Goal: Task Accomplishment & Management: Manage account settings

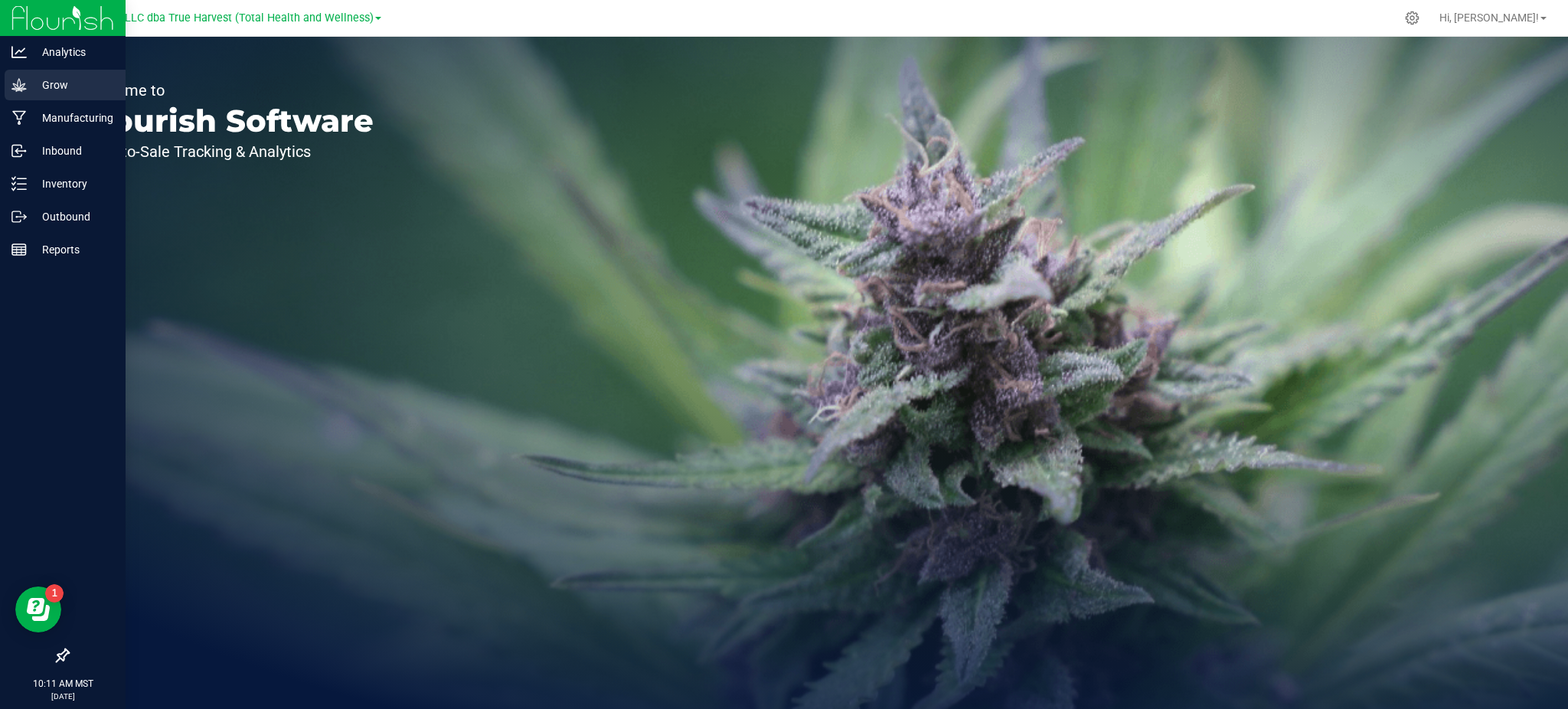
click at [45, 81] on p "Grow" at bounding box center [72, 85] width 92 height 18
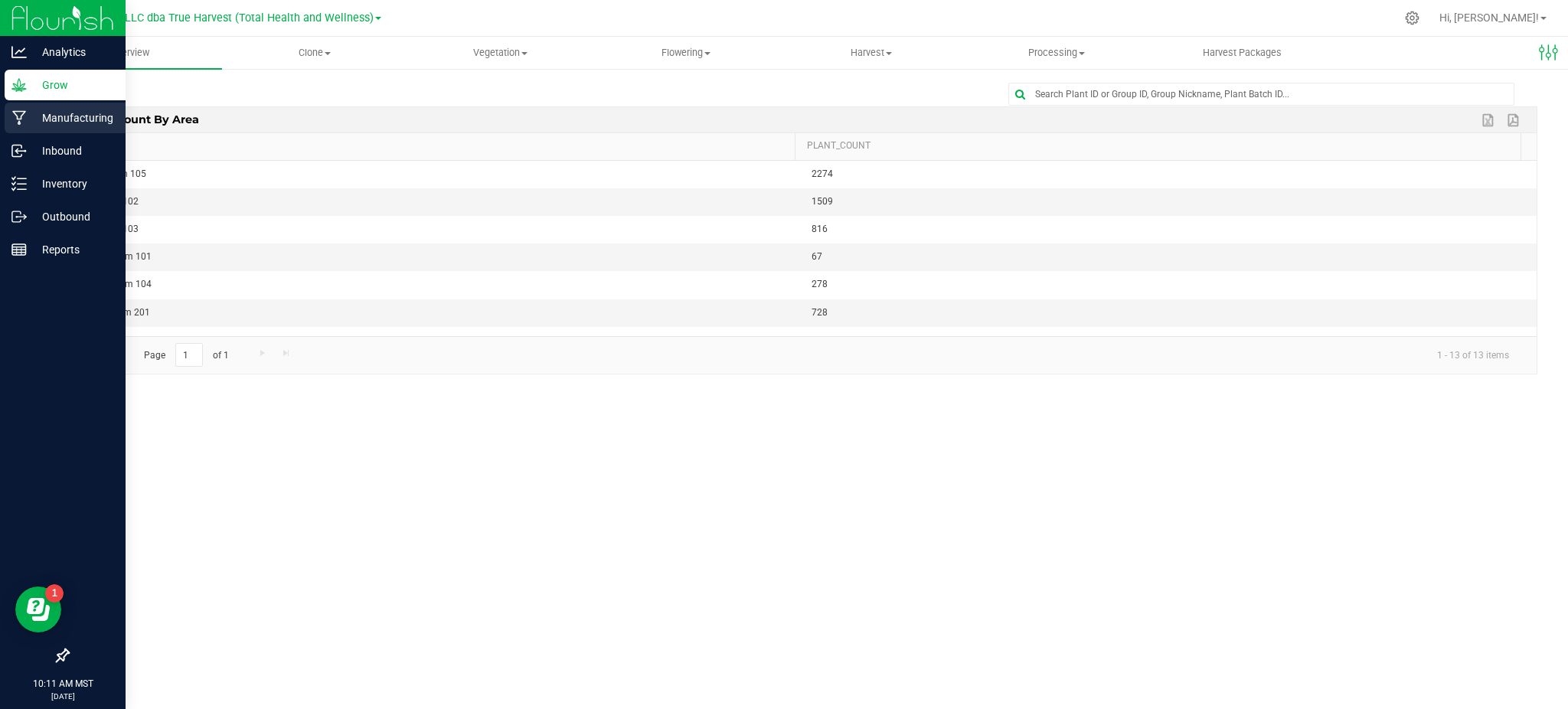
click at [65, 117] on p "Manufacturing" at bounding box center [72, 118] width 92 height 18
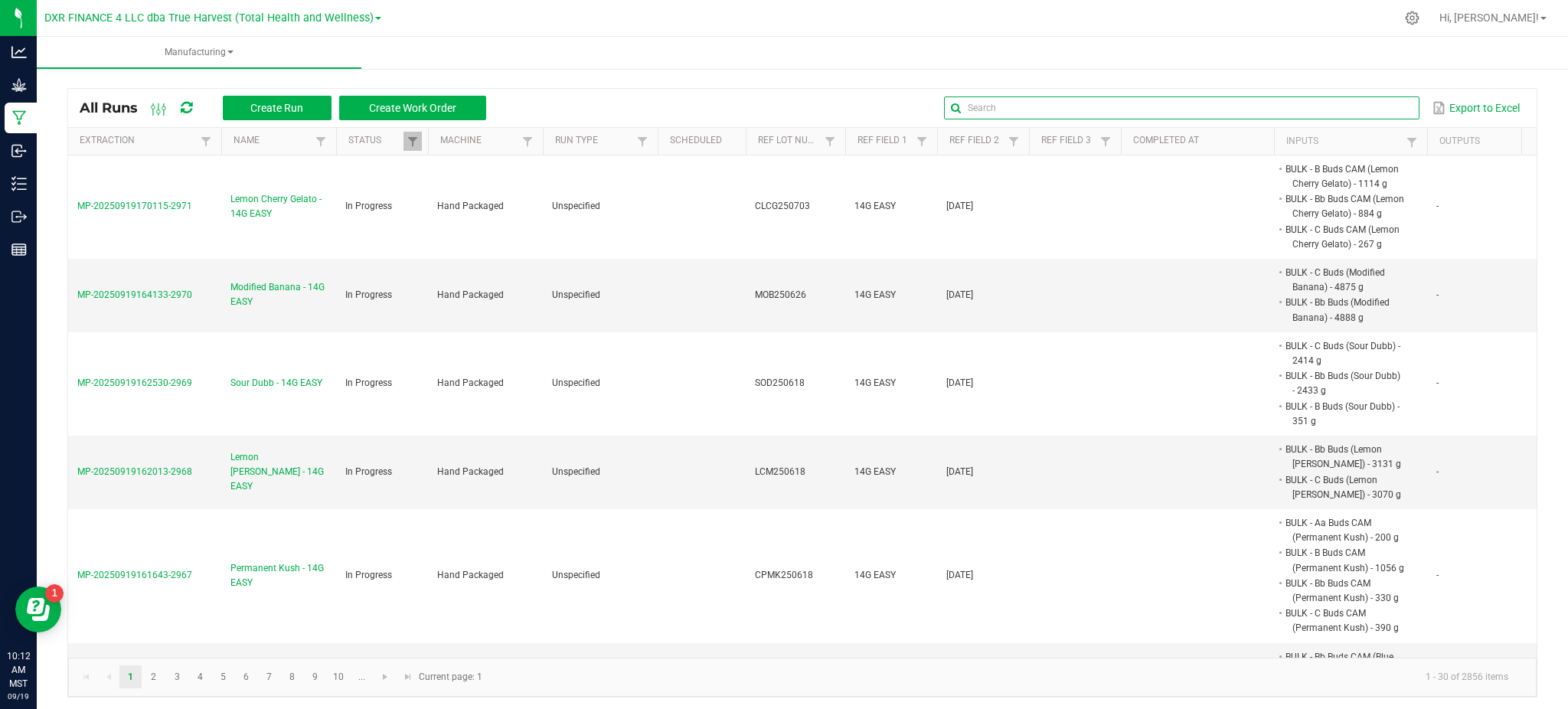
drag, startPoint x: 1365, startPoint y: 102, endPoint x: 1327, endPoint y: 95, distance: 38.6
click at [1365, 102] on input "text" at bounding box center [1181, 108] width 475 height 23
paste input "PBDD250703"
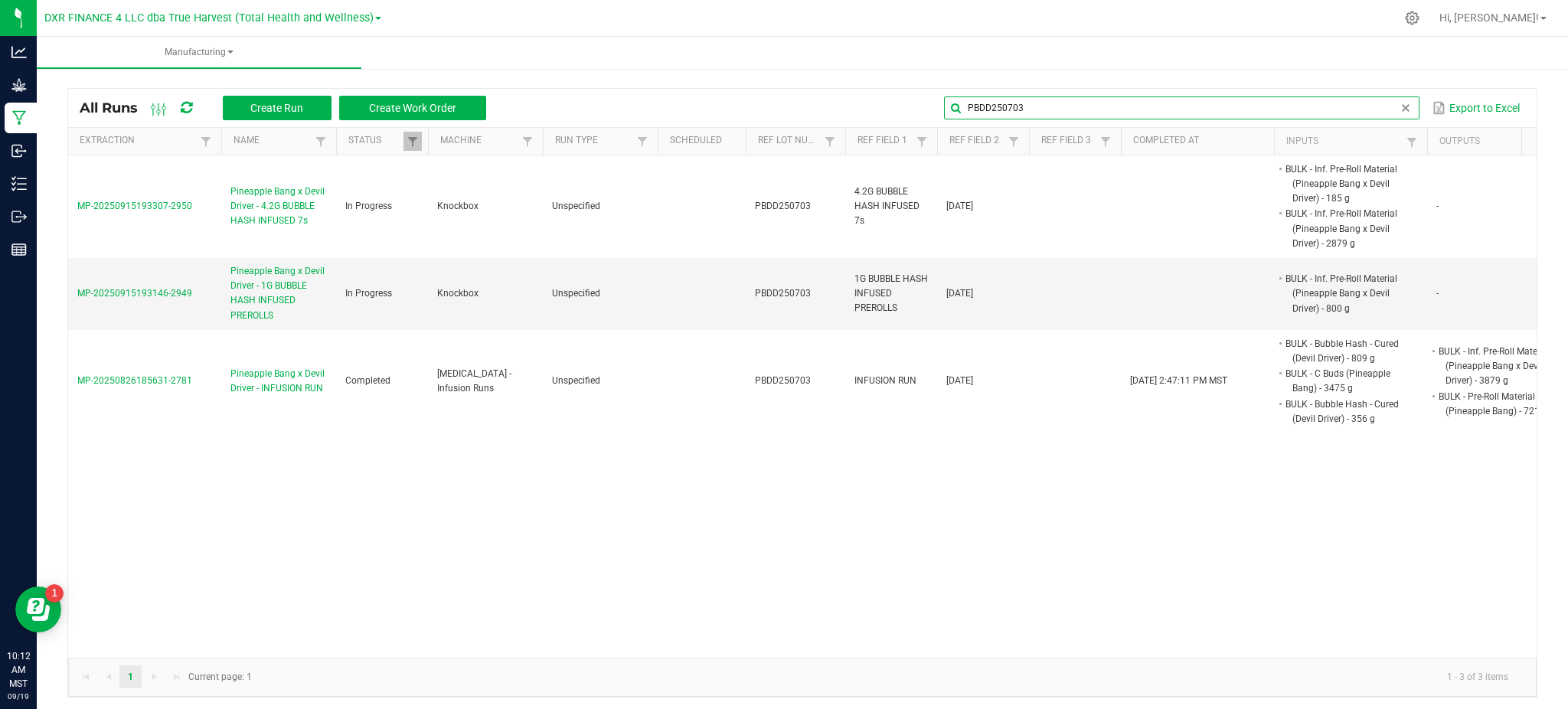
type input "PBDD250703"
drag, startPoint x: 616, startPoint y: 55, endPoint x: 628, endPoint y: 53, distance: 12.2
click at [617, 55] on ul "Manufacturing" at bounding box center [820, 53] width 1568 height 33
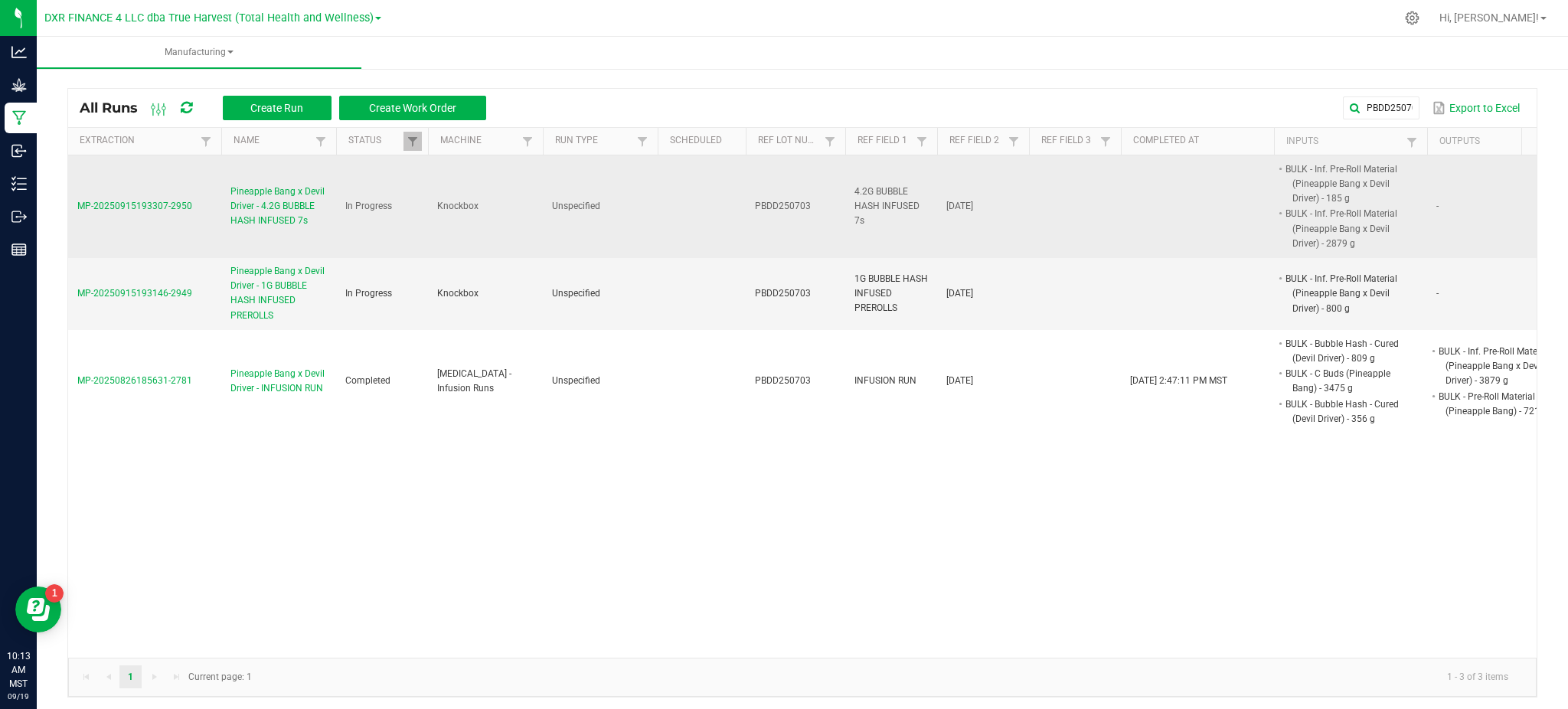
click at [294, 209] on span "Pineapple Bang x Devil Driver - 4.2G BUBBLE HASH INFUSED 7s" at bounding box center [279, 206] width 96 height 44
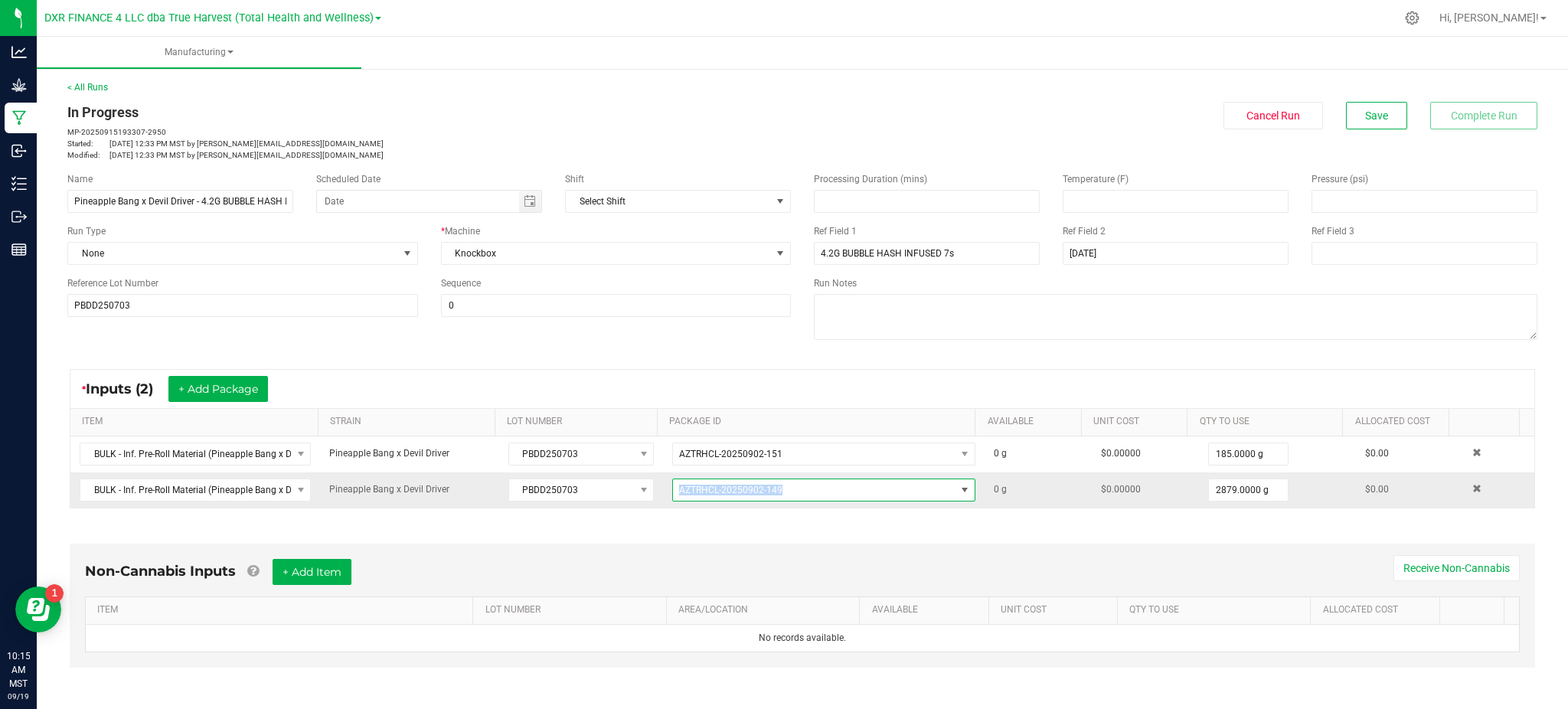
drag, startPoint x: 856, startPoint y: 488, endPoint x: 650, endPoint y: 491, distance: 206.0
click at [663, 491] on td "AZTRHCL-20250902-149" at bounding box center [823, 490] width 321 height 35
copy span "AZTRHCL-20250902-149"
click at [941, 531] on div "Non-Cannabis Inputs + Add Item Receive Non-Cannabis ITEM LOT NUMBER AREA/LOCATI…" at bounding box center [802, 609] width 1493 height 175
click at [1168, 533] on div "Non-Cannabis Inputs + Add Item Receive Non-Cannabis ITEM LOT NUMBER AREA/LOCATI…" at bounding box center [802, 609] width 1493 height 175
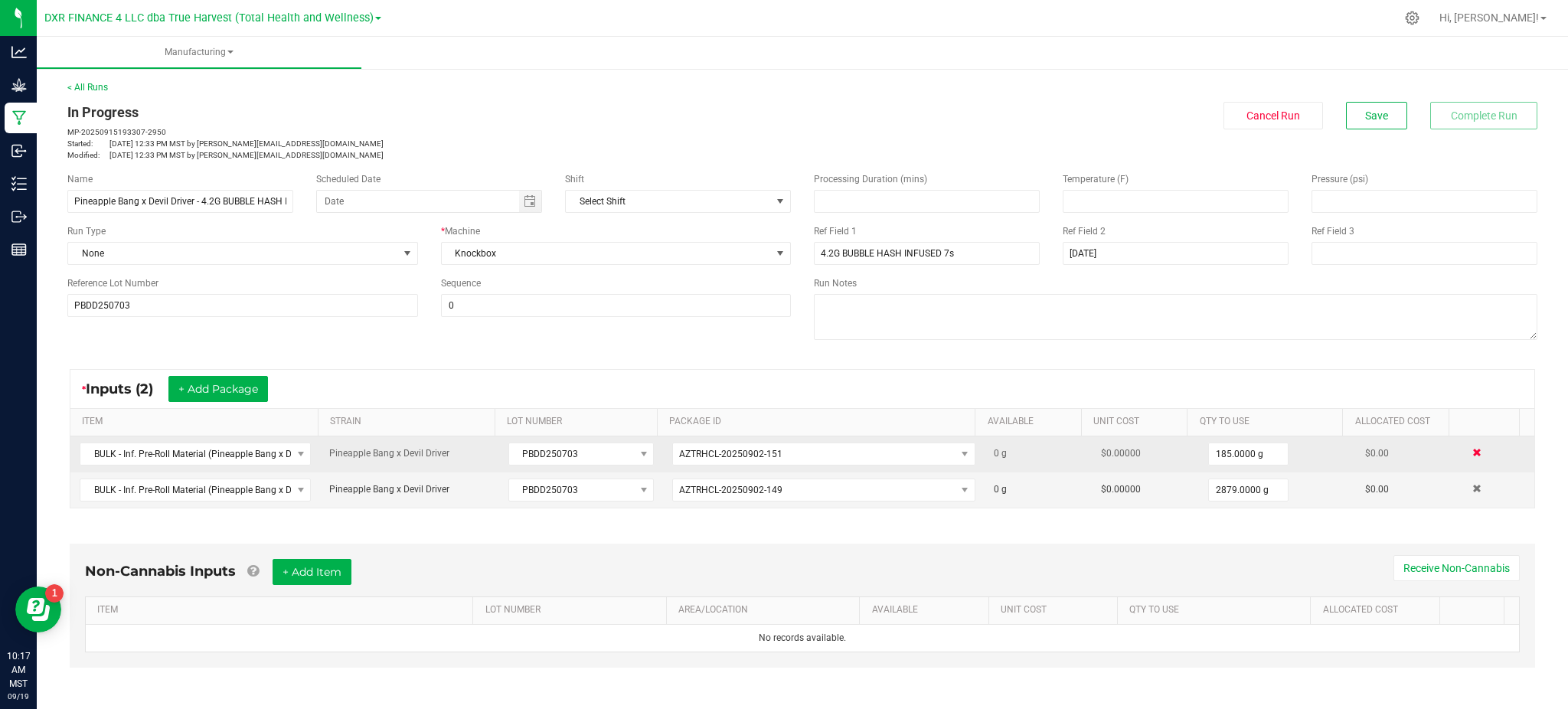
click at [1472, 452] on span at bounding box center [1477, 452] width 10 height 10
type input "2879.0000 g"
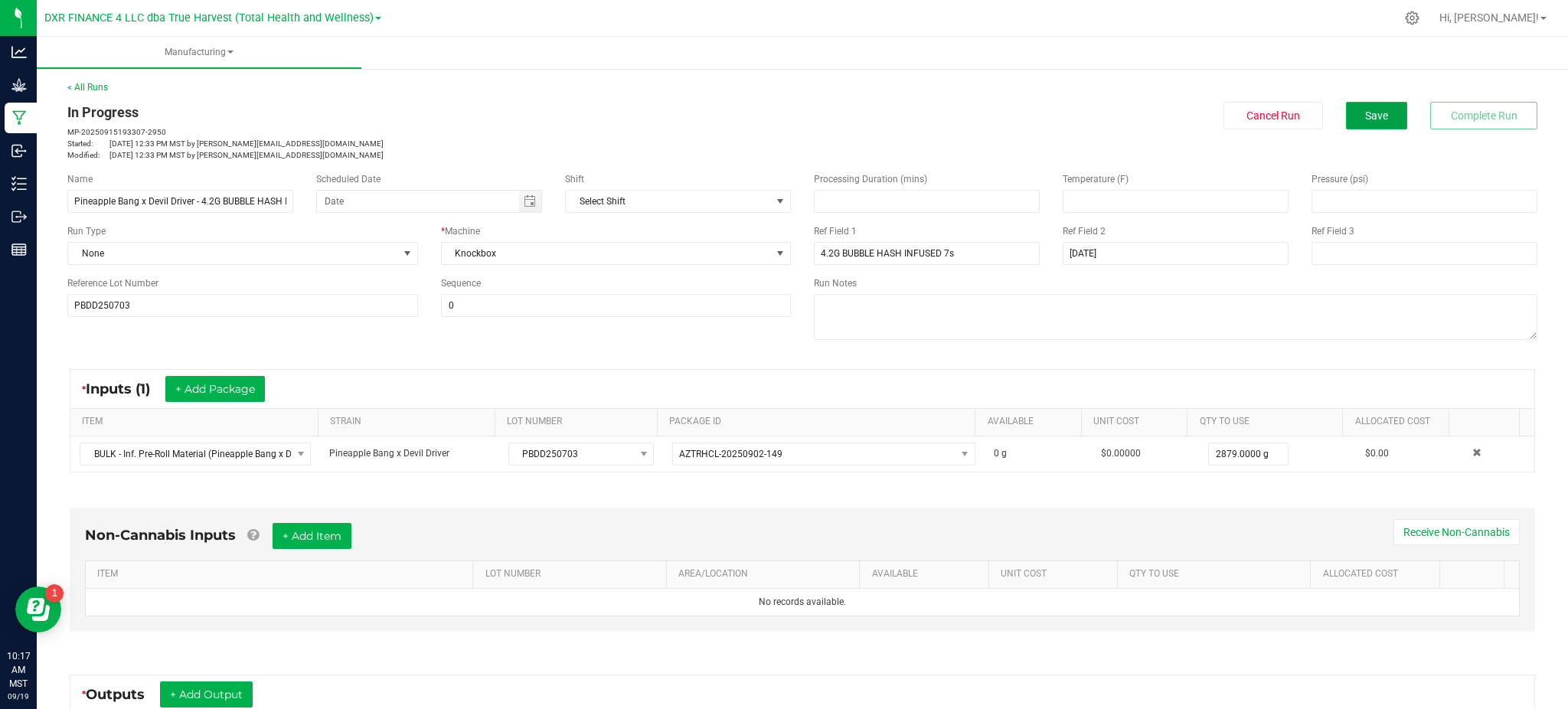
click at [1346, 107] on button "Save" at bounding box center [1376, 116] width 61 height 28
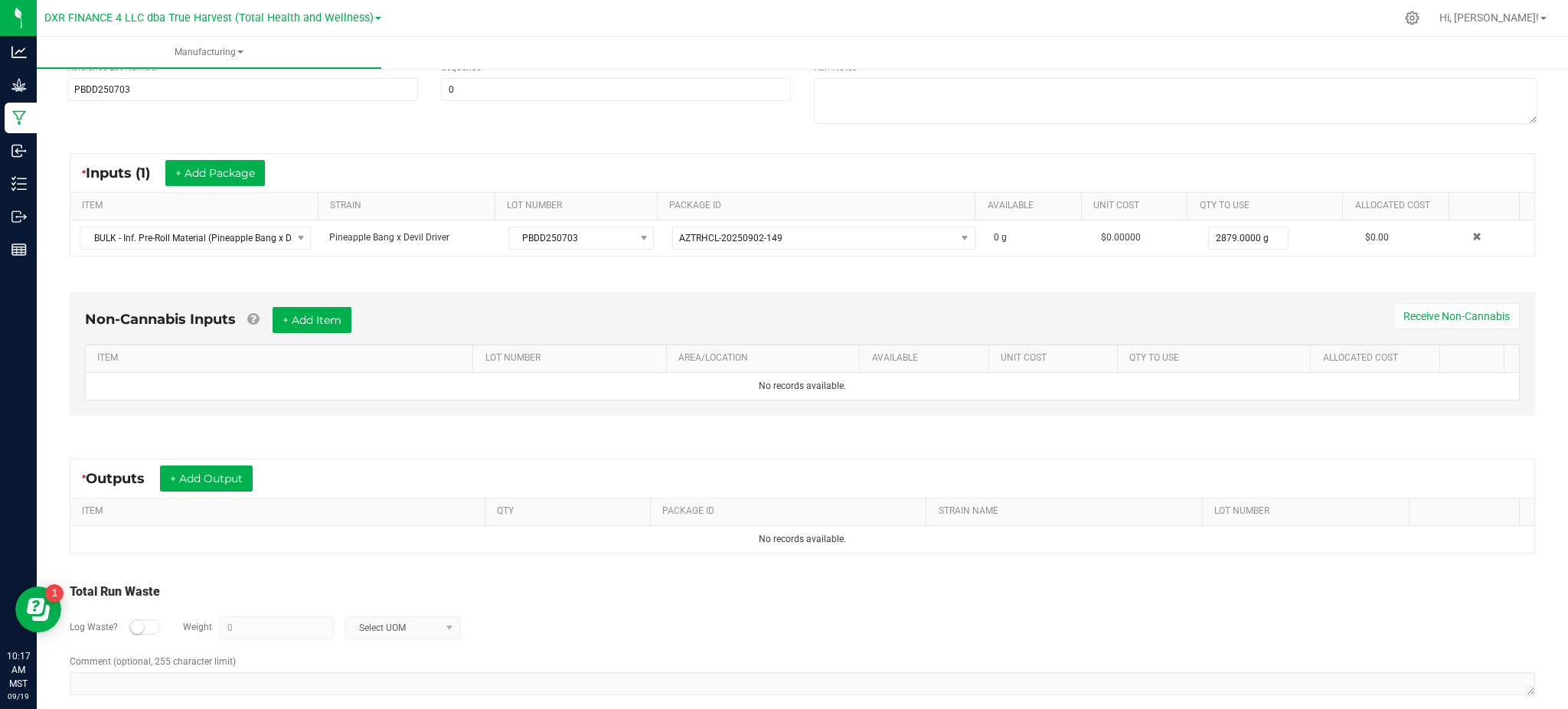
scroll to position [235, 0]
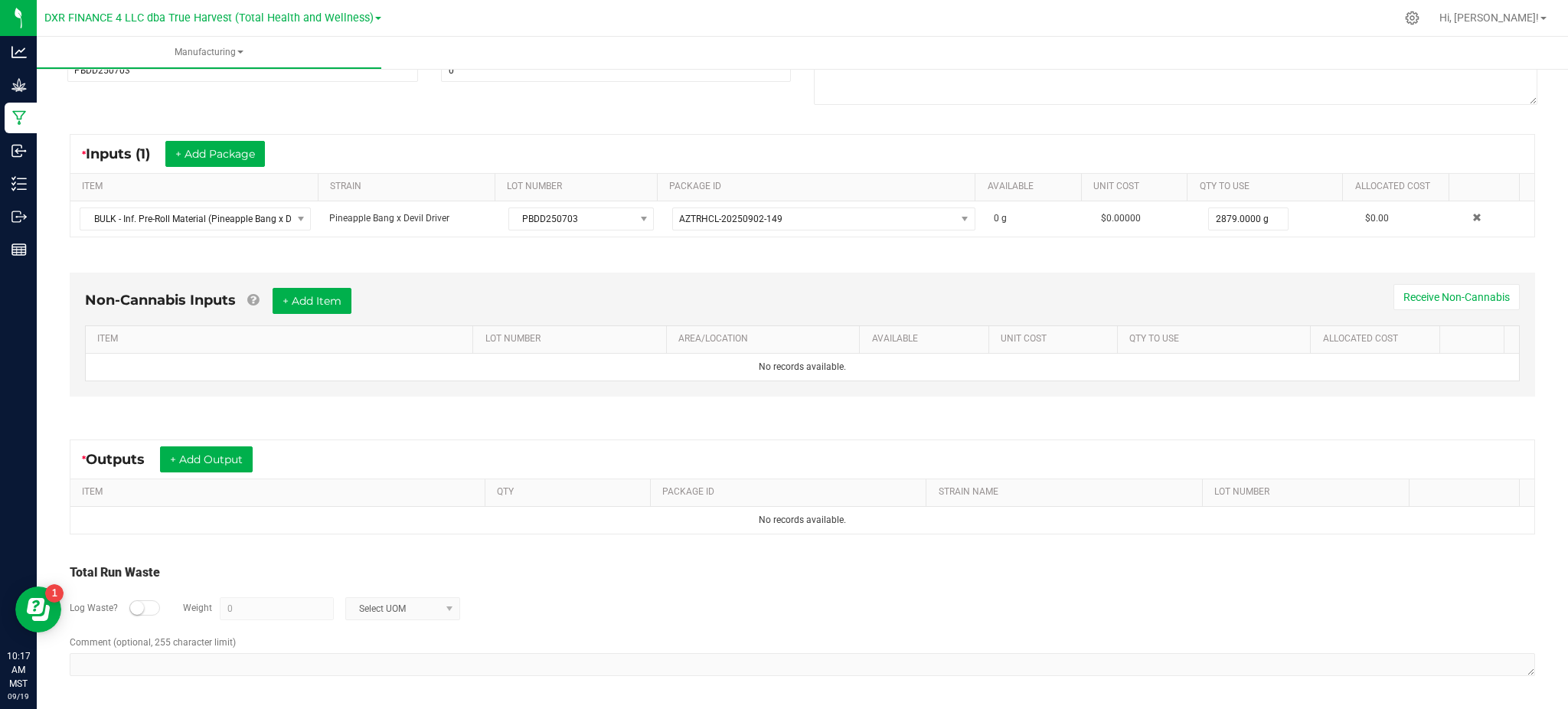
click at [259, 424] on div "Non-Cannabis Inputs + Add Item Receive Non-Cannabis ITEM LOT NUMBER AREA/LOCATI…" at bounding box center [802, 338] width 1493 height 175
click at [196, 460] on button "+ Add Output" at bounding box center [206, 459] width 93 height 26
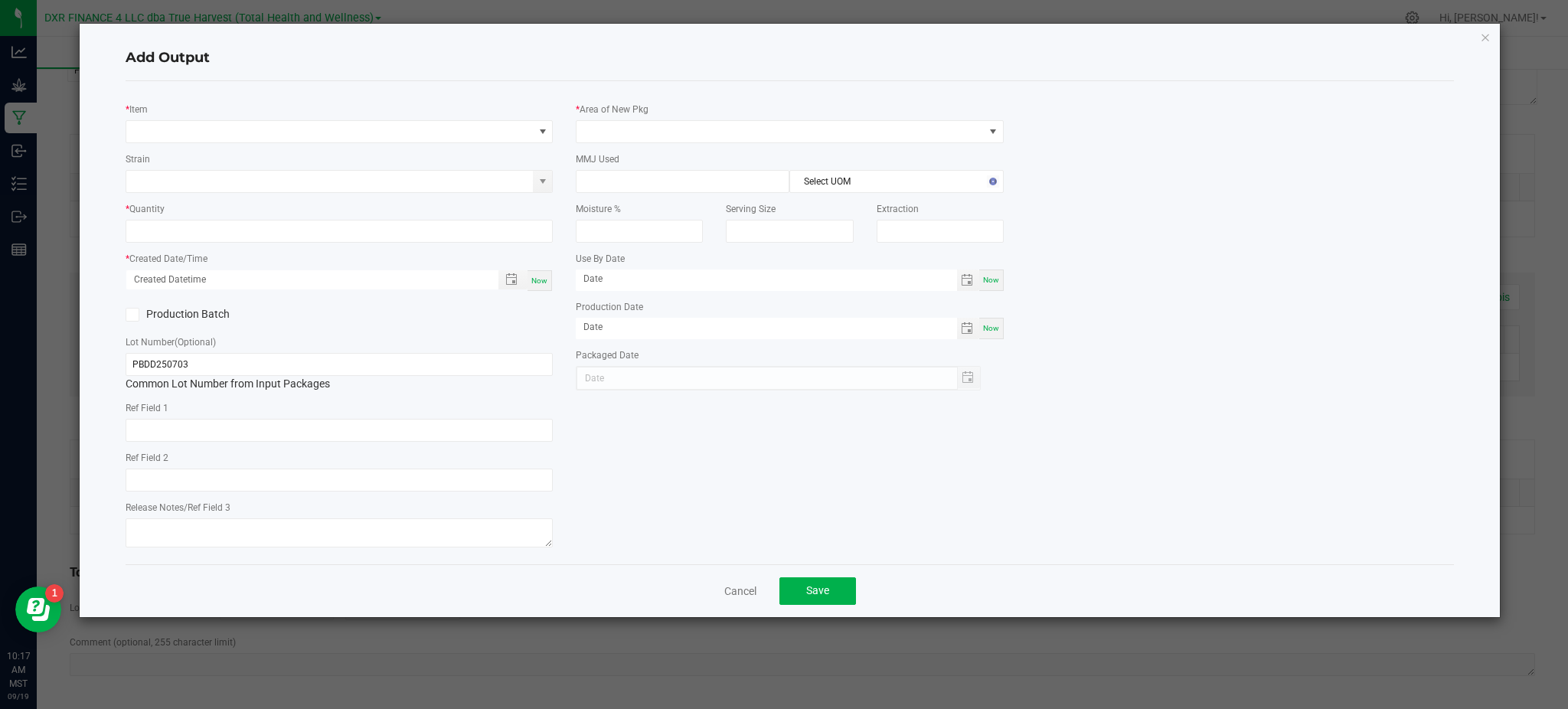
type input "2025-09-02"
drag, startPoint x: 445, startPoint y: 52, endPoint x: 461, endPoint y: 69, distance: 23.3
click at [446, 53] on h4 "Add Output" at bounding box center [789, 58] width 1329 height 20
click at [494, 121] on span "NO DATA FOUND" at bounding box center [329, 131] width 406 height 21
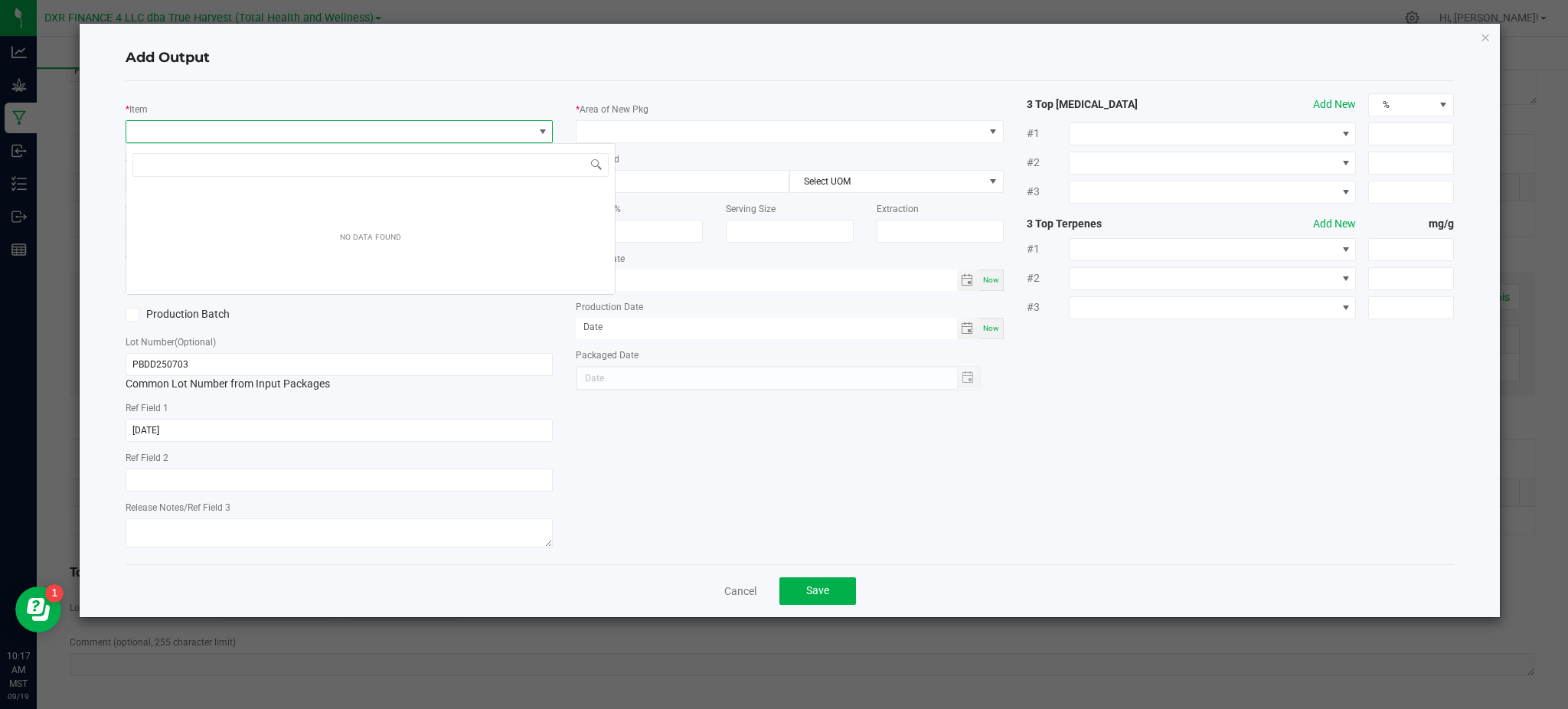
scroll to position [23, 427]
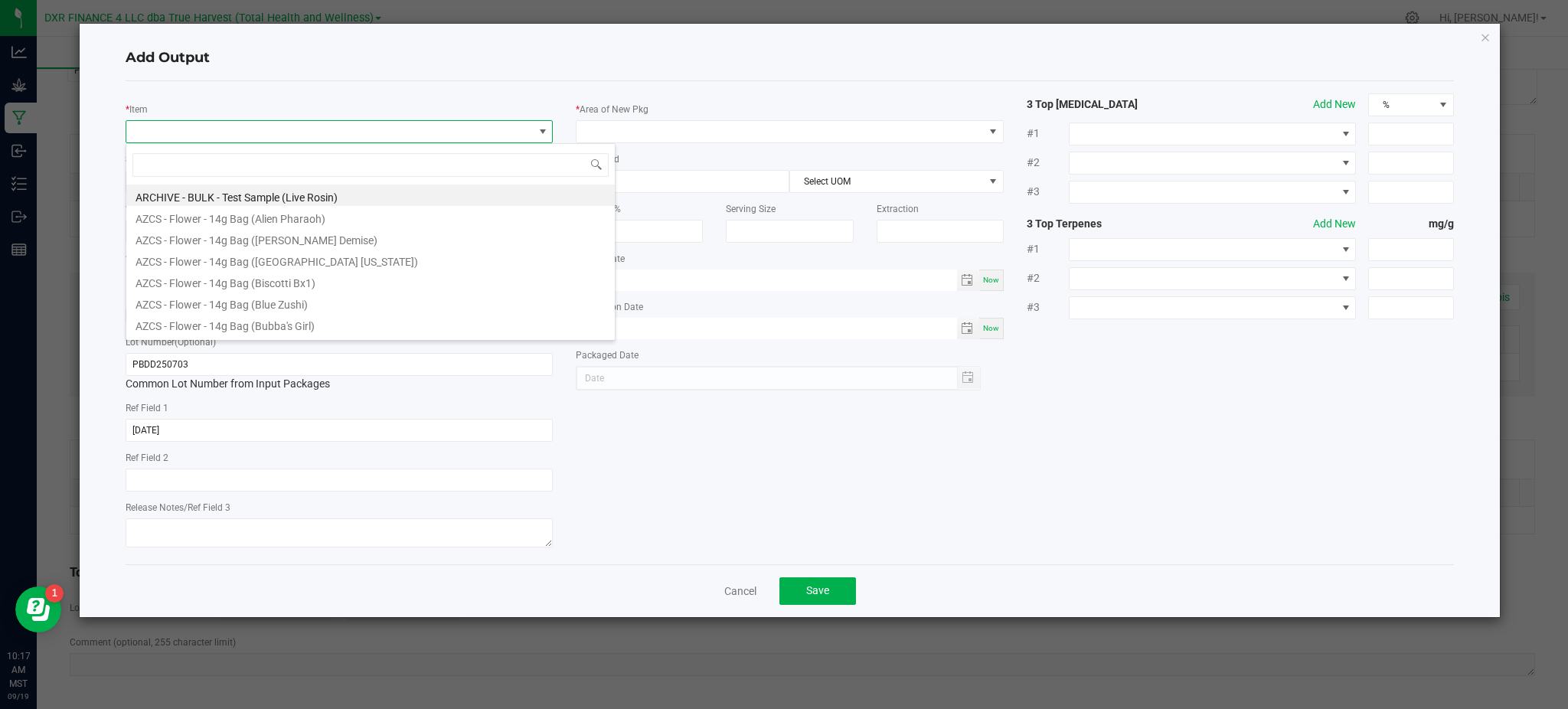
click at [280, 90] on div "* Item Strain * Quantity * Created Date/Time Now Production Batch Lot Number (O…" at bounding box center [789, 322] width 1329 height 483
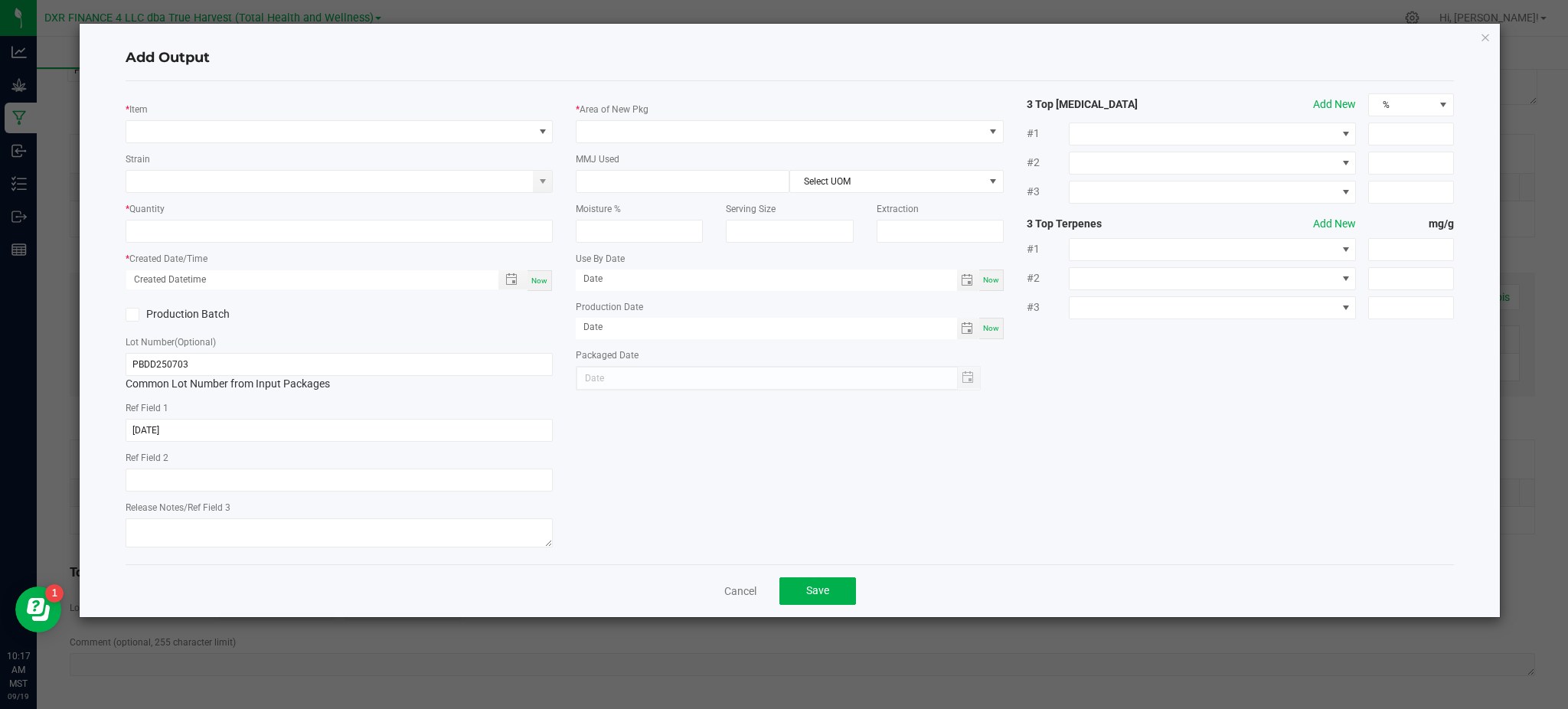
click at [265, 96] on div "* Item Strain * Quantity * Created Date/Time Now Production Batch Lot Number (O…" at bounding box center [339, 322] width 451 height 458
click at [316, 56] on h4 "Add Output" at bounding box center [789, 58] width 1329 height 20
click at [331, 127] on span "NO DATA FOUND" at bounding box center [329, 131] width 406 height 21
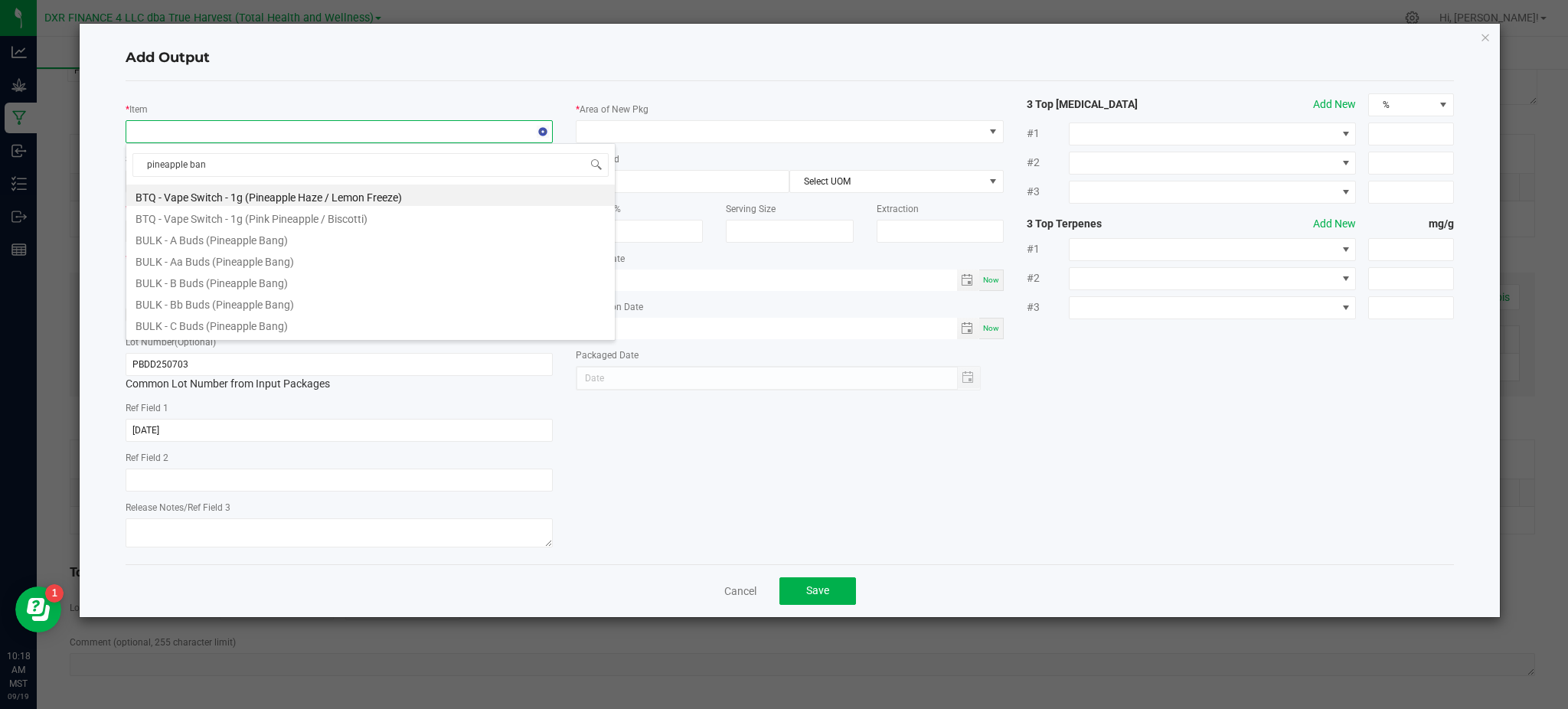
type input "pineapple bang"
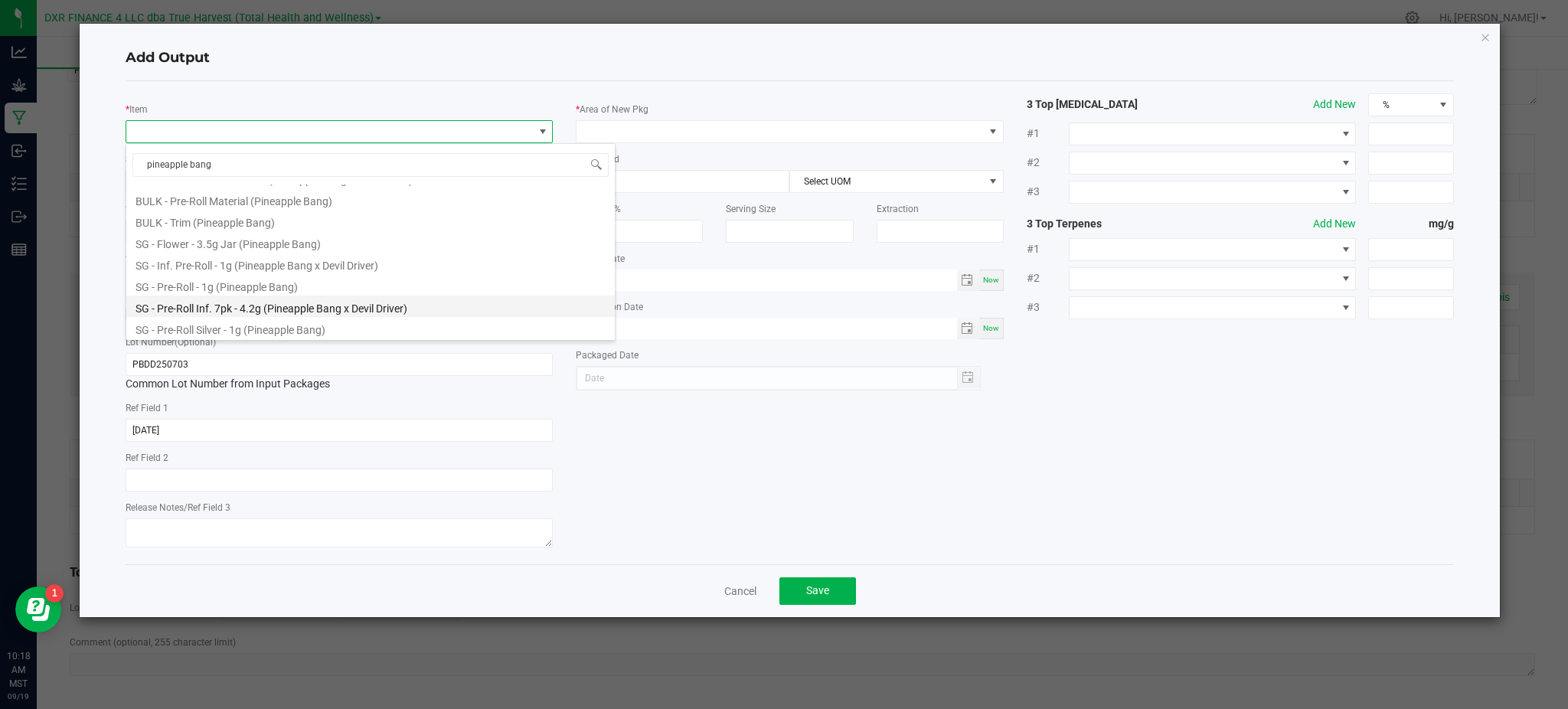
drag, startPoint x: 183, startPoint y: 310, endPoint x: 238, endPoint y: 295, distance: 57.0
click at [187, 308] on li "SG - Pre-Roll Inf. 7pk - 4.2g (Pineapple Bang x Devil Driver)" at bounding box center [371, 306] width 488 height 21
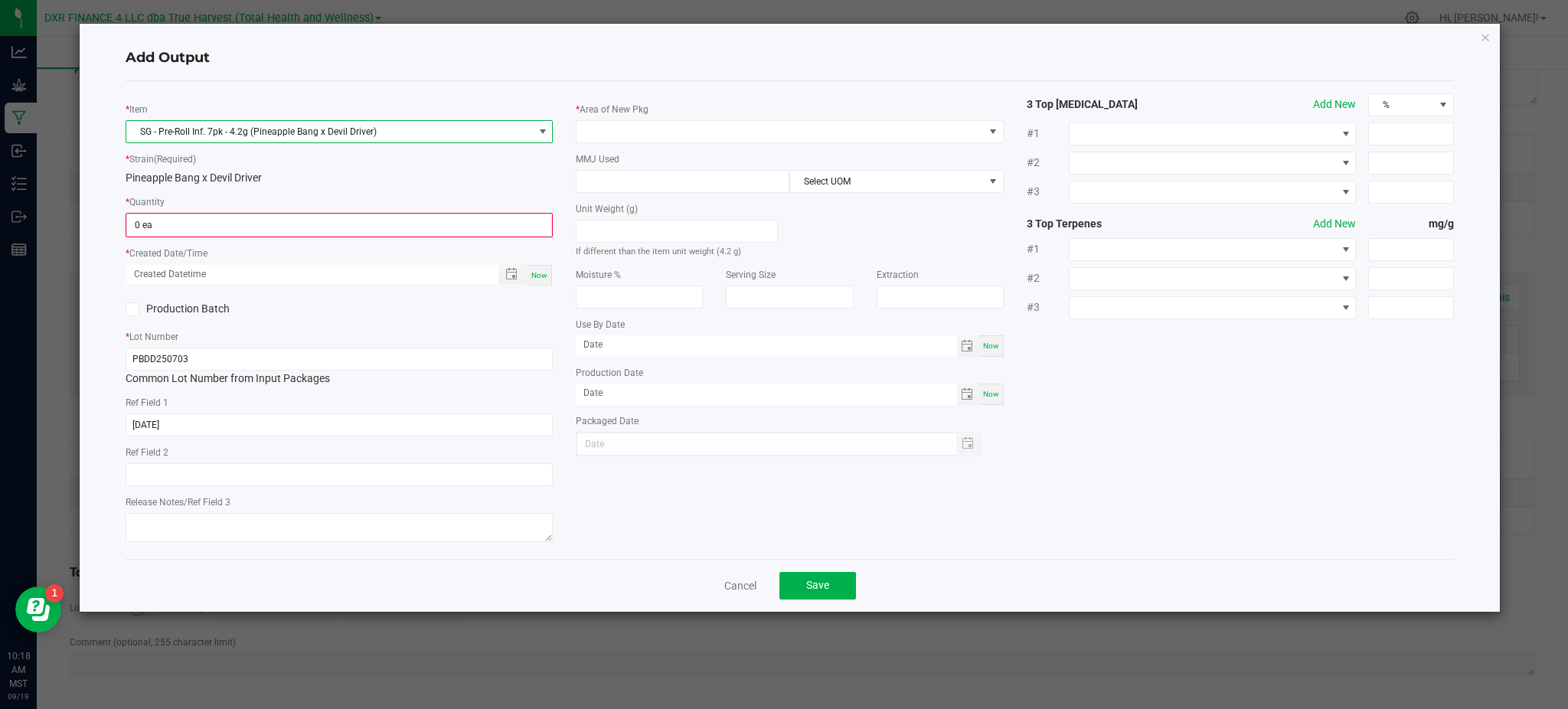
click at [361, 173] on div "Pineapple Bang x Devil Driver" at bounding box center [339, 177] width 427 height 16
click at [197, 226] on input "0" at bounding box center [340, 225] width 425 height 21
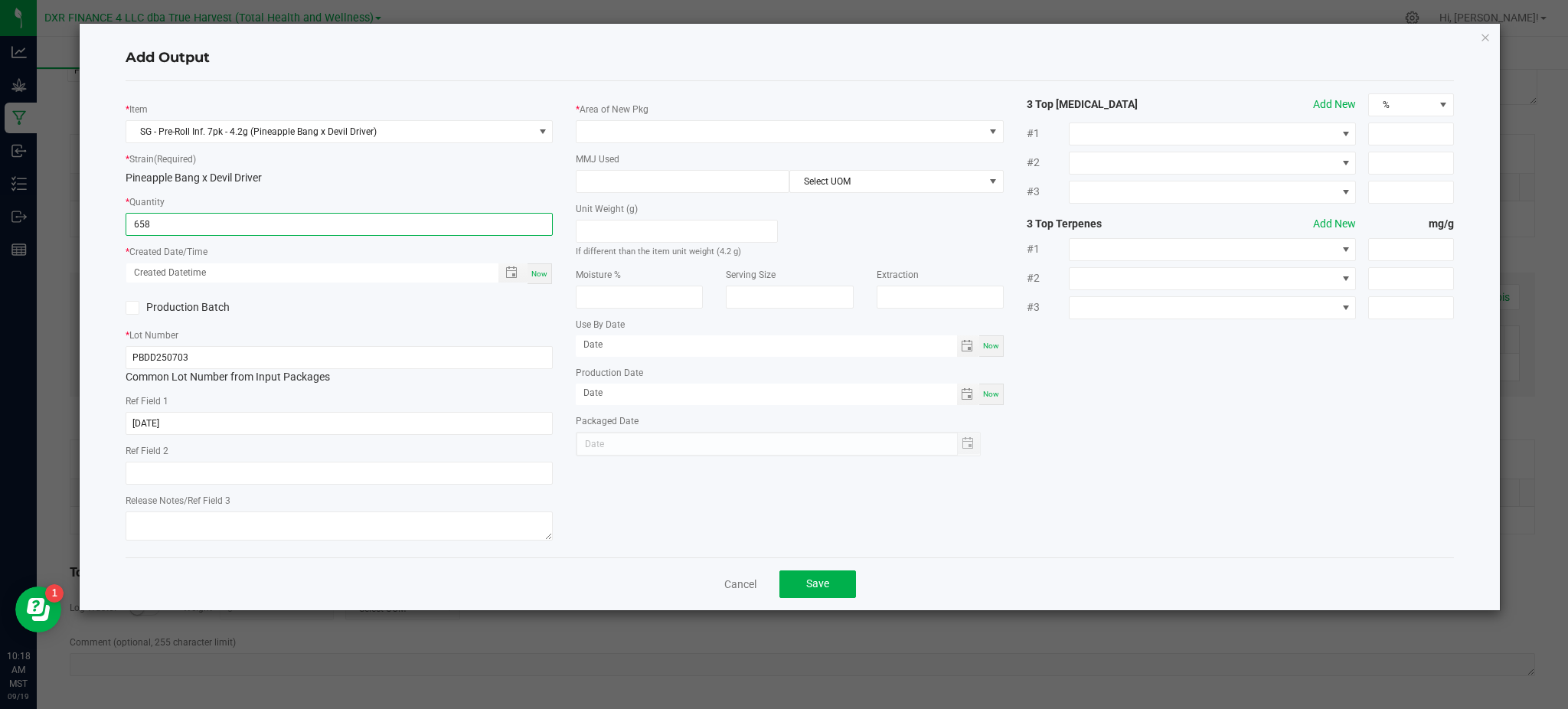
type input "658 ea"
click at [365, 319] on div "* Item SG - Pre-Roll Inf. 7pk - 4.2g (Pineapple Bang x Devil Driver) * Strain (…" at bounding box center [339, 319] width 451 height 451
drag, startPoint x: 468, startPoint y: 286, endPoint x: 495, endPoint y: 271, distance: 30.9
click at [474, 282] on div "* Item SG - Pre-Roll Inf. 7pk - 4.2g (Pineapple Bang x Devil Driver) * Strain (…" at bounding box center [339, 319] width 451 height 451
click at [513, 268] on span "Toggle popup" at bounding box center [511, 272] width 13 height 13
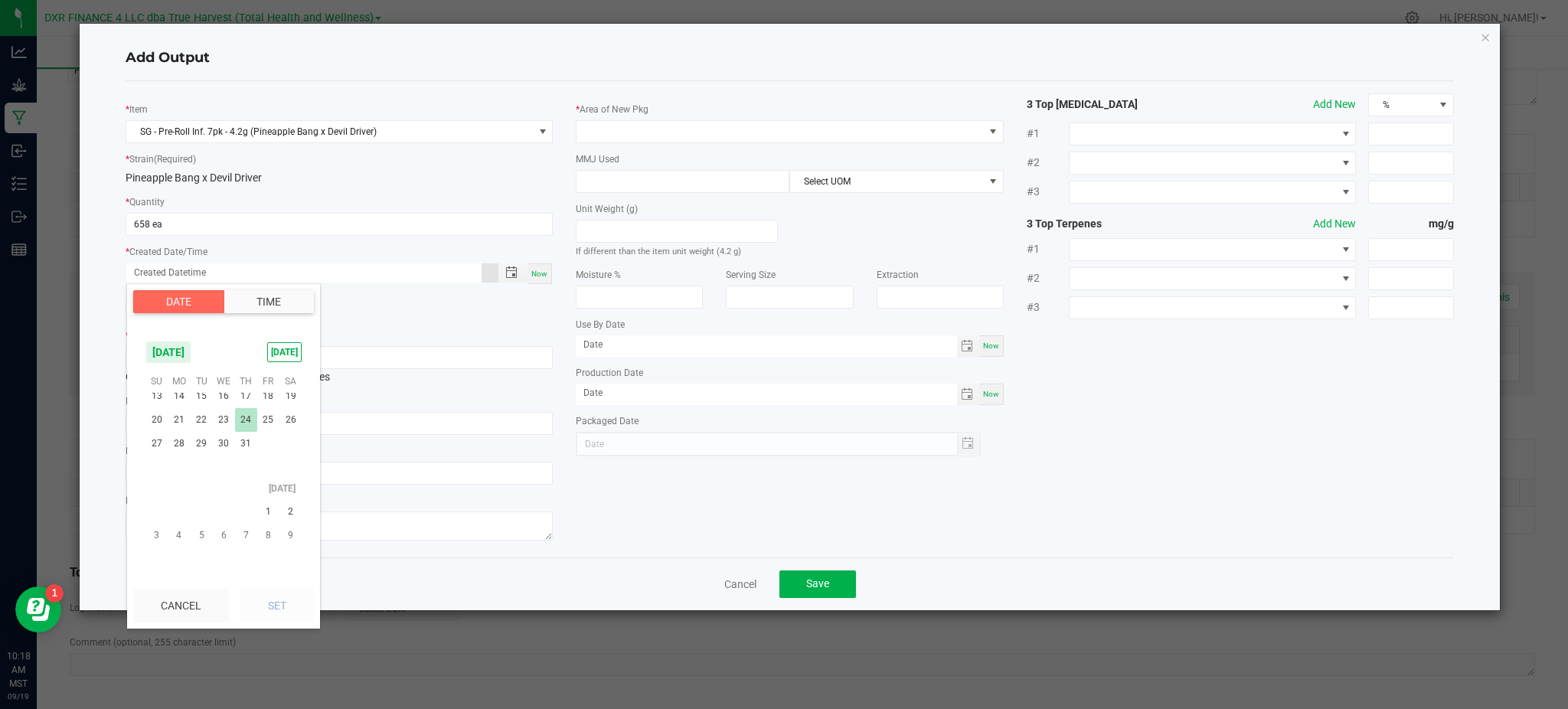
scroll to position [247941, 0]
click at [1128, 446] on div "* Item SG - Pre-Roll Inf. 7pk - 4.2g (Pineapple Bang x Devil Driver) * Strain (…" at bounding box center [789, 319] width 1351 height 451
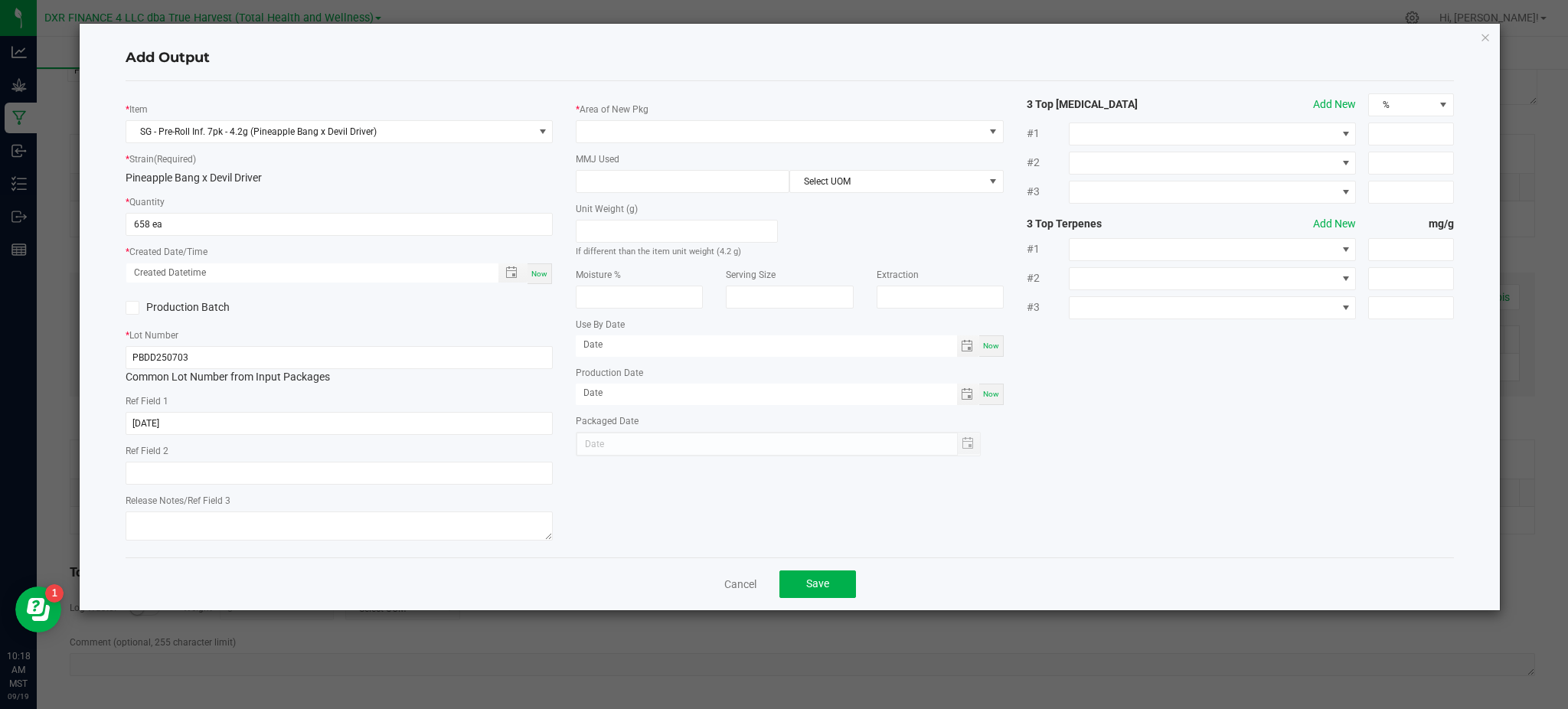
drag, startPoint x: 443, startPoint y: 298, endPoint x: 457, endPoint y: 290, distance: 16.1
click at [446, 296] on div "Production Batch" at bounding box center [339, 308] width 451 height 23
click at [506, 271] on span "Toggle popup" at bounding box center [511, 272] width 13 height 13
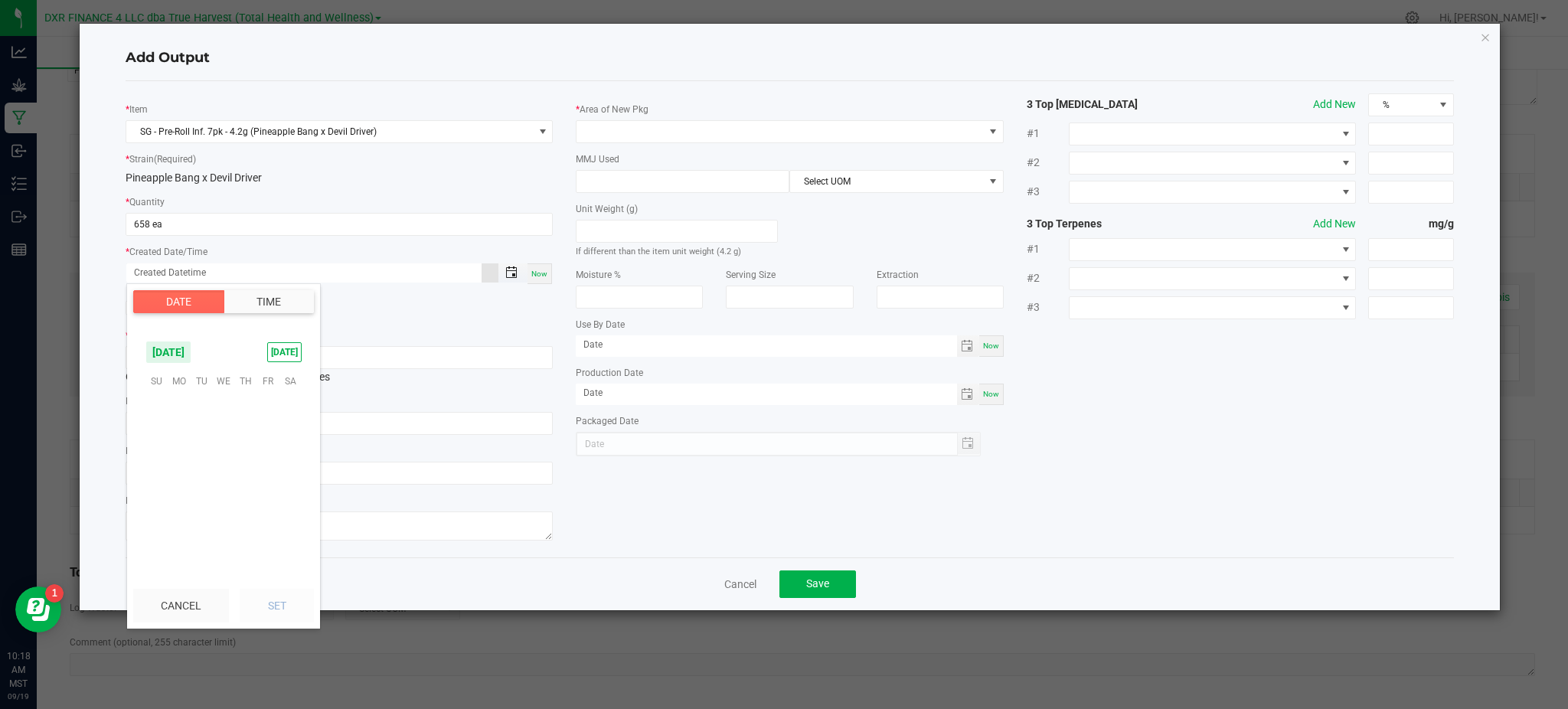
scroll to position [248246, 0]
click at [200, 399] on span "2" at bounding box center [201, 404] width 22 height 24
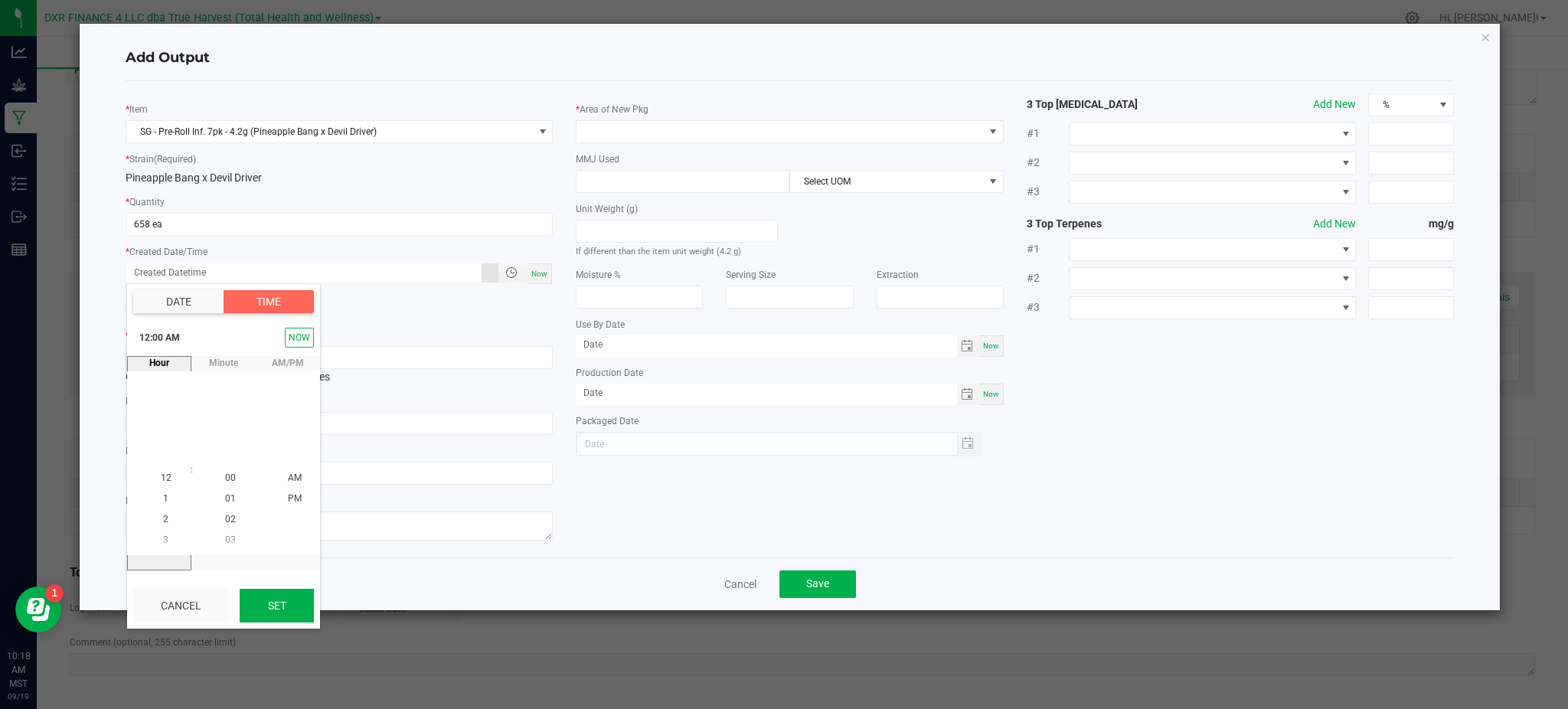
click at [289, 598] on button "Set" at bounding box center [276, 605] width 74 height 34
type input "09/02/2025 12:00 AM"
type input "09/02/2025"
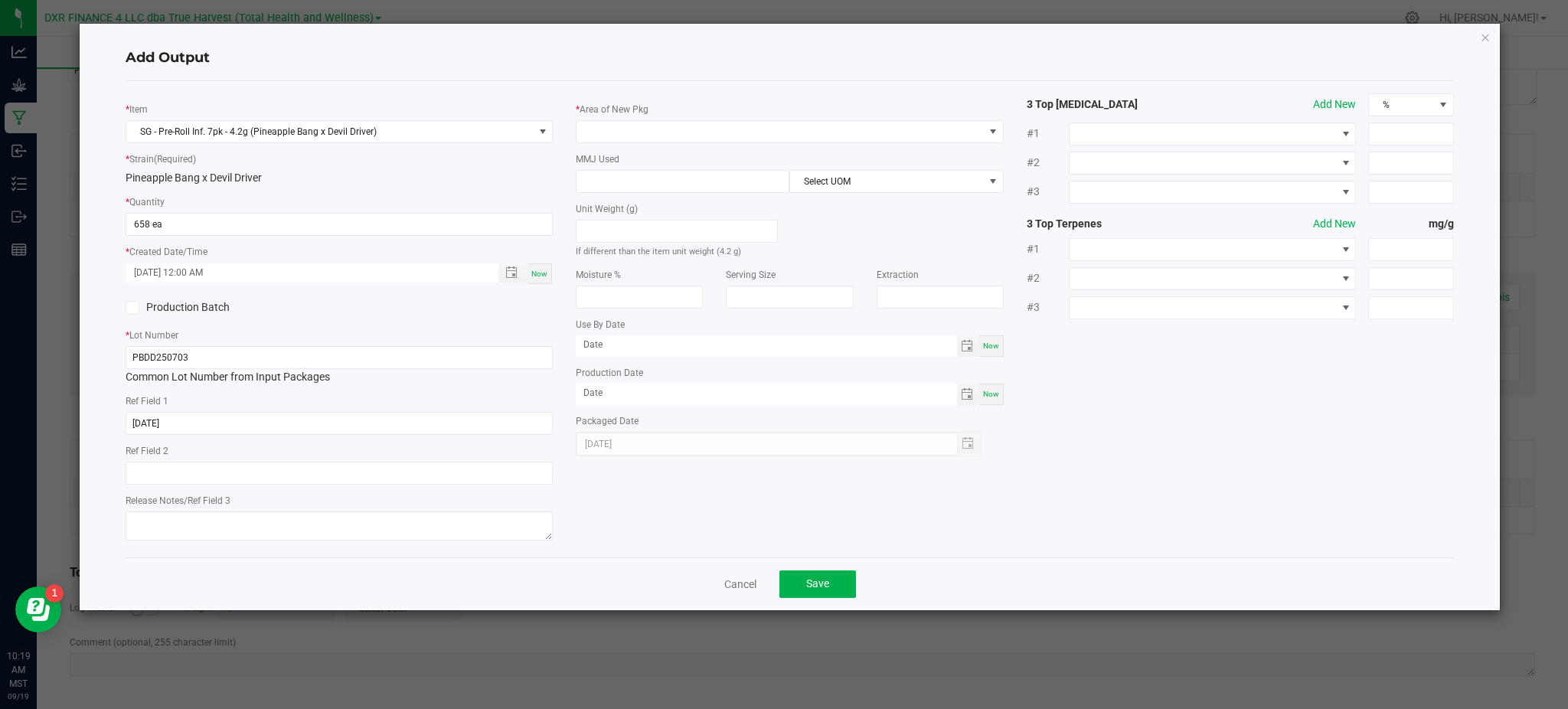
click at [658, 509] on div "* Item SG - Pre-Roll Inf. 7pk - 4.2g (Pineapple Bang x Devil Driver) * Strain (…" at bounding box center [789, 319] width 1351 height 451
click at [683, 130] on span at bounding box center [779, 131] width 406 height 21
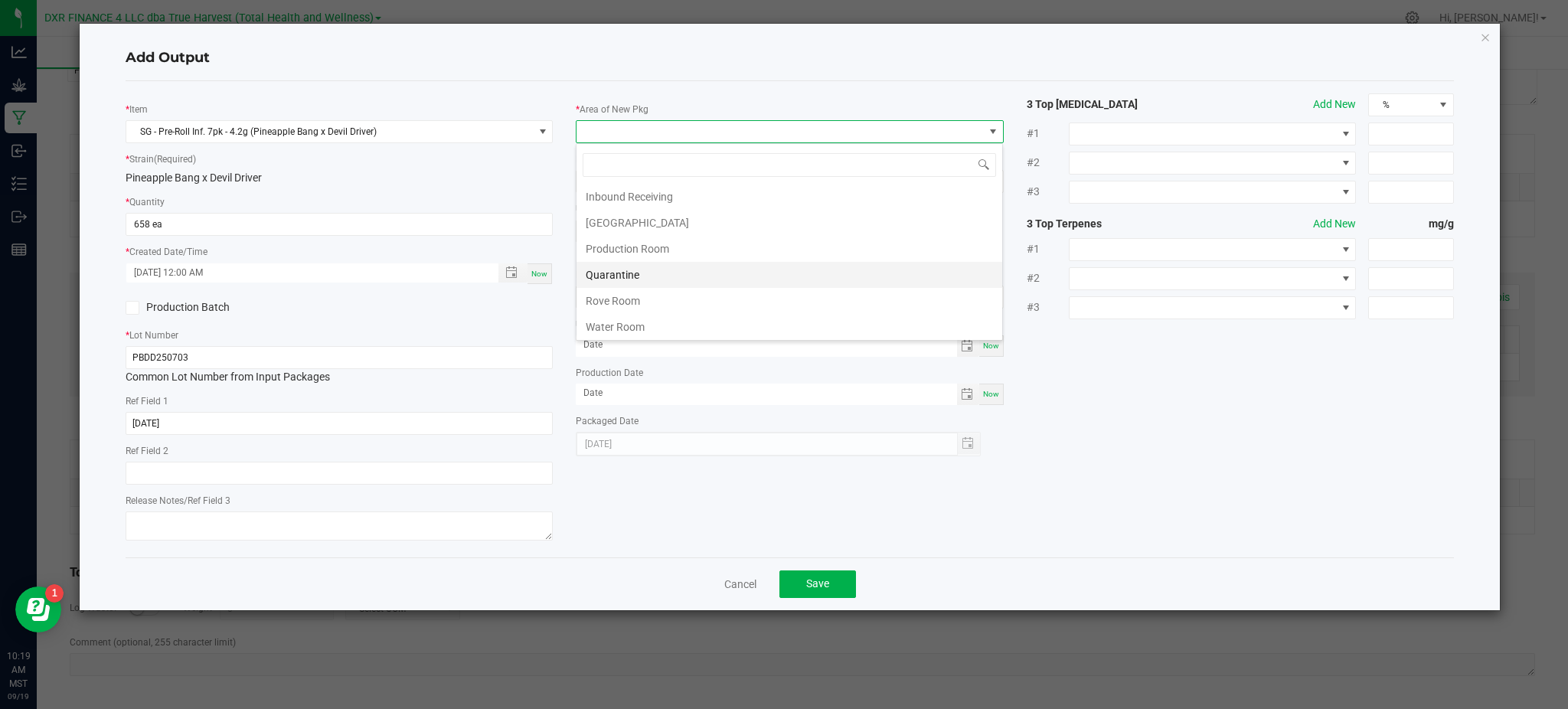
scroll to position [107, 0]
click at [620, 254] on li "Production Room" at bounding box center [788, 246] width 426 height 26
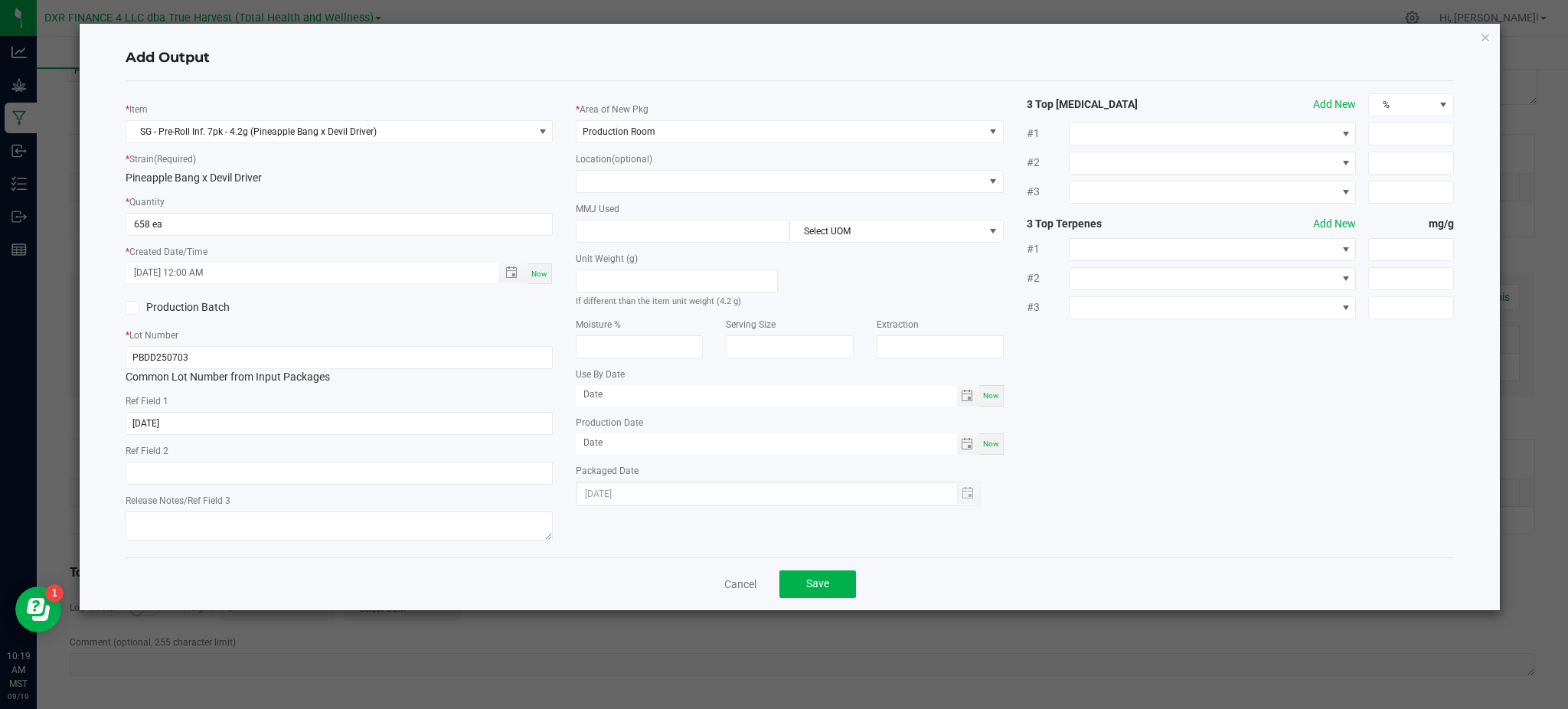
drag, startPoint x: 497, startPoint y: 177, endPoint x: 598, endPoint y: 209, distance: 105.9
click at [497, 176] on div "Pineapple Bang x Devil Driver" at bounding box center [339, 177] width 427 height 16
click at [610, 224] on input at bounding box center [682, 231] width 212 height 21
type input "4.2"
click at [884, 272] on div "Unit Weight (g) If different than the item unit weight (4.2 g)" at bounding box center [789, 276] width 451 height 66
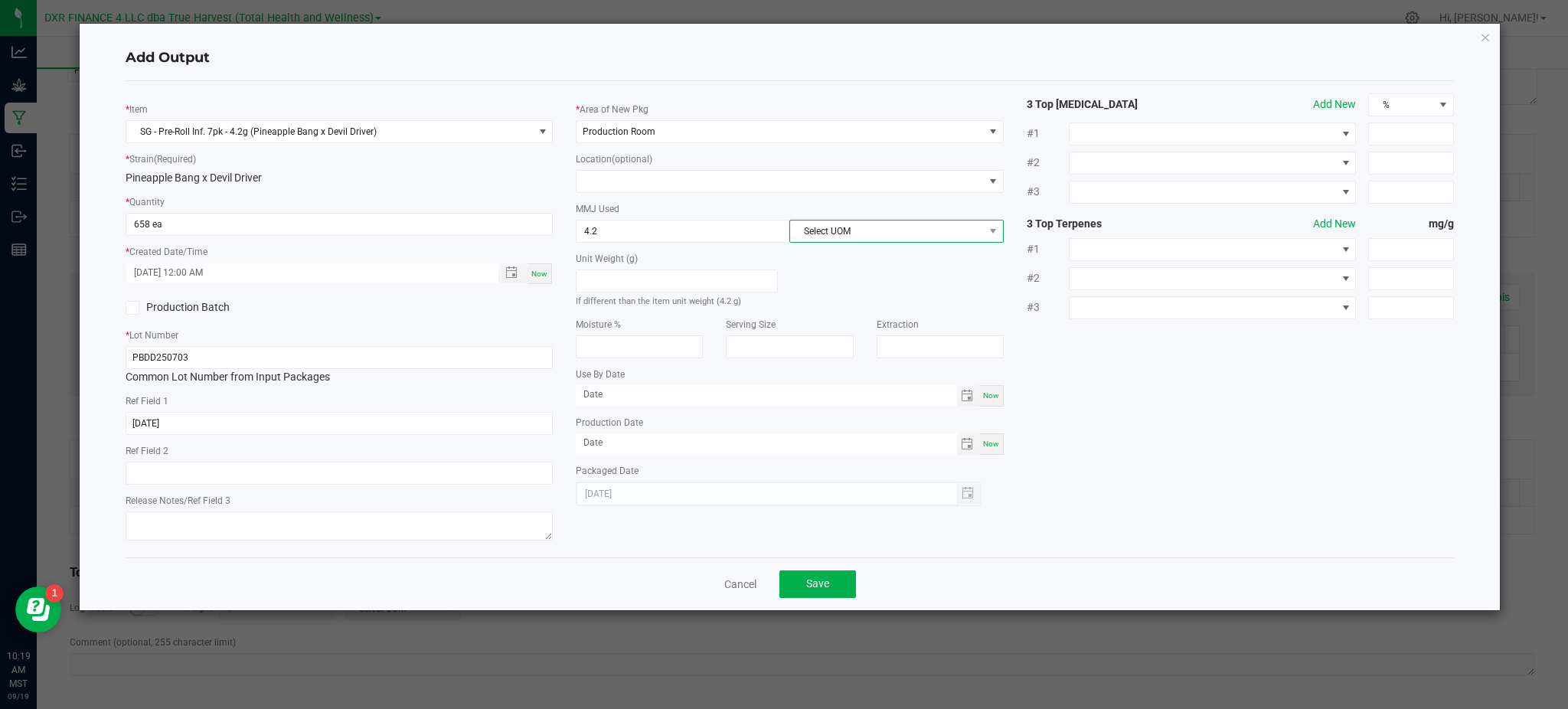
click at [910, 234] on span "Select UOM" at bounding box center [887, 231] width 193 height 21
click at [902, 315] on li "Gram" at bounding box center [896, 322] width 212 height 26
drag, startPoint x: 1195, startPoint y: 420, endPoint x: 1068, endPoint y: 424, distance: 127.1
click at [1186, 423] on div "* Item SG - Pre-Roll Inf. 7pk - 4.2g (Pineapple Bang x Devil Driver) * Strain (…" at bounding box center [789, 319] width 1351 height 451
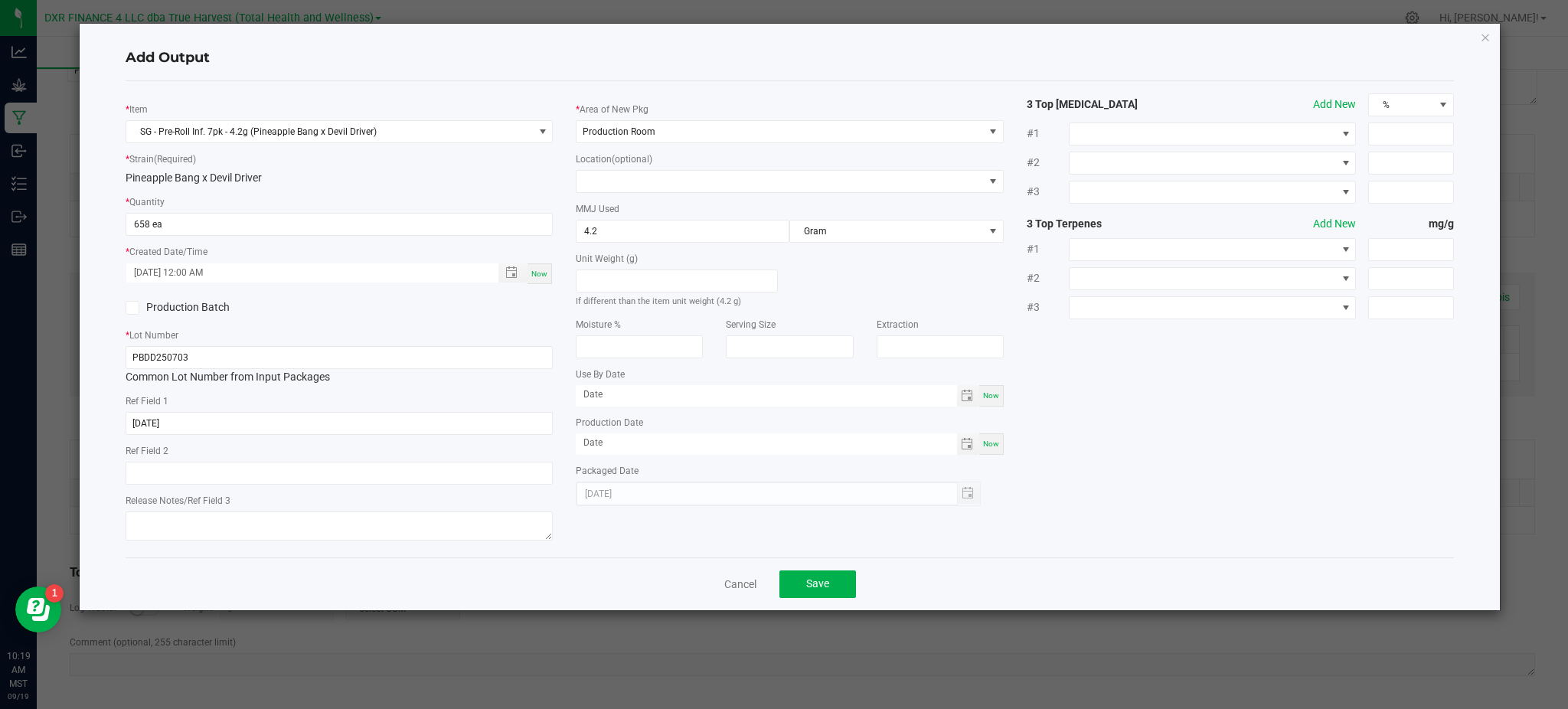
click at [1264, 412] on div "* Item SG - Pre-Roll Inf. 7pk - 4.2g (Pineapple Bang x Devil Driver) * Strain (…" at bounding box center [789, 319] width 1351 height 451
click at [1248, 467] on div "* Item SG - Pre-Roll Inf. 7pk - 4.2g (Pineapple Bang x Devil Driver) * Strain (…" at bounding box center [789, 319] width 1351 height 451
click at [834, 587] on button "Save" at bounding box center [817, 584] width 76 height 28
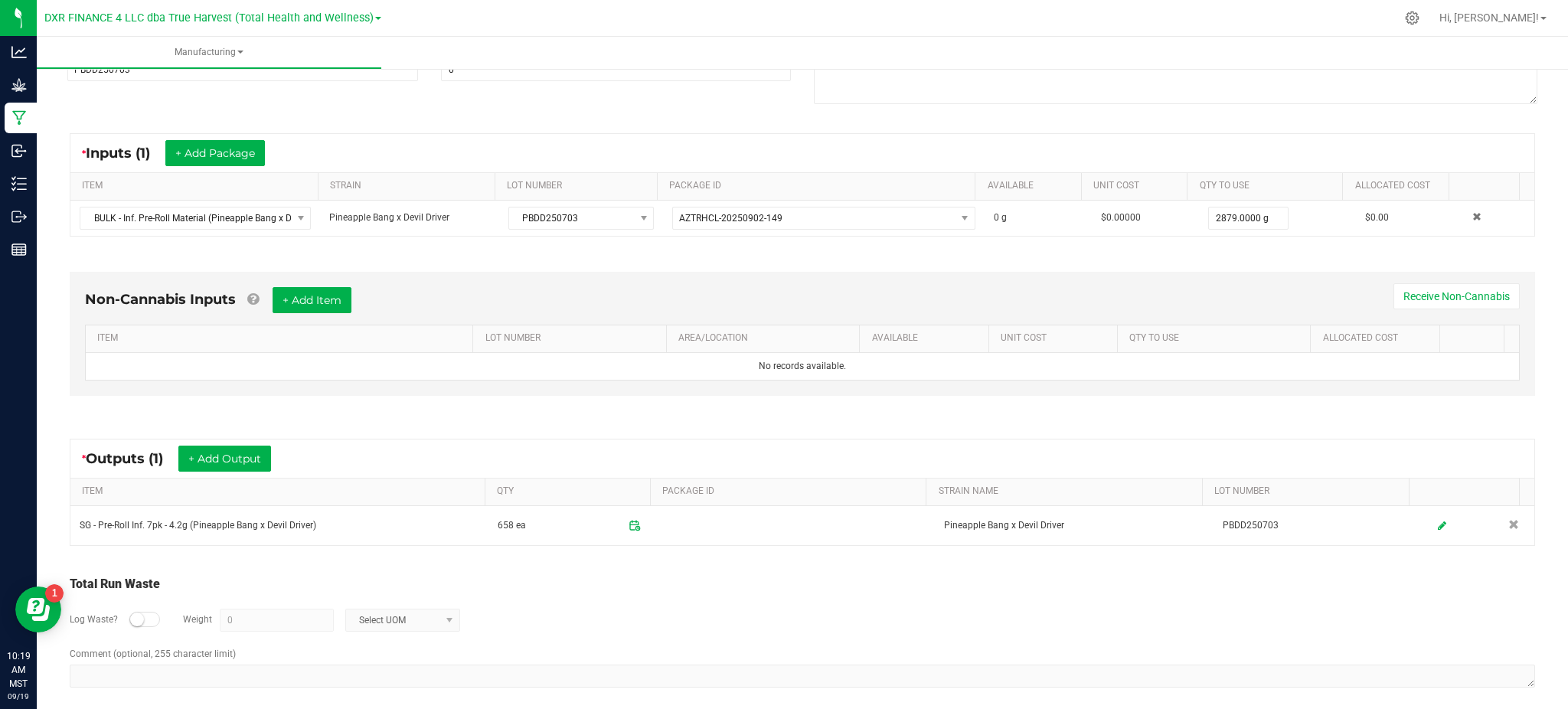
drag, startPoint x: 719, startPoint y: 613, endPoint x: 706, endPoint y: 601, distance: 17.7
click at [718, 612] on div "Log Waste? Weight 0 Select UOM" at bounding box center [802, 620] width 1466 height 54
click at [378, 453] on div "* Outputs (1) + Add Output" at bounding box center [802, 458] width 1464 height 39
drag, startPoint x: 344, startPoint y: 426, endPoint x: 336, endPoint y: 428, distance: 8.2
click at [344, 426] on div "* Outputs (1) + Add Output ITEM QTY PACKAGE ID STRAIN NAME LOT NUMBER SG - Pre-…" at bounding box center [802, 492] width 1493 height 135
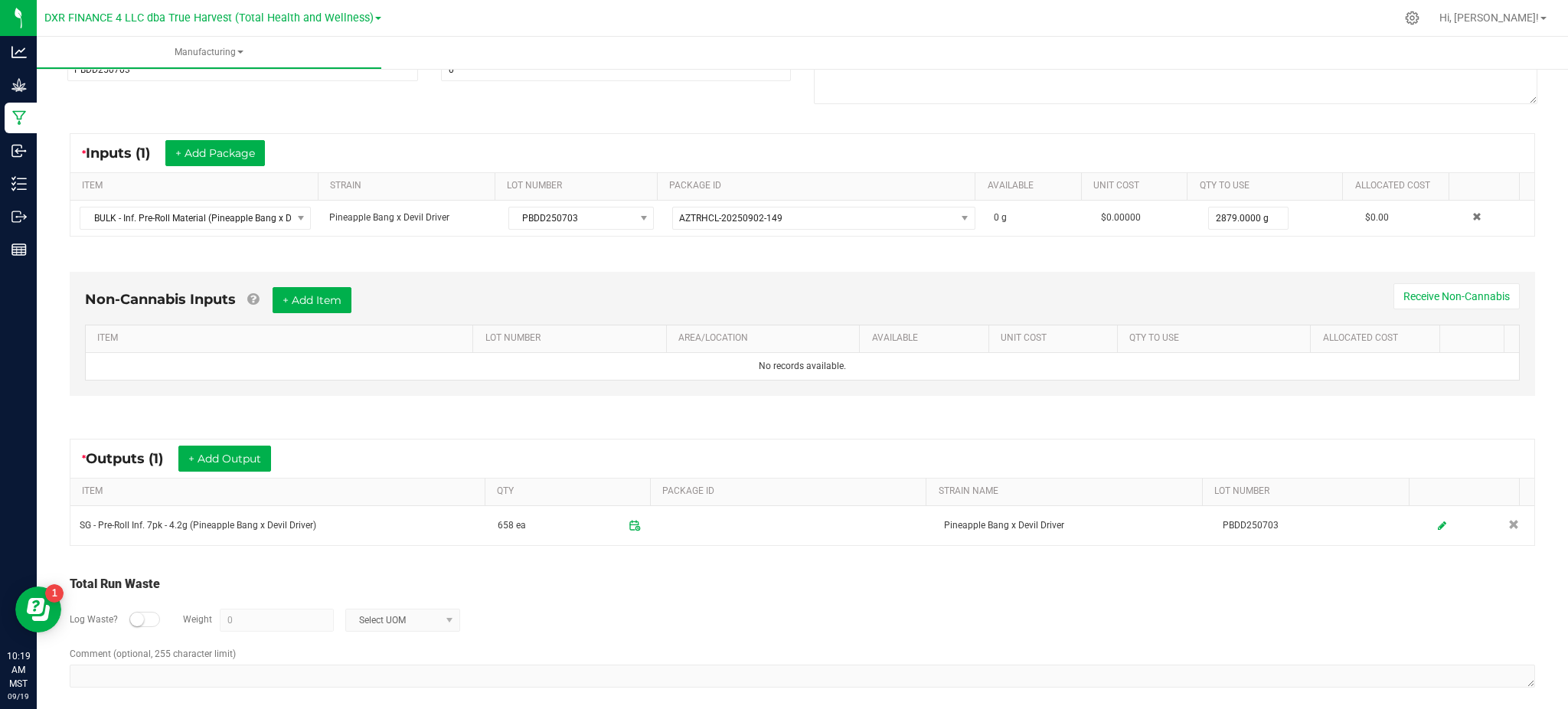
click at [179, 459] on span "Outputs (1)" at bounding box center [132, 458] width 93 height 16
click at [212, 450] on button "+ Add Output" at bounding box center [225, 458] width 93 height 26
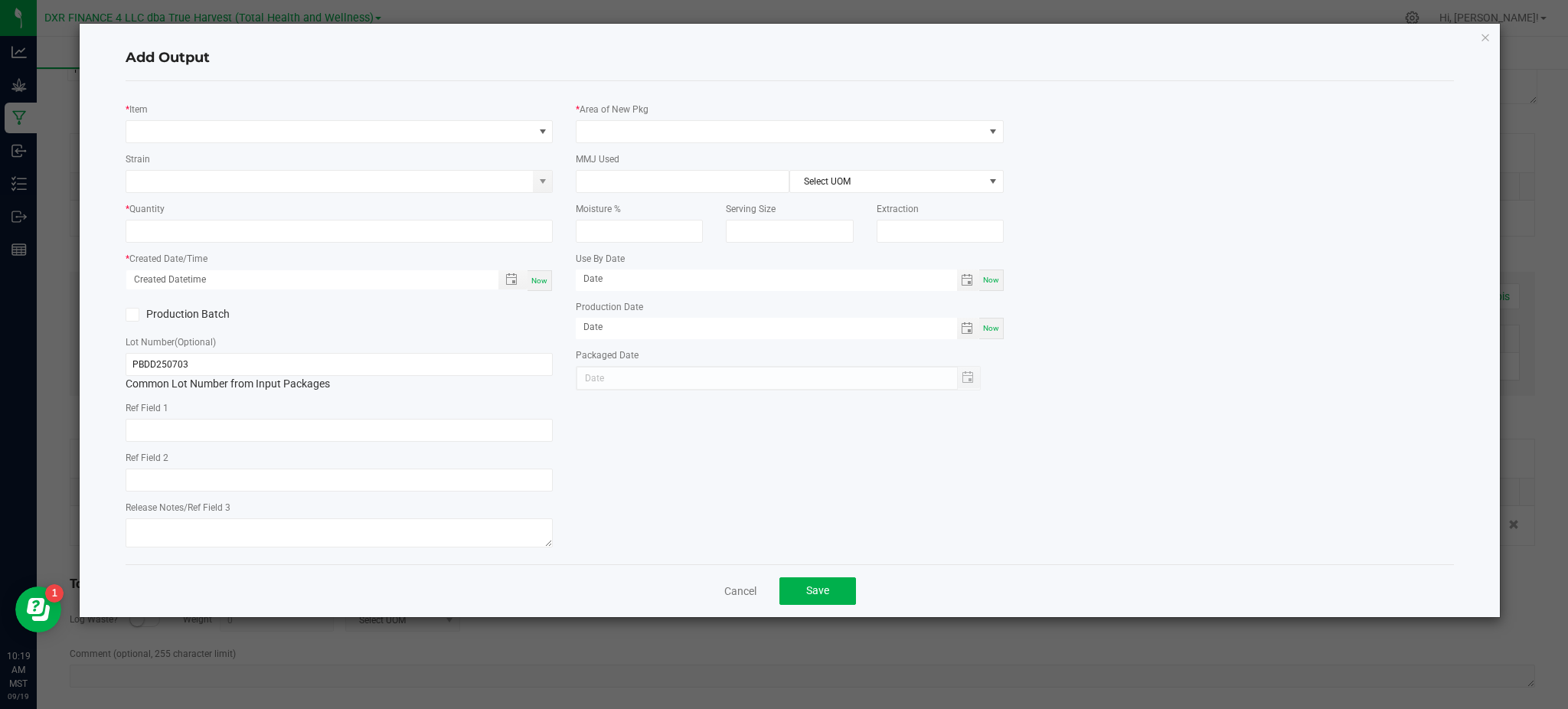
type input "2025-09-02"
click at [399, 79] on div "Add Output" at bounding box center [789, 58] width 1329 height 45
click at [189, 132] on span "NO DATA FOUND" at bounding box center [329, 131] width 406 height 21
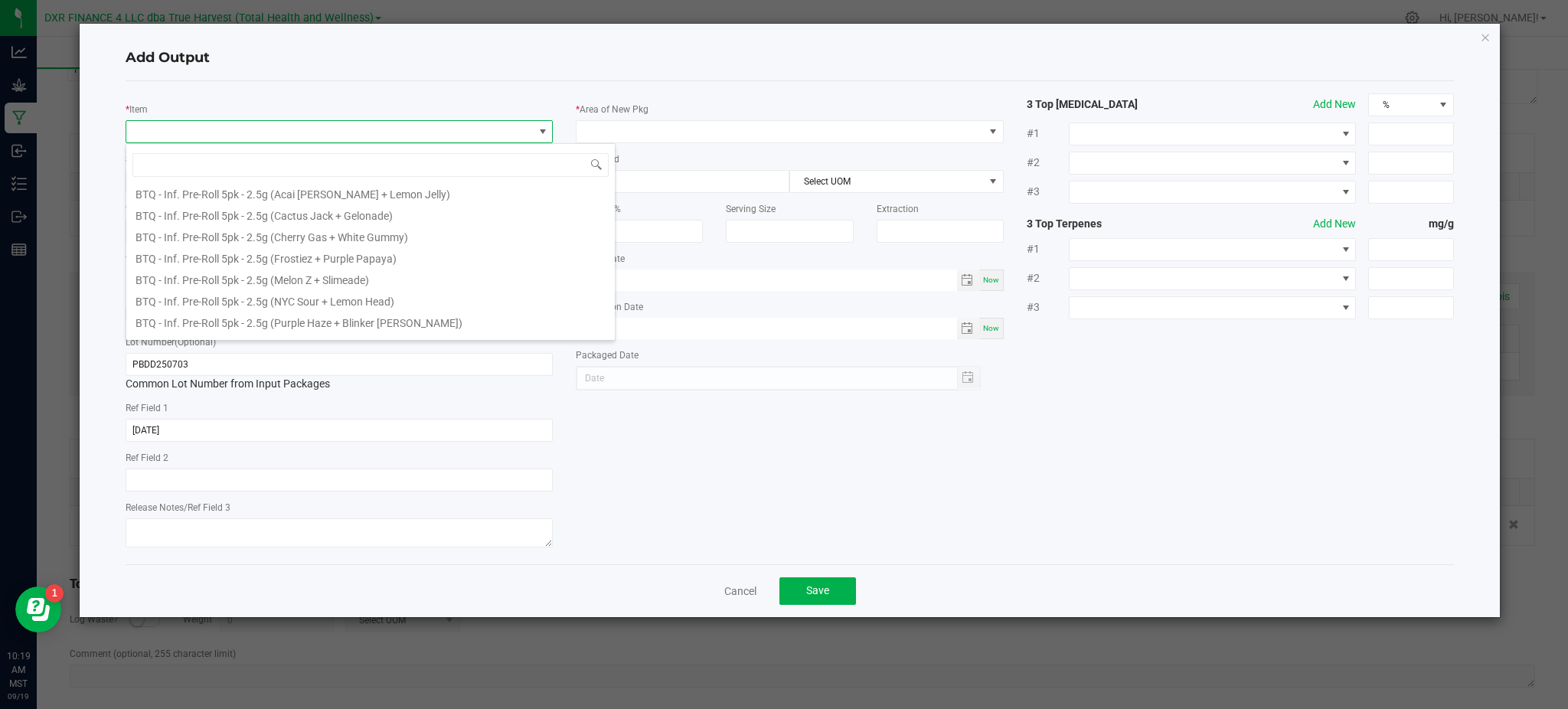
scroll to position [918, 0]
type input "pineapple bang"
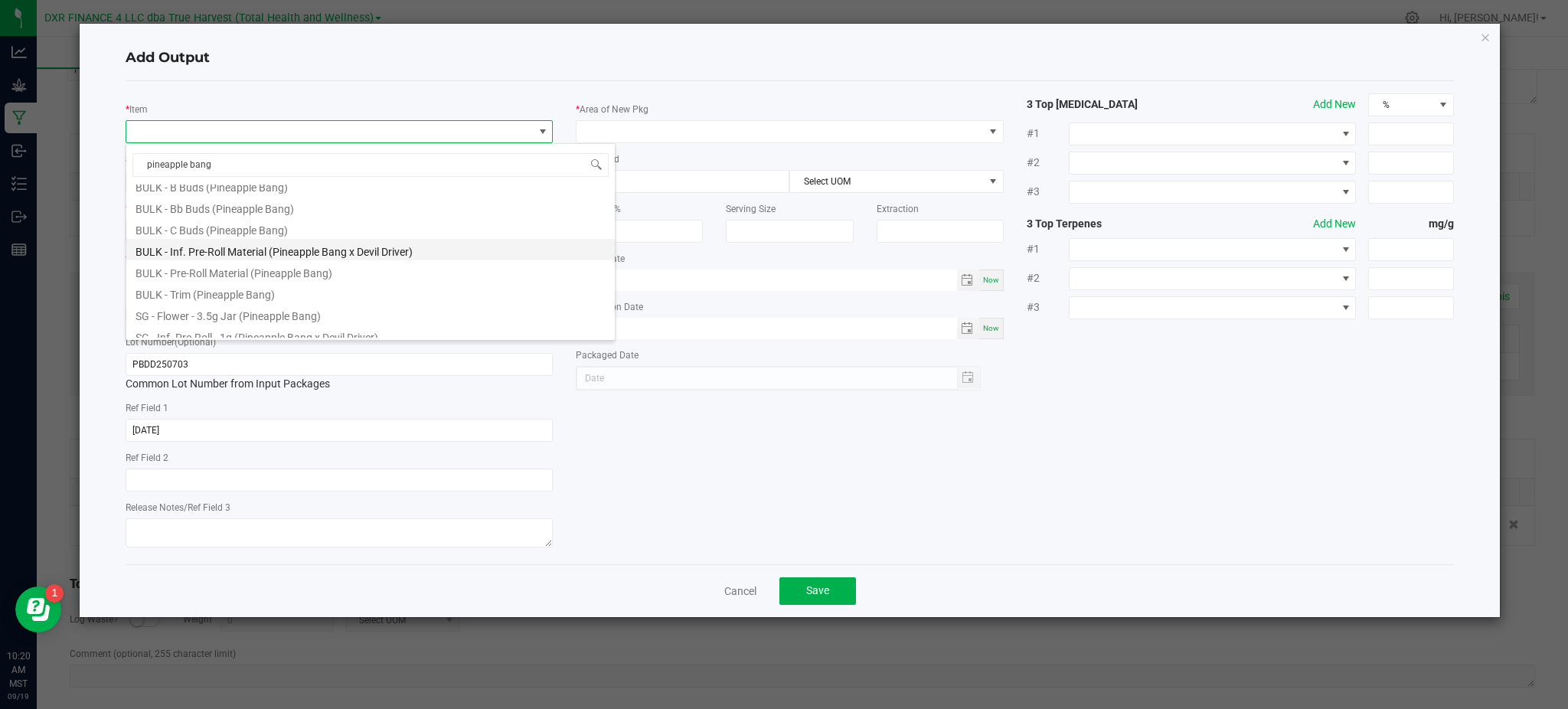
scroll to position [22, 0]
drag, startPoint x: 242, startPoint y: 286, endPoint x: 246, endPoint y: 279, distance: 8.1
click at [245, 286] on li "BULK - Inf. Pre-Roll Material (Pineapple Bang x Devil Driver)" at bounding box center [371, 280] width 488 height 21
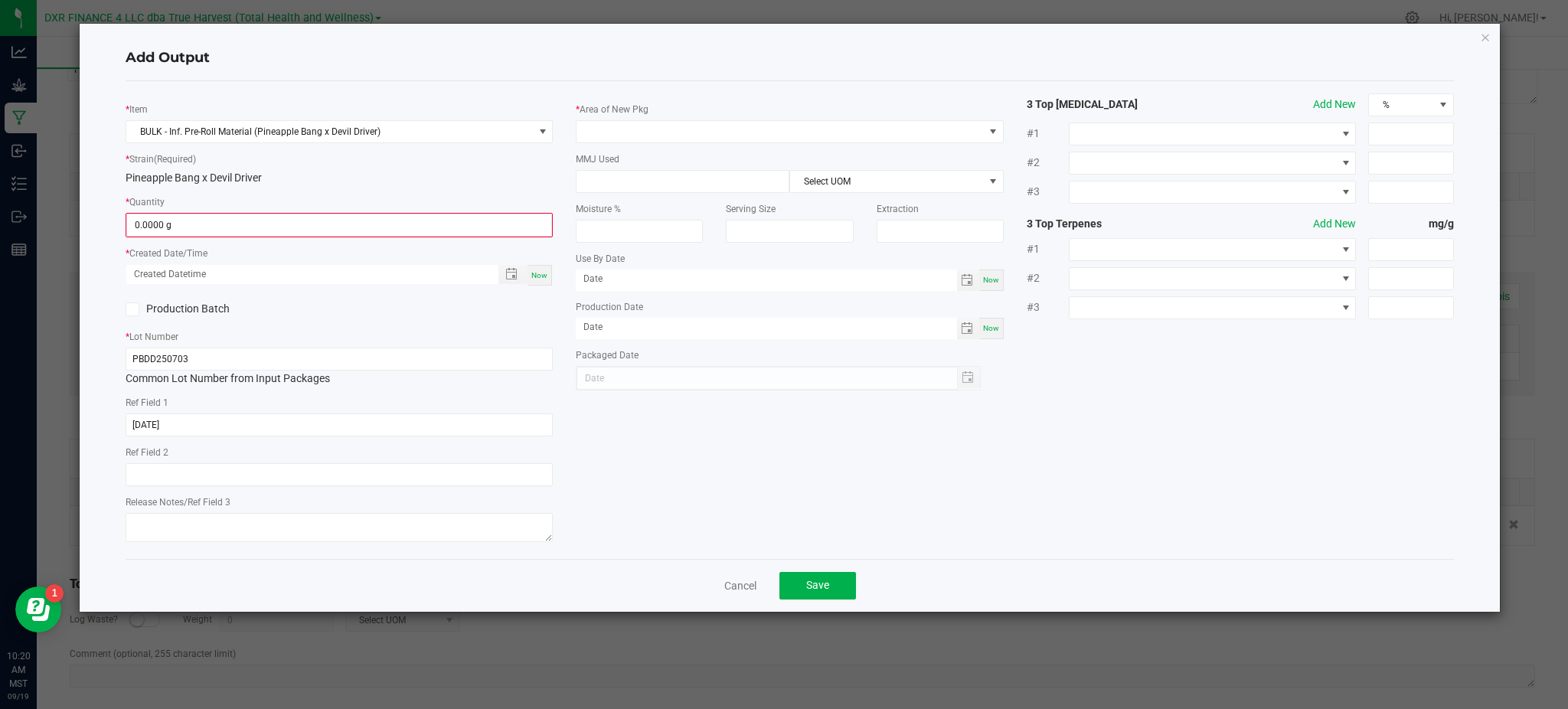
click at [315, 179] on div "Pineapple Bang x Devil Driver" at bounding box center [339, 177] width 427 height 16
click at [246, 224] on input "0" at bounding box center [340, 225] width 425 height 21
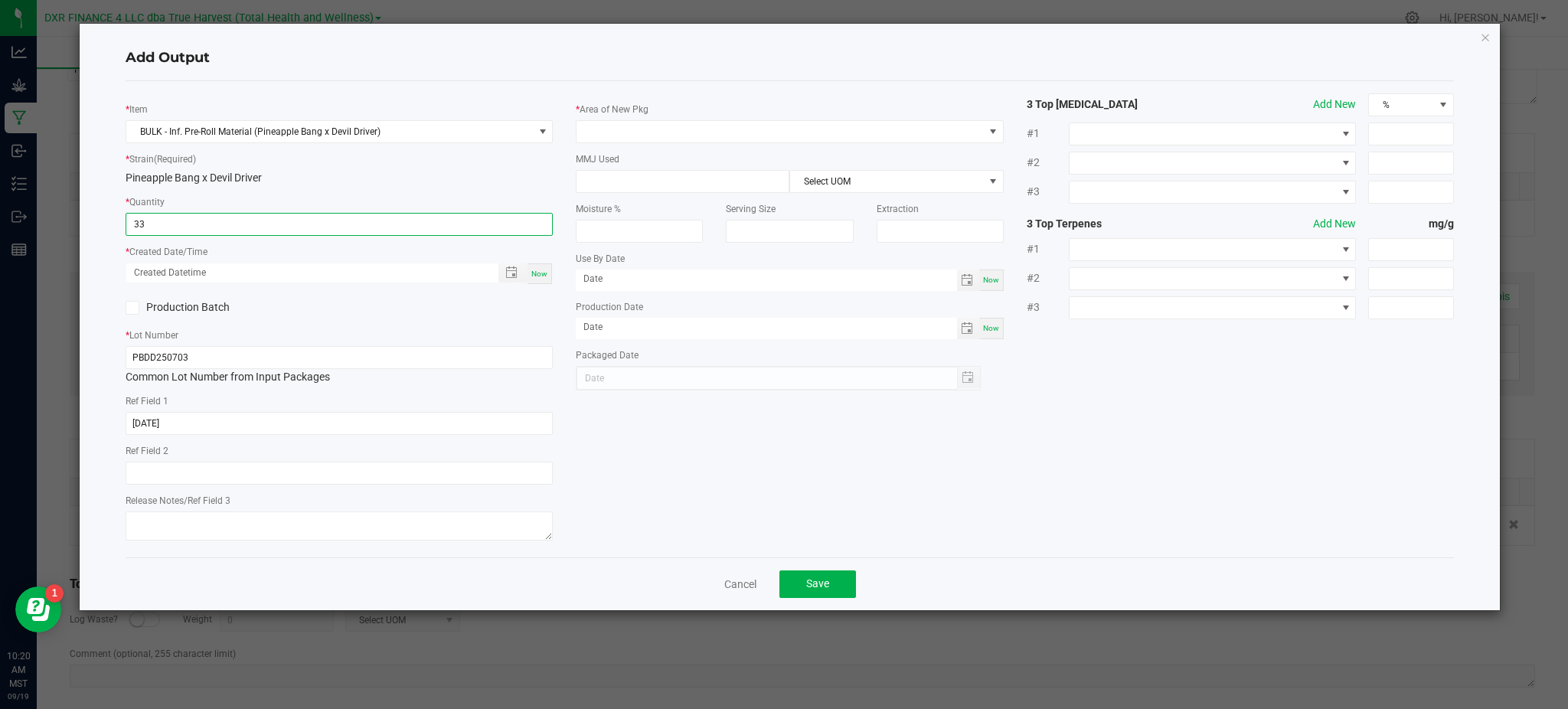
type input "33.0000 g"
drag, startPoint x: 413, startPoint y: 293, endPoint x: 494, endPoint y: 276, distance: 82.8
click at [417, 290] on div "* Item BULK - Inf. Pre-Roll Material (Pineapple Bang x Devil Driver) * Strain (…" at bounding box center [339, 319] width 451 height 451
click at [506, 275] on span "Toggle popup" at bounding box center [510, 272] width 26 height 13
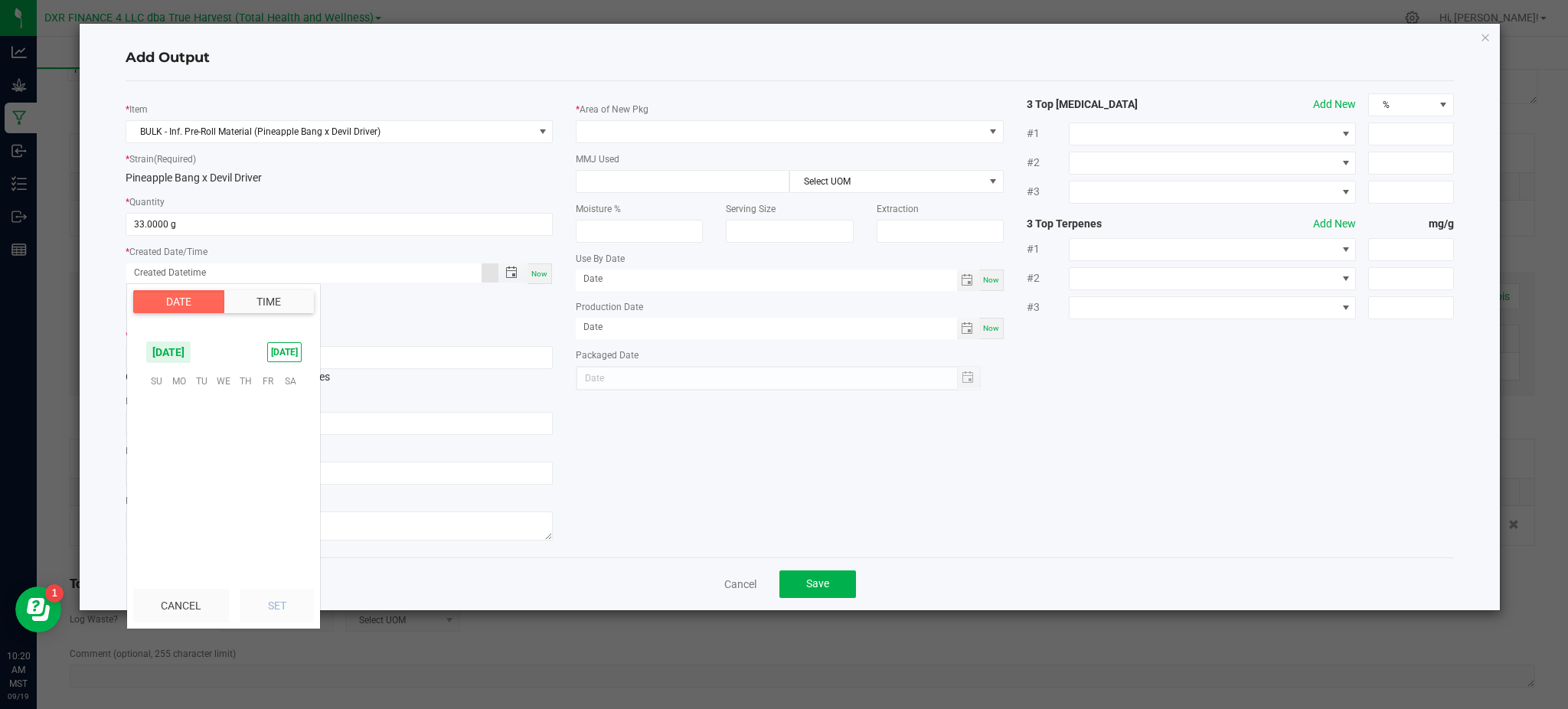
scroll to position [248246, 0]
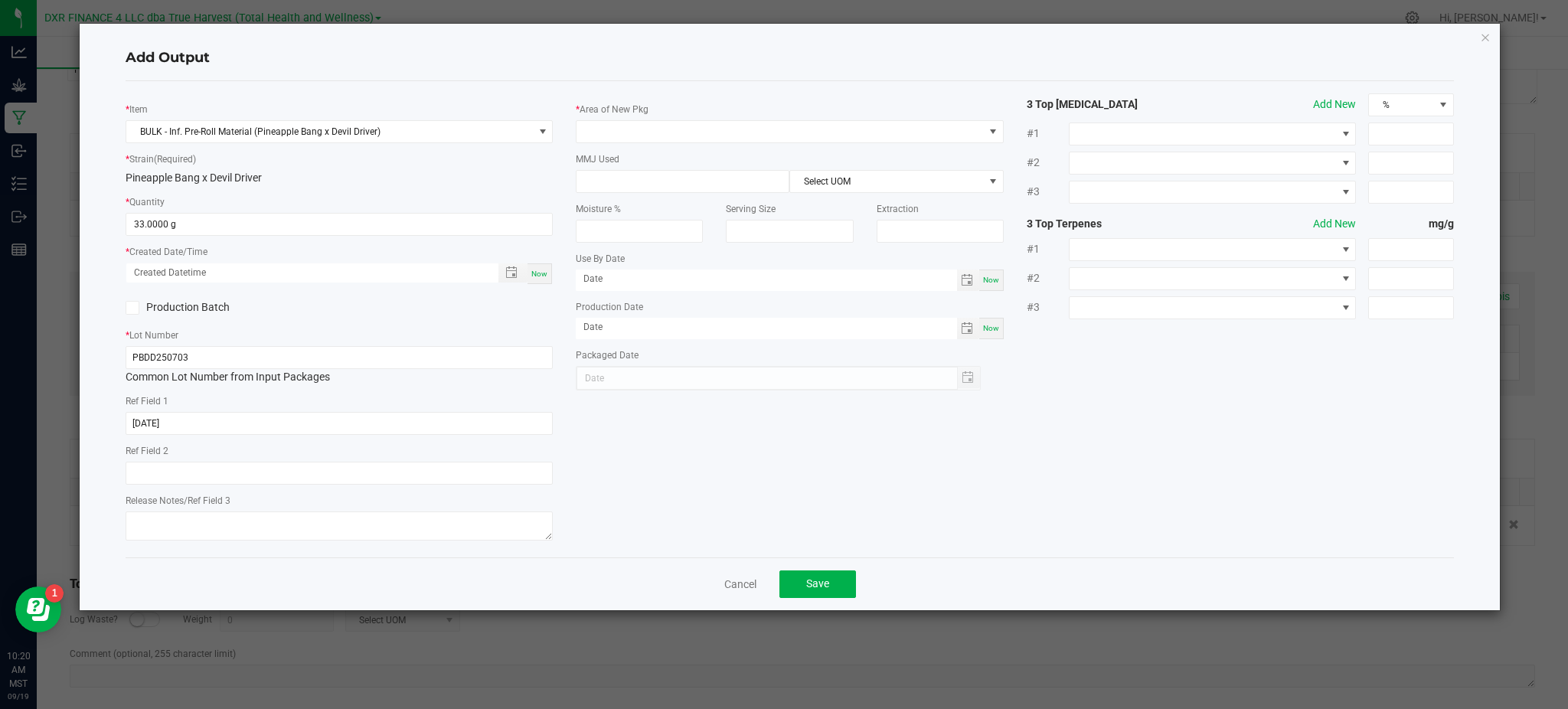
click at [905, 462] on div "* Item BULK - Inf. Pre-Roll Material (Pineapple Bang x Devil Driver) * Strain (…" at bounding box center [789, 319] width 1351 height 451
drag, startPoint x: 515, startPoint y: 323, endPoint x: 506, endPoint y: 280, distance: 43.9
click at [511, 312] on div "* Item BULK - Inf. Pre-Roll Material (Pineapple Bang x Devil Driver) * Strain (…" at bounding box center [339, 319] width 451 height 451
click at [498, 312] on div "Production Batch" at bounding box center [339, 308] width 451 height 23
click at [514, 269] on span "Toggle popup" at bounding box center [511, 272] width 13 height 13
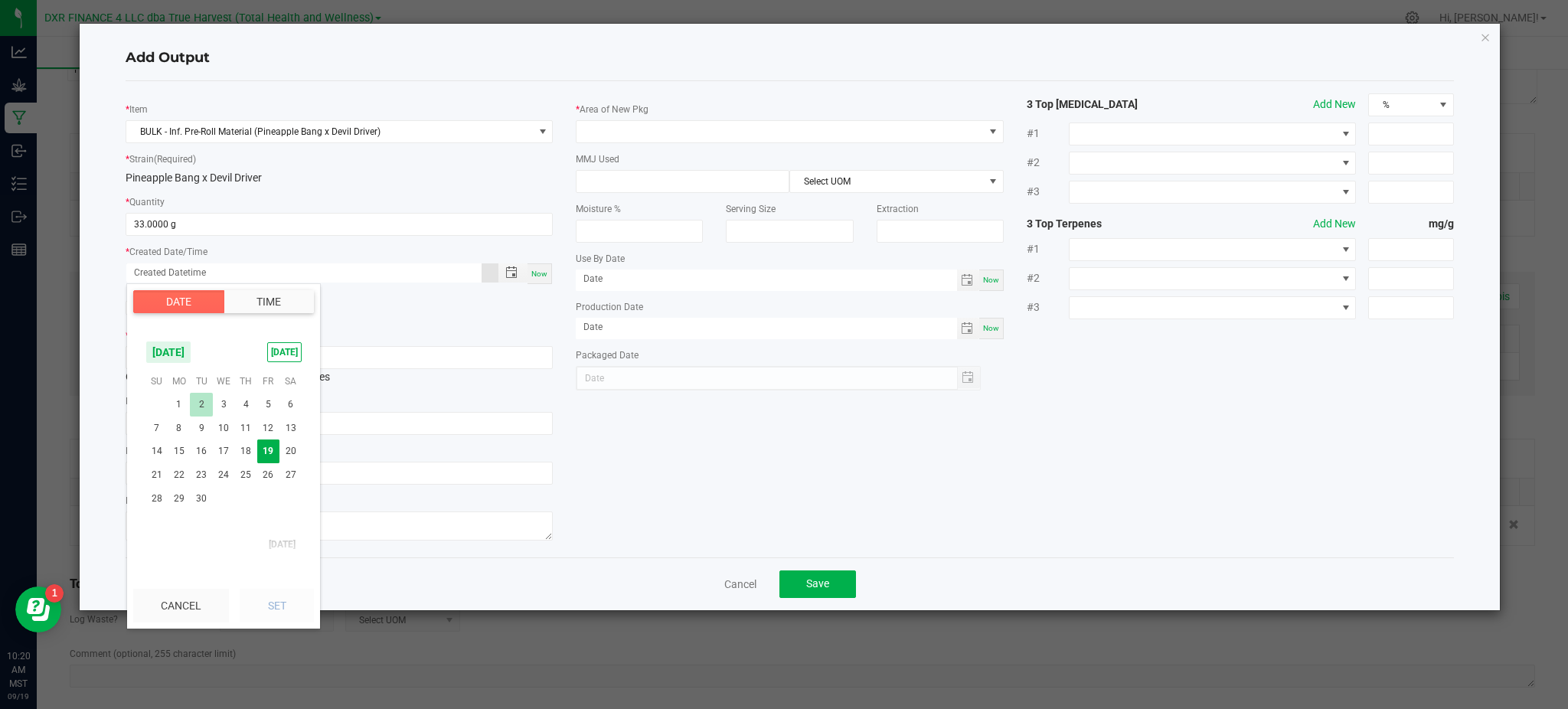
click at [197, 397] on span "2" at bounding box center [201, 404] width 22 height 24
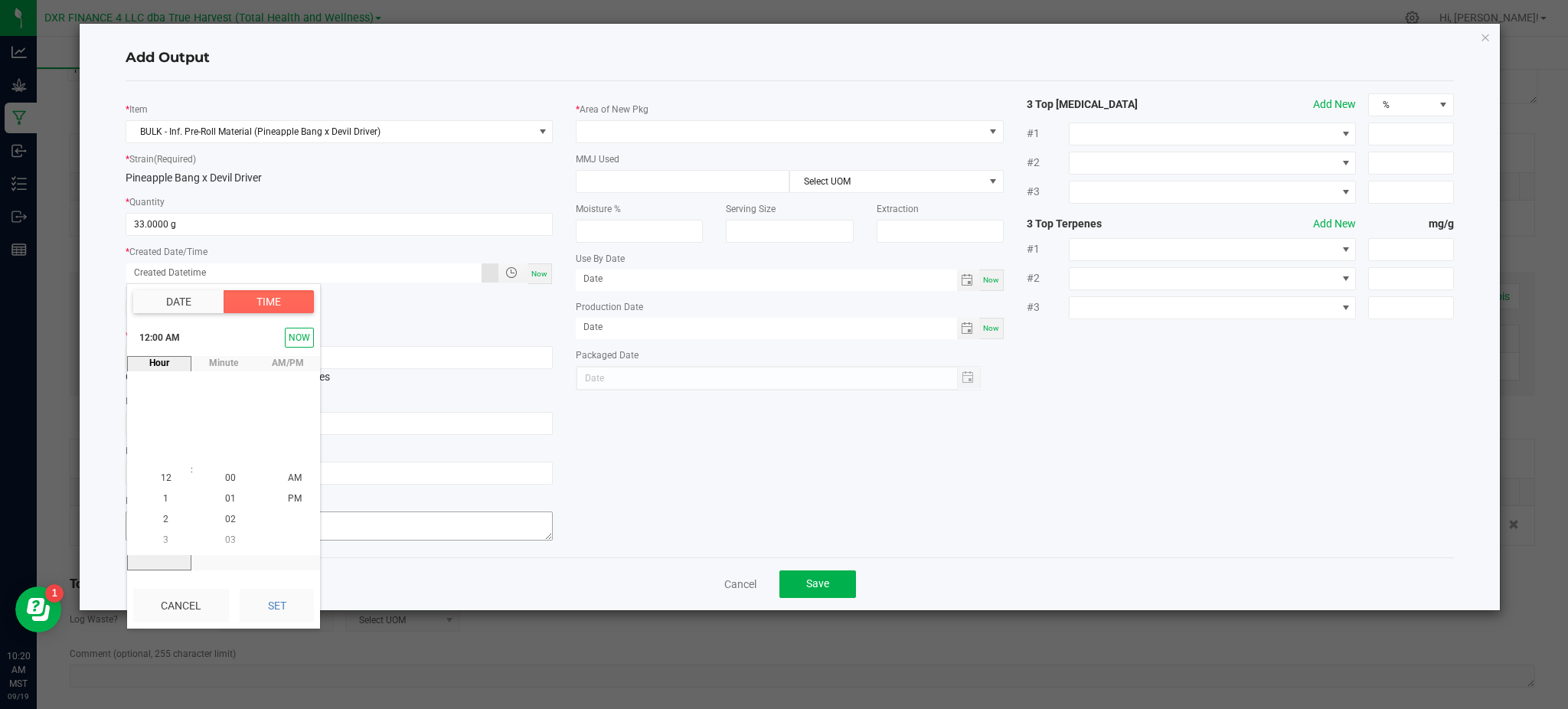
drag, startPoint x: 269, startPoint y: 601, endPoint x: 501, endPoint y: 530, distance: 242.6
click at [272, 596] on button "Set" at bounding box center [276, 605] width 74 height 34
type input "09/02/2025 12:00 AM"
type input "09/02/2025"
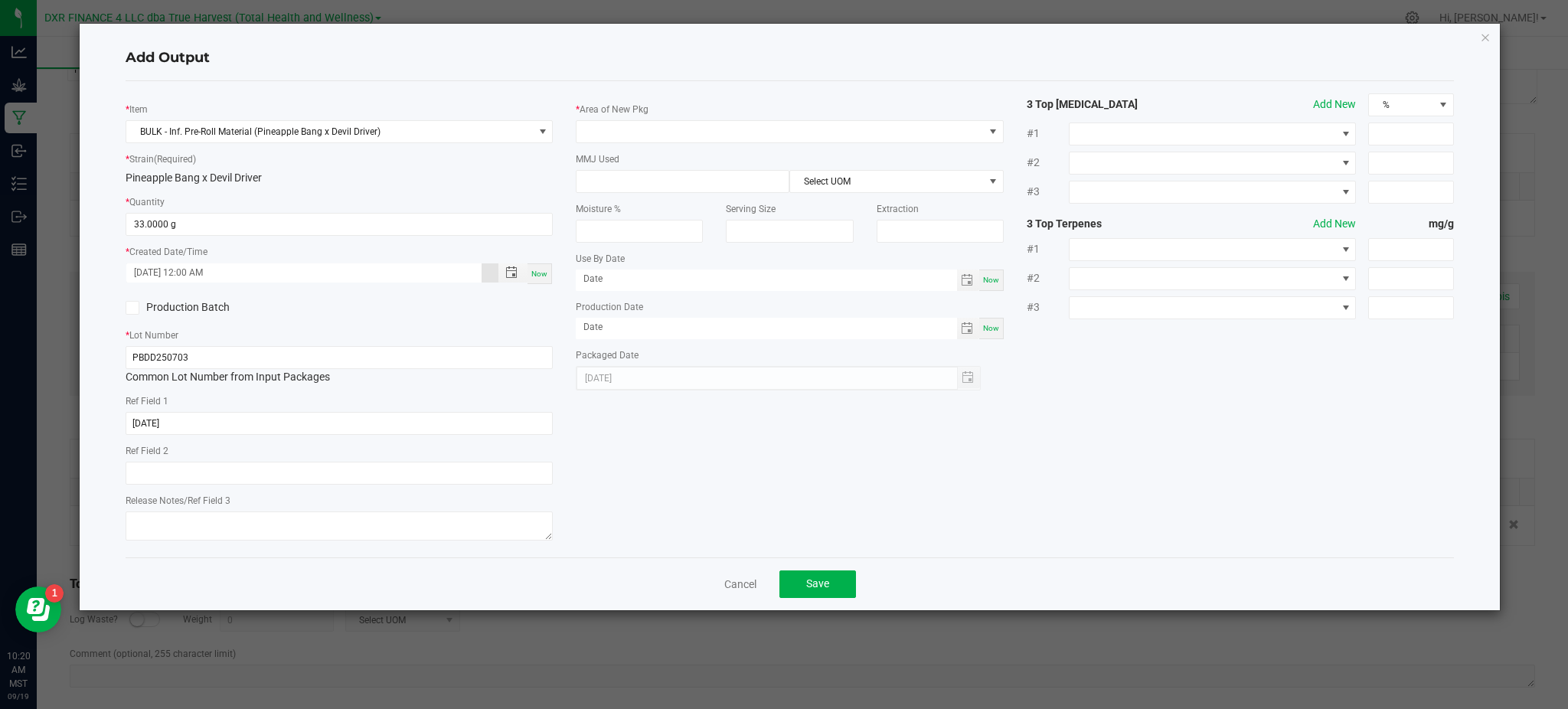
click at [821, 469] on div "* Item BULK - Inf. Pre-Roll Material (Pineapple Bang x Devil Driver) * Strain (…" at bounding box center [789, 319] width 1351 height 451
click at [682, 121] on span at bounding box center [779, 131] width 406 height 21
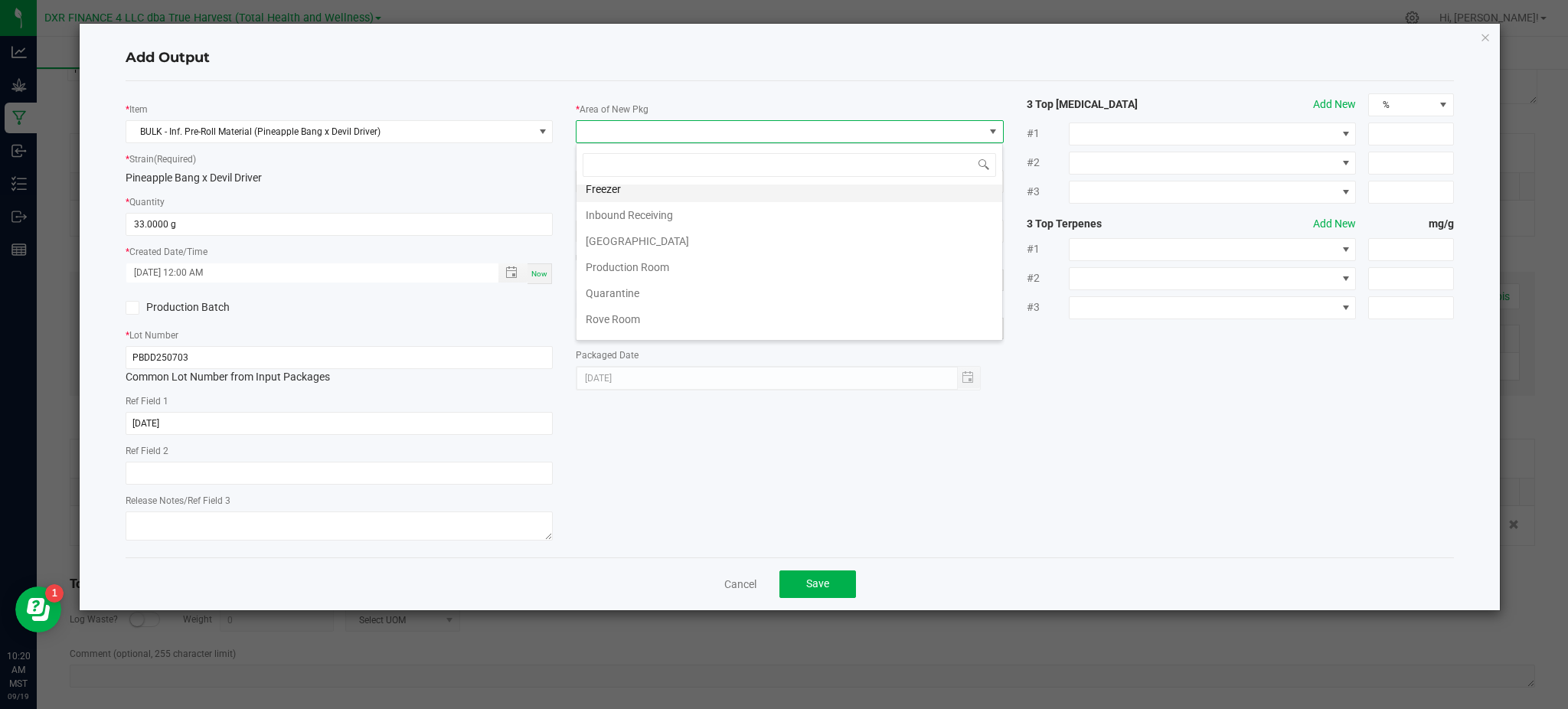
scroll to position [102, 0]
drag, startPoint x: 640, startPoint y: 253, endPoint x: 754, endPoint y: 251, distance: 114.0
click at [640, 252] on li "Production Room" at bounding box center [788, 252] width 426 height 26
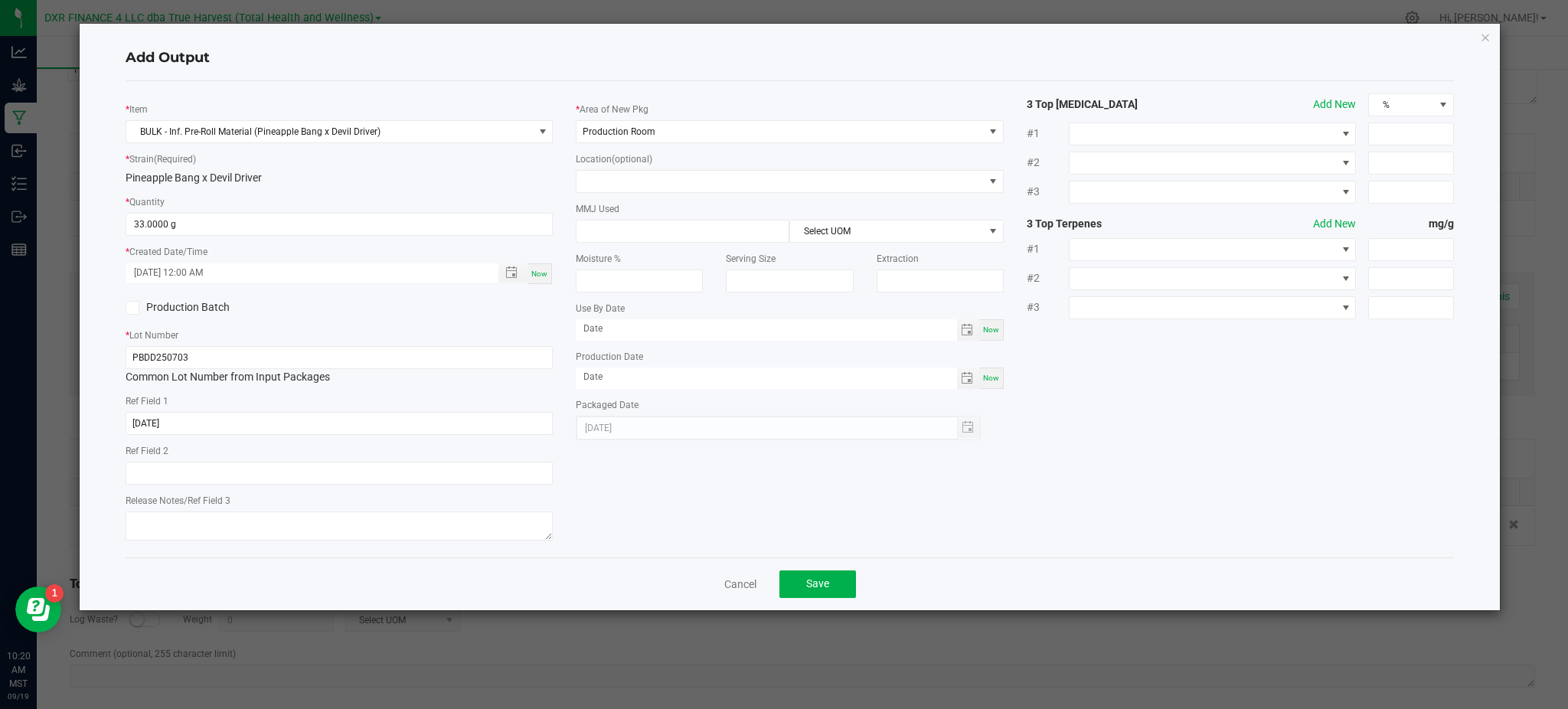
drag, startPoint x: 513, startPoint y: 167, endPoint x: 609, endPoint y: 165, distance: 96.0
click at [525, 162] on div "* Strain (Required) Pineapple Bang x Devil Driver" at bounding box center [339, 168] width 427 height 35
type input "35.0000 g"
click at [1150, 403] on div "* Item BULK - Inf. Pre-Roll Material (Pineapple Bang x Devil Driver) * Strain (…" at bounding box center [789, 319] width 1351 height 451
click at [1051, 513] on div "* Item BULK - Inf. Pre-Roll Material (Pineapple Bang x Devil Driver) * Strain (…" at bounding box center [789, 319] width 1351 height 451
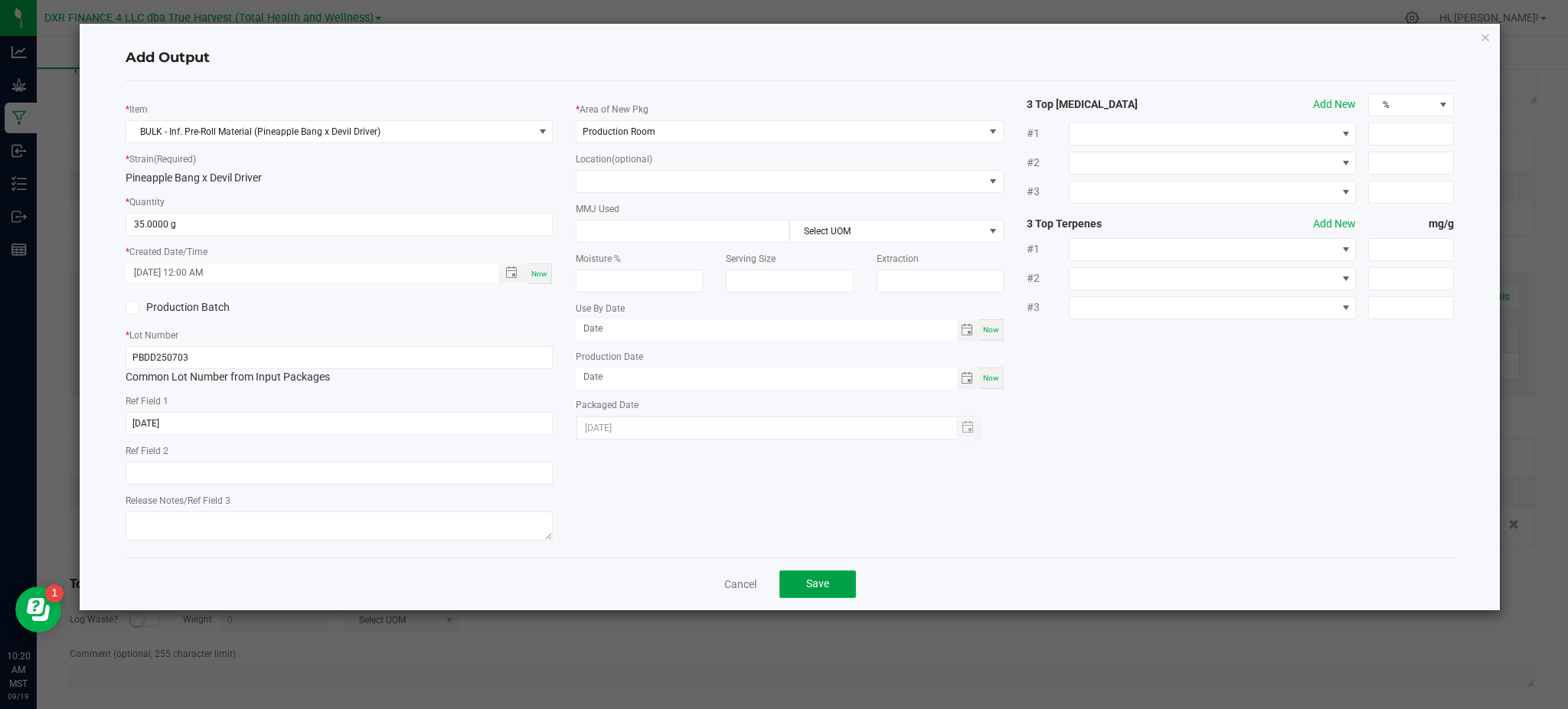
click at [833, 580] on button "Save" at bounding box center [817, 584] width 76 height 28
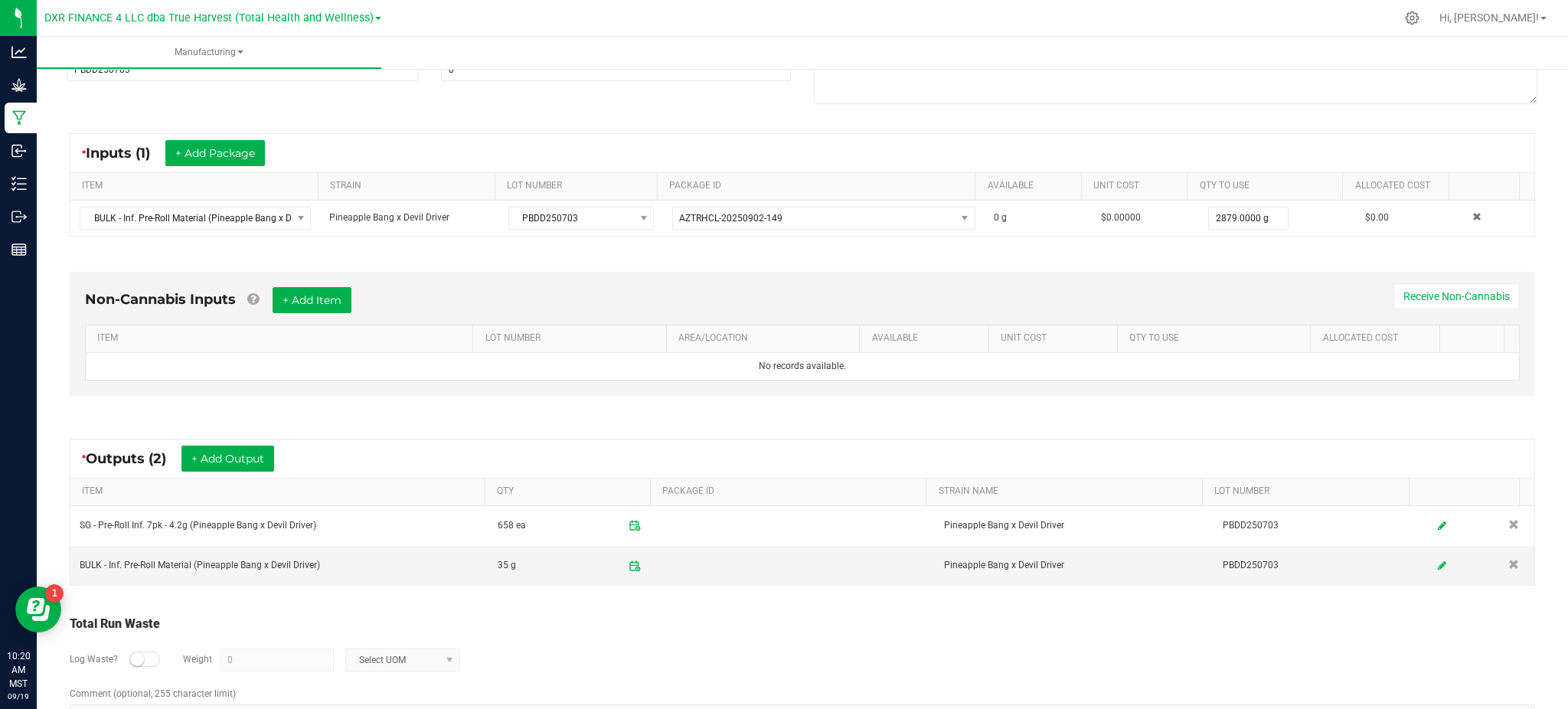
drag, startPoint x: 858, startPoint y: 665, endPoint x: 571, endPoint y: 598, distance: 294.7
click at [858, 662] on div "Log Waste? Weight 0 Select UOM" at bounding box center [802, 660] width 1466 height 54
click at [145, 661] on div at bounding box center [145, 659] width 31 height 15
drag, startPoint x: 275, startPoint y: 644, endPoint x: 280, endPoint y: 652, distance: 9.4
click at [276, 644] on div "Log Waste? Weight 0 Select UOM" at bounding box center [802, 660] width 1466 height 54
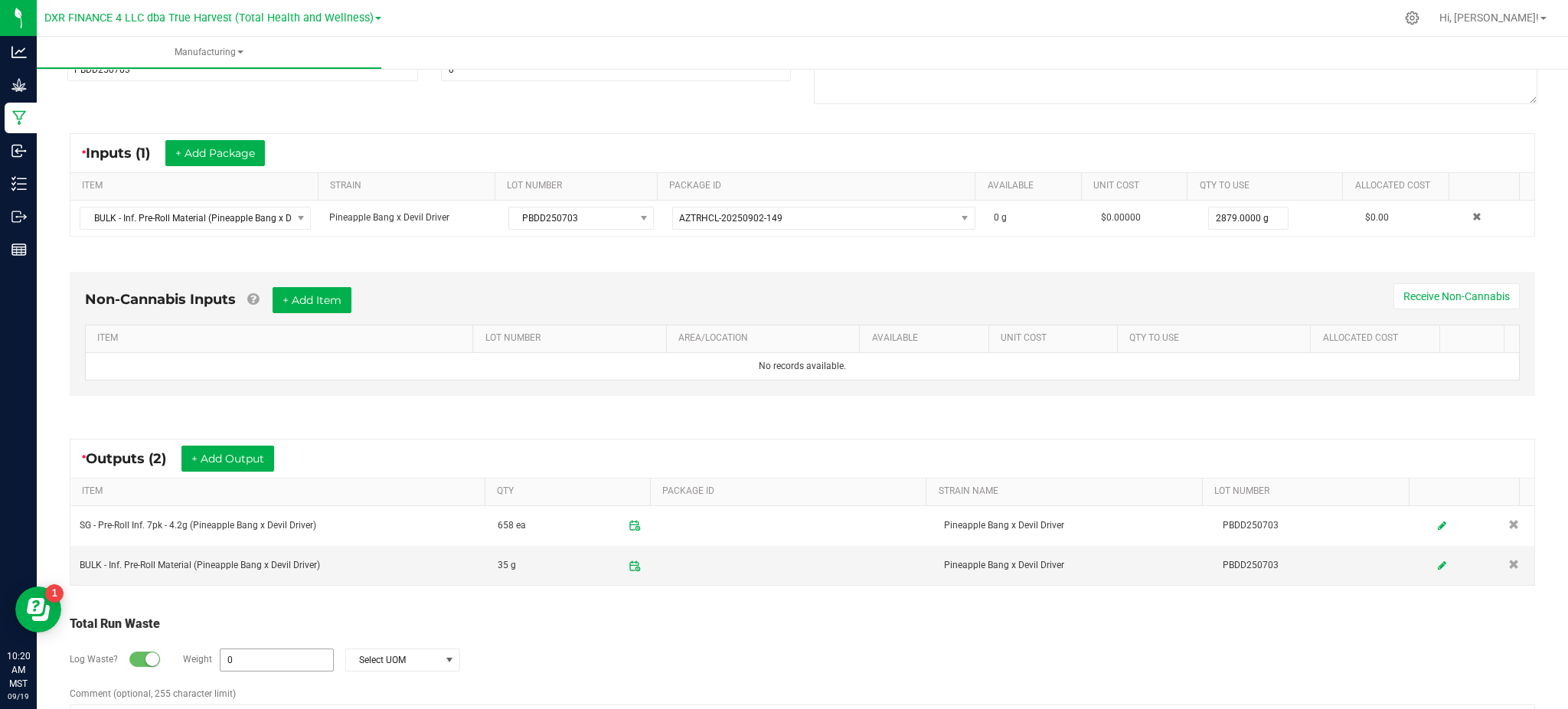
click at [283, 656] on input "0" at bounding box center [276, 660] width 113 height 21
drag, startPoint x: 491, startPoint y: 628, endPoint x: 481, endPoint y: 638, distance: 14.1
click at [488, 630] on div "Total Run Waste" at bounding box center [802, 623] width 1466 height 18
click at [405, 673] on div "Log Waste? Weight 3 Select UOM" at bounding box center [802, 660] width 1466 height 54
click at [407, 665] on span "Select UOM" at bounding box center [394, 660] width 95 height 21
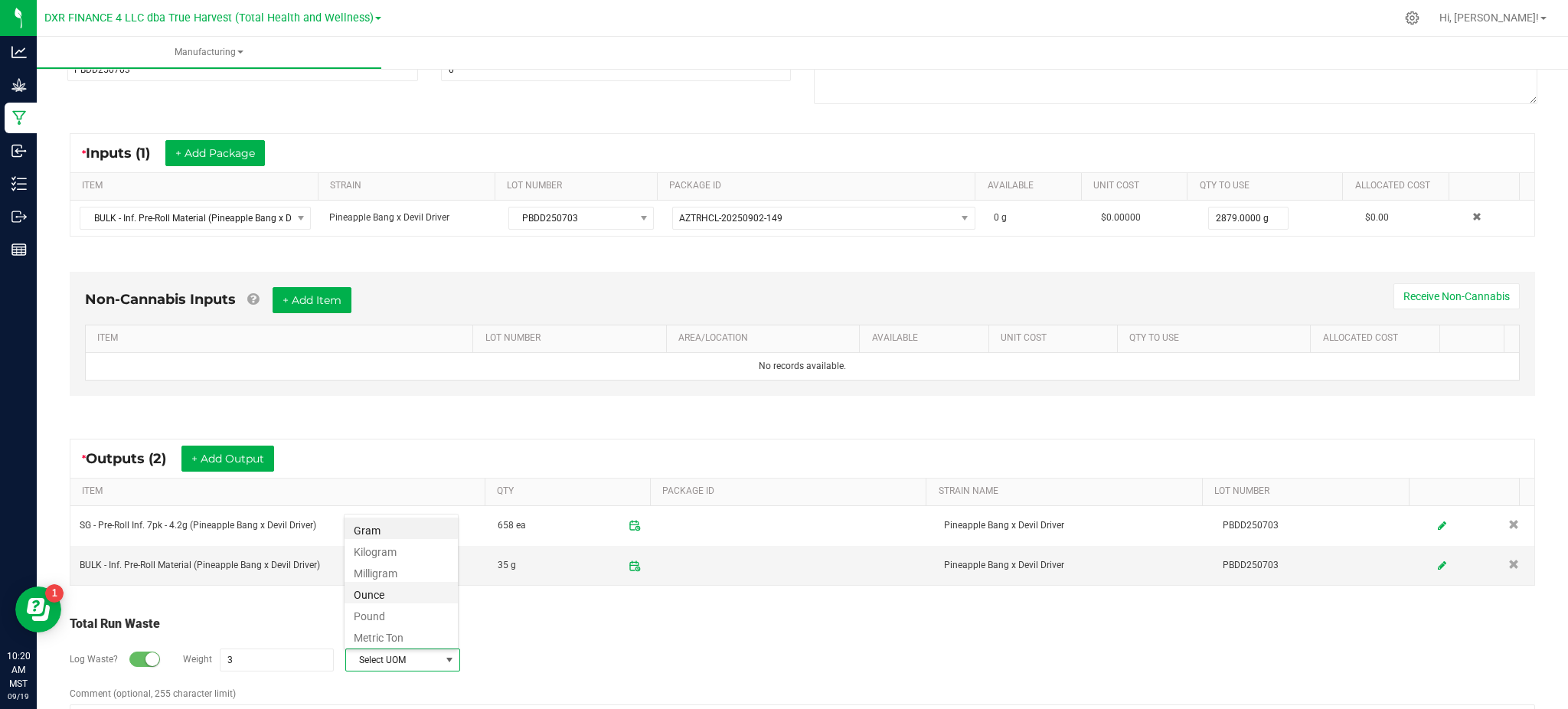
scroll to position [23, 114]
click at [375, 530] on li "Gram" at bounding box center [400, 528] width 113 height 21
type input "3 g"
click at [531, 642] on div "Log Waste? Weight 3 g Gram" at bounding box center [802, 660] width 1466 height 54
click at [677, 616] on div "Total Run Waste" at bounding box center [802, 623] width 1466 height 18
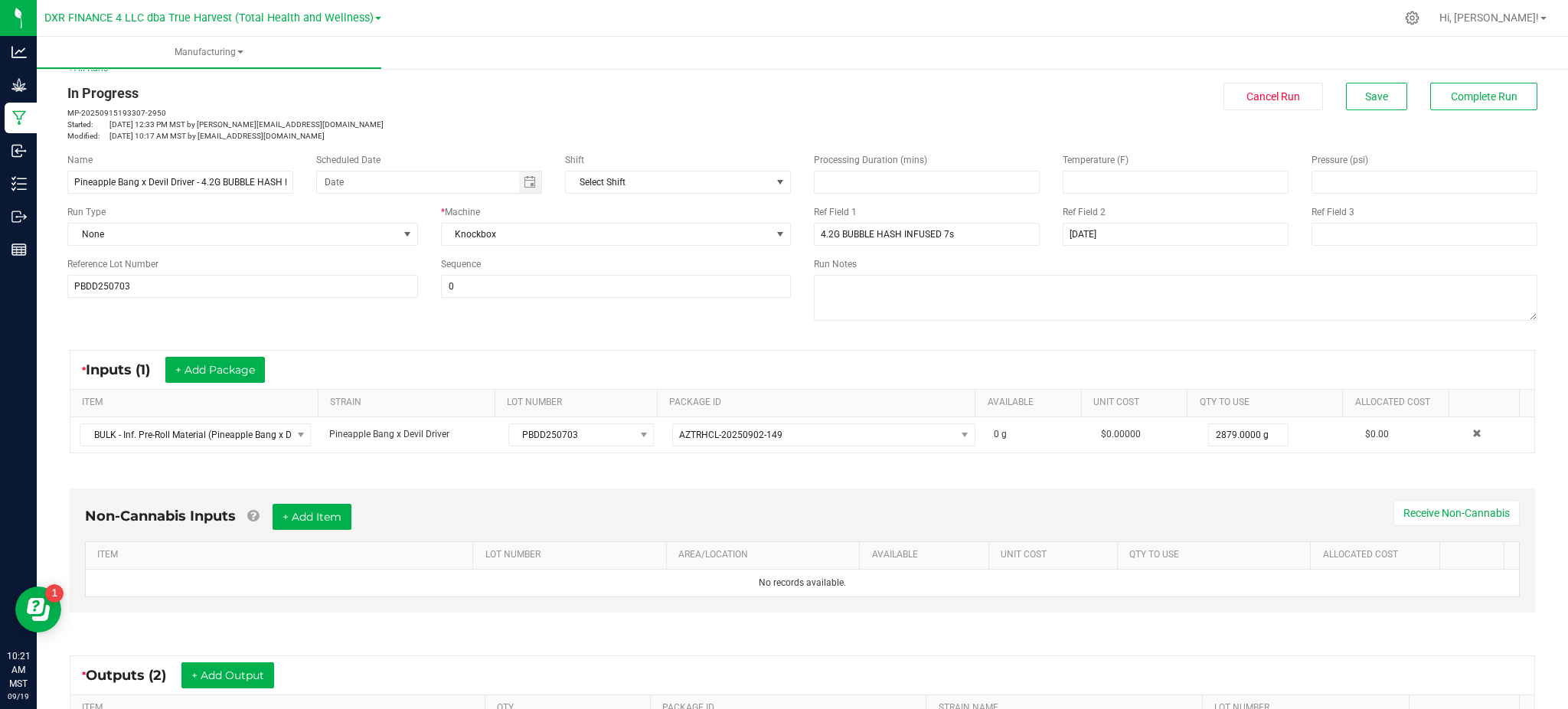
scroll to position [0, 0]
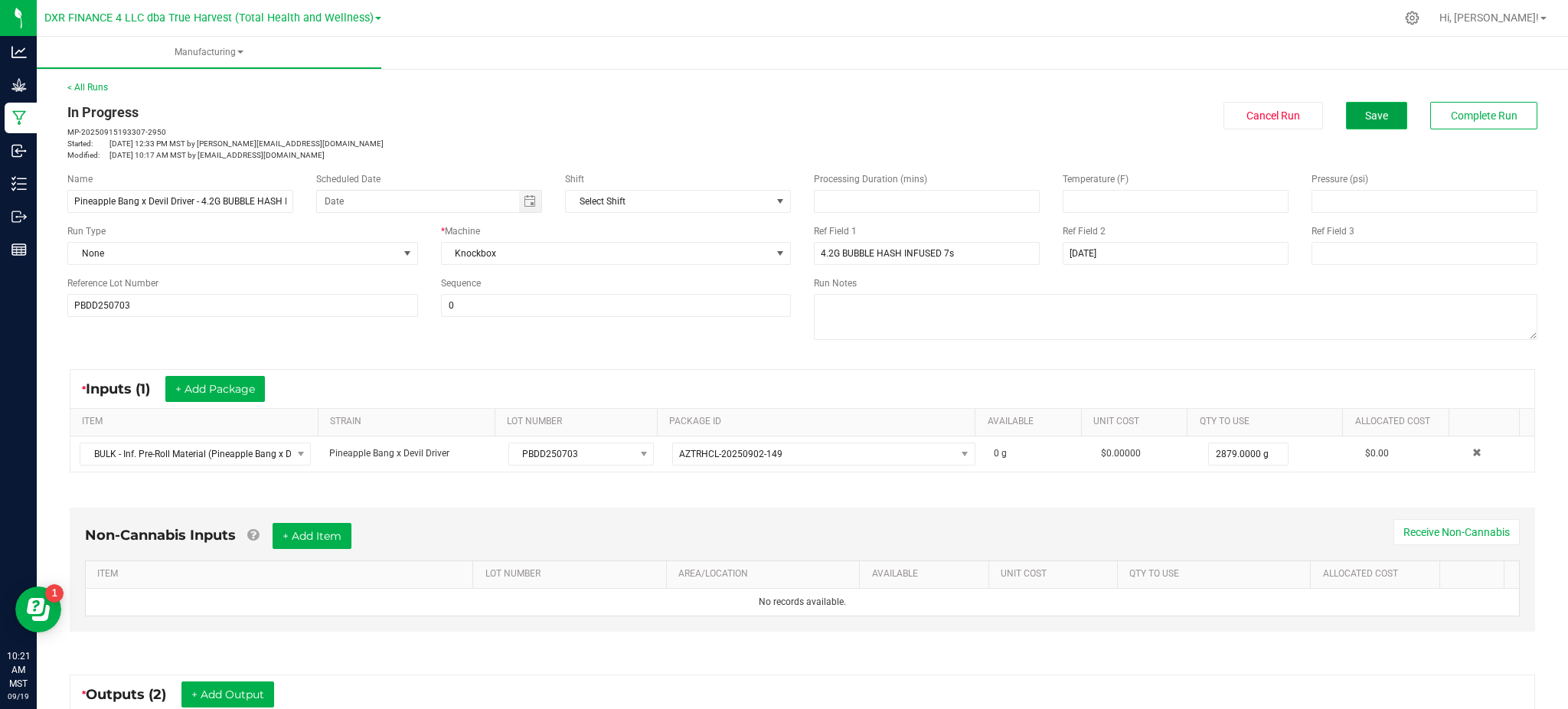
click at [1367, 121] on span "Save" at bounding box center [1377, 115] width 23 height 13
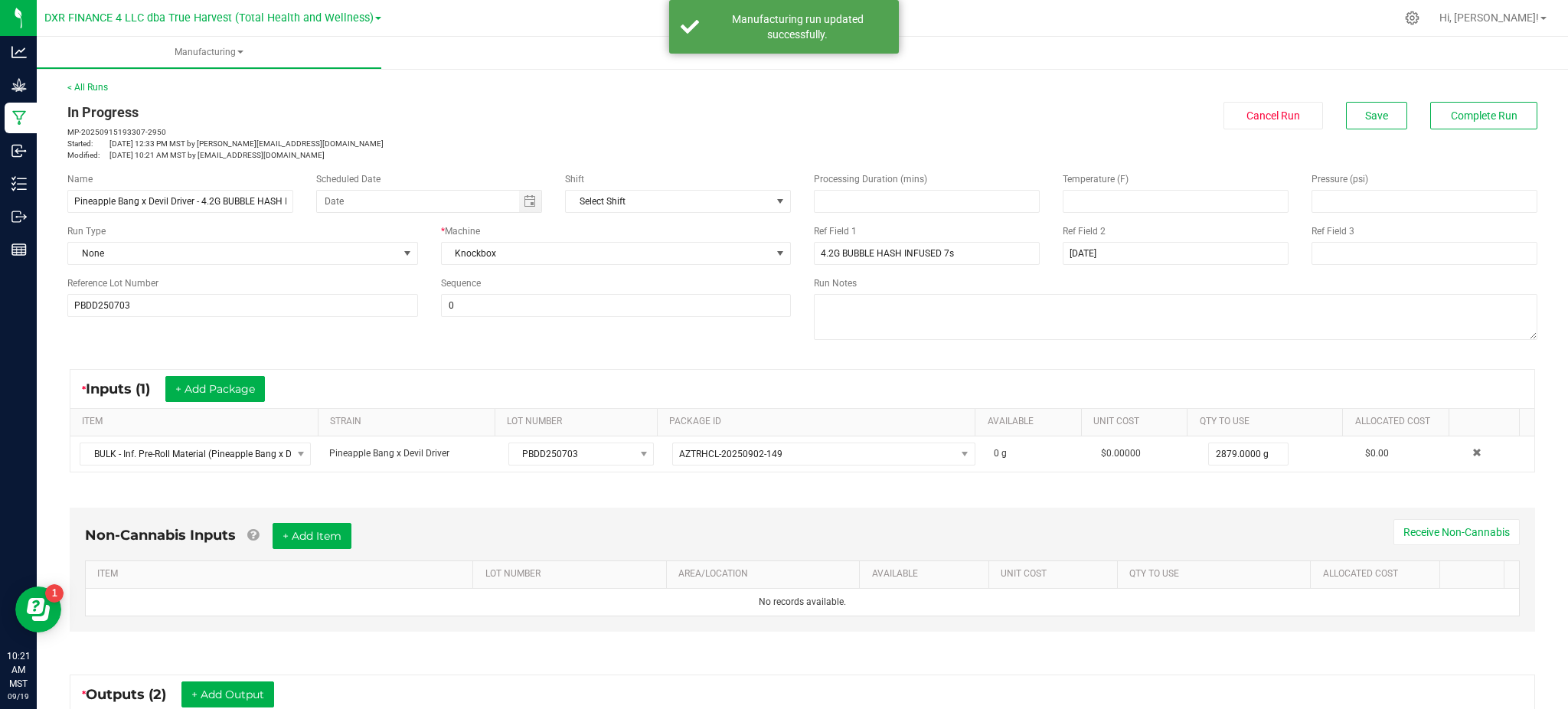
drag, startPoint x: 661, startPoint y: 348, endPoint x: 972, endPoint y: 229, distance: 333.0
click at [663, 346] on div "Name Pineapple Bang x Devil Driver - 4.2G BUBBLE HASH INFUSED 7s Scheduled Date…" at bounding box center [802, 259] width 1493 height 195
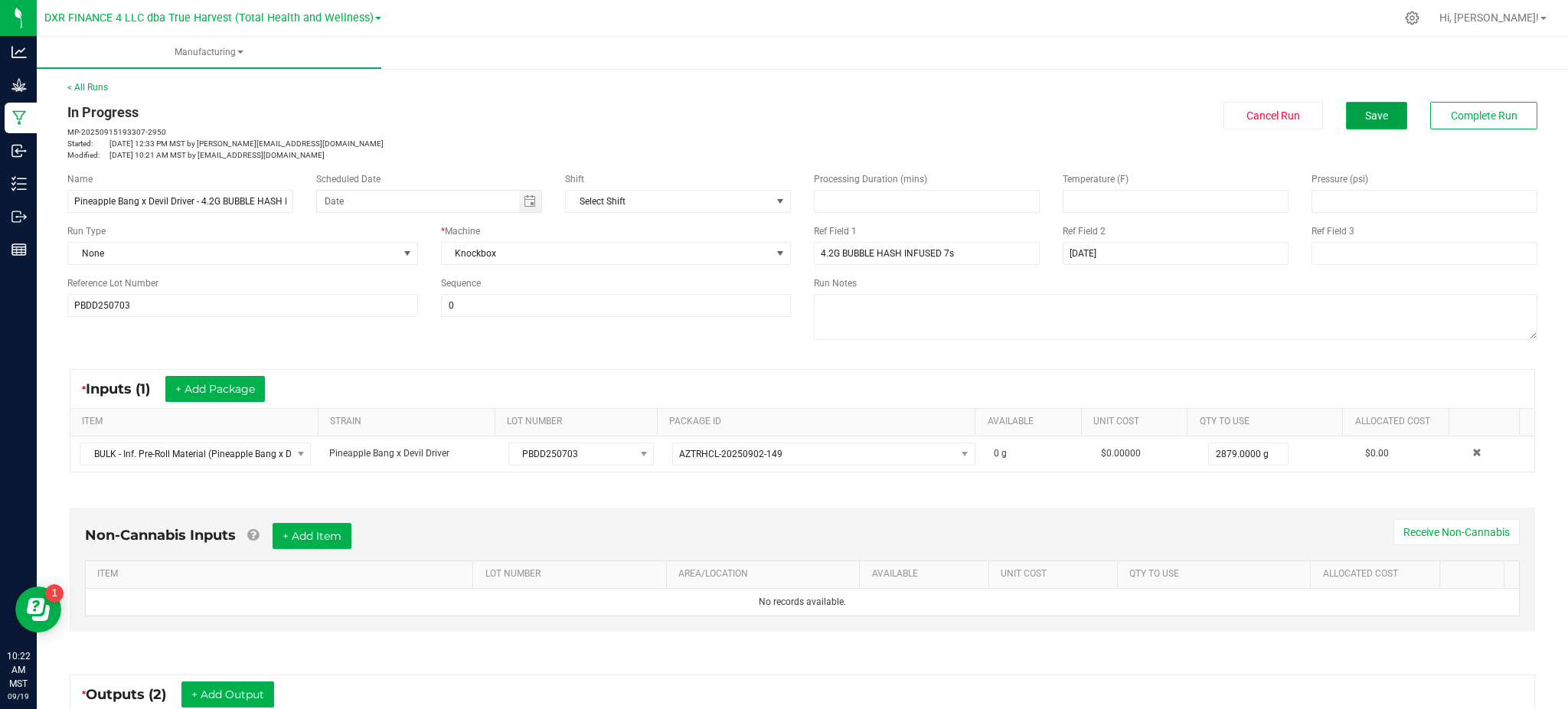
click at [1365, 110] on span "Save" at bounding box center [1377, 115] width 23 height 13
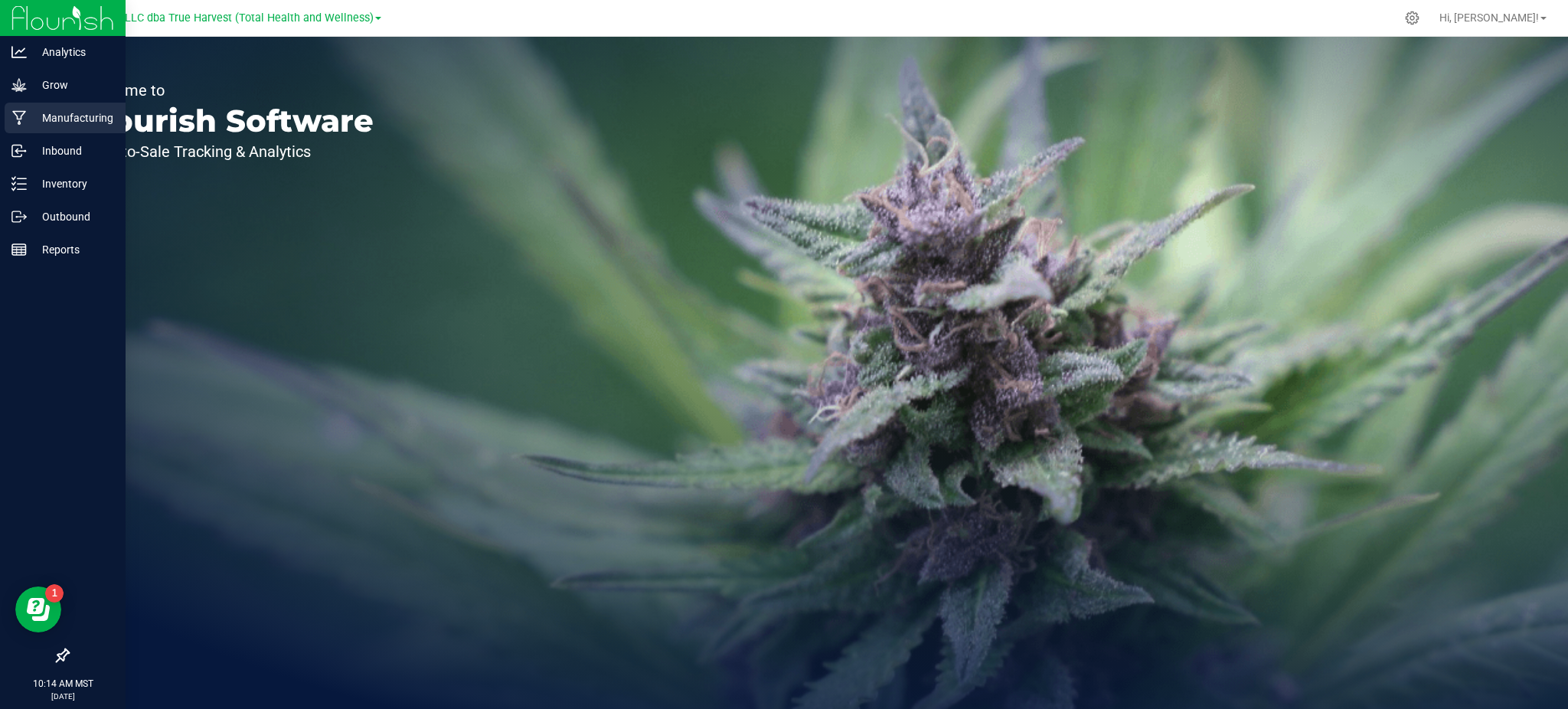
click at [68, 112] on p "Manufacturing" at bounding box center [72, 118] width 92 height 18
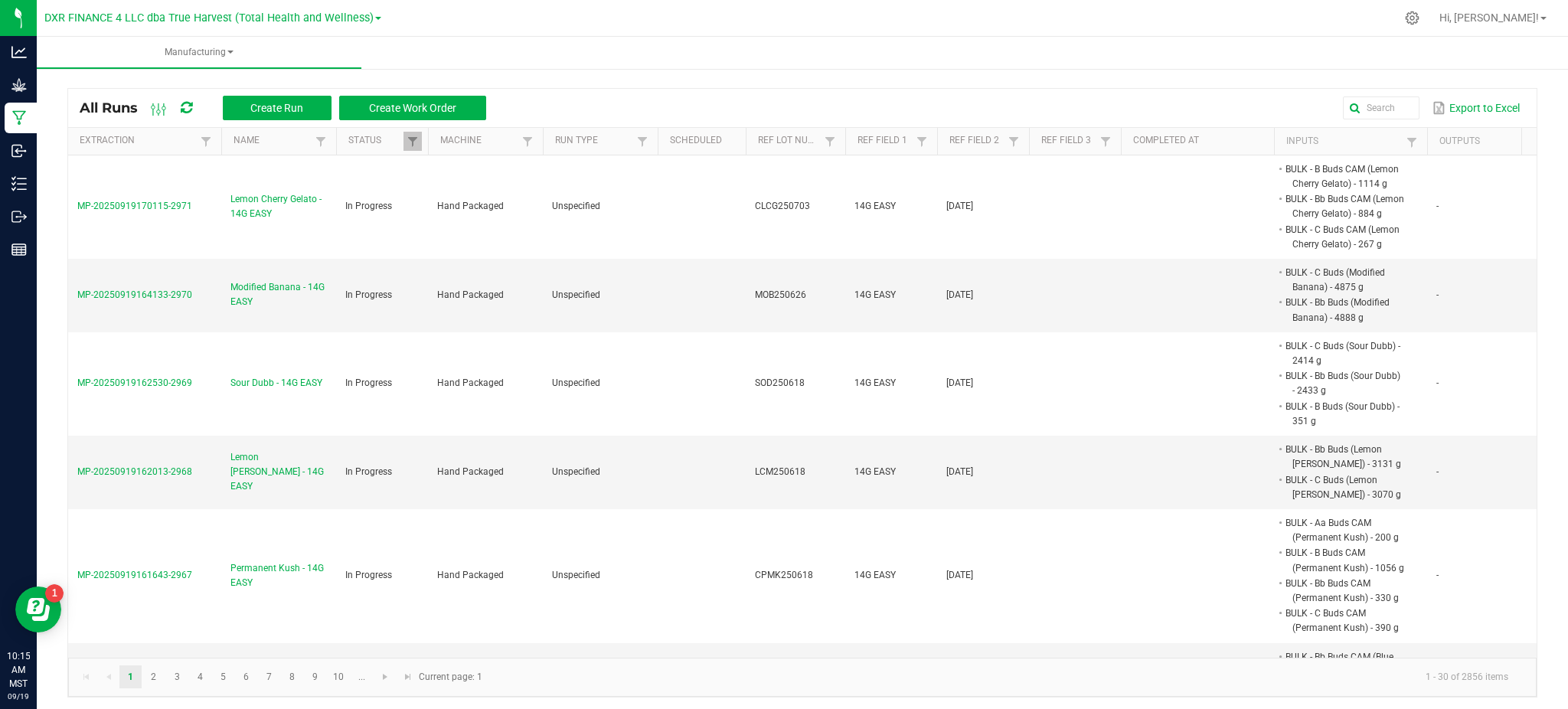
click at [594, 97] on div "Export to Excel" at bounding box center [1011, 107] width 1028 height 26
click at [566, 89] on div "All Runs Create Run Create Work Order Export to Excel" at bounding box center [803, 108] width 1469 height 39
click at [1378, 98] on input "text" at bounding box center [1181, 108] width 475 height 23
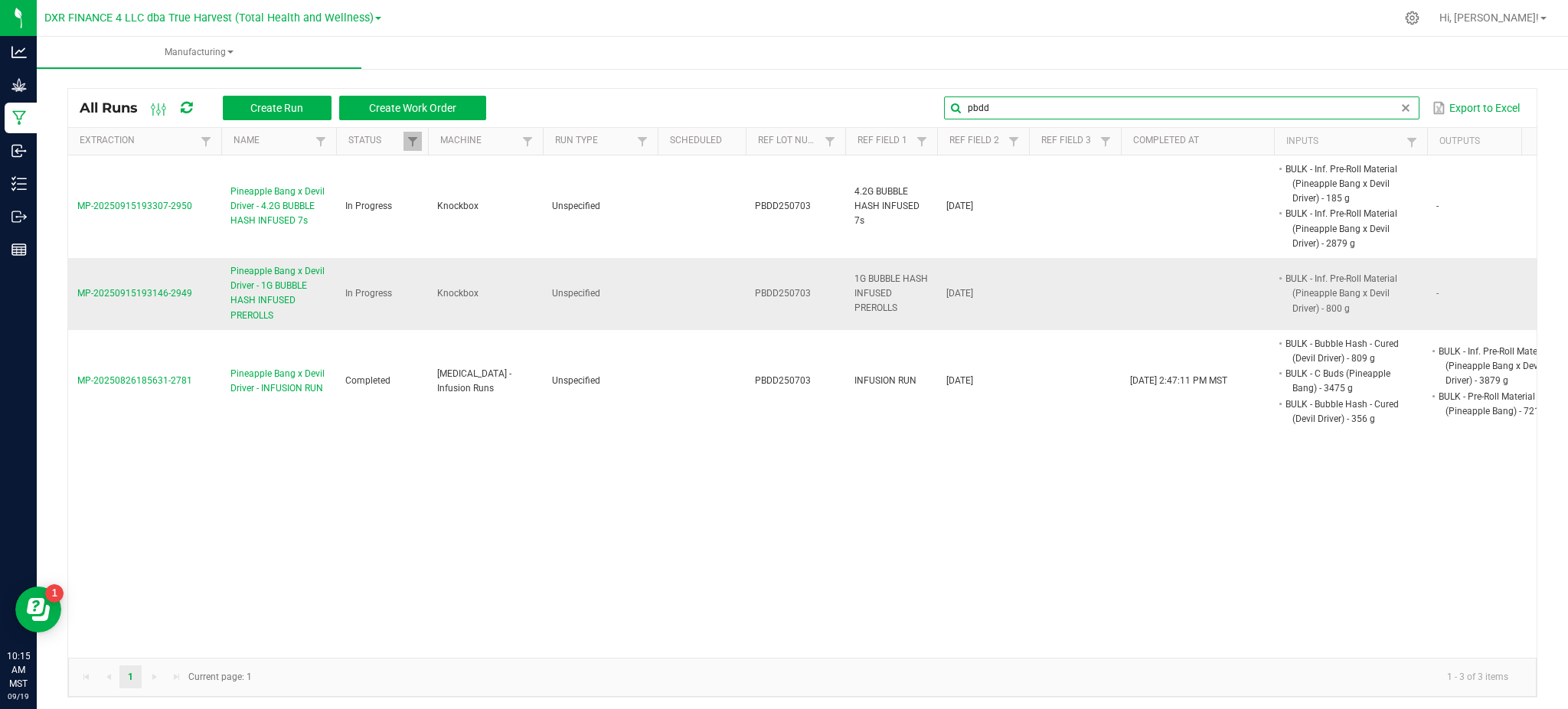
type input "pbdd"
click at [259, 295] on span "Pineapple Bang x Devil Driver - 1G BUBBLE HASH INFUSED PREROLLS" at bounding box center [279, 293] width 96 height 59
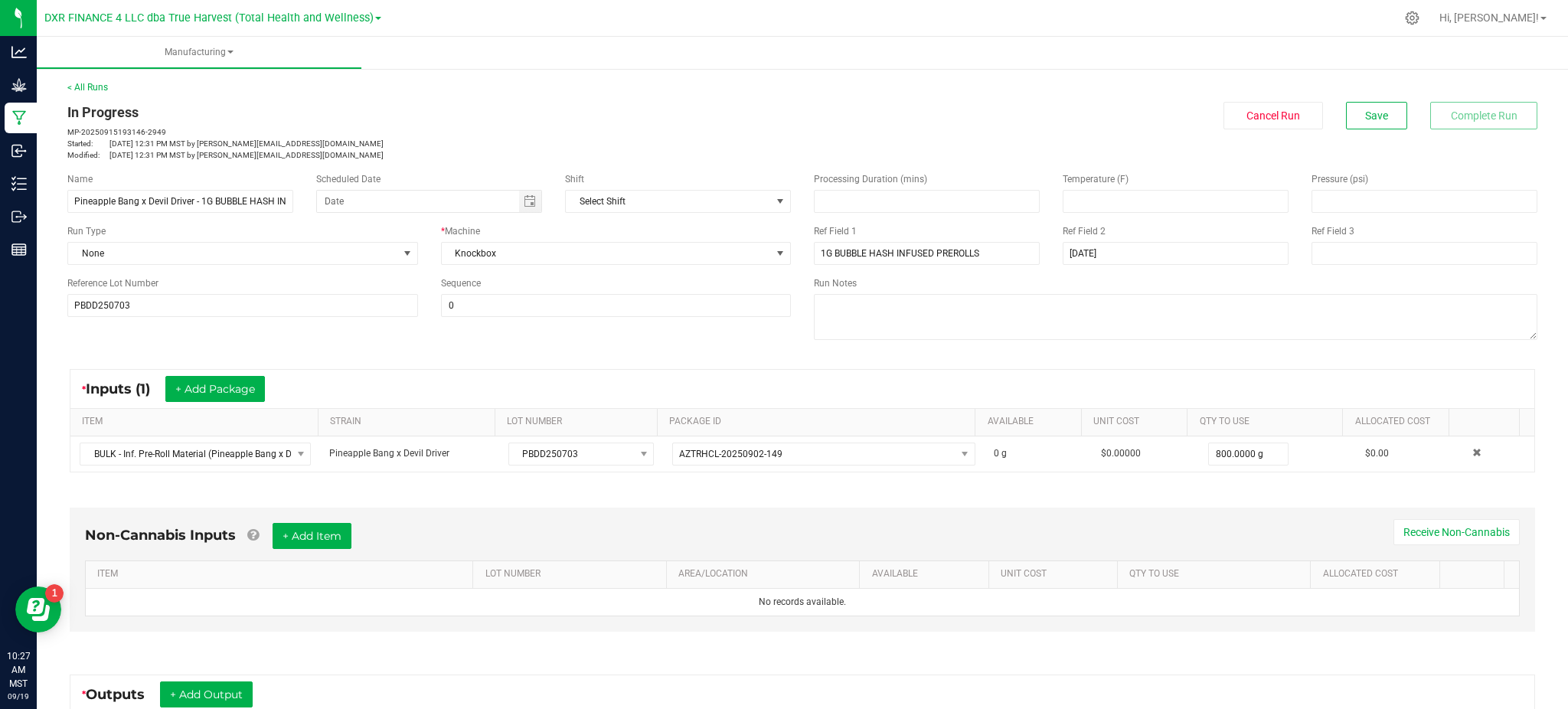
drag, startPoint x: 478, startPoint y: 50, endPoint x: 407, endPoint y: 41, distance: 71.6
click at [476, 49] on ul "Manufacturing" at bounding box center [820, 53] width 1568 height 33
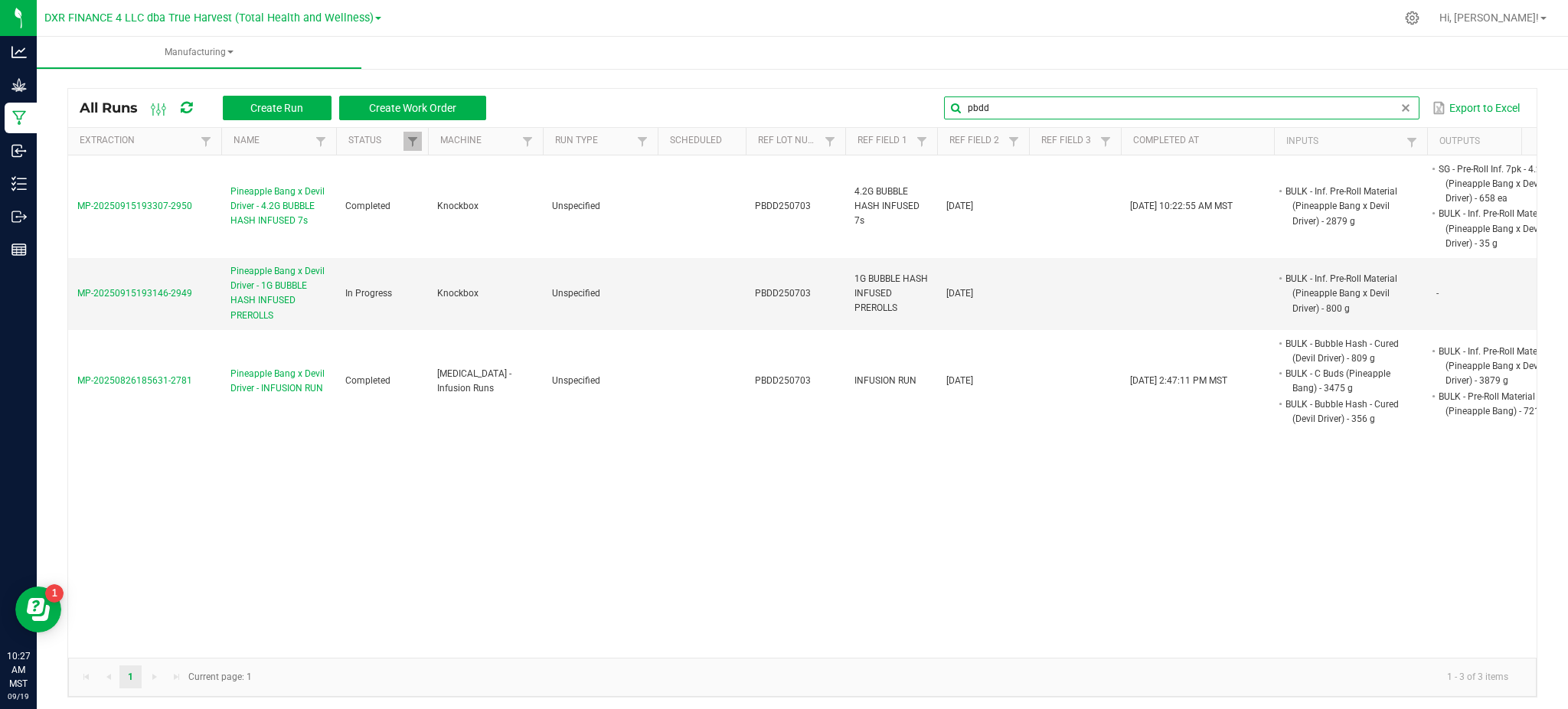
click at [1367, 119] on div "pbdd Export to Excel" at bounding box center [1011, 107] width 1028 height 26
drag, startPoint x: 1197, startPoint y: 103, endPoint x: 701, endPoint y: 74, distance: 496.8
click at [754, 83] on div "All Runs Create Run Create Work Order pbdd Export to Excel Extraction Name Stat…" at bounding box center [802, 388] width 1531 height 647
paste input "STG250729"
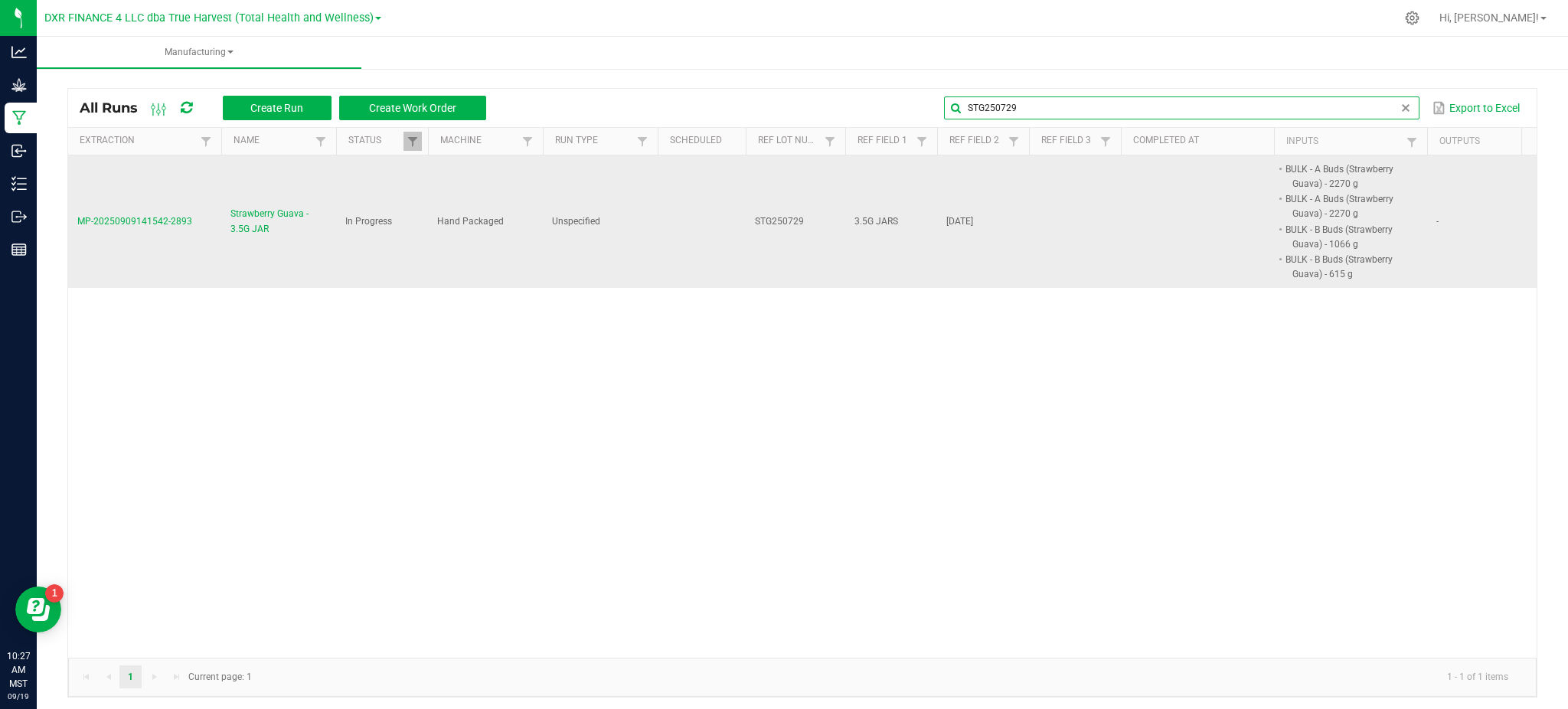
type input "STG250729"
click at [268, 218] on span "Strawberry Guava - 3.5G JAR" at bounding box center [279, 221] width 96 height 29
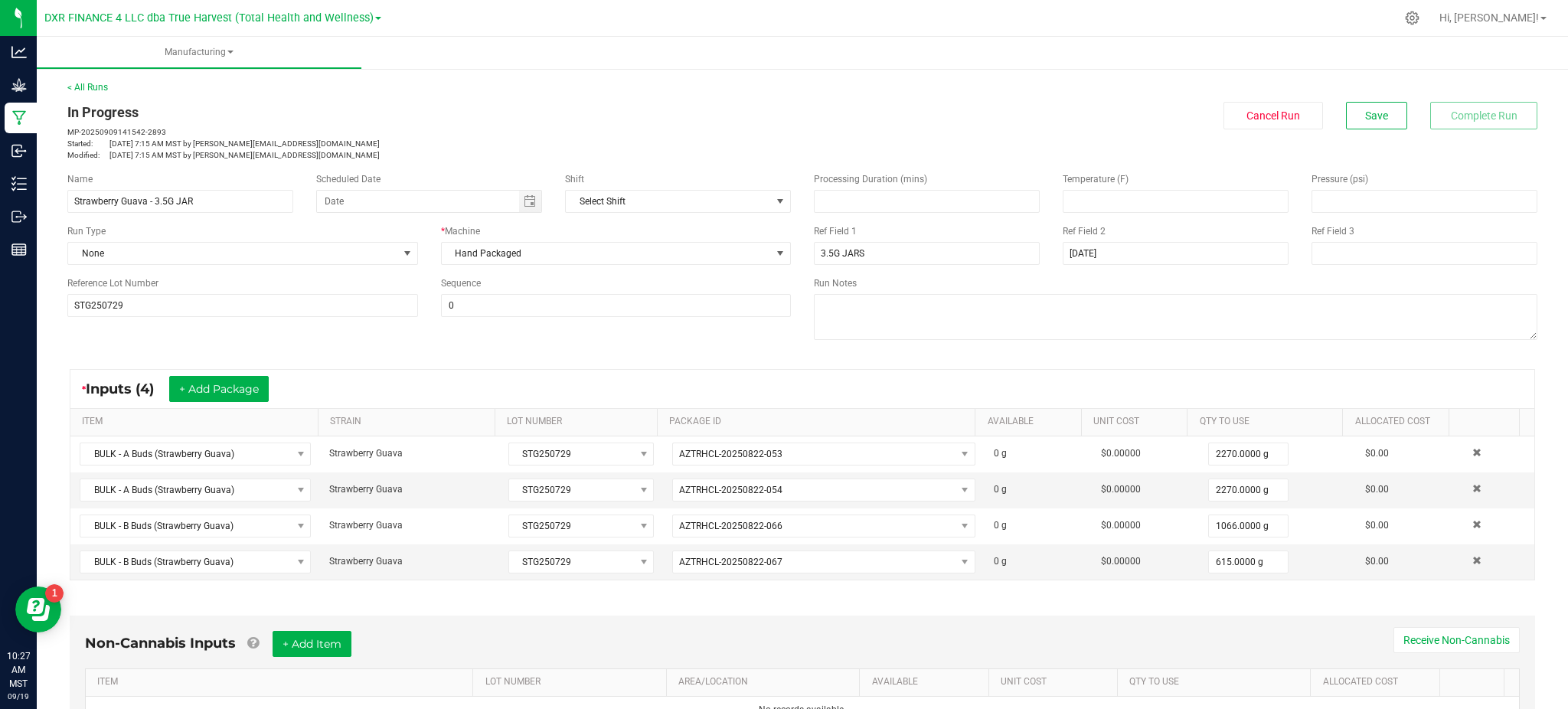
drag, startPoint x: 666, startPoint y: 353, endPoint x: 1122, endPoint y: 358, distance: 456.0
click at [669, 353] on div "Name Strawberry Guava - 3.5G JAR Scheduled Date Shift Select Shift Run Type Non…" at bounding box center [802, 259] width 1493 height 195
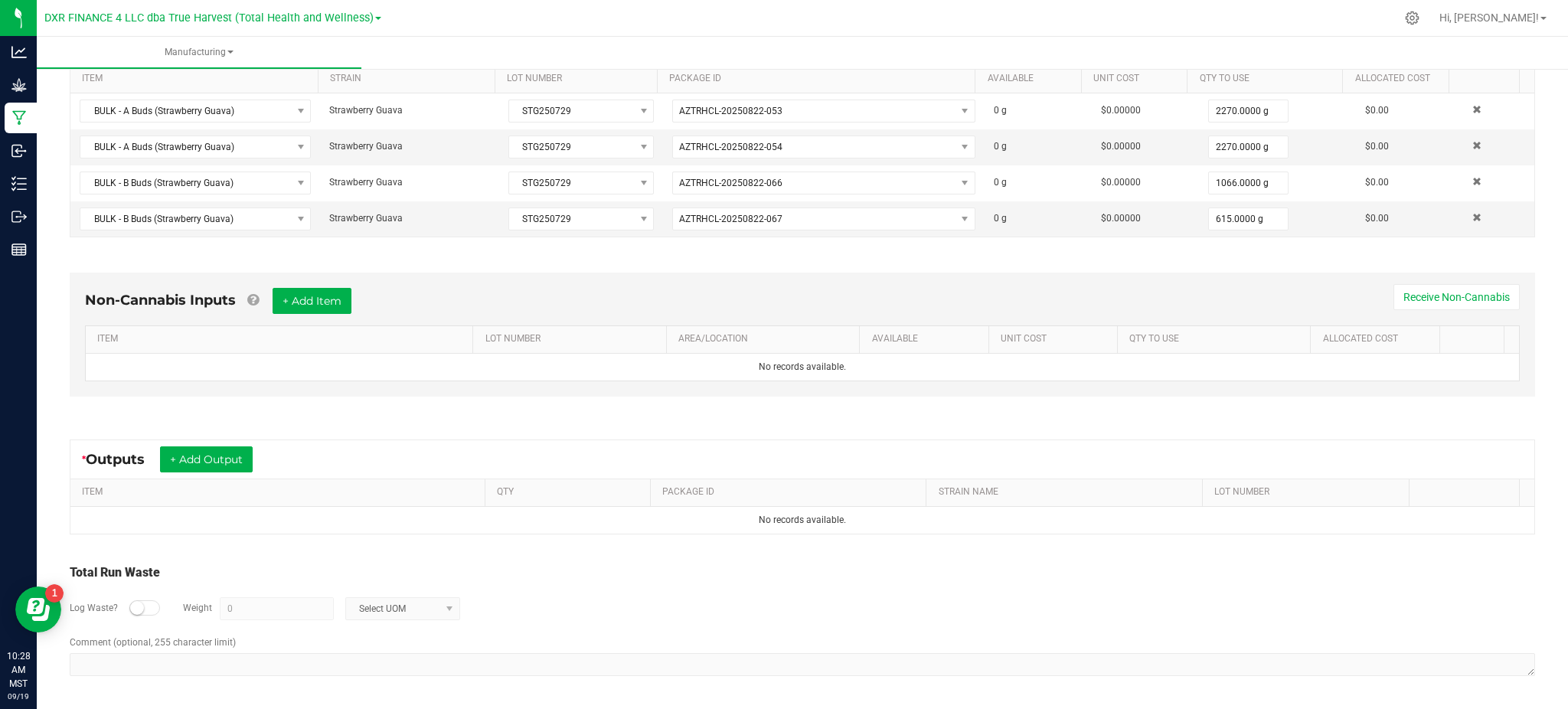
scroll to position [139, 0]
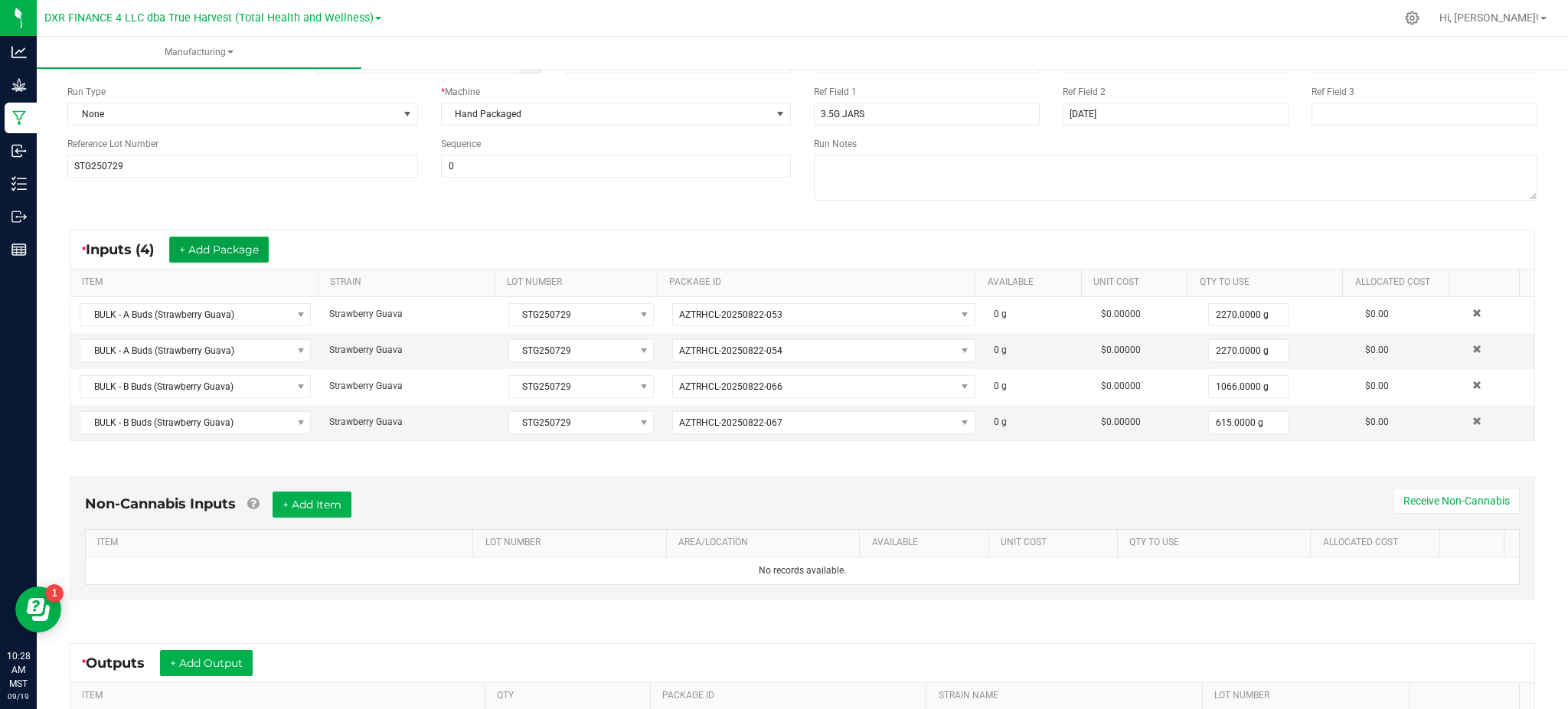
click at [200, 249] on button "+ Add Package" at bounding box center [218, 249] width 99 height 26
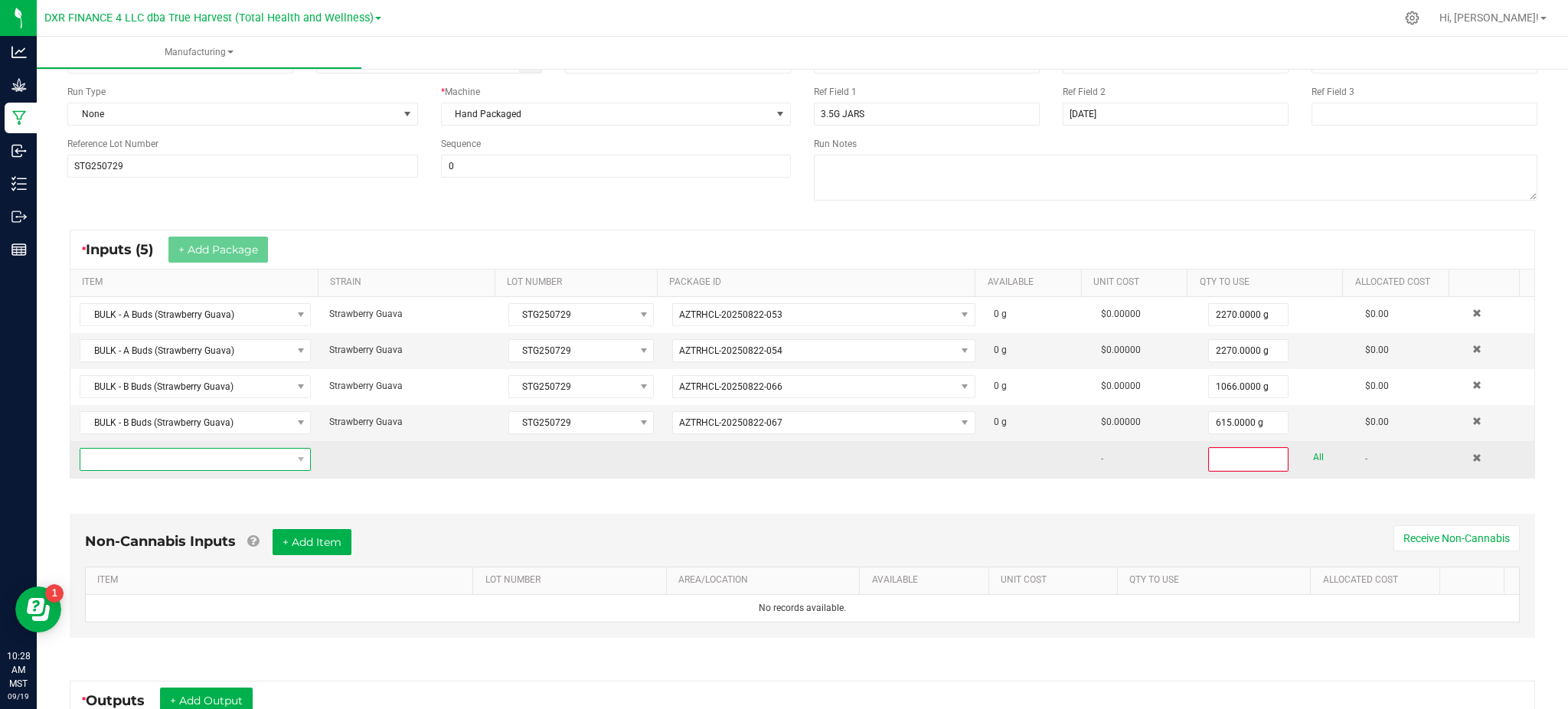
click at [217, 453] on span "NO DATA FOUND" at bounding box center [185, 459] width 210 height 21
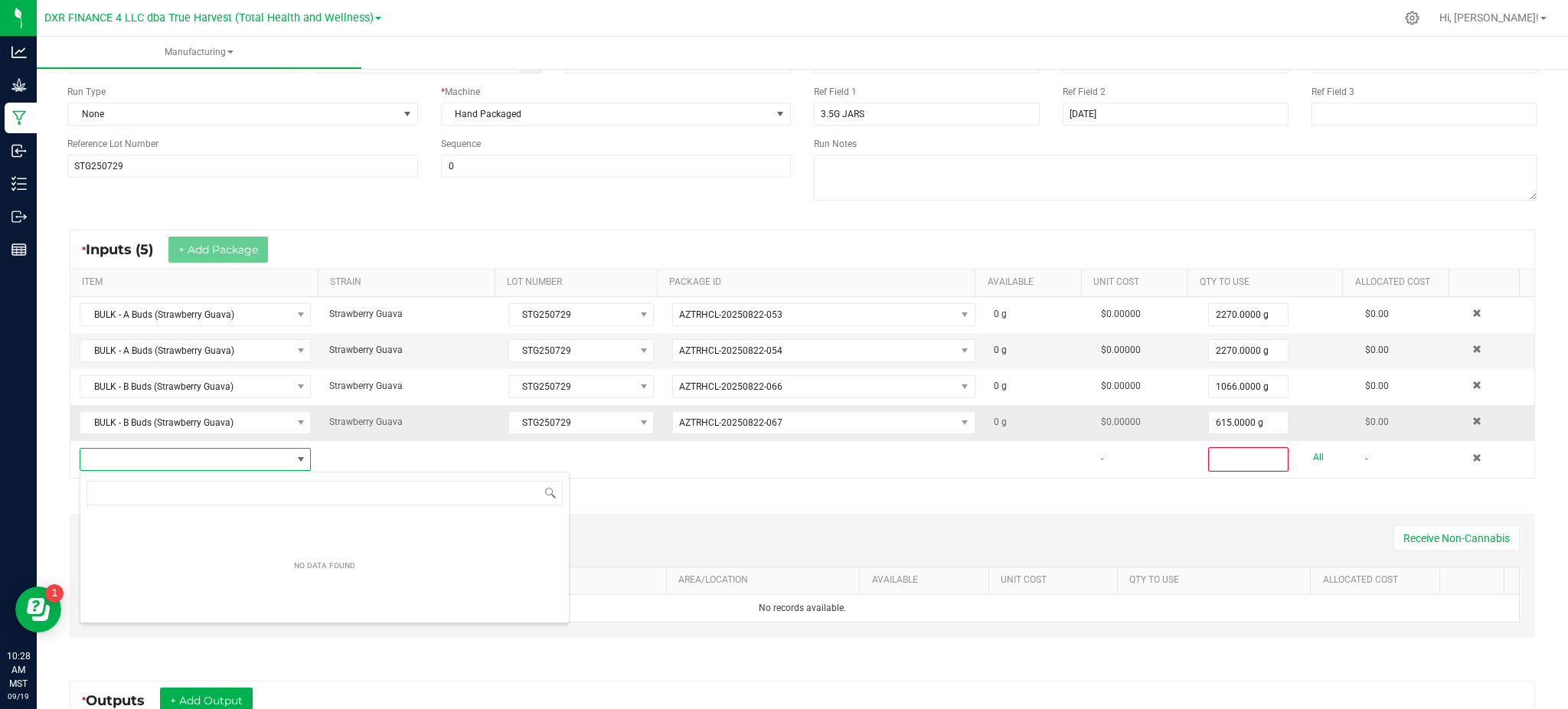
scroll to position [23, 224]
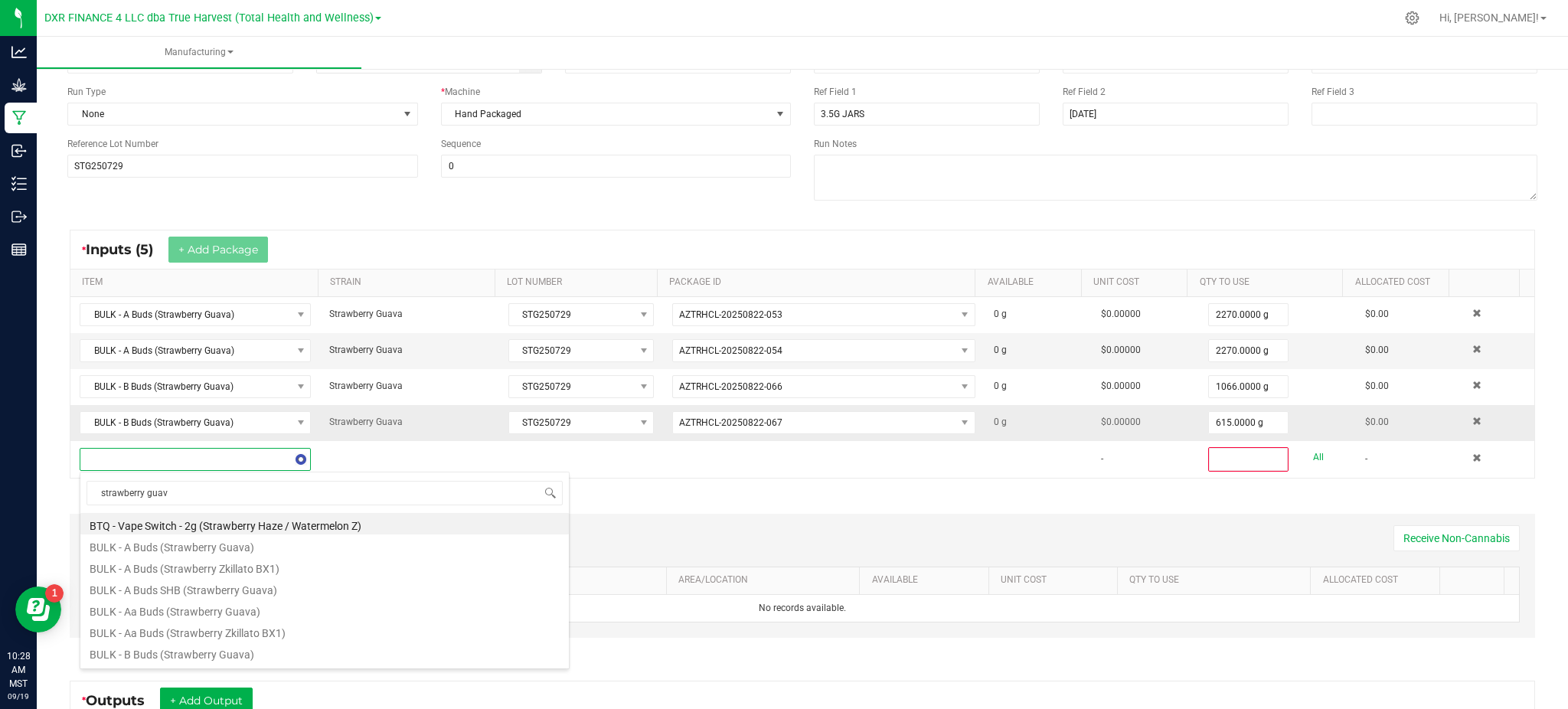
type input "strawberry guava"
click at [166, 528] on li "BULK - A Buds (Strawberry Guava)" at bounding box center [324, 524] width 488 height 21
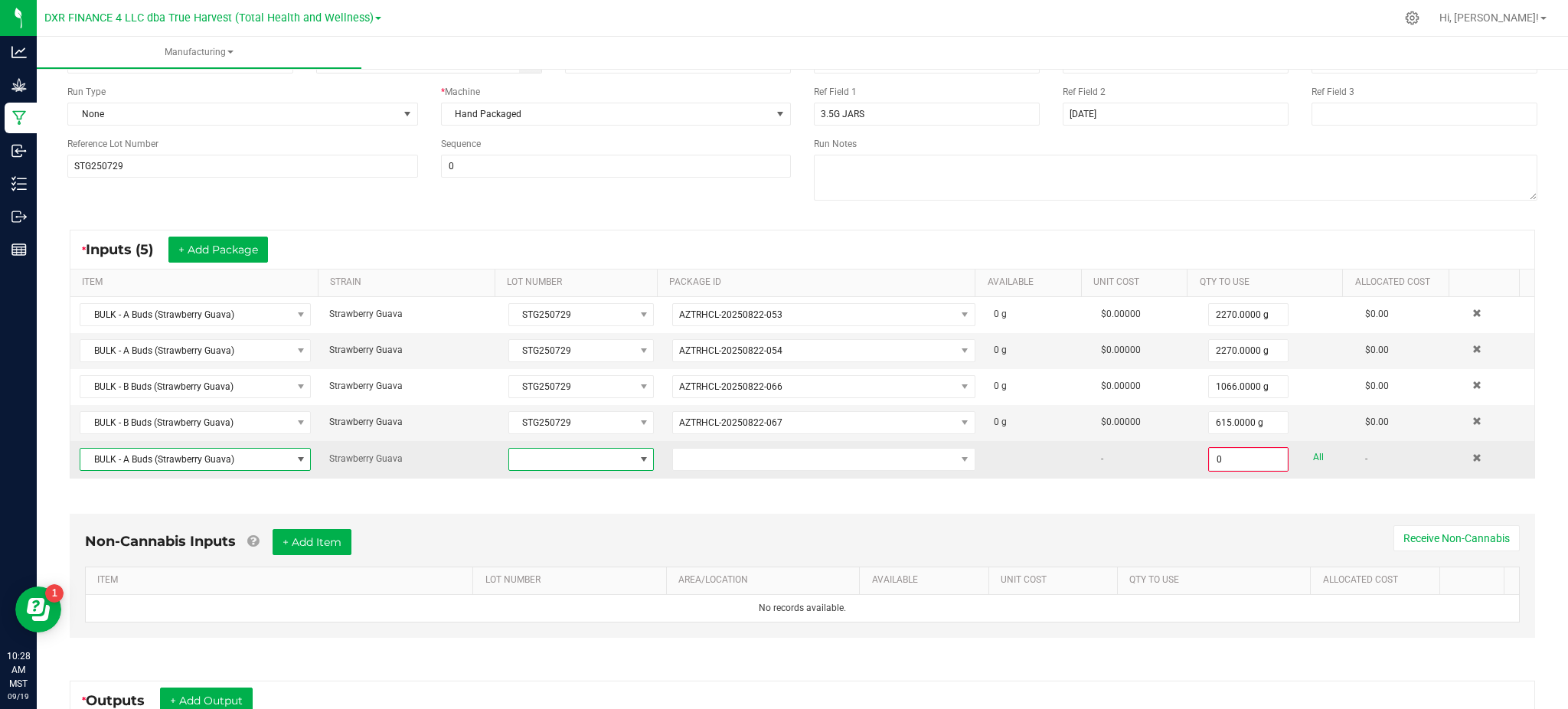
click at [634, 466] on span at bounding box center [644, 459] width 19 height 21
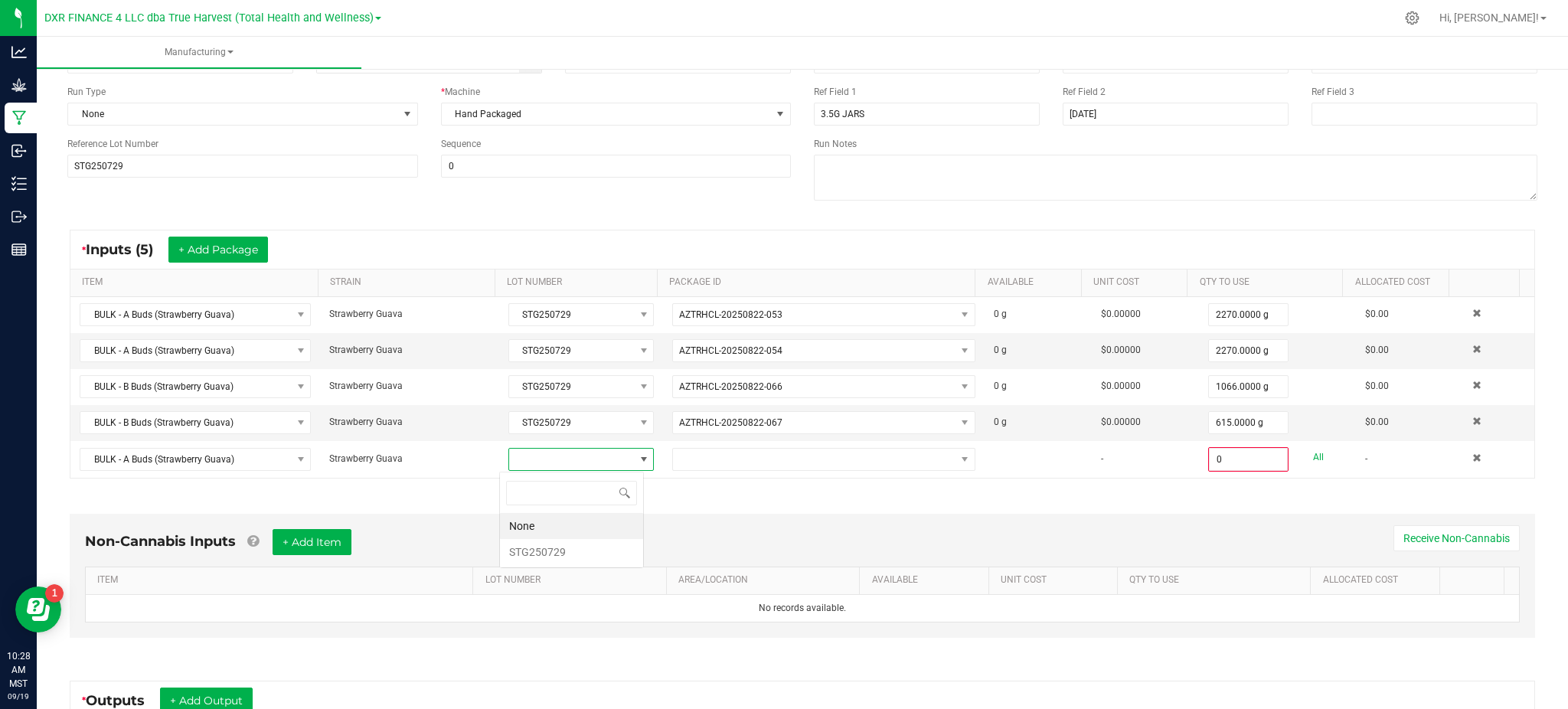
scroll to position [23, 143]
drag, startPoint x: 565, startPoint y: 552, endPoint x: 646, endPoint y: 499, distance: 96.8
click at [568, 547] on li "STG250729" at bounding box center [571, 552] width 143 height 26
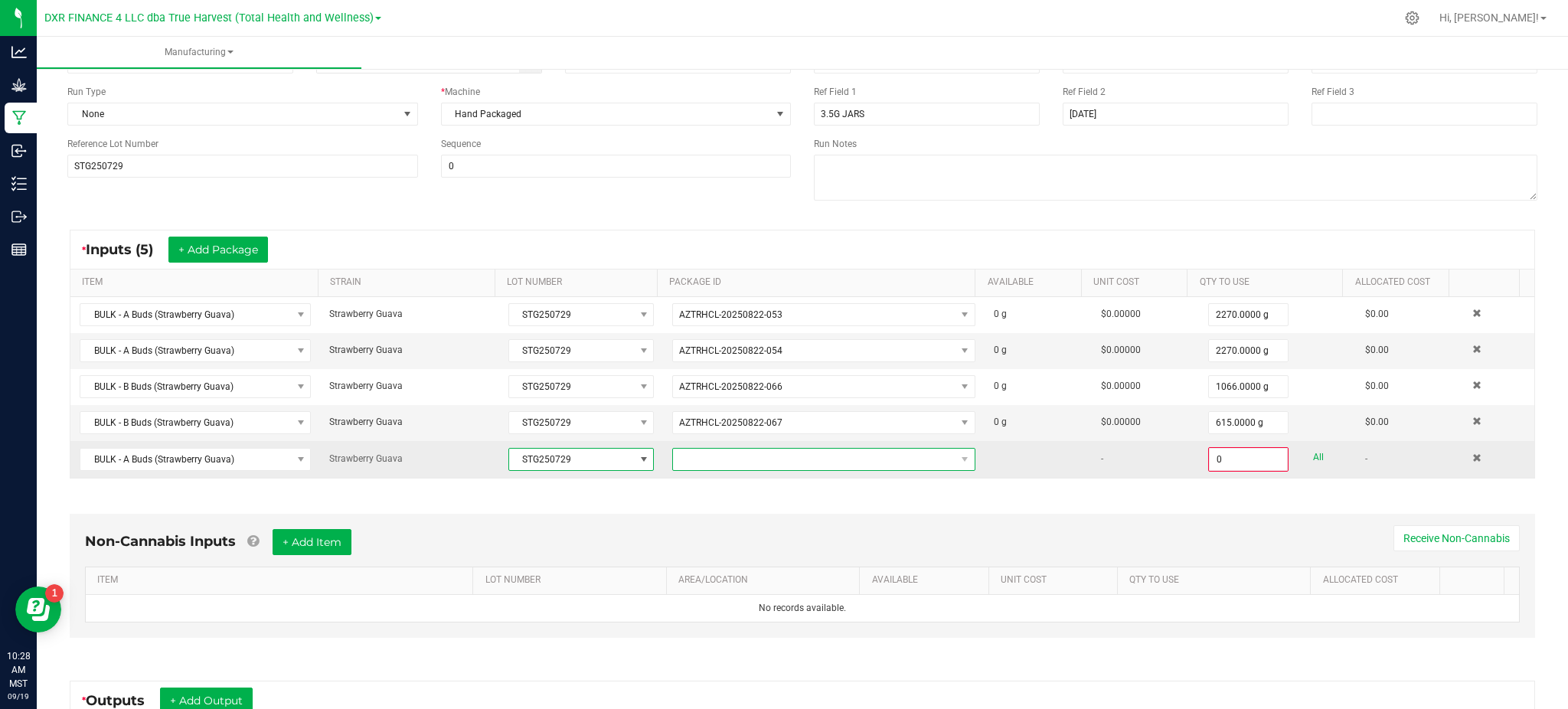
click at [733, 463] on span at bounding box center [813, 459] width 283 height 21
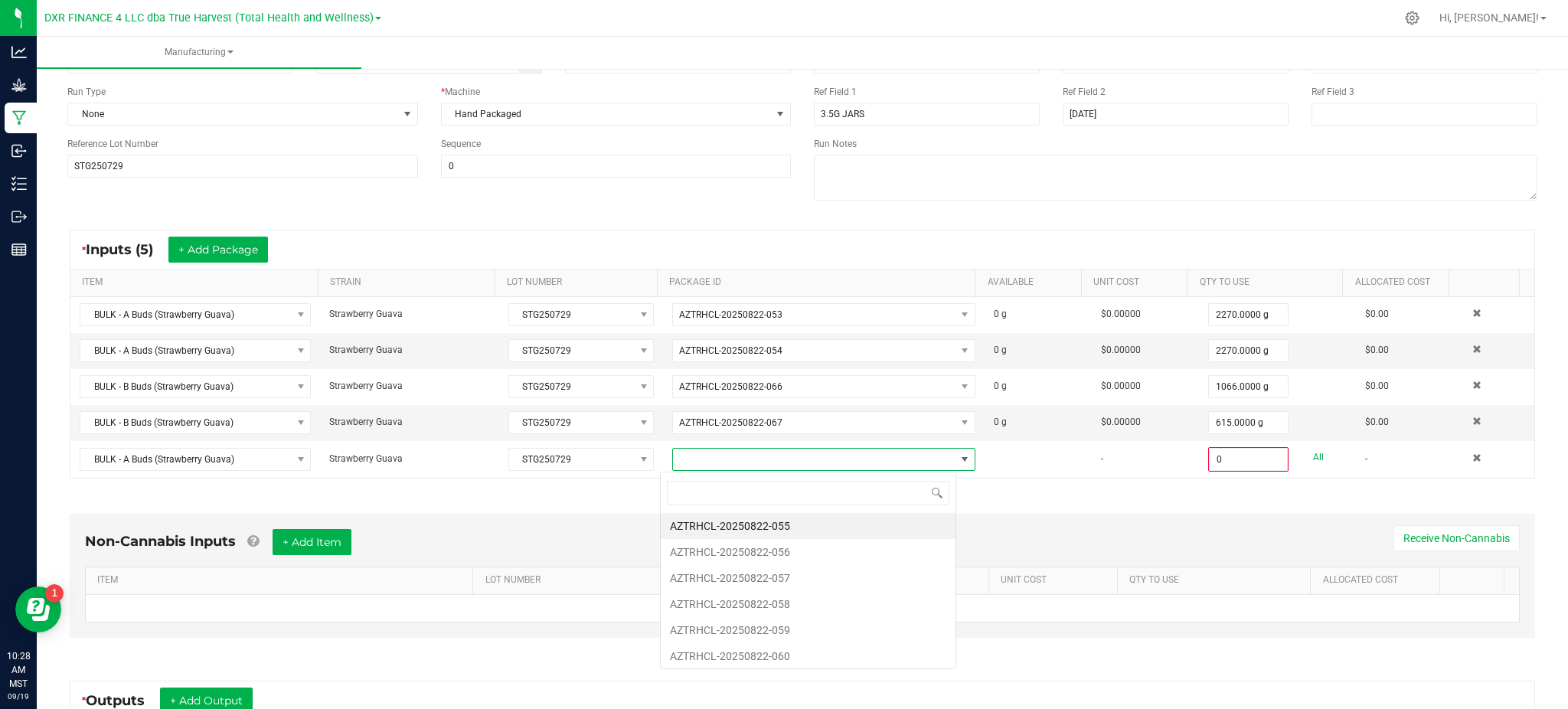
scroll to position [23, 295]
drag, startPoint x: 817, startPoint y: 605, endPoint x: 885, endPoint y: 530, distance: 101.2
click at [817, 604] on li "AZTRHCL-20250822-058" at bounding box center [808, 603] width 294 height 26
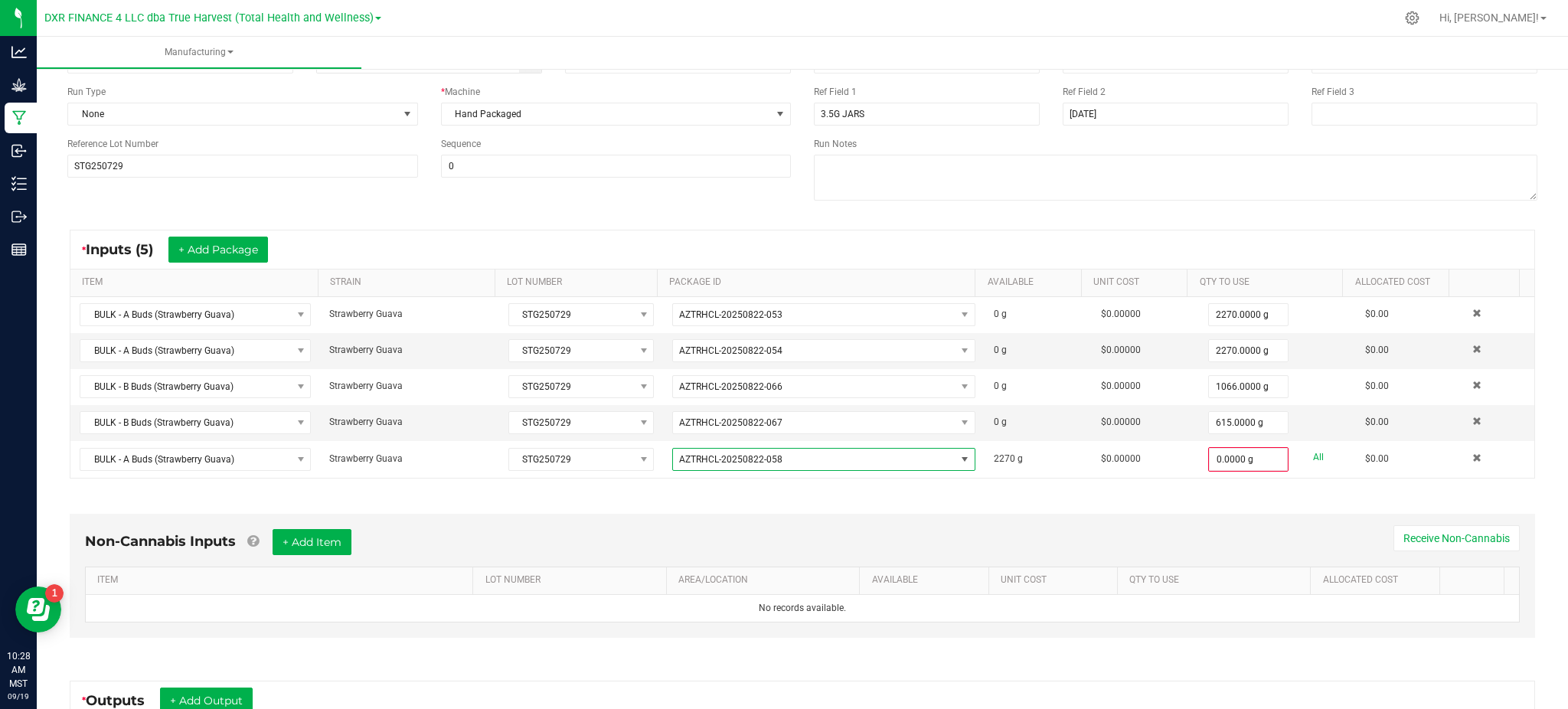
click at [896, 517] on div "Non-Cannabis Inputs + Add Item Receive Non-Cannabis ITEM LOT NUMBER AREA/LOCATI…" at bounding box center [802, 575] width 1466 height 124
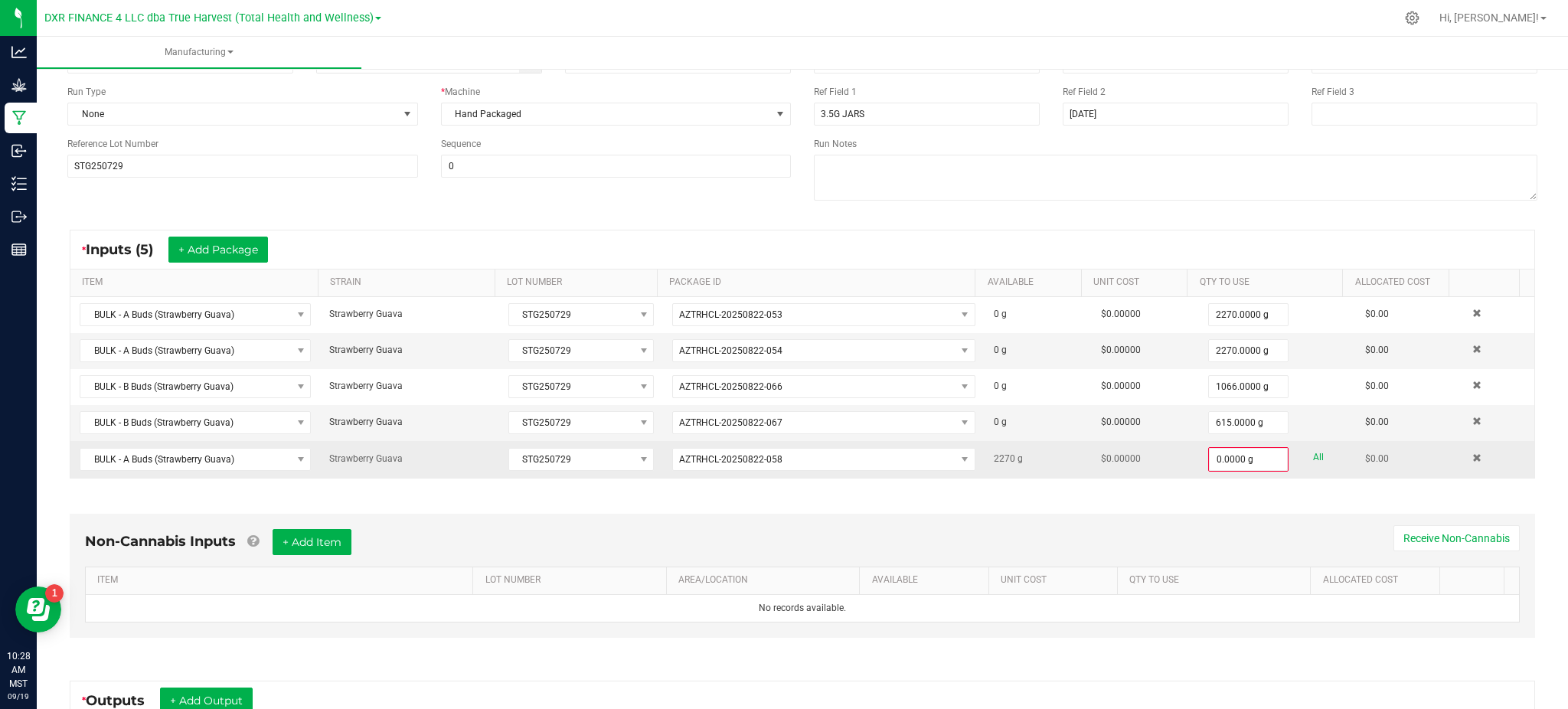
click at [1313, 454] on link "All" at bounding box center [1318, 456] width 11 height 20
type input "2270.0000 g"
click at [1282, 500] on div "Non-Cannabis Inputs + Add Item Receive Non-Cannabis ITEM LOT NUMBER AREA/LOCATI…" at bounding box center [802, 578] width 1493 height 175
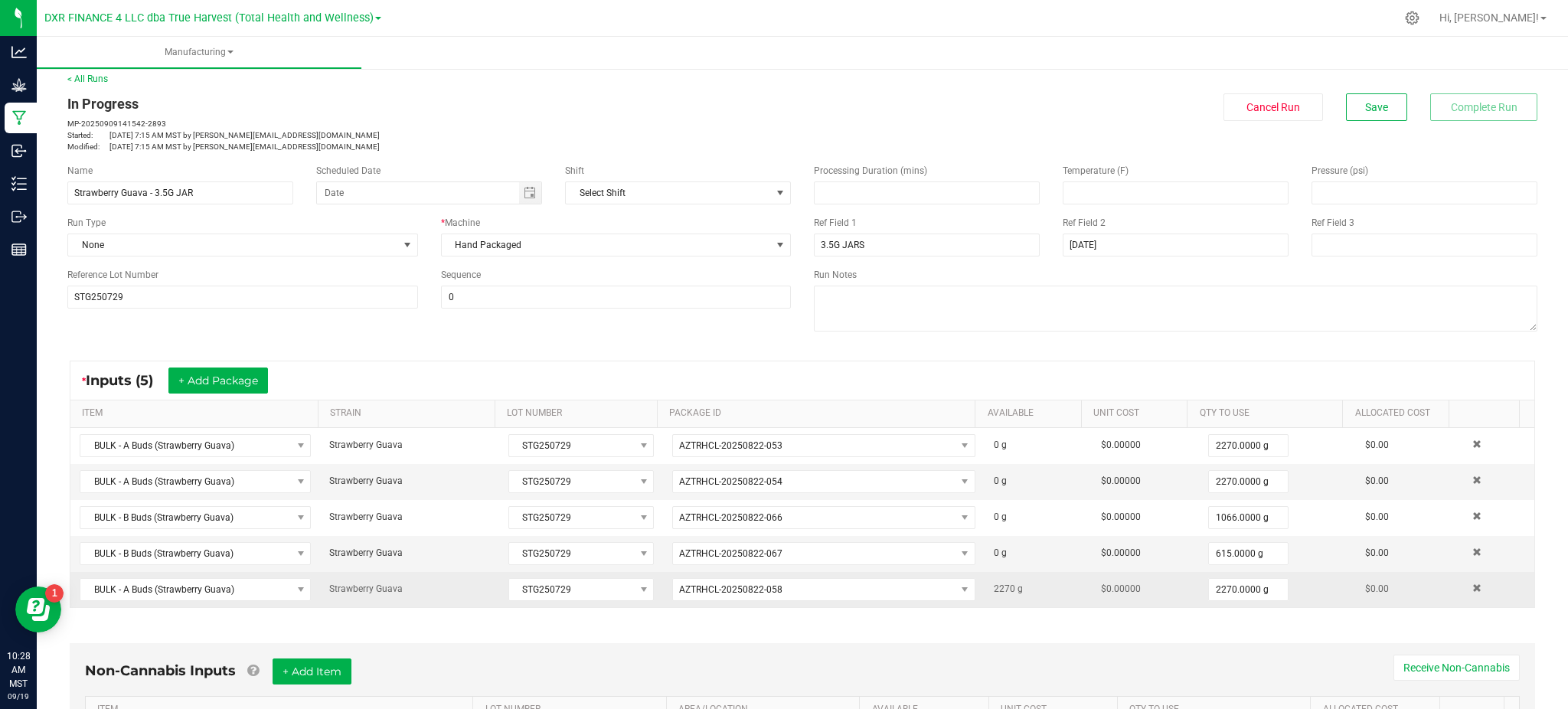
scroll to position [0, 0]
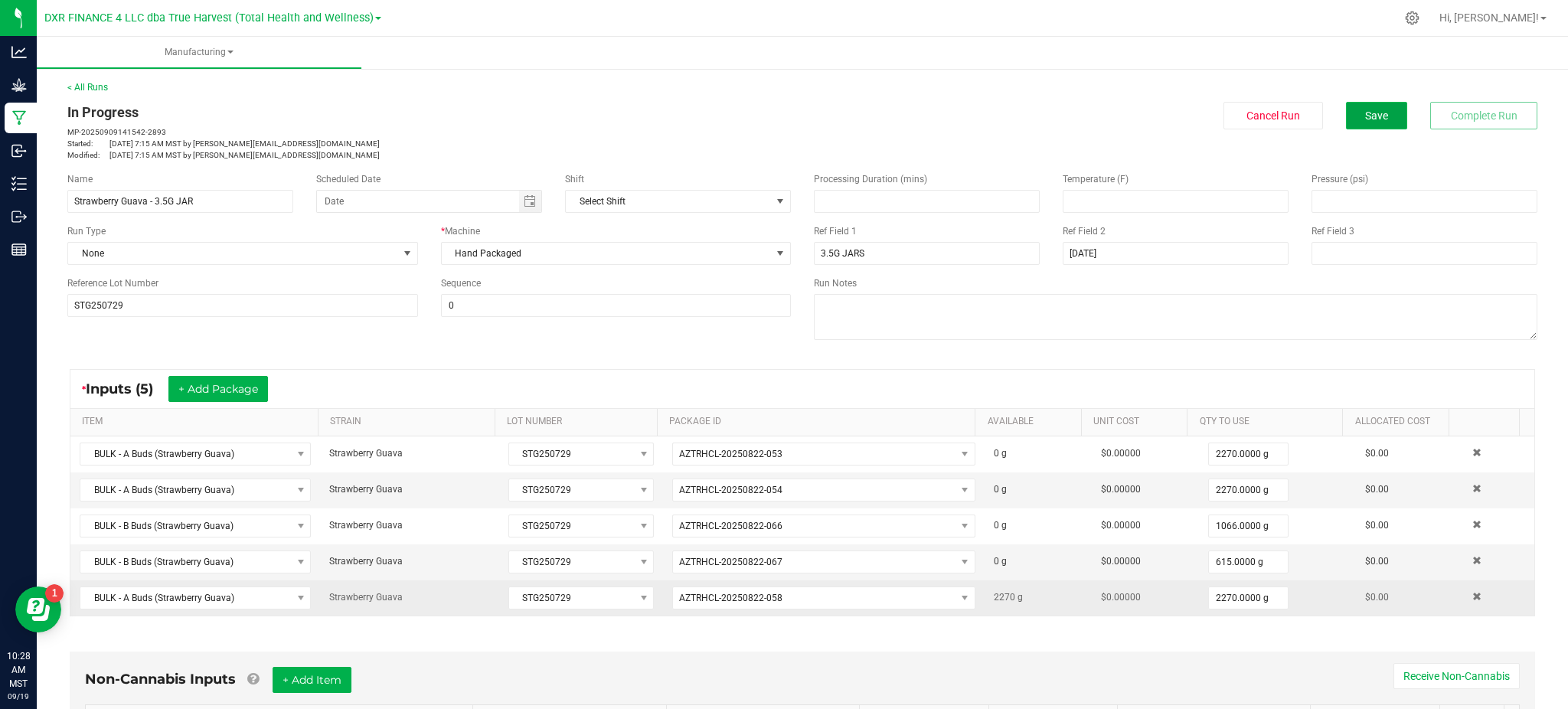
click at [1366, 111] on span "Save" at bounding box center [1377, 115] width 23 height 13
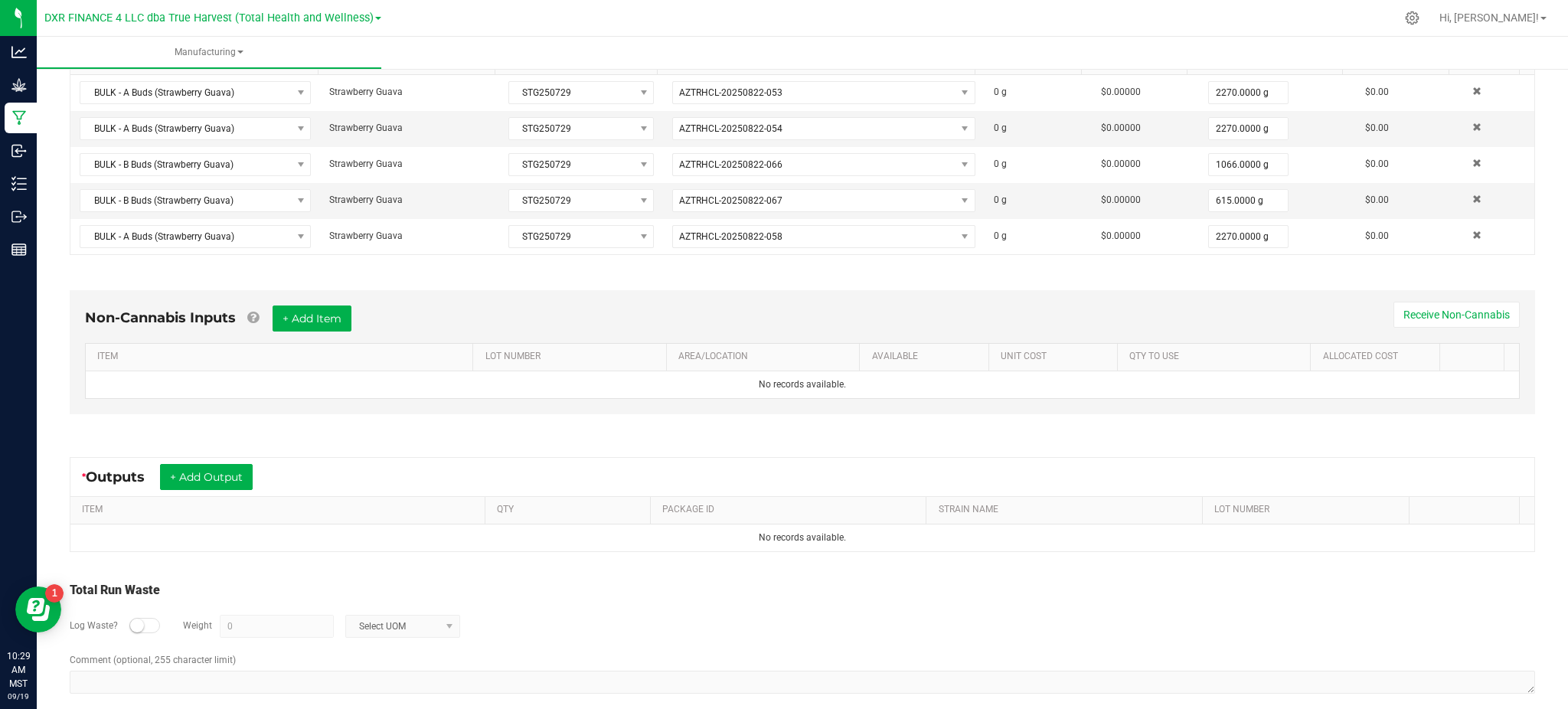
scroll to position [380, 0]
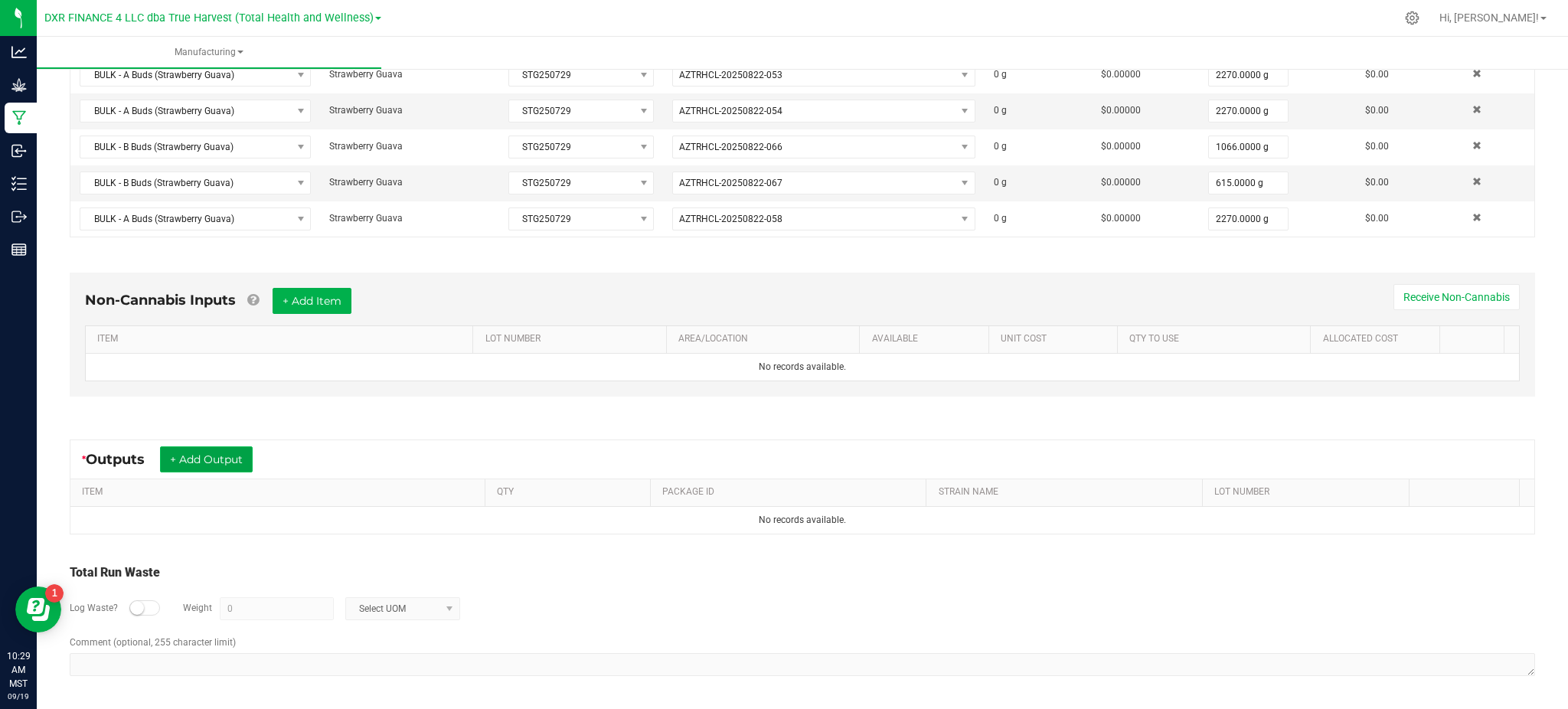
click at [205, 457] on button "+ Add Output" at bounding box center [206, 459] width 93 height 26
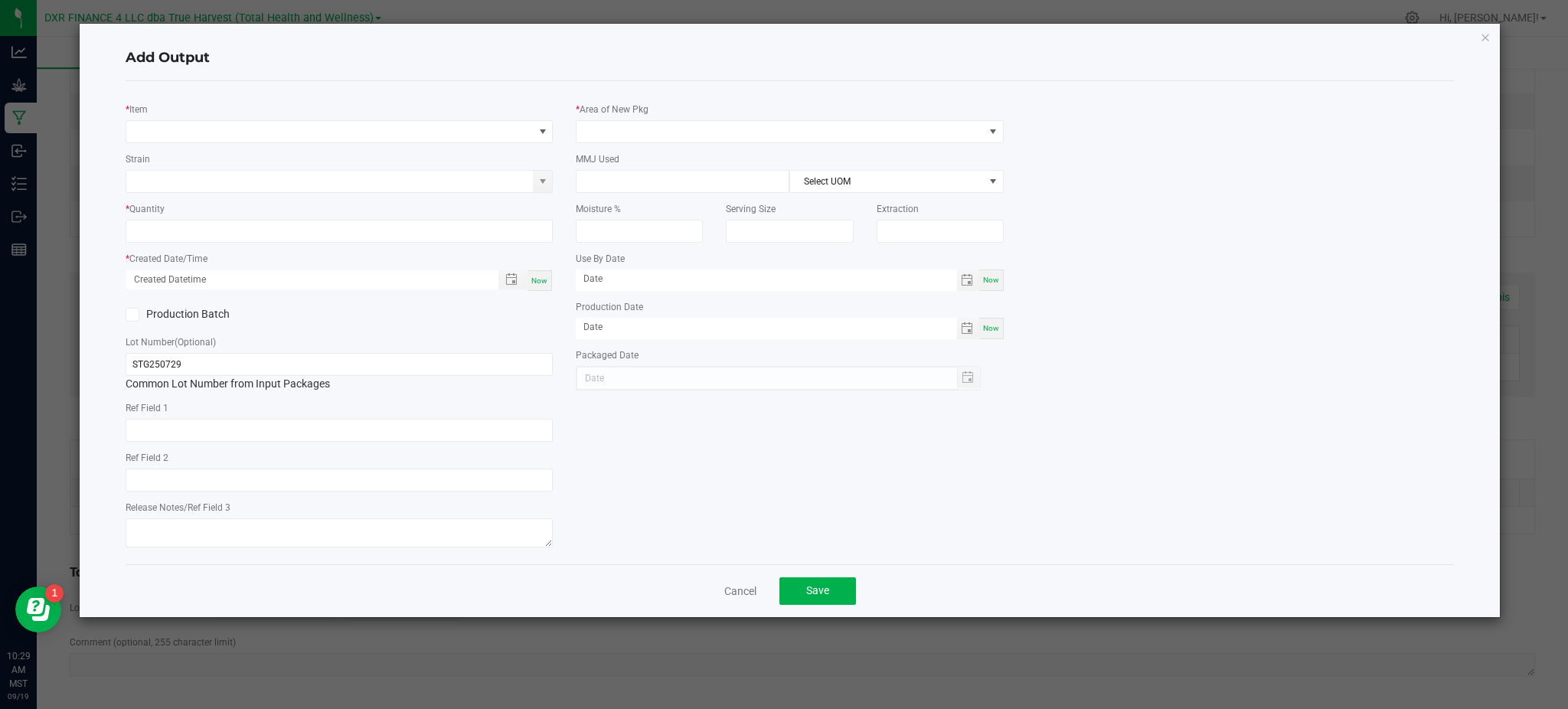
type input "2025-07-29"
click at [223, 123] on span "NO DATA FOUND" at bounding box center [329, 131] width 406 height 21
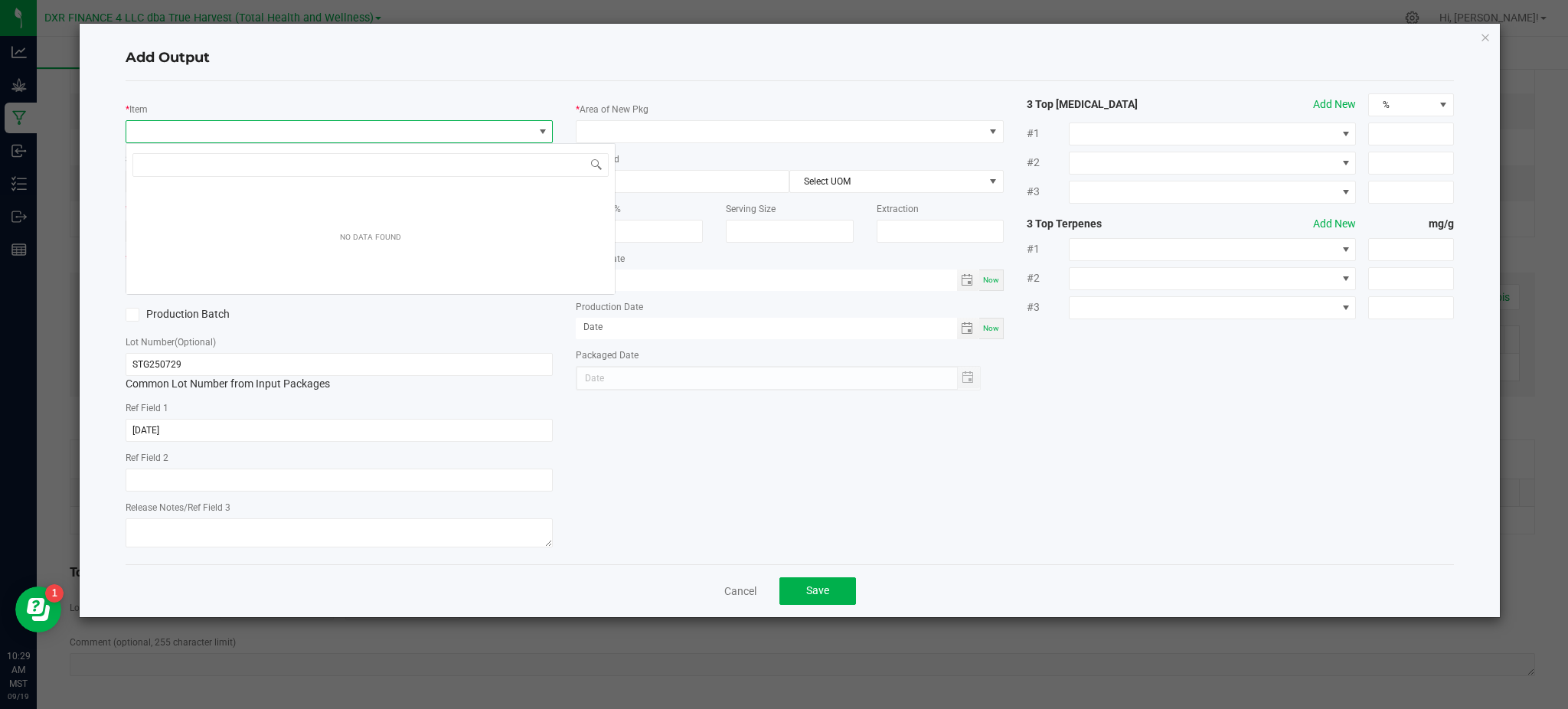
scroll to position [23, 427]
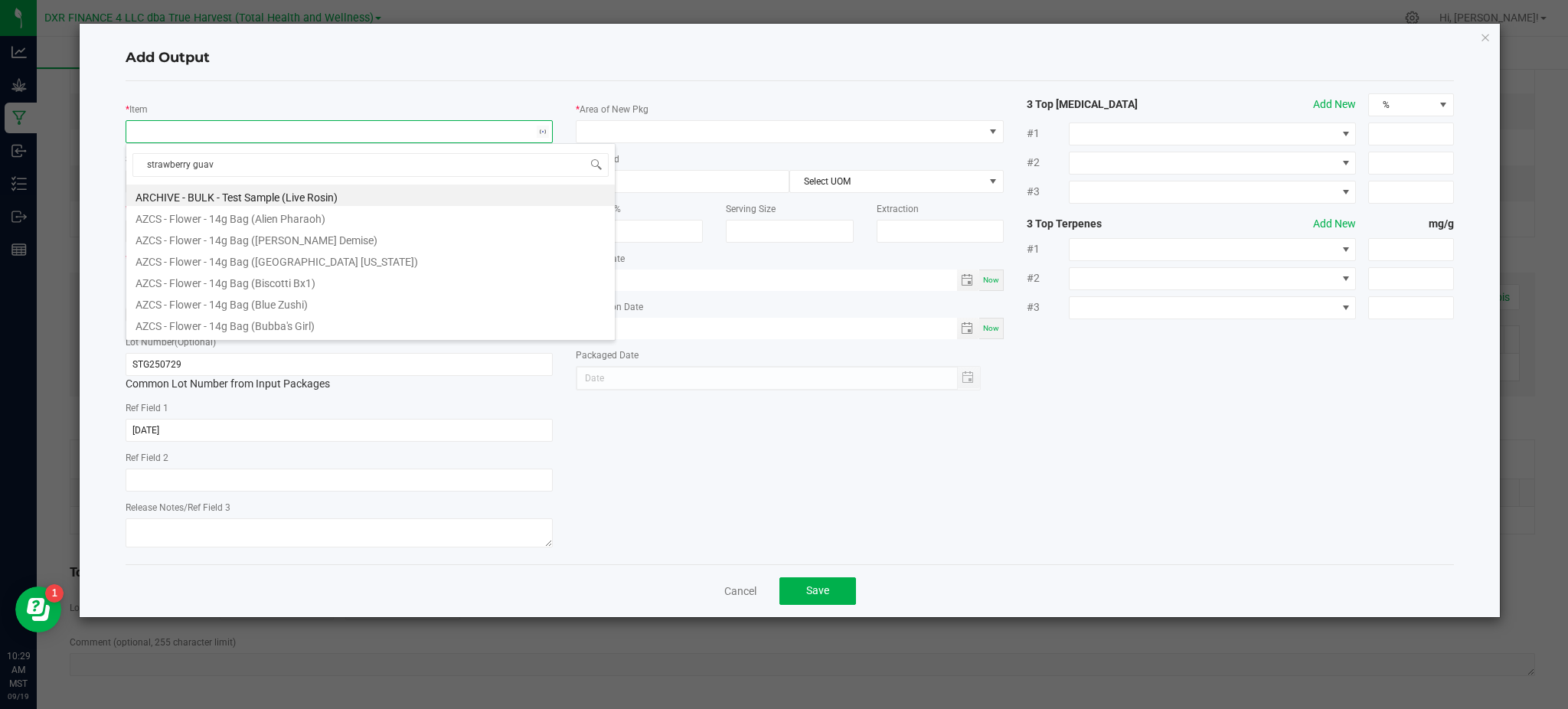
type input "strawberry guava"
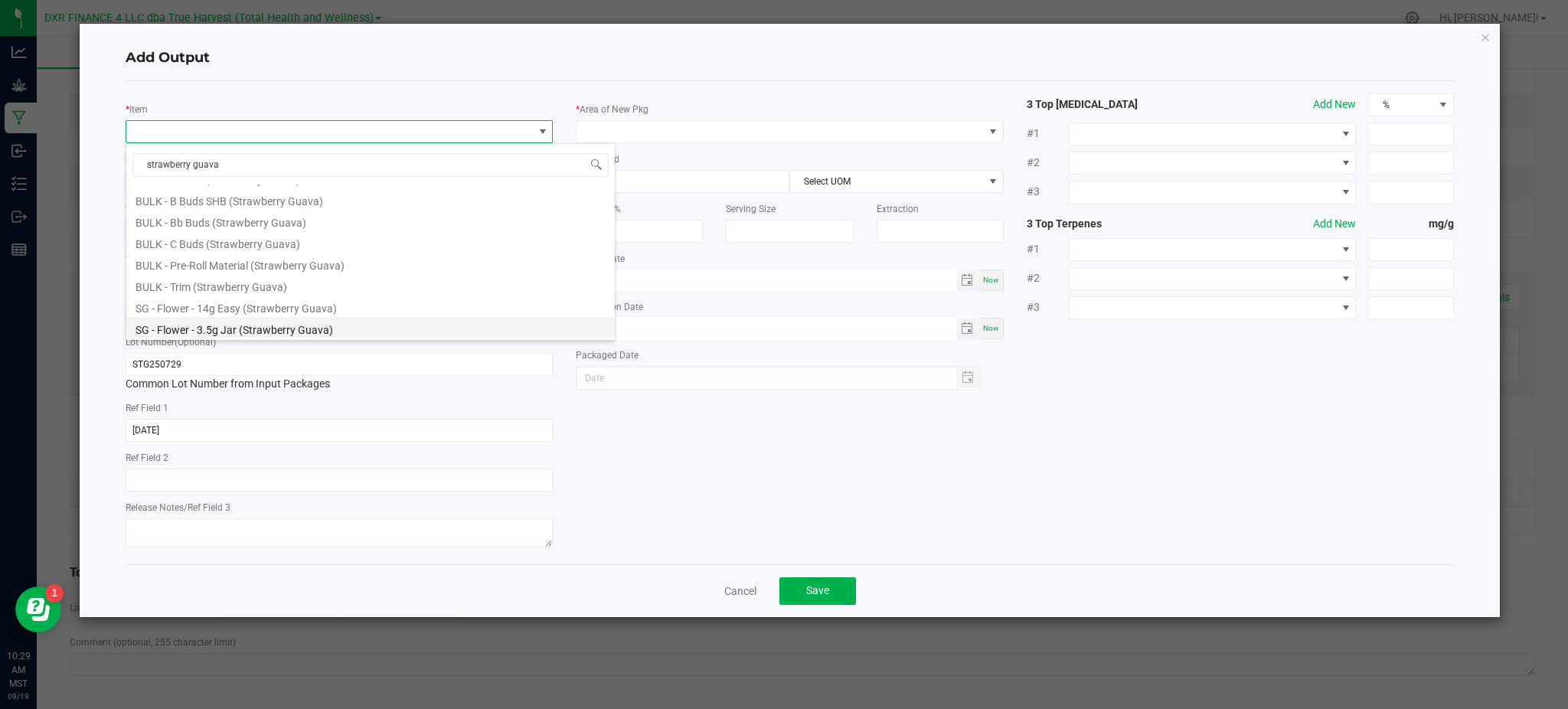
click at [258, 327] on li "SG - Flower - 3.5g Jar (Strawberry Guava)" at bounding box center [371, 327] width 488 height 21
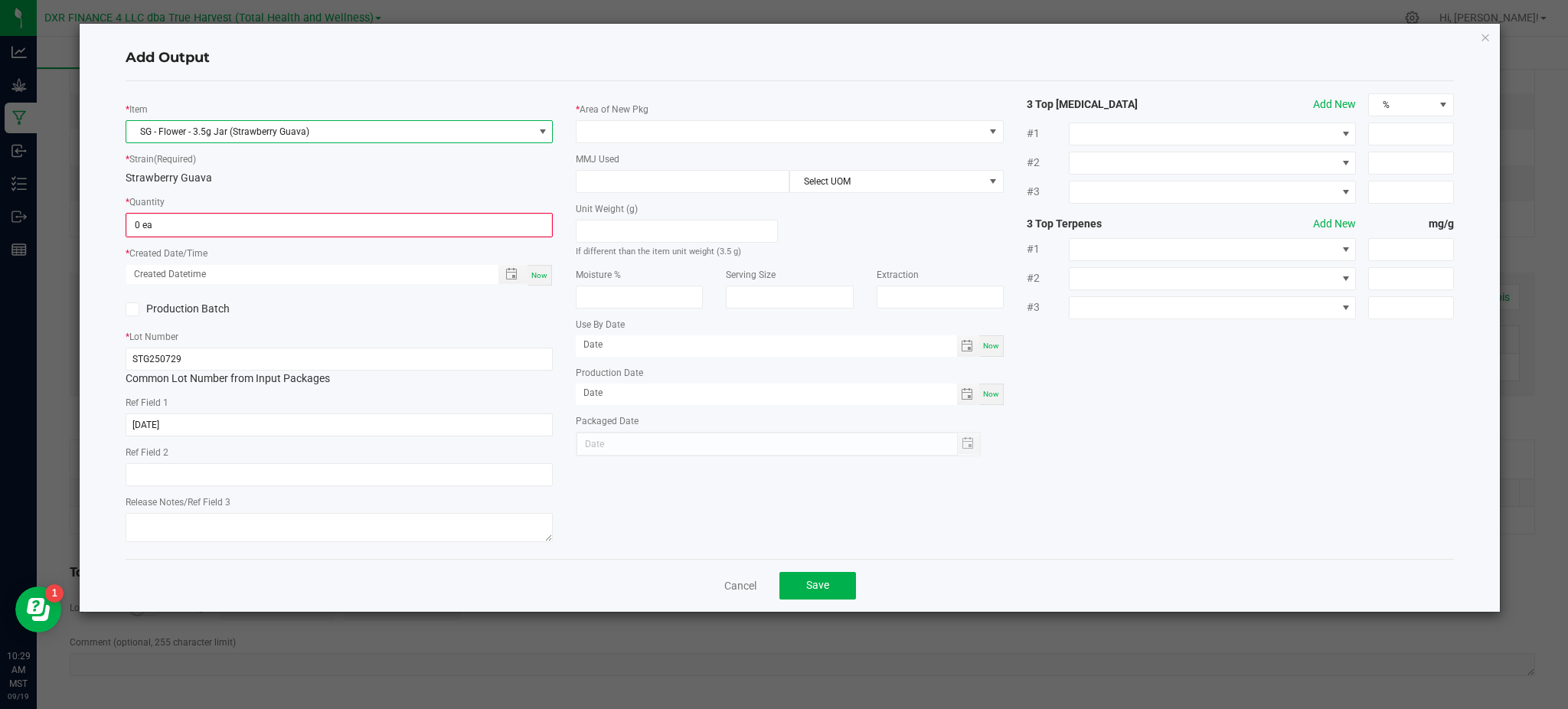
drag, startPoint x: 263, startPoint y: 187, endPoint x: 261, endPoint y: 206, distance: 19.1
click at [264, 187] on div "* Item SG - Flower - 3.5g Jar (Strawberry Guava) * Strain (Required) Strawberry…" at bounding box center [339, 320] width 451 height 453
click at [258, 220] on input "0" at bounding box center [340, 225] width 425 height 21
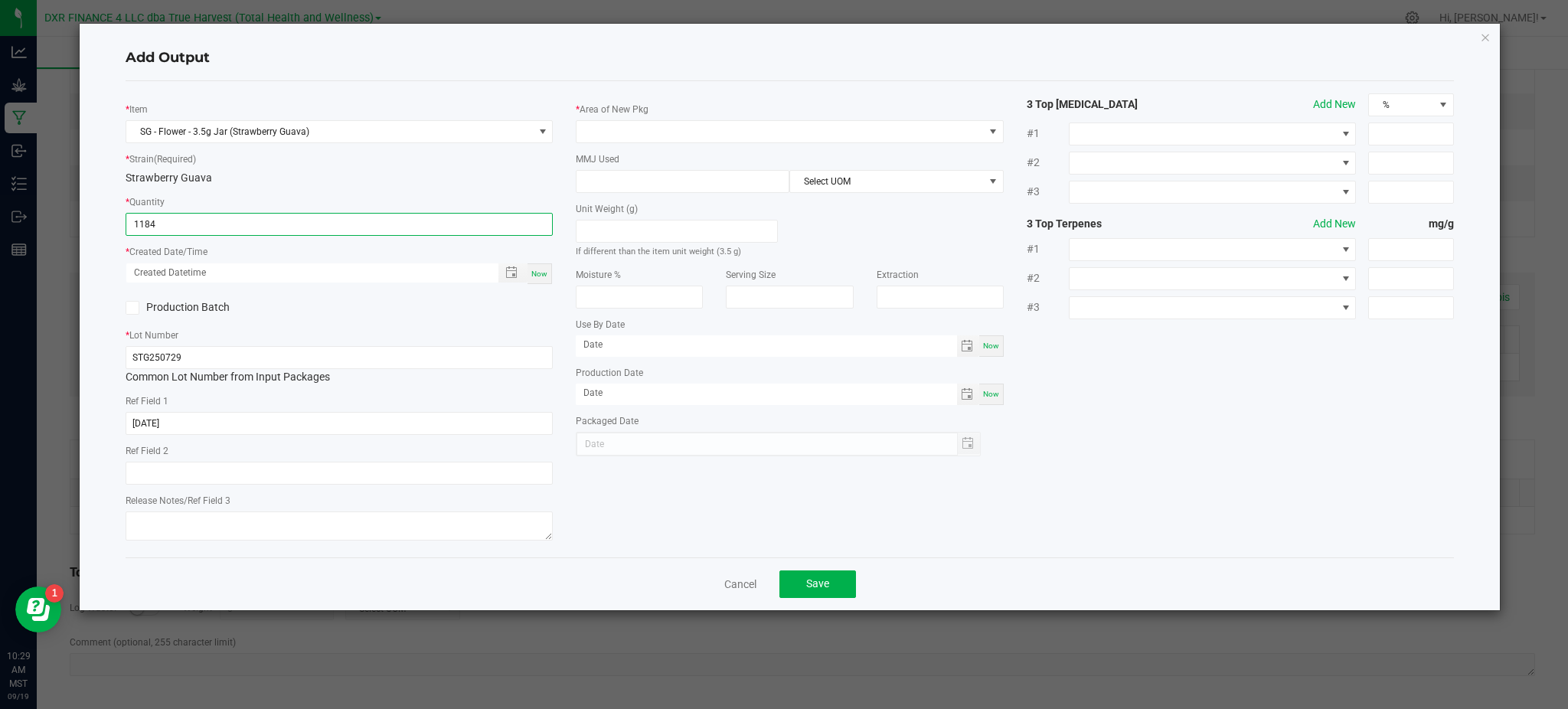
type input "1184 ea"
drag, startPoint x: 298, startPoint y: 314, endPoint x: 320, endPoint y: 310, distance: 22.4
click at [301, 313] on label "Production Batch" at bounding box center [226, 307] width 202 height 16
click at [0, 0] on input "Production Batch" at bounding box center [0, 0] width 0 height 0
click at [132, 308] on icon at bounding box center [132, 308] width 10 height 0
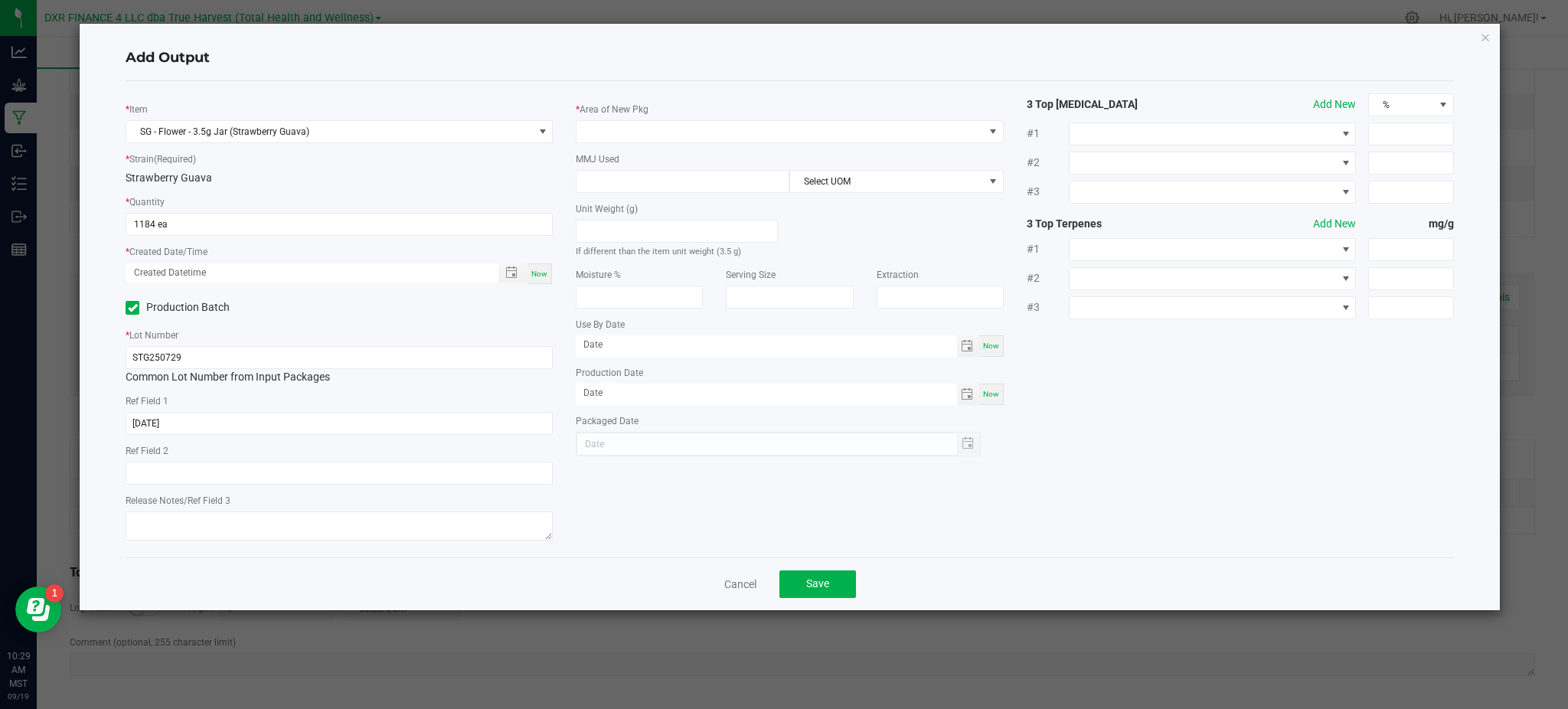
click at [0, 0] on input "Production Batch" at bounding box center [0, 0] width 0 height 0
click at [506, 269] on span "Toggle popup" at bounding box center [511, 272] width 13 height 13
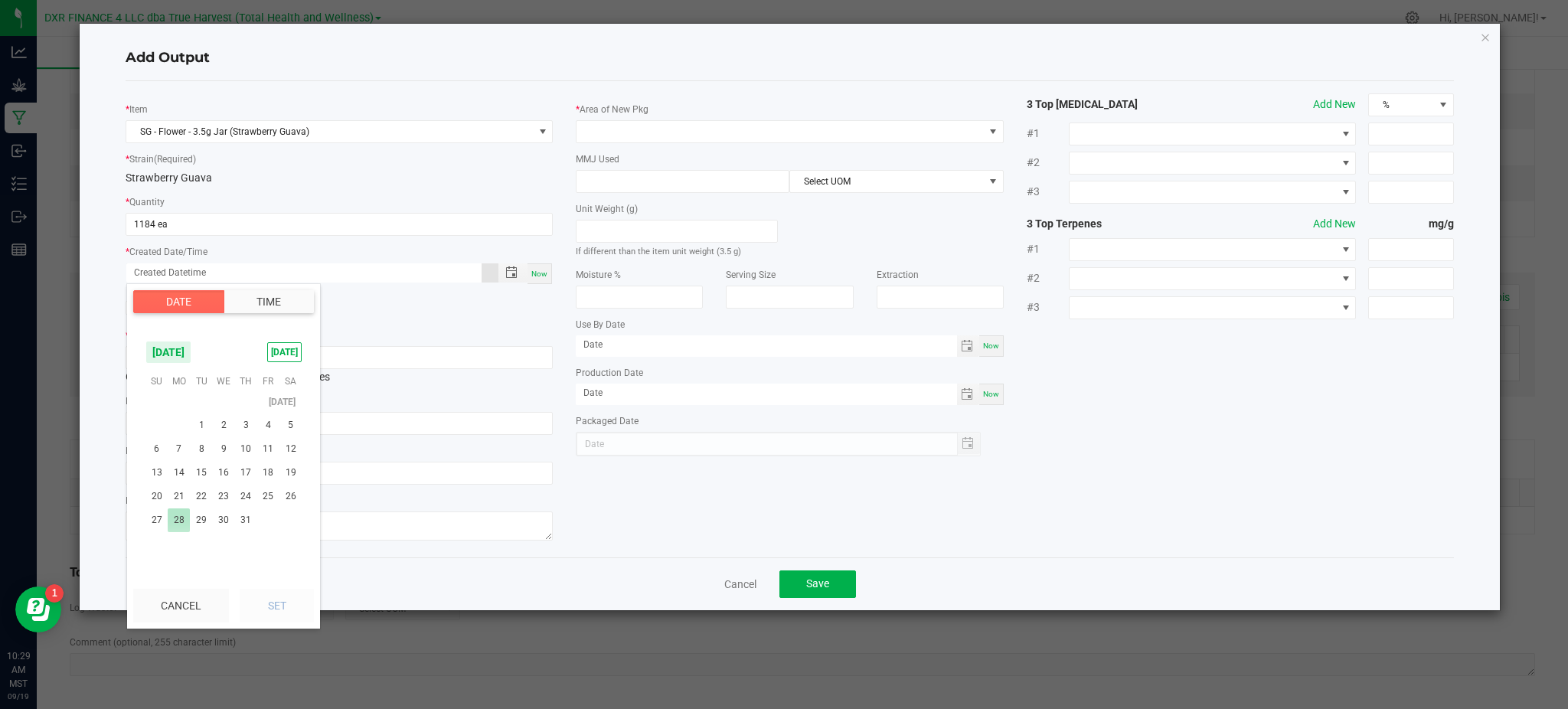
scroll to position [247941, 0]
click at [206, 477] on span "29" at bounding box center [201, 473] width 22 height 24
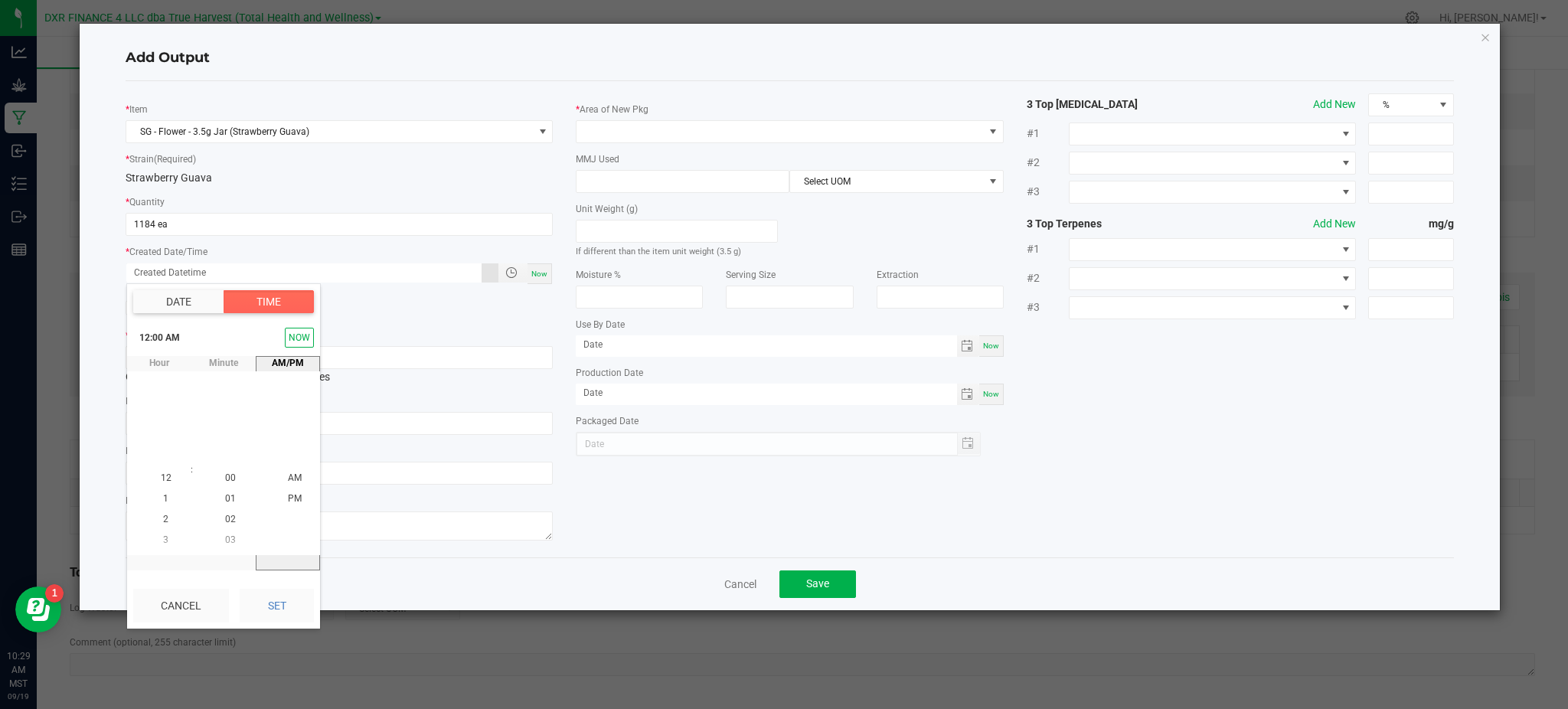
click at [277, 600] on button "Set" at bounding box center [276, 605] width 74 height 34
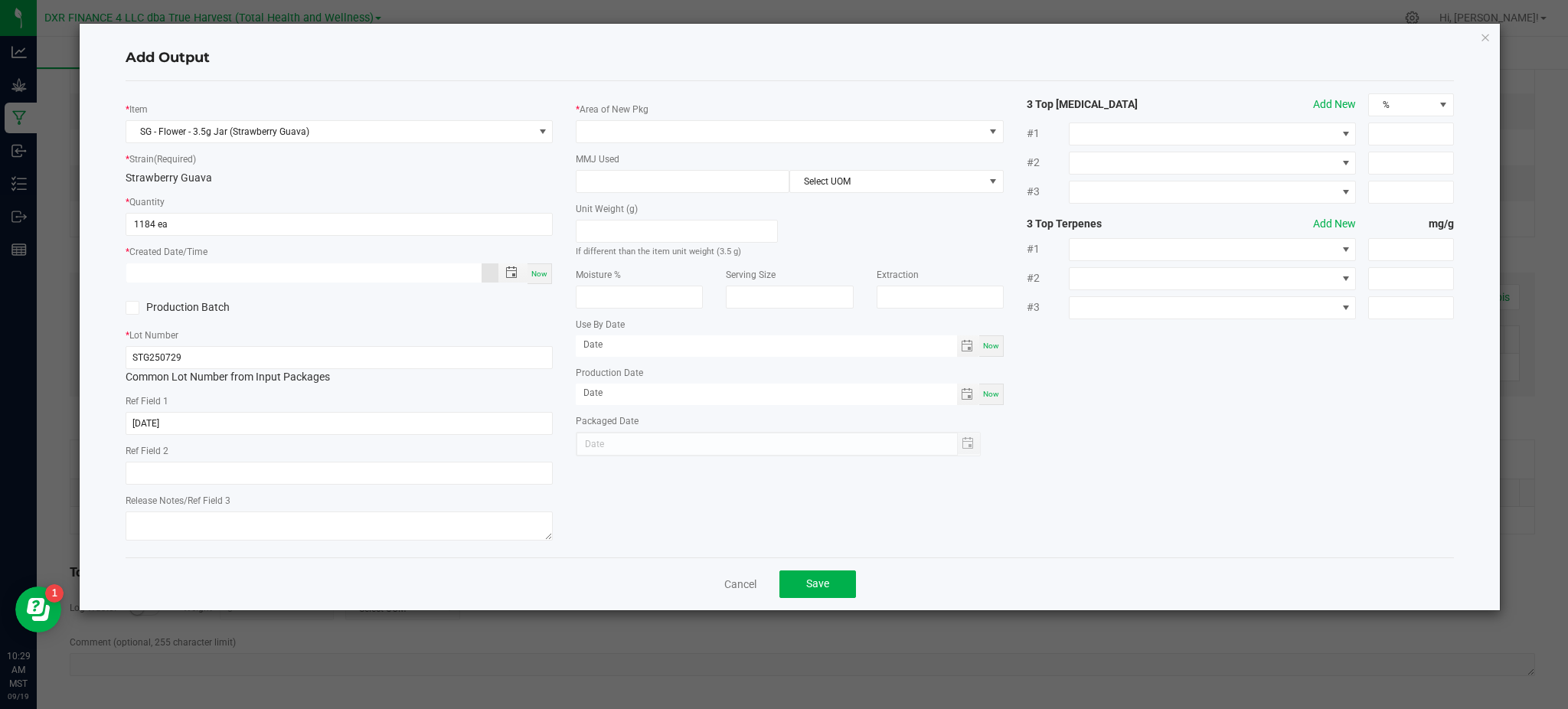
type input "07/29/2025 12:00 AM"
type input "07/29/2025"
click at [683, 479] on div "* Item SG - Flower - 3.5g Jar (Strawberry Guava) * Strain (Required) Strawberry…" at bounding box center [789, 319] width 1351 height 451
click at [278, 191] on div "* Item SG - Flower - 3.5g Jar (Strawberry Guava) * Strain (Required) Strawberry…" at bounding box center [339, 319] width 451 height 451
click at [676, 105] on div "* Area of New Pkg" at bounding box center [789, 123] width 427 height 42
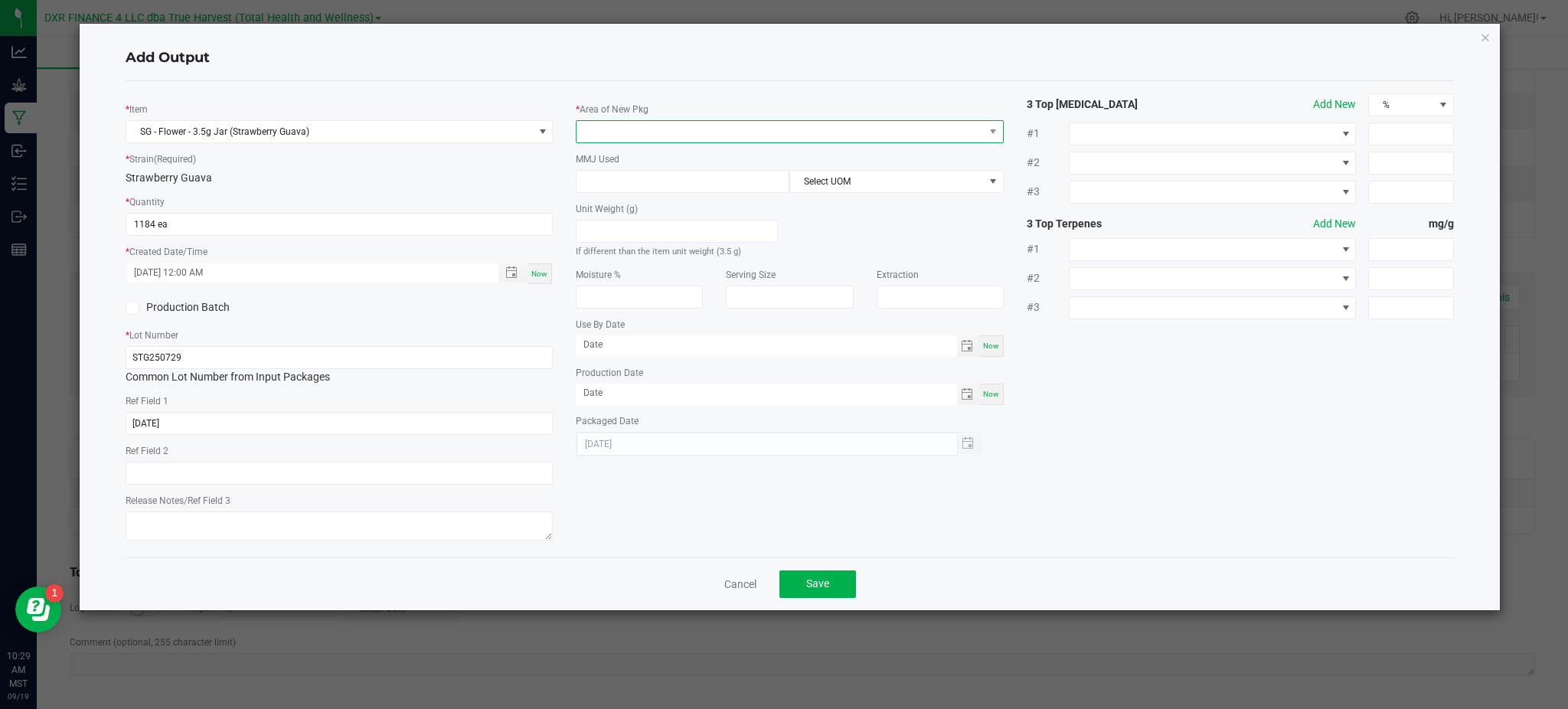
click at [653, 135] on span at bounding box center [779, 131] width 406 height 21
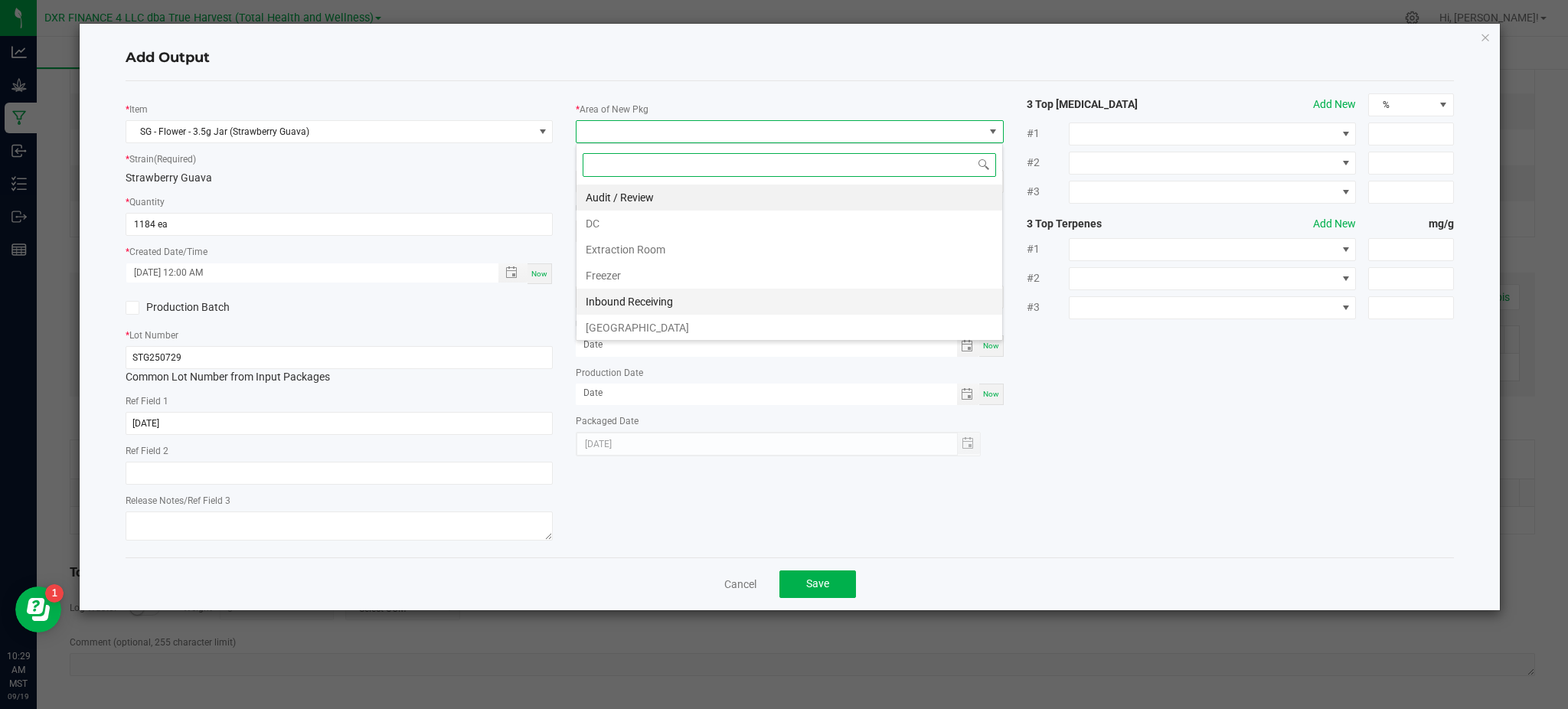
scroll to position [102, 0]
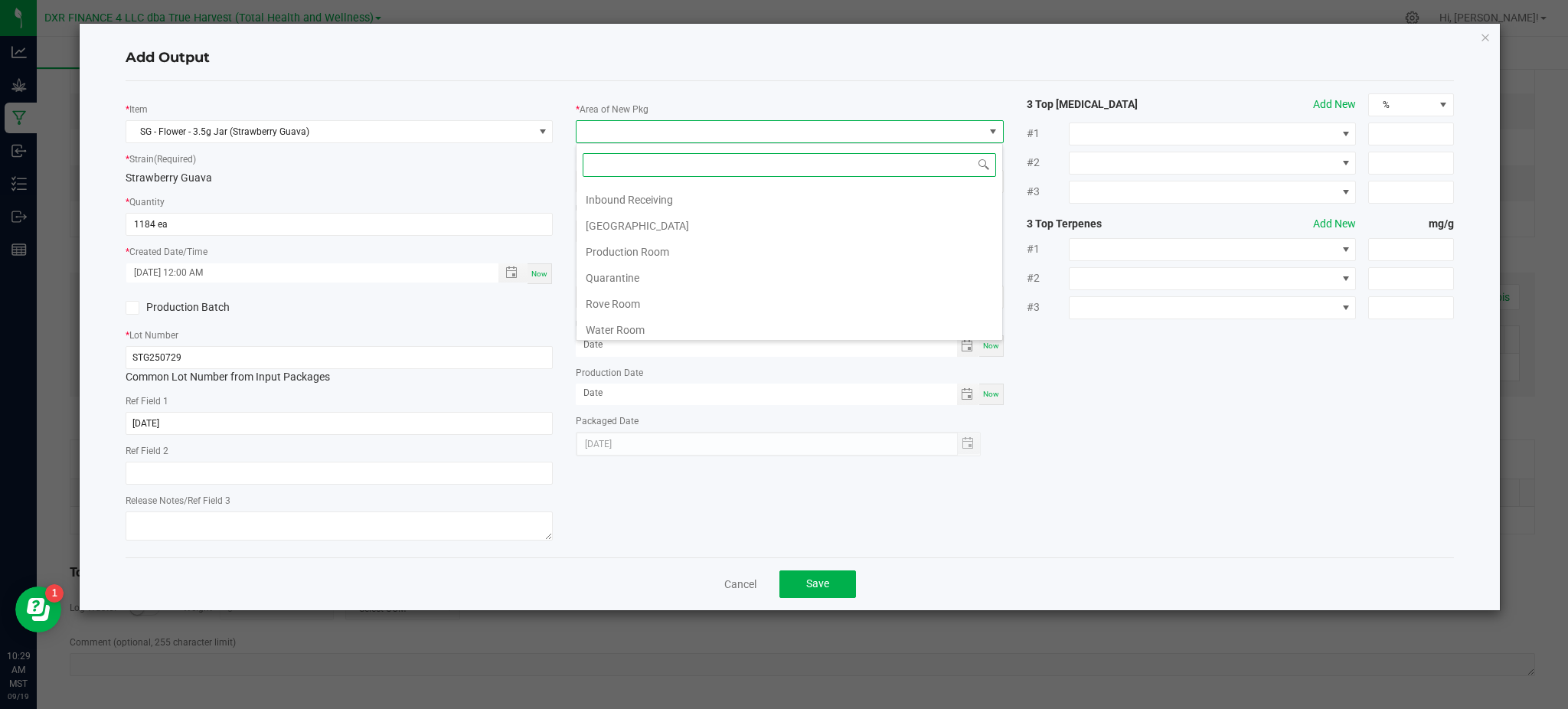
click at [627, 244] on li "Production Room" at bounding box center [788, 252] width 426 height 26
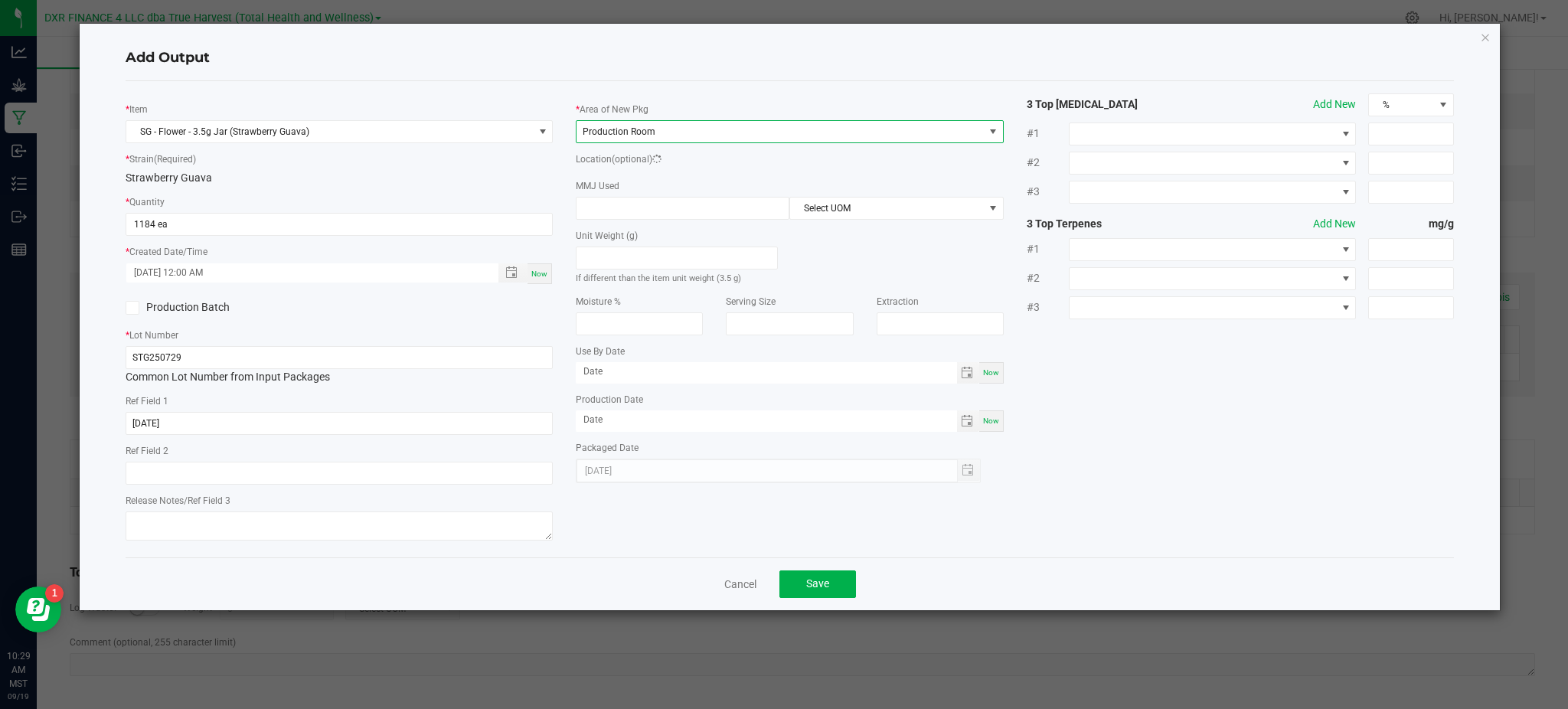
click at [523, 191] on div "* Item SG - Flower - 3.5g Jar (Strawberry Guava) * Strain (Required) Strawberry…" at bounding box center [339, 319] width 451 height 451
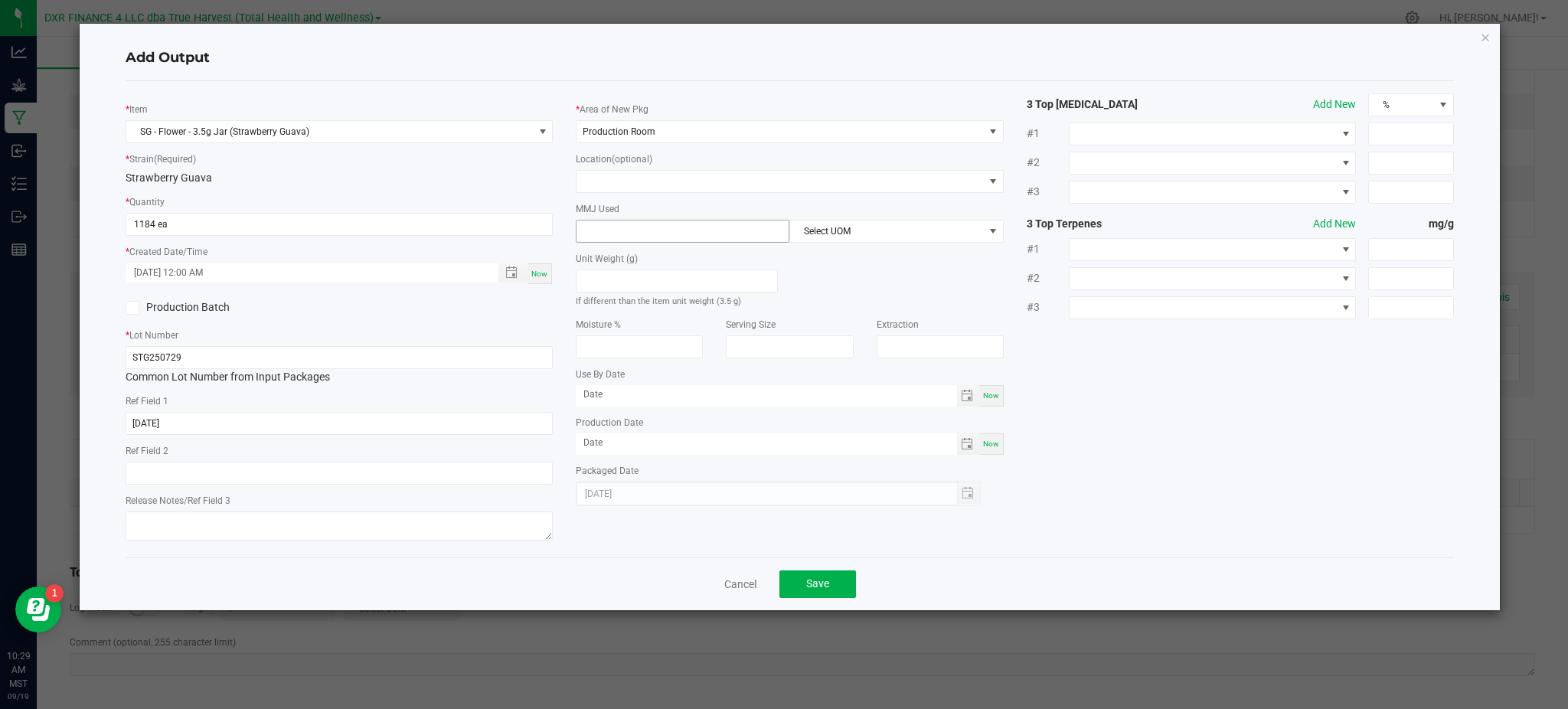
click at [594, 233] on input at bounding box center [682, 231] width 212 height 21
type input "3.5"
click at [823, 240] on span "Select UOM" at bounding box center [887, 231] width 193 height 21
drag, startPoint x: 821, startPoint y: 315, endPoint x: 1140, endPoint y: 350, distance: 320.9
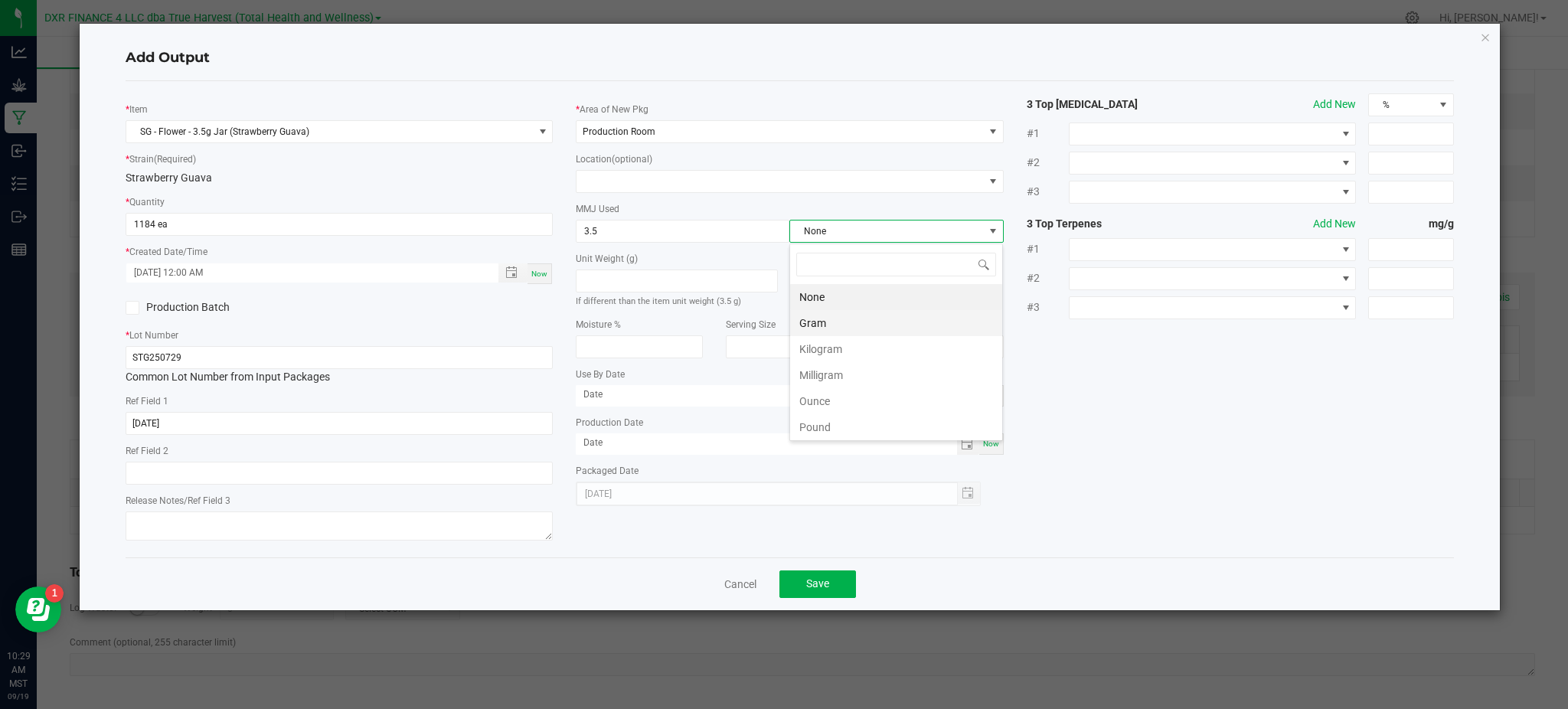
click at [822, 315] on li "Gram" at bounding box center [896, 322] width 212 height 26
drag, startPoint x: 1208, startPoint y: 360, endPoint x: 1214, endPoint y: 376, distance: 17.1
click at [1211, 360] on div "* Item SG - Flower - 3.5g Jar (Strawberry Guava) * Strain (Required) Strawberry…" at bounding box center [789, 319] width 1351 height 451
click at [835, 587] on button "Save" at bounding box center [817, 584] width 76 height 28
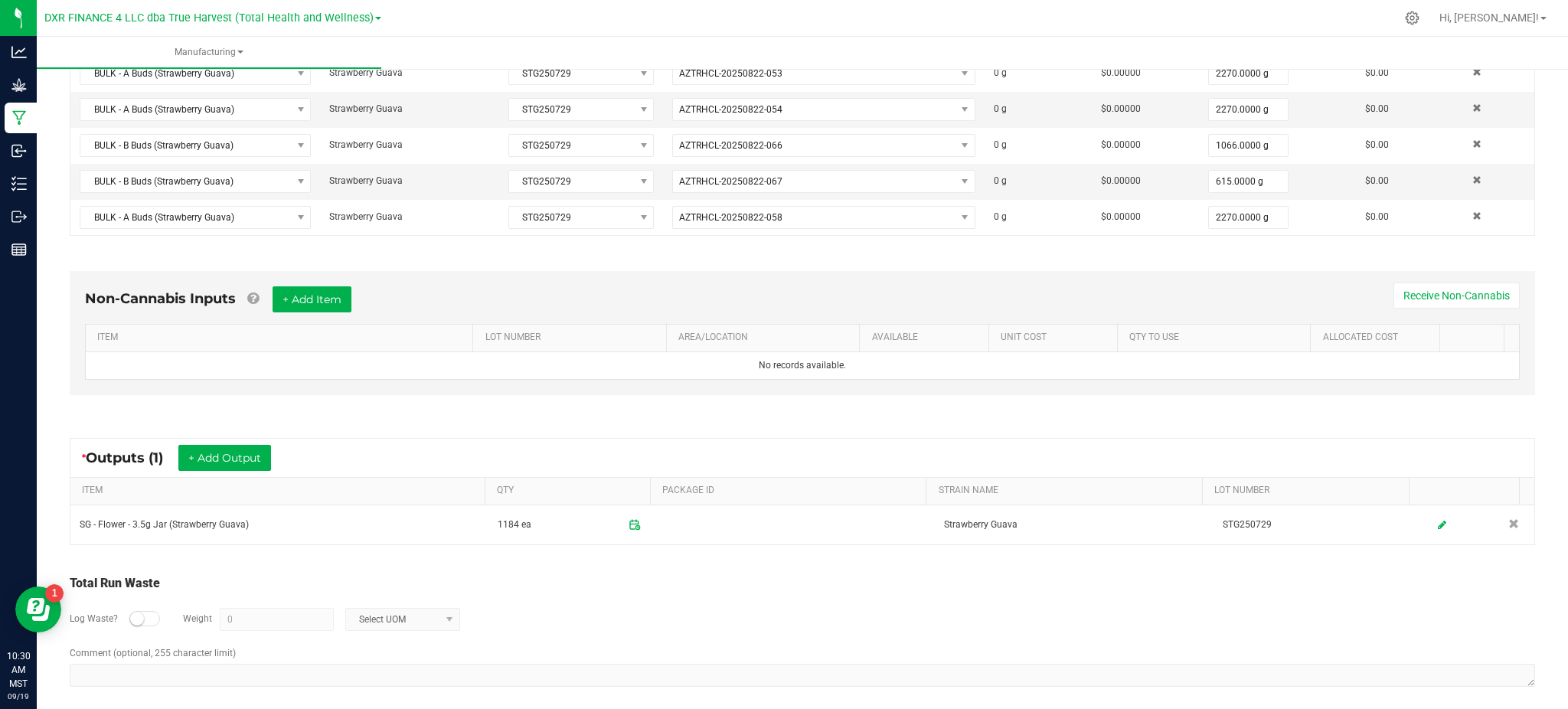
click at [794, 620] on div "Log Waste? Weight 0 Select UOM" at bounding box center [802, 619] width 1466 height 54
click at [237, 453] on button "+ Add Output" at bounding box center [225, 457] width 93 height 26
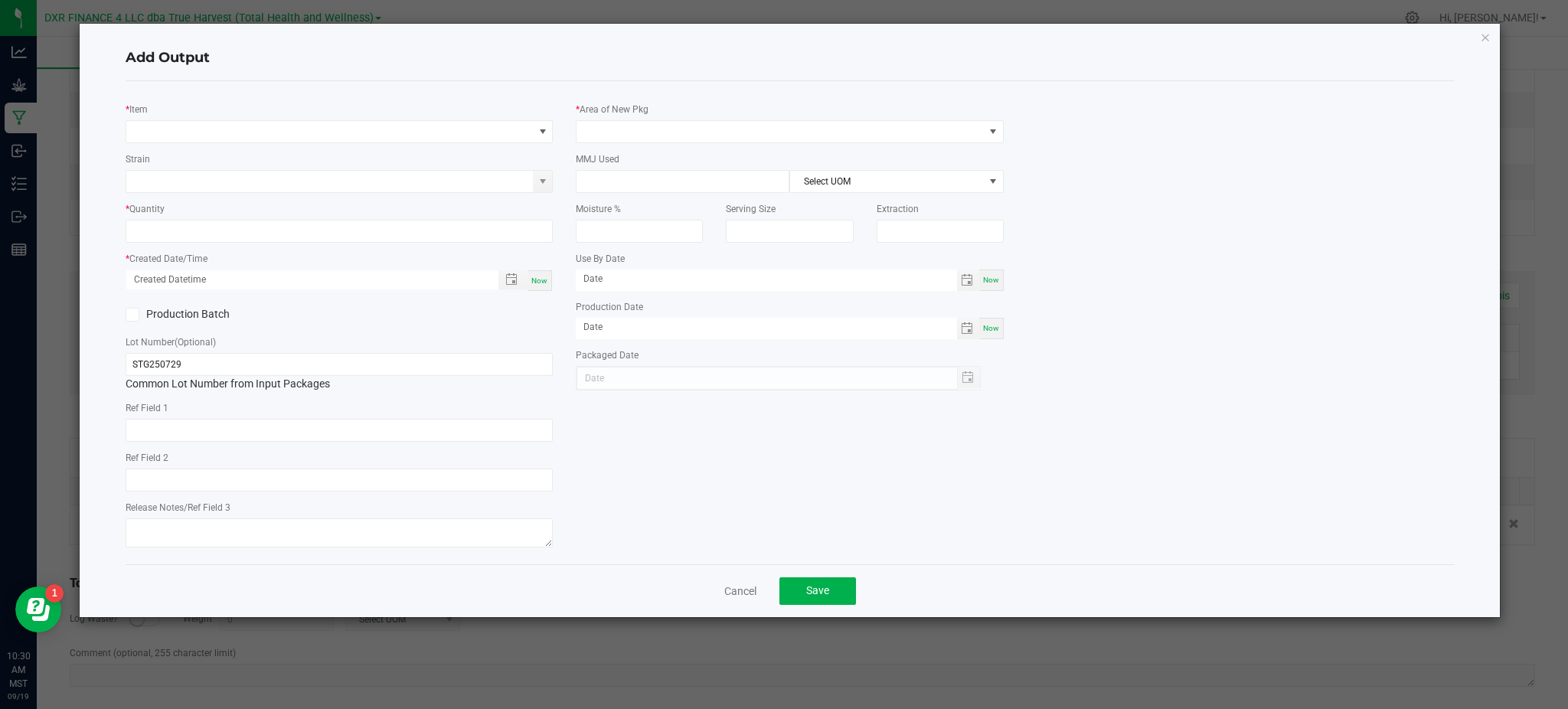
type input "2025-07-29"
drag, startPoint x: 343, startPoint y: 94, endPoint x: 351, endPoint y: 95, distance: 8.1
click at [345, 94] on div "* Item Strain * Quantity * Created Date/Time Now Production Batch Lot Number (O…" at bounding box center [339, 322] width 451 height 458
click at [400, 128] on span "NO DATA FOUND" at bounding box center [329, 131] width 406 height 21
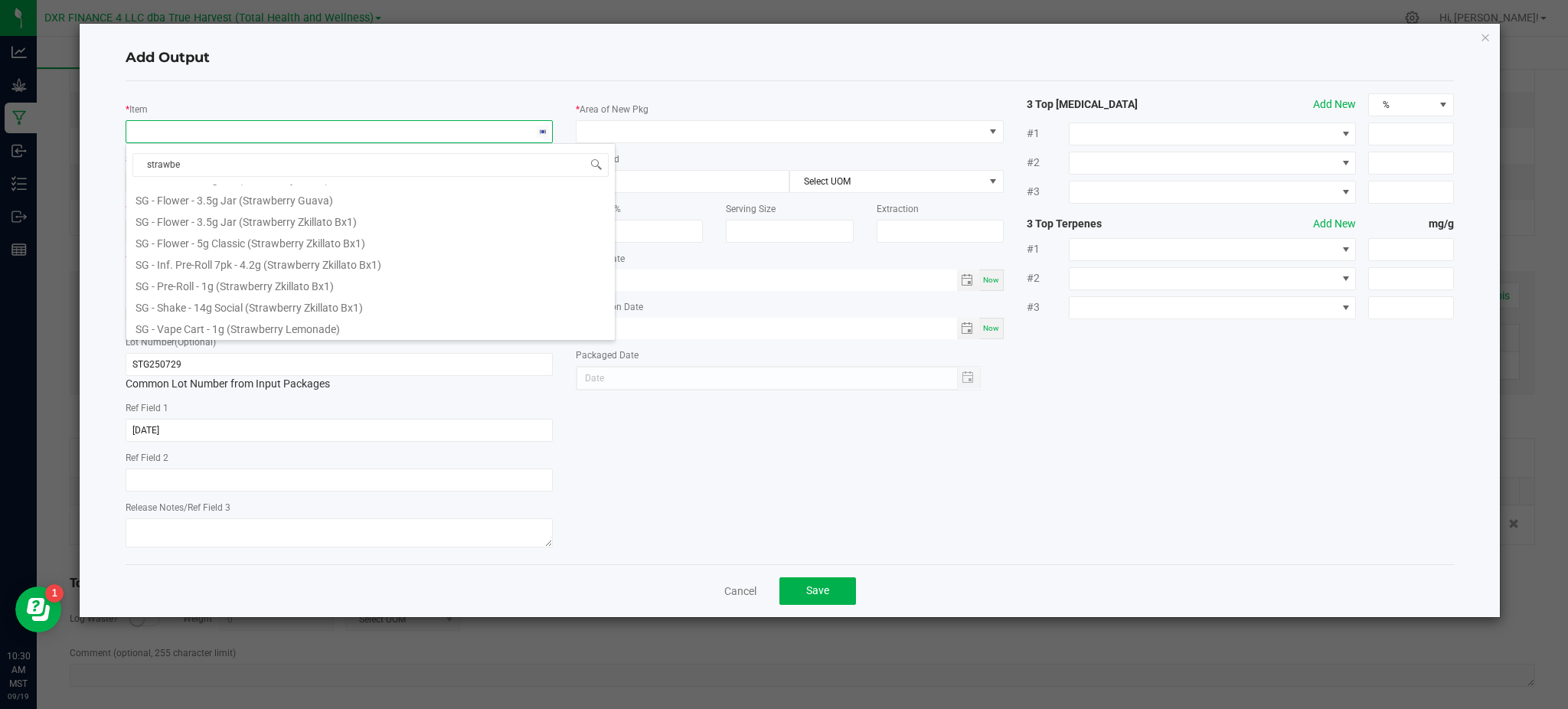
scroll to position [0, 0]
type input "strawberry"
click at [217, 227] on li "BULK - B Buds (Strawberry Guava)" at bounding box center [371, 222] width 488 height 21
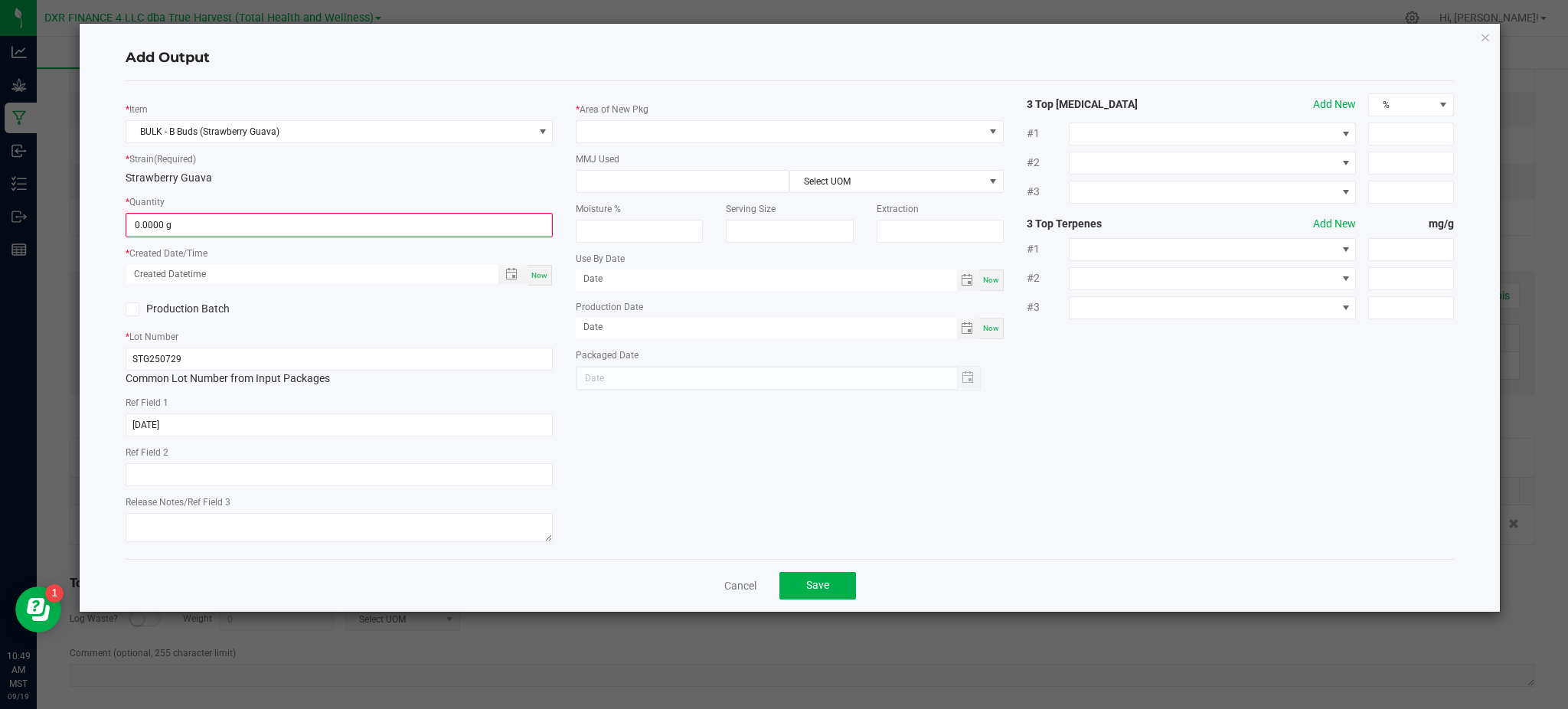
click at [262, 170] on div "Strawberry Guava" at bounding box center [339, 177] width 427 height 16
click at [204, 229] on input "0" at bounding box center [340, 225] width 425 height 21
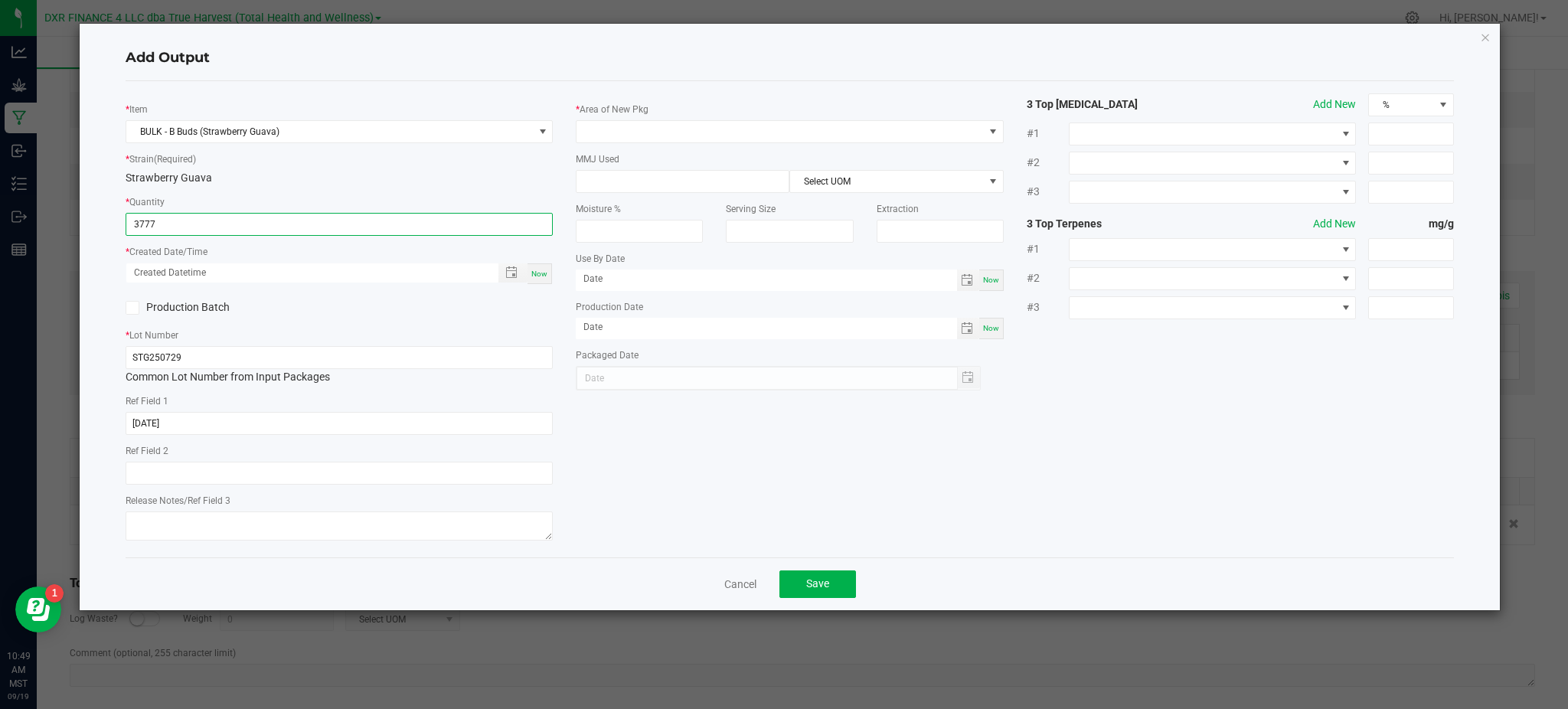
type input "3777.0000 g"
click at [335, 316] on div "Production Batch" at bounding box center [226, 308] width 225 height 23
drag, startPoint x: 481, startPoint y: 313, endPoint x: 491, endPoint y: 302, distance: 14.9
click at [482, 312] on div "Production Batch" at bounding box center [339, 308] width 451 height 23
click at [502, 276] on span "Toggle popup" at bounding box center [510, 272] width 26 height 13
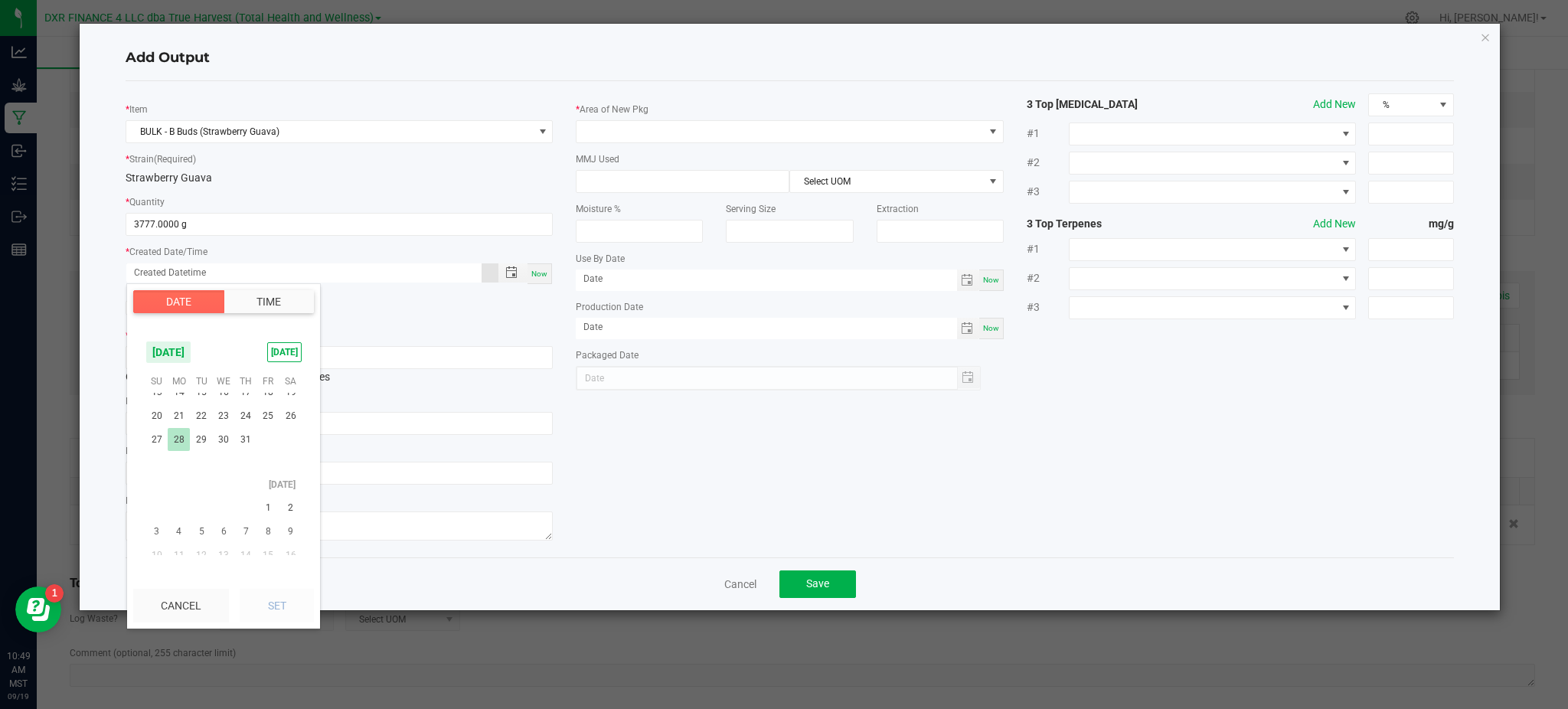
scroll to position [247941, 0]
drag, startPoint x: 205, startPoint y: 469, endPoint x: 272, endPoint y: 472, distance: 67.1
click at [206, 469] on span "29" at bounding box center [201, 474] width 22 height 24
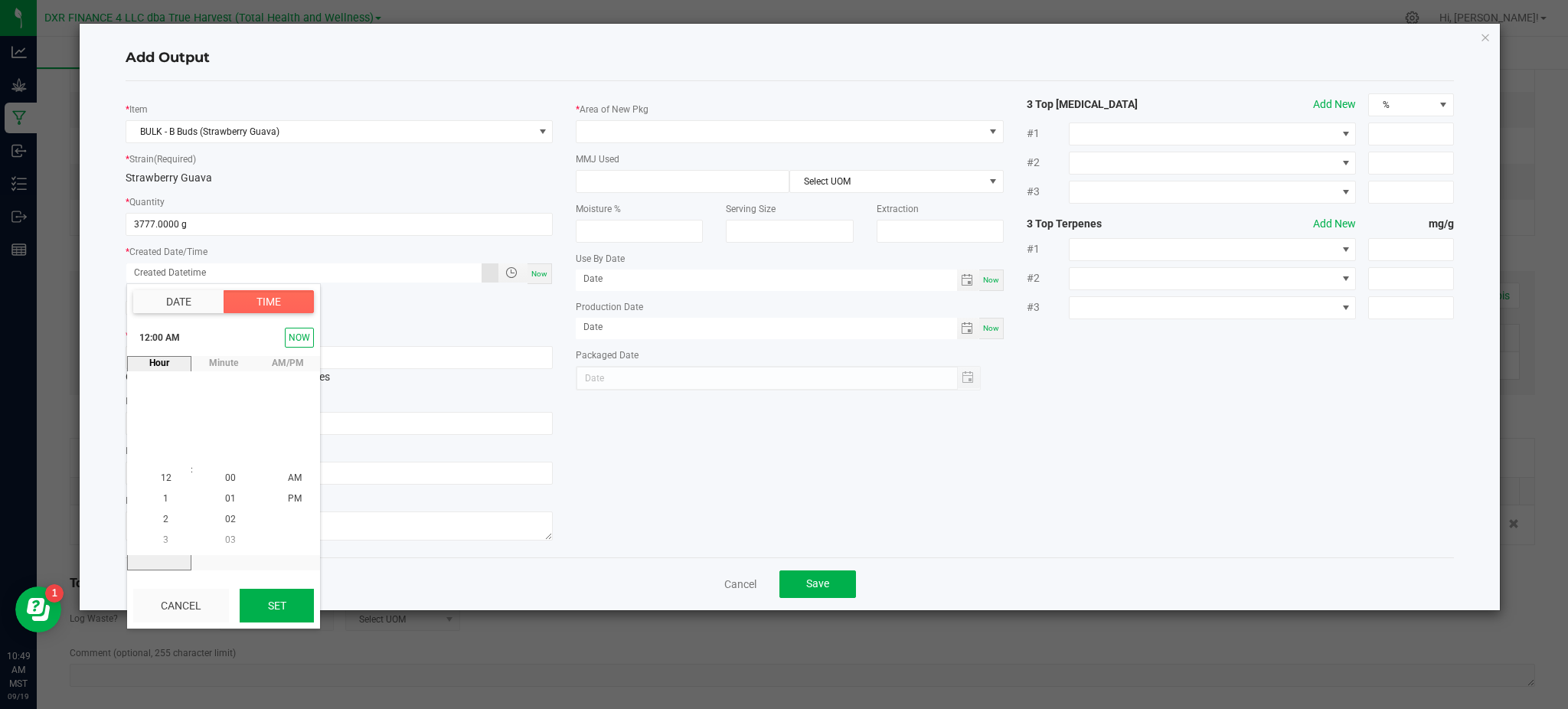
click at [278, 615] on button "Set" at bounding box center [276, 605] width 74 height 34
type input "07/29/2025 12:00 AM"
type input "07/29/2025"
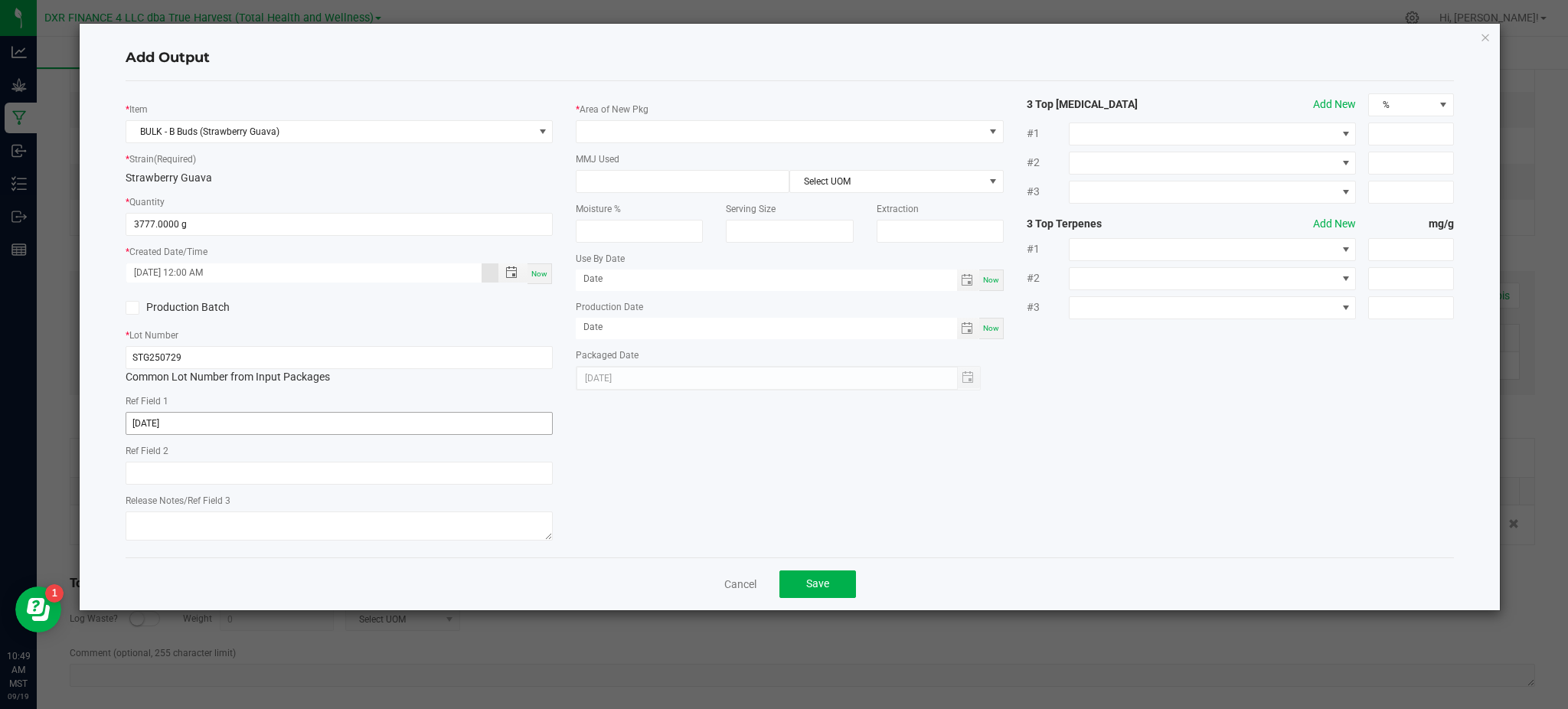
drag, startPoint x: 679, startPoint y: 435, endPoint x: 509, endPoint y: 426, distance: 170.2
click at [676, 434] on div "* Item BULK - B Buds (Strawberry Guava) * Strain (Required) Strawberry Guava * …" at bounding box center [789, 319] width 1351 height 451
click at [619, 138] on span at bounding box center [779, 131] width 406 height 21
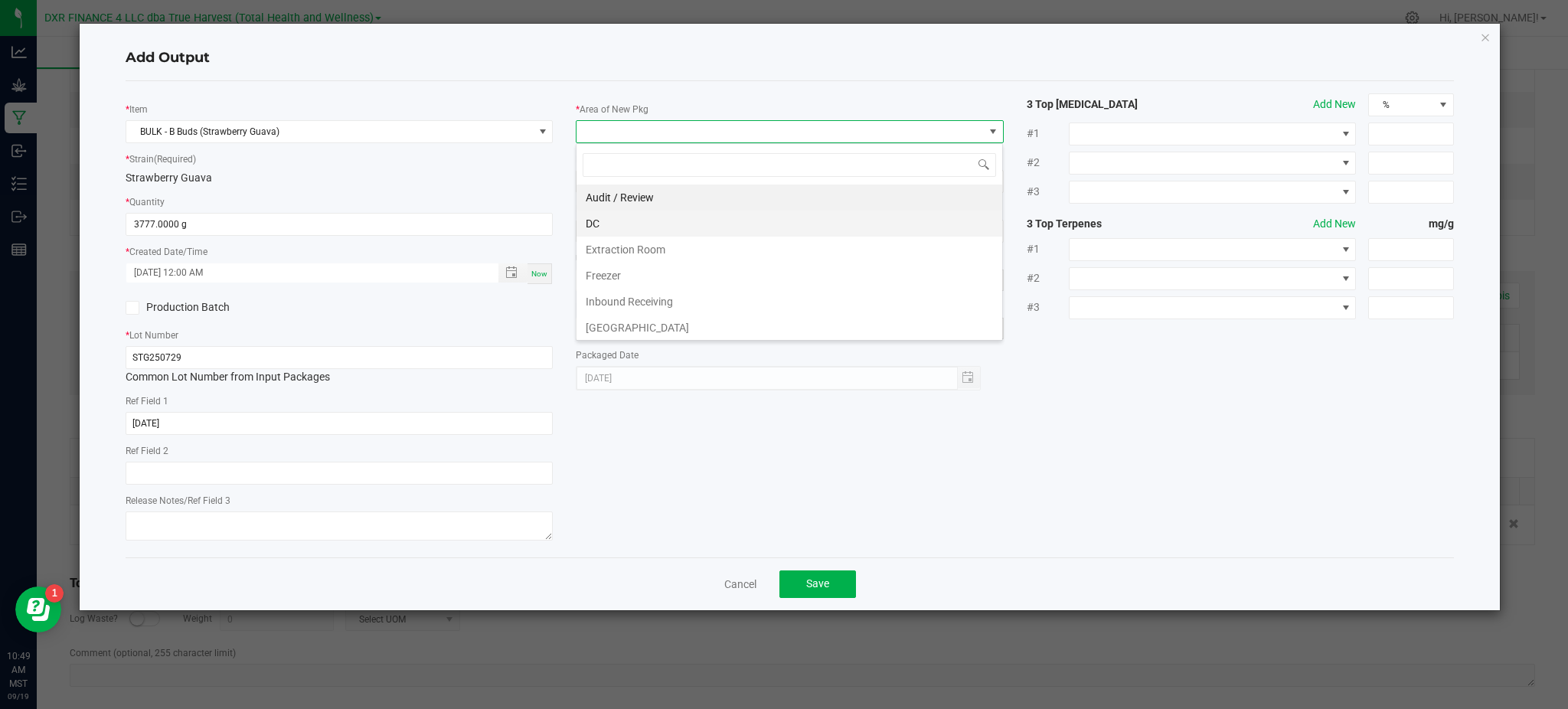
scroll to position [102, 0]
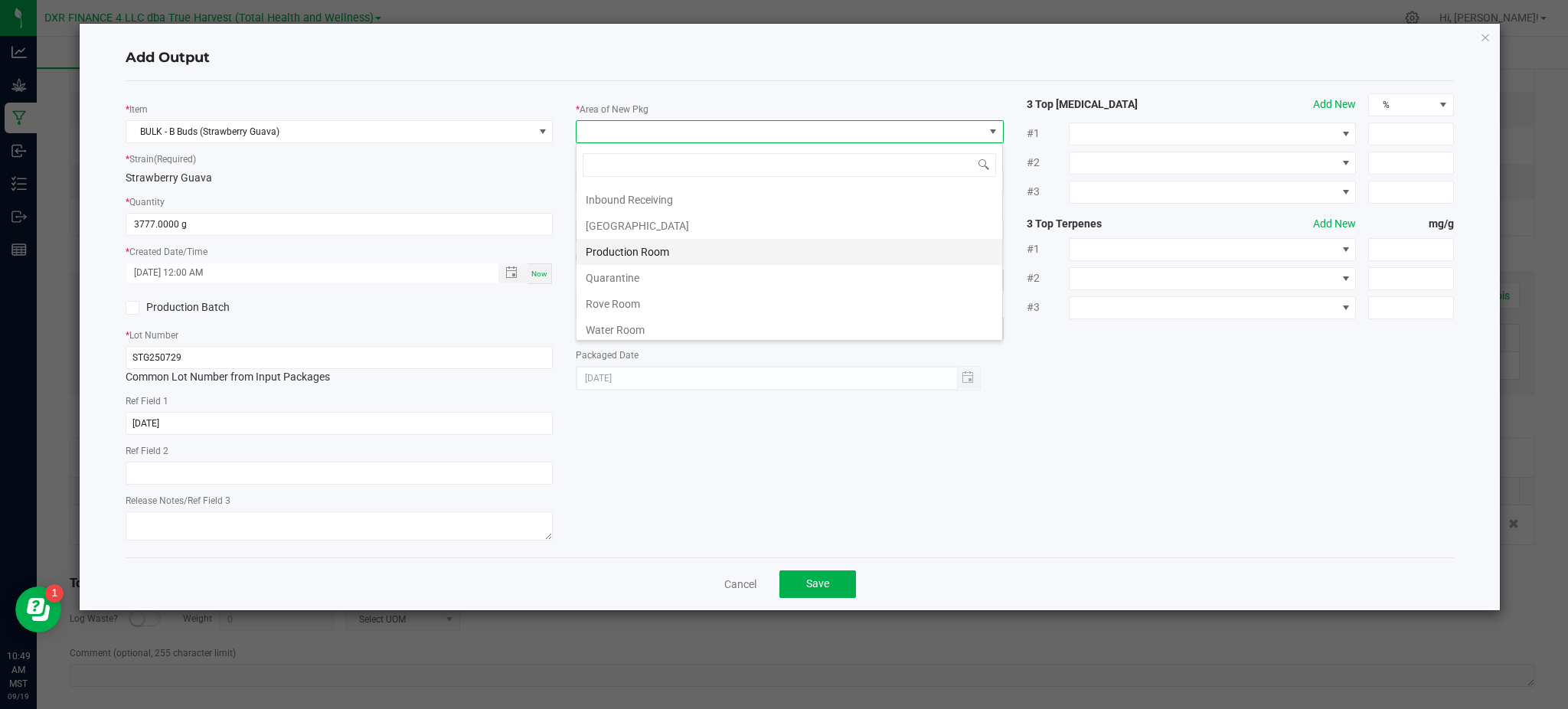
drag, startPoint x: 620, startPoint y: 255, endPoint x: 778, endPoint y: 291, distance: 162.0
click at [622, 255] on li "Production Room" at bounding box center [788, 252] width 426 height 26
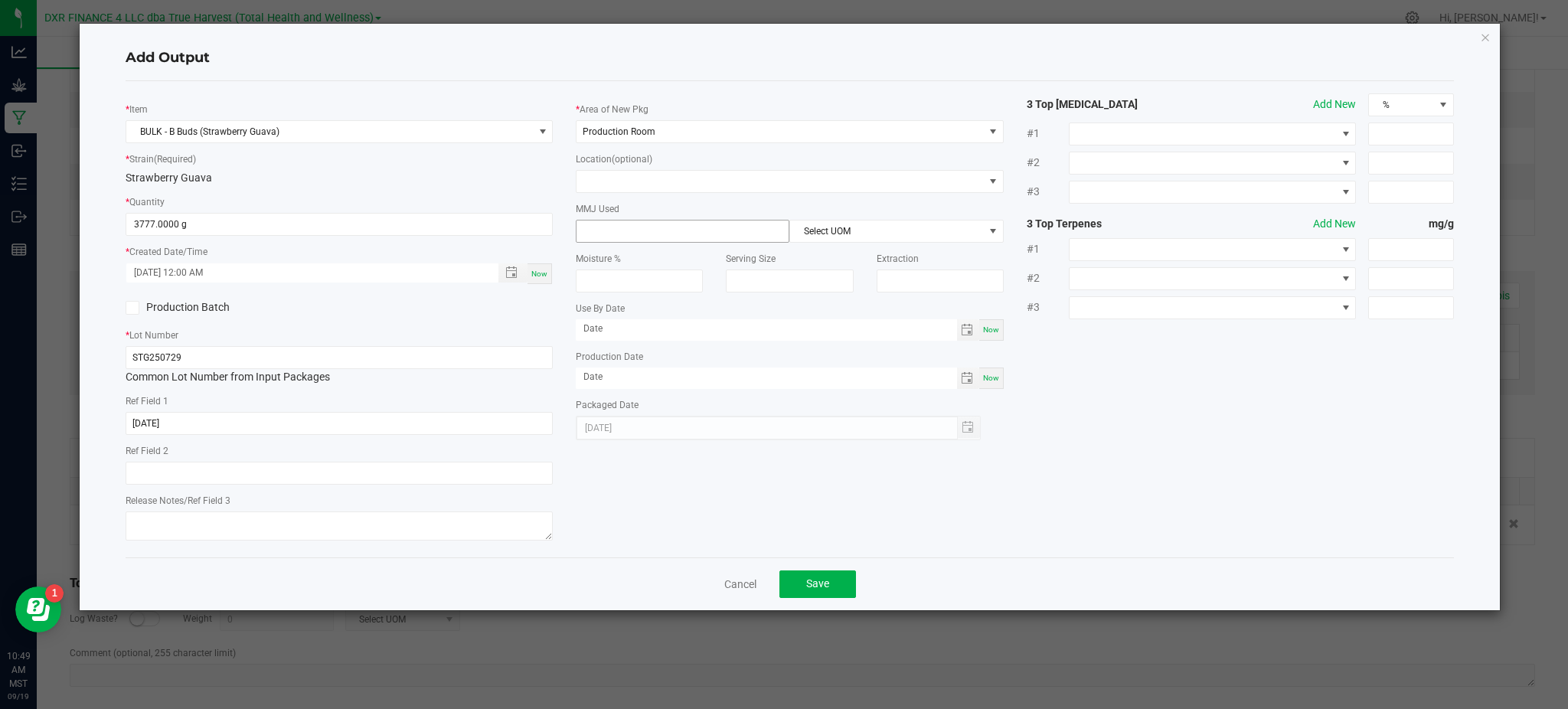
drag, startPoint x: 1142, startPoint y: 402, endPoint x: 606, endPoint y: 239, distance: 560.2
click at [1141, 403] on div "* Item BULK - B Buds (Strawberry Guava) * Strain (Required) Strawberry Guava * …" at bounding box center [789, 319] width 1351 height 451
drag, startPoint x: 1154, startPoint y: 428, endPoint x: 1114, endPoint y: 454, distance: 47.7
click at [1154, 428] on div "* Item BULK - B Buds (Strawberry Guava) * Strain (Required) Strawberry Guava * …" at bounding box center [789, 319] width 1351 height 451
click at [830, 589] on button "Save" at bounding box center [817, 584] width 76 height 28
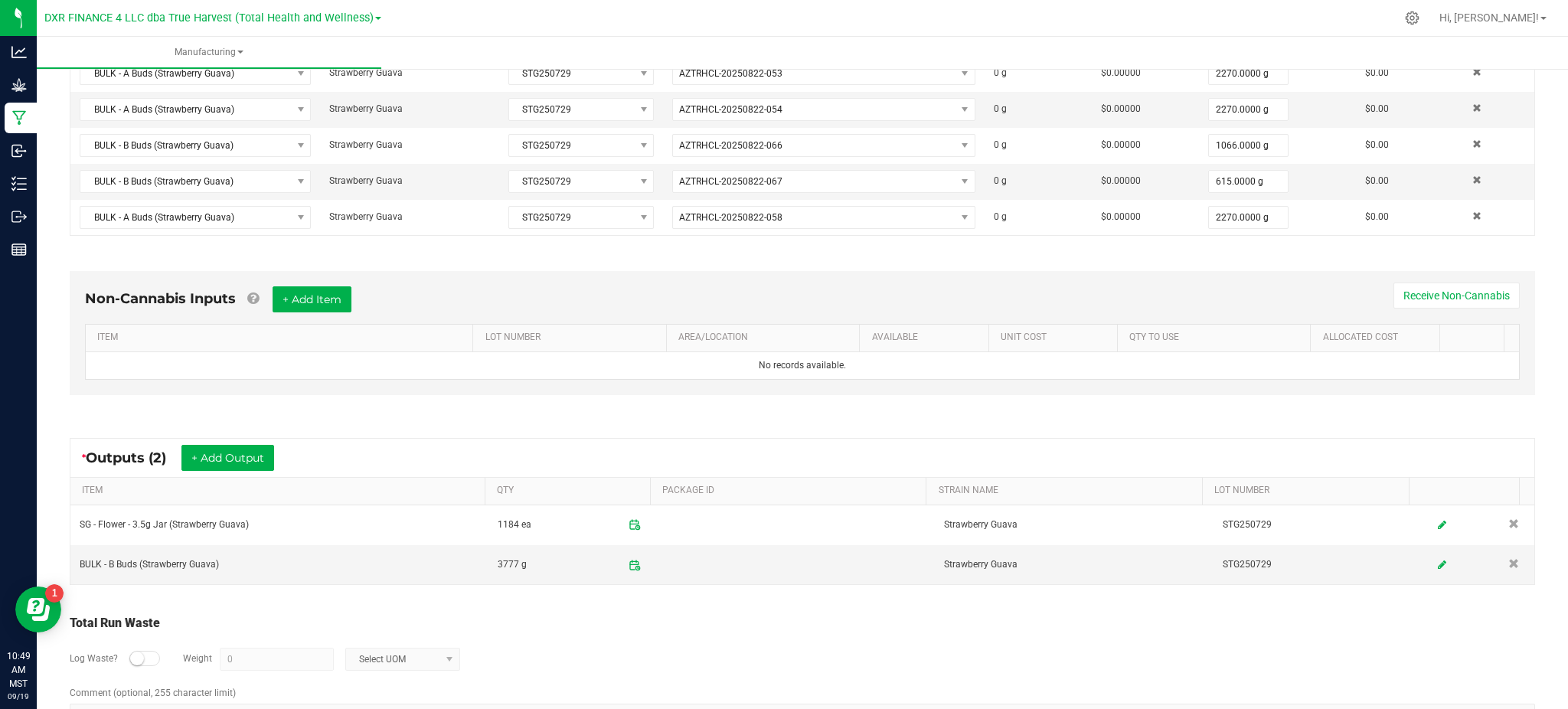
drag, startPoint x: 718, startPoint y: 649, endPoint x: 729, endPoint y: 632, distance: 20.2
click at [720, 648] on div "Log Waste? Weight 0 Select UOM" at bounding box center [802, 659] width 1466 height 54
click at [239, 445] on div "* Outputs (2) + Add Output" at bounding box center [802, 458] width 1464 height 39
click at [222, 457] on button "+ Add Output" at bounding box center [228, 457] width 93 height 26
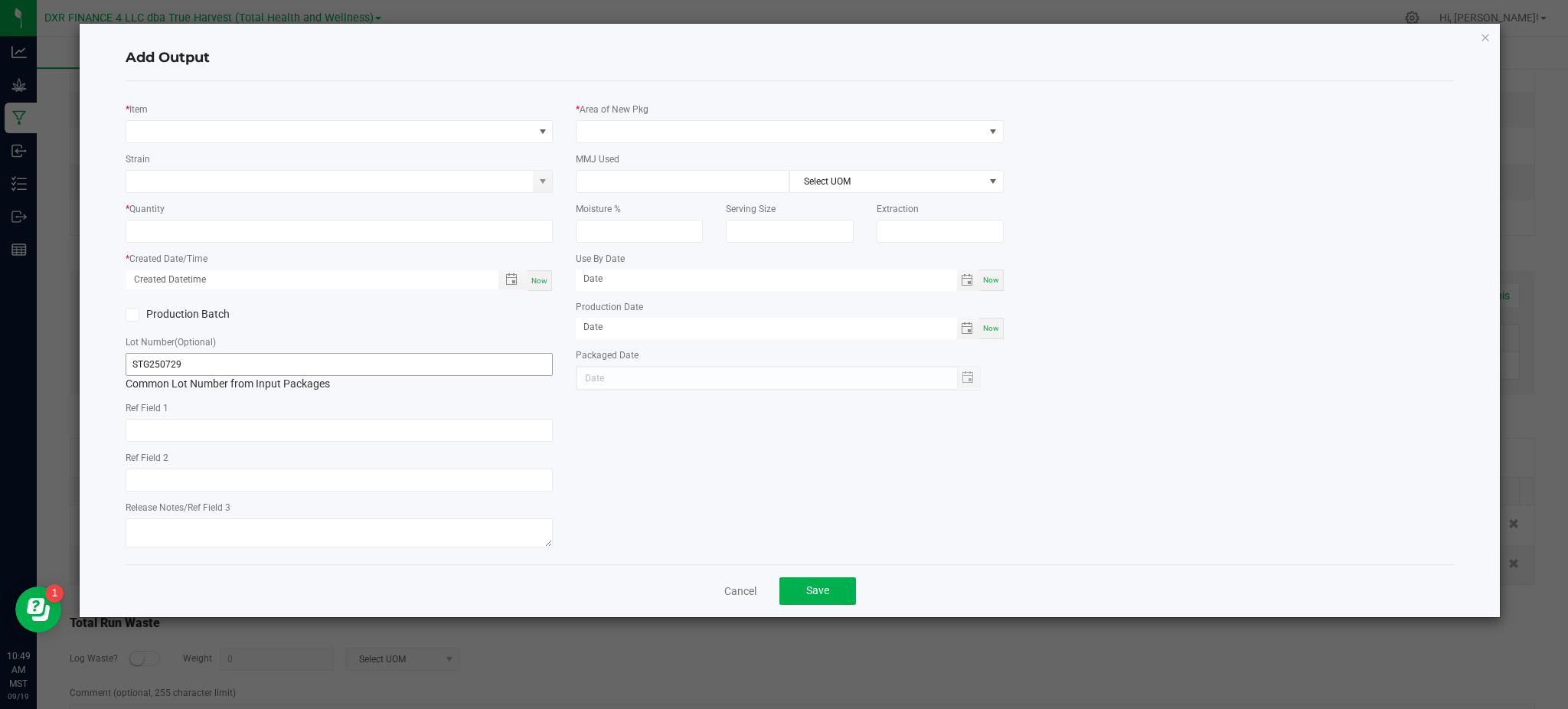
type input "2025-07-29"
click at [194, 111] on div "* Item" at bounding box center [339, 123] width 427 height 42
click at [190, 135] on span "NO DATA FOUND" at bounding box center [329, 131] width 406 height 21
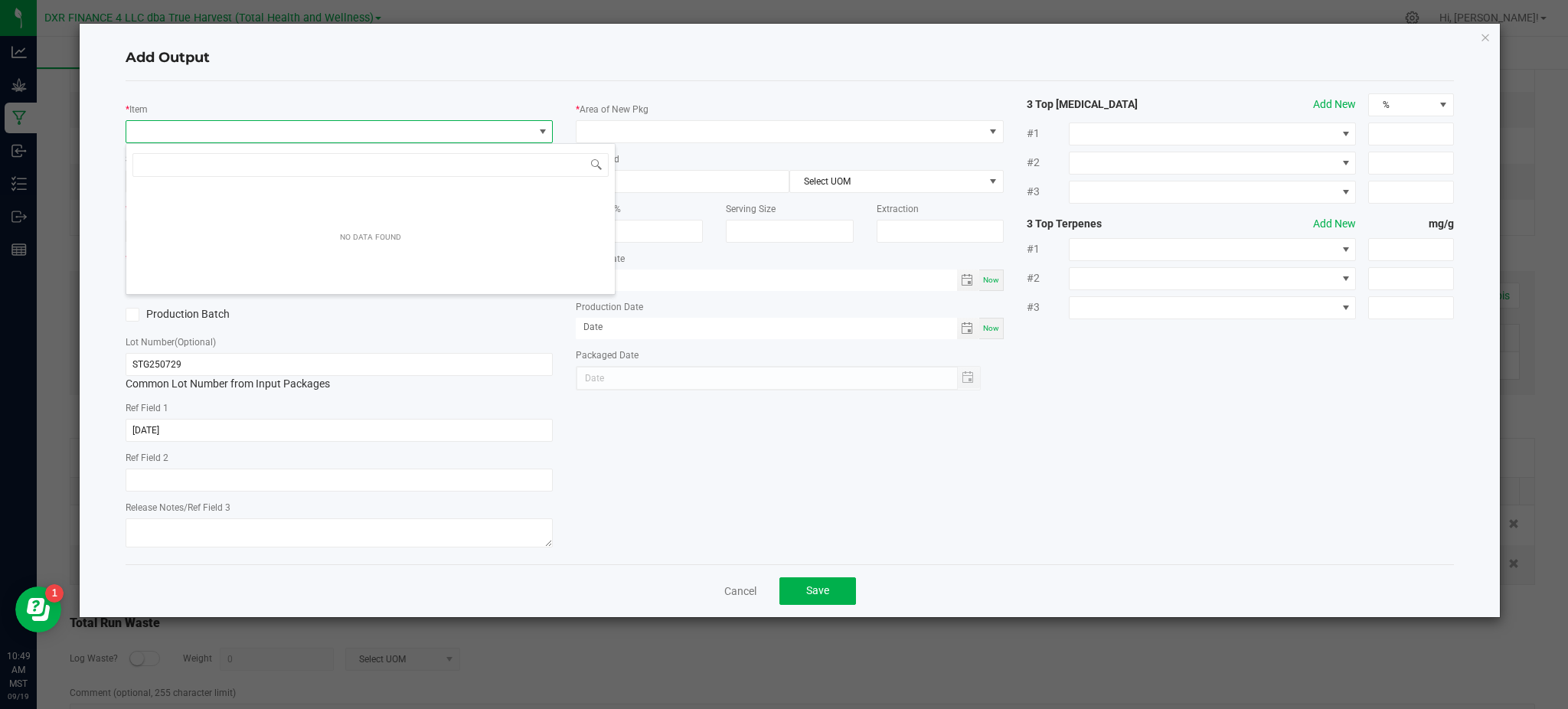
scroll to position [23, 427]
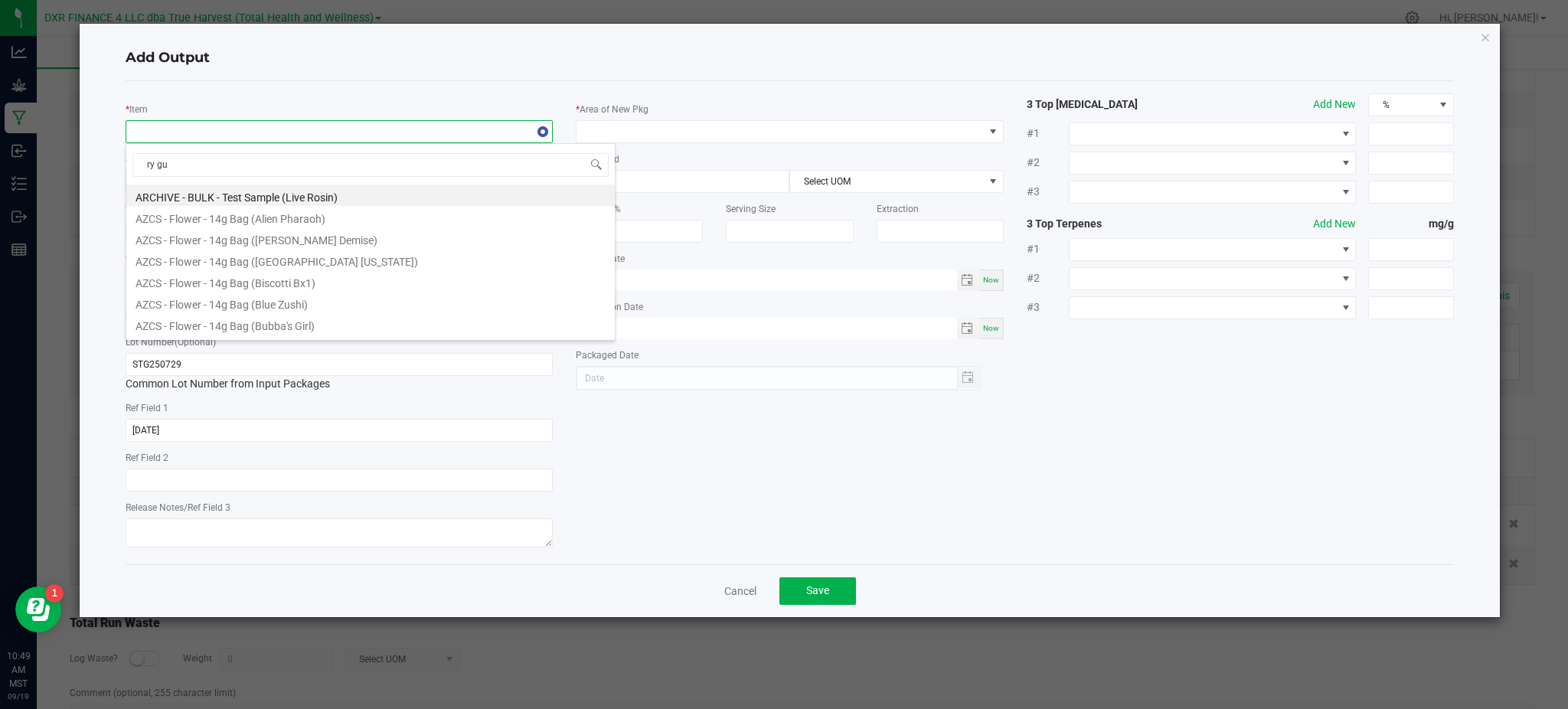
type input "ry gua"
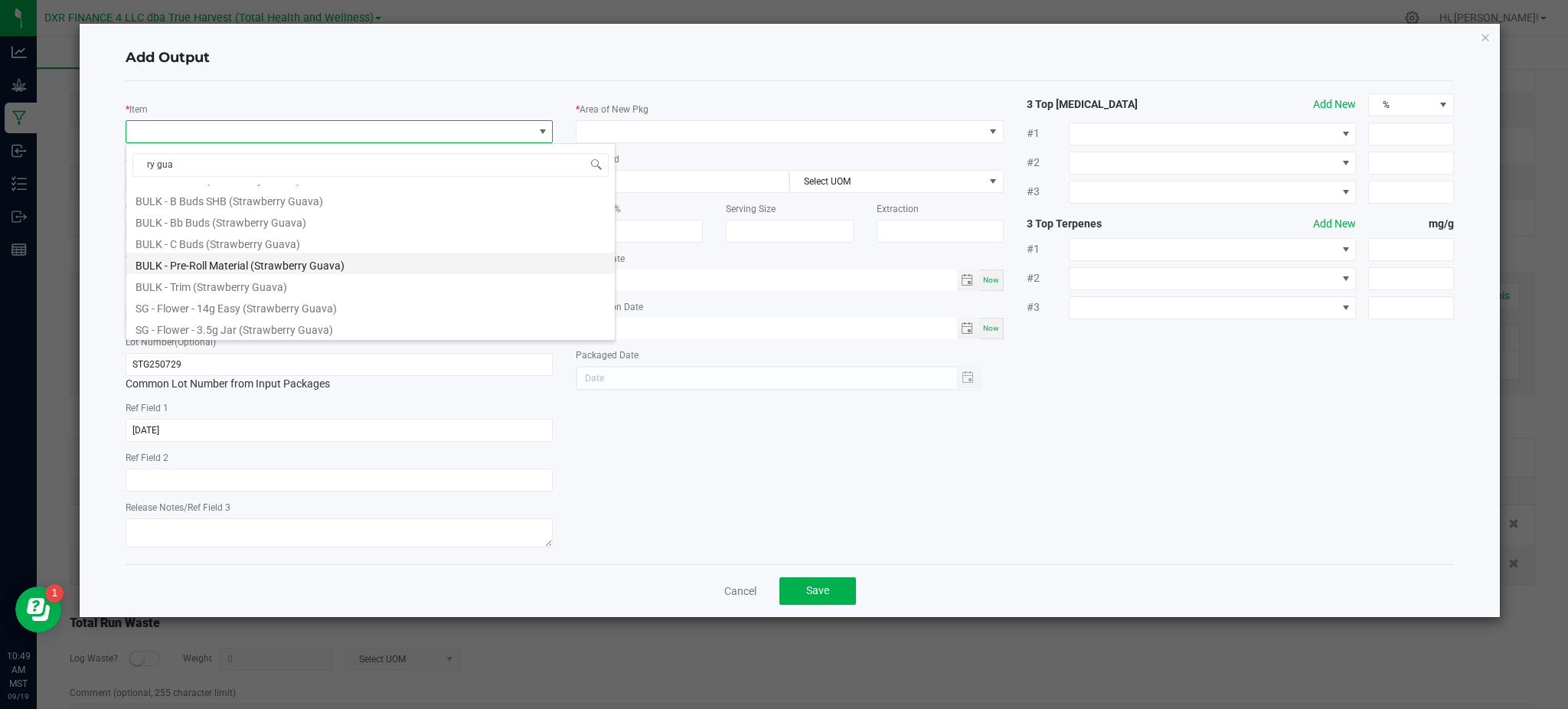
click at [259, 264] on li "BULK - Pre-Roll Material (Strawberry Guava)" at bounding box center [371, 263] width 488 height 21
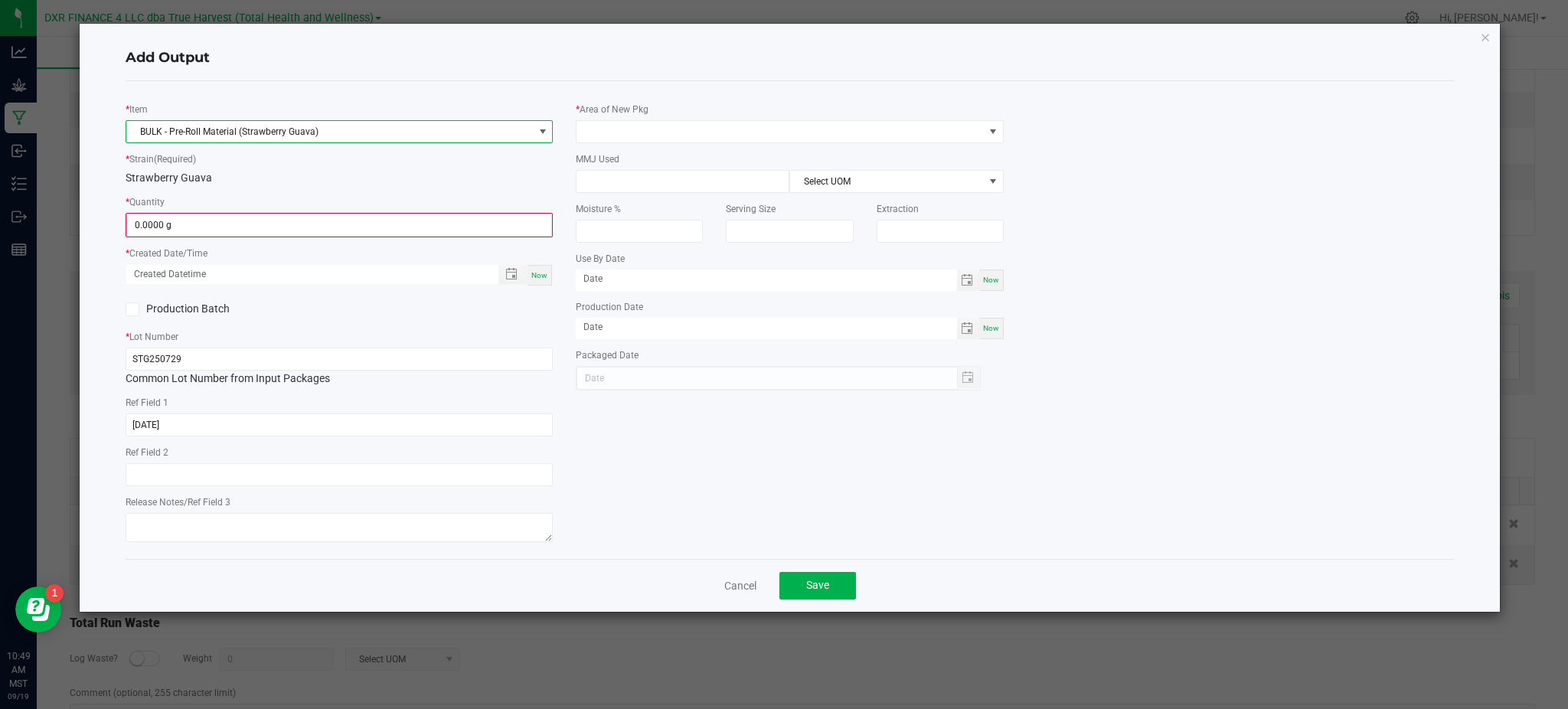
click at [226, 183] on div "Strawberry Guava" at bounding box center [339, 177] width 427 height 16
click at [195, 224] on input "0" at bounding box center [340, 225] width 425 height 21
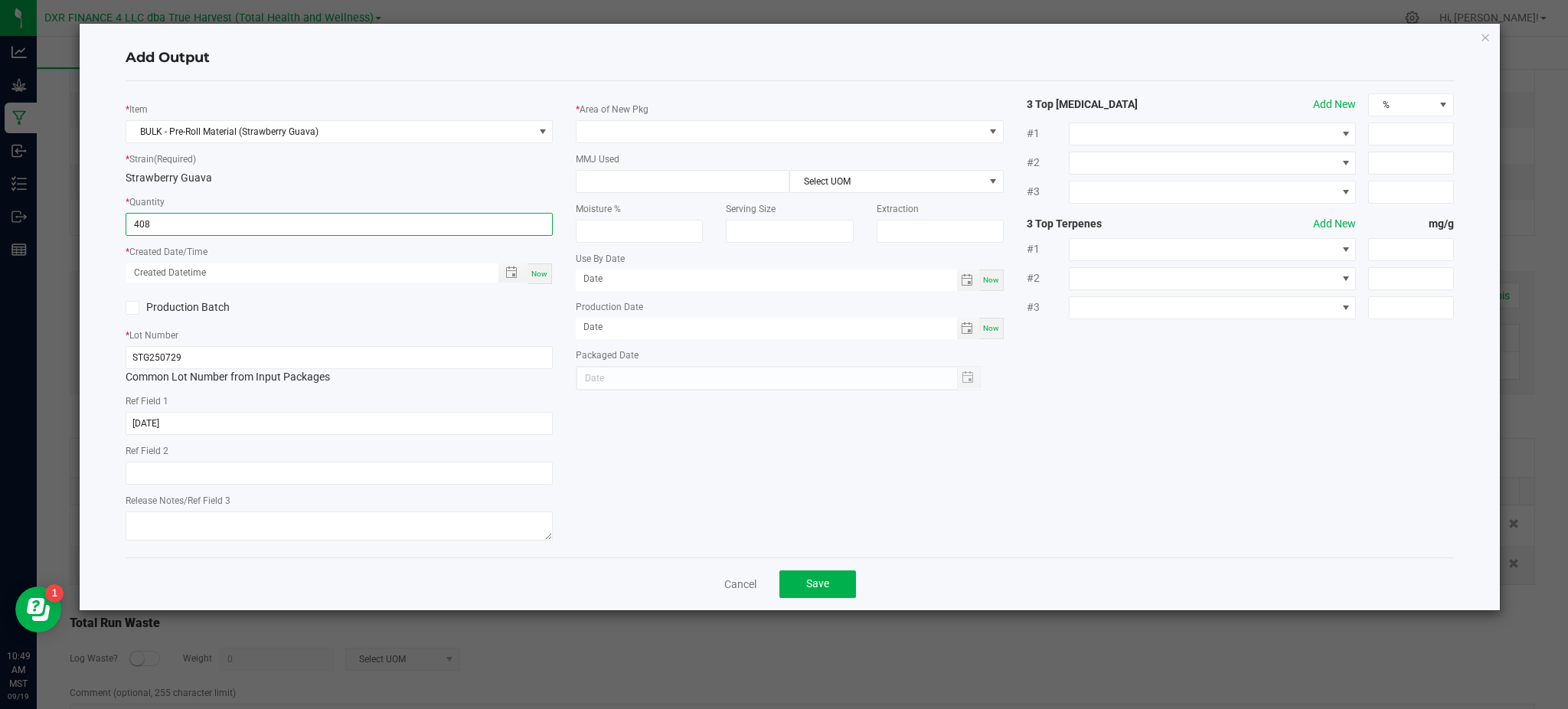
type input "408.0000 g"
click at [313, 312] on label "Production Batch" at bounding box center [226, 307] width 202 height 16
click at [0, 0] on input "Production Batch" at bounding box center [0, 0] width 0 height 0
click at [125, 311] on span at bounding box center [132, 308] width 14 height 14
click at [0, 0] on input "Production Batch" at bounding box center [0, 0] width 0 height 0
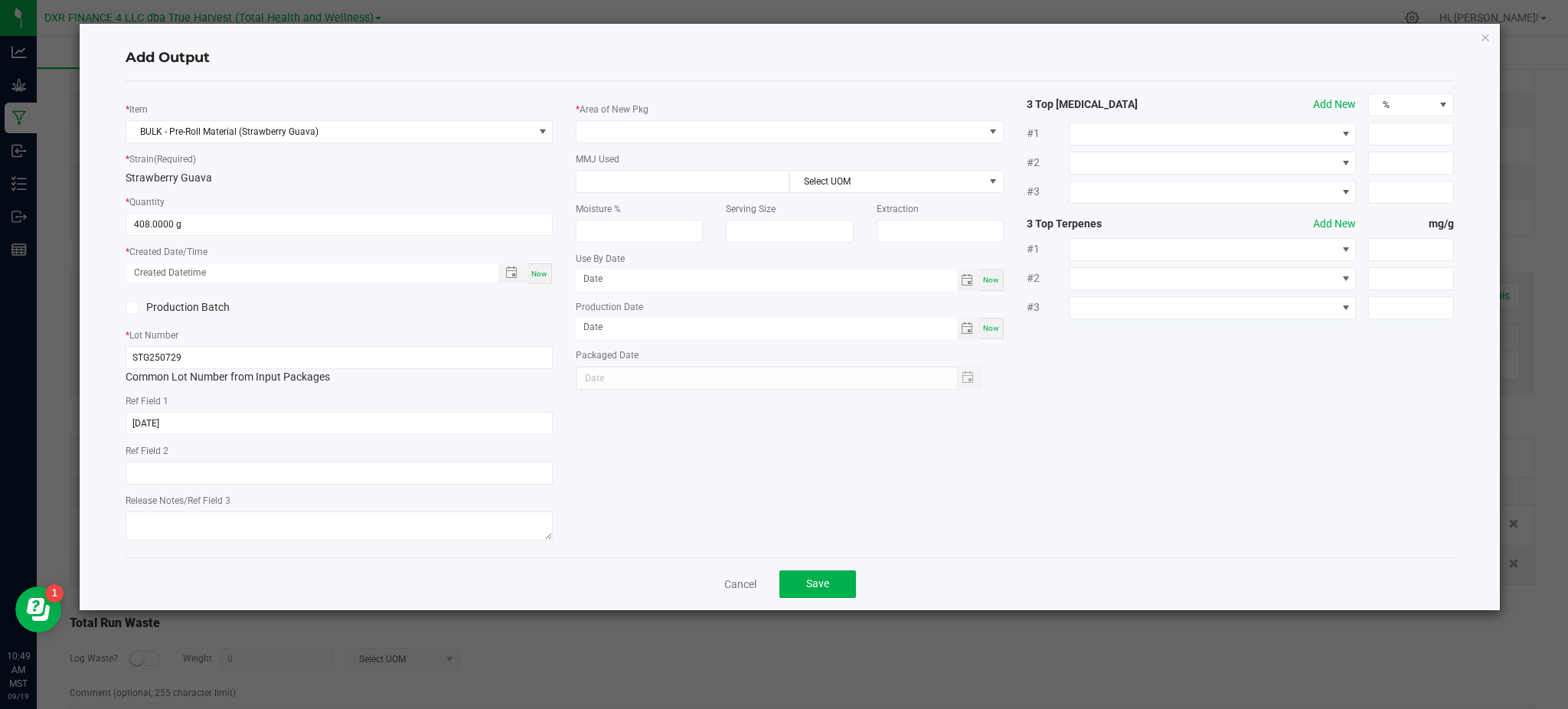
drag, startPoint x: 506, startPoint y: 271, endPoint x: 465, endPoint y: 288, distance: 44.4
click at [507, 271] on span "Toggle popup" at bounding box center [511, 272] width 13 height 13
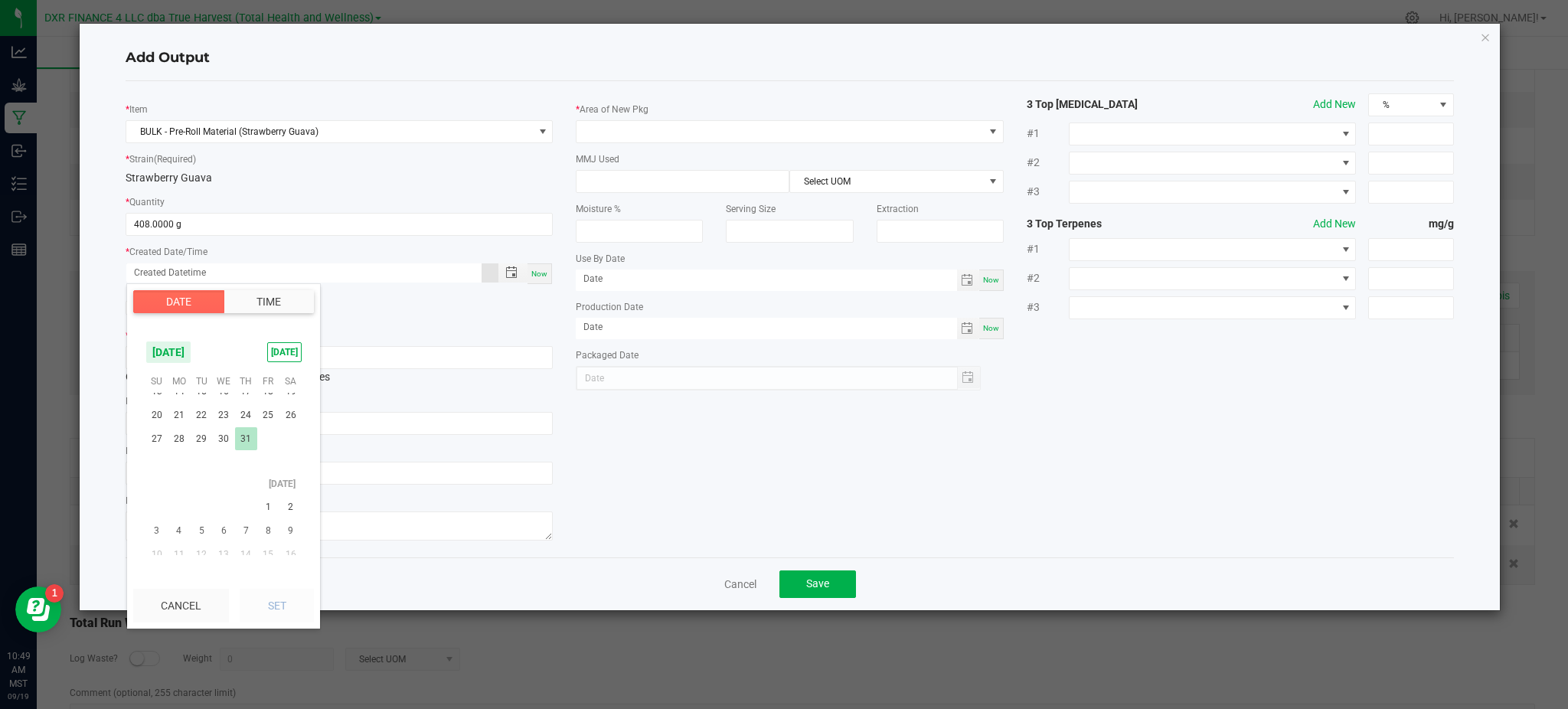
scroll to position [247941, 0]
click at [201, 466] on span "29" at bounding box center [201, 474] width 22 height 24
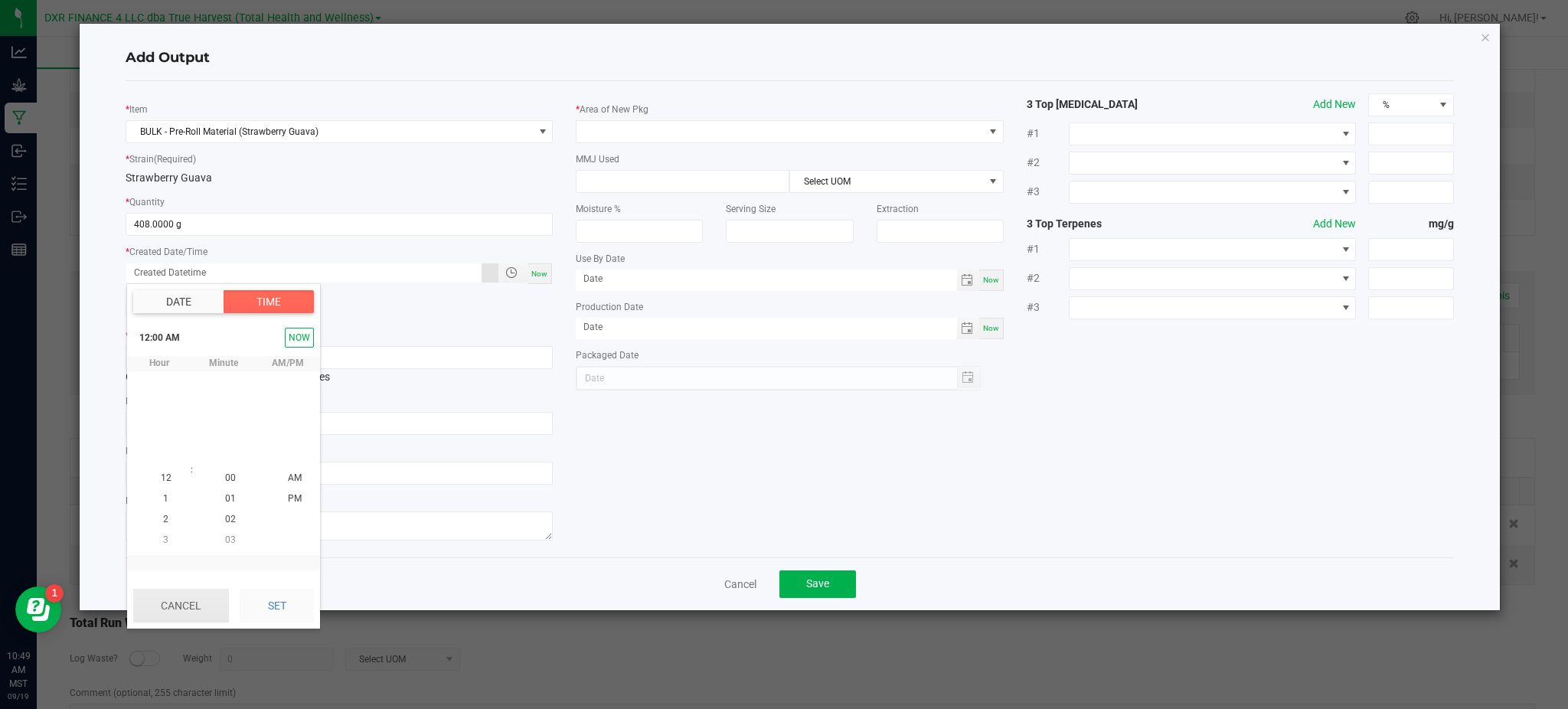
scroll to position [247918, 0]
drag, startPoint x: 255, startPoint y: 594, endPoint x: 701, endPoint y: 476, distance: 461.3
click at [258, 594] on button "Set" at bounding box center [276, 605] width 74 height 34
type input "07/29/2025 12:00 AM"
type input "07/29/2025"
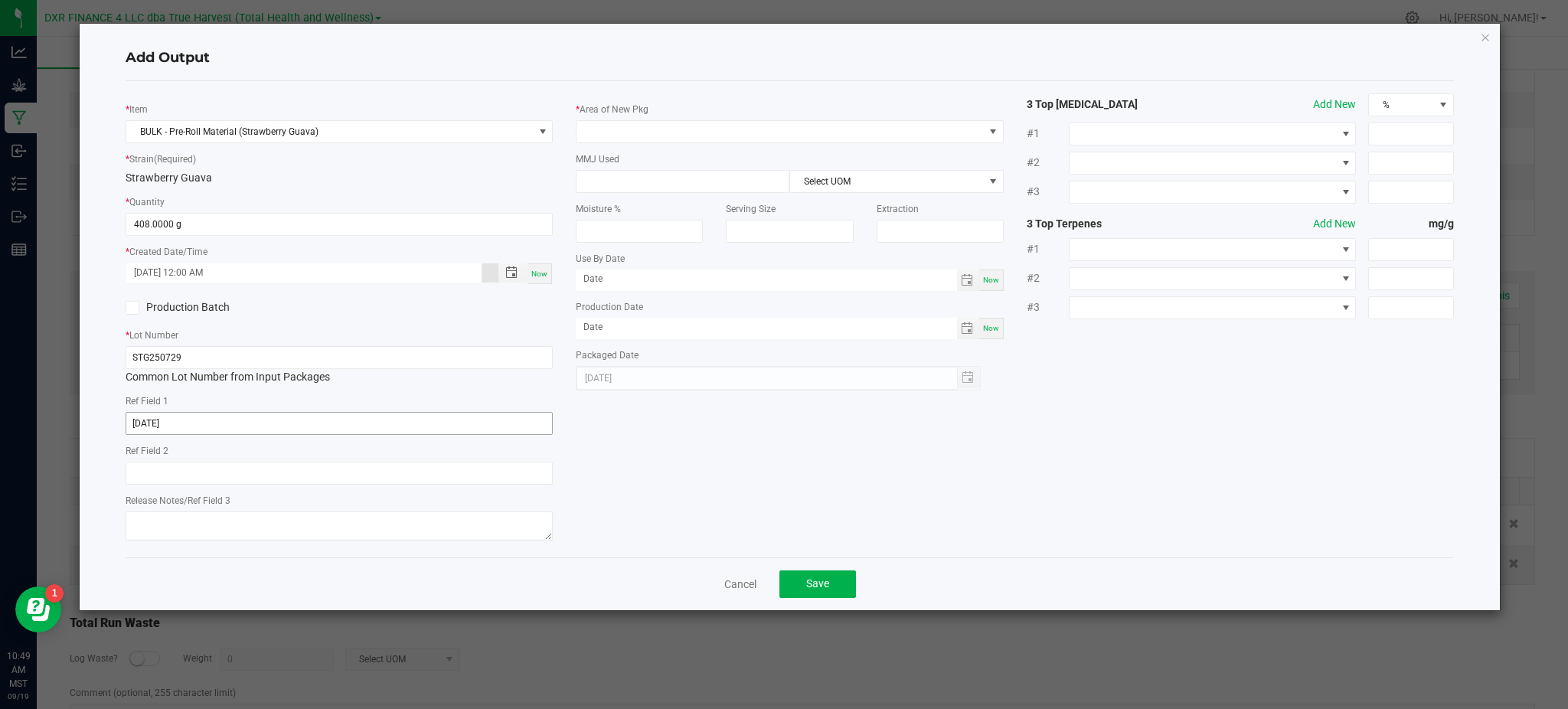
drag, startPoint x: 741, startPoint y: 452, endPoint x: 454, endPoint y: 417, distance: 289.1
click at [739, 451] on div "* Item BULK - Pre-Roll Material (Strawberry Guava) * Strain (Required) Strawber…" at bounding box center [789, 319] width 1351 height 451
click at [660, 139] on span at bounding box center [779, 131] width 406 height 21
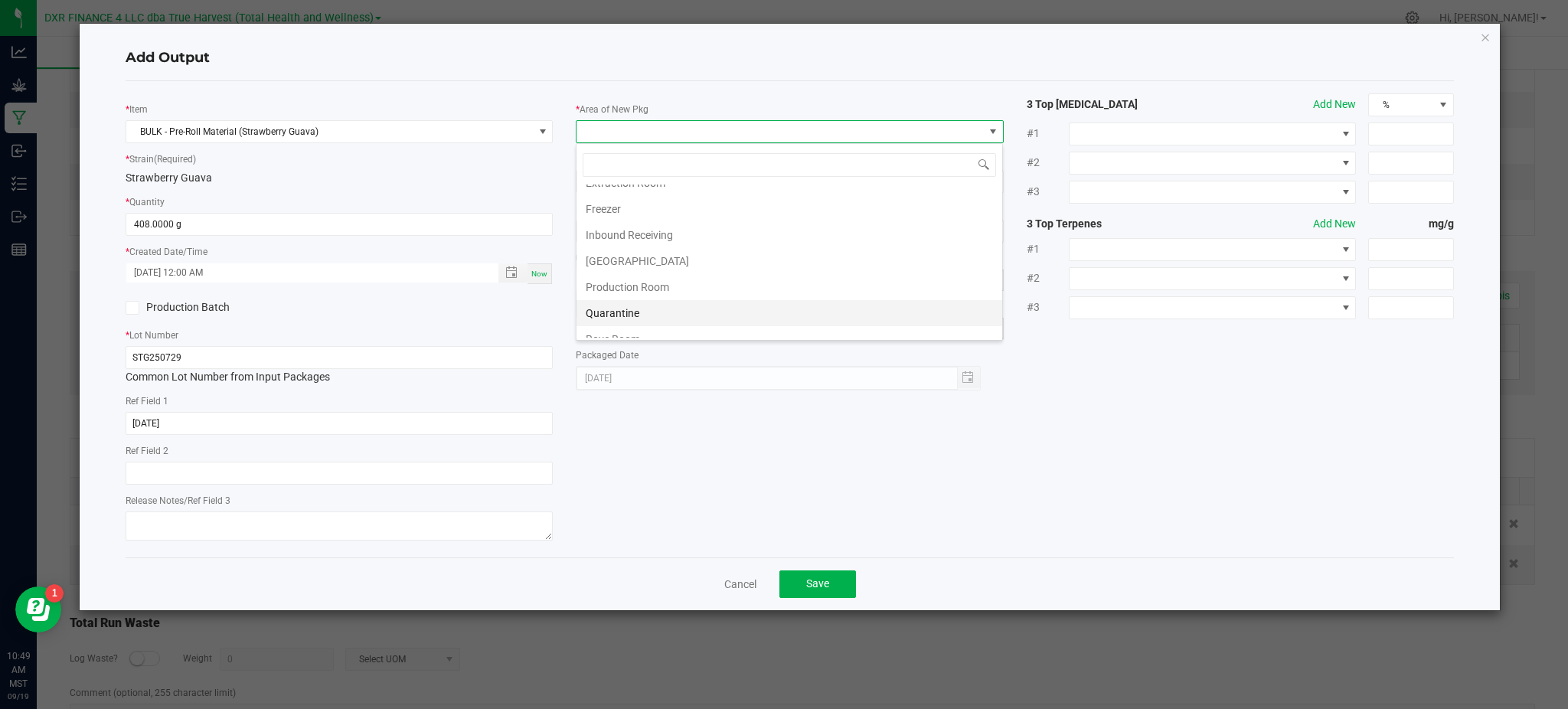
scroll to position [102, 0]
click at [639, 257] on li "Production Room" at bounding box center [788, 252] width 426 height 26
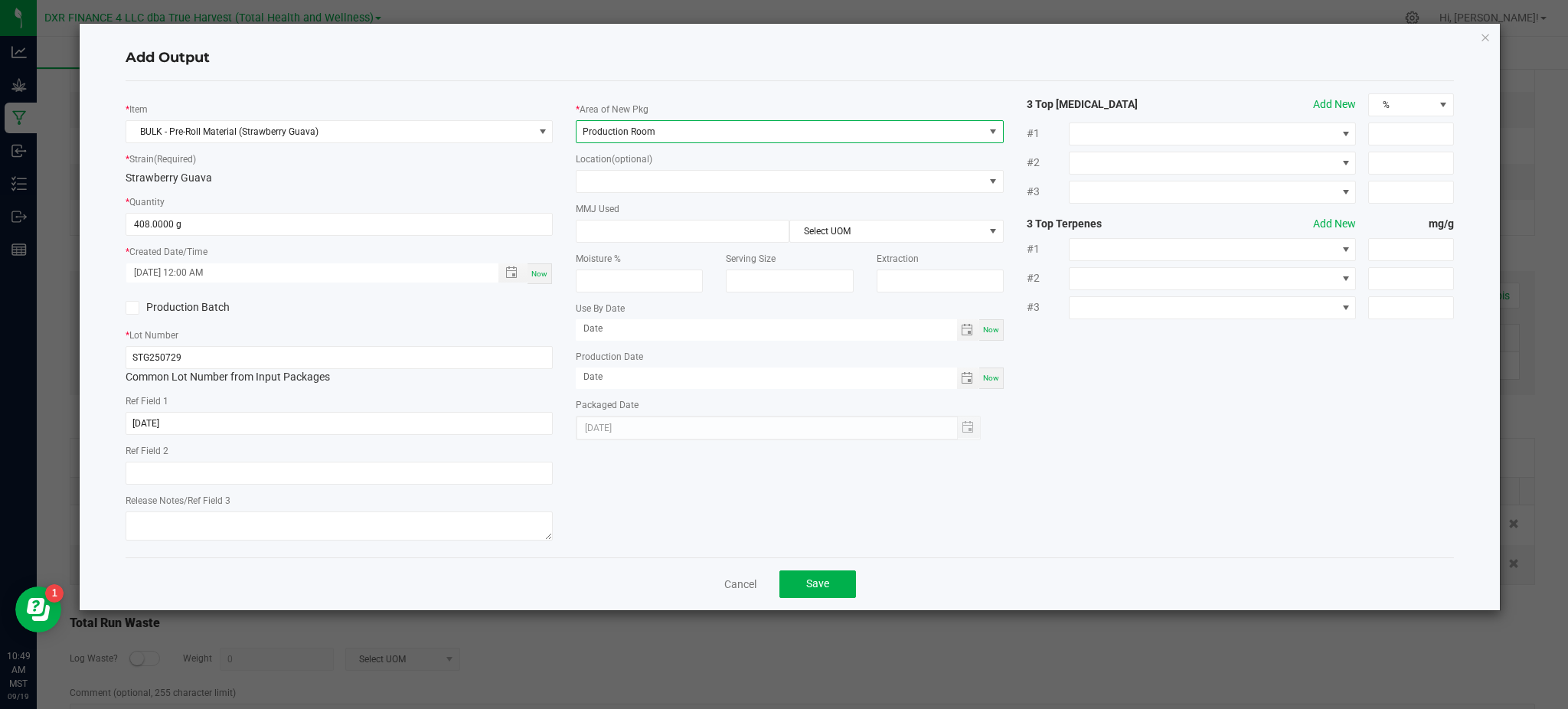
click at [1095, 380] on div "* Item BULK - Pre-Roll Material (Strawberry Guava) * Strain (Required) Strawber…" at bounding box center [789, 319] width 1351 height 451
click at [1155, 428] on div "* Item BULK - Pre-Roll Material (Strawberry Guava) * Strain (Required) Strawber…" at bounding box center [789, 319] width 1351 height 451
click at [817, 580] on span "Save" at bounding box center [817, 583] width 23 height 13
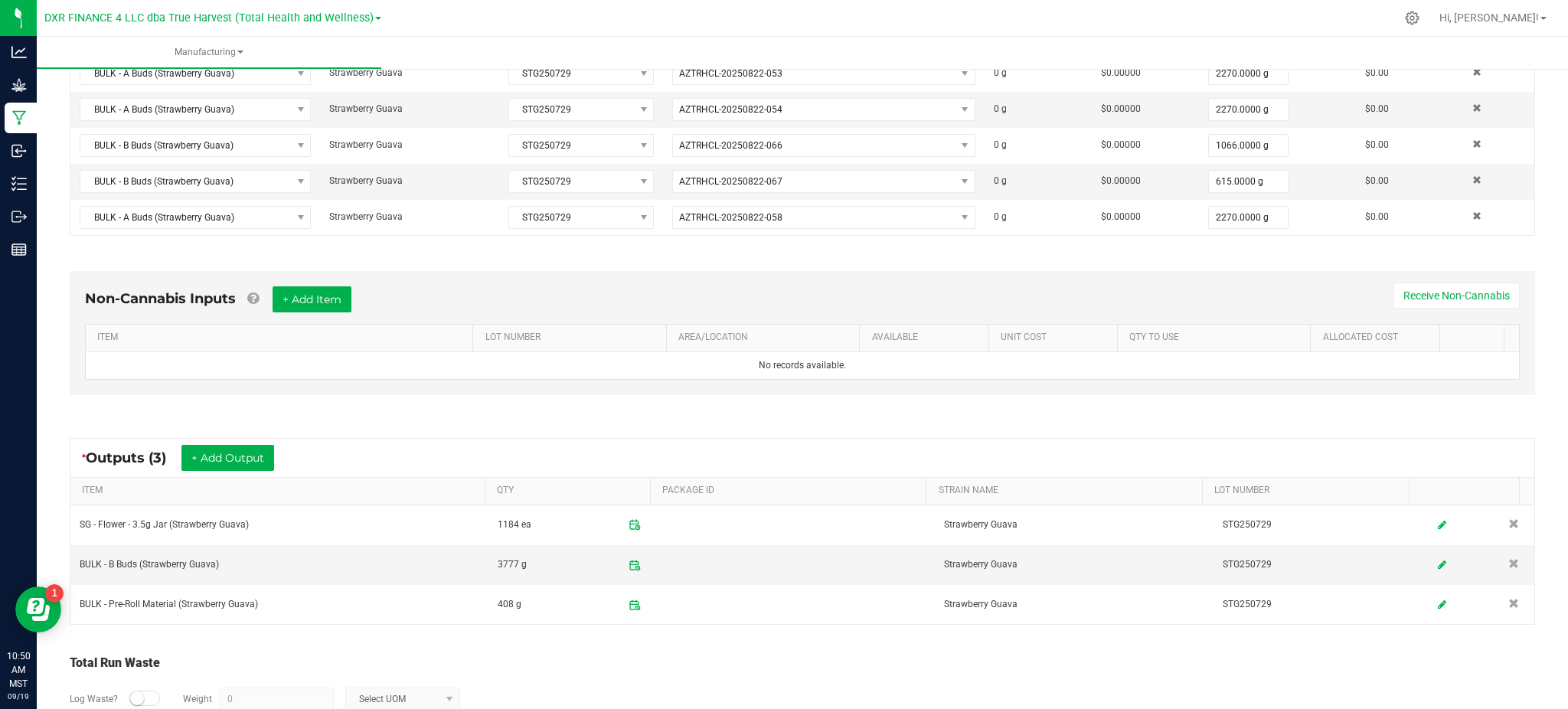
click at [742, 641] on div "Total Run Waste Log Waste? Weight 0 Select UOM Comment (optional, 255 character…" at bounding box center [802, 711] width 1493 height 146
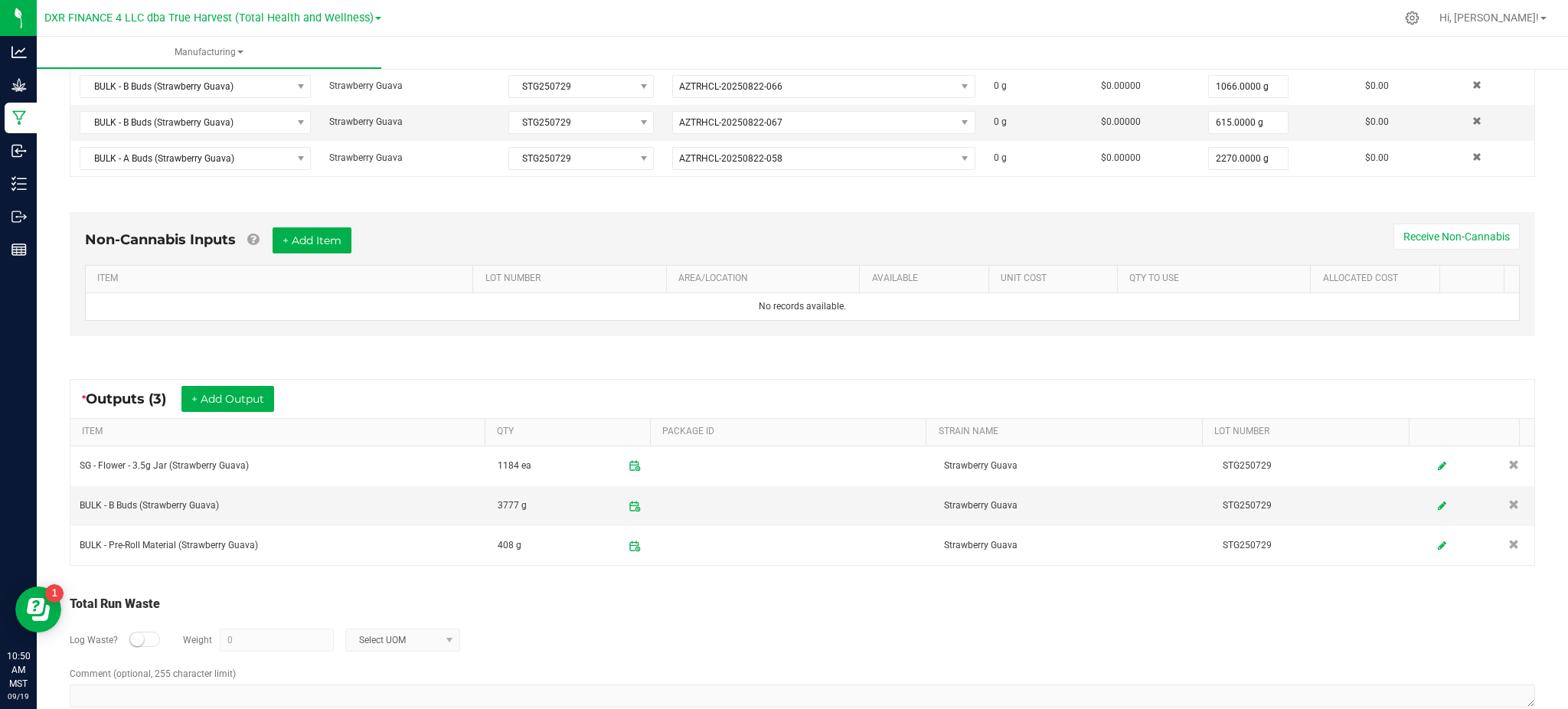
scroll to position [473, 0]
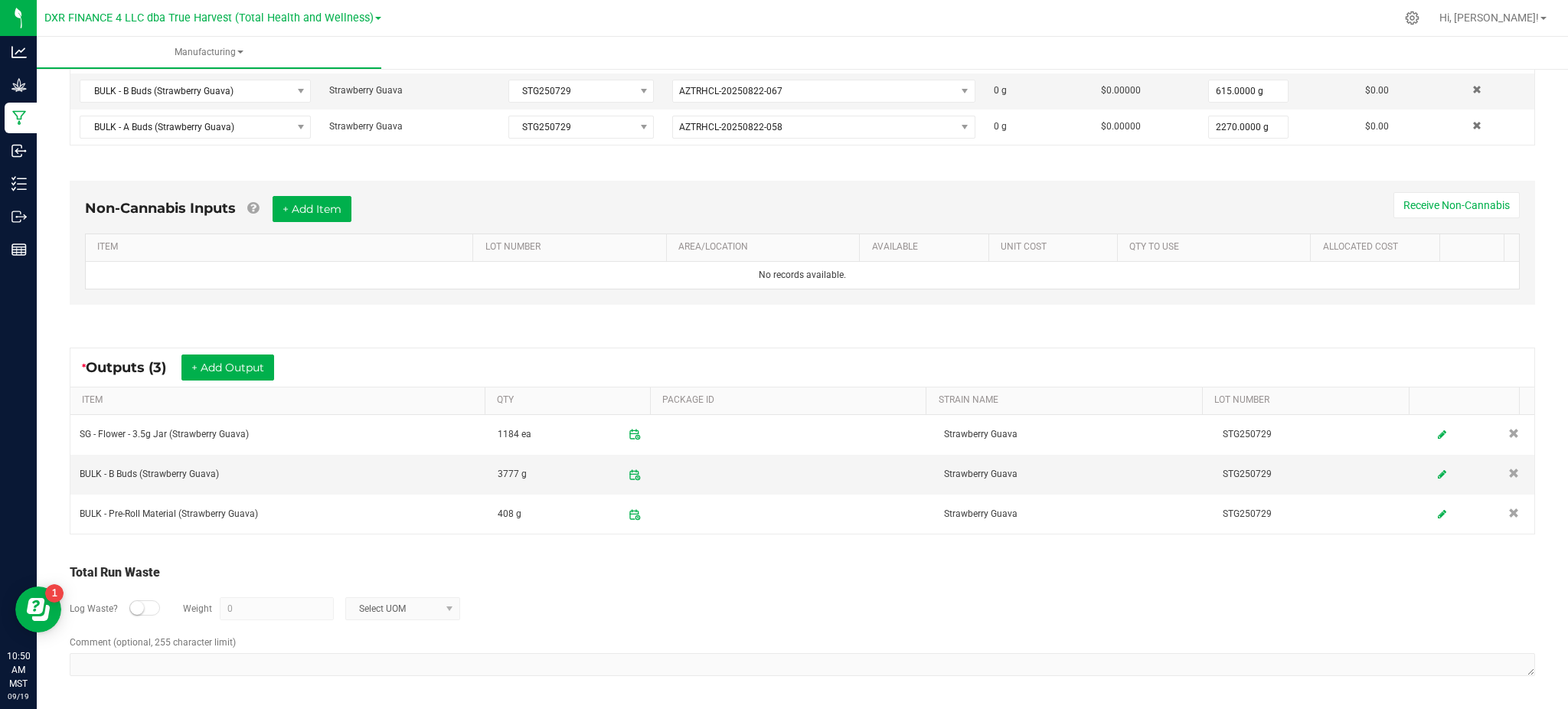
click at [131, 605] on small at bounding box center [137, 608] width 14 height 14
drag, startPoint x: 259, startPoint y: 605, endPoint x: 250, endPoint y: 604, distance: 9.1
click at [260, 605] on input "0" at bounding box center [276, 609] width 113 height 21
click at [366, 609] on span "Select UOM" at bounding box center [394, 609] width 95 height 21
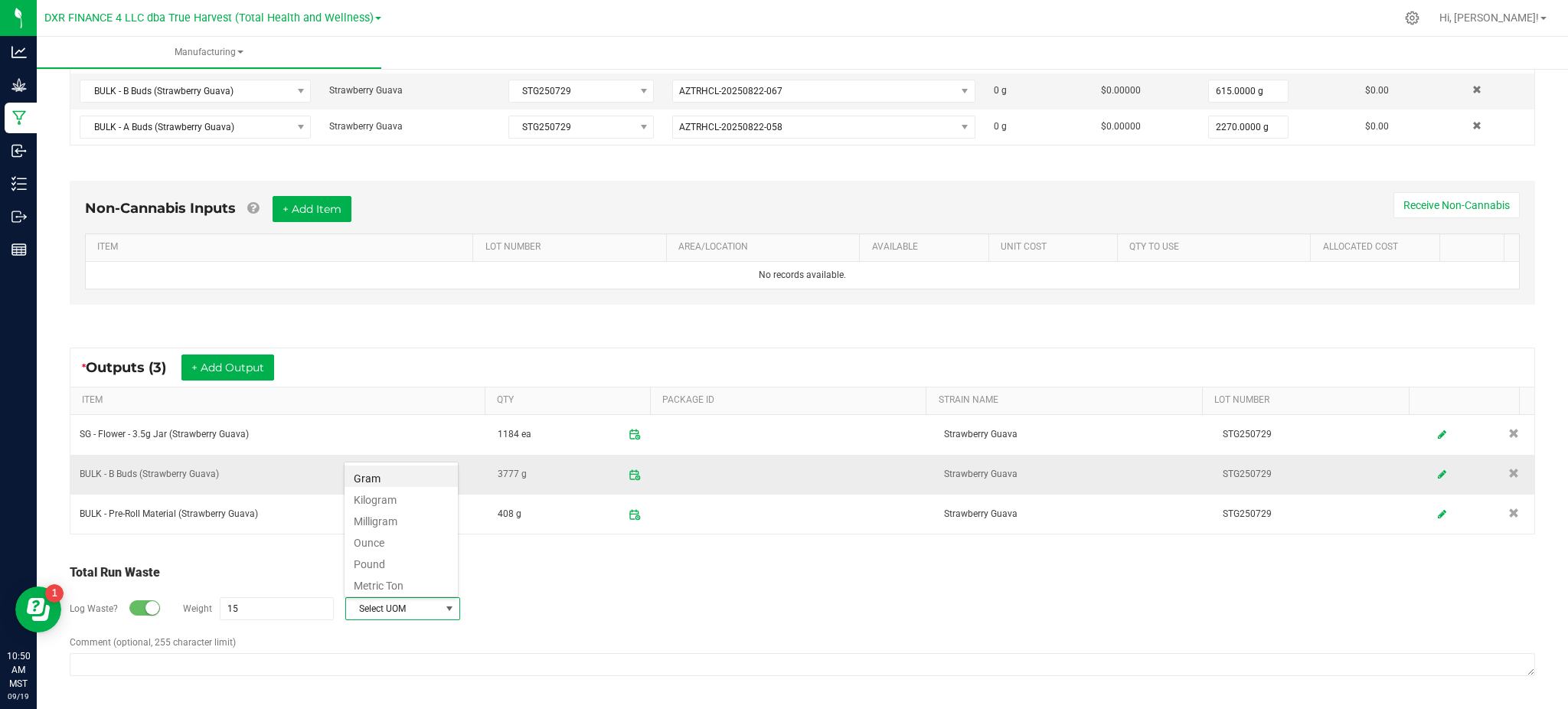
click at [369, 472] on li "Gram" at bounding box center [400, 476] width 113 height 21
type input "15 g"
drag, startPoint x: 558, startPoint y: 596, endPoint x: 571, endPoint y: 593, distance: 13.3
click at [561, 595] on div "Log Waste? Weight 15 g Gram" at bounding box center [802, 609] width 1466 height 54
click at [786, 624] on div "Log Waste? Weight 15 g Gram" at bounding box center [802, 609] width 1466 height 54
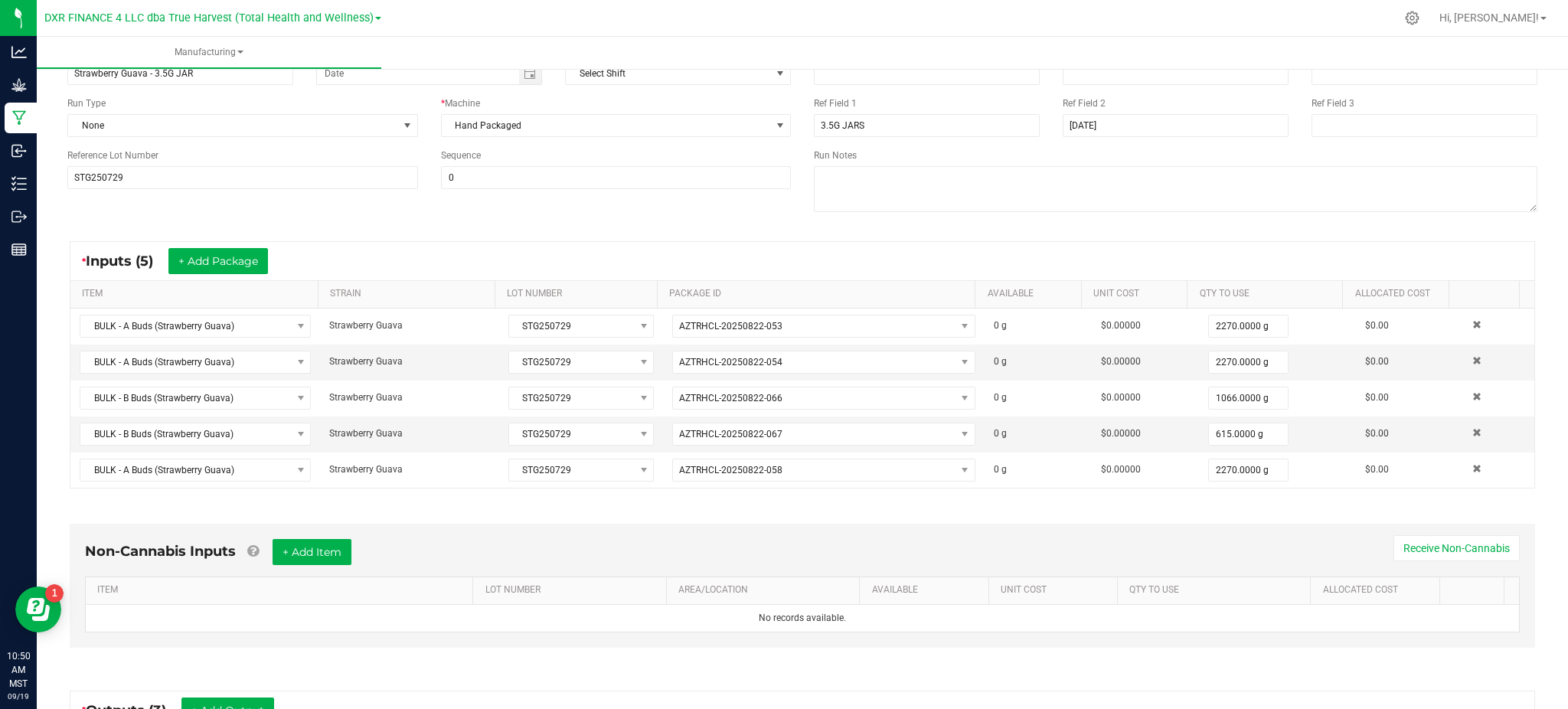
scroll to position [0, 0]
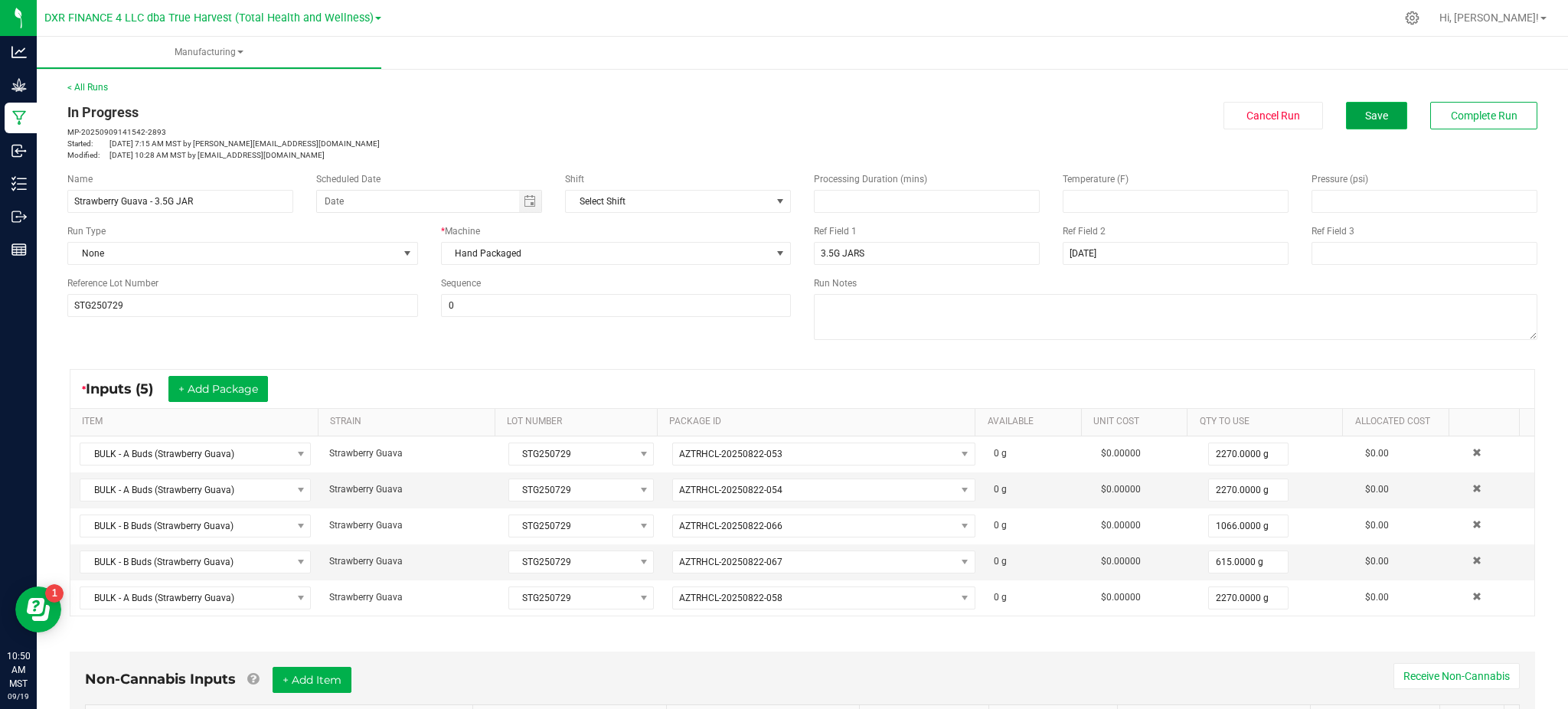
click at [1369, 109] on span "Save" at bounding box center [1377, 115] width 23 height 13
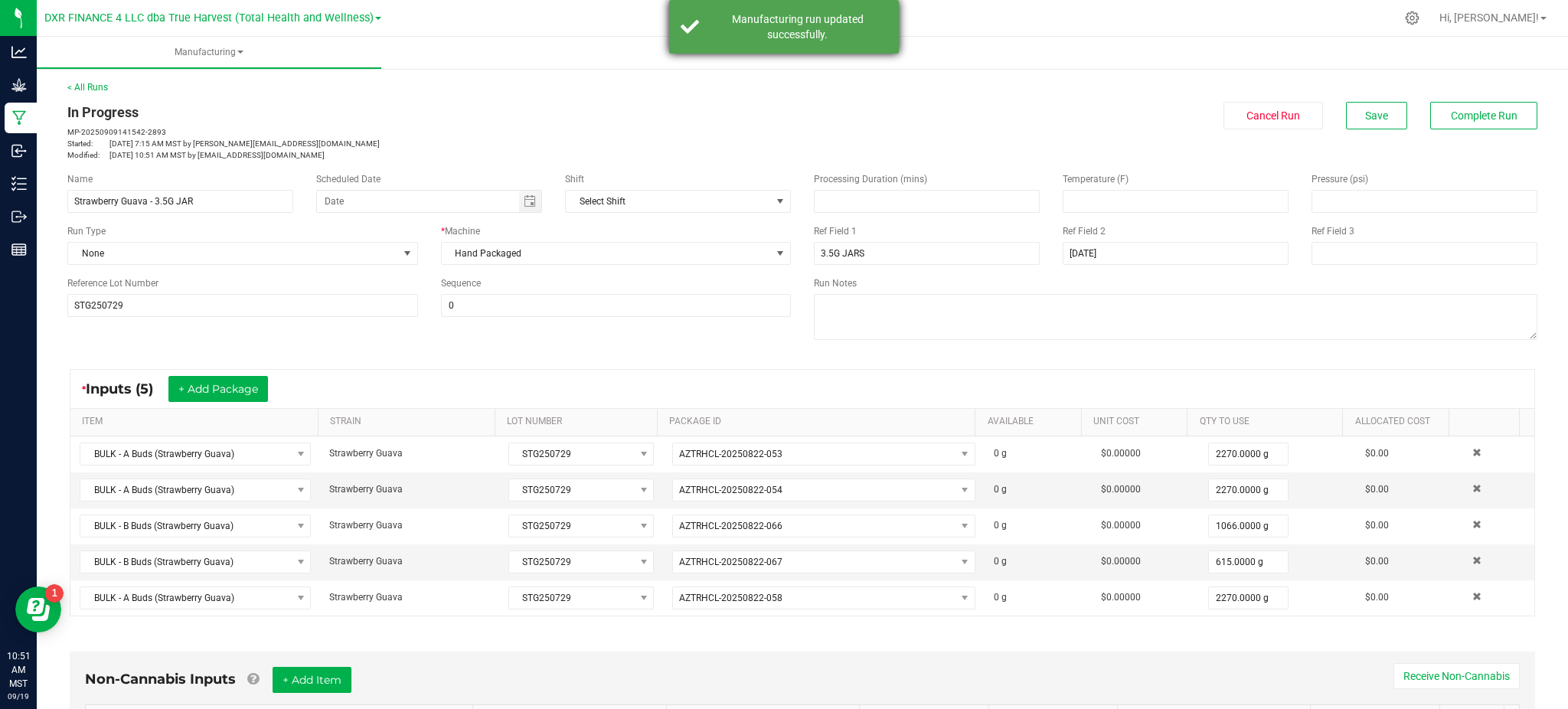
click at [824, 39] on div "Manufacturing run updated successfully." at bounding box center [797, 27] width 179 height 31
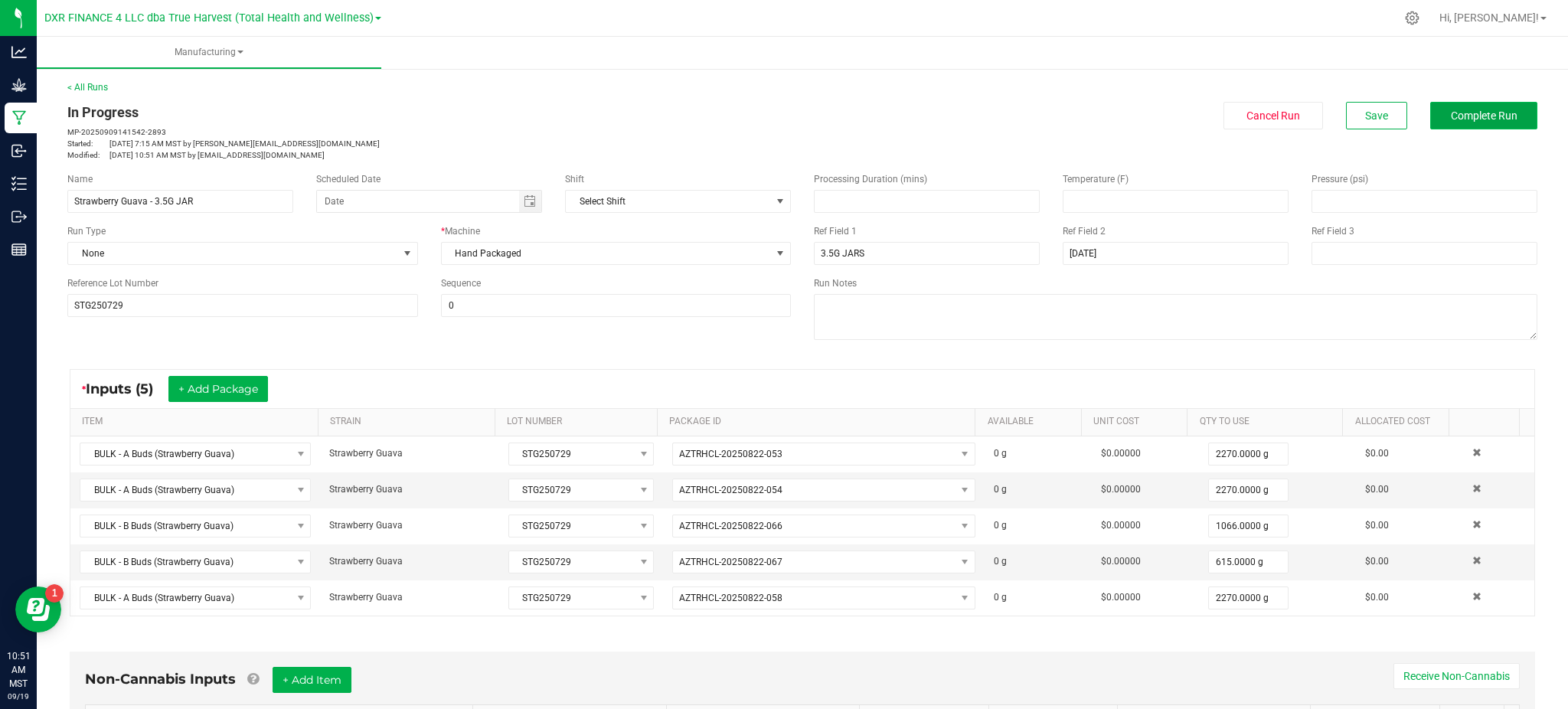
click at [1458, 112] on span "Complete Run" at bounding box center [1483, 115] width 67 height 13
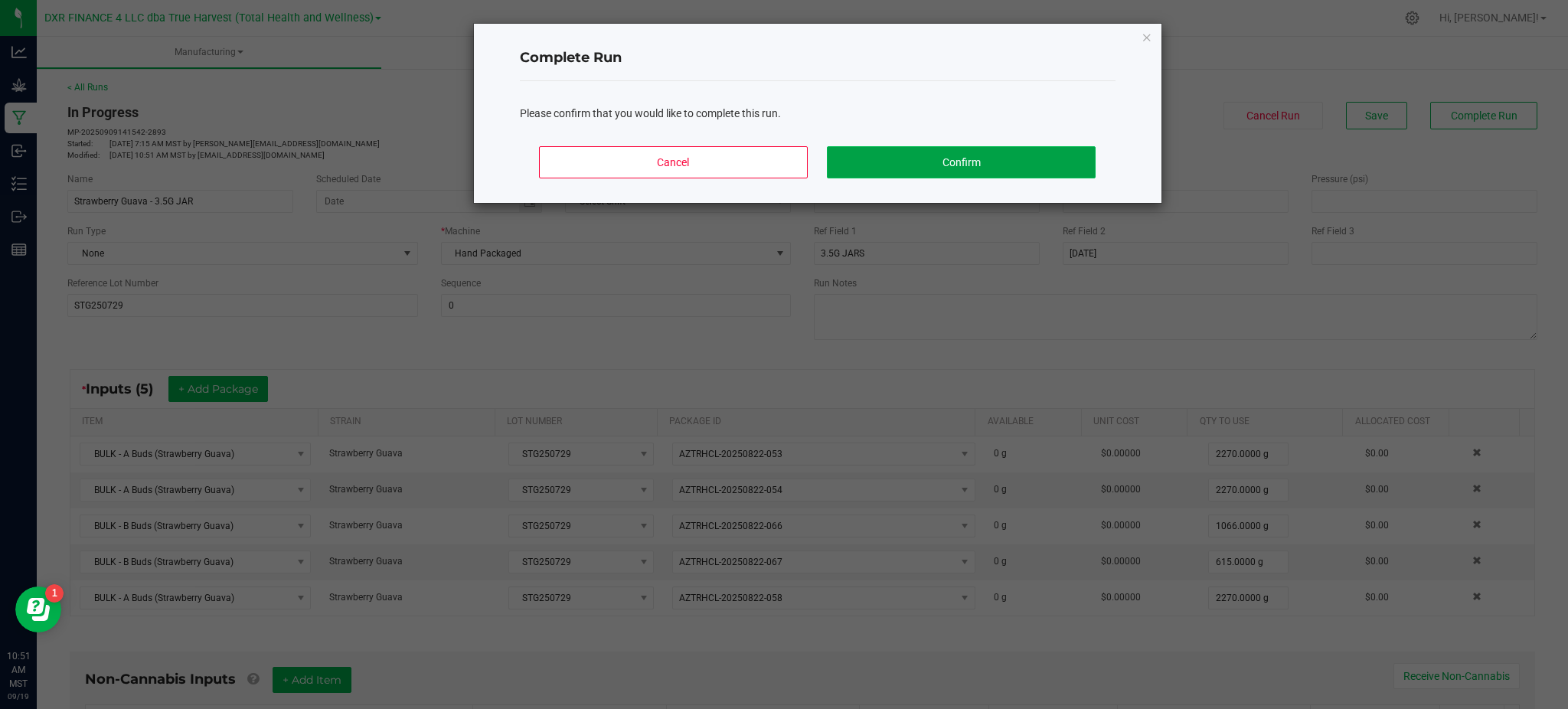
drag, startPoint x: 1032, startPoint y: 158, endPoint x: 1049, endPoint y: 153, distance: 17.7
click at [1032, 157] on button "Confirm" at bounding box center [961, 162] width 268 height 32
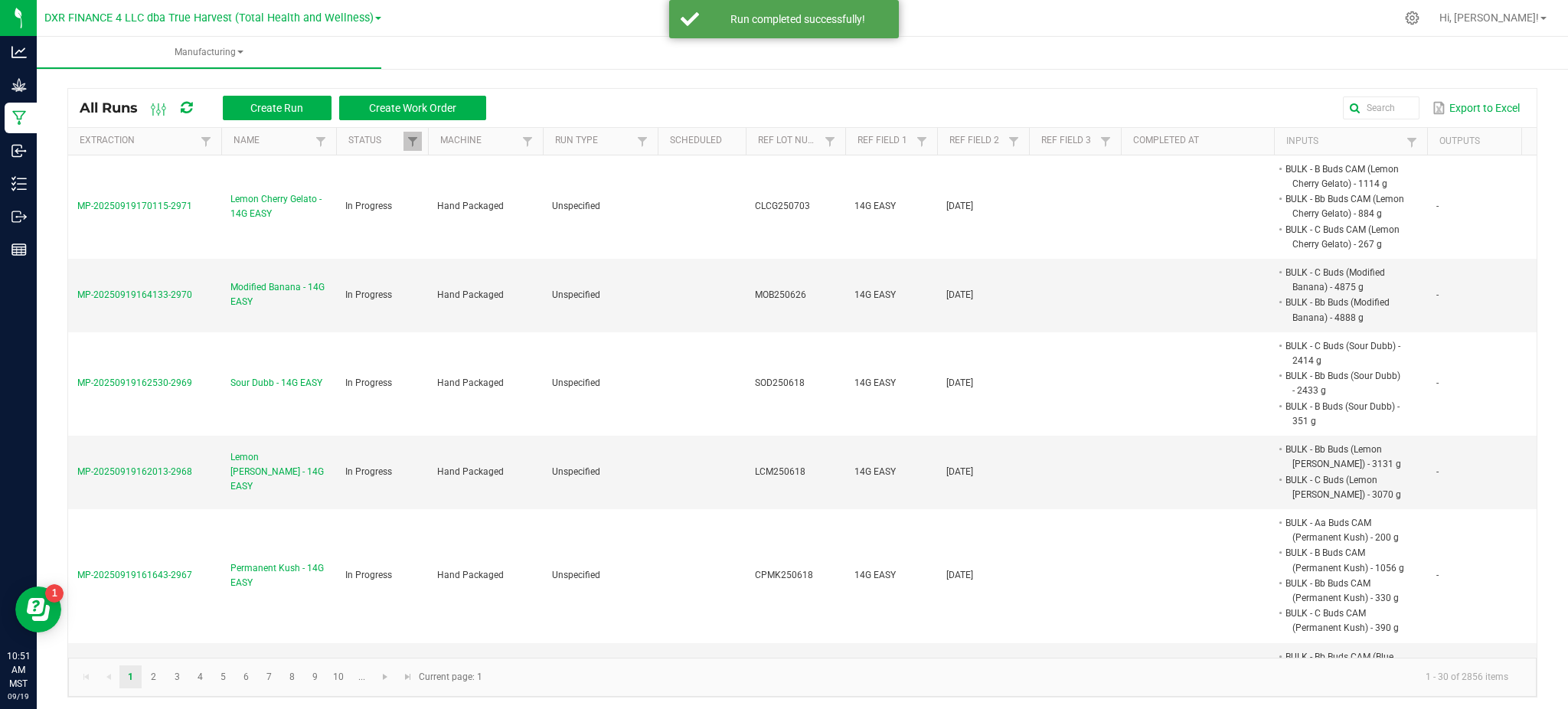
click at [720, 121] on div "Export to Excel" at bounding box center [1011, 107] width 1028 height 26
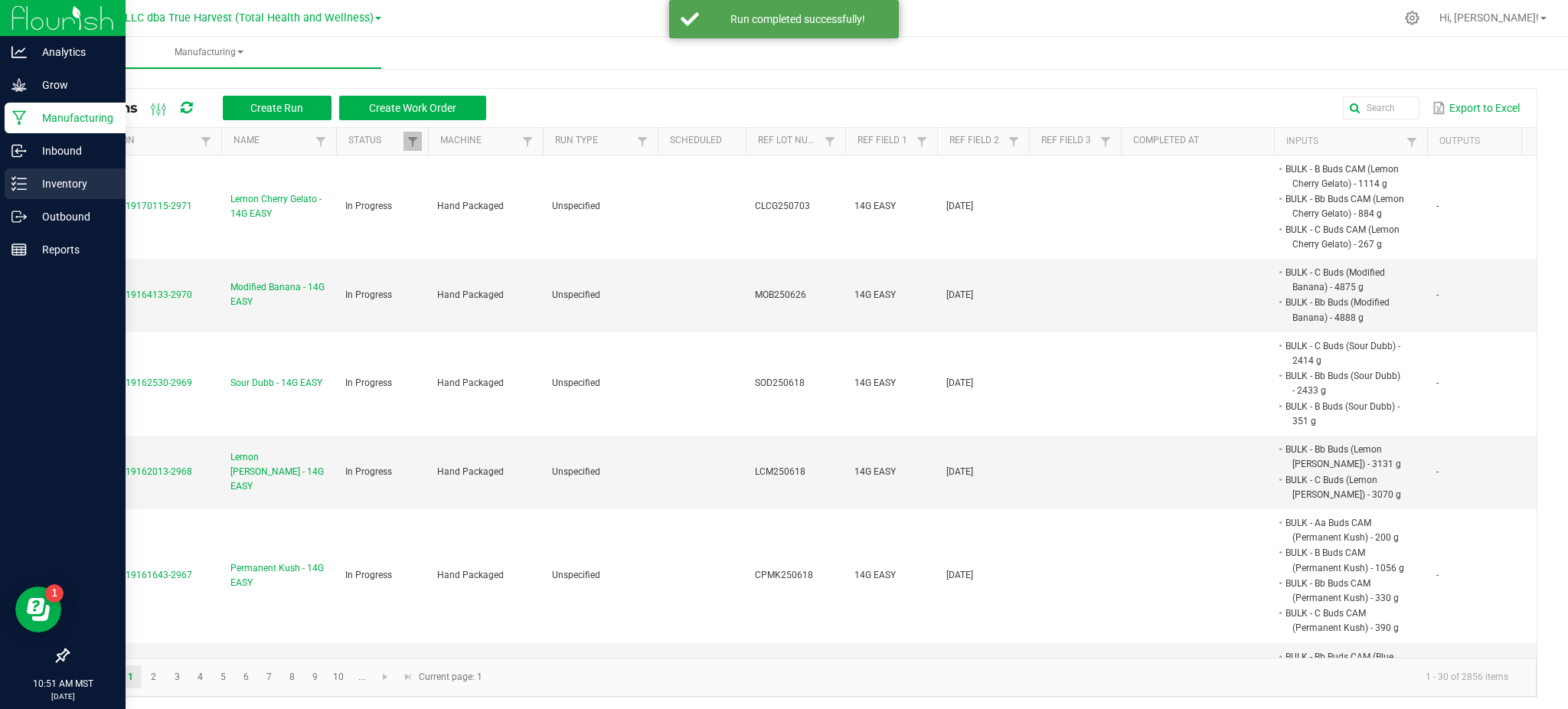
click at [69, 181] on p "Inventory" at bounding box center [72, 183] width 92 height 18
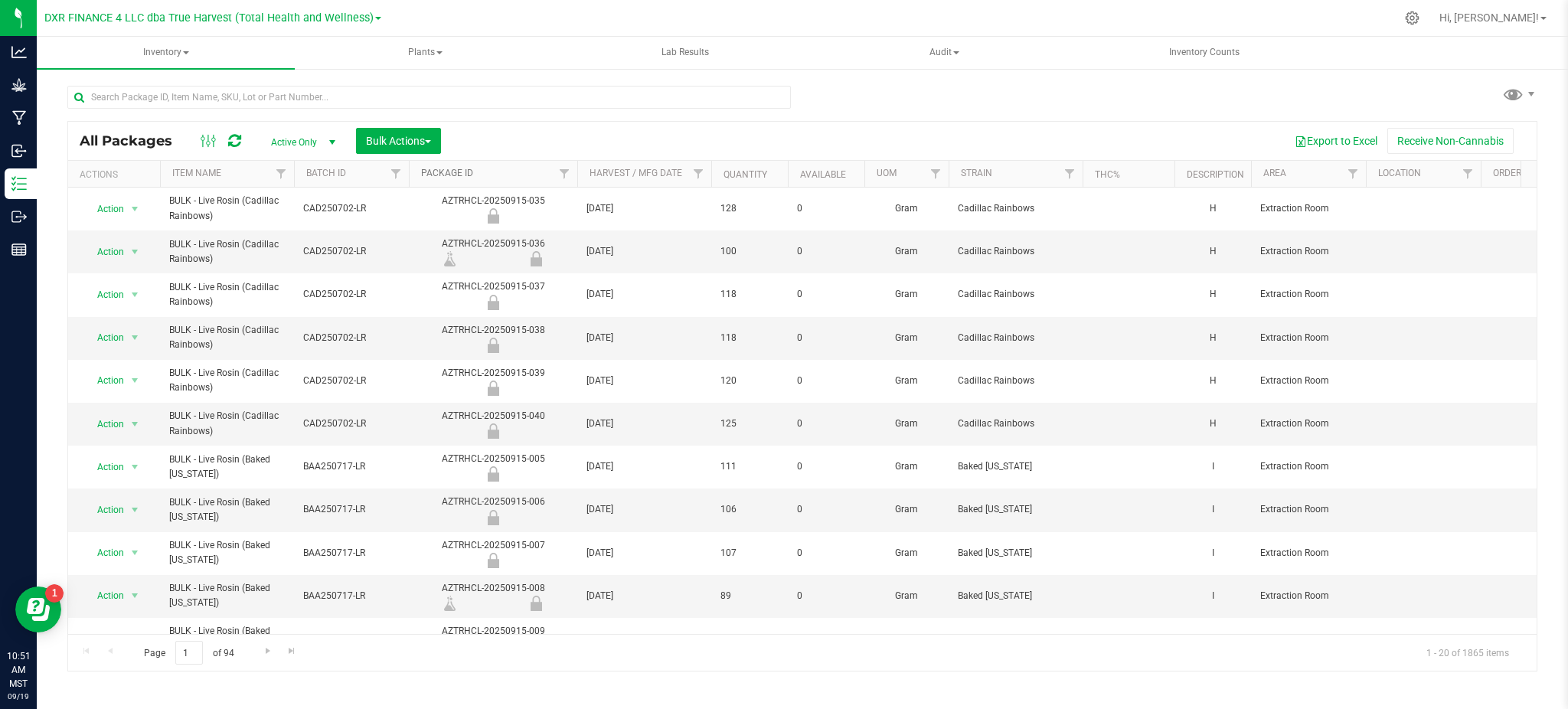
click at [429, 176] on link "Package ID" at bounding box center [447, 173] width 52 height 11
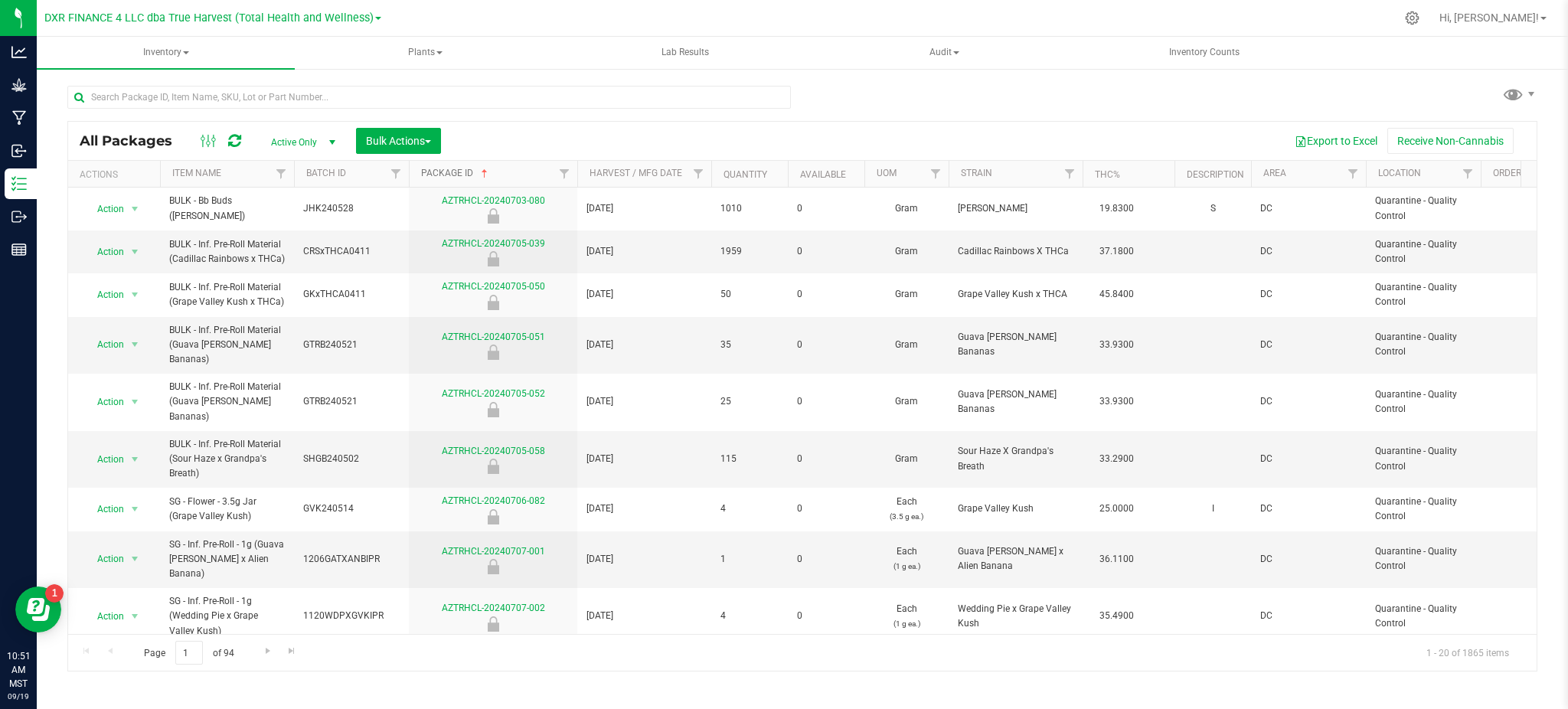
click at [456, 169] on link "Package ID" at bounding box center [455, 173] width 69 height 11
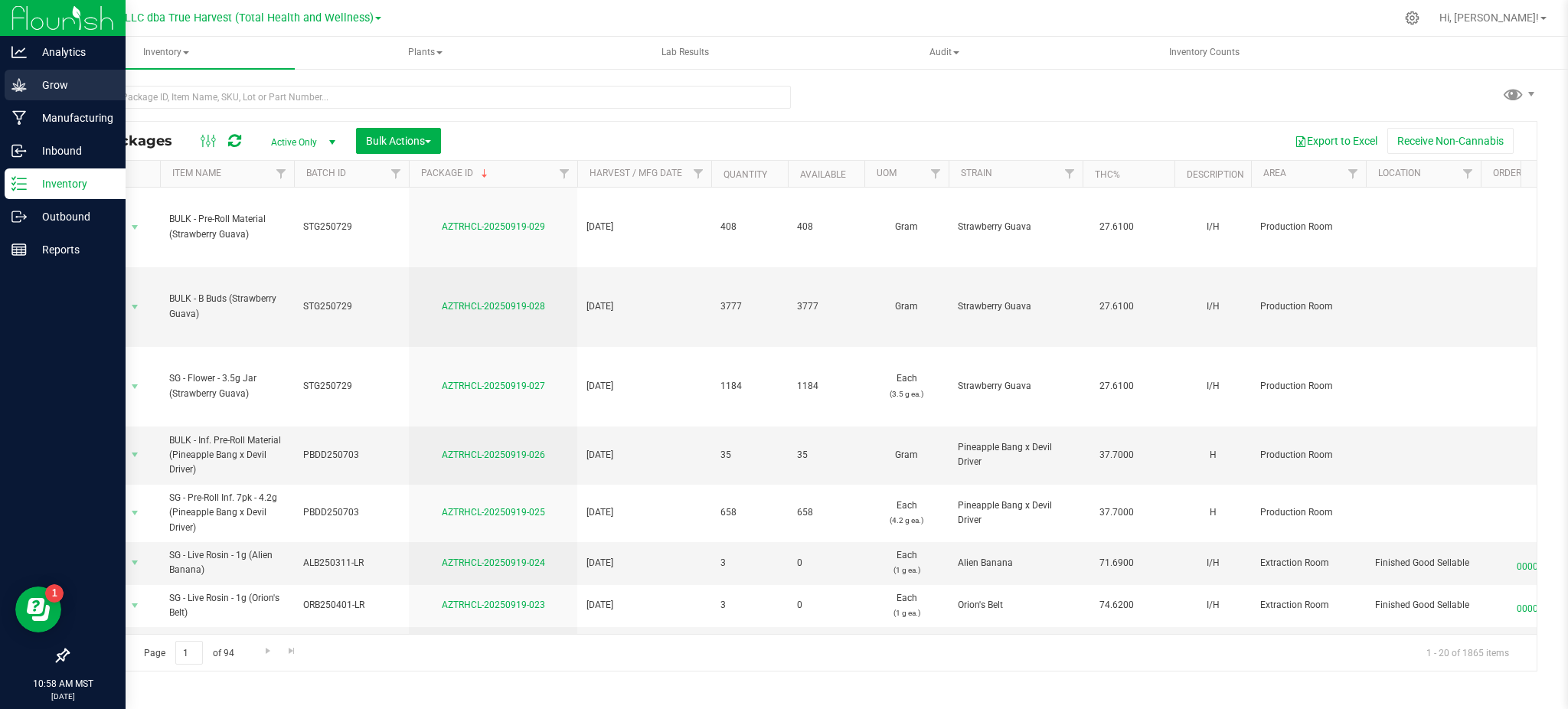
click at [58, 74] on div "Grow" at bounding box center [65, 85] width 121 height 31
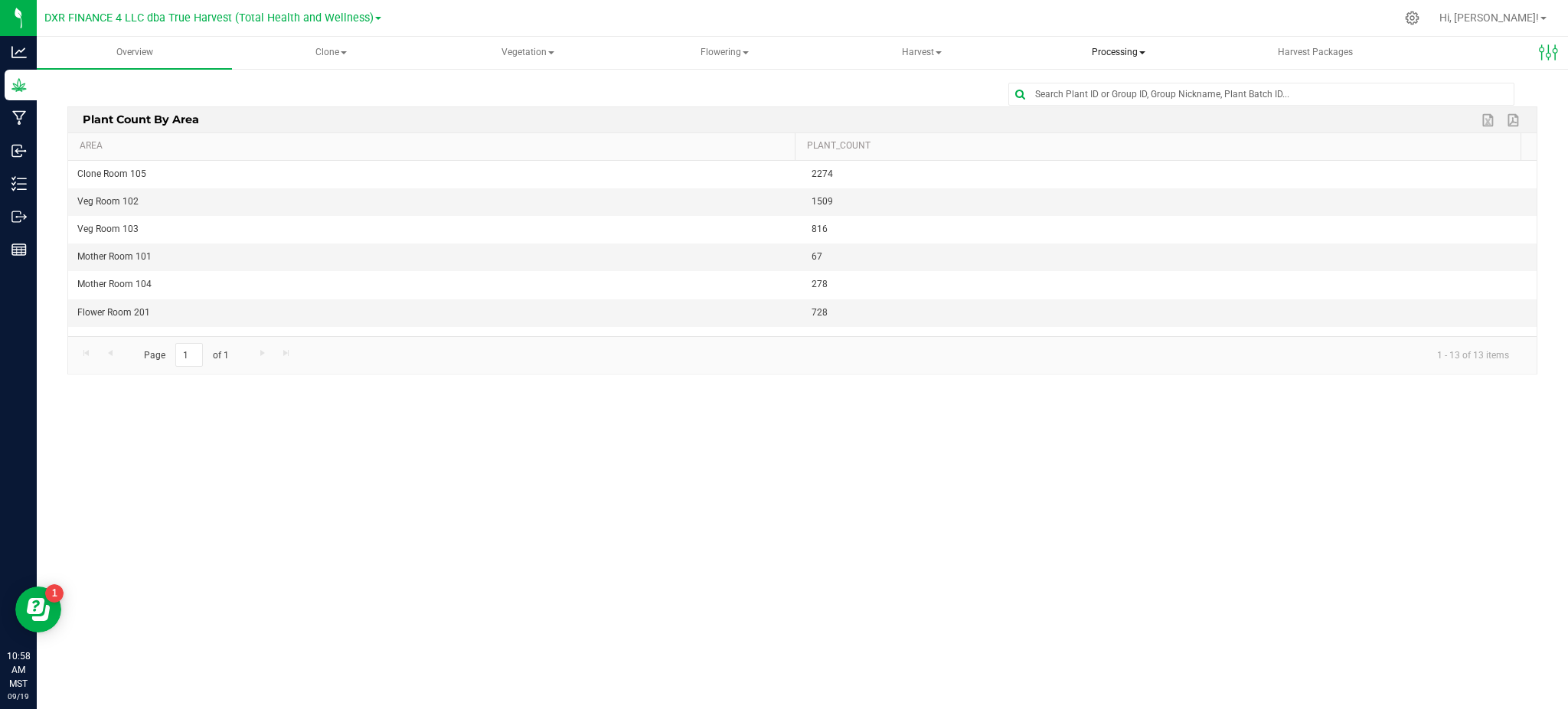
click at [1124, 54] on span "Processing" at bounding box center [1118, 53] width 194 height 31
click at [1121, 108] on span "Processing harvests" at bounding box center [1113, 109] width 142 height 13
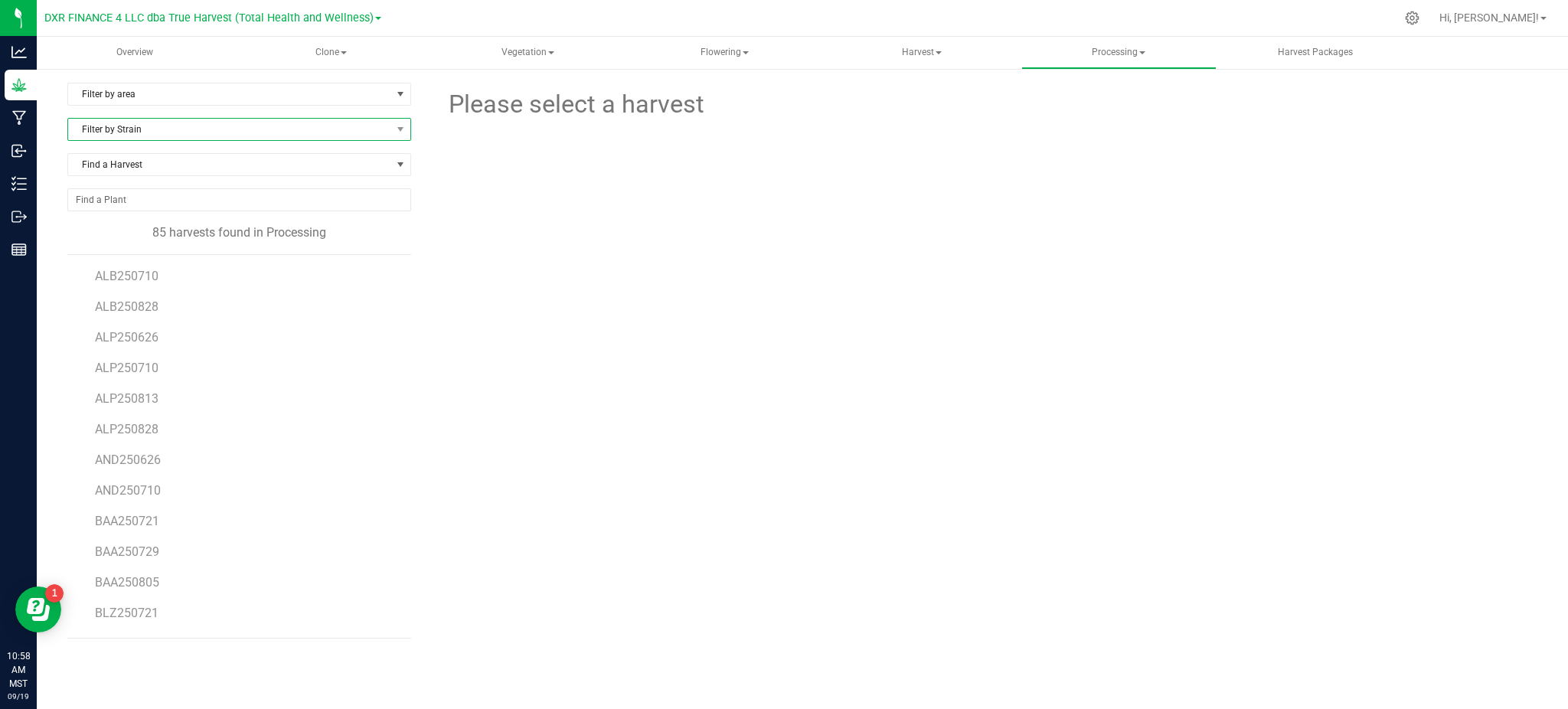
click at [157, 131] on span "Filter by Strain" at bounding box center [230, 129] width 323 height 21
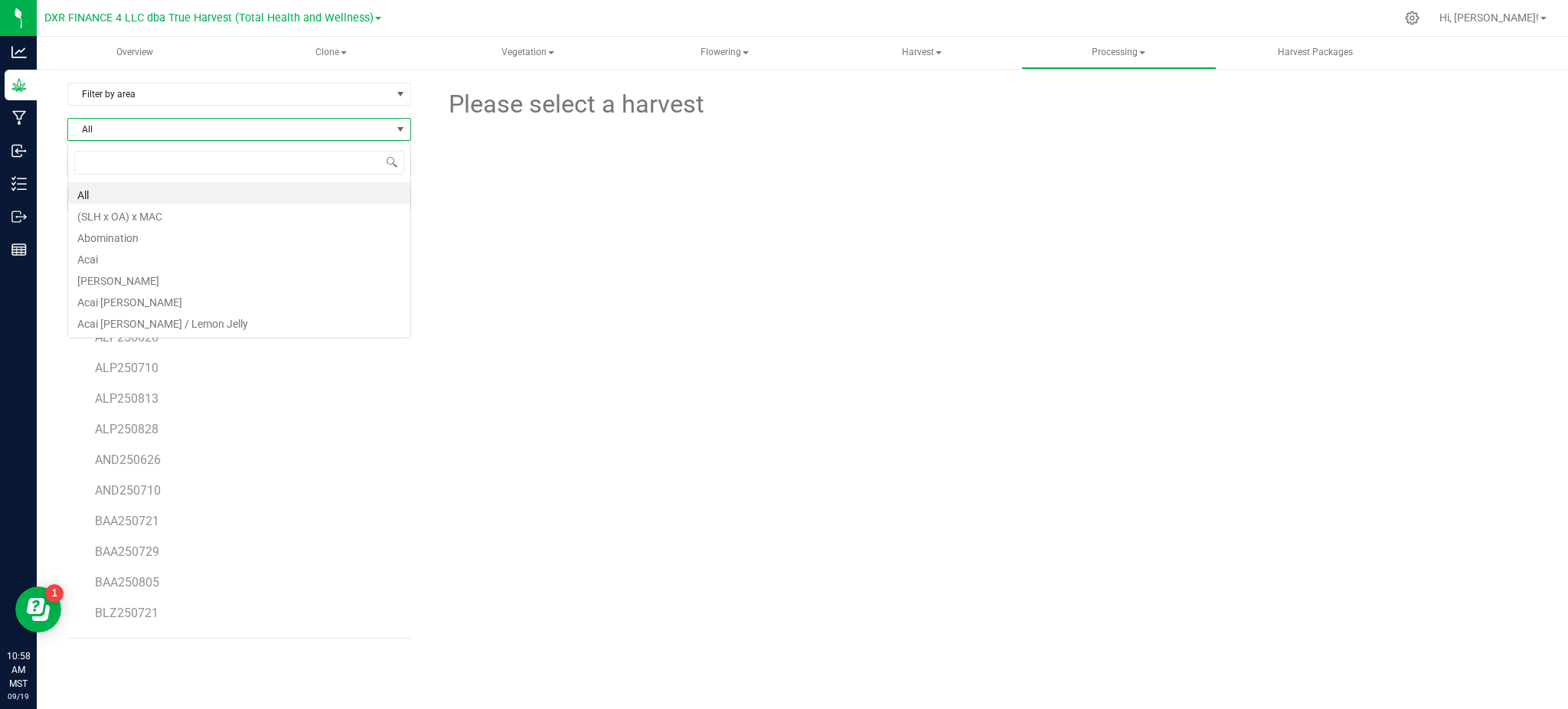
scroll to position [23, 344]
type input "frosted"
click at [165, 215] on li "Frosted Donuts" at bounding box center [239, 214] width 343 height 21
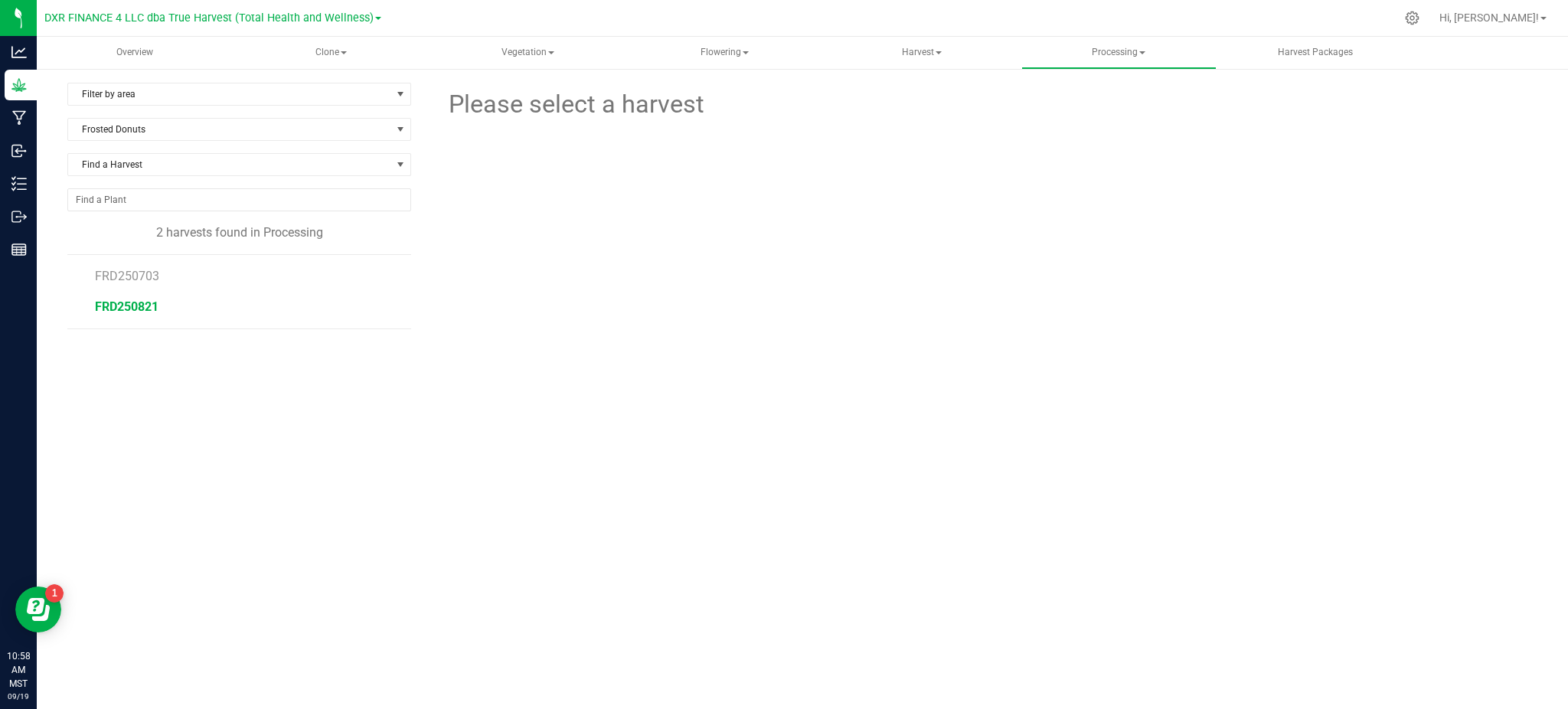
drag, startPoint x: 141, startPoint y: 312, endPoint x: 152, endPoint y: 306, distance: 12.5
click at [141, 310] on span "FRD250821" at bounding box center [126, 306] width 64 height 14
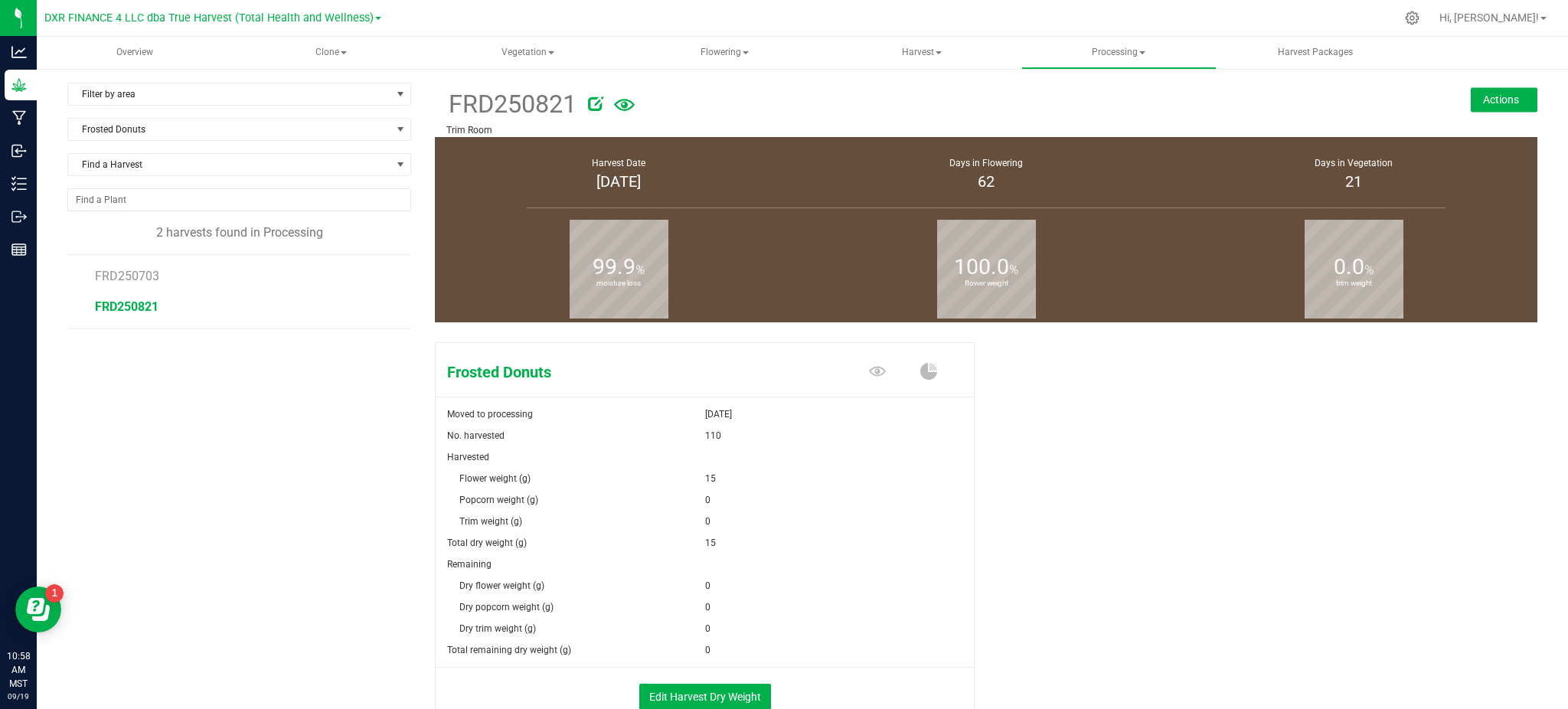
drag, startPoint x: 1147, startPoint y: 543, endPoint x: 1082, endPoint y: 551, distance: 65.5
click at [1146, 543] on div "Frosted Donuts Moved to processing Sep 12, 2025 No. harvested 110 Harvested Flo…" at bounding box center [986, 547] width 1102 height 423
click at [672, 679] on div "Edit Harvest Dry Weight" at bounding box center [705, 694] width 562 height 53
click at [680, 693] on button "Edit Harvest Dry Weight" at bounding box center [704, 695] width 131 height 26
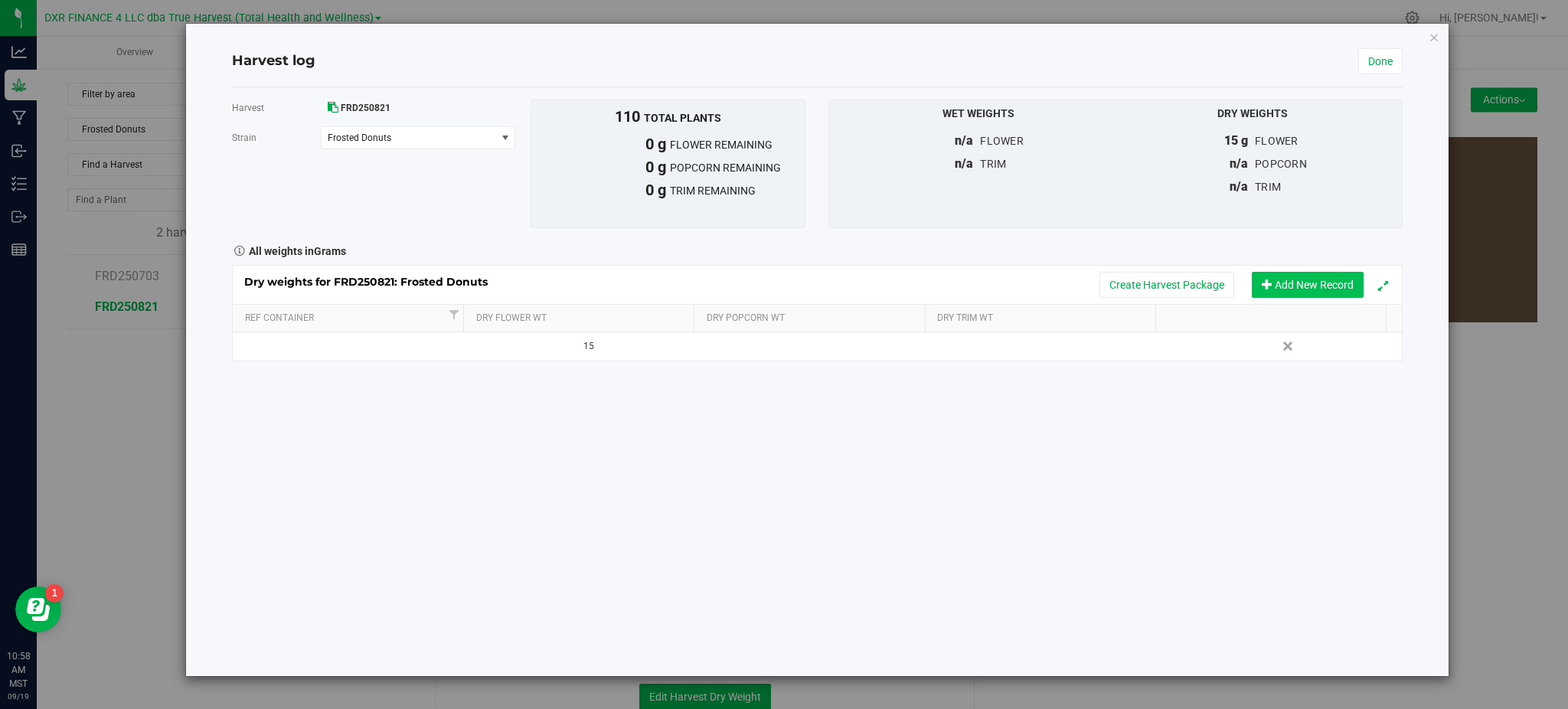
click at [1269, 291] on button "Add New Record" at bounding box center [1307, 285] width 112 height 26
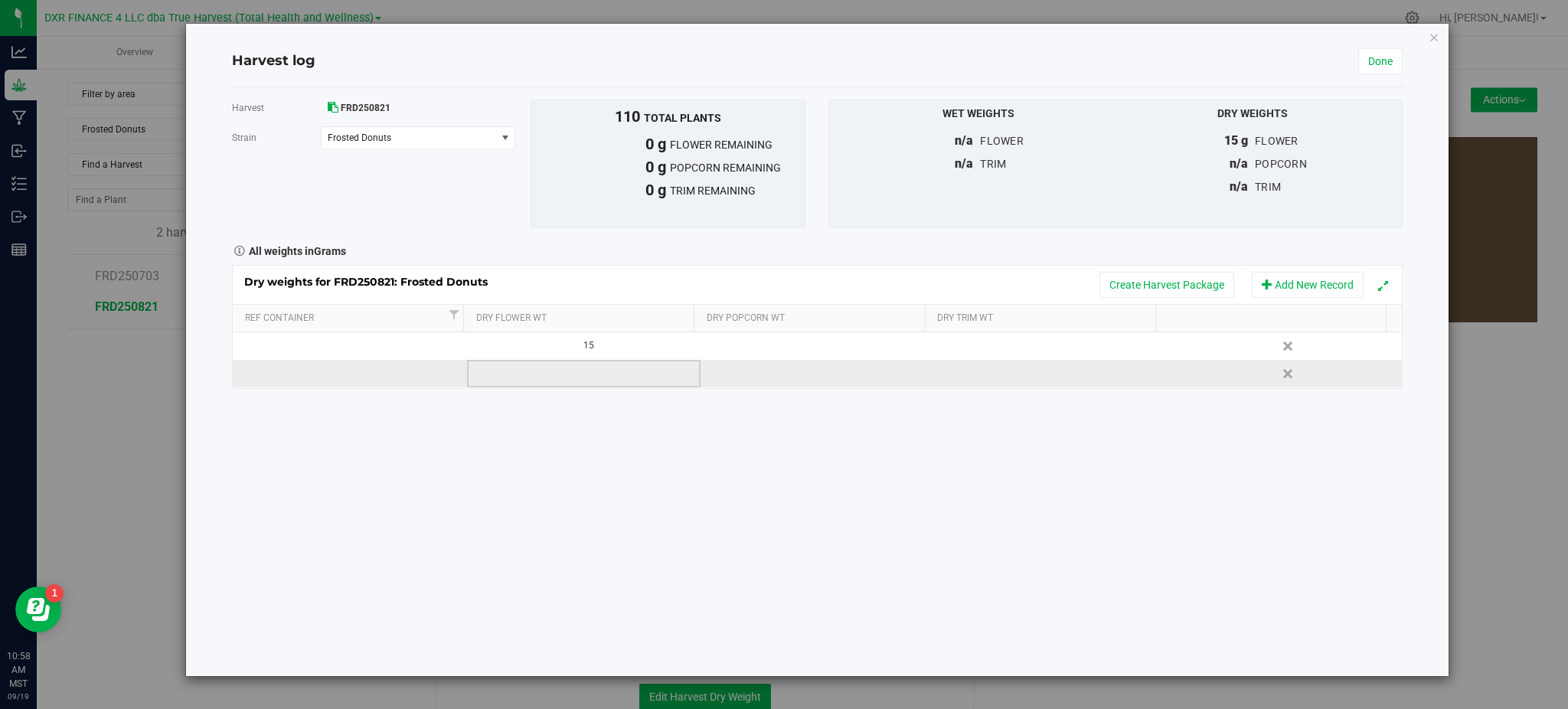
click at [603, 385] on td at bounding box center [584, 373] width 234 height 28
type input "15"
type input "15.0000 g"
click at [780, 524] on div "Harvest FRD250821 Strain Frosted Donuts Select strain Frosted Donuts To bulk up…" at bounding box center [816, 381] width 1169 height 588
drag, startPoint x: 1395, startPoint y: 44, endPoint x: 1369, endPoint y: 80, distance: 44.4
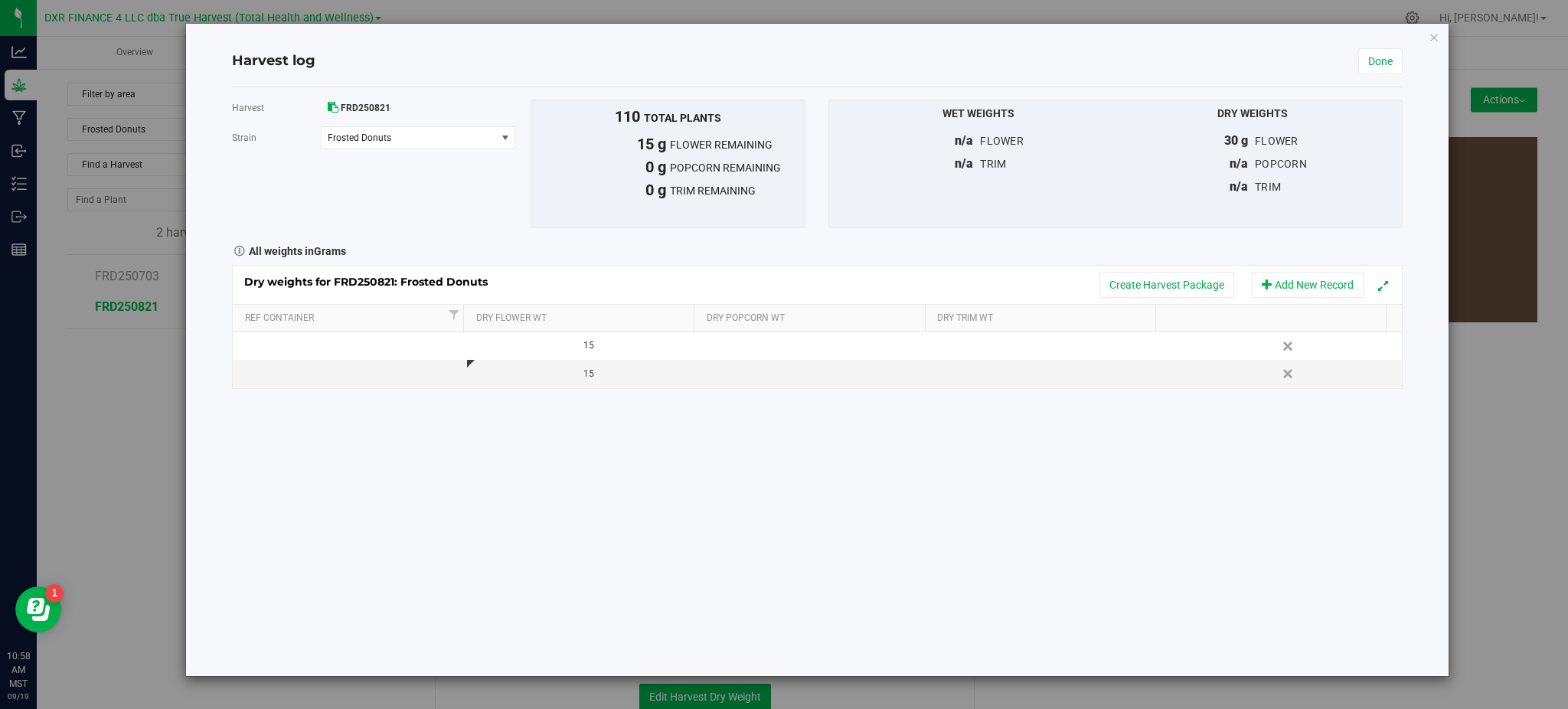
click at [1394, 45] on div "Harvest log Done" at bounding box center [816, 61] width 1169 height 51
click at [1366, 63] on link "Done" at bounding box center [1380, 61] width 44 height 26
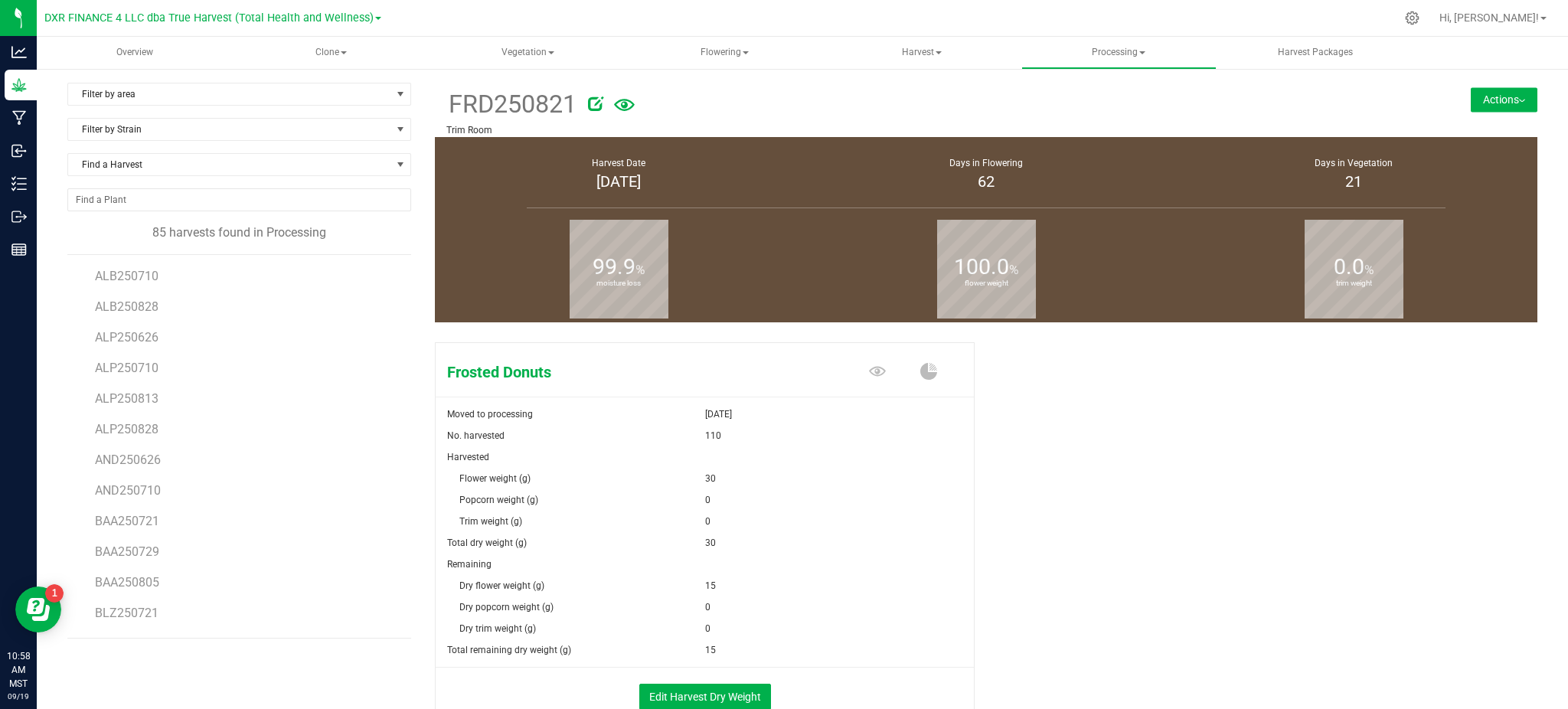
click at [1519, 99] on img at bounding box center [1522, 100] width 6 height 3
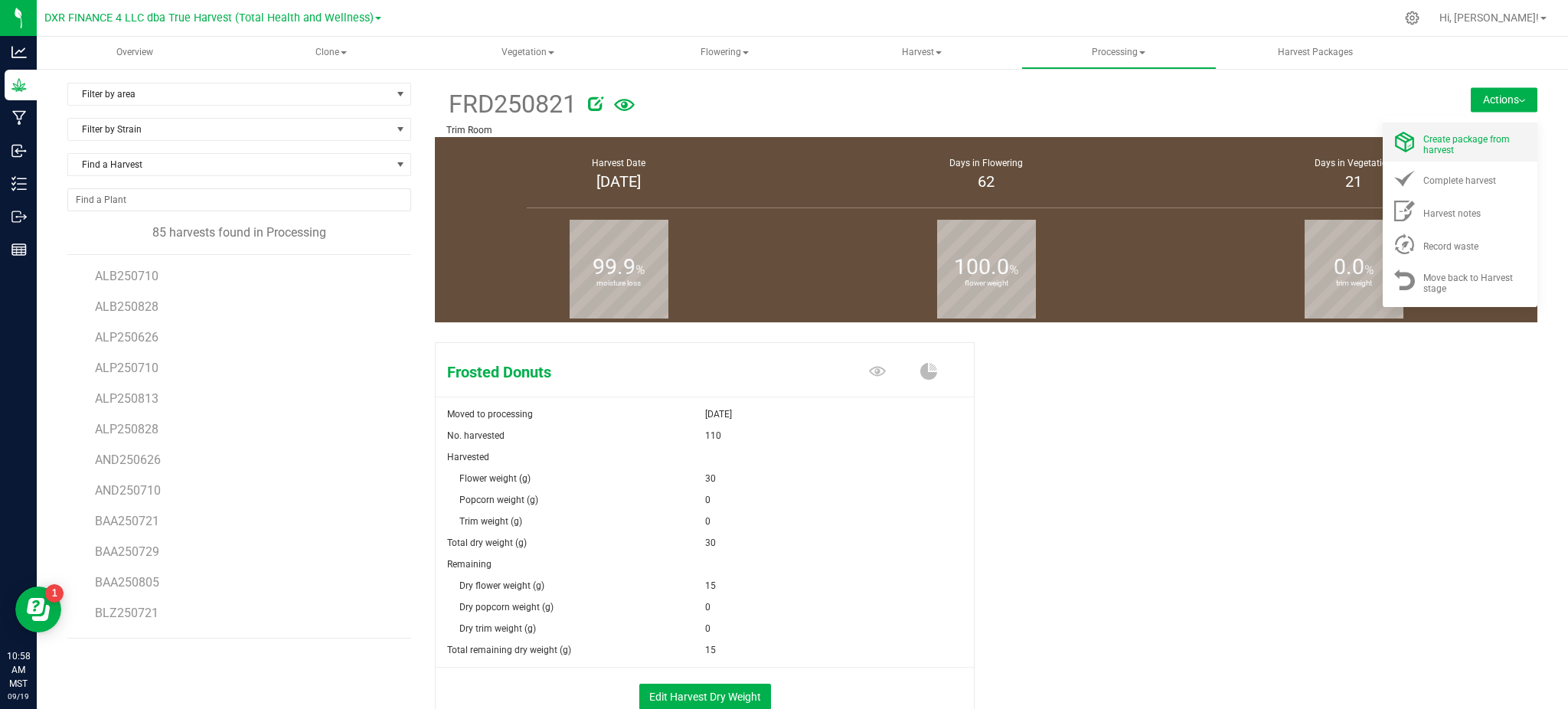
click at [1462, 143] on span "Create package from harvest" at bounding box center [1467, 145] width 87 height 21
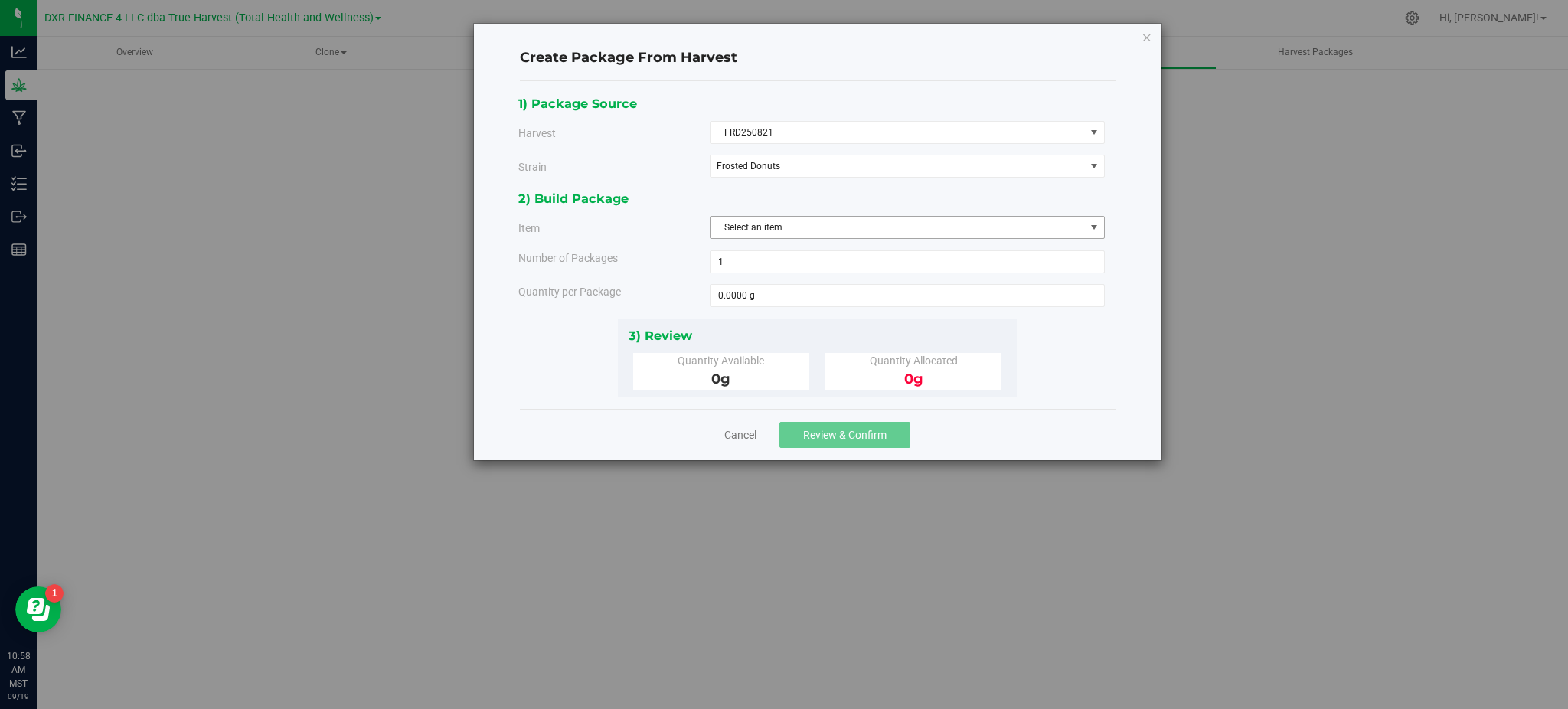
click at [759, 220] on span "Select an item" at bounding box center [897, 228] width 374 height 21
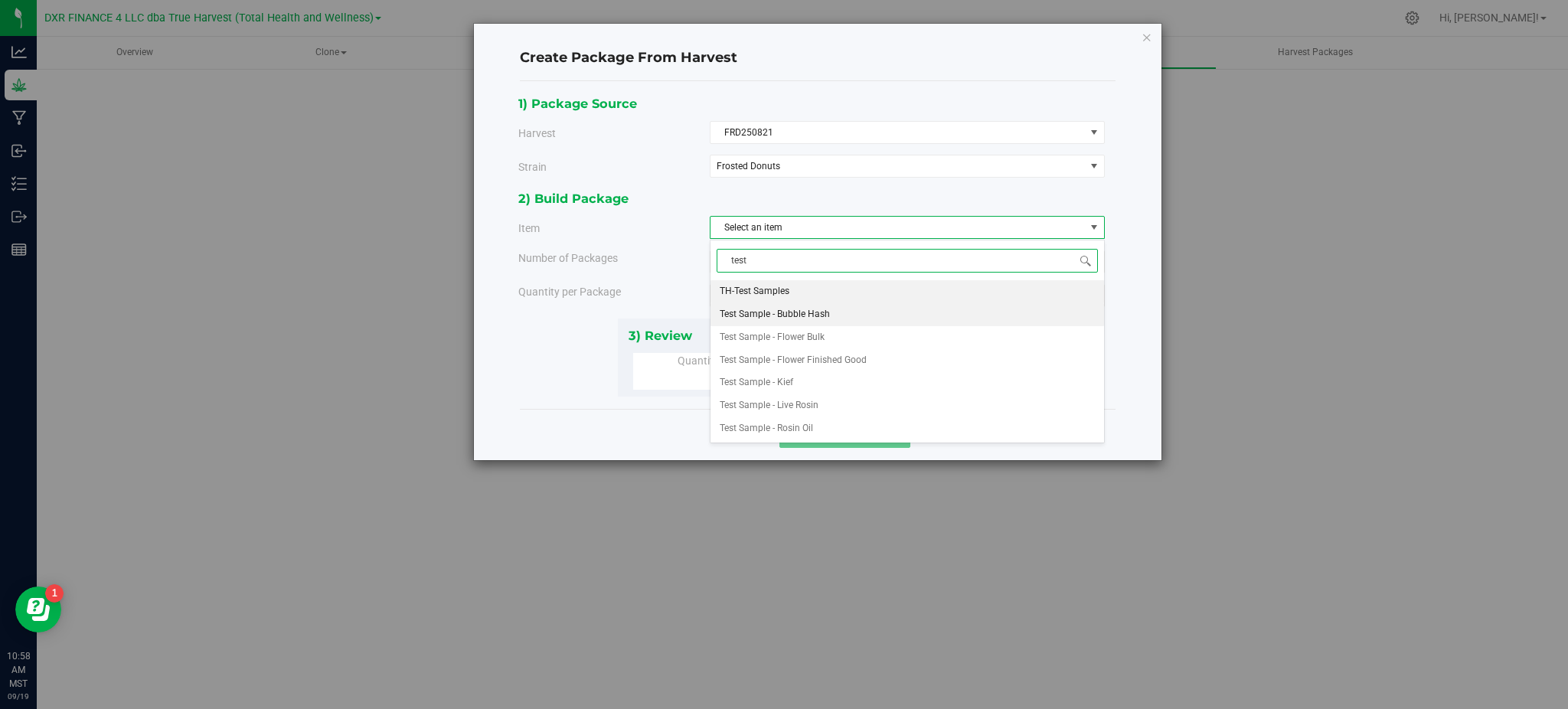
click at [803, 306] on span "Test Sample - Bubble Hash" at bounding box center [775, 314] width 110 height 20
type input "test"
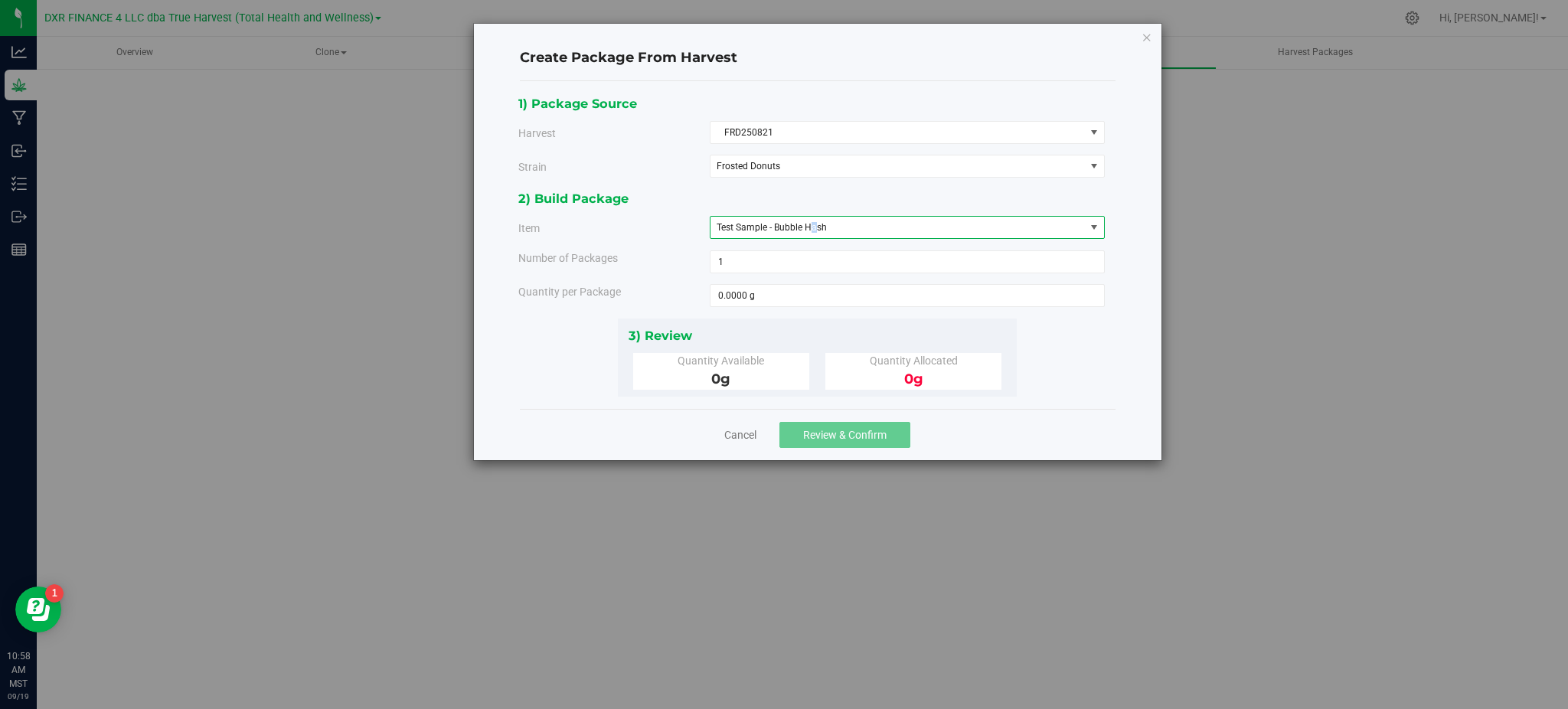
click at [814, 229] on span "Test Sample - Bubble Hash" at bounding box center [772, 227] width 110 height 11
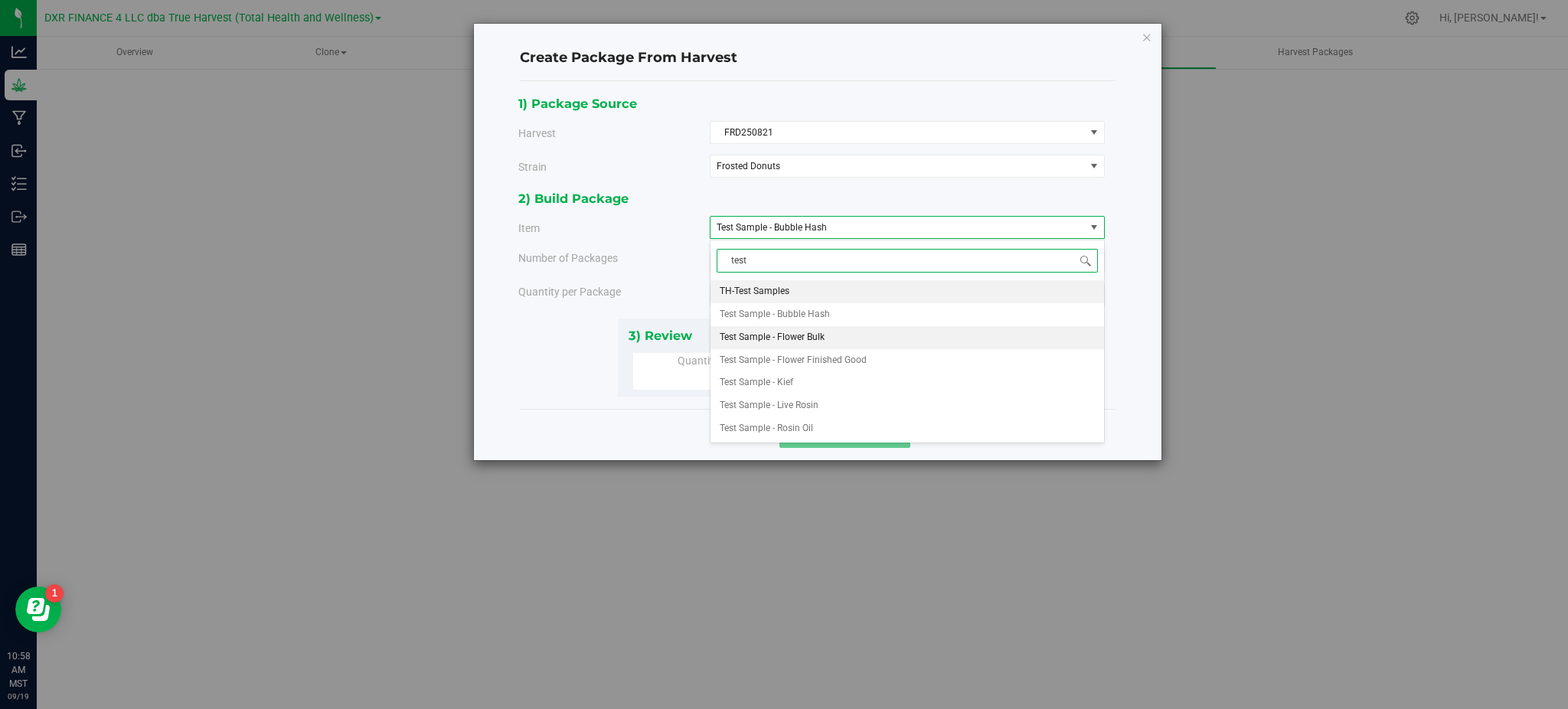
click at [810, 343] on span "Test Sample - Flower Bulk" at bounding box center [772, 338] width 105 height 20
type input "test"
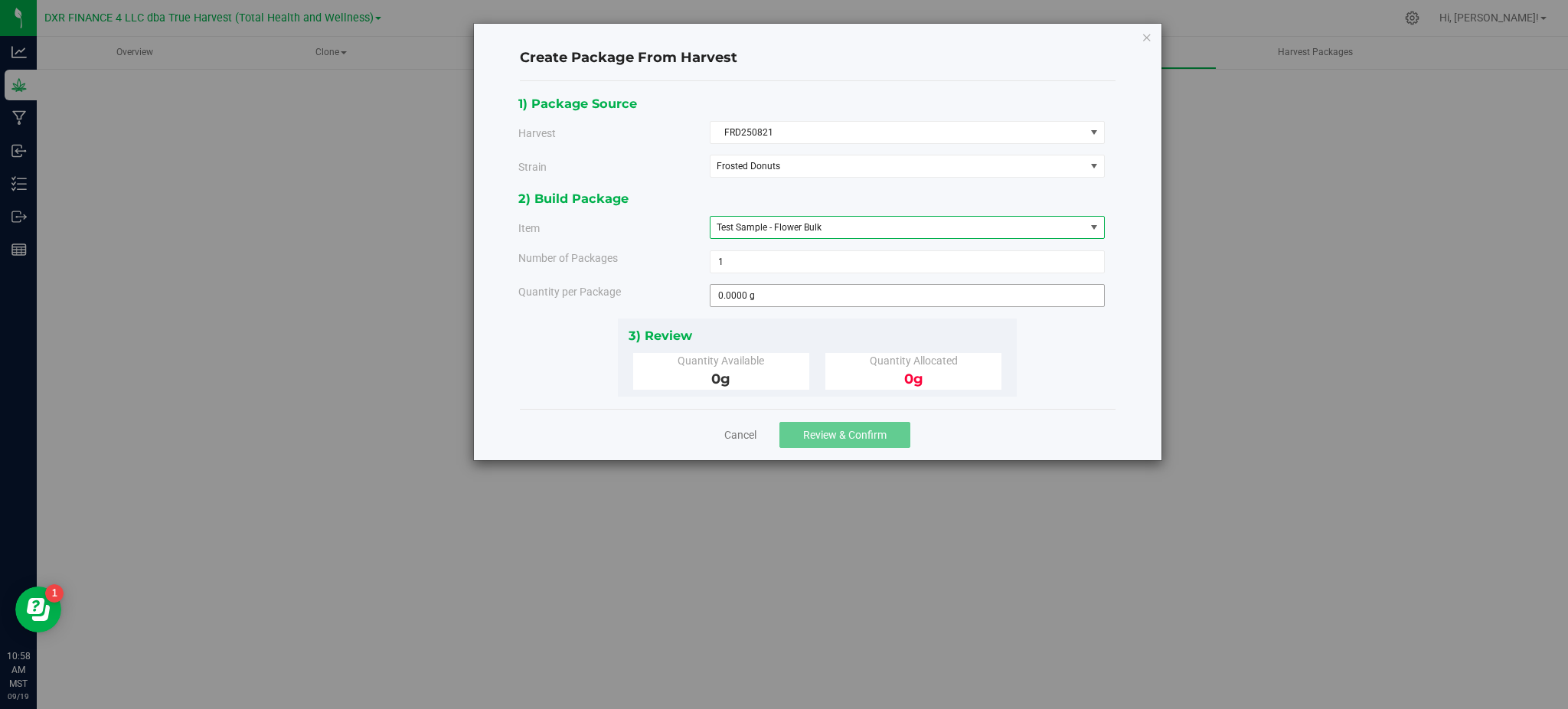
drag, startPoint x: 628, startPoint y: 295, endPoint x: 793, endPoint y: 290, distance: 165.1
click at [632, 295] on div "Quantity per Package" at bounding box center [608, 291] width 203 height 16
click at [794, 290] on span at bounding box center [906, 295] width 395 height 23
type input "0.0000 g"
type input "0"
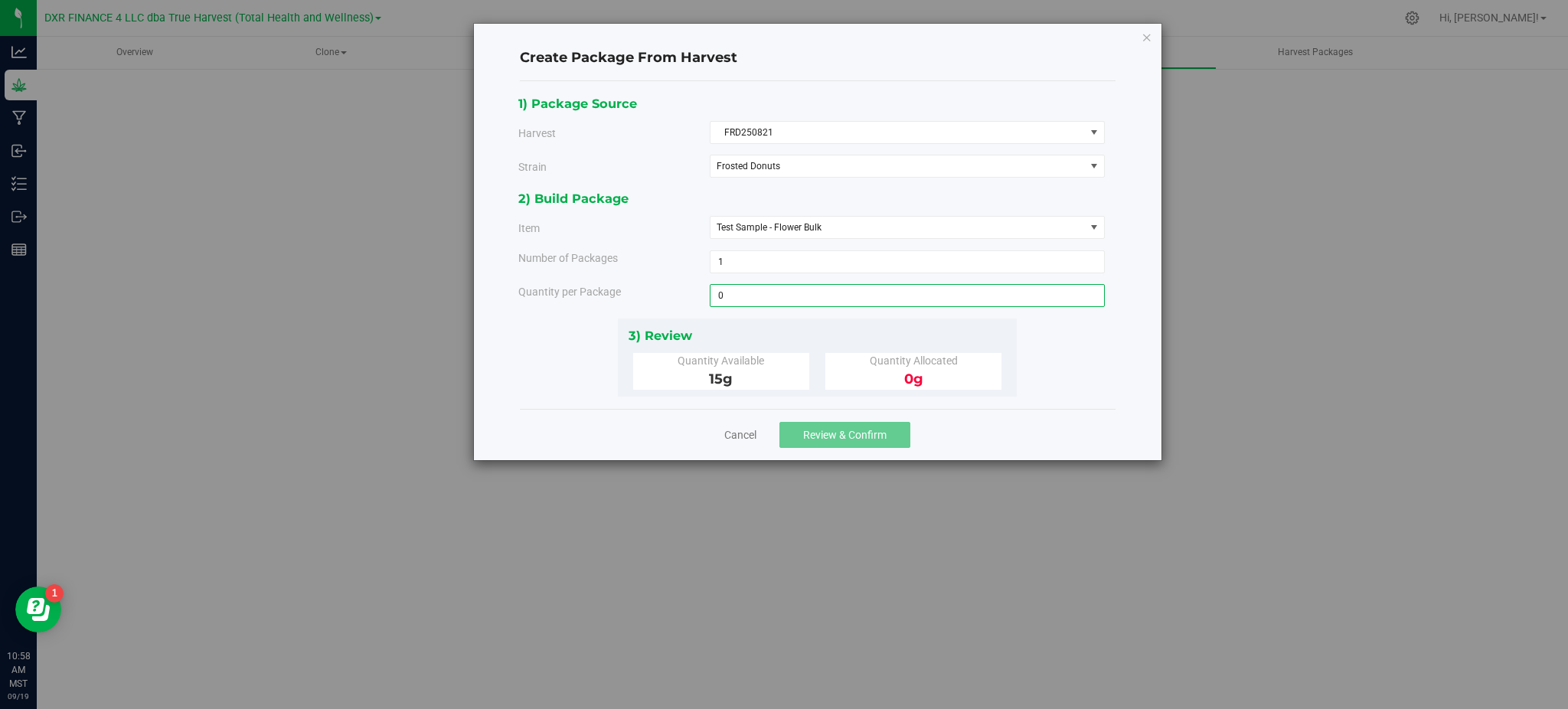
click at [953, 383] on div "0 g" at bounding box center [913, 378] width 153 height 20
click at [797, 298] on span at bounding box center [906, 295] width 395 height 23
type input "15"
type input "15.0000 g"
click at [1055, 376] on div "1) Package Source Harvest FRD250821 Select ALB250710 ALB250828 ALP250626 ALP250…" at bounding box center [817, 245] width 598 height 303
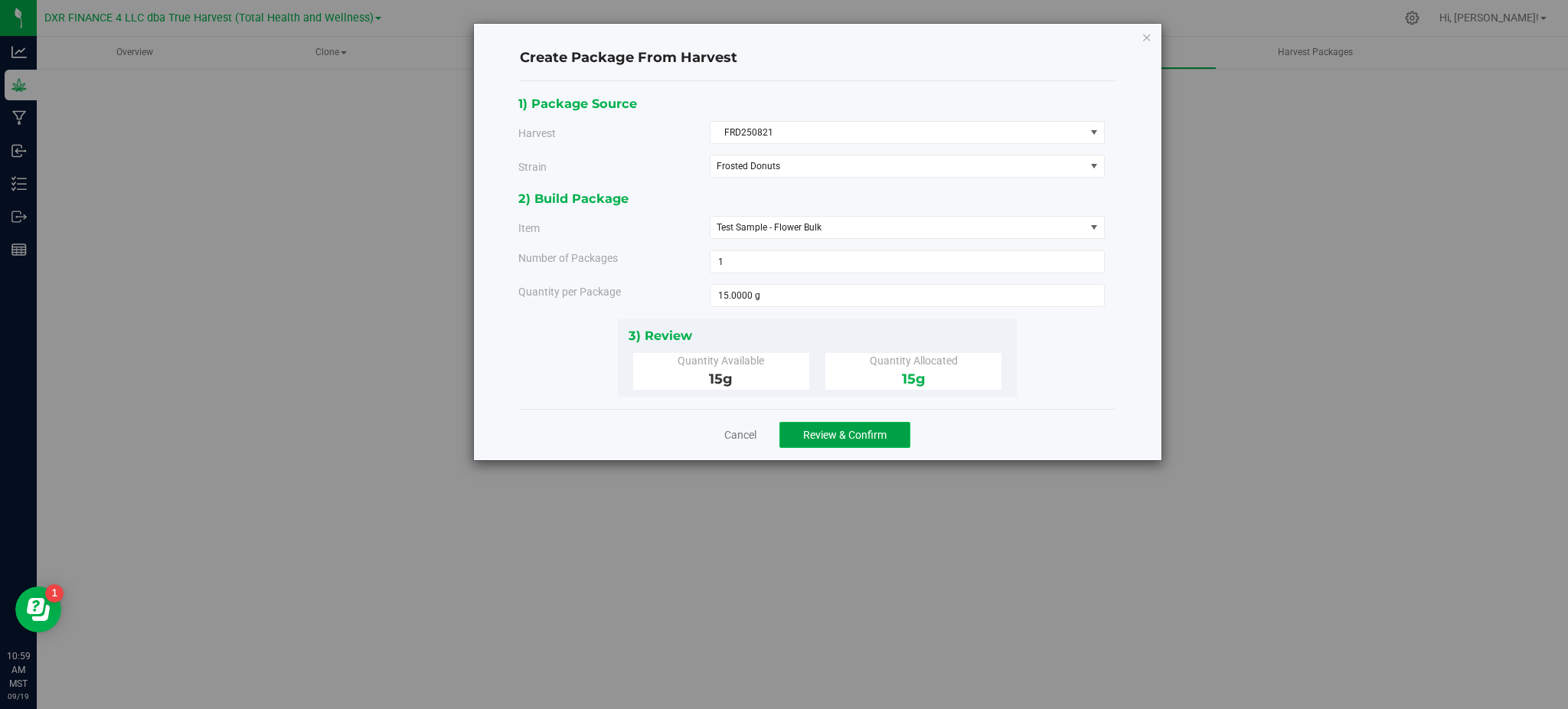
click at [818, 428] on span "Review & Confirm" at bounding box center [844, 434] width 83 height 13
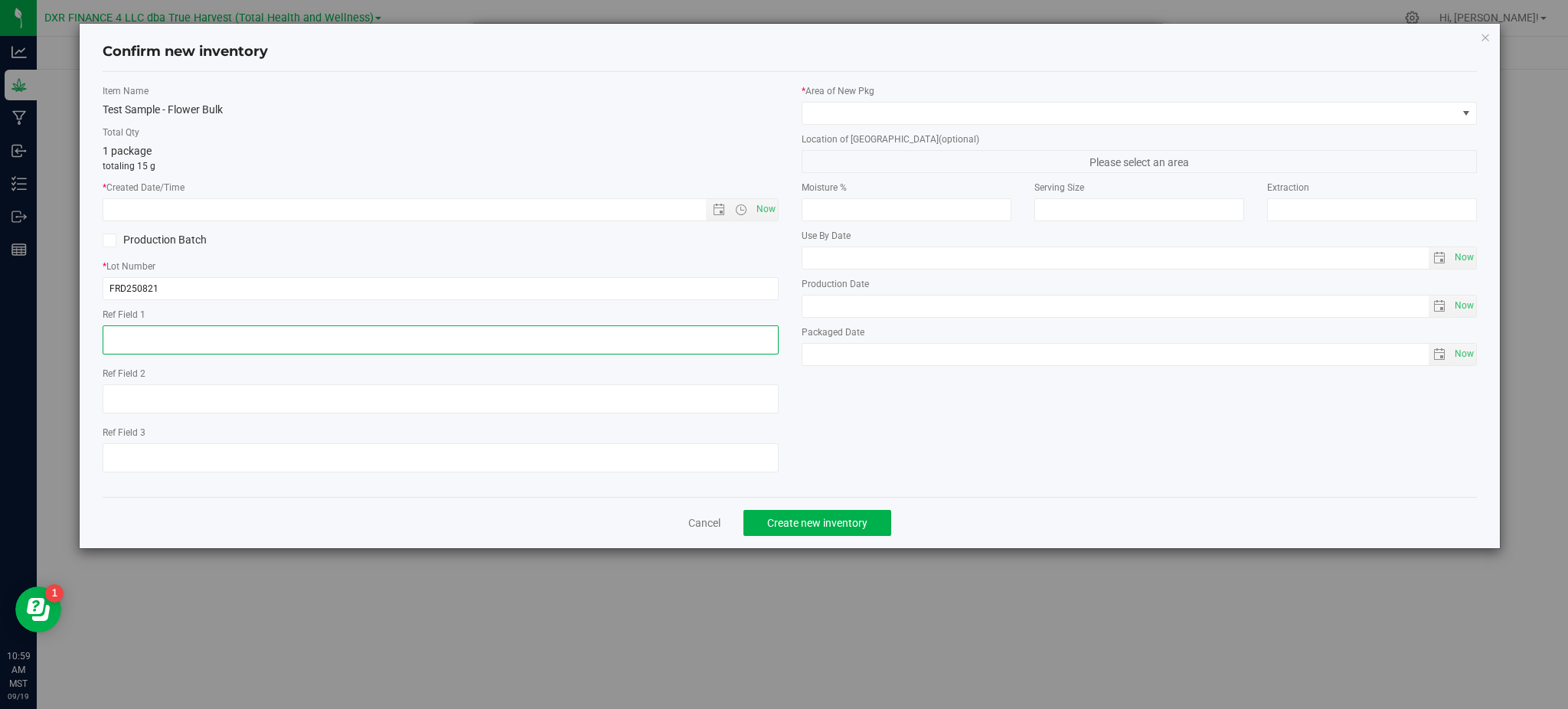
click at [239, 341] on textarea at bounding box center [440, 340] width 675 height 29
paste textarea "Haley Vickers 09.19.2025"
drag, startPoint x: 208, startPoint y: 341, endPoint x: 6, endPoint y: 305, distance: 205.2
click at [7, 306] on div "Confirm new inventory Item Name Test Sample - Flower Bulk Total Qty 1 package t…" at bounding box center [789, 354] width 1580 height 709
drag, startPoint x: 176, startPoint y: 339, endPoint x: 79, endPoint y: 336, distance: 97.0
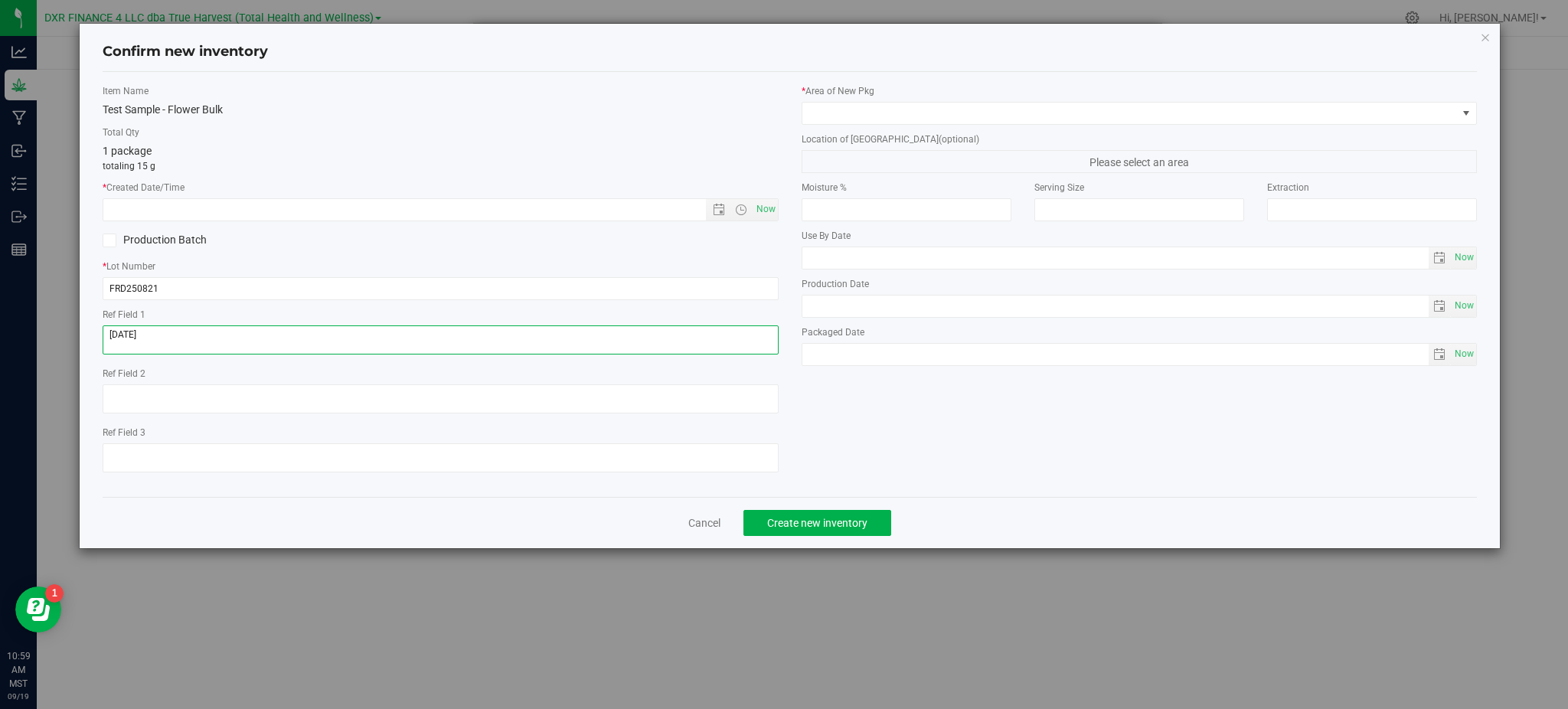
click at [87, 341] on div "Confirm new inventory Item Name Test Sample - Flower Bulk Total Qty 1 package t…" at bounding box center [790, 286] width 1420 height 524
type textarea "2025-08-21"
click at [278, 175] on div "Item Name Test Sample - Flower Bulk Total Qty 1 package totaling 15 g * Created…" at bounding box center [440, 284] width 699 height 400
click at [238, 203] on input "text" at bounding box center [417, 209] width 628 height 21
paste input "2025-08-21"
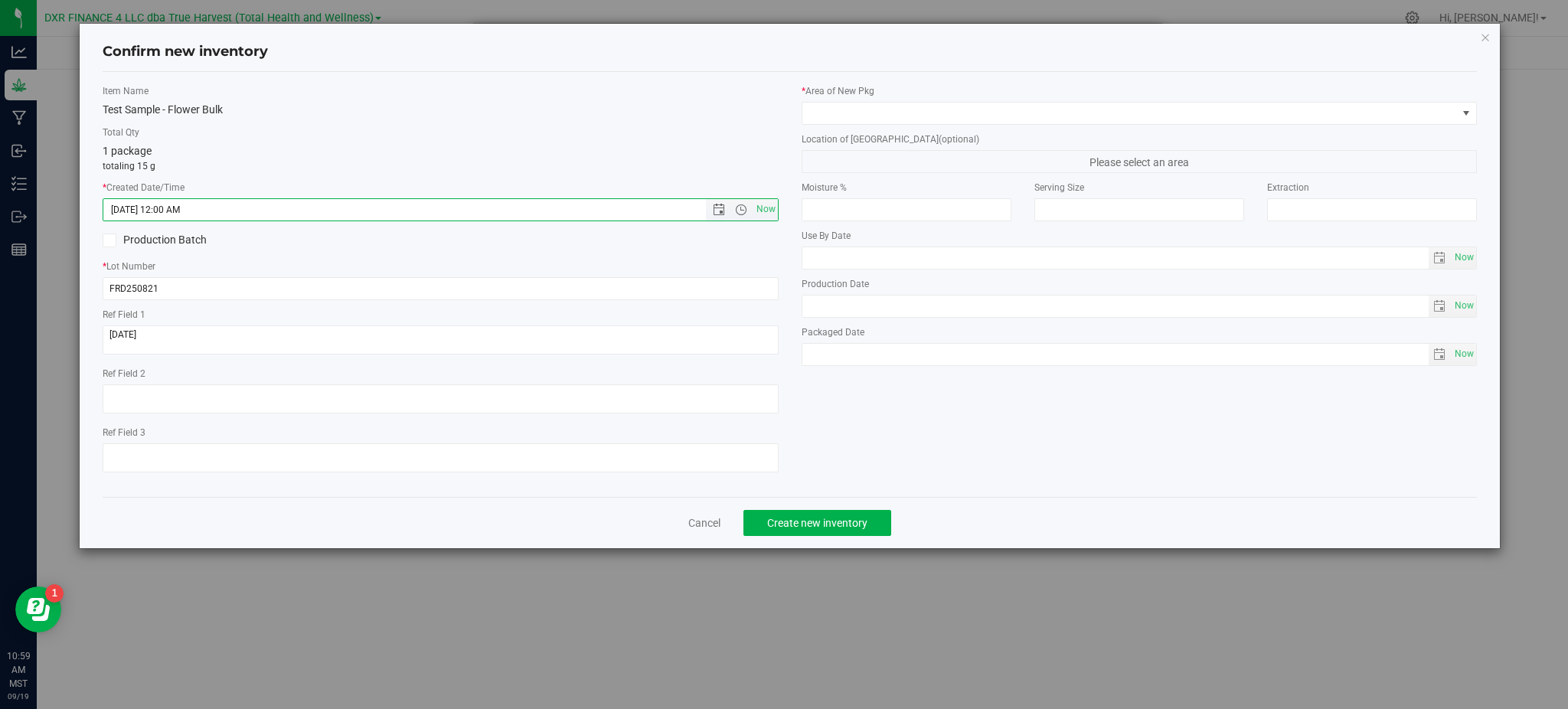
type input "8/21/2025 10:59 AM"
drag, startPoint x: 344, startPoint y: 153, endPoint x: 461, endPoint y: 142, distance: 117.5
click at [346, 153] on div "1 package totaling 15 g" at bounding box center [440, 157] width 675 height 30
drag, startPoint x: 869, startPoint y: 108, endPoint x: 883, endPoint y: 107, distance: 14.0
click at [871, 108] on span at bounding box center [1129, 113] width 654 height 21
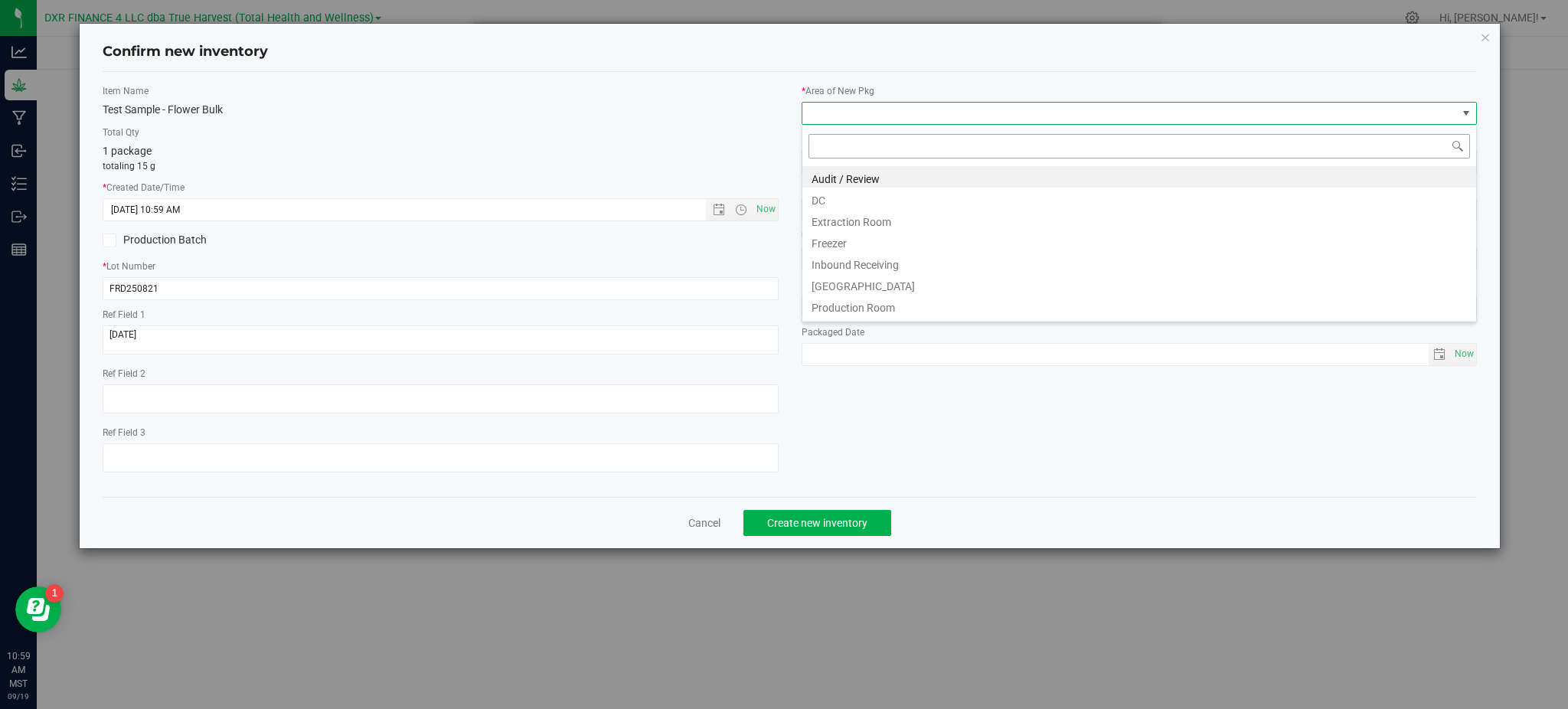
scroll to position [23, 675]
click at [867, 191] on li "DC" at bounding box center [1139, 198] width 674 height 21
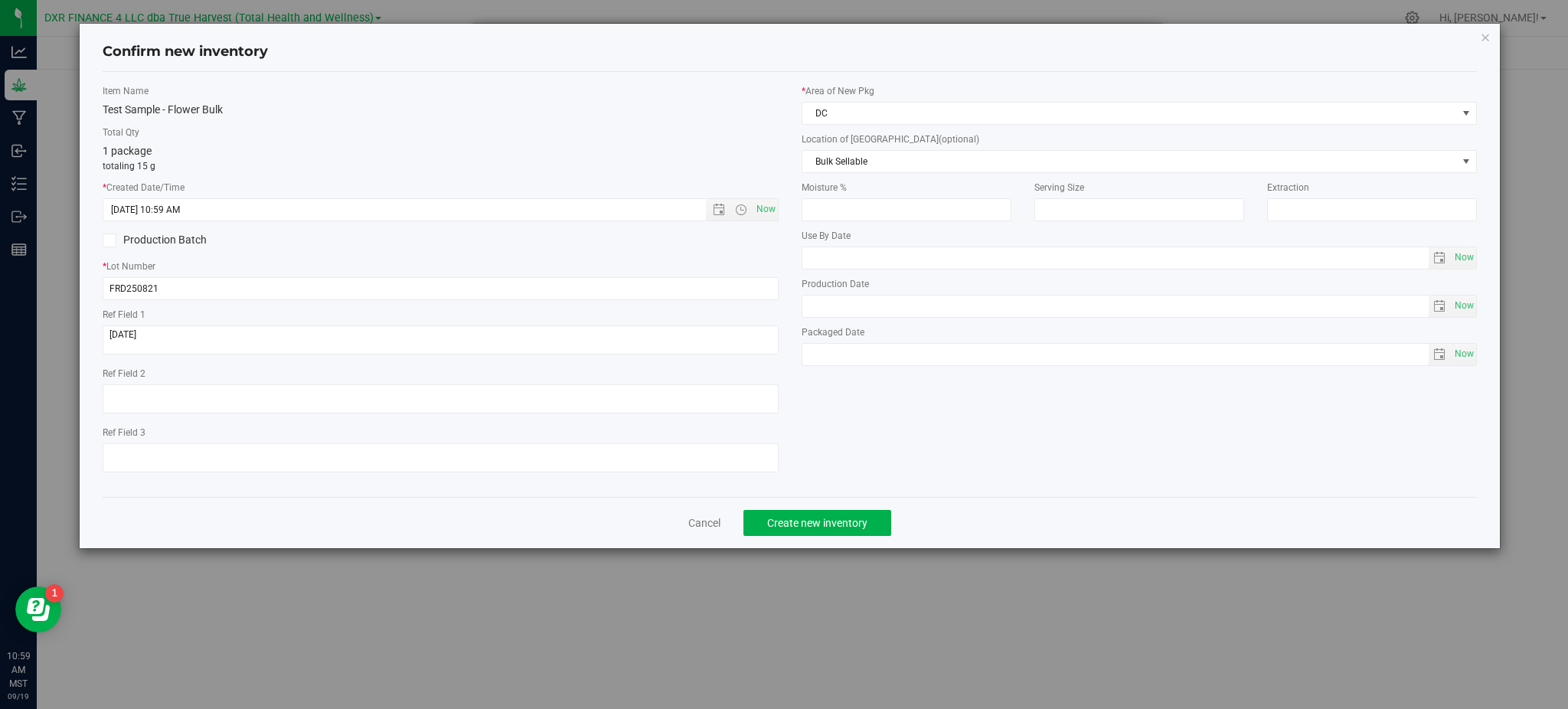
drag, startPoint x: 863, startPoint y: 179, endPoint x: 481, endPoint y: 193, distance: 382.3
click at [859, 179] on div "* Area of New Pkg DC Location of New Pkg (optional) Bulk Sellable Bulk Sellable…" at bounding box center [1140, 229] width 699 height 289
click at [835, 518] on button "Create new inventory" at bounding box center [816, 522] width 148 height 26
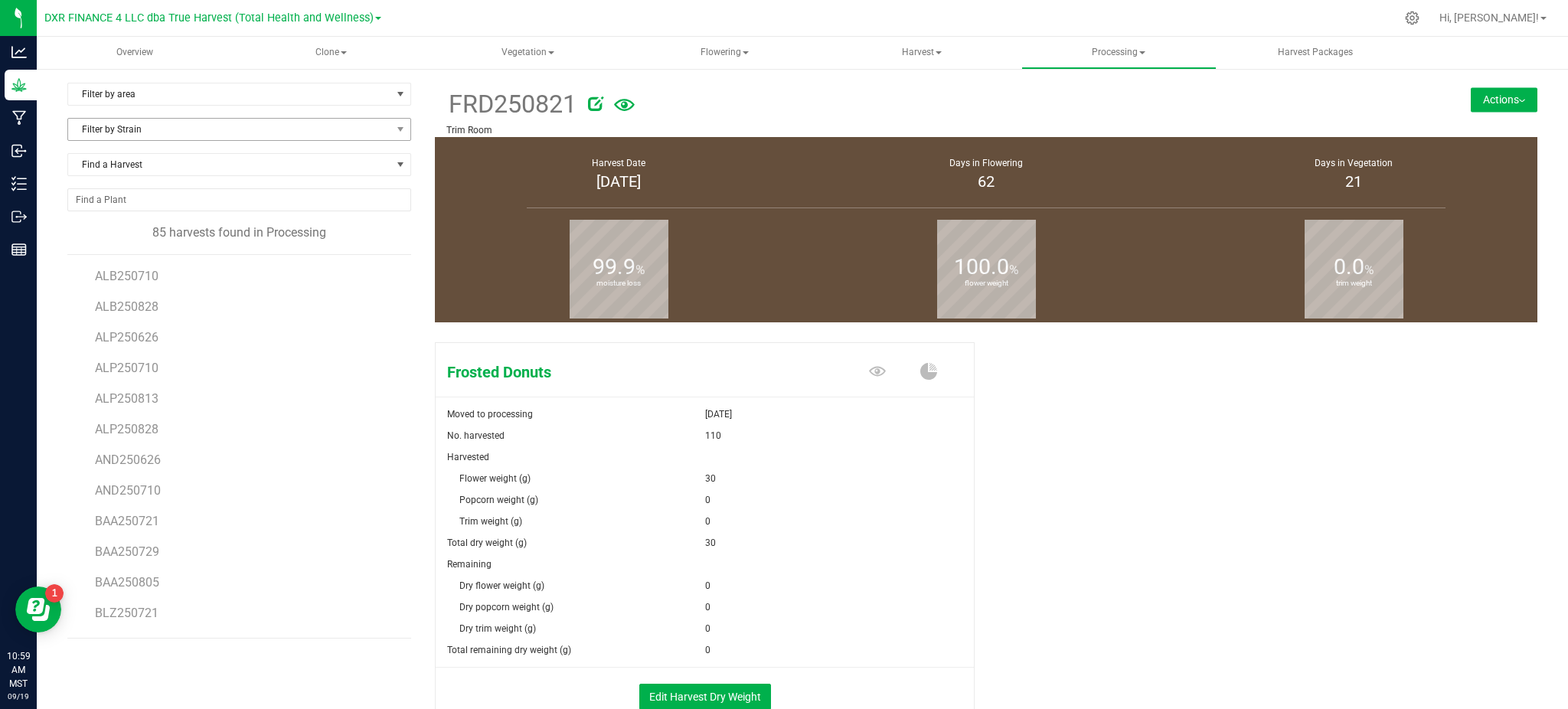
click at [206, 139] on div "Filter by Strain" at bounding box center [245, 135] width 356 height 35
click at [198, 126] on span "Filter by Strain" at bounding box center [230, 129] width 323 height 21
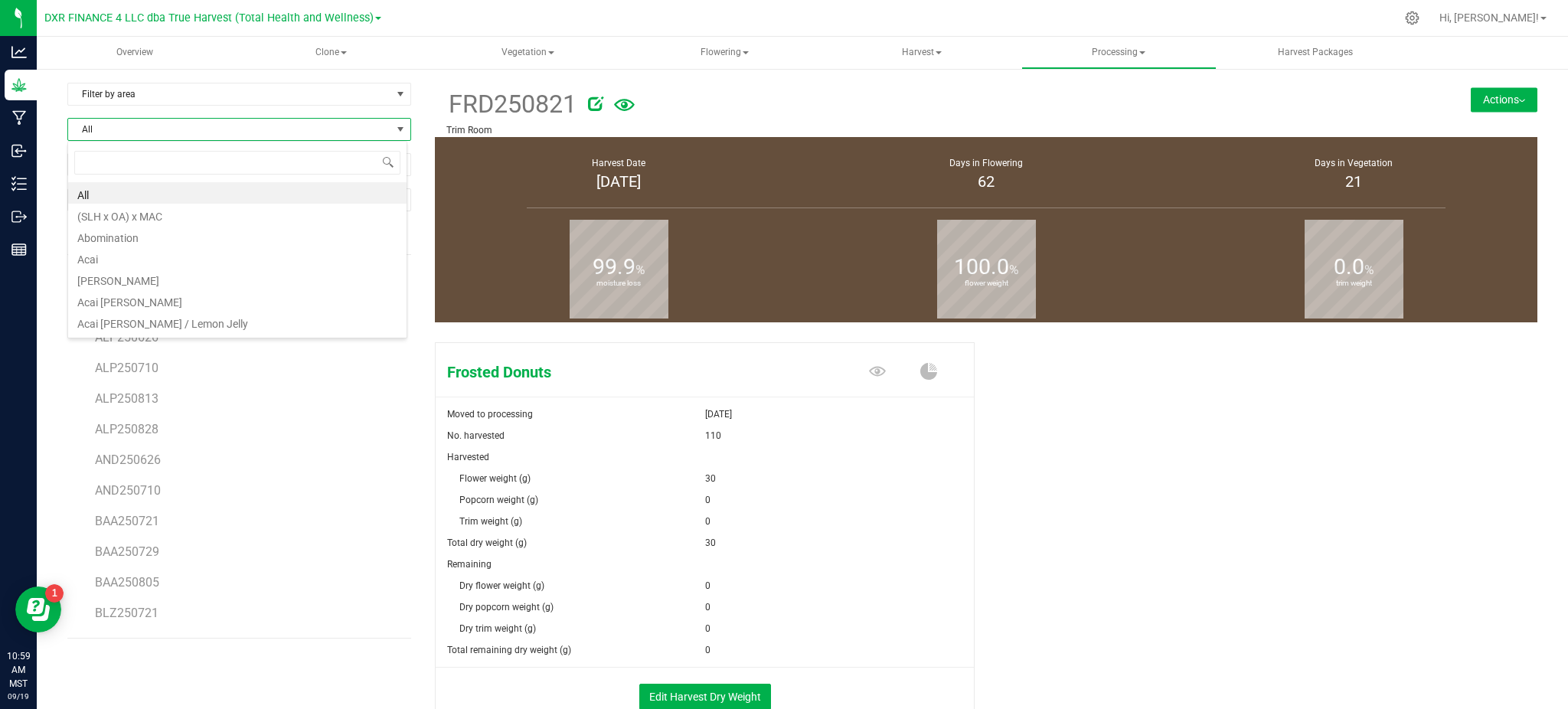
scroll to position [23, 339]
type input "u"
type input "purple po"
click at [106, 197] on li "Purple Pop" at bounding box center [237, 193] width 339 height 21
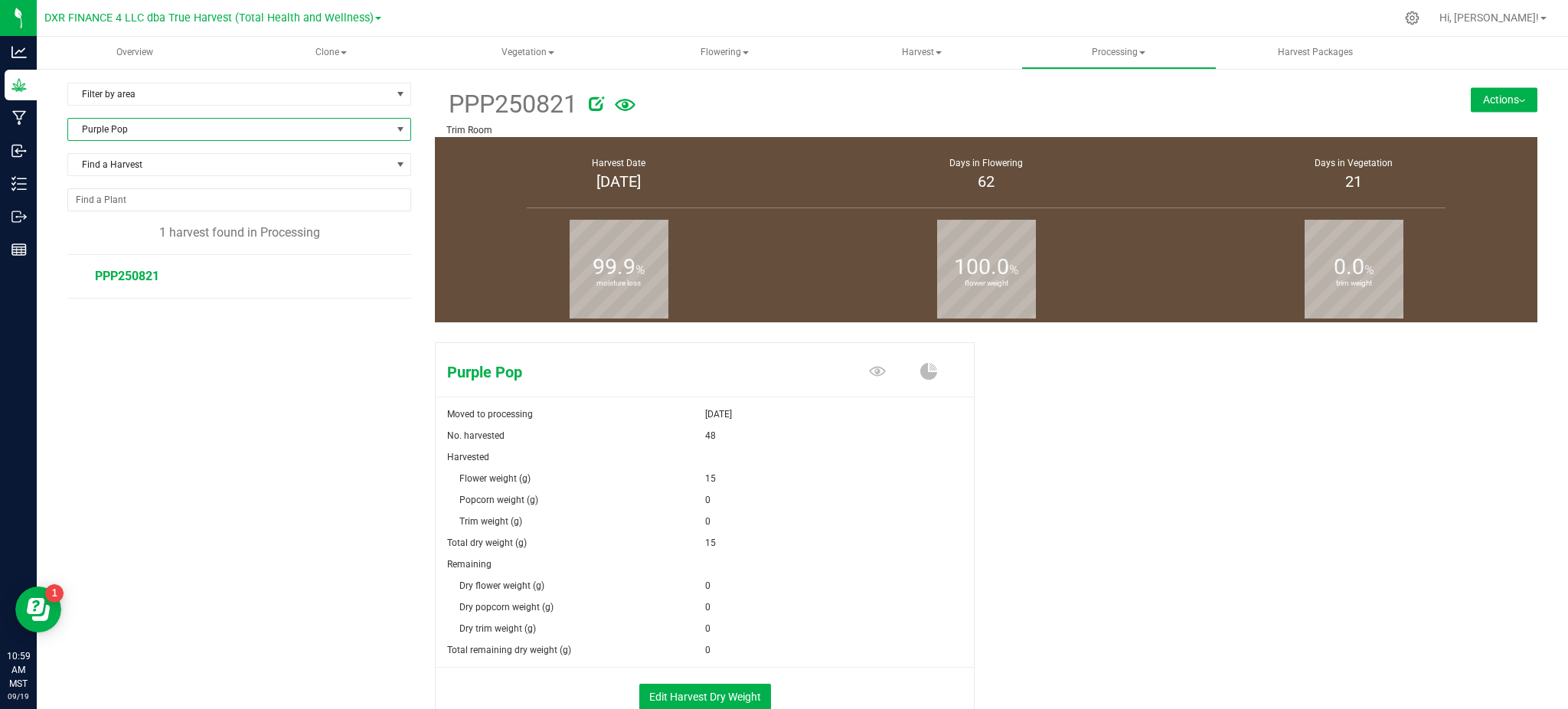
drag, startPoint x: 1217, startPoint y: 580, endPoint x: 1202, endPoint y: 572, distance: 17.0
click at [1216, 577] on div "Purple Pop Moved to processing Sep 12, 2025 No. harvested 48 Harvested Flower w…" at bounding box center [986, 547] width 1102 height 423
click at [678, 689] on button "Edit Harvest Dry Weight" at bounding box center [704, 695] width 131 height 26
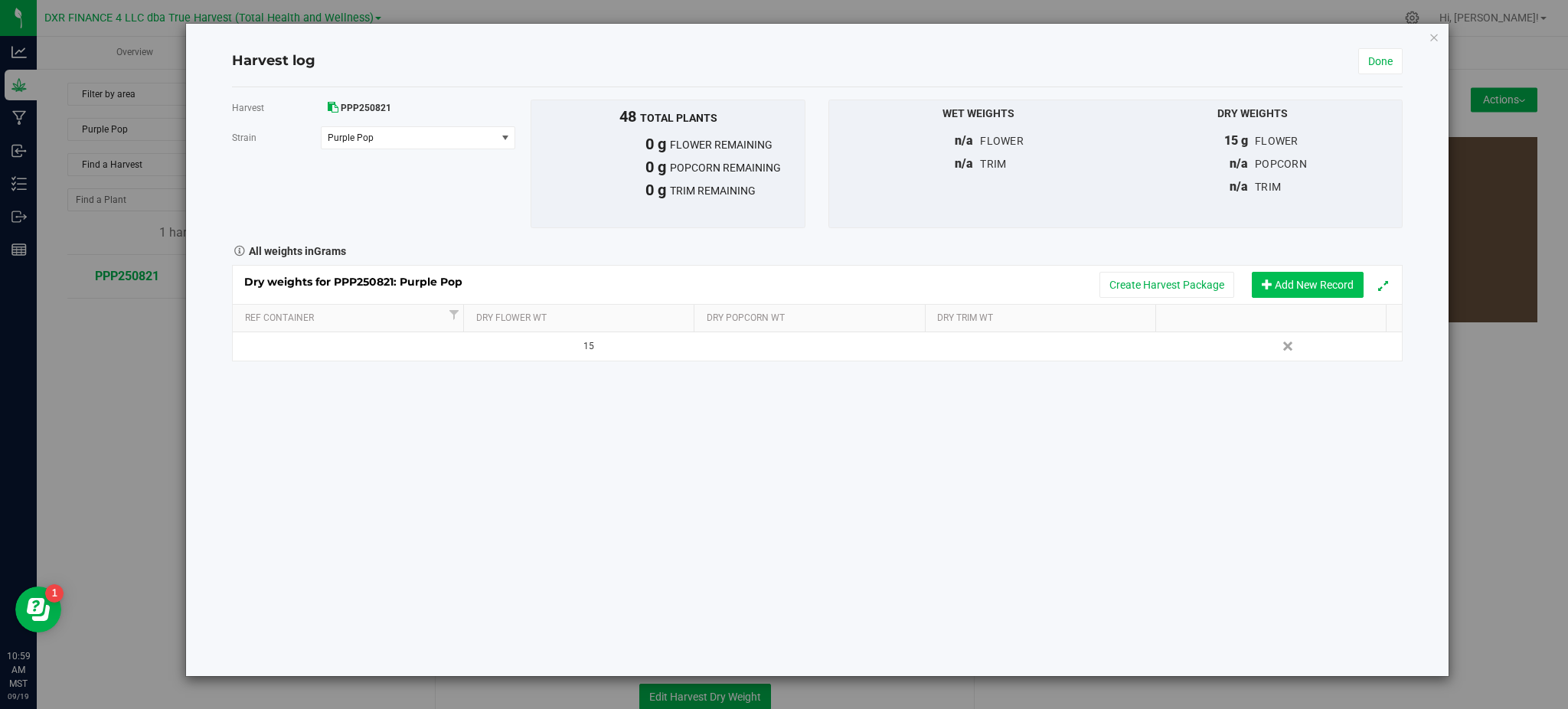
click at [1306, 292] on button "Add New Record" at bounding box center [1307, 285] width 112 height 26
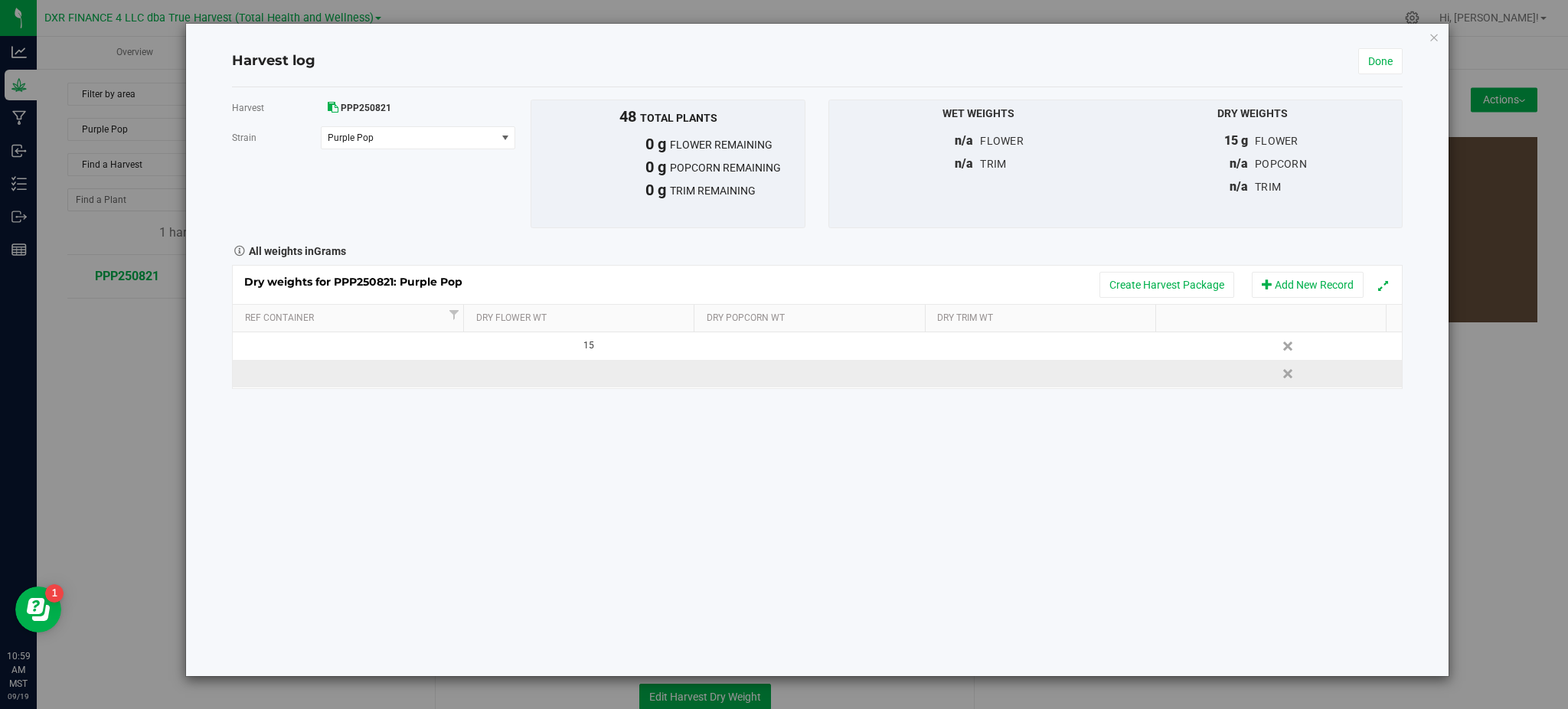
click at [540, 379] on td at bounding box center [584, 373] width 234 height 28
type input "15"
type input "15.0000 g"
drag, startPoint x: 769, startPoint y: 490, endPoint x: 1180, endPoint y: 184, distance: 512.4
click at [772, 488] on div "Harvest PPP250821 Strain Purple Pop Select strain Purple Pop To bulk upload tri…" at bounding box center [816, 381] width 1169 height 588
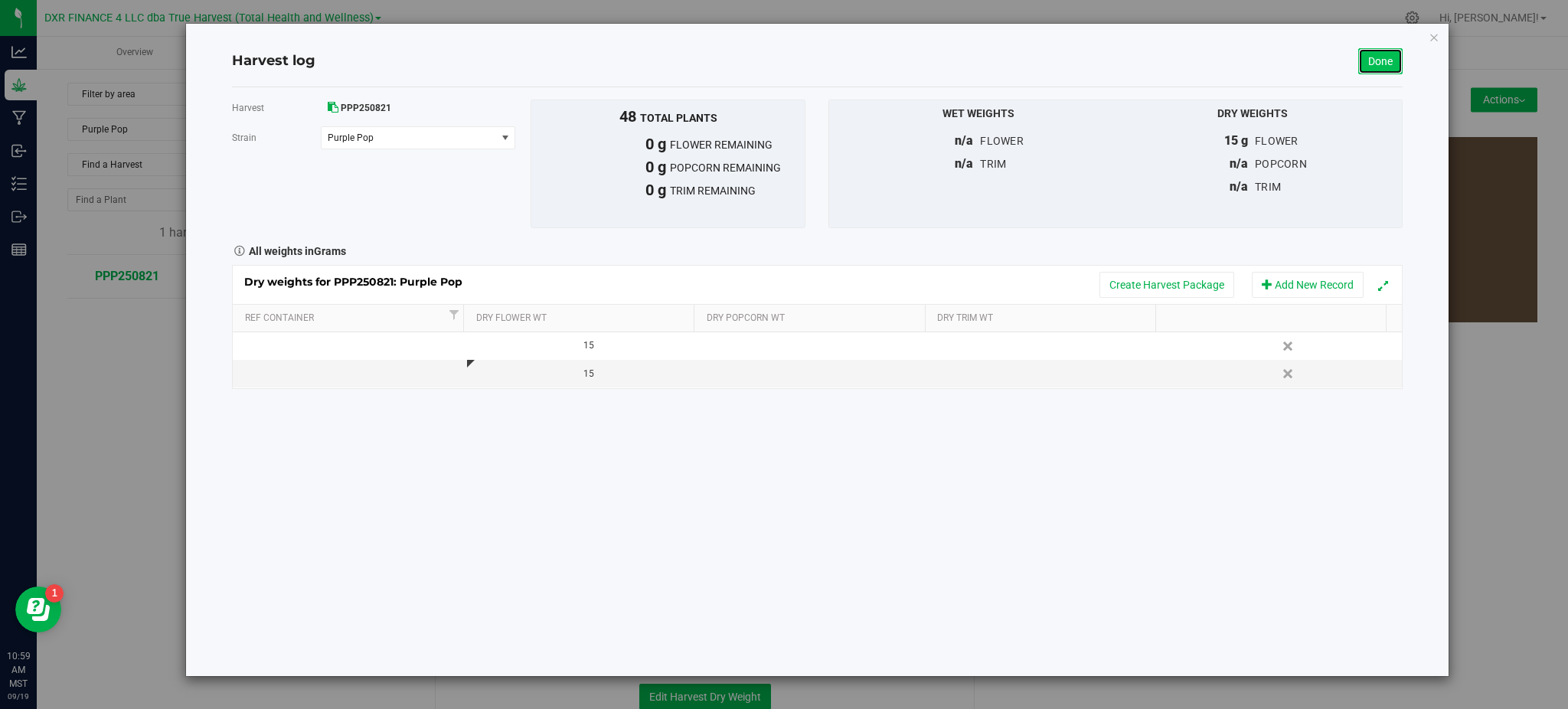
click at [1397, 54] on link "Done" at bounding box center [1380, 61] width 44 height 26
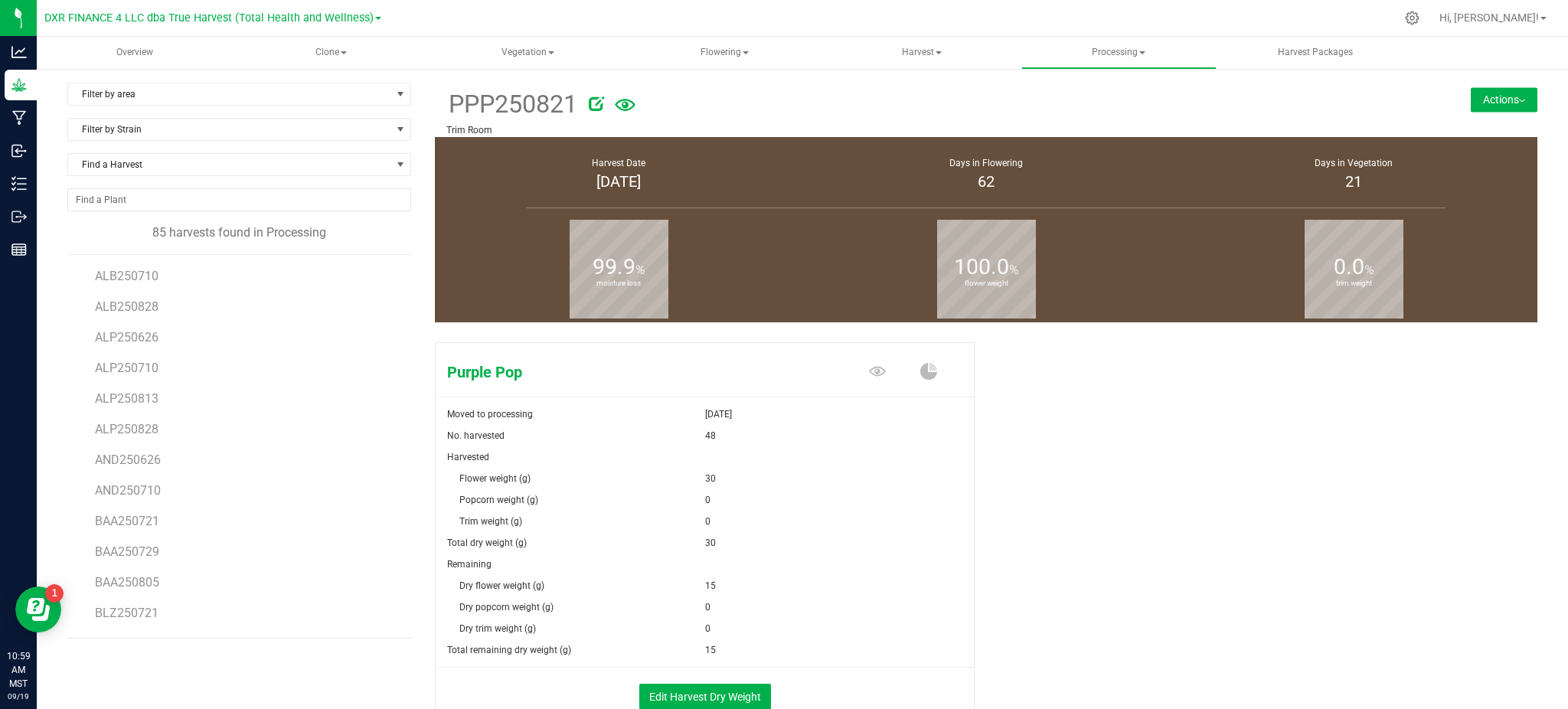
click at [1229, 522] on div "Purple Pop Moved to processing Sep 12, 2025 No. harvested 48 Harvested Flower w…" at bounding box center [986, 547] width 1102 height 423
click at [1514, 107] on button "Actions" at bounding box center [1503, 98] width 67 height 24
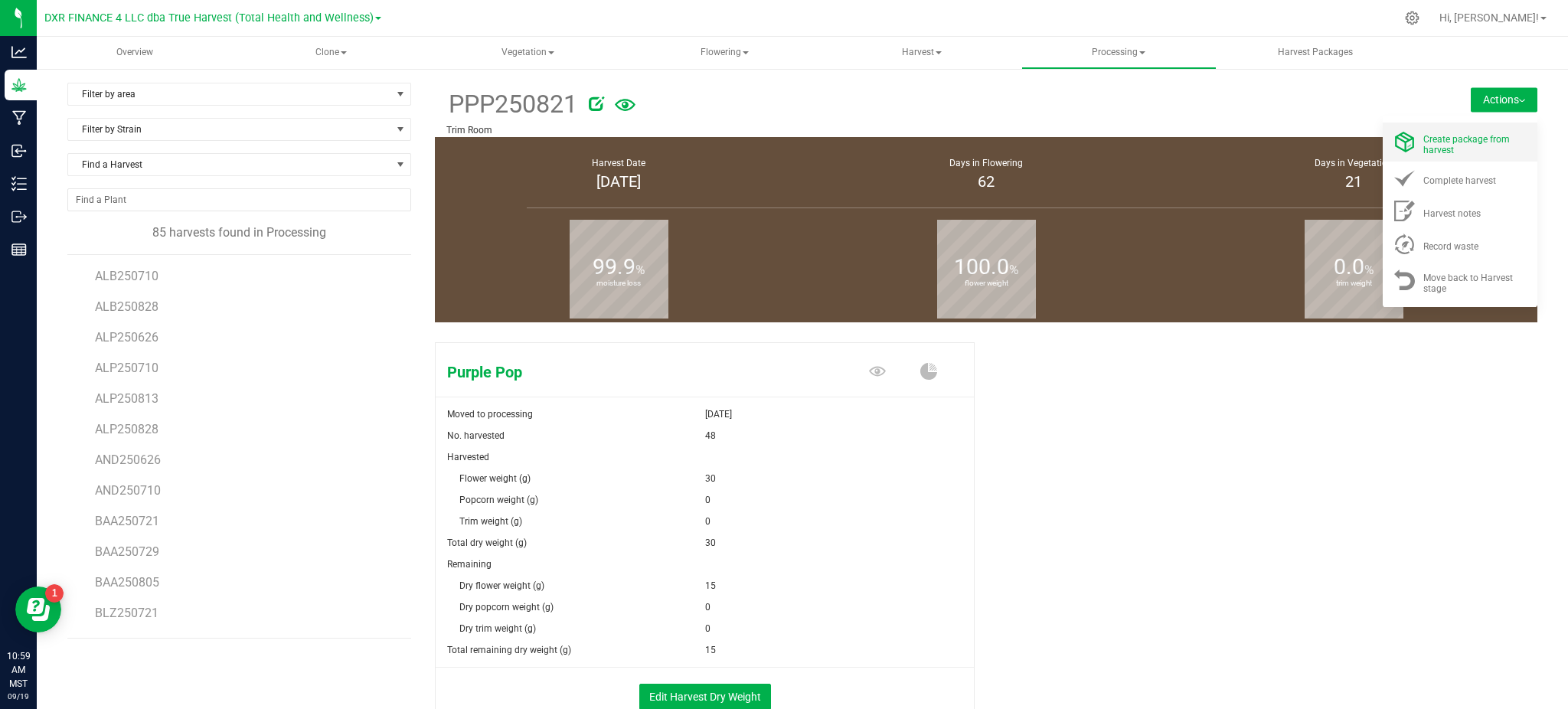
click at [1484, 143] on span "Create package from harvest" at bounding box center [1467, 145] width 87 height 21
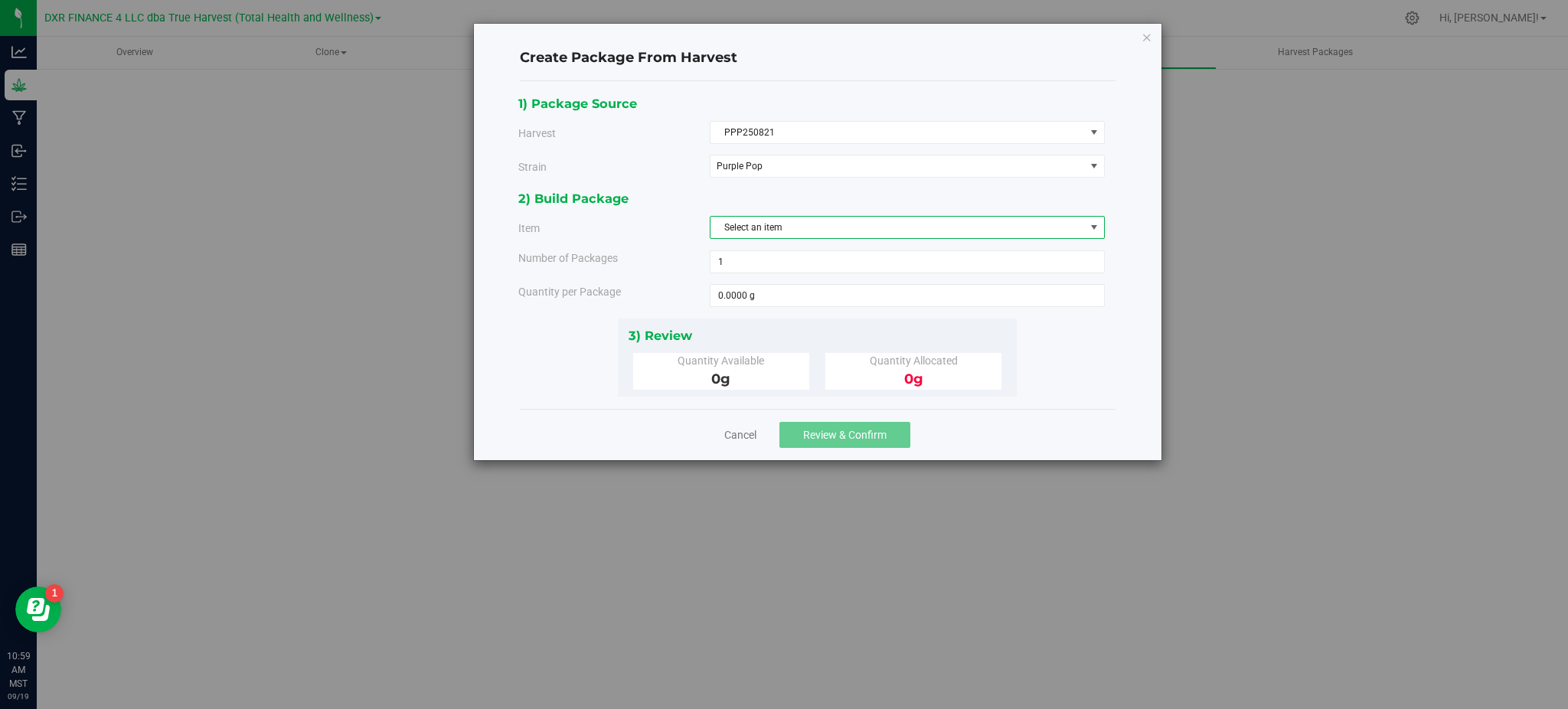
click at [813, 231] on span "Select an item" at bounding box center [897, 228] width 374 height 21
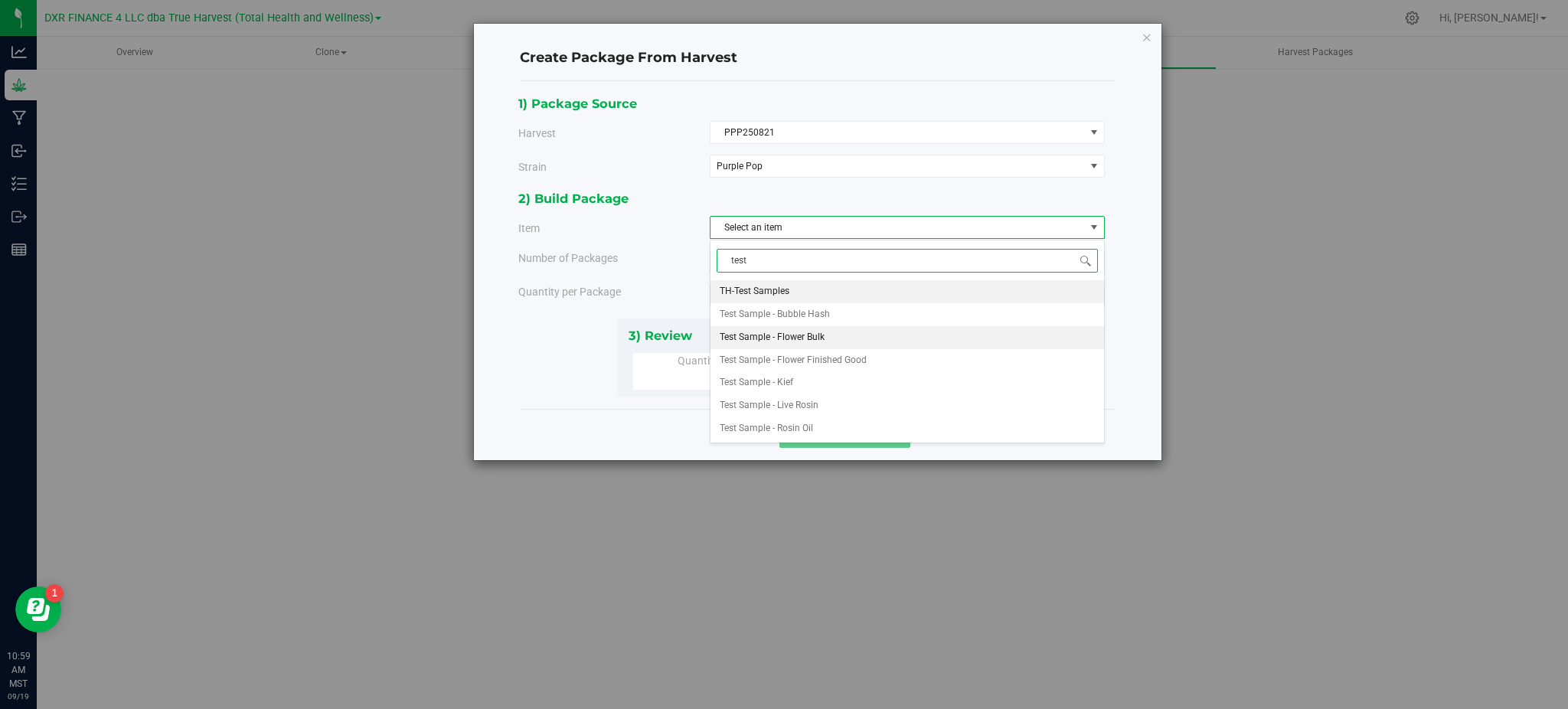
click at [828, 340] on li "Test Sample - Flower Bulk" at bounding box center [907, 338] width 394 height 23
type input "test"
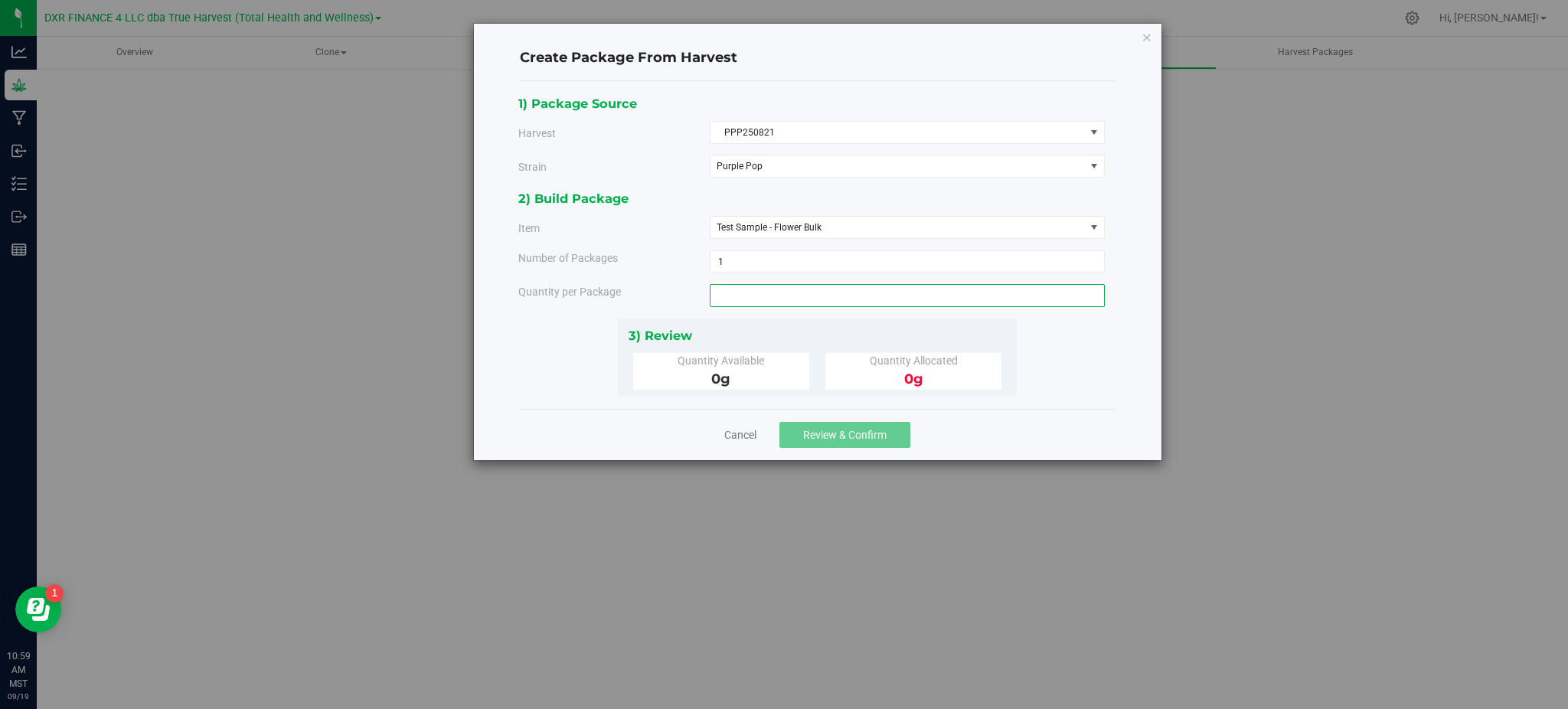
click at [811, 302] on span at bounding box center [906, 295] width 395 height 23
type input "15"
type input "15.0000 g"
click at [1014, 394] on div "3) Review Quantity Available 0 g Quantity Allocated 0 g" at bounding box center [816, 357] width 399 height 78
click at [813, 410] on div "Cancel Review & Confirm" at bounding box center [817, 434] width 595 height 51
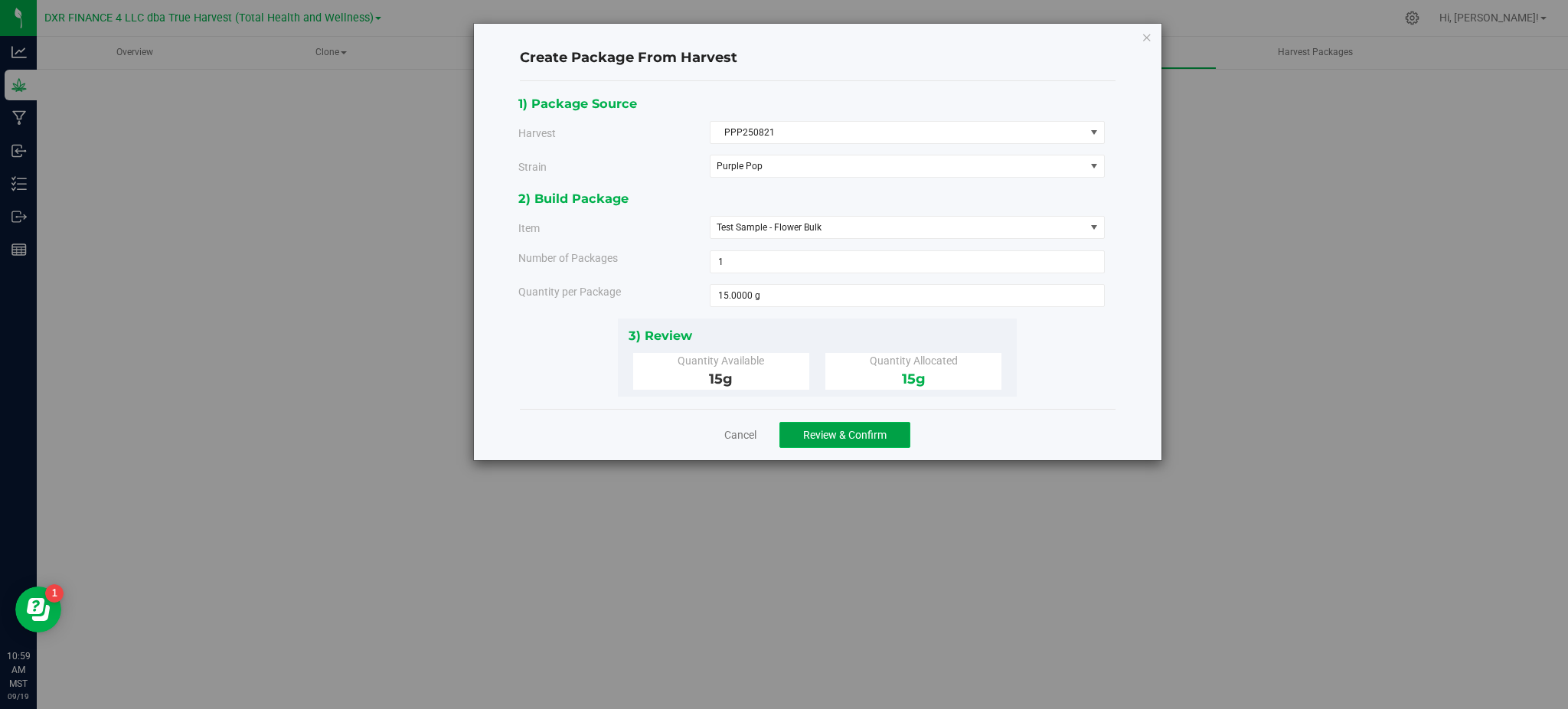
click at [838, 435] on span "Review & Confirm" at bounding box center [844, 434] width 83 height 13
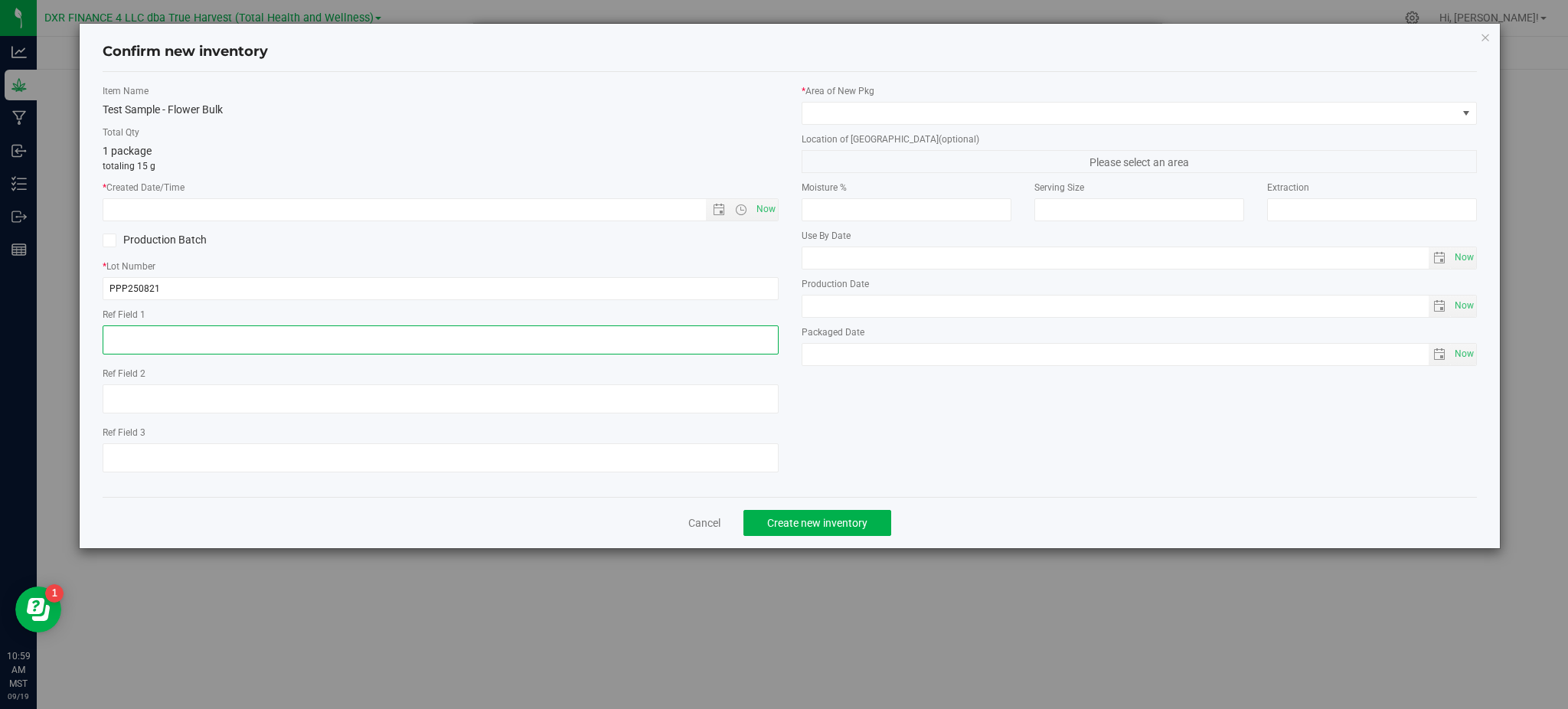
drag, startPoint x: 175, startPoint y: 342, endPoint x: 184, endPoint y: 330, distance: 15.0
click at [176, 342] on textarea at bounding box center [440, 340] width 675 height 29
paste textarea "2025-08-21"
type textarea "2025-08-21"
drag, startPoint x: 169, startPoint y: 195, endPoint x: 176, endPoint y: 199, distance: 8.1
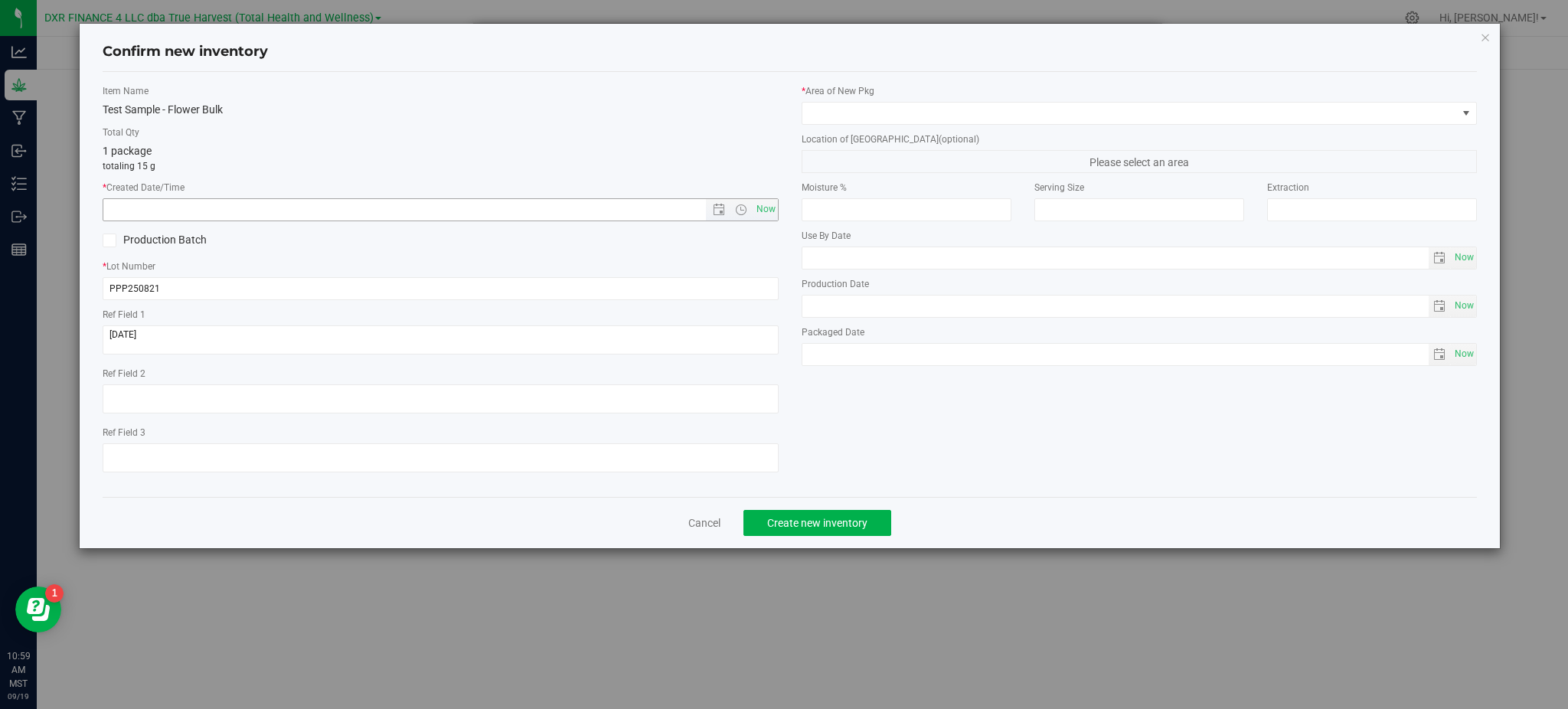
click at [170, 195] on div "* Created Date/Time Now" at bounding box center [440, 201] width 675 height 41
click at [179, 217] on input "text" at bounding box center [417, 209] width 628 height 21
paste input "2025-08-21"
type input "8/21/2025 10:59 AM"
drag, startPoint x: 344, startPoint y: 133, endPoint x: 456, endPoint y: 123, distance: 112.4
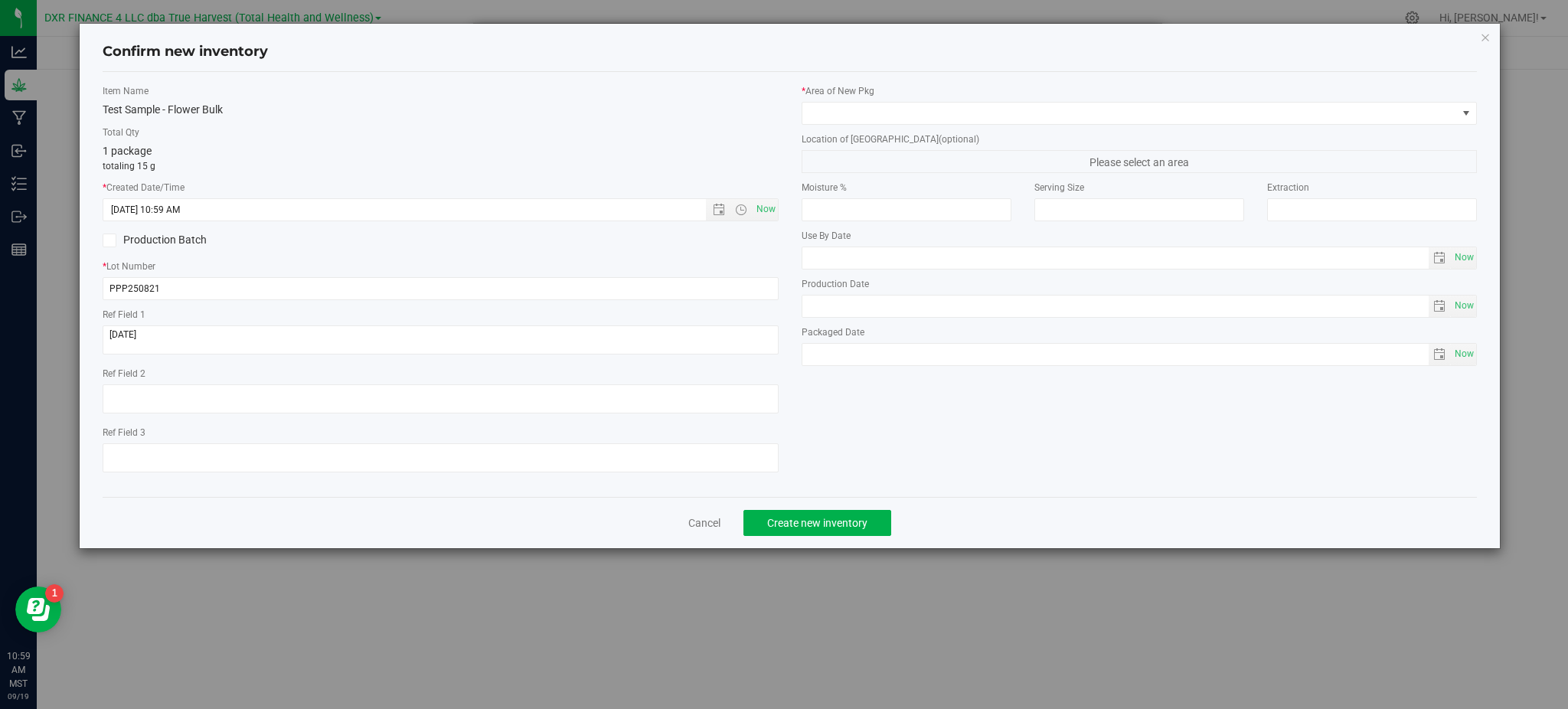
click at [350, 133] on label "Total Qty" at bounding box center [440, 132] width 675 height 14
click at [827, 113] on span at bounding box center [1129, 113] width 654 height 21
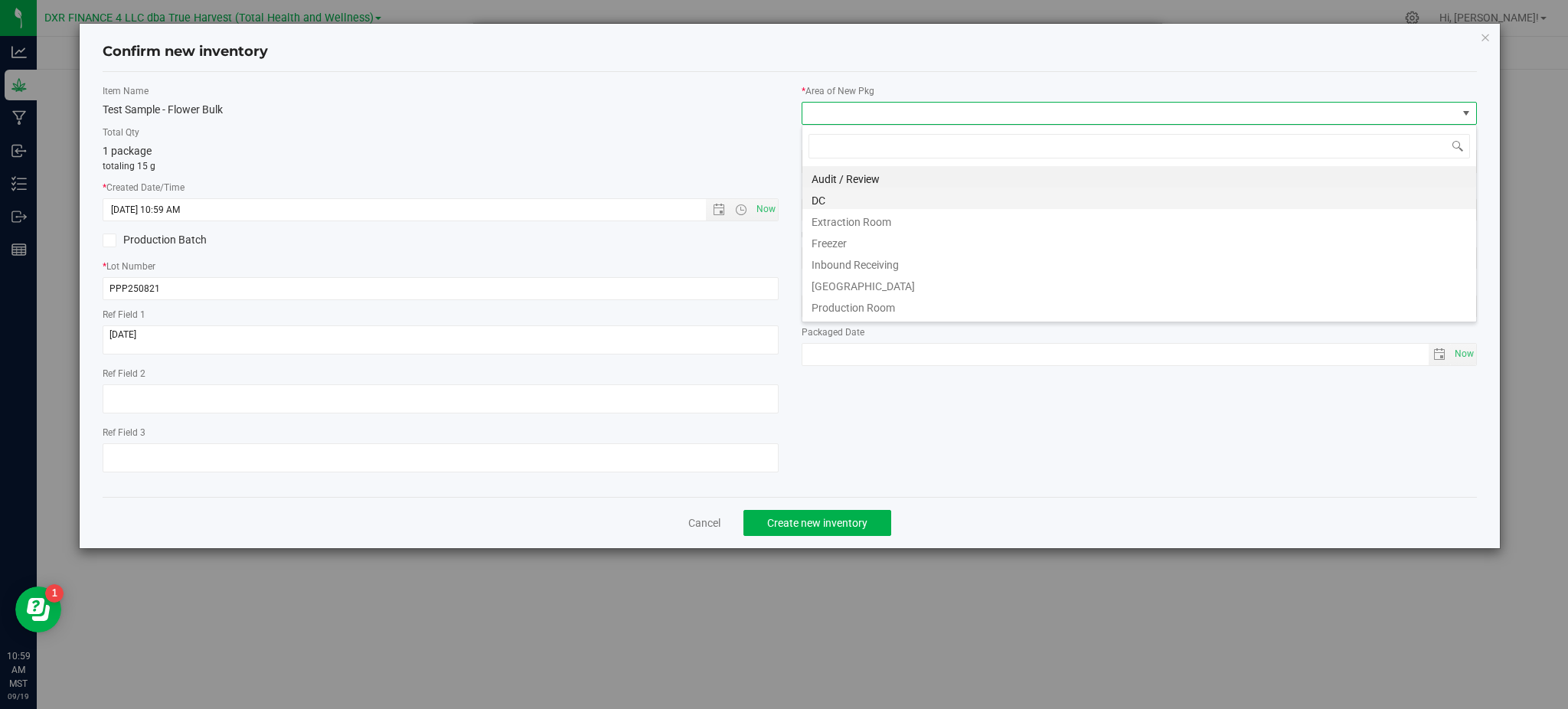
scroll to position [23, 675]
drag, startPoint x: 843, startPoint y: 202, endPoint x: 860, endPoint y: 380, distance: 178.8
click at [845, 202] on li "DC" at bounding box center [1139, 198] width 674 height 21
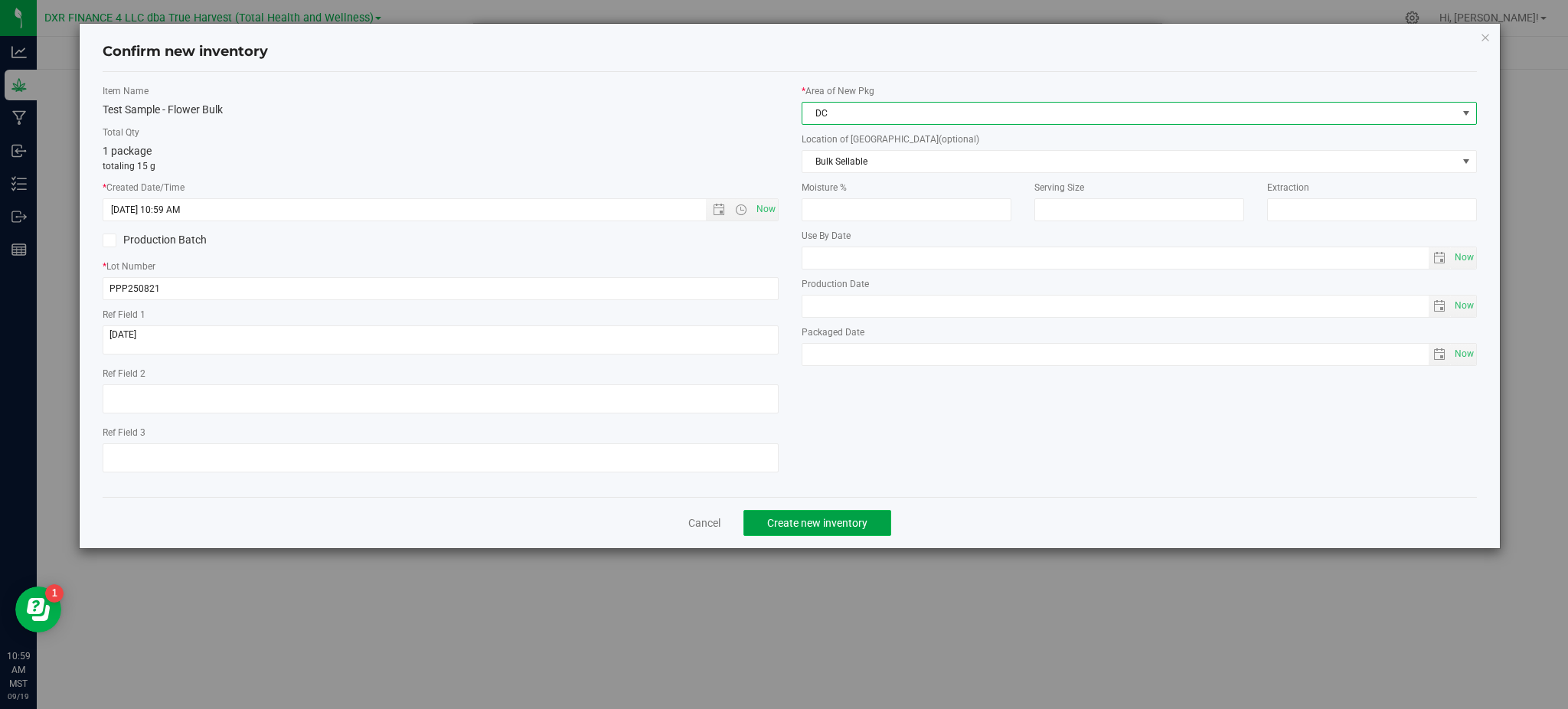
click at [837, 527] on span "Create new inventory" at bounding box center [817, 523] width 100 height 13
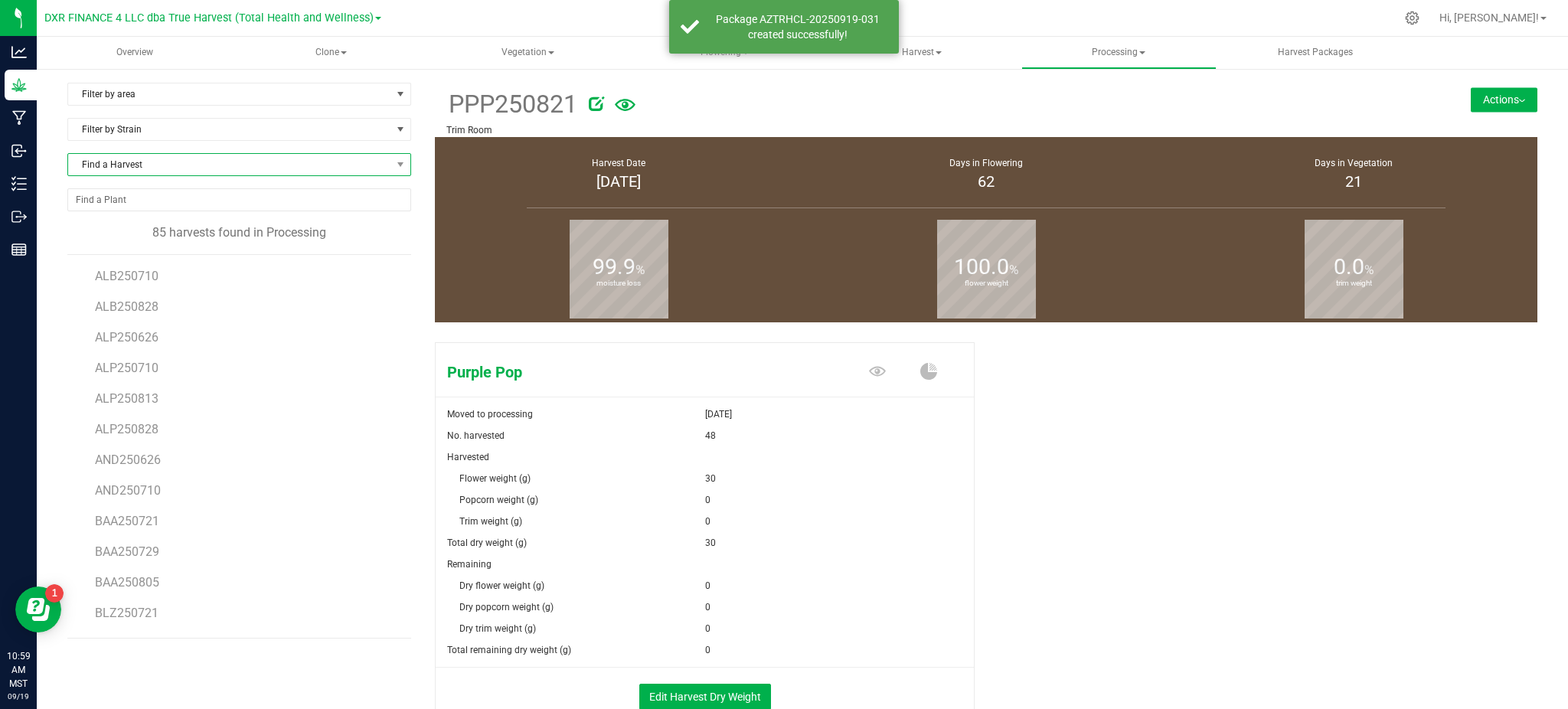
click at [179, 162] on span "Find a Harvest" at bounding box center [230, 164] width 323 height 21
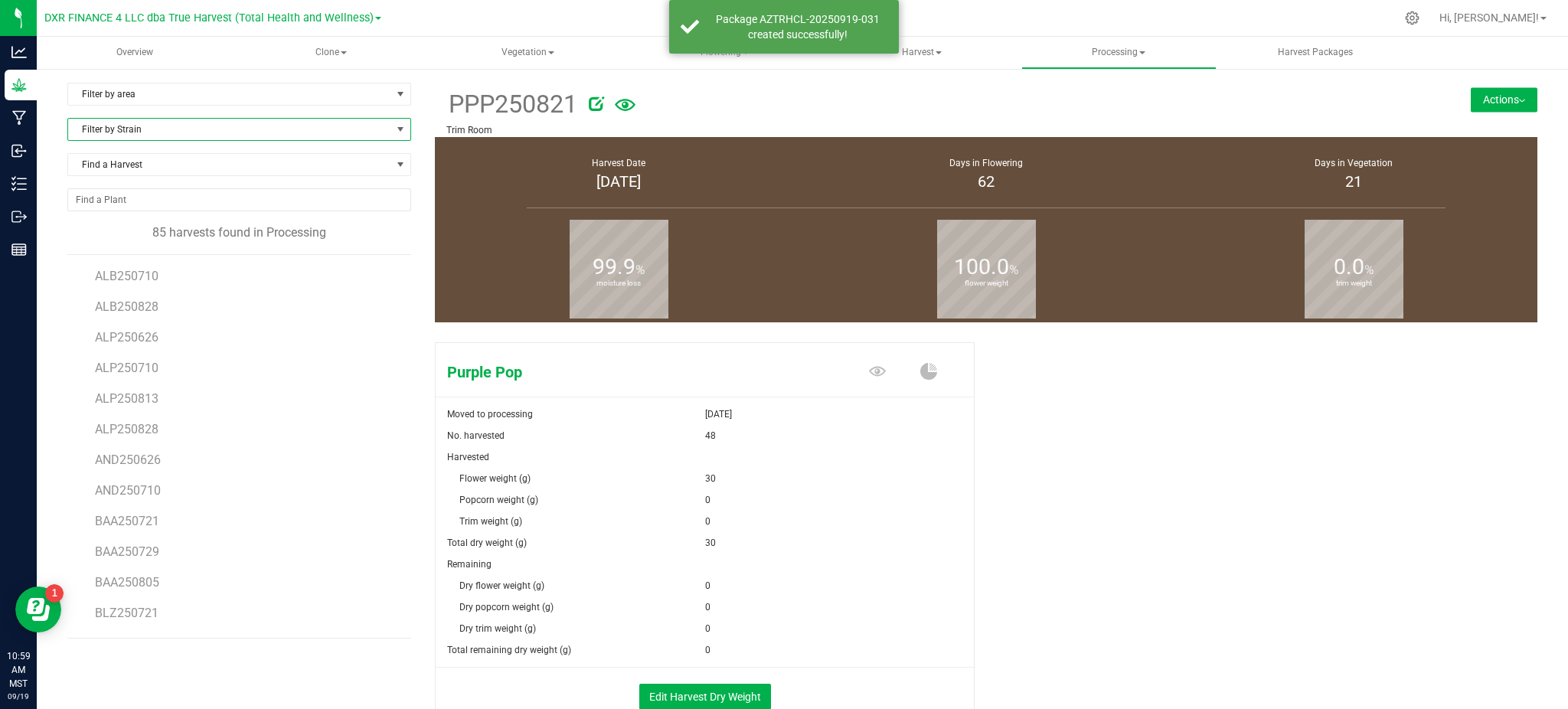
click at [165, 127] on span "Filter by Strain" at bounding box center [230, 129] width 323 height 21
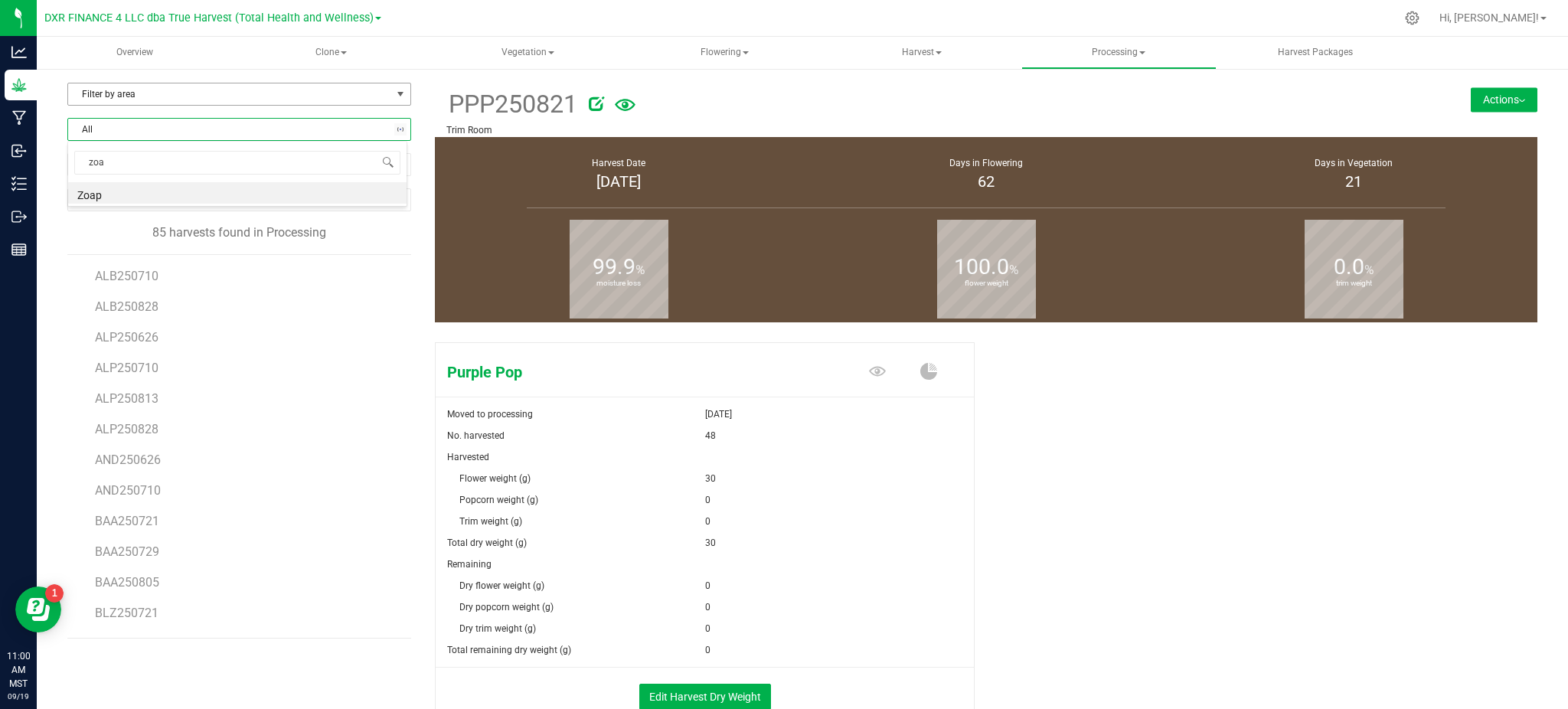
type input "zoap"
click at [96, 188] on li "Zoap" at bounding box center [237, 193] width 339 height 21
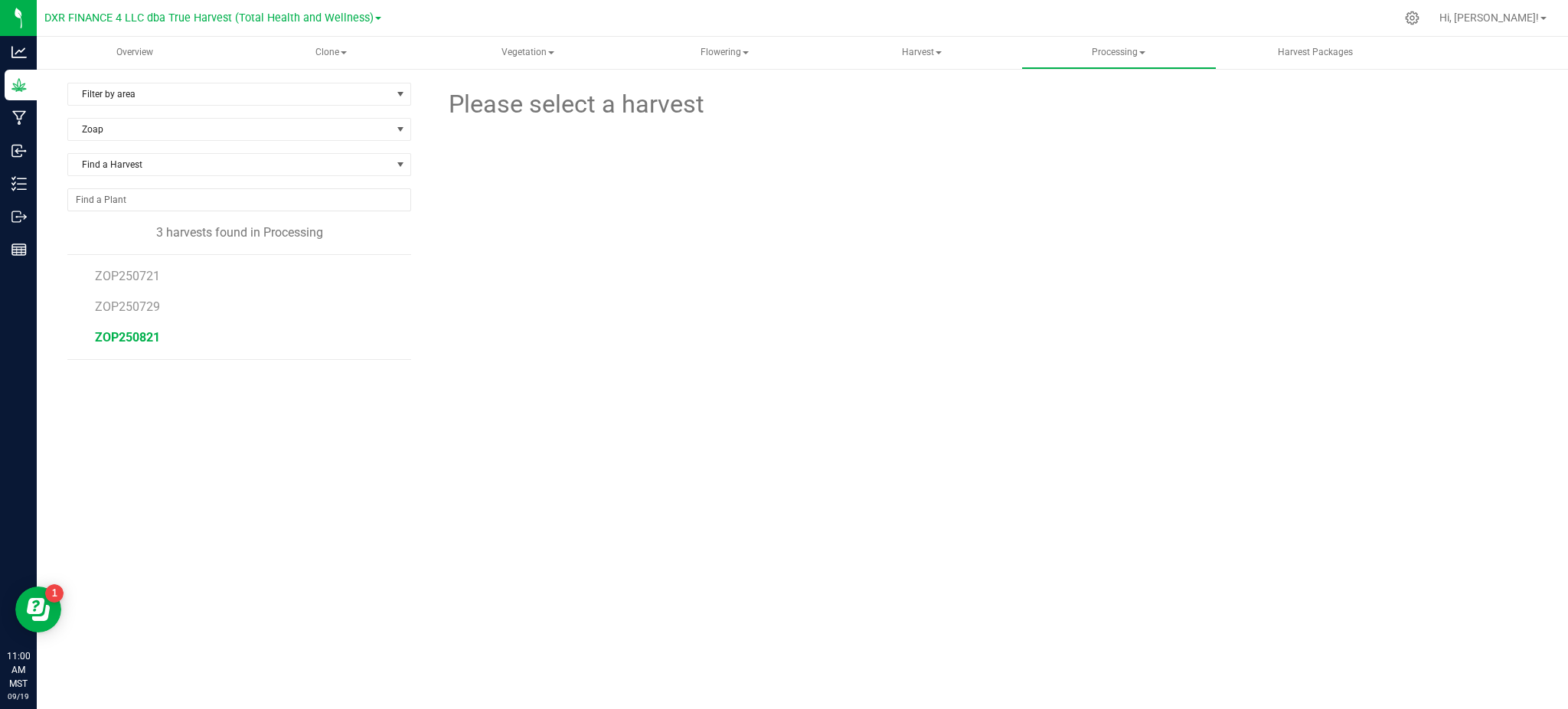
click at [140, 341] on span "ZOP250821" at bounding box center [126, 337] width 65 height 14
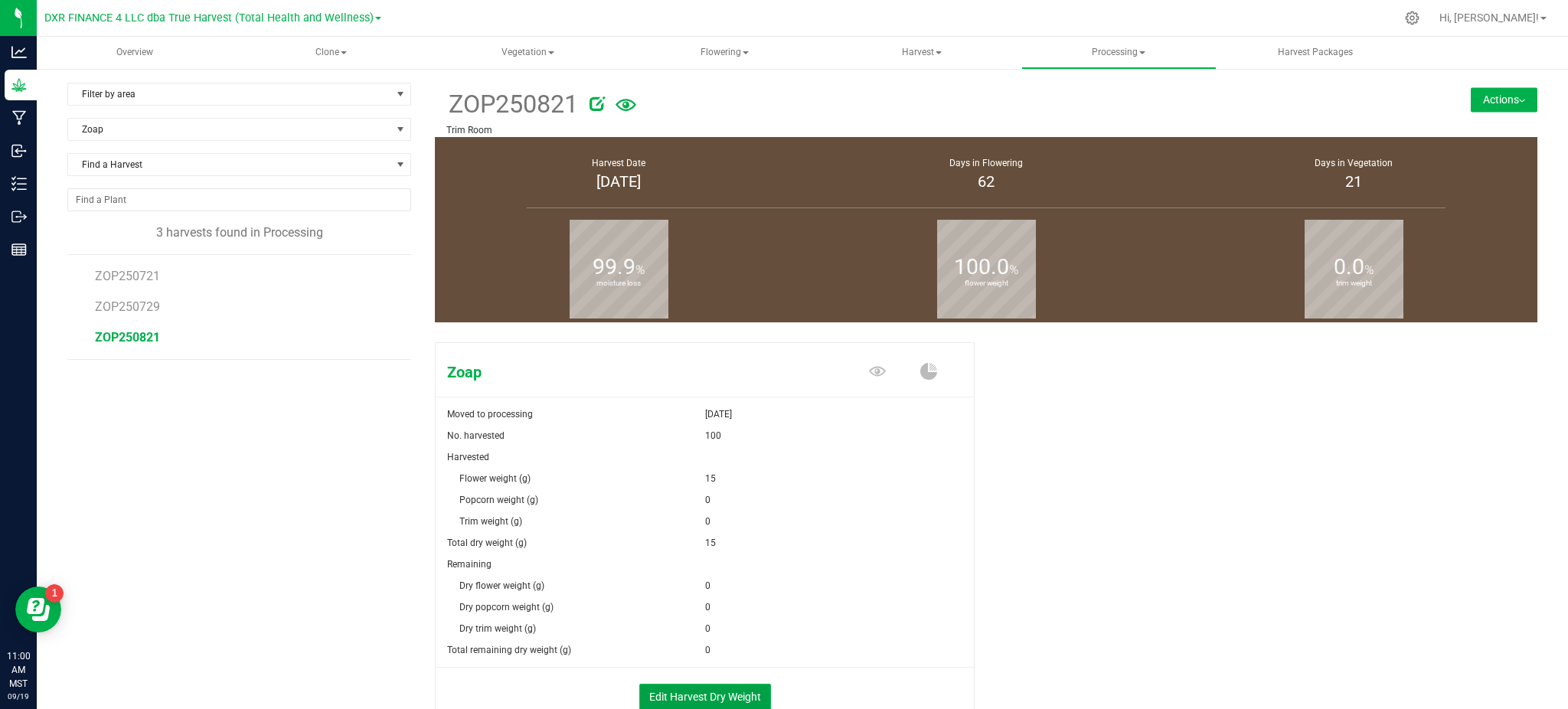
click at [697, 685] on button "Edit Harvest Dry Weight" at bounding box center [704, 695] width 131 height 26
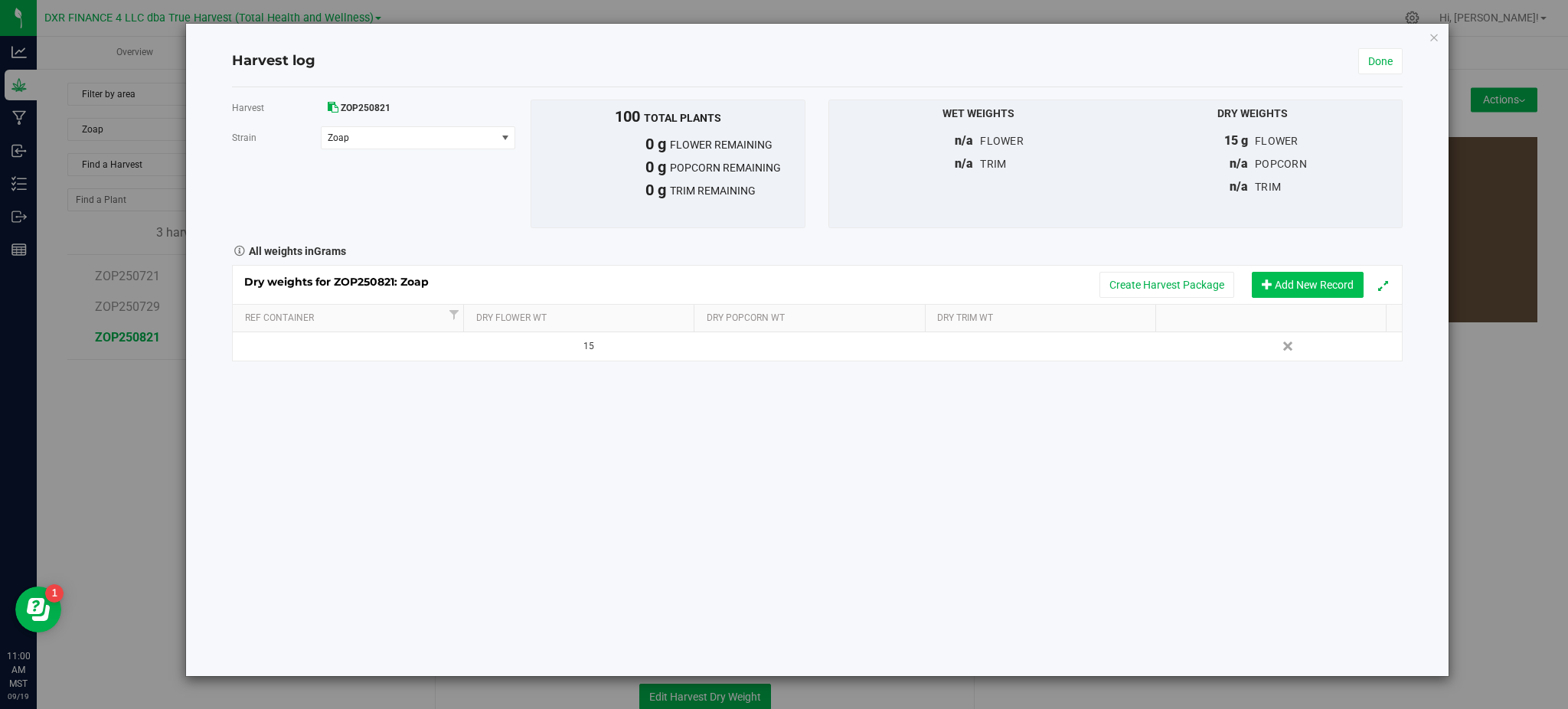
click at [1292, 288] on button "Add New Record" at bounding box center [1307, 285] width 112 height 26
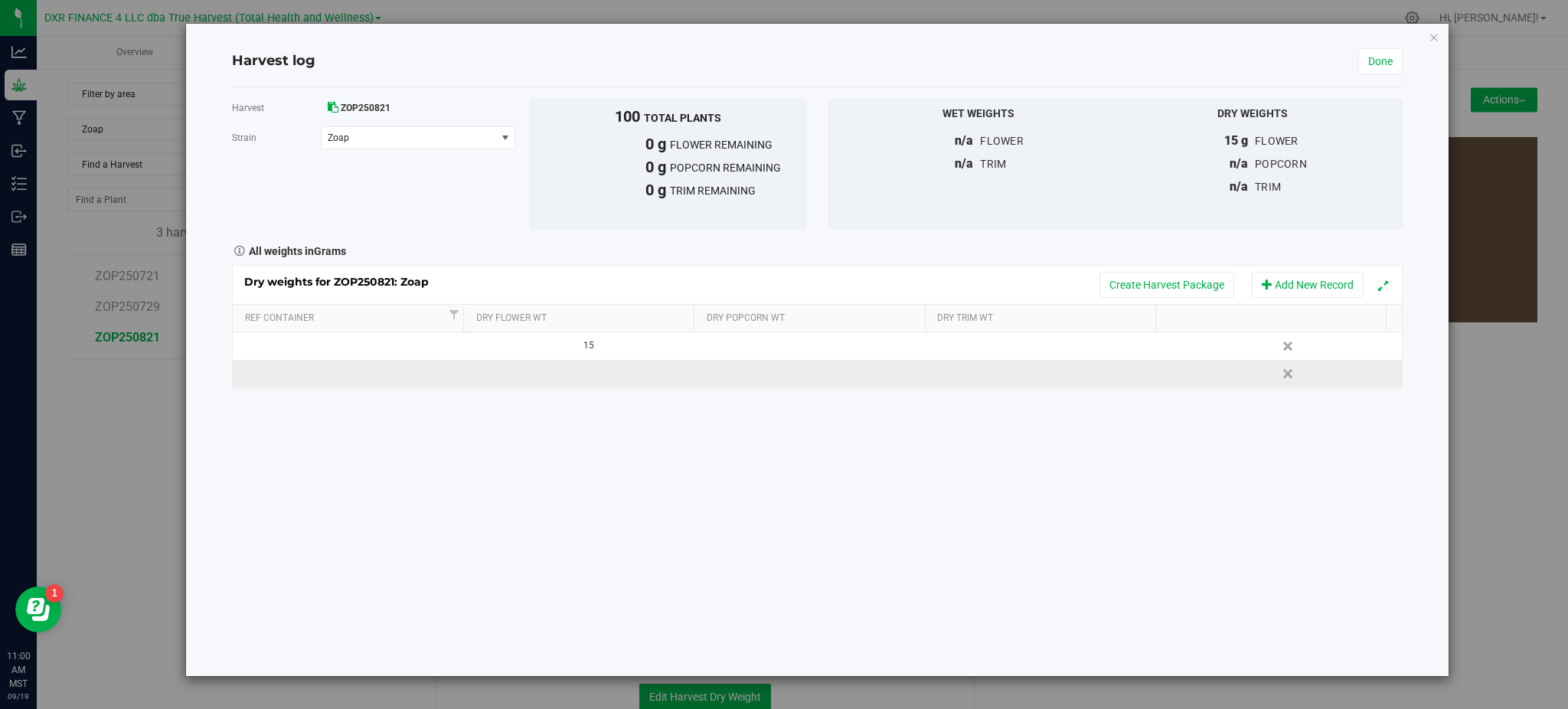
click at [602, 387] on td at bounding box center [584, 373] width 234 height 28
type input "15"
drag, startPoint x: 786, startPoint y: 594, endPoint x: 1037, endPoint y: 448, distance: 290.4
click at [807, 580] on div "Harvest ZOP250821 Strain Zoap Select strain Zoap To bulk upload trim weights: E…" at bounding box center [816, 381] width 1169 height 588
click at [1364, 59] on link "Done" at bounding box center [1380, 61] width 44 height 26
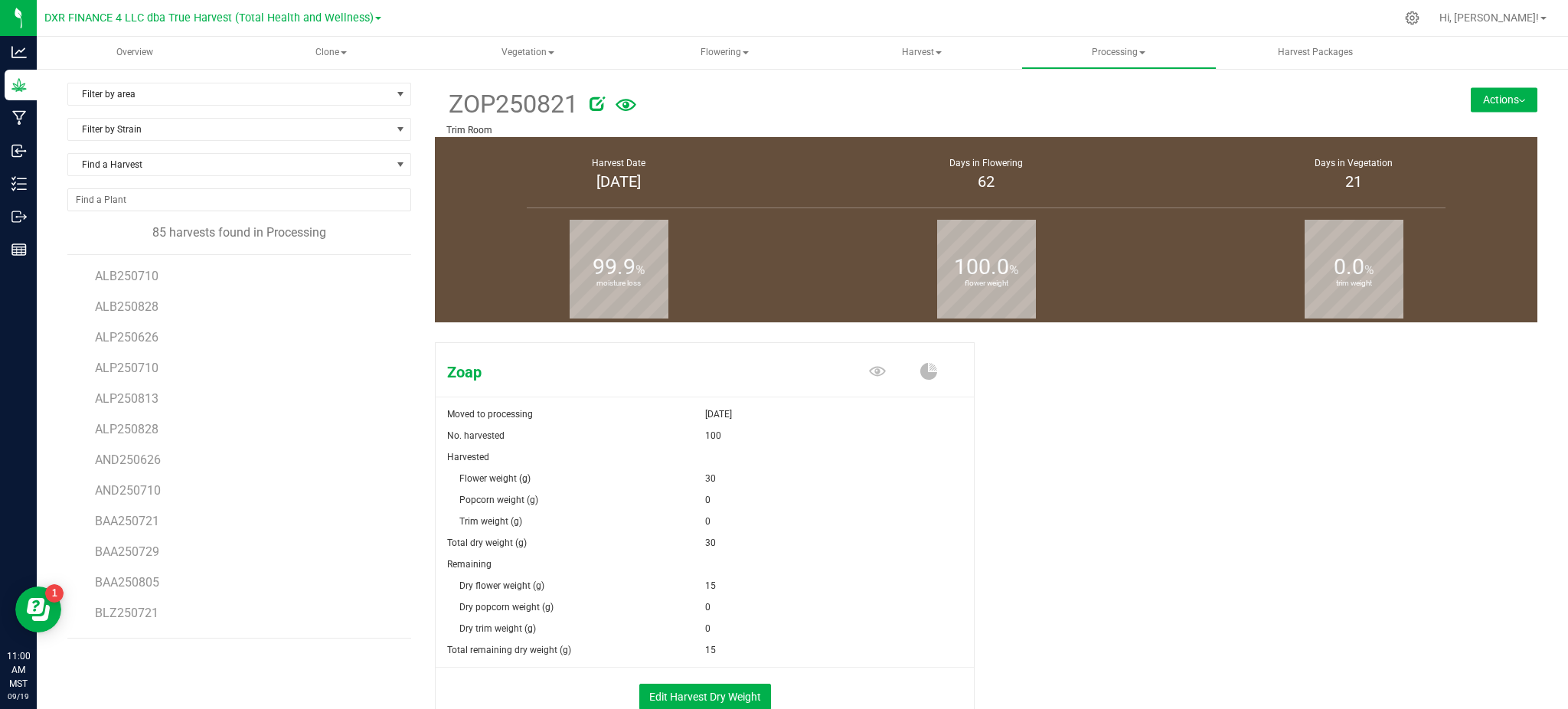
click at [1155, 460] on div "Zoap Moved to processing Sep 12, 2025 No. harvested 100 Harvested Flower weight…" at bounding box center [986, 547] width 1102 height 423
click at [1482, 89] on button "Actions" at bounding box center [1503, 98] width 67 height 24
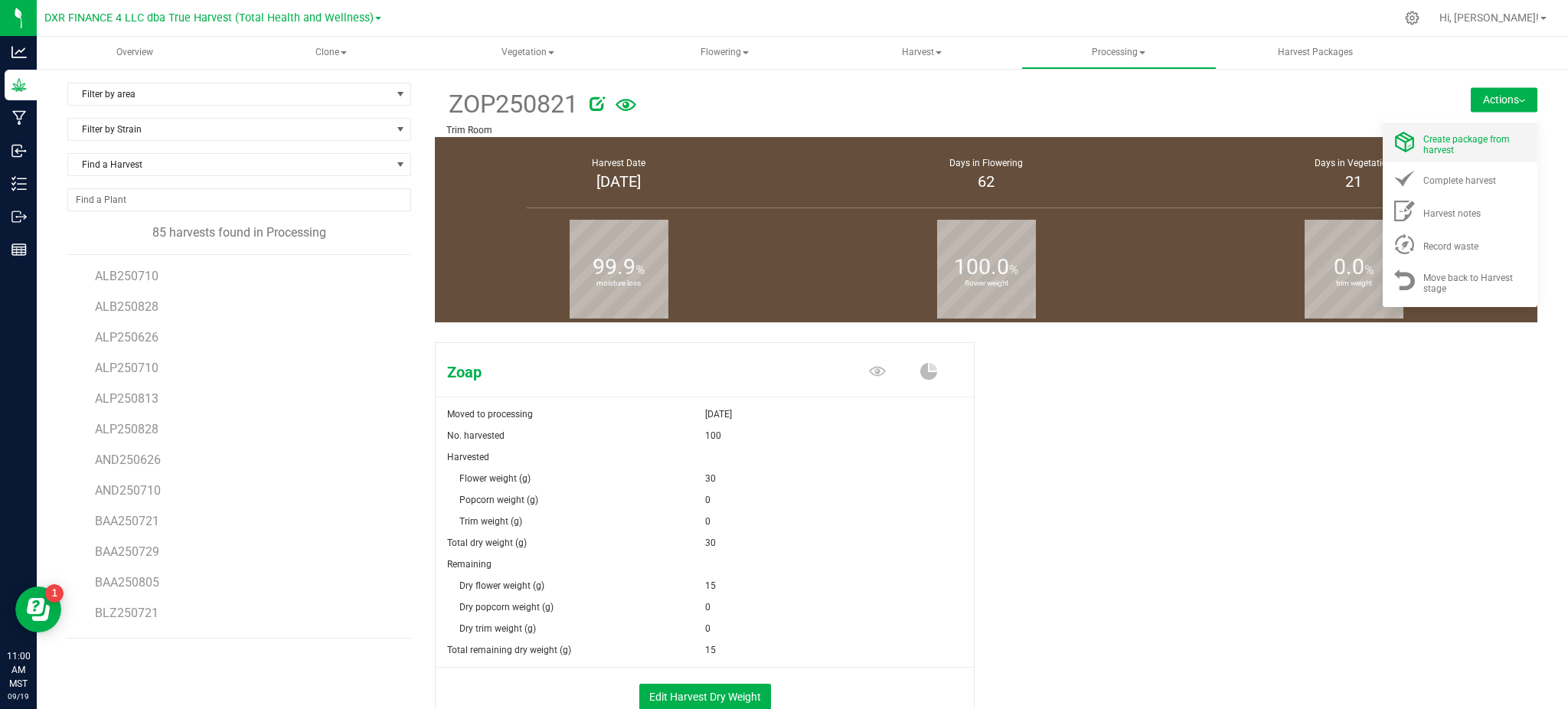
click at [1452, 147] on div "Create package from harvest" at bounding box center [1475, 142] width 104 height 27
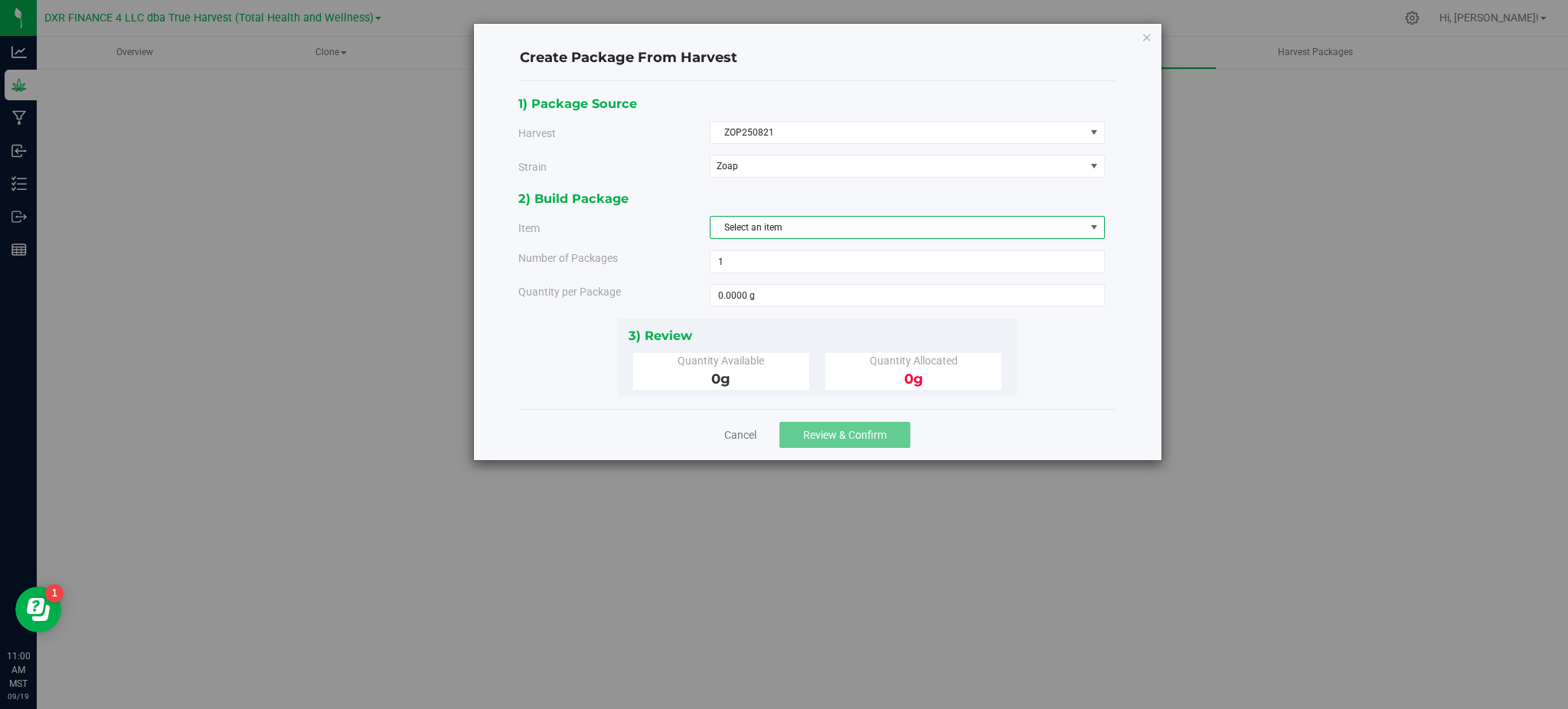
click at [862, 239] on span "Select an item" at bounding box center [906, 228] width 395 height 23
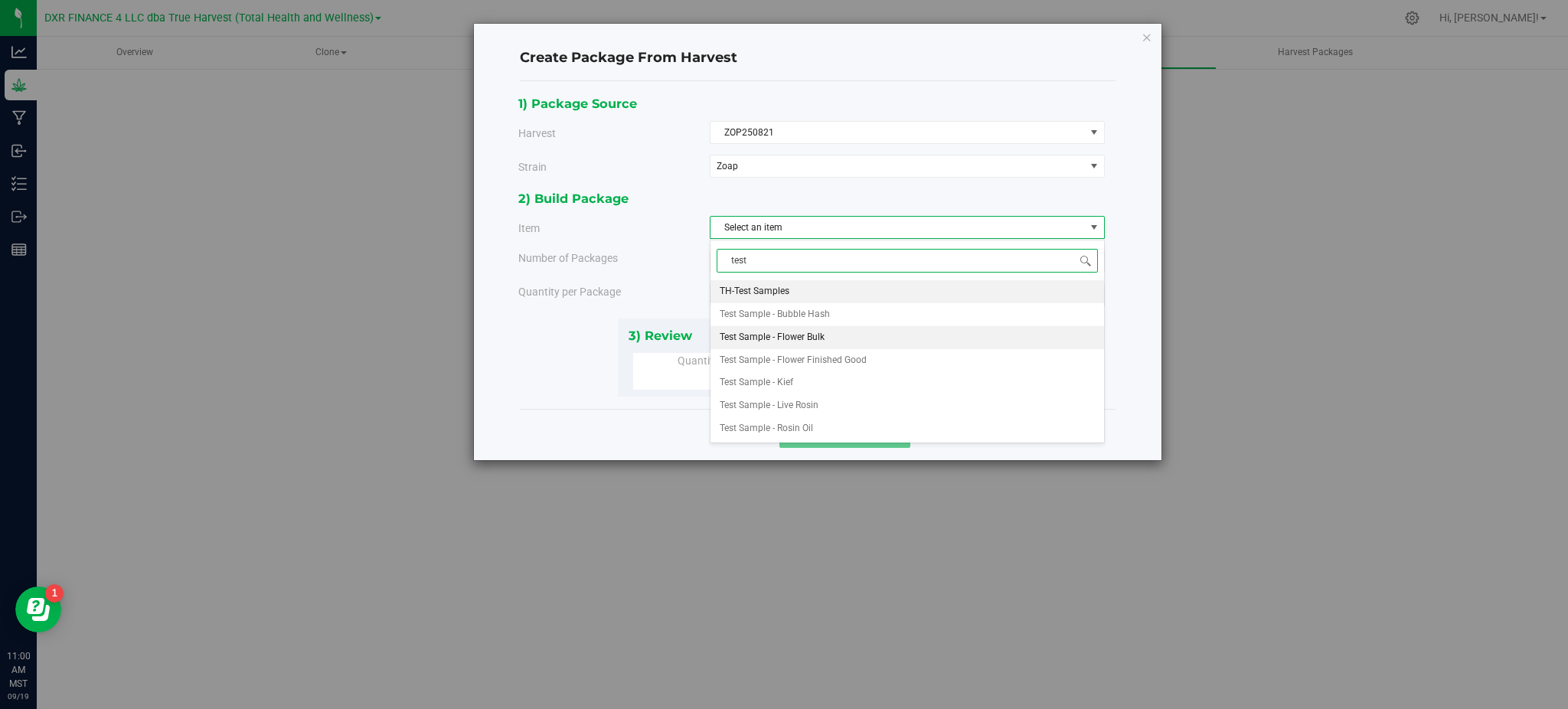
click at [806, 330] on span "Test Sample - Flower Bulk" at bounding box center [772, 338] width 105 height 20
type input "test"
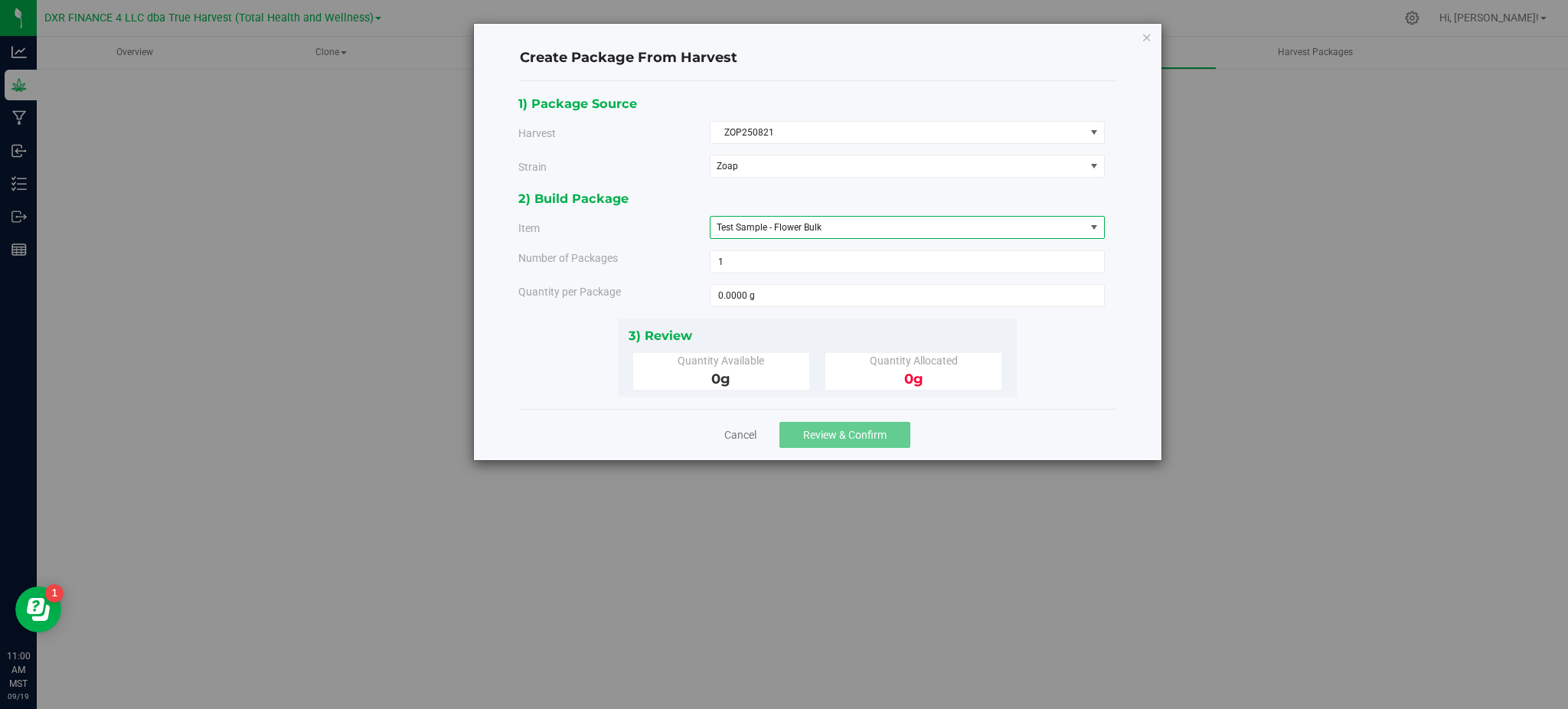
drag, startPoint x: 604, startPoint y: 261, endPoint x: 684, endPoint y: 262, distance: 80.0
click at [632, 260] on div "Number of Packages" at bounding box center [608, 258] width 203 height 16
click at [784, 299] on span at bounding box center [906, 295] width 395 height 23
type input "15"
type input "15.0000 g"
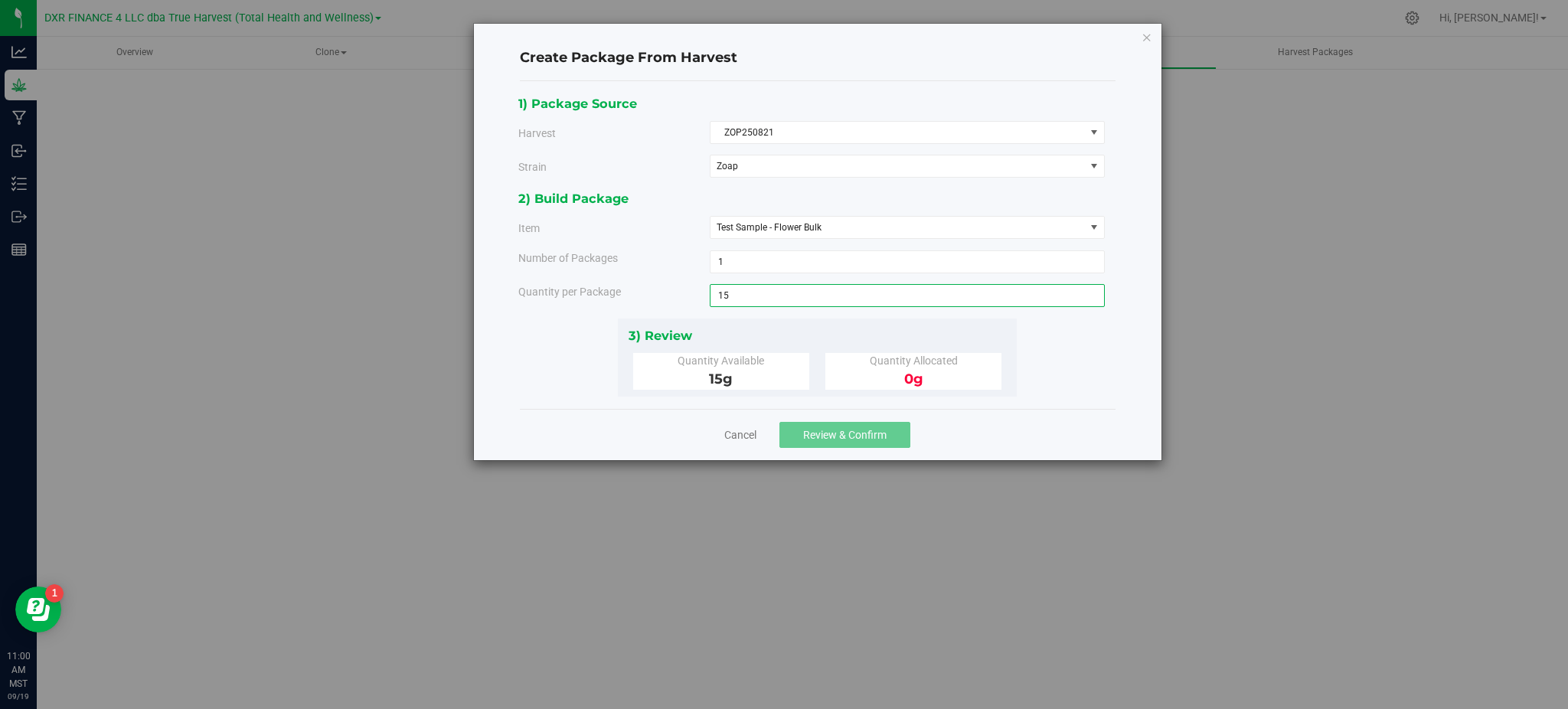
click at [1047, 381] on div "1) Package Source Harvest ZOP250821 Select ALB250710 ALB250828 ALP250626 ALP250…" at bounding box center [817, 245] width 598 height 303
click at [860, 435] on span "Review & Confirm" at bounding box center [844, 434] width 83 height 13
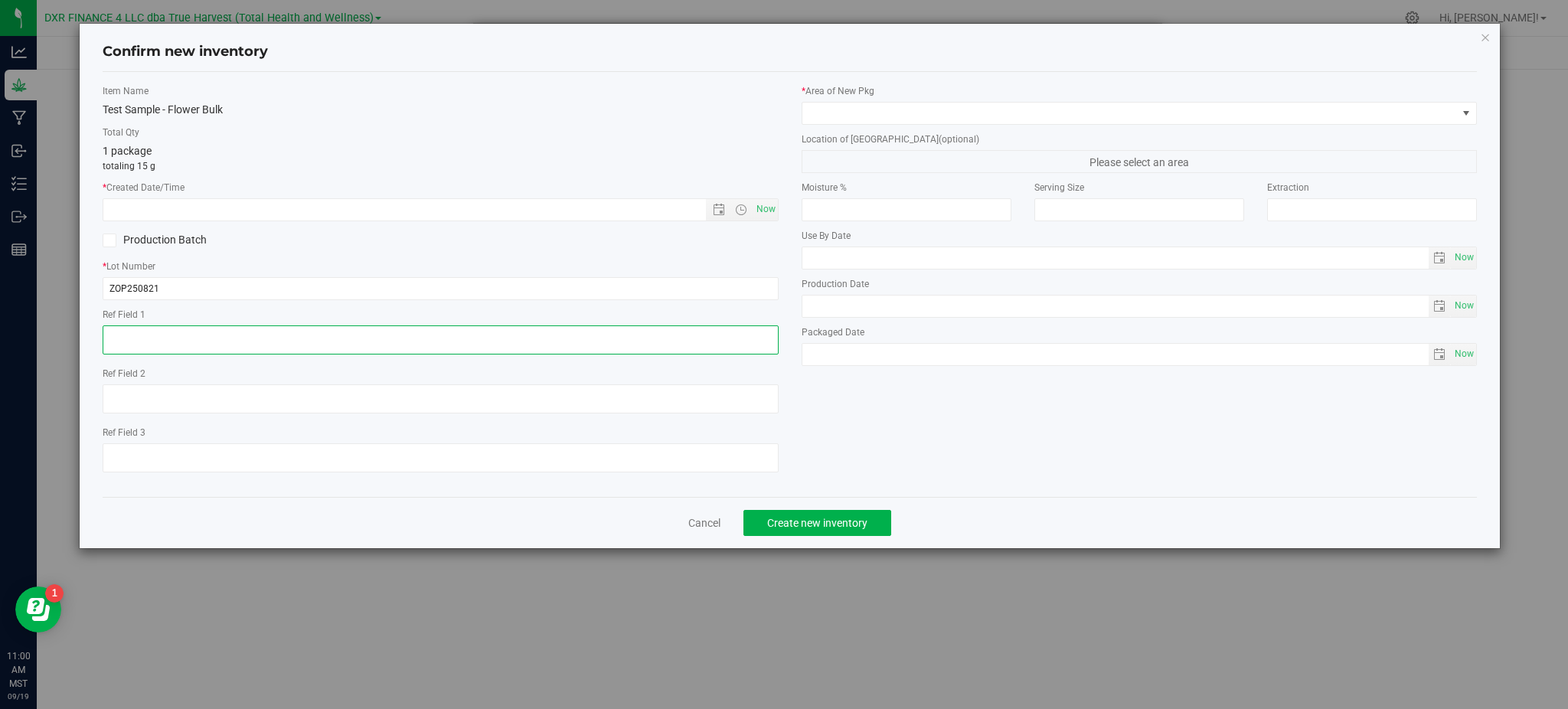
click at [219, 342] on textarea at bounding box center [440, 340] width 675 height 29
type textarea "2"
paste textarea "2025-08-21"
type textarea "2025-08-21"
click at [376, 222] on div "Item Name Test Sample - Flower Bulk Total Qty 1 package totaling 15 g * Created…" at bounding box center [440, 284] width 699 height 400
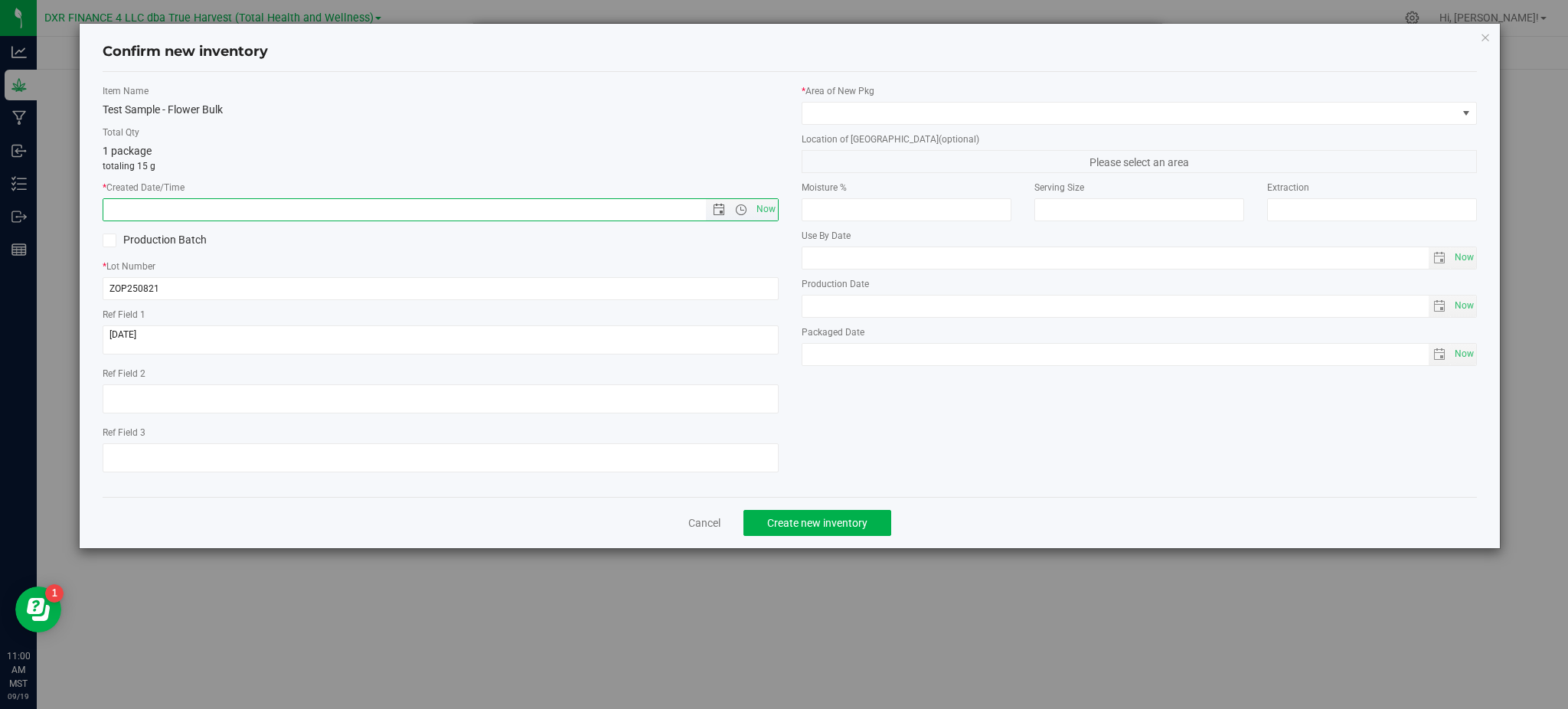
click at [383, 209] on input "text" at bounding box center [417, 209] width 628 height 21
paste input "2025-08-21"
type input "8/21/2025 11:00 AM"
click at [431, 150] on div "1 package totaling 15 g" at bounding box center [440, 157] width 675 height 30
click at [880, 118] on span at bounding box center [1129, 113] width 654 height 21
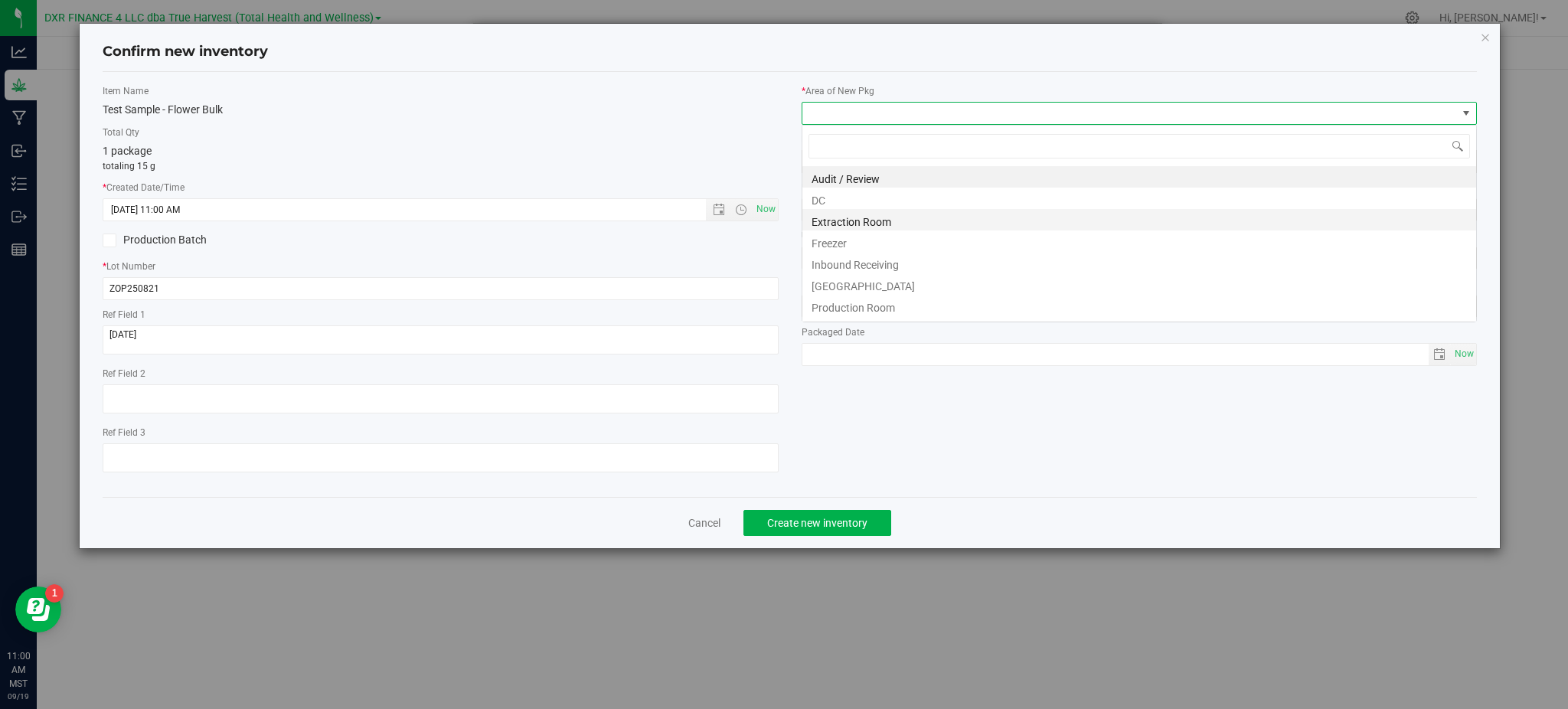
scroll to position [23, 675]
click at [876, 201] on li "DC" at bounding box center [1139, 198] width 674 height 21
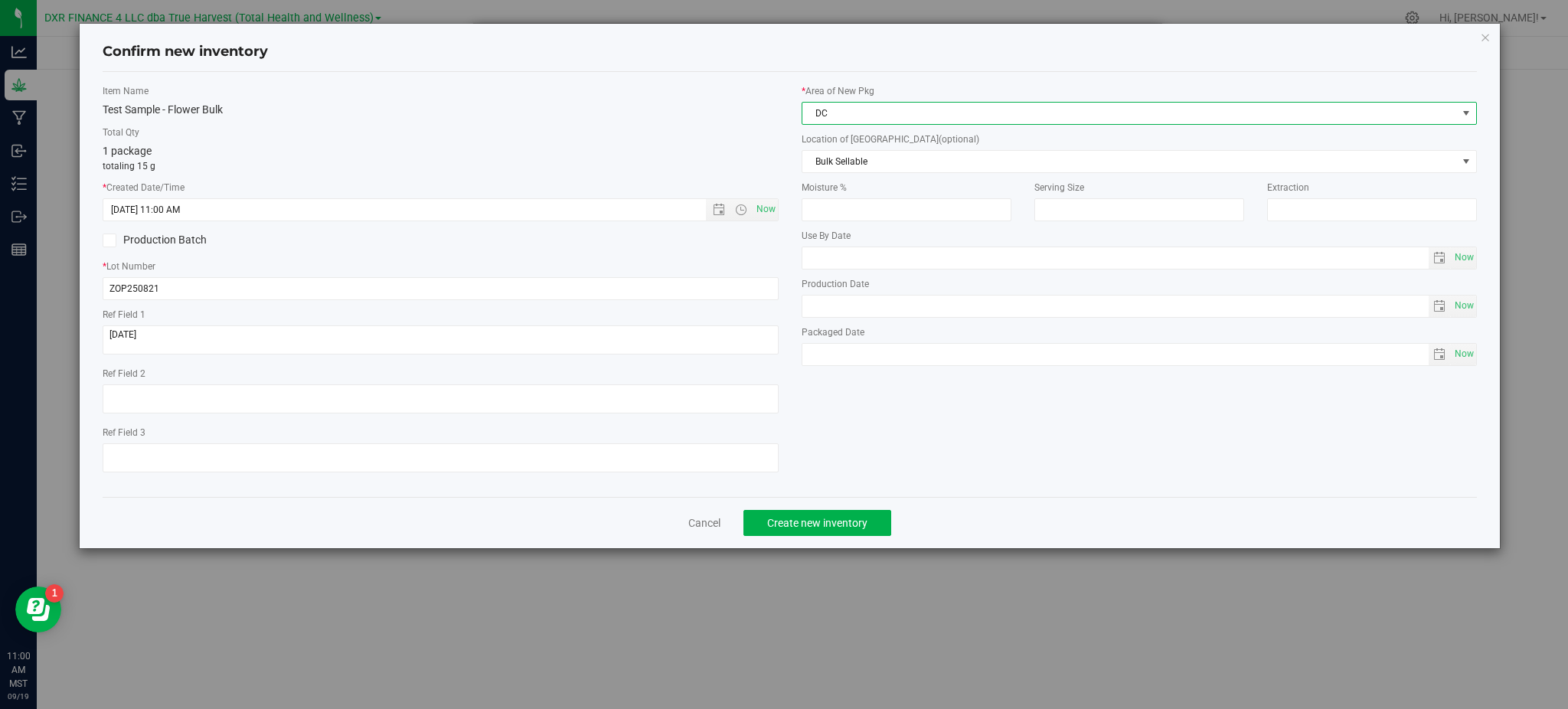
drag, startPoint x: 1084, startPoint y: 487, endPoint x: 923, endPoint y: 503, distance: 161.8
click at [1083, 484] on div "Item Name Test Sample - Flower Bulk Total Qty 1 package totaling 15 g * Created…" at bounding box center [789, 284] width 1397 height 400
click at [828, 535] on button "Create new inventory" at bounding box center [816, 522] width 148 height 26
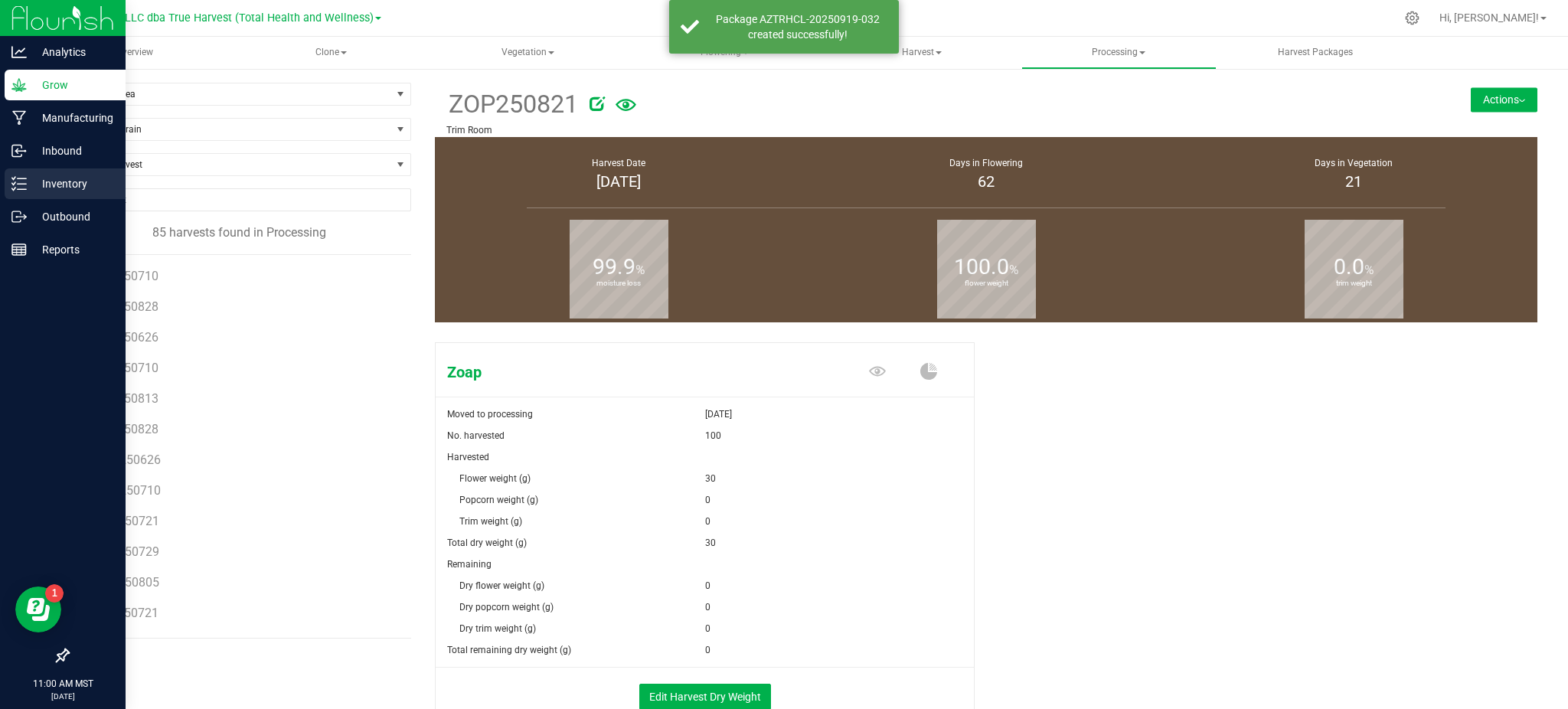
click at [45, 173] on div "Inventory" at bounding box center [65, 184] width 121 height 31
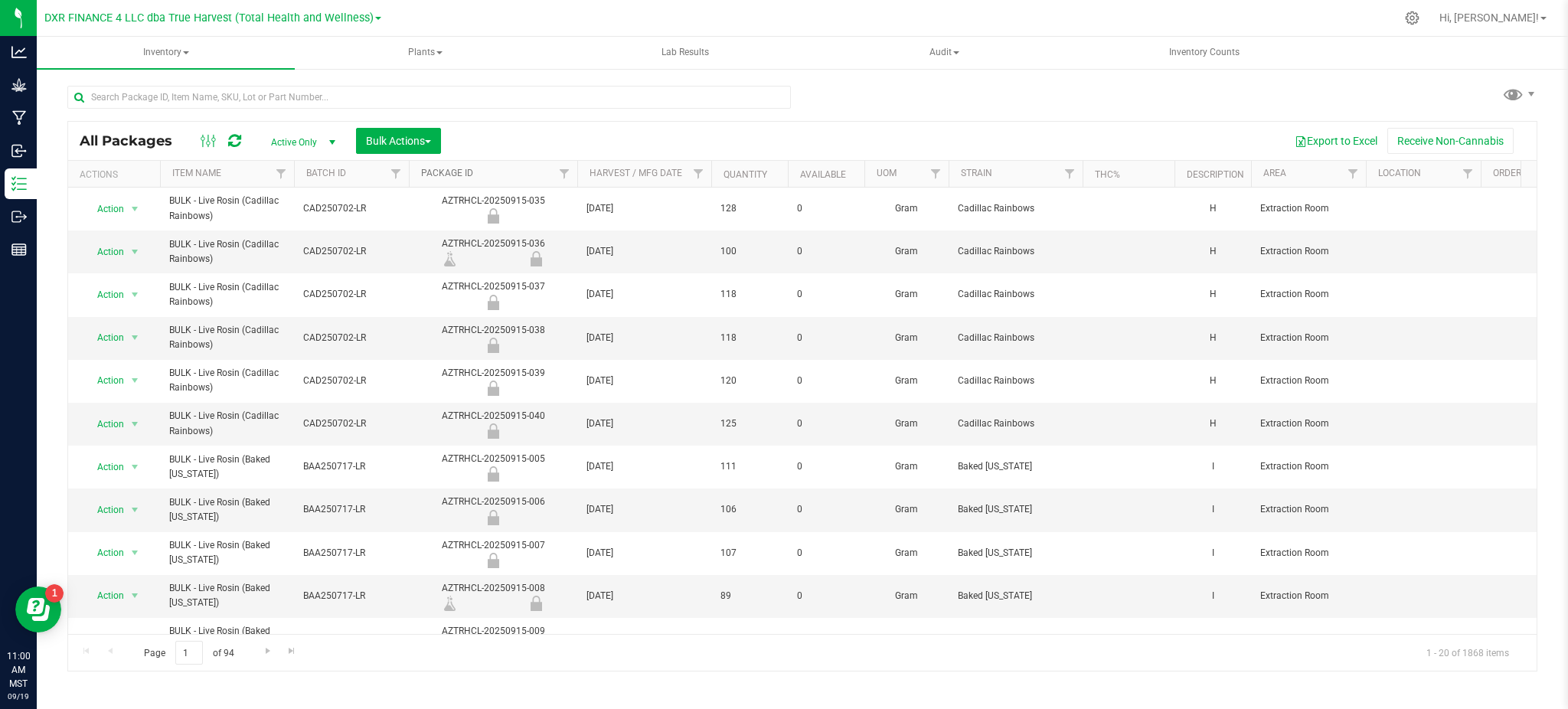
click at [465, 172] on link "Package ID" at bounding box center [447, 173] width 52 height 11
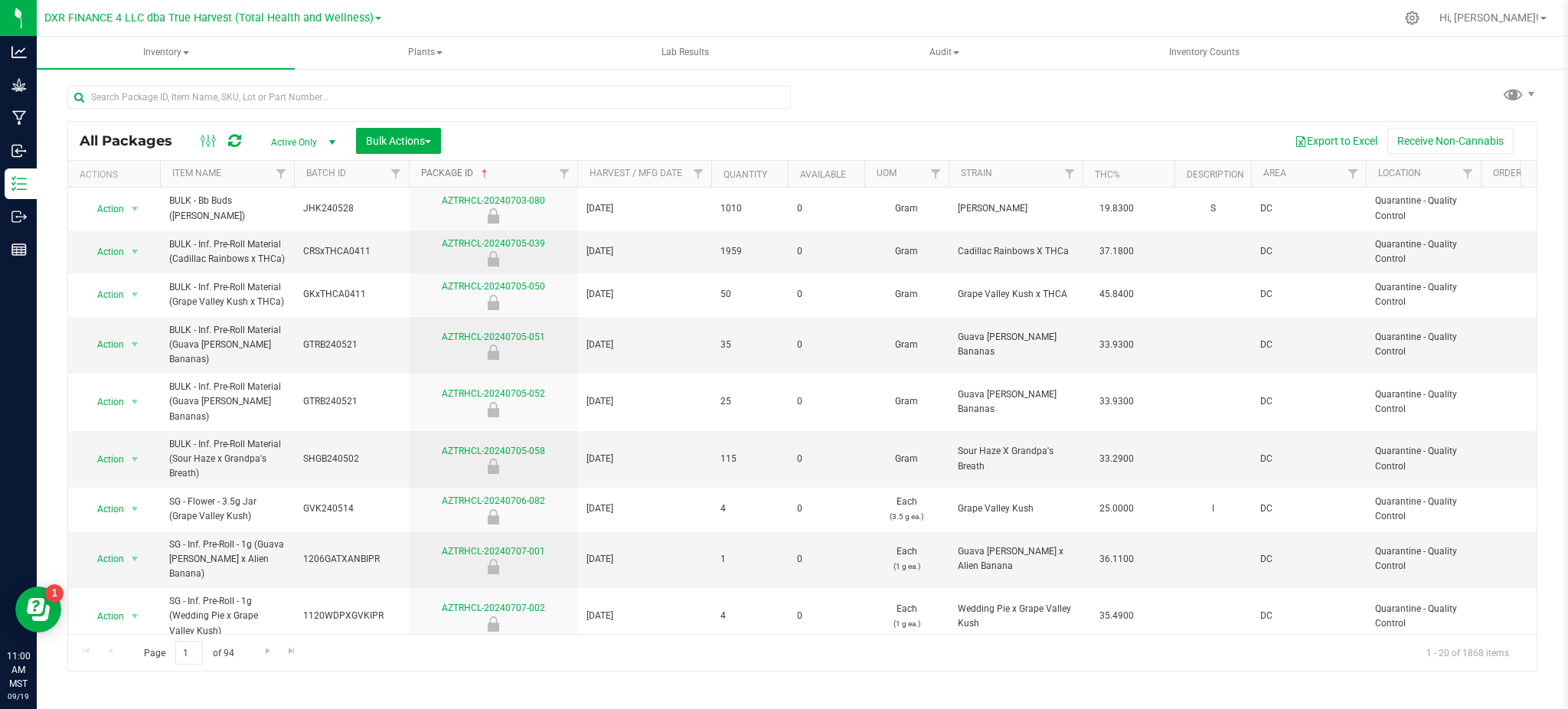
click at [461, 178] on link "Package ID" at bounding box center [455, 173] width 69 height 11
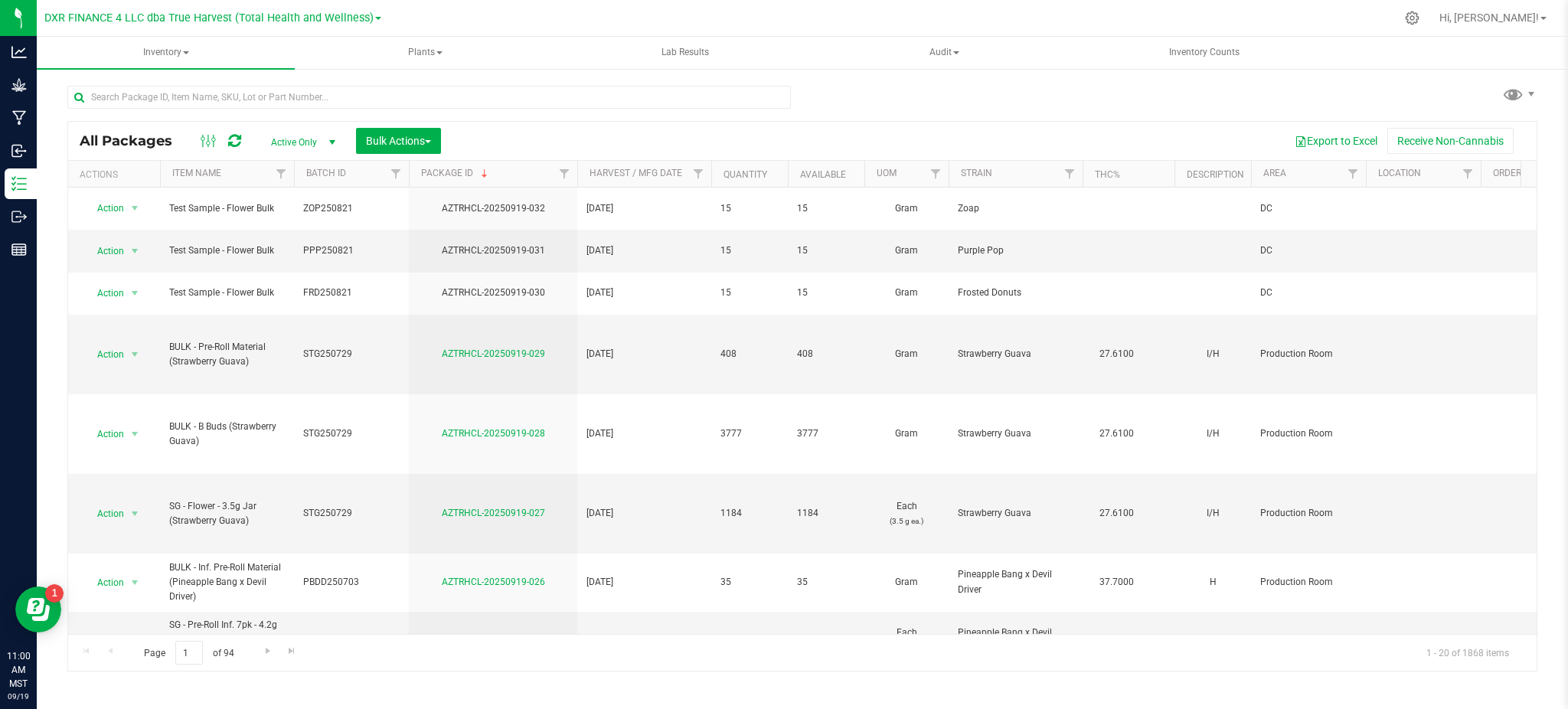
click at [515, 118] on div at bounding box center [429, 103] width 724 height 35
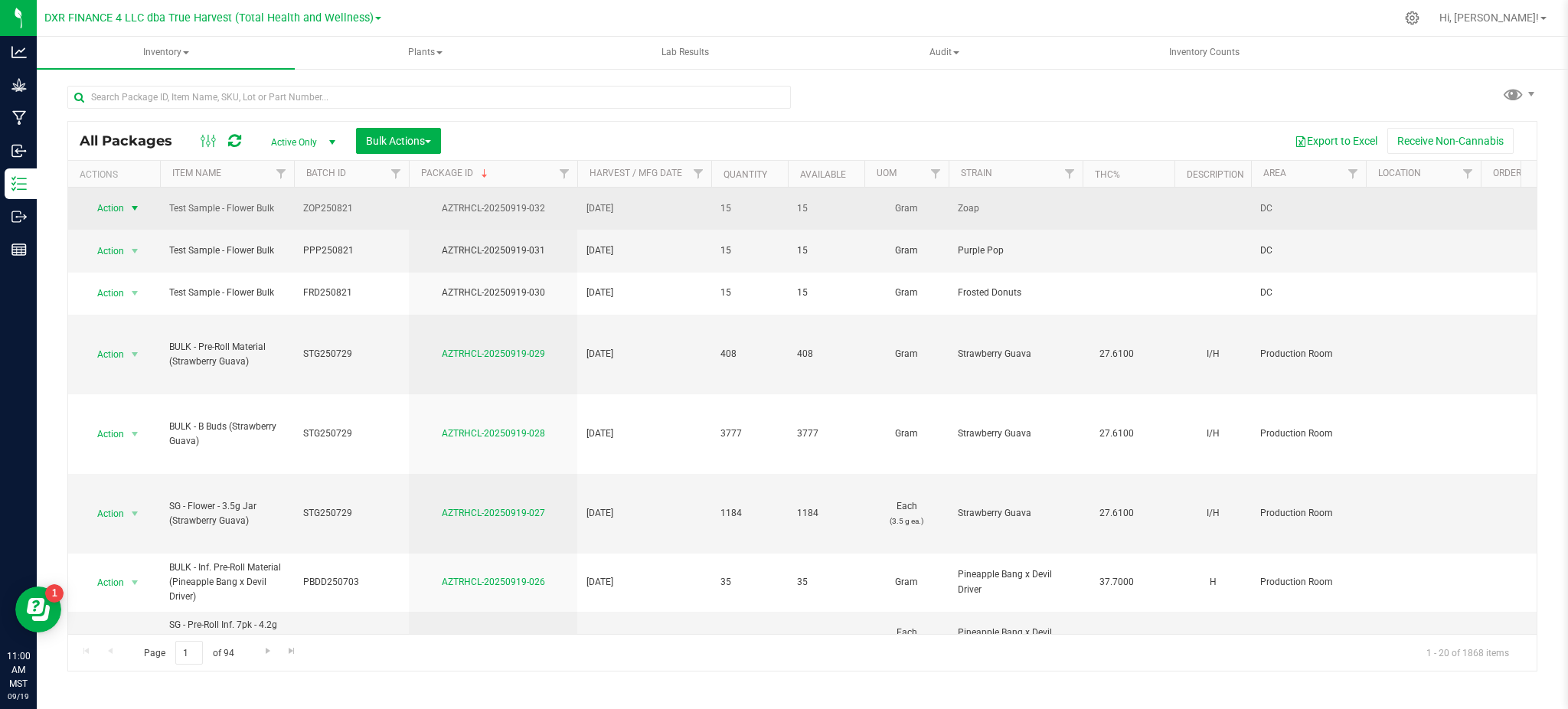
click at [124, 202] on span "Action" at bounding box center [103, 208] width 41 height 21
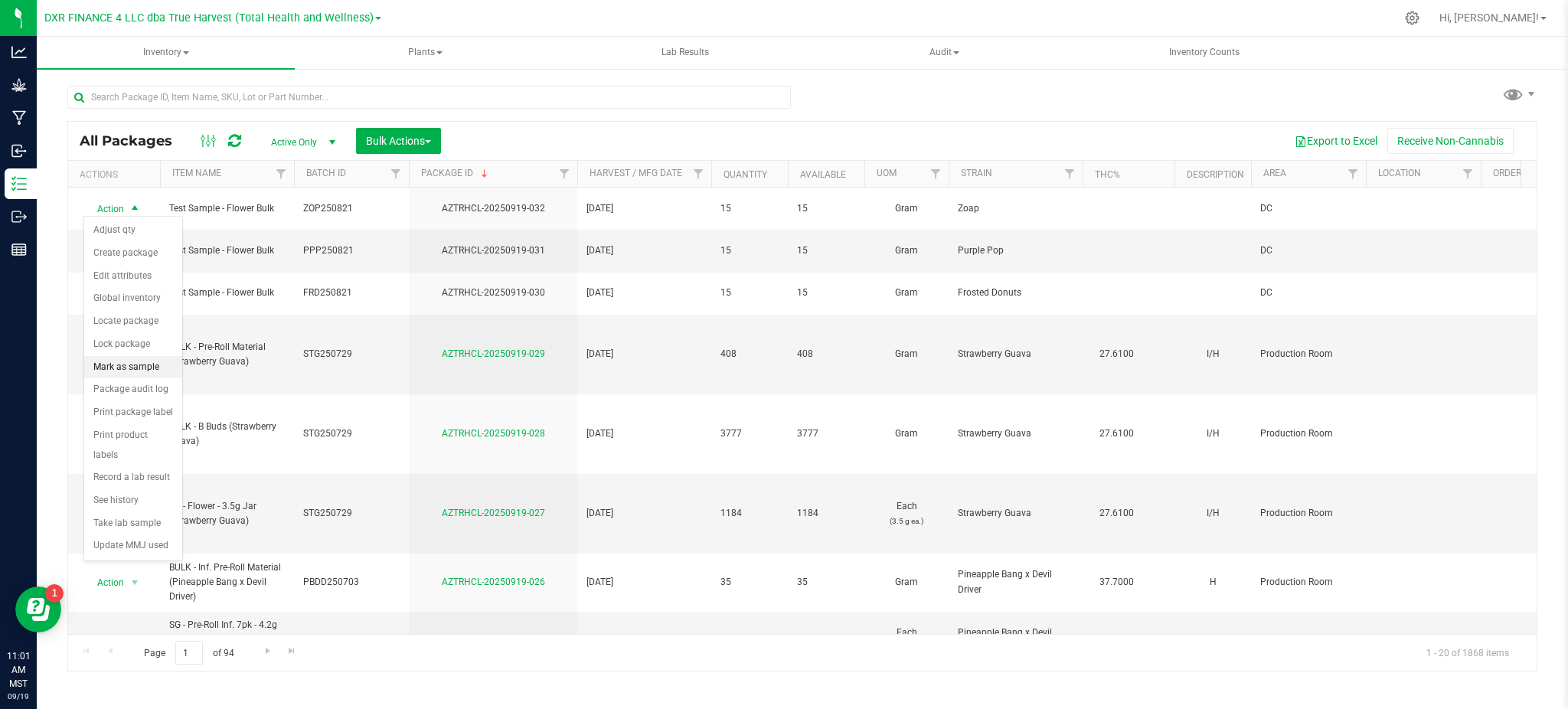
click at [124, 368] on li "Mark as sample" at bounding box center [133, 368] width 98 height 23
click at [125, 253] on span "select" at bounding box center [135, 251] width 19 height 21
drag, startPoint x: 146, startPoint y: 409, endPoint x: 154, endPoint y: 360, distance: 49.6
click at [146, 408] on li "Mark as sample" at bounding box center [133, 410] width 98 height 23
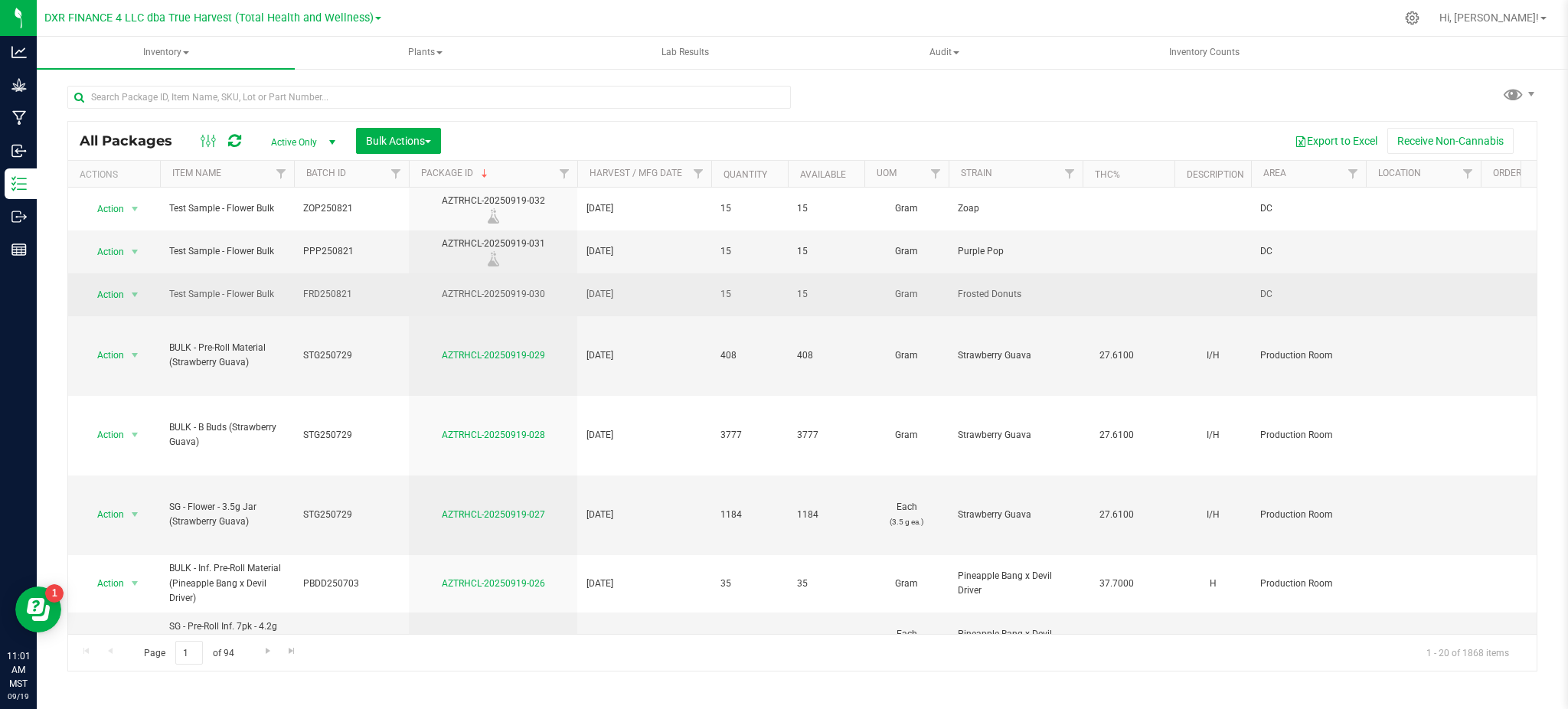
click at [121, 302] on td "Action Action Adjust qty Create package Edit attributes Global inventory Locate…" at bounding box center [114, 294] width 92 height 42
click at [123, 290] on span "Action" at bounding box center [103, 294] width 41 height 21
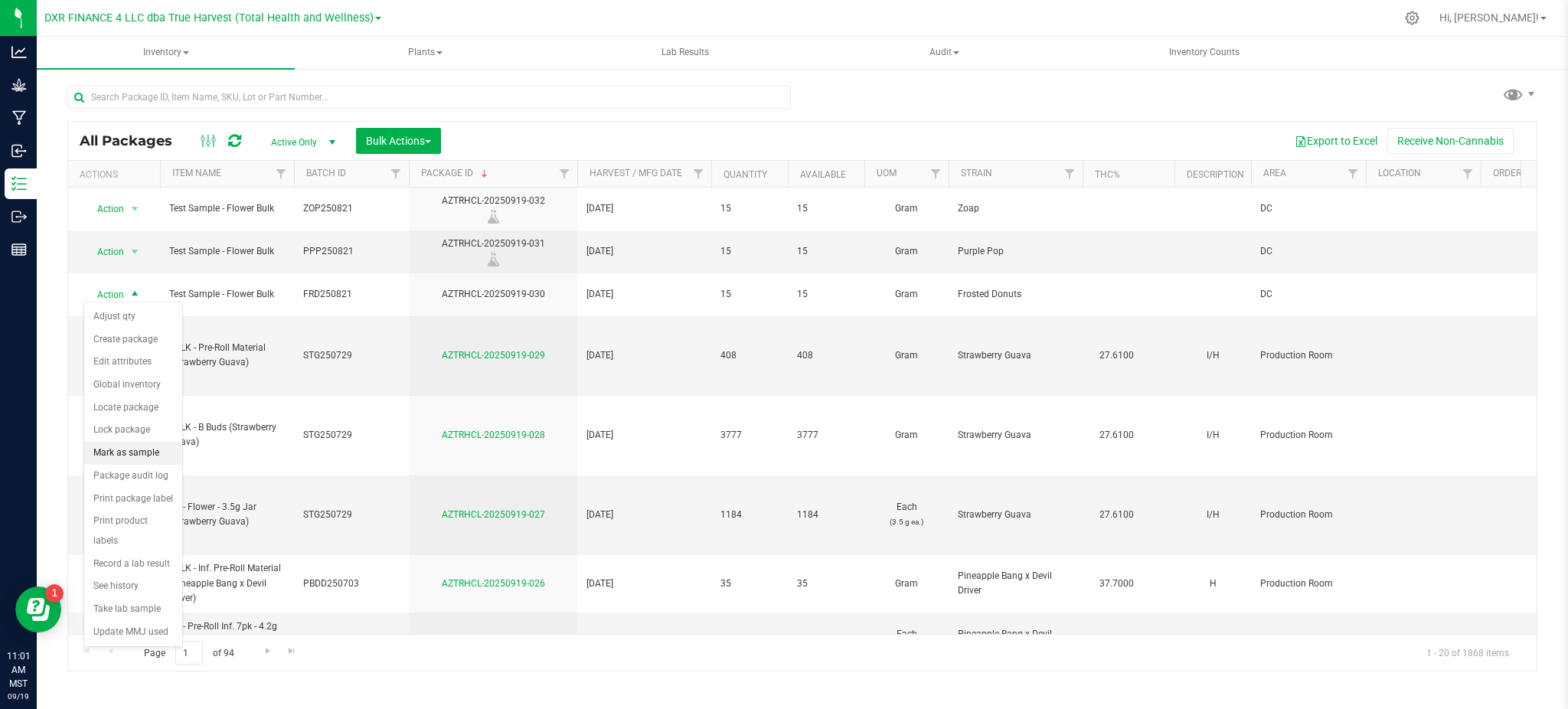
click at [127, 464] on li "Mark as sample" at bounding box center [133, 453] width 98 height 23
click at [680, 123] on div "All Packages Active Only Active Only Lab Samples Locked All Bulk Actions Add to…" at bounding box center [803, 141] width 1469 height 39
click at [413, 139] on span "Bulk Actions" at bounding box center [398, 141] width 65 height 13
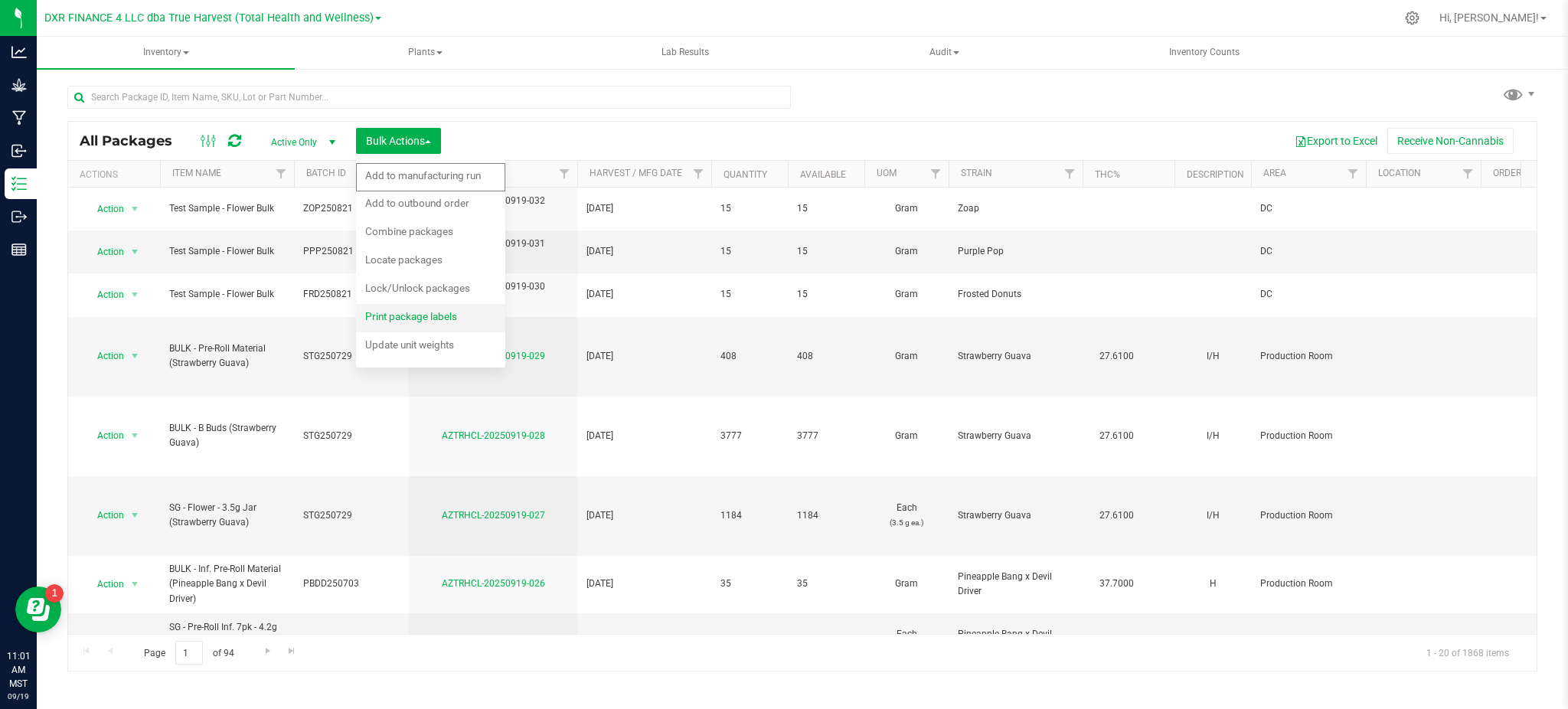
click at [435, 324] on div "Print package labels" at bounding box center [421, 317] width 113 height 24
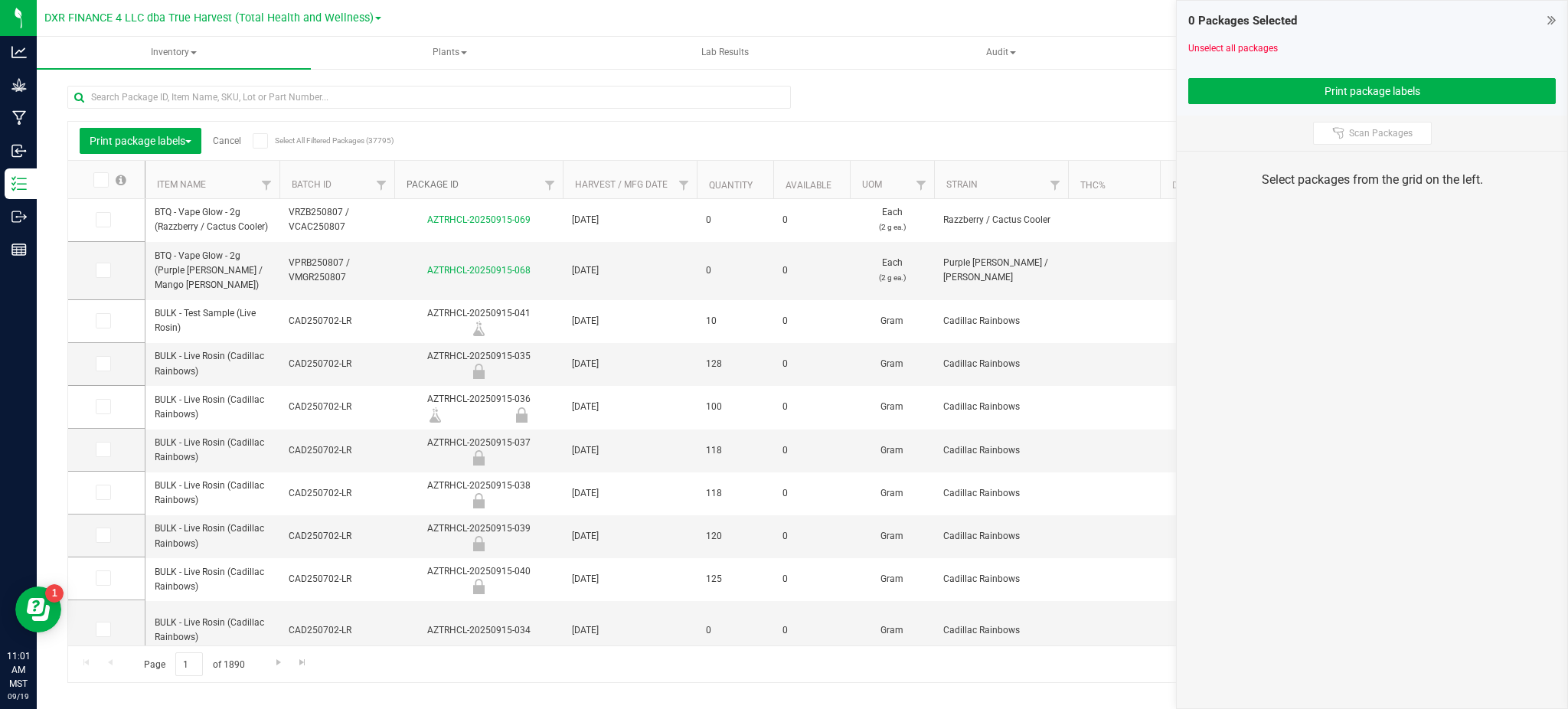
click at [439, 183] on link "Package ID" at bounding box center [432, 184] width 52 height 11
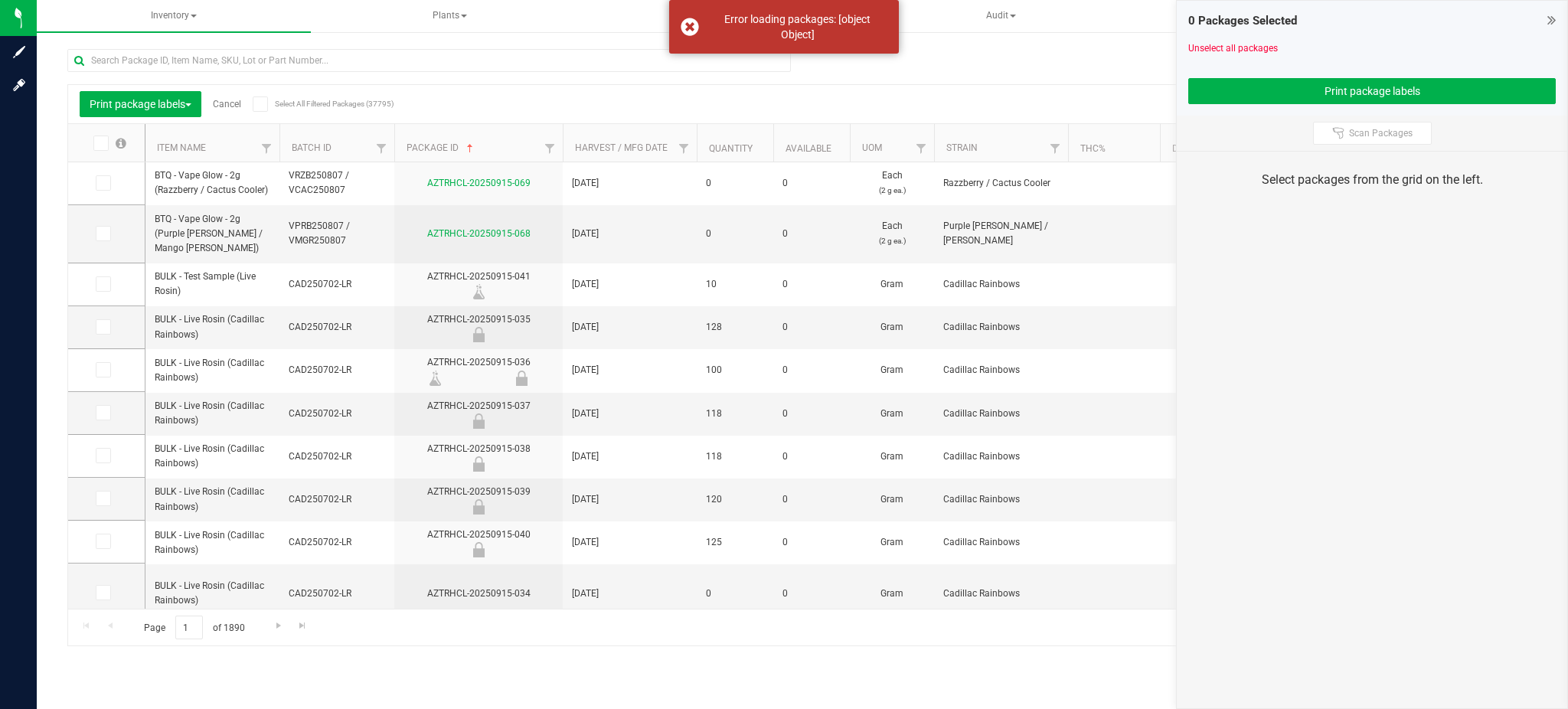
click at [429, 139] on th "Package ID" at bounding box center [479, 144] width 169 height 39
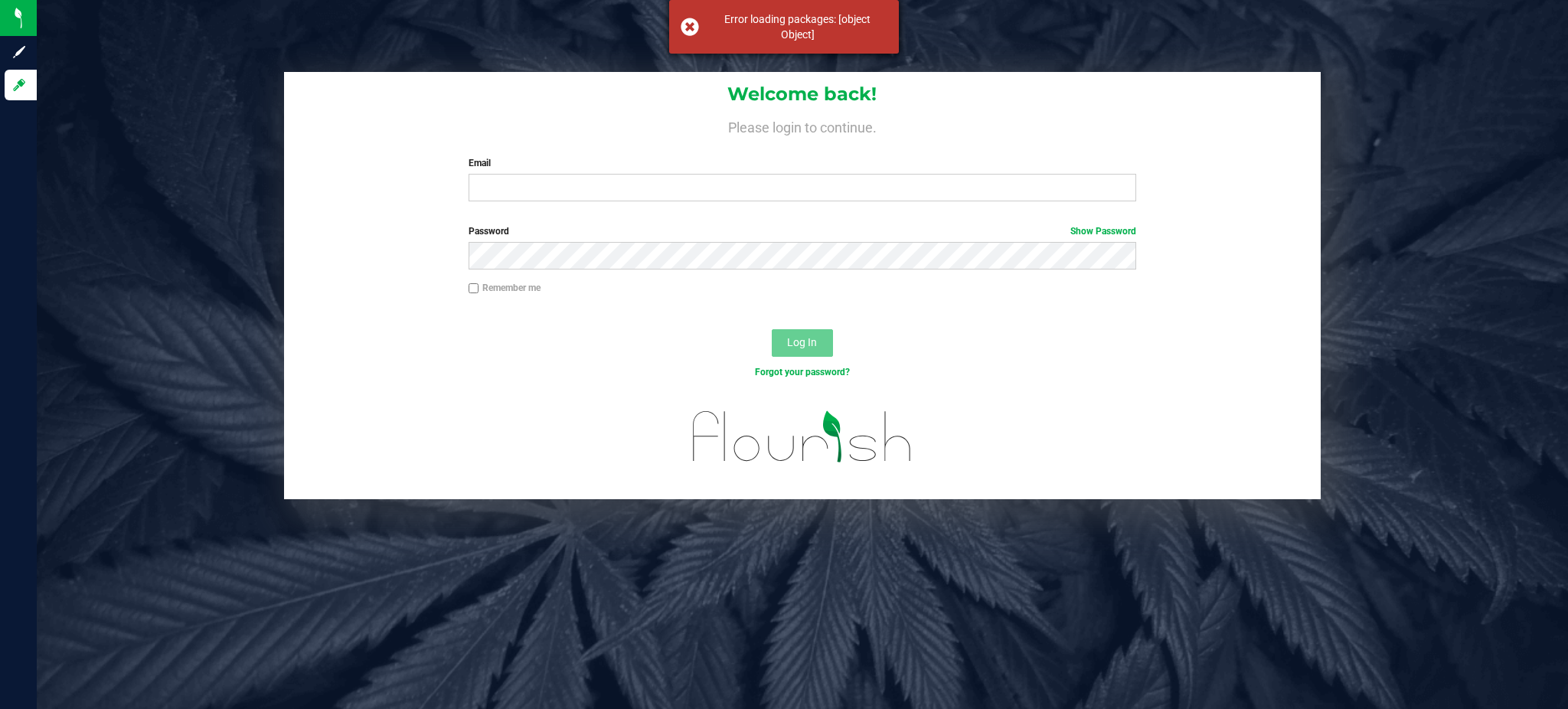
click at [756, 24] on div "Error loading packages: [object Object]" at bounding box center [797, 27] width 179 height 31
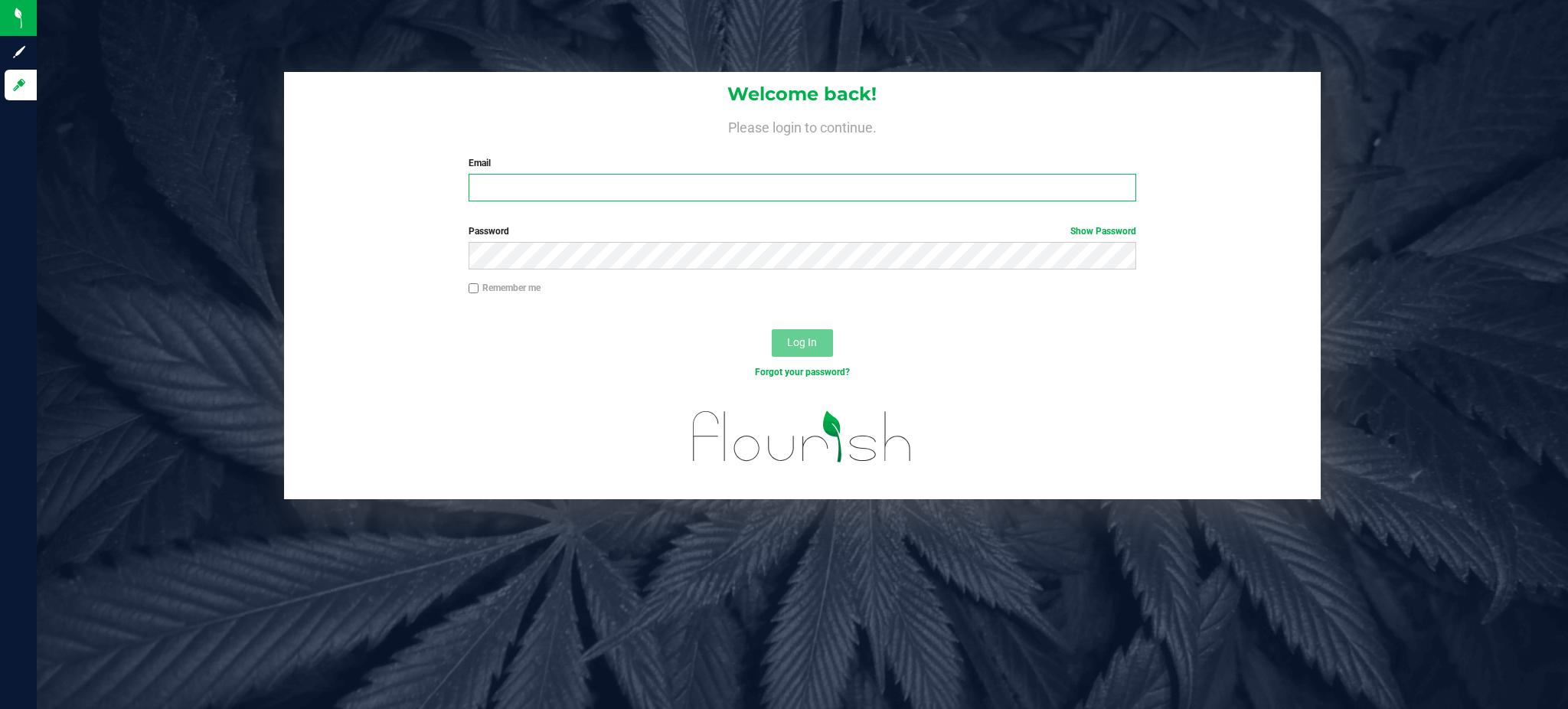
click at [598, 191] on input "Email" at bounding box center [803, 187] width 668 height 28
type input "hvickers@trueharvestco.com"
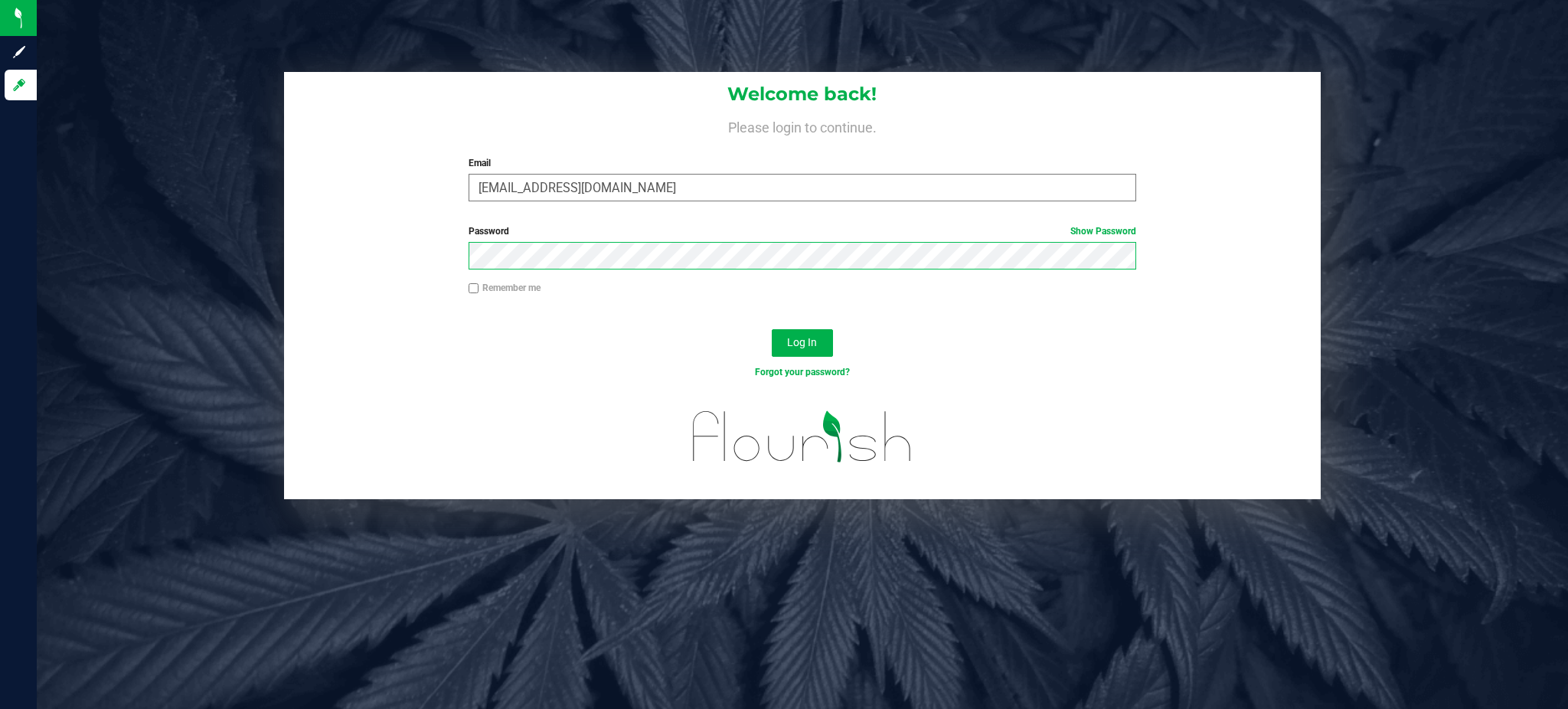
click at [772, 329] on button "Log In" at bounding box center [802, 342] width 61 height 28
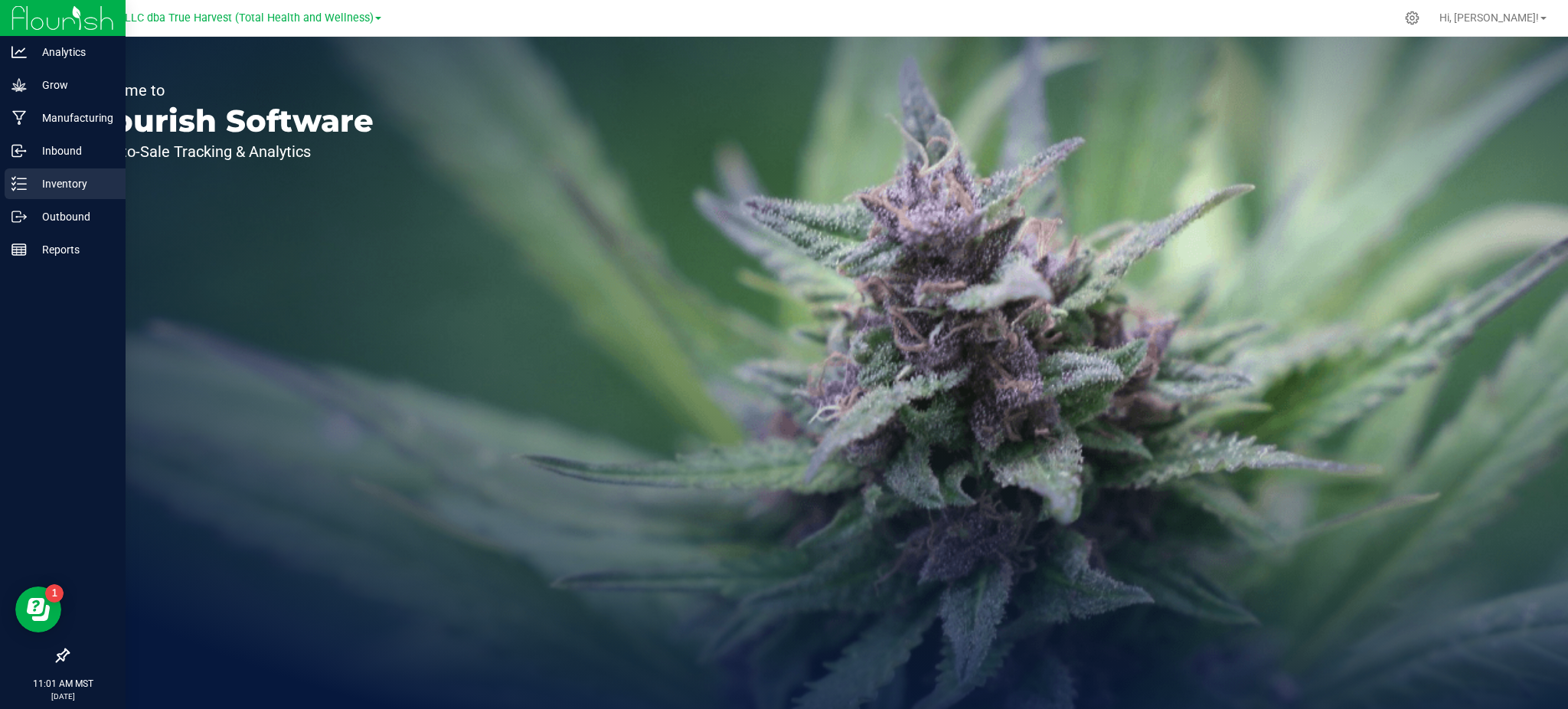
click at [72, 191] on p "Inventory" at bounding box center [72, 183] width 92 height 18
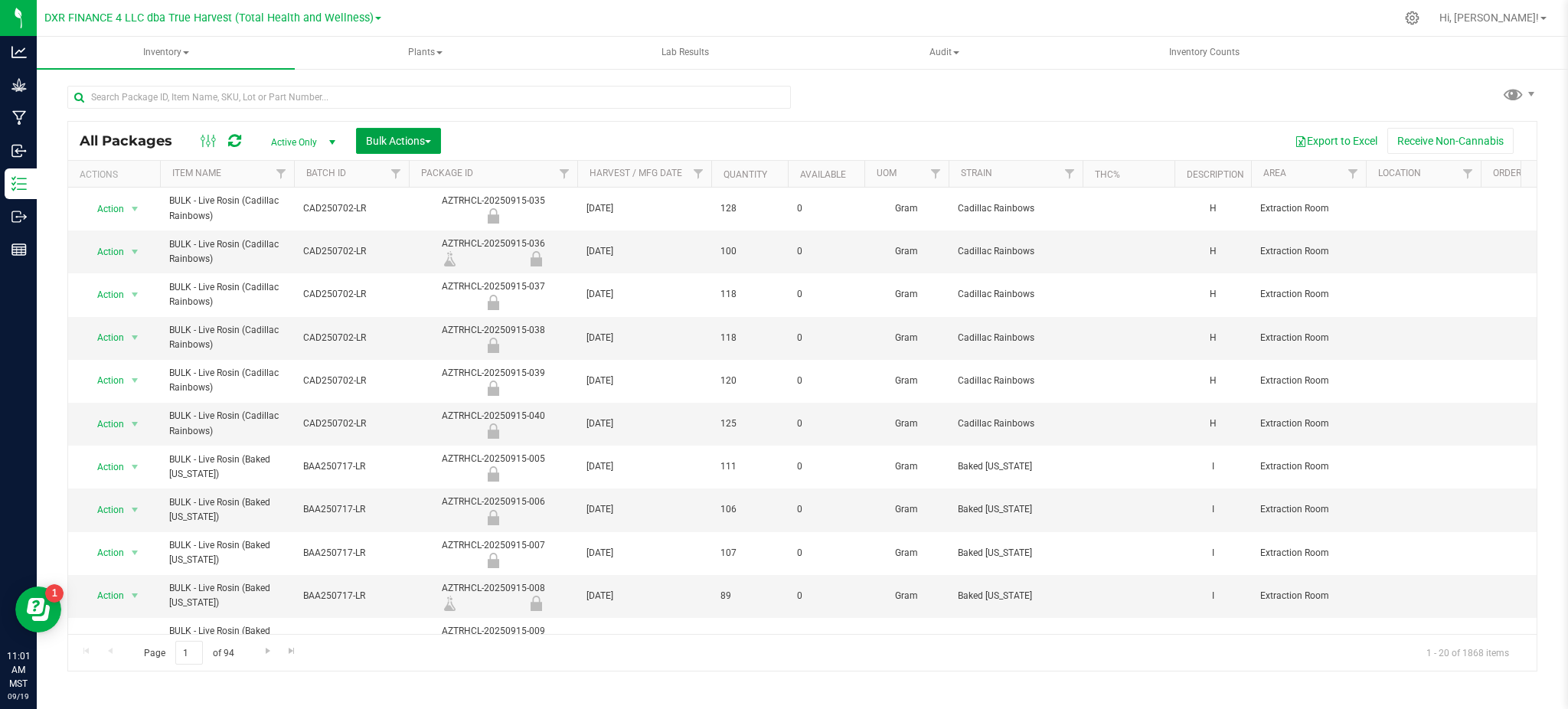
click at [397, 135] on span "Bulk Actions" at bounding box center [398, 141] width 65 height 13
click at [390, 306] on div "Print package labels" at bounding box center [421, 317] width 113 height 24
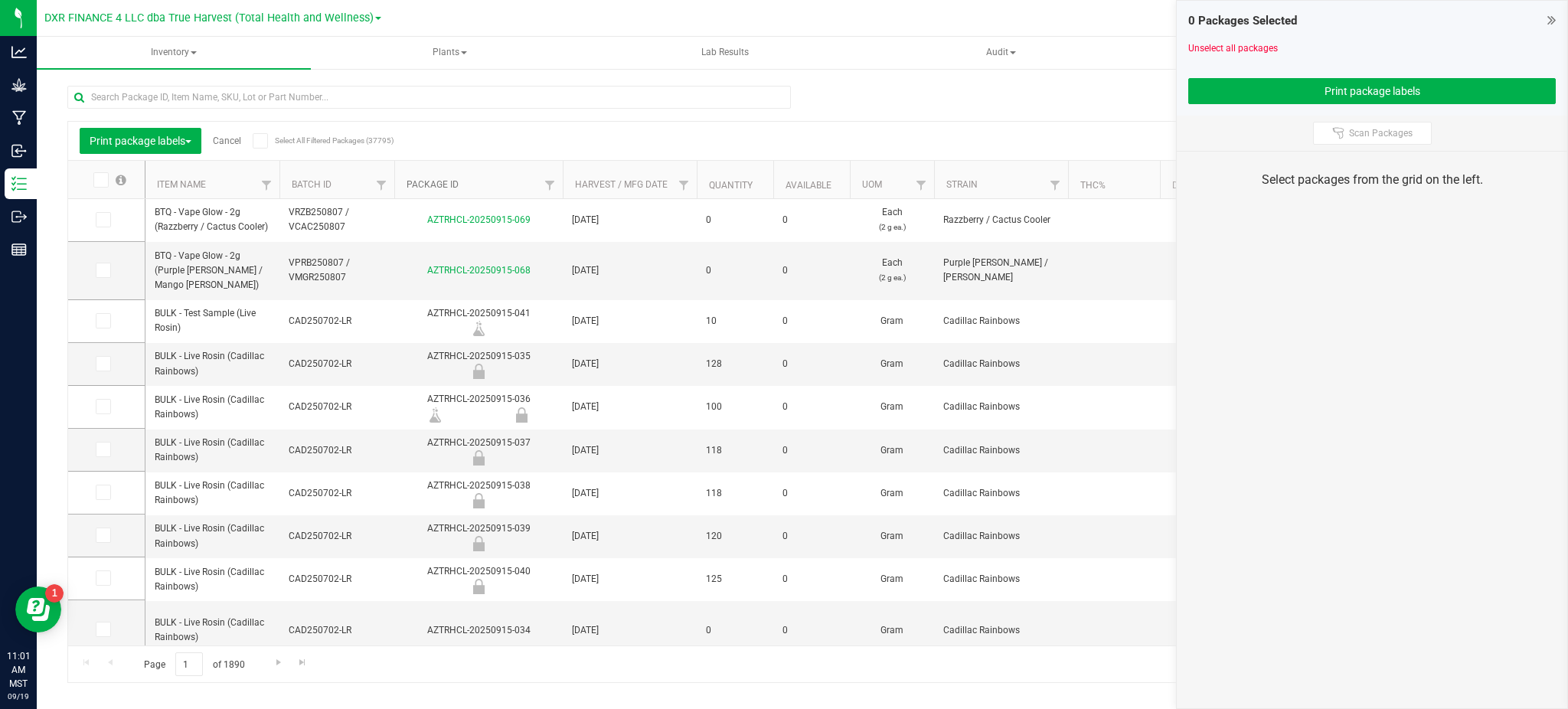
click at [431, 187] on link "Package ID" at bounding box center [432, 184] width 52 height 11
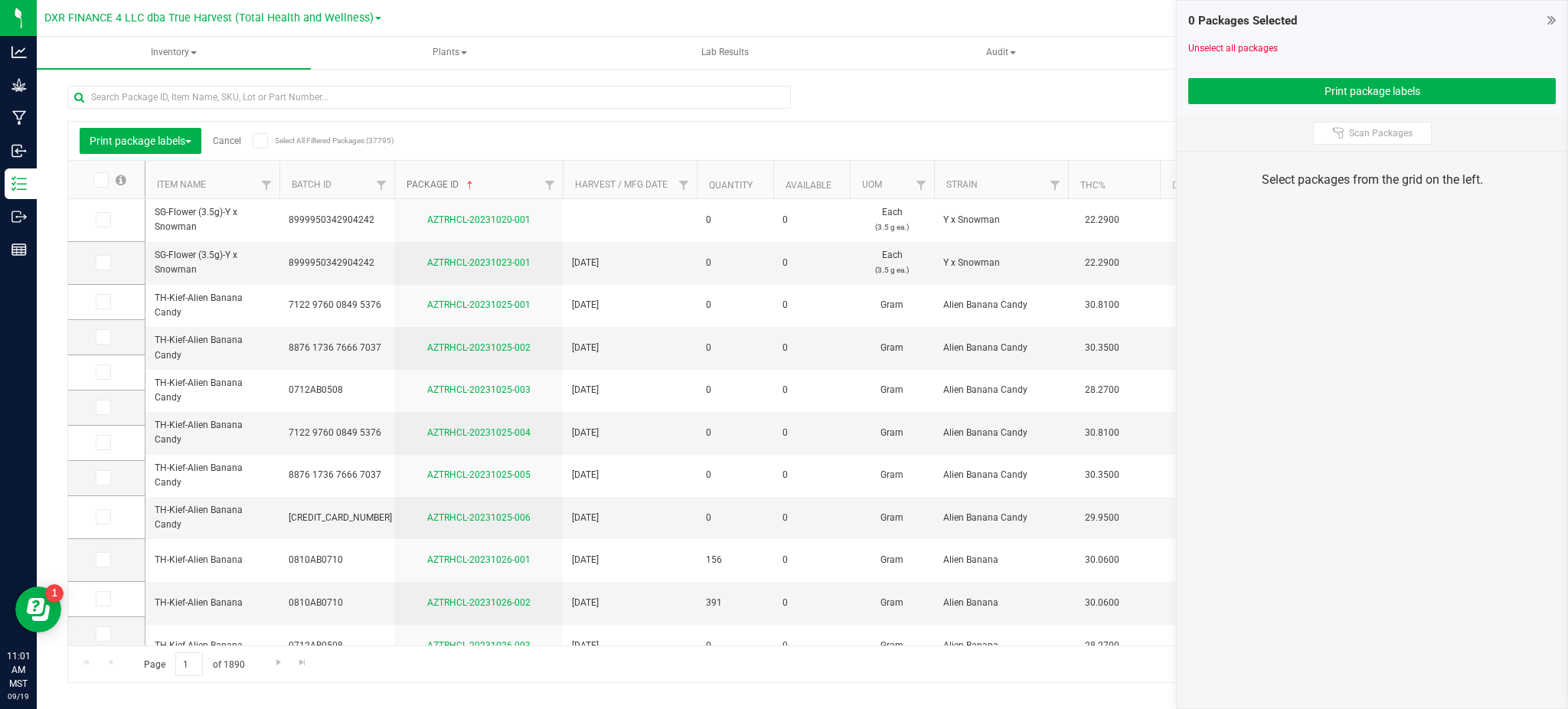
click at [442, 182] on link "Package ID" at bounding box center [441, 184] width 69 height 11
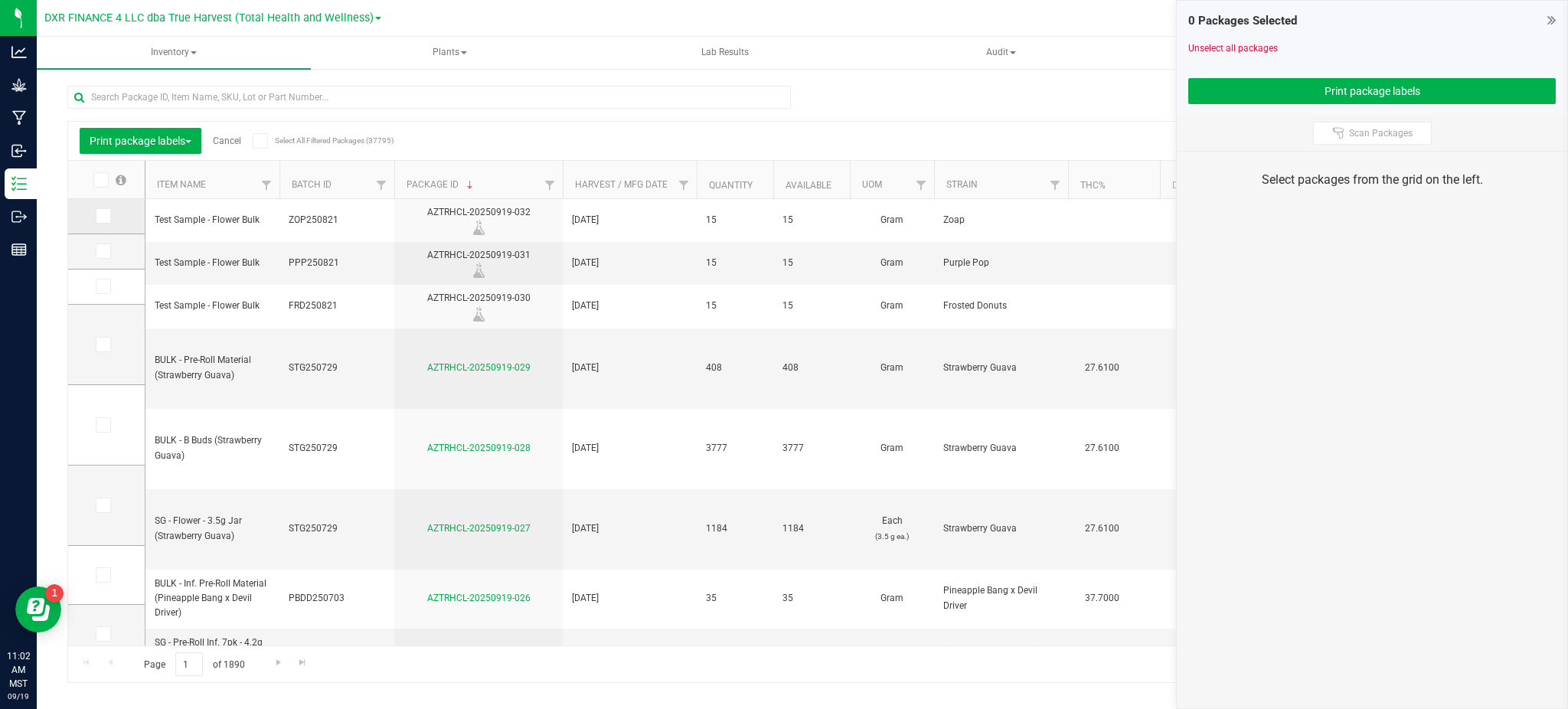
drag, startPoint x: 98, startPoint y: 217, endPoint x: 106, endPoint y: 221, distance: 8.9
click at [102, 216] on icon at bounding box center [102, 216] width 10 height 0
click at [0, 0] on input "checkbox" at bounding box center [0, 0] width 0 height 0
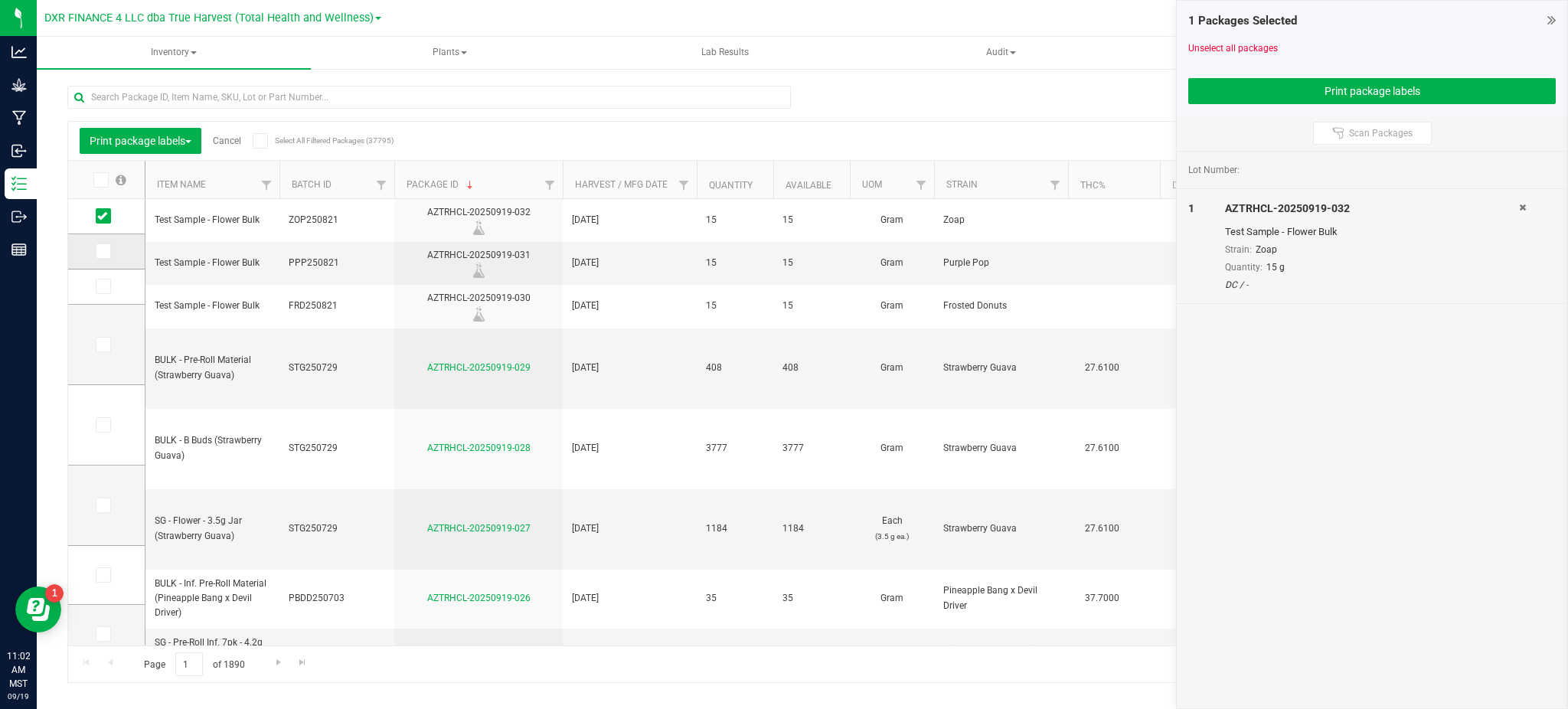
click at [105, 251] on icon at bounding box center [102, 251] width 10 height 0
click at [0, 0] on input "checkbox" at bounding box center [0, 0] width 0 height 0
click at [104, 286] on icon at bounding box center [102, 286] width 10 height 0
click at [0, 0] on input "checkbox" at bounding box center [0, 0] width 0 height 0
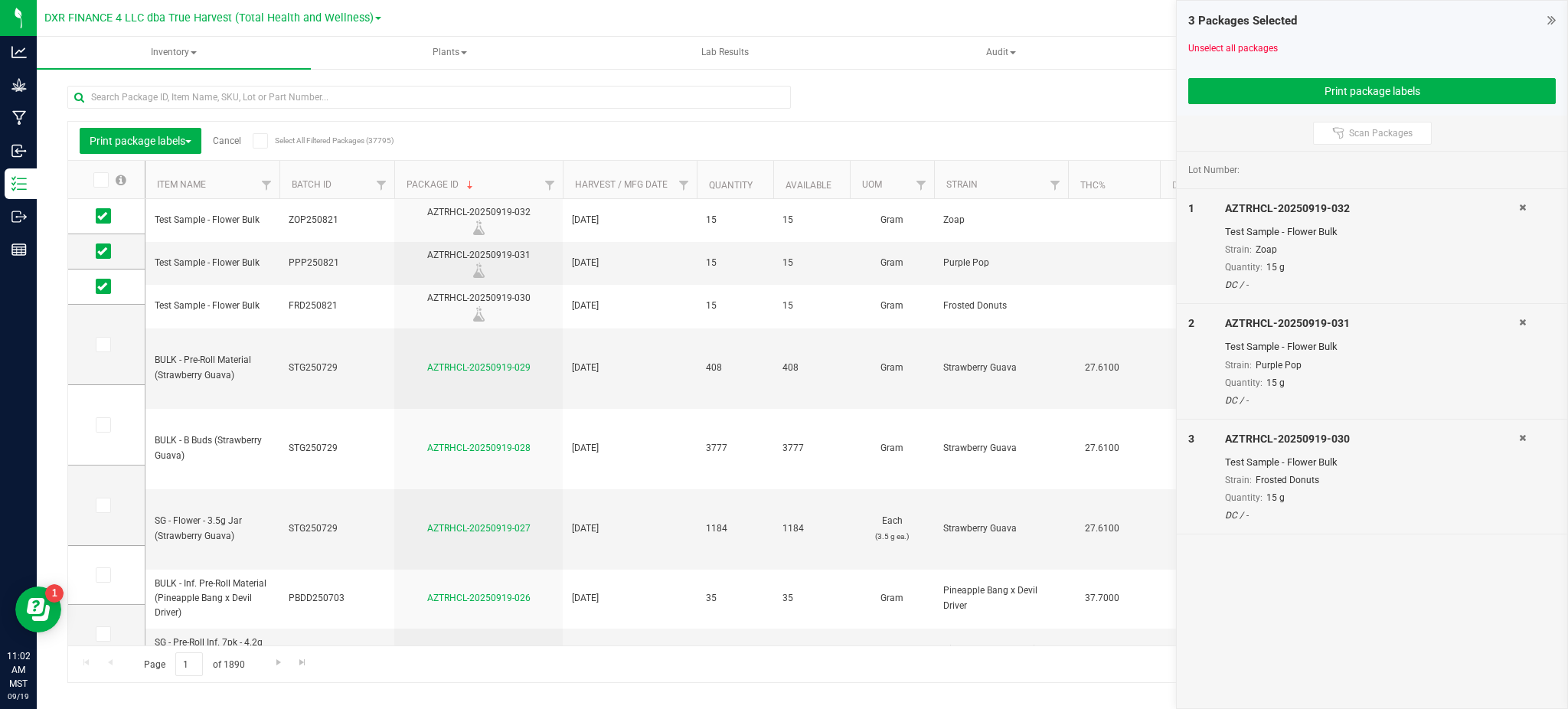
click at [1239, 72] on div at bounding box center [1371, 72] width 368 height 12
click at [1211, 87] on button "Print package labels" at bounding box center [1371, 91] width 368 height 26
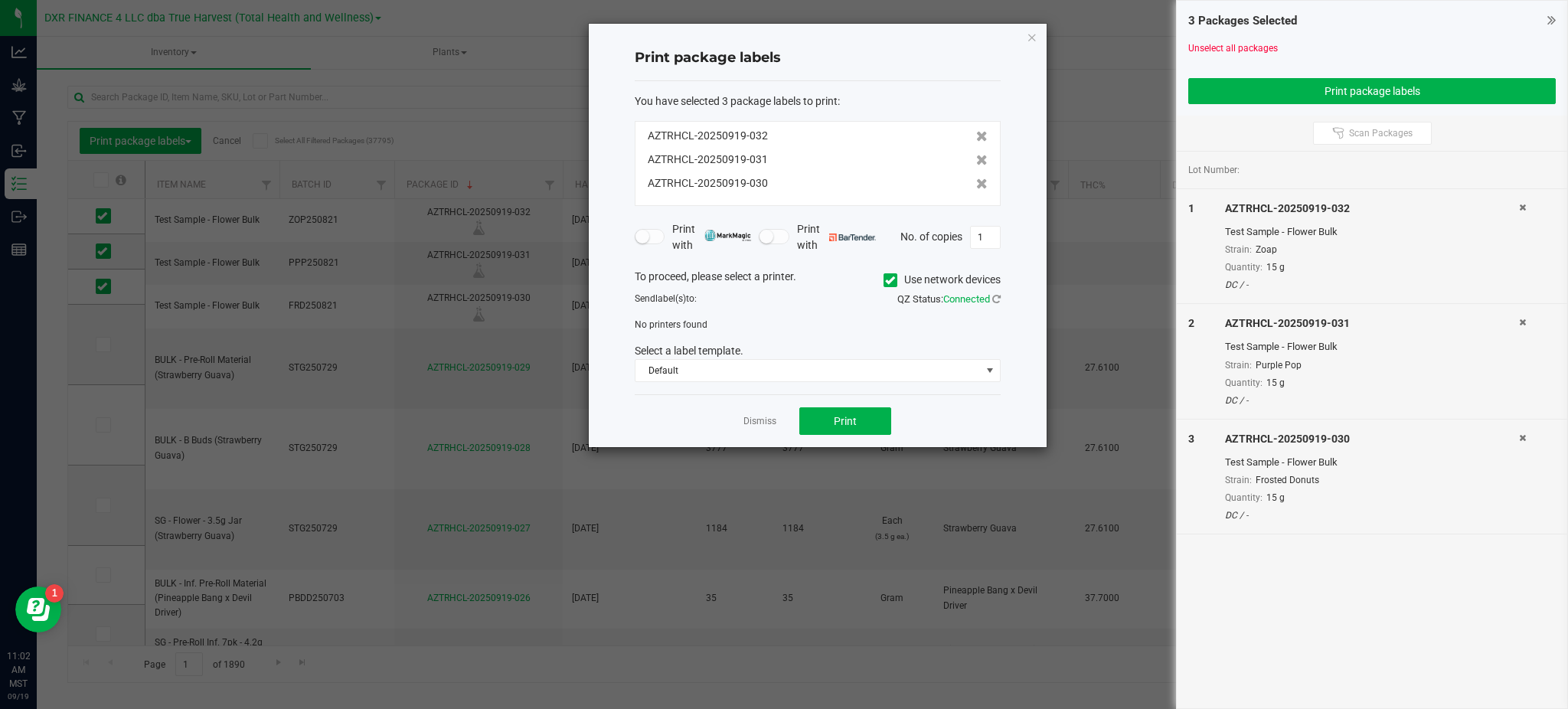
click at [888, 280] on icon at bounding box center [890, 280] width 10 height 0
click at [0, 0] on input "Use network devices" at bounding box center [0, 0] width 0 height 0
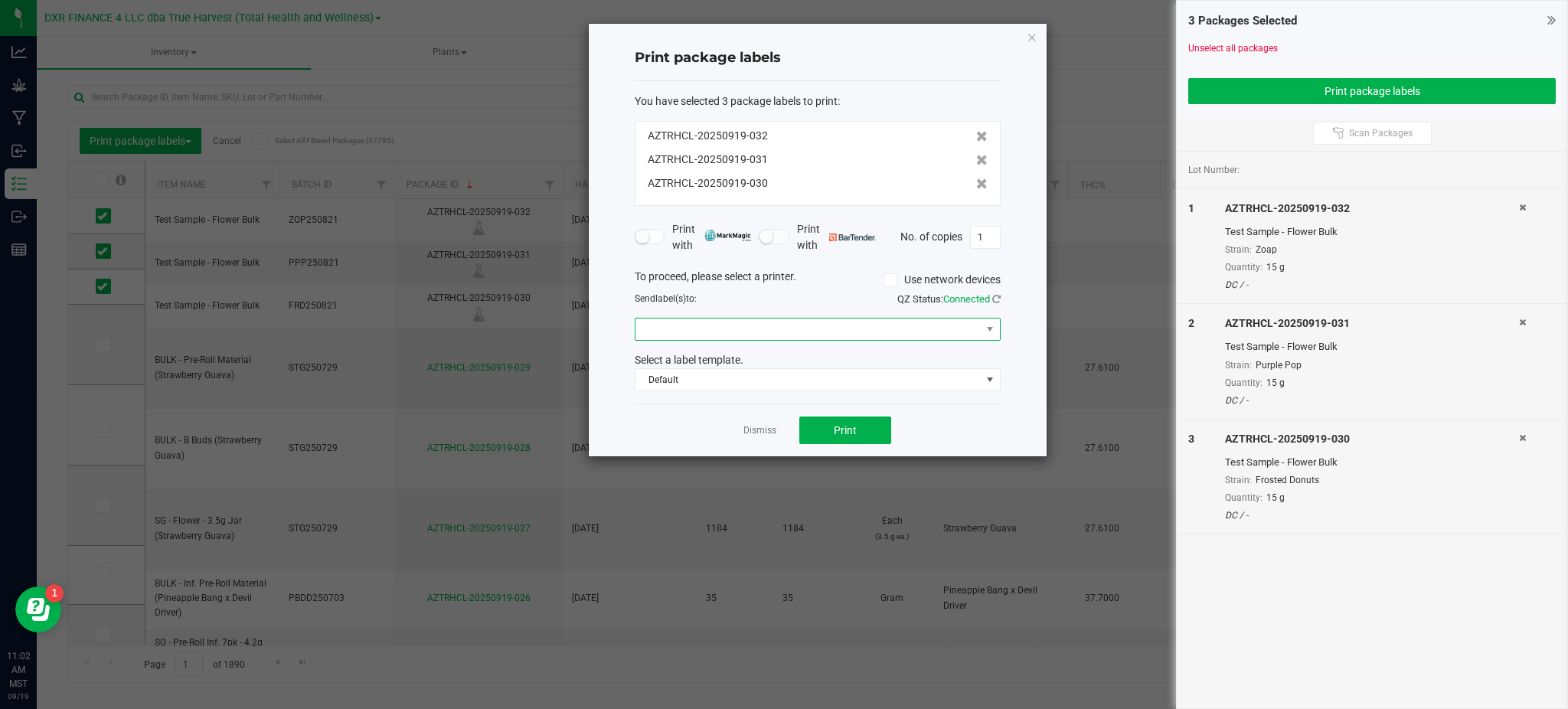
click at [854, 336] on span at bounding box center [809, 329] width 345 height 21
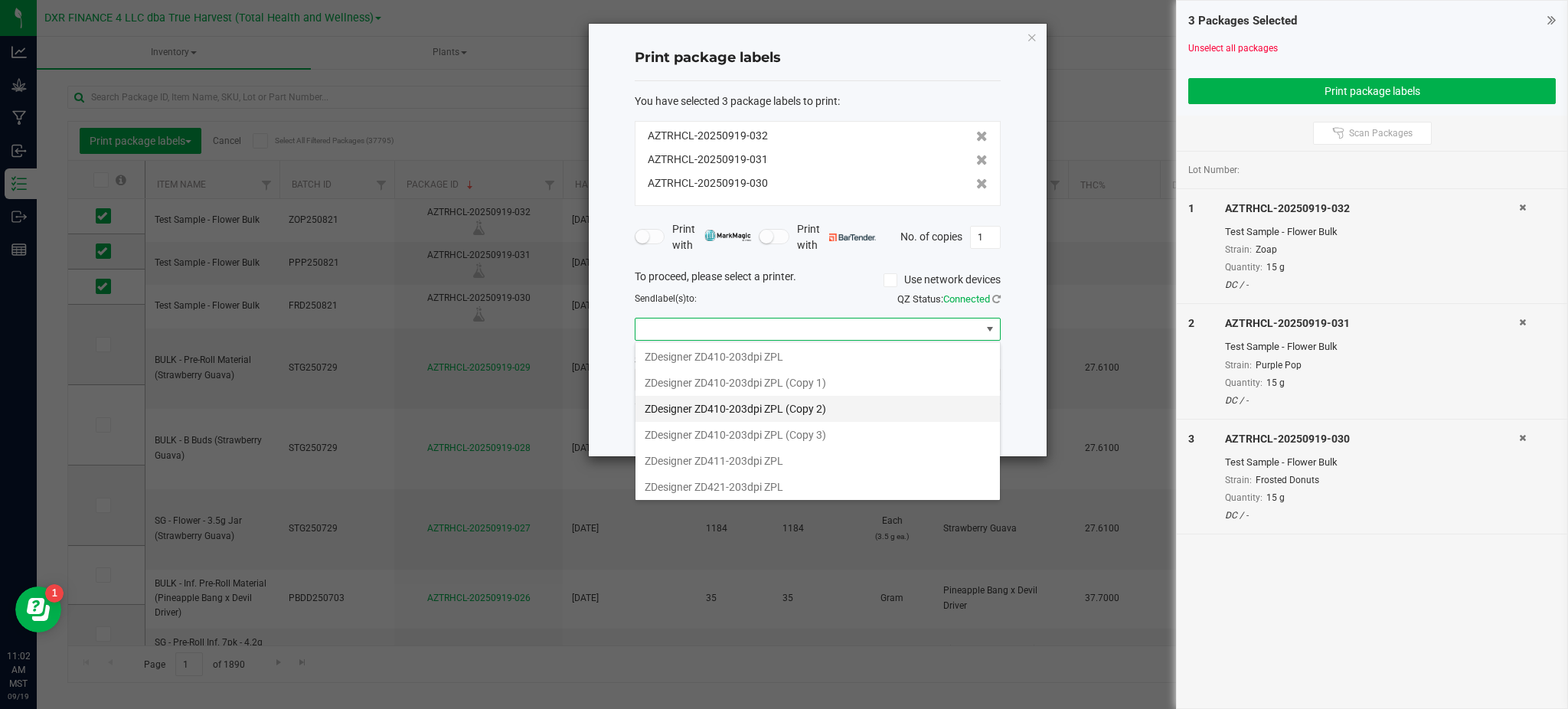
scroll to position [290, 0]
drag, startPoint x: 802, startPoint y: 381, endPoint x: 841, endPoint y: 384, distance: 39.1
click at [802, 380] on 1\) "ZDesigner ZD410-203dpi ZPL (Copy 1)" at bounding box center [818, 380] width 365 height 26
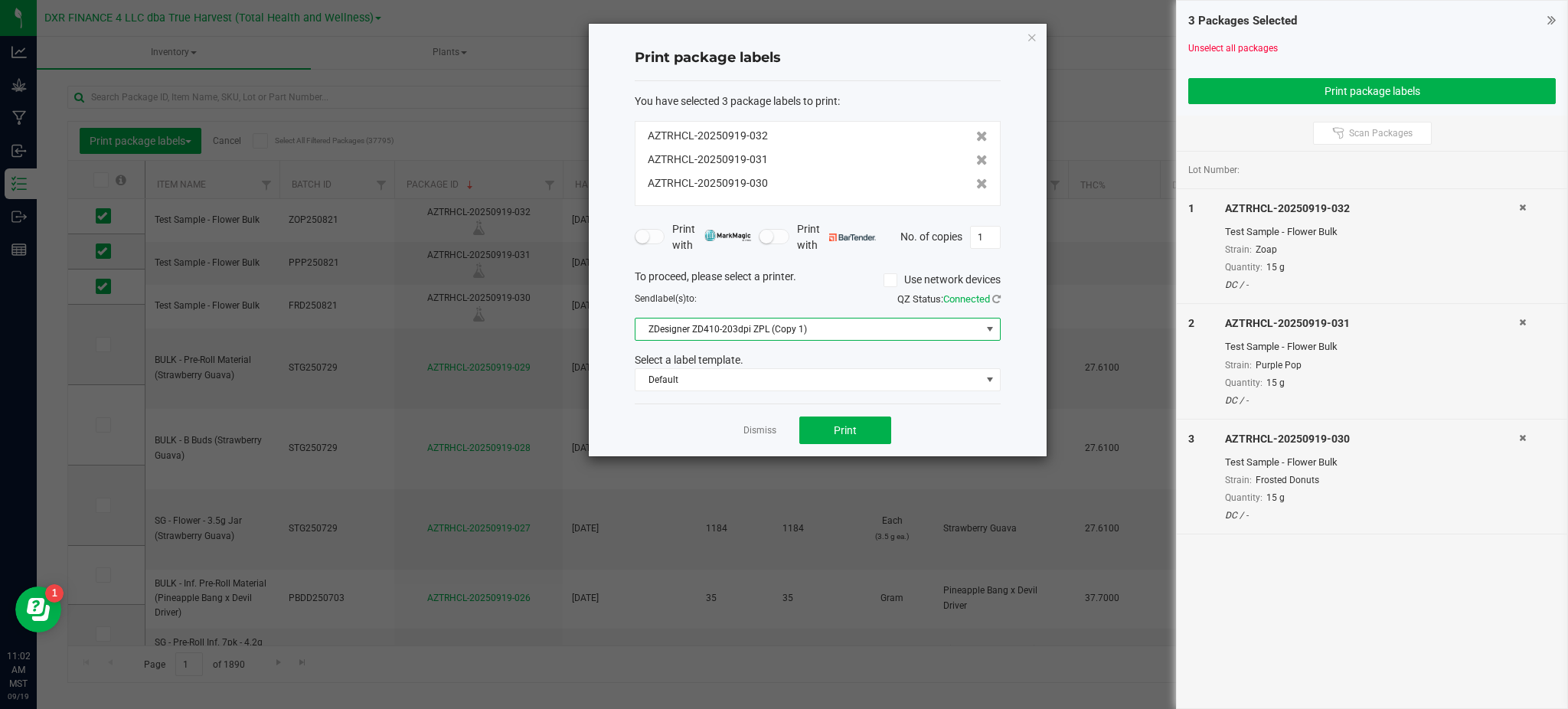
click at [957, 411] on div "Dismiss Print" at bounding box center [817, 429] width 366 height 53
click at [851, 418] on button "Print" at bounding box center [844, 430] width 92 height 28
click at [765, 424] on link "Dismiss" at bounding box center [759, 430] width 33 height 13
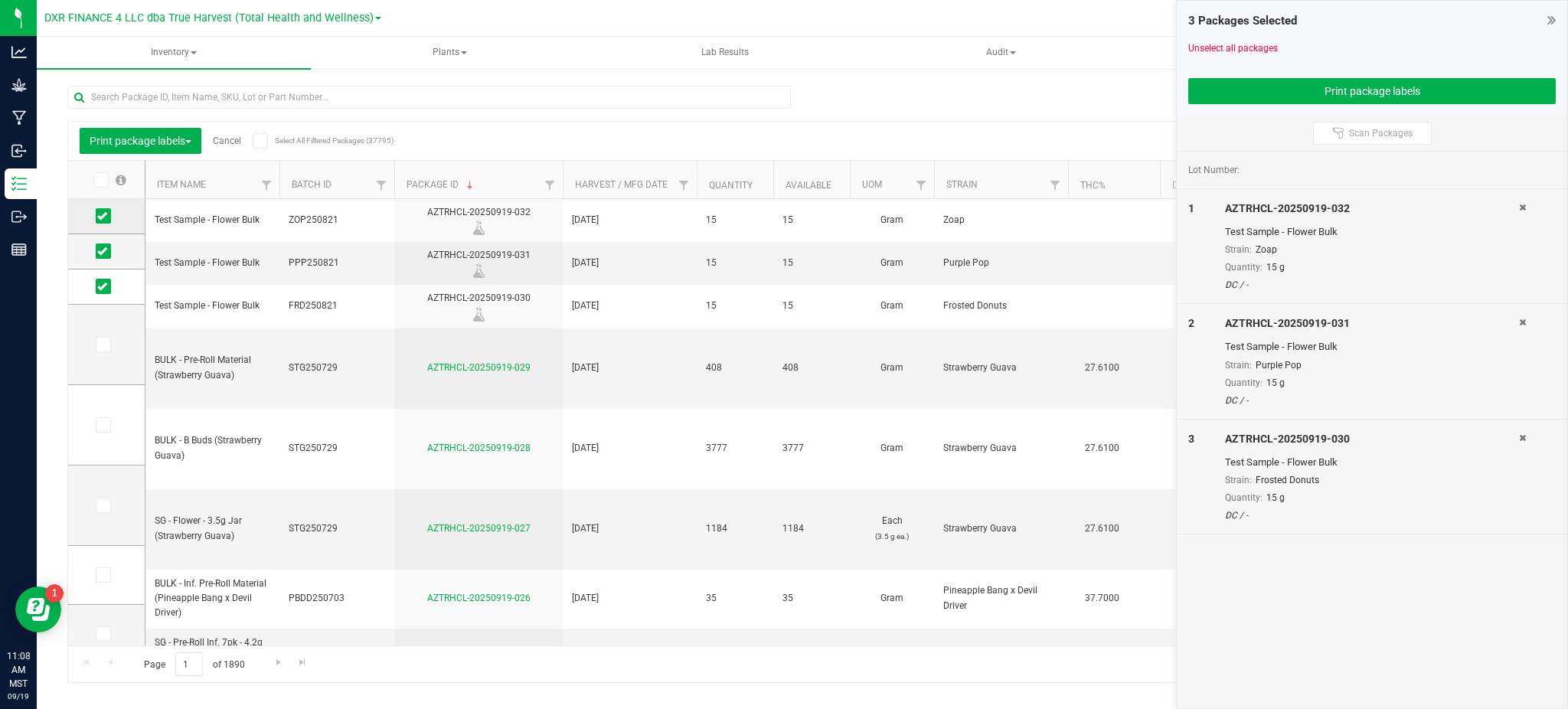
click at [106, 215] on span at bounding box center [103, 216] width 15 height 15
click at [0, 0] on input "checkbox" at bounding box center [0, 0] width 0 height 0
click at [98, 251] on icon at bounding box center [102, 251] width 10 height 0
click at [0, 0] on input "checkbox" at bounding box center [0, 0] width 0 height 0
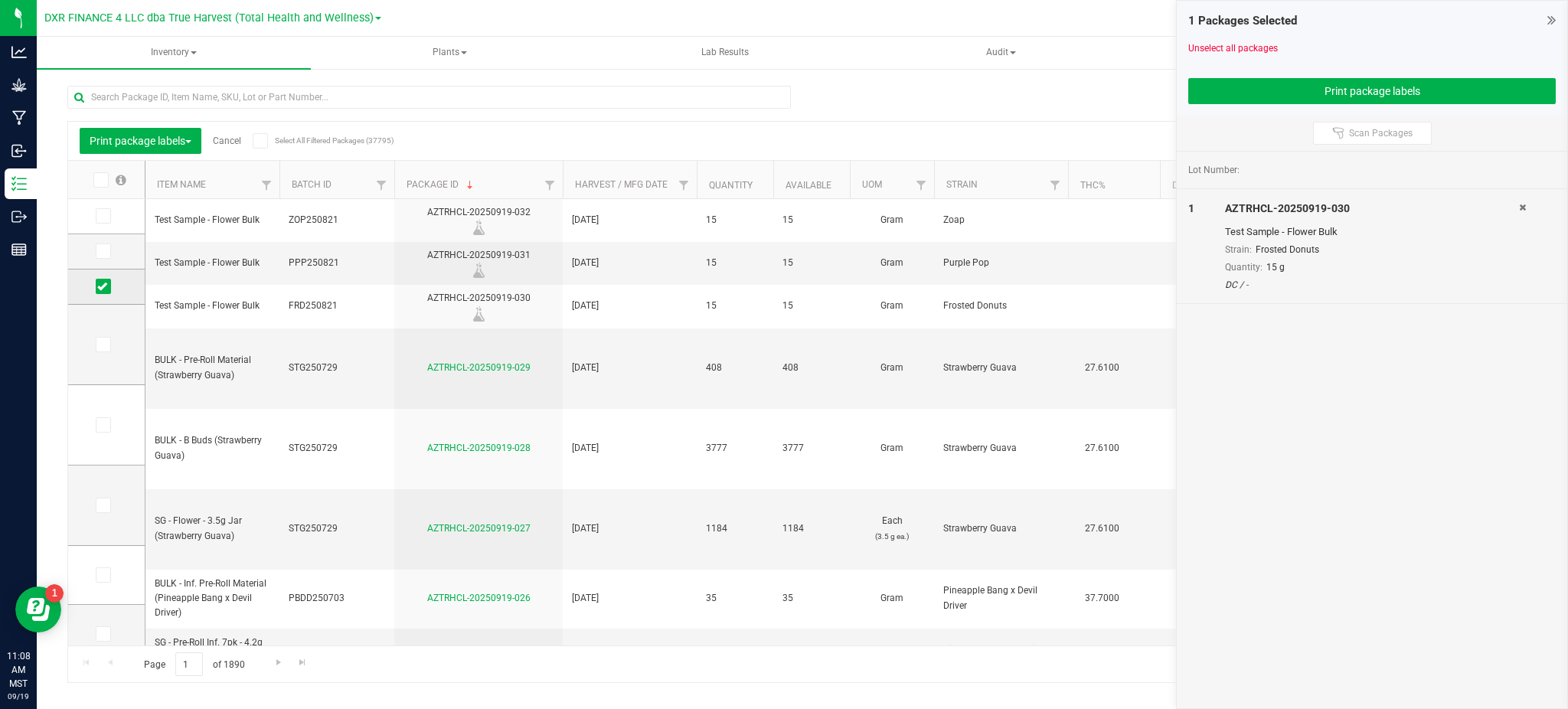
click at [100, 286] on icon at bounding box center [102, 286] width 10 height 0
click at [0, 0] on input "checkbox" at bounding box center [0, 0] width 0 height 0
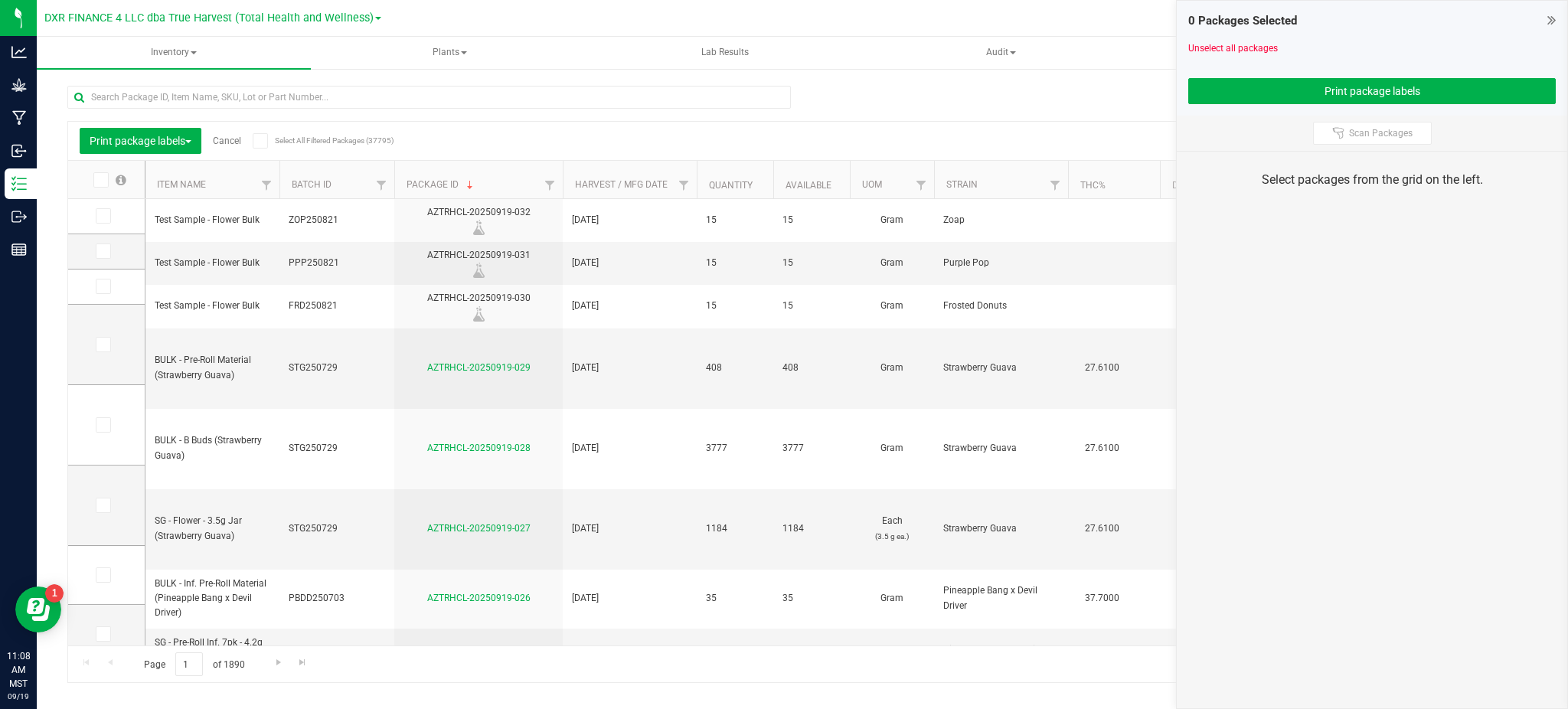
drag, startPoint x: 665, startPoint y: 127, endPoint x: 628, endPoint y: 112, distance: 39.9
click at [666, 127] on div "Export to Excel Receive Non-Cannabis" at bounding box center [938, 140] width 1173 height 26
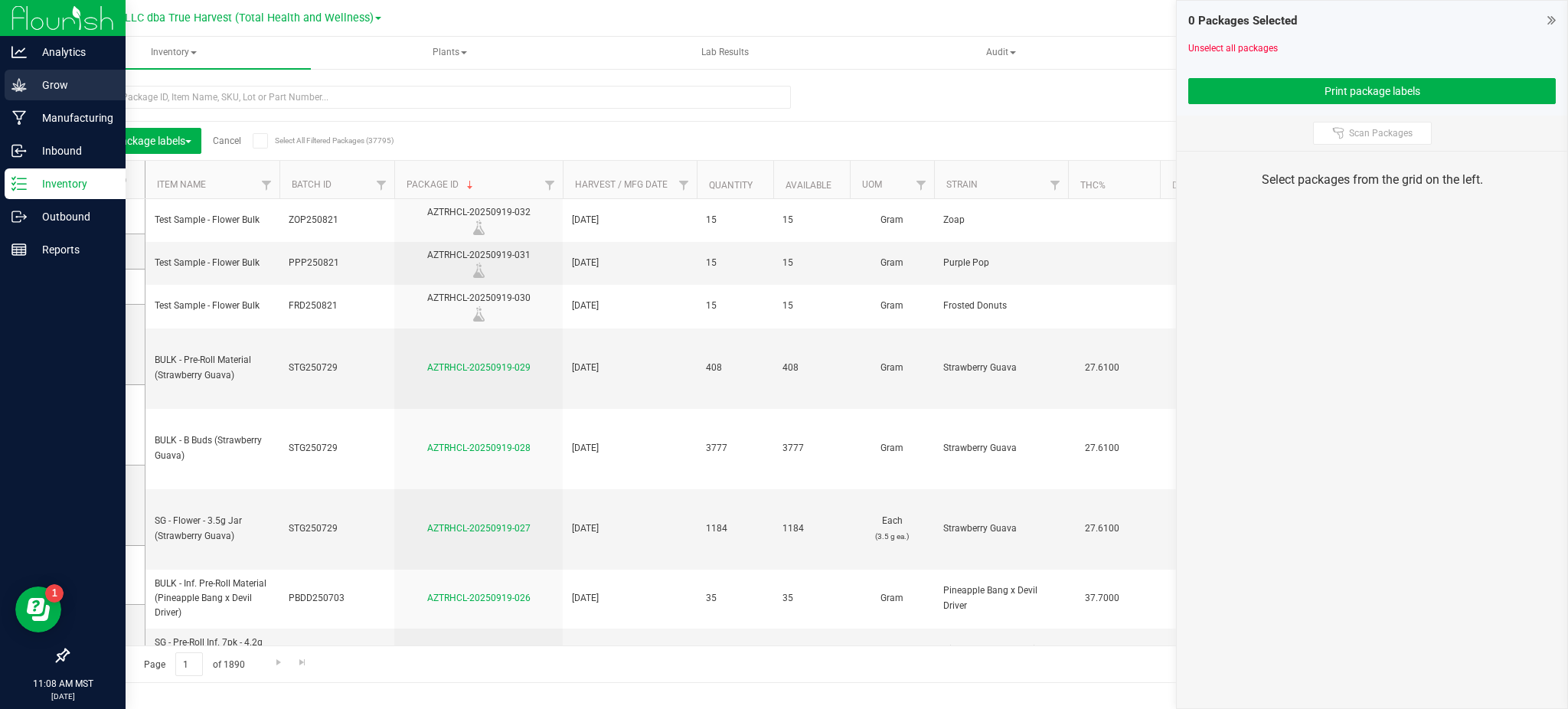
drag, startPoint x: 55, startPoint y: 87, endPoint x: 82, endPoint y: 86, distance: 27.0
click at [55, 87] on p "Grow" at bounding box center [72, 85] width 92 height 18
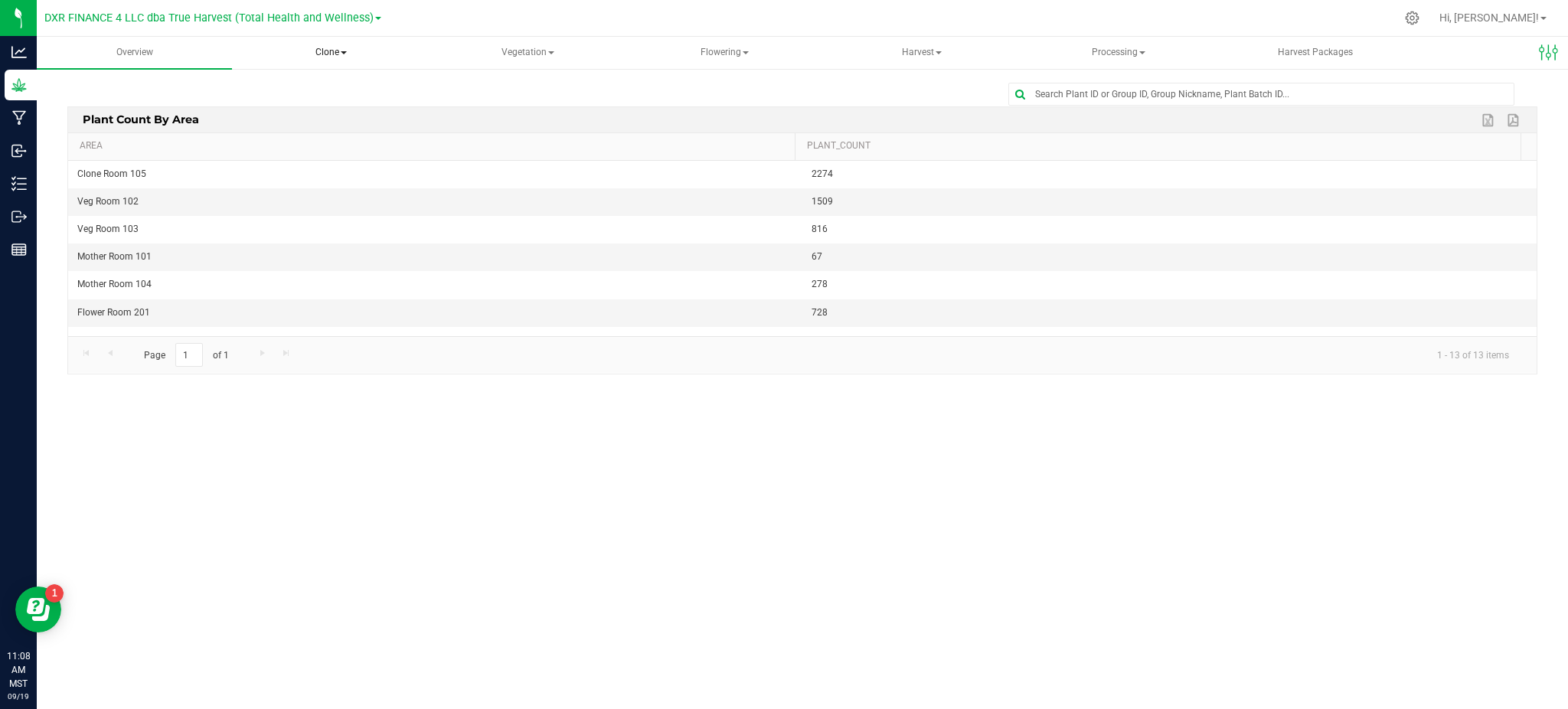
drag, startPoint x: 334, startPoint y: 54, endPoint x: 361, endPoint y: 58, distance: 27.3
click at [333, 54] on span "Clone" at bounding box center [331, 53] width 194 height 31
click at [301, 85] on span "Create plants" at bounding box center [308, 91] width 108 height 13
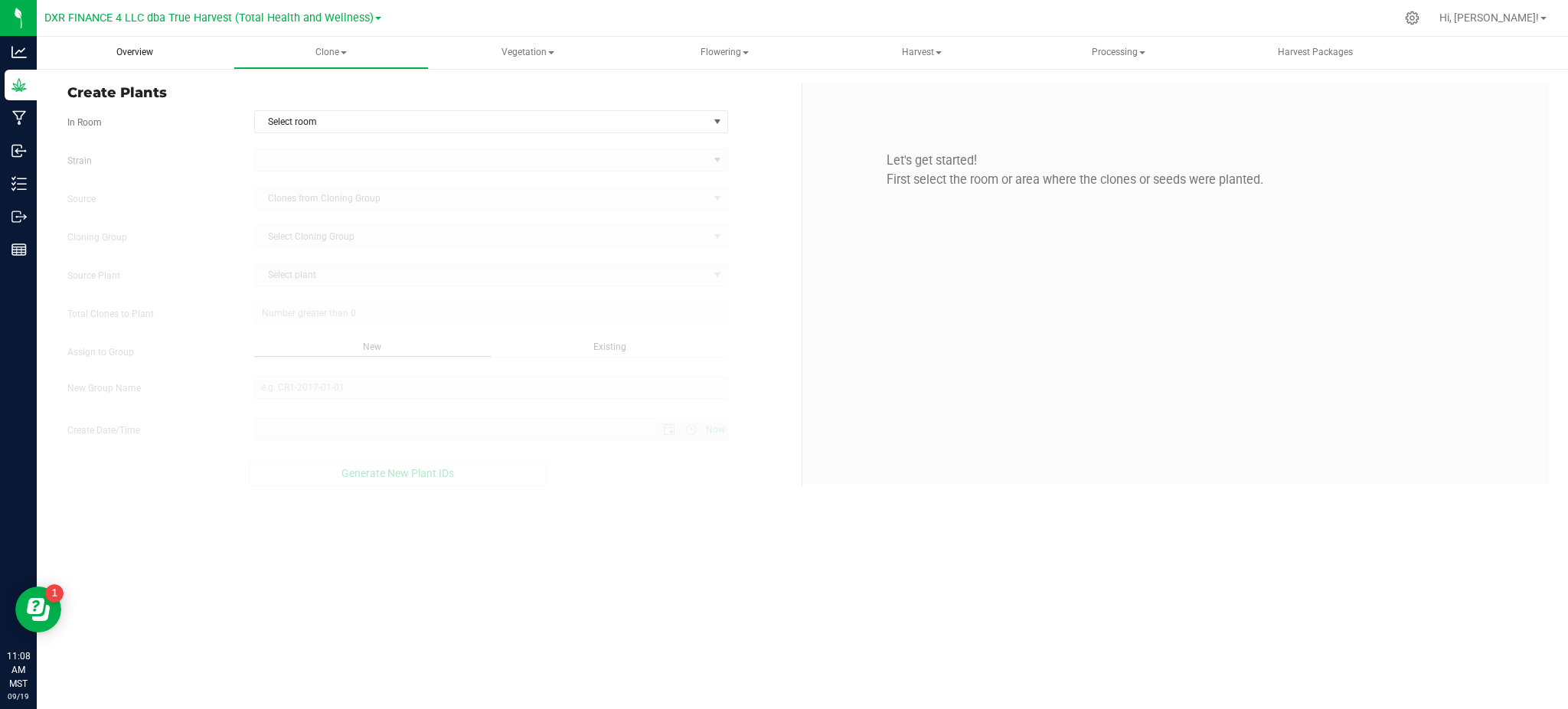
type input "9/19/2025 11:08 AM"
click at [750, 131] on div "In Room Select room Select room Clone Room 104 Clone Room 105 Clone Tent 101 Cl…" at bounding box center [428, 122] width 746 height 23
click at [659, 132] on span "Select room" at bounding box center [490, 122] width 474 height 23
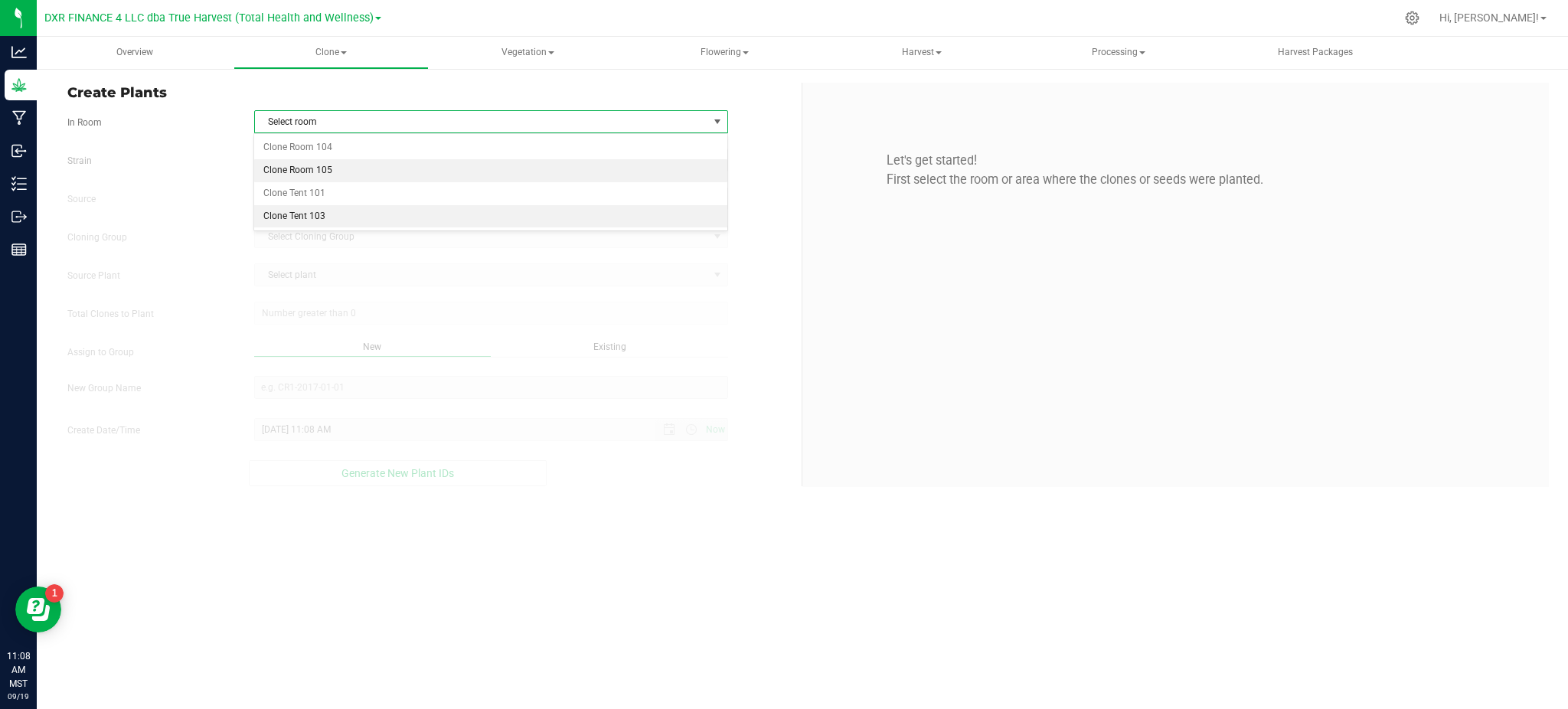
drag, startPoint x: 481, startPoint y: 167, endPoint x: 396, endPoint y: 159, distance: 85.4
click at [479, 166] on li "Clone Room 105" at bounding box center [490, 171] width 473 height 23
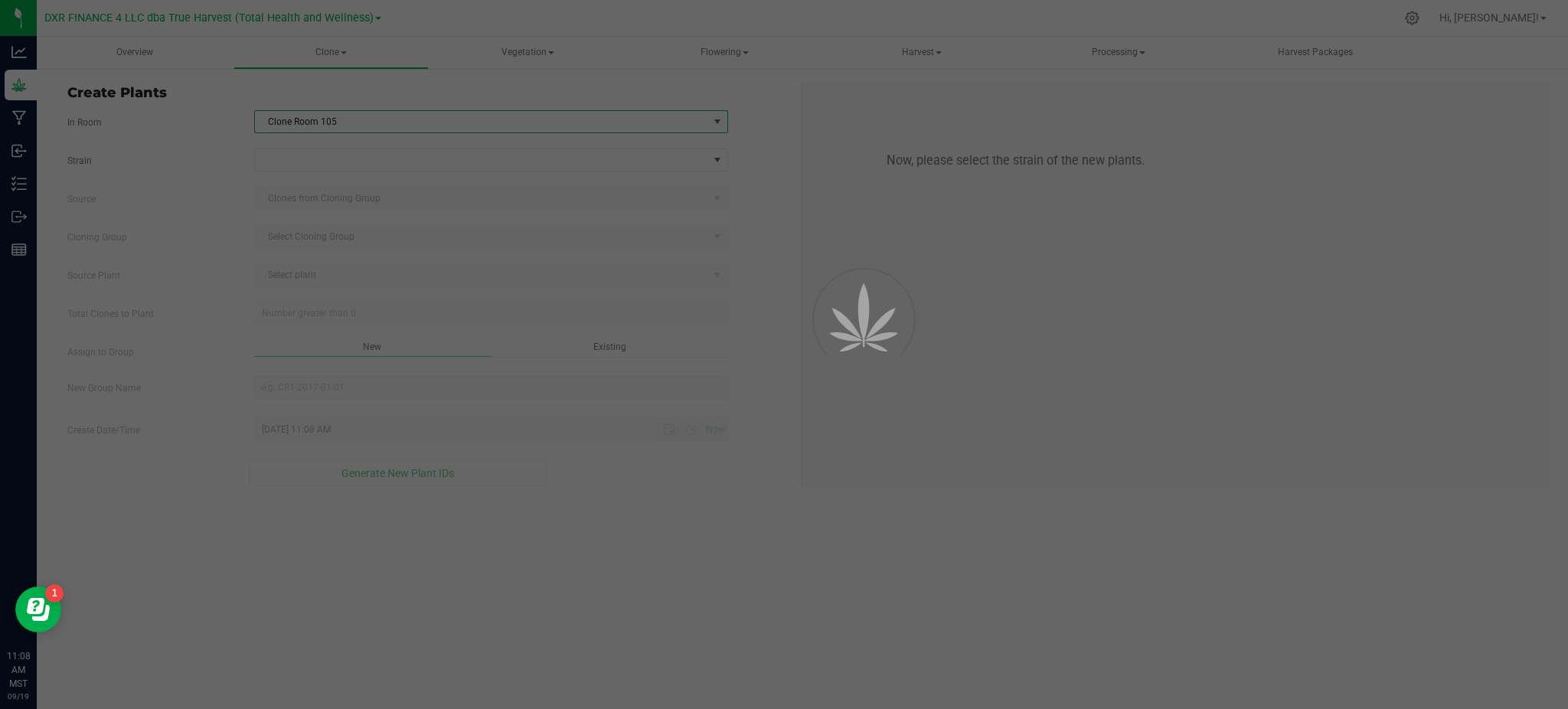
click at [224, 135] on form "In Room Clone Room 105 Select room Clone Room 104 Clone Room 105 Clone Tent 101…" at bounding box center [428, 298] width 723 height 376
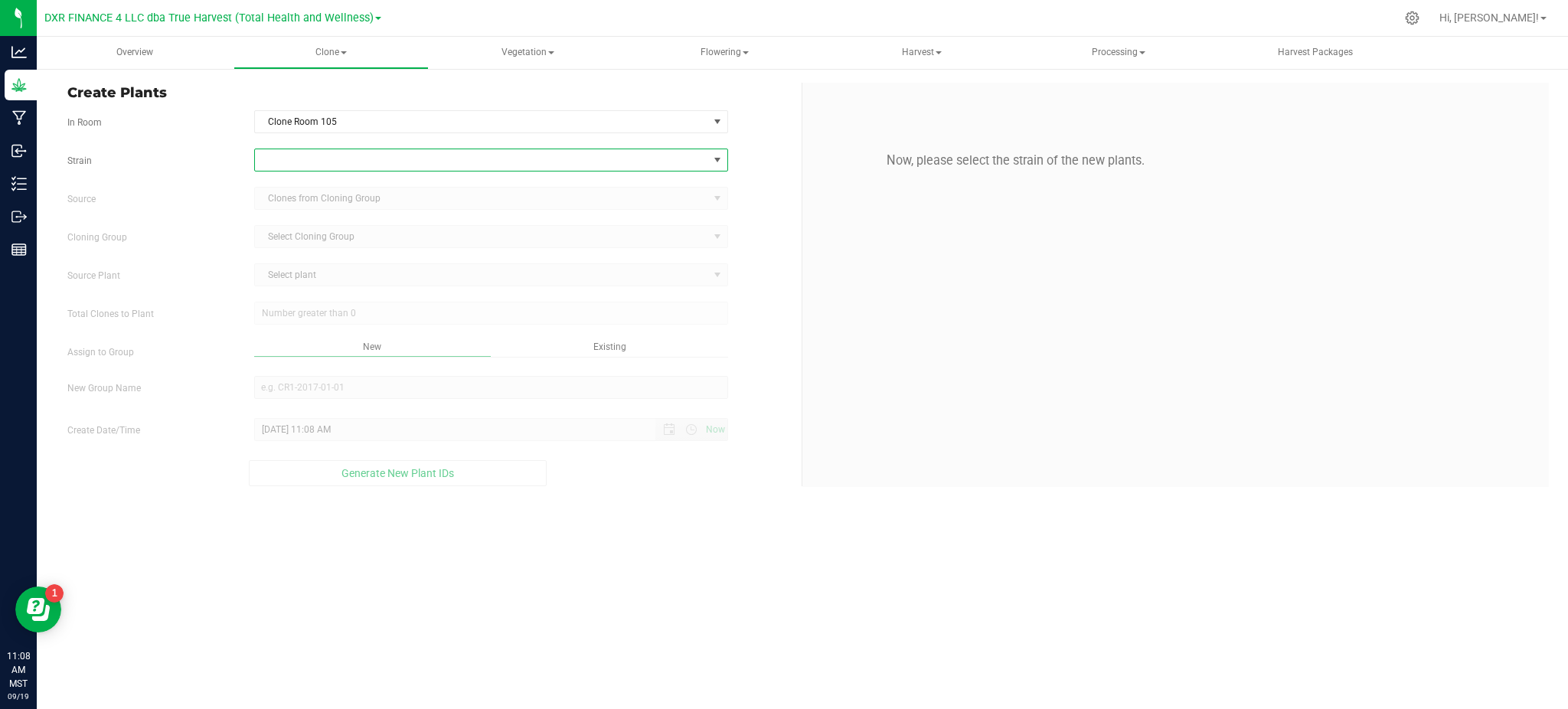
click at [311, 156] on span at bounding box center [481, 160] width 454 height 21
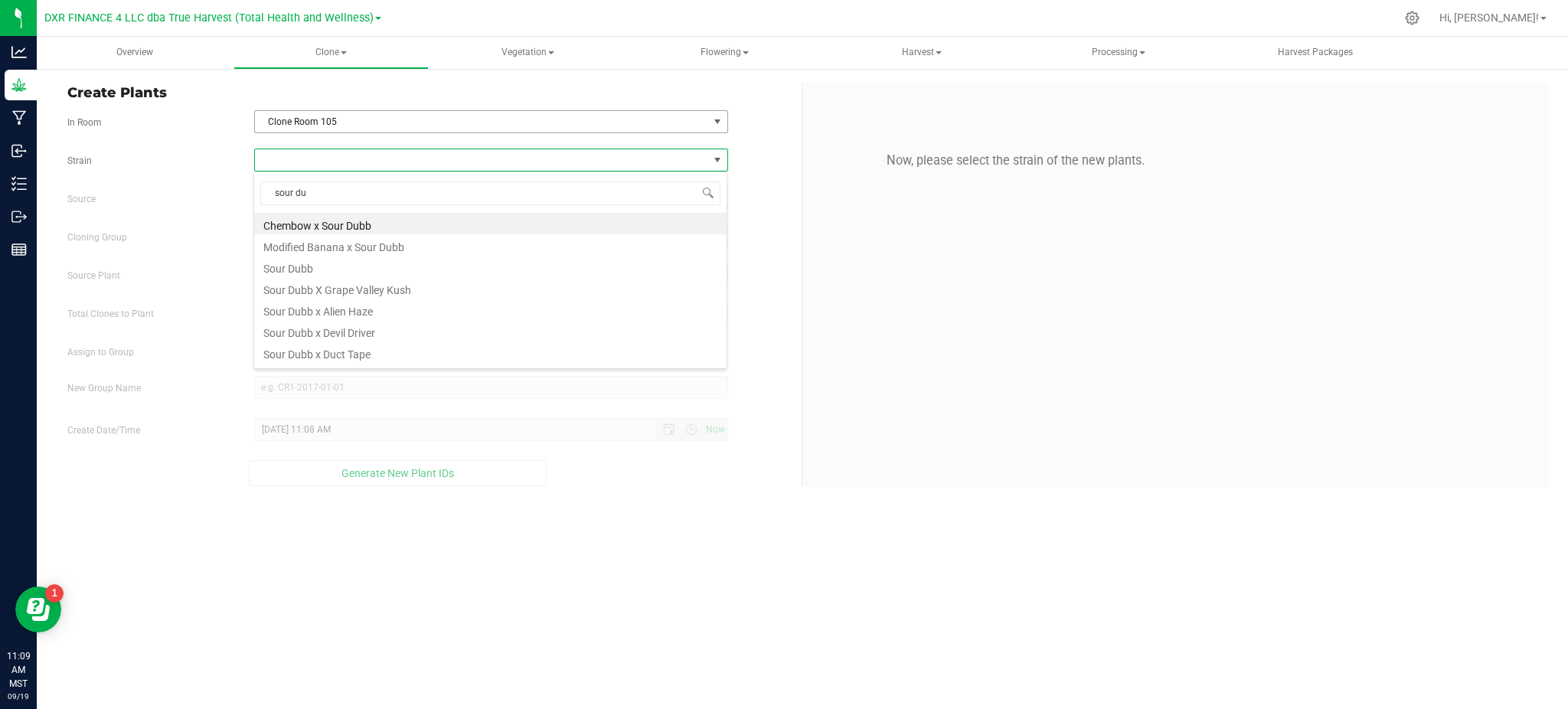
type input "sour dub"
click at [297, 268] on li "Sour Dubb" at bounding box center [490, 266] width 473 height 21
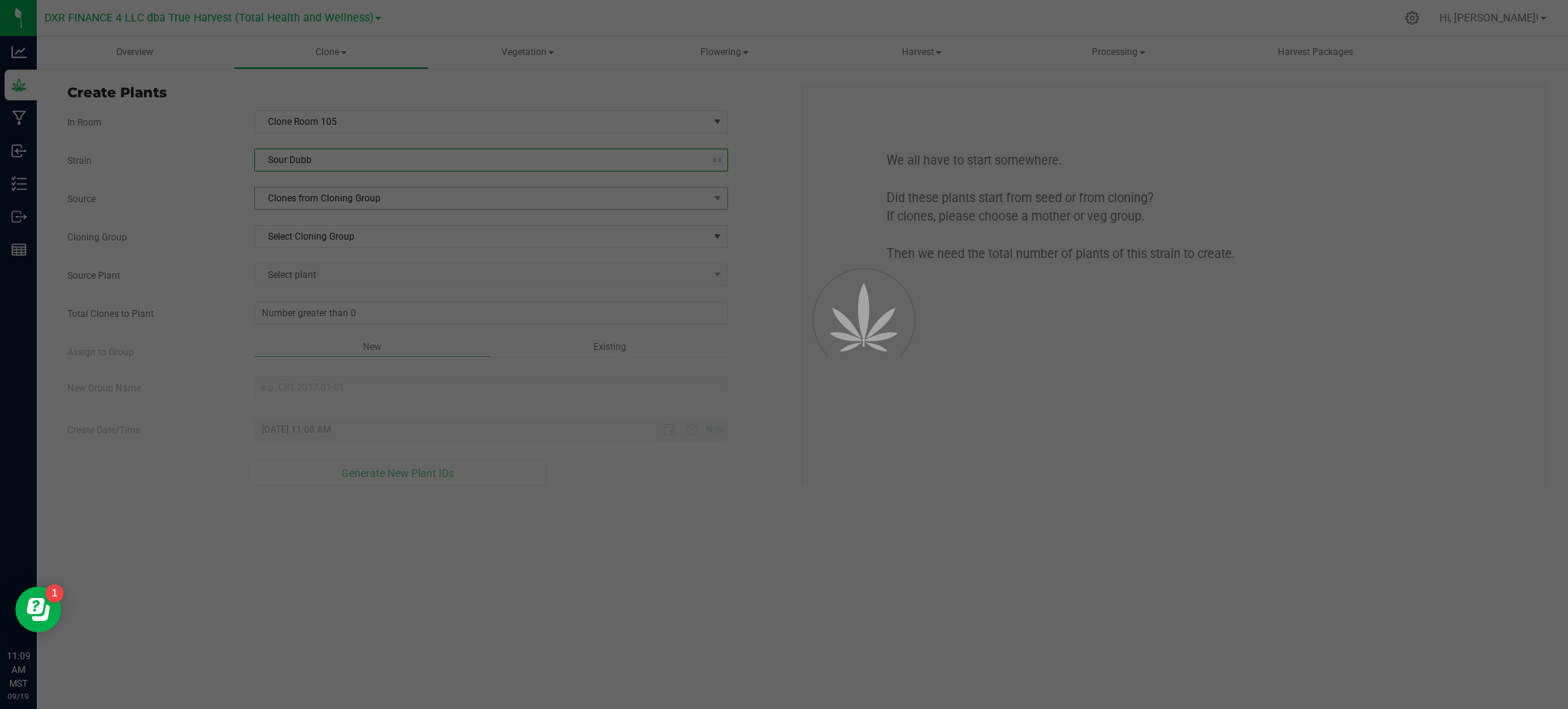
drag, startPoint x: 204, startPoint y: 183, endPoint x: 272, endPoint y: 195, distance: 69.1
click at [206, 183] on div "Strain Sour Dubb Source Clones from Cloning Group Cloning Group Select Cloning …" at bounding box center [428, 317] width 723 height 338
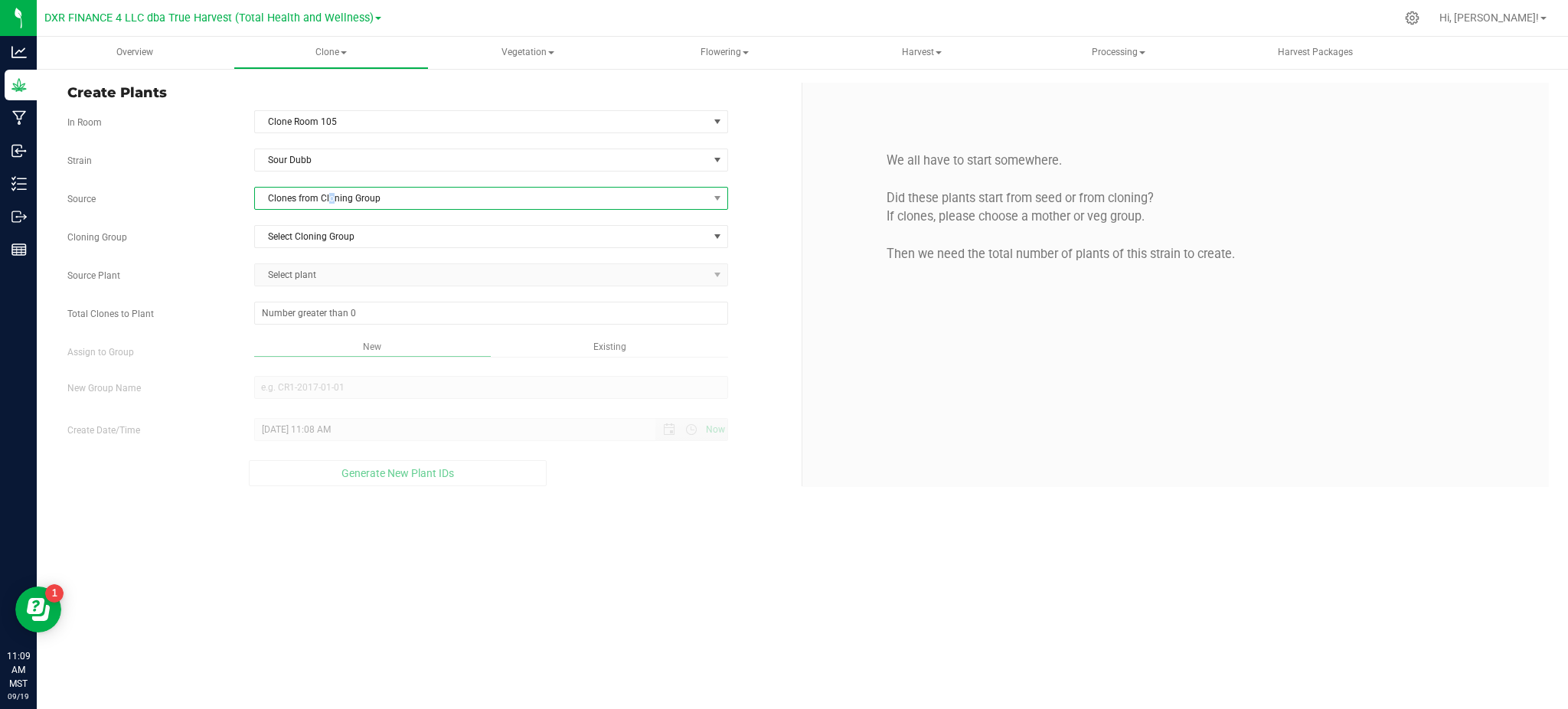
click at [334, 207] on span "Clones from Cloning Group" at bounding box center [481, 198] width 454 height 21
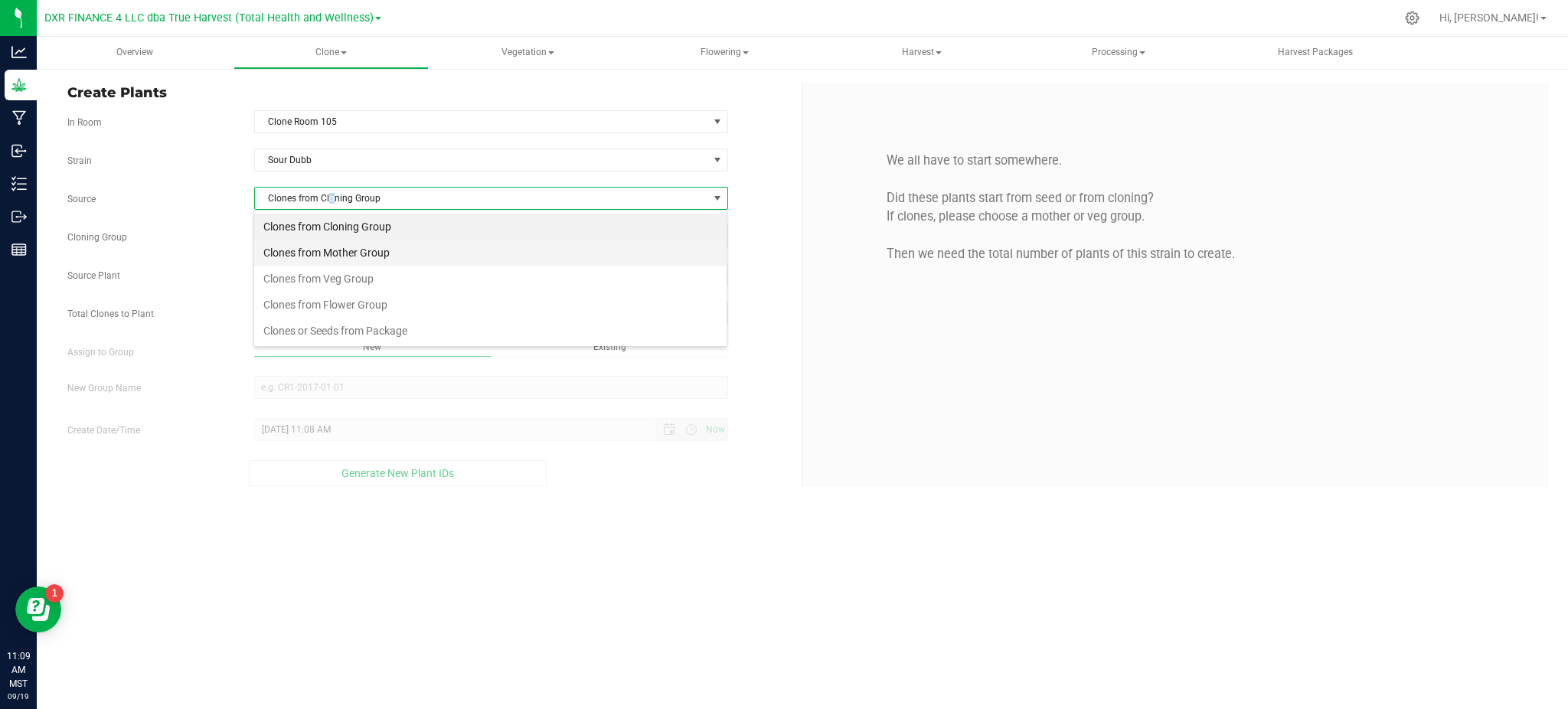
click at [335, 249] on li "Clones from Mother Group" at bounding box center [490, 252] width 473 height 26
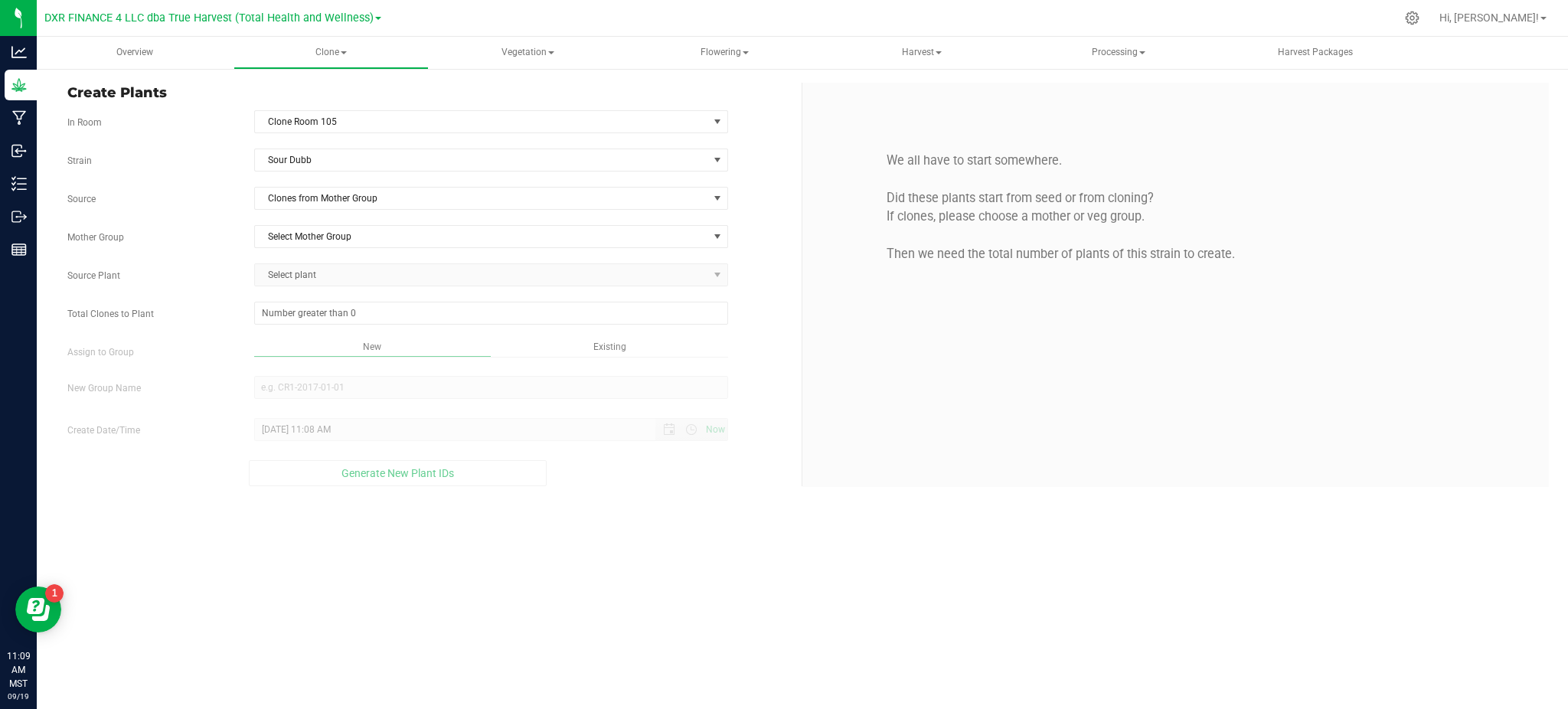
drag, startPoint x: 148, startPoint y: 198, endPoint x: 321, endPoint y: 218, distance: 174.2
click at [157, 197] on label "Source" at bounding box center [150, 199] width 187 height 14
click at [324, 228] on span "Select Mother Group" at bounding box center [481, 236] width 454 height 21
drag, startPoint x: 332, startPoint y: 258, endPoint x: 186, endPoint y: 231, distance: 148.5
click at [328, 259] on li "M-SOD-1023" at bounding box center [490, 263] width 473 height 23
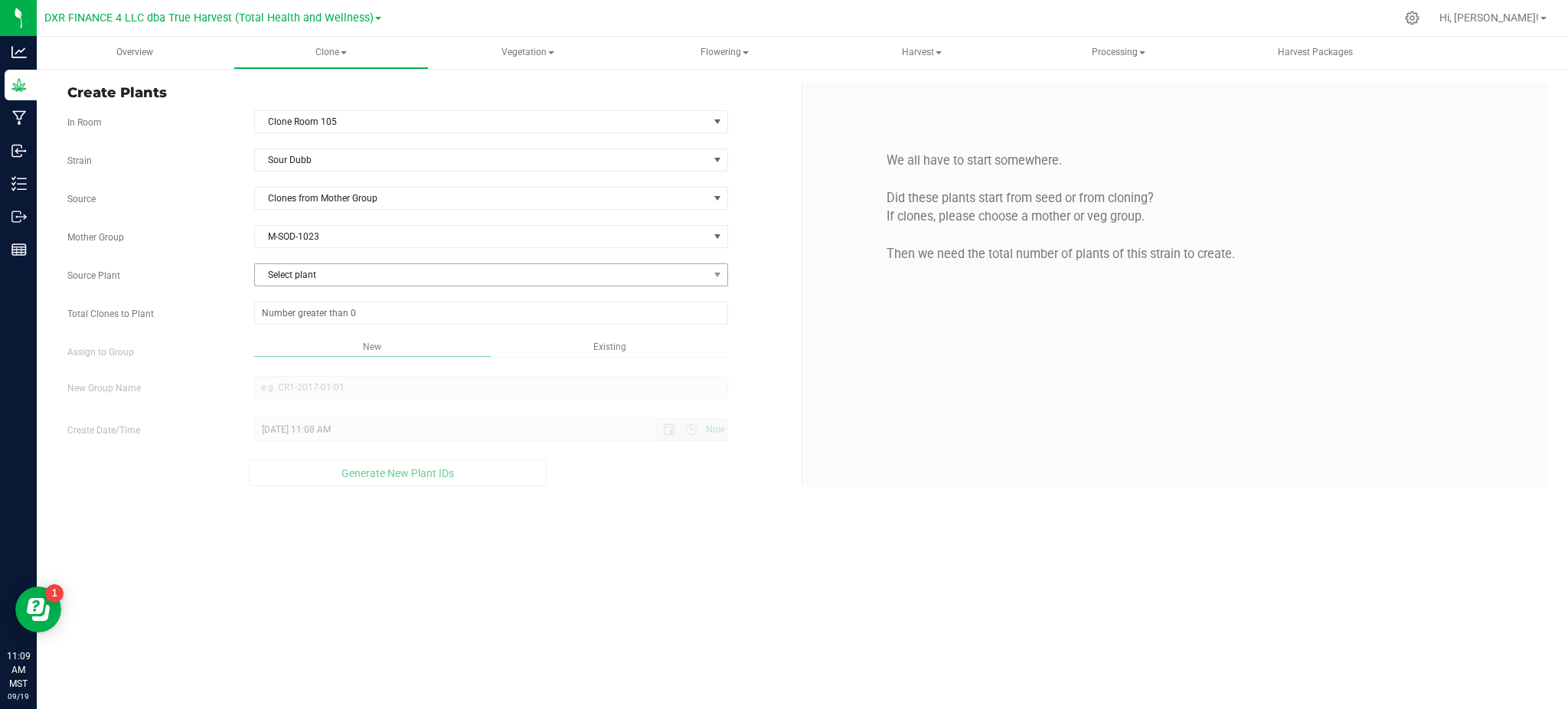
drag, startPoint x: 186, startPoint y: 231, endPoint x: 294, endPoint y: 285, distance: 120.7
click at [191, 231] on label "Mother Group" at bounding box center [150, 237] width 187 height 14
click at [294, 283] on span "Select plant" at bounding box center [481, 275] width 454 height 21
click at [311, 153] on span "Sour Dubb" at bounding box center [481, 160] width 454 height 21
type input "guava ta"
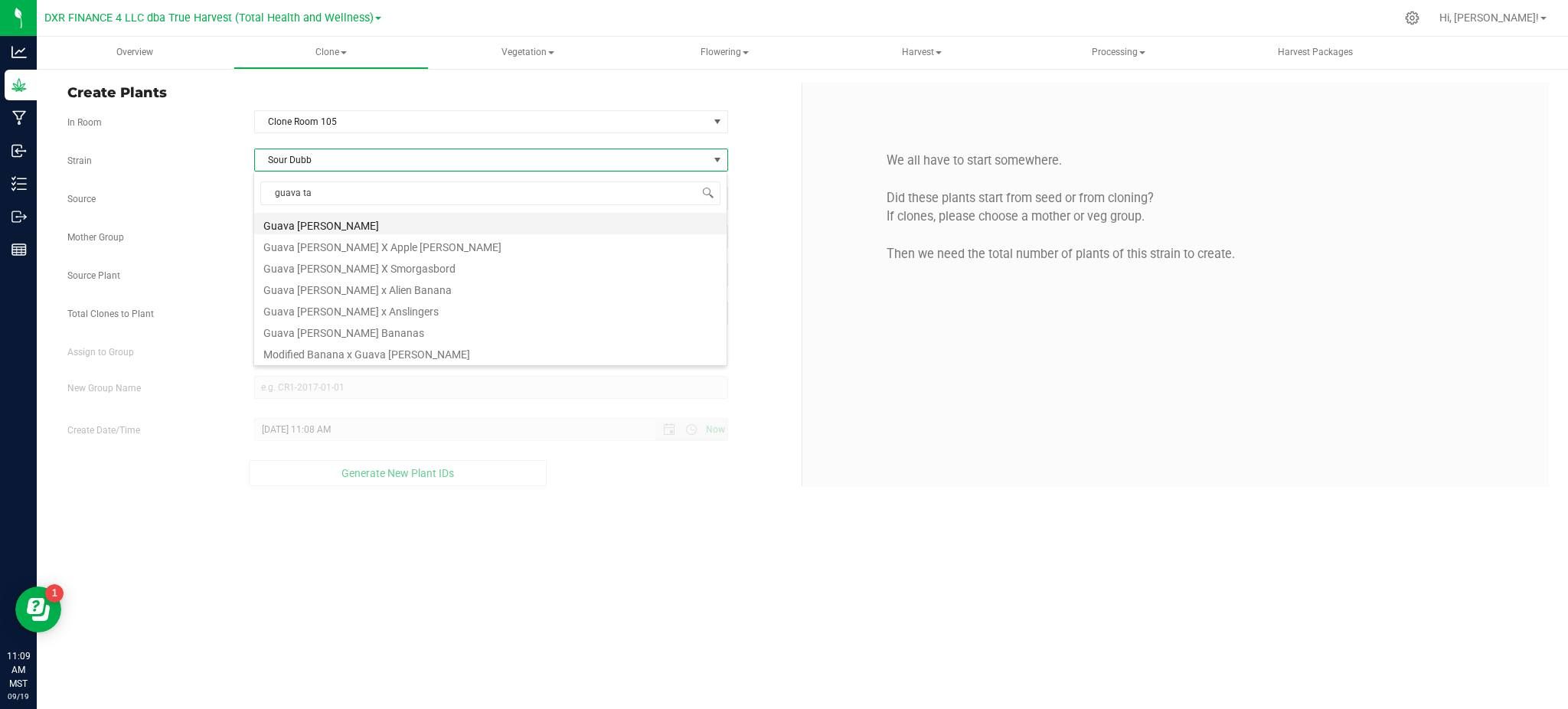
click at [322, 230] on li "Guava [PERSON_NAME]" at bounding box center [490, 224] width 473 height 21
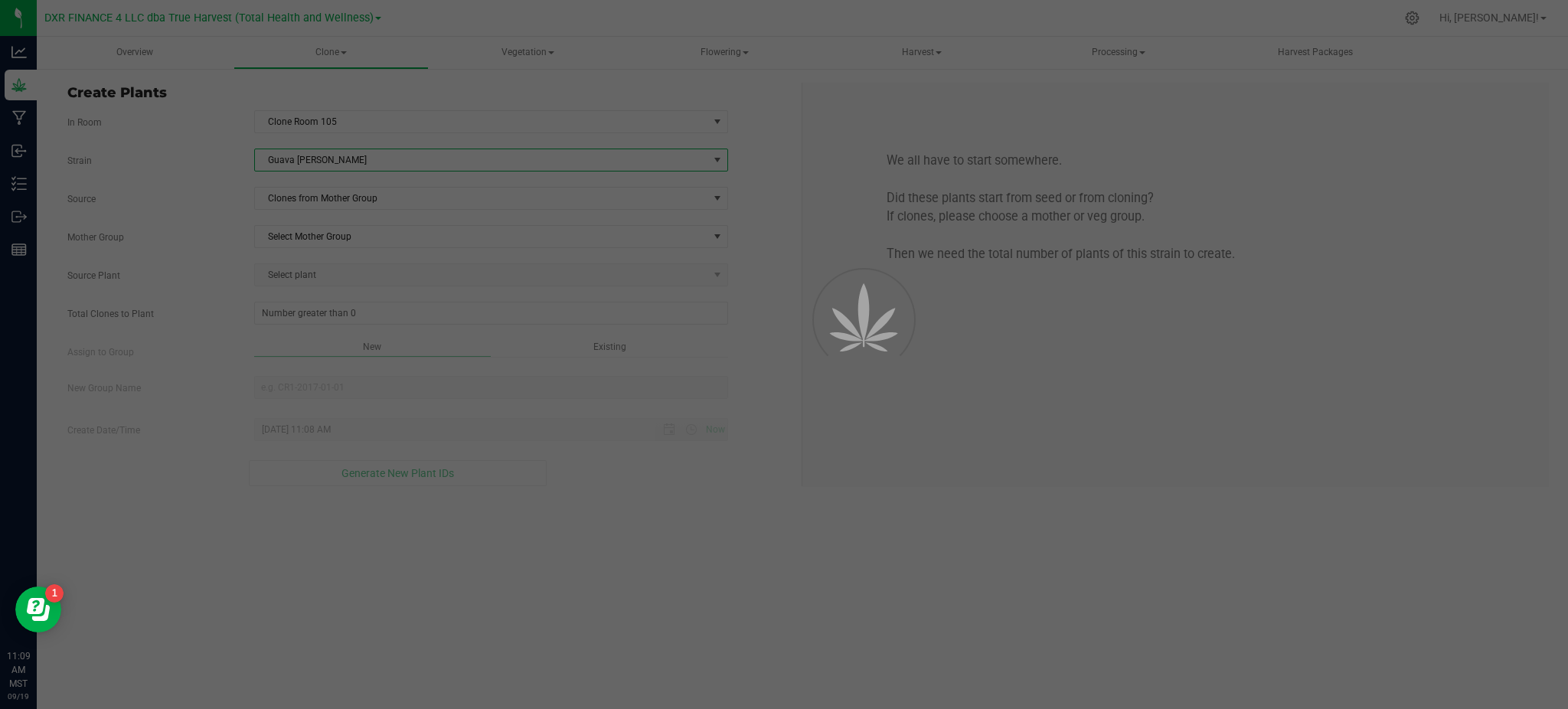
click at [228, 202] on div at bounding box center [784, 354] width 1568 height 709
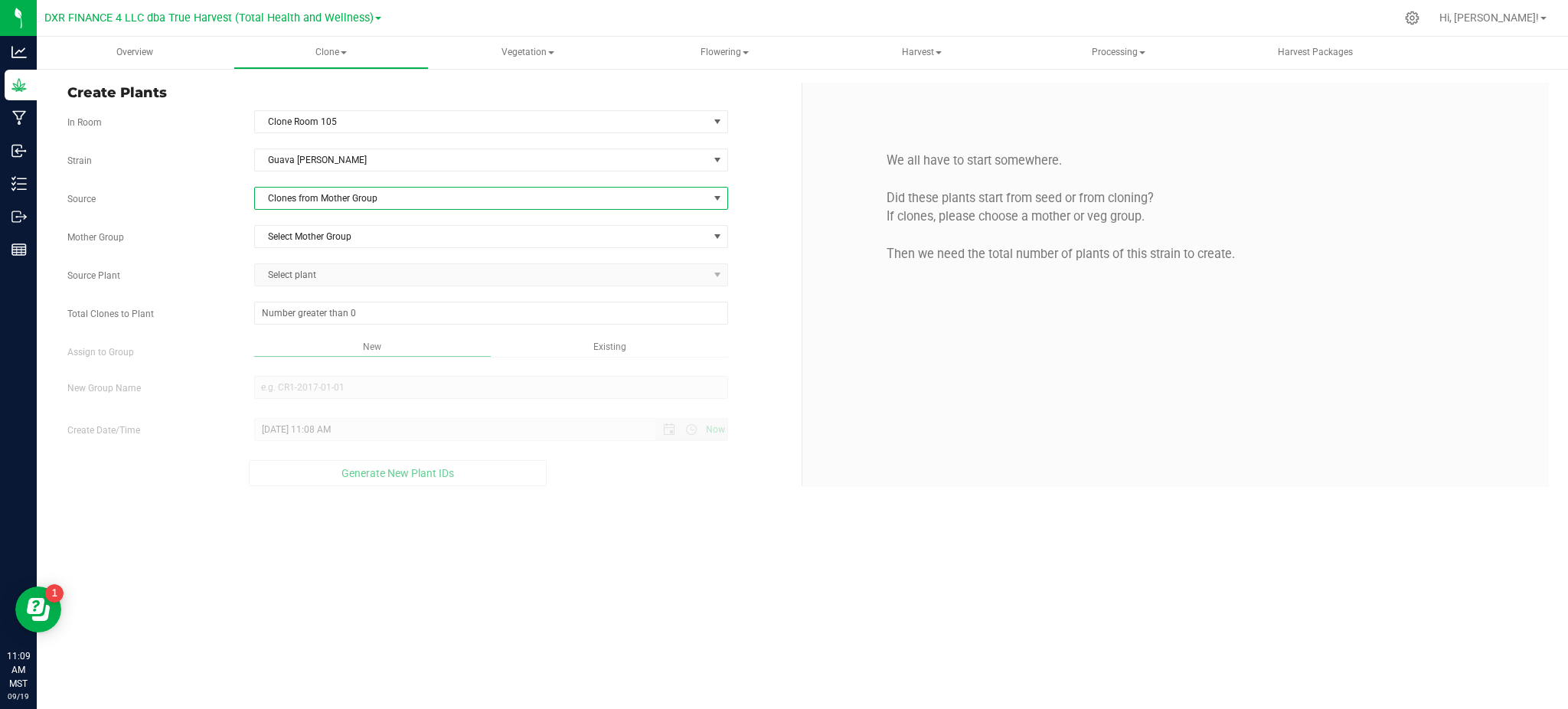
click at [306, 203] on span "Clones from Mother Group" at bounding box center [481, 198] width 454 height 21
drag, startPoint x: 349, startPoint y: 250, endPoint x: 300, endPoint y: 239, distance: 50.2
click at [349, 249] on li "Clones from Mother Group" at bounding box center [490, 252] width 473 height 26
click at [321, 233] on span "Select Mother Group" at bounding box center [481, 236] width 454 height 21
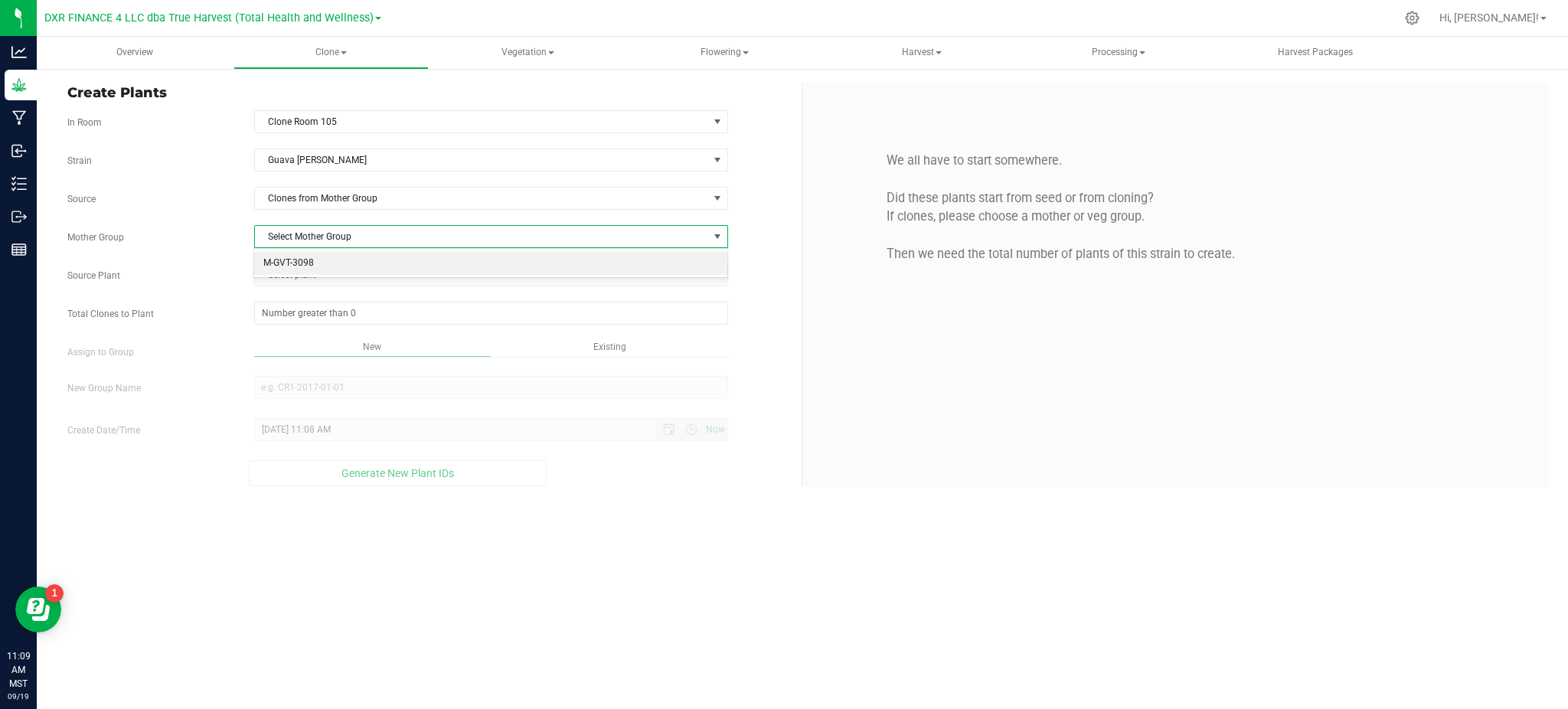
click at [311, 258] on li "M-GVT-3098" at bounding box center [490, 263] width 473 height 23
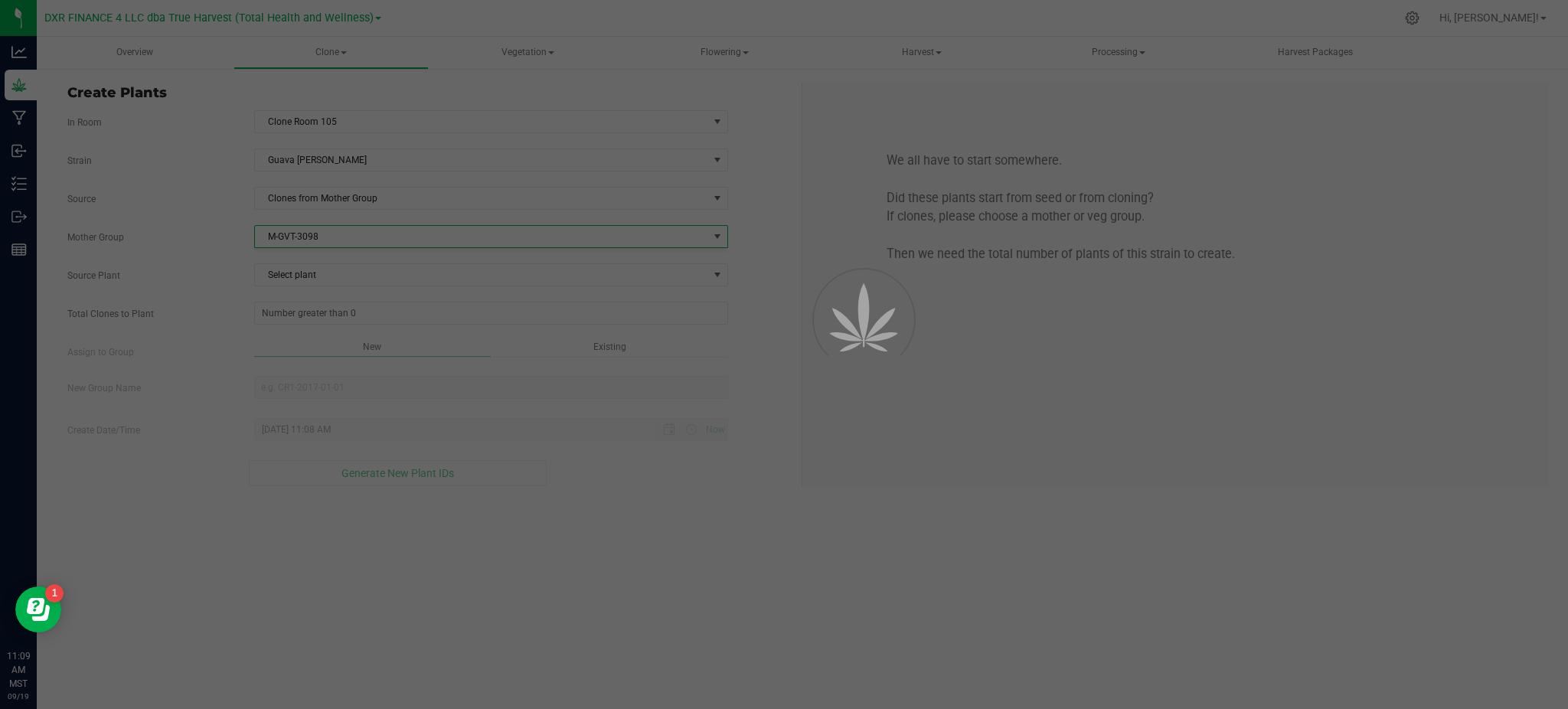
drag, startPoint x: 230, startPoint y: 244, endPoint x: 265, endPoint y: 249, distance: 35.4
click at [251, 245] on div "Mother Group M-GVT-3098 Select Mother Group M-GVT-3098" at bounding box center [428, 236] width 746 height 23
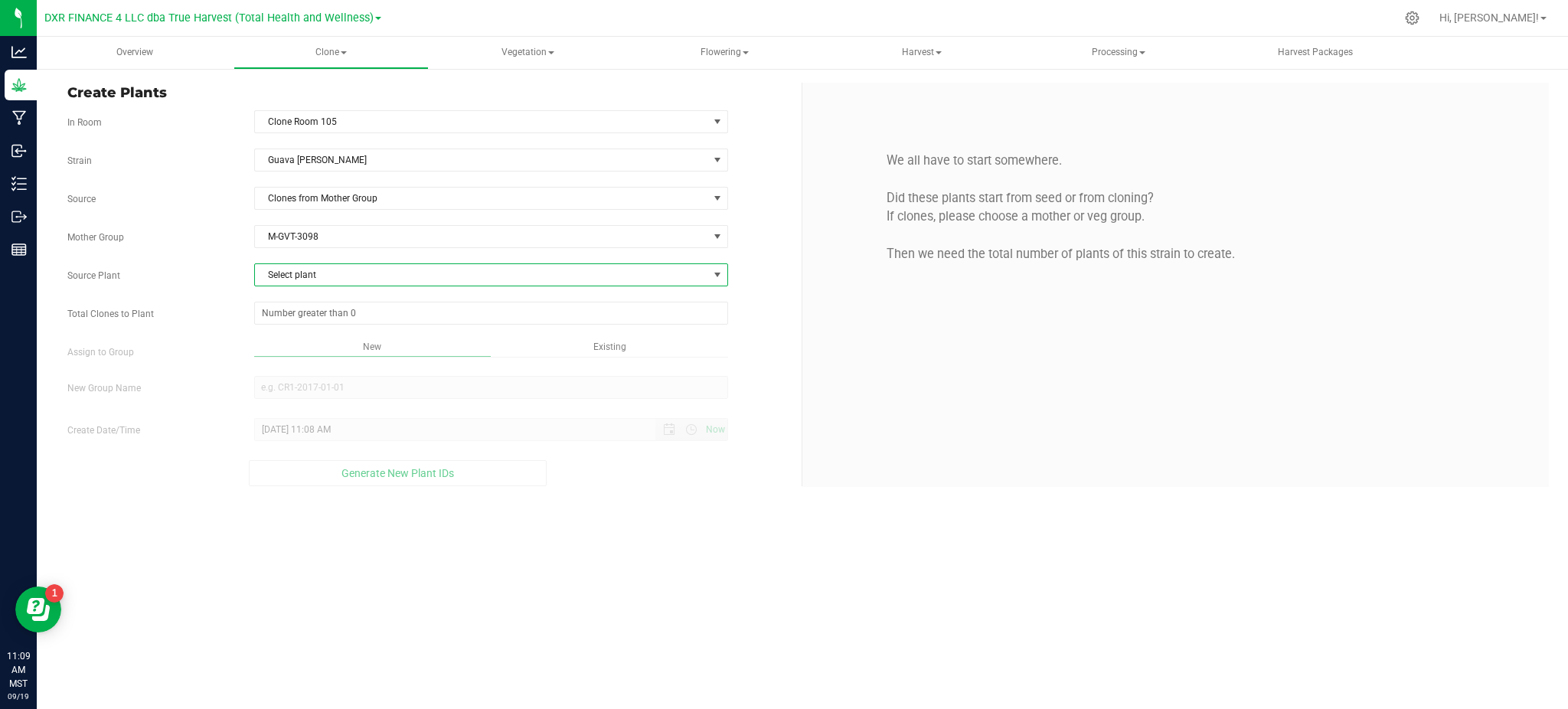
click at [328, 272] on span "Select plant" at bounding box center [481, 275] width 454 height 21
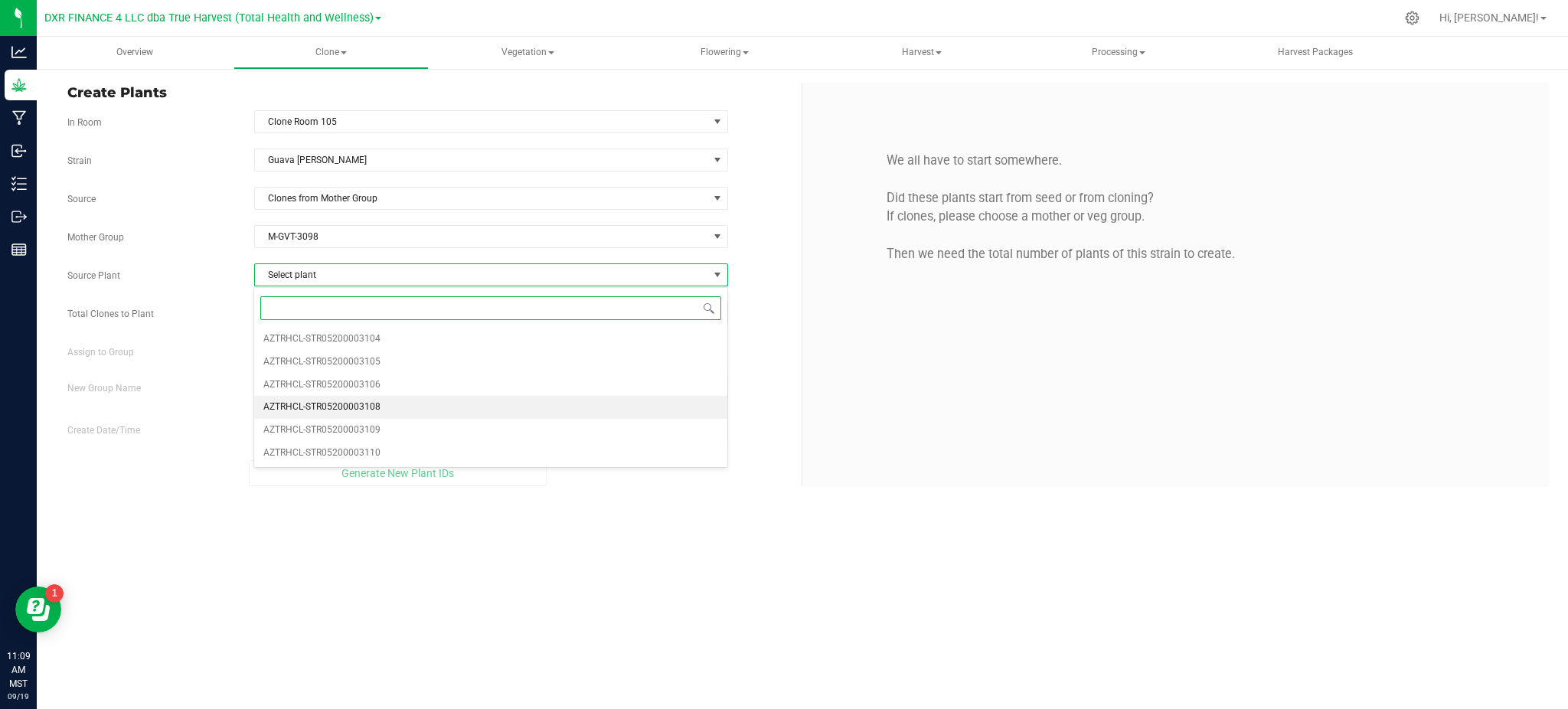
click at [352, 402] on span "AZTRHCL-STR05200003108" at bounding box center [321, 407] width 117 height 20
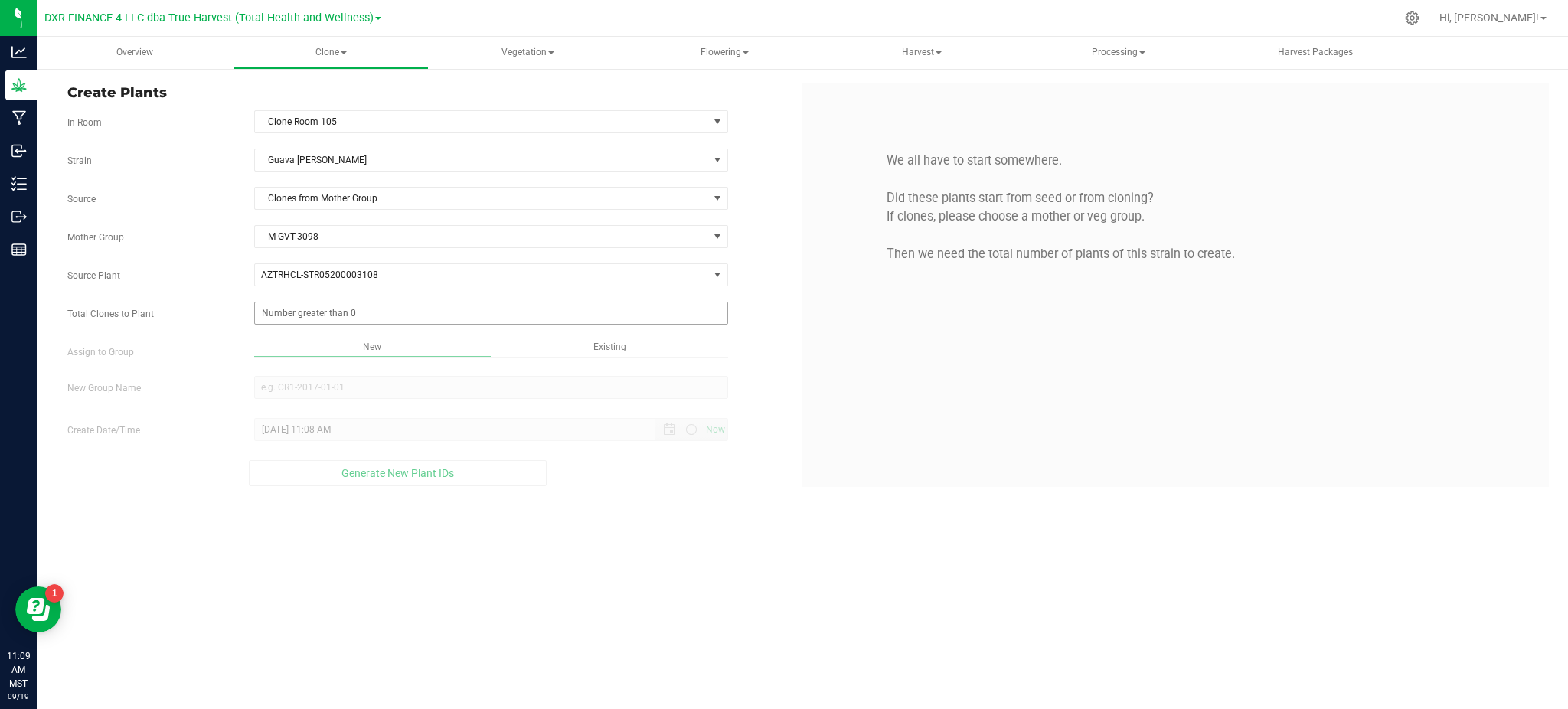
drag, startPoint x: 239, startPoint y: 298, endPoint x: 311, endPoint y: 306, distance: 72.4
click at [243, 295] on div "Strain Guava Tangie Source Clones from Mother Group Mother Group M-GVT-3098 Sel…" at bounding box center [428, 317] width 723 height 338
click at [312, 306] on span at bounding box center [490, 314] width 474 height 23
type input "25"
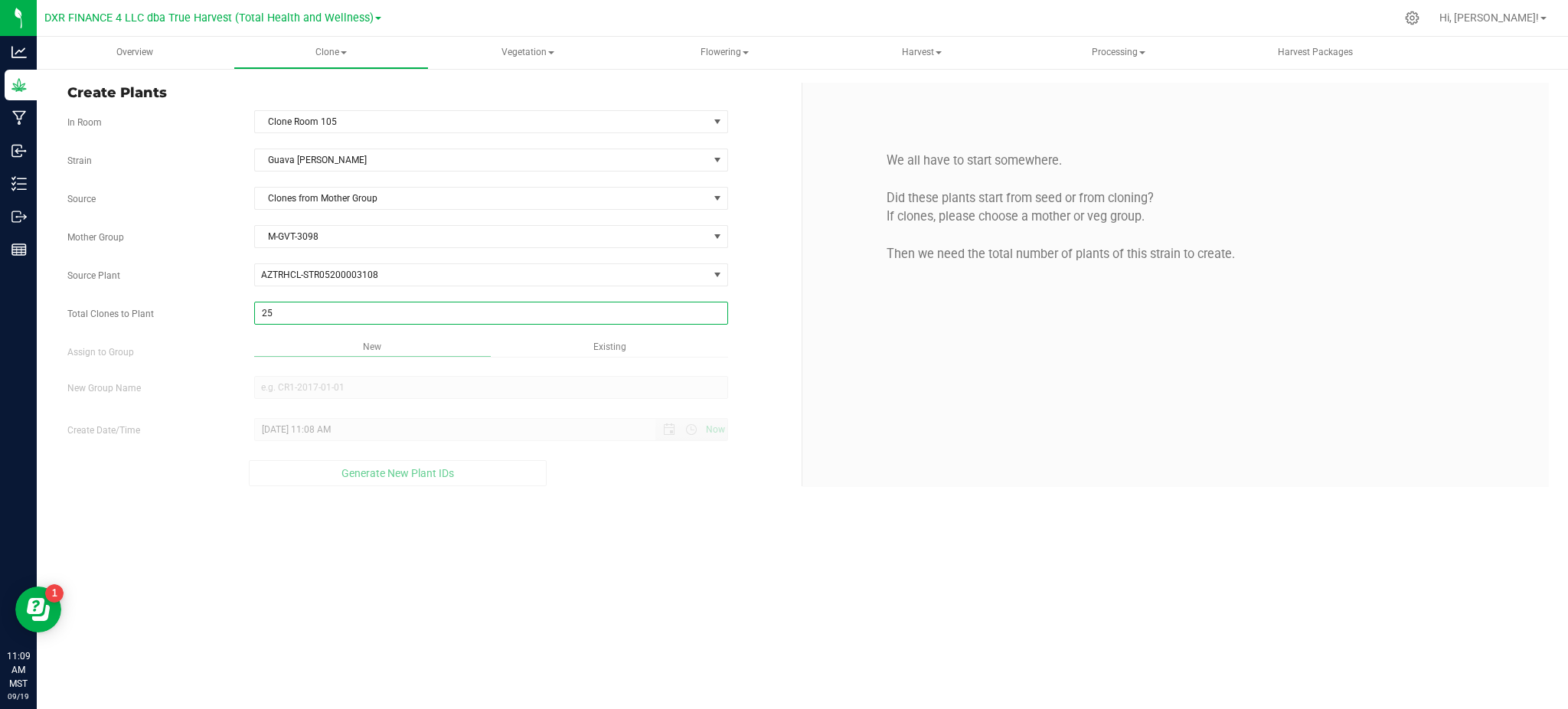
click at [646, 615] on div "Overview Clone Create plants Cloning groups Cloning plants Apply to plants Vege…" at bounding box center [802, 372] width 1531 height 672
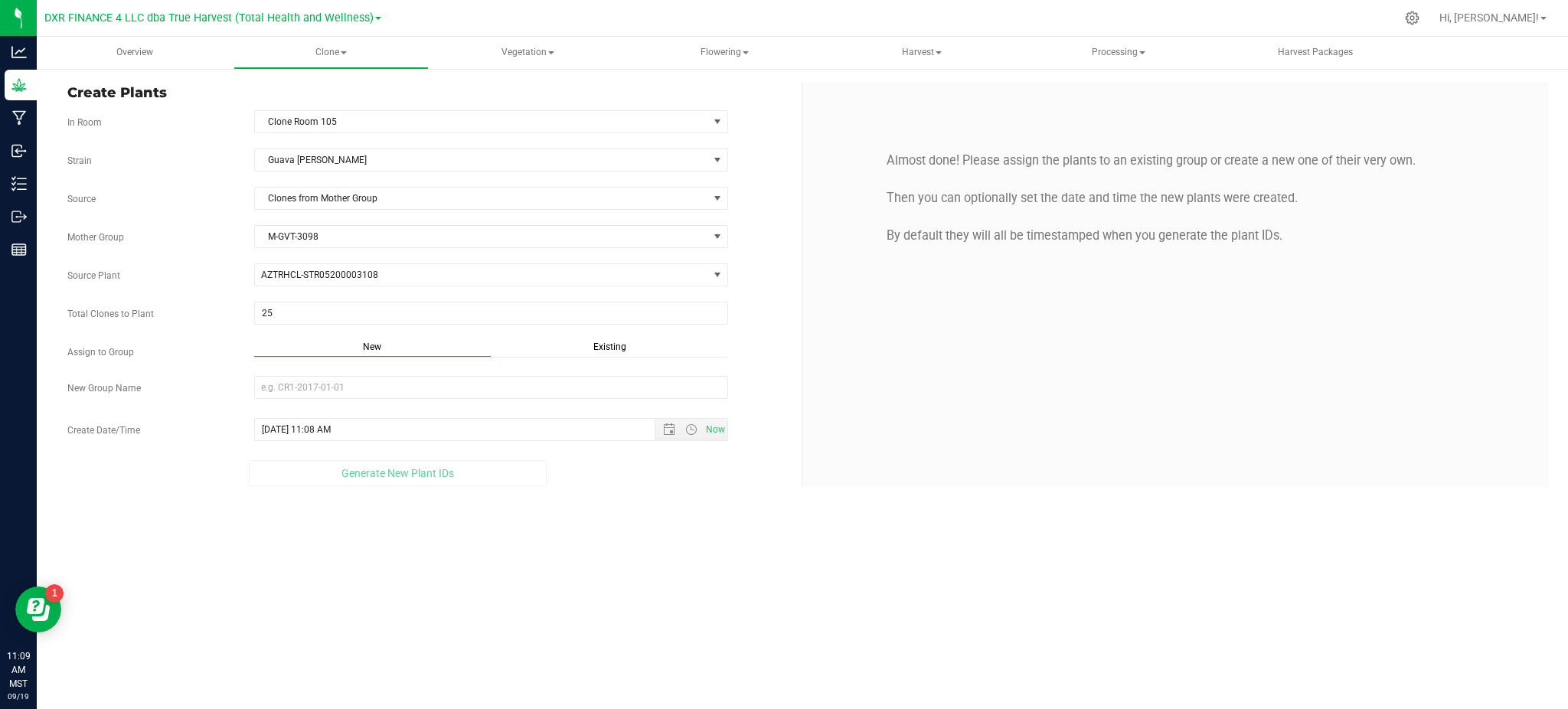
click at [598, 341] on span "Existing" at bounding box center [610, 346] width 33 height 11
click at [598, 388] on span "Select Plant Group" at bounding box center [481, 387] width 454 height 21
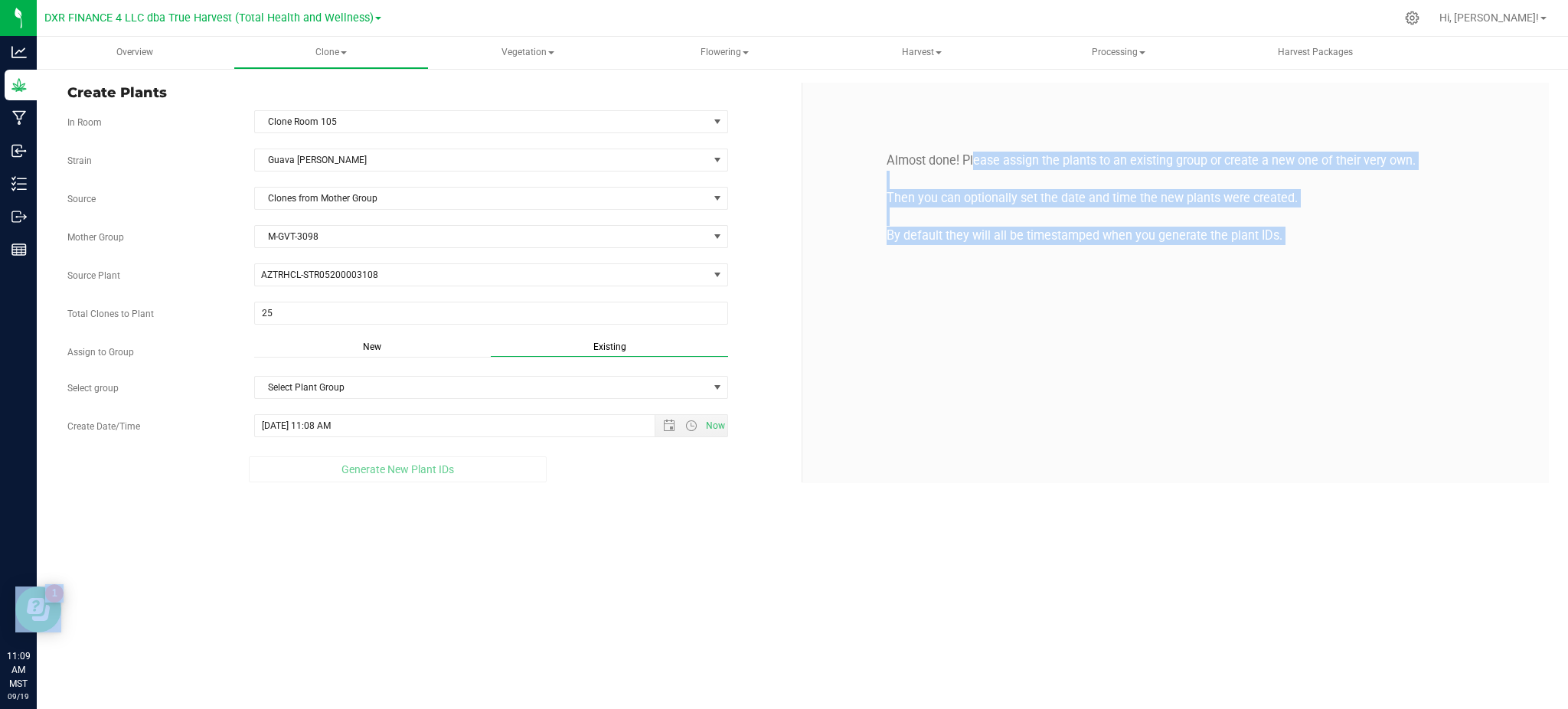
click at [727, 482] on div "Generate New Plant IDs" at bounding box center [398, 469] width 683 height 26
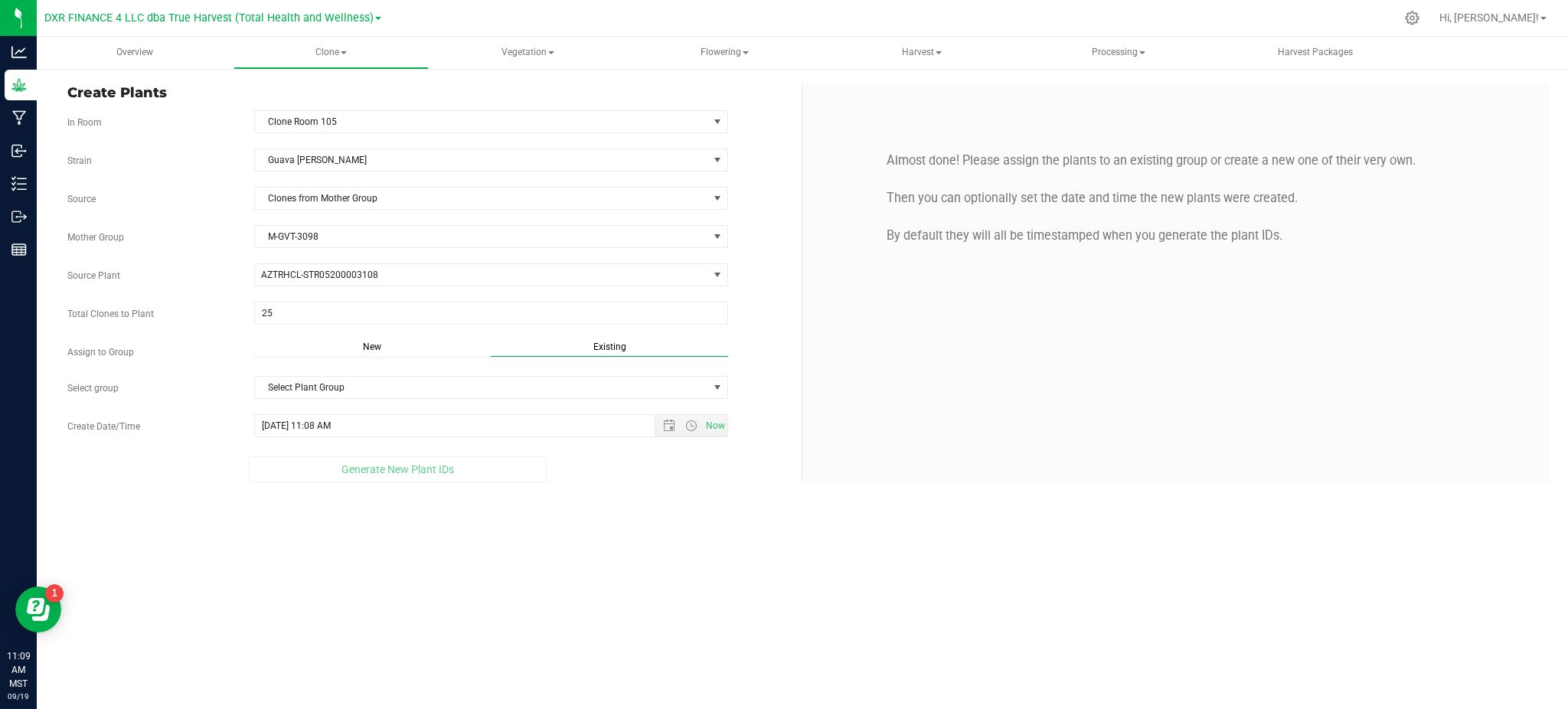
click at [740, 383] on div "Select group Select Plant Group Select Plant Group M-APC-0021 M-CHC-0706 M-CMC-…" at bounding box center [428, 388] width 746 height 23
click at [715, 389] on span "select" at bounding box center [717, 387] width 13 height 13
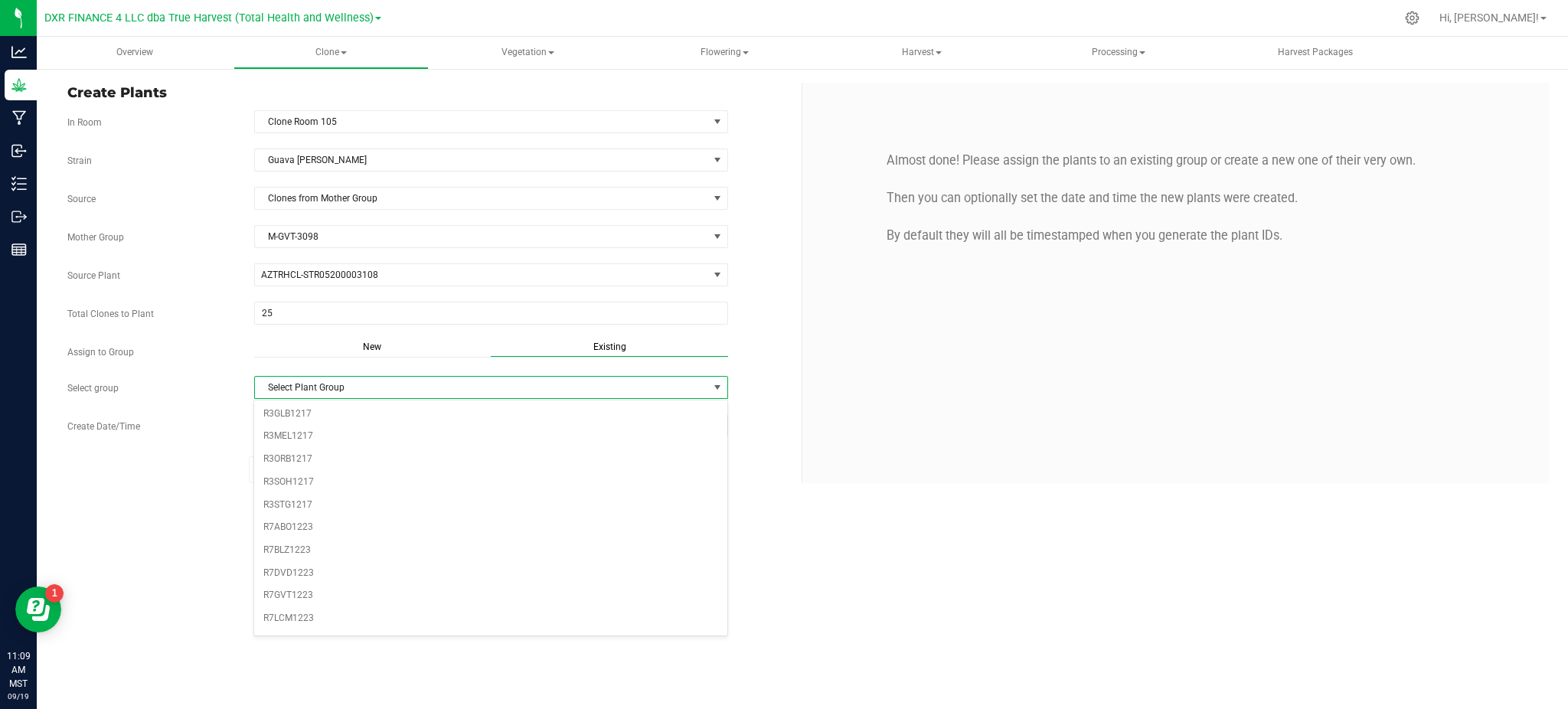
scroll to position [157, 0]
click at [294, 582] on li "R7GVT1223" at bounding box center [490, 576] width 473 height 23
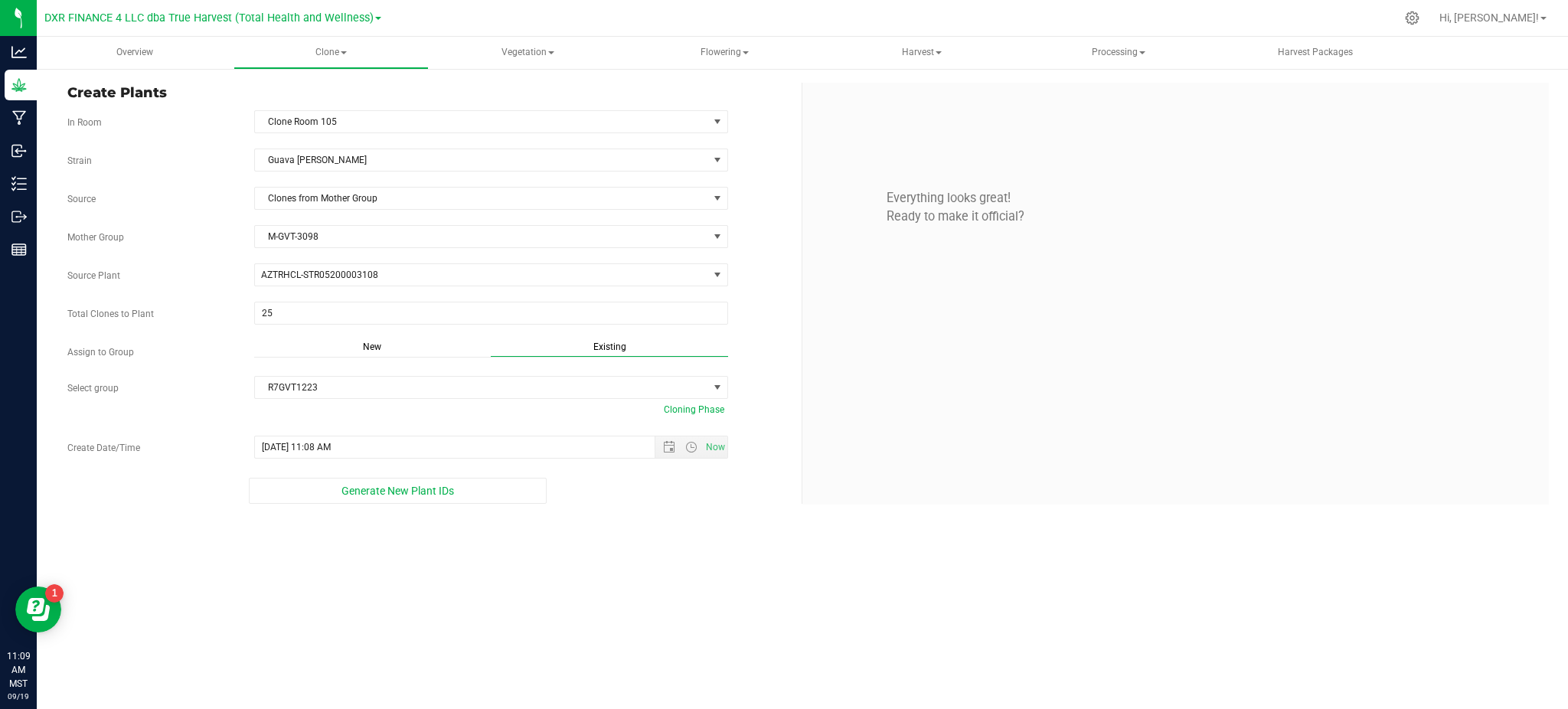
click at [639, 521] on div "Overview Clone Create plants Cloning groups Cloning plants Apply to plants Vege…" at bounding box center [802, 372] width 1531 height 672
click at [661, 443] on span "Open the date view" at bounding box center [669, 447] width 26 height 13
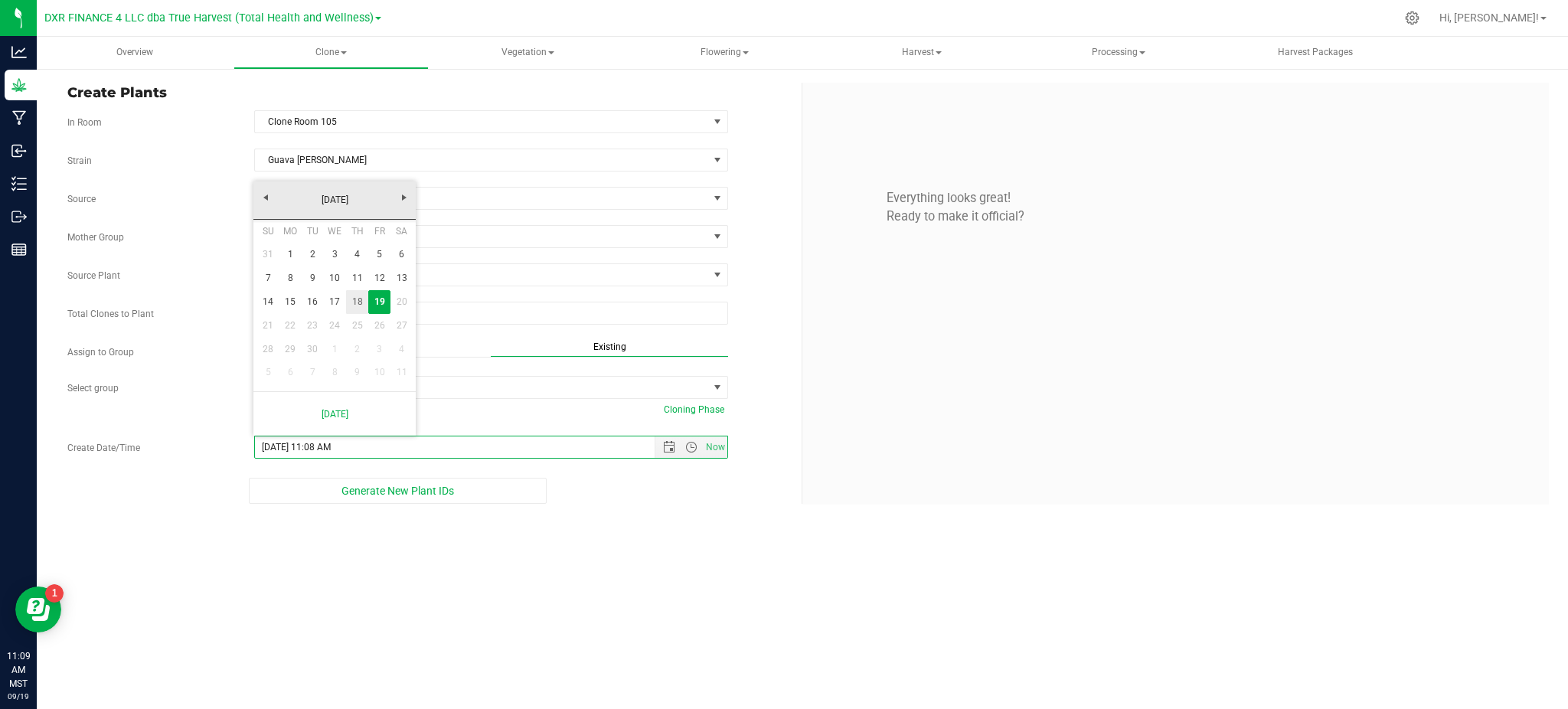
click at [355, 303] on link "18" at bounding box center [357, 302] width 22 height 24
type input "9/18/2025 11:08 AM"
click at [613, 524] on div "Overview Clone Create plants Cloning groups Cloning plants Apply to plants Vege…" at bounding box center [802, 372] width 1531 height 672
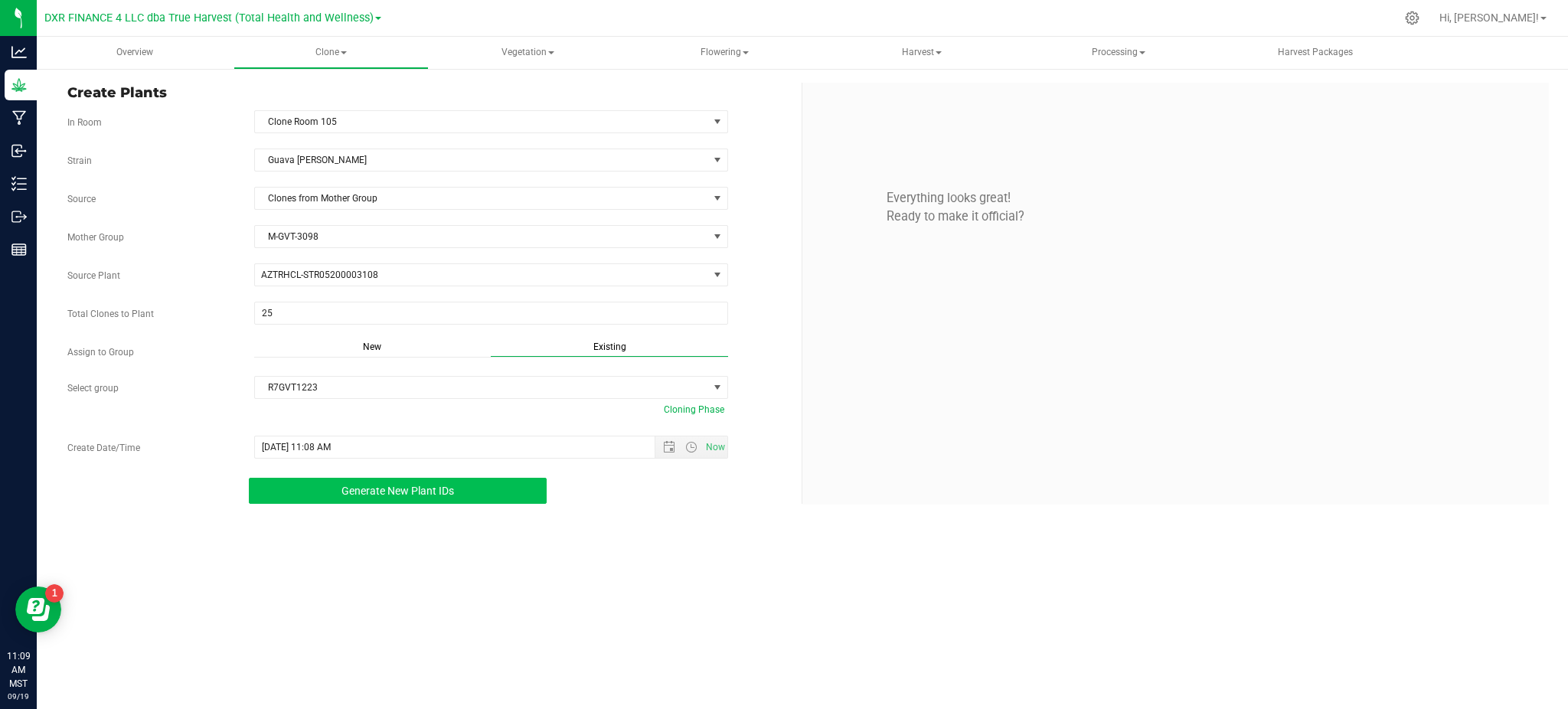
click at [351, 488] on span "Generate New Plant IDs" at bounding box center [398, 490] width 113 height 13
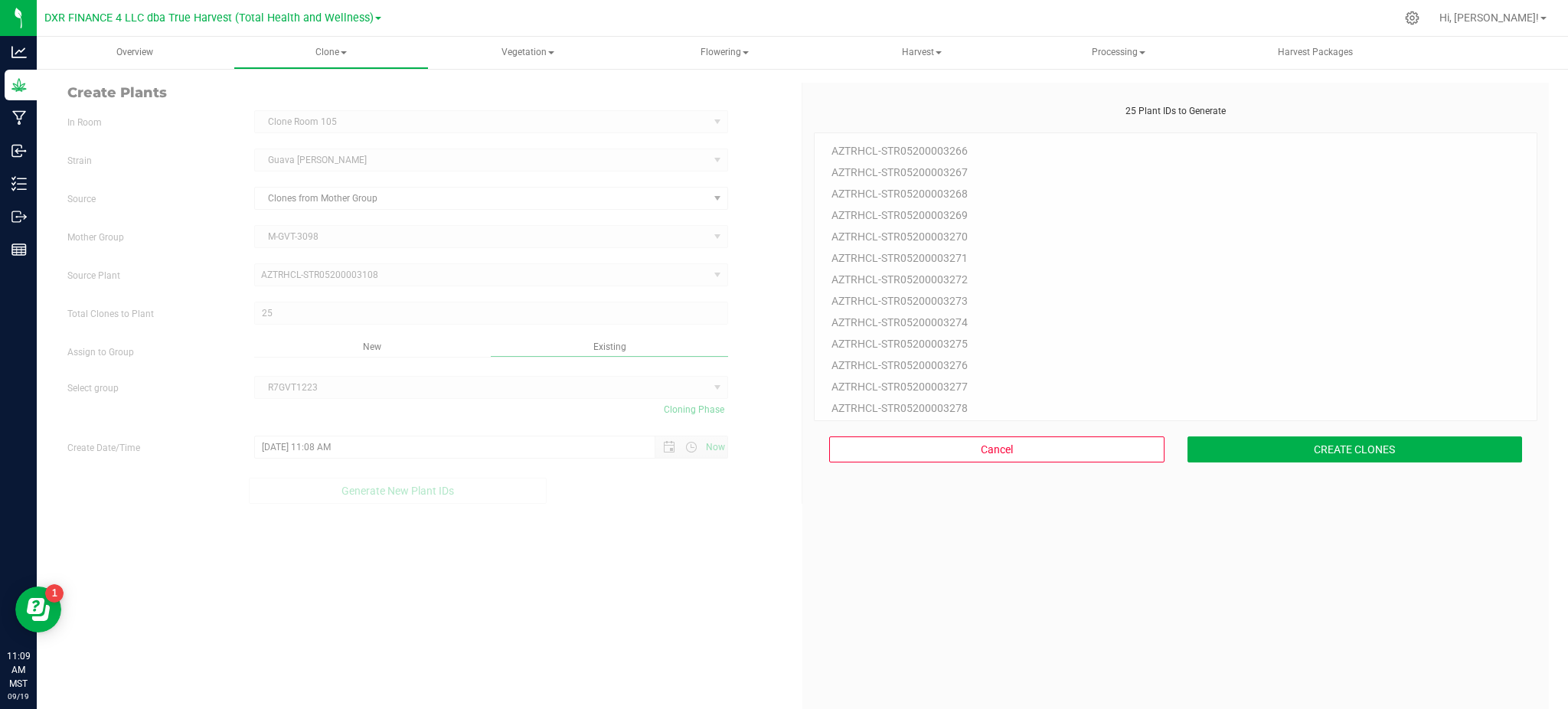
scroll to position [45, 0]
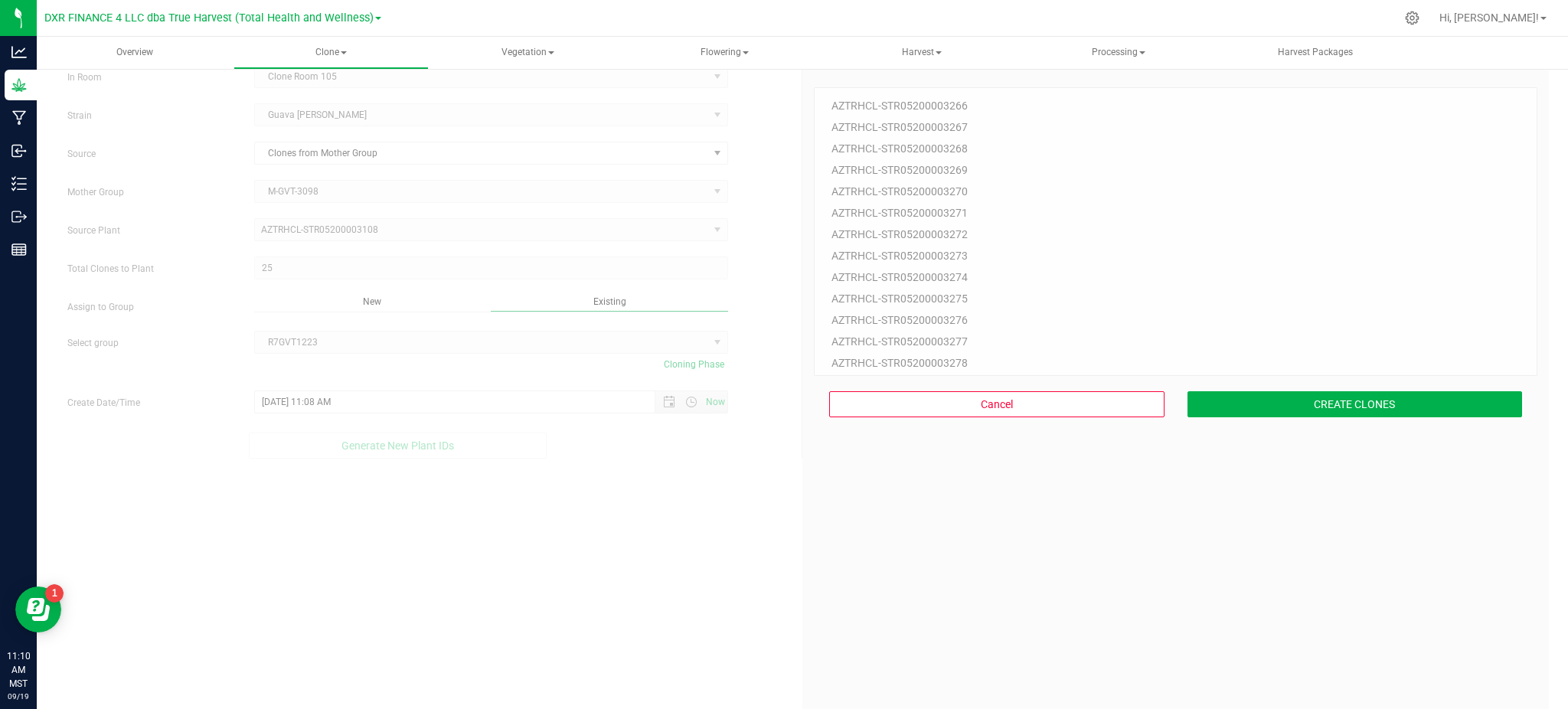
click at [1252, 457] on div "25 Plant IDs to Generate AZTRHCL-STR05200003266 AZTRHCL-STR05200003267 AZTRHCL-…" at bounding box center [1175, 413] width 724 height 709
click at [1278, 412] on button "CREATE CLONES" at bounding box center [1356, 403] width 336 height 26
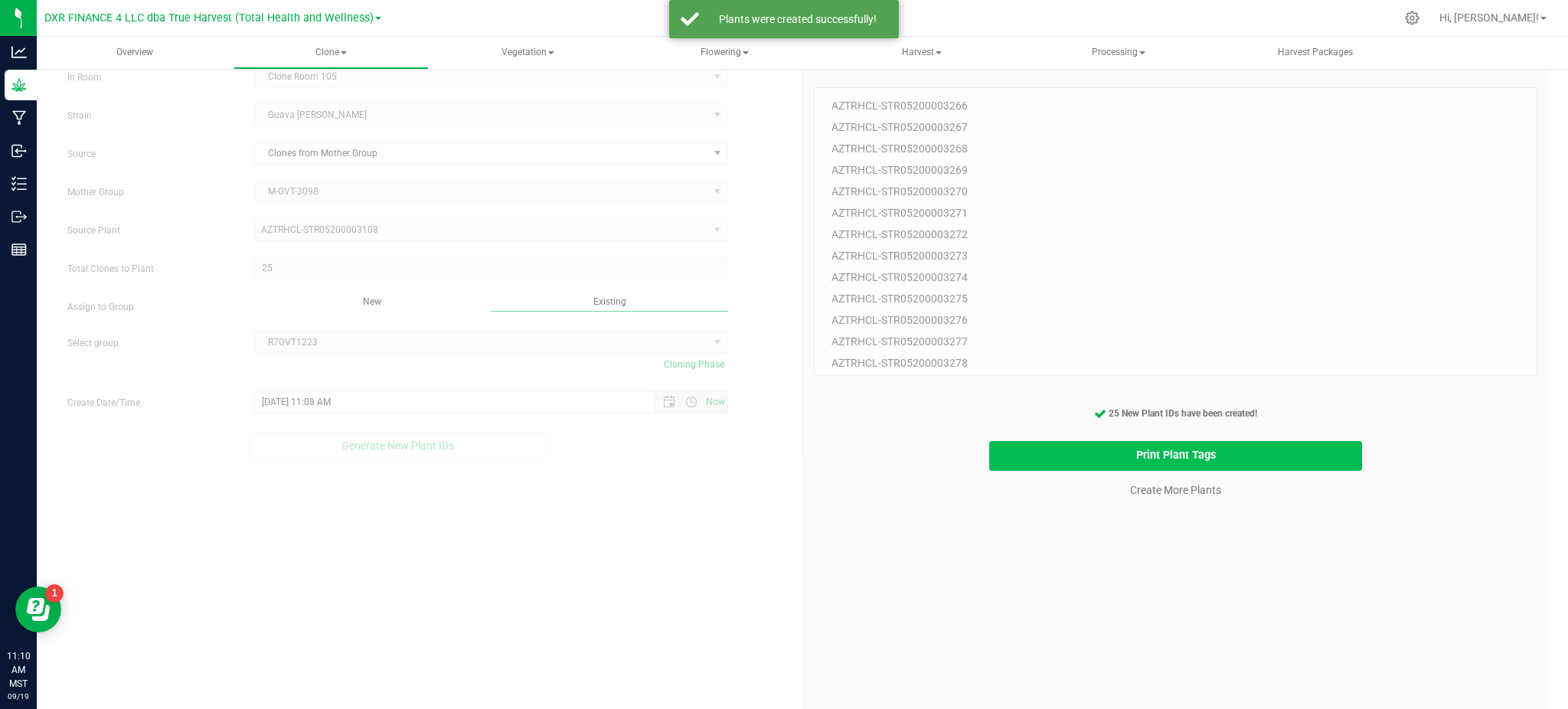
click at [1055, 462] on button "Print Plant Tags" at bounding box center [1175, 455] width 373 height 30
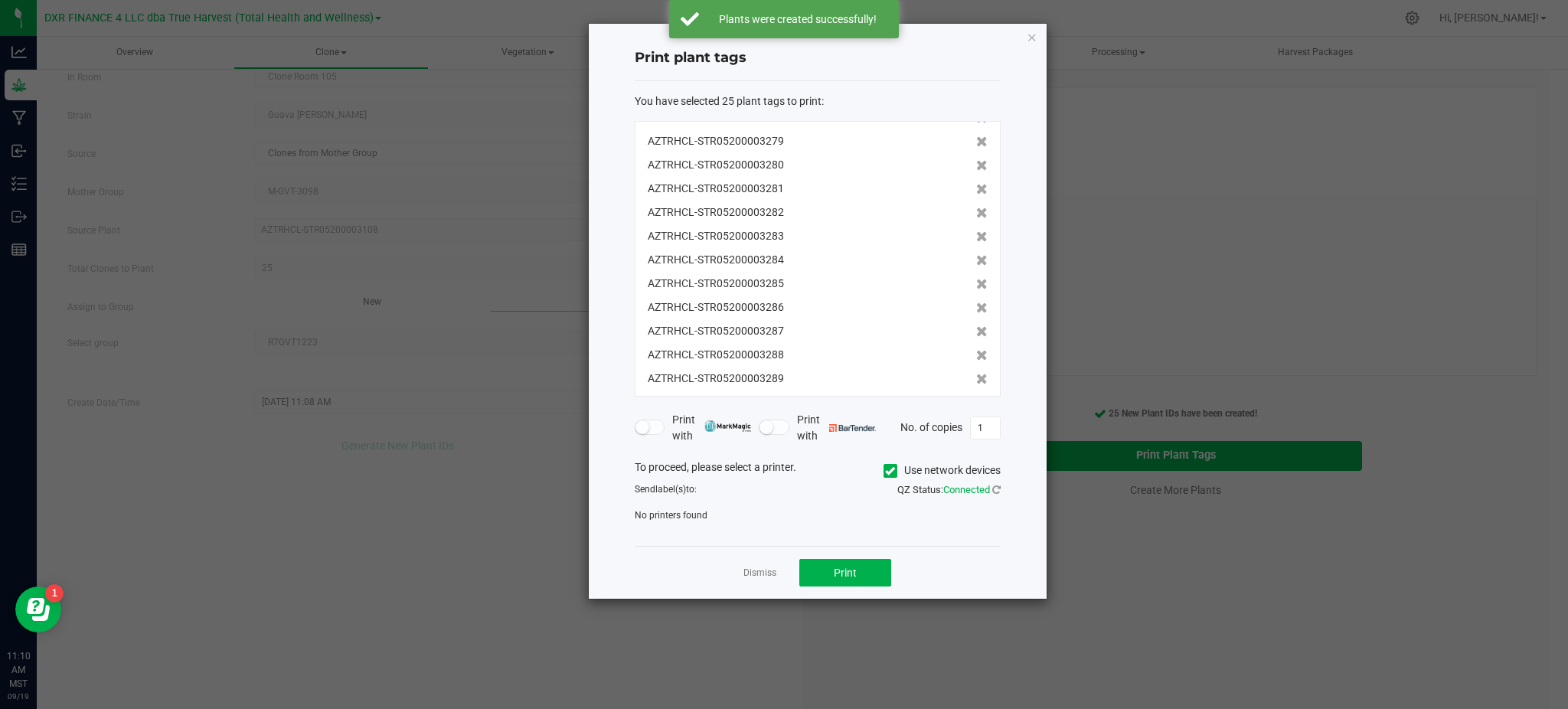
scroll to position [332, 0]
click at [888, 471] on icon at bounding box center [890, 471] width 10 height 0
click at [0, 0] on input "Use network devices" at bounding box center [0, 0] width 0 height 0
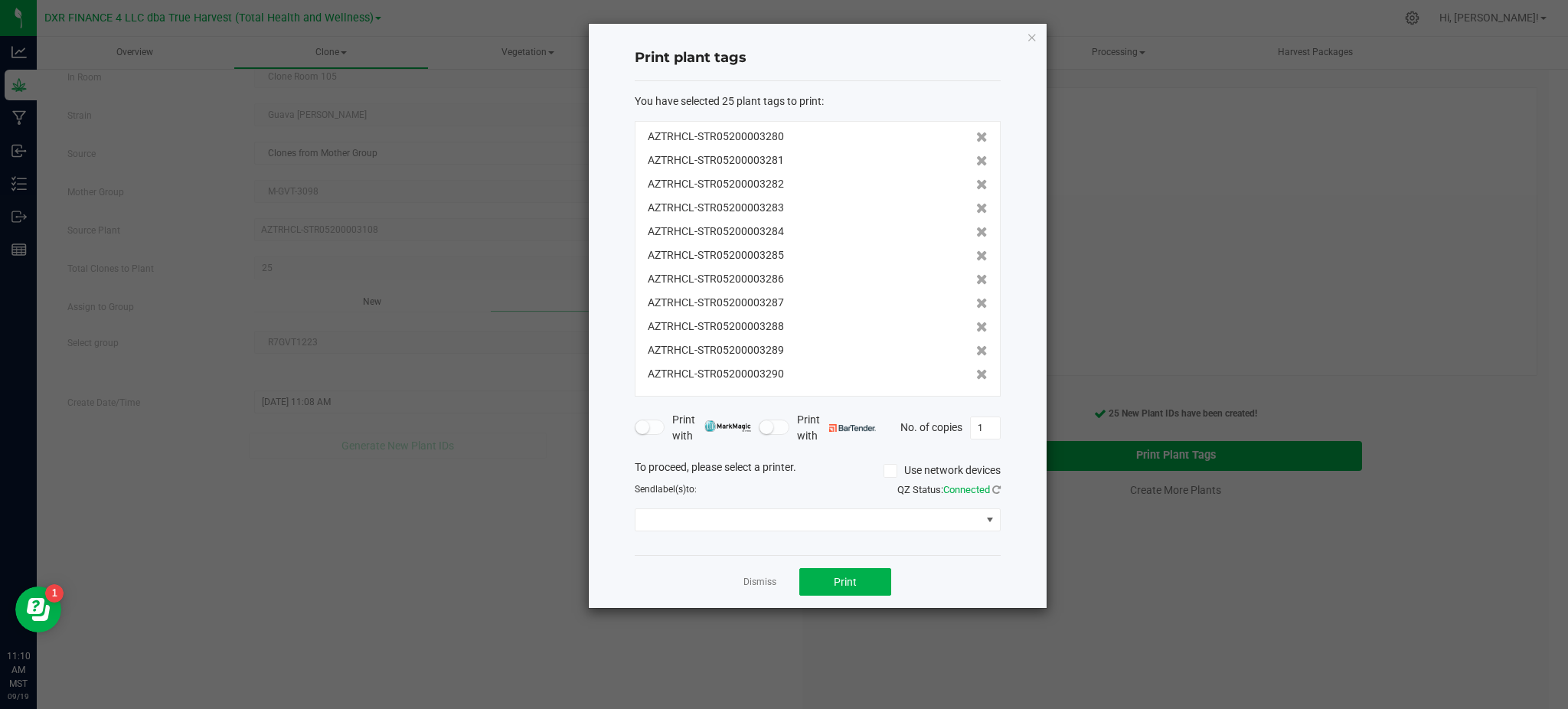
click at [813, 483] on div "Send label(s) to:" at bounding box center [721, 489] width 195 height 14
click at [905, 513] on span at bounding box center [809, 520] width 345 height 21
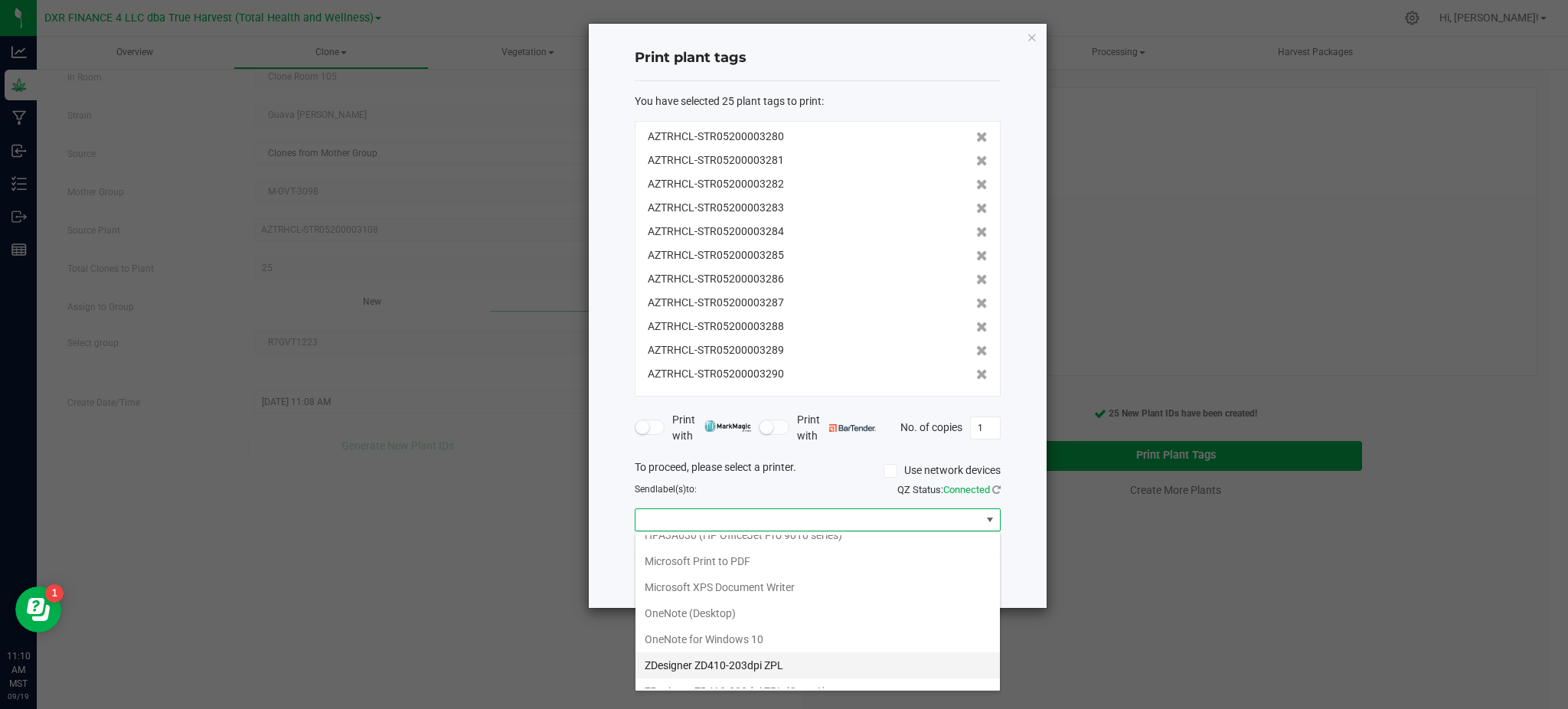
scroll to position [204, 0]
click at [756, 652] on 1\) "ZDesigner ZD410-203dpi ZPL (Copy 1)" at bounding box center [818, 656] width 365 height 26
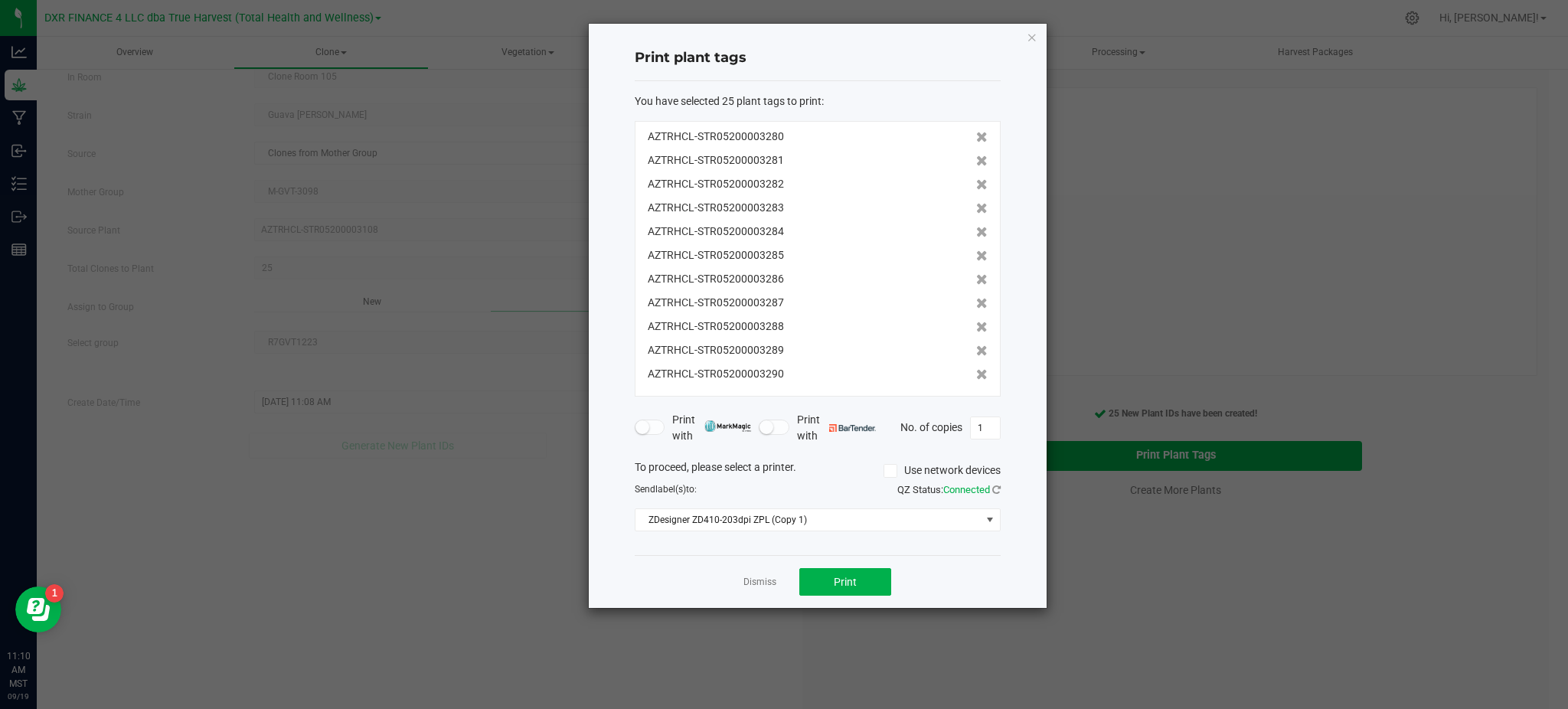
click at [977, 567] on div "Dismiss Print" at bounding box center [817, 581] width 366 height 53
click at [964, 515] on span "ZDesigner ZD410-203dpi ZPL (Copy 1)" at bounding box center [809, 520] width 345 height 21
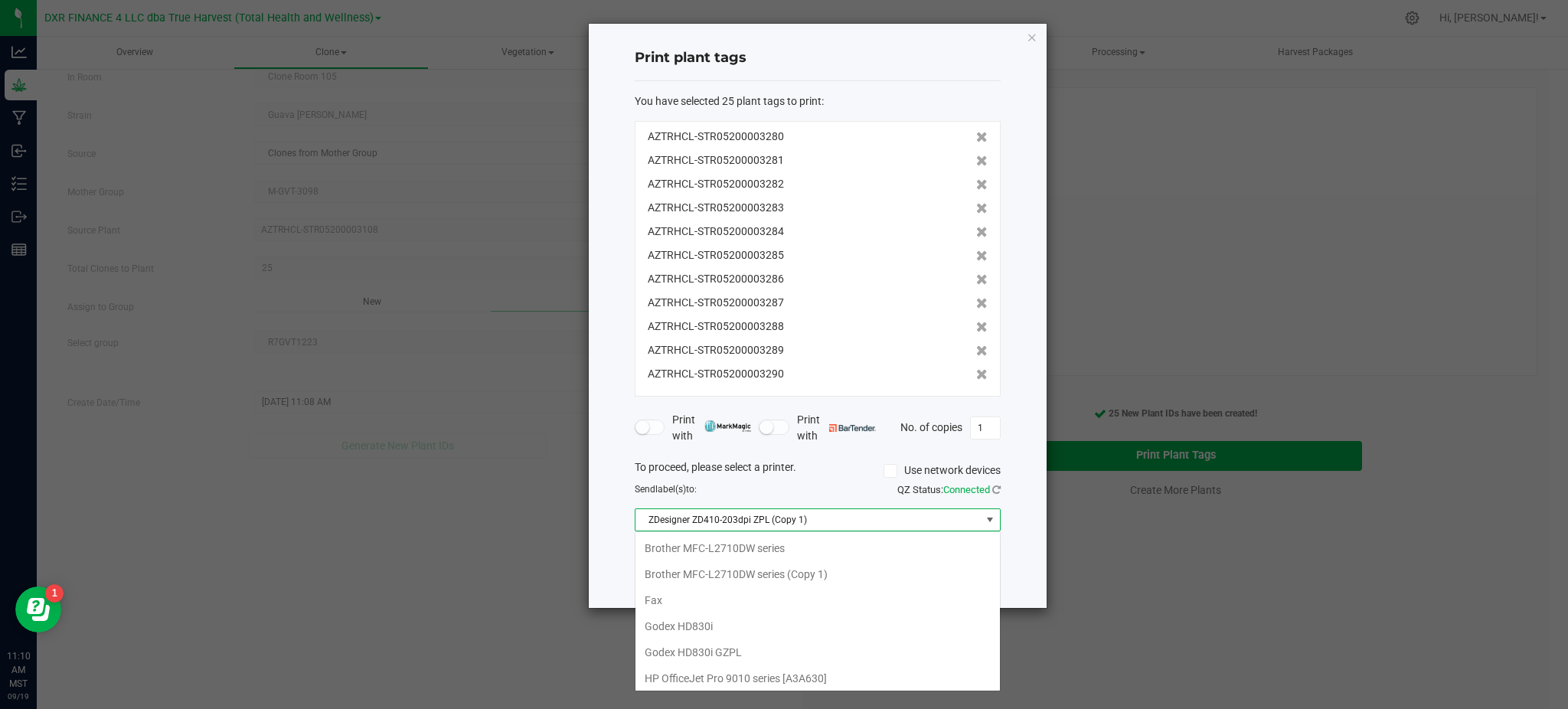
scroll to position [187, 0]
drag, startPoint x: 740, startPoint y: 644, endPoint x: 1014, endPoint y: 565, distance: 285.2
click at [1014, 565] on body "Analytics Grow Manufacturing Inbound Inventory Outbound Reports 11:10 AM MST 09…" at bounding box center [784, 354] width 1568 height 709
click at [681, 573] on GZPL "Godex HD830i GZPL" at bounding box center [818, 567] width 365 height 26
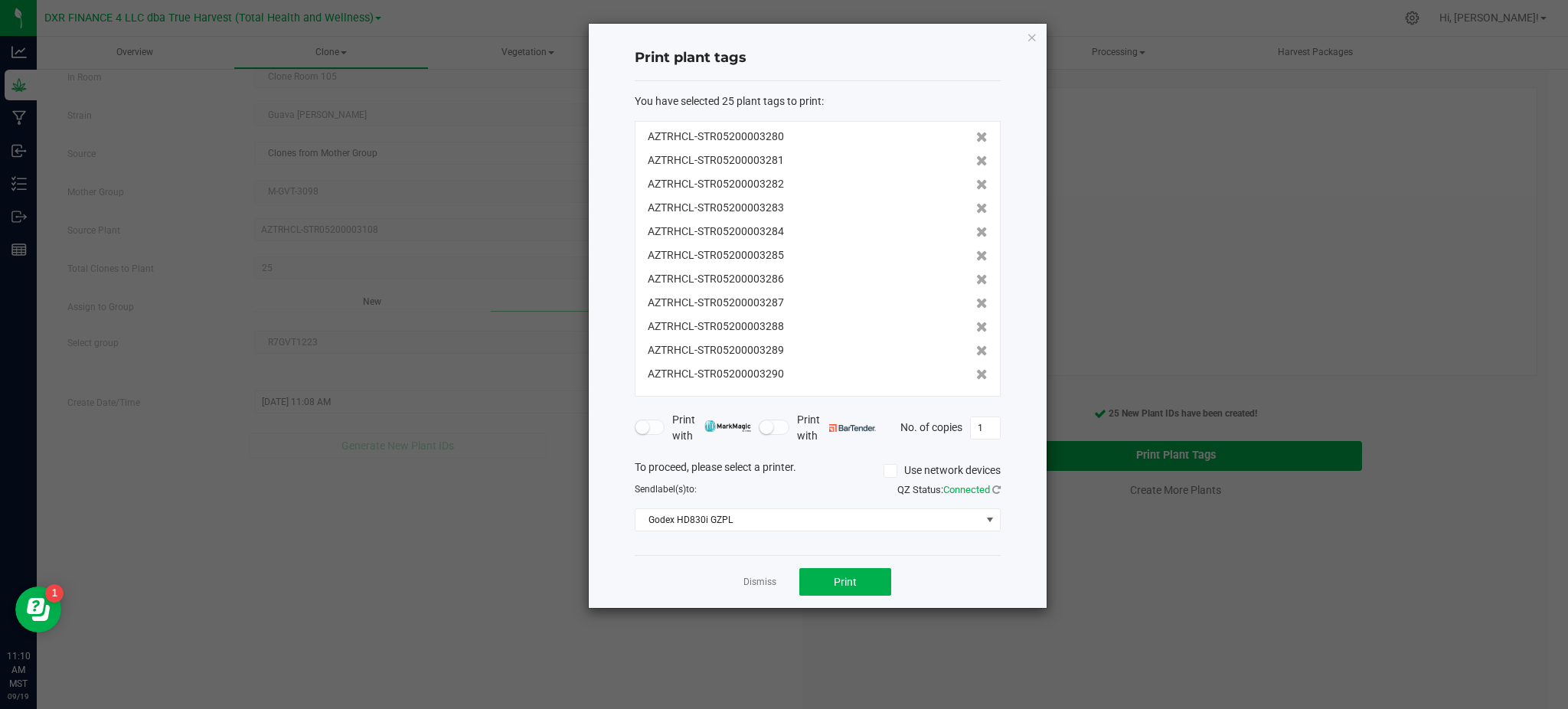
click at [983, 568] on div "Dismiss Print" at bounding box center [817, 581] width 366 height 53
click at [858, 573] on button "Print" at bounding box center [844, 582] width 92 height 28
click at [659, 531] on span "Godex HD830i GZPL" at bounding box center [809, 520] width 345 height 21
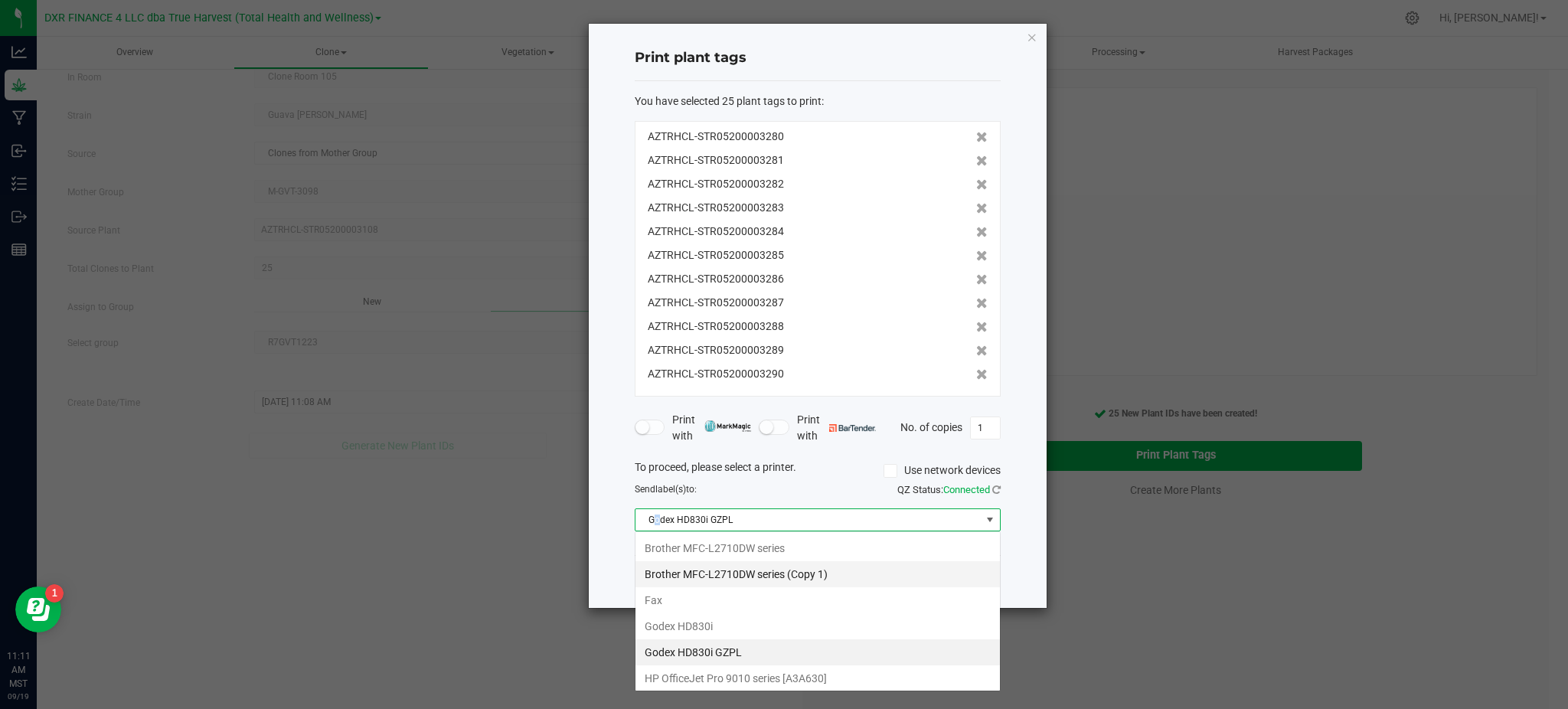
scroll to position [23, 365]
click at [608, 547] on div "Print plant tags You have selected 25 plant tags to print : AZTRHCL-STR05200003…" at bounding box center [817, 315] width 457 height 584
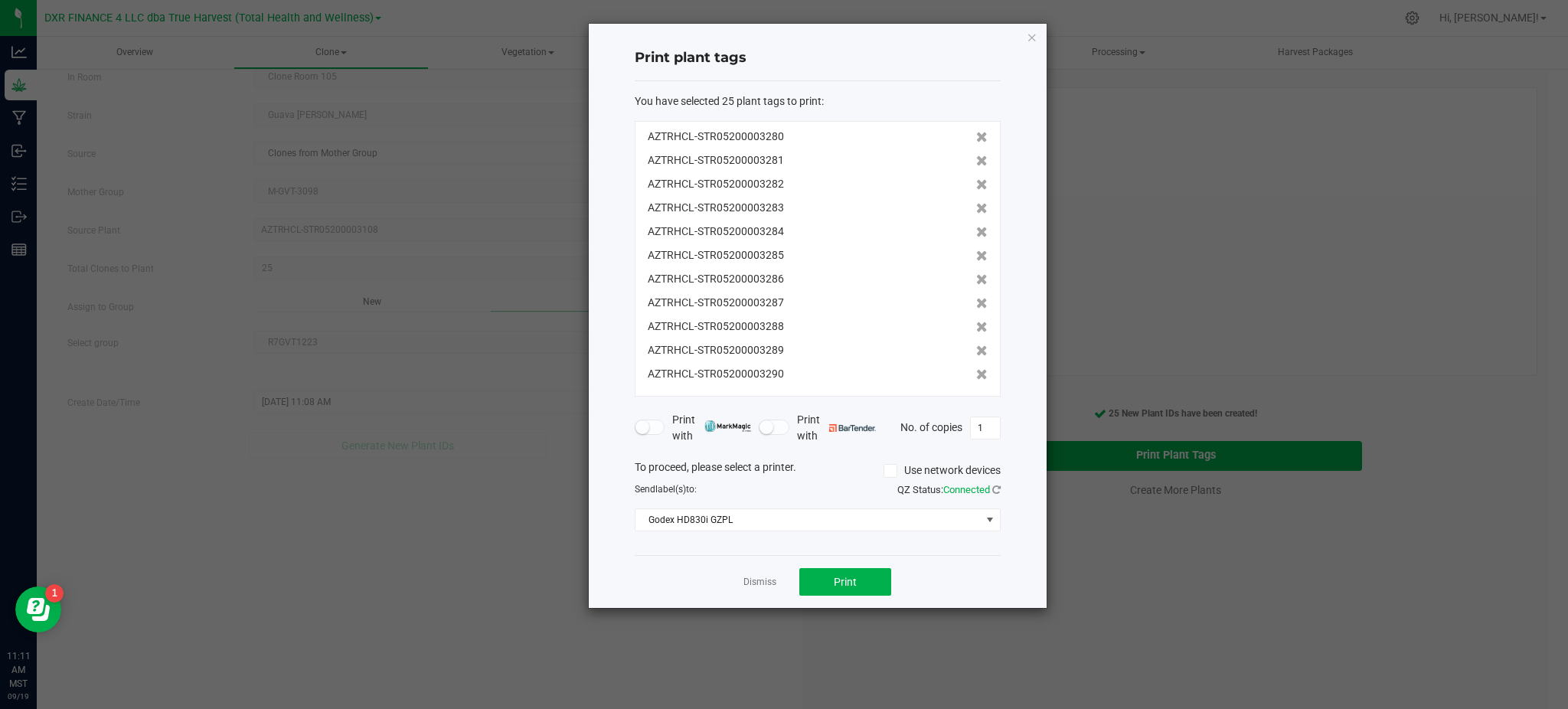
click at [757, 574] on app-cancel-button "Dismiss" at bounding box center [759, 582] width 33 height 16
click at [769, 588] on app-cancel-button "Dismiss" at bounding box center [759, 582] width 33 height 16
click at [756, 585] on link "Dismiss" at bounding box center [759, 582] width 33 height 13
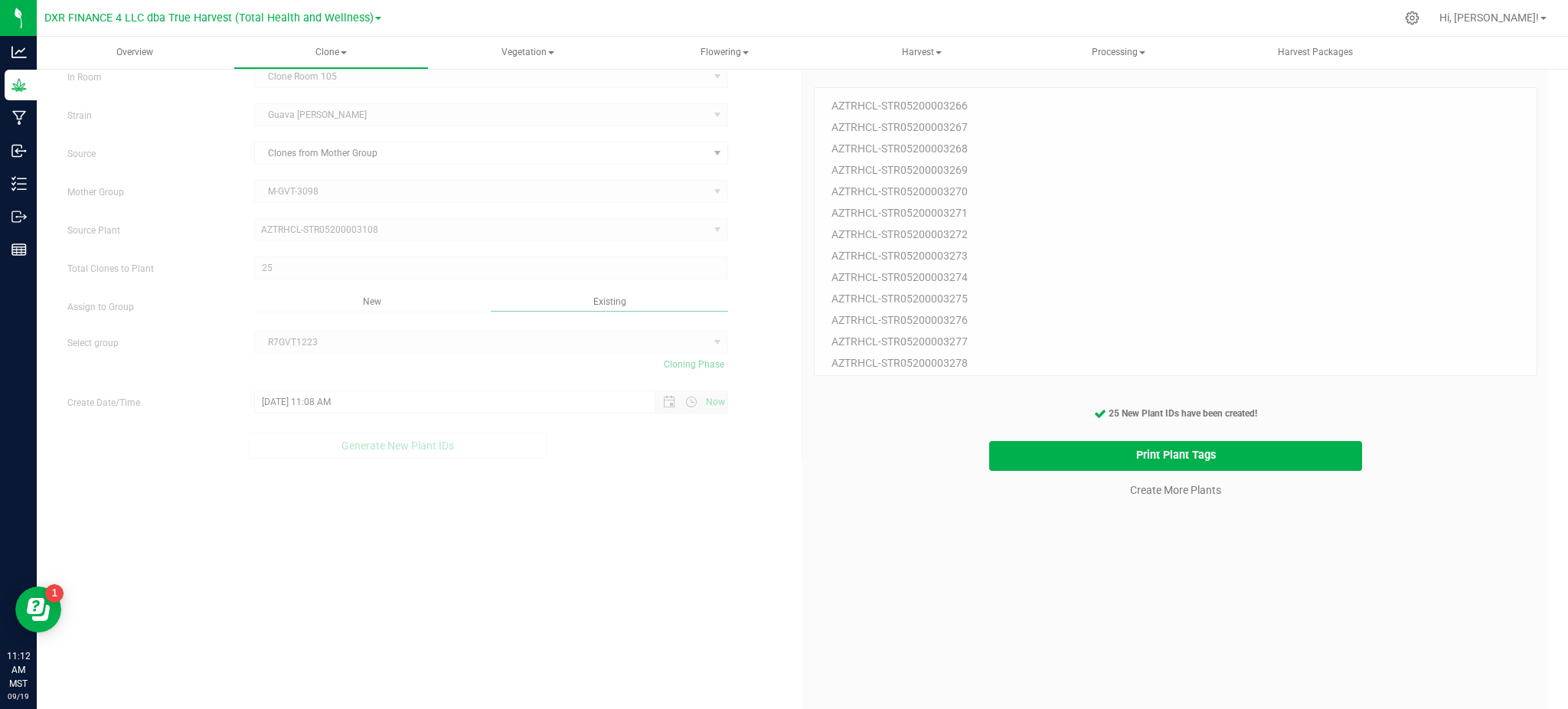
drag, startPoint x: 891, startPoint y: 594, endPoint x: 1007, endPoint y: 515, distance: 140.3
click at [898, 585] on div "25 Plant IDs to Generate AZTRHCL-STR05200003266 AZTRHCL-STR05200003267 AZTRHCL-…" at bounding box center [1175, 413] width 724 height 709
click at [1141, 491] on link "Create More Plants" at bounding box center [1175, 490] width 91 height 15
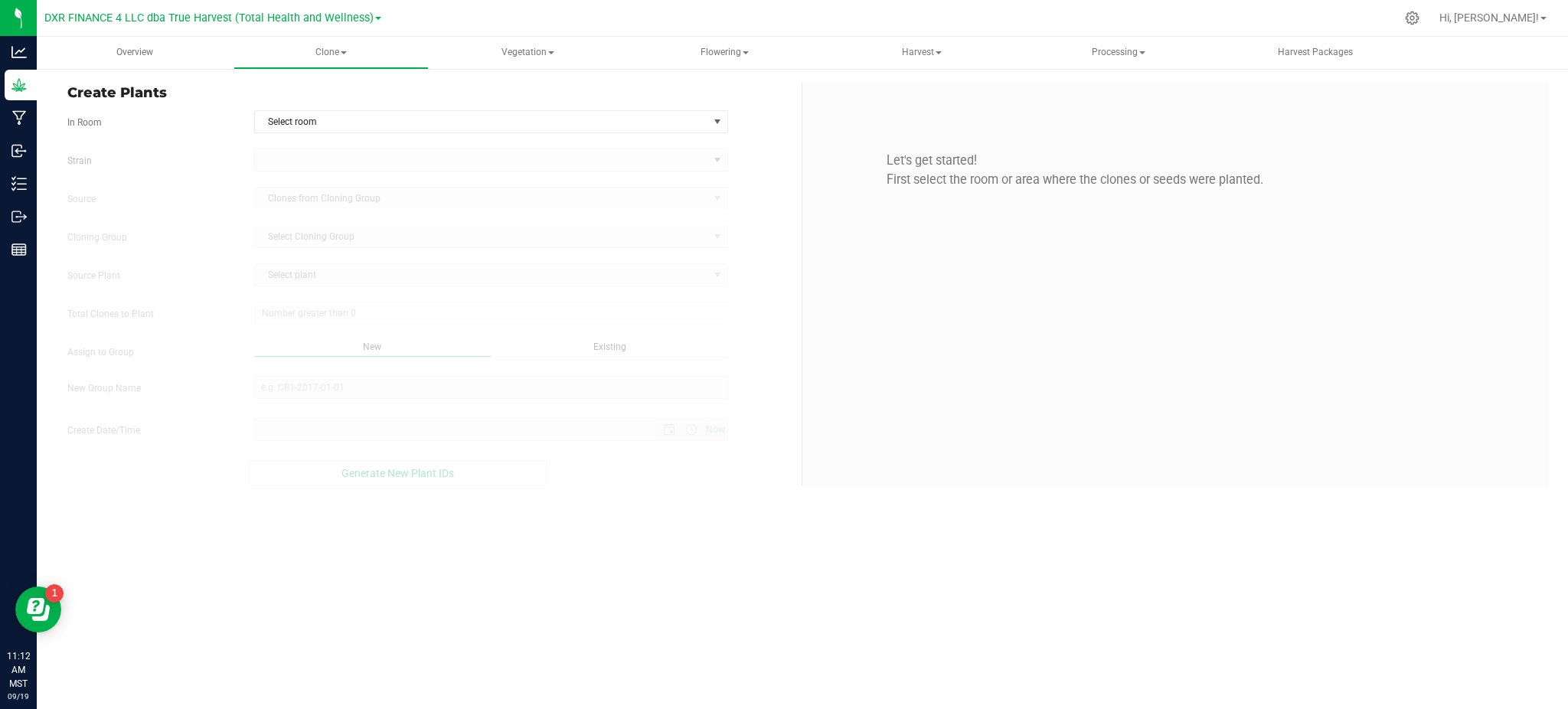
type input "9/19/2025 11:12 AM"
click at [479, 133] on form "In Room Select room Select room Clone Room 104 Clone Room 105 Clone Tent 101 Cl…" at bounding box center [428, 298] width 723 height 376
click at [474, 129] on span "Select room" at bounding box center [481, 122] width 454 height 21
click at [313, 170] on li "Clone Room 105" at bounding box center [490, 171] width 473 height 23
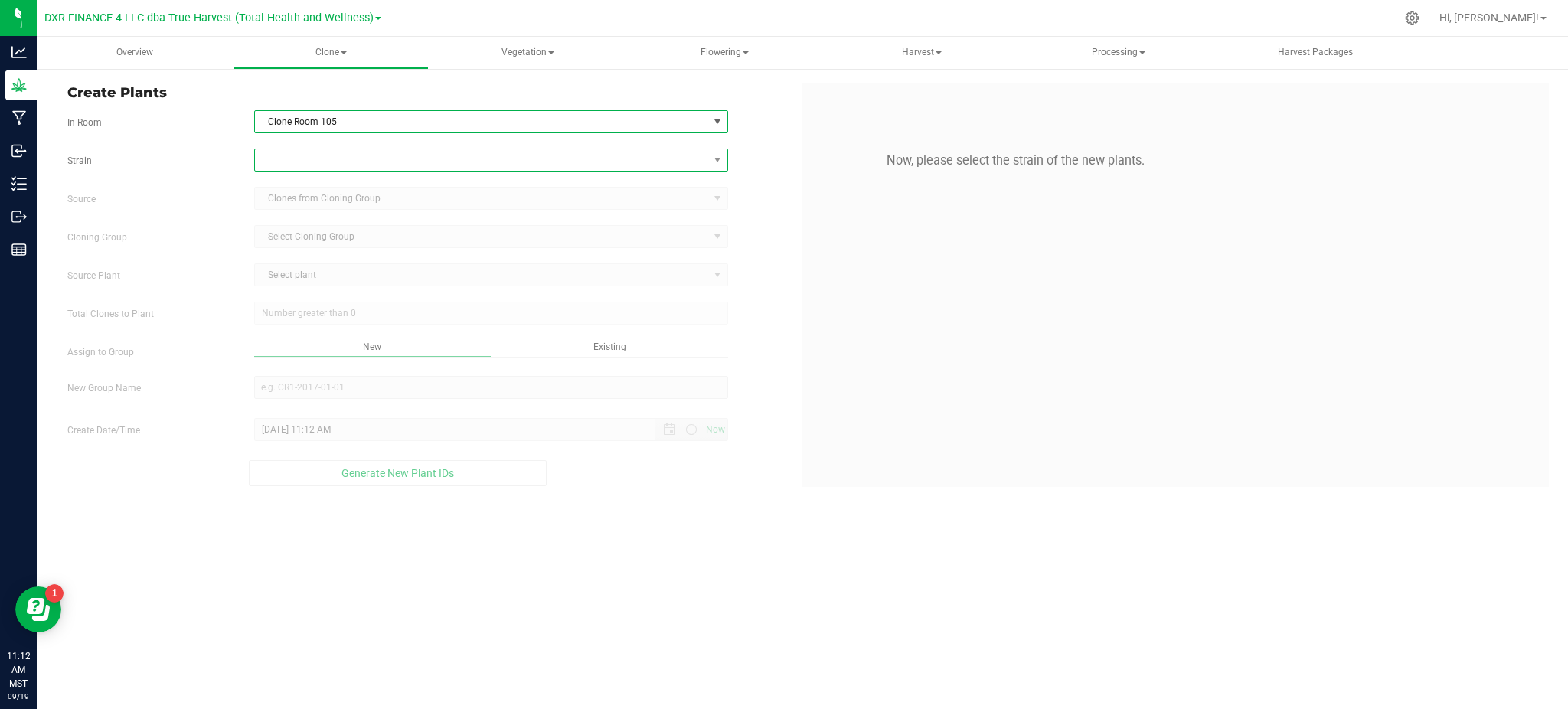
drag, startPoint x: 312, startPoint y: 164, endPoint x: 299, endPoint y: 166, distance: 13.2
click at [310, 164] on span at bounding box center [481, 160] width 454 height 21
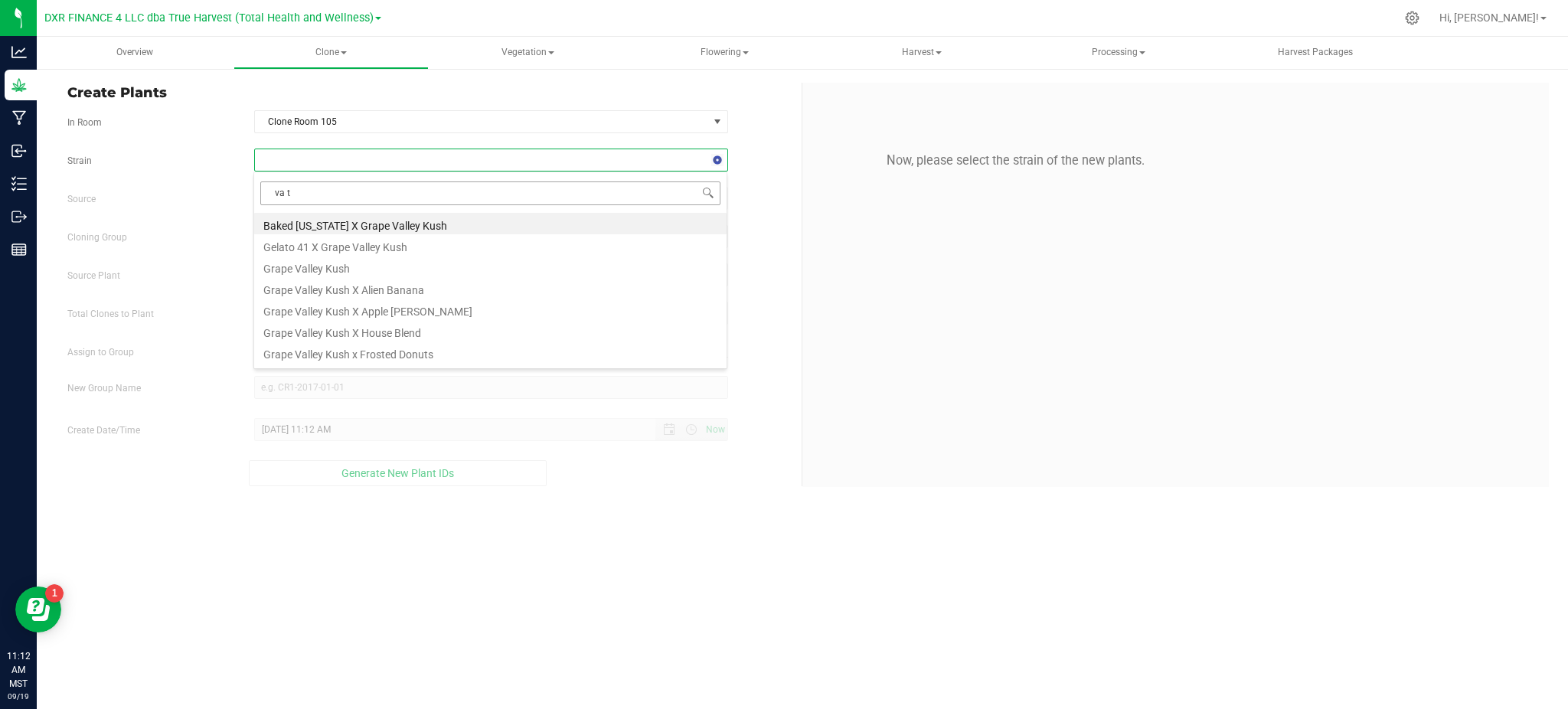
type input "va ta"
click at [294, 220] on li "Guava [PERSON_NAME]" at bounding box center [490, 224] width 473 height 21
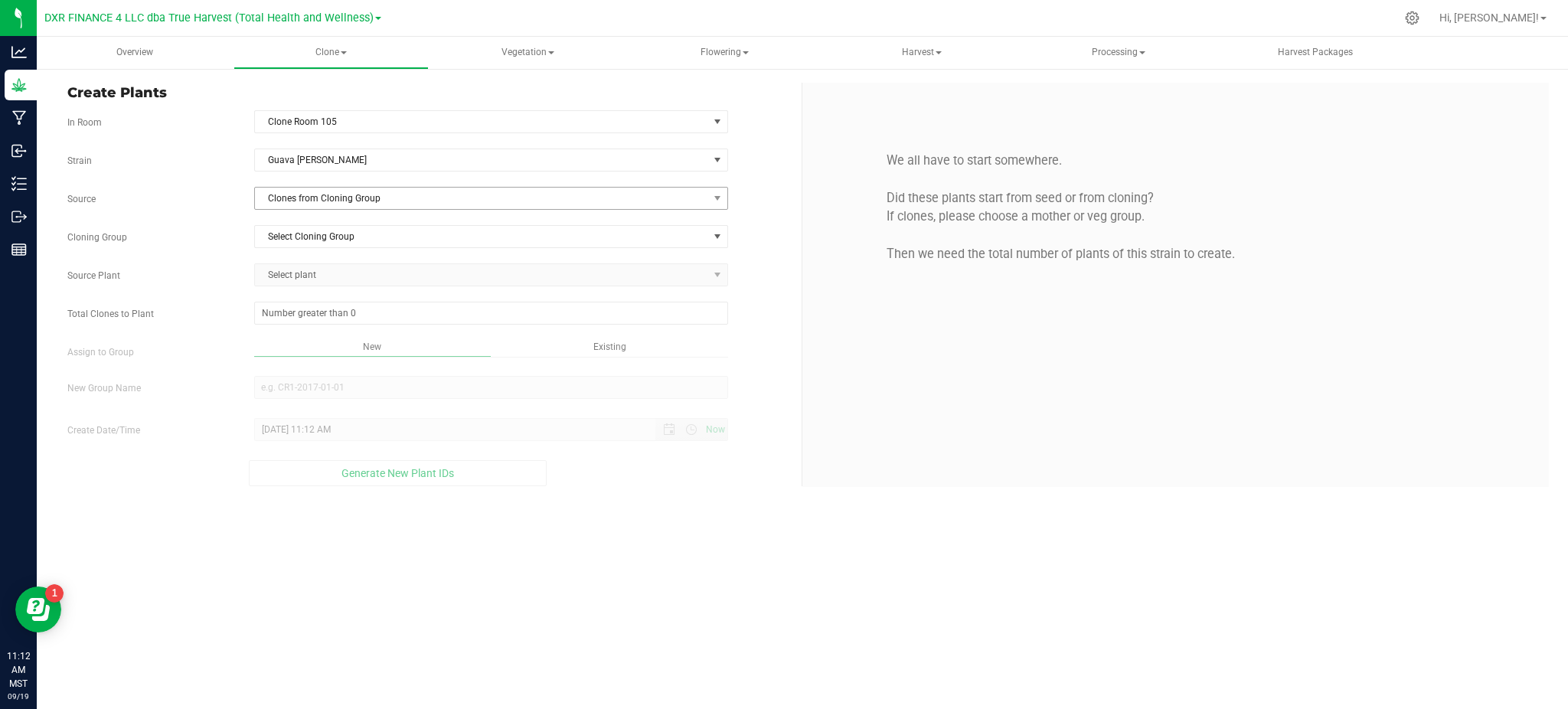
drag, startPoint x: 204, startPoint y: 183, endPoint x: 332, endPoint y: 196, distance: 128.7
click at [205, 183] on div "Strain Guava Tangie Source Clones from Cloning Group Cloning Group Select Cloni…" at bounding box center [428, 317] width 723 height 338
click at [332, 196] on span "Clones from Cloning Group" at bounding box center [481, 198] width 454 height 21
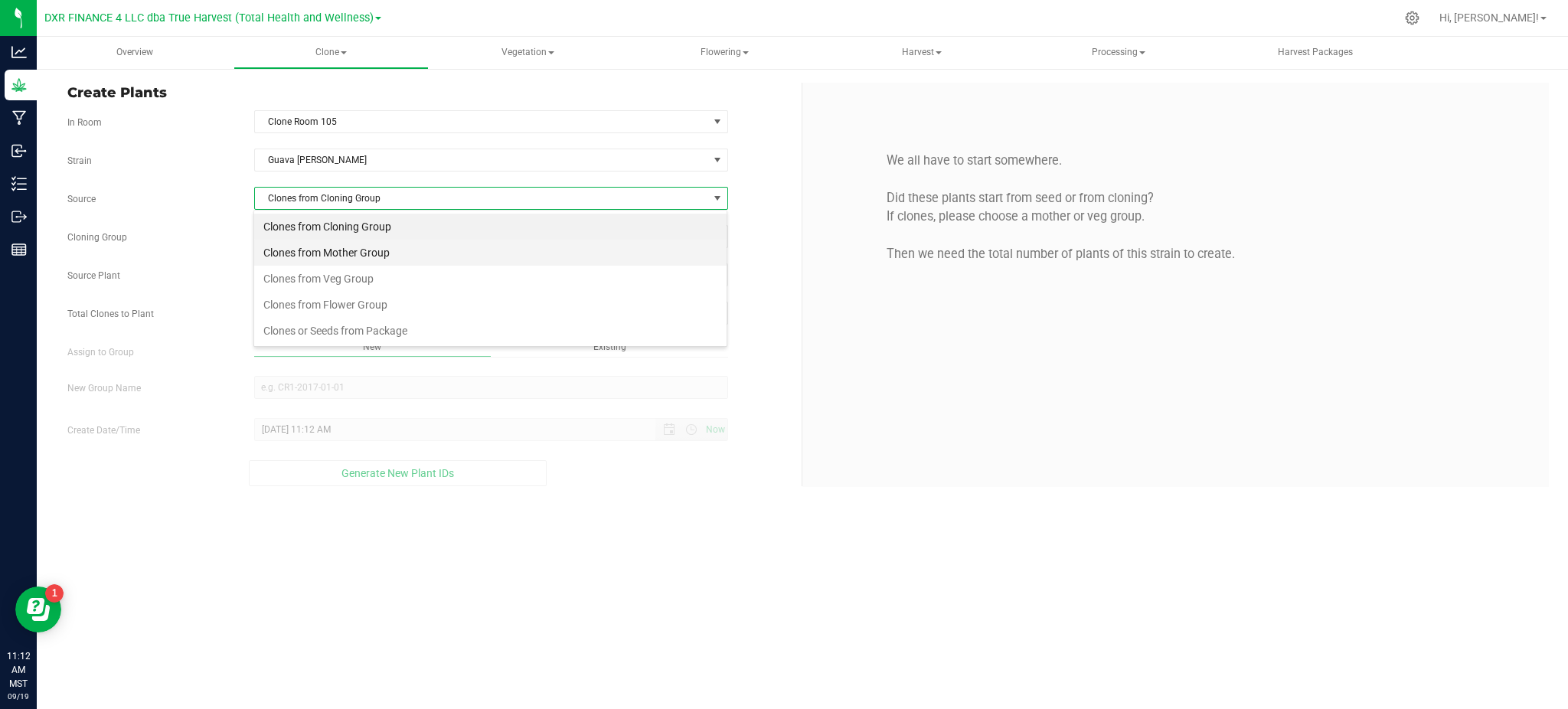
click at [339, 250] on li "Clones from Mother Group" at bounding box center [490, 252] width 473 height 26
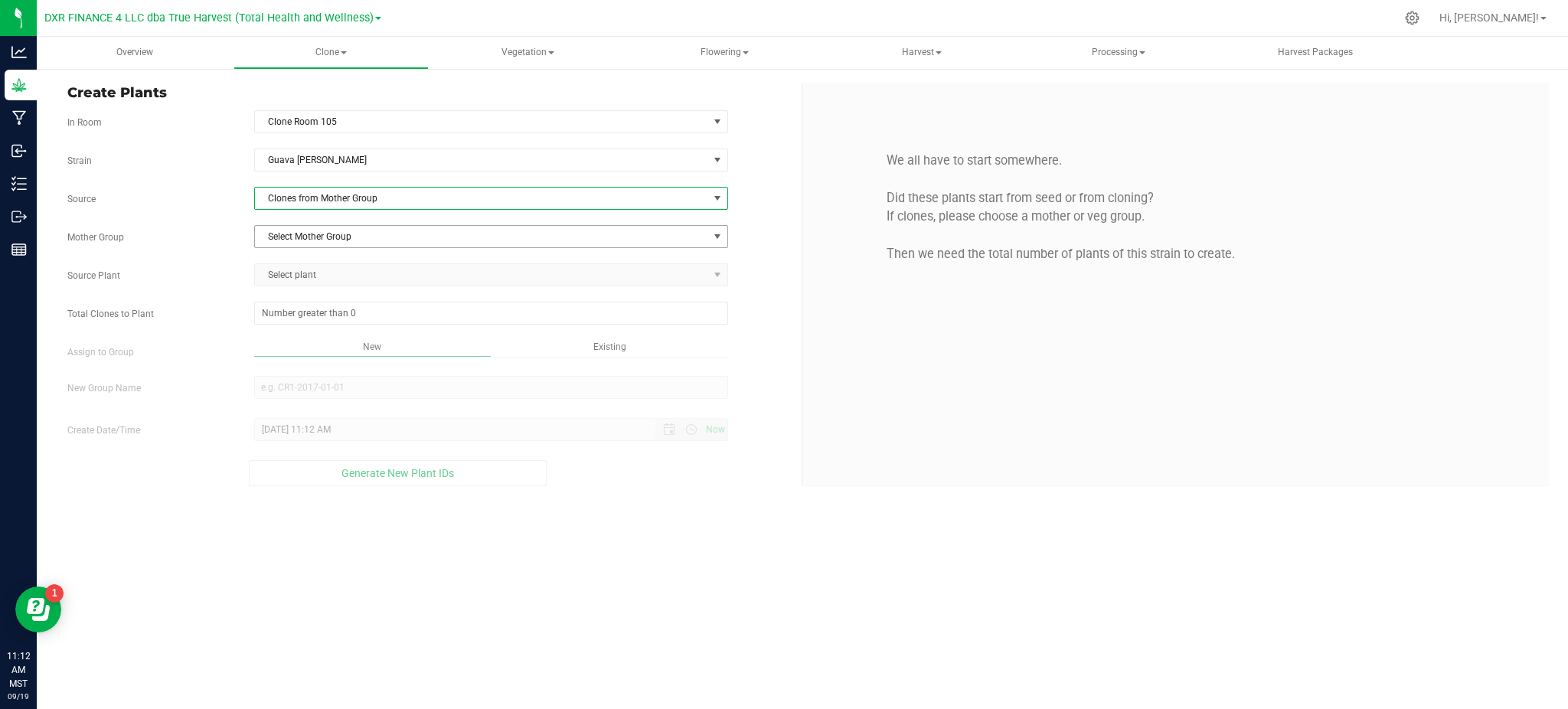
click at [348, 246] on span "Select Mother Group" at bounding box center [481, 236] width 454 height 21
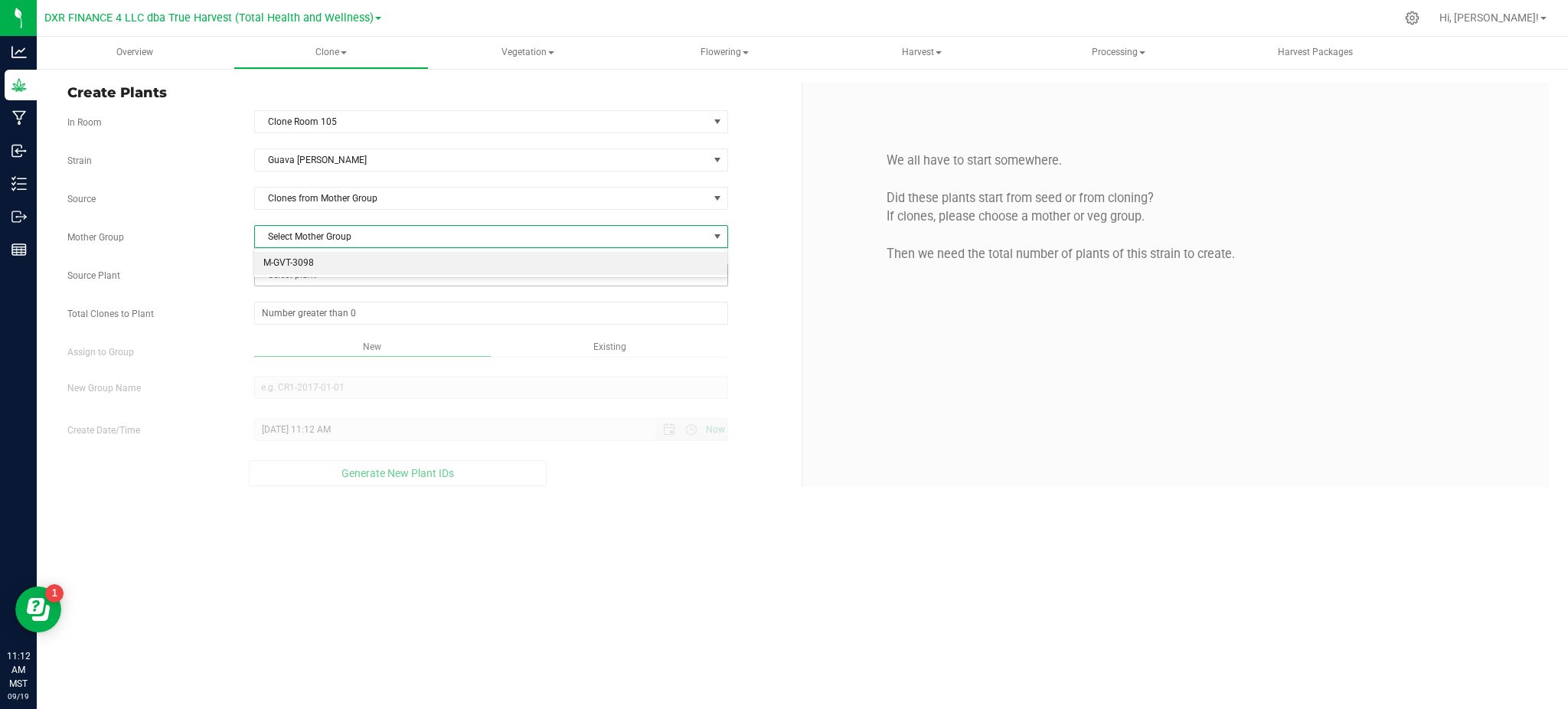
drag, startPoint x: 336, startPoint y: 262, endPoint x: 275, endPoint y: 266, distance: 61.1
click at [335, 262] on li "M-GVT-3098" at bounding box center [490, 263] width 473 height 23
drag, startPoint x: 271, startPoint y: 267, endPoint x: 321, endPoint y: 284, distance: 52.8
click at [276, 269] on span "Select plant" at bounding box center [481, 275] width 454 height 21
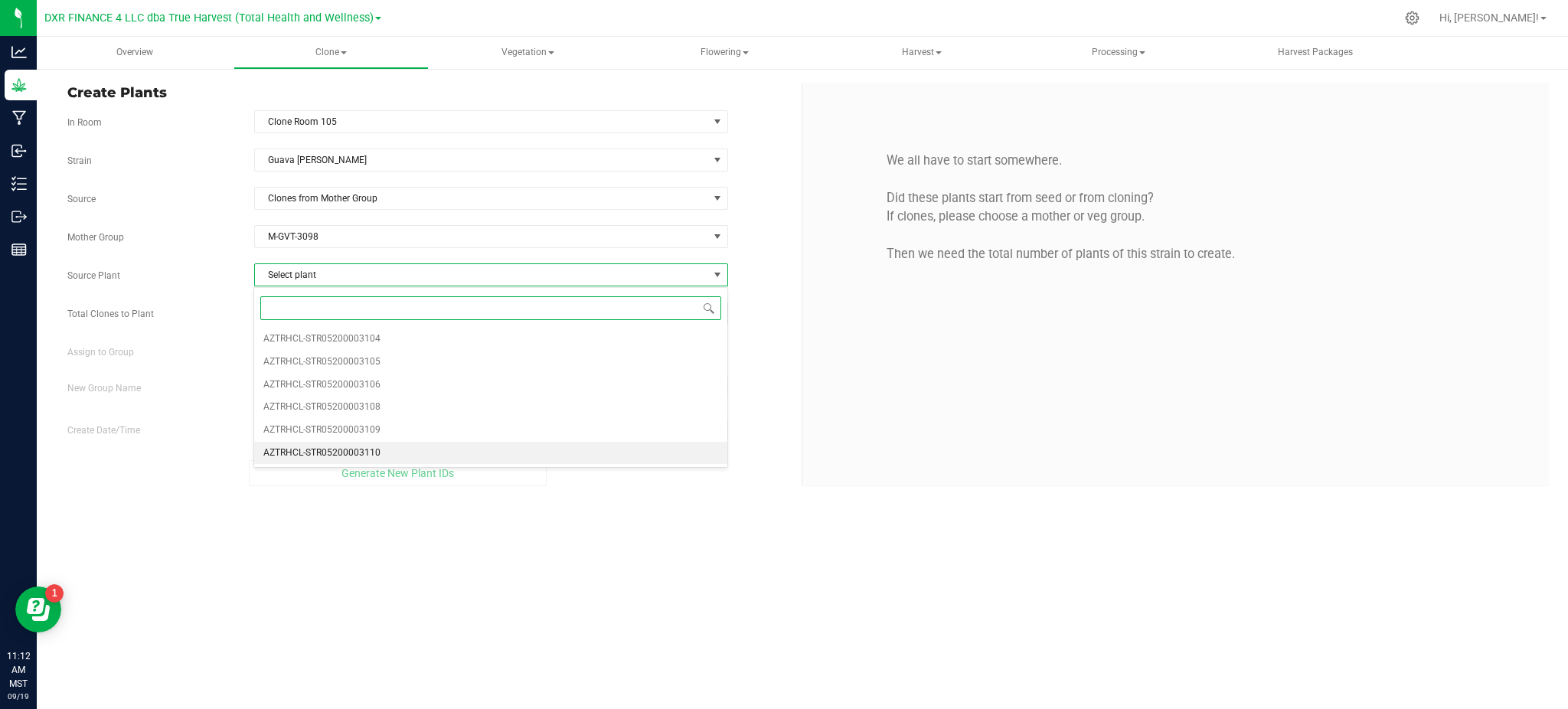
click at [362, 454] on span "AZTRHCL-STR05200003110" at bounding box center [321, 452] width 117 height 20
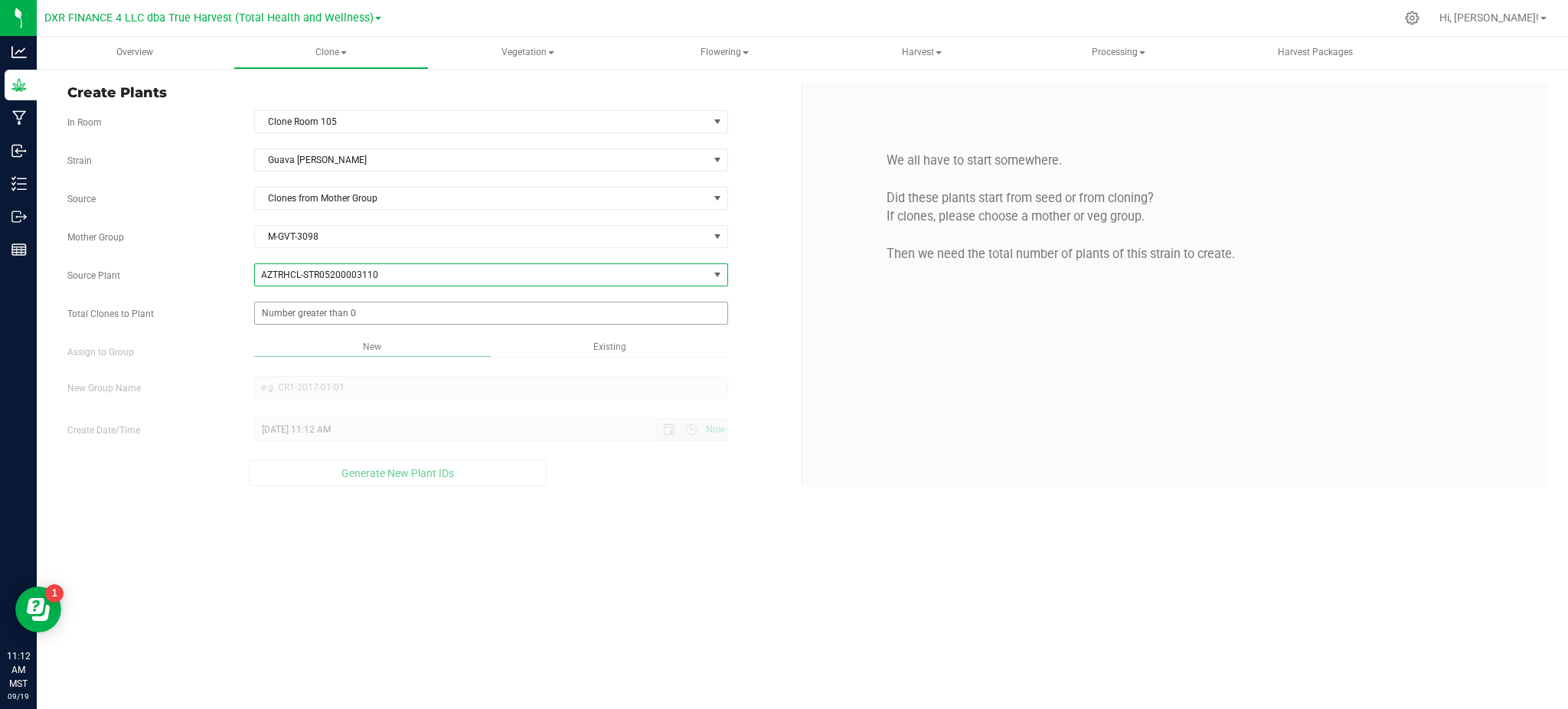
drag, startPoint x: 218, startPoint y: 290, endPoint x: 325, endPoint y: 322, distance: 111.7
click at [224, 291] on div "Strain Guava Tangie Source Clones from Mother Group Mother Group M-GVT-3098 Sel…" at bounding box center [428, 317] width 723 height 338
click at [348, 318] on span at bounding box center [490, 314] width 474 height 23
type input "25"
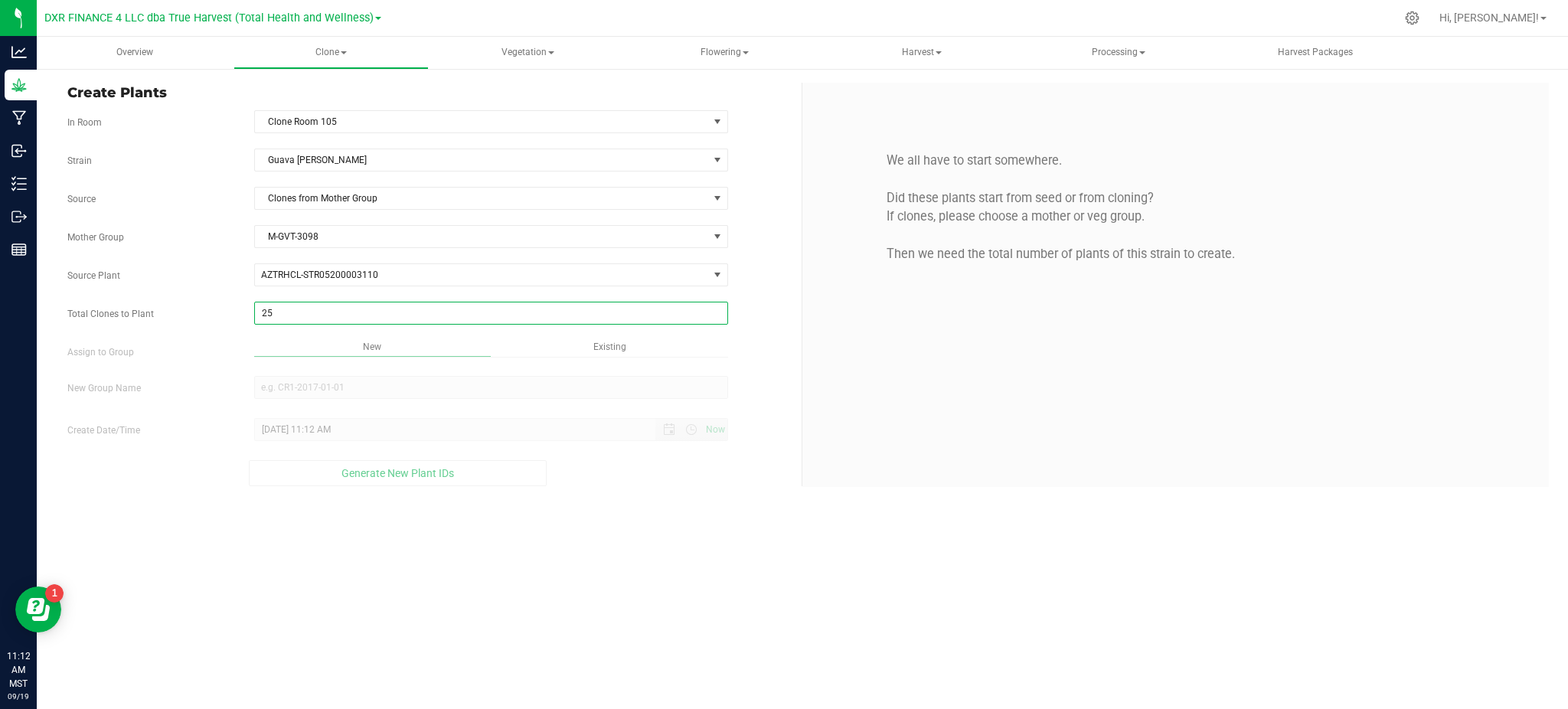
click at [659, 528] on div "Overview Clone Create plants Cloning groups Cloning plants Apply to plants Vege…" at bounding box center [802, 372] width 1531 height 672
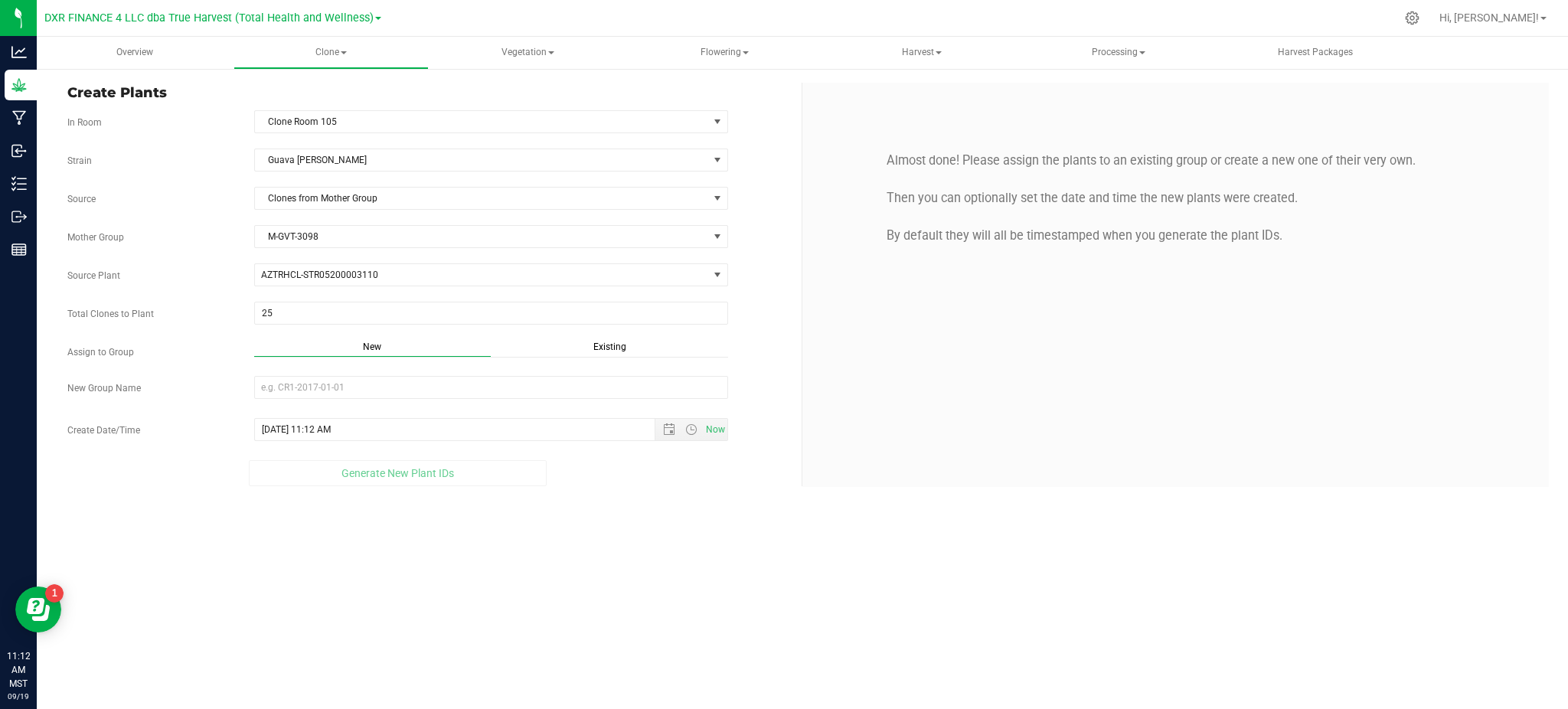
click at [598, 352] on span "Existing" at bounding box center [610, 346] width 33 height 11
click at [565, 395] on span "Select Plant Group" at bounding box center [481, 387] width 454 height 21
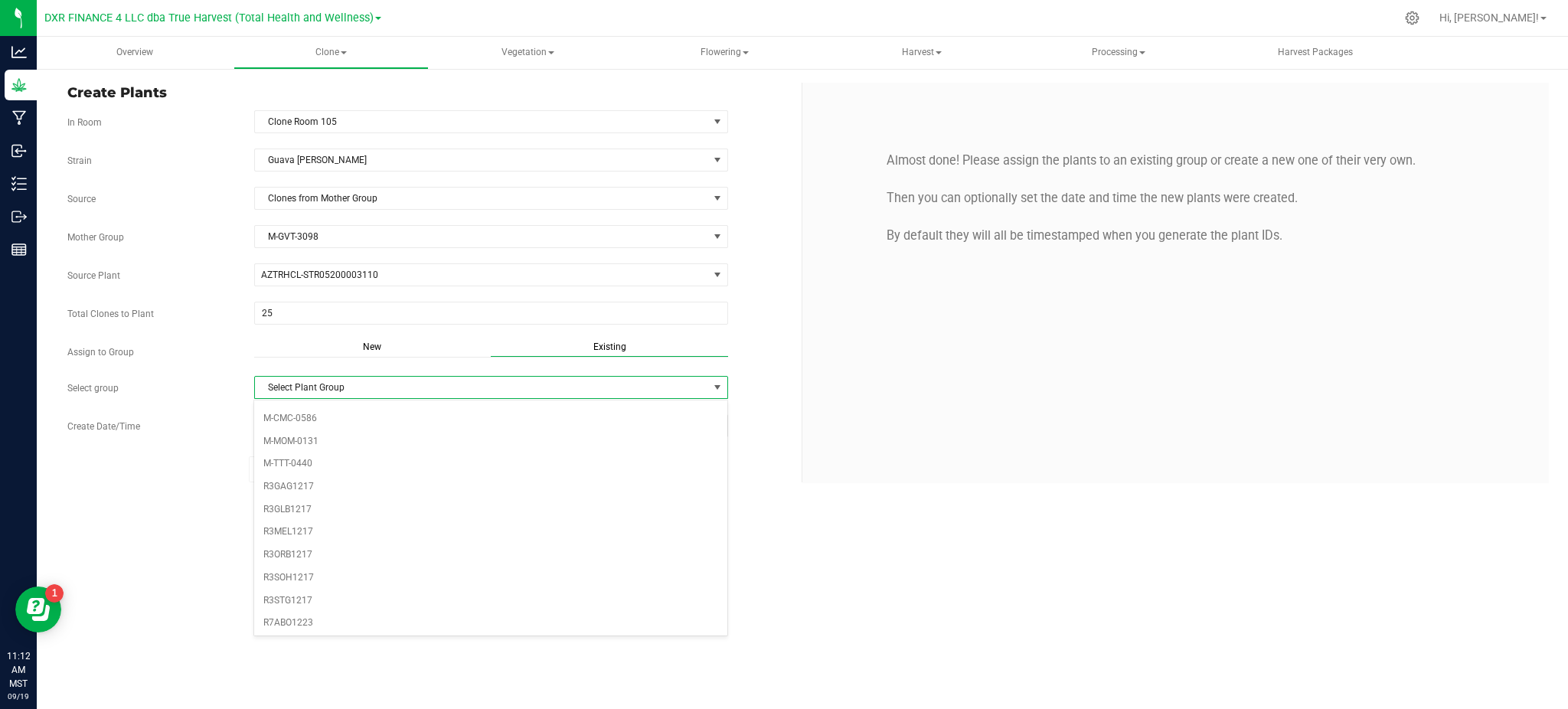
scroll to position [157, 0]
click at [298, 579] on li "R7GVT1223" at bounding box center [490, 576] width 473 height 23
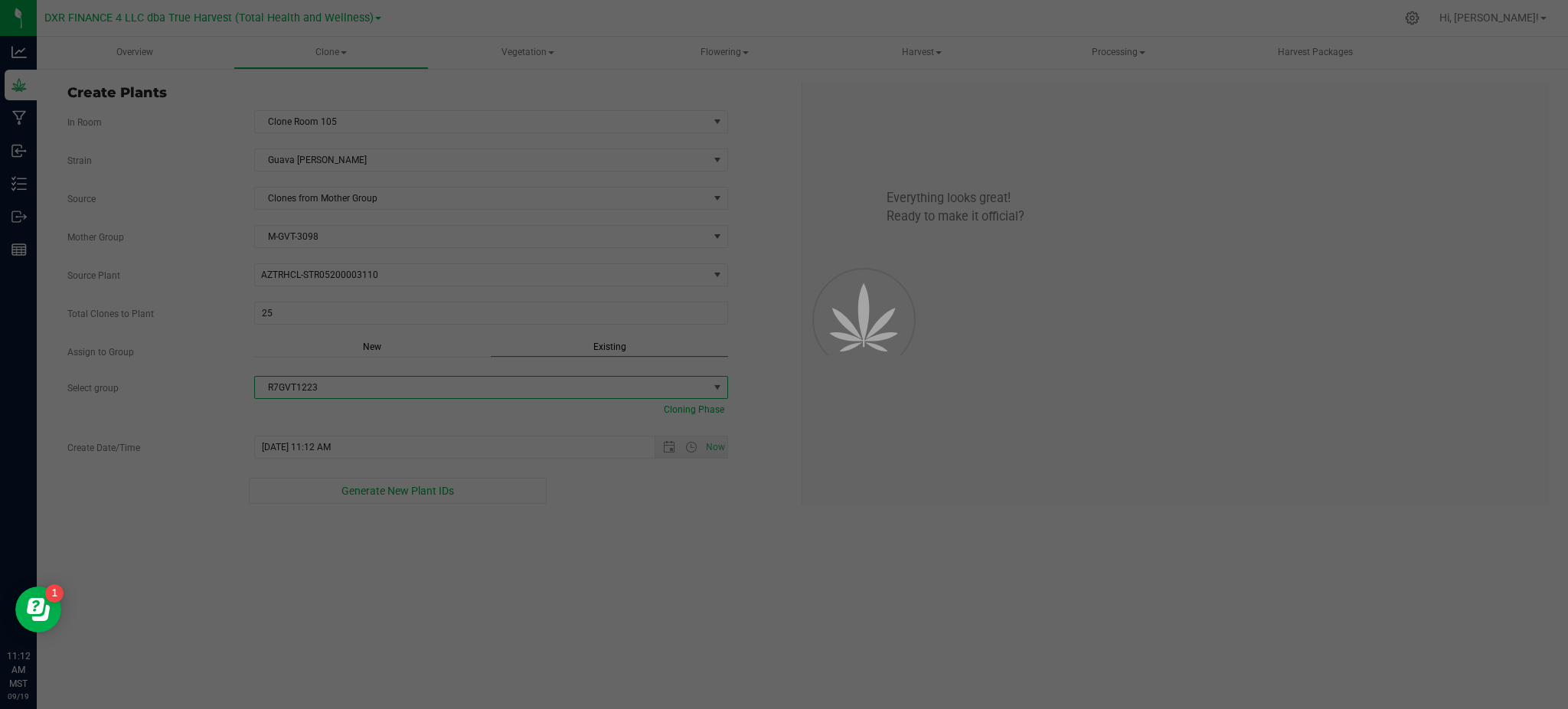
drag, startPoint x: 596, startPoint y: 608, endPoint x: 603, endPoint y: 509, distance: 99.2
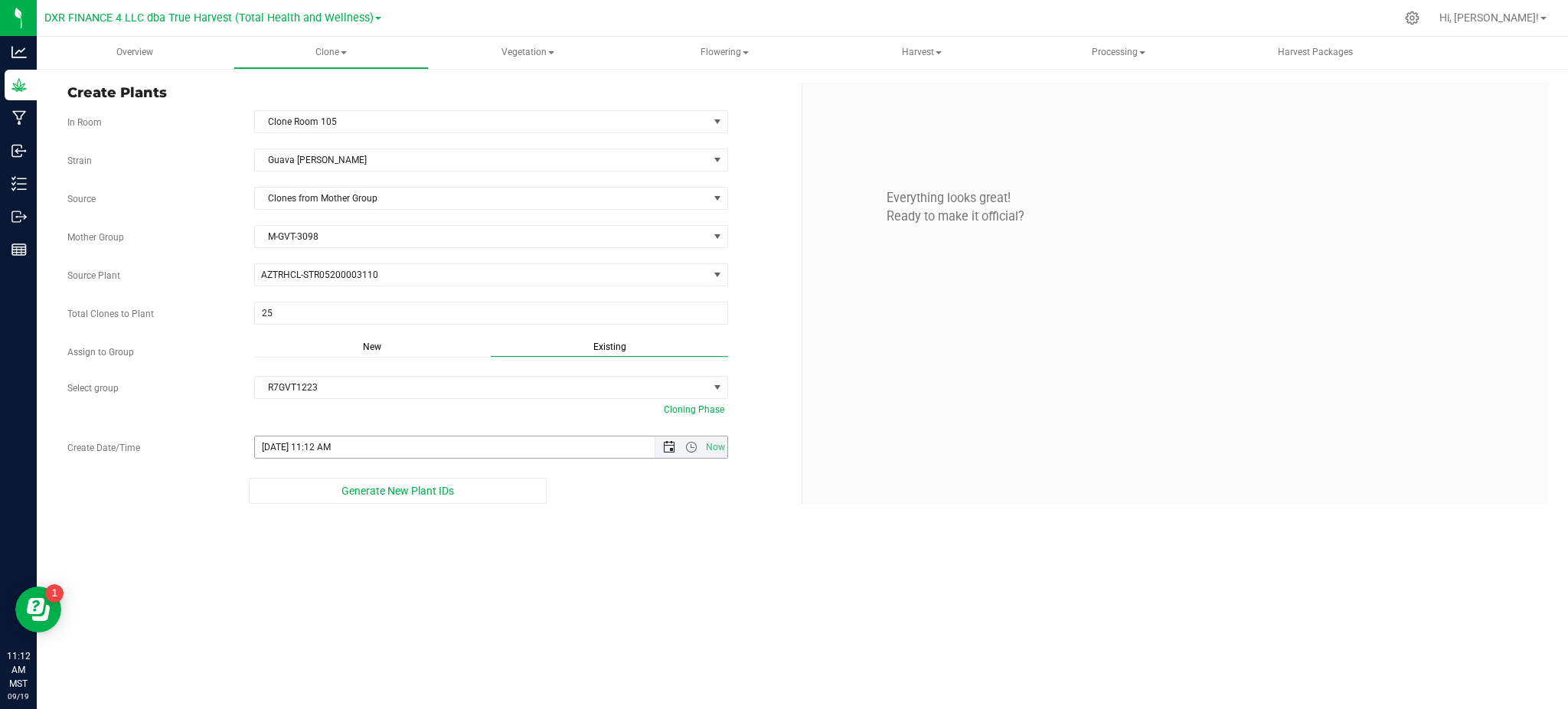
click at [663, 446] on span "Open the date view" at bounding box center [669, 447] width 13 height 13
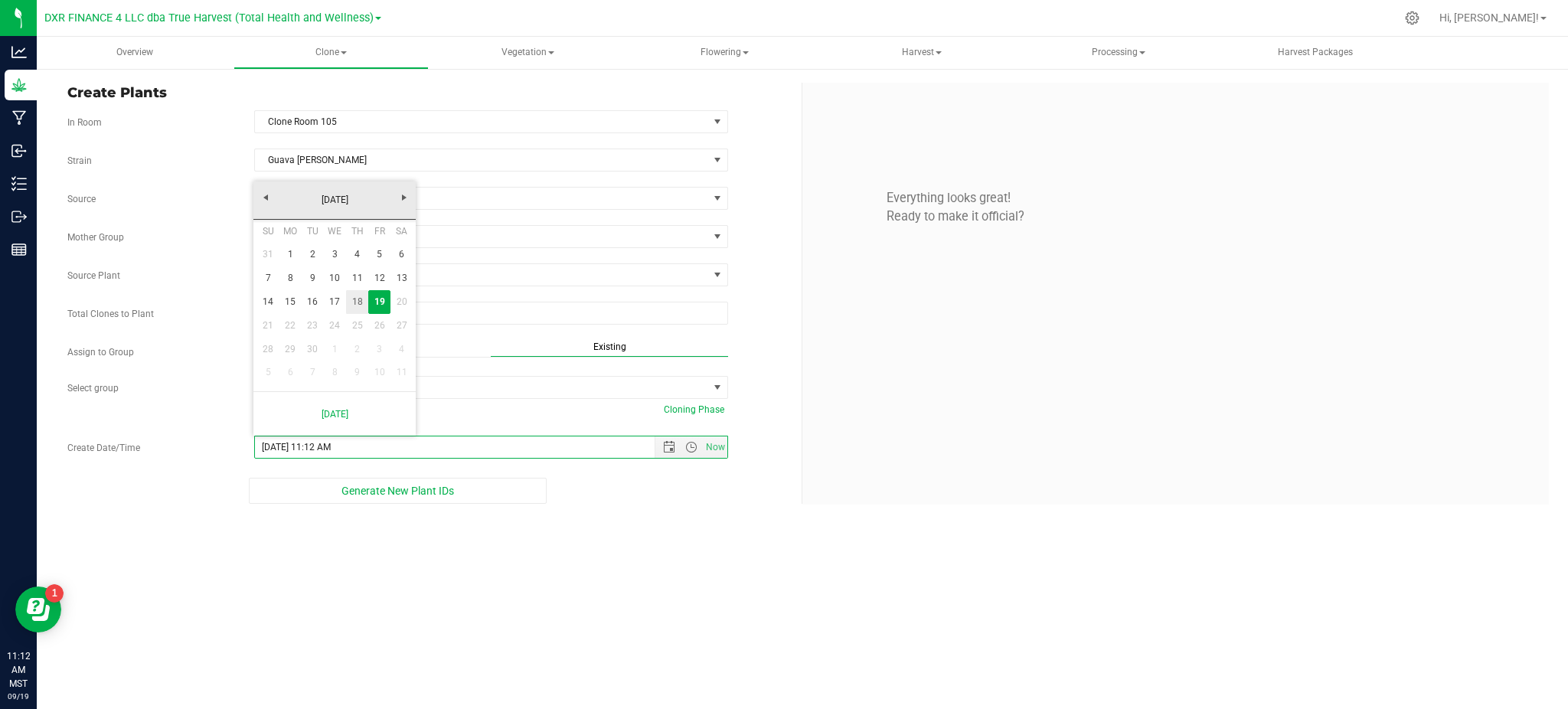
drag, startPoint x: 355, startPoint y: 297, endPoint x: 385, endPoint y: 317, distance: 36.1
click at [355, 297] on link "18" at bounding box center [357, 302] width 22 height 24
type input "9/18/2025 11:12 AM"
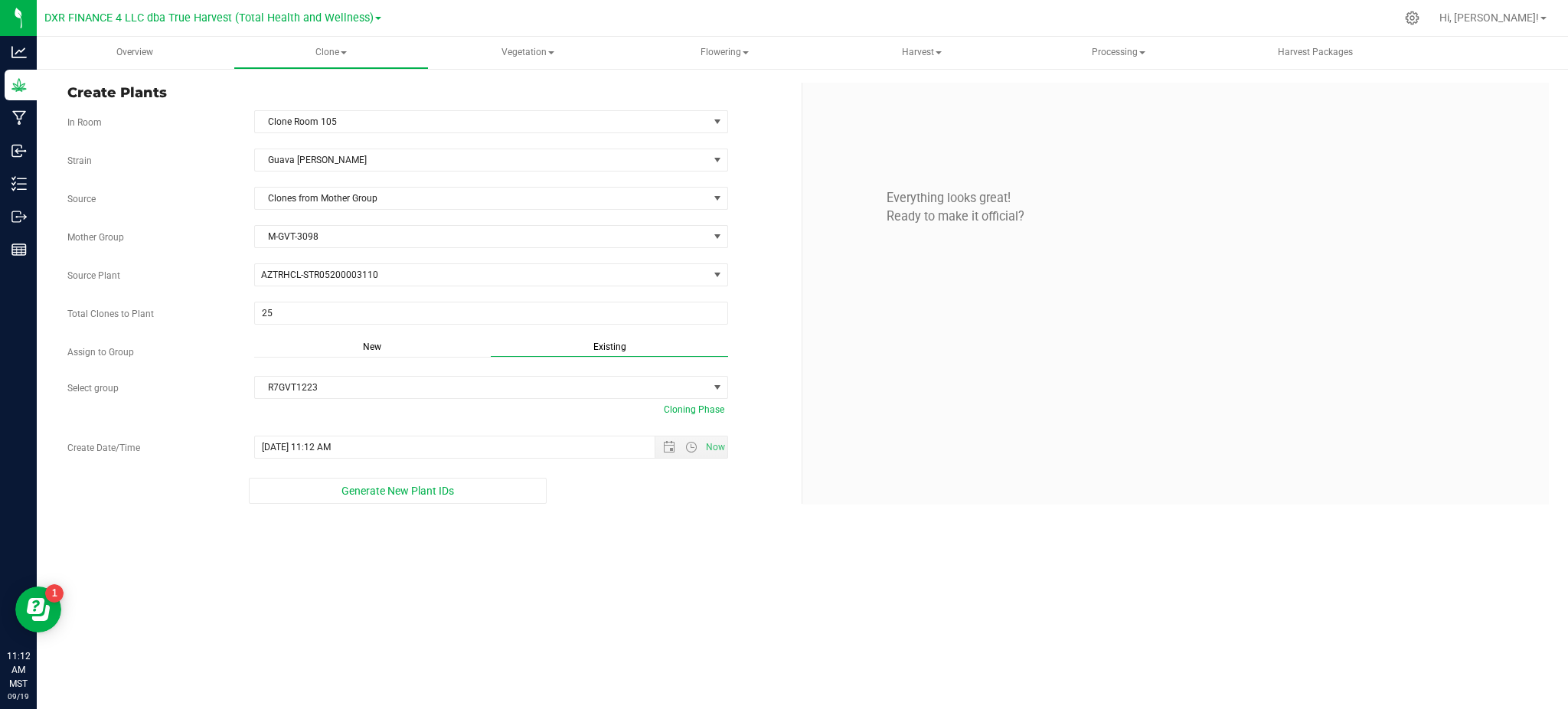
click at [561, 537] on div "Overview Clone Create plants Cloning groups Cloning plants Apply to plants Vege…" at bounding box center [802, 372] width 1531 height 672
drag, startPoint x: 404, startPoint y: 574, endPoint x: 381, endPoint y: 491, distance: 86.1
click at [399, 560] on div "Overview Clone Create plants Cloning groups Cloning plants Apply to plants Vege…" at bounding box center [802, 372] width 1531 height 672
click at [381, 483] on button "Generate New Plant IDs" at bounding box center [398, 490] width 297 height 26
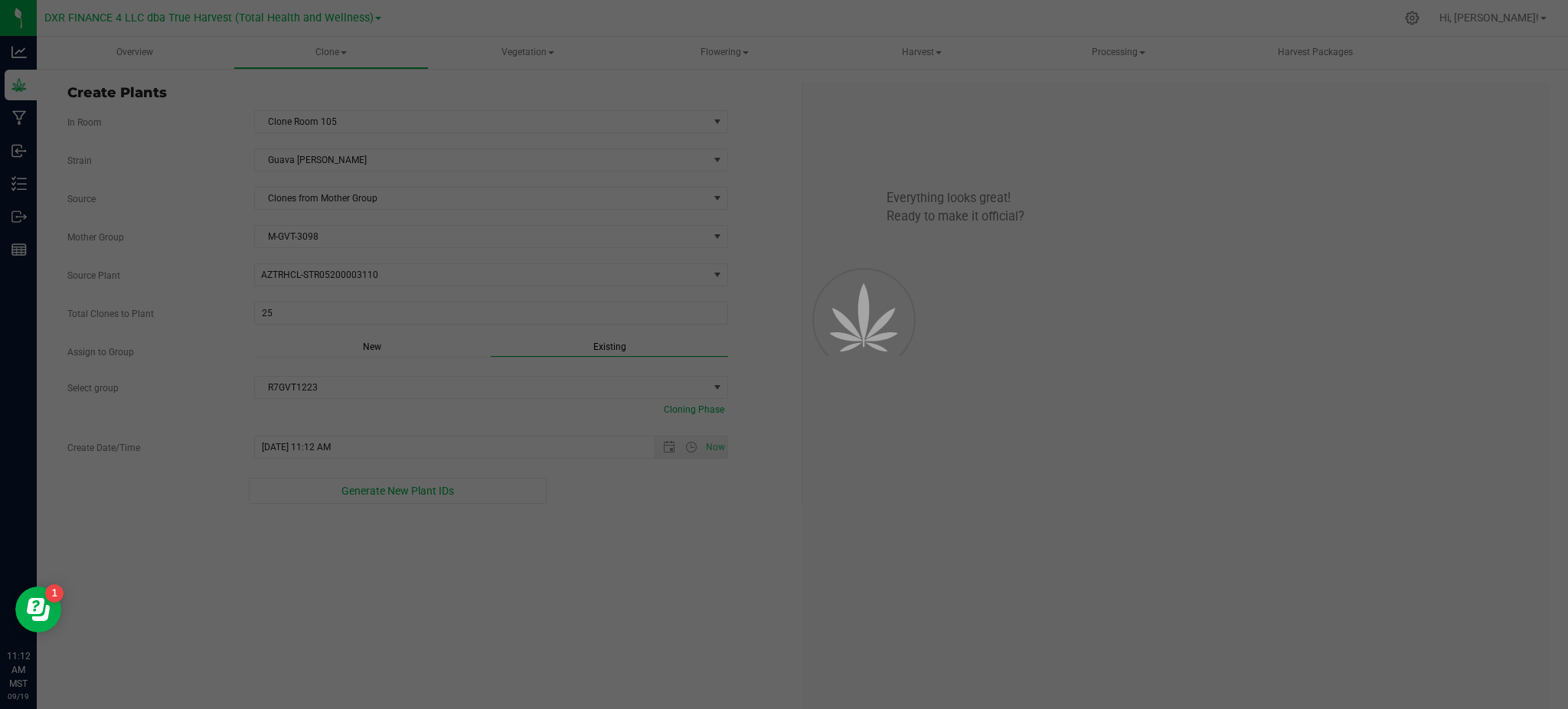
scroll to position [45, 0]
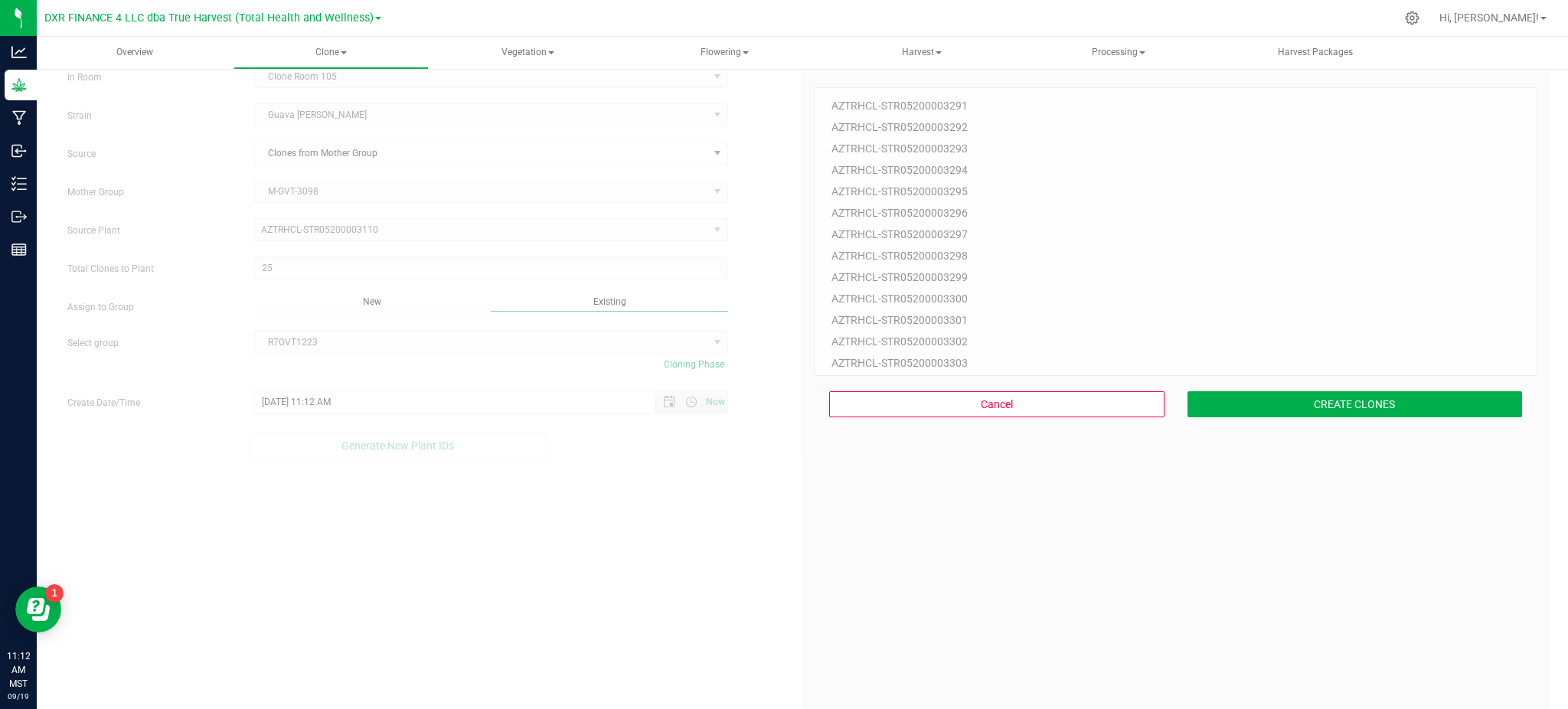
click at [1439, 683] on div "25 Plant IDs to Generate AZTRHCL-STR05200003291 AZTRHCL-STR05200003292 AZTRHCL-…" at bounding box center [1175, 413] width 724 height 709
click at [1356, 407] on button "CREATE CLONES" at bounding box center [1356, 403] width 336 height 26
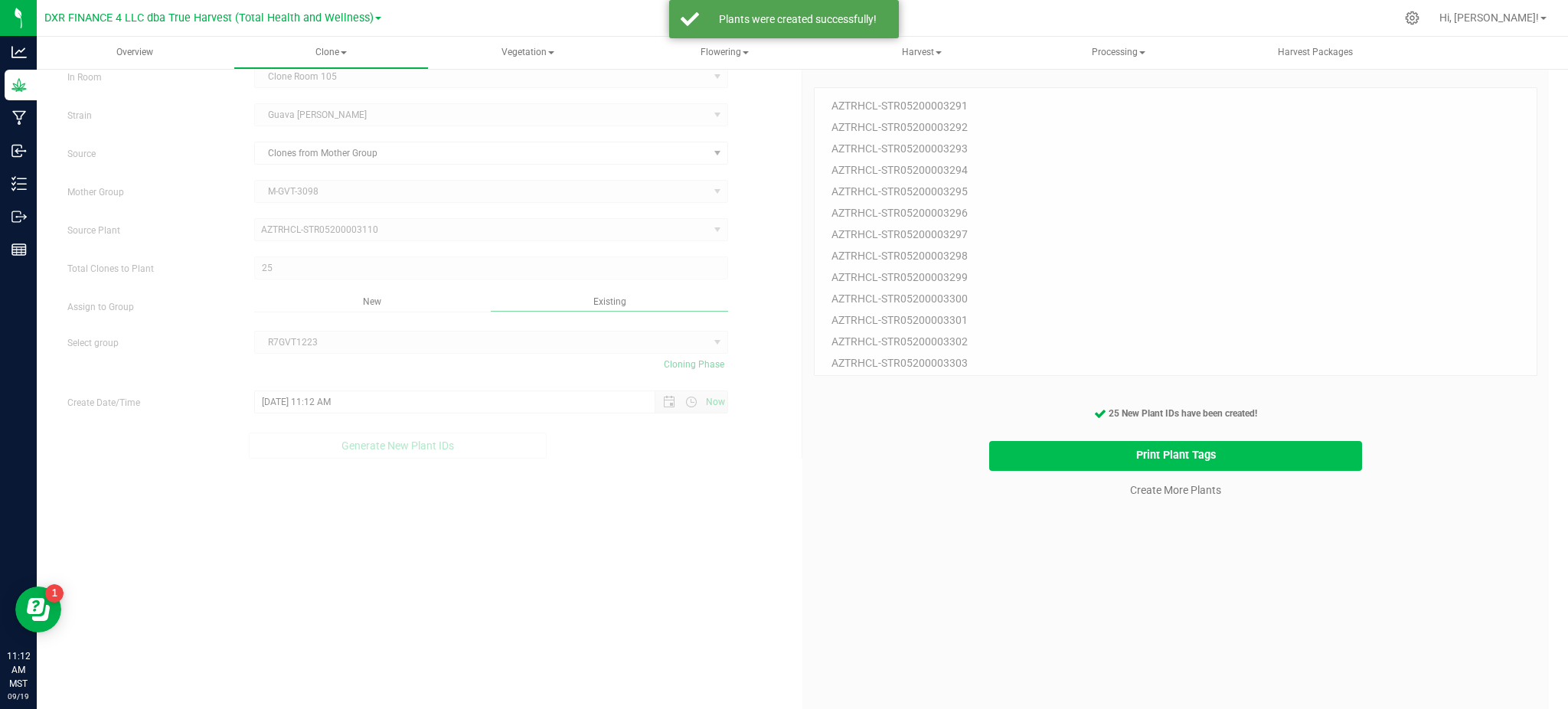
click at [1059, 457] on button "Print Plant Tags" at bounding box center [1175, 455] width 373 height 30
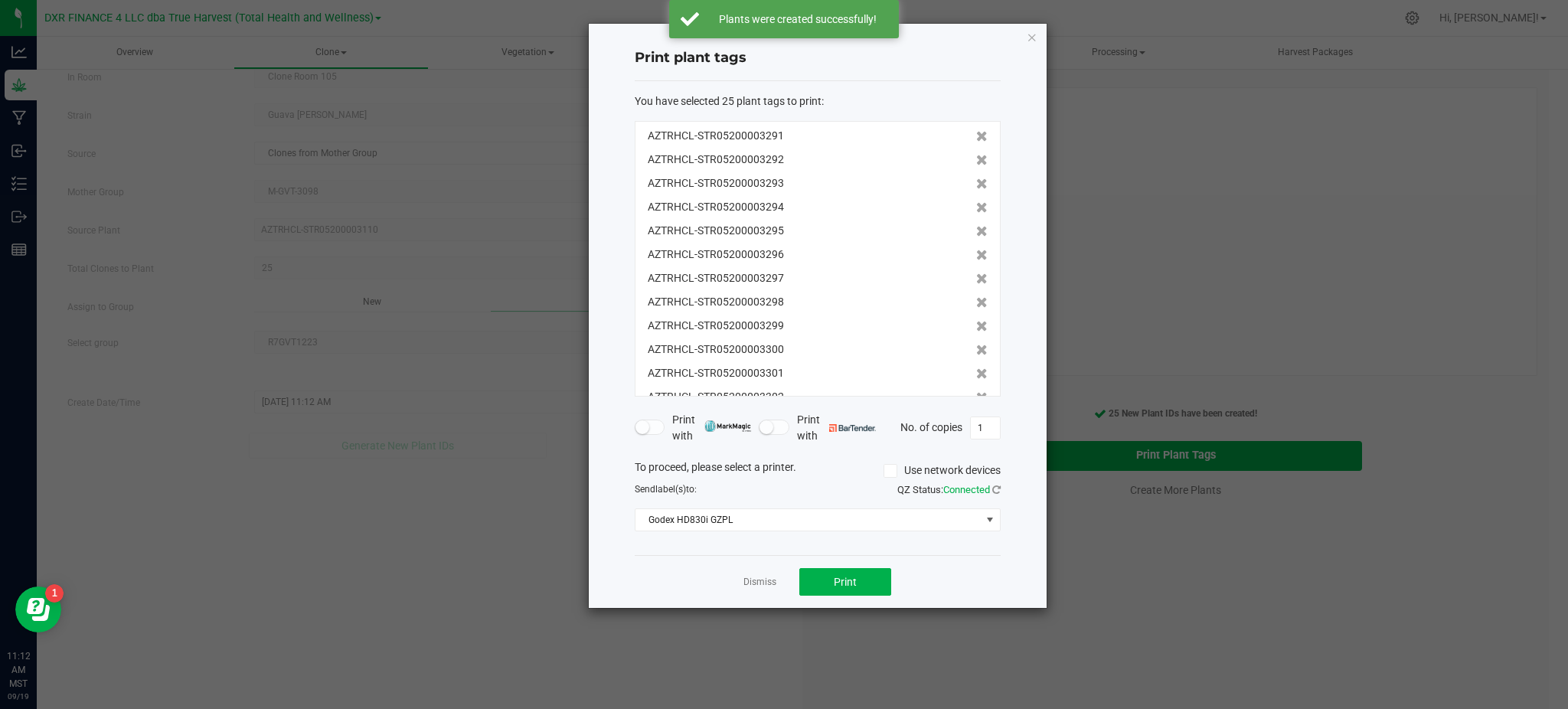
scroll to position [332, 0]
click at [705, 568] on div "Dismiss Print" at bounding box center [817, 581] width 366 height 53
click at [948, 575] on div "Dismiss Print" at bounding box center [817, 581] width 366 height 53
click at [878, 583] on button "Print" at bounding box center [844, 582] width 92 height 28
drag, startPoint x: 595, startPoint y: 569, endPoint x: 652, endPoint y: 569, distance: 57.0
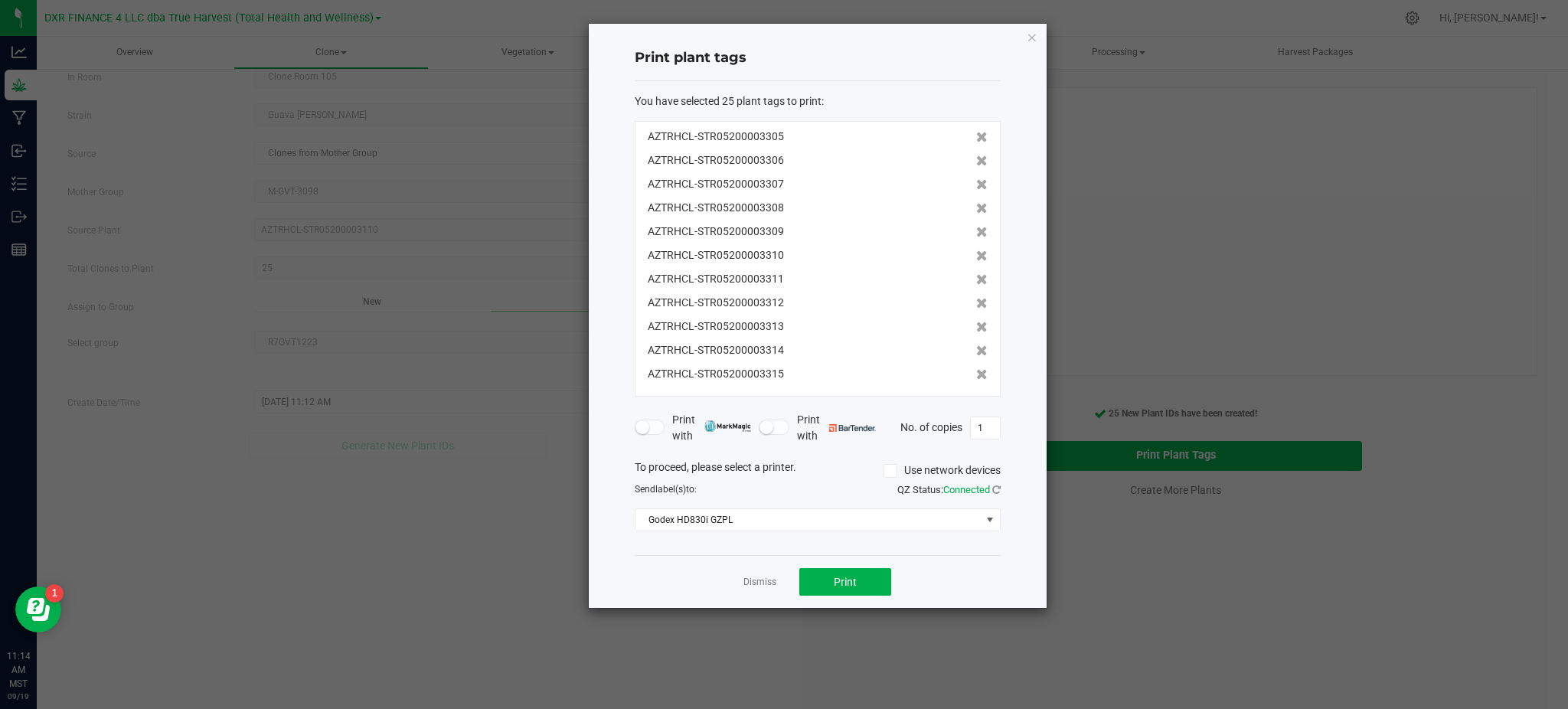
click at [602, 569] on div "Print plant tags You have selected 25 plant tags to print : AZTRHCL-STR05200003…" at bounding box center [817, 315] width 457 height 584
click at [743, 580] on div "Dismiss Print" at bounding box center [817, 581] width 366 height 53
click at [751, 580] on link "Dismiss" at bounding box center [759, 582] width 33 height 13
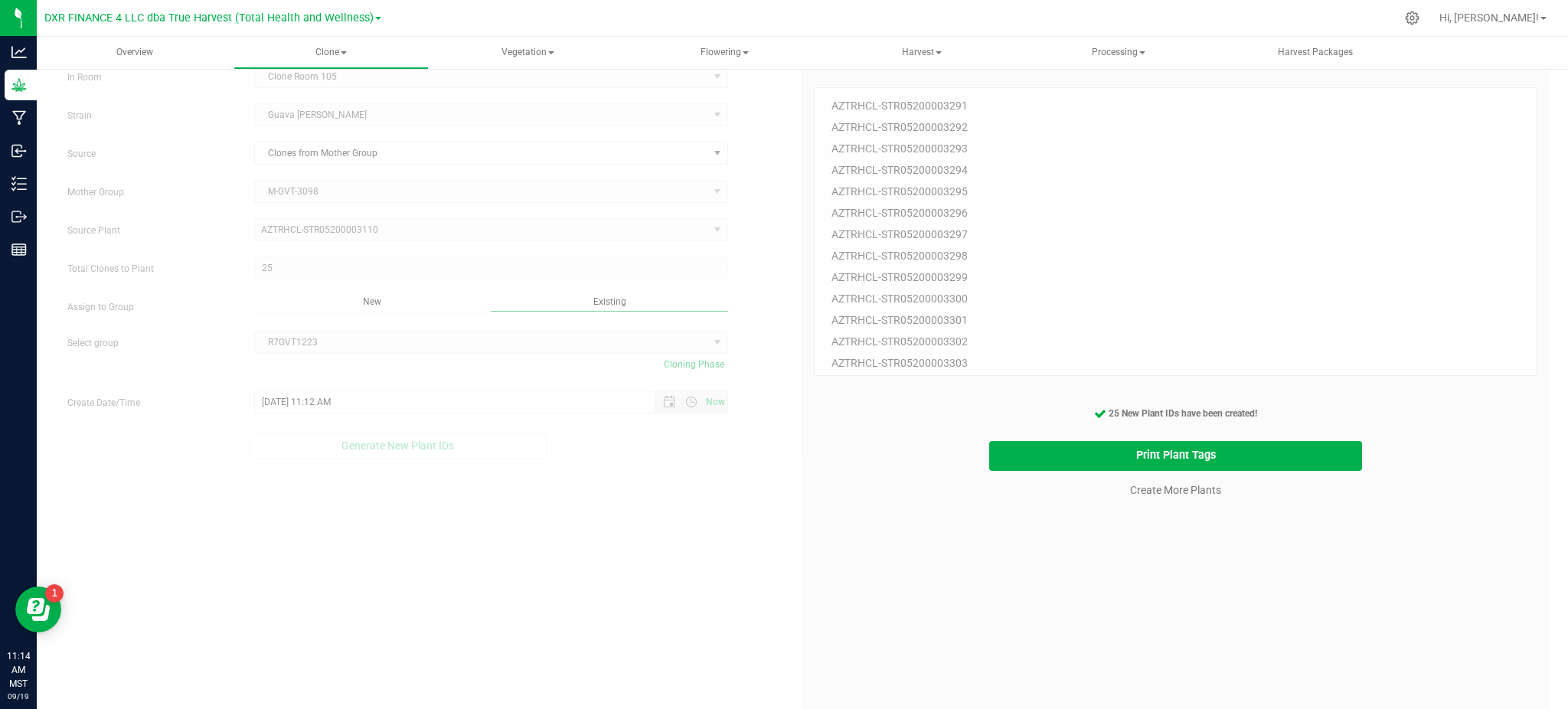
click at [868, 556] on div "25 Plant IDs to Generate AZTRHCL-STR05200003291 AZTRHCL-STR05200003292 AZTRHCL-…" at bounding box center [1175, 413] width 724 height 709
drag, startPoint x: 1032, startPoint y: 553, endPoint x: 1123, endPoint y: 507, distance: 102.0
click at [1038, 550] on div "25 Plant IDs to Generate AZTRHCL-STR05200003291 AZTRHCL-STR05200003292 AZTRHCL-…" at bounding box center [1175, 413] width 724 height 709
click at [1136, 495] on link "Create More Plants" at bounding box center [1175, 490] width 91 height 15
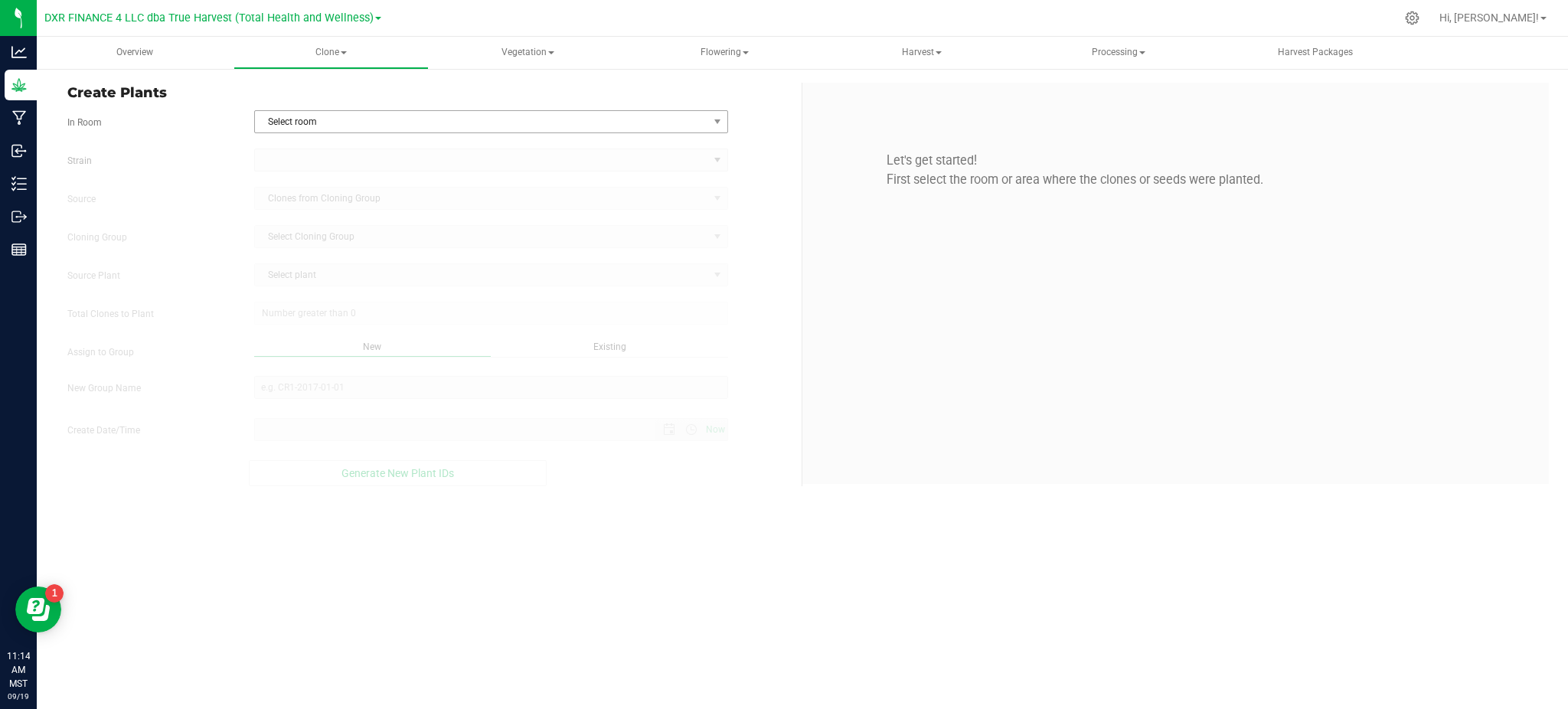
type input "9/19/2025 11:14 AM"
click at [380, 105] on div "Create Plants In Room Select room Select room Clone Room 104 Clone Room 105 Clo…" at bounding box center [429, 285] width 747 height 403
click at [376, 119] on span "Select room" at bounding box center [481, 122] width 454 height 21
click at [290, 178] on li "Clone Room 105" at bounding box center [490, 171] width 473 height 23
click at [231, 170] on div "Strain" at bounding box center [428, 160] width 746 height 23
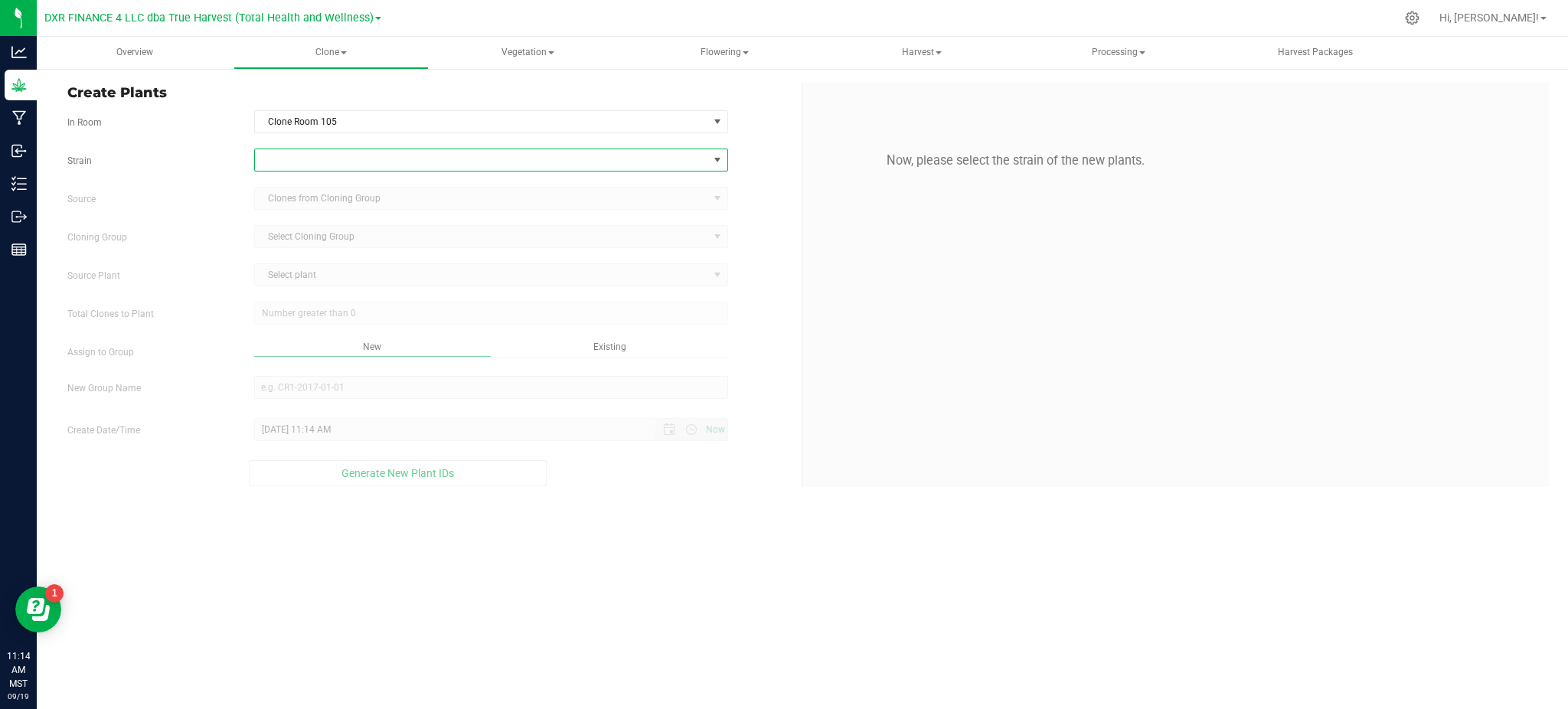
click at [291, 166] on span at bounding box center [481, 160] width 454 height 21
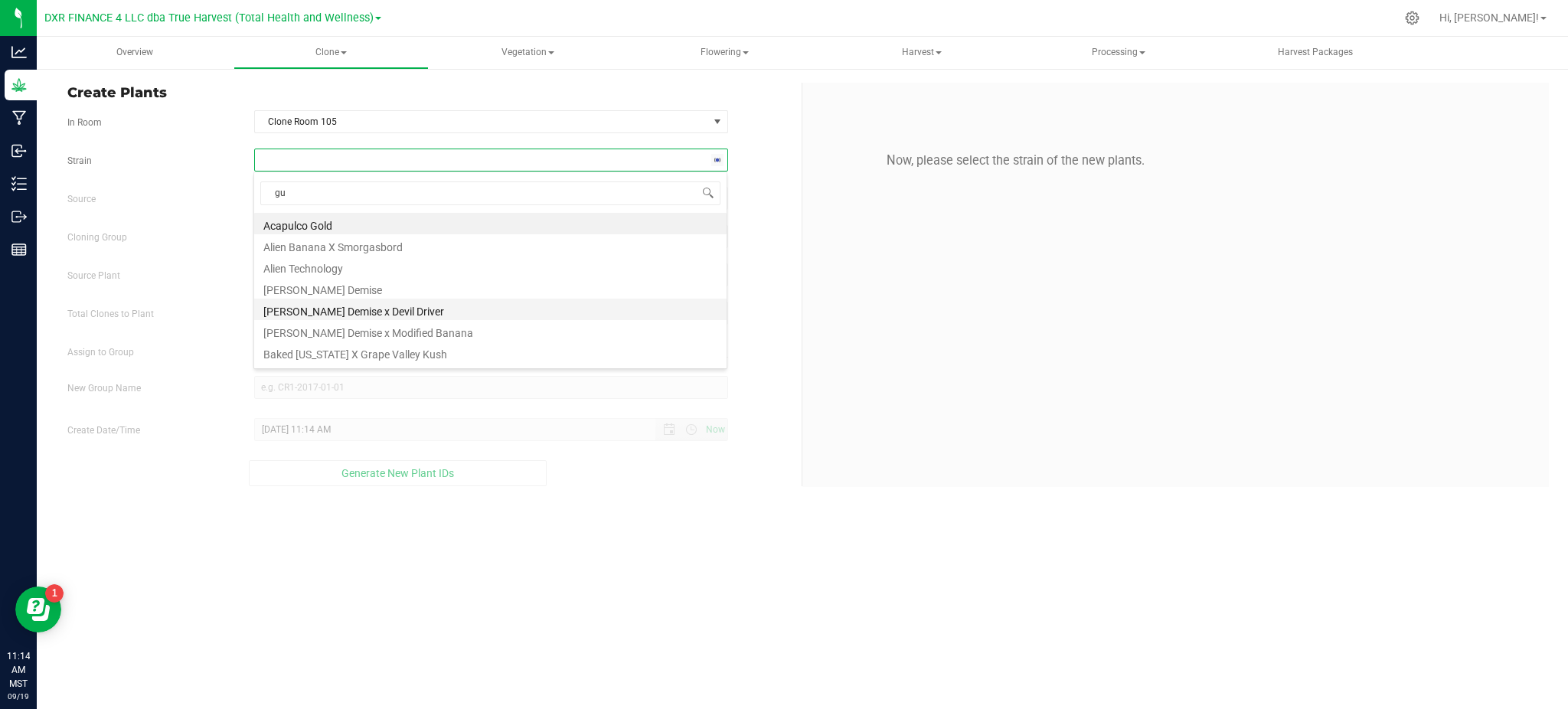
type input "gua"
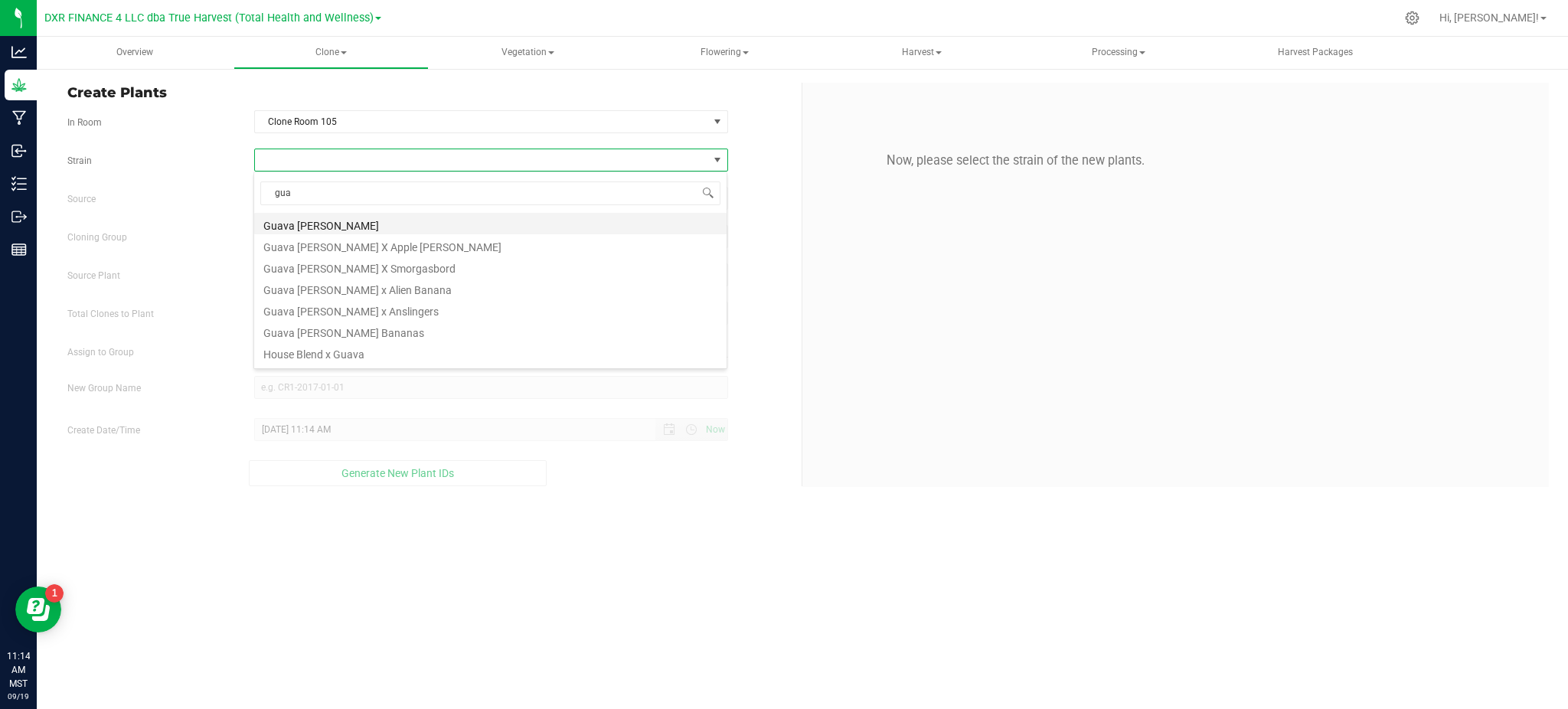
click at [280, 224] on li "Guava [PERSON_NAME]" at bounding box center [490, 224] width 473 height 21
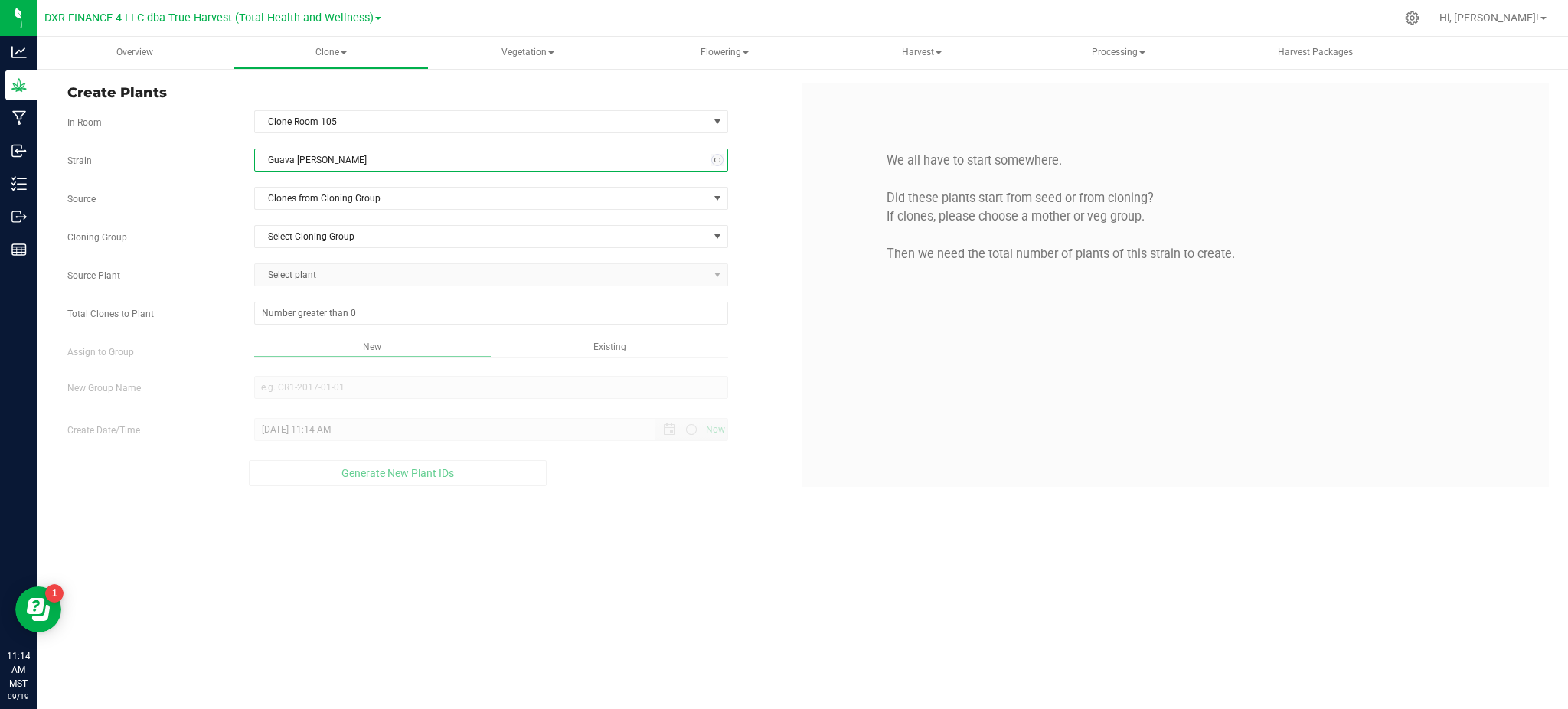
click at [234, 220] on div "Strain Guava Tangie Source Clones from Cloning Group Cloning Group Select Cloni…" at bounding box center [428, 317] width 723 height 338
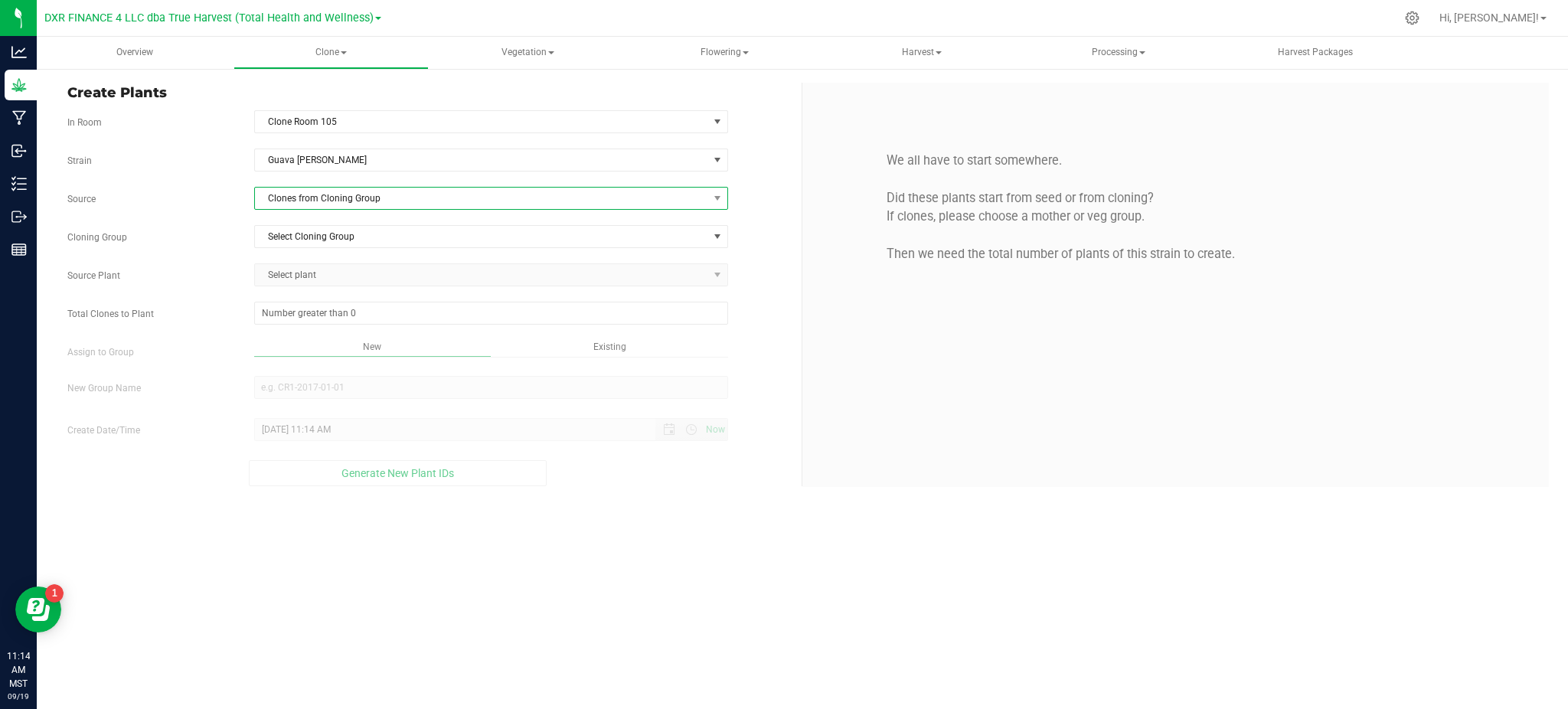
click at [348, 191] on span "Clones from Cloning Group" at bounding box center [481, 198] width 454 height 21
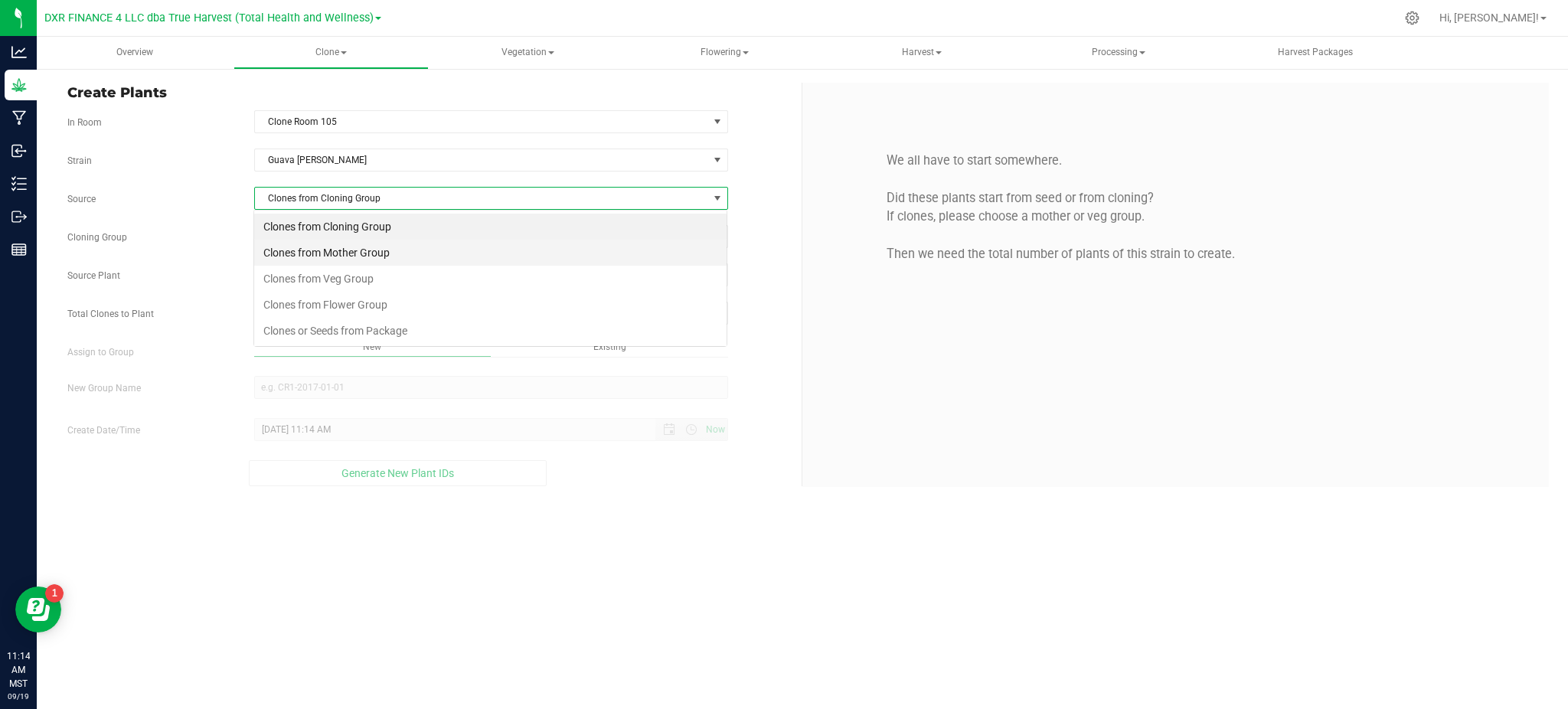
scroll to position [23, 473]
click at [344, 259] on li "Clones from Mother Group" at bounding box center [490, 252] width 473 height 26
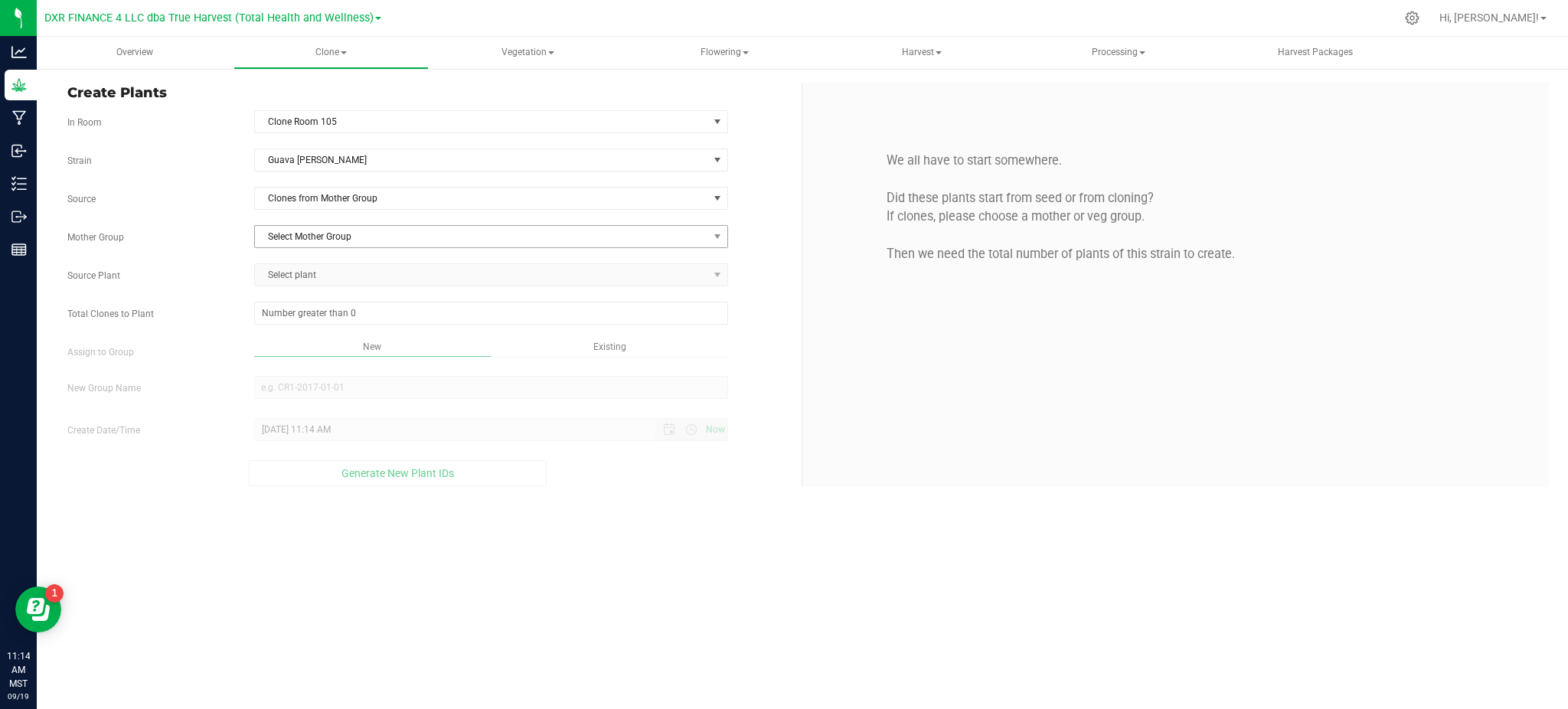
drag, startPoint x: 234, startPoint y: 224, endPoint x: 263, endPoint y: 228, distance: 29.3
click at [237, 224] on div "Strain Guava Tangie Source Clones from Mother Group Mother Group Select Mother …" at bounding box center [428, 317] width 723 height 338
click at [344, 245] on span "Select Mother Group" at bounding box center [481, 236] width 454 height 21
click at [339, 261] on li "M-GVT-3098" at bounding box center [490, 263] width 473 height 23
click at [297, 269] on span "Select plant" at bounding box center [481, 275] width 454 height 21
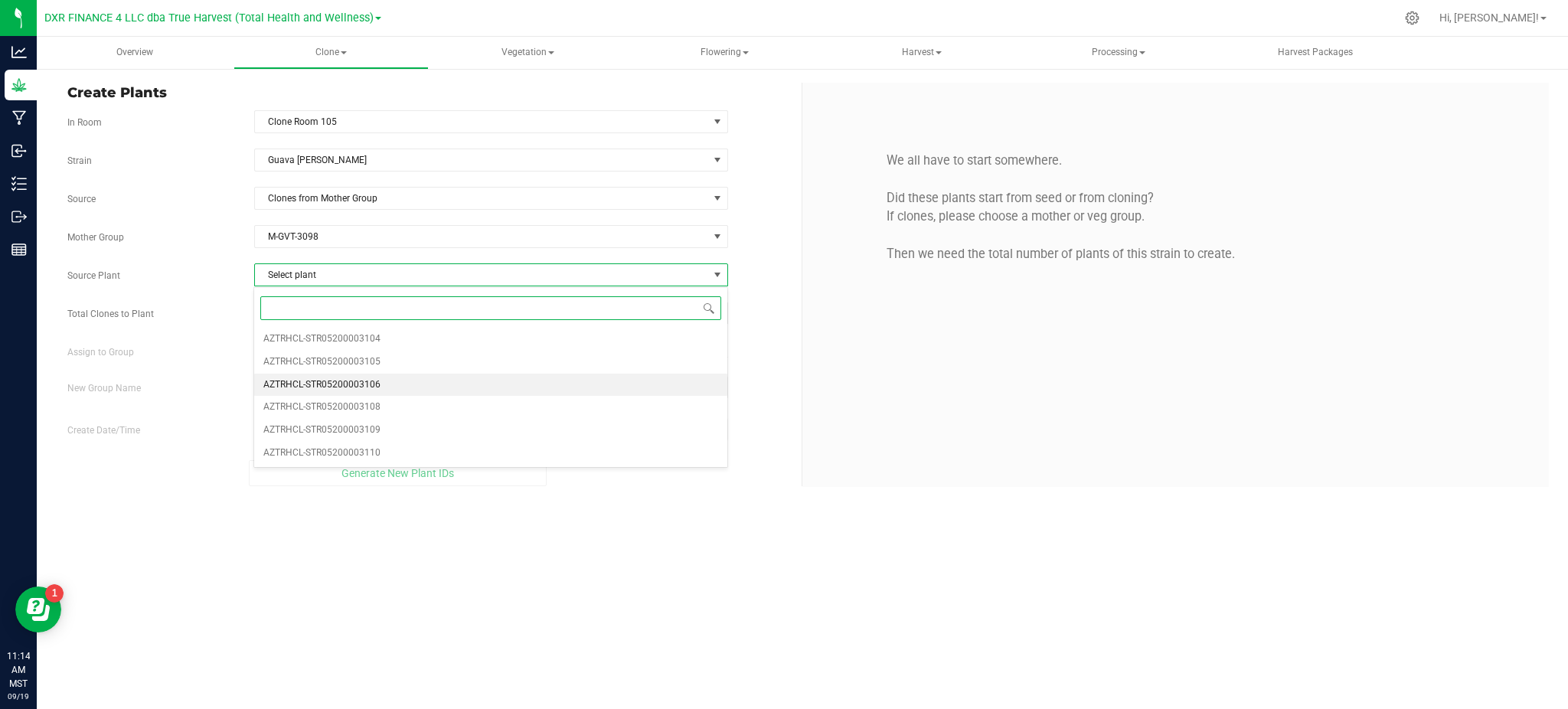
click at [372, 388] on span "AZTRHCL-STR05200003106" at bounding box center [321, 385] width 117 height 20
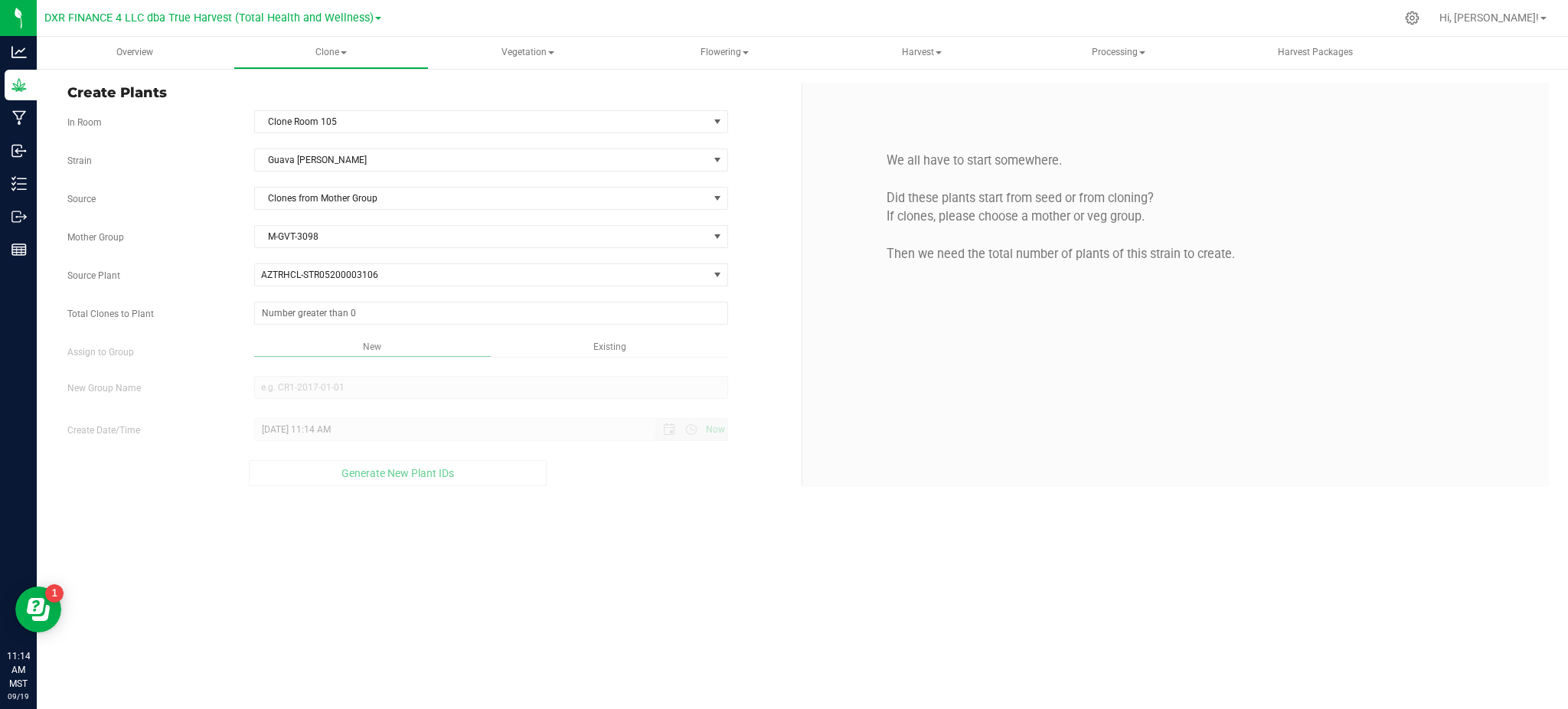
drag, startPoint x: 581, startPoint y: 557, endPoint x: 552, endPoint y: 460, distance: 101.2
click at [585, 539] on div "Overview Clone Create plants Cloning groups Cloning plants Apply to plants Vege…" at bounding box center [802, 372] width 1531 height 672
click at [424, 298] on div "Strain Guava Tangie Source Clones from Mother Group Mother Group M-GVT-3098 Sel…" at bounding box center [428, 317] width 723 height 338
click at [420, 311] on span at bounding box center [490, 314] width 474 height 23
type input "25"
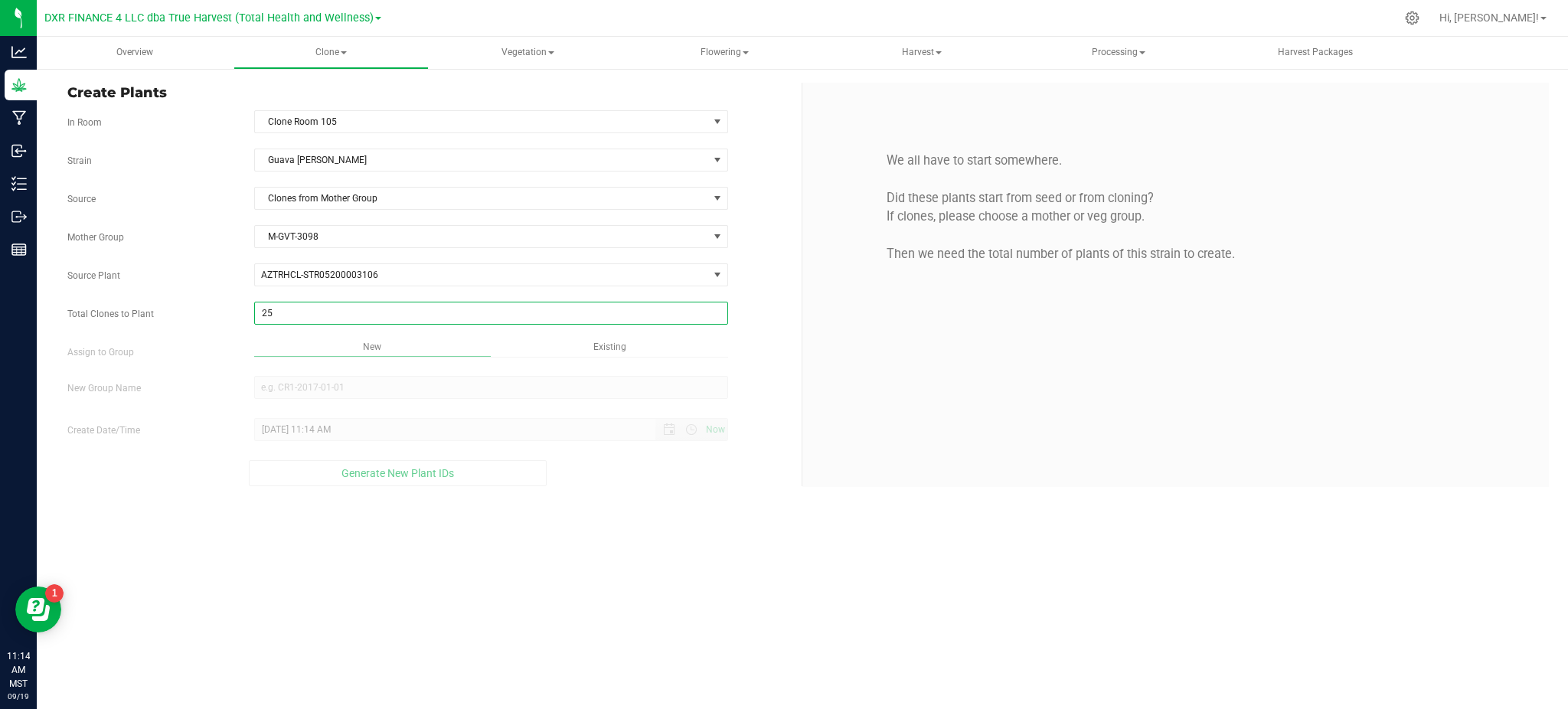
type input "25"
click at [591, 462] on div "Overview Clone Create plants Cloning groups Cloning plants Apply to plants Vege…" at bounding box center [802, 372] width 1531 height 672
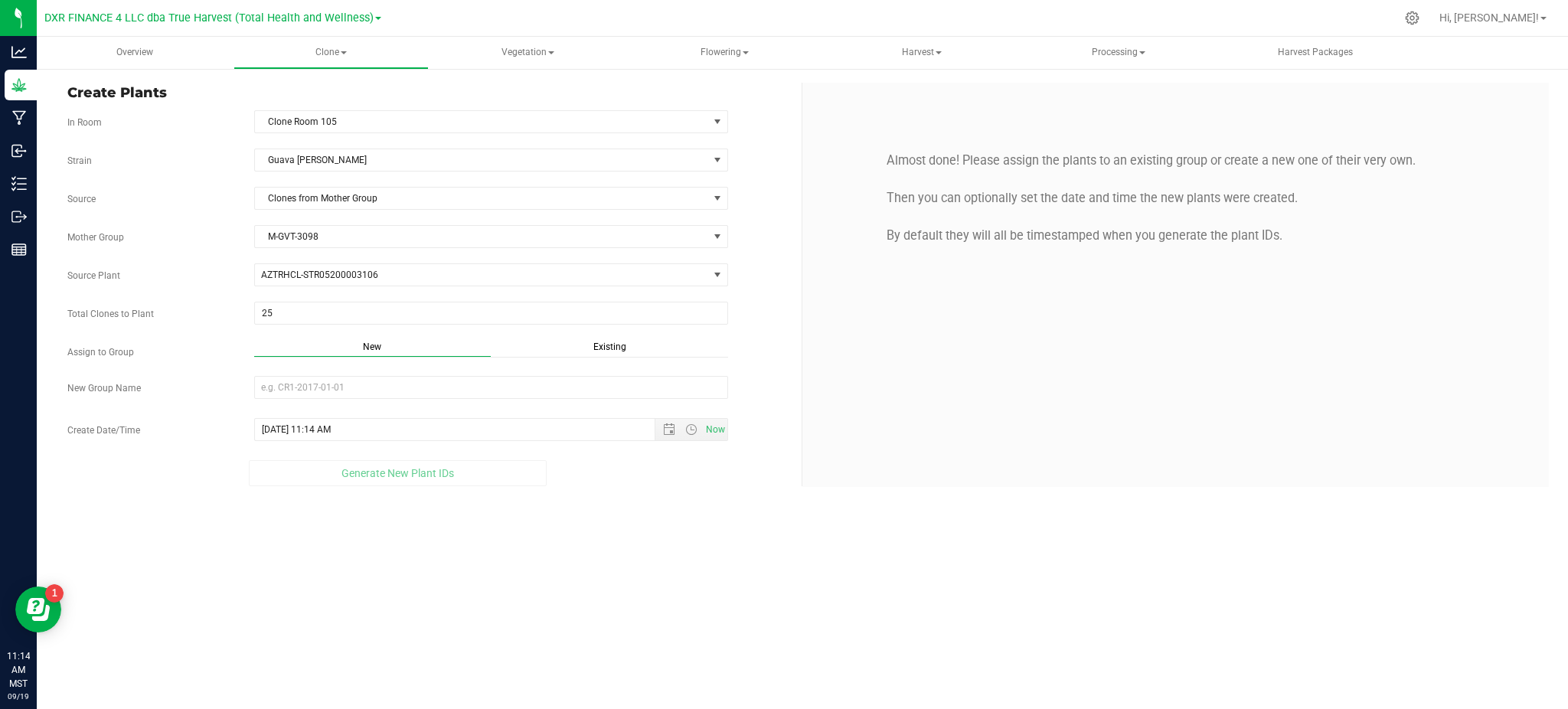
click at [605, 346] on span "Existing" at bounding box center [610, 346] width 33 height 11
click at [589, 394] on span "Select Plant Group" at bounding box center [481, 387] width 454 height 21
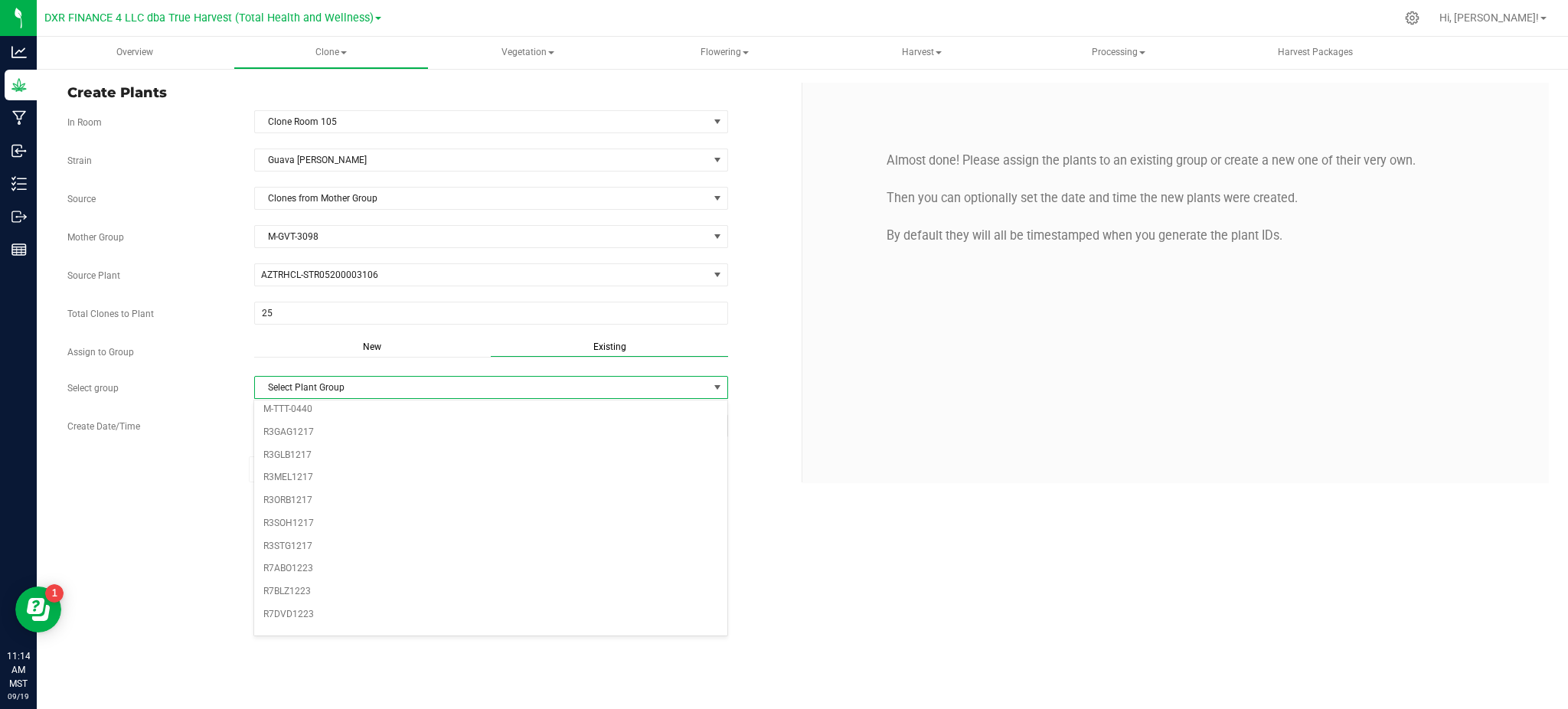
scroll to position [157, 0]
click at [290, 576] on li "R7GVT1223" at bounding box center [490, 576] width 473 height 23
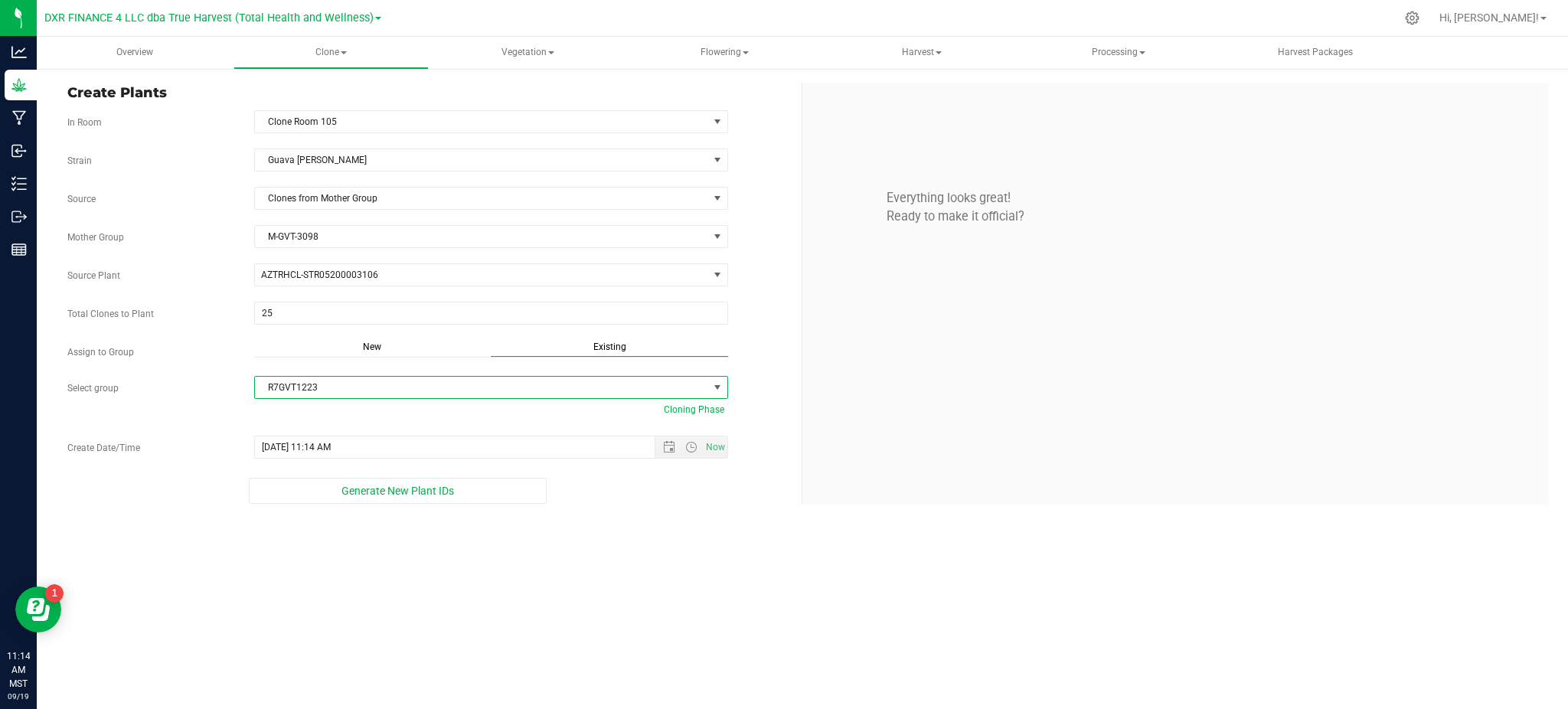
drag, startPoint x: 545, startPoint y: 581, endPoint x: 561, endPoint y: 546, distance: 38.5
click at [548, 574] on div "Overview Clone Create plants Cloning groups Cloning plants Apply to plants Vege…" at bounding box center [802, 372] width 1531 height 672
click at [659, 447] on span "Open the date view" at bounding box center [669, 447] width 26 height 13
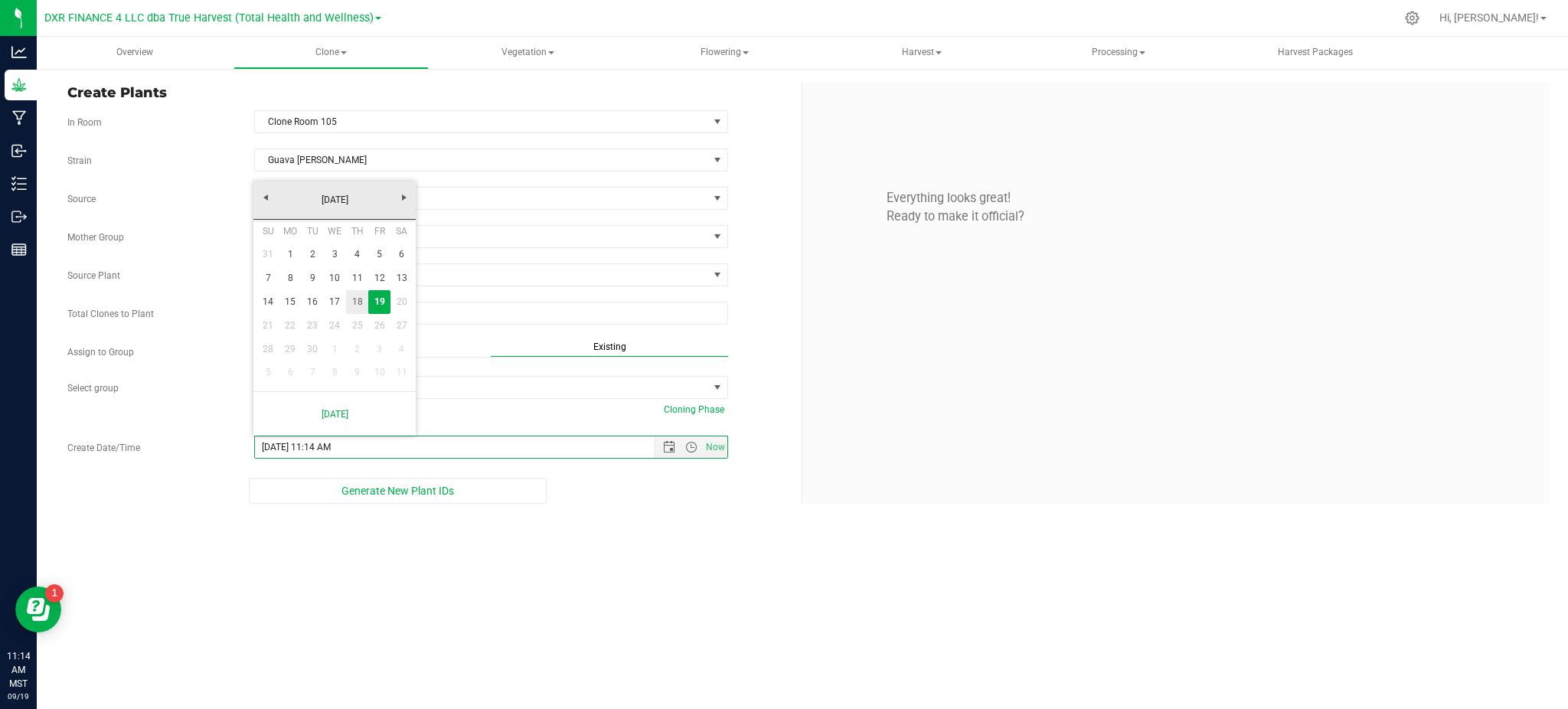
click at [356, 294] on link "18" at bounding box center [357, 302] width 22 height 24
type input "9/18/2025 11:14 AM"
drag, startPoint x: 531, startPoint y: 502, endPoint x: 431, endPoint y: 428, distance: 124.4
click at [530, 498] on button "Generate New Plant IDs" at bounding box center [398, 490] width 297 height 26
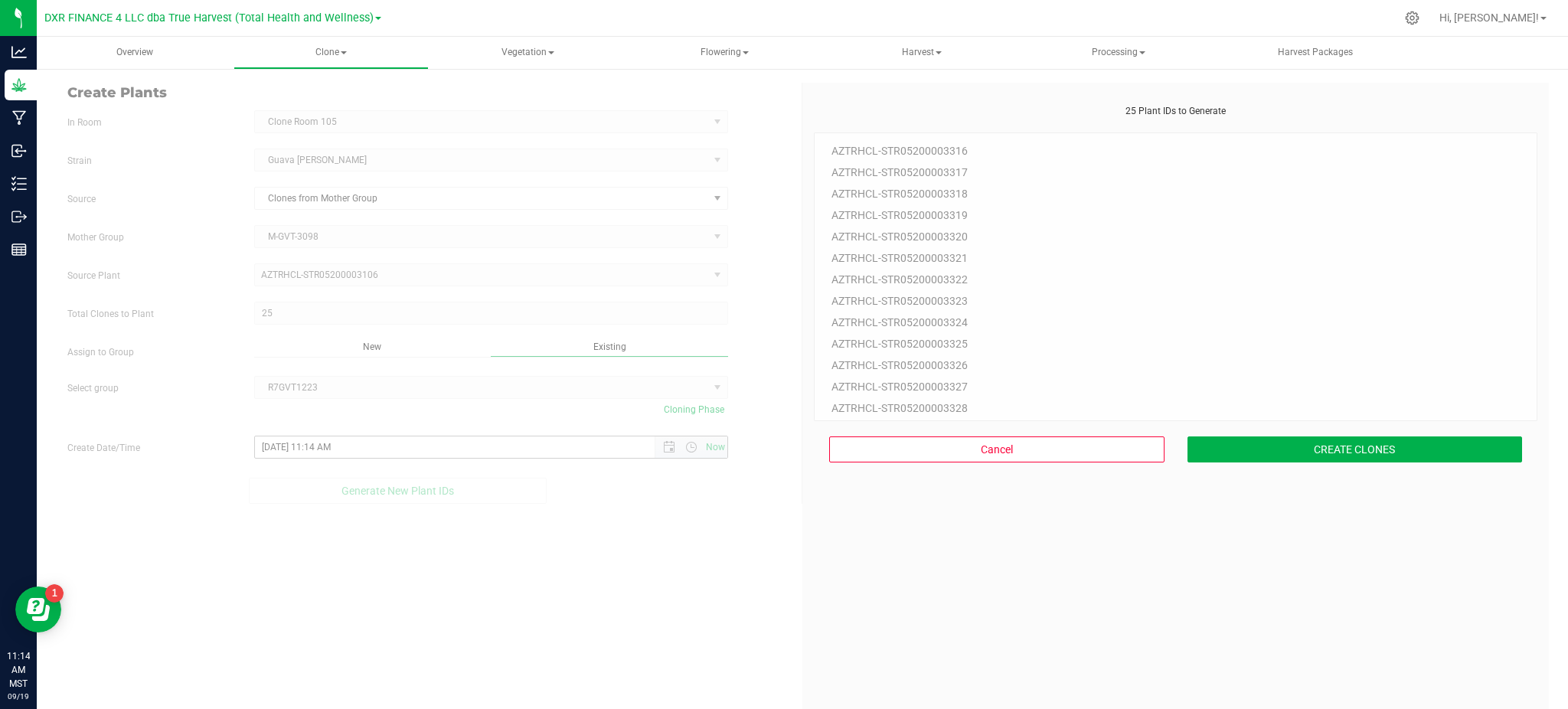
scroll to position [45, 0]
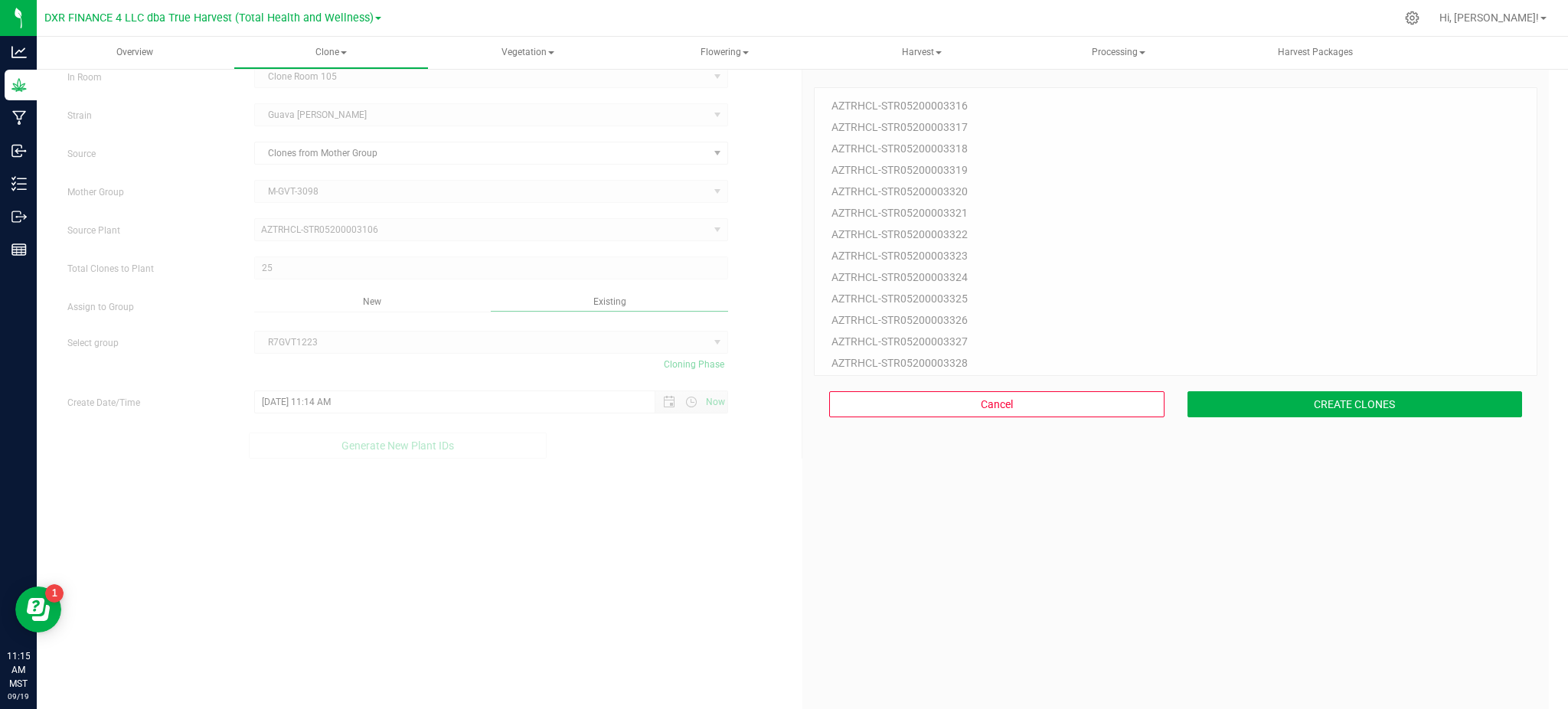
drag, startPoint x: 554, startPoint y: 565, endPoint x: 537, endPoint y: 547, distance: 24.8
click at [554, 564] on div "Create Plants In Room Clone Room 105 Select room Clone Room 104 Clone Room 105 …" at bounding box center [802, 402] width 1493 height 730
click at [1035, 498] on div "25 Plant IDs to Generate AZTRHCL-STR05200003316 AZTRHCL-STR05200003317 AZTRHCL-…" at bounding box center [1175, 413] width 724 height 709
click at [1247, 402] on button "CREATE CLONES" at bounding box center [1356, 403] width 336 height 26
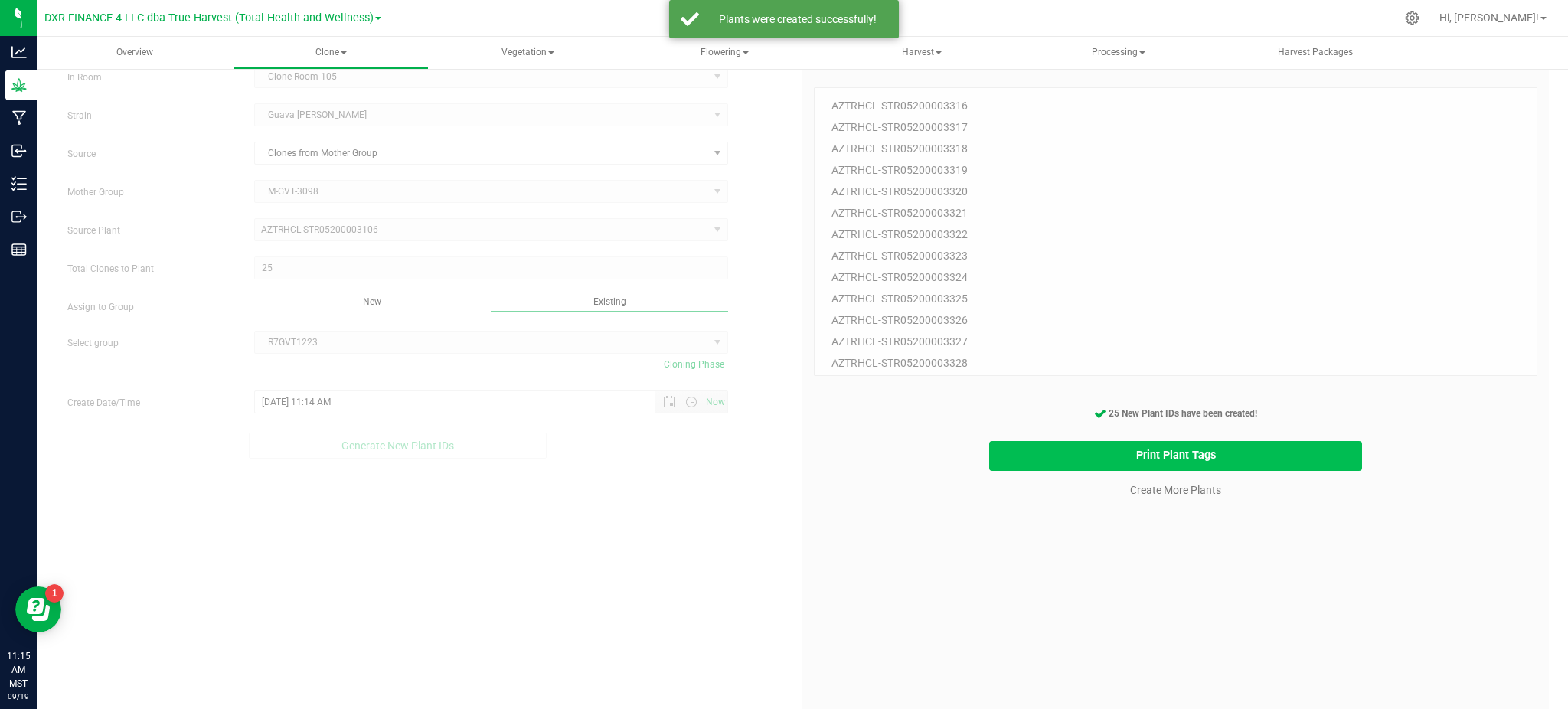
click at [1000, 453] on button "Print Plant Tags" at bounding box center [1175, 455] width 373 height 30
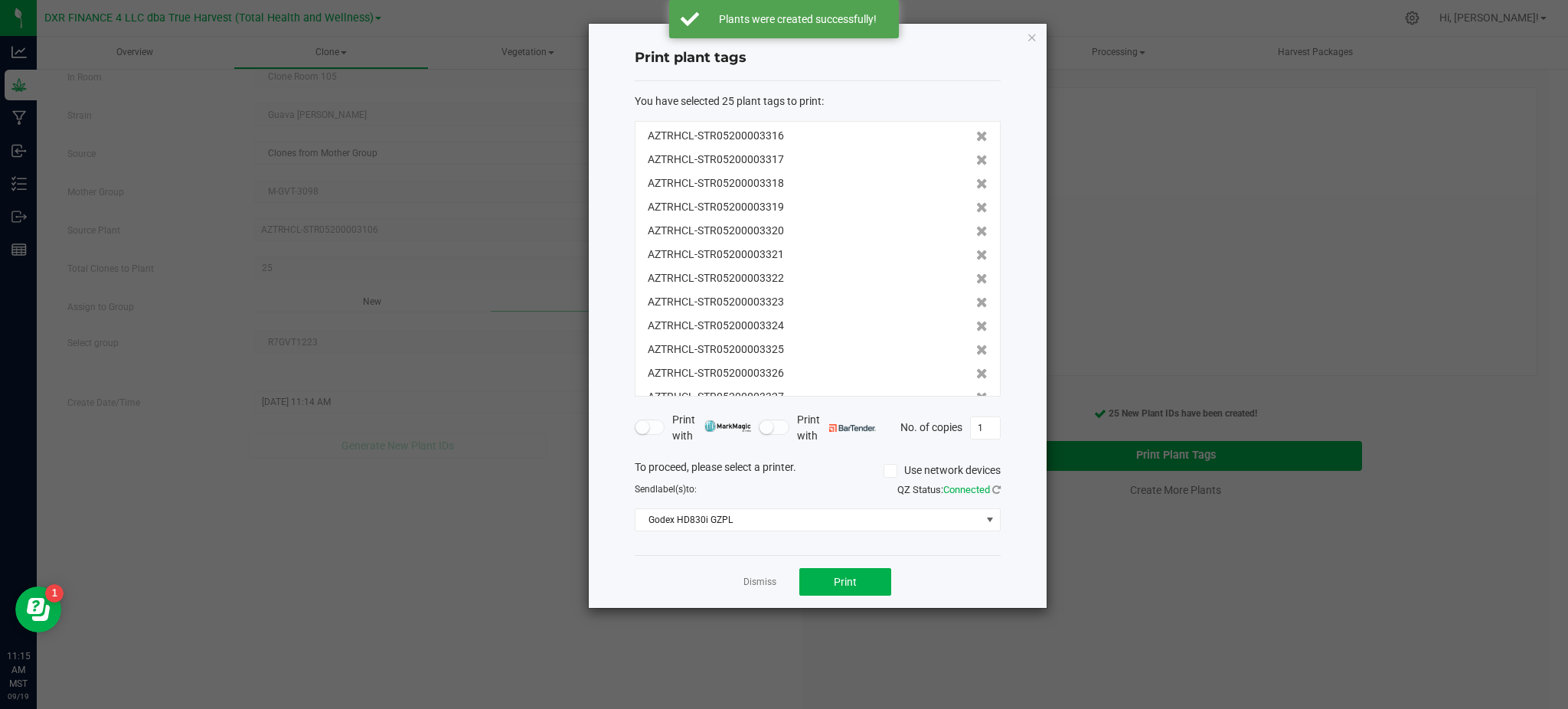
drag, startPoint x: 982, startPoint y: 200, endPoint x: 987, endPoint y: 192, distance: 9.4
click at [983, 194] on div "AZTRHCL-STR05200003316 AZTRHCL-STR05200003317 AZTRHCL-STR05200003318 AZTRHCL-ST…" at bounding box center [817, 259] width 366 height 276
click at [940, 600] on div "Dismiss Print" at bounding box center [817, 581] width 366 height 53
click at [879, 580] on button "Print" at bounding box center [844, 582] width 92 height 28
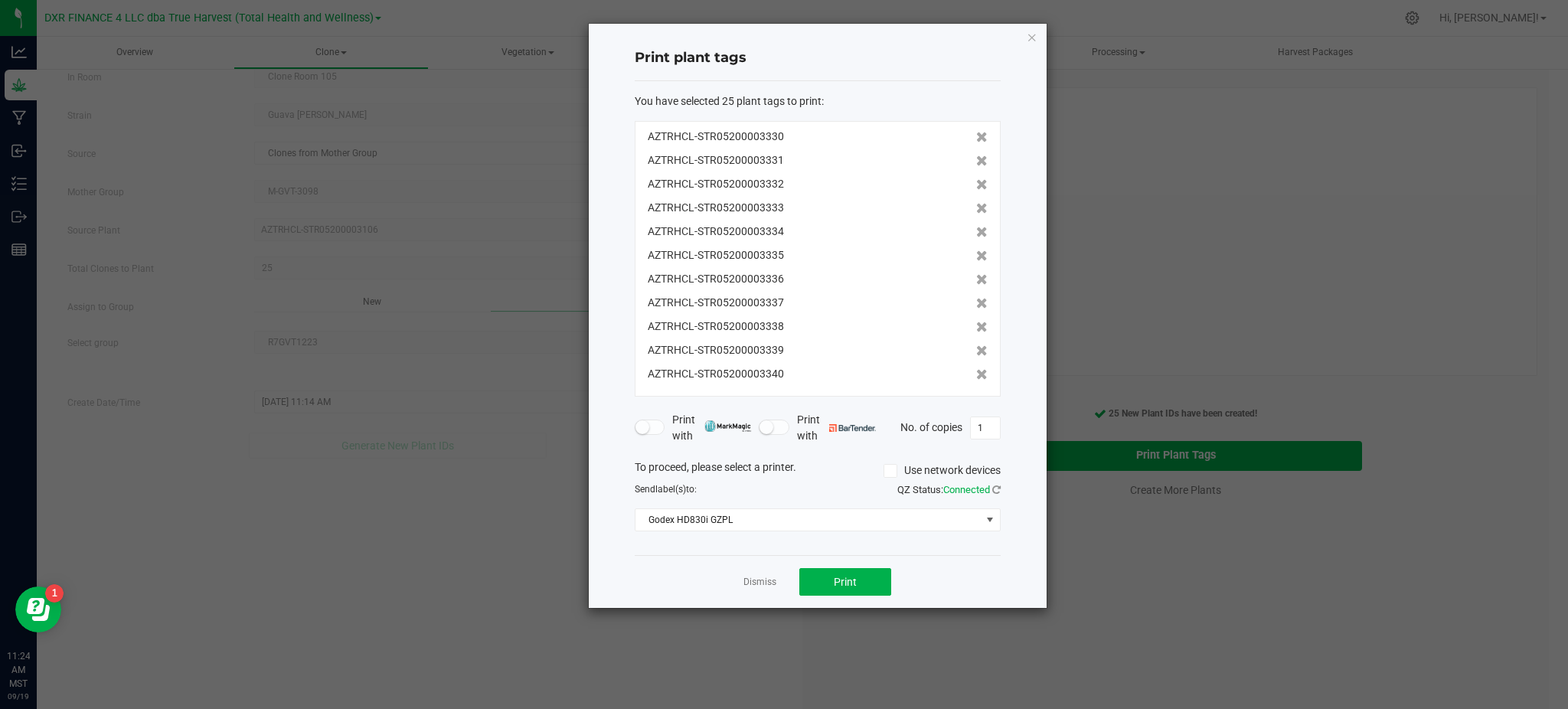
click at [995, 576] on div "Dismiss Print" at bounding box center [817, 581] width 366 height 53
click at [650, 570] on div "Dismiss Print" at bounding box center [817, 581] width 366 height 53
click at [662, 579] on div "Dismiss Print" at bounding box center [817, 581] width 366 height 53
click at [650, 576] on div "Dismiss Print" at bounding box center [817, 581] width 366 height 53
drag, startPoint x: 705, startPoint y: 585, endPoint x: 776, endPoint y: 586, distance: 71.0
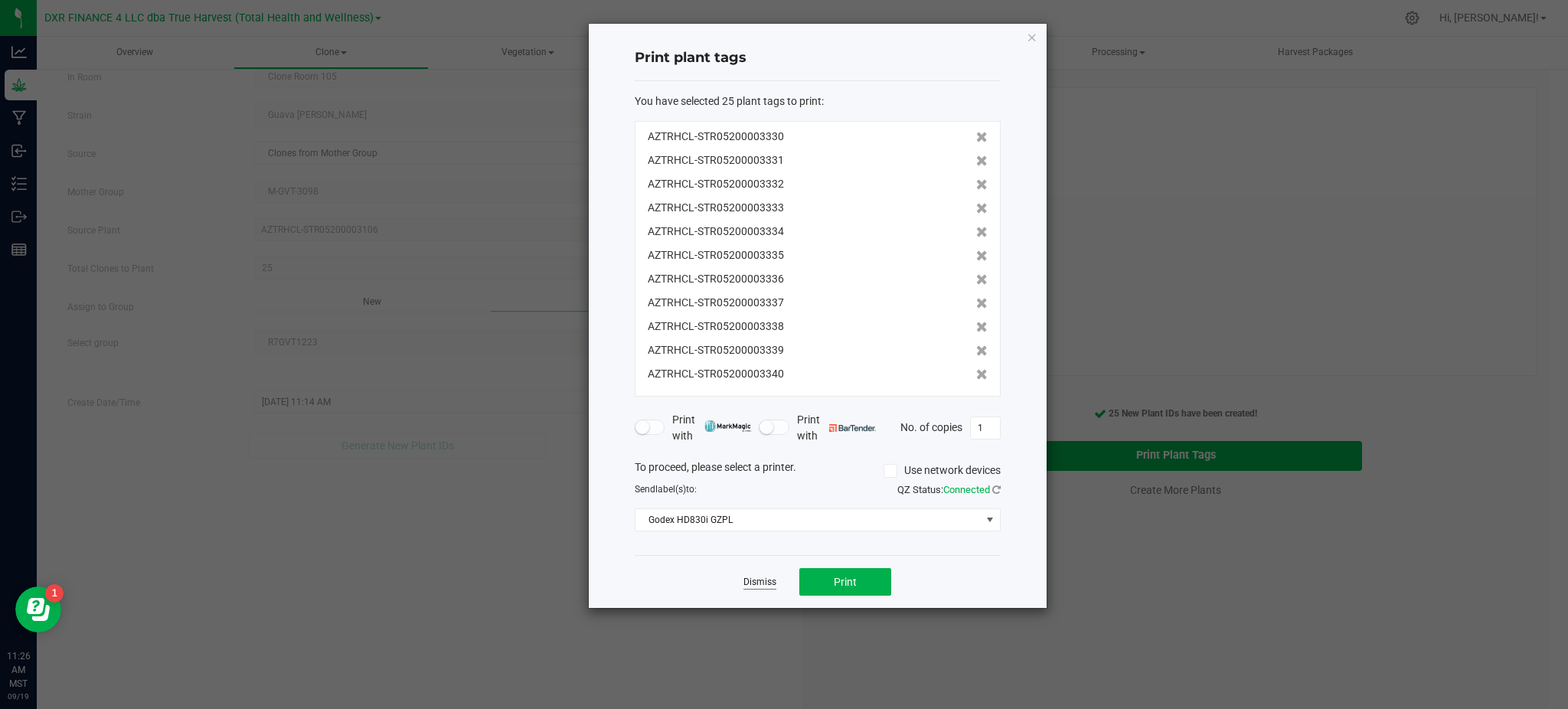
click at [708, 585] on div "Dismiss Print" at bounding box center [817, 581] width 366 height 53
click at [779, 585] on div "Dismiss Print" at bounding box center [817, 581] width 366 height 53
click at [767, 583] on link "Dismiss" at bounding box center [759, 582] width 33 height 13
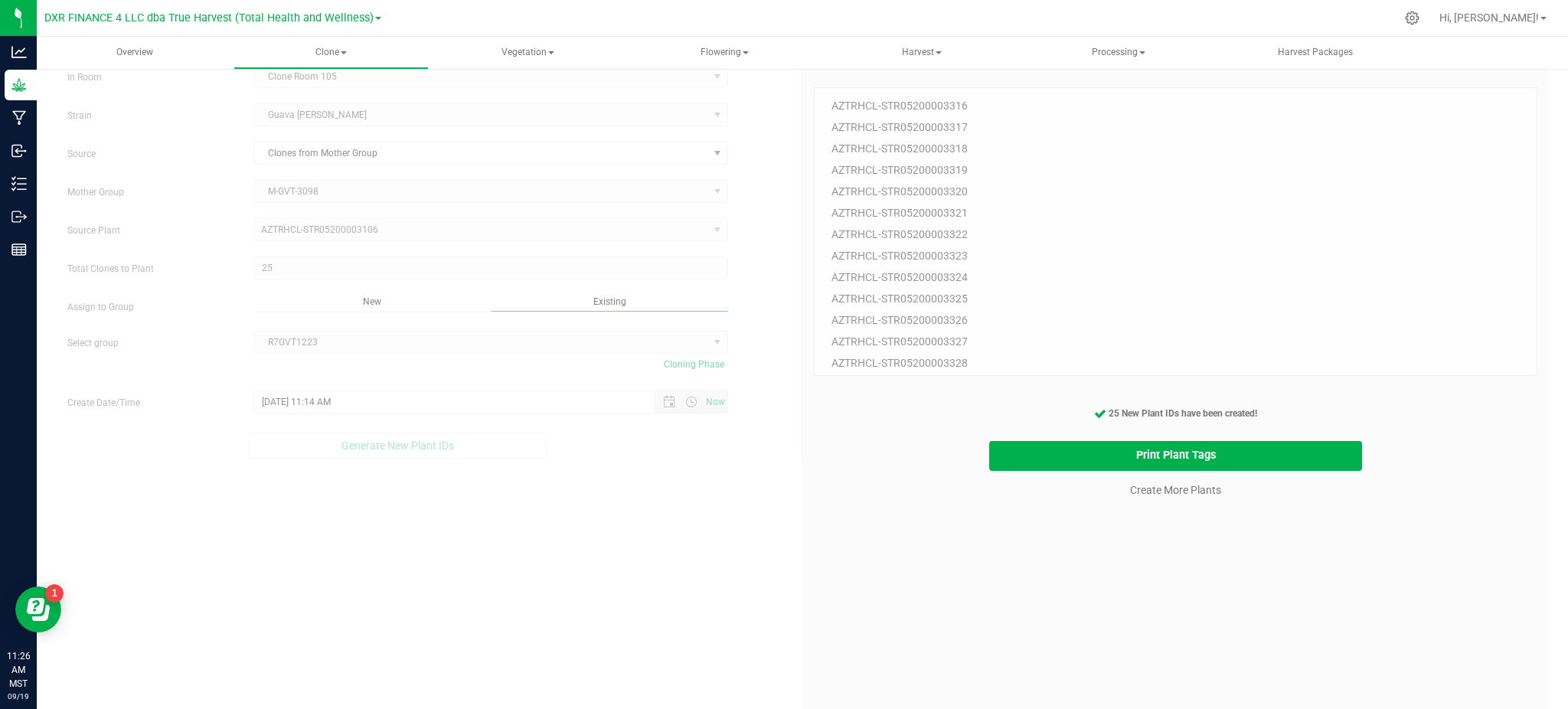
click at [944, 585] on div "25 Plant IDs to Generate AZTRHCL-STR05200003316 AZTRHCL-STR05200003317 AZTRHCL-…" at bounding box center [1175, 413] width 724 height 709
drag, startPoint x: 1152, startPoint y: 611, endPoint x: 1213, endPoint y: 505, distance: 122.3
click at [1169, 598] on div "25 Plant IDs to Generate AZTRHCL-STR05200003316 AZTRHCL-STR05200003317 AZTRHCL-…" at bounding box center [1175, 413] width 724 height 709
click at [1148, 485] on link "Create More Plants" at bounding box center [1175, 490] width 91 height 15
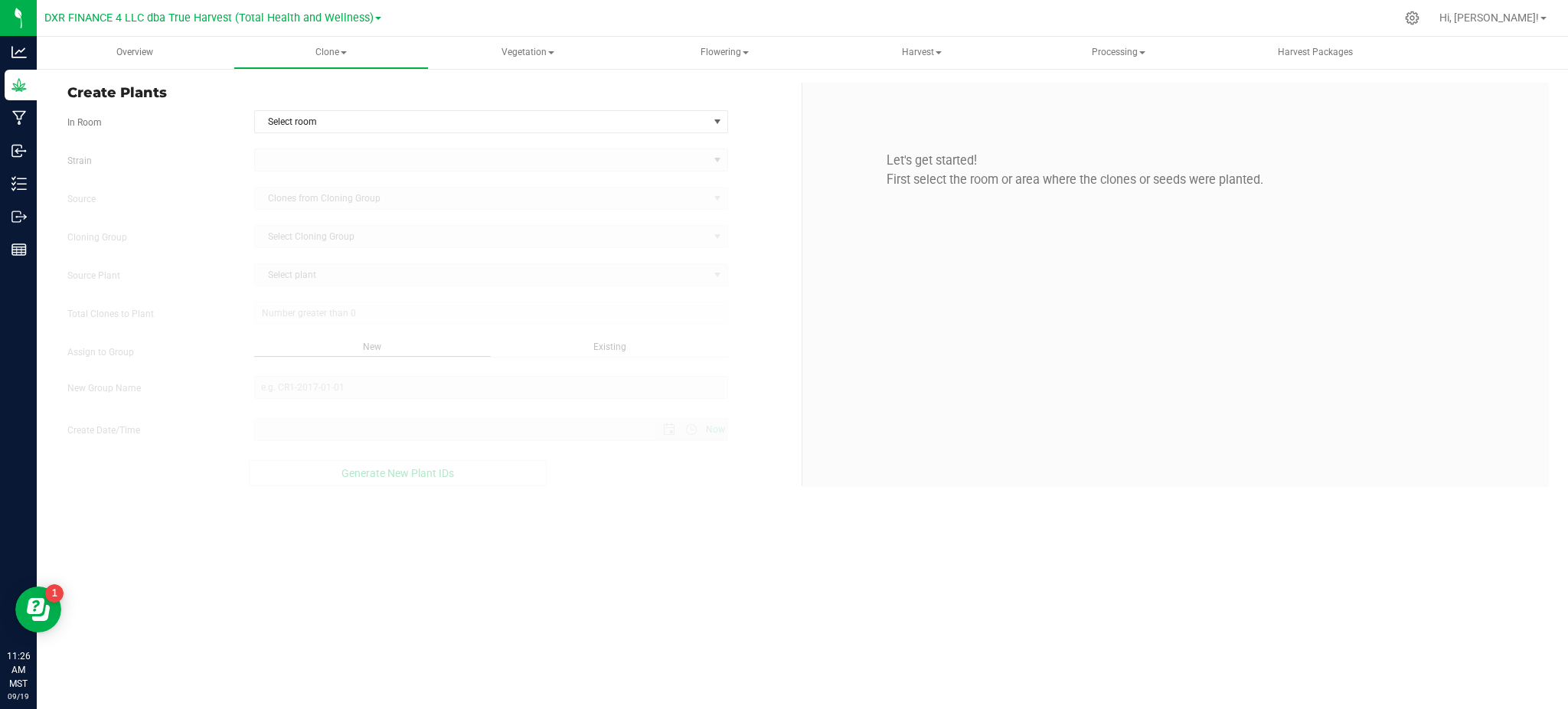
type input "9/19/2025 11:26 AM"
click at [827, 156] on p "Let's get started! First select the room or area where the clones or seeds were…" at bounding box center [1175, 170] width 724 height 38
click at [677, 131] on span "Select room" at bounding box center [481, 122] width 454 height 21
click at [733, 114] on div "Select room Select room Clone Room 104 Clone Room 105 Clone Tent 101 Clone Tent…" at bounding box center [491, 122] width 497 height 23
click at [1432, 15] on div at bounding box center [1413, 18] width 39 height 33
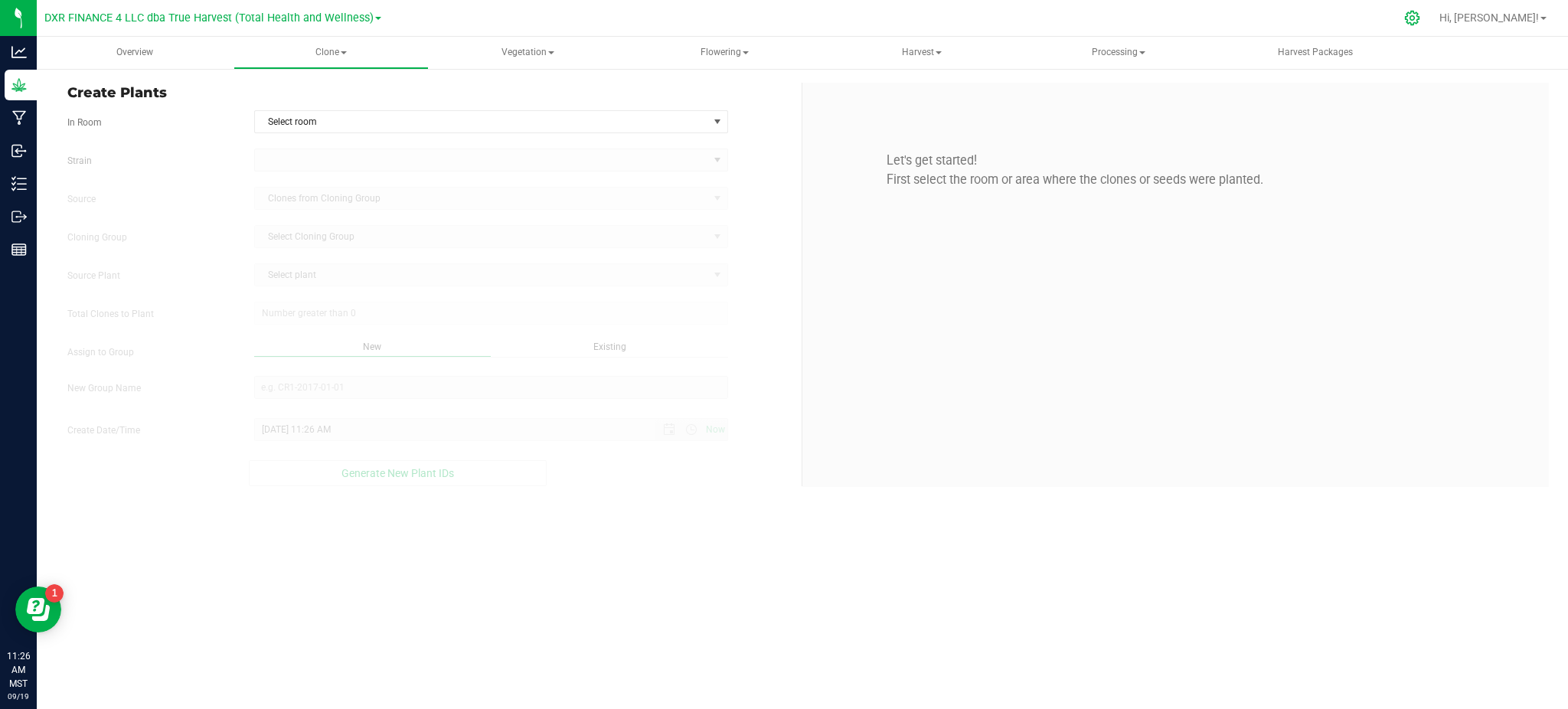
click at [1420, 16] on icon at bounding box center [1412, 17] width 16 height 16
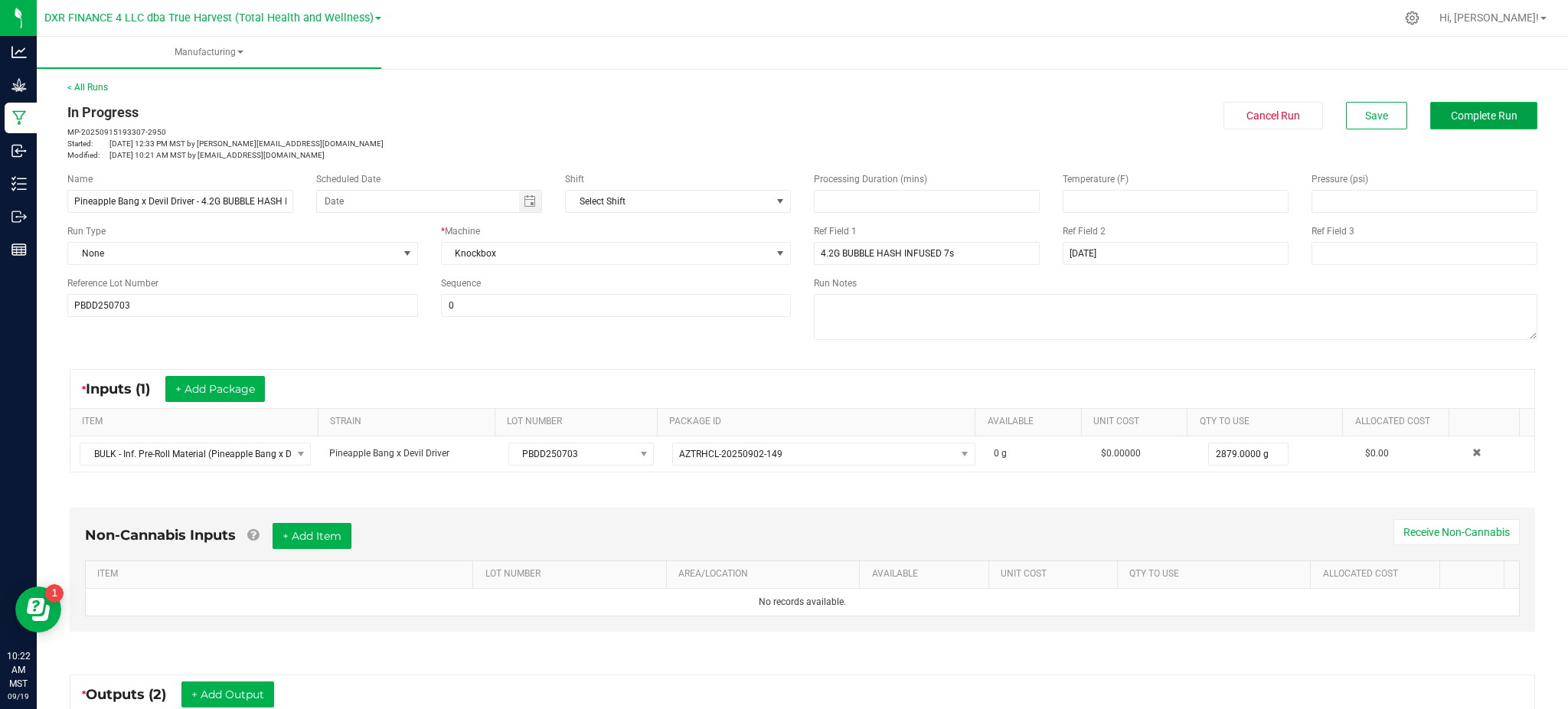
click at [1450, 109] on span "Complete Run" at bounding box center [1483, 115] width 67 height 13
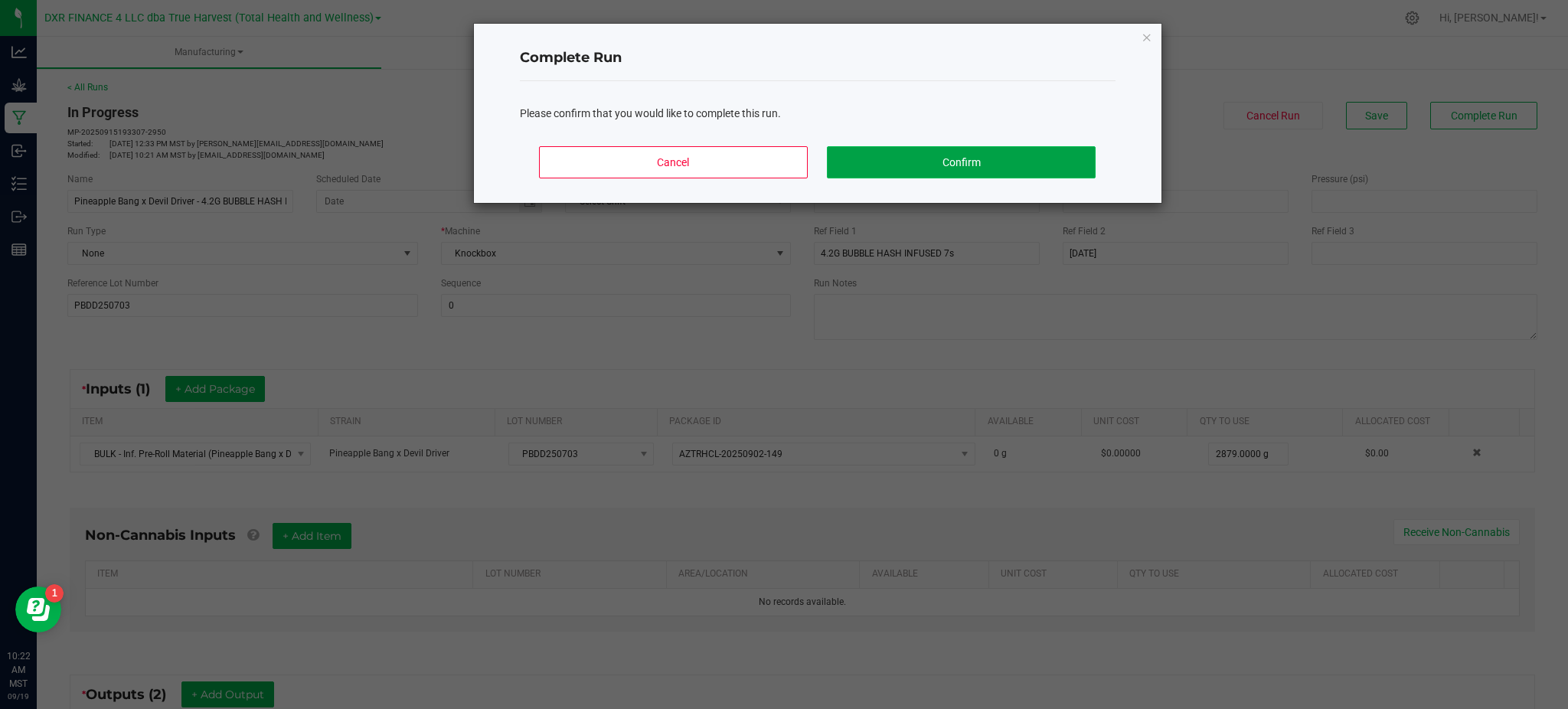
drag, startPoint x: 871, startPoint y: 147, endPoint x: 904, endPoint y: 147, distance: 33.0
click at [876, 147] on button "Confirm" at bounding box center [961, 162] width 268 height 32
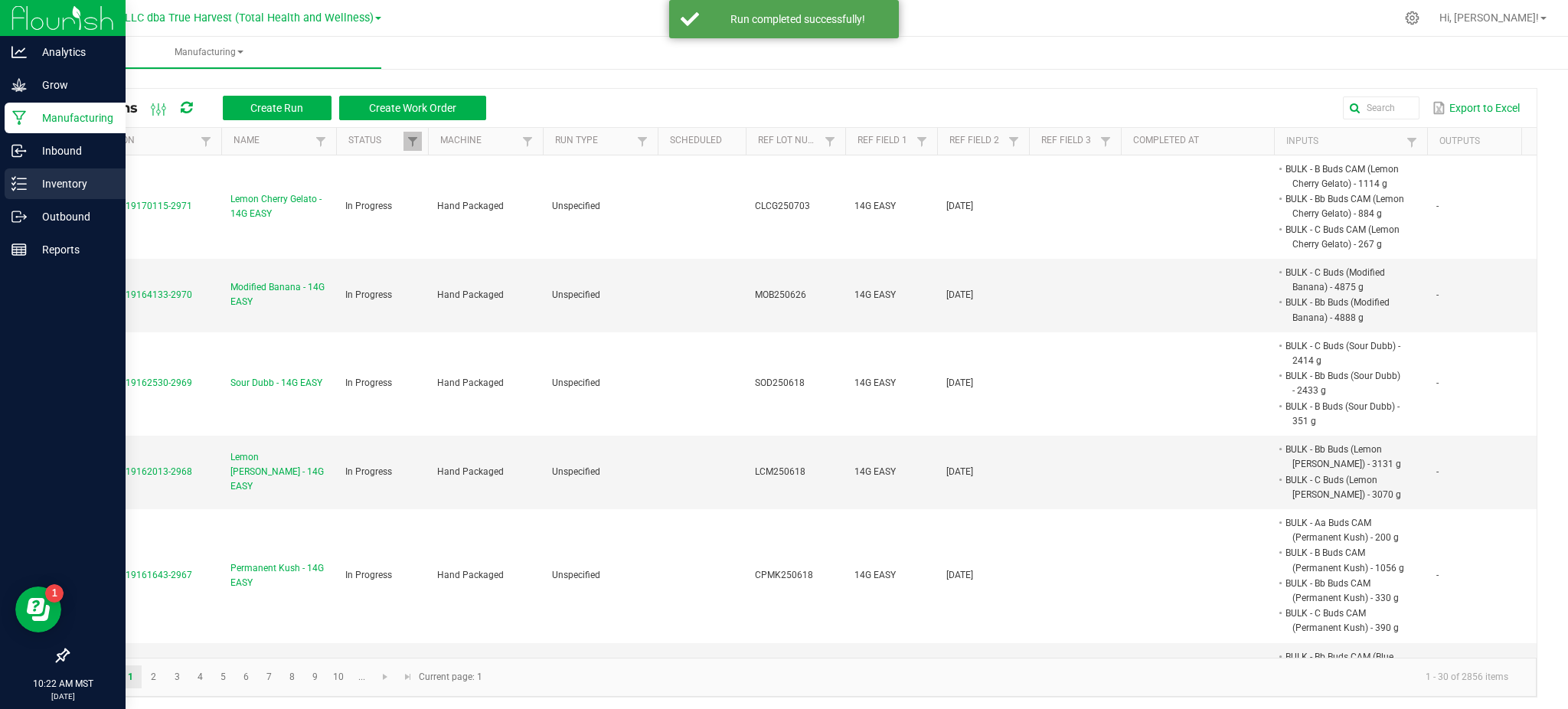
click at [39, 189] on p "Inventory" at bounding box center [72, 183] width 92 height 18
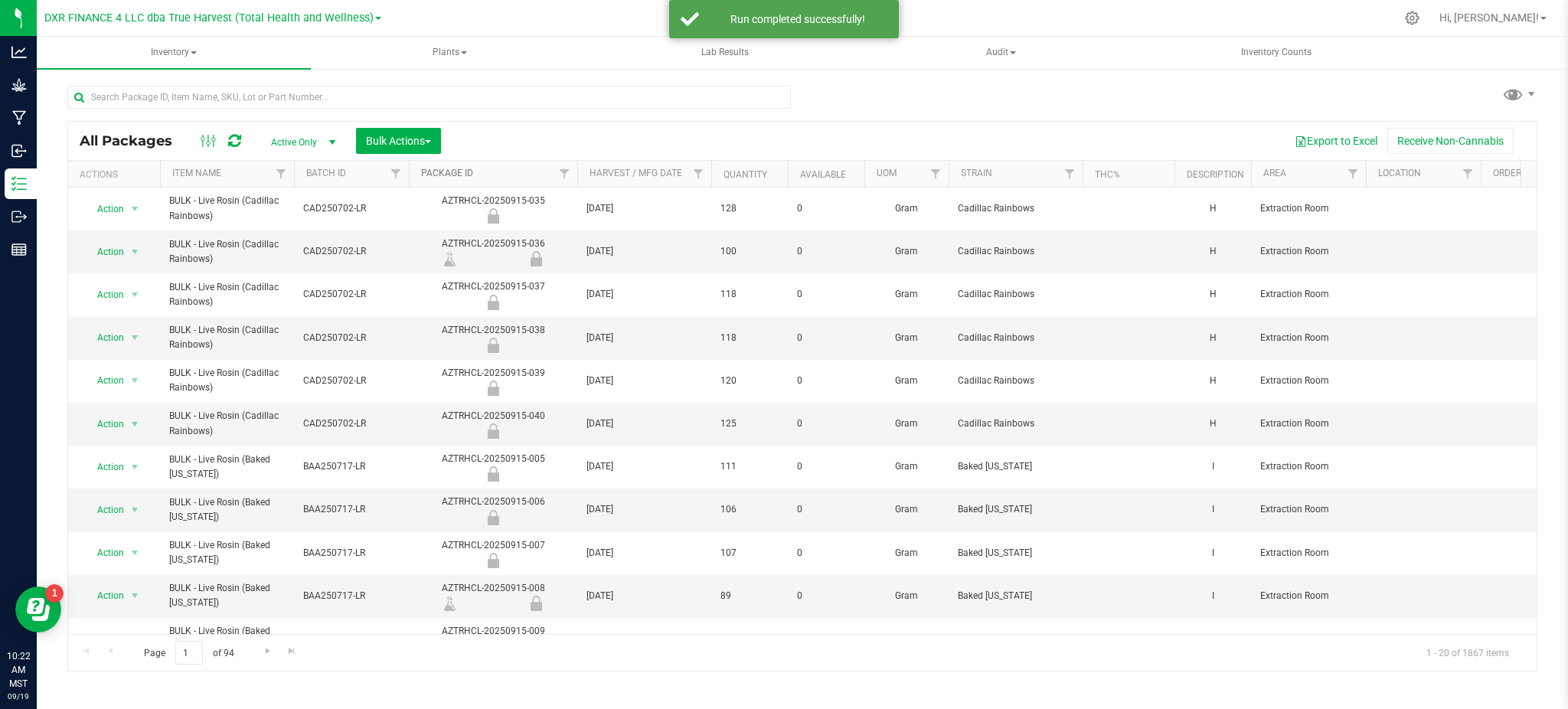
click at [462, 175] on link "Package ID" at bounding box center [447, 173] width 52 height 11
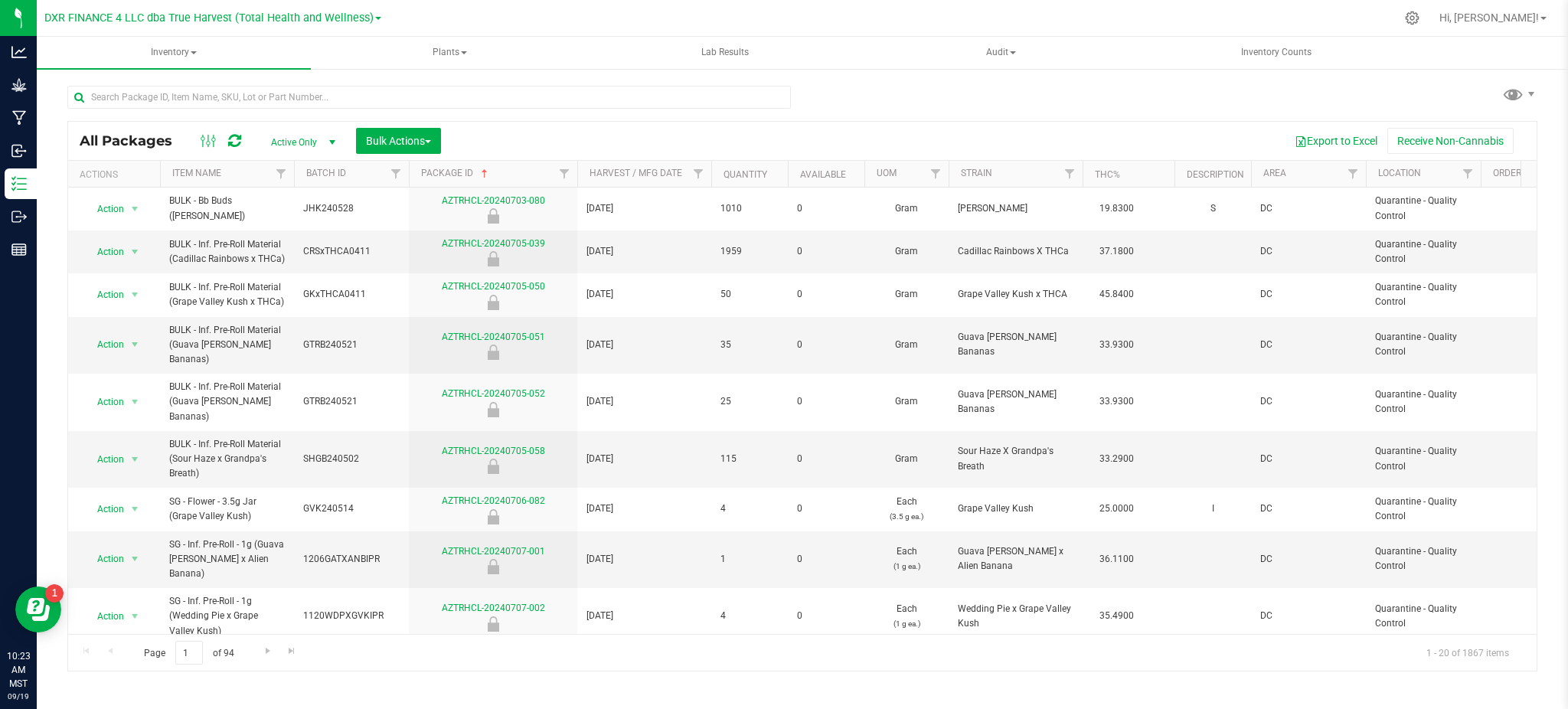
click at [520, 142] on div "Export to Excel Receive Non-Cannabis" at bounding box center [989, 140] width 1073 height 26
click at [424, 176] on link "Package ID" at bounding box center [455, 173] width 69 height 11
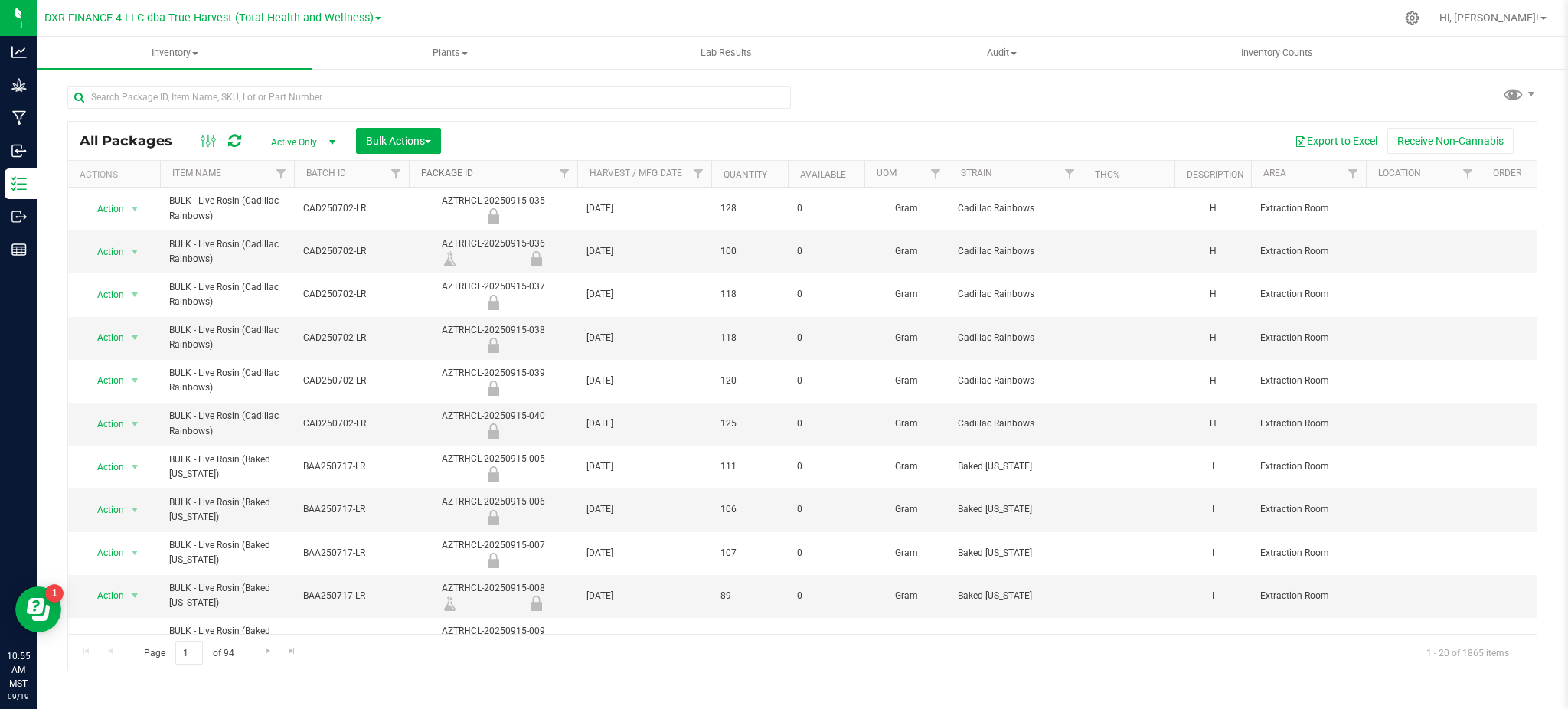
click at [461, 173] on link "Package ID" at bounding box center [447, 173] width 52 height 11
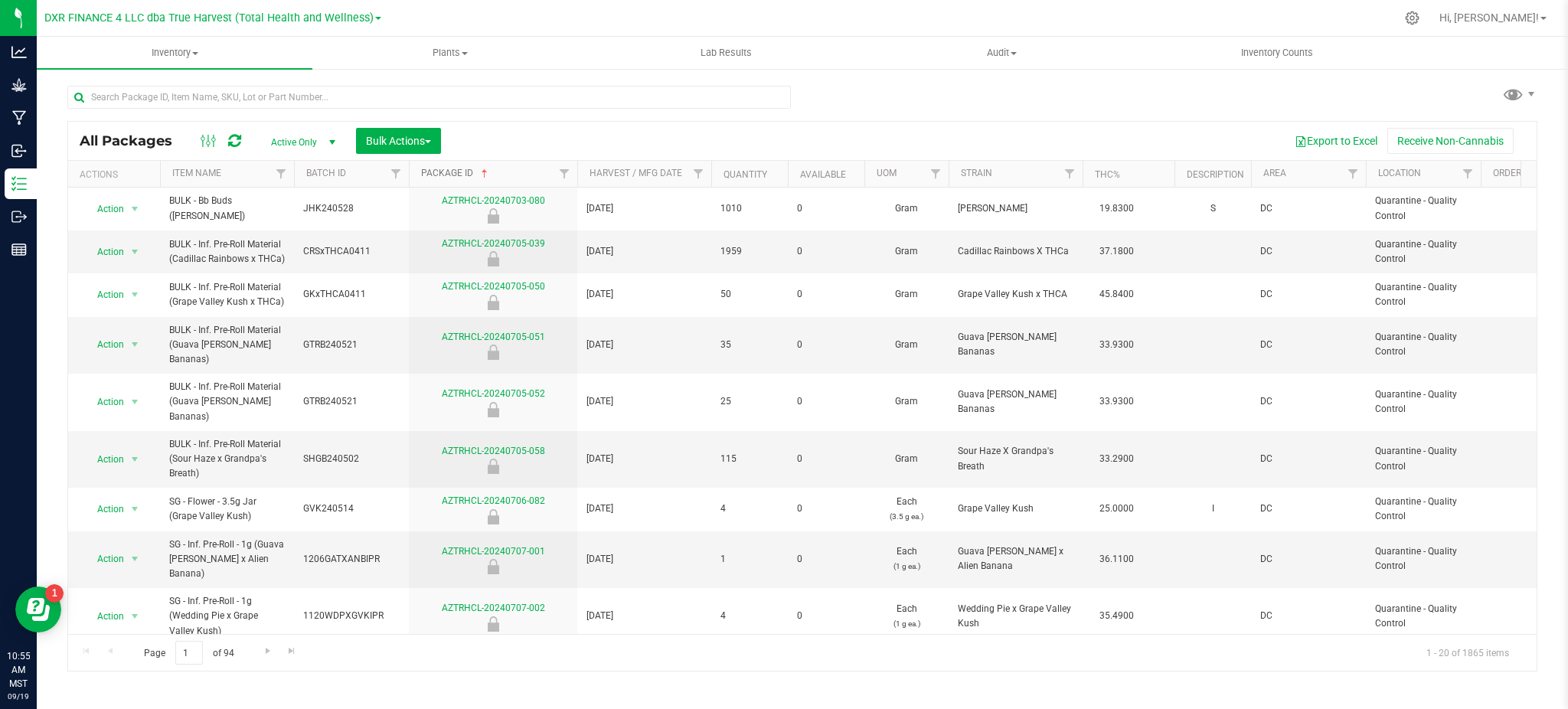
click at [455, 169] on link "Package ID" at bounding box center [455, 173] width 69 height 11
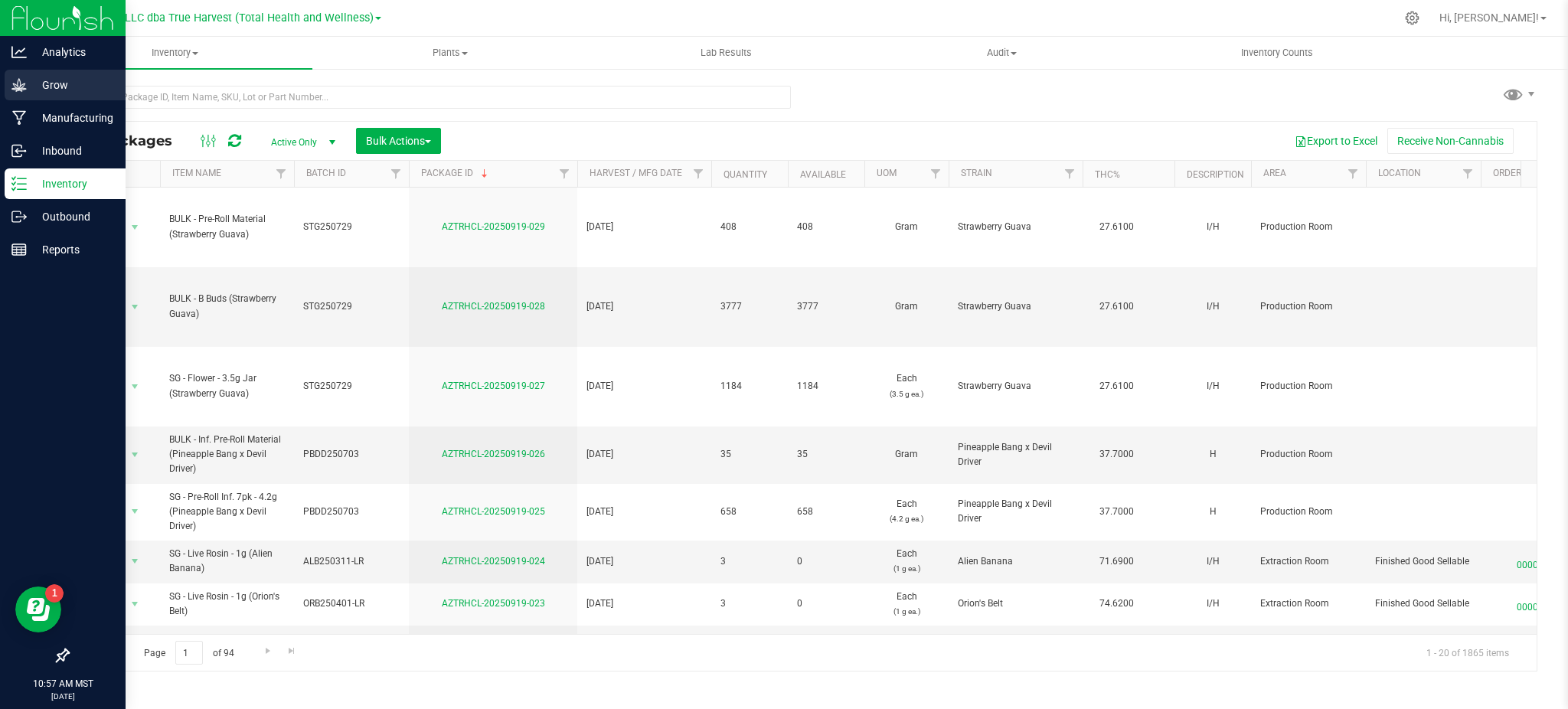
click at [29, 85] on p "Grow" at bounding box center [72, 85] width 92 height 18
click at [41, 86] on p "Grow" at bounding box center [72, 85] width 92 height 18
click at [44, 92] on p "Grow" at bounding box center [72, 85] width 92 height 18
click at [50, 84] on p "Grow" at bounding box center [72, 85] width 92 height 18
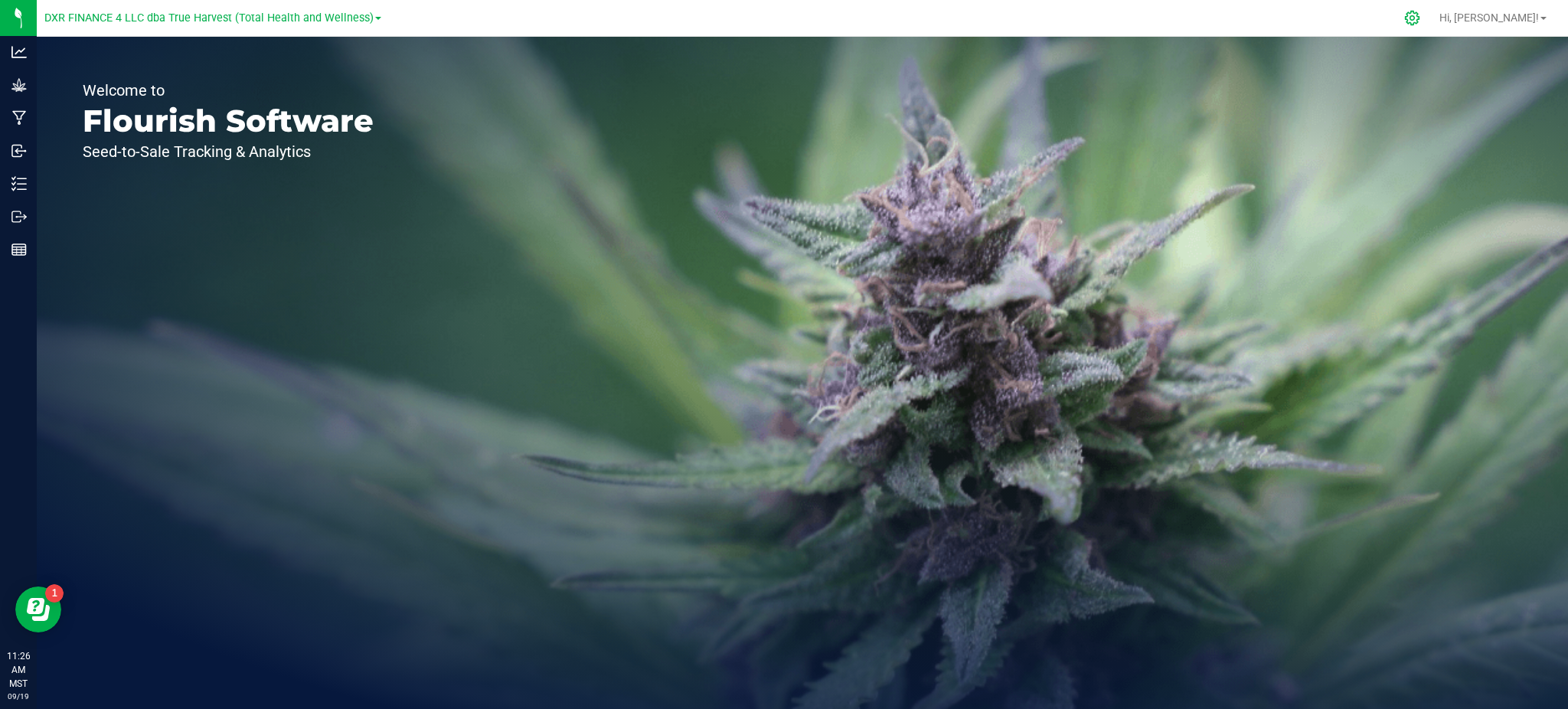
click at [1419, 20] on icon at bounding box center [1412, 17] width 14 height 14
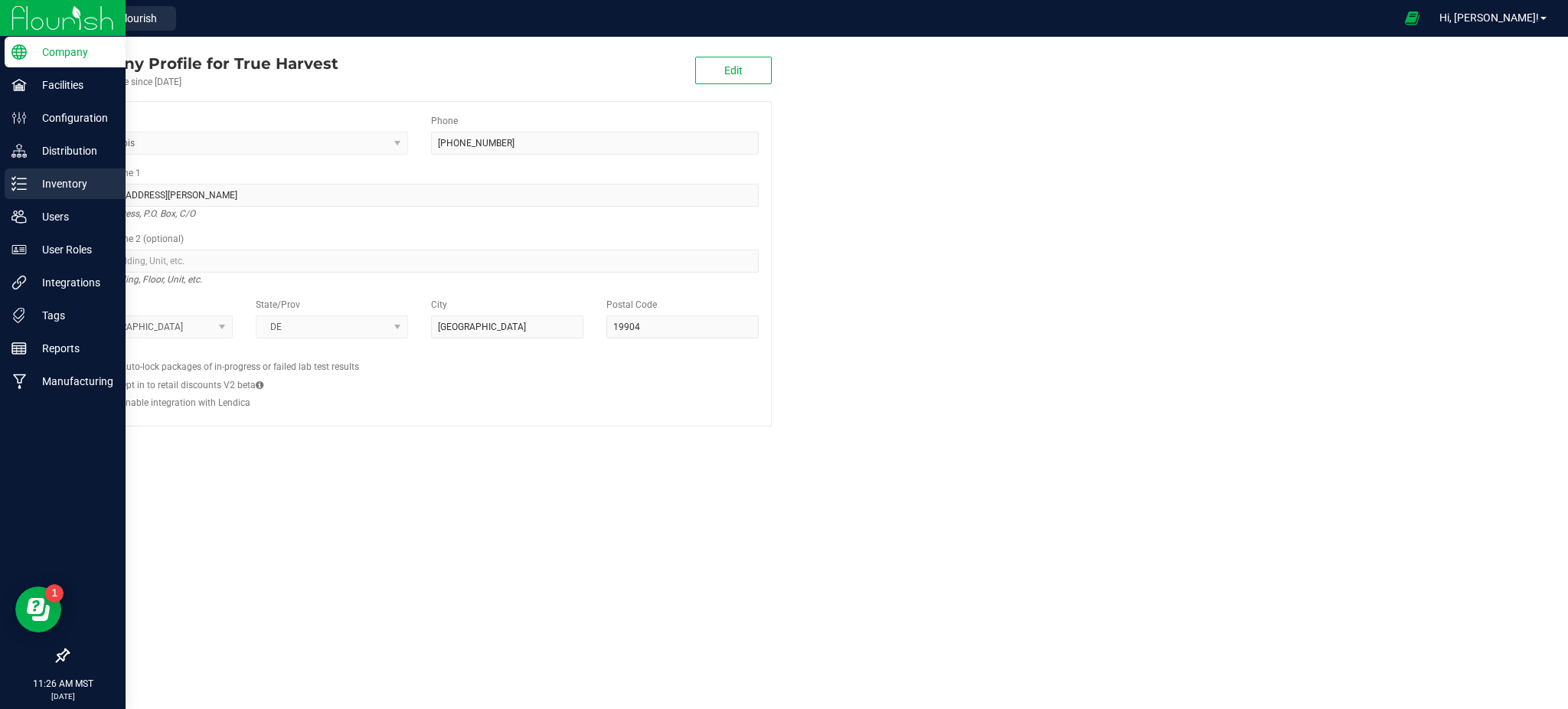
click at [80, 188] on p "Inventory" at bounding box center [72, 183] width 92 height 18
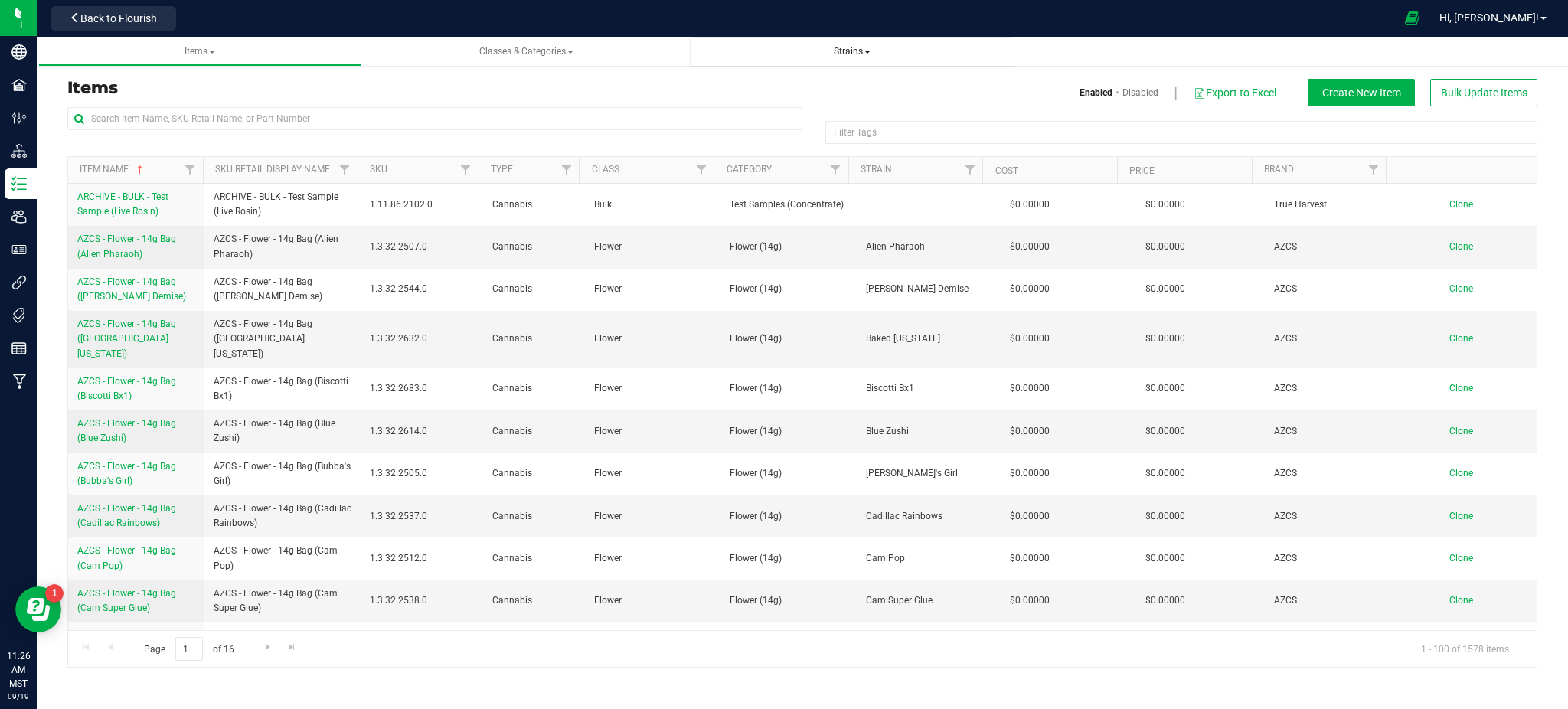
click at [845, 56] on span "Strains" at bounding box center [852, 51] width 37 height 11
click at [750, 87] on span "All strains" at bounding box center [736, 93] width 46 height 13
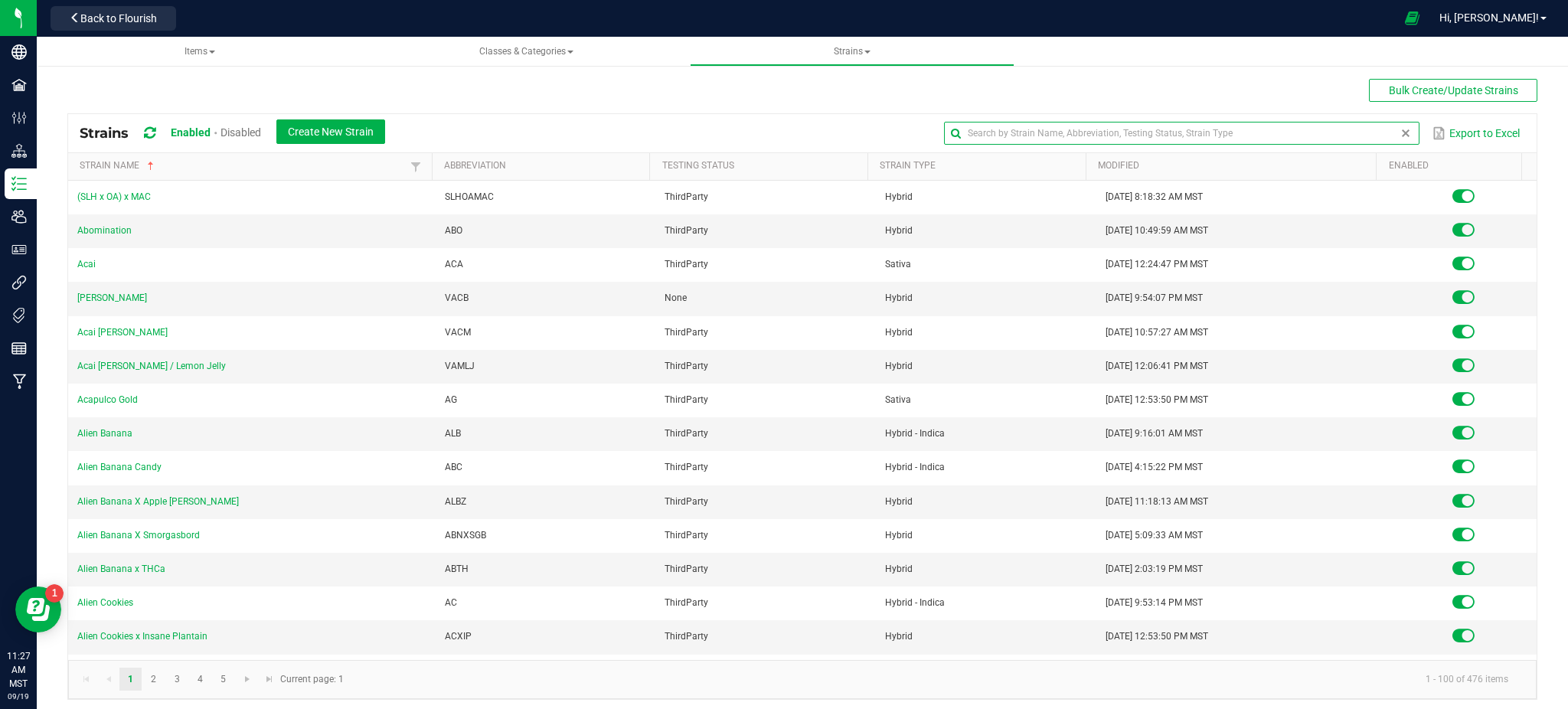
click at [1400, 135] on input "text" at bounding box center [1181, 133] width 475 height 23
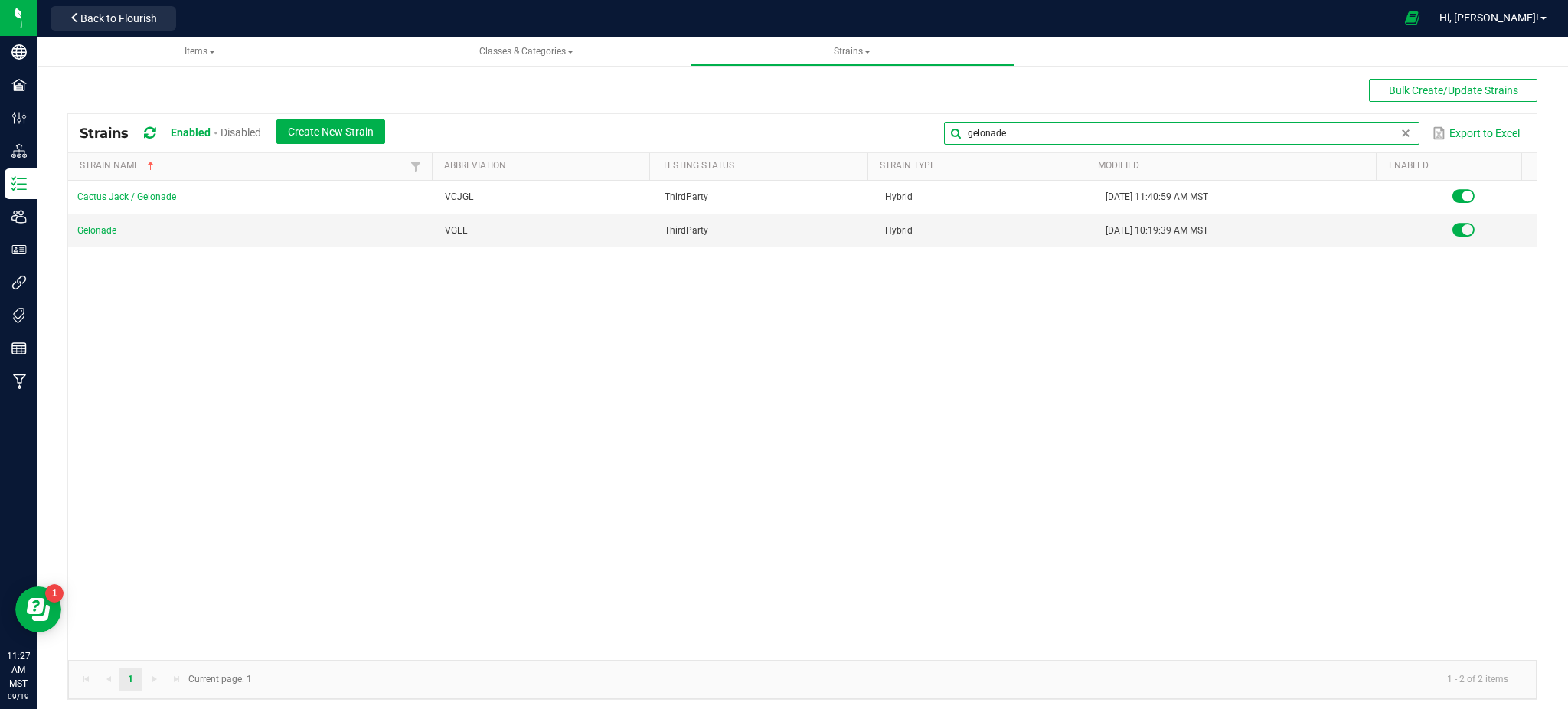
type input "gelonade"
click at [80, 227] on link "Gelonade" at bounding box center [96, 230] width 39 height 11
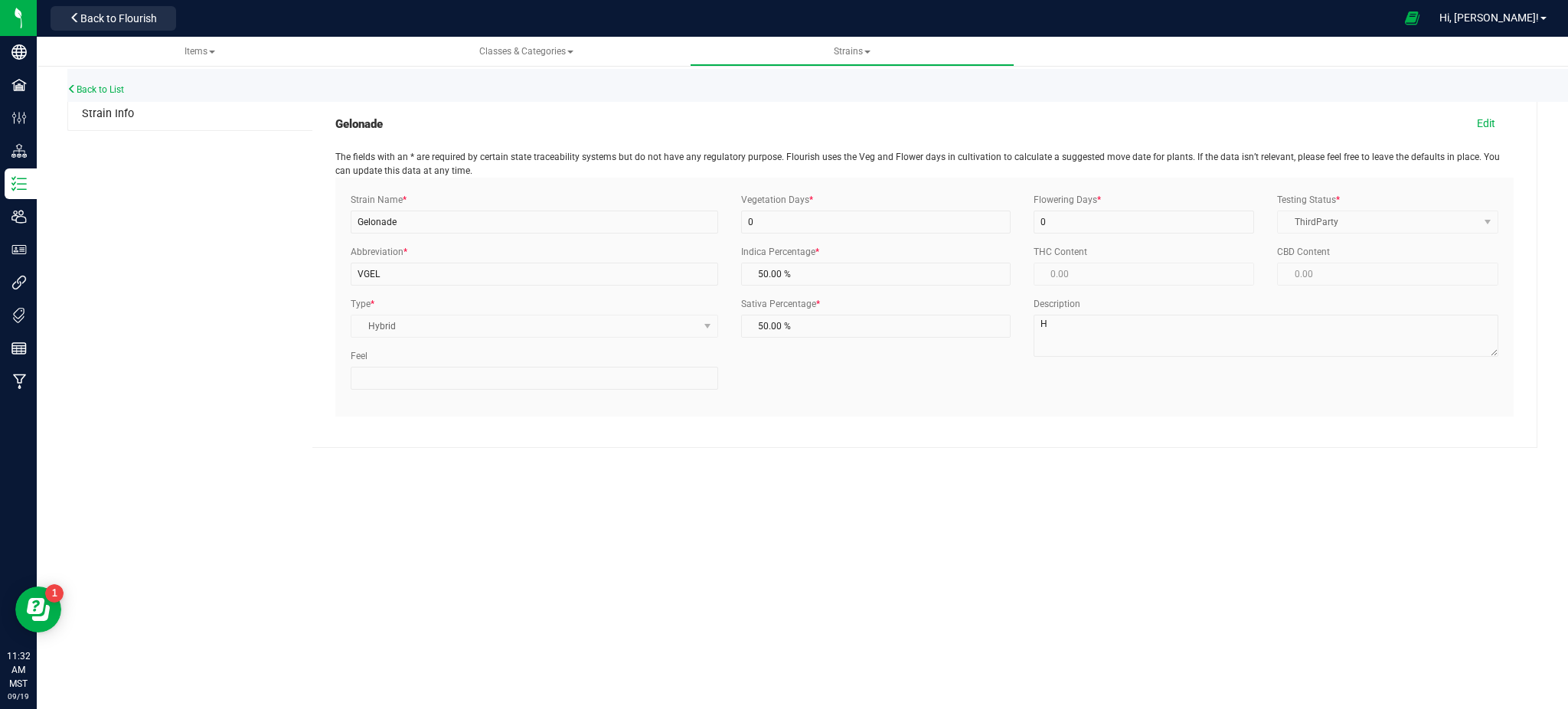
click at [213, 302] on div "Strain Info Gelonade Edit The fields with an * are required by certain state tr…" at bounding box center [802, 273] width 1470 height 350
click at [113, 92] on link "Back to List" at bounding box center [96, 89] width 57 height 11
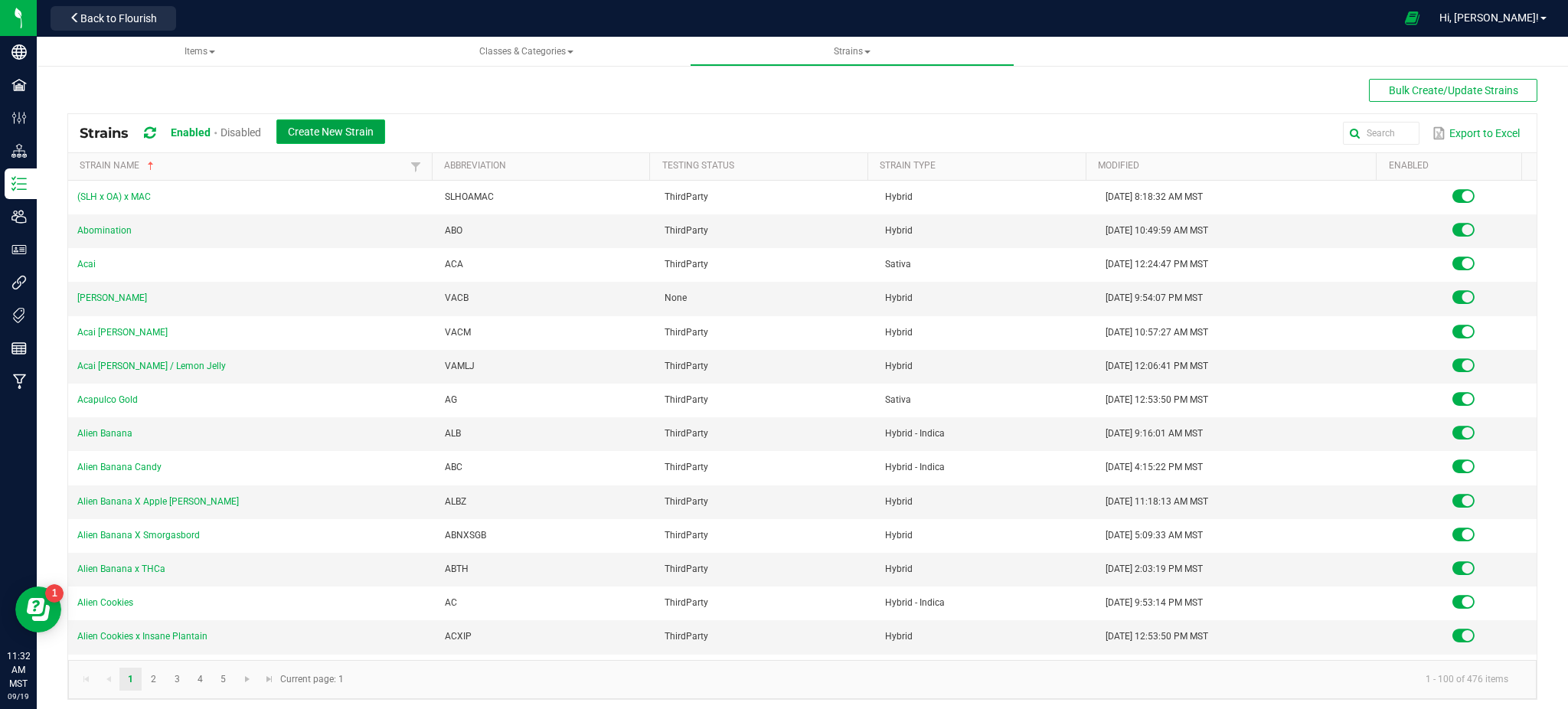
click at [368, 136] on button "Create New Strain" at bounding box center [330, 131] width 109 height 24
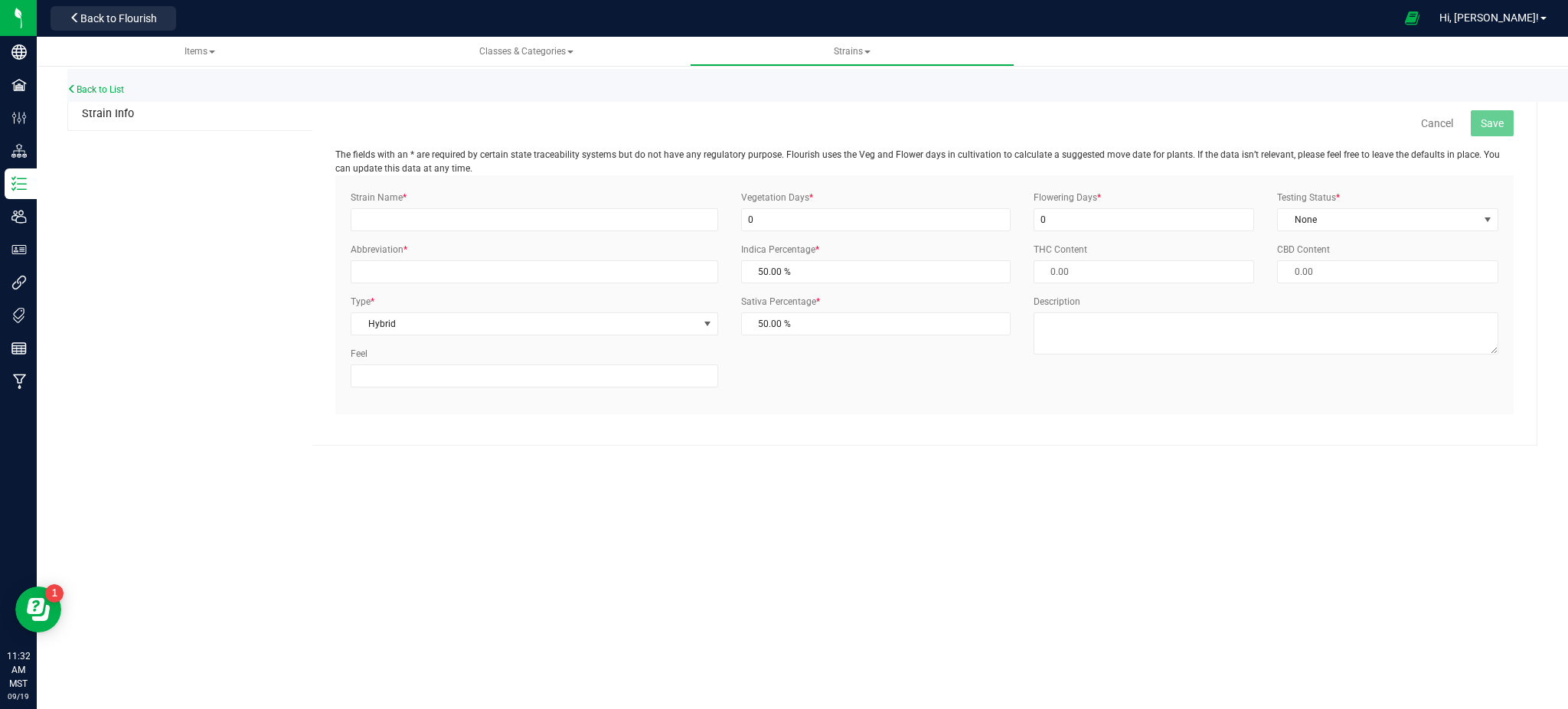
click at [461, 232] on div "Strain Name * Abbreviation * Type * Hybrid Select Indica Sativa Hybrid CBD THC …" at bounding box center [534, 295] width 391 height 208
click at [461, 213] on input "Strain Name *" at bounding box center [534, 220] width 368 height 23
click at [117, 91] on link "Back to List" at bounding box center [96, 89] width 57 height 11
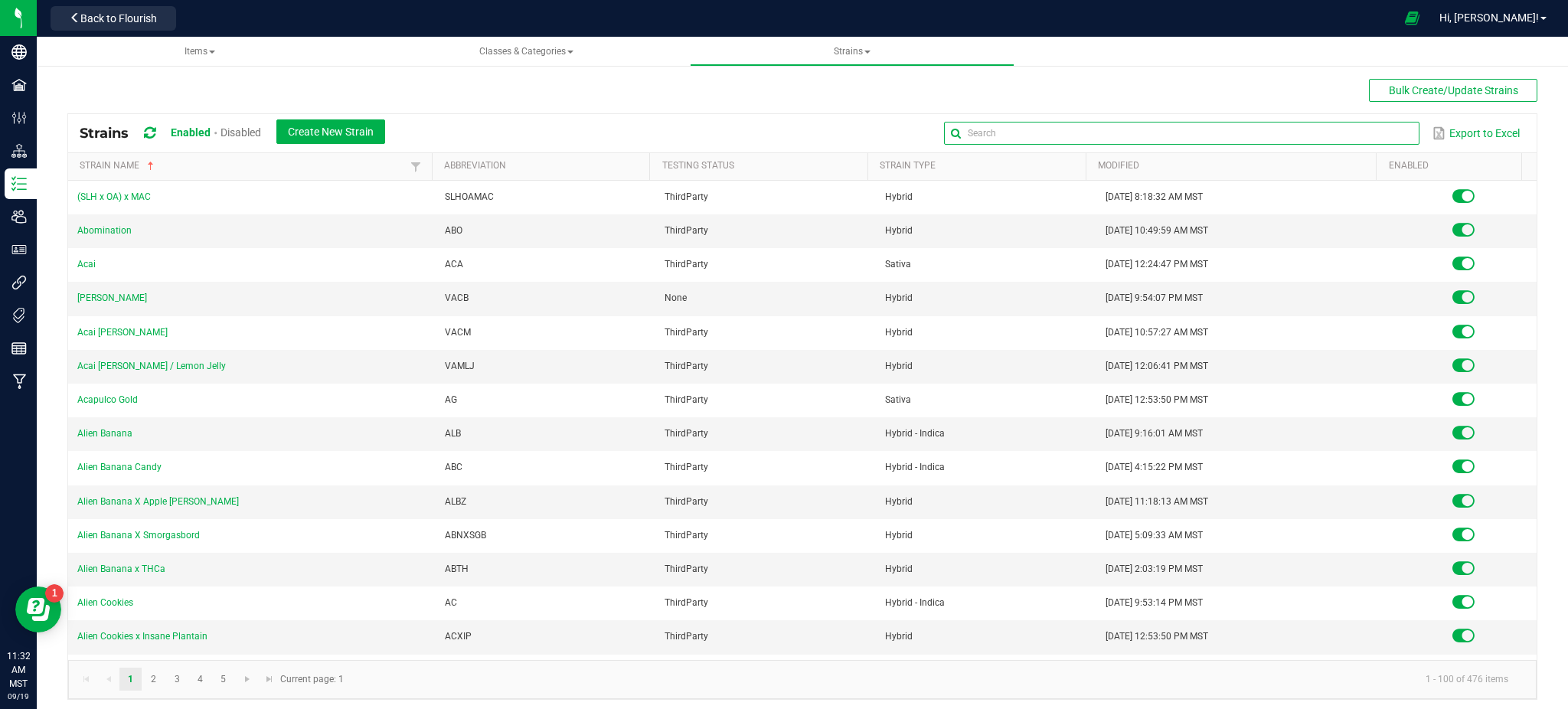
click at [1343, 132] on input "text" at bounding box center [1181, 133] width 475 height 23
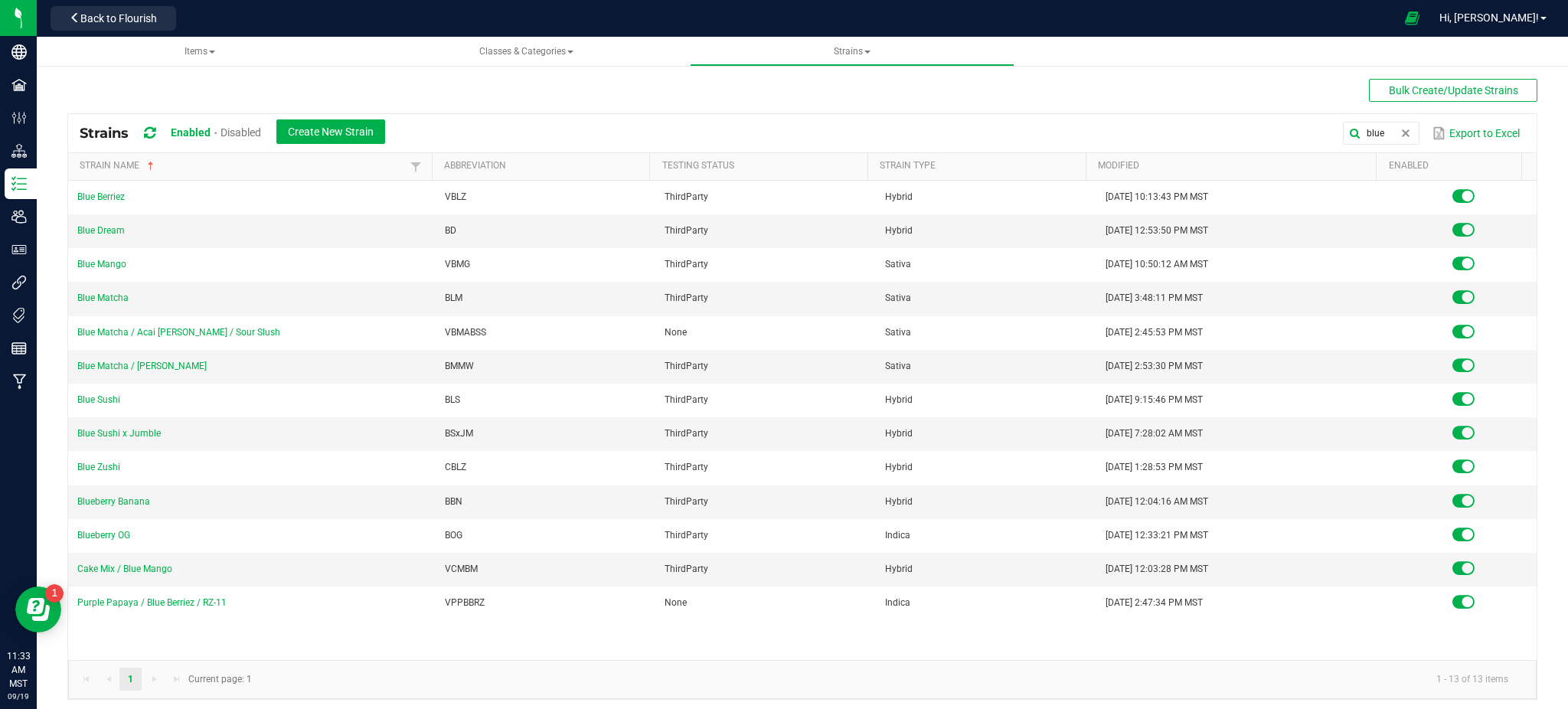
drag, startPoint x: 823, startPoint y: 123, endPoint x: 854, endPoint y: 122, distance: 31.0
click at [823, 123] on div "blue Export to Excel" at bounding box center [960, 133] width 1128 height 26
click at [1370, 136] on input "blue" at bounding box center [1181, 133] width 475 height 23
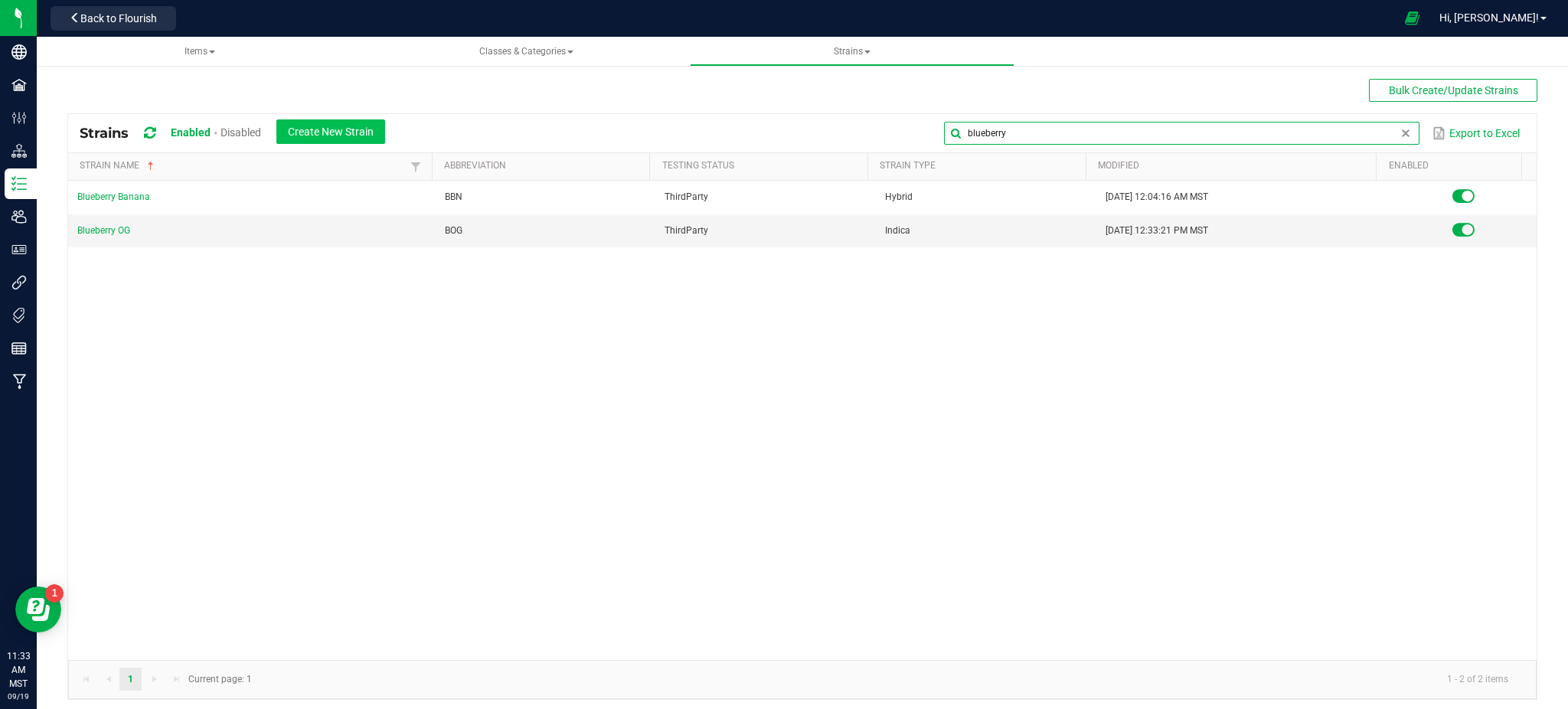
type input "blueberry"
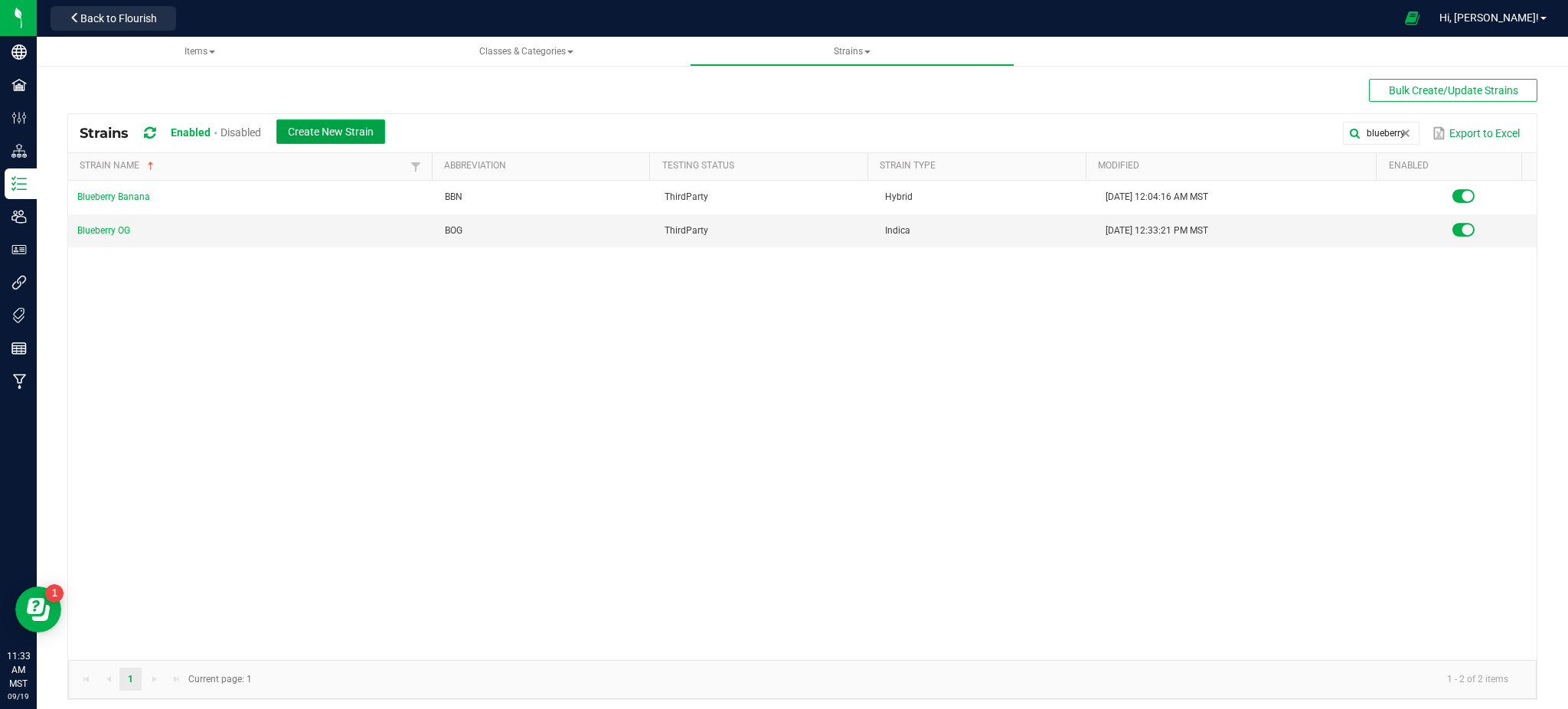
click at [316, 121] on button "Create New Strain" at bounding box center [330, 131] width 109 height 24
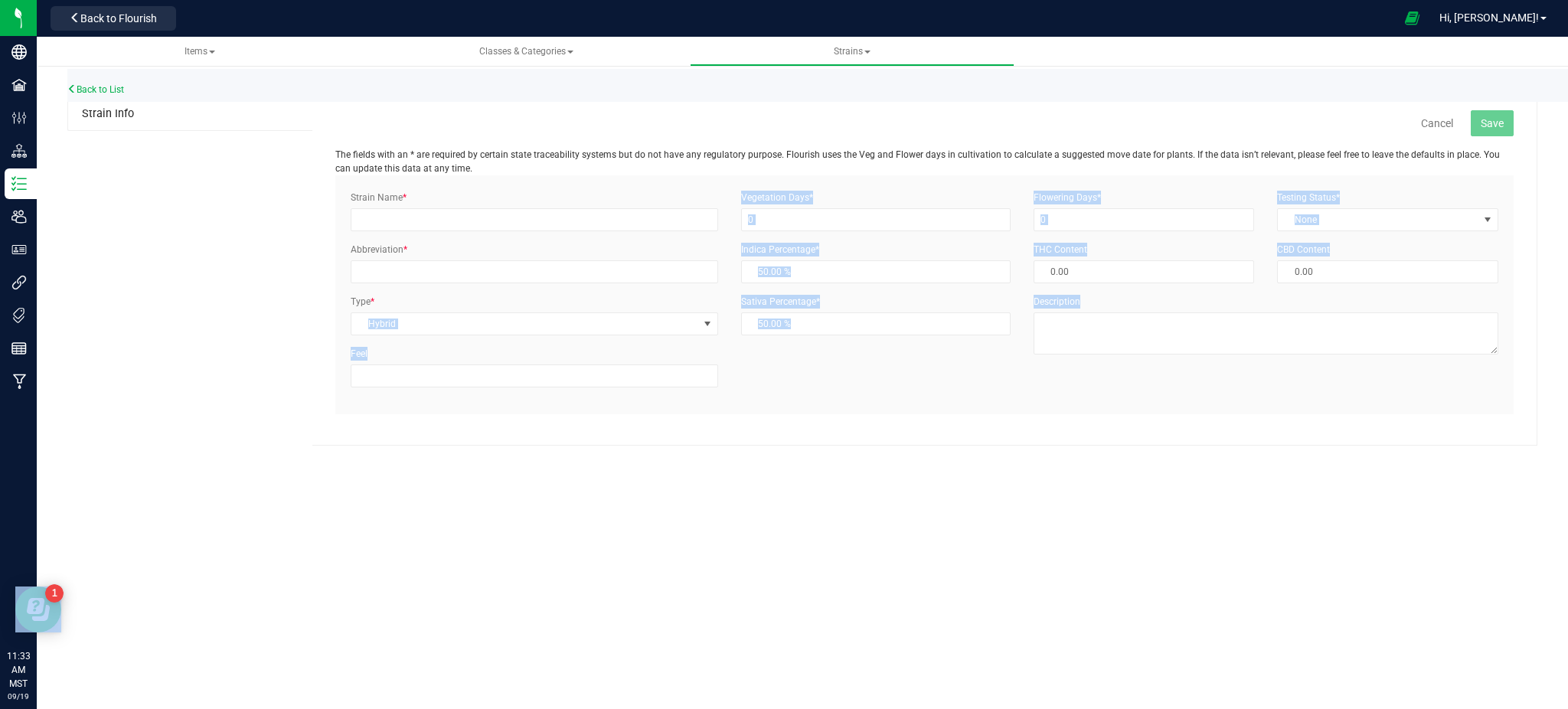
drag, startPoint x: 316, startPoint y: 121, endPoint x: 179, endPoint y: 314, distance: 236.7
click at [179, 314] on div "Strain Info Cancel Save The fields with an * are required by certain state trac…" at bounding box center [802, 272] width 1470 height 347
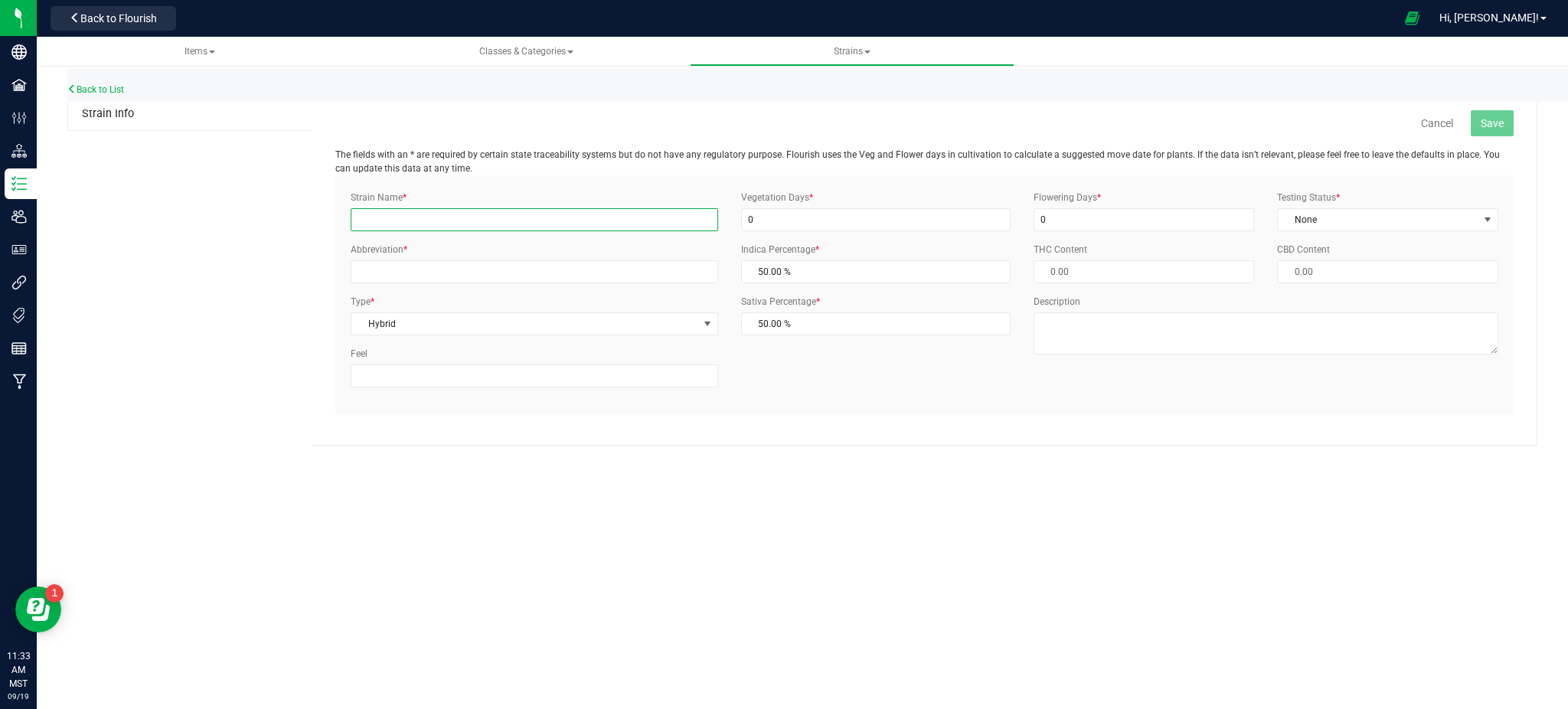
click at [431, 221] on input "Strain Name *" at bounding box center [534, 220] width 368 height 23
type input "Blueberry"
click at [468, 264] on input "Abbreviation *" at bounding box center [534, 272] width 368 height 23
type input "BLB"
click at [189, 268] on div "Strain Info Cancel Save The fields with an * are required by certain state trac…" at bounding box center [802, 272] width 1470 height 347
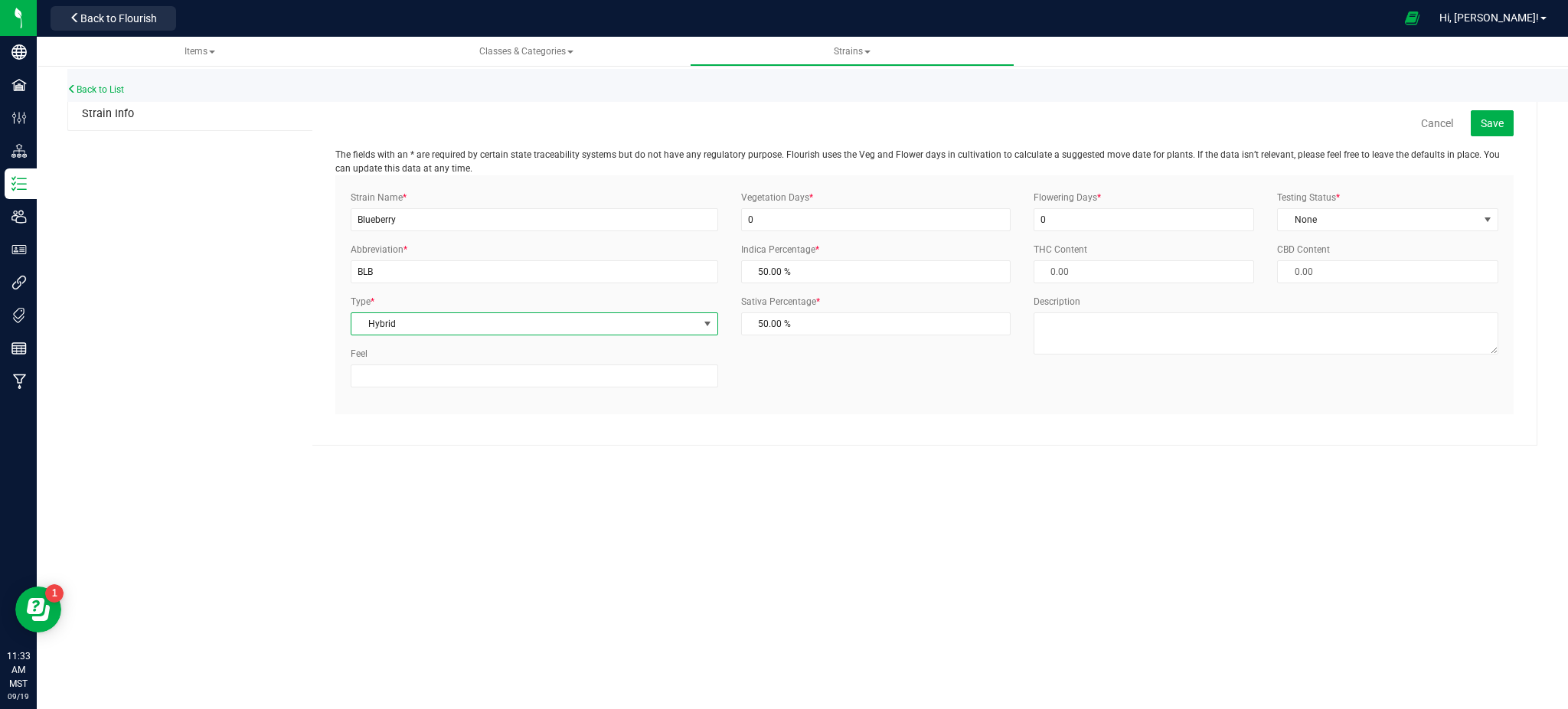
click at [405, 329] on span "Hybrid" at bounding box center [524, 323] width 346 height 21
click at [412, 329] on span "Hybrid" at bounding box center [524, 323] width 346 height 21
click at [428, 471] on li "Hybrid - Indica" at bounding box center [534, 464] width 366 height 23
drag, startPoint x: 819, startPoint y: 508, endPoint x: 807, endPoint y: 324, distance: 184.4
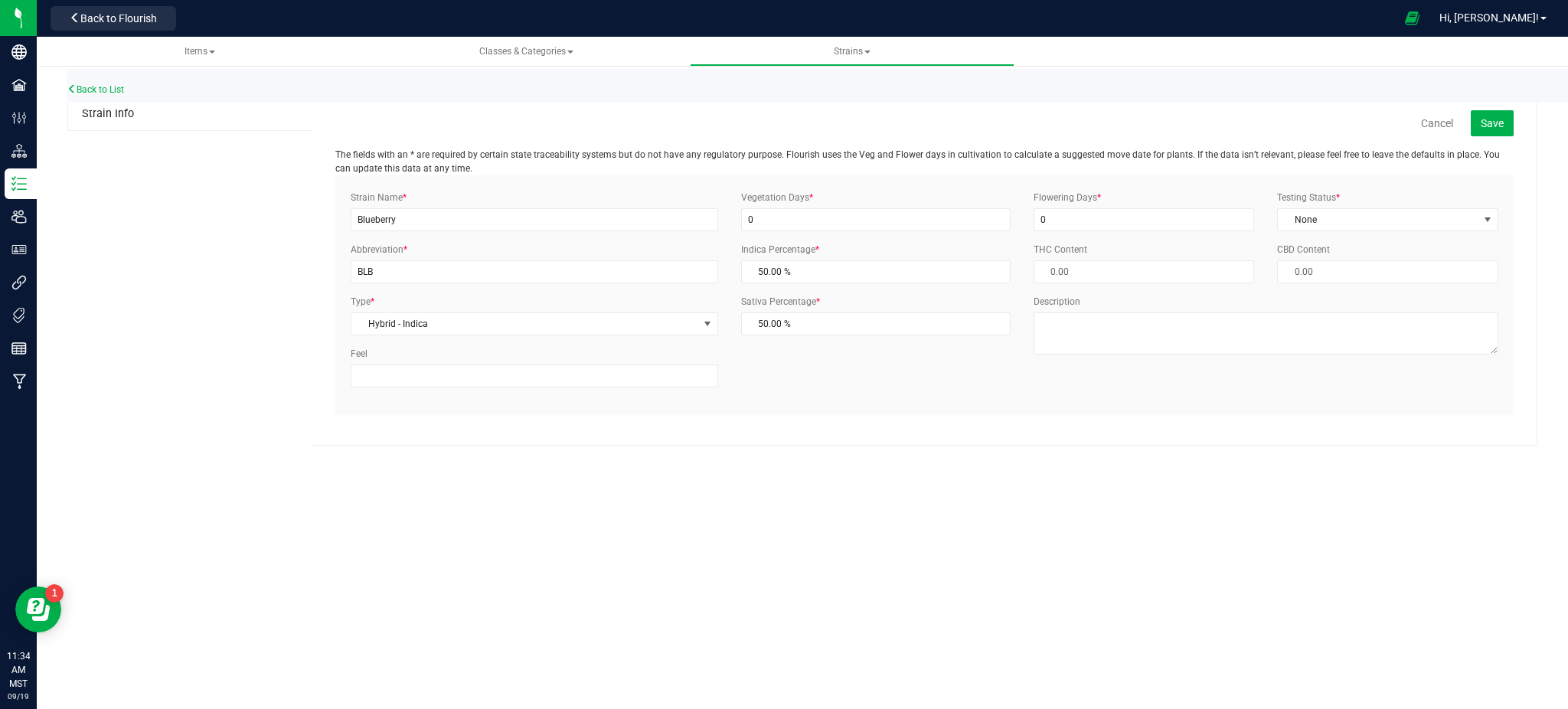
click at [819, 489] on div "Items Classes & Categories Strains All strains Create new strain Back to List S…" at bounding box center [802, 372] width 1531 height 672
click at [829, 268] on span "50.00 % 50" at bounding box center [875, 272] width 269 height 23
drag, startPoint x: 828, startPoint y: 281, endPoint x: 585, endPoint y: 254, distance: 244.5
click at [595, 253] on div "Strain Name * Blueberry Abbreviation * BLB Type * Hybrid - Indica Select Indica…" at bounding box center [923, 295] width 1170 height 208
type input "8"
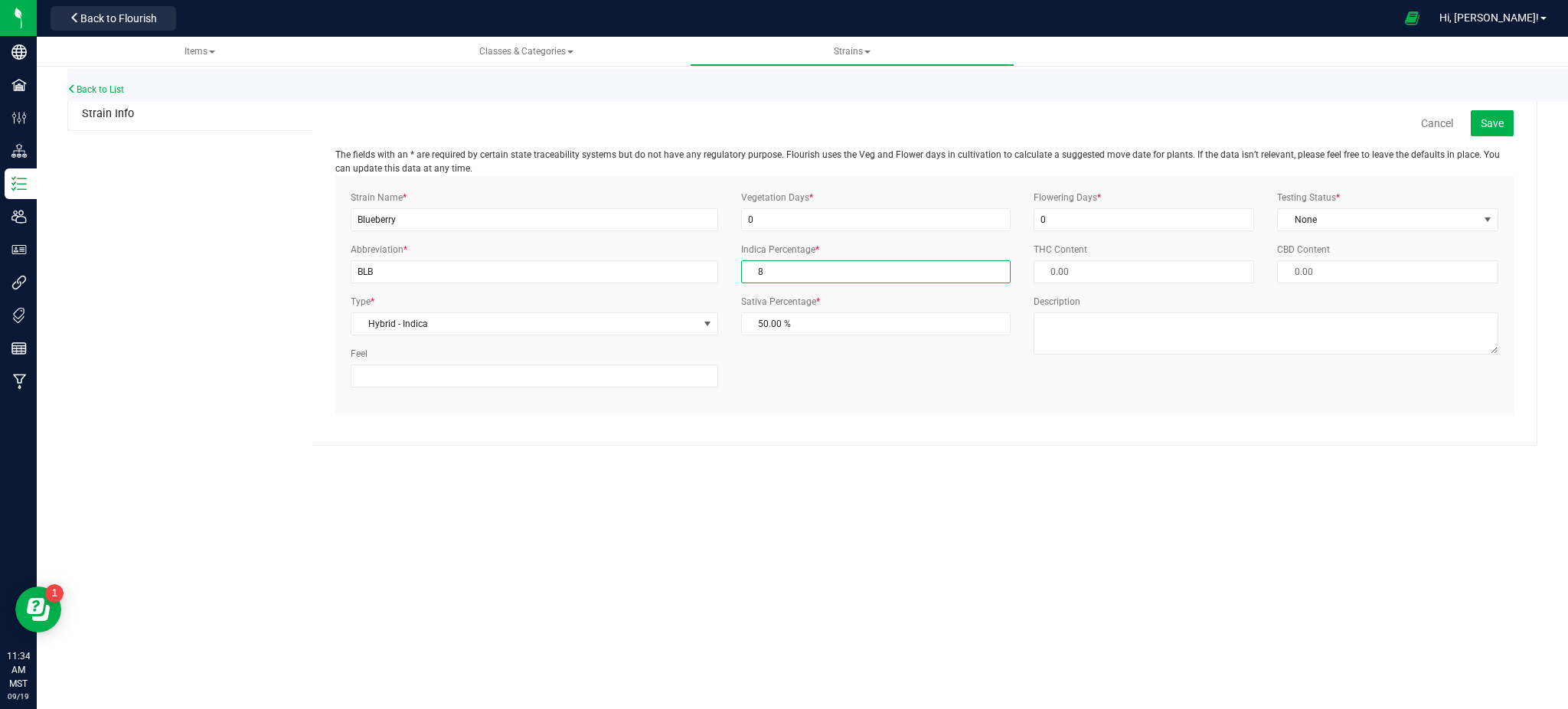
type input "92.00 %"
type input "80"
type input "20.00 %"
type input "80.00 %"
click at [1082, 576] on div "Items Classes & Categories Strains All strains Create new strain Back to List S…" at bounding box center [802, 372] width 1531 height 672
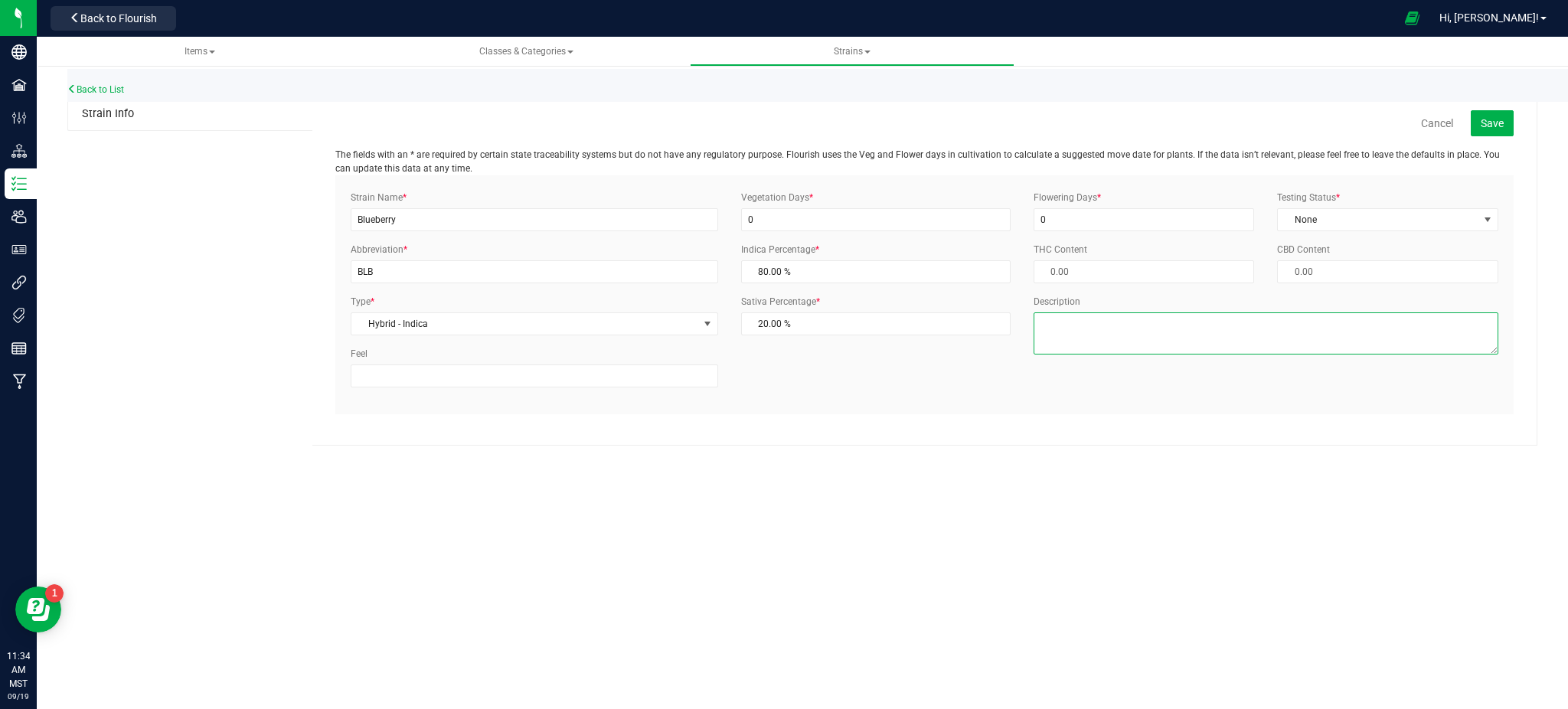
click at [1110, 350] on textarea "Description" at bounding box center [1266, 334] width 465 height 42
type textarea "I/H"
click at [1101, 546] on div "Items Classes & Categories Strains All strains Create new strain Back to List S…" at bounding box center [802, 372] width 1531 height 672
drag, startPoint x: 1497, startPoint y: 119, endPoint x: 1392, endPoint y: 172, distance: 117.6
click at [1422, 183] on div "Cancel Save The fields with an * are required by certain state traceability sys…" at bounding box center [924, 261] width 1178 height 304
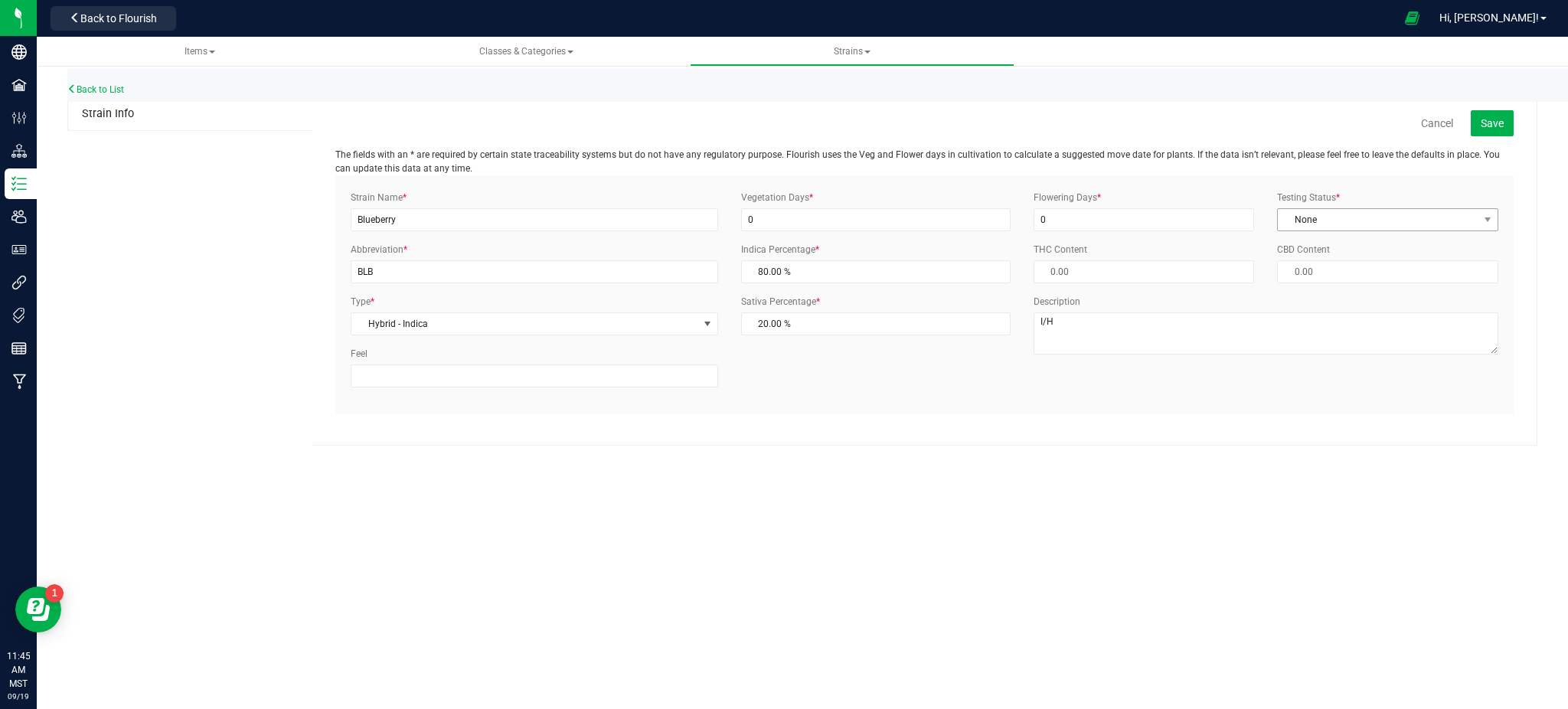
drag, startPoint x: 1392, startPoint y: 172, endPoint x: 1388, endPoint y: 221, distance: 49.2
click at [1390, 177] on div "Cancel Save The fields with an * are required by certain state traceability sys…" at bounding box center [924, 261] width 1178 height 304
click at [1388, 224] on span "None" at bounding box center [1378, 220] width 201 height 21
drag, startPoint x: 1300, startPoint y: 273, endPoint x: 1305, endPoint y: 243, distance: 30.4
click at [1301, 272] on li "ThirdParty" at bounding box center [1388, 269] width 220 height 23
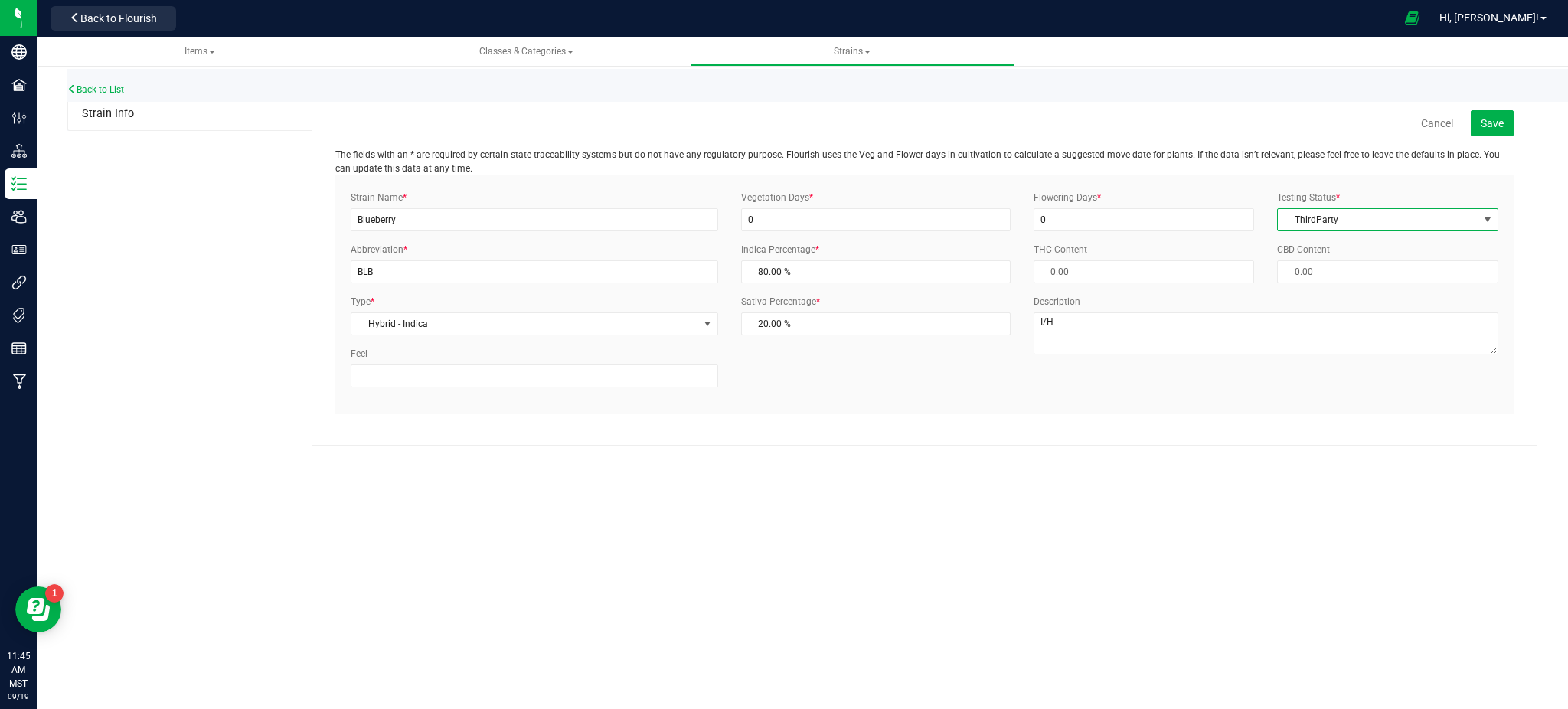
drag, startPoint x: 1310, startPoint y: 124, endPoint x: 1458, endPoint y: 163, distance: 153.1
click at [1314, 124] on div "Cancel Save" at bounding box center [1219, 123] width 590 height 26
click at [1485, 127] on span "Save" at bounding box center [1492, 123] width 23 height 13
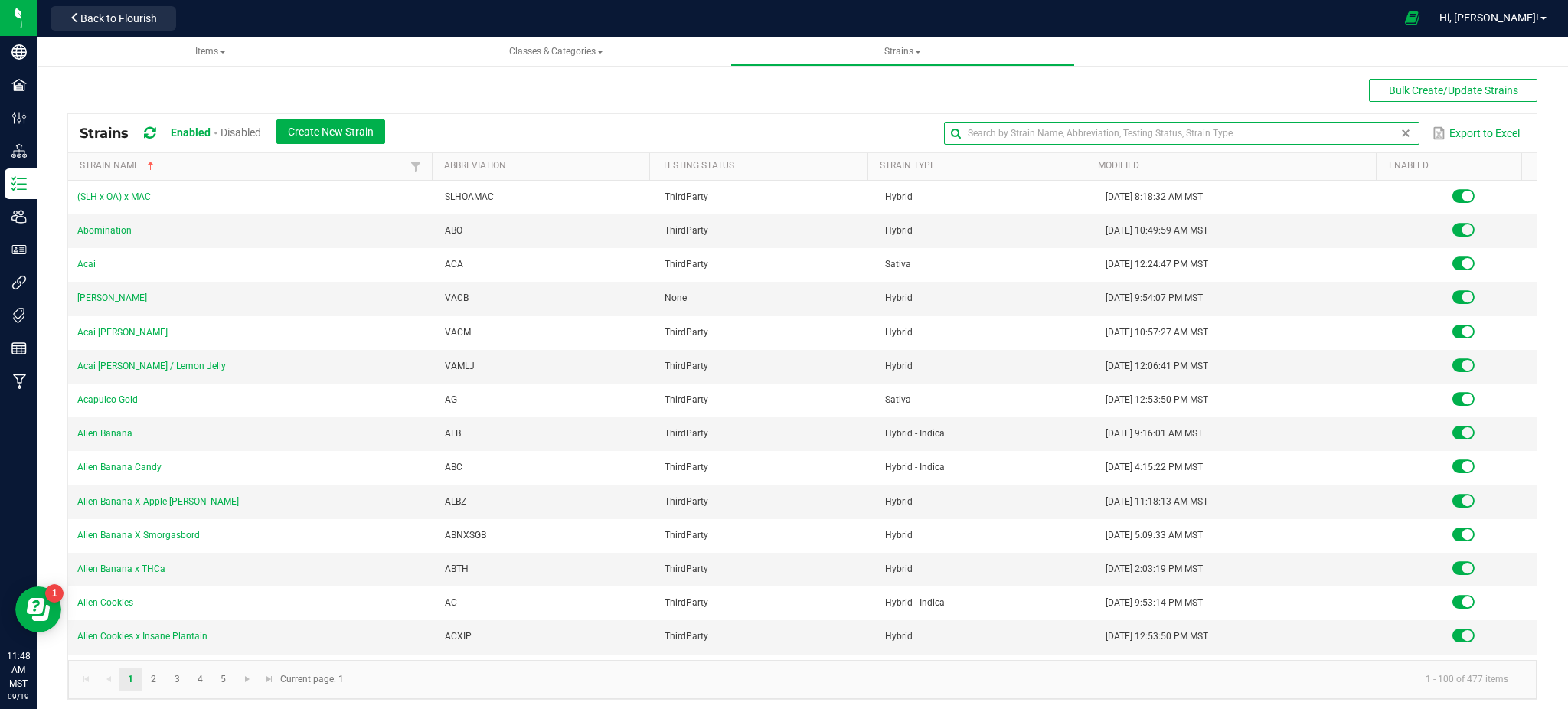
click at [1352, 131] on input "text" at bounding box center [1181, 133] width 475 height 23
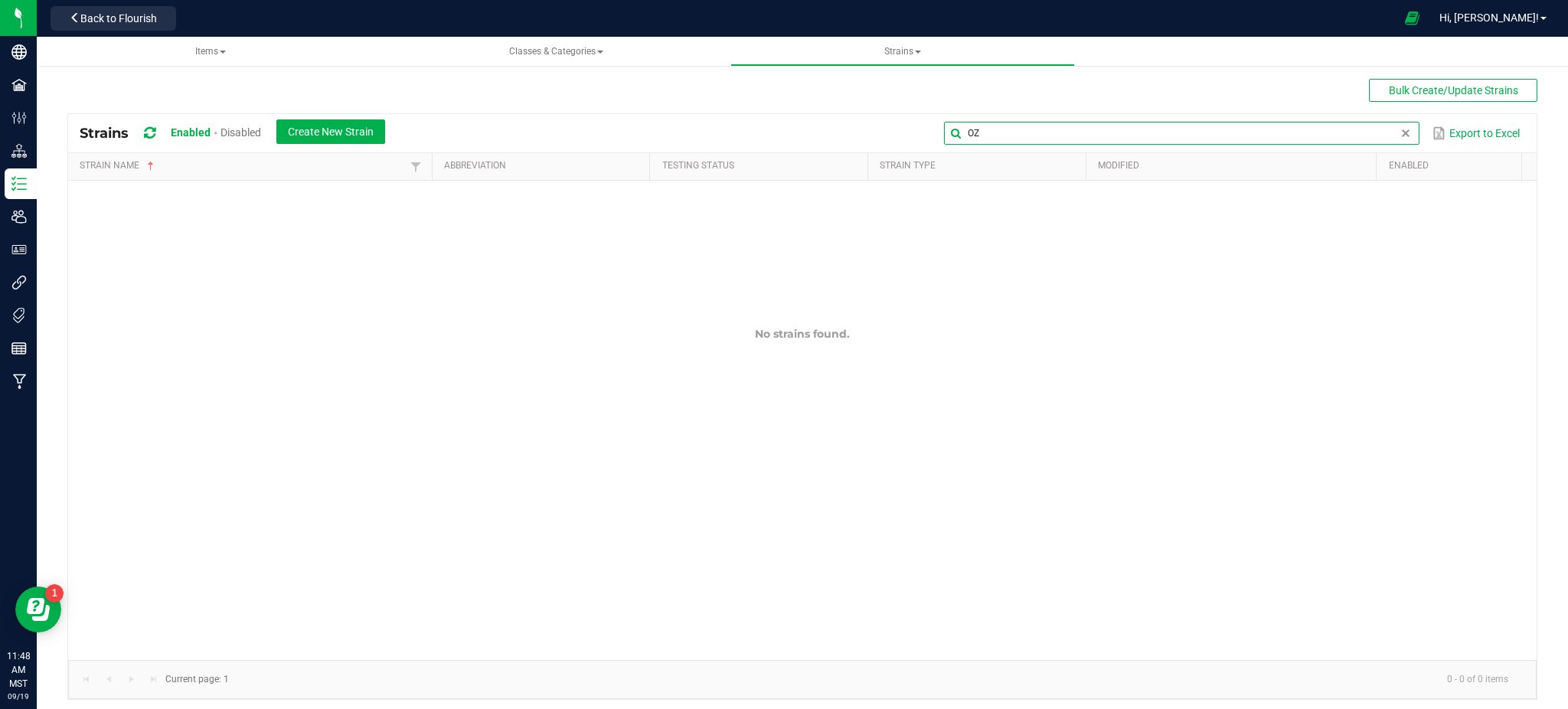
type input "O"
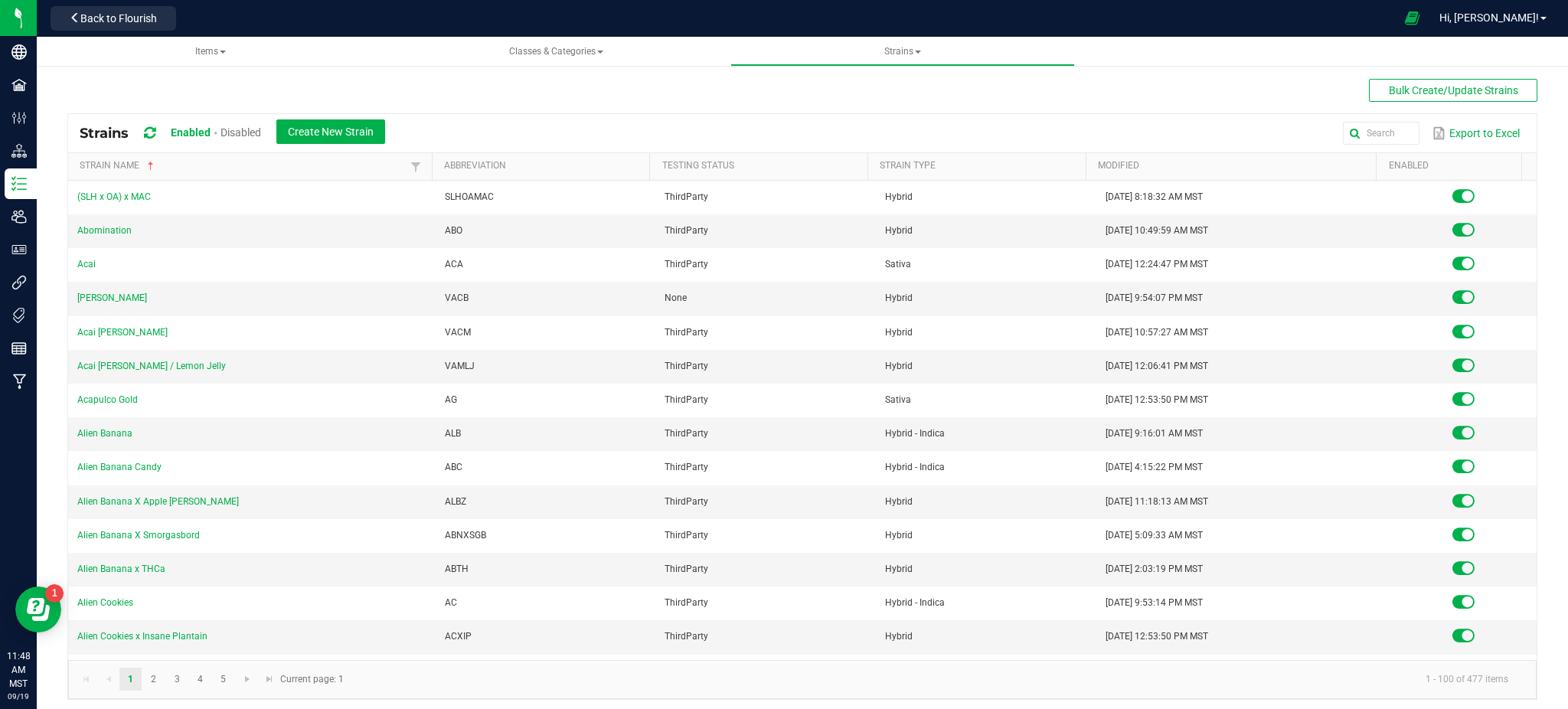
drag, startPoint x: 515, startPoint y: 95, endPoint x: 406, endPoint y: 95, distance: 109.0
click at [488, 95] on div "Bulk Create/Update Strains Strains Enabled Disabled Create New Strain Export to…" at bounding box center [802, 389] width 1470 height 620
click at [344, 130] on span "Create New Strain" at bounding box center [330, 131] width 86 height 13
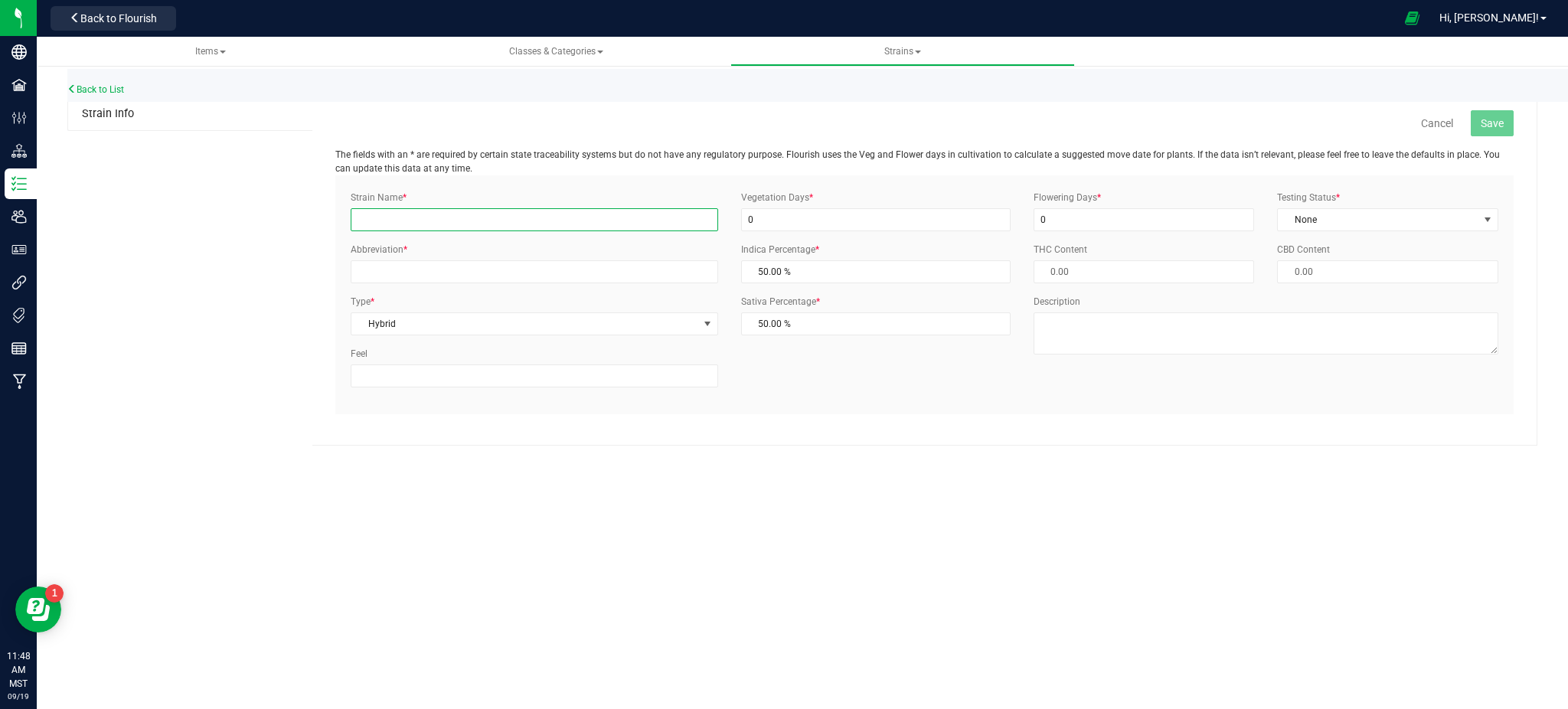
click at [427, 225] on input "Strain Name *" at bounding box center [534, 220] width 368 height 23
type input "OZK x Cherry C"
click at [299, 234] on div "Strain Info Cancel Save The fields with an * are required by certain state trac…" at bounding box center [802, 272] width 1470 height 347
click at [392, 268] on input "Abbreviation *" at bounding box center [534, 272] width 368 height 23
click at [135, 413] on div "Strain Info Cancel Save The fields with an * are required by certain state trac…" at bounding box center [802, 272] width 1470 height 347
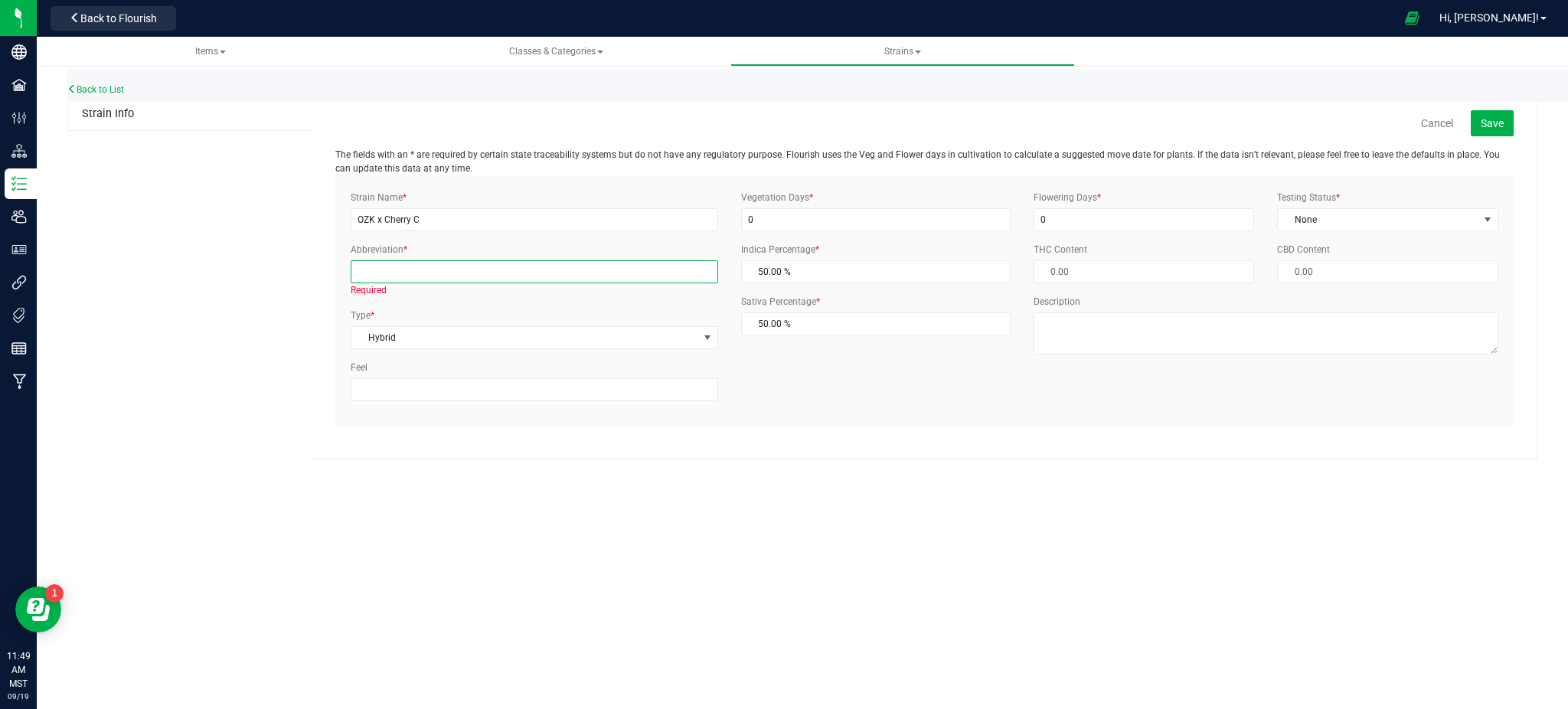
click at [372, 270] on input "Abbreviation *" at bounding box center [534, 272] width 368 height 23
type input "OZK"
drag, startPoint x: 652, startPoint y: 514, endPoint x: 593, endPoint y: 412, distance: 117.8
click at [651, 509] on div "Items Classes & Categories Strains Back to List Strain Info Cancel Save The fie…" at bounding box center [802, 372] width 1531 height 672
click at [576, 323] on span "Hybrid" at bounding box center [524, 323] width 346 height 21
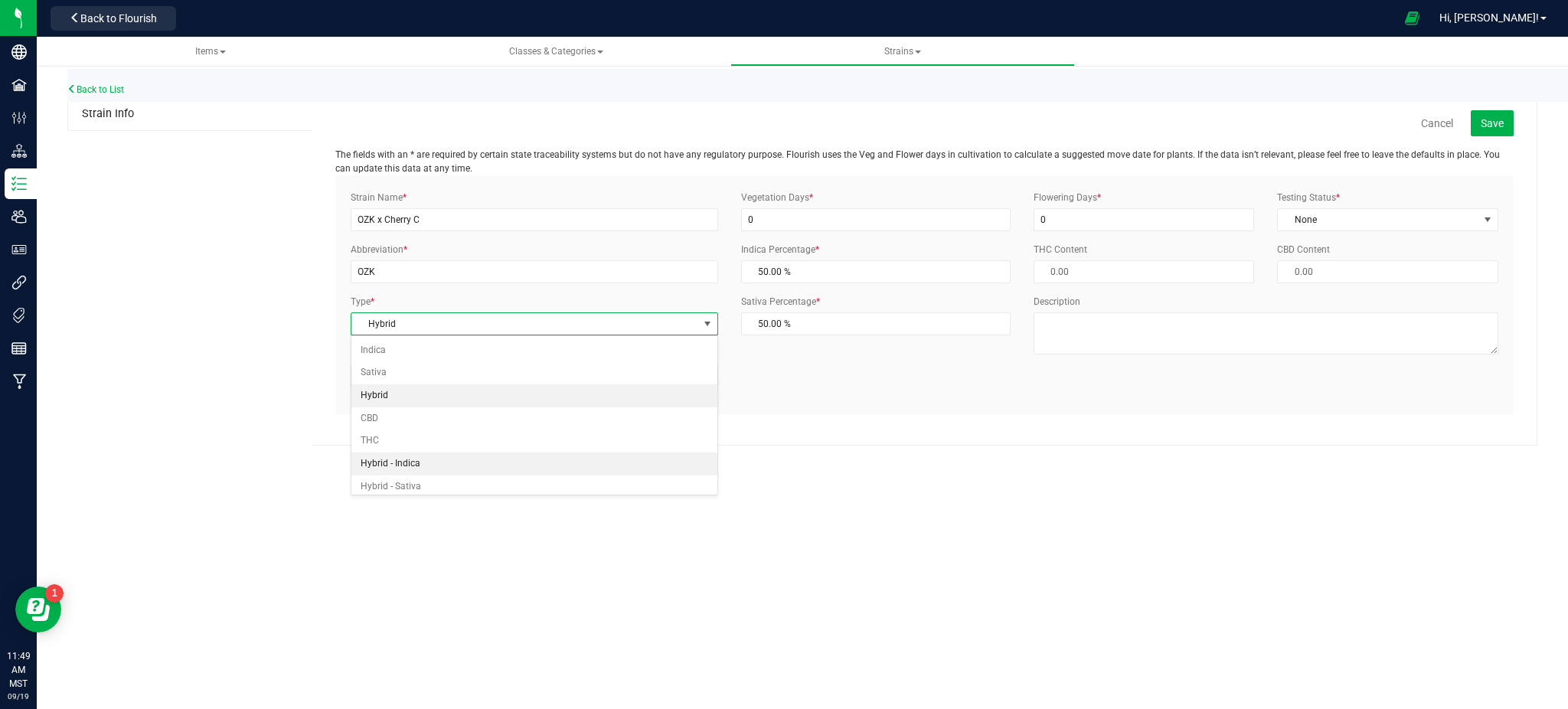
click at [387, 461] on li "Hybrid - Indica" at bounding box center [534, 464] width 366 height 23
drag, startPoint x: 608, startPoint y: 513, endPoint x: 618, endPoint y: 498, distance: 18.0
click at [618, 498] on div "Items Classes & Categories Strains Back to List Strain Info Cancel Save The fie…" at bounding box center [802, 372] width 1531 height 672
drag, startPoint x: 862, startPoint y: 278, endPoint x: 424, endPoint y: 318, distance: 439.8
click at [437, 318] on div "Strain Name * OZK x Cherry C Abbreviation * OZK Type * Hybrid - Indica Select I…" at bounding box center [923, 295] width 1170 height 208
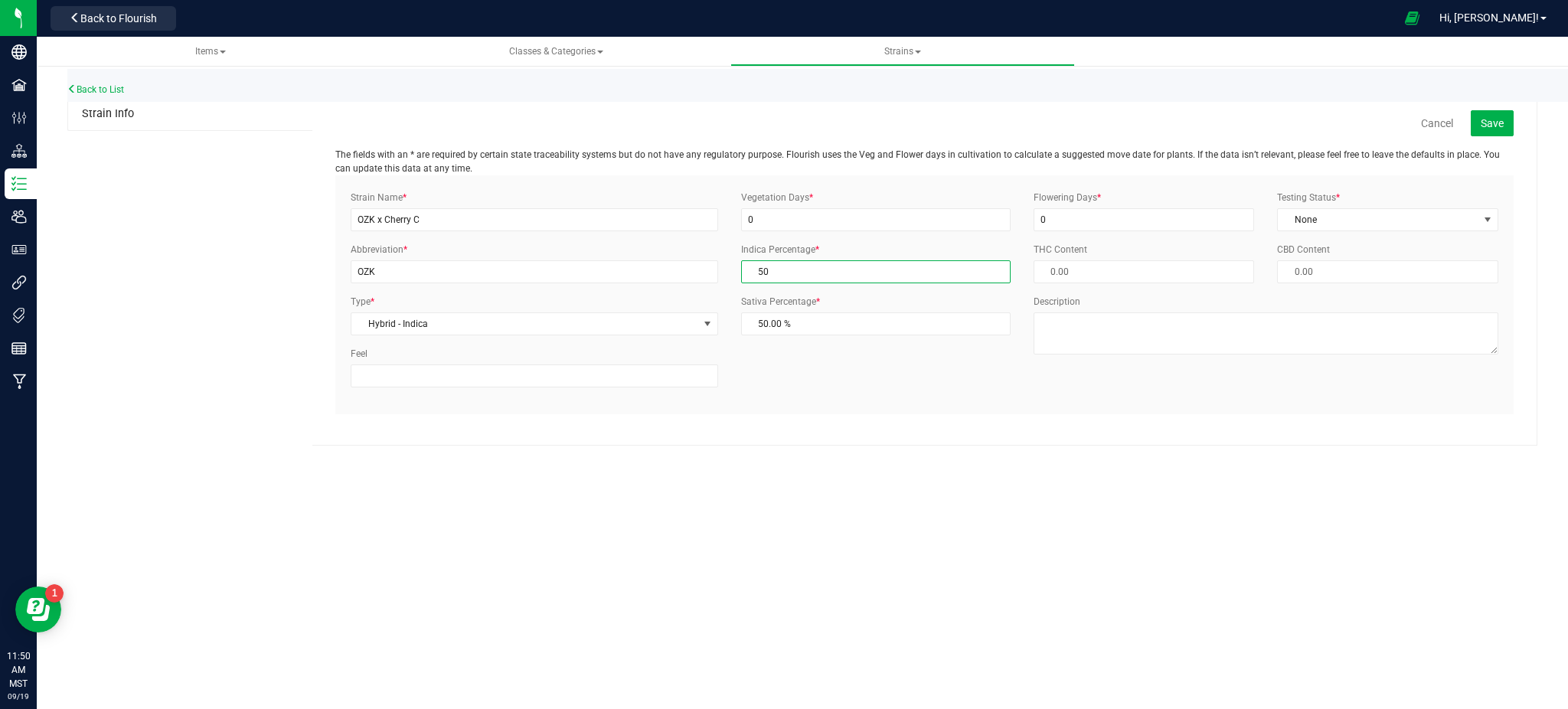
type input "7"
type input "93.00 %"
type input "70"
type input "30.00 %"
type input "70.00 %"
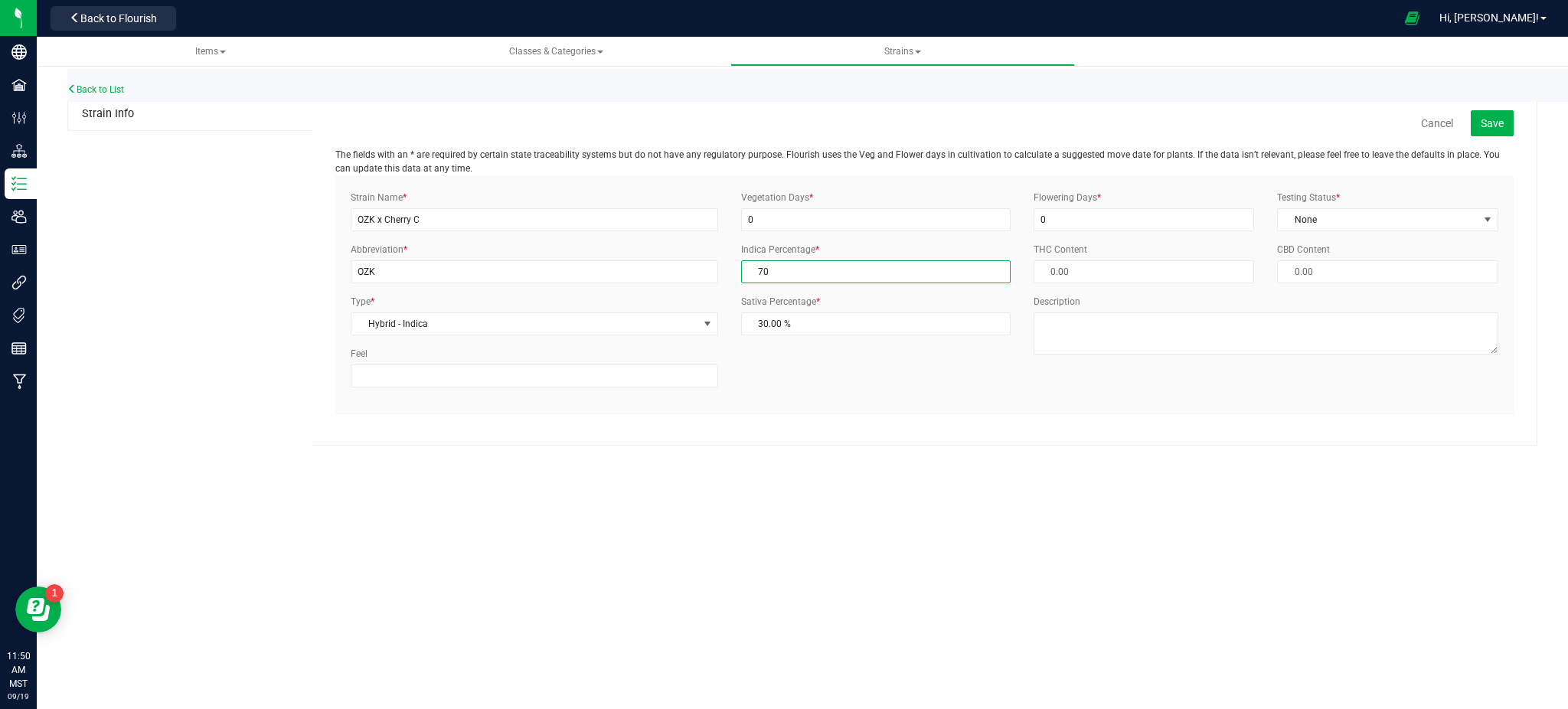
click at [880, 520] on div "Items Classes & Categories Strains Back to List Strain Info Cancel Save The fie…" at bounding box center [802, 372] width 1531 height 672
click at [1100, 342] on textarea "Description" at bounding box center [1266, 334] width 465 height 42
type textarea "I/H"
click at [1006, 559] on div "Items Classes & Categories Strains Back to List Strain Info Cancel Save The fie…" at bounding box center [802, 372] width 1531 height 672
drag, startPoint x: 809, startPoint y: 218, endPoint x: 622, endPoint y: 232, distance: 187.5
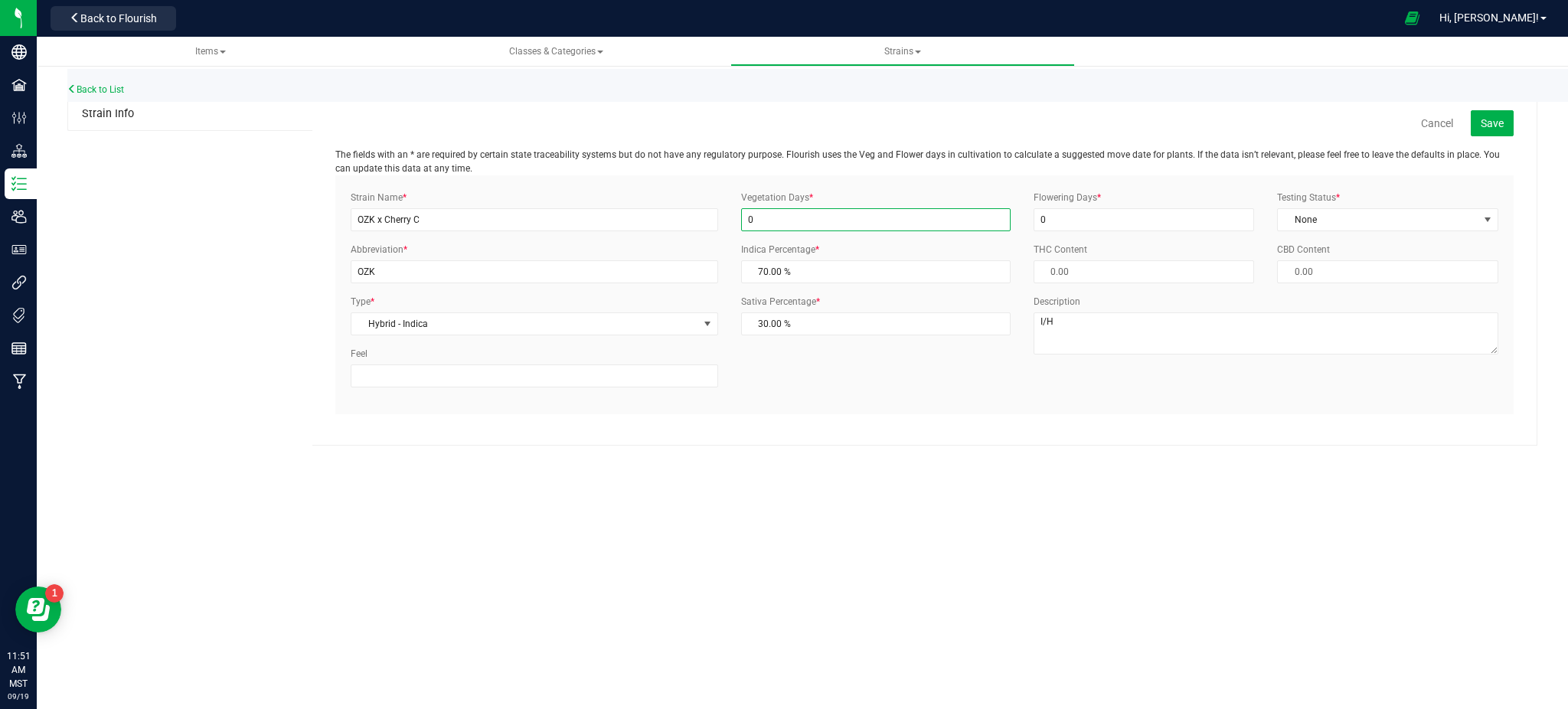
click at [666, 225] on div "Strain Name * OZK x Cherry C Abbreviation * OZK Type * Hybrid - Indica Select I…" at bounding box center [923, 295] width 1170 height 208
type input "28"
click at [1068, 222] on input "0" at bounding box center [1143, 220] width 221 height 23
drag, startPoint x: 1068, startPoint y: 222, endPoint x: 964, endPoint y: 222, distance: 104.0
click at [970, 221] on div "Strain Name * OZK x Cherry C Abbreviation * OZK Type * Hybrid - Indica Select I…" at bounding box center [923, 295] width 1170 height 208
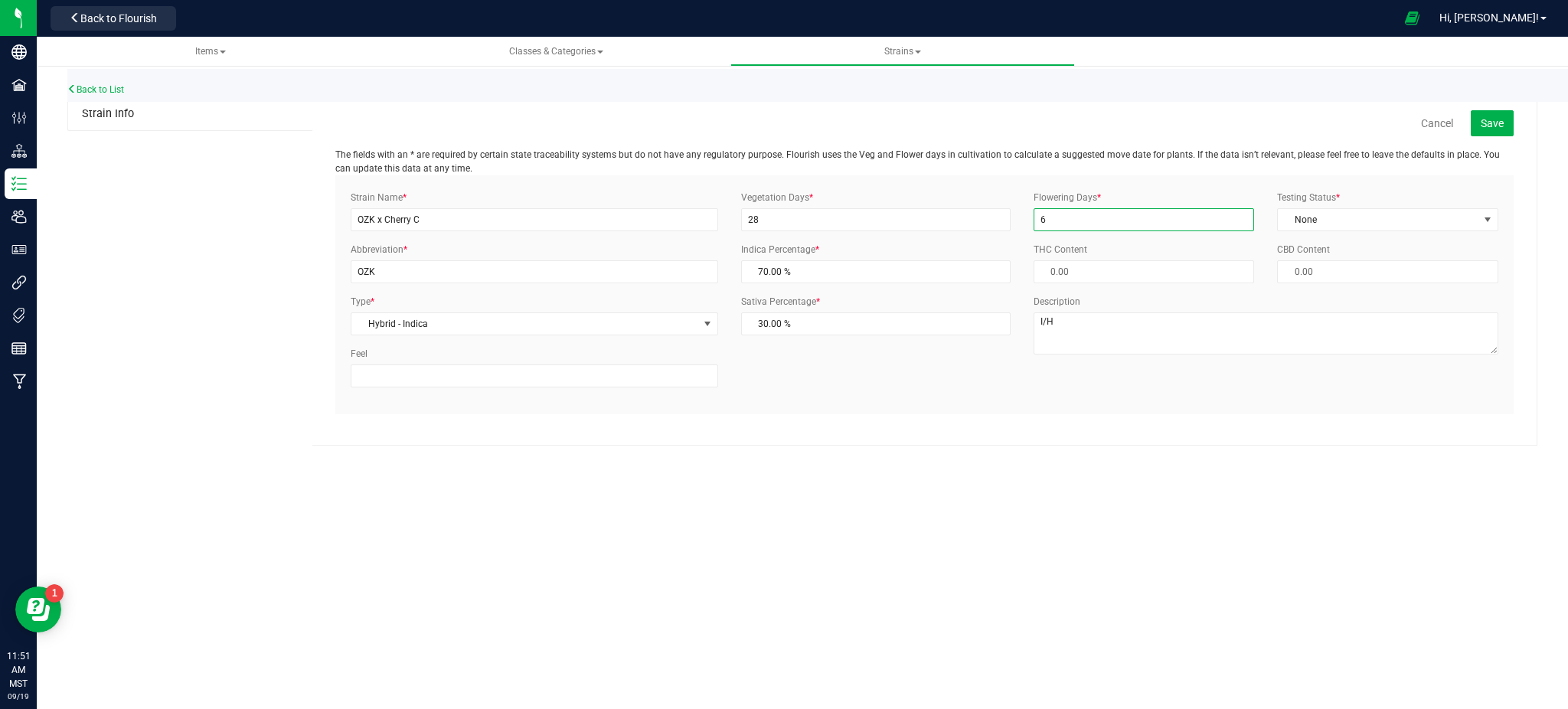
type input "63"
click at [1339, 176] on div "Strain Name * OZK x Cherry C Abbreviation * OZK Type * Hybrid - Indica Select I…" at bounding box center [924, 295] width 1178 height 239
click at [1335, 228] on span "None" at bounding box center [1378, 220] width 201 height 21
click at [1326, 268] on li "ThirdParty" at bounding box center [1388, 269] width 220 height 23
click at [1425, 562] on div "Items Classes & Categories Strains Back to List Strain Info Cancel Save The fie…" at bounding box center [802, 372] width 1531 height 672
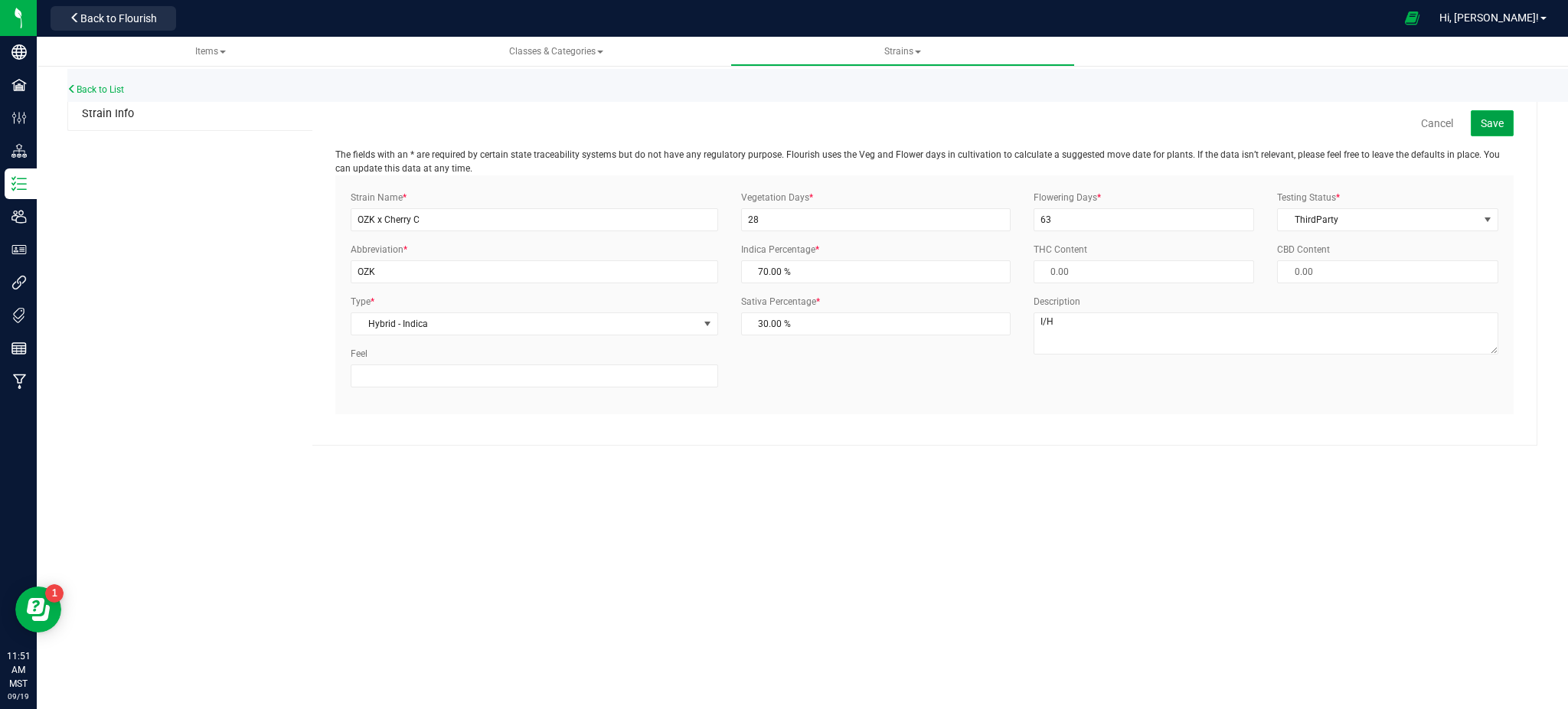
click at [1484, 118] on span "Save" at bounding box center [1492, 123] width 23 height 13
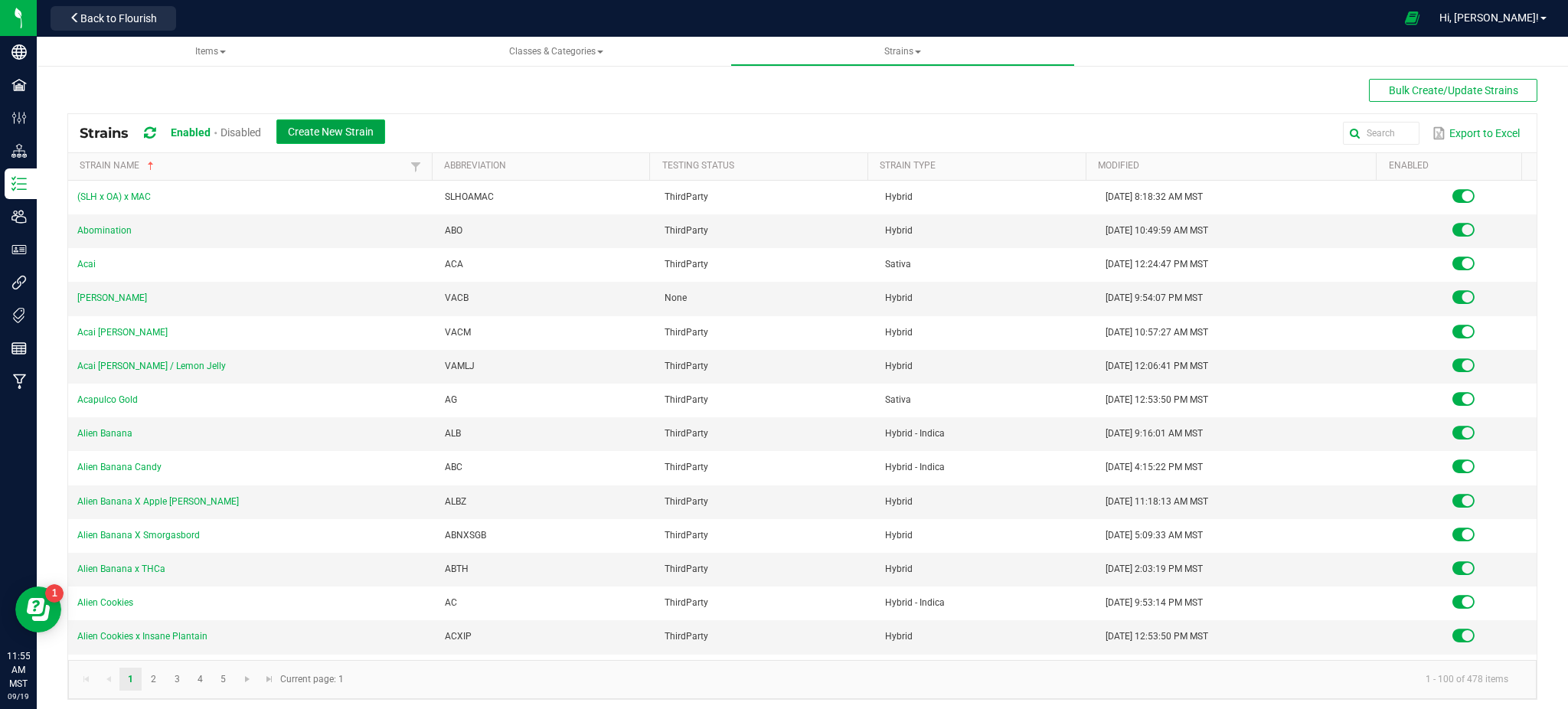
click at [362, 128] on span "Create New Strain" at bounding box center [330, 131] width 86 height 13
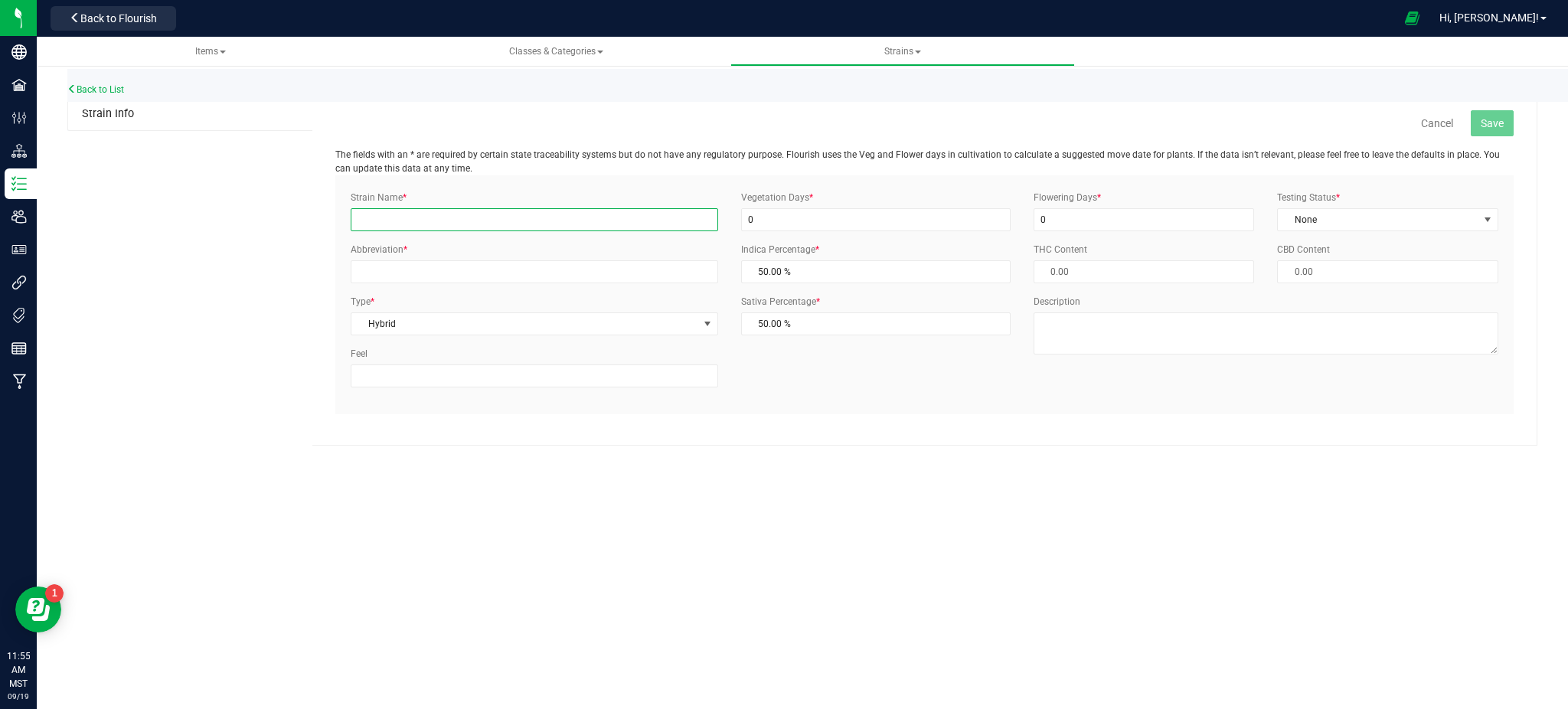
click at [515, 230] on input "Strain Name *" at bounding box center [534, 220] width 368 height 23
type input "Super Boof"
type input "SPB"
drag, startPoint x: 622, startPoint y: 552, endPoint x: 647, endPoint y: 548, distance: 25.3
click at [620, 553] on div "Items Classes & Categories Strains Back to List Strain Info Cancel Save The fie…" at bounding box center [802, 372] width 1531 height 672
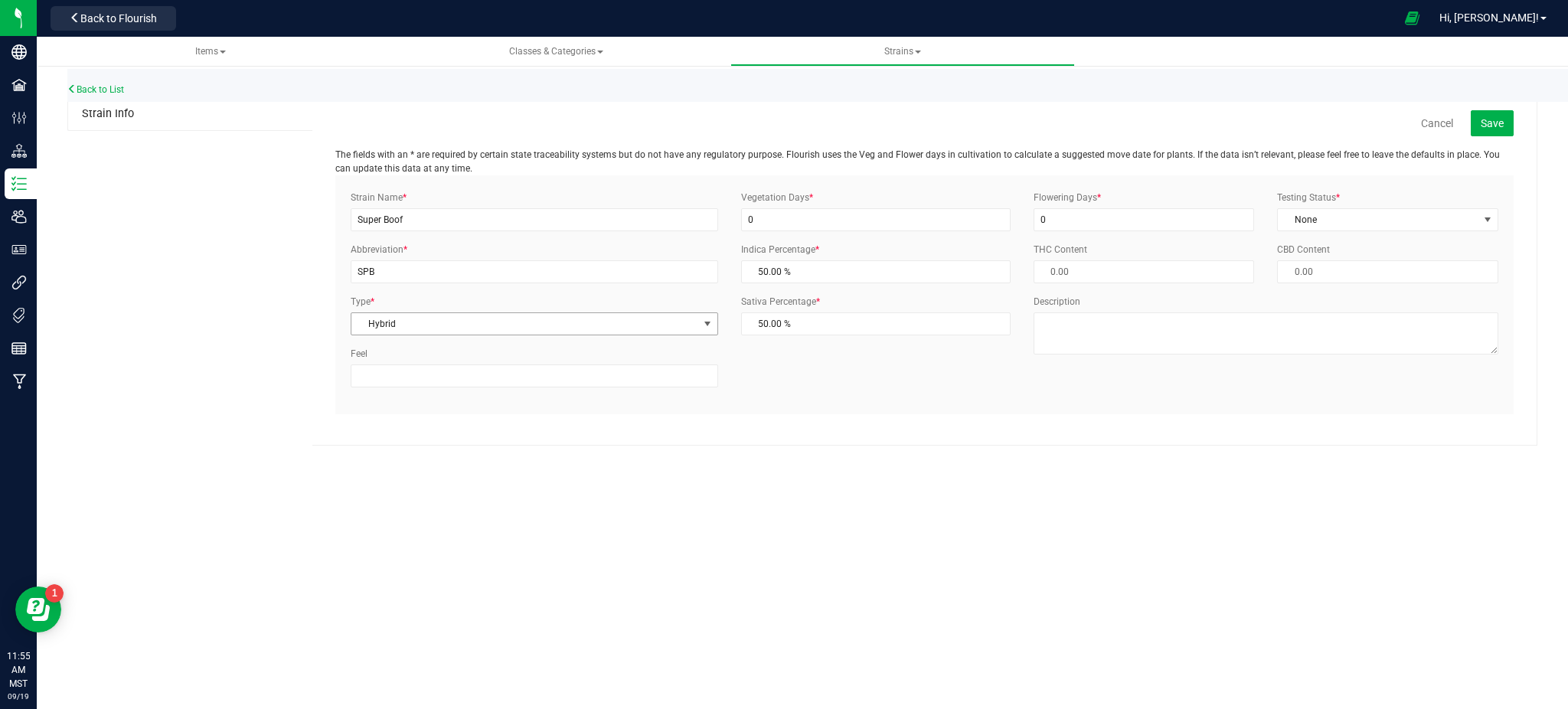
click at [449, 329] on span "Hybrid" at bounding box center [524, 323] width 346 height 21
click at [430, 398] on li "Hybrid" at bounding box center [534, 395] width 366 height 23
drag, startPoint x: 970, startPoint y: 479, endPoint x: 936, endPoint y: 241, distance: 240.4
click at [971, 471] on div "Items Classes & Categories Strains Back to List Strain Info Cancel Save The fie…" at bounding box center [802, 372] width 1531 height 672
click at [907, 218] on input "0" at bounding box center [875, 220] width 269 height 23
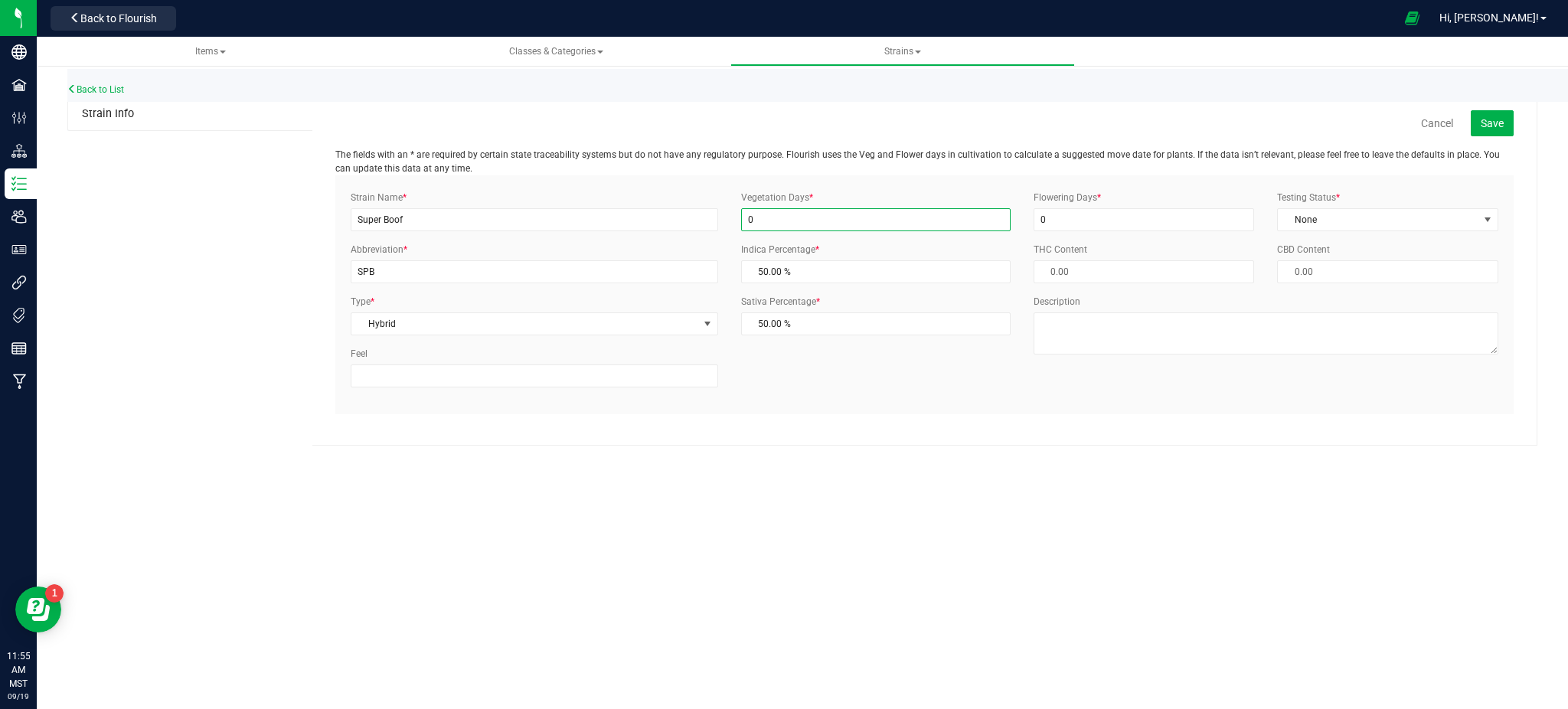
drag, startPoint x: 845, startPoint y: 212, endPoint x: 579, endPoint y: 251, distance: 268.8
click at [580, 251] on div "Strain Name * Super Boof Abbreviation * SPB Type * Hybrid Select Indica Sativa …" at bounding box center [923, 295] width 1170 height 208
type input "28"
drag, startPoint x: 1029, startPoint y: 216, endPoint x: 1048, endPoint y: 220, distance: 19.4
click at [1032, 215] on div "Flowering Days * 0" at bounding box center [1143, 211] width 244 height 41
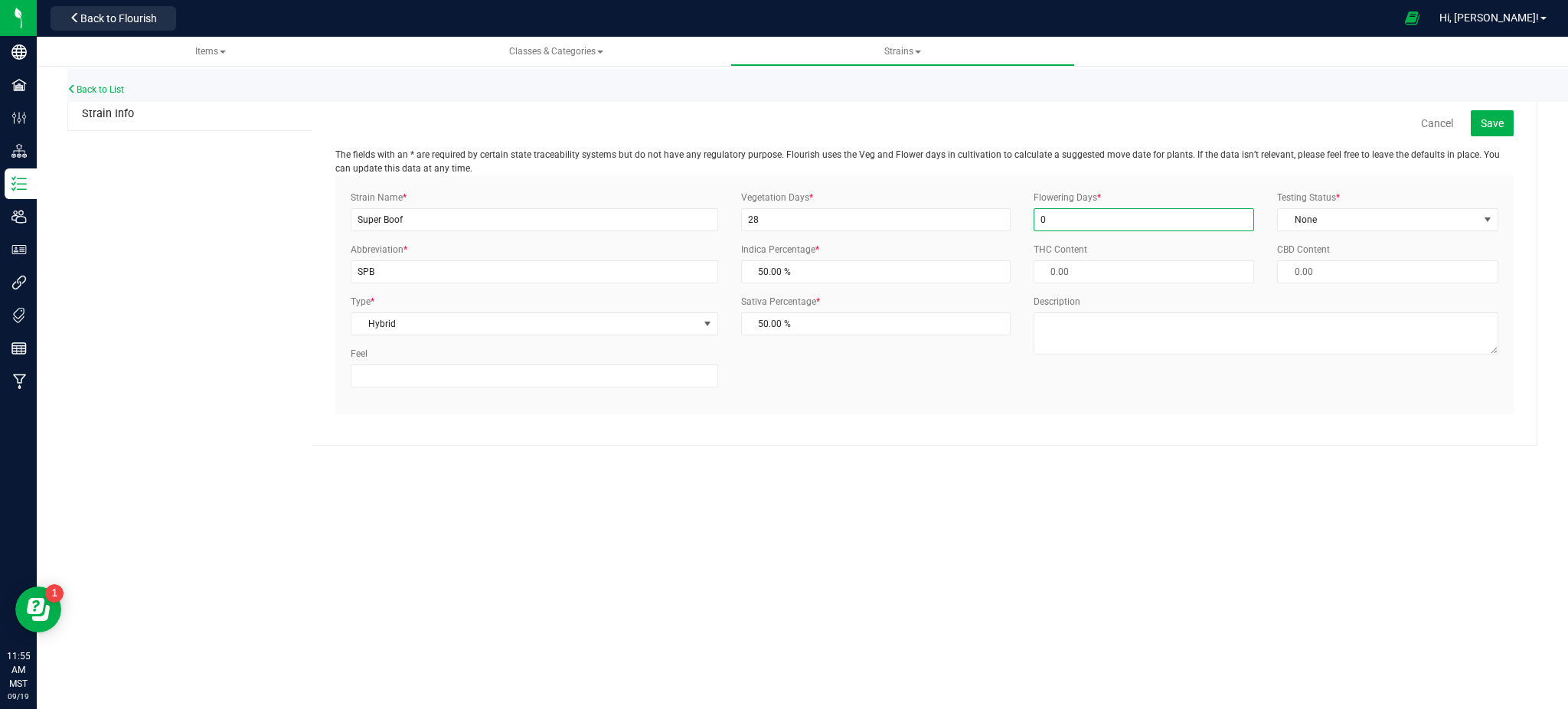
click at [1069, 224] on input "0" at bounding box center [1143, 220] width 221 height 23
drag, startPoint x: 1047, startPoint y: 218, endPoint x: 977, endPoint y: 224, distance: 70.3
click at [978, 222] on div "Strain Name * Super Boof Abbreviation * SPB Type * Hybrid Select Indica Sativa …" at bounding box center [923, 295] width 1170 height 208
type input "63"
click at [1380, 220] on span "None" at bounding box center [1378, 220] width 201 height 21
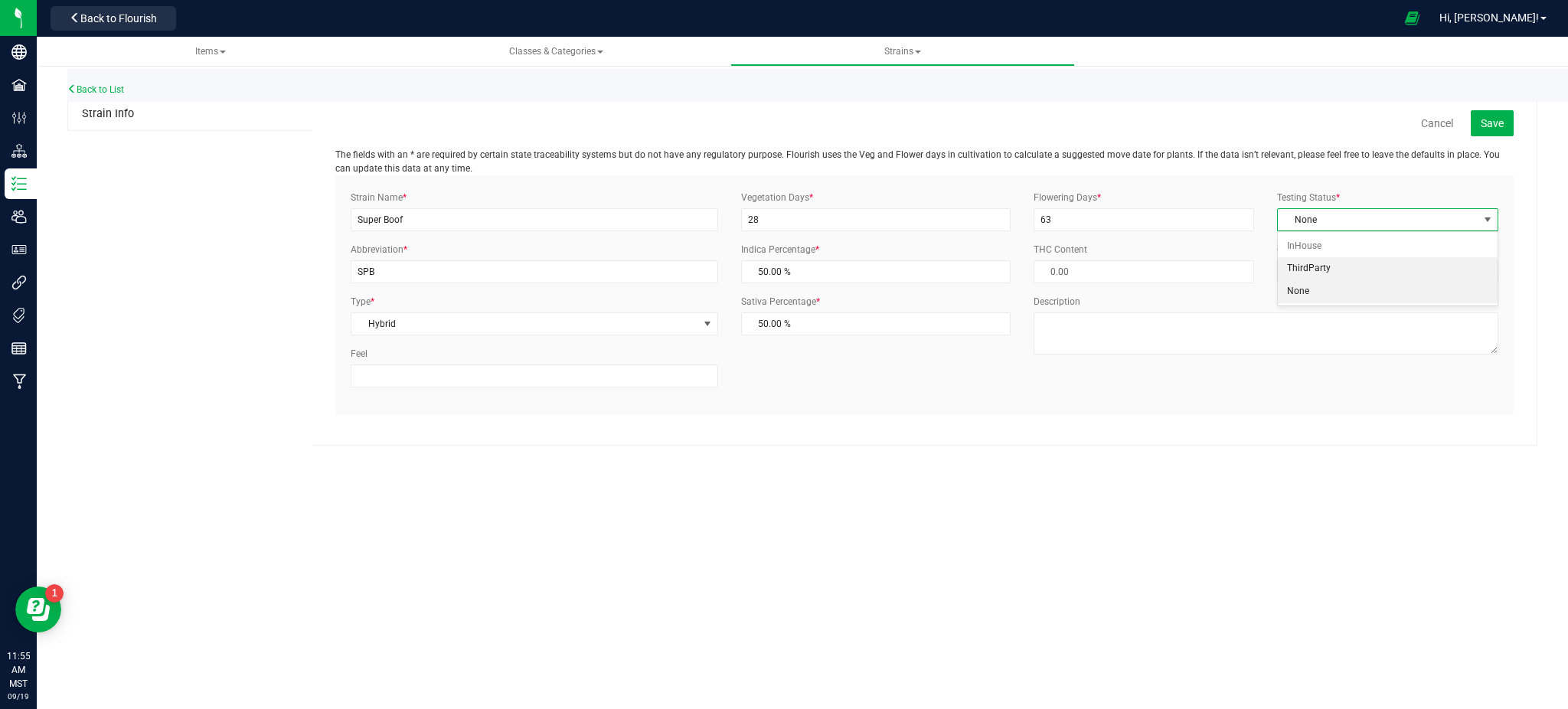
drag, startPoint x: 1350, startPoint y: 274, endPoint x: 1311, endPoint y: 308, distance: 51.7
click at [1350, 273] on li "ThirdParty" at bounding box center [1388, 269] width 220 height 23
drag, startPoint x: 1111, startPoint y: 497, endPoint x: 1113, endPoint y: 454, distance: 43.0
click at [1112, 495] on div "Items Classes & Categories Strains Back to List Strain Info Cancel Save The fie…" at bounding box center [802, 372] width 1531 height 672
click at [1087, 310] on div "Description" at bounding box center [1265, 324] width 487 height 60
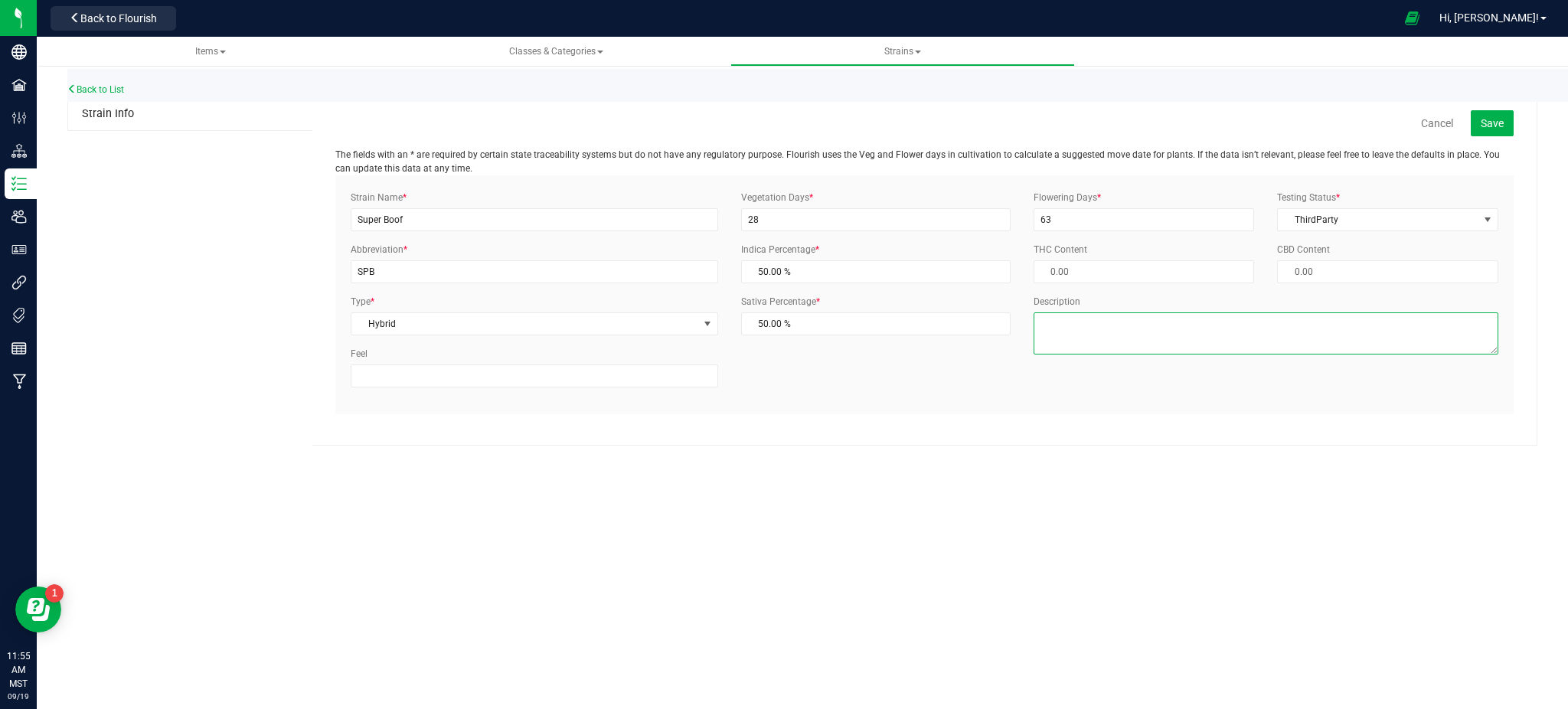
click at [1090, 332] on textarea "Description" at bounding box center [1266, 334] width 465 height 42
type textarea "H"
drag, startPoint x: 1094, startPoint y: 472, endPoint x: 1073, endPoint y: 469, distance: 21.2
click at [1093, 472] on div "Items Classes & Categories Strains Back to List Strain Info Cancel Save The fie…" at bounding box center [802, 372] width 1531 height 672
click at [1503, 127] on button "Save" at bounding box center [1492, 123] width 42 height 26
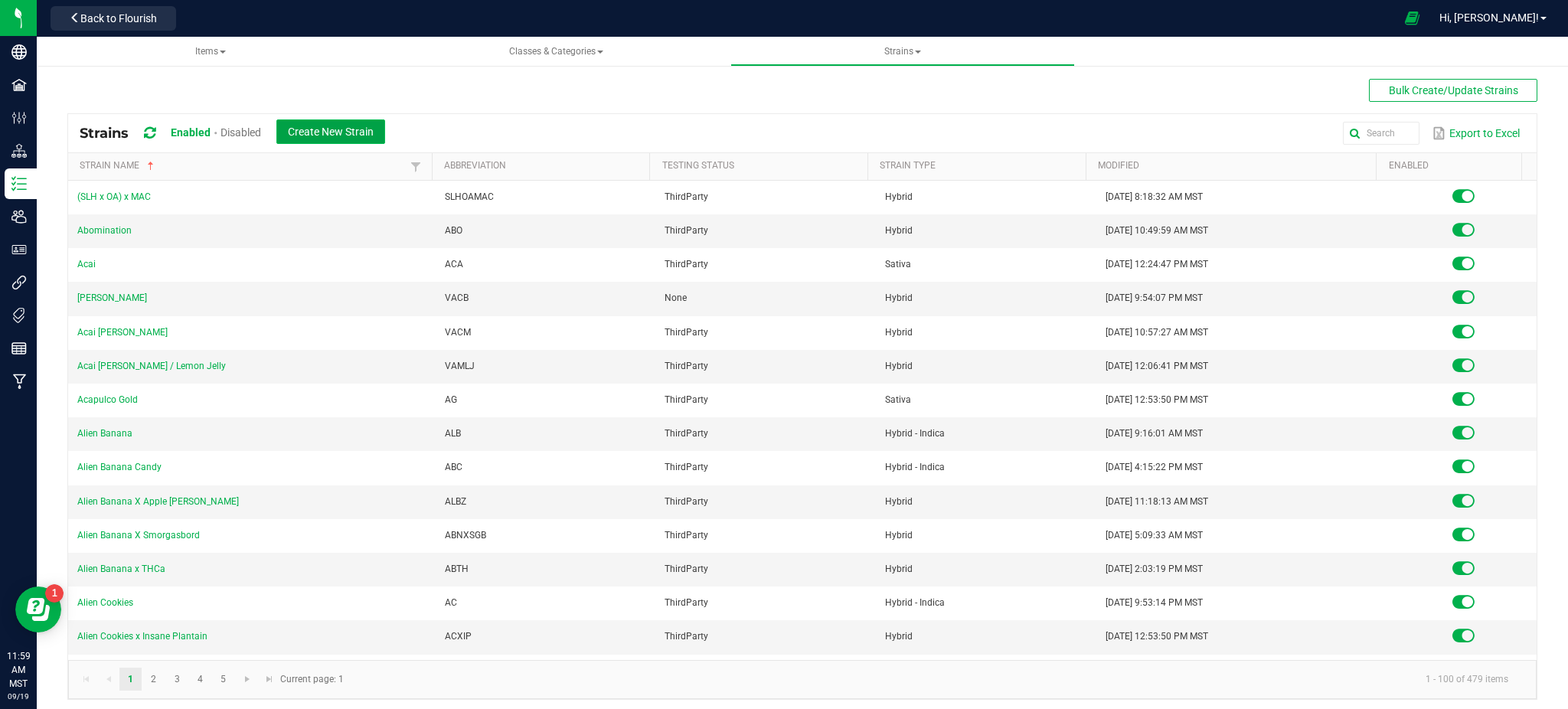
click at [347, 129] on span "Create New Strain" at bounding box center [330, 131] width 86 height 13
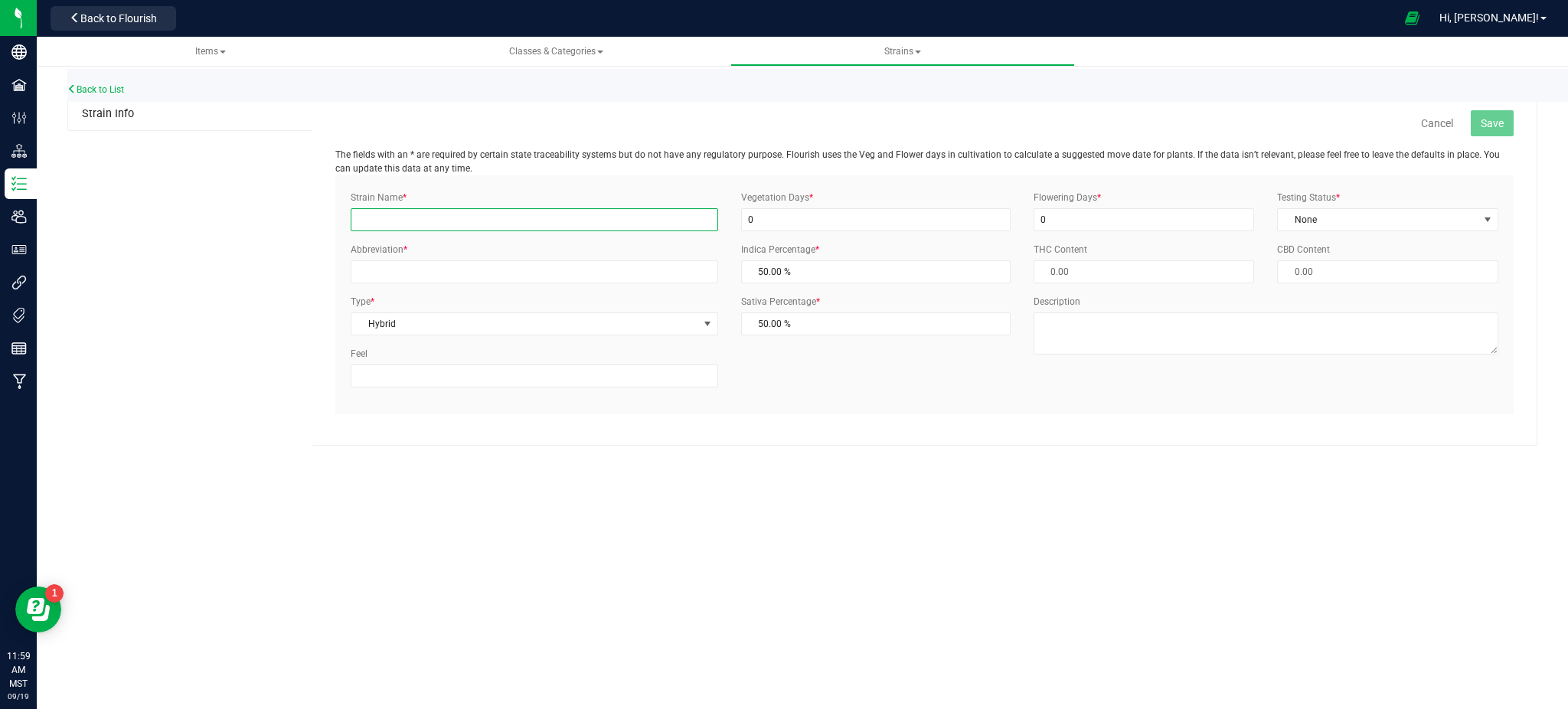
drag, startPoint x: 436, startPoint y: 215, endPoint x: 464, endPoint y: 181, distance: 44.0
click at [436, 216] on input "Strain Name *" at bounding box center [534, 220] width 368 height 23
type input "Orange Banana"
click at [464, 270] on input "Abbreviation *" at bounding box center [534, 272] width 368 height 23
type input "O"
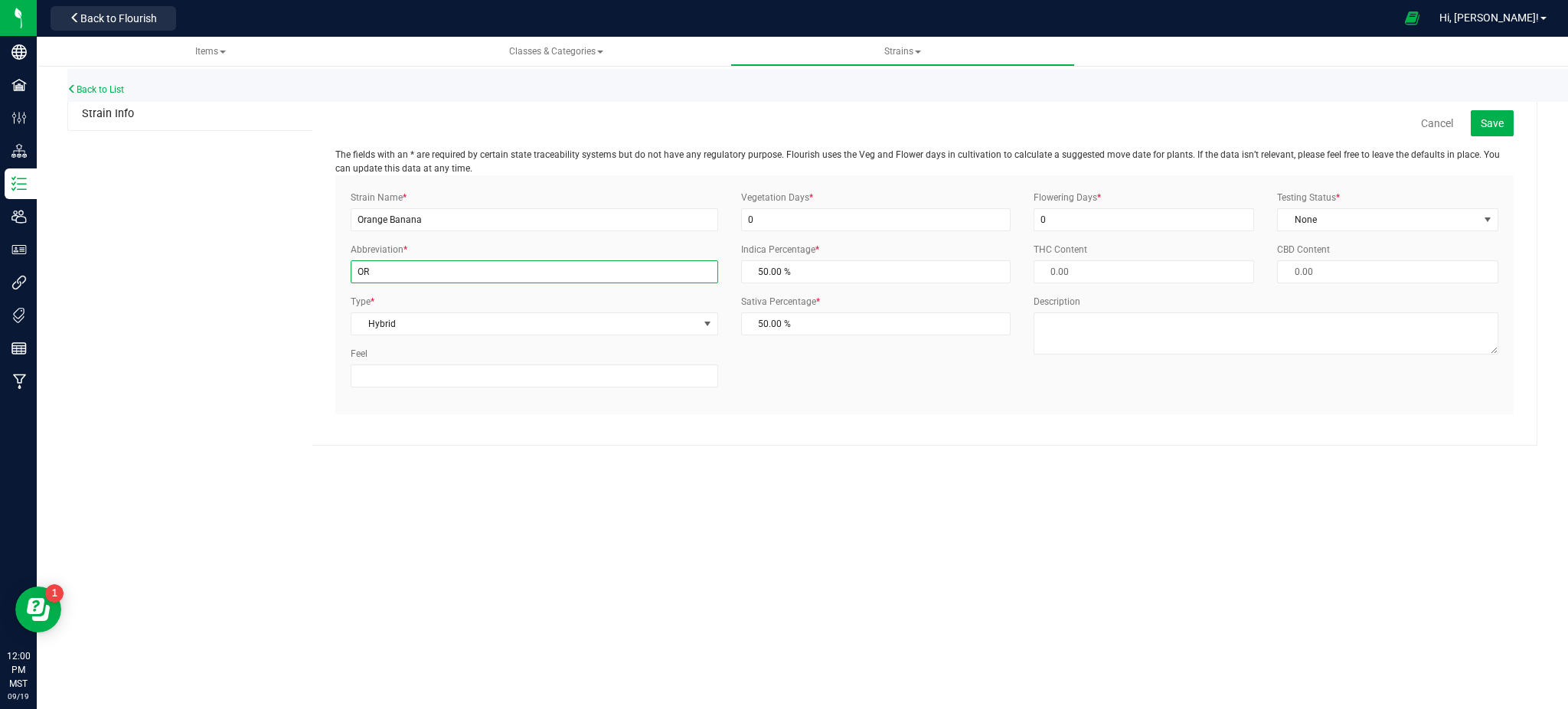
type input "O"
type input "OBA"
drag, startPoint x: 875, startPoint y: 279, endPoint x: 681, endPoint y: 273, distance: 194.1
click at [691, 271] on div "Strain Name * Orange Banana Abbreviation * OBA Type * Hybrid Select Indica Sati…" at bounding box center [923, 295] width 1170 height 208
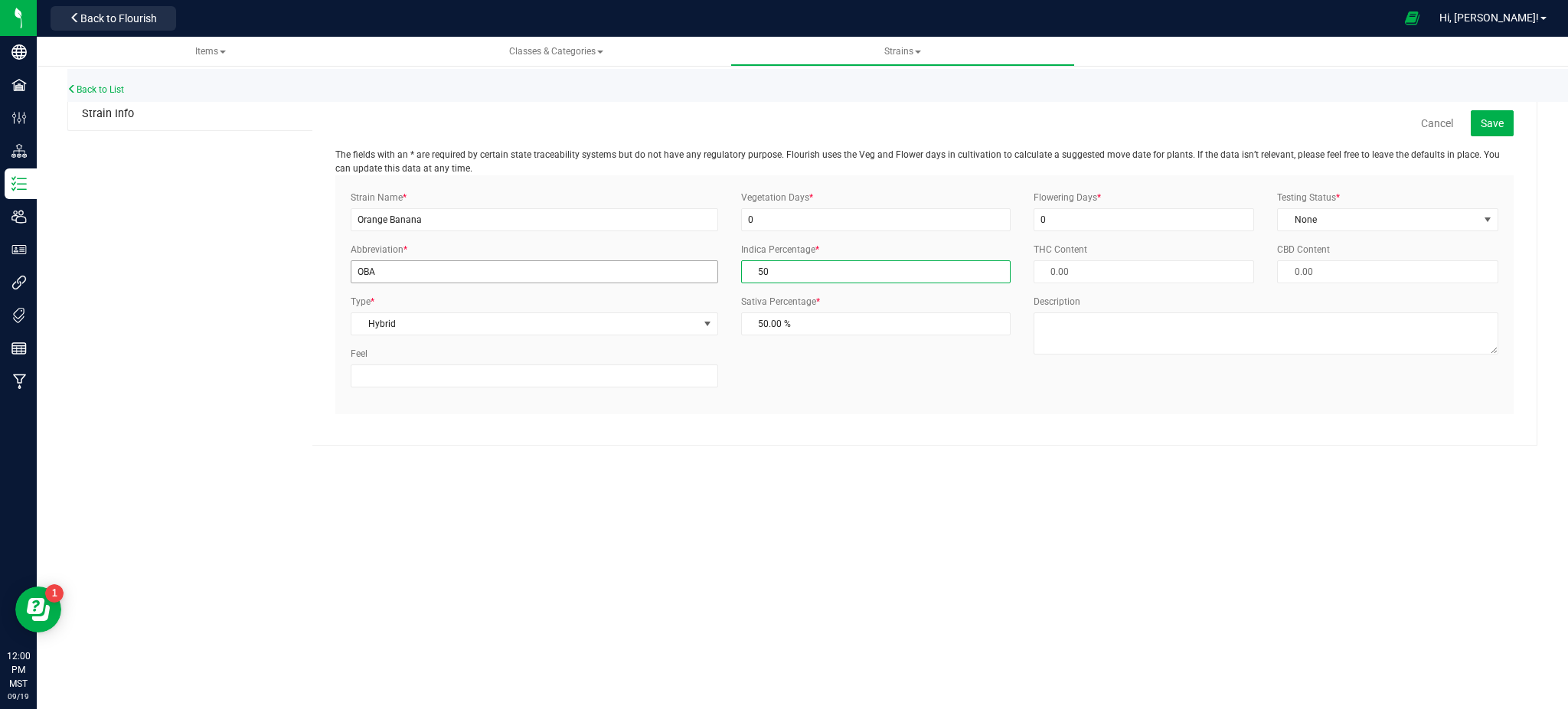
type input "7"
type input "93.00 %"
type input "70"
type input "30.00 %"
type input "70.00 %"
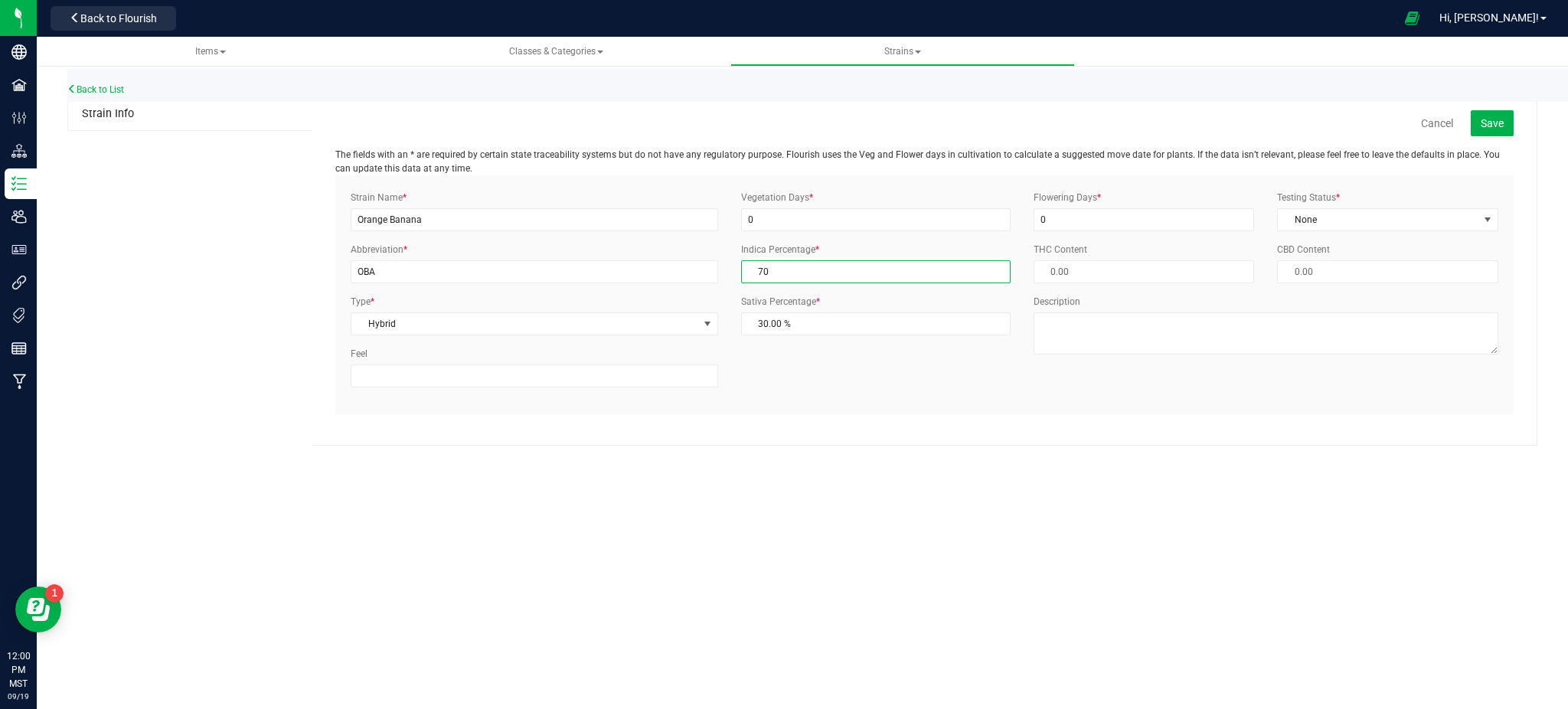
click at [810, 450] on div "Back to List Strain Info Cancel Save The fields with an * are required by certa…" at bounding box center [802, 253] width 1531 height 417
click at [521, 325] on span "Hybrid" at bounding box center [524, 323] width 346 height 21
click at [426, 469] on li "Hybrid - Indica" at bounding box center [534, 464] width 366 height 23
click at [791, 563] on div "Items Classes & Categories Strains Back to List Strain Info Cancel Save The fie…" at bounding box center [802, 372] width 1531 height 672
click at [813, 215] on input "0" at bounding box center [875, 220] width 269 height 23
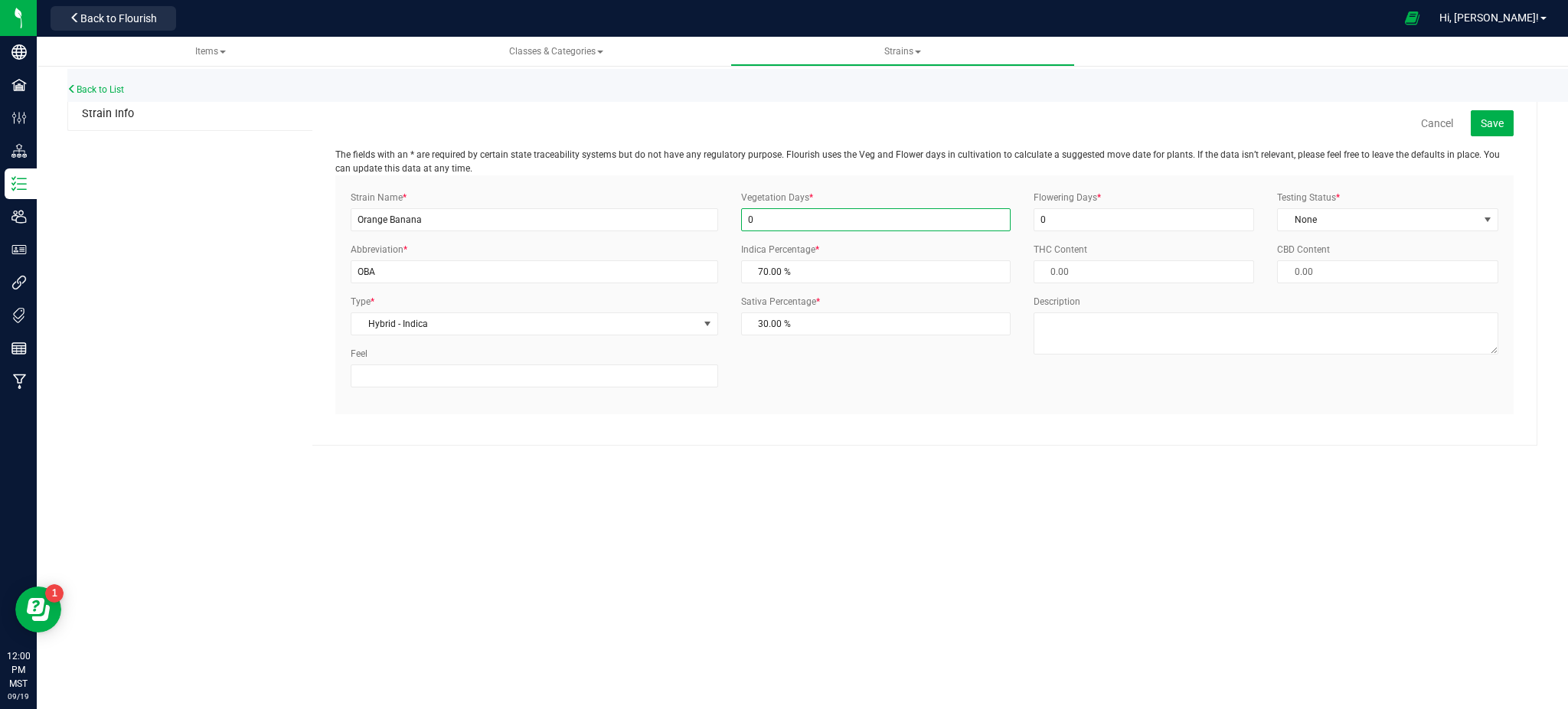
drag, startPoint x: 839, startPoint y: 221, endPoint x: 254, endPoint y: 217, distance: 585.0
click at [276, 215] on div "Strain Info Cancel Save The fields with an * are required by certain state trac…" at bounding box center [802, 272] width 1470 height 347
type input "28"
click at [1124, 204] on div "Flowering Days * 0" at bounding box center [1143, 211] width 244 height 41
click at [1096, 211] on input "0" at bounding box center [1143, 220] width 221 height 23
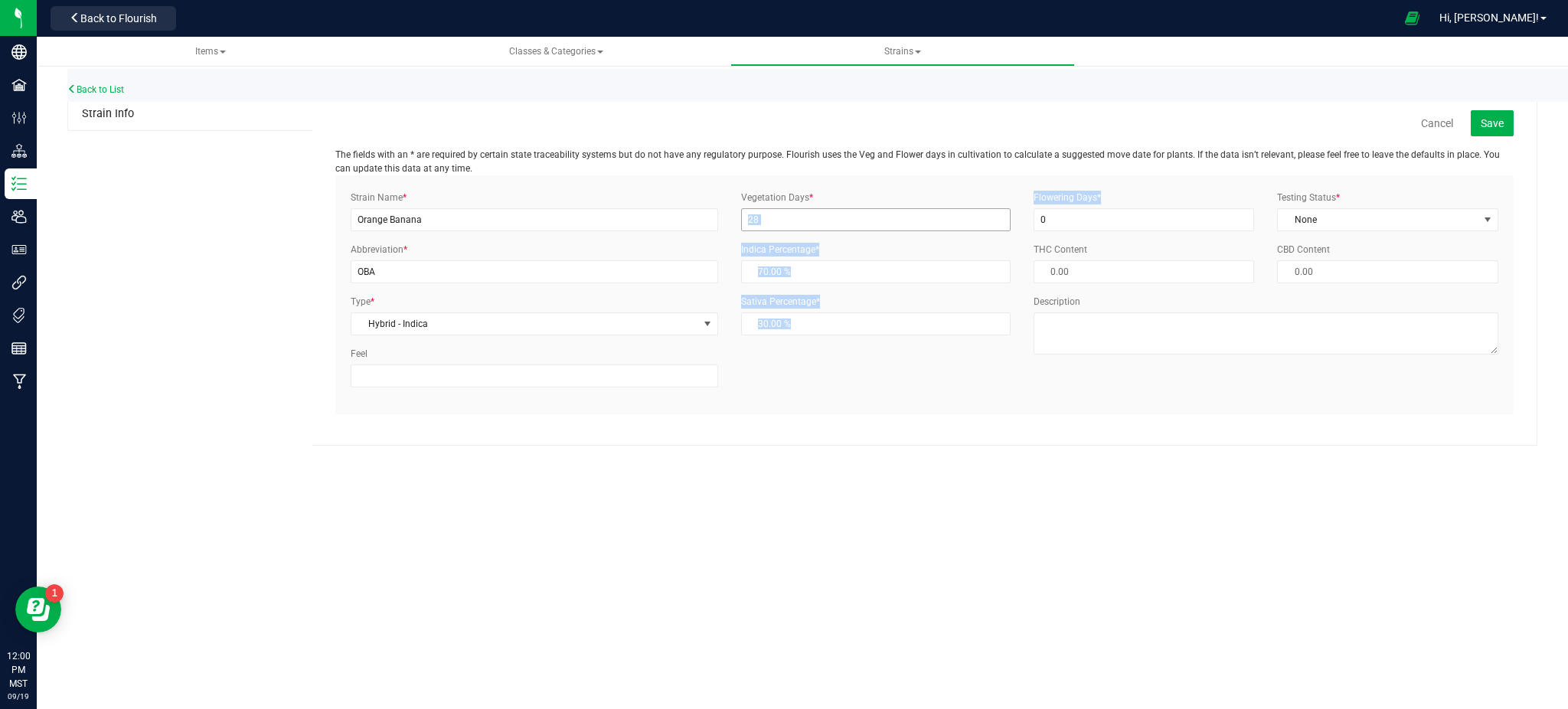
drag, startPoint x: 1118, startPoint y: 206, endPoint x: 938, endPoint y: 215, distance: 180.2
click at [939, 215] on div "Strain Name * Orange Banana Abbreviation * OBA Type * Hybrid - Indica Select In…" at bounding box center [923, 295] width 1170 height 208
click at [1121, 230] on input "0" at bounding box center [1143, 220] width 221 height 23
drag, startPoint x: 1100, startPoint y: 219, endPoint x: 946, endPoint y: 207, distance: 154.5
click at [946, 207] on div "Strain Name * Orange Banana Abbreviation * OBA Type * Hybrid - Indica Select In…" at bounding box center [923, 295] width 1170 height 208
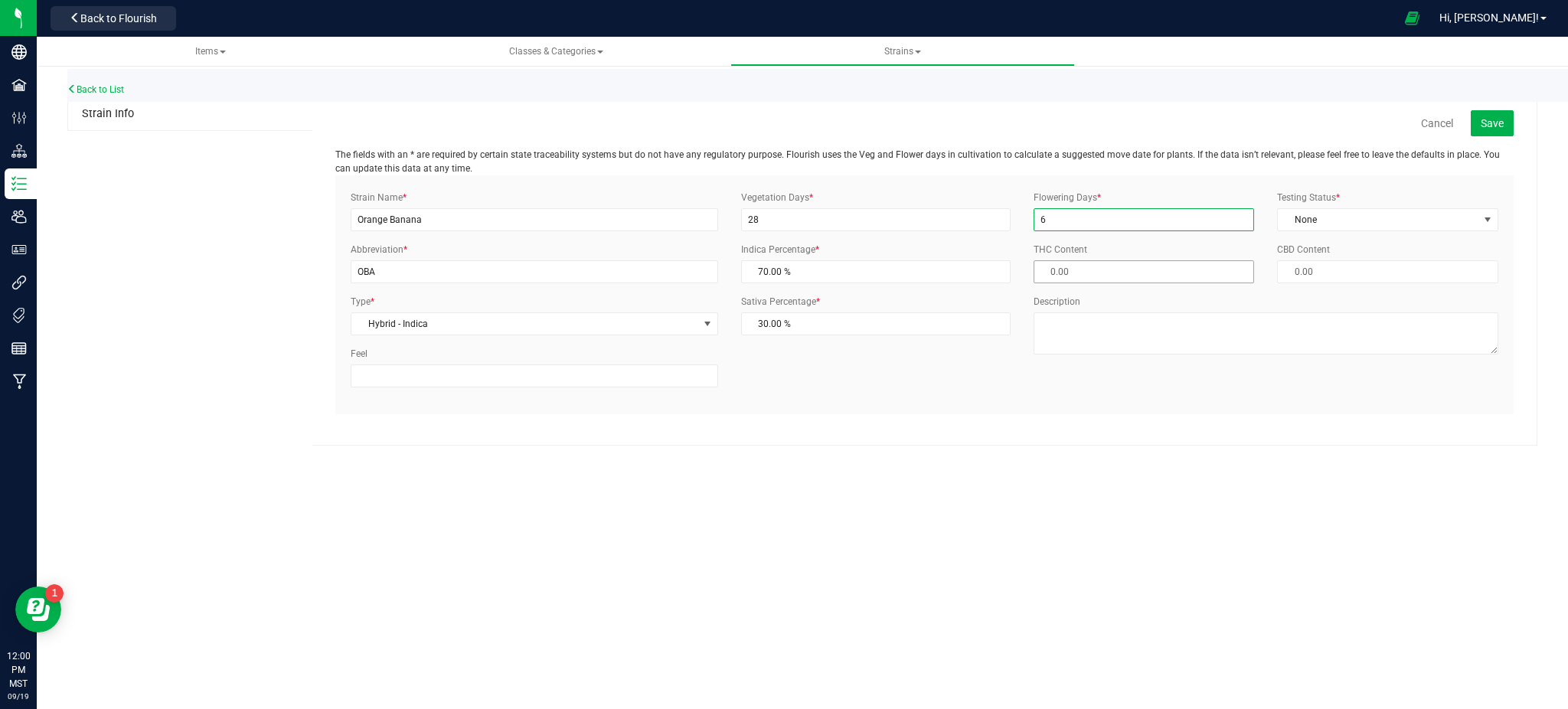
type input "63"
click at [1320, 234] on div "Flowering Days * 63 Testing Status * None Select Status InHouse ThirdParty None…" at bounding box center [1265, 279] width 487 height 176
click at [1333, 221] on span "None" at bounding box center [1378, 220] width 201 height 21
click at [1329, 267] on li "ThirdParty" at bounding box center [1388, 269] width 220 height 23
click at [1178, 465] on div "Items Classes & Categories Strains Back to List Strain Info Cancel Save The fie…" at bounding box center [802, 372] width 1531 height 672
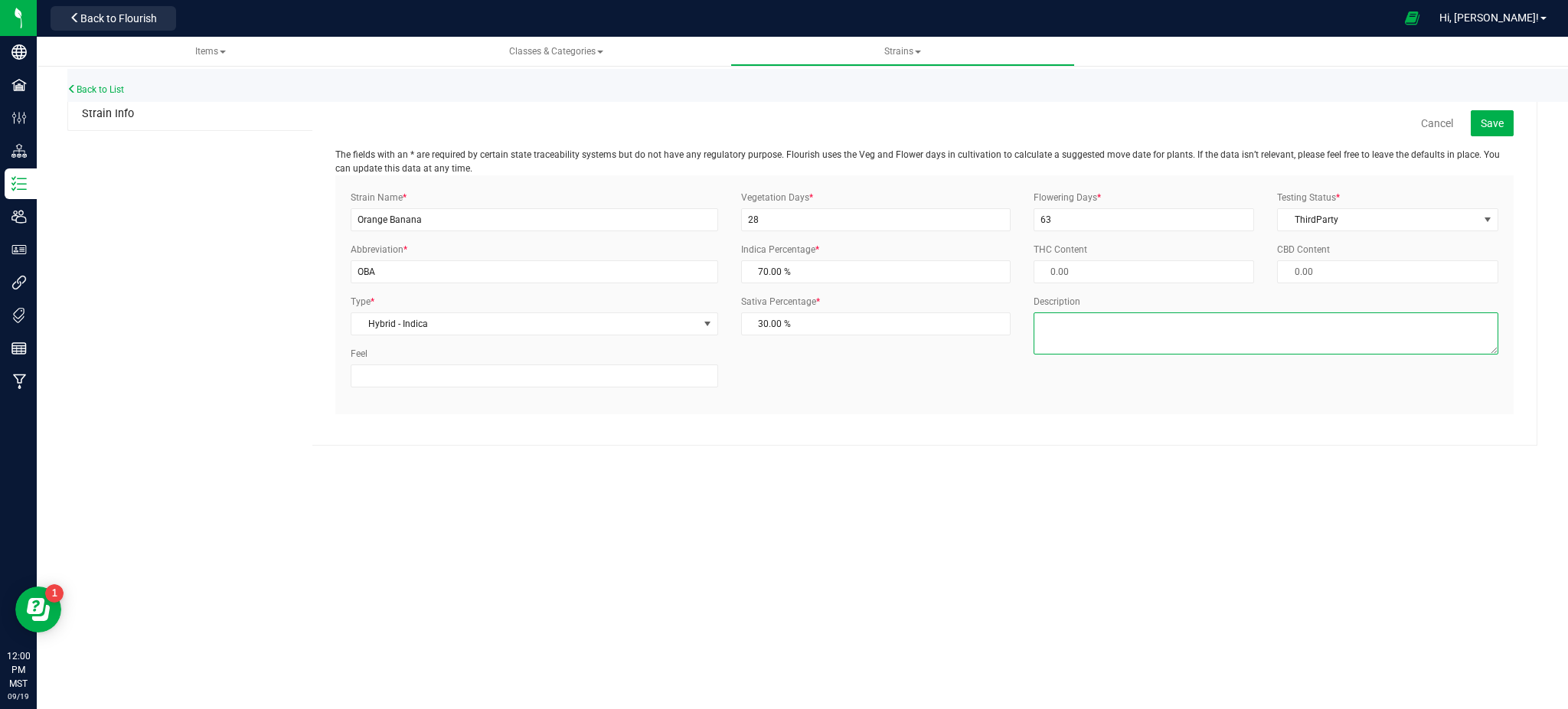
click at [1087, 331] on textarea "Description" at bounding box center [1266, 334] width 465 height 42
click at [986, 547] on div "Items Classes & Categories Strains Back to List Strain Info Cancel Save The fie…" at bounding box center [802, 372] width 1531 height 672
click at [1094, 328] on textarea "H" at bounding box center [1266, 334] width 465 height 42
click at [883, 481] on div "Items Classes & Categories Strains Back to List Strain Info Cancel Save The fie…" at bounding box center [802, 372] width 1531 height 672
drag, startPoint x: 1066, startPoint y: 327, endPoint x: 839, endPoint y: 372, distance: 231.4
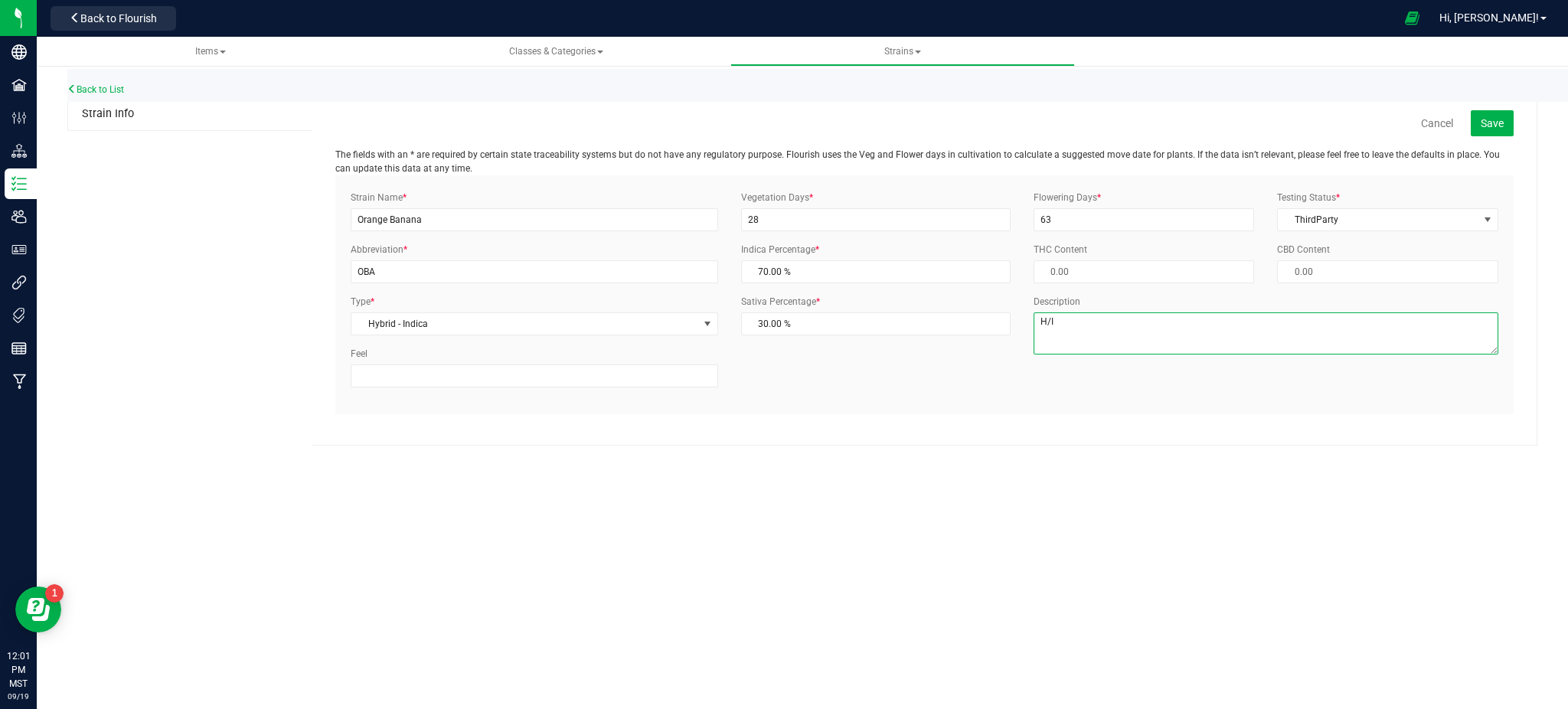
click at [870, 380] on div "Strain Name * Orange Banana Abbreviation * OBA Type * Hybrid - Indica Select In…" at bounding box center [923, 295] width 1170 height 208
type textarea "I/H"
click at [922, 514] on div "Items Classes & Categories Strains Back to List Strain Info Cancel Save The fie…" at bounding box center [802, 372] width 1531 height 672
click at [1480, 120] on span "Save" at bounding box center [1492, 123] width 23 height 13
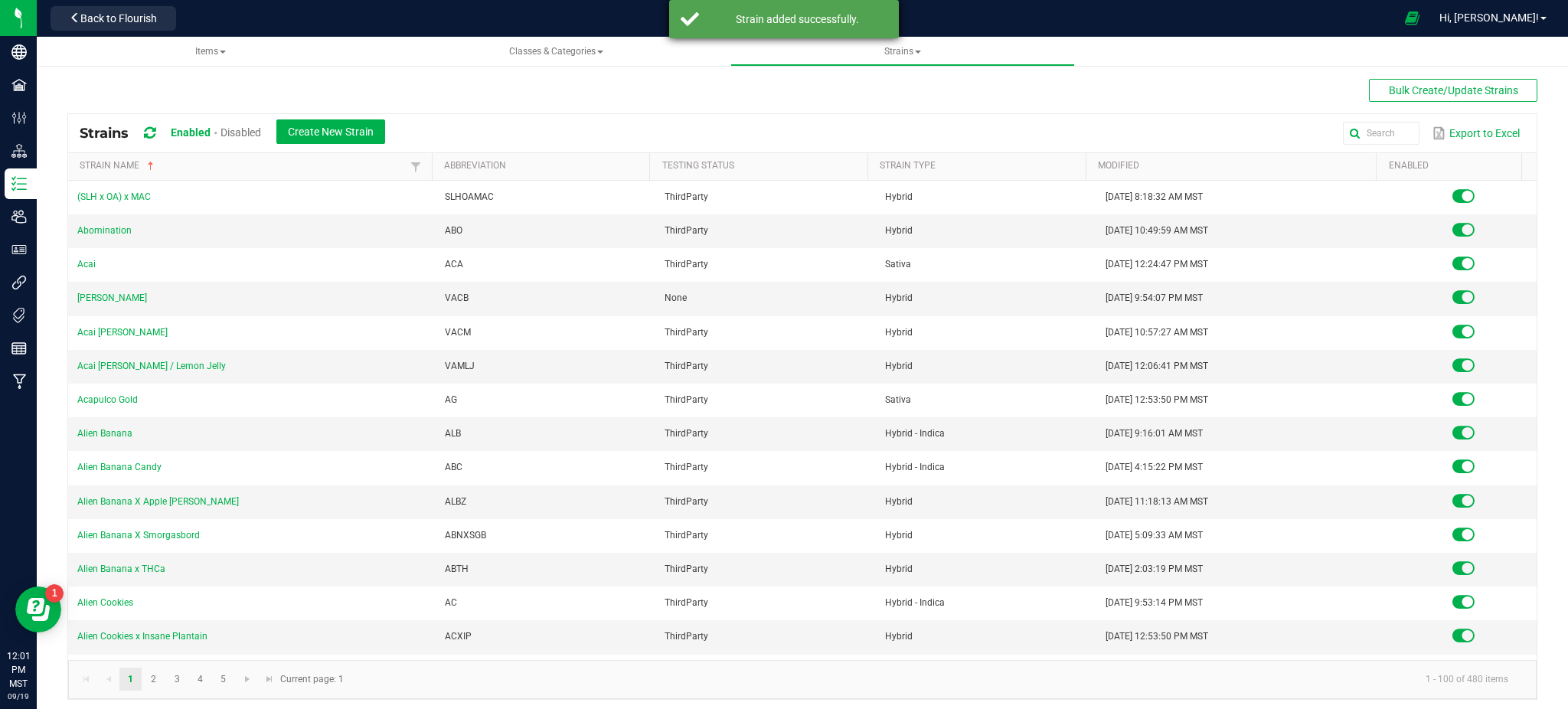
click at [821, 24] on div "Strain added successfully." at bounding box center [797, 19] width 179 height 15
click at [482, 83] on div "Bulk Create/Update Strains Strains Enabled Disabled Create New Strain Export to…" at bounding box center [802, 389] width 1470 height 620
click at [382, 127] on button "Create New Strain" at bounding box center [330, 131] width 109 height 24
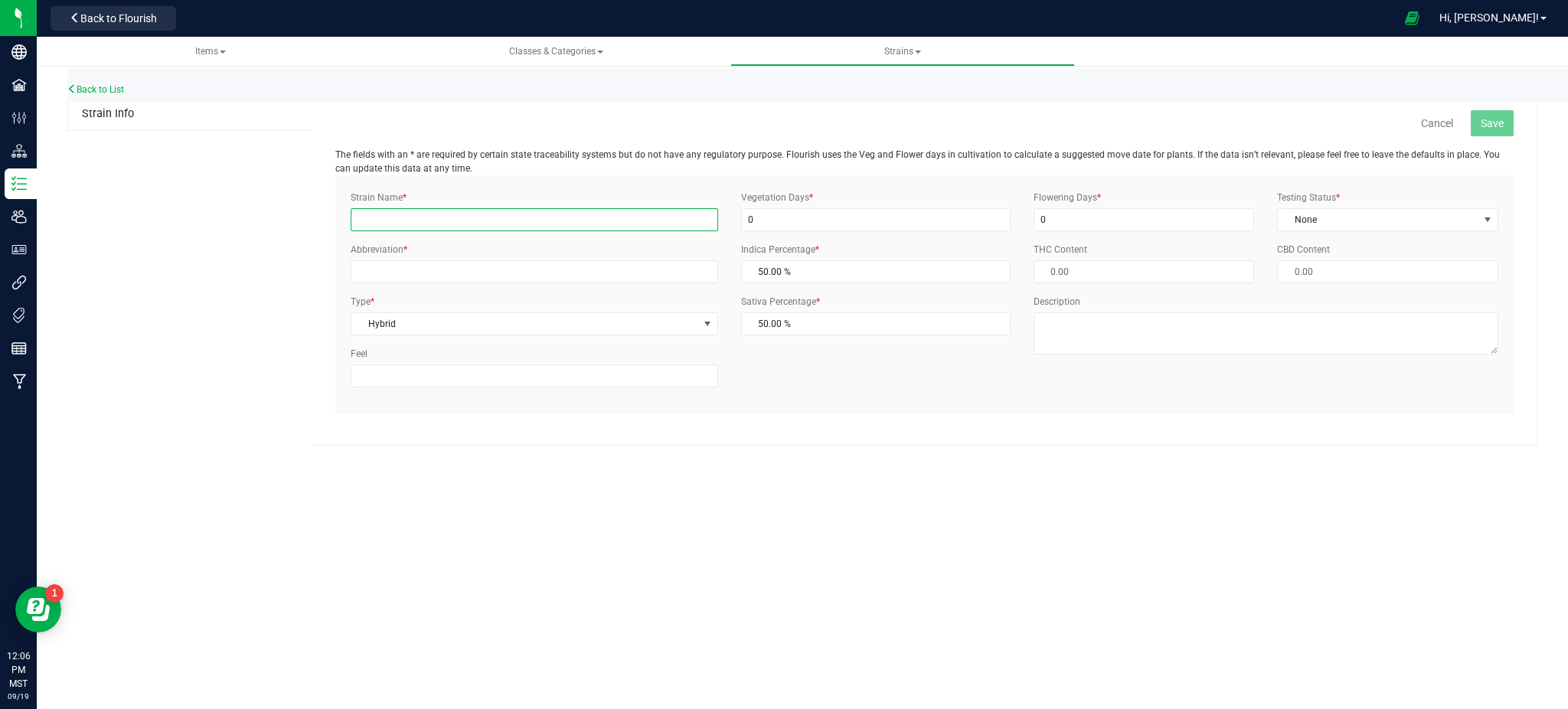
click at [551, 220] on input "Strain Name *" at bounding box center [534, 220] width 368 height 23
type input "Gelonade"
drag, startPoint x: 496, startPoint y: 566, endPoint x: 503, endPoint y: 561, distance: 8.6
click at [498, 566] on div "Items Classes & Categories Strains Back to List Strain Info Cancel Save The fie…" at bounding box center [802, 372] width 1531 height 672
click at [435, 278] on input "Abbreviation *" at bounding box center [534, 272] width 368 height 23
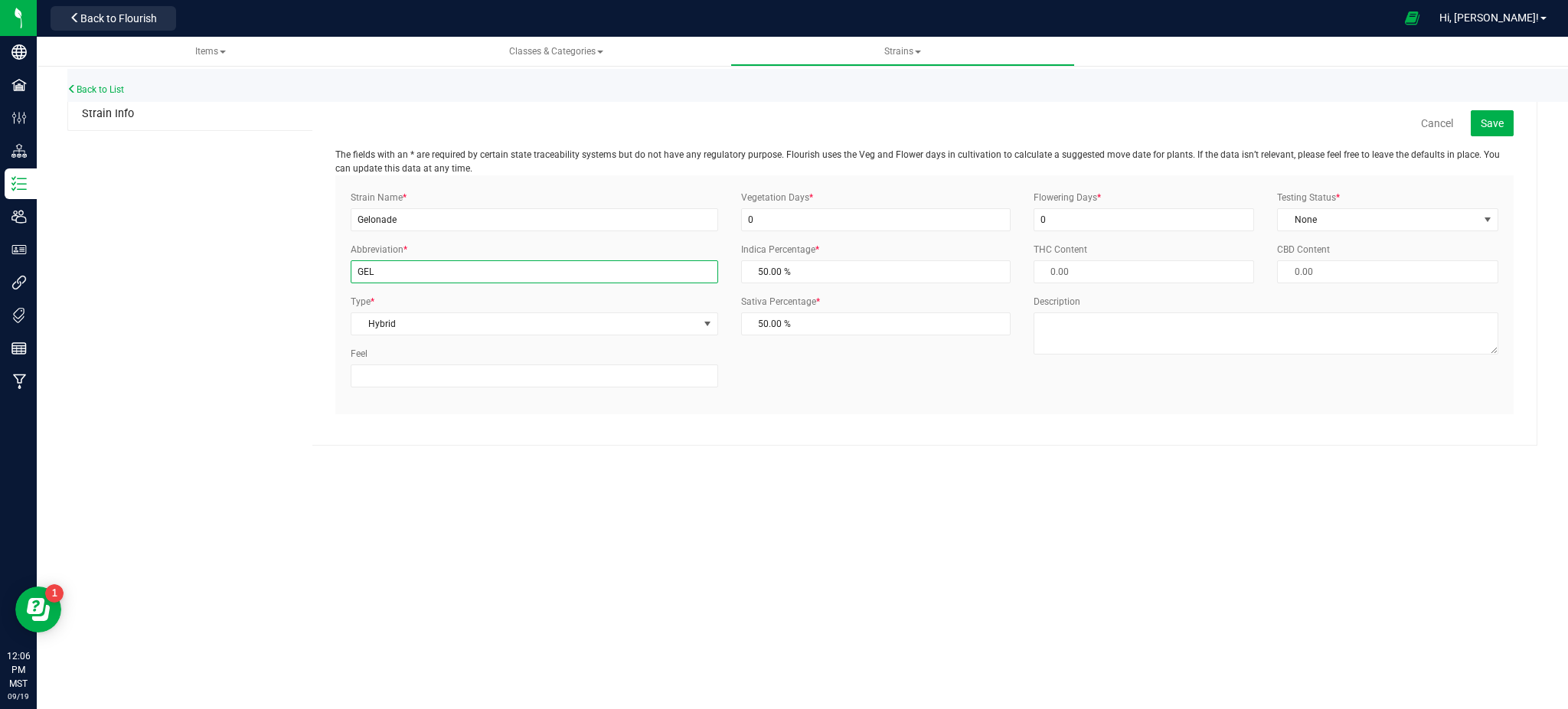
type input "GEL"
drag, startPoint x: 457, startPoint y: 534, endPoint x: 466, endPoint y: 520, distance: 16.6
click at [458, 532] on div "Items Classes & Categories Strains Back to List Strain Info Cancel Save The fie…" at bounding box center [802, 372] width 1531 height 672
click at [368, 319] on span "Hybrid" at bounding box center [524, 323] width 346 height 21
click at [422, 483] on li "Hybrid - Sativa" at bounding box center [534, 487] width 366 height 23
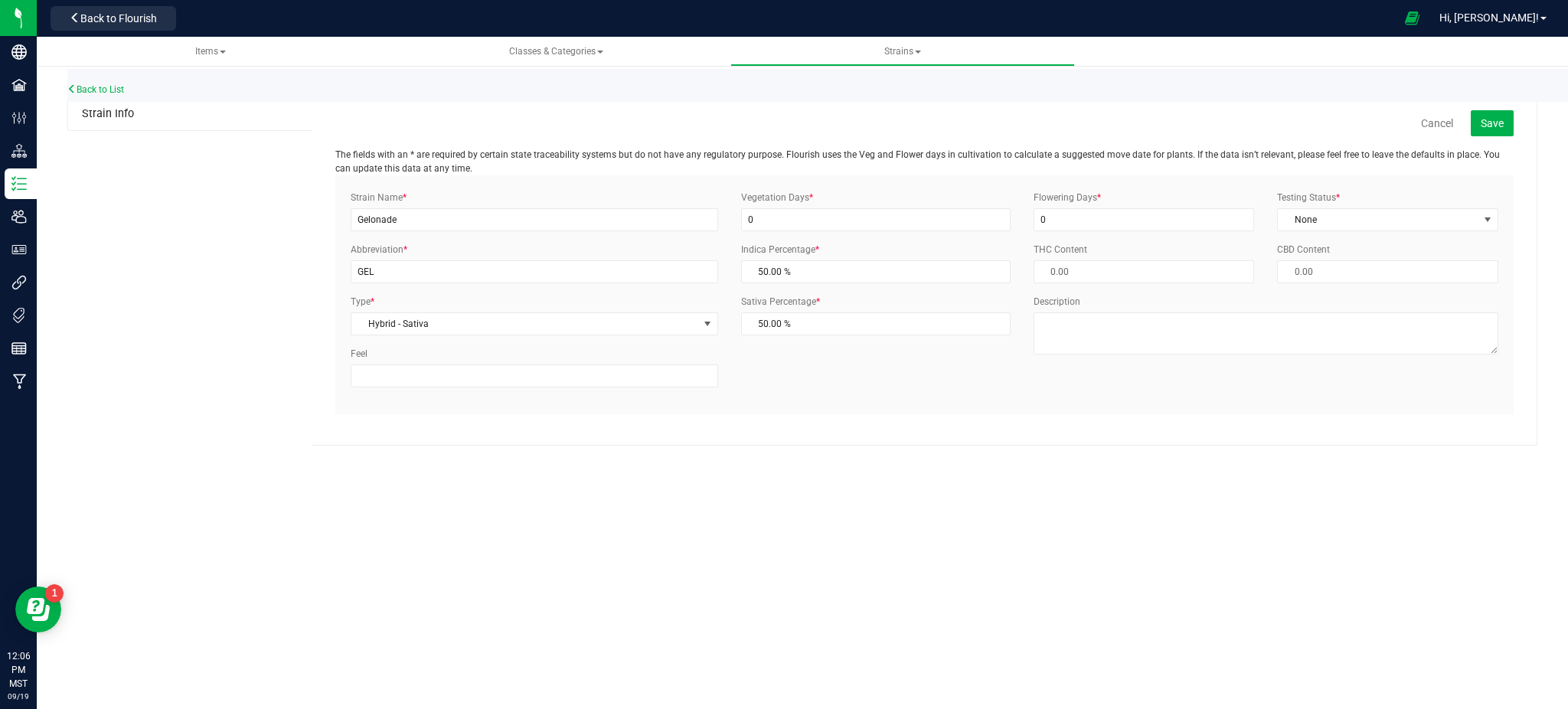
drag, startPoint x: 522, startPoint y: 526, endPoint x: 884, endPoint y: 187, distance: 495.9
click at [532, 521] on div "Items Classes & Categories Strains Back to List Strain Info Cancel Save The fie…" at bounding box center [802, 372] width 1531 height 672
click at [832, 225] on input "0" at bounding box center [875, 220] width 269 height 23
drag, startPoint x: 731, startPoint y: 224, endPoint x: 613, endPoint y: 229, distance: 118.1
click at [618, 231] on div "Strain Name * Gelonade Abbreviation * GEL Type * Hybrid - Sativa Select Indica …" at bounding box center [923, 295] width 1170 height 208
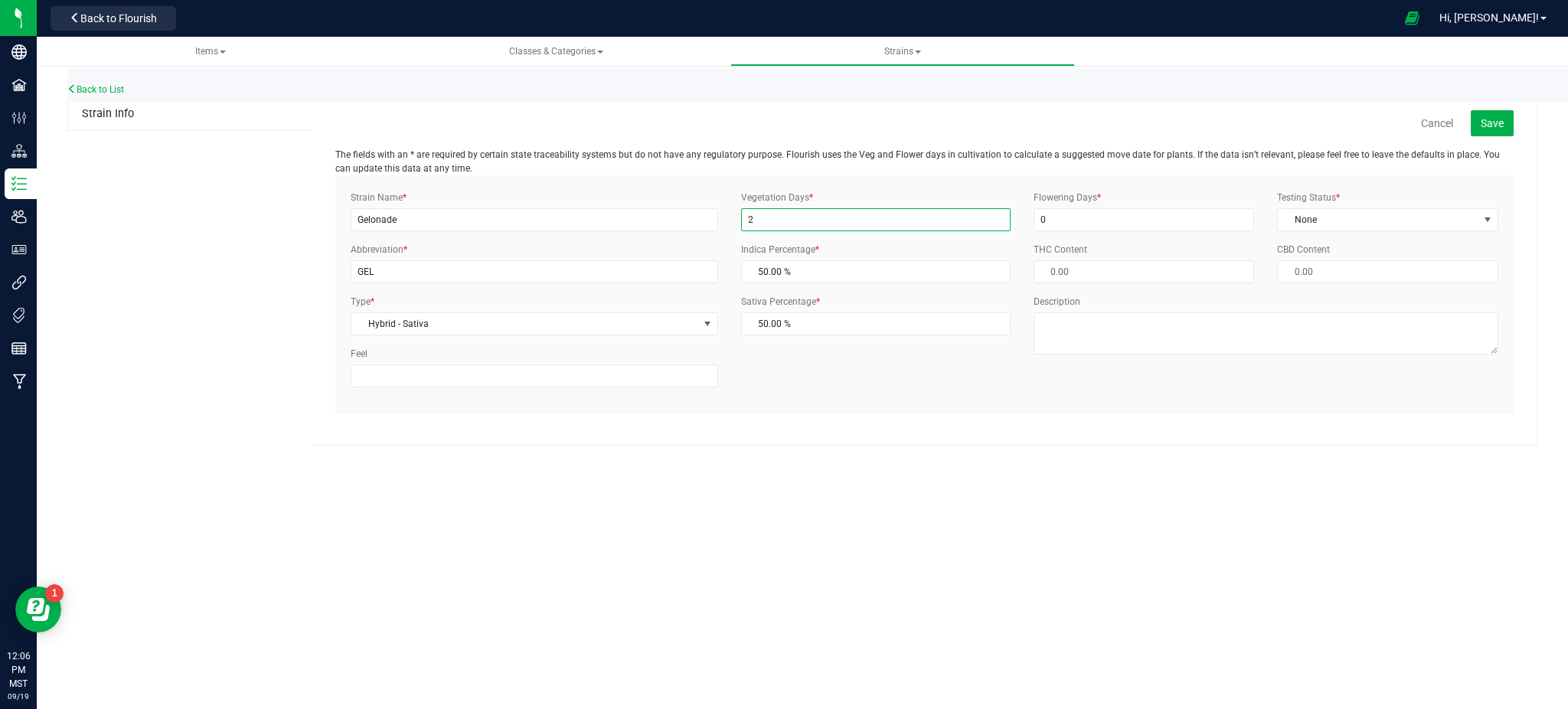
type input "28"
click at [1147, 209] on input "0" at bounding box center [1143, 220] width 221 height 23
drag, startPoint x: 1125, startPoint y: 226, endPoint x: 969, endPoint y: 228, distance: 156.0
click at [978, 228] on div "Strain Name * Gelonade Abbreviation * GEL Type * Hybrid - Sativa Select Indica …" at bounding box center [923, 295] width 1170 height 208
type input "63"
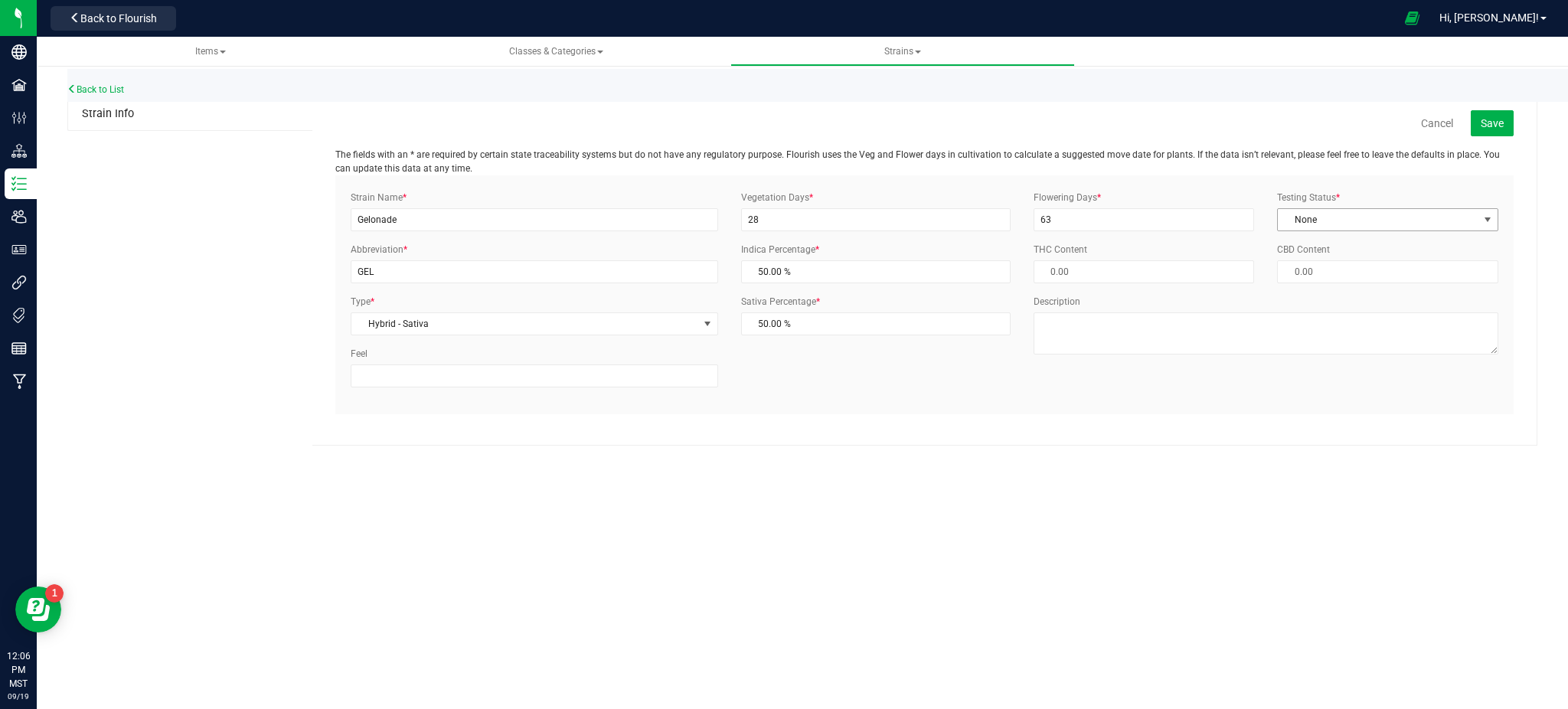
click at [1288, 217] on span "None" at bounding box center [1378, 220] width 201 height 21
click at [1336, 270] on li "ThirdParty" at bounding box center [1388, 269] width 220 height 23
click at [1159, 434] on div "Cancel Save The fields with an * are required by certain state traceability sys…" at bounding box center [924, 272] width 1224 height 347
drag, startPoint x: 838, startPoint y: 275, endPoint x: 669, endPoint y: 275, distance: 169.0
click at [670, 274] on div "Strain Name * Gelonade Abbreviation * GEL Type * Hybrid - Sativa Select Indica …" at bounding box center [923, 295] width 1170 height 208
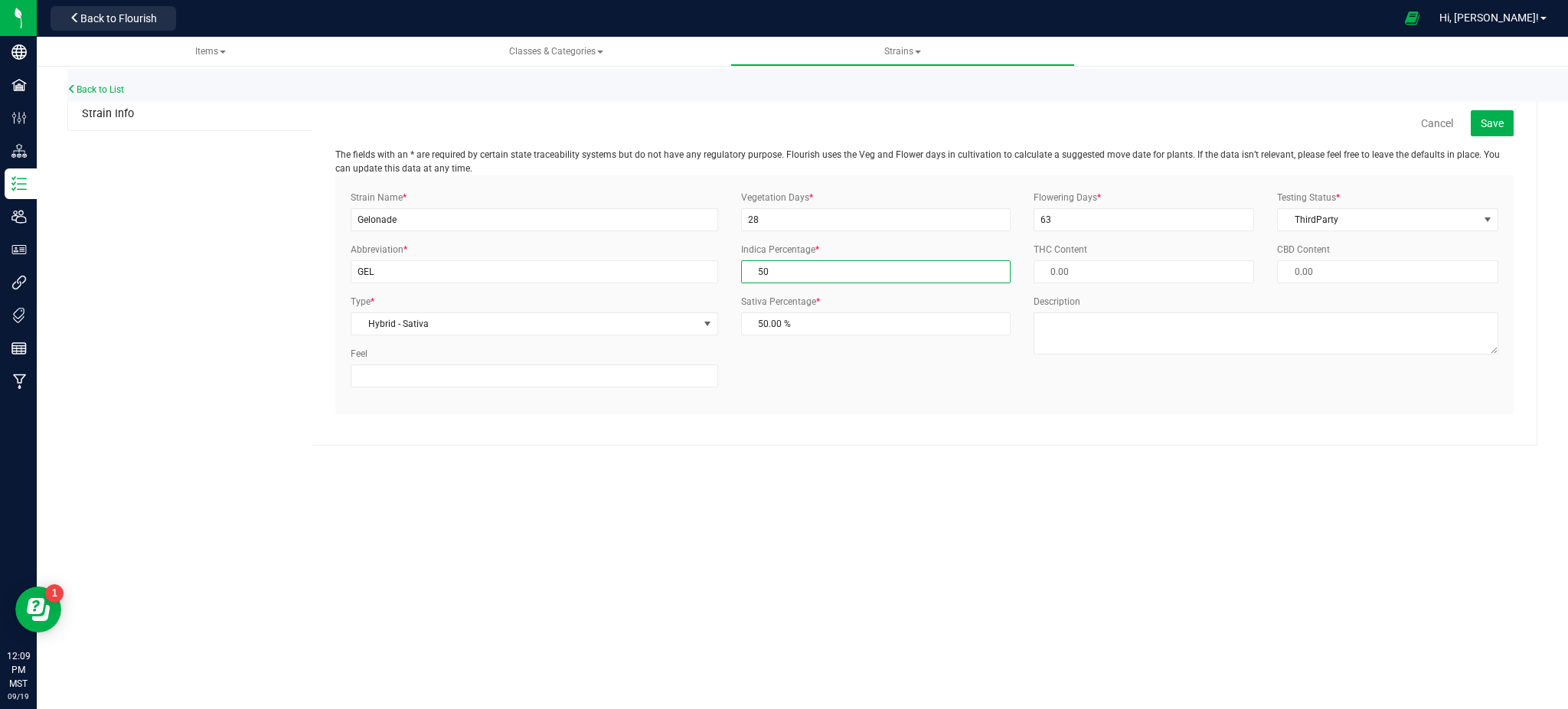
click at [810, 281] on span "50.00 % 50" at bounding box center [875, 272] width 269 height 23
click at [806, 273] on input "50" at bounding box center [876, 272] width 268 height 21
drag, startPoint x: 826, startPoint y: 329, endPoint x: 670, endPoint y: 349, distance: 157.3
click at [708, 336] on div "Strain Name * Gelonade Abbreviation * GEL Type * Hybrid - Sativa Select Indica …" at bounding box center [923, 295] width 1170 height 208
type input "7"
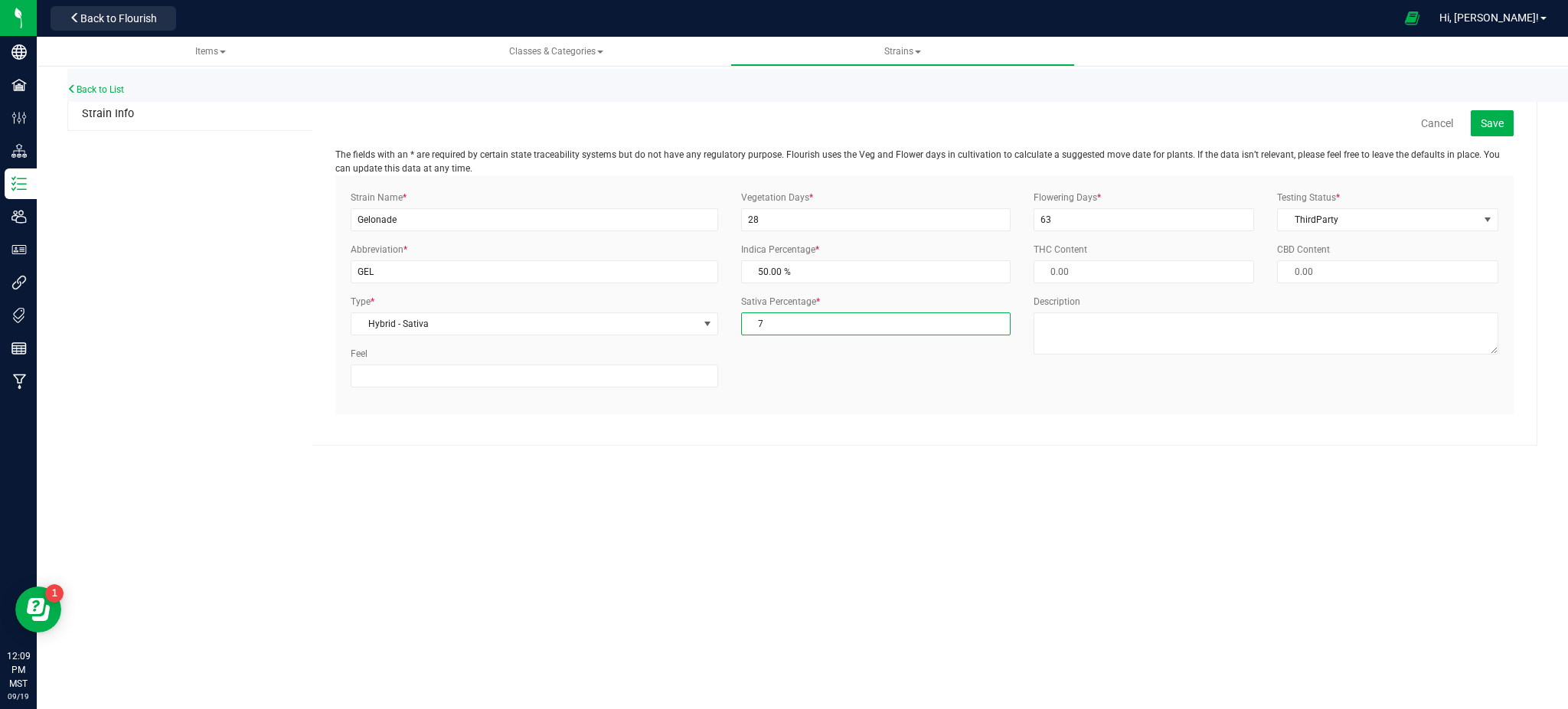
type input "93.00 %"
type input "6"
type input "94.00 %"
type input "60"
type input "40.00 %"
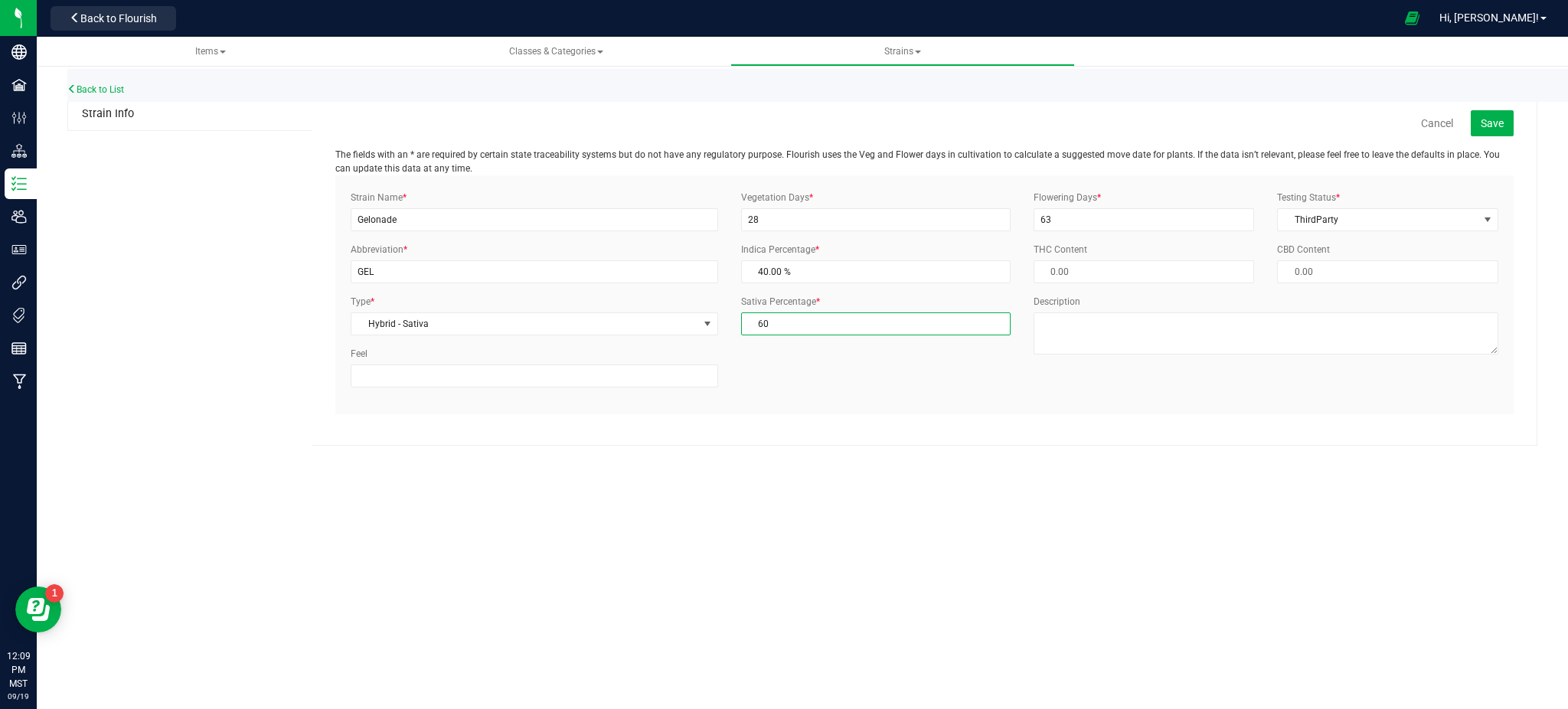
type input "60.00 %"
click at [879, 467] on div "Items Classes & Categories Strains Back to List Strain Info Cancel Save The fie…" at bounding box center [802, 372] width 1531 height 672
drag, startPoint x: 1137, startPoint y: 546, endPoint x: 888, endPoint y: 380, distance: 299.3
click at [1132, 538] on div "Items Classes & Categories Strains Back to List Strain Info Cancel Save The fie…" at bounding box center [802, 372] width 1531 height 672
drag, startPoint x: 811, startPoint y: 320, endPoint x: 576, endPoint y: 328, distance: 235.1
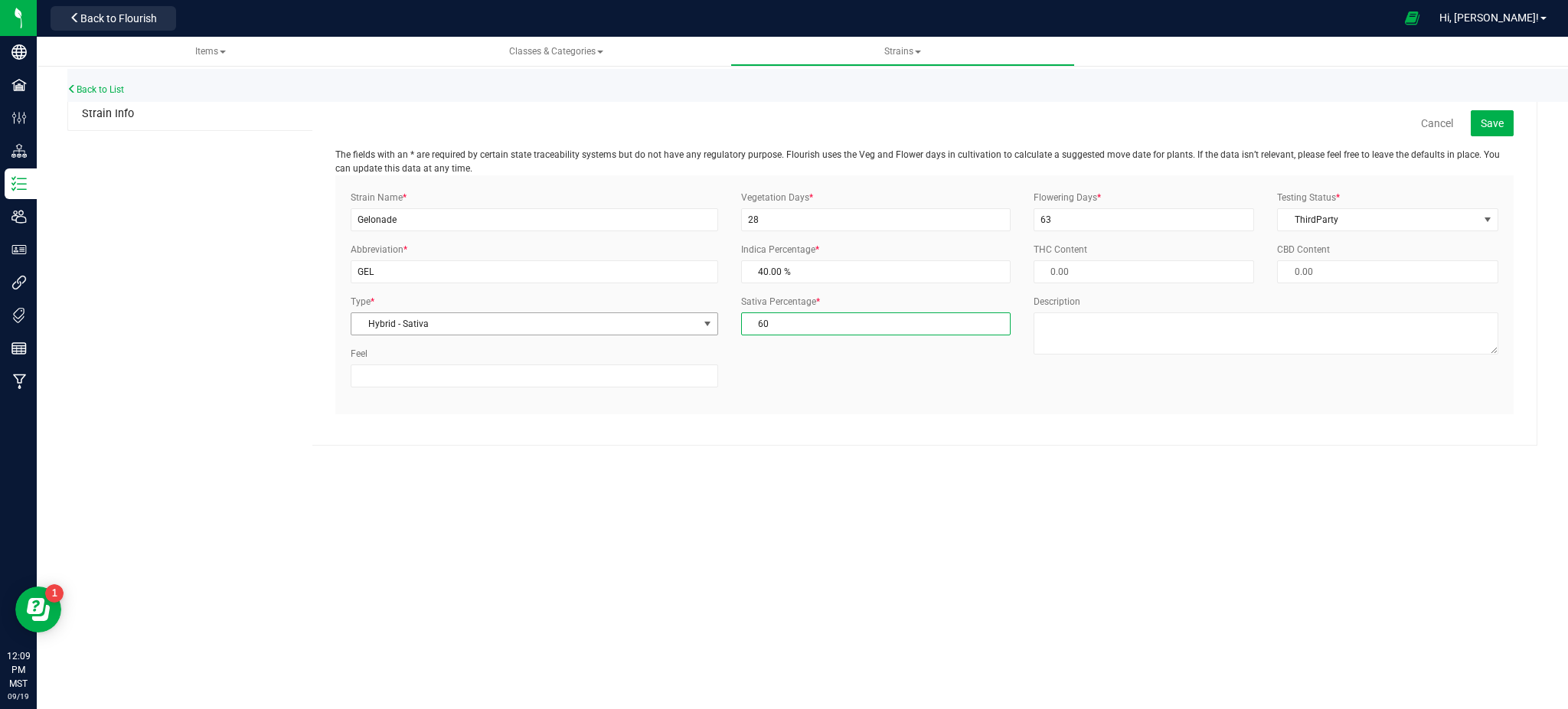
click at [598, 320] on div "Strain Name * Gelonade Abbreviation * GEL Type * Hybrid - Sativa Select Indica …" at bounding box center [923, 295] width 1170 height 208
type input "7"
type input "93.00 %"
type input "70"
type input "30.00 %"
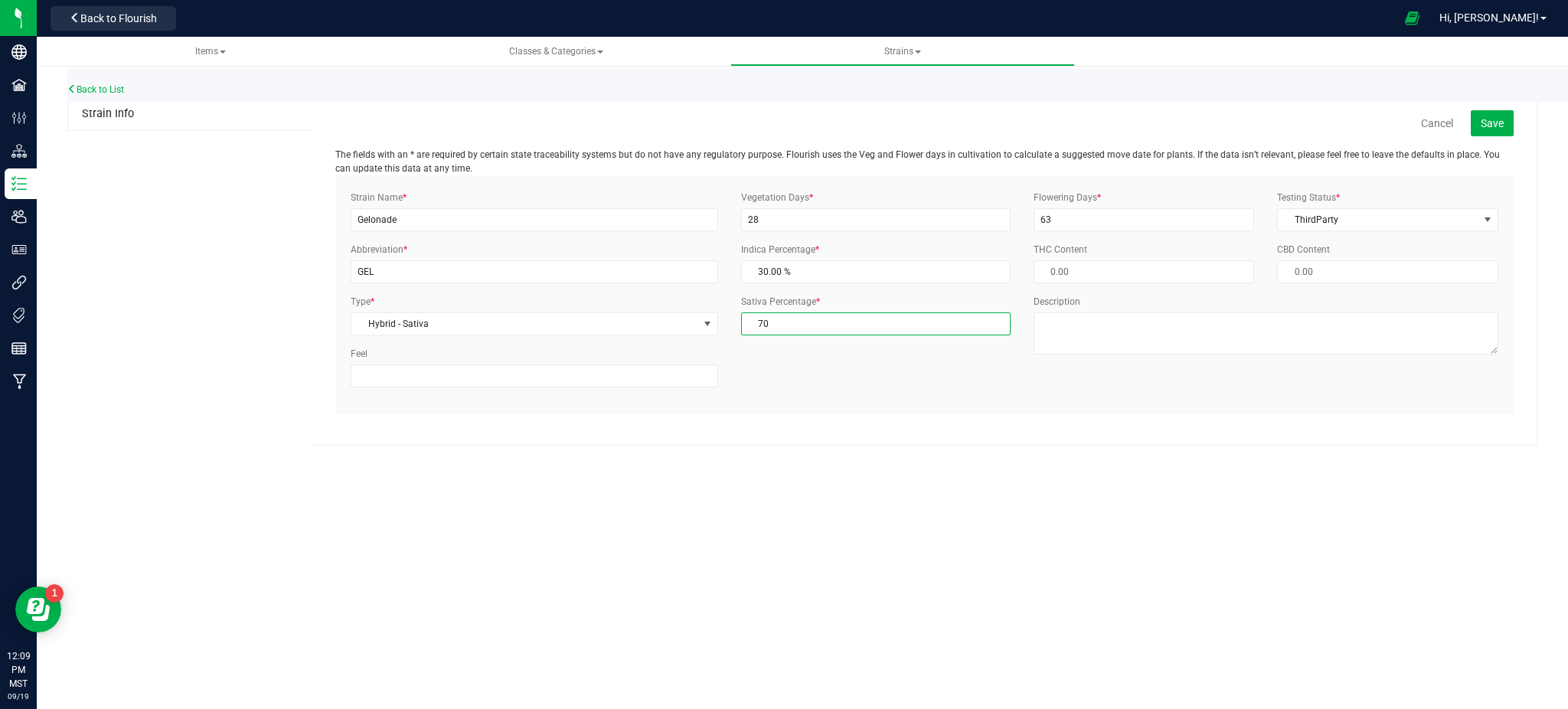
type input "70.00 %"
drag, startPoint x: 836, startPoint y: 513, endPoint x: 995, endPoint y: 481, distance: 162.2
click at [842, 512] on div "Items Classes & Categories Strains Back to List Strain Info Cancel Save The fie…" at bounding box center [802, 372] width 1531 height 672
click at [1189, 347] on textarea "Description" at bounding box center [1266, 334] width 465 height 42
type textarea "S/H"
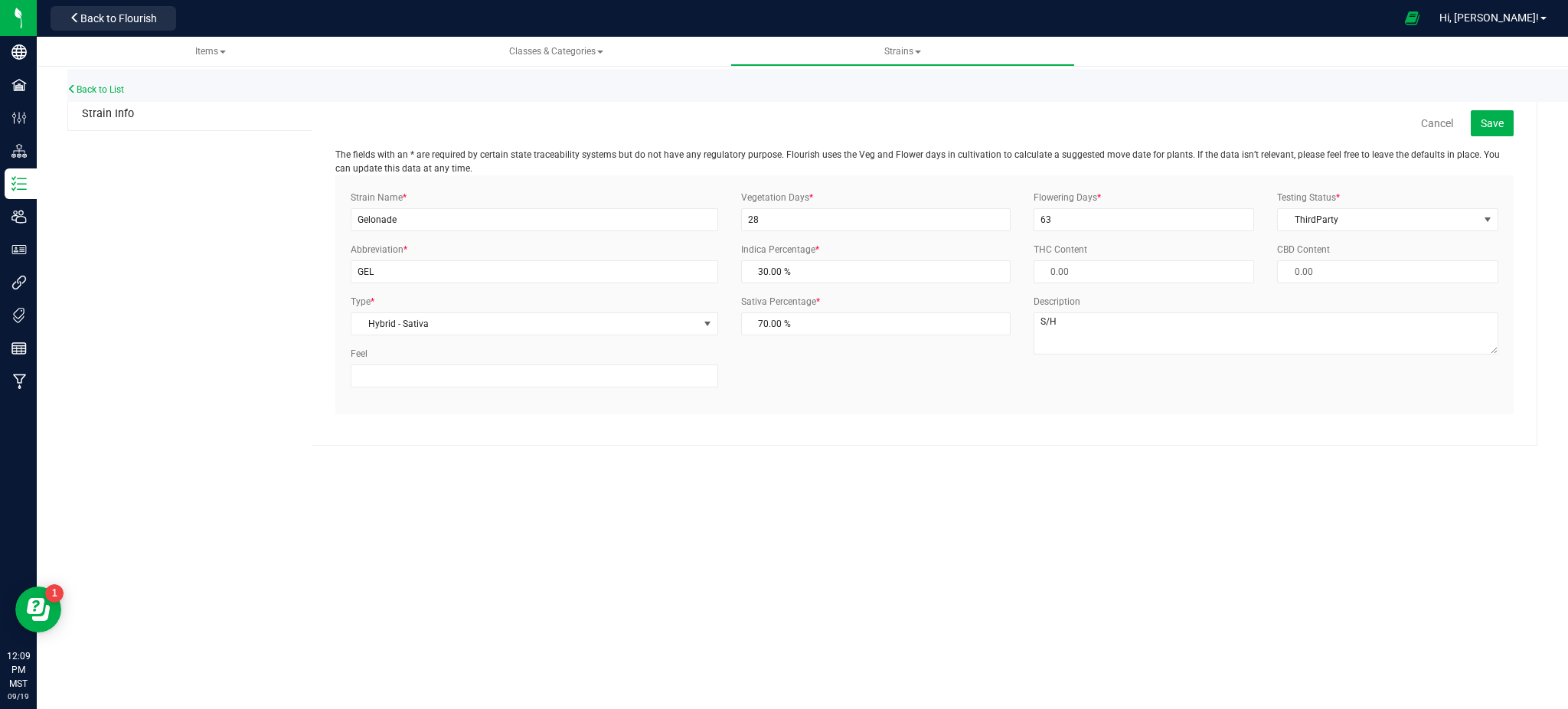
click at [699, 554] on div "Items Classes & Categories Strains Back to List Strain Info Cancel Save The fie…" at bounding box center [802, 372] width 1531 height 672
drag, startPoint x: 298, startPoint y: 190, endPoint x: 310, endPoint y: 202, distance: 17.0
click at [298, 192] on div "Strain Info Cancel Save The fields with an * are required by certain state trac…" at bounding box center [802, 272] width 1470 height 347
click at [1495, 117] on span "Save" at bounding box center [1492, 123] width 23 height 13
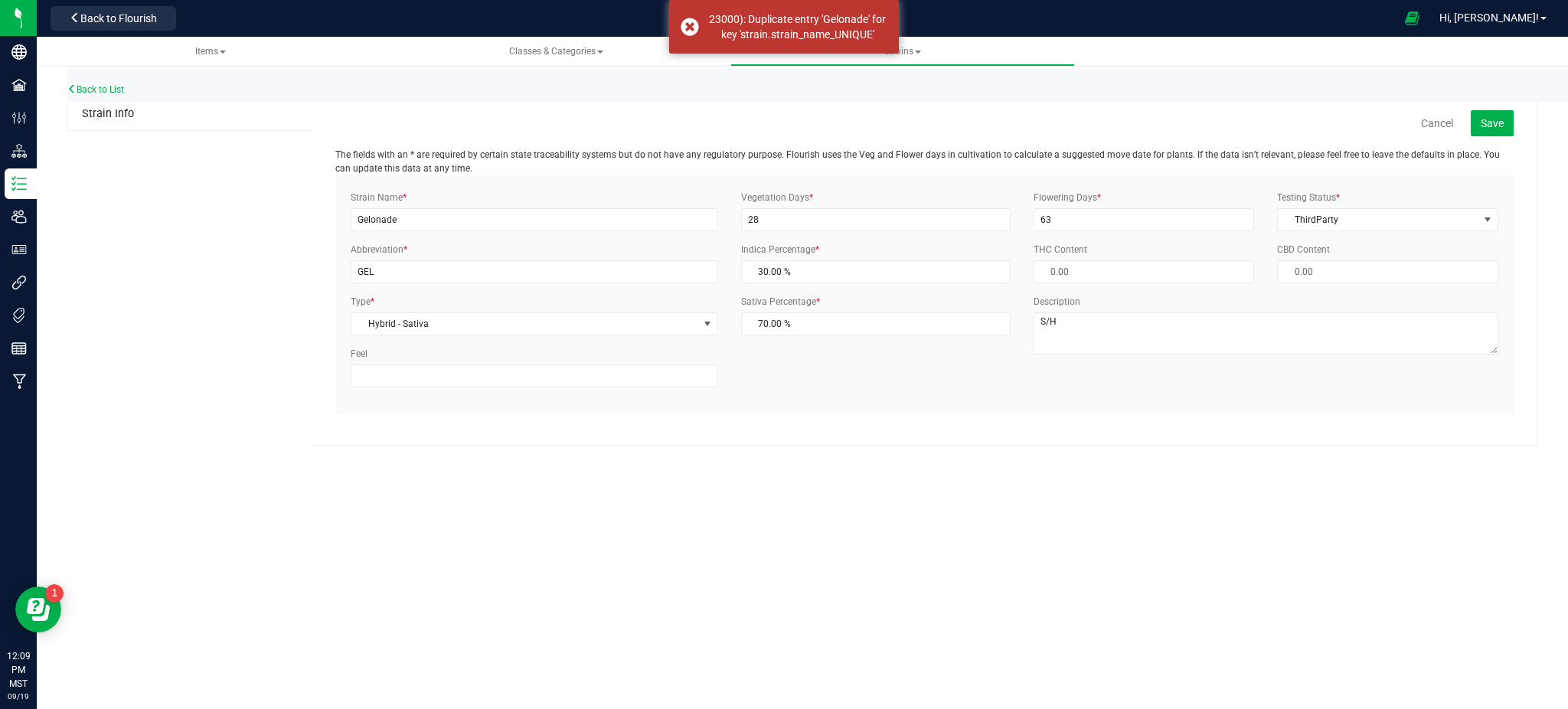
click at [139, 193] on div "Strain Info Cancel Save The fields with an * are required by certain state trac…" at bounding box center [802, 272] width 1470 height 347
click at [328, 229] on div "Cancel Save The fields with an * are required by certain state traceability sys…" at bounding box center [924, 272] width 1224 height 347
drag, startPoint x: 190, startPoint y: 237, endPoint x: 188, endPoint y: 191, distance: 46.0
click at [159, 202] on div "Strain Info Cancel Save The fields with an * are required by certain state trac…" at bounding box center [802, 272] width 1470 height 347
click at [188, 189] on div "Strain Info Cancel Save The fields with an * are required by certain state trac…" at bounding box center [802, 272] width 1470 height 347
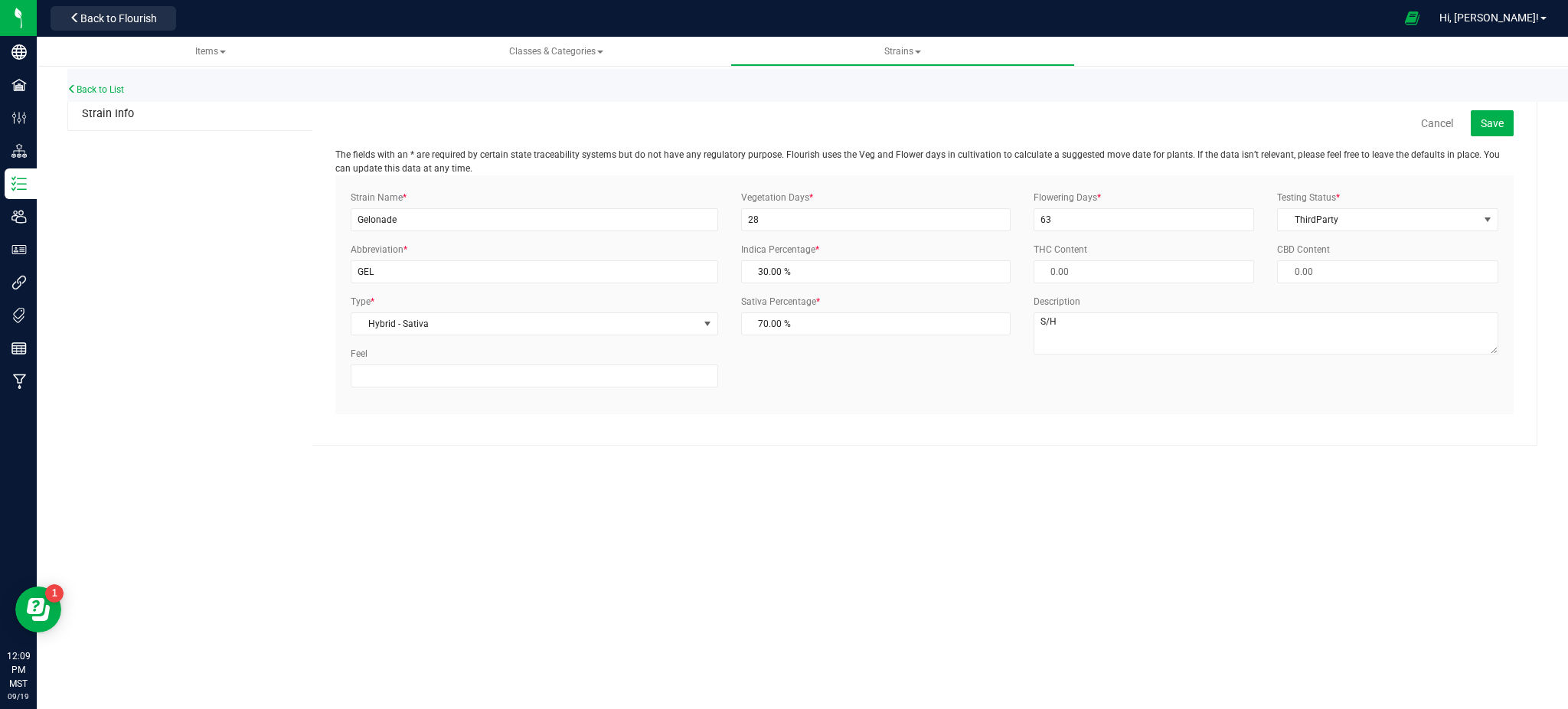
click at [214, 192] on div "Strain Info Cancel Save The fields with an * are required by certain state trac…" at bounding box center [802, 272] width 1470 height 347
click at [805, 550] on div "Items Classes & Categories Strains Back to List Strain Info Cancel Save The fie…" at bounding box center [802, 372] width 1531 height 672
click at [444, 216] on input "Gelonade" at bounding box center [534, 220] width 368 height 23
drag, startPoint x: 418, startPoint y: 218, endPoint x: 261, endPoint y: 241, distance: 158.7
click at [280, 240] on div "Strain Info Cancel Save The fields with an * are required by certain state trac…" at bounding box center [802, 272] width 1470 height 347
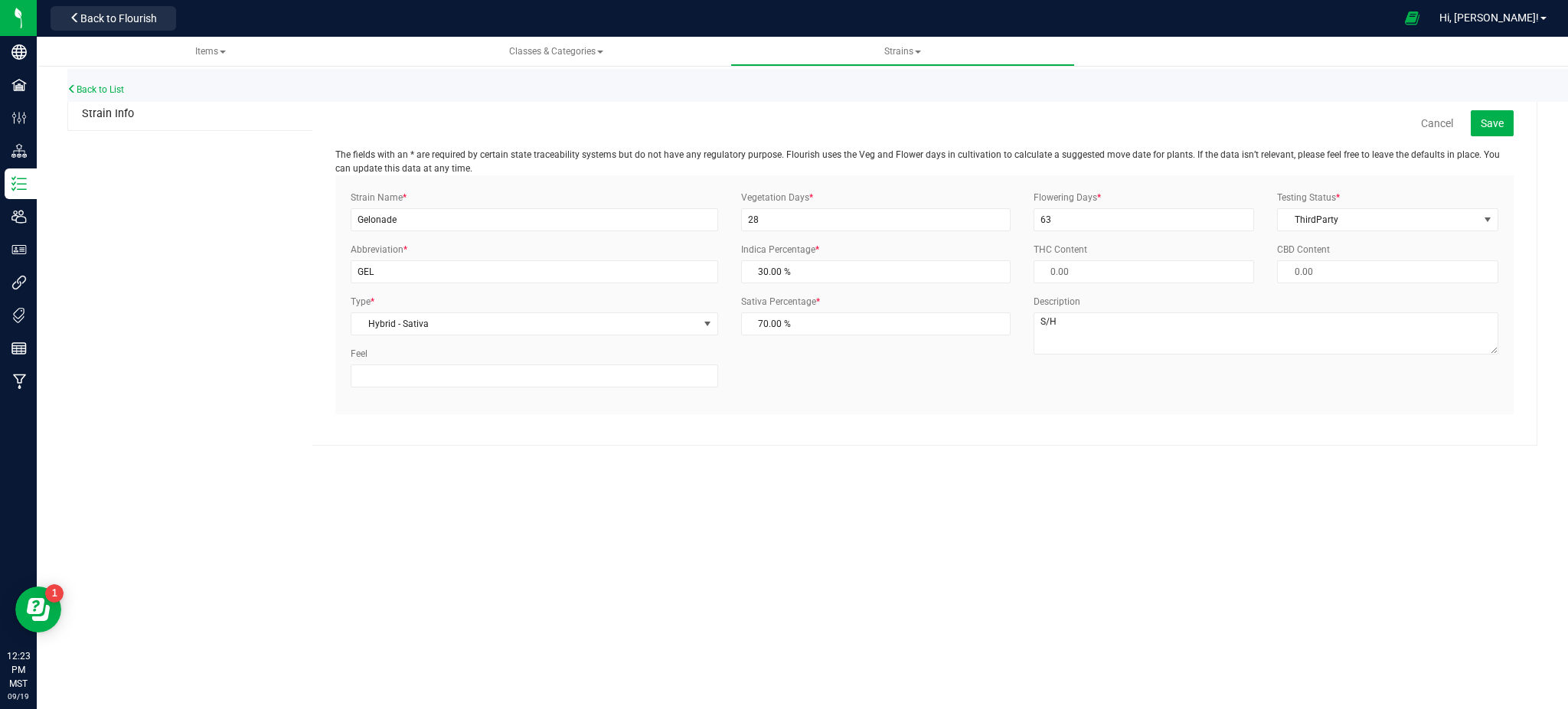
click at [243, 320] on div "Strain Info Cancel Save The fields with an * are required by certain state trac…" at bounding box center [802, 272] width 1470 height 347
click at [358, 226] on input "Gelonade" at bounding box center [534, 220] width 368 height 23
click at [121, 86] on link "Back to List" at bounding box center [96, 89] width 57 height 11
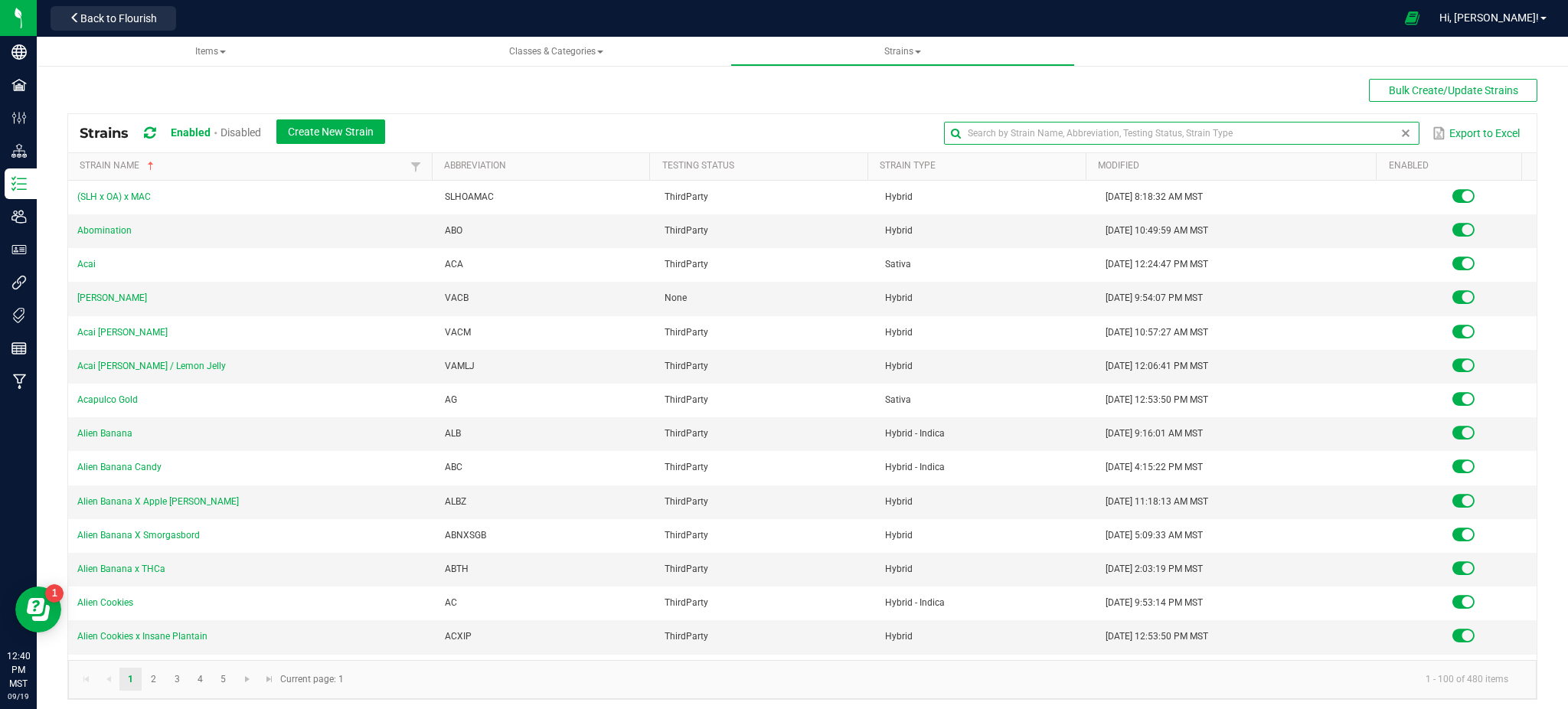
click at [1375, 123] on input "text" at bounding box center [1181, 133] width 475 height 23
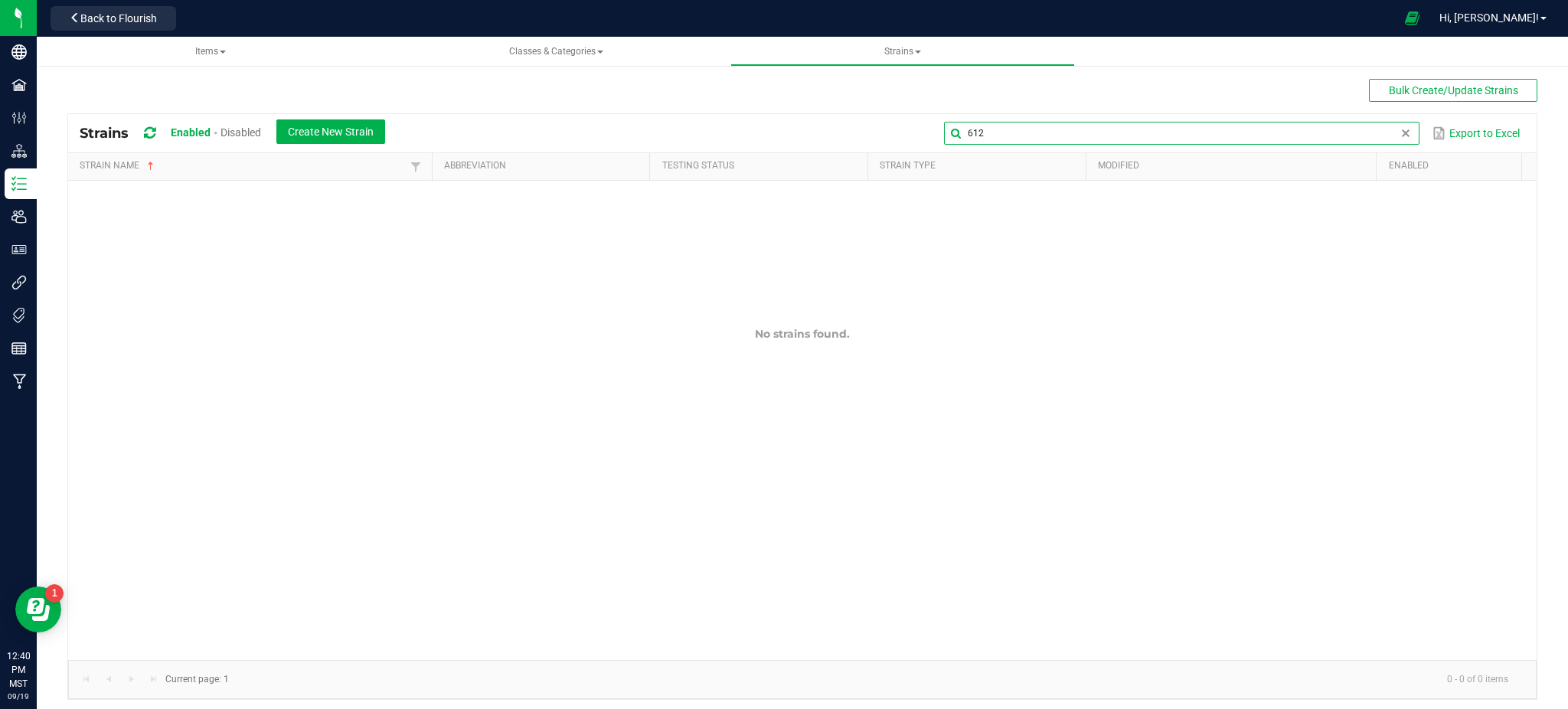
type input "612"
drag, startPoint x: 678, startPoint y: 120, endPoint x: 466, endPoint y: 105, distance: 212.5
click at [675, 119] on div "Strains Enabled Disabled Create New Strain 612 Export to Excel" at bounding box center [803, 133] width 1469 height 39
click at [320, 125] on span "Create New Strain" at bounding box center [330, 131] width 86 height 13
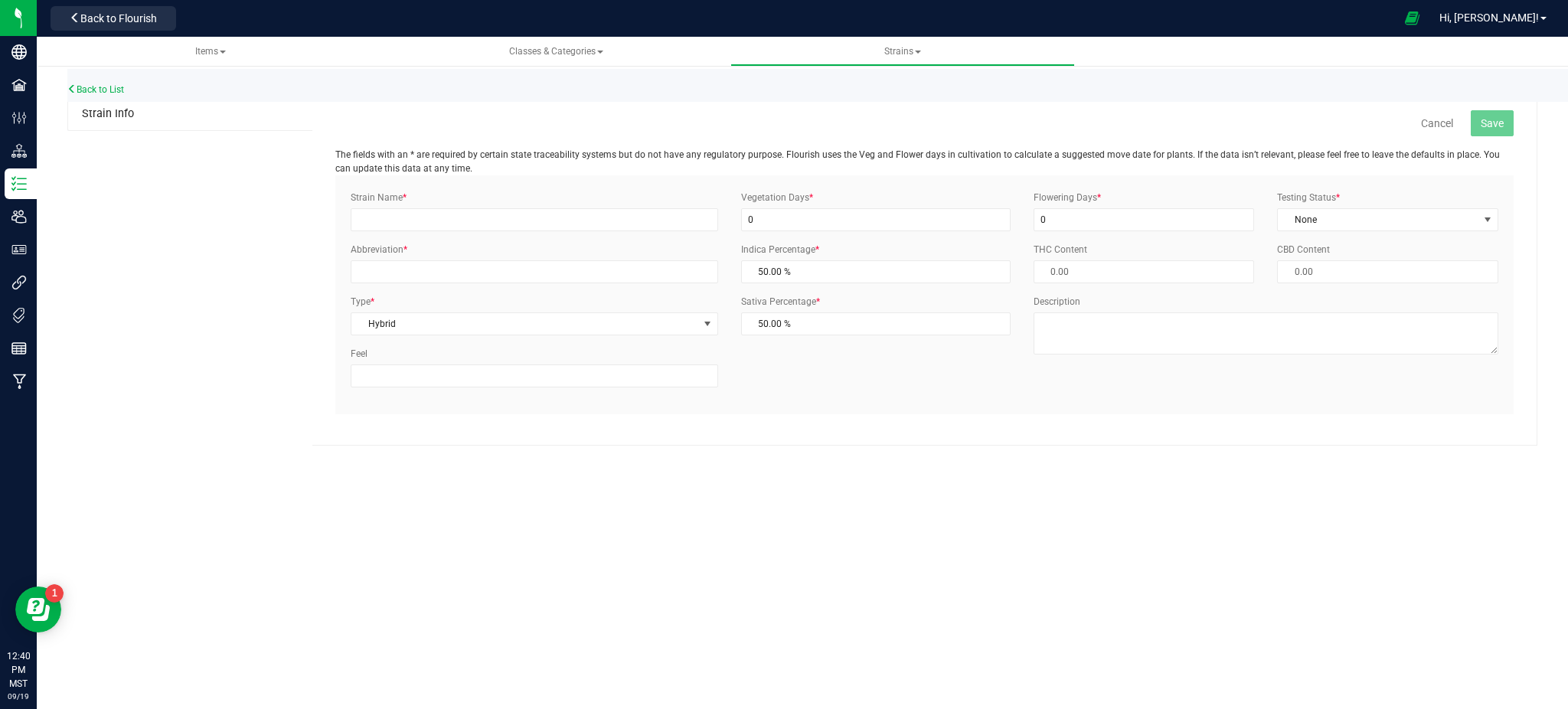
click at [469, 232] on div "Strain Name * Abbreviation * Type * Hybrid Select Indica Sativa Hybrid CBD THC …" at bounding box center [534, 295] width 391 height 208
drag, startPoint x: 470, startPoint y: 228, endPoint x: 463, endPoint y: 232, distance: 8.1
click at [463, 232] on div "Strain Name * Abbreviation * Type * Hybrid Select Indica Sativa Hybrid CBD THC …" at bounding box center [534, 295] width 391 height 208
type input "OG 612"
click at [436, 267] on input "Abbreviation *" at bounding box center [534, 272] width 368 height 23
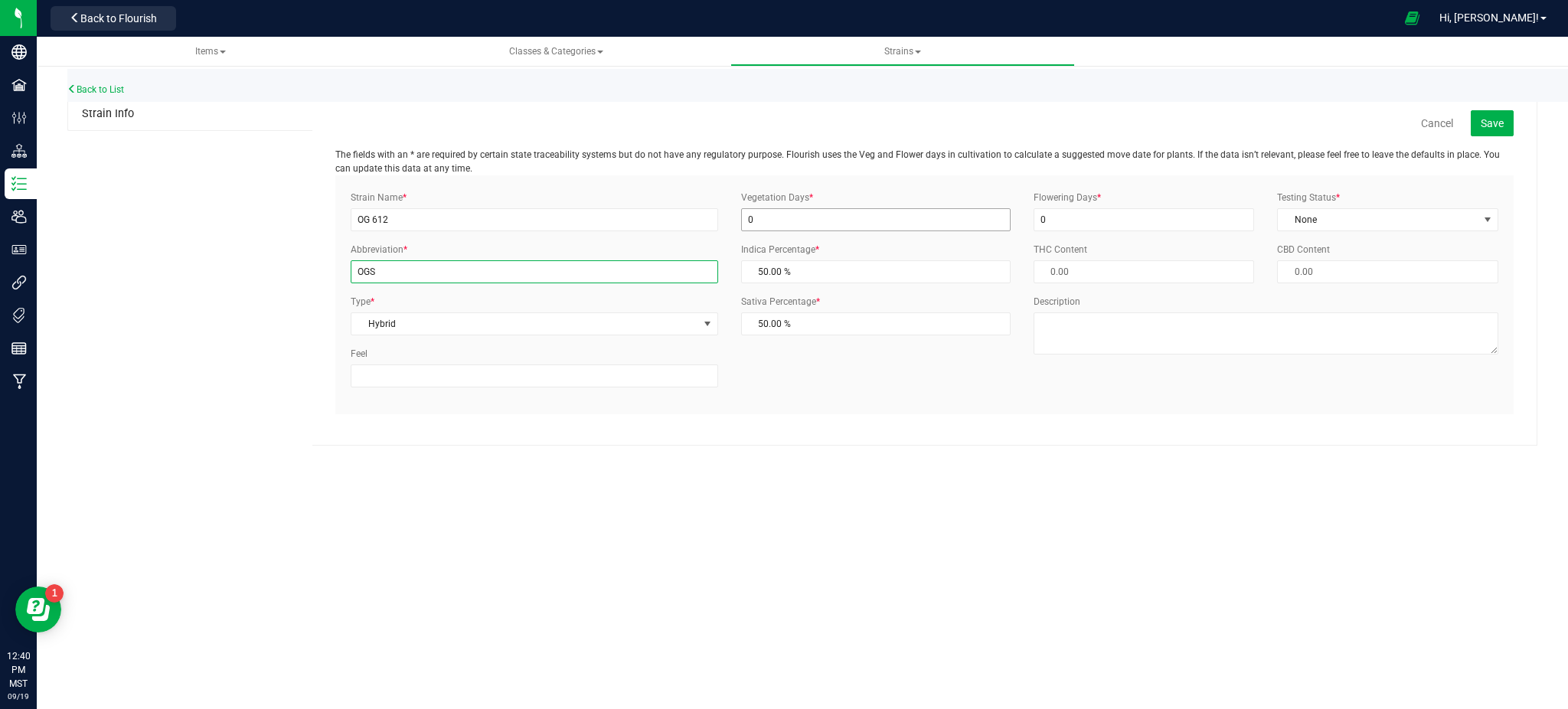
type input "OGS"
click at [890, 220] on input "0" at bounding box center [875, 220] width 269 height 23
click at [787, 213] on input "0" at bounding box center [875, 220] width 269 height 23
drag, startPoint x: 983, startPoint y: 219, endPoint x: 369, endPoint y: 185, distance: 614.9
click at [372, 185] on div "Strain Name * OG 612 Abbreviation * OGS Type * Hybrid Select Indica Sativa Hybr…" at bounding box center [924, 295] width 1178 height 239
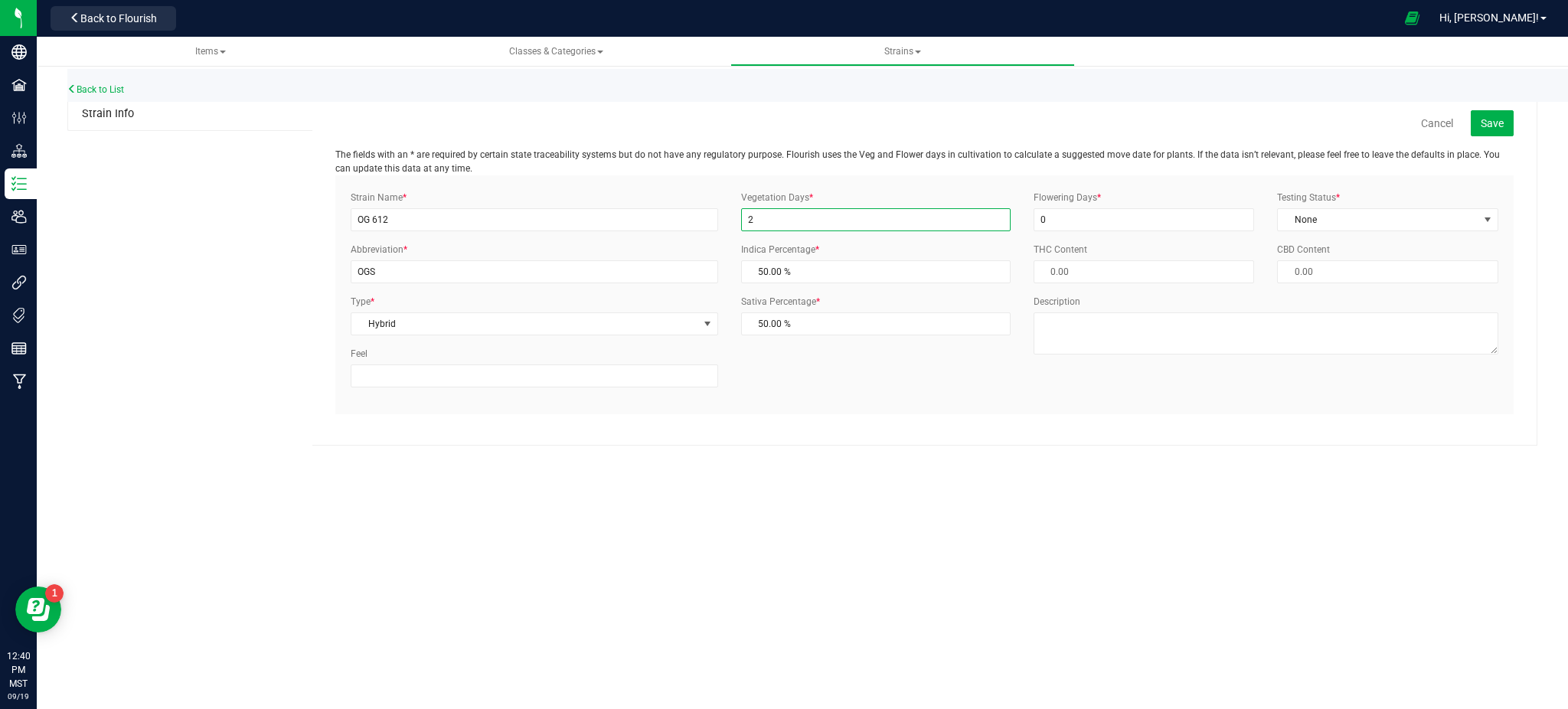
type input "28"
click at [1072, 226] on input "0" at bounding box center [1143, 220] width 221 height 23
drag, startPoint x: 1067, startPoint y: 221, endPoint x: 926, endPoint y: 202, distance: 142.3
click at [934, 205] on div "Strain Name * OG 612 Abbreviation * OGS Type * Hybrid Select Indica Sativa Hybr…" at bounding box center [923, 295] width 1170 height 208
type input "6"
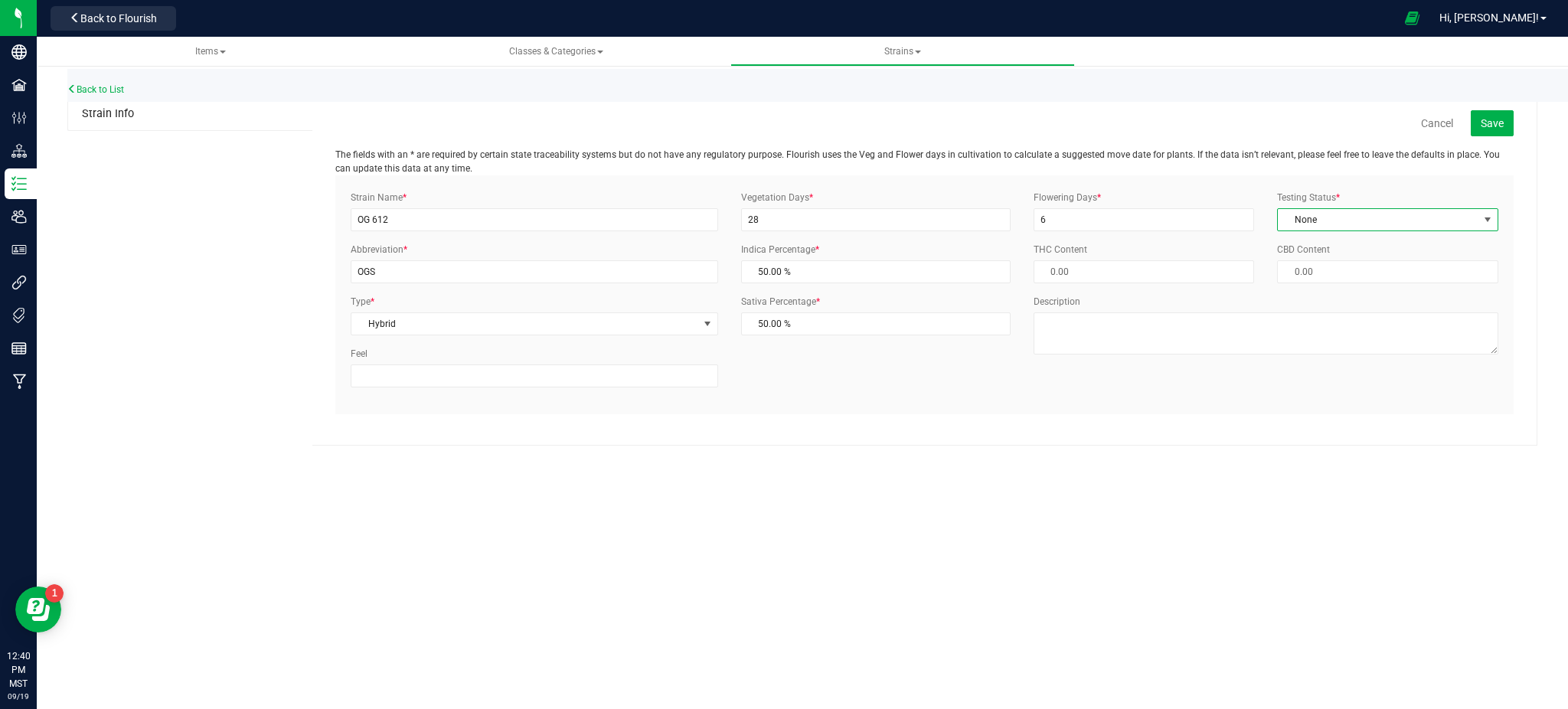
click at [1311, 225] on span "None" at bounding box center [1378, 220] width 201 height 21
click at [1317, 266] on li "ThirdParty" at bounding box center [1388, 269] width 220 height 23
click at [1310, 415] on div "Cancel Save The fields with an * are required by certain state traceability sys…" at bounding box center [924, 272] width 1224 height 347
click at [1135, 339] on textarea "Description" at bounding box center [1266, 334] width 465 height 42
type textarea "H"
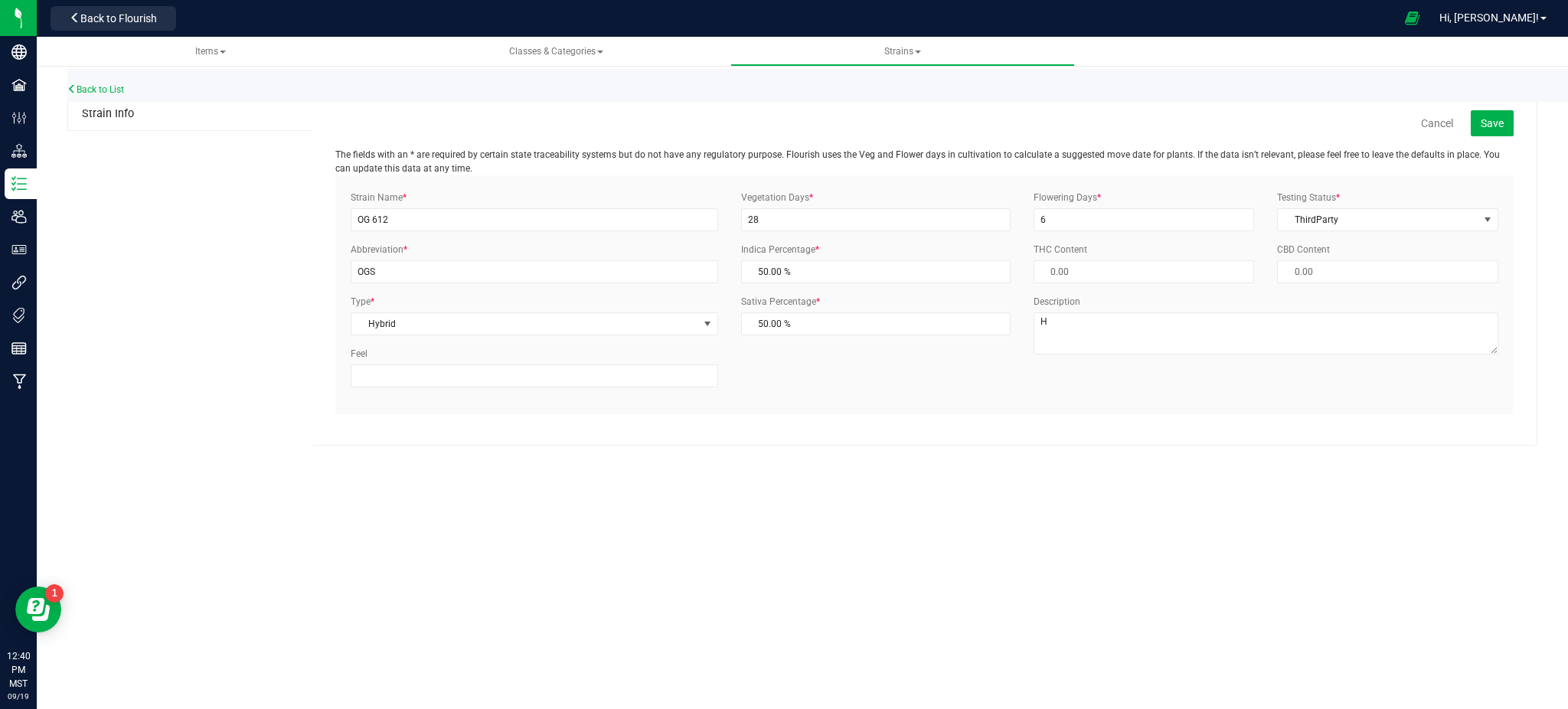
drag, startPoint x: 1110, startPoint y: 469, endPoint x: 742, endPoint y: 366, distance: 382.1
click at [1109, 467] on div "Items Classes & Categories Strains Back to List Strain Info Cancel Save The fie…" at bounding box center [802, 372] width 1531 height 672
click at [1477, 117] on button "Save" at bounding box center [1492, 123] width 42 height 26
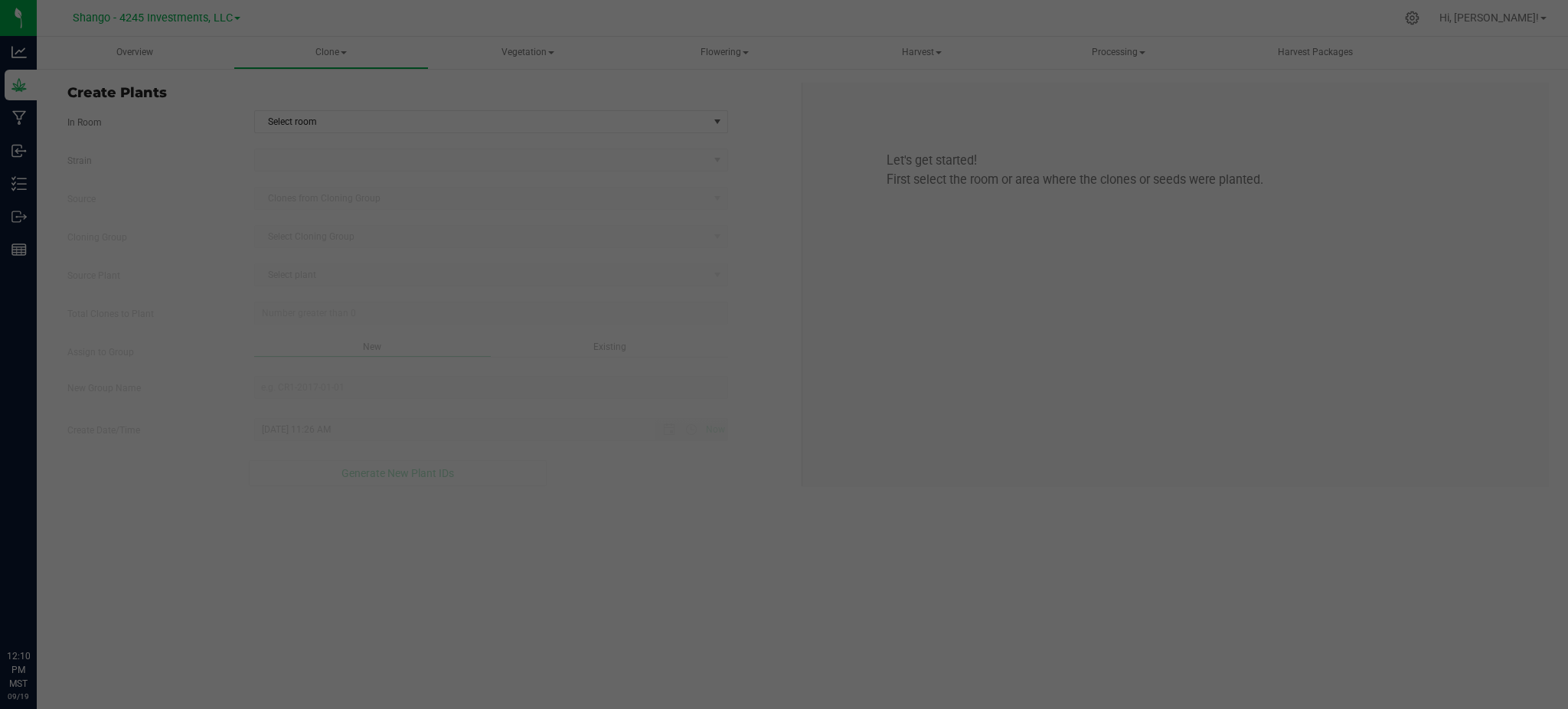
click at [89, 59] on div at bounding box center [784, 354] width 1568 height 709
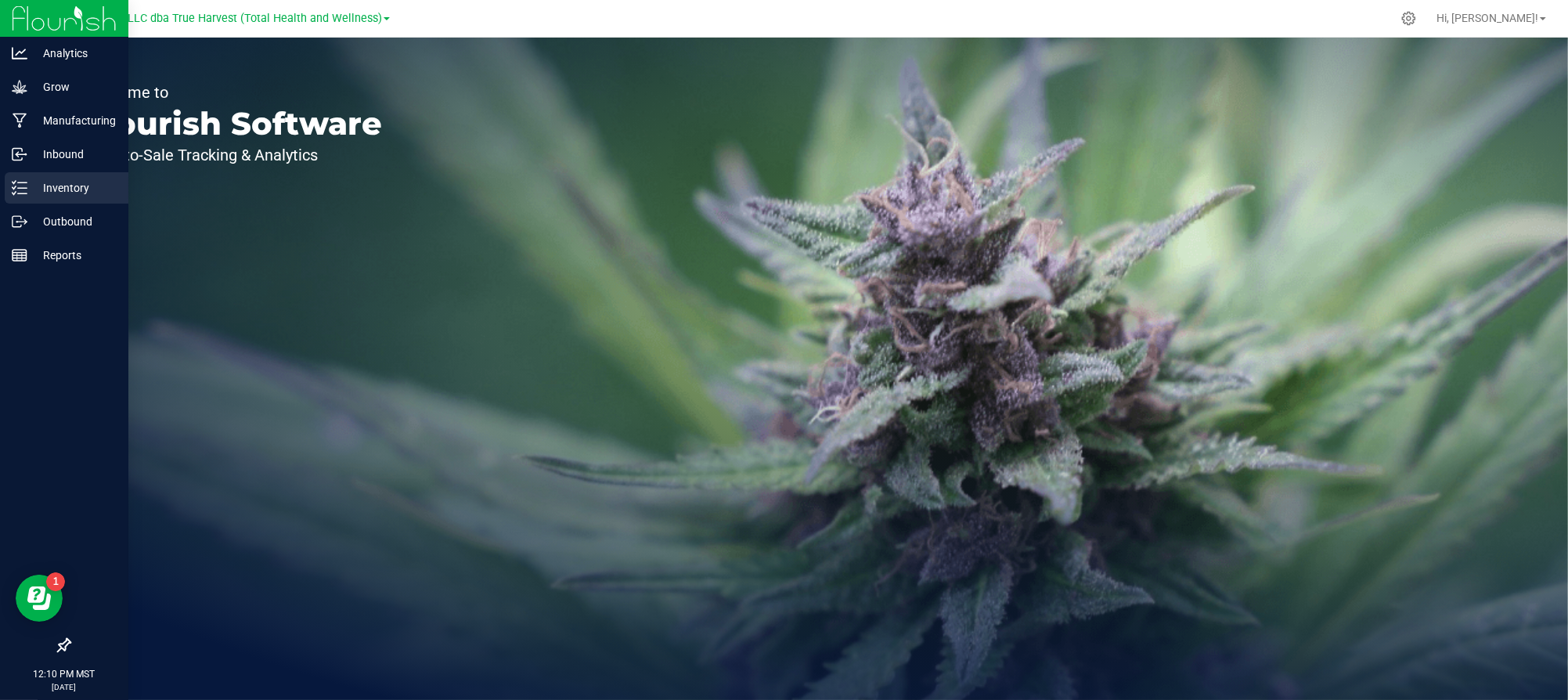
click at [66, 176] on div "Inventory" at bounding box center [66, 189] width 123 height 32
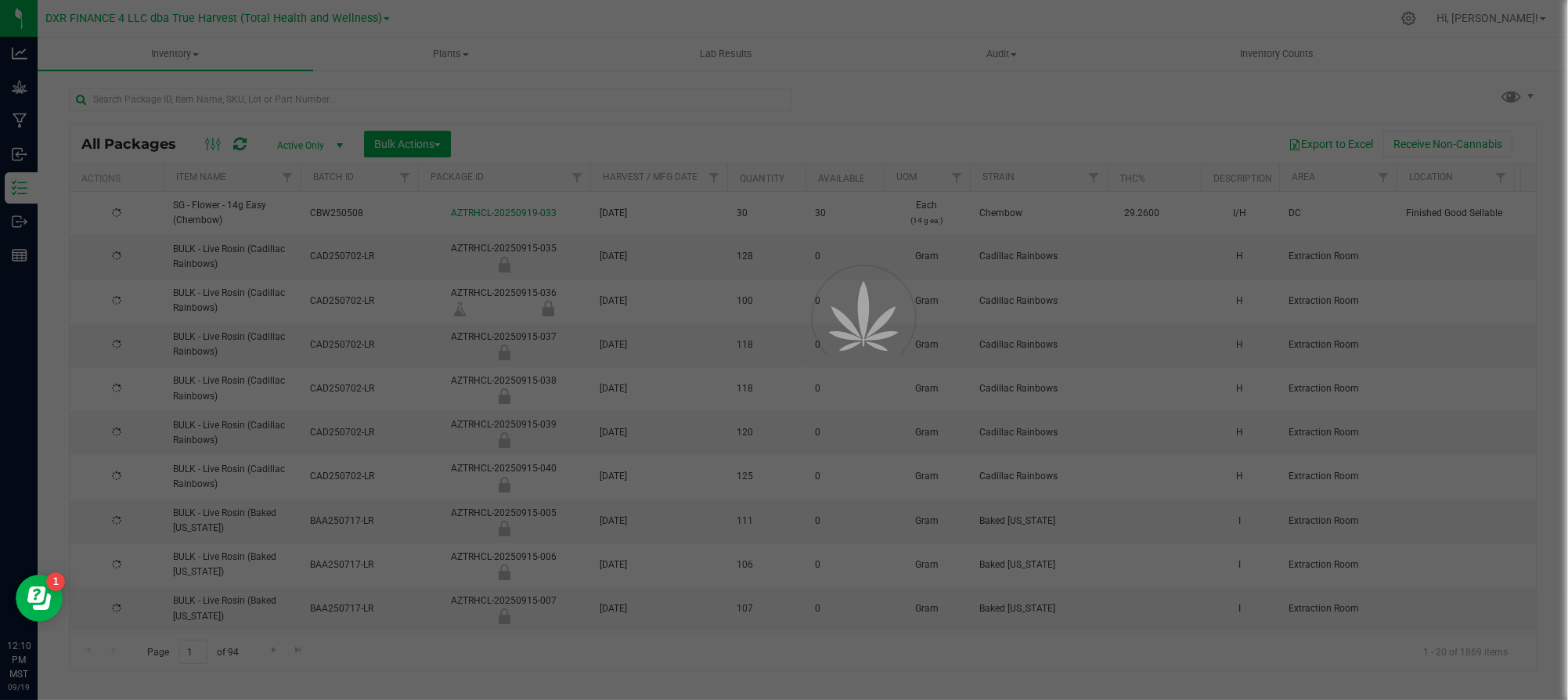
click at [349, 111] on div at bounding box center [784, 350] width 1568 height 700
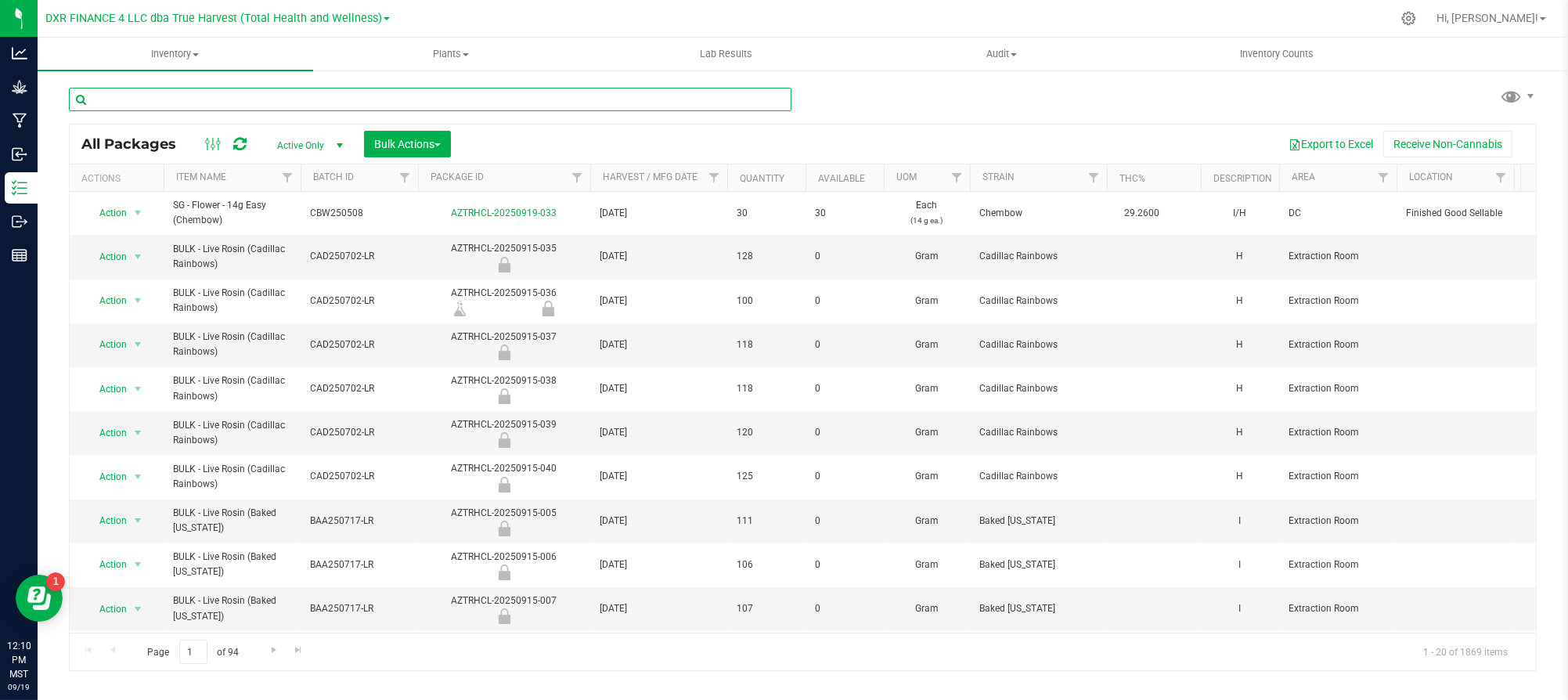
click at [335, 100] on input "text" at bounding box center [430, 100] width 722 height 24
paste input "Gelonade"
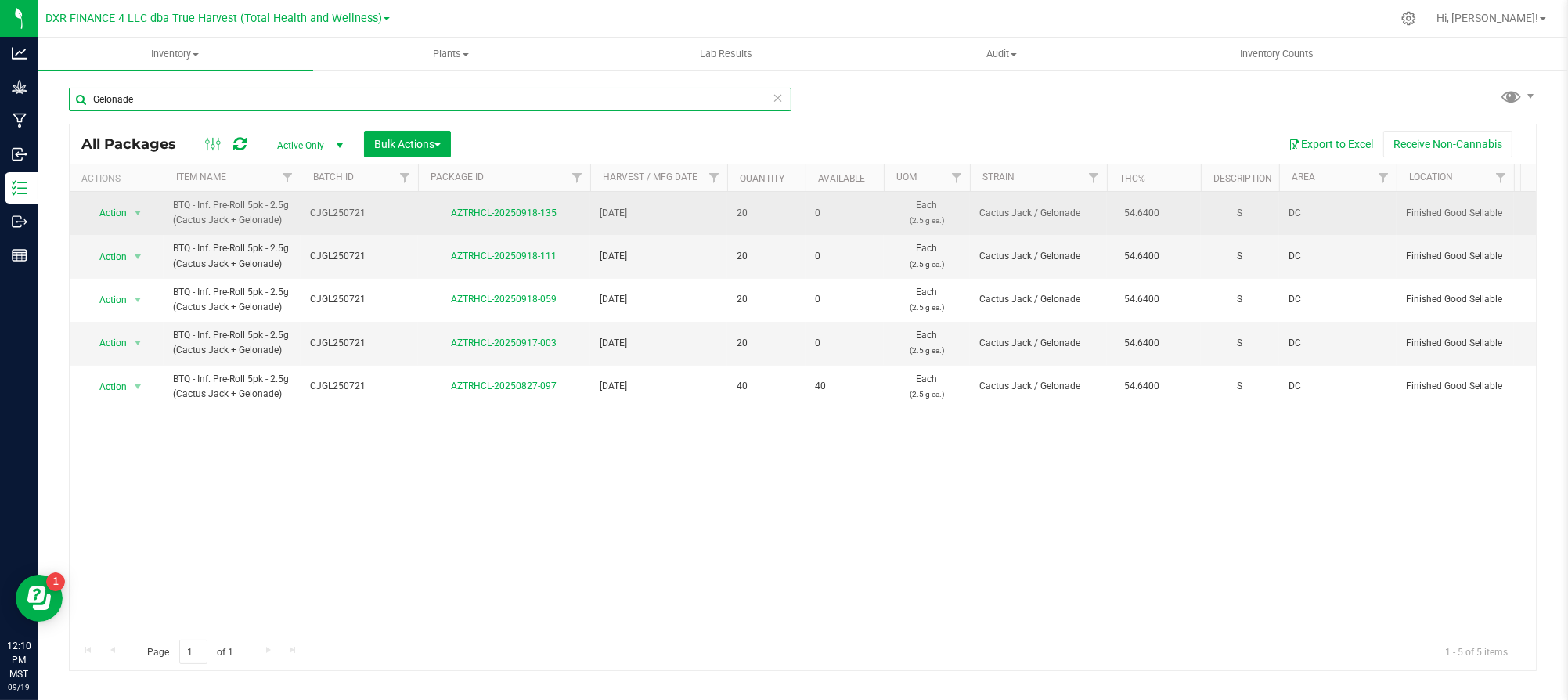
type input "Gelonade"
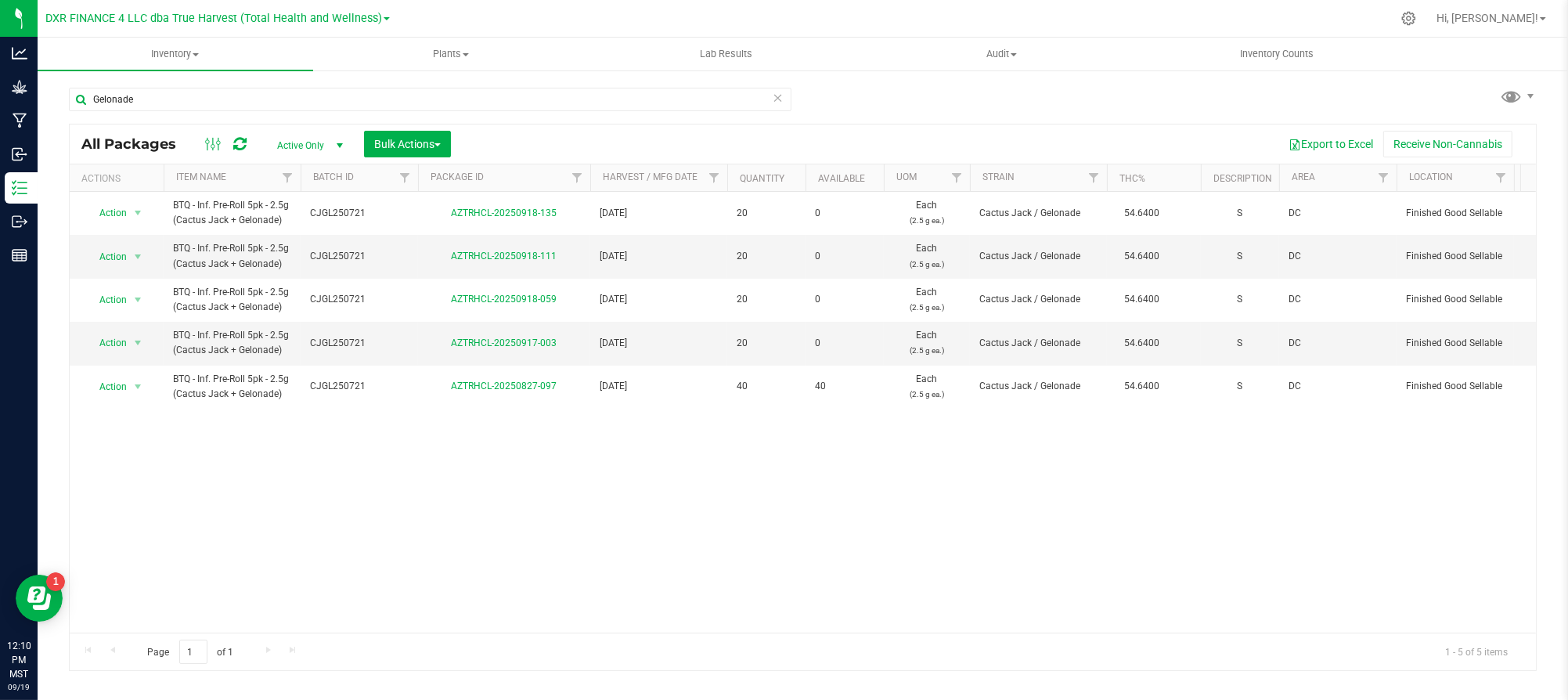
drag, startPoint x: 289, startPoint y: 225, endPoint x: 265, endPoint y: 128, distance: 99.9
click at [176, 222] on span "BTQ - Inf. Pre-Roll 5pk - 2.5g (Cactus Jack + Gelonade)" at bounding box center [232, 213] width 118 height 30
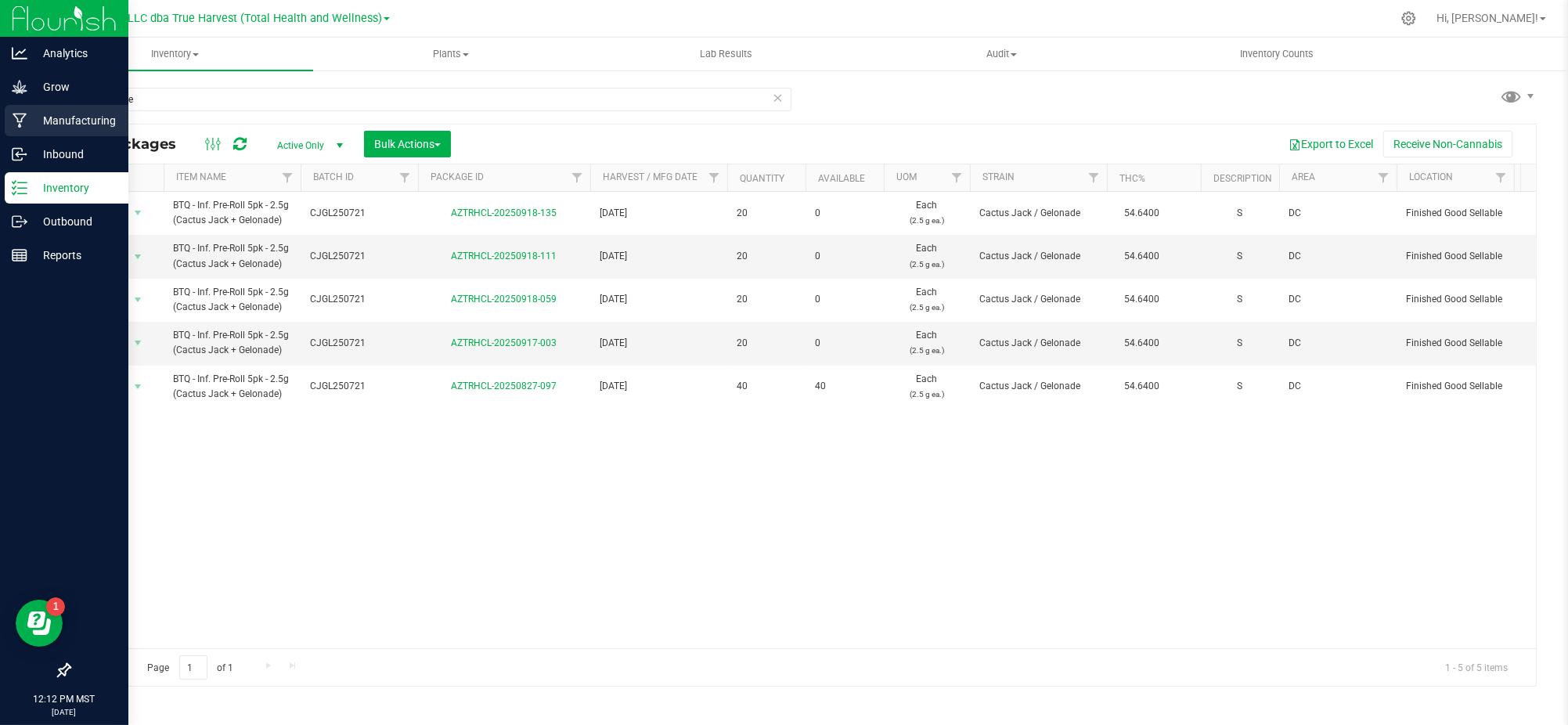
click at [51, 116] on p "Manufacturing" at bounding box center [74, 120] width 94 height 19
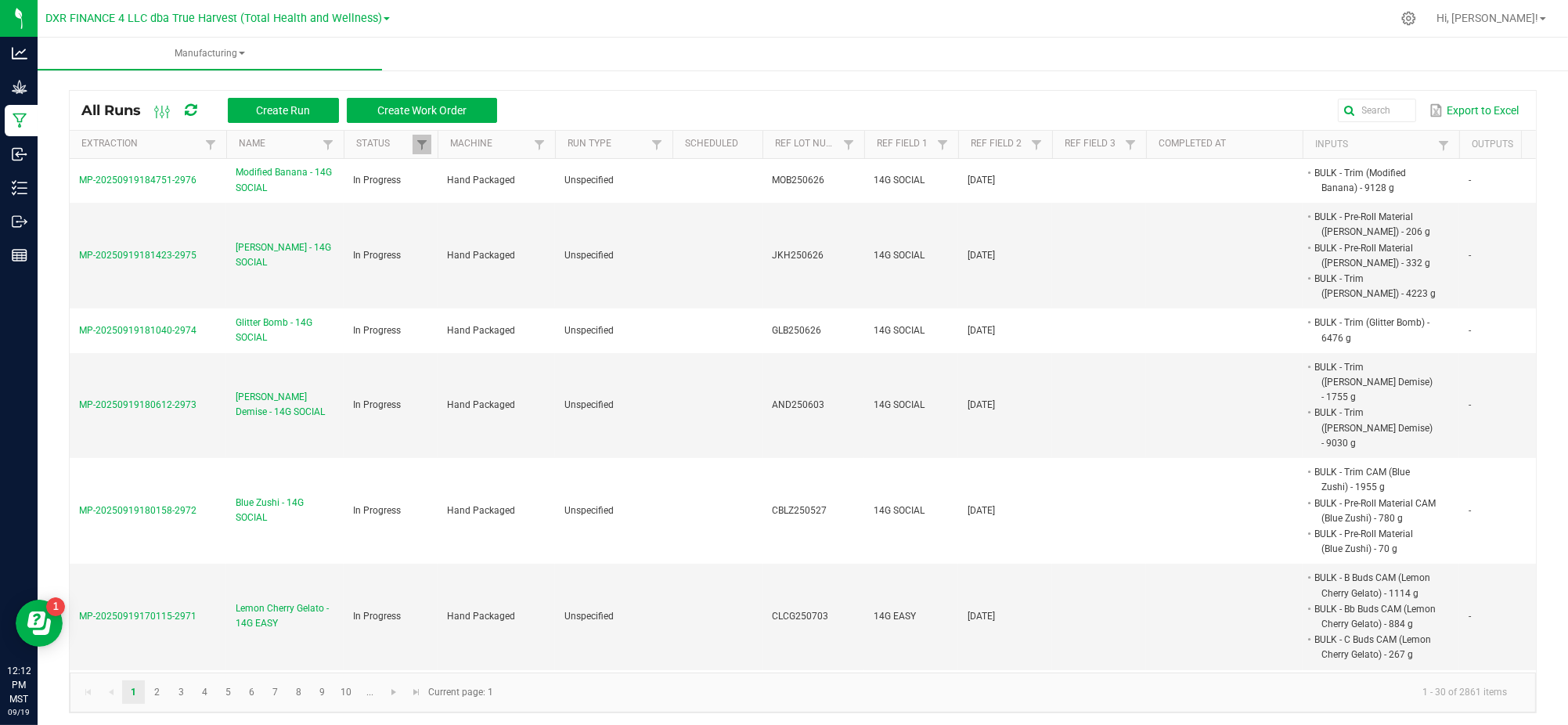
click at [1008, 48] on ul "Manufacturing" at bounding box center [821, 54] width 1568 height 34
click at [1351, 107] on input "text" at bounding box center [1178, 110] width 475 height 24
paste input "AND250626"
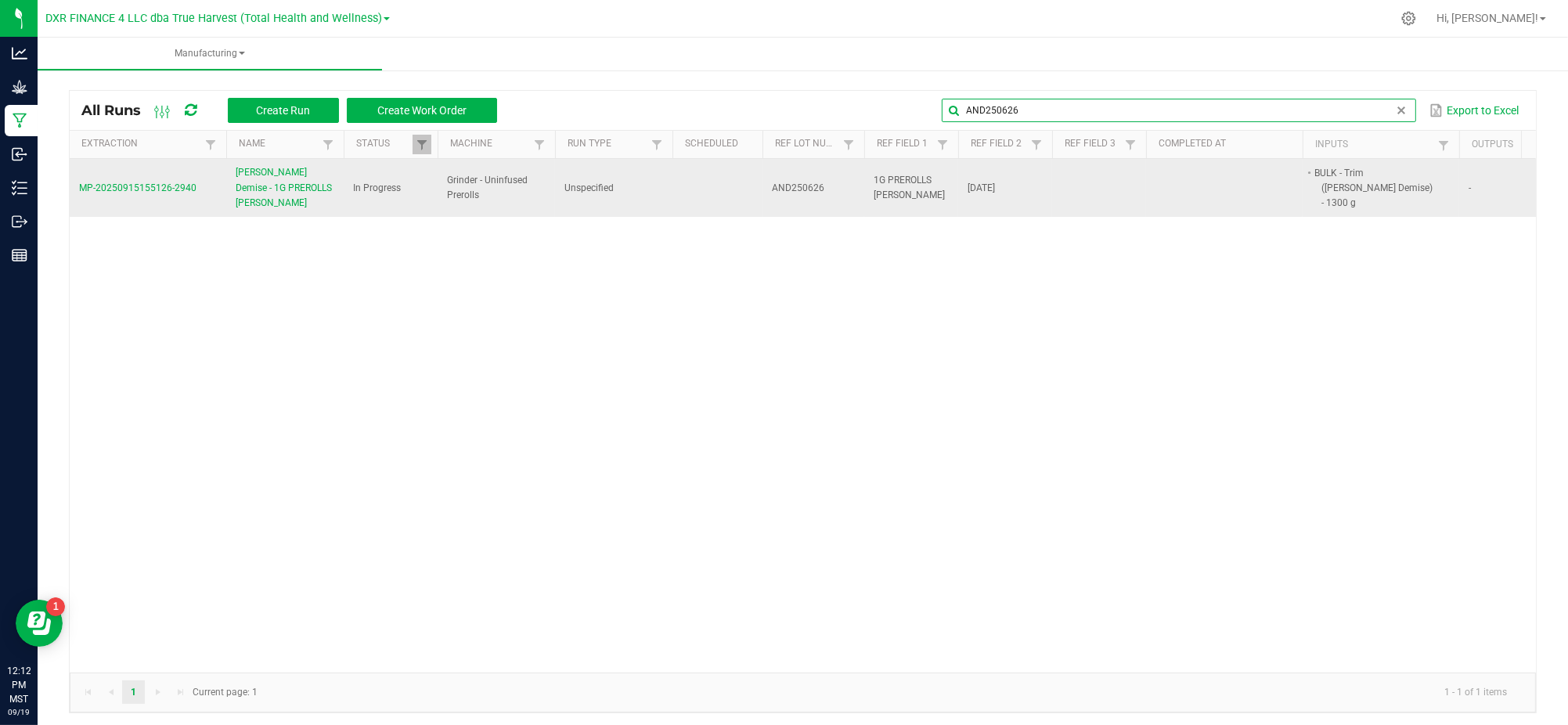
type input "AND250626"
click at [289, 184] on span "[PERSON_NAME] Demise - 1G PREROLLS [PERSON_NAME]" at bounding box center [285, 187] width 99 height 45
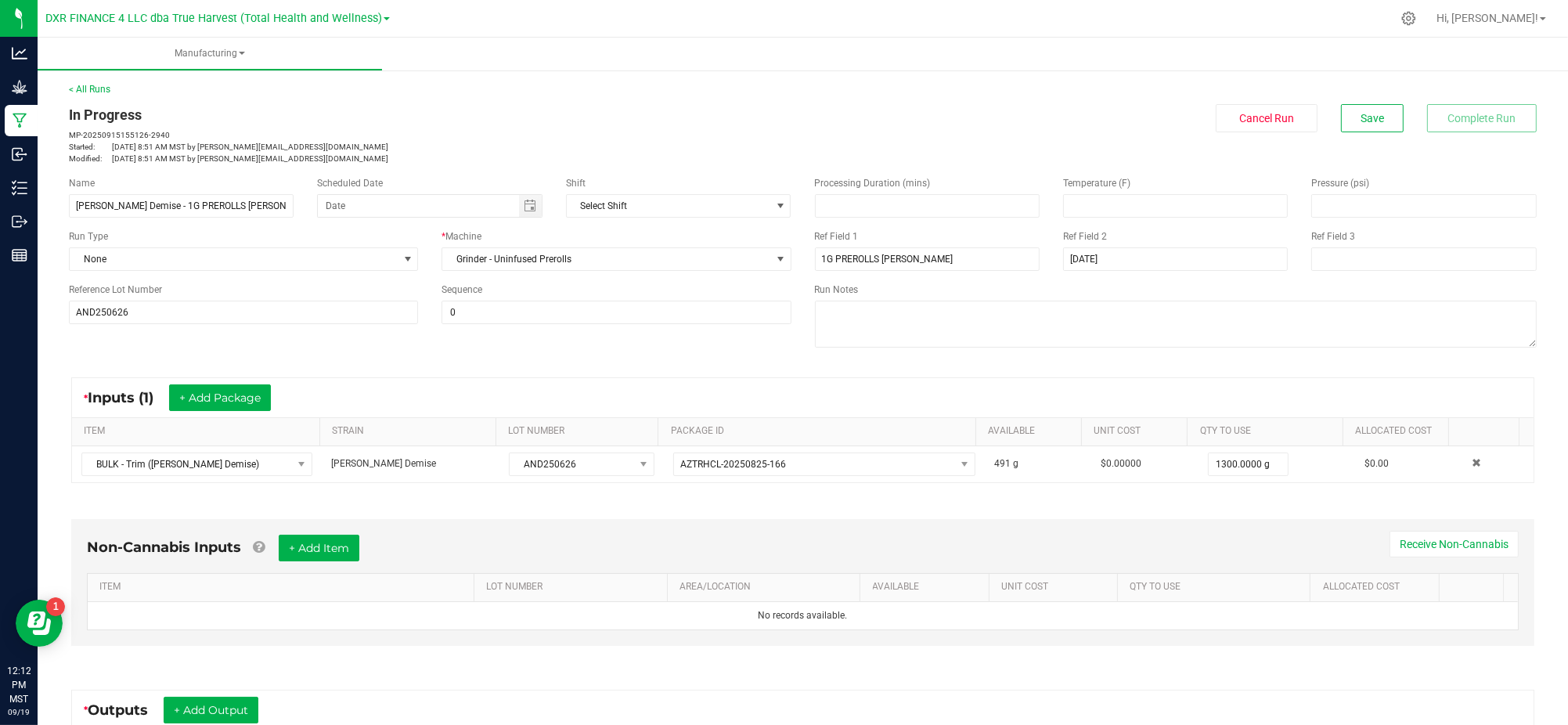
click at [574, 364] on div "* Inputs (1) + Add Package ITEM STRAIN LOT NUMBER PACKAGE ID AVAILABLE Unit Cos…" at bounding box center [802, 430] width 1491 height 134
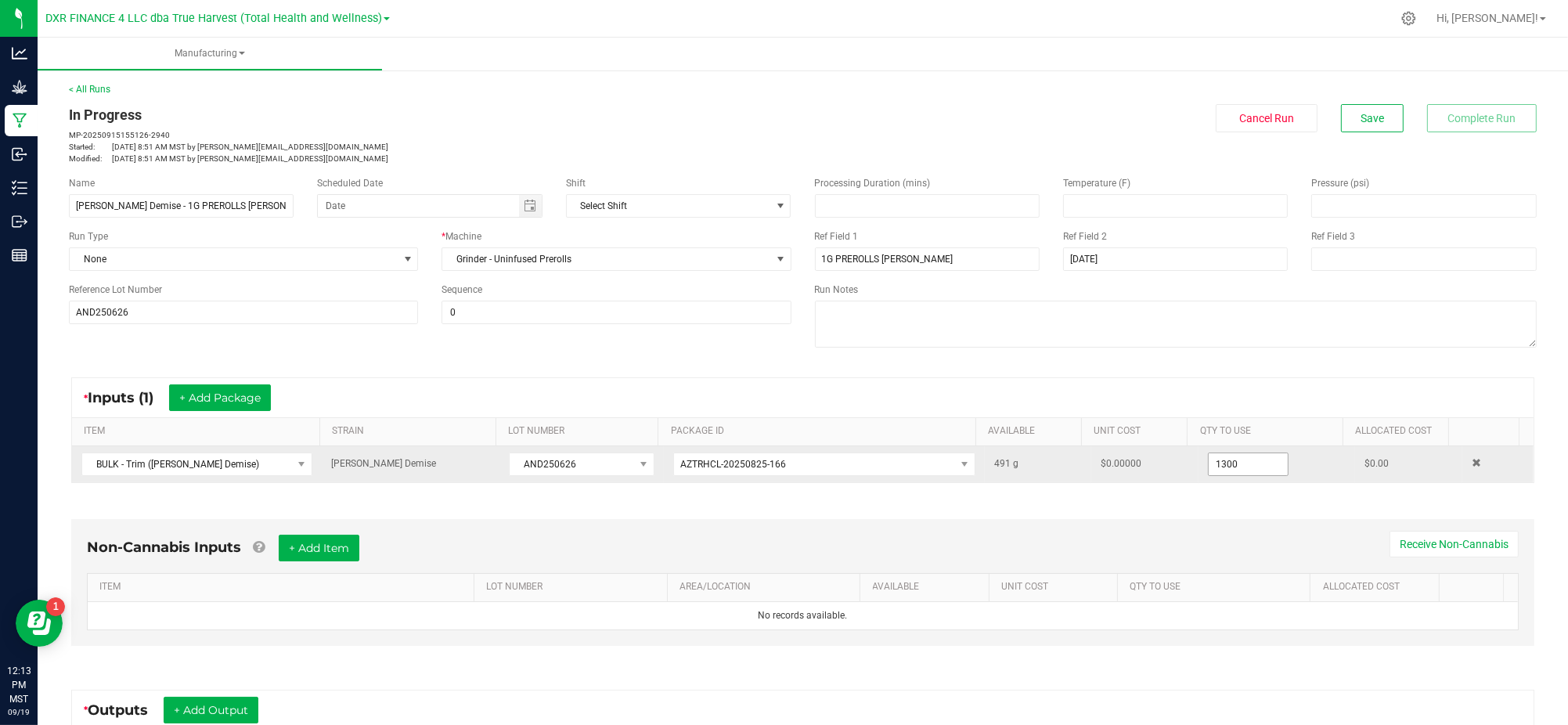
click at [1230, 462] on input "1300" at bounding box center [1248, 464] width 79 height 22
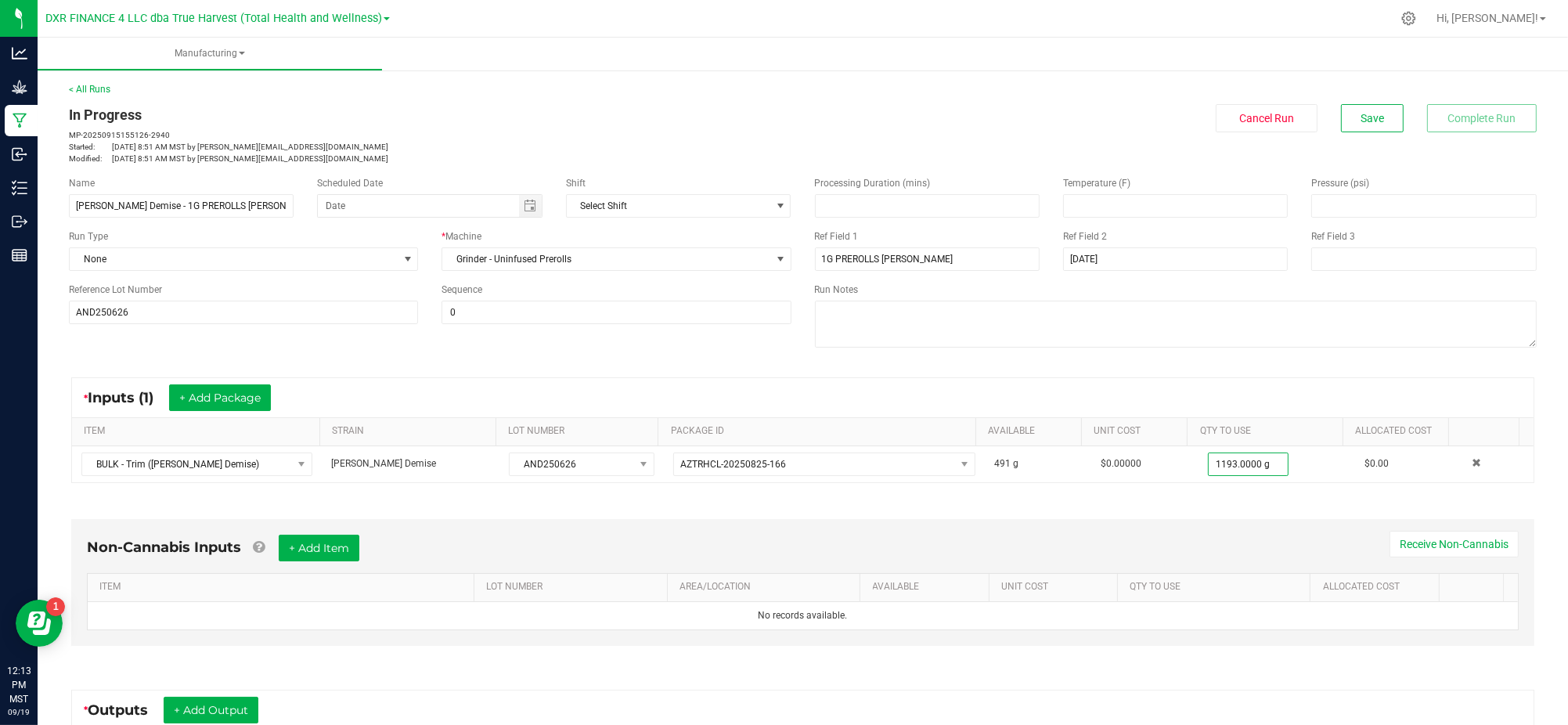
click at [1188, 511] on div "Non-Cannabis Inputs + Add Item Receive Non-Cannabis ITEM LOT NUMBER AREA/LOCATI…" at bounding box center [802, 586] width 1491 height 179
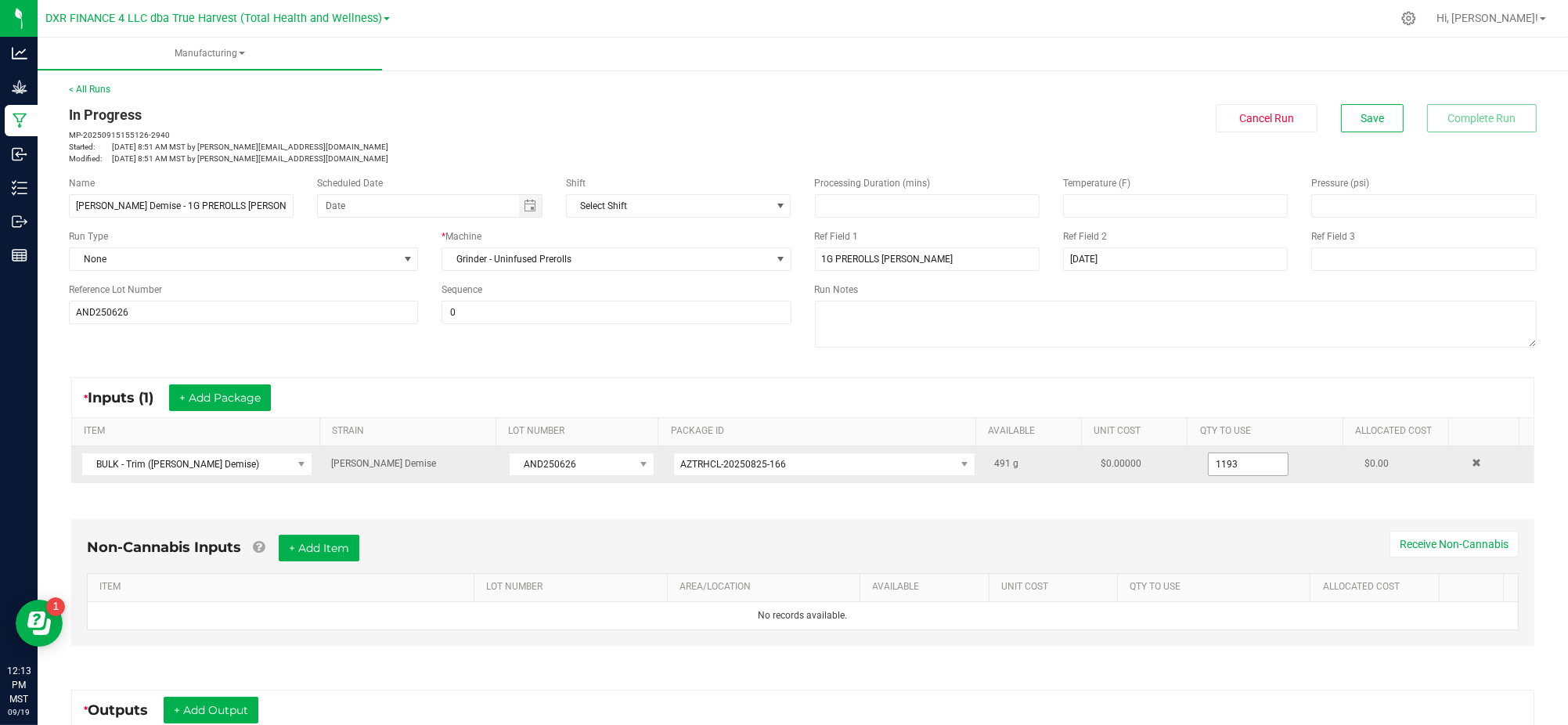
click at [1209, 464] on input "1193" at bounding box center [1248, 464] width 79 height 22
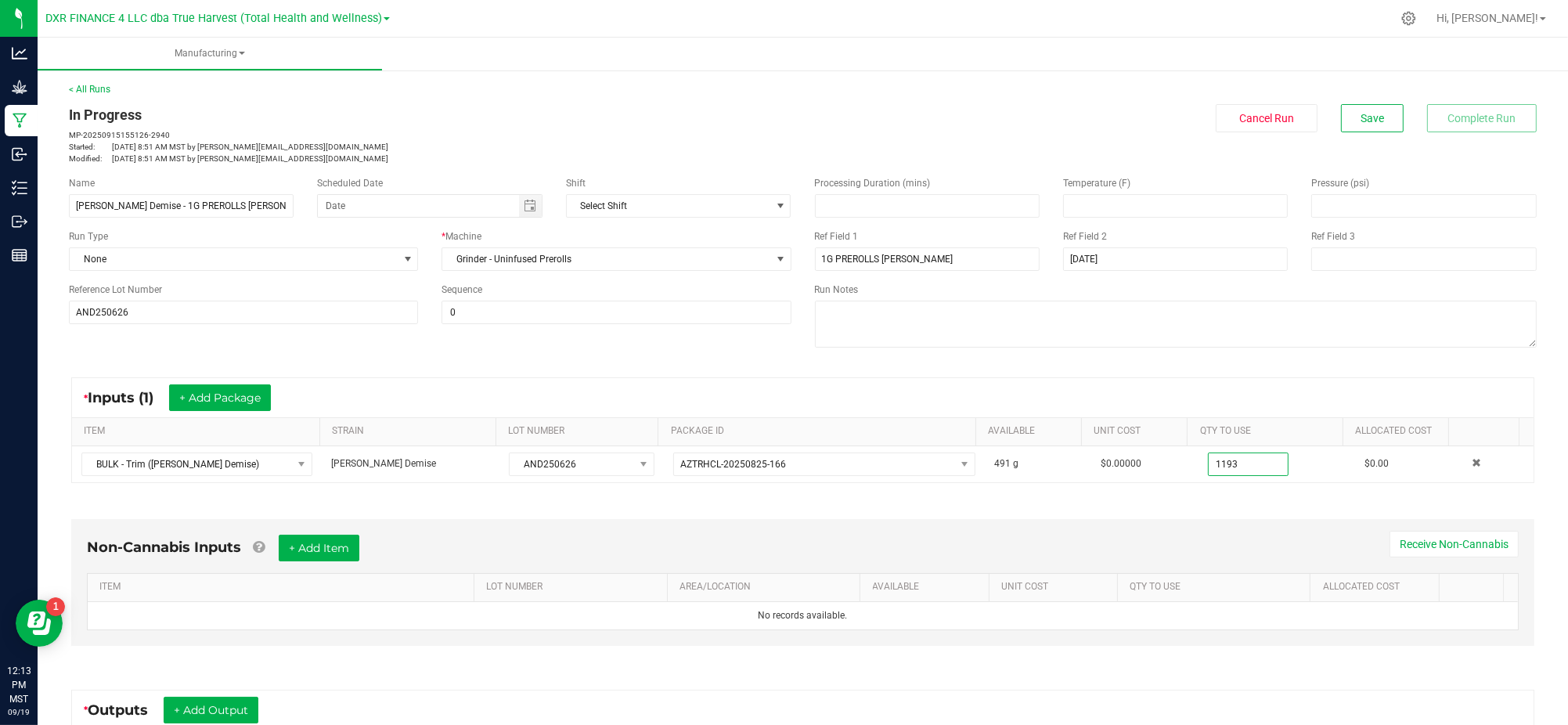
type input "1193.0000 g"
click at [1216, 378] on div "* Inputs (1) + Add Package" at bounding box center [802, 398] width 1461 height 39
click at [1348, 124] on button "Save" at bounding box center [1372, 118] width 62 height 29
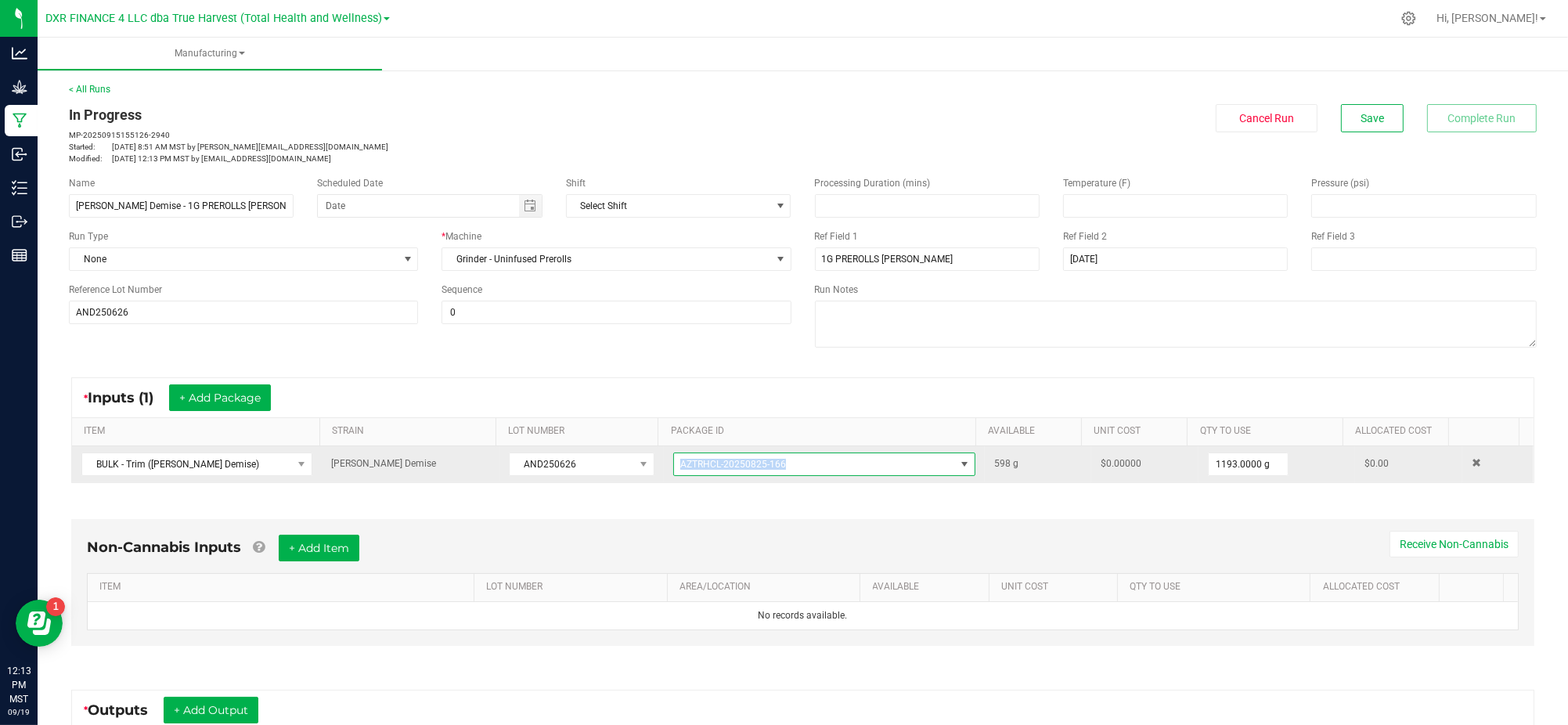
drag, startPoint x: 780, startPoint y: 457, endPoint x: 665, endPoint y: 457, distance: 115.0
click at [674, 459] on span "AZTRHCL-20250825-166" at bounding box center [814, 464] width 281 height 22
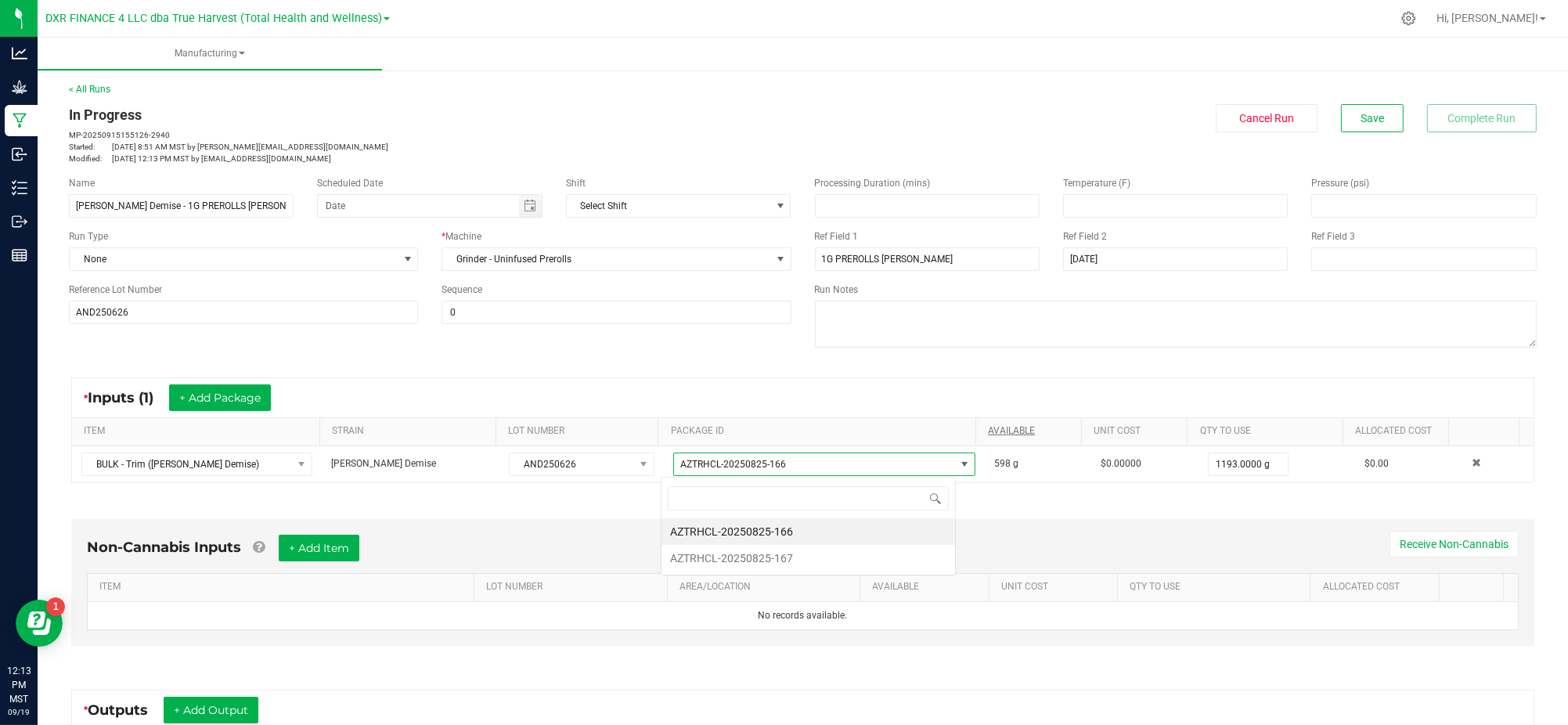
scroll to position [24, 295]
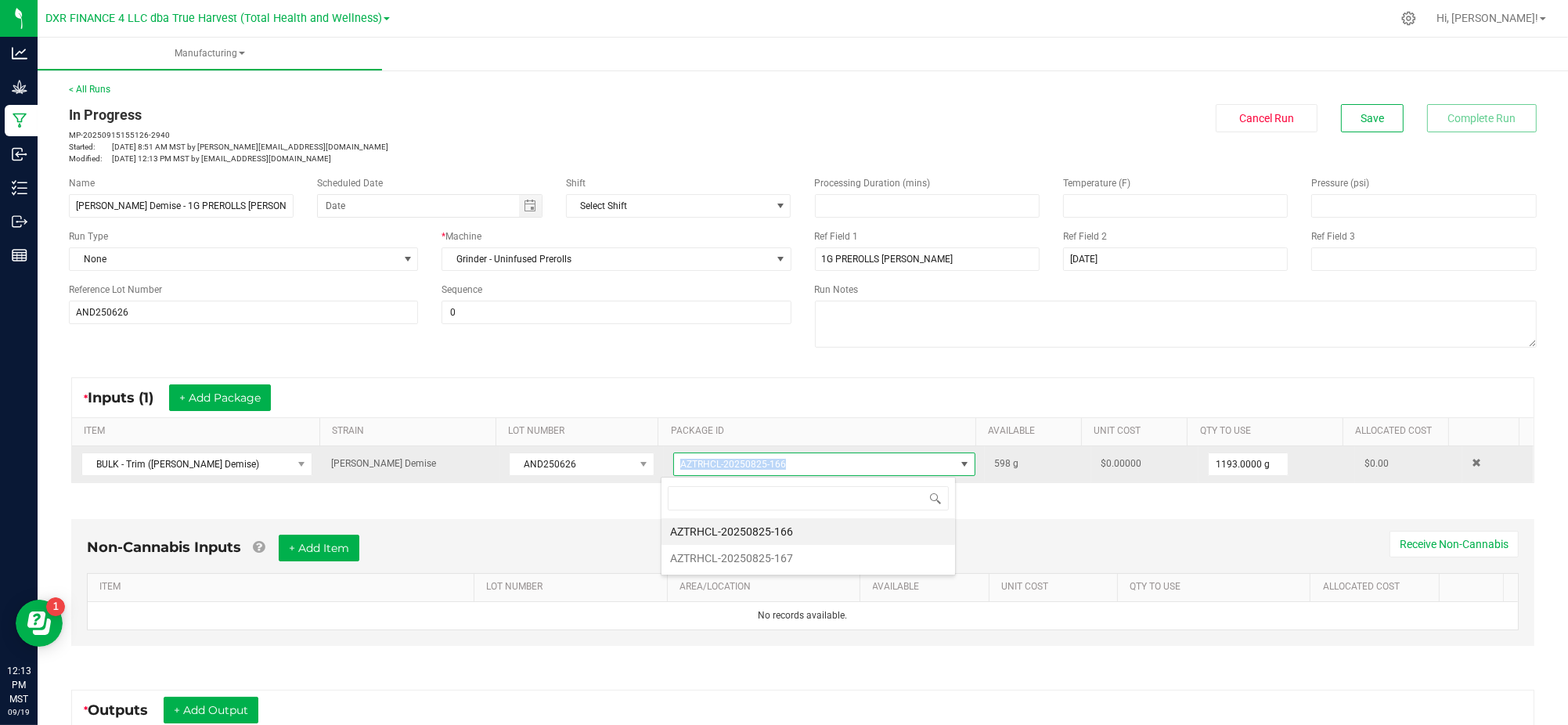
drag, startPoint x: 820, startPoint y: 458, endPoint x: 656, endPoint y: 458, distance: 164.0
click at [664, 458] on td "AZTRHCL-20250825-166" at bounding box center [824, 464] width 321 height 36
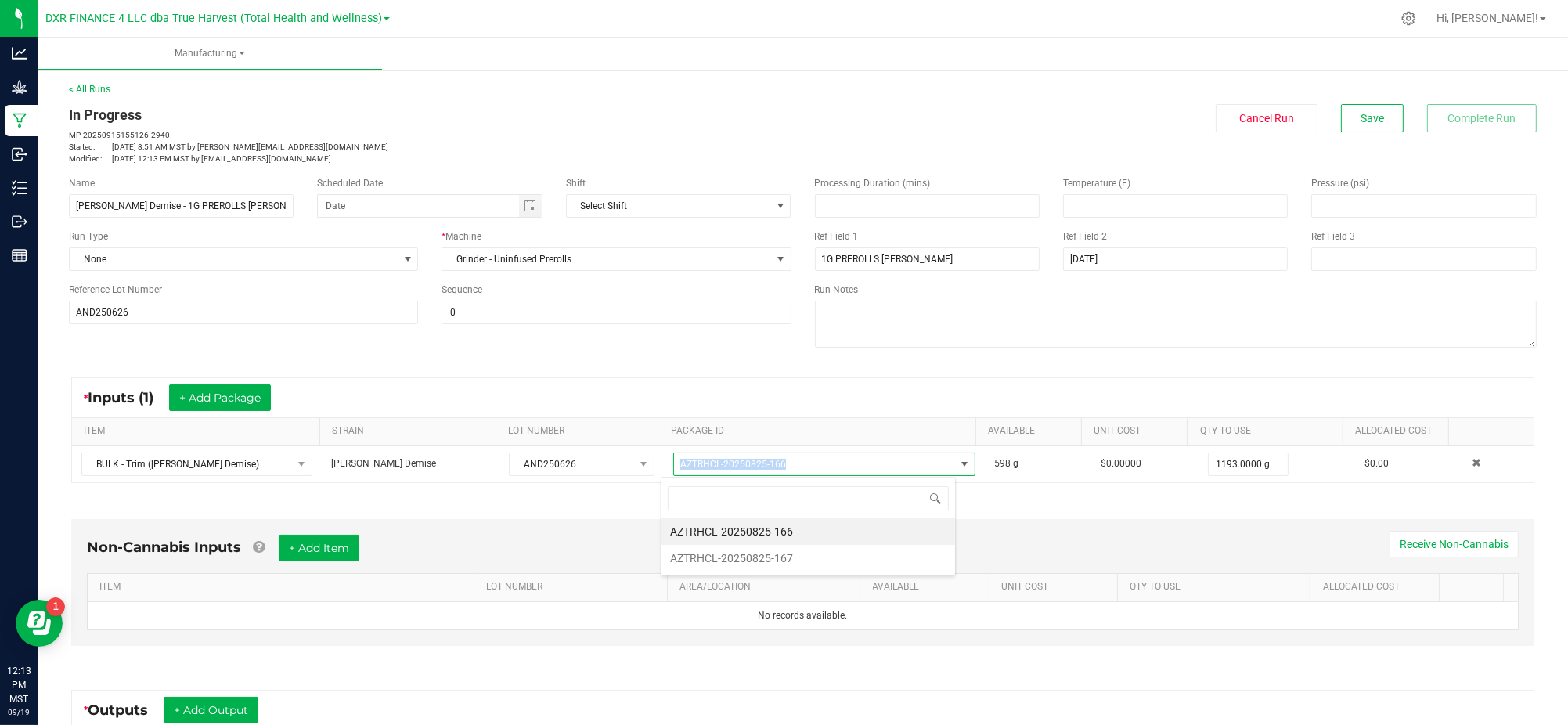
copy span "AZTRHCL-20250825-166"
click at [680, 358] on div "Name [PERSON_NAME] Demise - 1G PREROLLS [PERSON_NAME] Scheduled Date Shift Sele…" at bounding box center [802, 264] width 1491 height 199
drag, startPoint x: 1054, startPoint y: 519, endPoint x: 1087, endPoint y: 513, distance: 33.5
click at [1058, 518] on div "Non-Cannabis Inputs + Add Item Receive Non-Cannabis ITEM LOT NUMBER AREA/LOCATI…" at bounding box center [802, 586] width 1491 height 179
click at [948, 356] on div "Processing Duration (mins) Temperature (F) Pressure (psi) Ref Field 1 1G PREROL…" at bounding box center [1176, 264] width 746 height 199
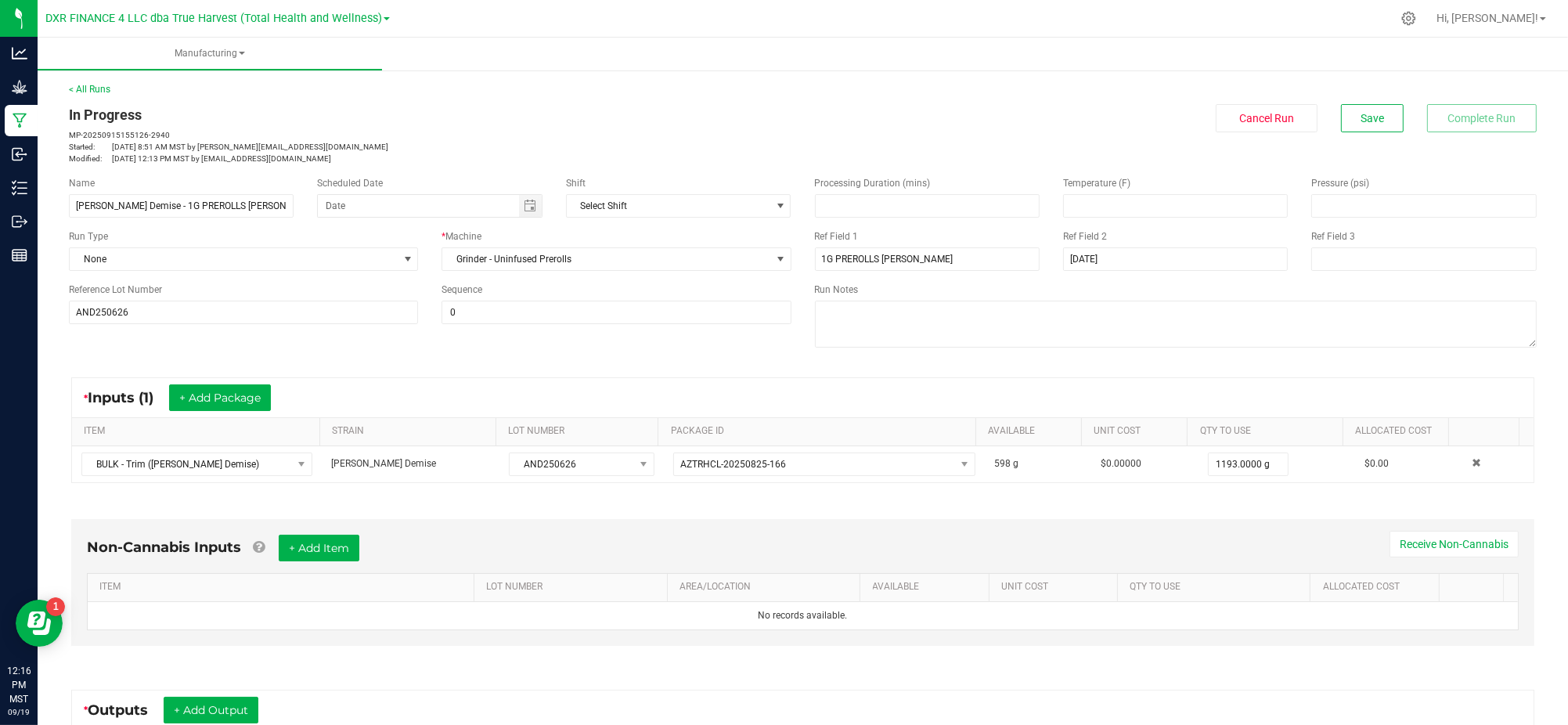
click at [665, 372] on div "* Inputs (1) + Add Package ITEM STRAIN LOT NUMBER PACKAGE ID AVAILABLE Unit Cos…" at bounding box center [802, 430] width 1491 height 134
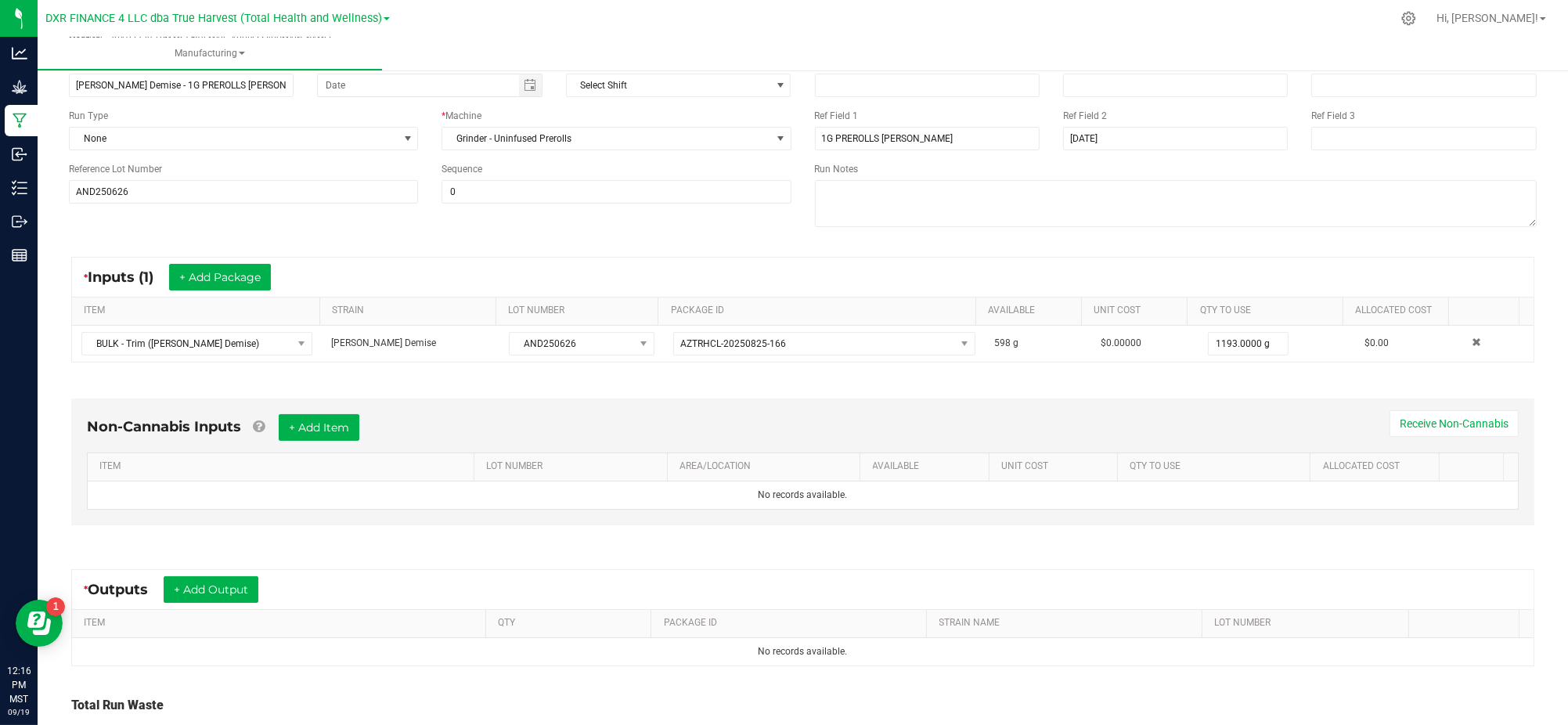
scroll to position [241, 0]
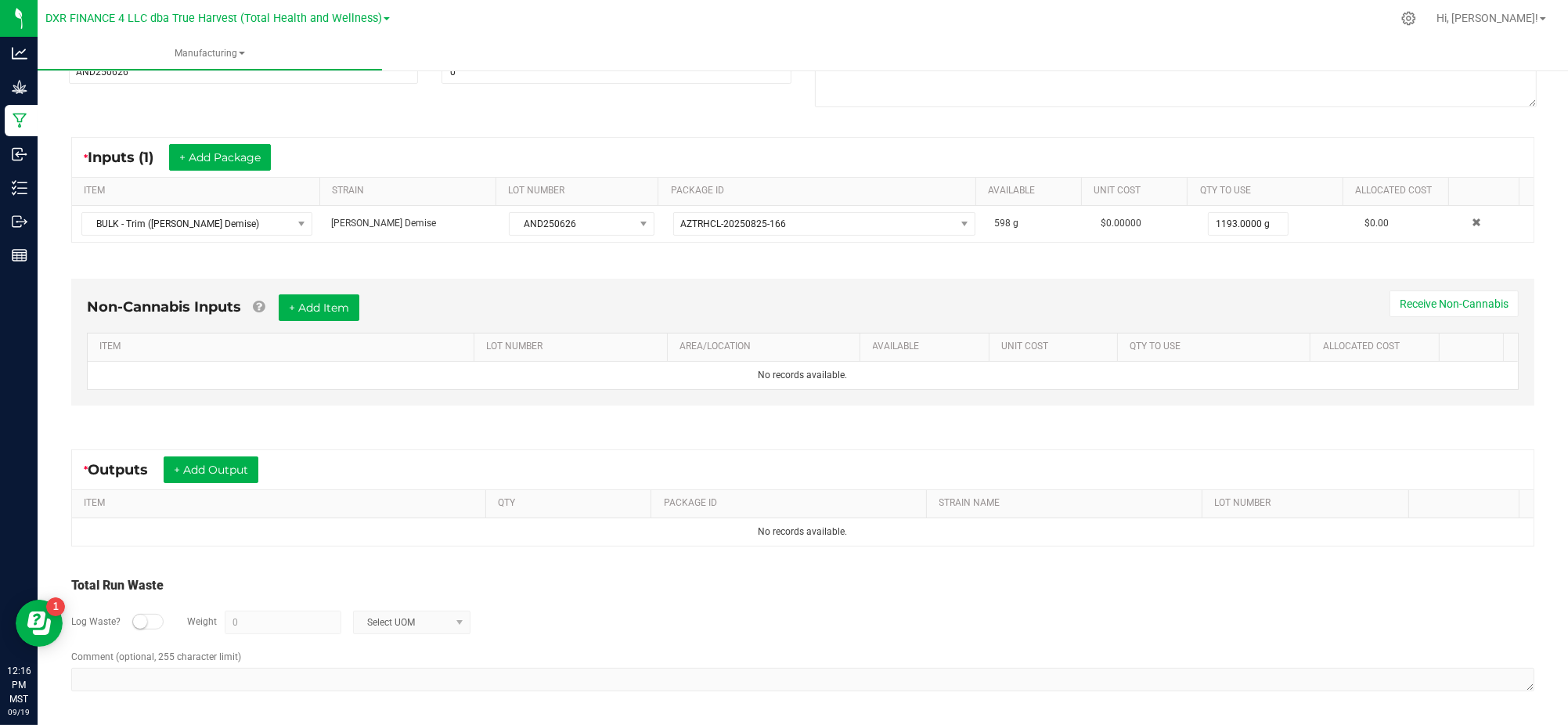
drag, startPoint x: 431, startPoint y: 421, endPoint x: 411, endPoint y: 430, distance: 21.9
click at [420, 426] on div "Non-Cannabis Inputs + Add Item Receive Non-Cannabis ITEM LOT NUMBER AREA/LOCATI…" at bounding box center [802, 345] width 1491 height 179
click at [219, 468] on button "+ Add Output" at bounding box center [211, 470] width 95 height 27
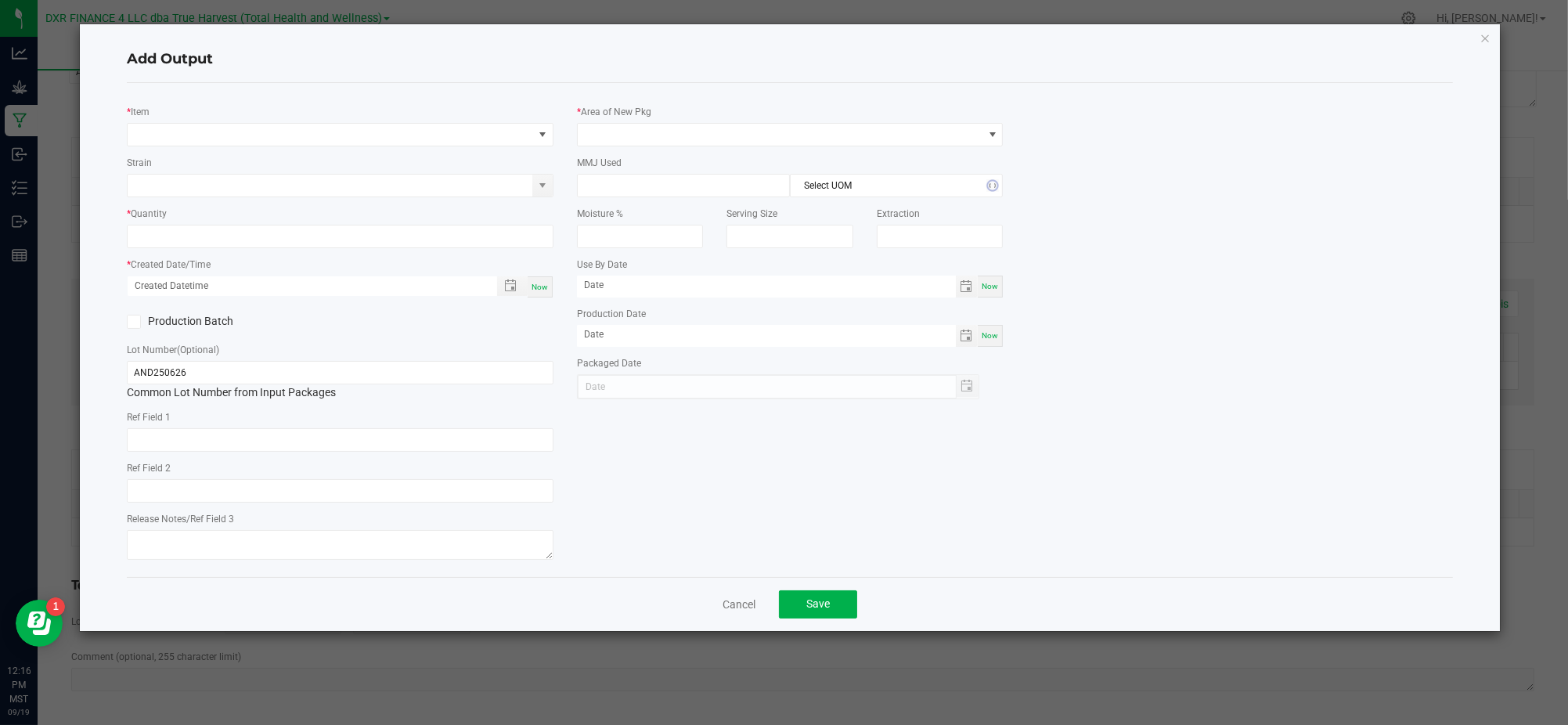
type input "[DATE]"
click at [276, 133] on span "NO DATA FOUND" at bounding box center [330, 134] width 406 height 22
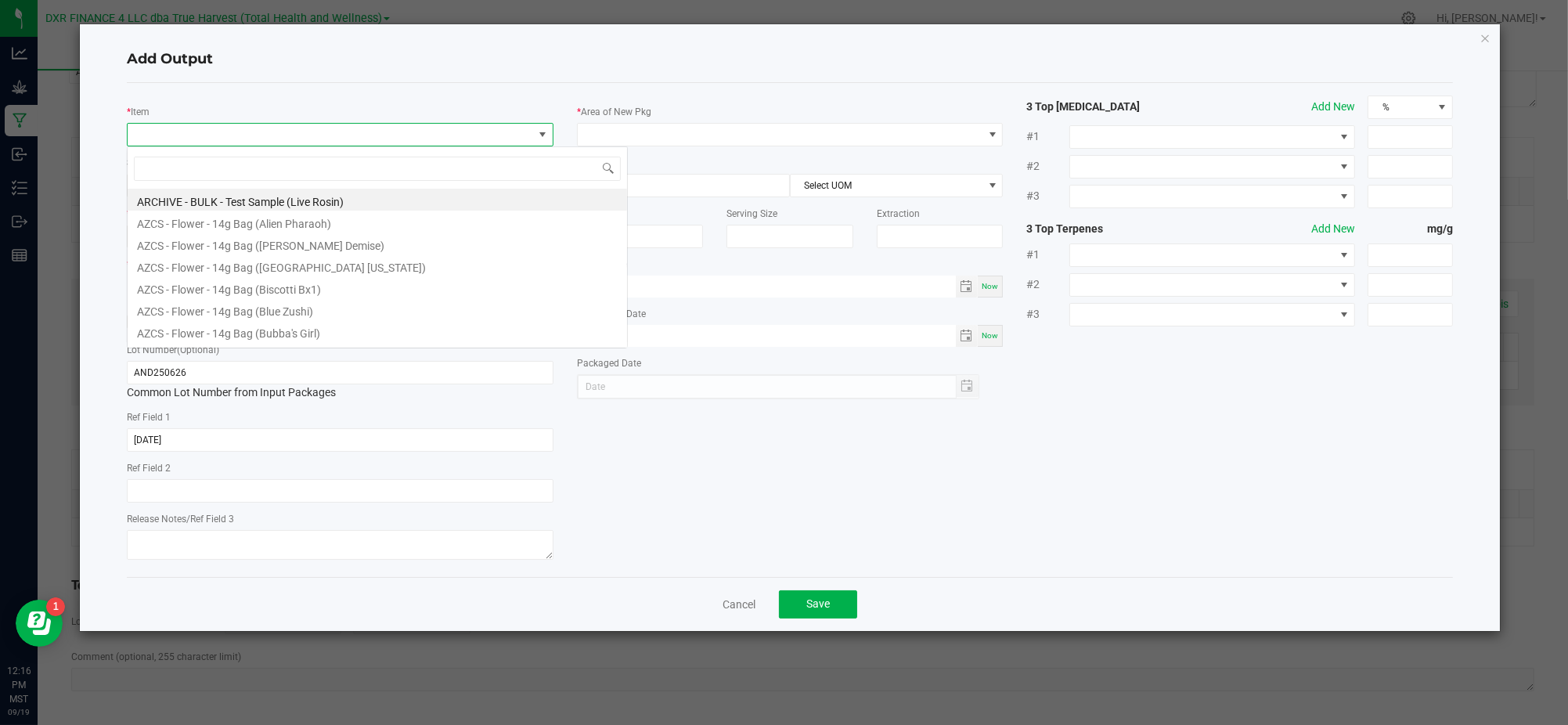
scroll to position [24, 426]
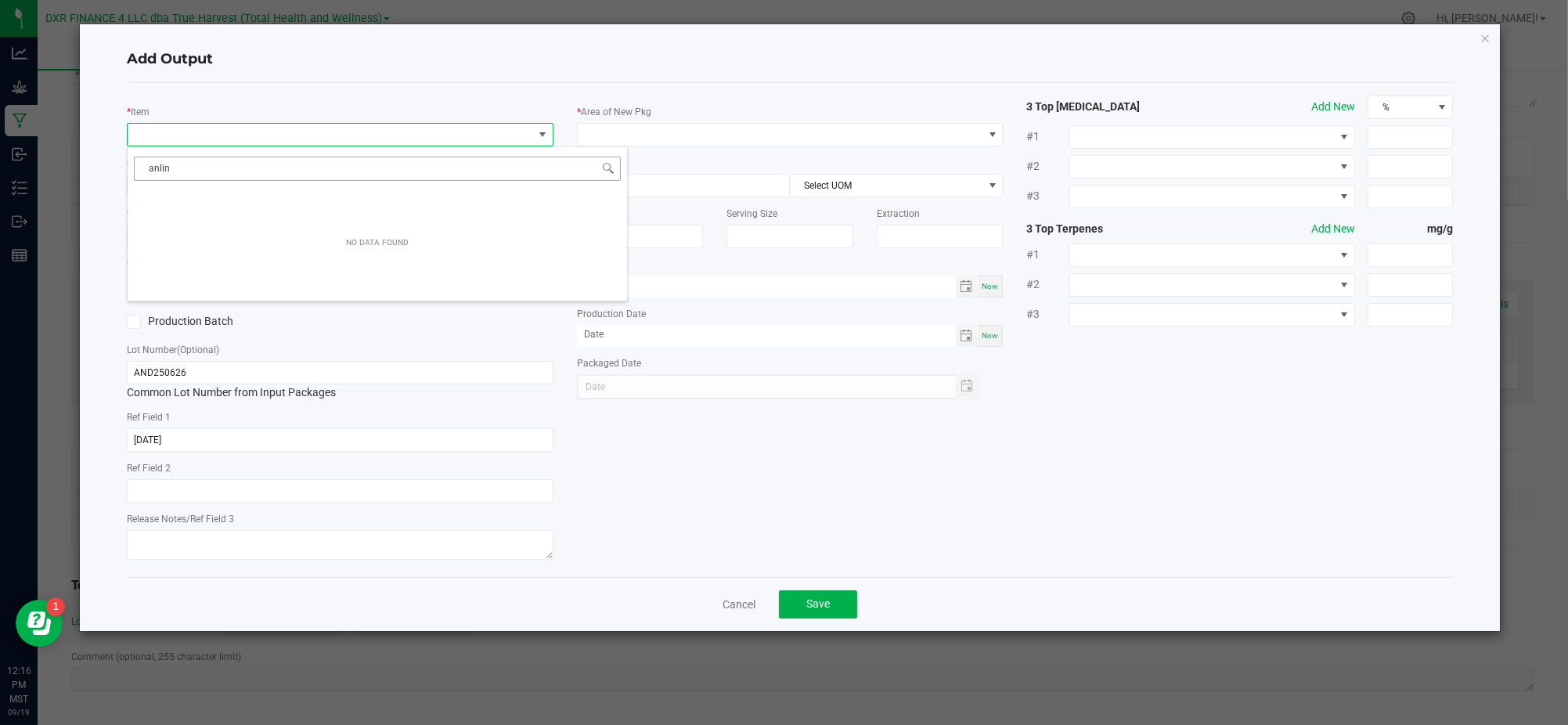
click at [157, 167] on input "anlin" at bounding box center [377, 169] width 486 height 25
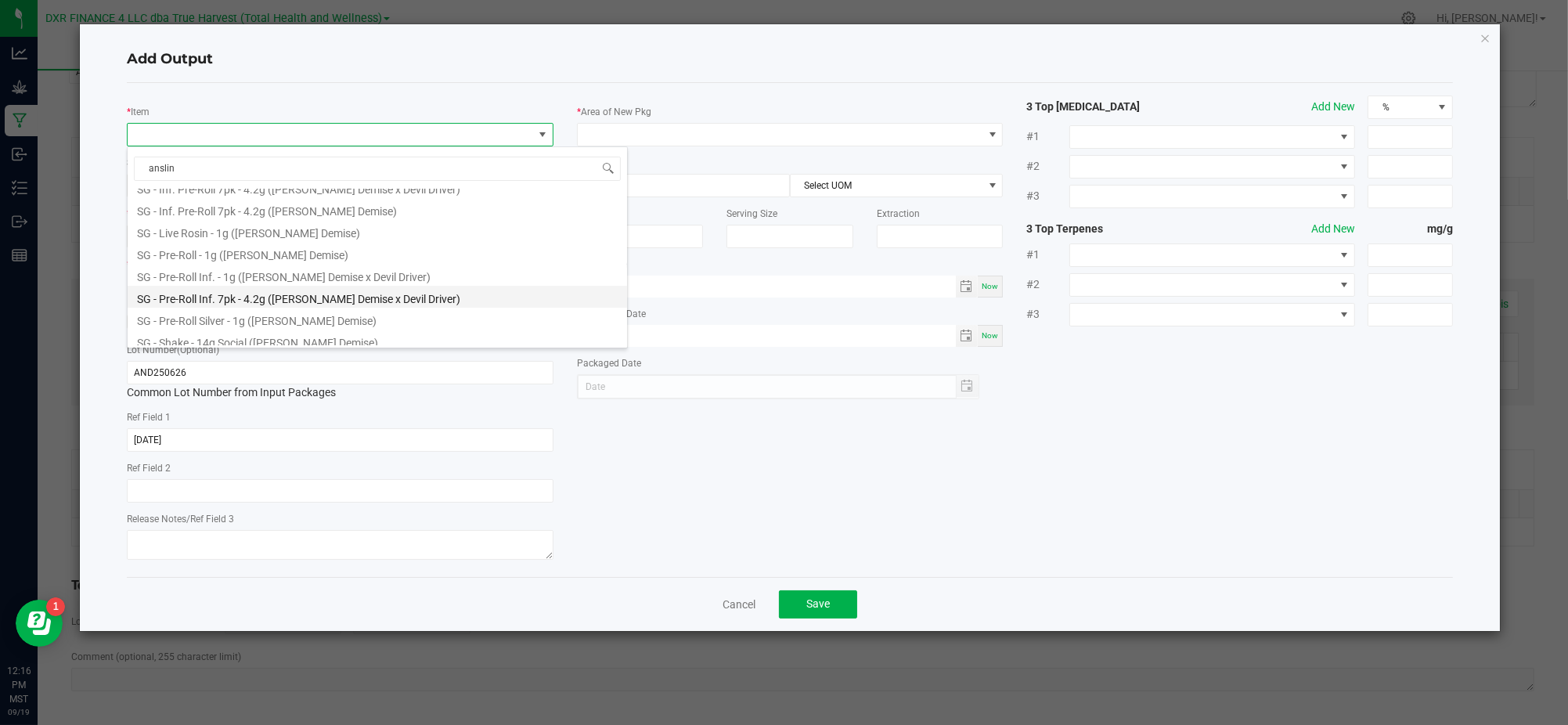
scroll to position [589, 0]
drag, startPoint x: 198, startPoint y: 161, endPoint x: 71, endPoint y: 151, distance: 127.4
click at [71, 151] on body "Analytics Grow Manufacturing Inbound Inventory Outbound Reports 12:16 PM MST 09…" at bounding box center [784, 362] width 1568 height 725
type input "silver"
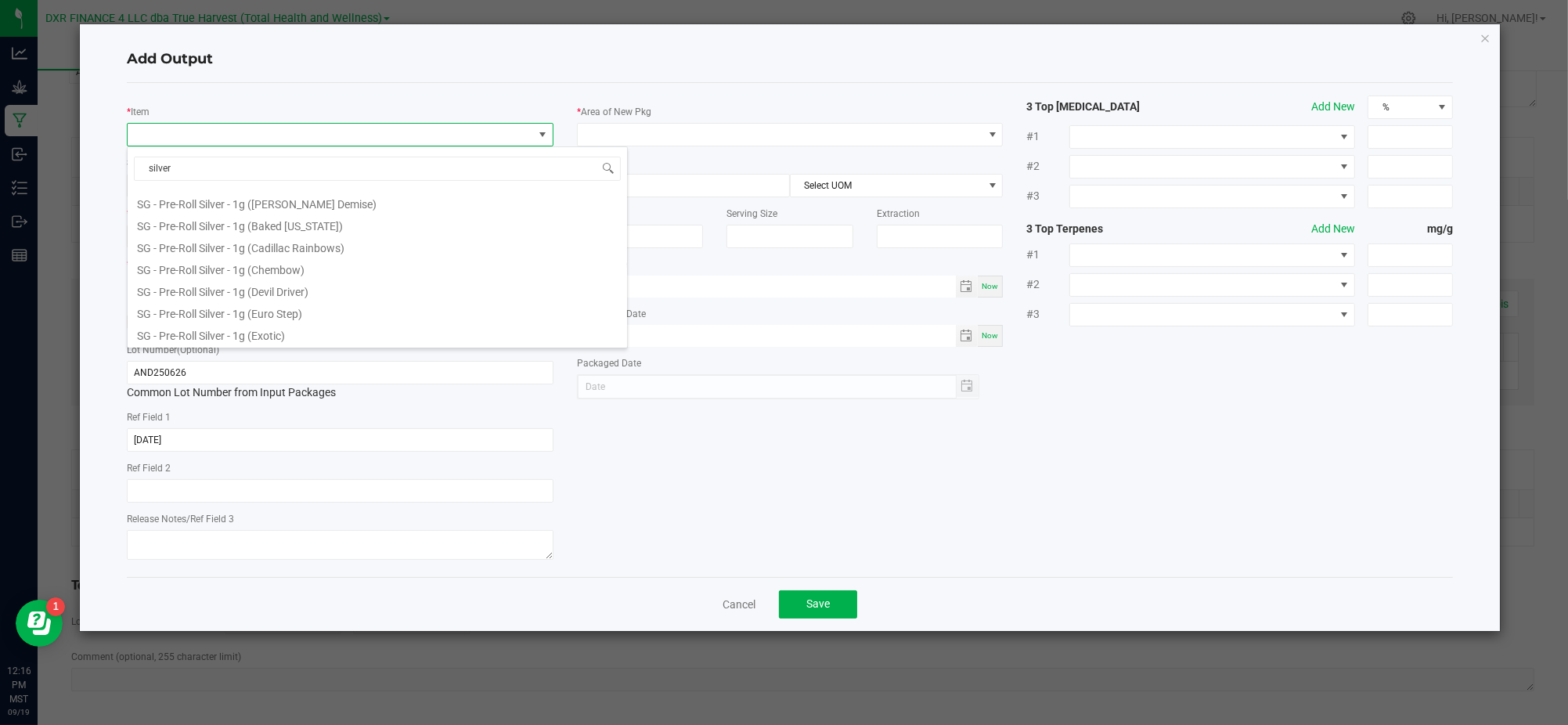
scroll to position [38, 0]
click at [391, 206] on li "SG - Pre-Roll Silver - 1g (Anslinger's Demise)" at bounding box center [377, 205] width 499 height 22
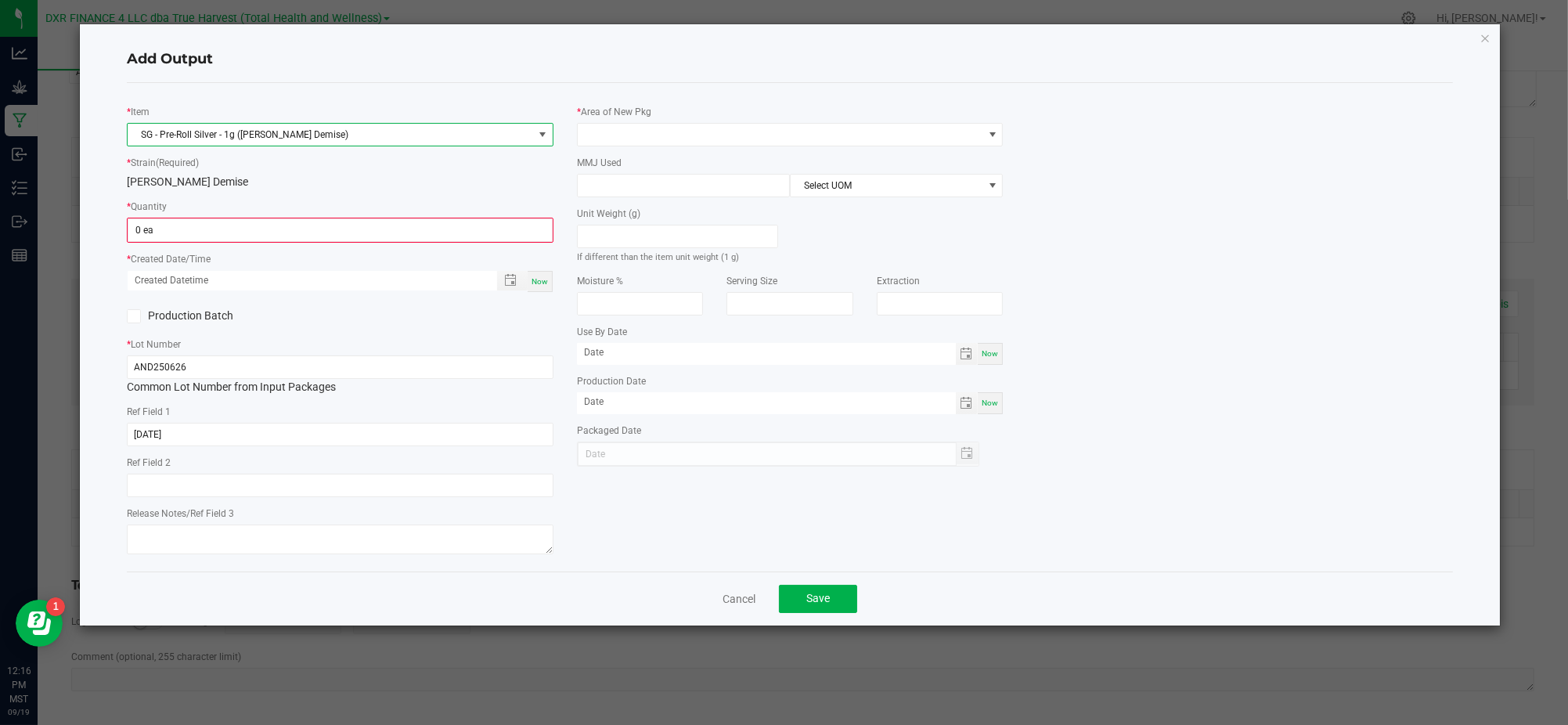
click at [359, 186] on div "[PERSON_NAME] Demise" at bounding box center [340, 181] width 426 height 17
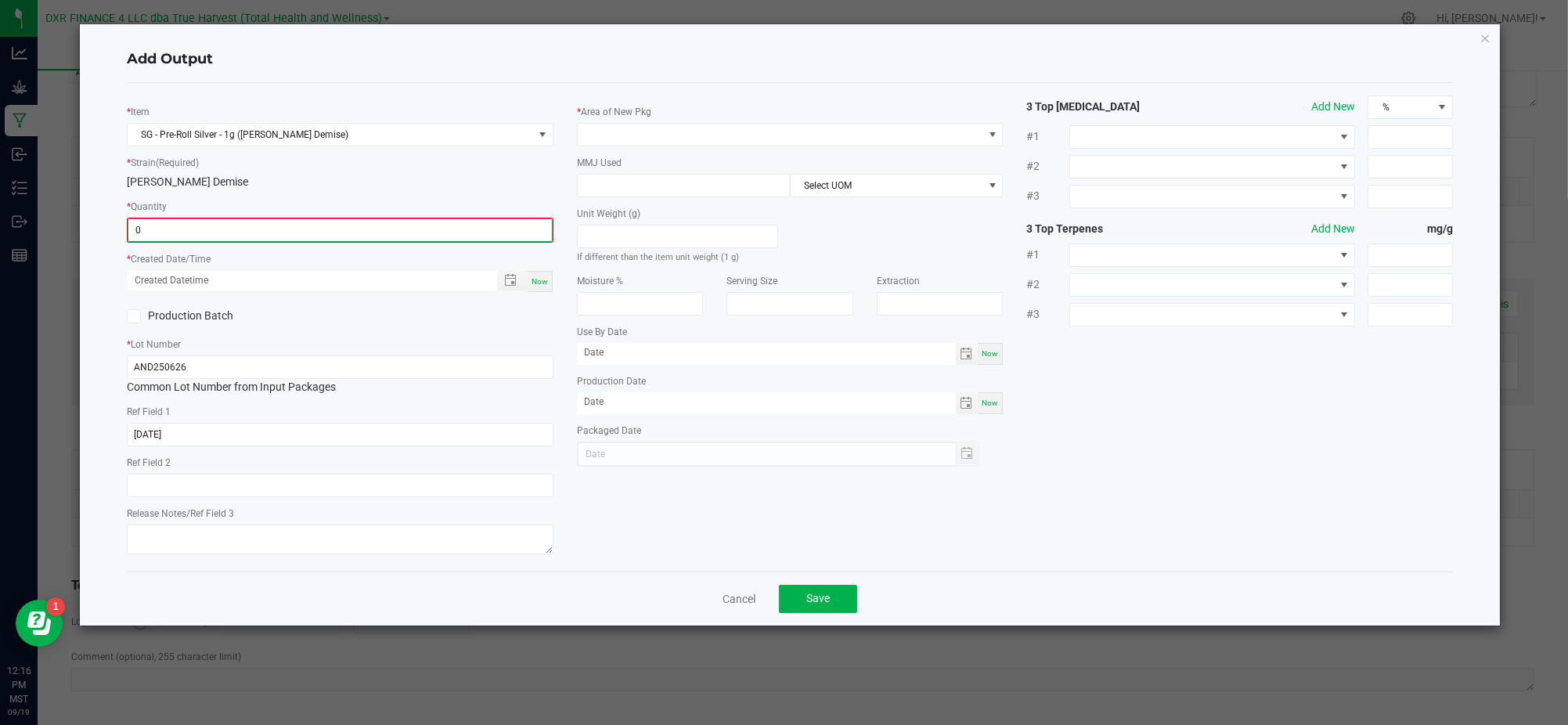
click at [314, 221] on input "0" at bounding box center [339, 230] width 423 height 22
click at [197, 236] on input "0" at bounding box center [339, 230] width 423 height 22
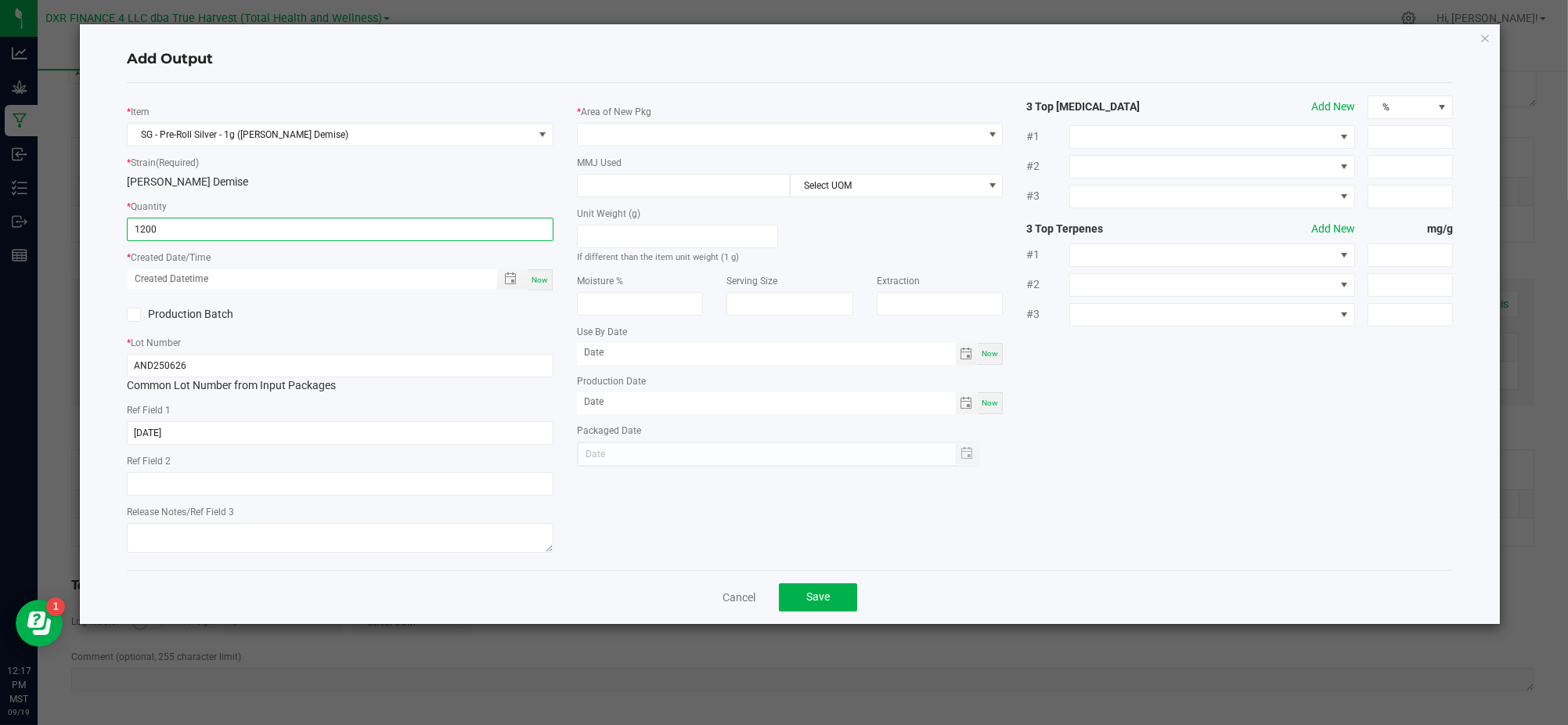
type input "1200 ea"
click at [400, 322] on div "Production Batch" at bounding box center [340, 315] width 450 height 24
drag, startPoint x: 502, startPoint y: 312, endPoint x: 502, endPoint y: 289, distance: 23.0
click at [502, 307] on div "Production Batch" at bounding box center [340, 315] width 450 height 24
click at [502, 278] on span "Toggle popup" at bounding box center [510, 278] width 27 height 13
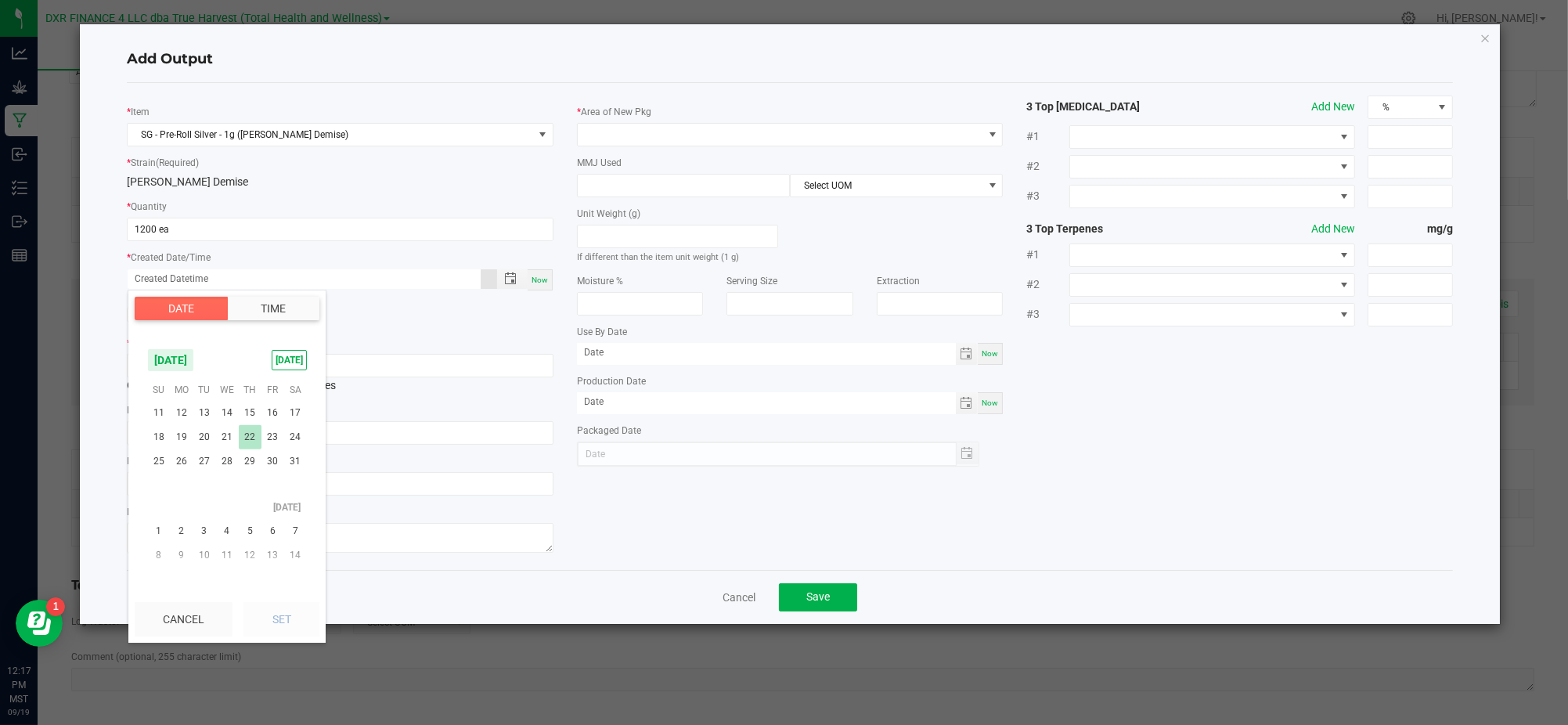
scroll to position [253327, 0]
click at [254, 497] on span "26" at bounding box center [250, 499] width 23 height 25
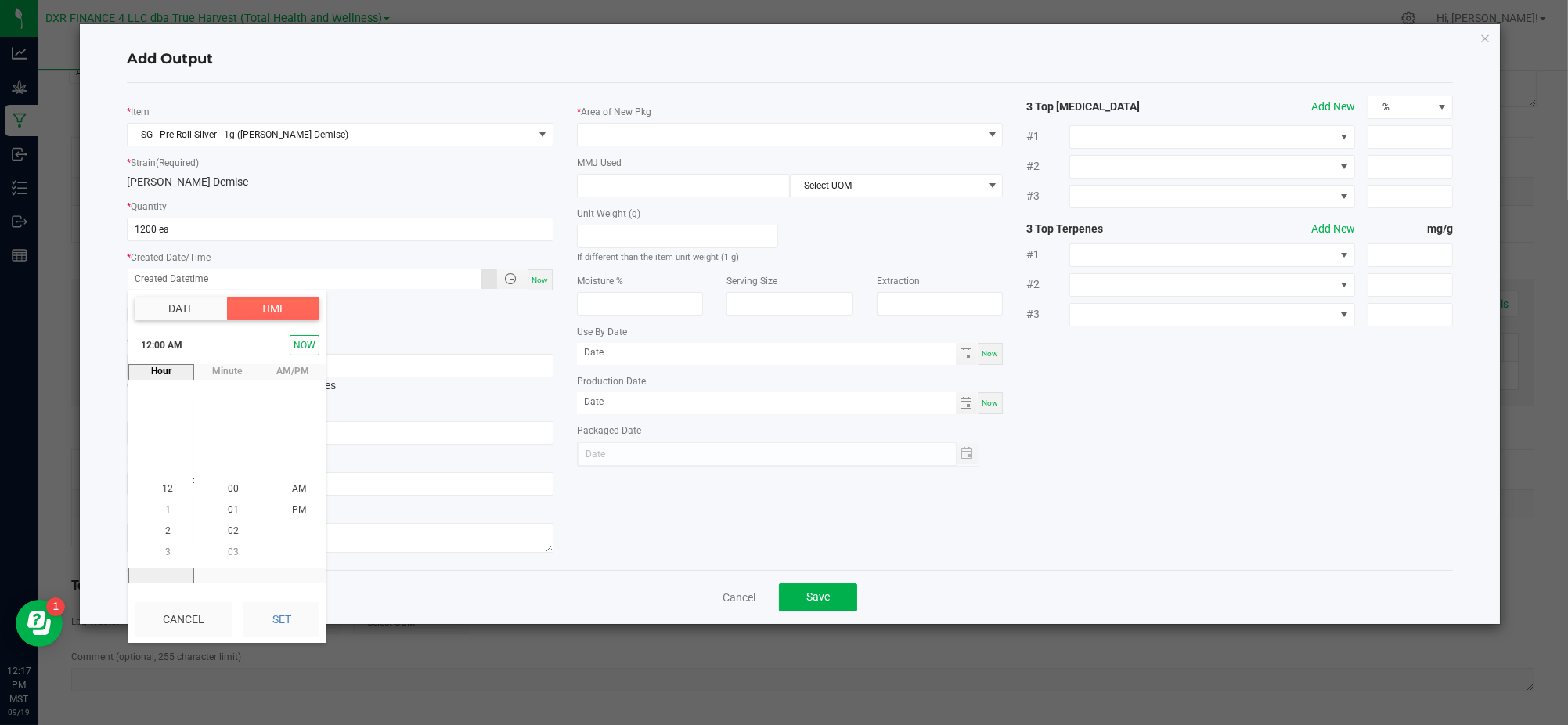
drag, startPoint x: 304, startPoint y: 621, endPoint x: 396, endPoint y: 578, distance: 101.6
click at [306, 616] on button "Set" at bounding box center [281, 618] width 76 height 35
type input "06/26/2025 12:00 AM"
type input "06/26/2025"
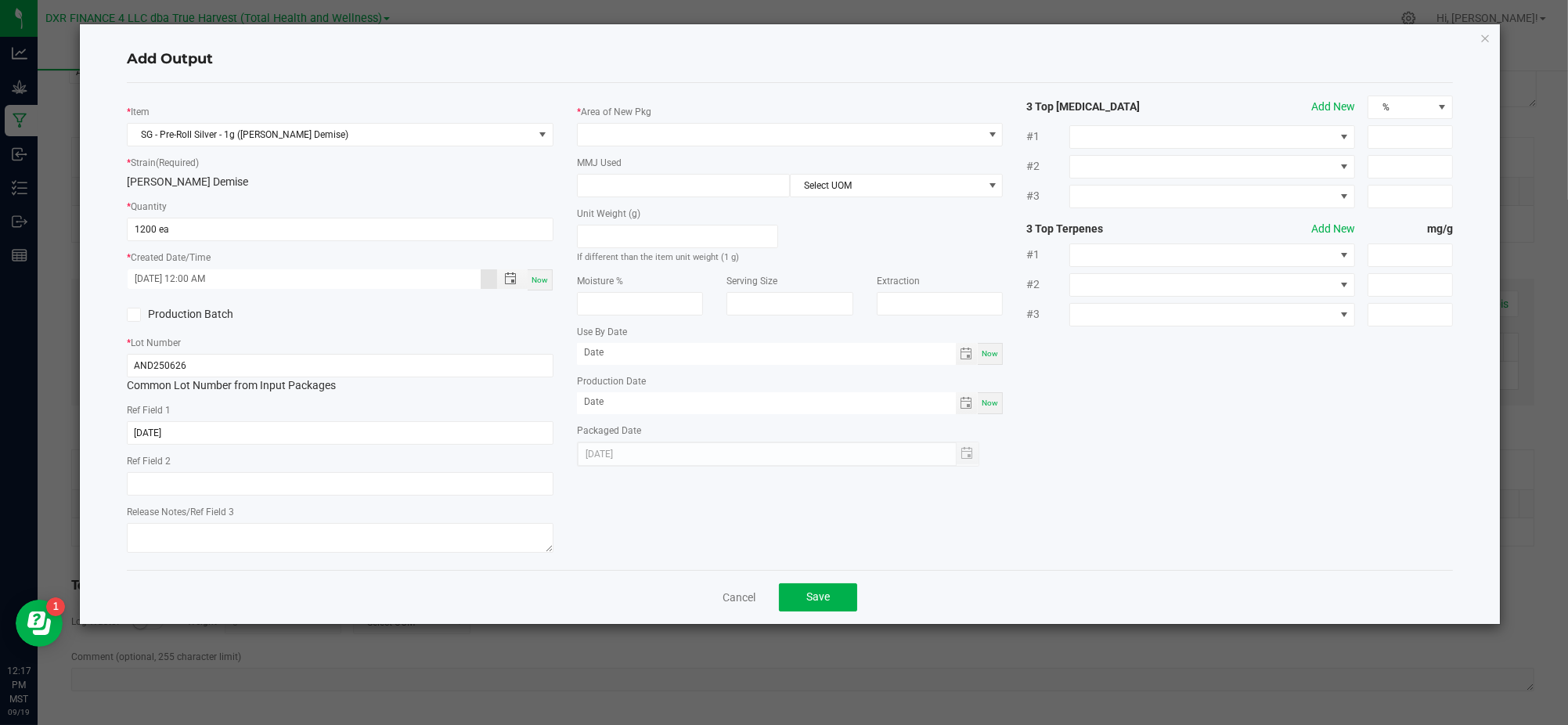
click at [650, 530] on div "* Item SG - Pre-Roll Silver - 1g (Anslinger's Demise) * Strain (Required) Ansli…" at bounding box center [790, 326] width 1350 height 462
click at [671, 133] on span at bounding box center [781, 134] width 406 height 22
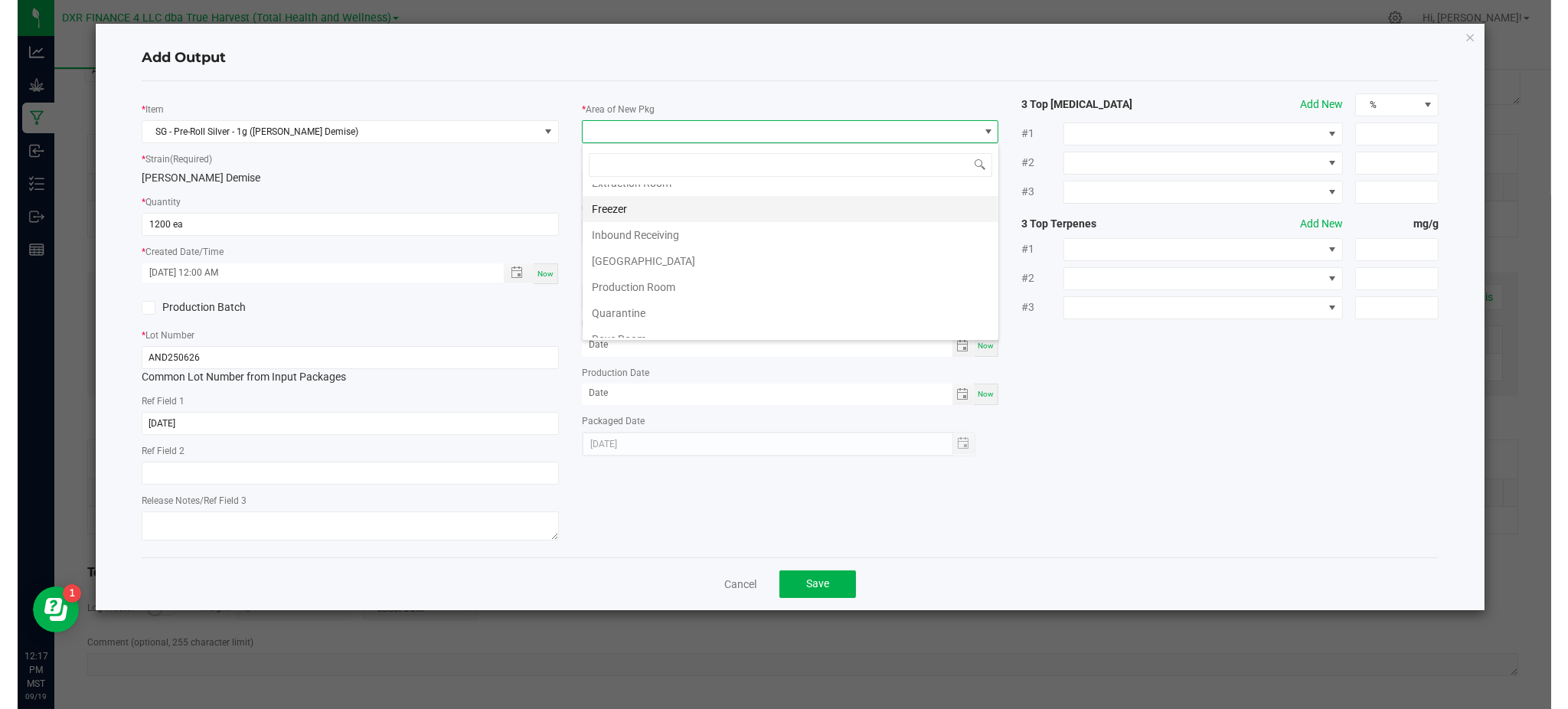
scroll to position [102, 0]
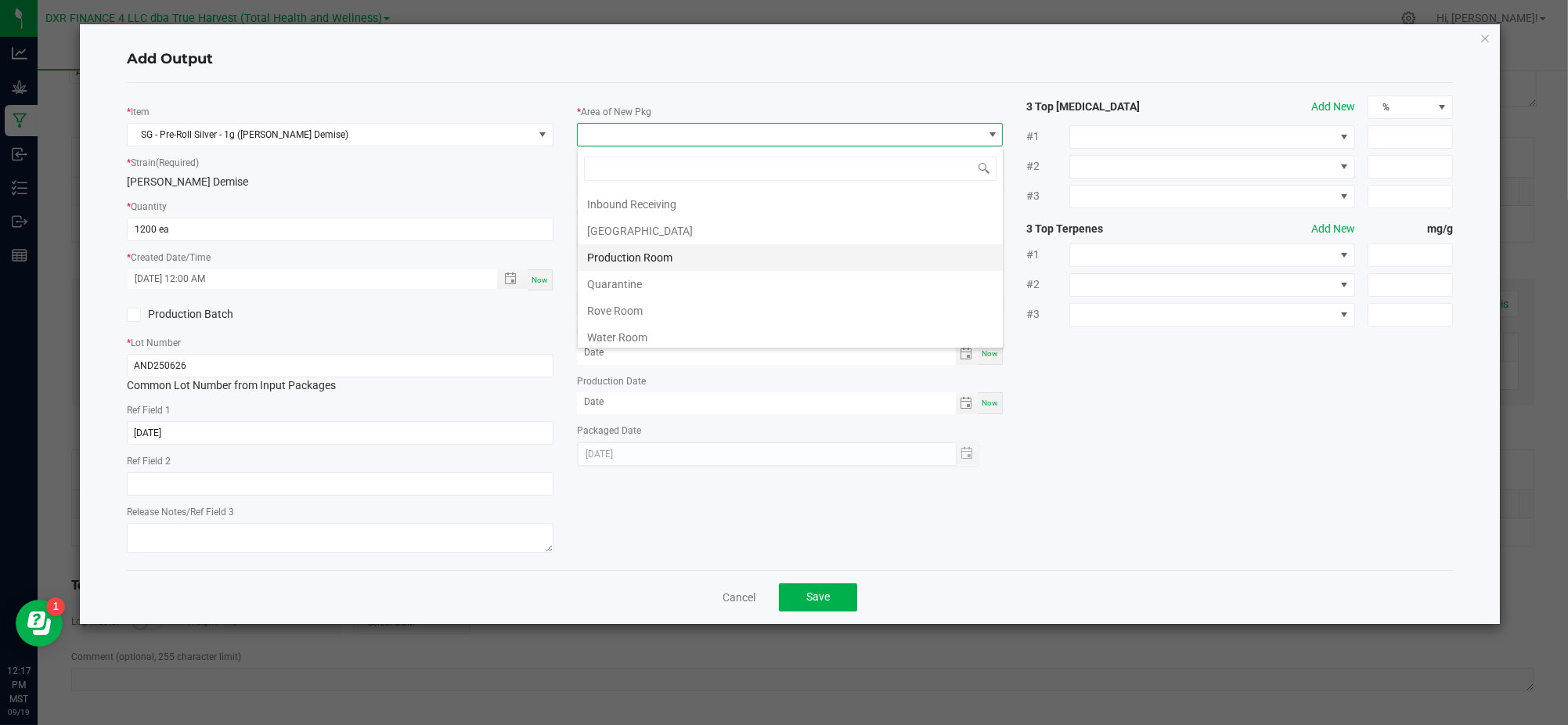
click at [677, 256] on li "Production Room" at bounding box center [790, 257] width 425 height 27
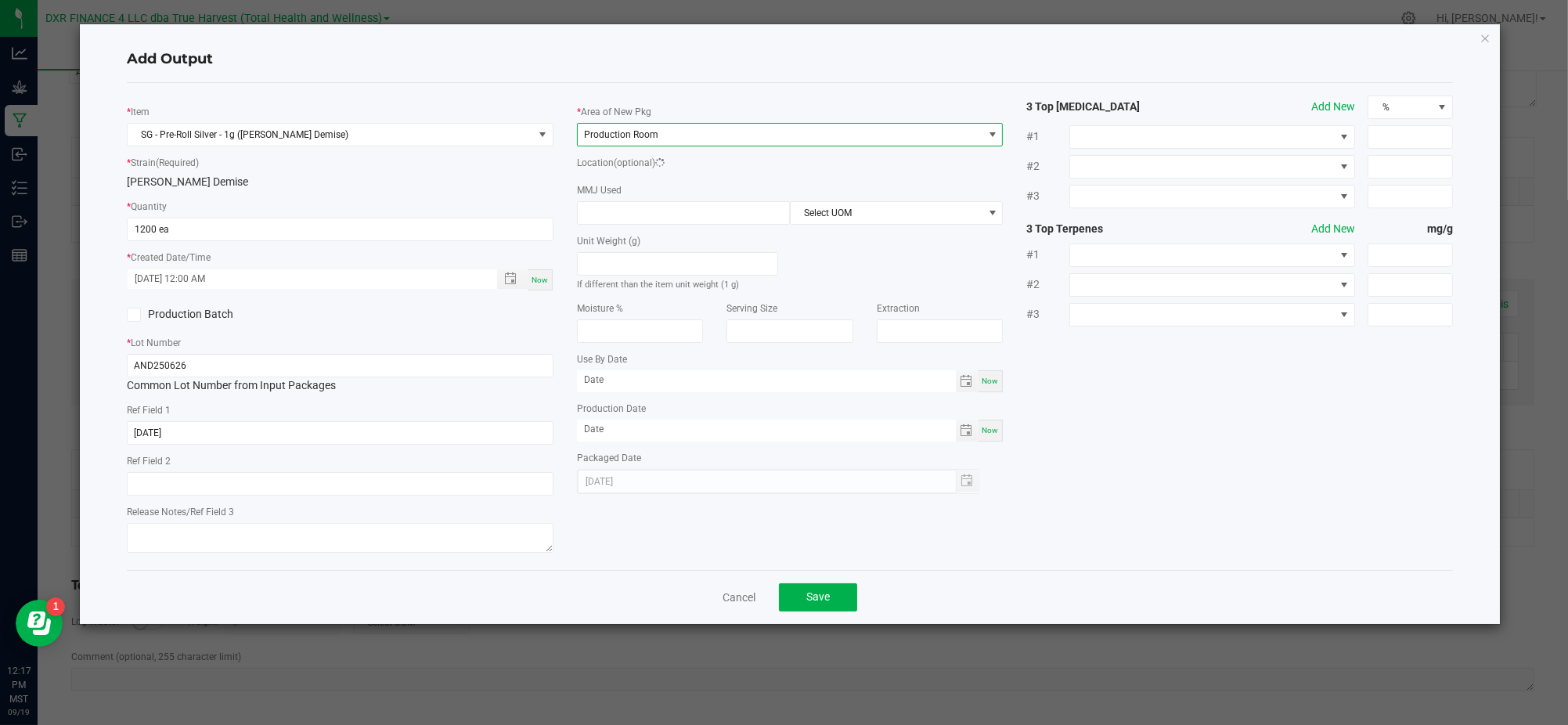
click at [1371, 490] on div "* Item SG - Pre-Roll Silver - 1g (Anslinger's Demise) * Strain (Required) Ansli…" at bounding box center [790, 326] width 1350 height 462
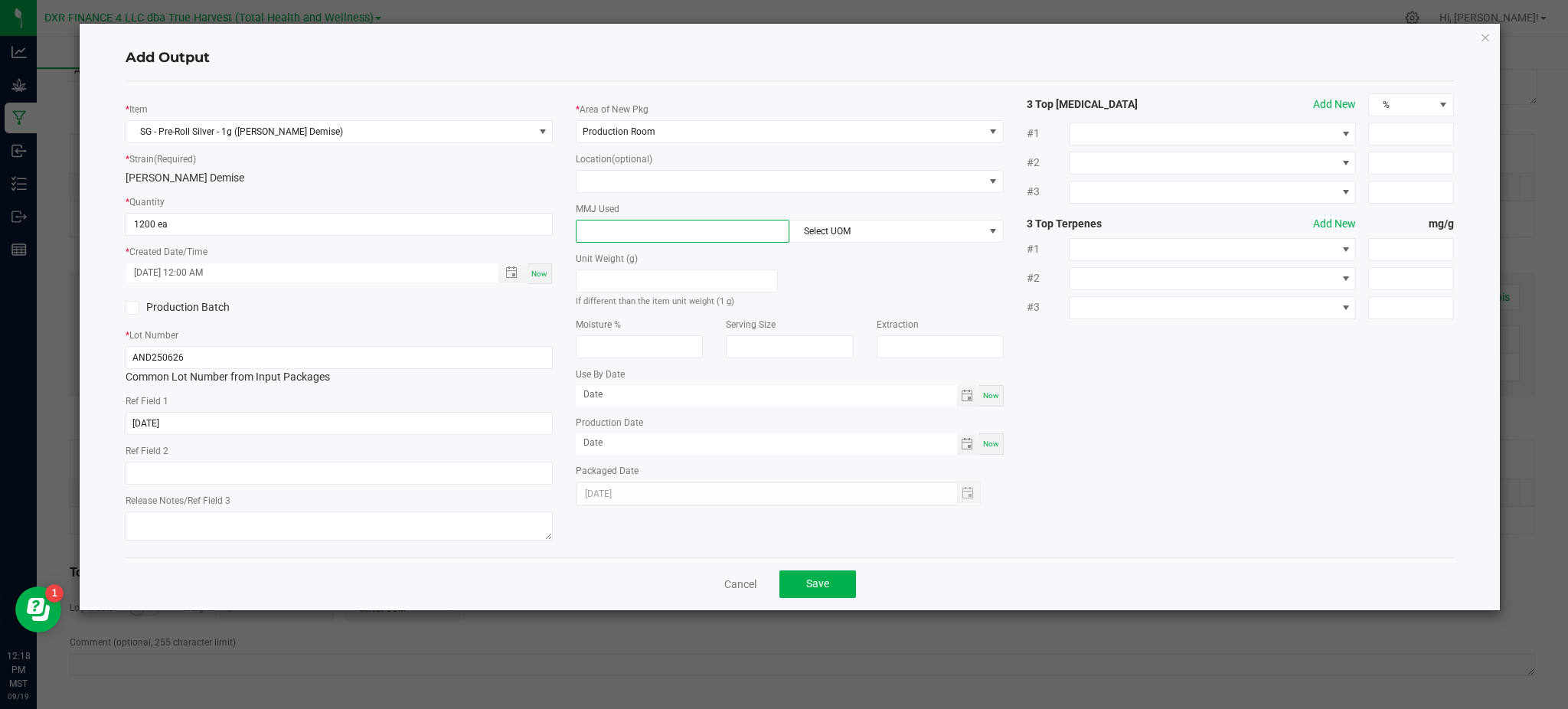
click at [713, 232] on input at bounding box center [682, 231] width 212 height 21
type input "1"
click at [862, 236] on span "Select UOM" at bounding box center [887, 231] width 193 height 21
drag, startPoint x: 843, startPoint y: 306, endPoint x: 843, endPoint y: 319, distance: 13.0
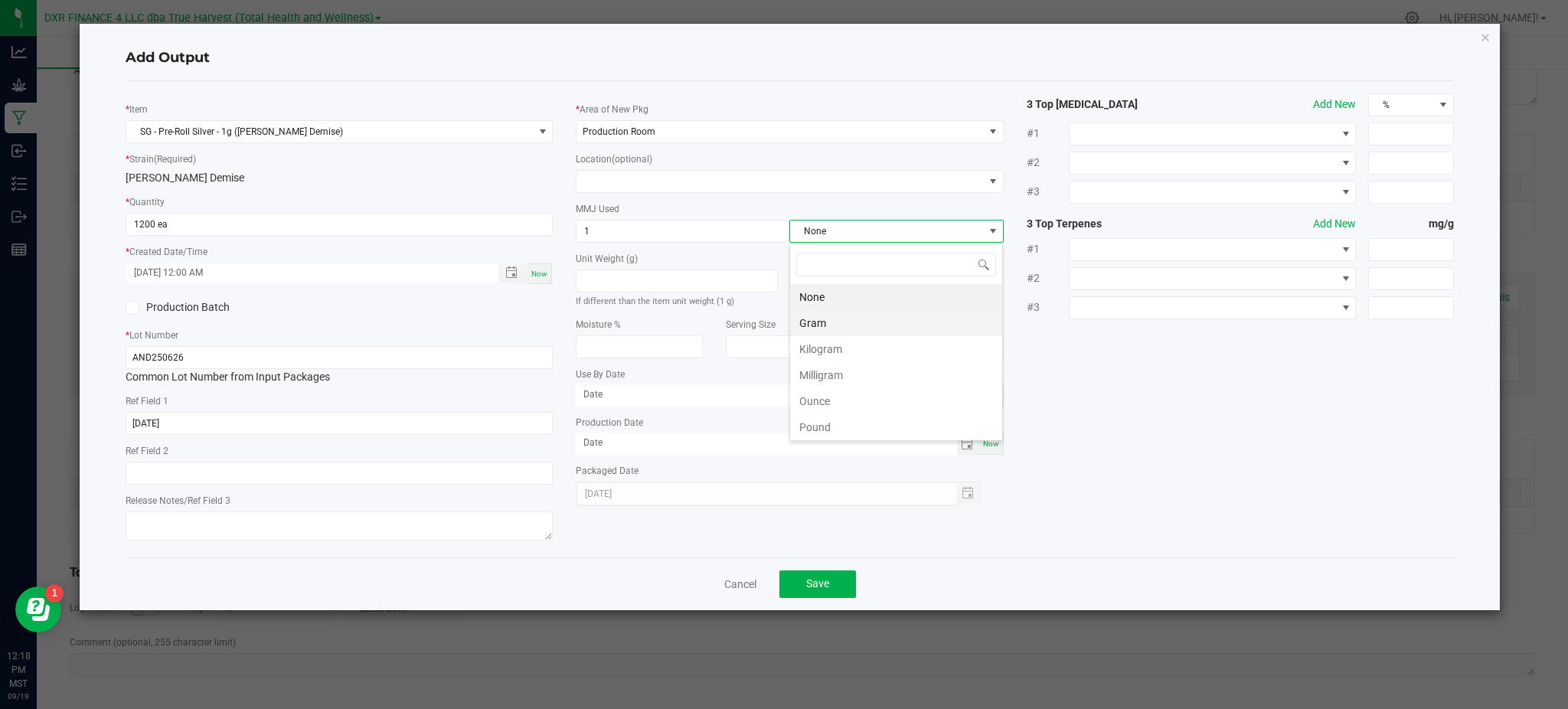
click at [843, 319] on ul "None Gram Kilogram Milligram Ounce Pound Metric Ton" at bounding box center [896, 374] width 212 height 182
click at [843, 319] on li "Gram" at bounding box center [896, 322] width 212 height 26
click at [1109, 348] on div "* Item SG - Pre-Roll Silver - 1g (Anslinger's Demise) * Strain (Required) Ansli…" at bounding box center [789, 319] width 1351 height 451
click at [810, 583] on span "Save" at bounding box center [817, 583] width 23 height 13
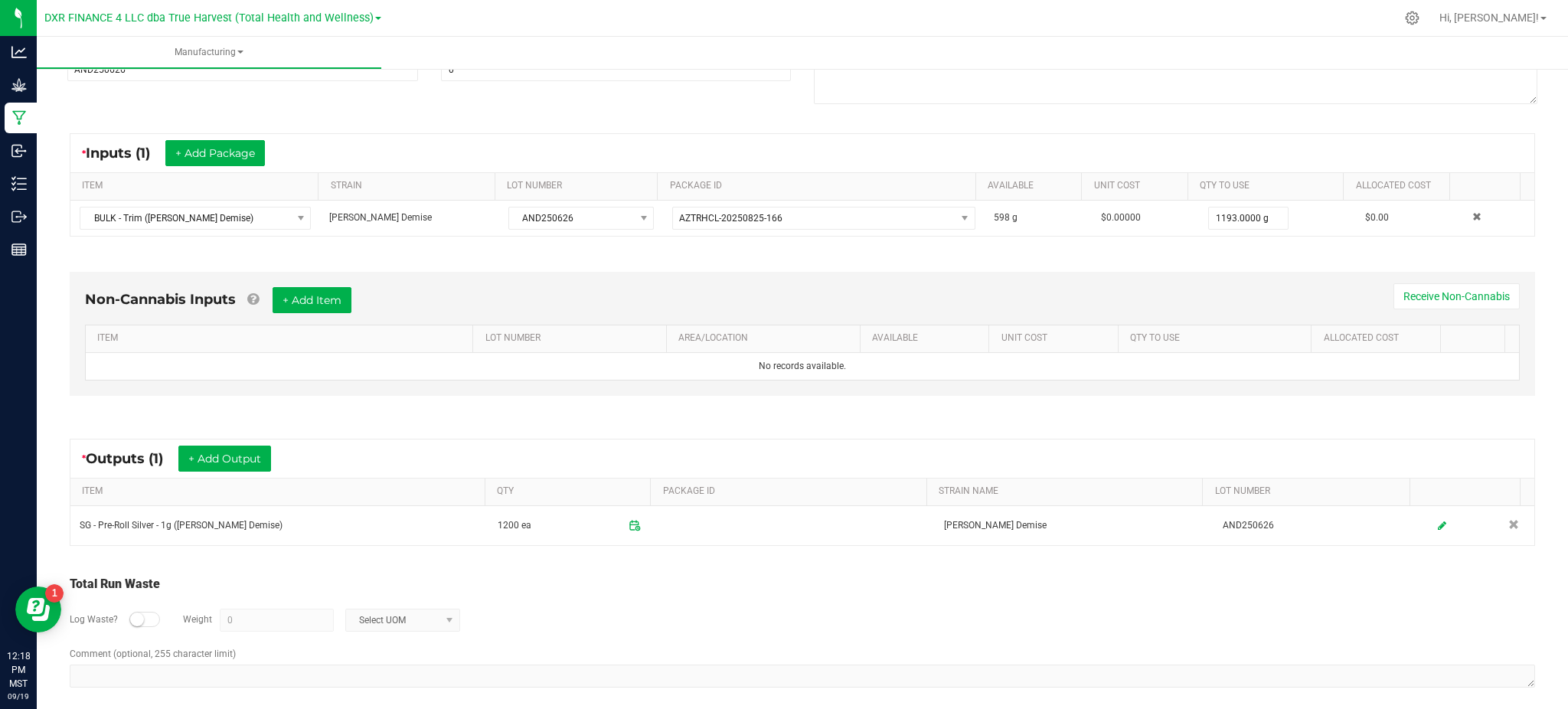
click at [805, 620] on div "Log Waste? Weight 0 Select UOM" at bounding box center [802, 620] width 1466 height 54
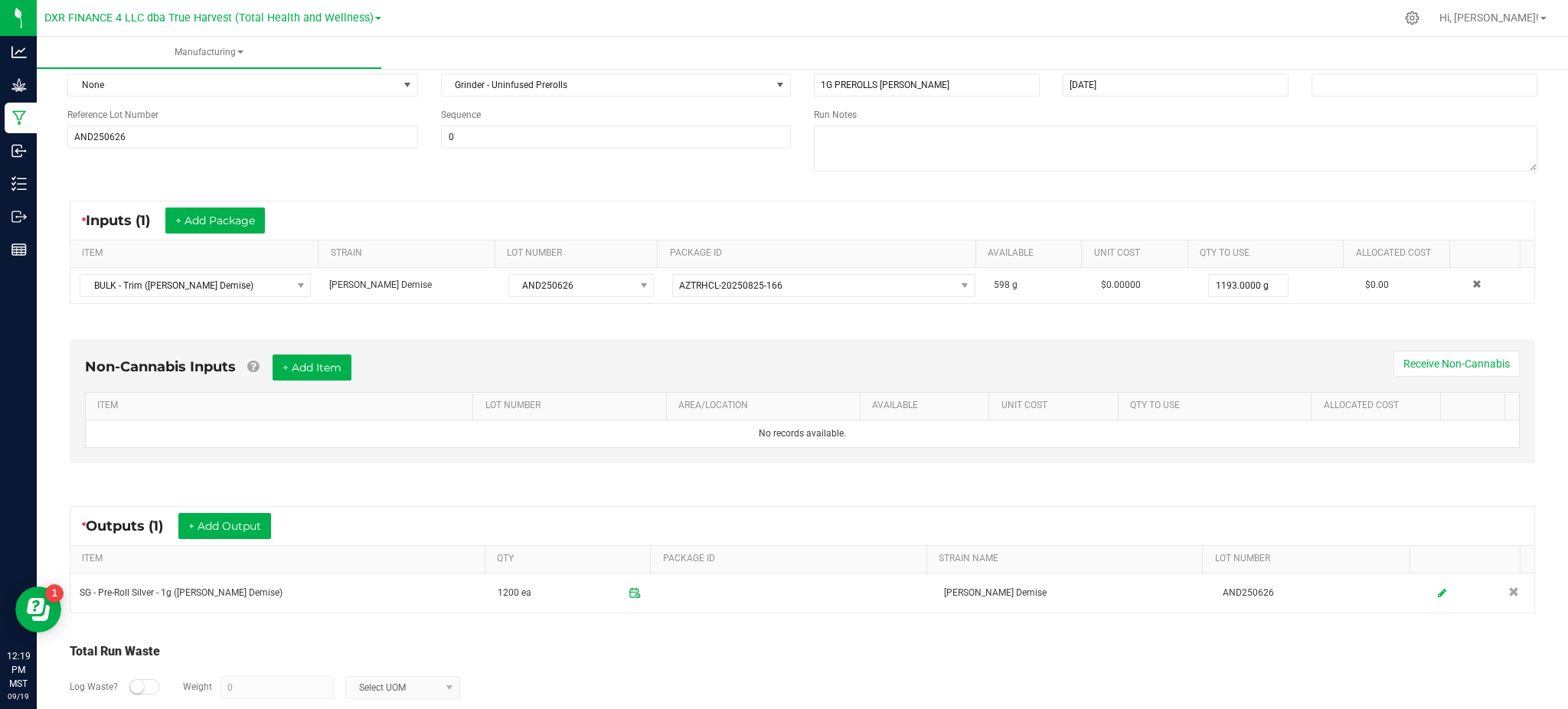
scroll to position [133, 0]
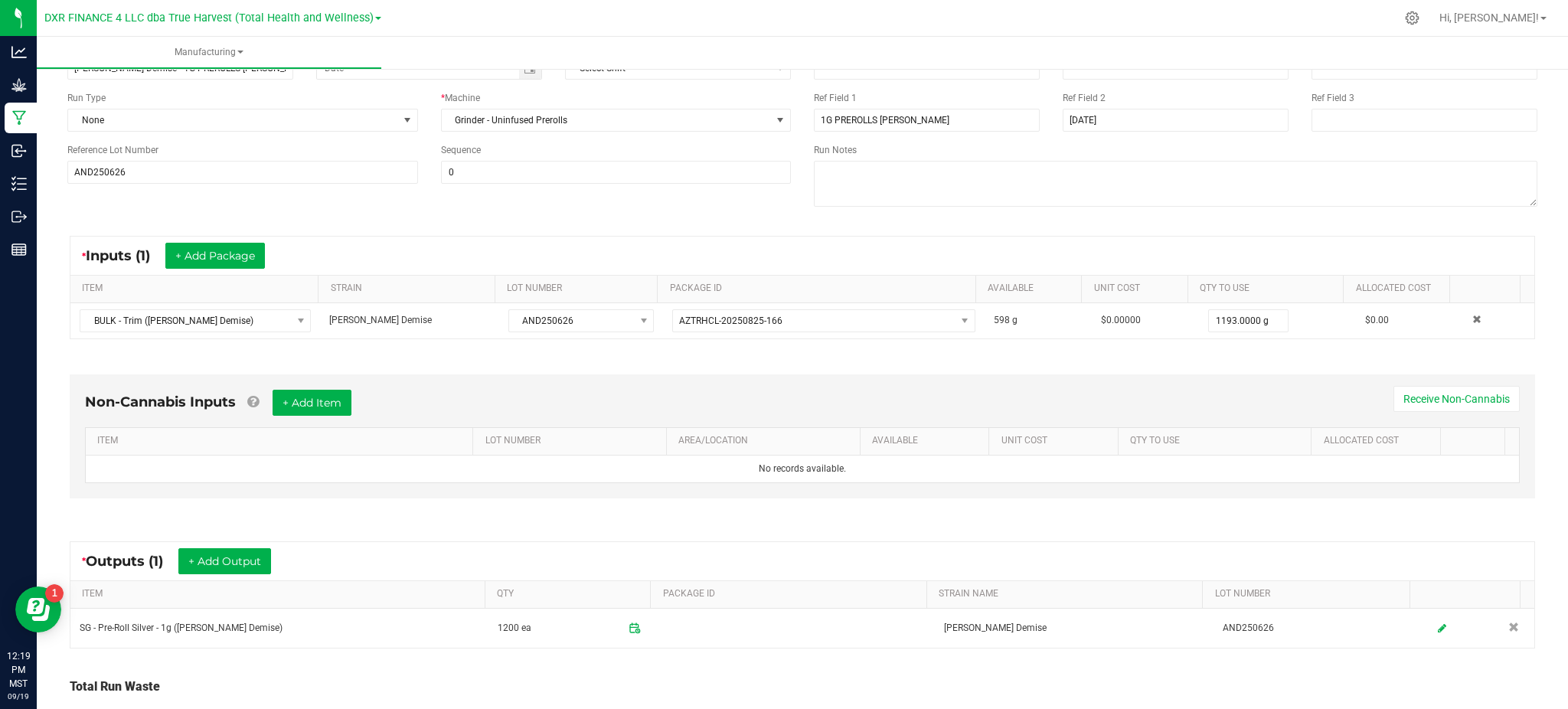
drag, startPoint x: 569, startPoint y: 609, endPoint x: 594, endPoint y: 545, distance: 68.7
click at [593, 561] on kendo-grid "* Outputs (1) + Add Output ITEM QTY PACKAGE ID STRAIN NAME LOT NUMBER SG - Pre-…" at bounding box center [802, 594] width 1466 height 107
click at [586, 524] on div "Non-Cannabis Inputs + Add Item Receive Non-Cannabis ITEM LOT NUMBER AREA/LOCATI…" at bounding box center [802, 440] width 1493 height 175
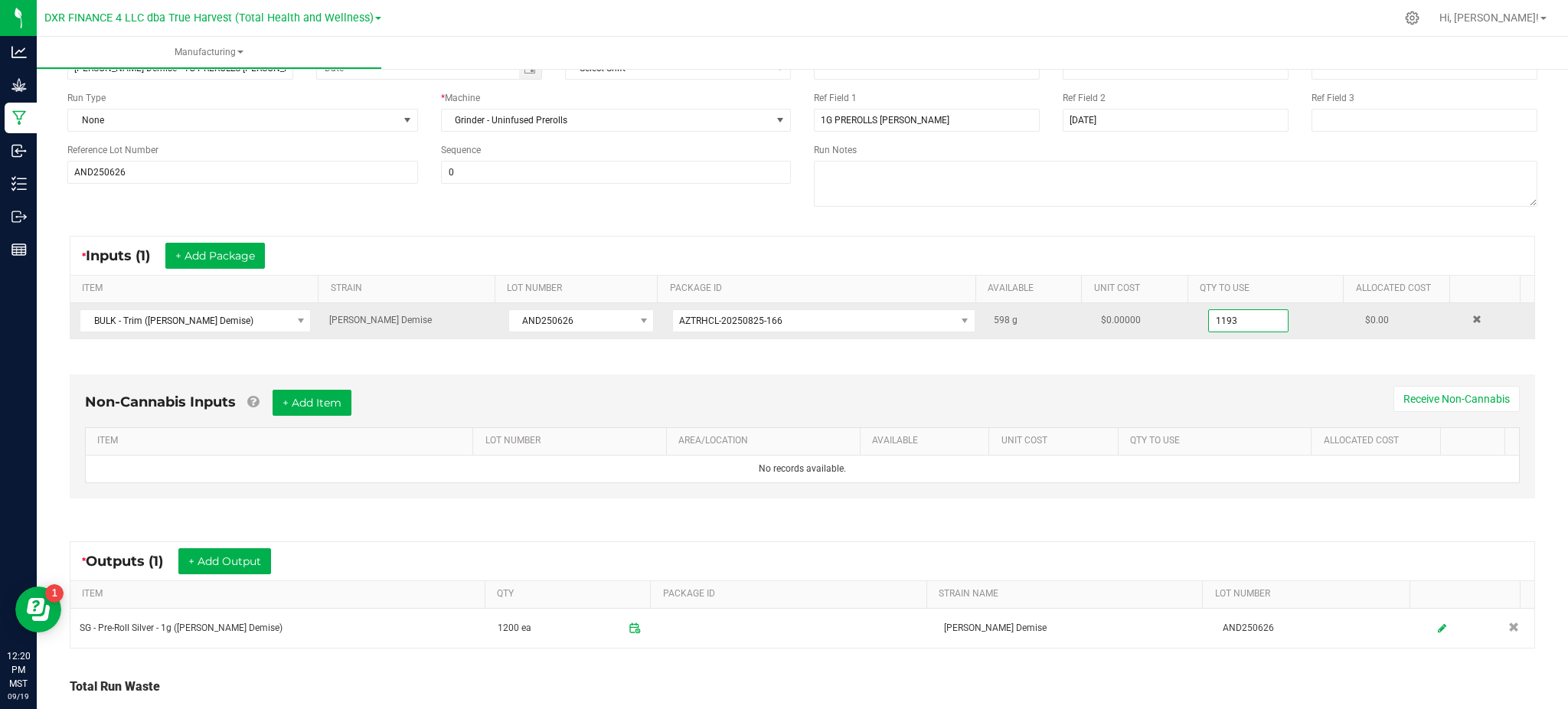
click at [1224, 329] on input "1193" at bounding box center [1249, 320] width 80 height 21
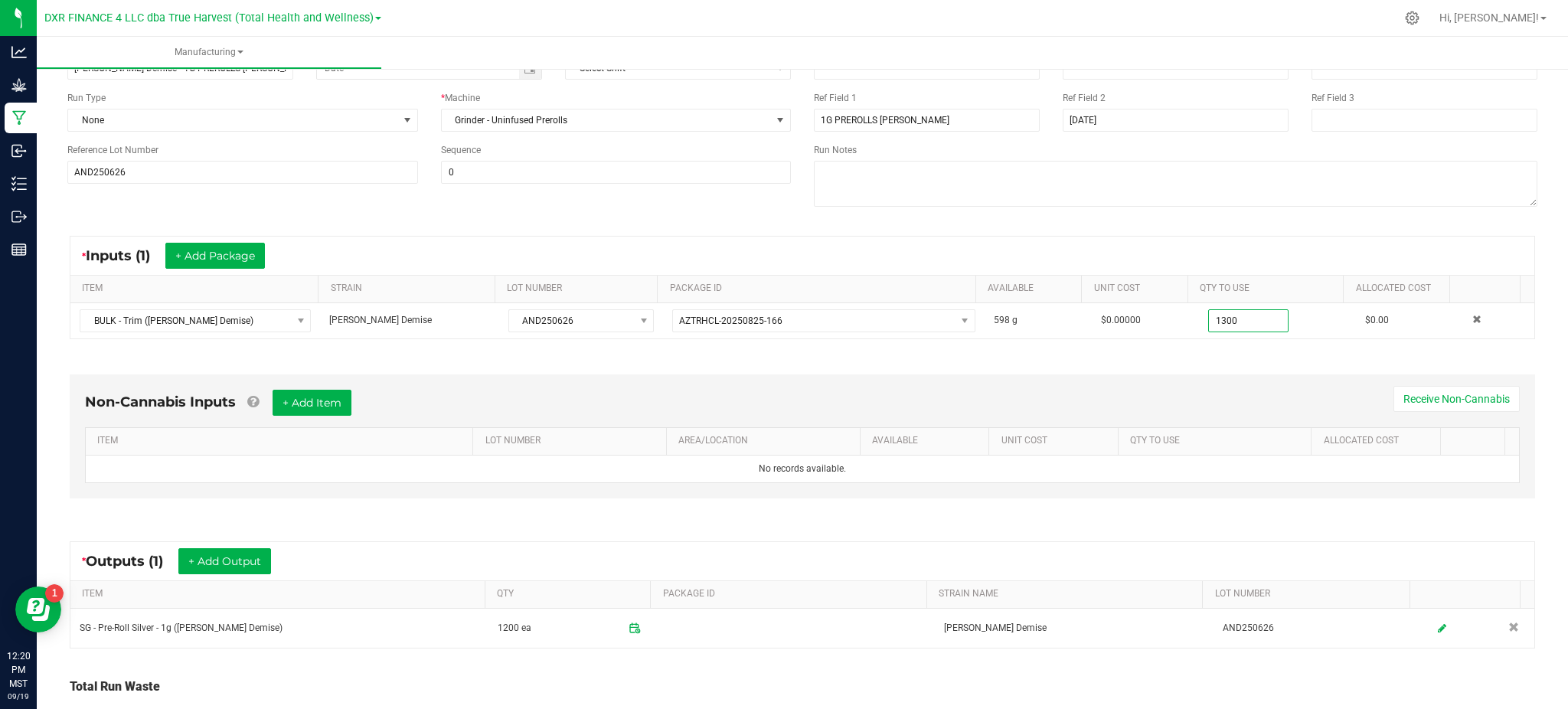
type input "1300.0000 g"
click at [1136, 214] on div "Processing Duration (mins) Temperature (F) Pressure (psi) Ref Field 1 1G PREROL…" at bounding box center [1175, 125] width 747 height 195
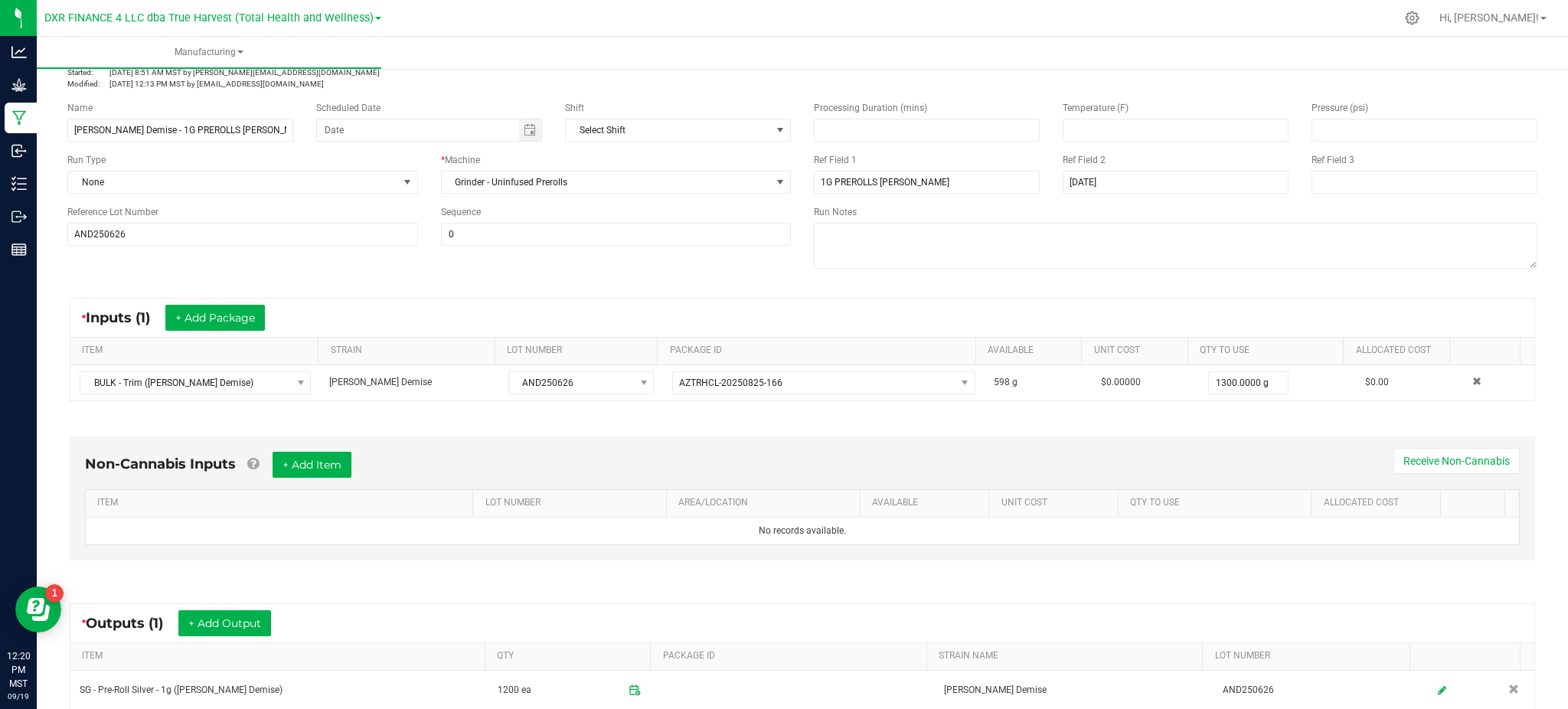
scroll to position [0, 0]
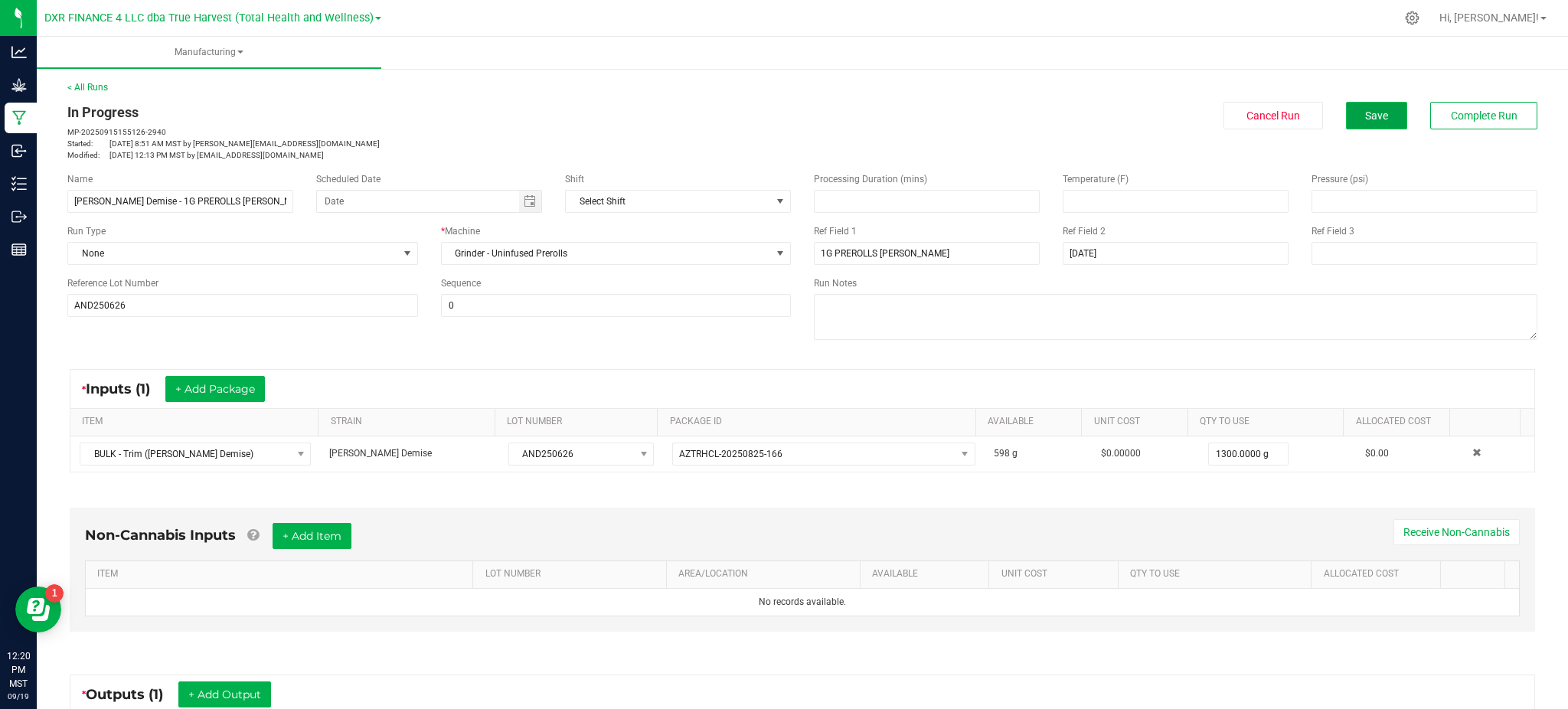
click at [1380, 118] on button "Save" at bounding box center [1376, 116] width 61 height 28
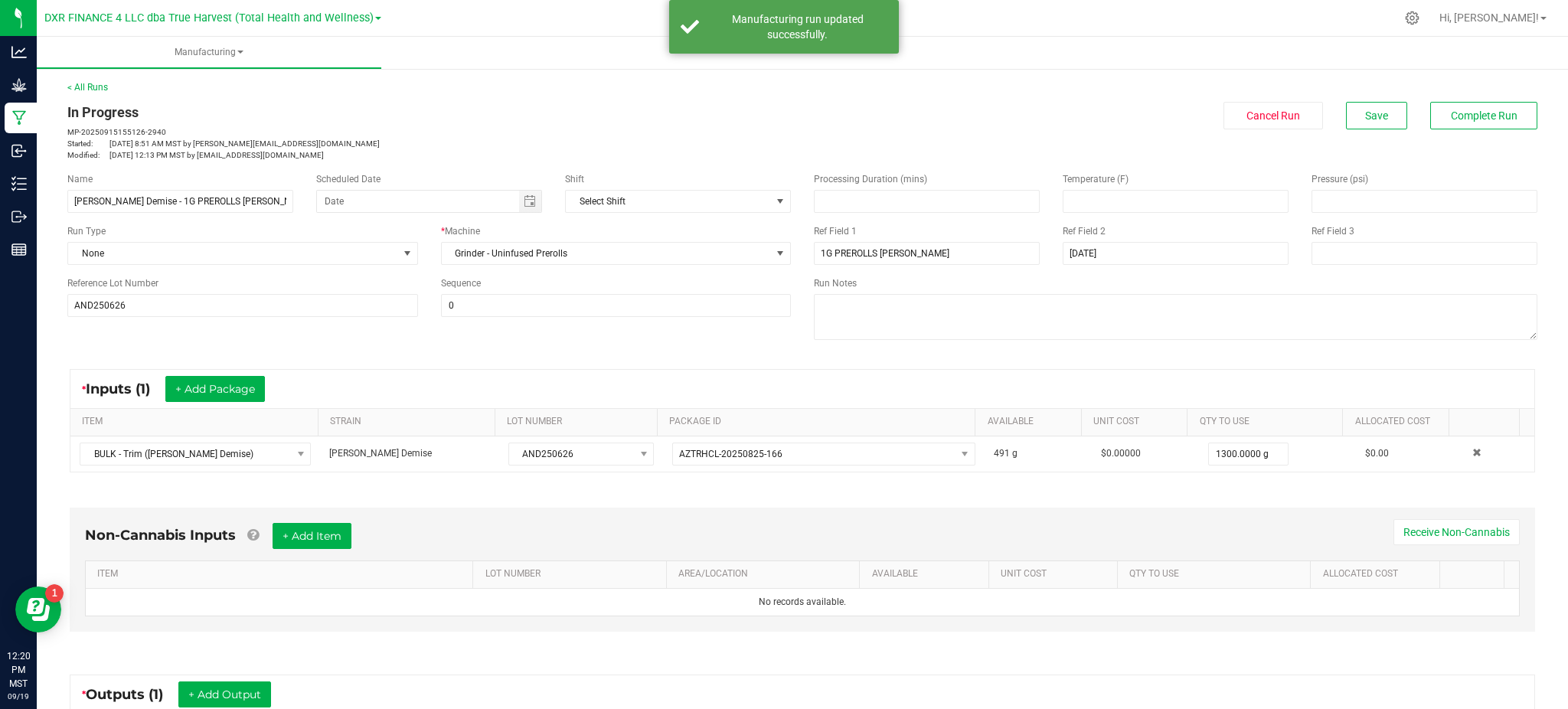
click at [949, 377] on div "* Inputs (1) + Add Package" at bounding box center [802, 389] width 1464 height 39
click at [646, 368] on div "* Inputs (1) + Add Package ITEM STRAIN LOT NUMBER PACKAGE ID AVAILABLE Unit Cos…" at bounding box center [802, 421] width 1493 height 131
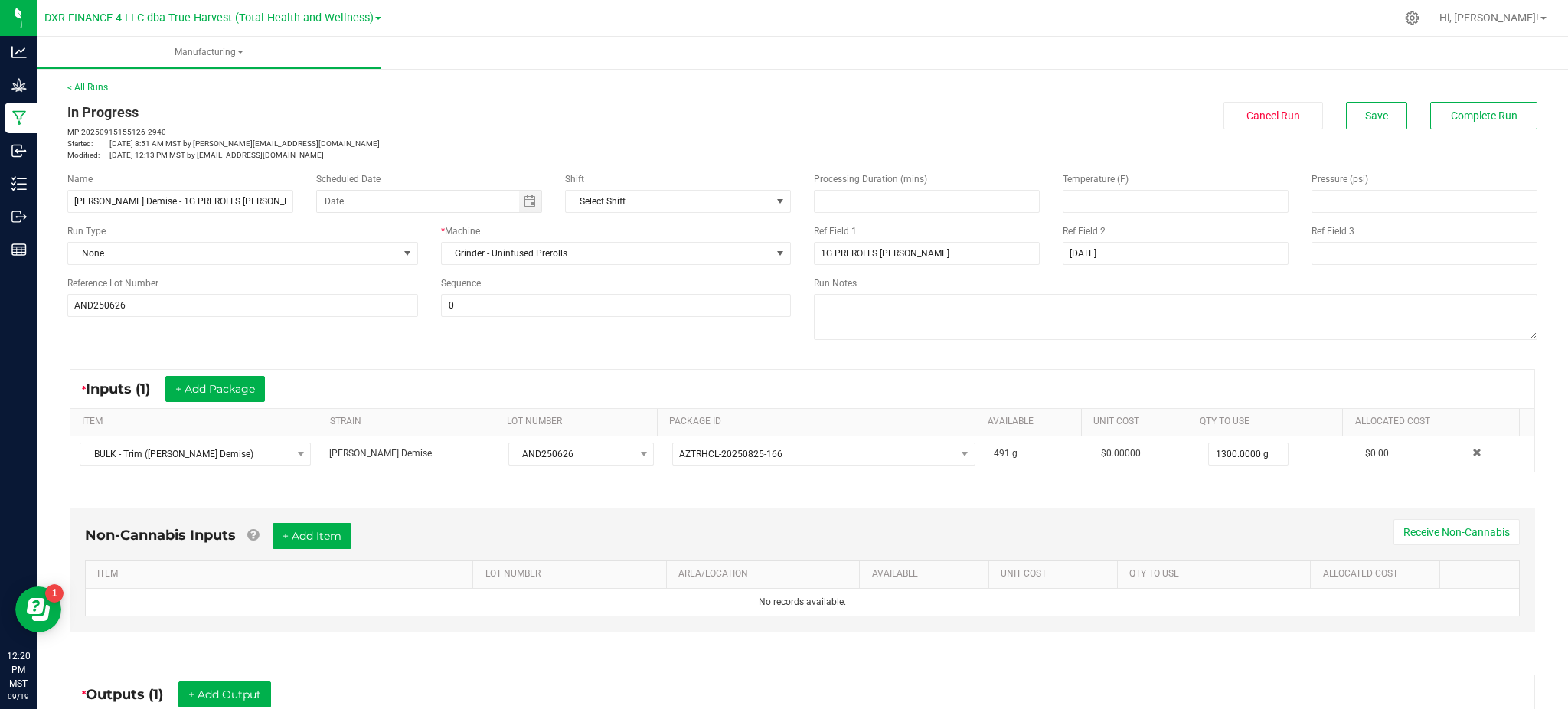
click at [742, 351] on div "Name Anslinger's Demise - 1G PREROLLS SILVERS Scheduled Date Shift Select Shift…" at bounding box center [802, 259] width 1493 height 195
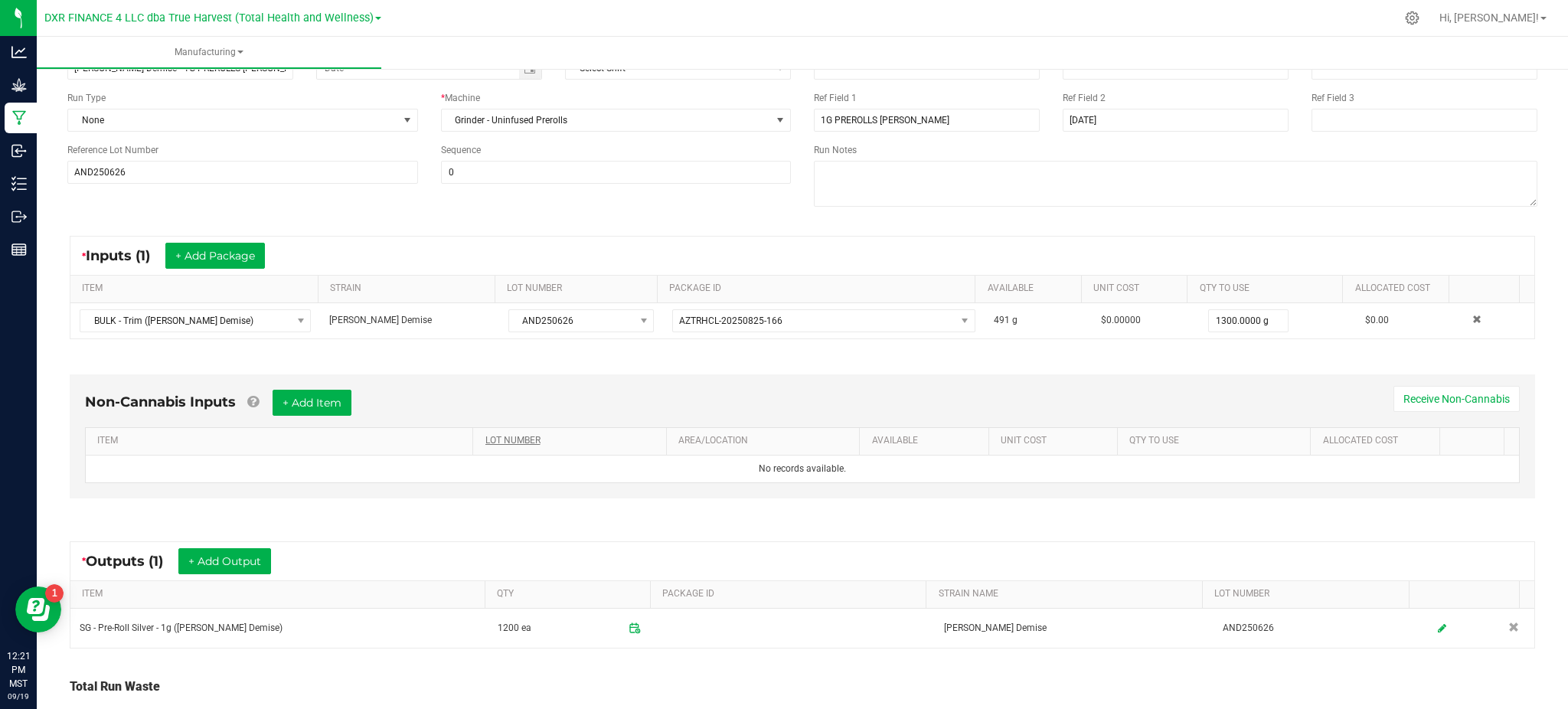
scroll to position [248, 0]
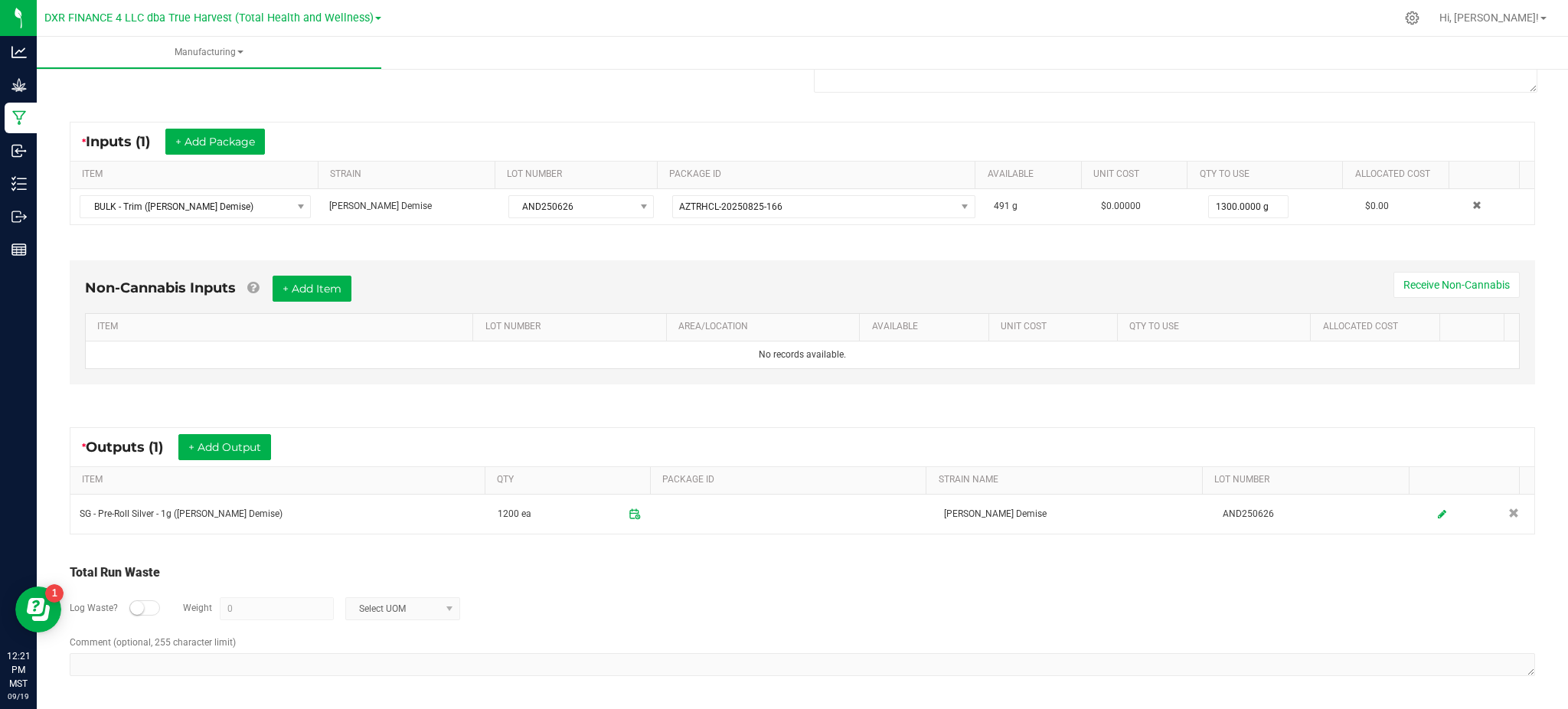
drag, startPoint x: 580, startPoint y: 591, endPoint x: 515, endPoint y: 563, distance: 70.8
click at [571, 587] on div "Log Waste? Weight 0 Select UOM" at bounding box center [802, 609] width 1466 height 54
click at [237, 451] on button "+ Add Output" at bounding box center [225, 447] width 93 height 26
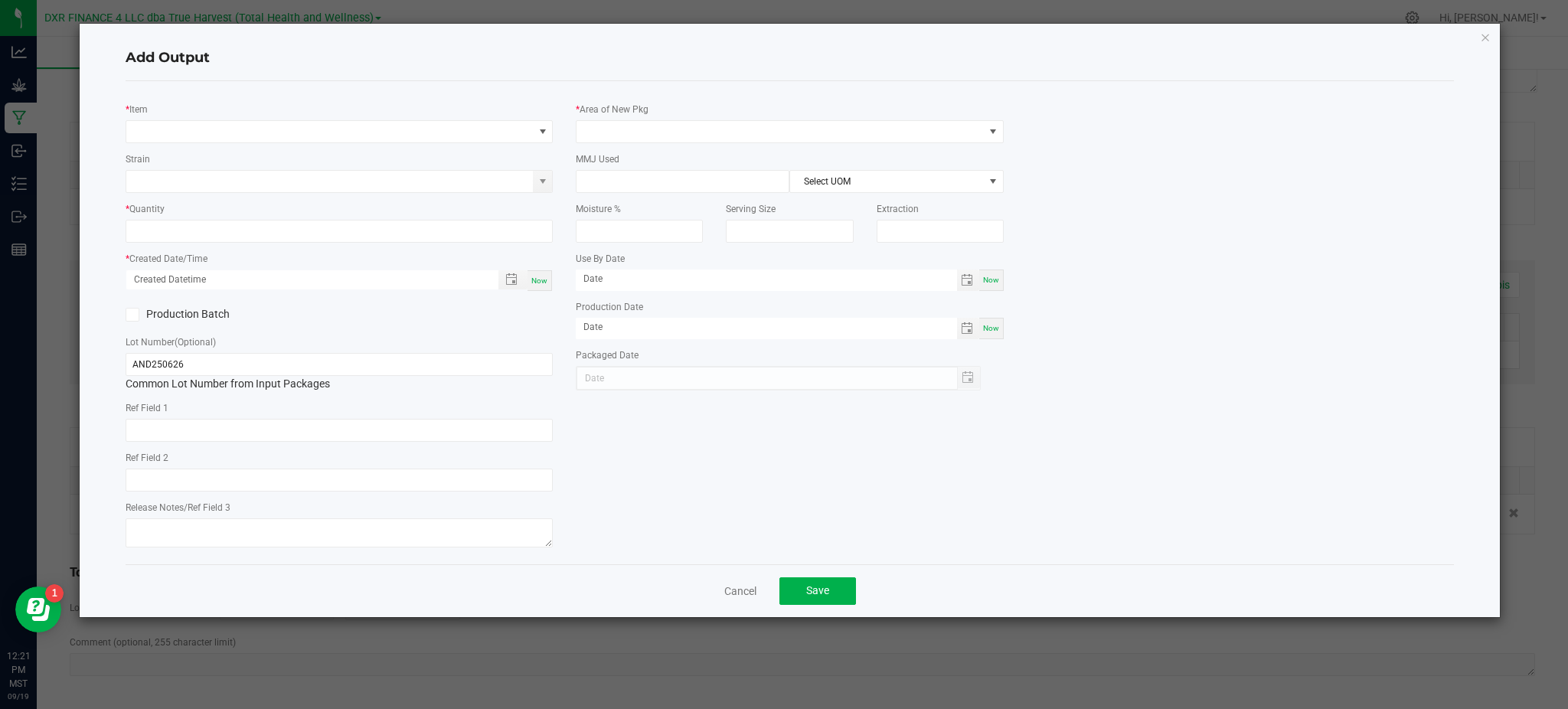
type input "2025-06-26"
click at [264, 126] on span "NO DATA FOUND" at bounding box center [329, 131] width 406 height 21
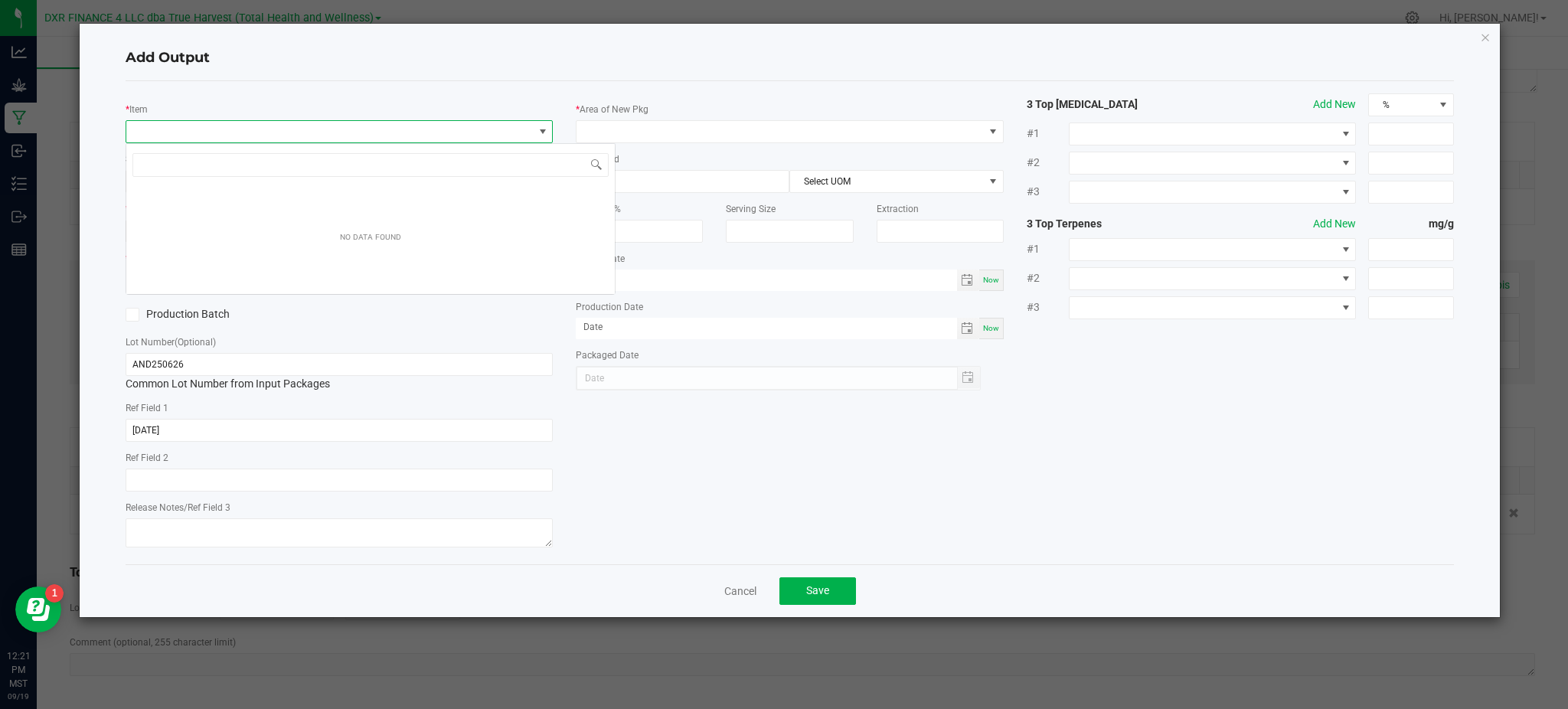
scroll to position [23, 427]
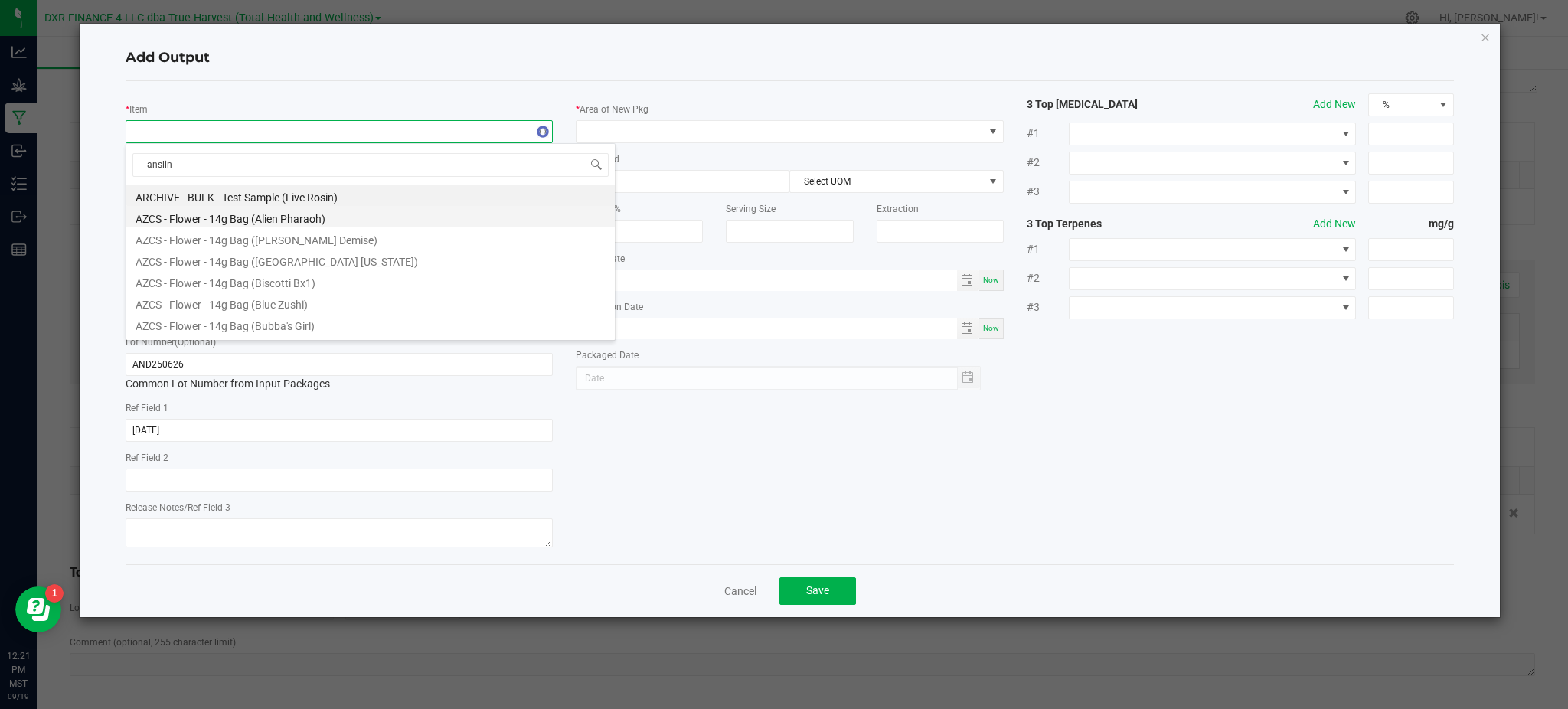
type input "ansling"
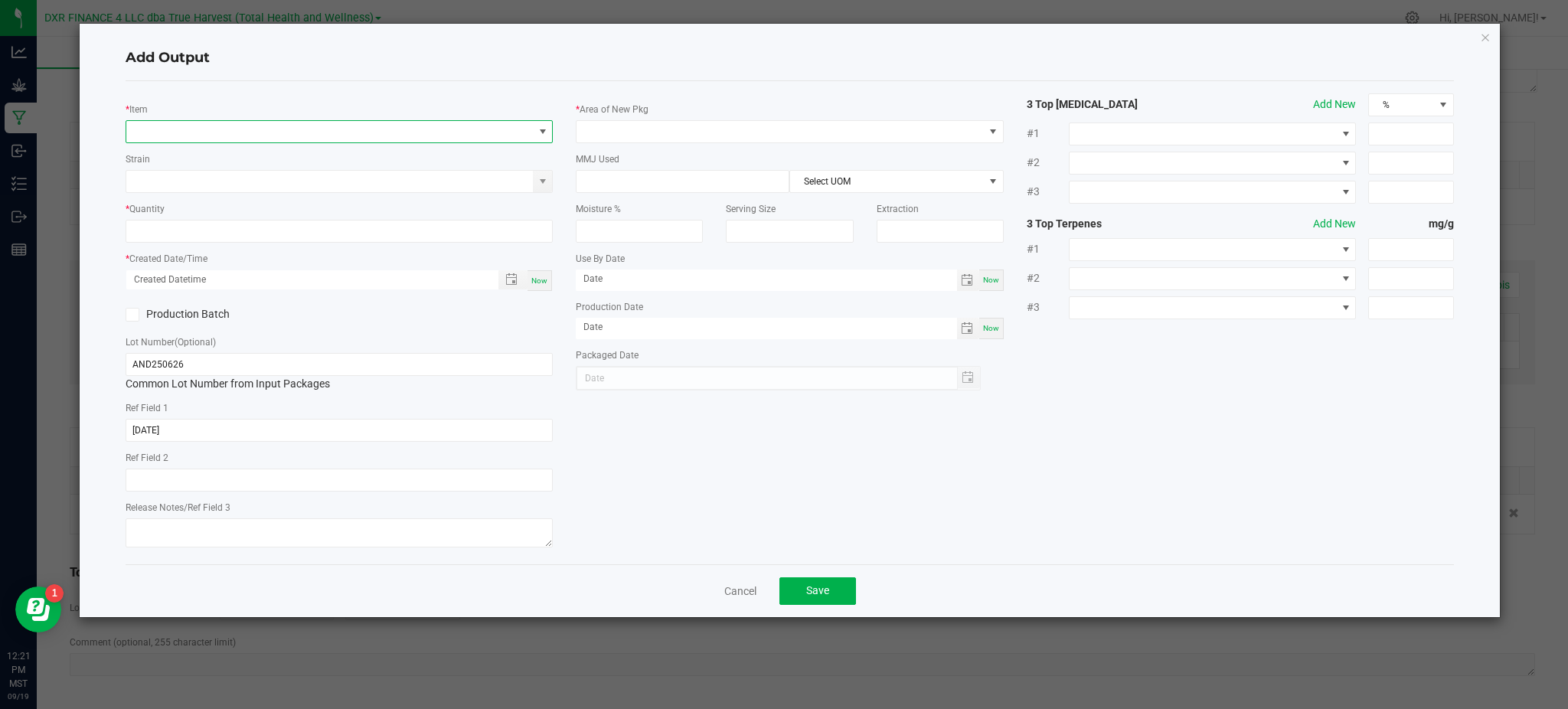
click at [192, 132] on span "NO DATA FOUND" at bounding box center [329, 131] width 406 height 21
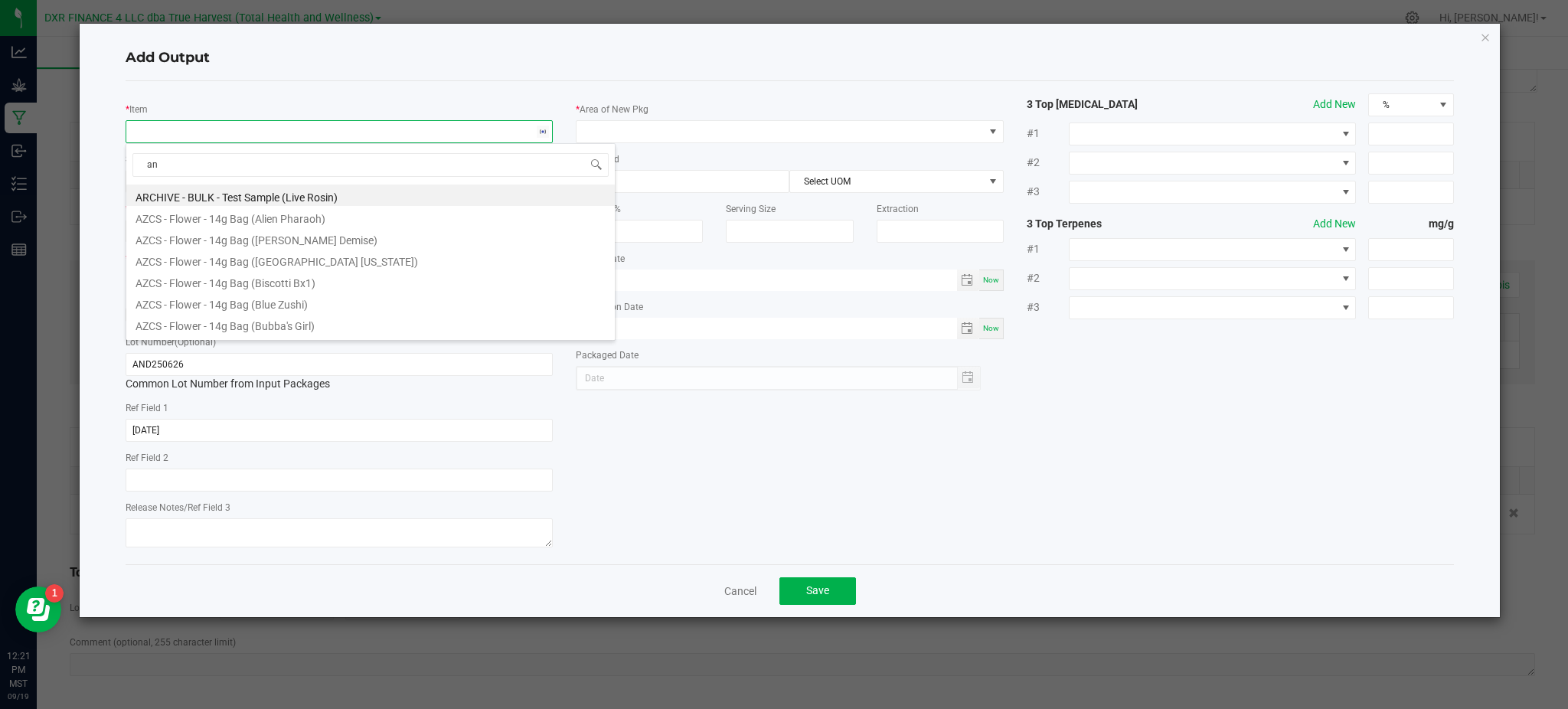
type input "ans"
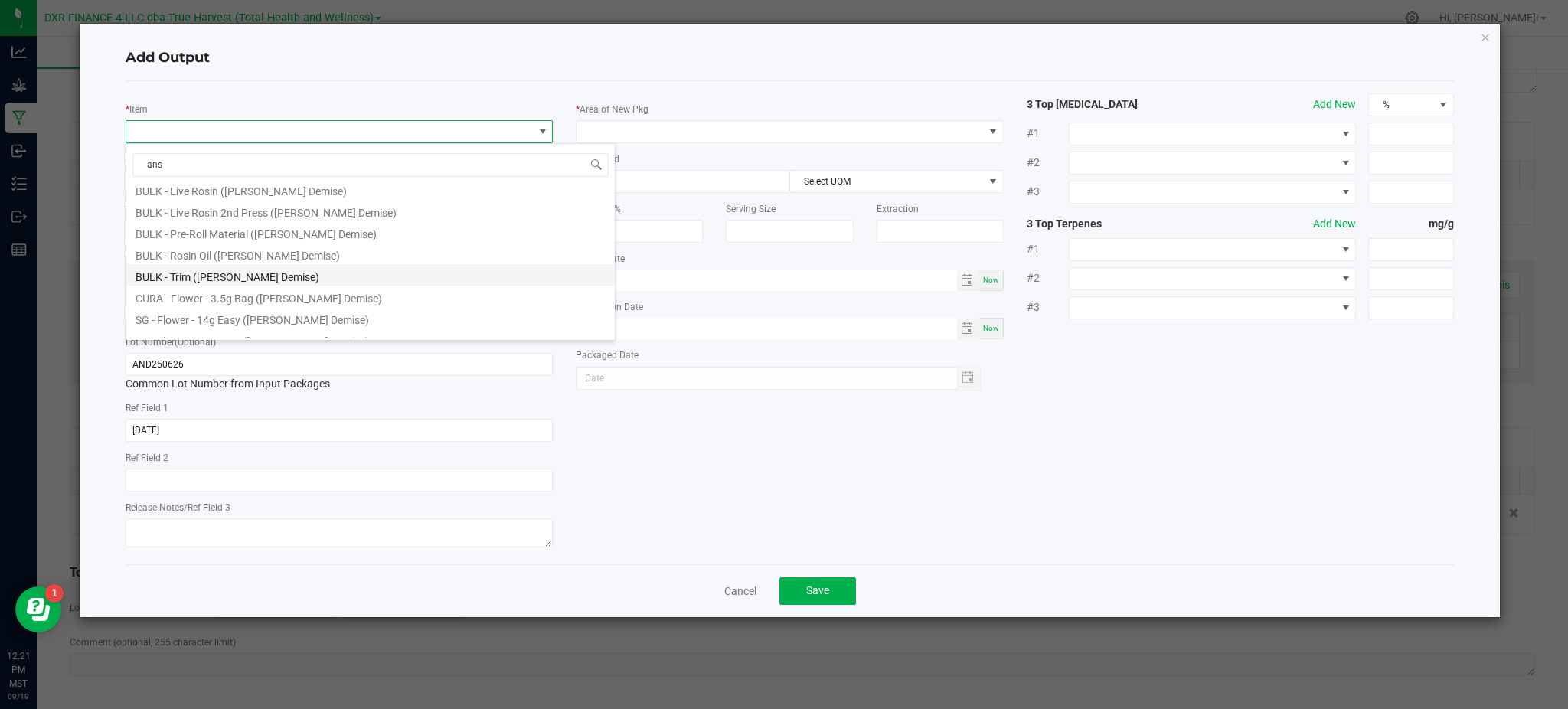
click at [273, 277] on li "BULK - Trim (Anslinger's Demise)" at bounding box center [371, 275] width 488 height 21
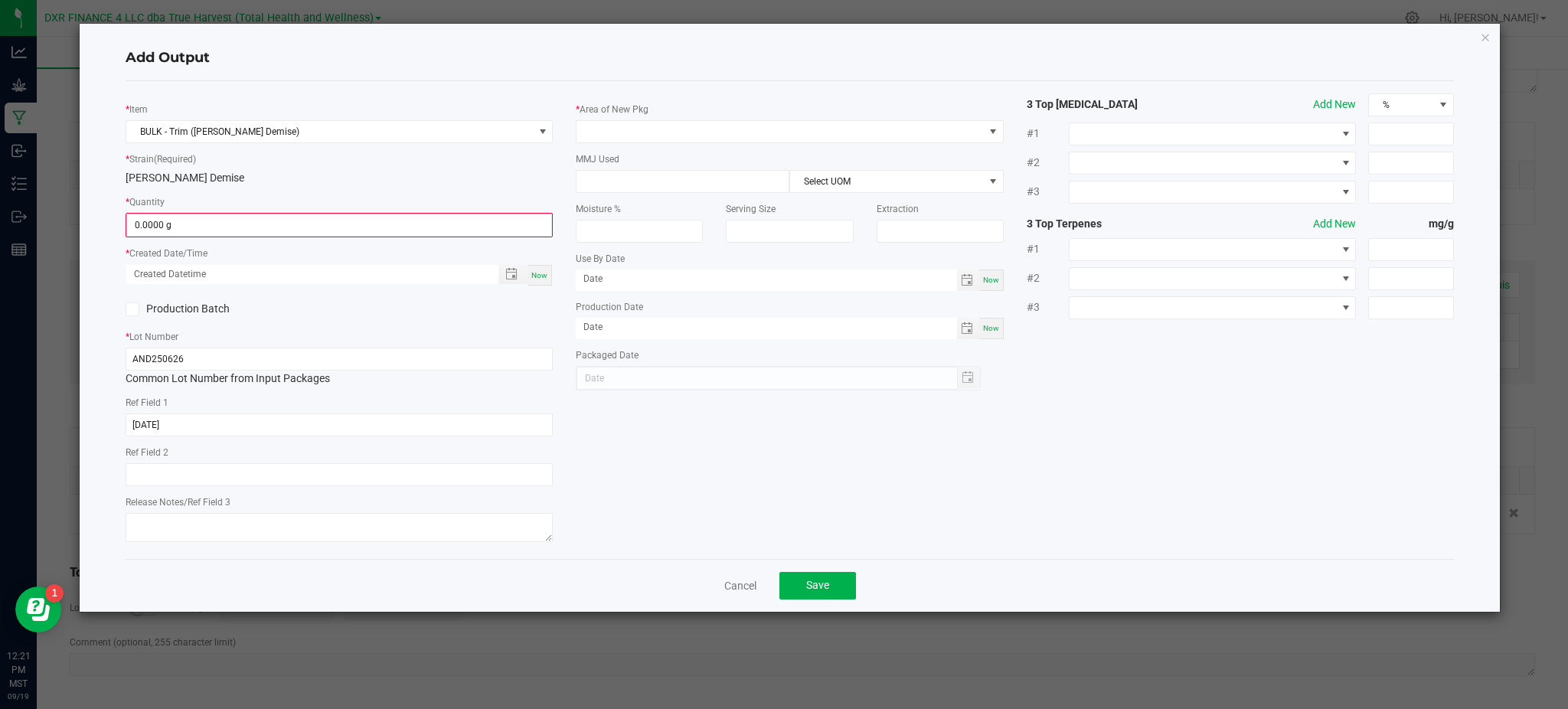
click at [361, 190] on div "* Item BULK - Trim (Anslinger's Demise) * Strain (Required) Anslinger's Demise …" at bounding box center [339, 320] width 451 height 453
drag, startPoint x: 332, startPoint y: 243, endPoint x: 332, endPoint y: 229, distance: 14.0
click at [332, 242] on div "* Item BULK - Trim (Anslinger's Demise) * Strain (Required) Anslinger's Demise …" at bounding box center [339, 320] width 451 height 453
click at [332, 228] on input "0" at bounding box center [340, 225] width 425 height 21
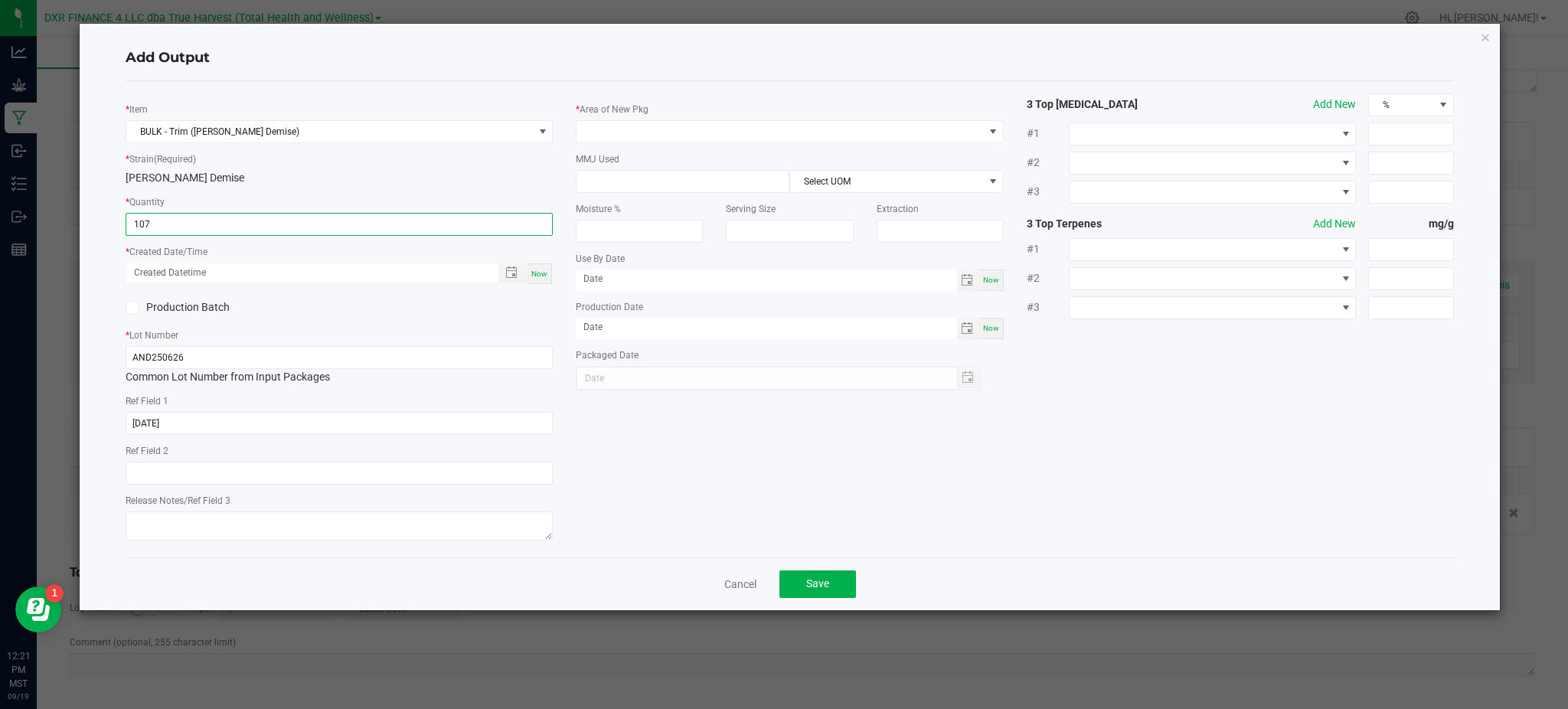
type input "107.0000 g"
drag, startPoint x: 401, startPoint y: 286, endPoint x: 430, endPoint y: 293, distance: 29.8
click at [405, 286] on div "* Item BULK - Trim (Anslinger's Demise) * Strain (Required) Anslinger's Demise …" at bounding box center [339, 319] width 451 height 451
click at [506, 269] on span "Toggle popup" at bounding box center [511, 272] width 13 height 13
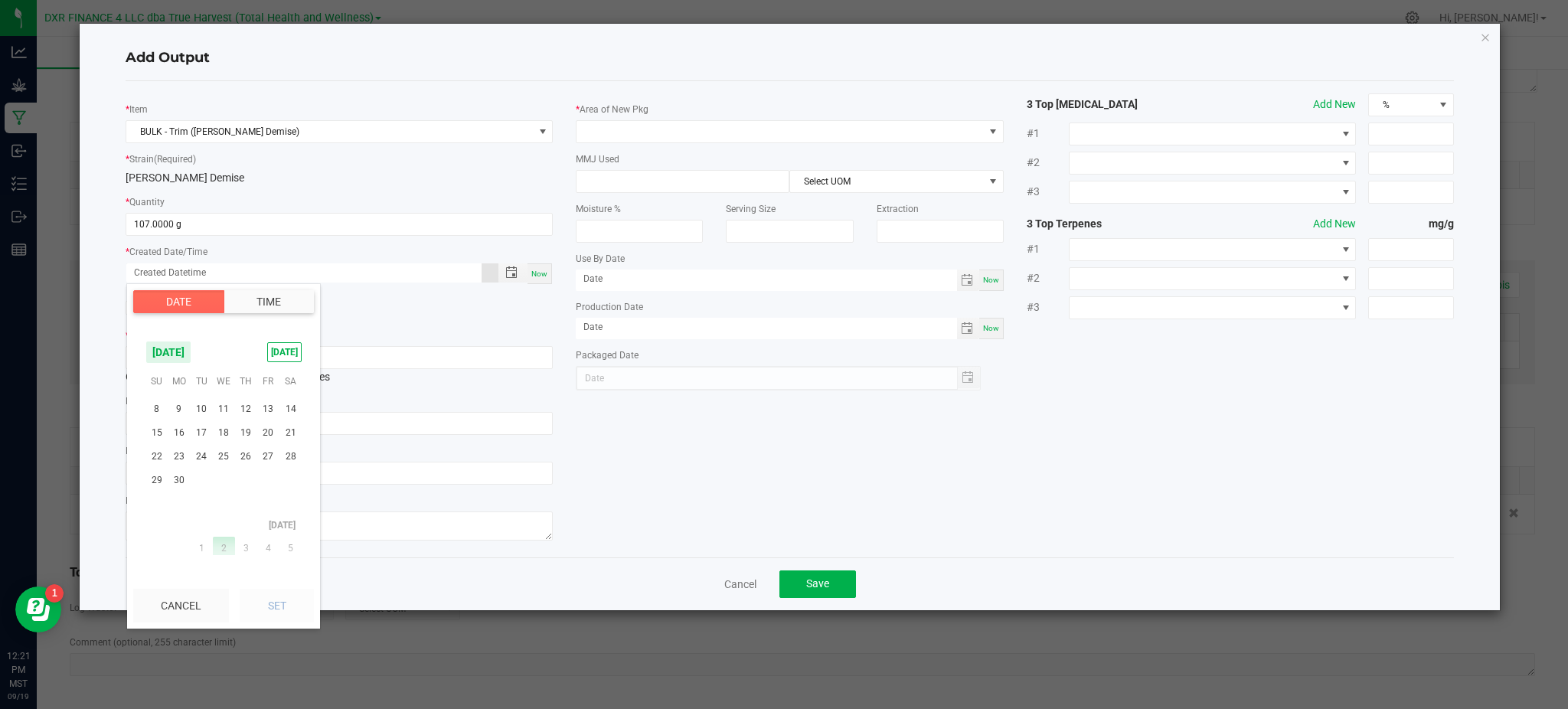
scroll to position [247736, 0]
click at [246, 479] on span "26" at bounding box center [246, 490] width 22 height 24
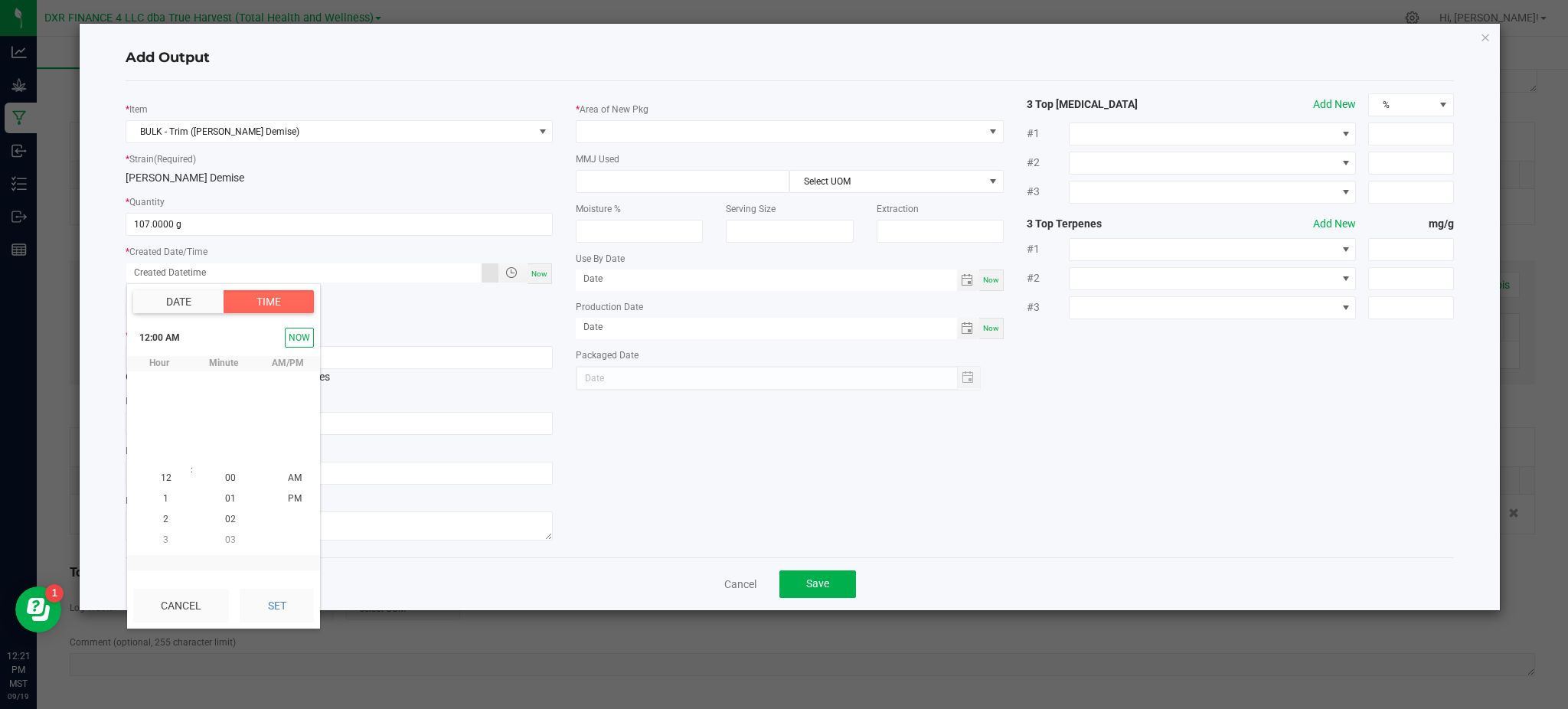
scroll to position [247753, 0]
click at [280, 612] on button "Set" at bounding box center [276, 605] width 74 height 34
type input "06/26/2025 12:00 AM"
type input "06/26/2025"
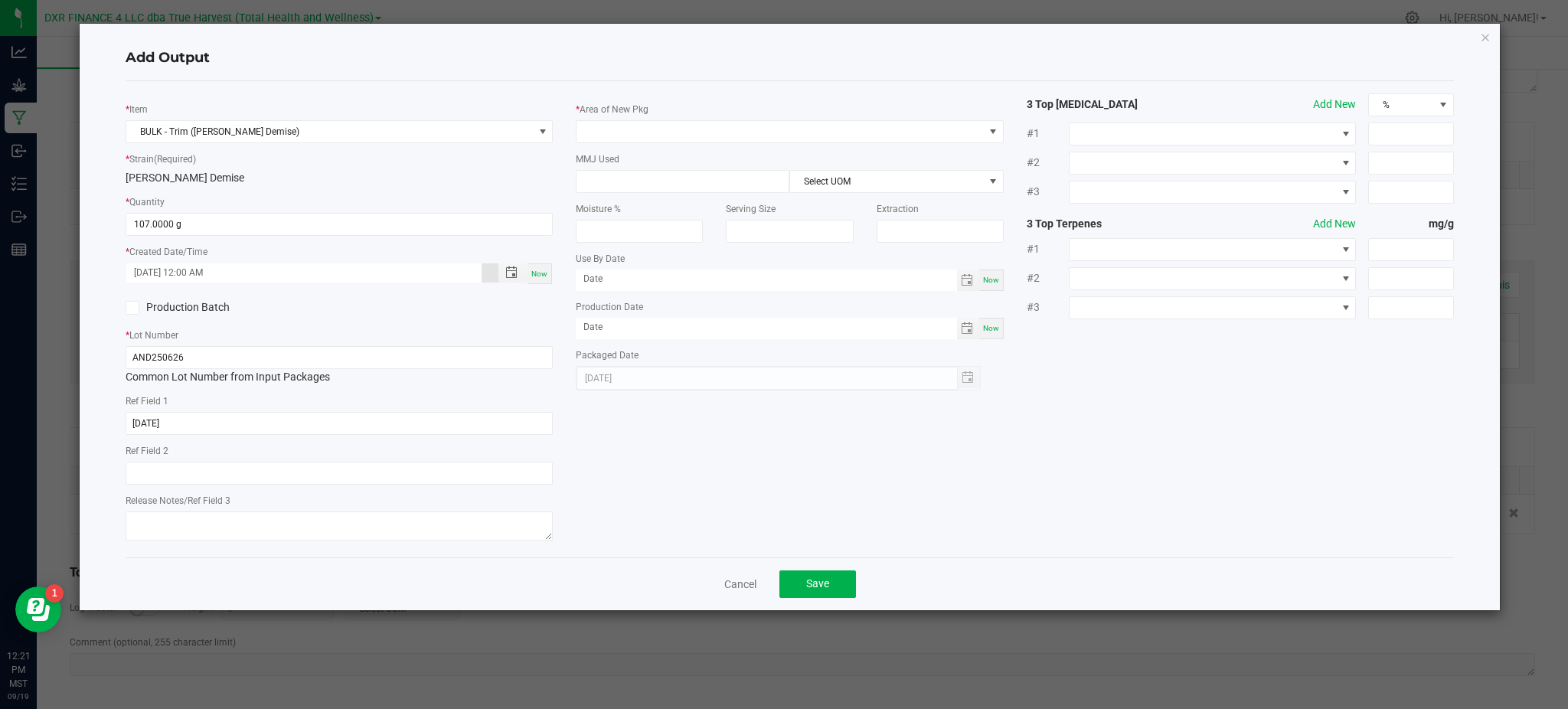
drag, startPoint x: 730, startPoint y: 424, endPoint x: 711, endPoint y: 424, distance: 19.0
click at [729, 424] on div "* Item BULK - Trim (Anslinger's Demise) * Strain (Required) Anslinger's Demise …" at bounding box center [789, 319] width 1351 height 451
click at [633, 117] on div "* Area of New Pkg" at bounding box center [789, 123] width 427 height 42
click at [630, 127] on span at bounding box center [779, 131] width 406 height 21
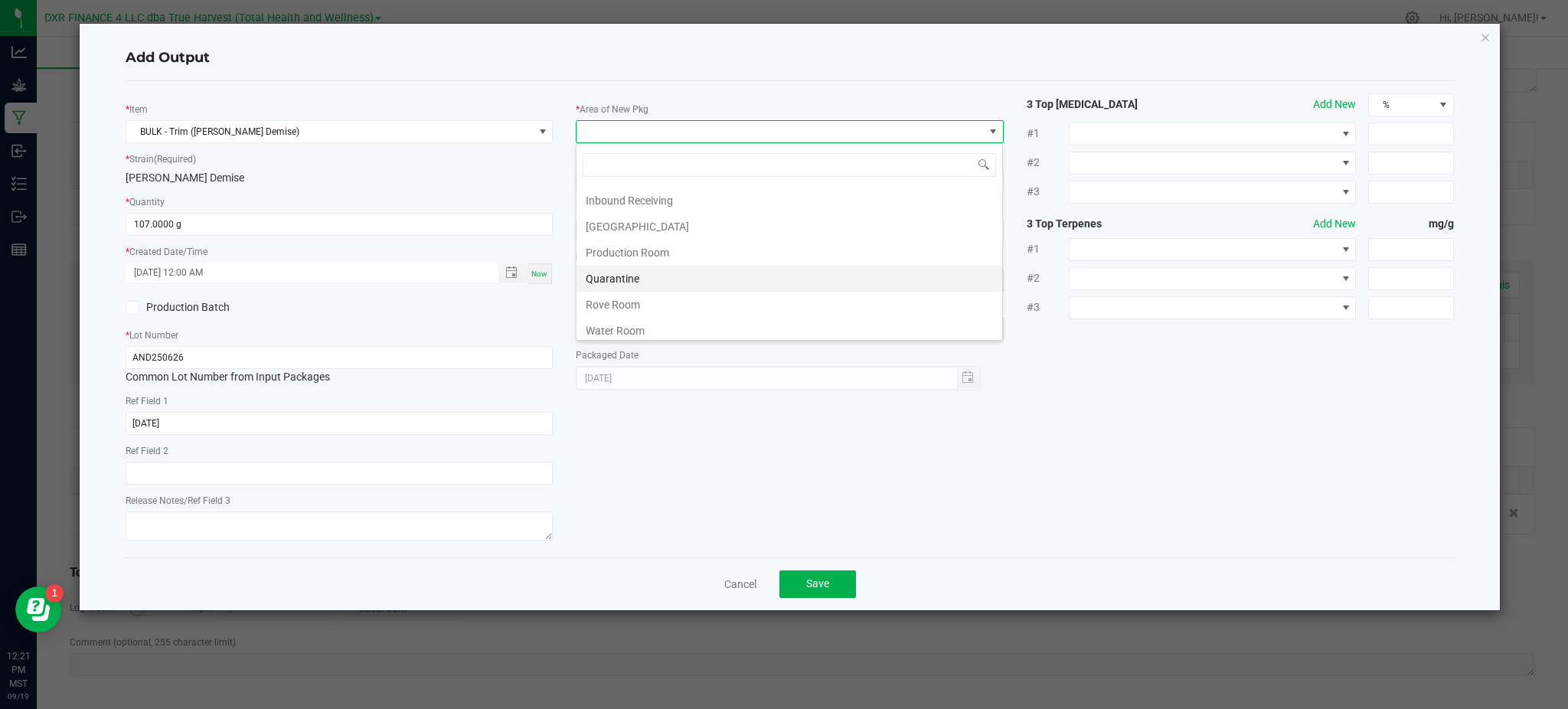
scroll to position [107, 0]
click at [701, 245] on li "Production Room" at bounding box center [788, 246] width 426 height 26
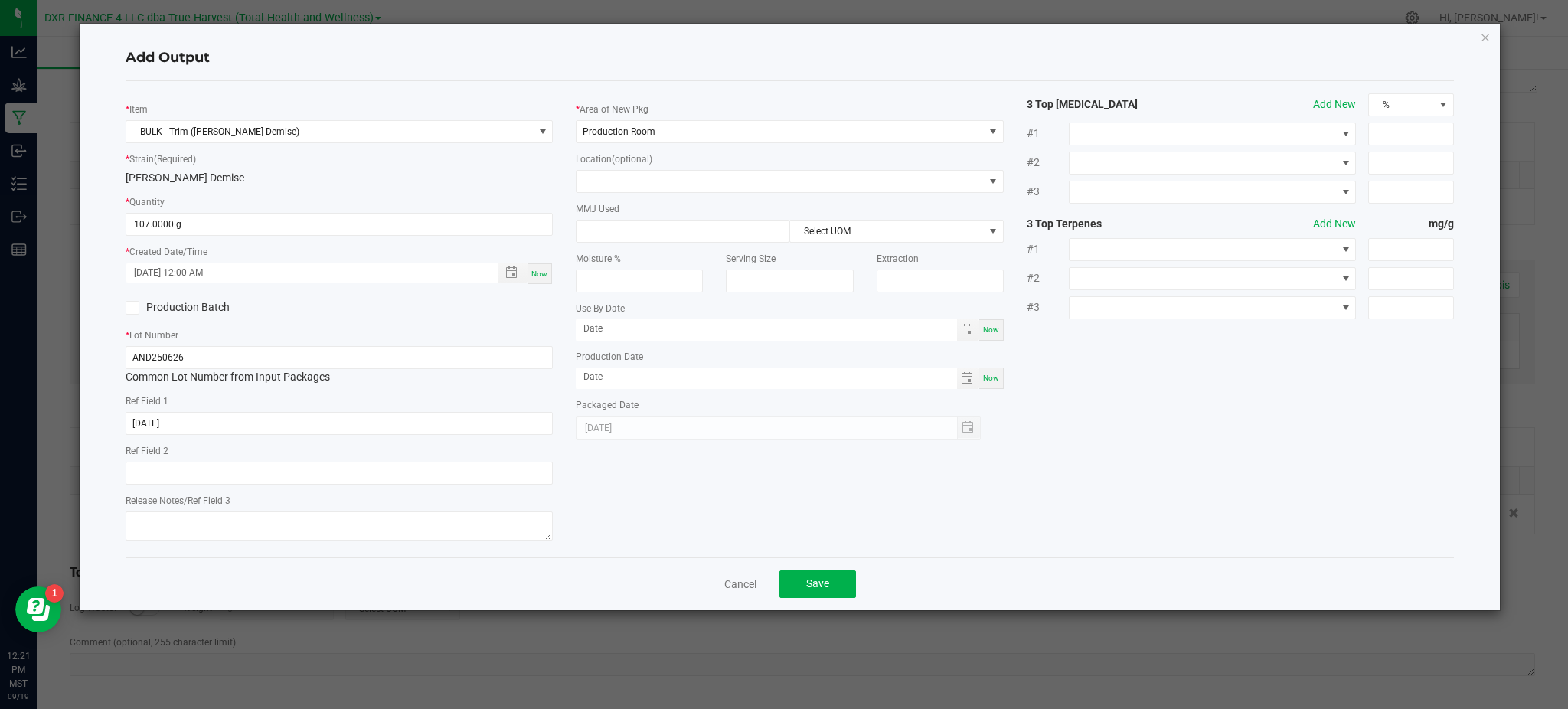
drag, startPoint x: 1115, startPoint y: 361, endPoint x: 906, endPoint y: 286, distance: 222.0
click at [1113, 360] on div "* Item BULK - Trim (Anslinger's Demise) * Strain (Required) Anslinger's Demise …" at bounding box center [789, 319] width 1351 height 451
click at [508, 173] on div "[PERSON_NAME] Demise" at bounding box center [339, 177] width 427 height 16
drag, startPoint x: 1232, startPoint y: 387, endPoint x: 1219, endPoint y: 383, distance: 13.6
click at [1223, 385] on div "* Item BULK - Trim (Anslinger's Demise) * Strain (Required) Anslinger's Demise …" at bounding box center [789, 319] width 1351 height 451
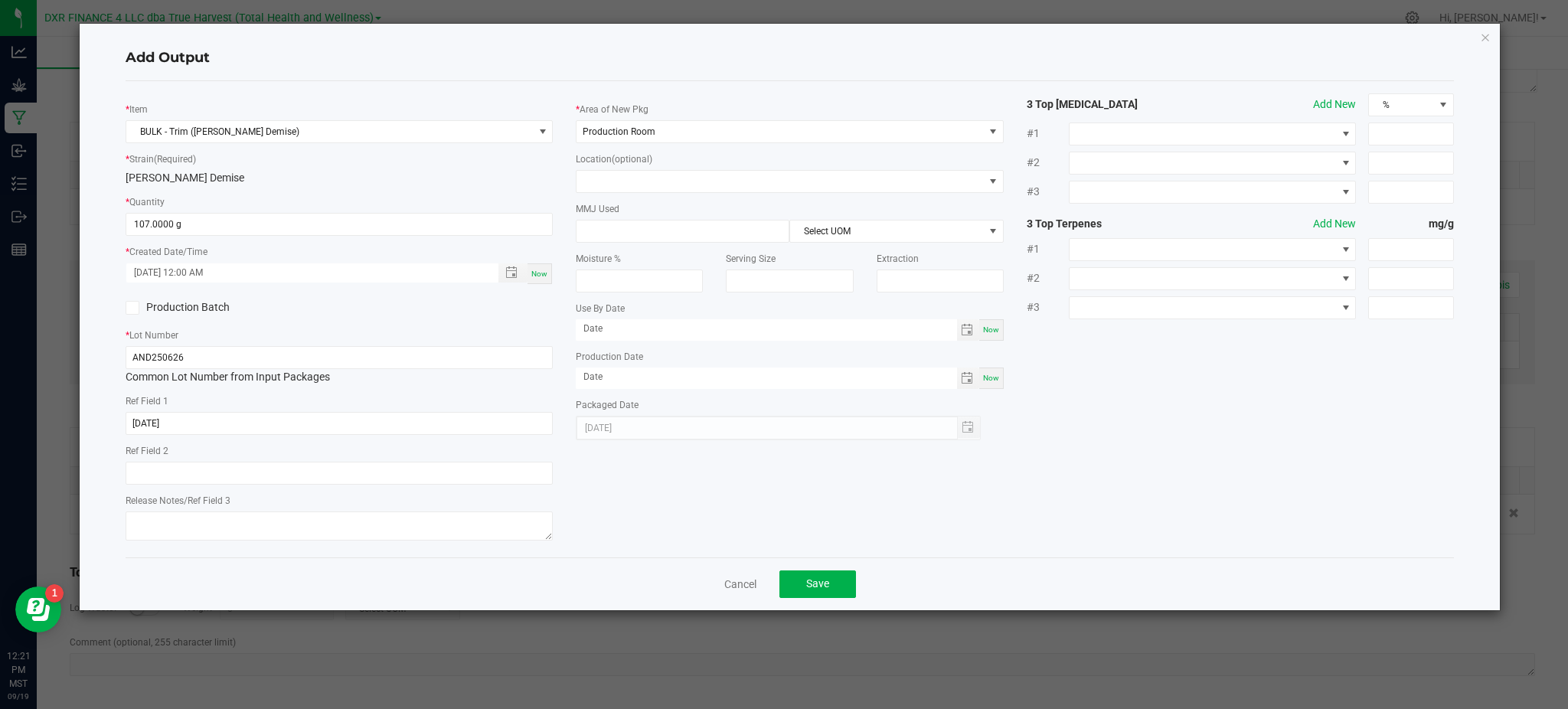
click at [525, 182] on div "[PERSON_NAME] Demise" at bounding box center [339, 177] width 427 height 16
click at [655, 212] on div "MMJ Used Select UOM" at bounding box center [789, 222] width 427 height 42
click at [536, 177] on div "[PERSON_NAME] Demise" at bounding box center [339, 177] width 427 height 16
drag, startPoint x: 1157, startPoint y: 451, endPoint x: 963, endPoint y: 523, distance: 206.9
click at [1156, 450] on div "* Item BULK - Trim (Anslinger's Demise) * Strain (Required) Anslinger's Demise …" at bounding box center [789, 319] width 1351 height 451
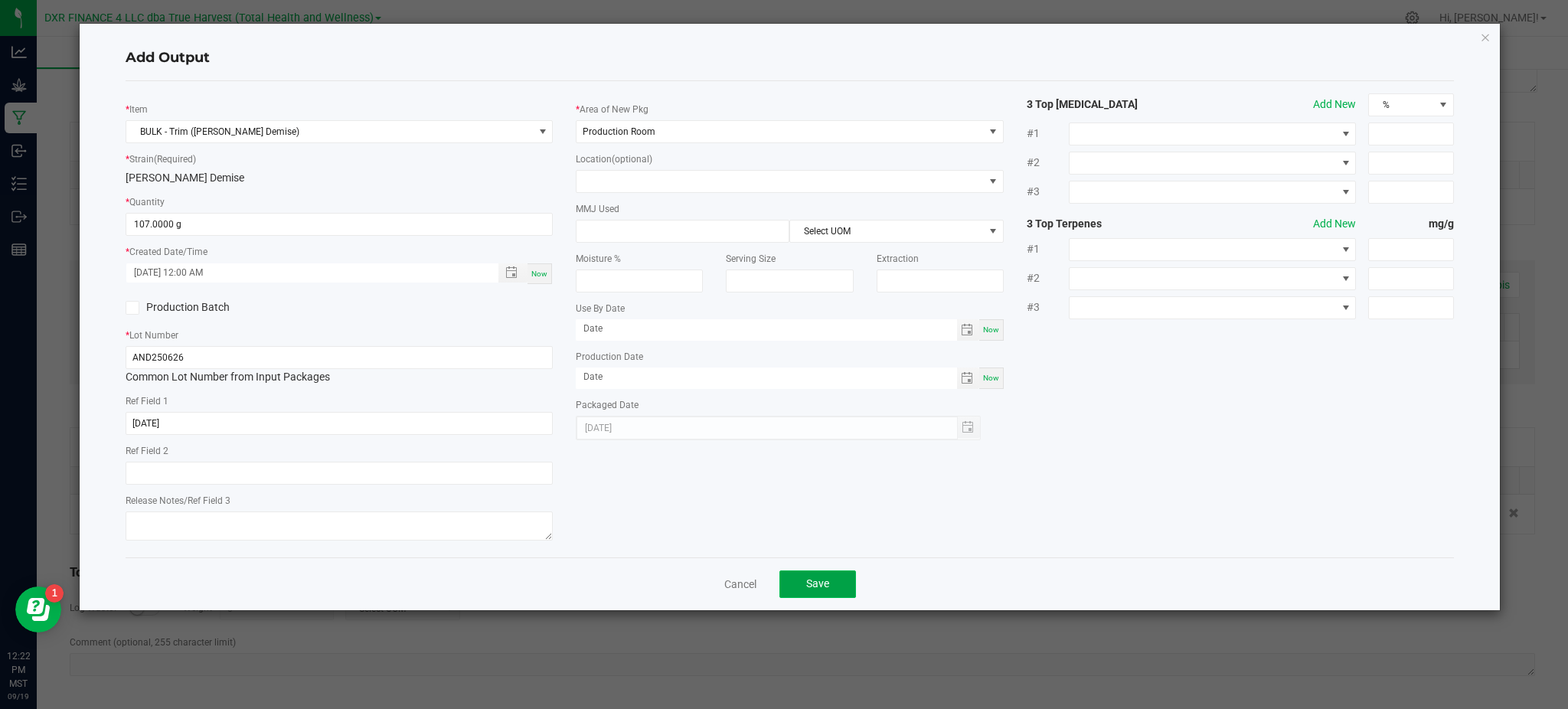
click at [831, 589] on button "Save" at bounding box center [817, 584] width 76 height 28
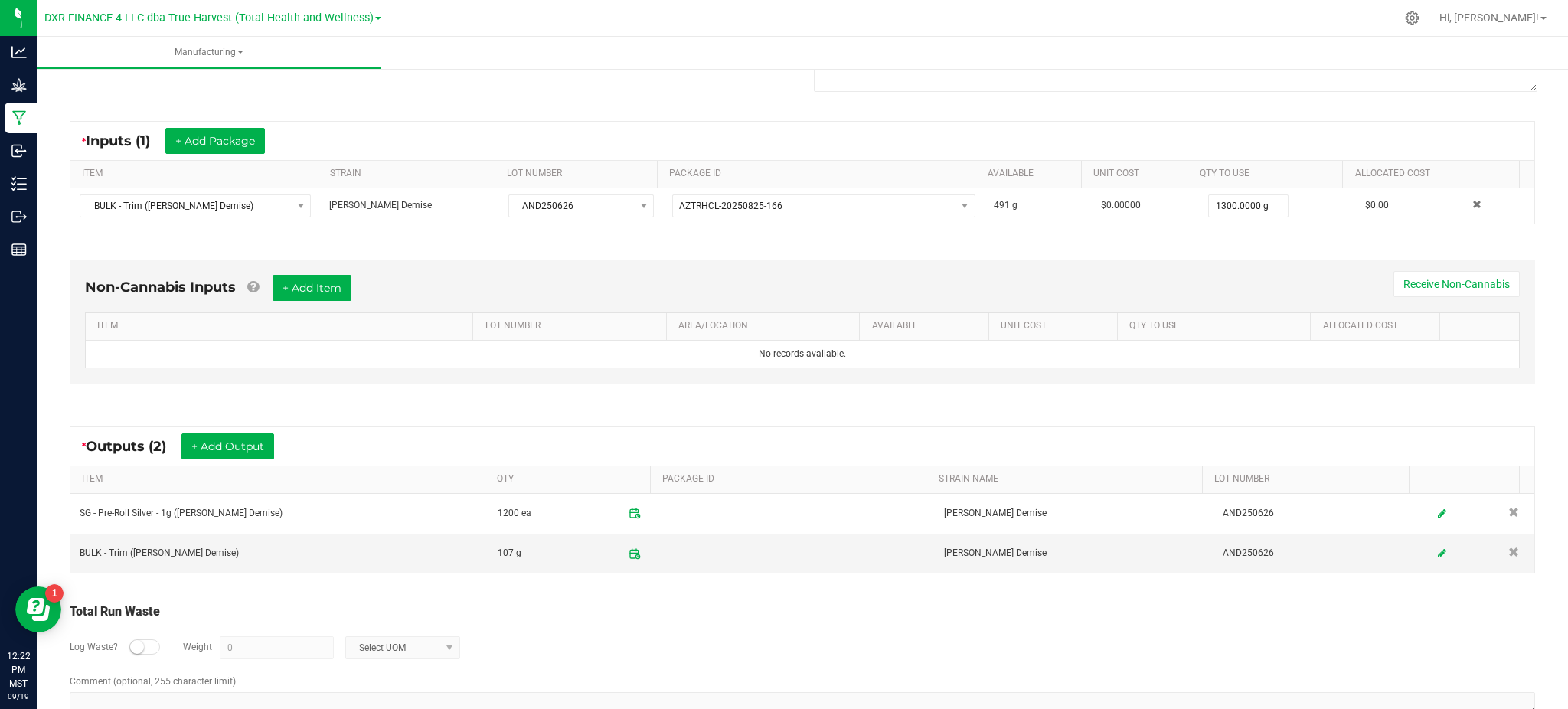
drag, startPoint x: 811, startPoint y: 616, endPoint x: 853, endPoint y: 611, distance: 42.3
click at [828, 611] on div "Total Run Waste" at bounding box center [802, 611] width 1466 height 18
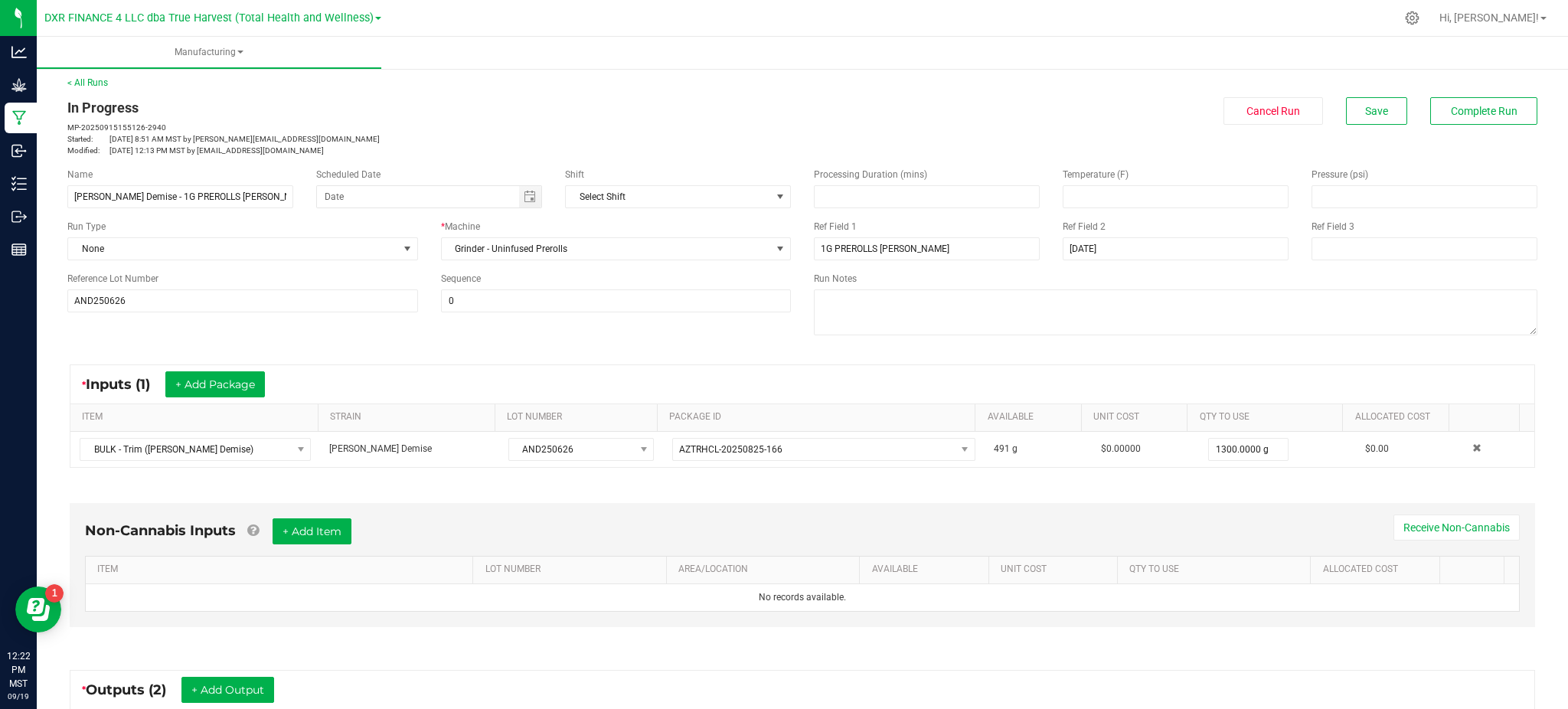
scroll to position [0, 0]
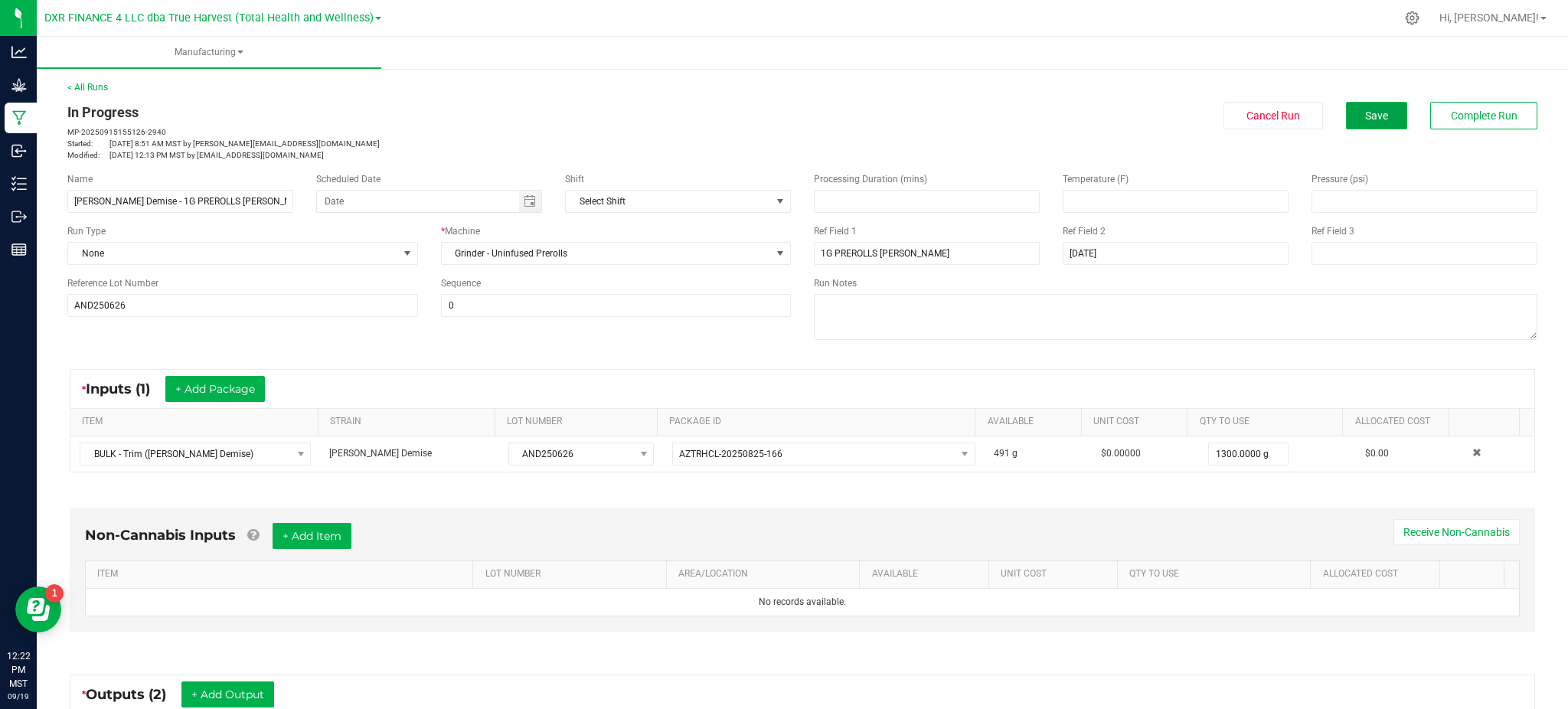
click at [1365, 117] on span "Save" at bounding box center [1377, 115] width 23 height 13
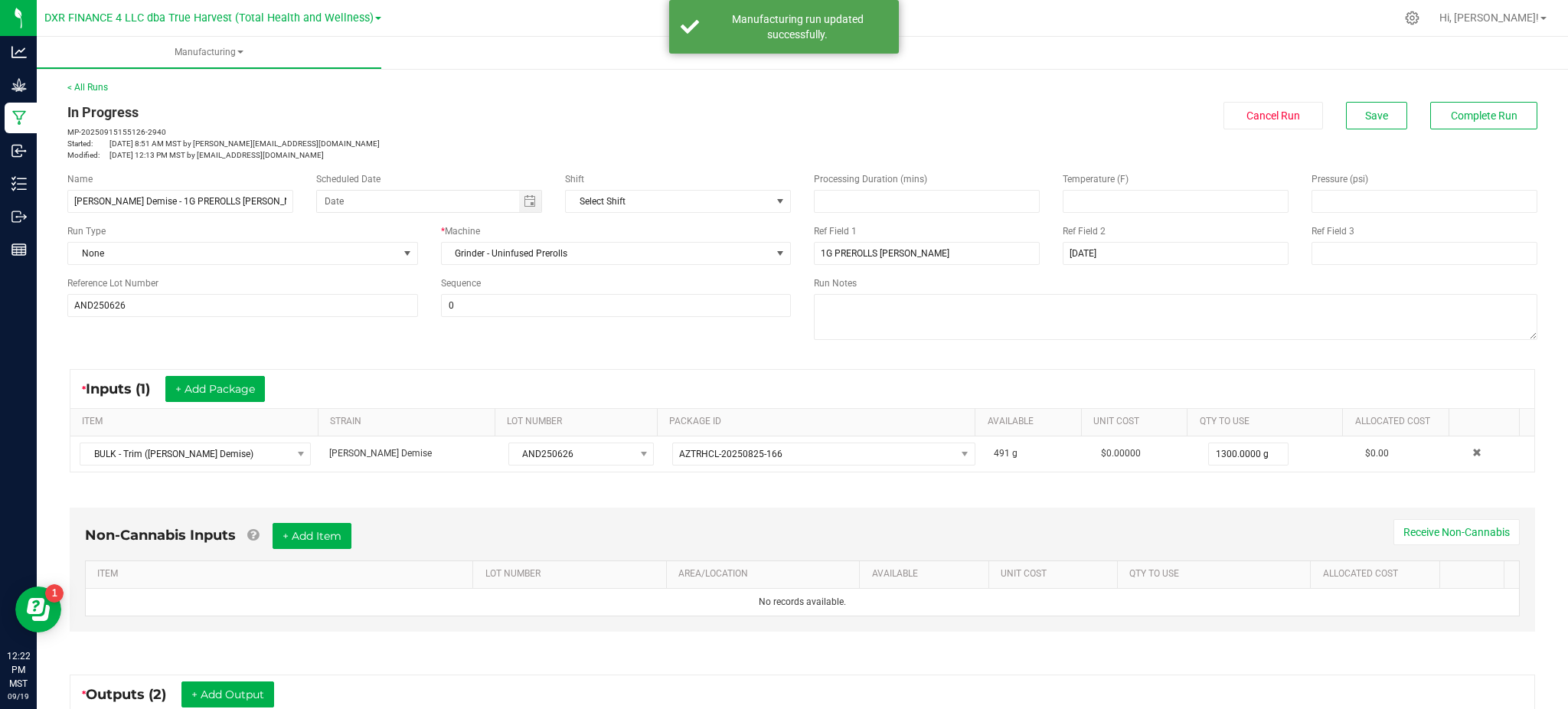
drag, startPoint x: 807, startPoint y: 36, endPoint x: 937, endPoint y: 131, distance: 161.0
click at [806, 35] on div "Manufacturing run updated successfully." at bounding box center [797, 27] width 179 height 31
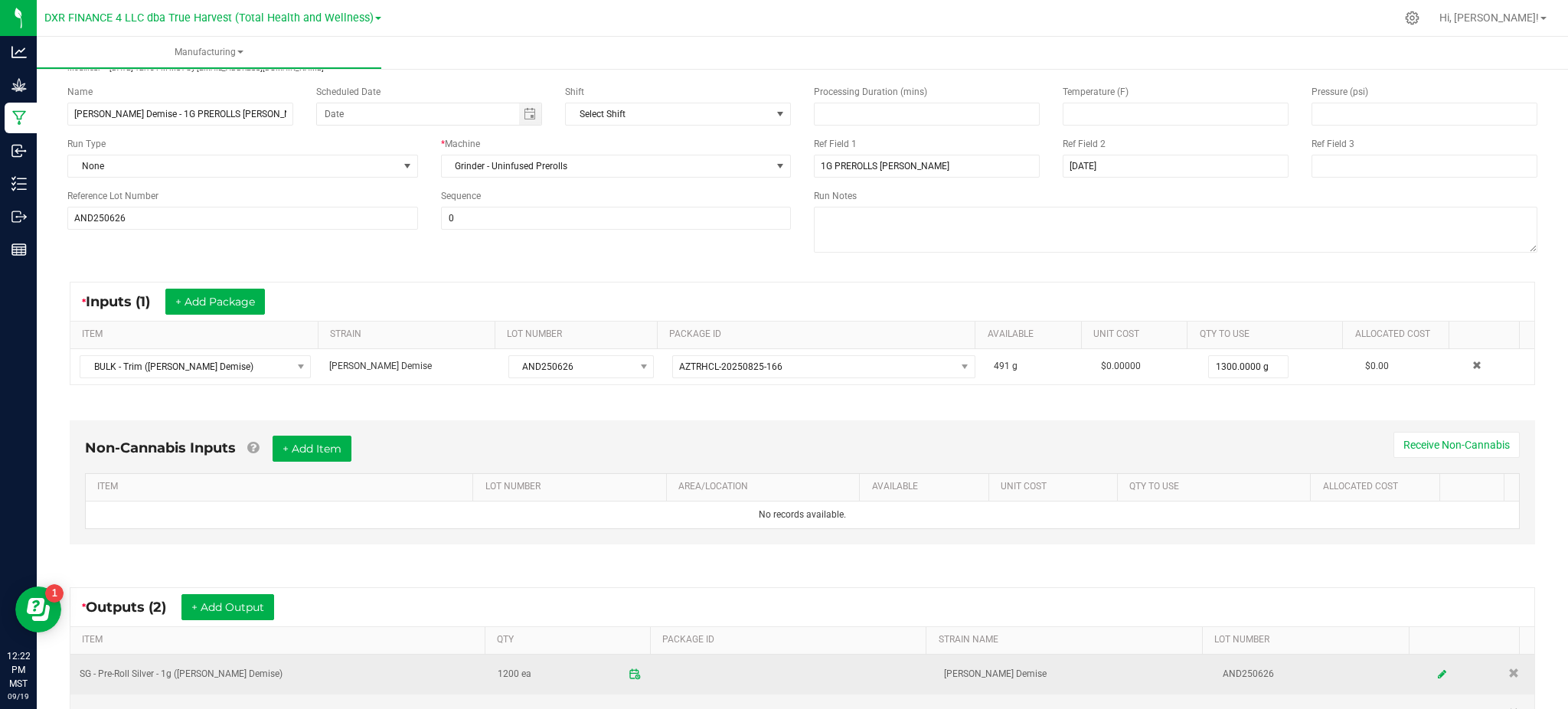
scroll to position [287, 0]
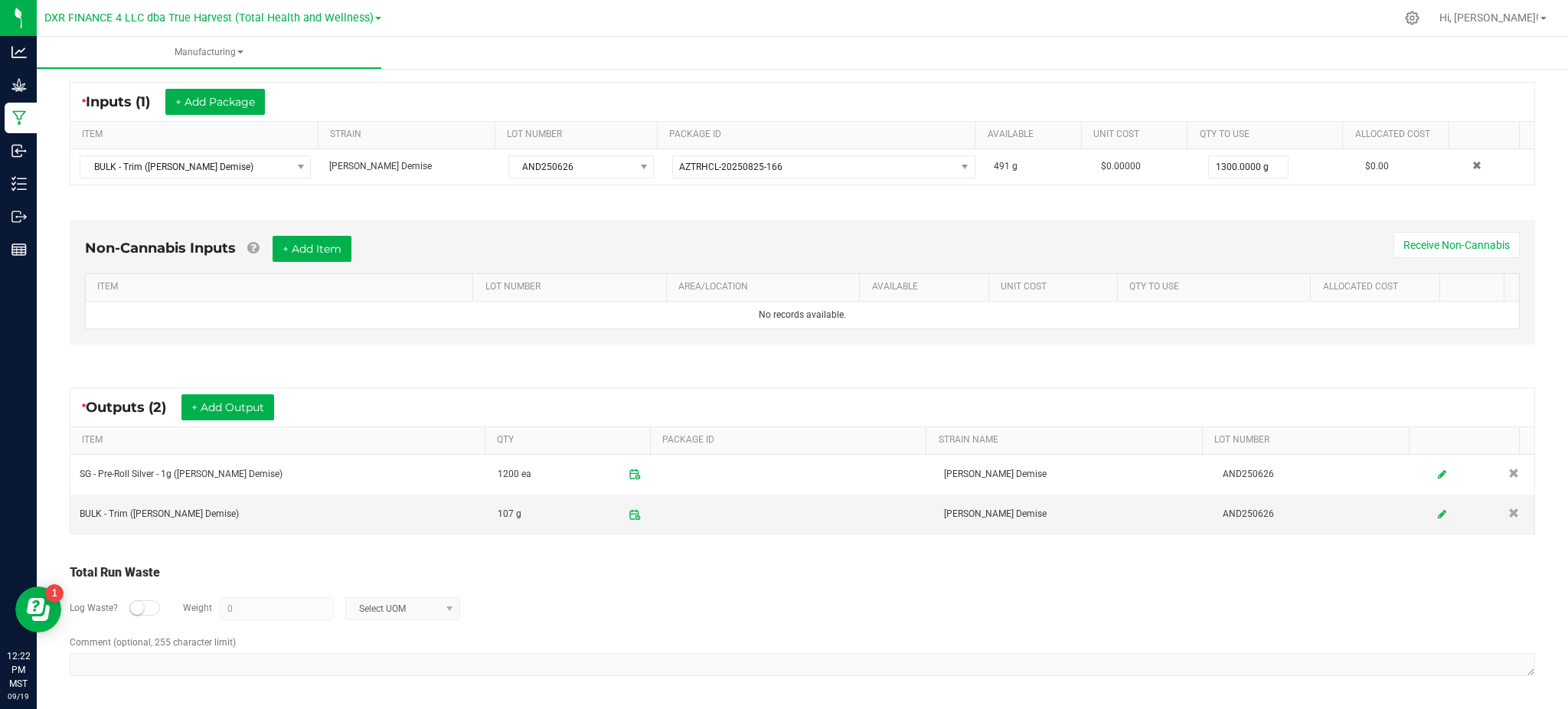
click at [804, 601] on div "Log Waste? Weight 0 Select UOM" at bounding box center [802, 609] width 1466 height 54
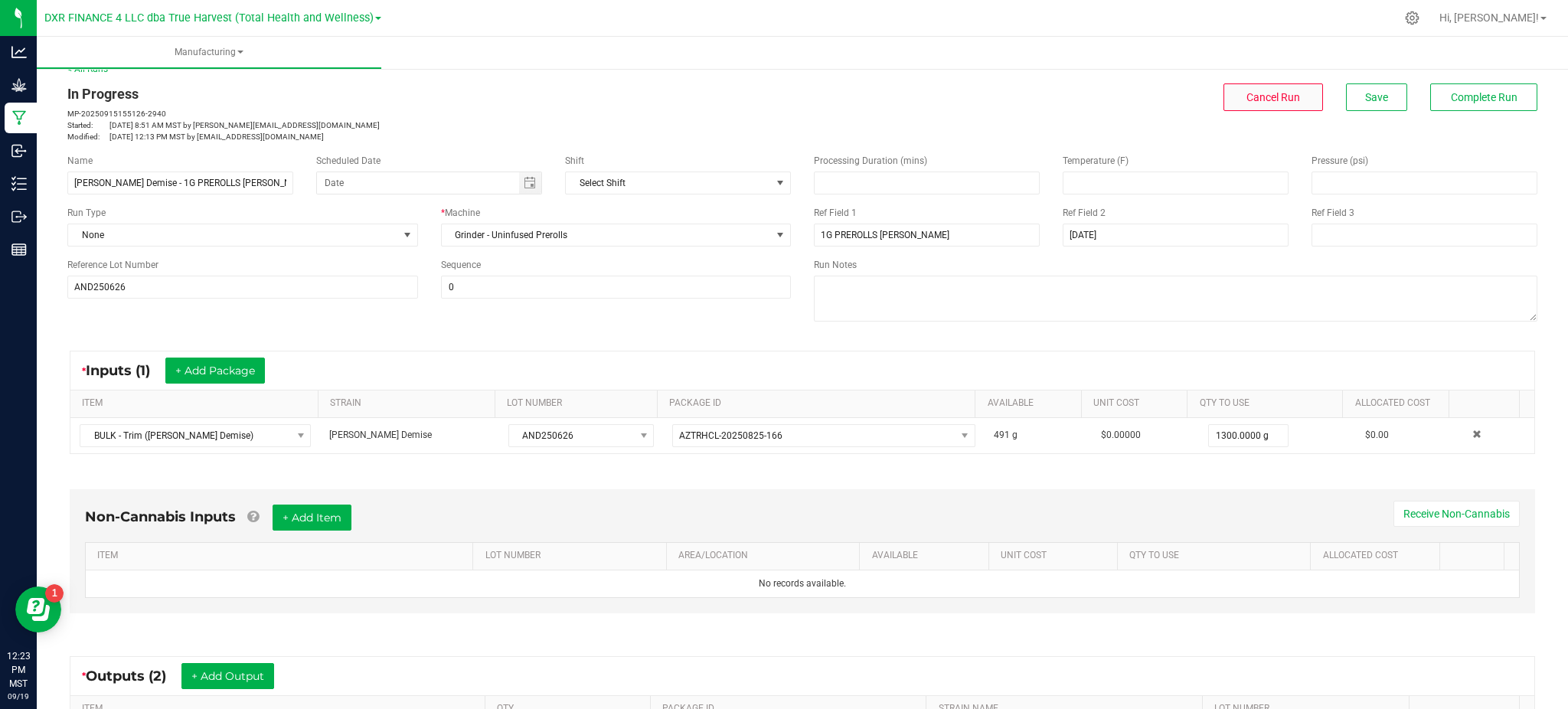
scroll to position [0, 0]
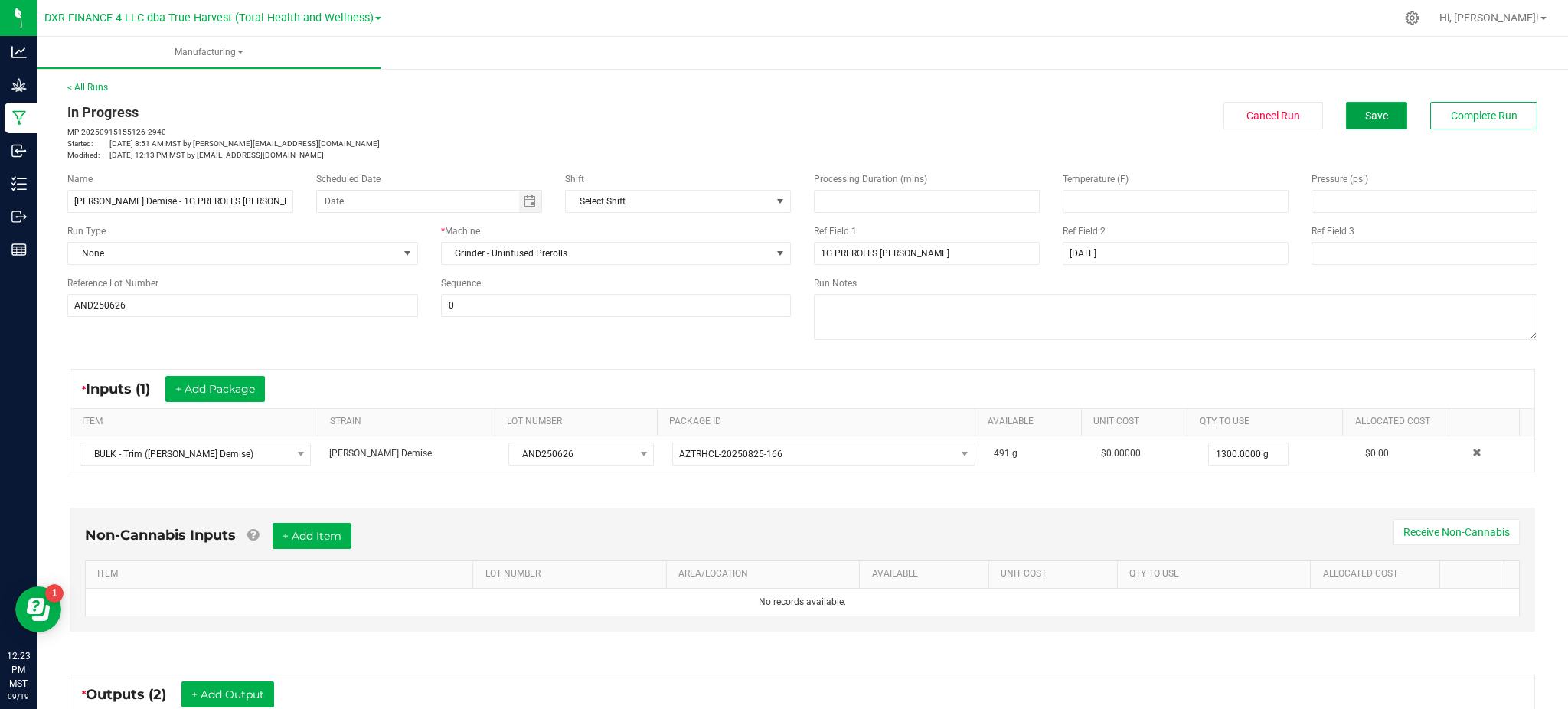
click at [1361, 124] on button "Save" at bounding box center [1376, 116] width 61 height 28
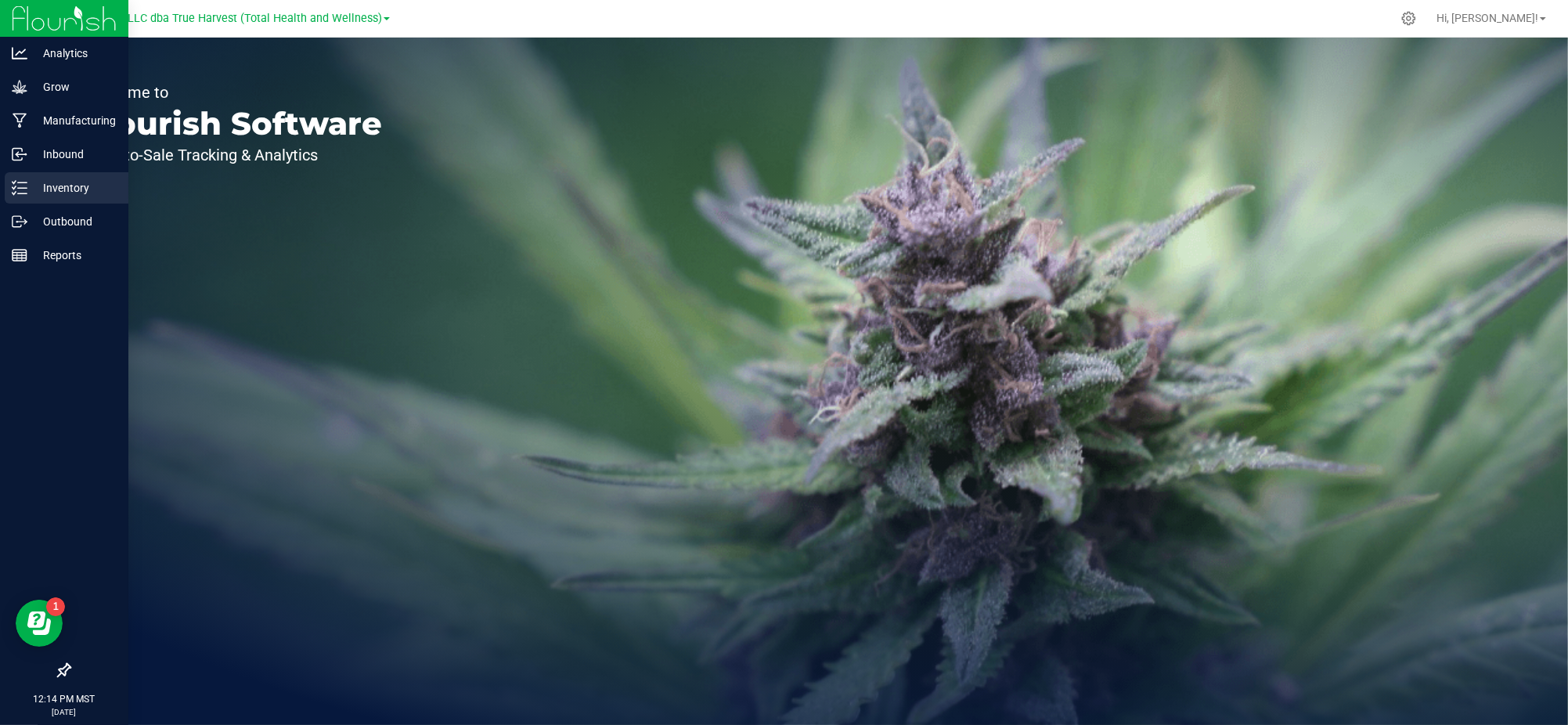
click at [47, 192] on p "Inventory" at bounding box center [74, 187] width 94 height 19
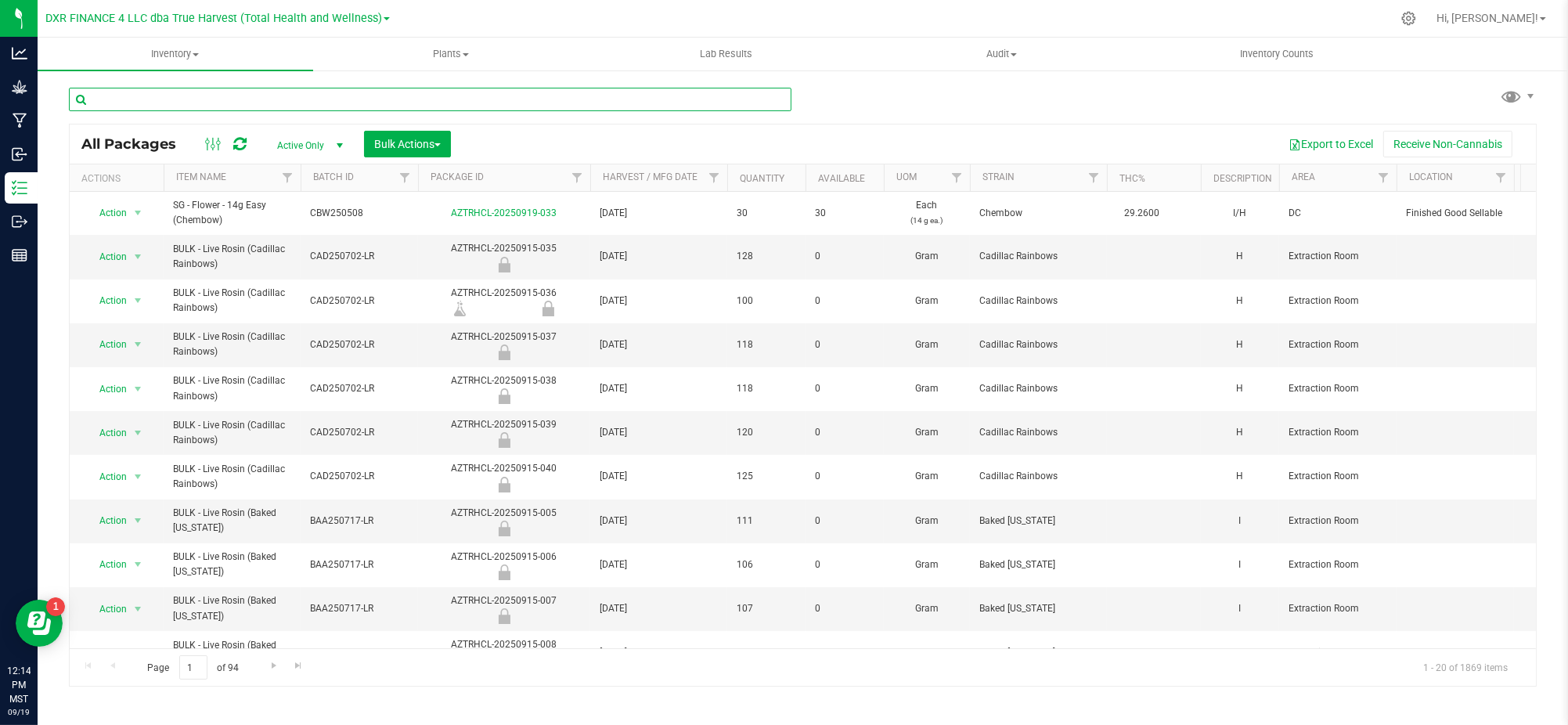
click at [371, 91] on input "text" at bounding box center [430, 100] width 722 height 24
paste input "AZTRHCL-20250825-166"
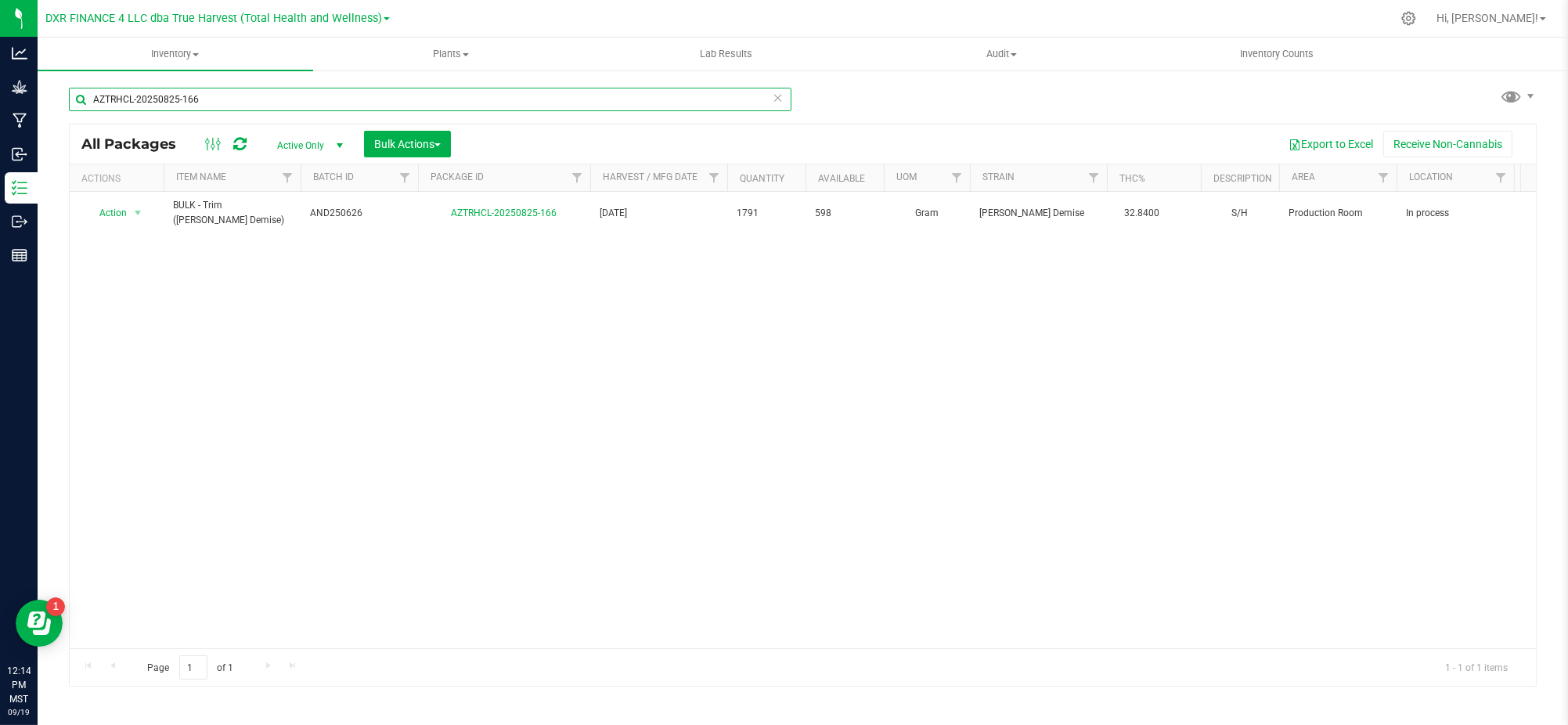
type input "AZTRHCL-20250825-166"
drag, startPoint x: 961, startPoint y: 108, endPoint x: 979, endPoint y: 104, distance: 18.4
click at [962, 108] on div "AZTRHCL-20250825-166 All Packages Active Only Active Only Lab Samples Locked Al…" at bounding box center [803, 380] width 1468 height 614
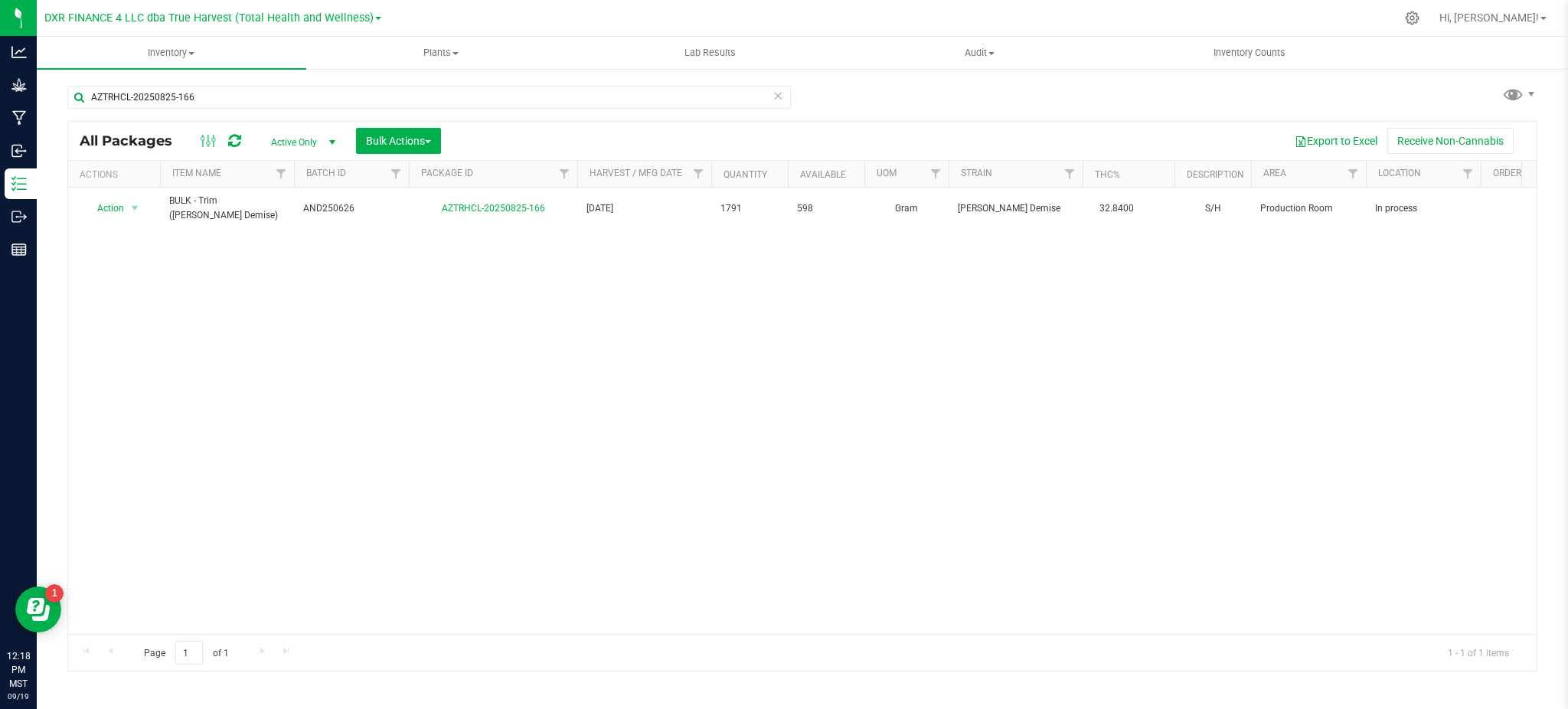
click at [928, 121] on div "All Packages Active Only Active Only Lab Samples Locked All Bulk Actions Add to…" at bounding box center [802, 395] width 1470 height 550
click at [849, 121] on div "AZTRHCL-20250825-166 All Packages Active Only Active Only Lab Samples Locked Al…" at bounding box center [802, 371] width 1470 height 600
click at [928, 97] on div "AZTRHCL-20250825-166 All Packages Active Only Active Only Lab Samples Locked Al…" at bounding box center [802, 371] width 1470 height 600
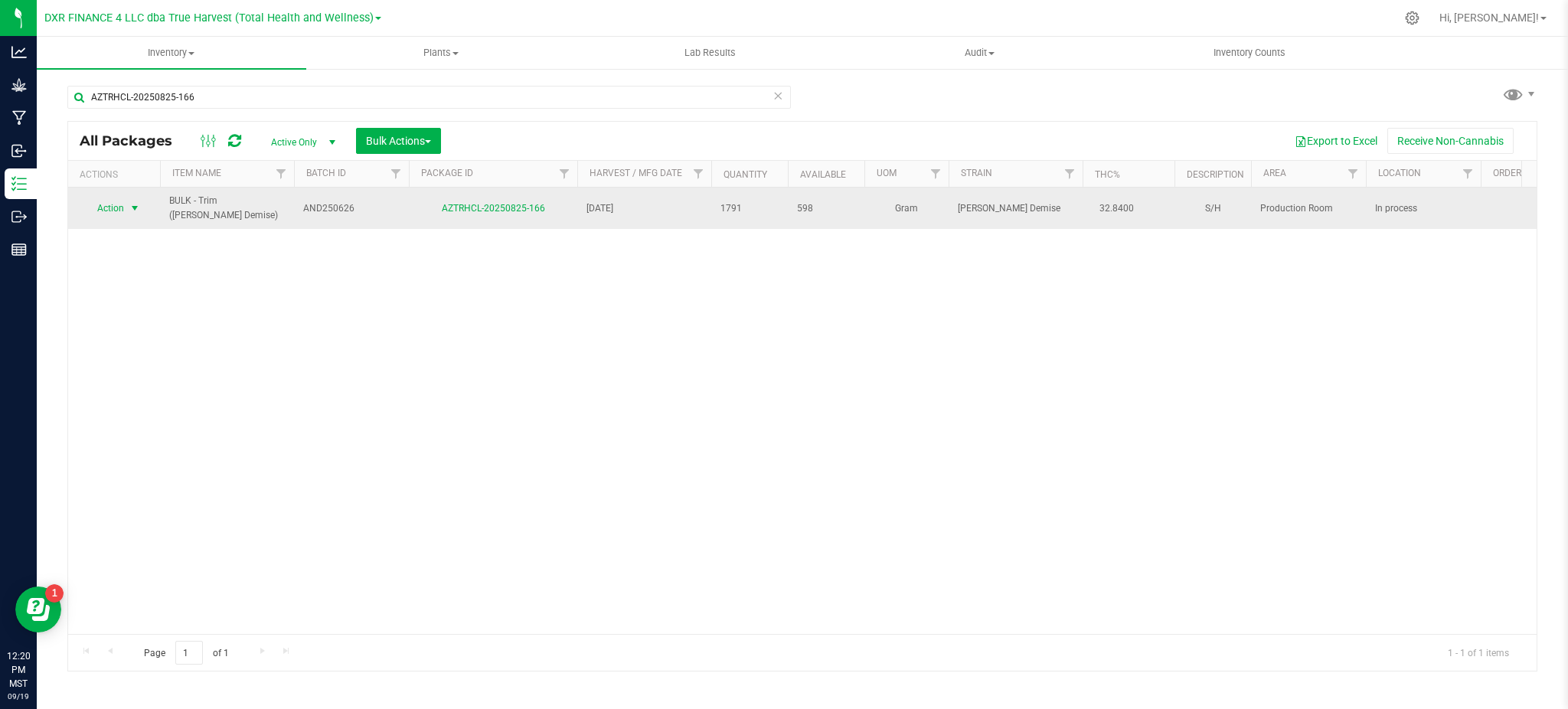
drag, startPoint x: 139, startPoint y: 205, endPoint x: 128, endPoint y: 205, distance: 11.0
click at [104, 264] on div "Action Action Adjust qty Create package Edit attributes Global inventory Locate…" at bounding box center [803, 410] width 1469 height 447
click at [132, 205] on span "select" at bounding box center [134, 207] width 13 height 13
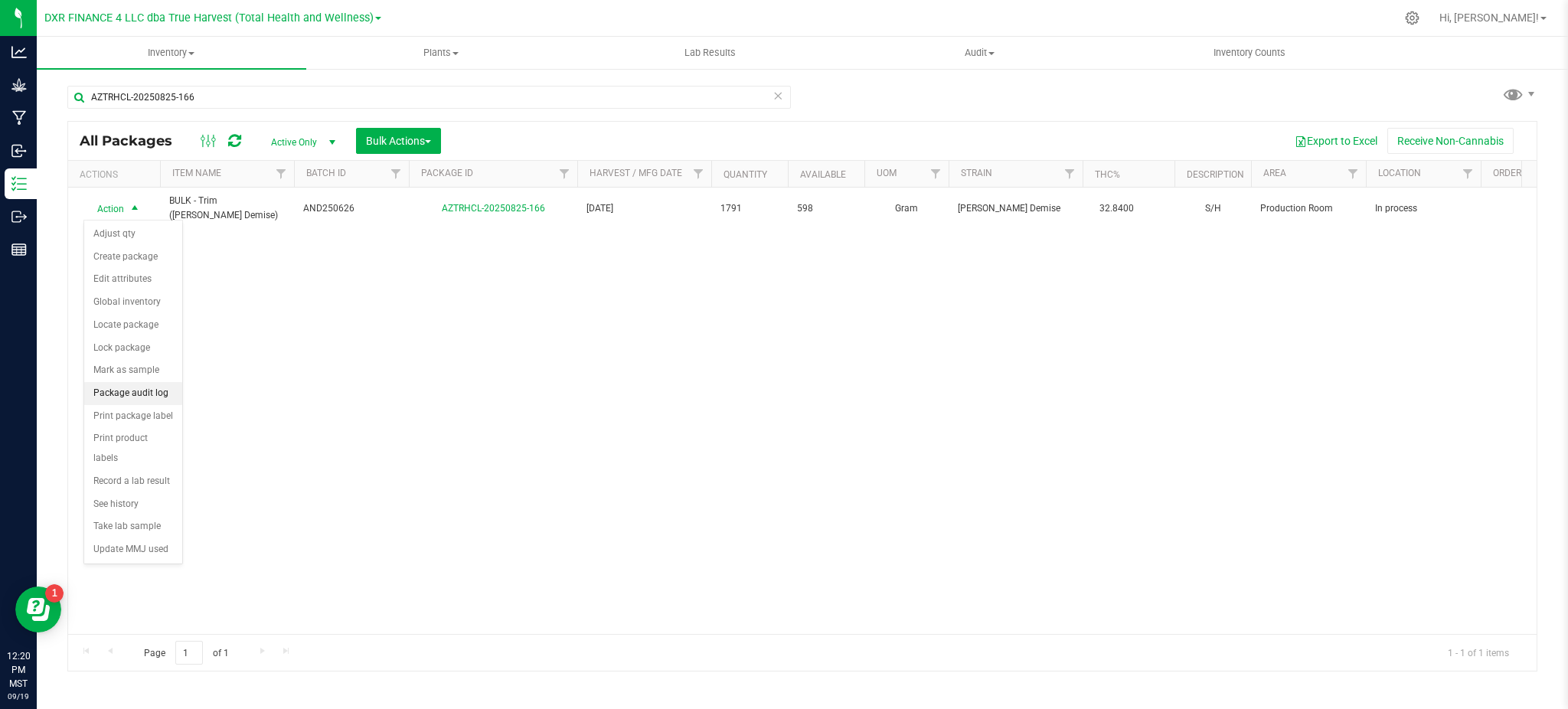
click at [133, 402] on li "Package audit log" at bounding box center [133, 394] width 98 height 23
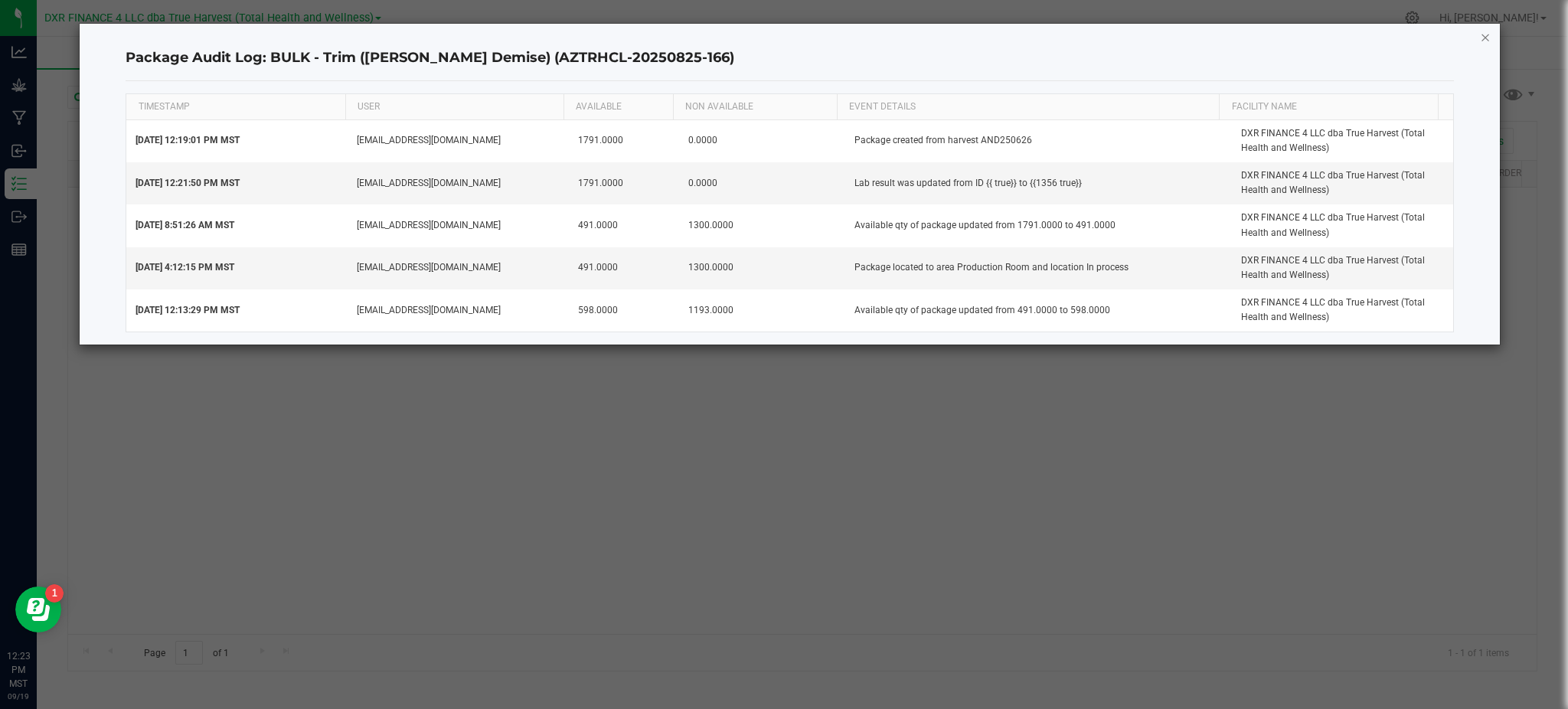
click at [1480, 35] on icon "button" at bounding box center [1485, 37] width 11 height 18
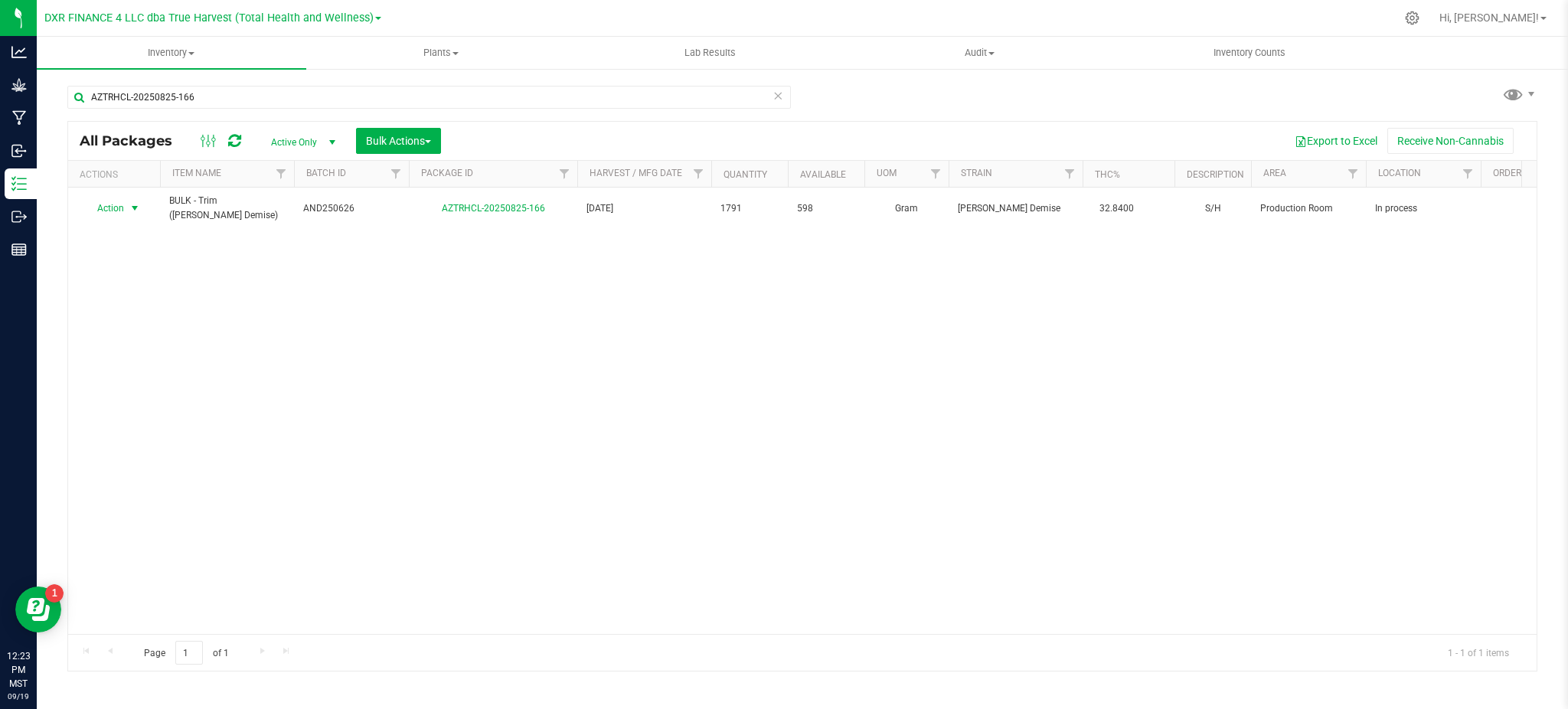
click at [791, 120] on div "AZTRHCL-20250825-166" at bounding box center [435, 96] width 735 height 49
drag, startPoint x: 117, startPoint y: 205, endPoint x: 980, endPoint y: 140, distance: 865.4
click at [969, 149] on div "All Packages Active Only Active Only Lab Samples Locked All Bulk Actions Add to…" at bounding box center [802, 395] width 1470 height 550
click at [998, 115] on div "AZTRHCL-20250825-166 All Packages Active Only Active Only Lab Samples Locked Al…" at bounding box center [802, 371] width 1470 height 600
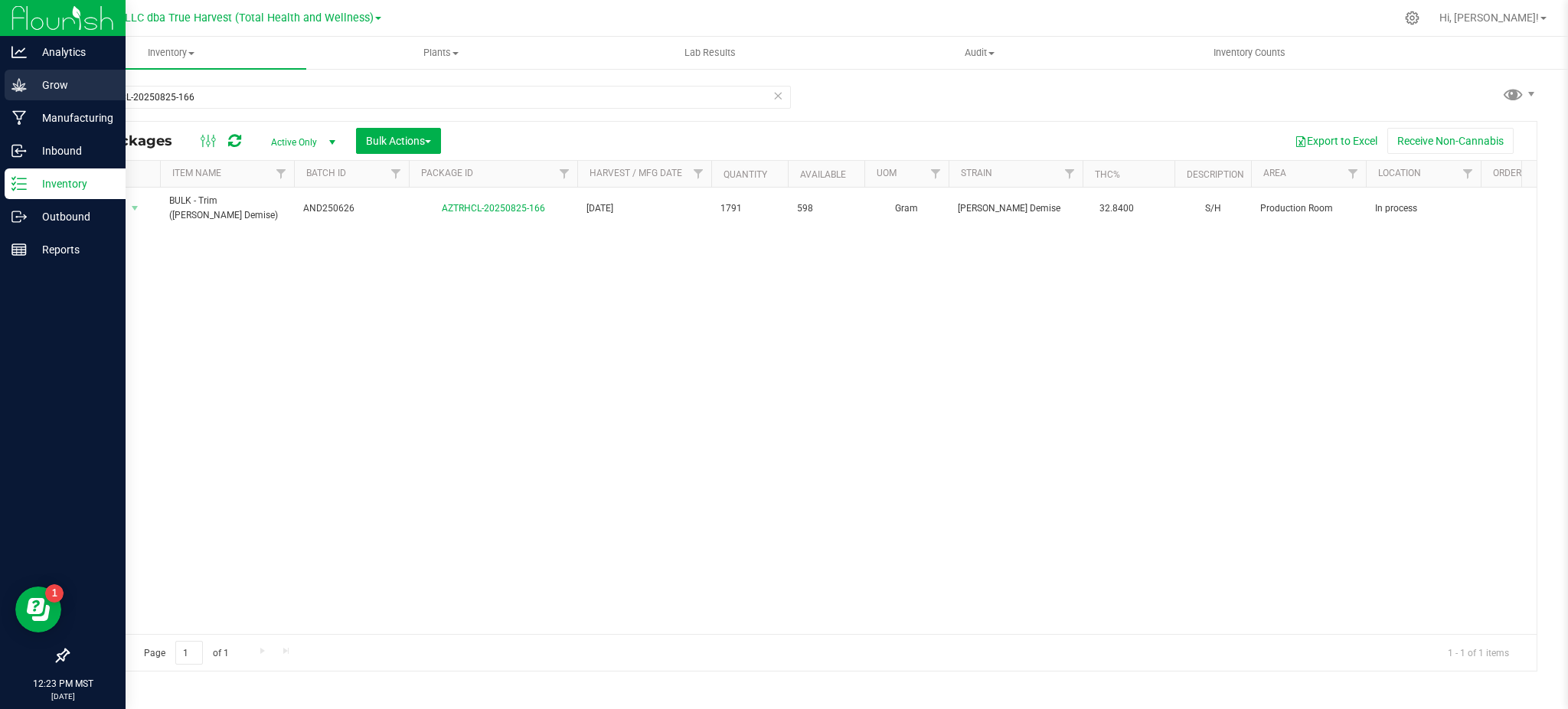
drag, startPoint x: 80, startPoint y: 78, endPoint x: 91, endPoint y: 78, distance: 11.0
click at [80, 78] on p "Grow" at bounding box center [72, 85] width 92 height 18
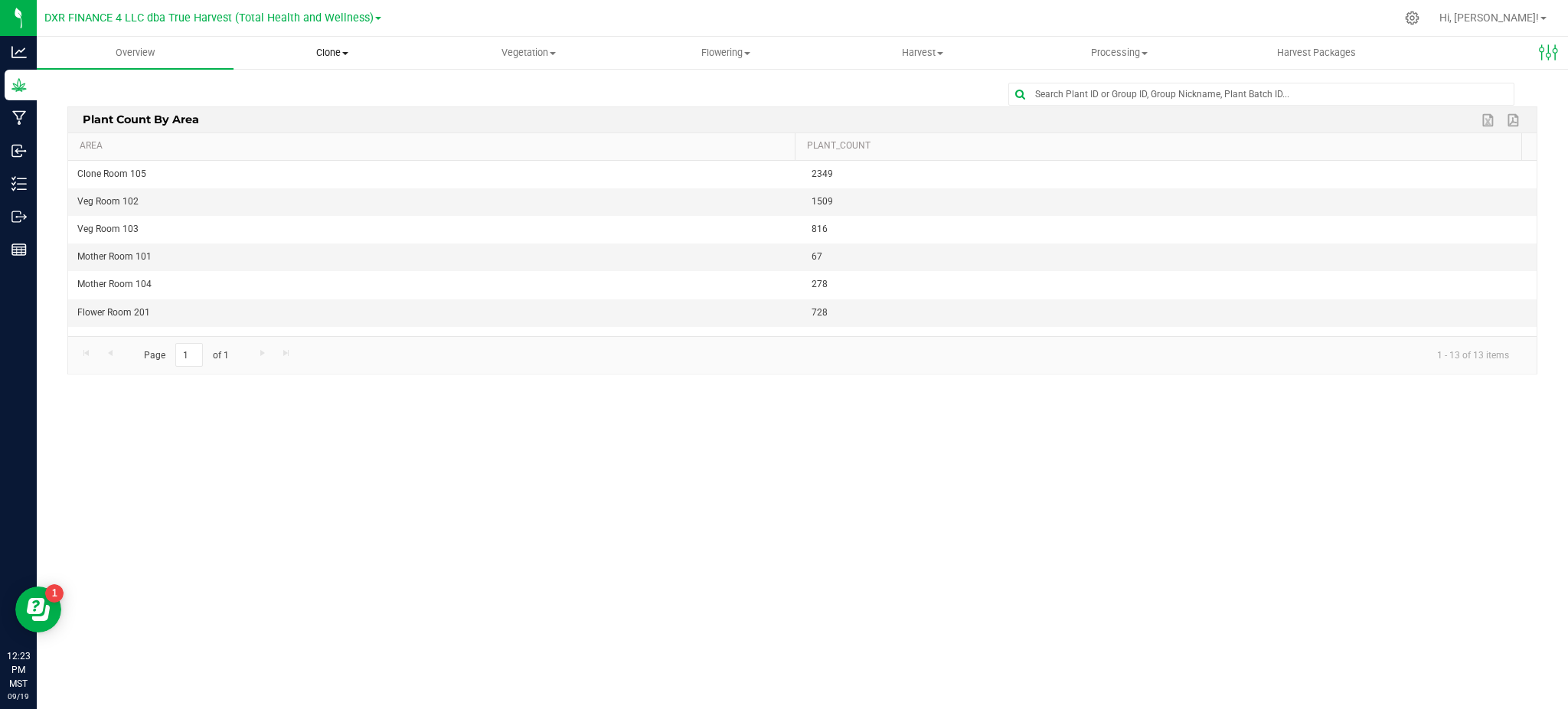
click at [346, 60] on uib-tab-heading "Clone Create plants Cloning groups Cloning plants Apply to plants" at bounding box center [332, 53] width 195 height 31
drag, startPoint x: 527, startPoint y: 80, endPoint x: 528, endPoint y: 41, distance: 39.0
click at [528, 74] on div "Edit dashboard Plant Count By Area Export to Excel Export to PDF Area Plant_Cou…" at bounding box center [802, 233] width 1531 height 332
click at [528, 41] on uib-tab-heading "Vegetation Veg groups Veg plants Mother groups Mother plants Apply to plants" at bounding box center [529, 53] width 195 height 31
click at [490, 128] on span "Mother groups" at bounding box center [487, 128] width 114 height 13
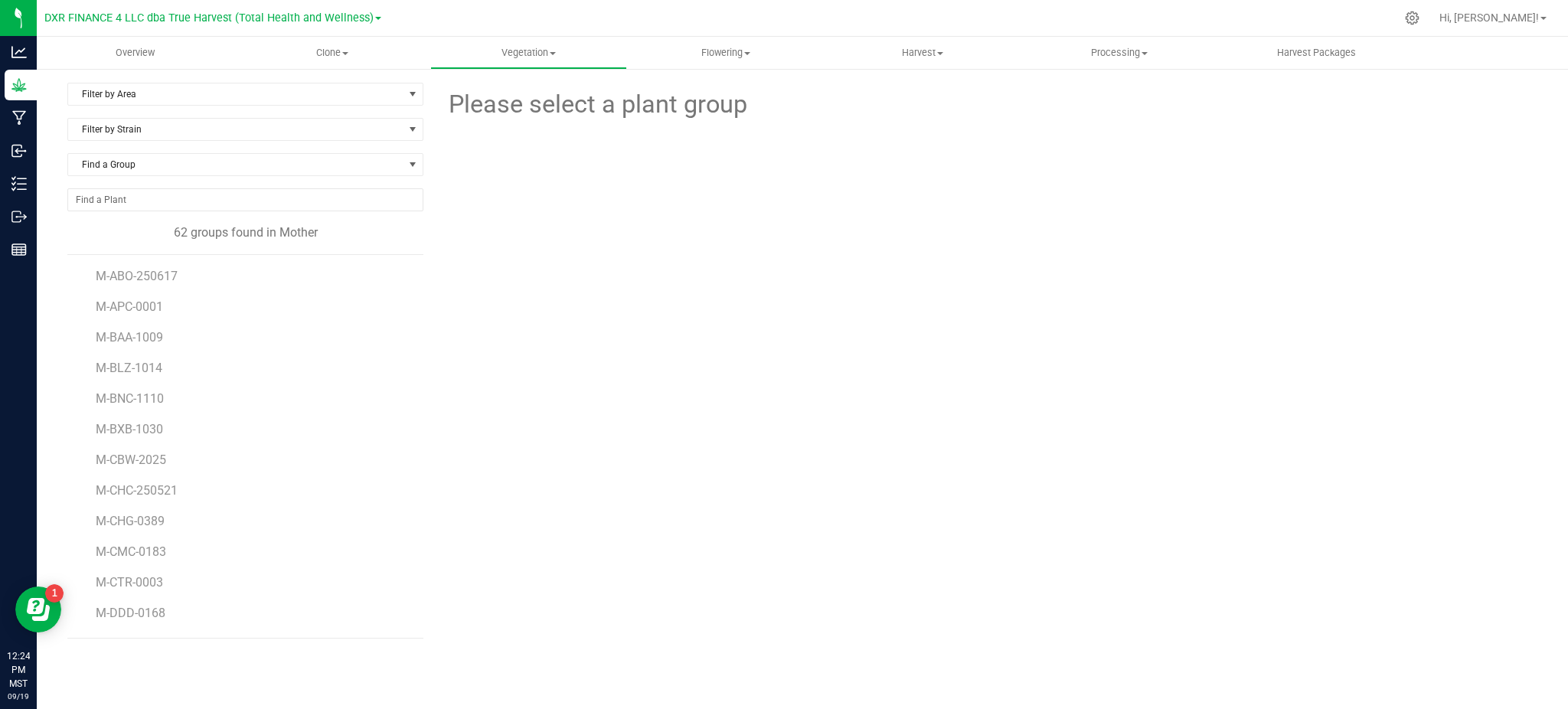
click at [603, 365] on div "Please select a plant group" at bounding box center [986, 361] width 1102 height 556
drag, startPoint x: 390, startPoint y: 546, endPoint x: 984, endPoint y: 513, distance: 594.9
click at [1056, 511] on div "Please select a plant group" at bounding box center [986, 361] width 1102 height 556
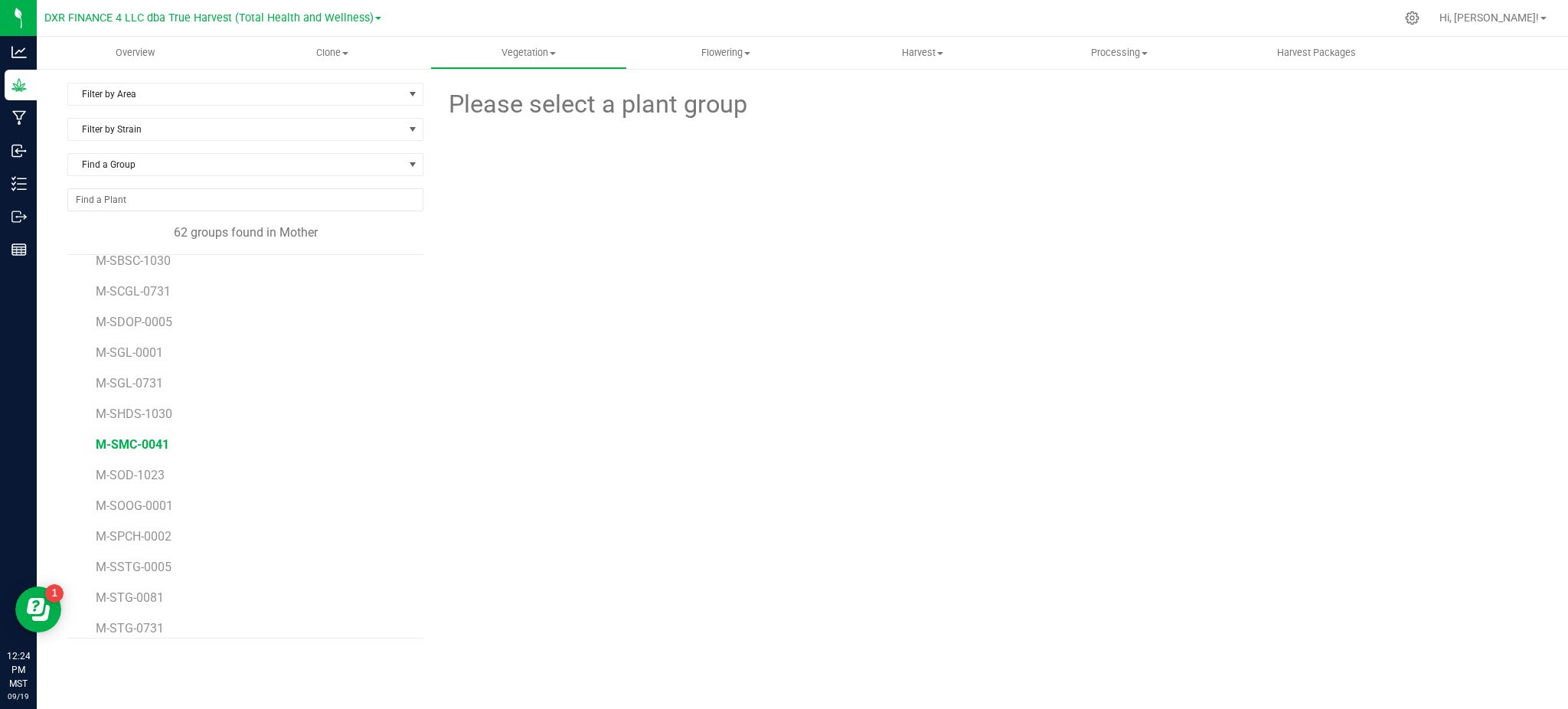
click at [127, 441] on span "M-SMC-0041" at bounding box center [132, 444] width 73 height 14
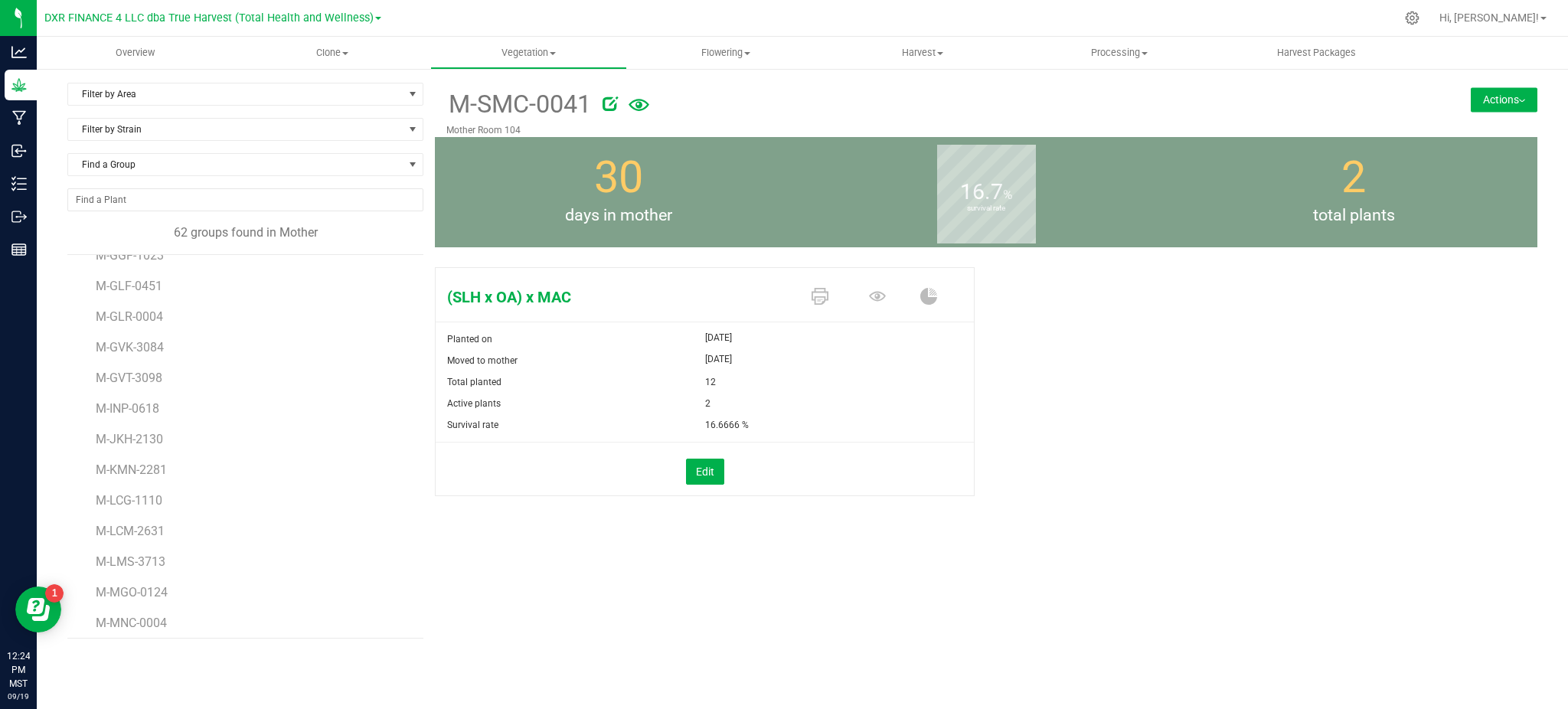
scroll to position [563, 0]
click at [151, 292] on span "M-GLF-0451" at bounding box center [130, 294] width 69 height 14
click at [638, 104] on icon at bounding box center [630, 105] width 20 height 33
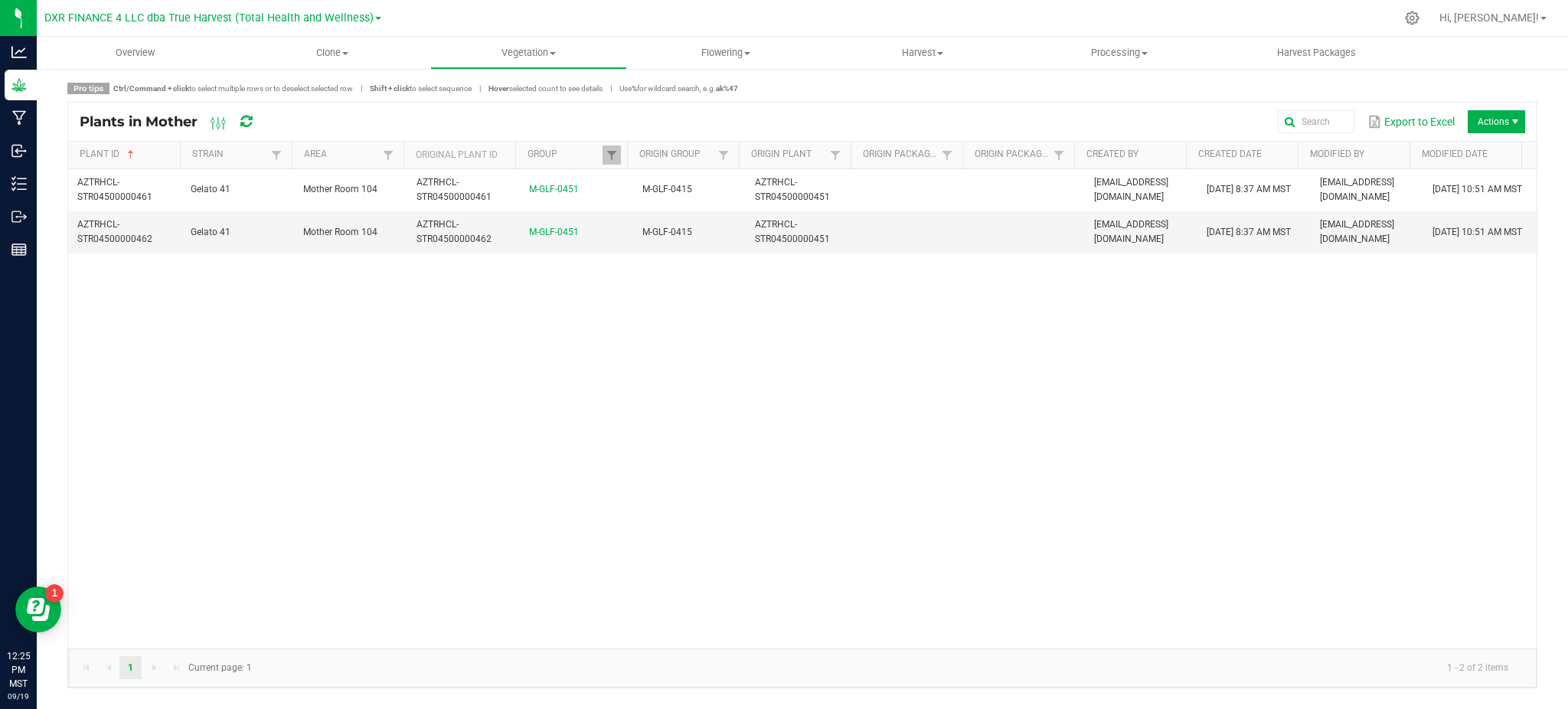
drag, startPoint x: 800, startPoint y: 461, endPoint x: 806, endPoint y: 439, distance: 22.8
click at [800, 460] on div "AZTRHCL-STR04500000461 Gelato 41 Mother Room 104 AZTRHCL-STR04500000461 M-GLF-0…" at bounding box center [803, 408] width 1469 height 479
click at [837, 105] on div "Plants in Mother Export to Excel Actions" at bounding box center [803, 122] width 1469 height 39
click at [457, 114] on div "Export to Excel Actions" at bounding box center [902, 122] width 1247 height 26
click at [951, 97] on div "Pro tips Ctrl/Command + click to select multiple rows or to deselect selected r…" at bounding box center [802, 386] width 1470 height 606
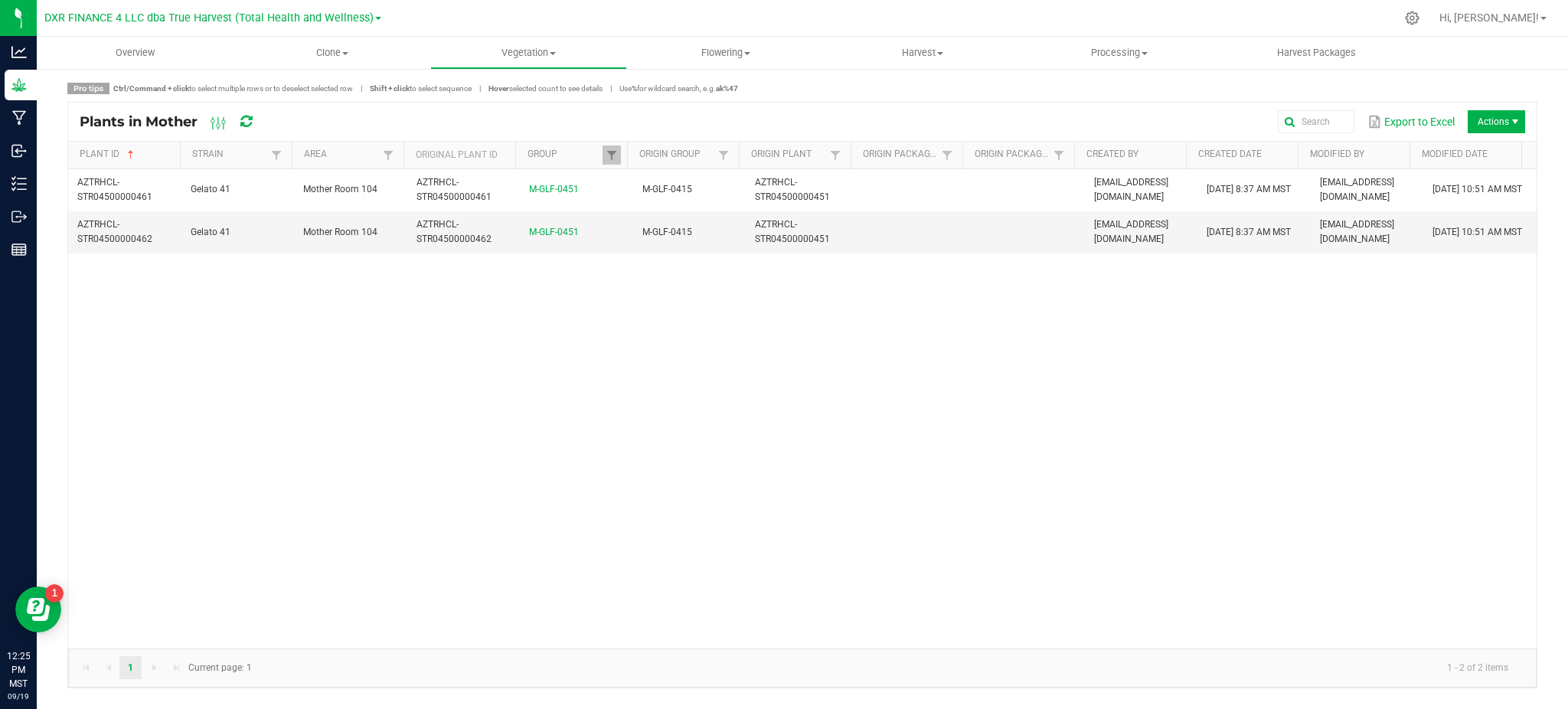
click at [336, 86] on span "Ctrl/Command + click to select multiple rows or to deselect selected row" at bounding box center [233, 88] width 239 height 9
click at [352, 53] on span "Clone" at bounding box center [332, 53] width 195 height 14
click at [295, 91] on span "Create plants" at bounding box center [288, 92] width 108 height 13
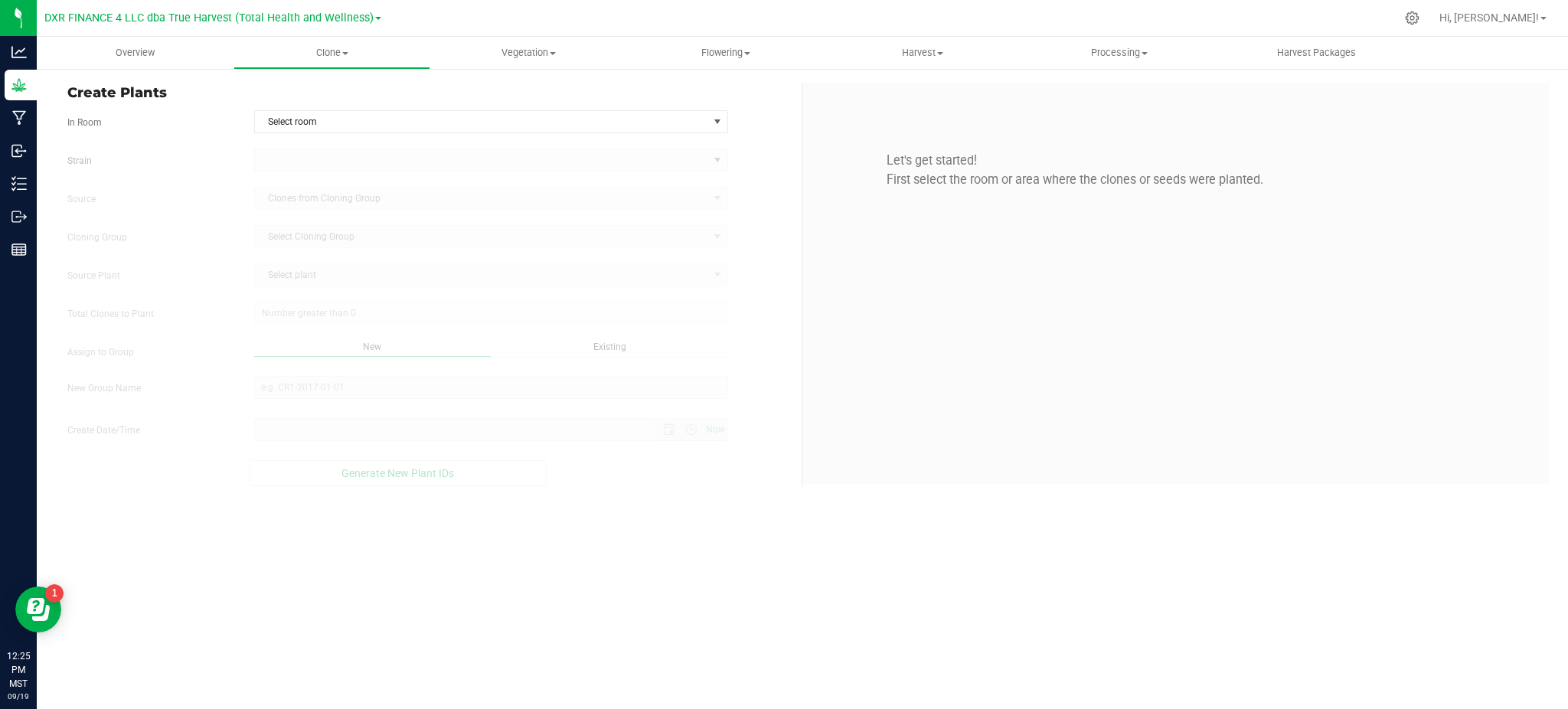
type input "[DATE] 12:25 PM"
drag, startPoint x: 216, startPoint y: 135, endPoint x: 264, endPoint y: 141, distance: 48.4
click at [226, 139] on form "In Room Select room Select room Clone Room 104 Clone Room 105 Clone Tent 101 Cl…" at bounding box center [428, 298] width 723 height 376
click at [536, 126] on span "Select room" at bounding box center [481, 122] width 454 height 21
click at [757, 119] on div "In Room Select room Select room Clone Room 104 Clone Room 105 Clone Tent 101 Cl…" at bounding box center [428, 122] width 746 height 23
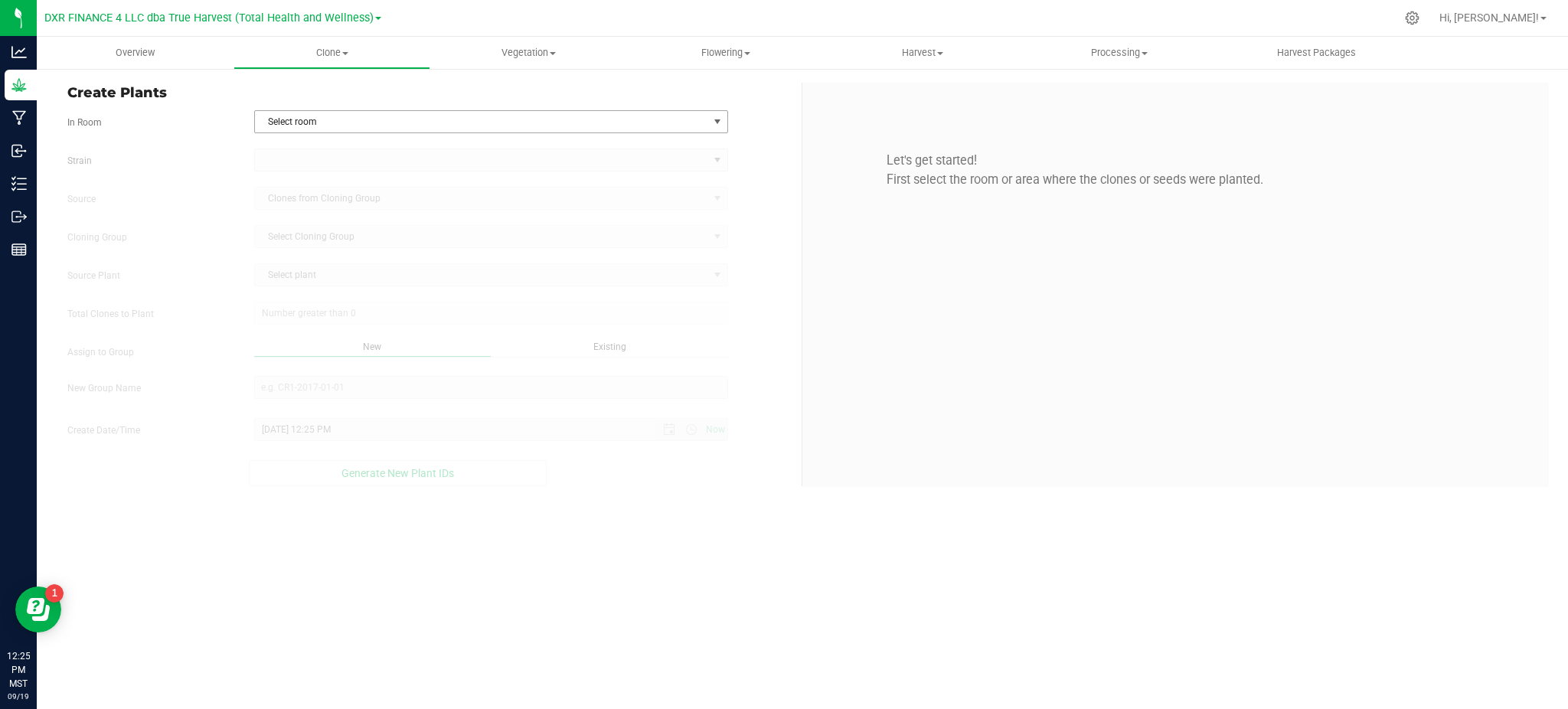
click at [634, 123] on span "Select room" at bounding box center [481, 122] width 454 height 21
click at [338, 169] on li "Clone Room 105" at bounding box center [490, 171] width 473 height 23
drag, startPoint x: 206, startPoint y: 165, endPoint x: 289, endPoint y: 154, distance: 83.7
click at [206, 164] on label "Strain" at bounding box center [150, 160] width 187 height 14
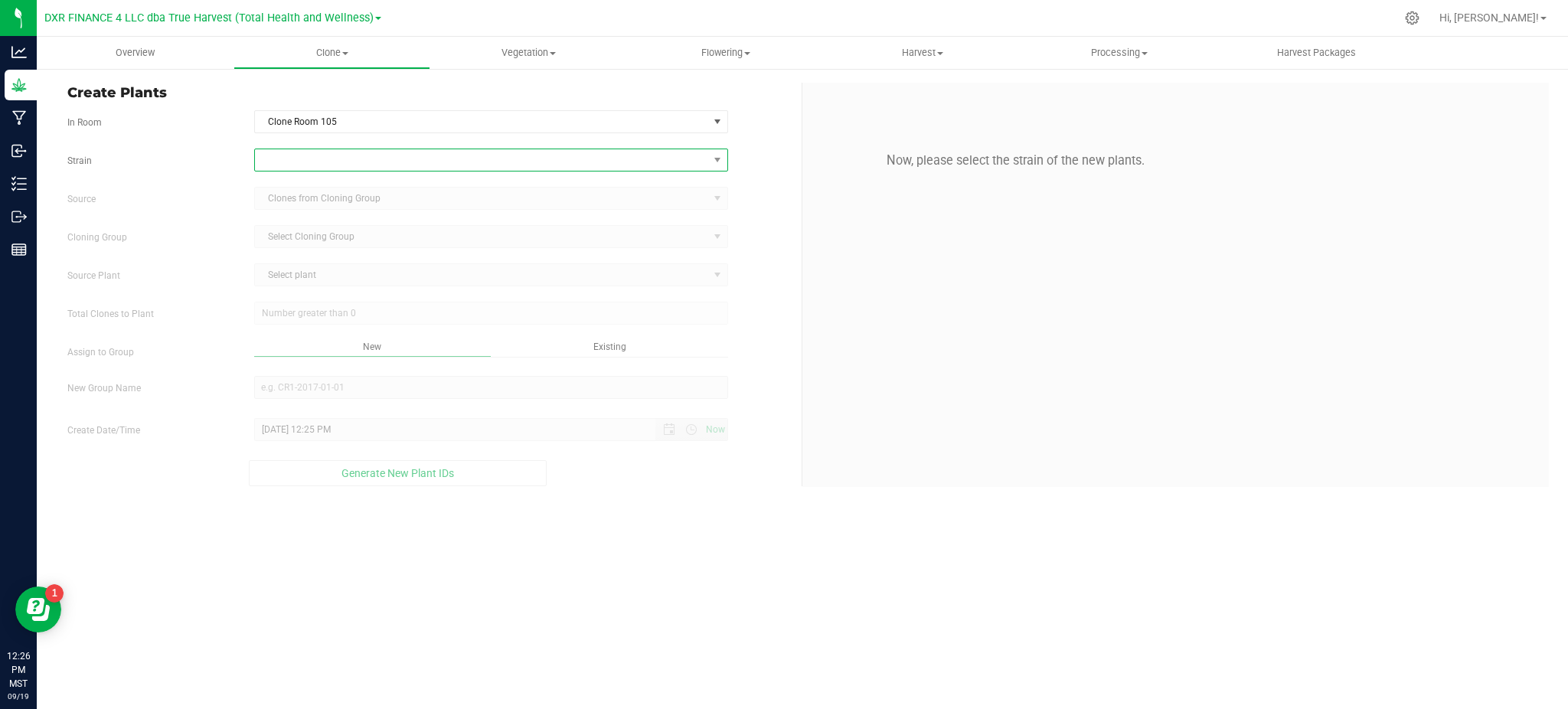
click at [289, 166] on span at bounding box center [481, 160] width 454 height 21
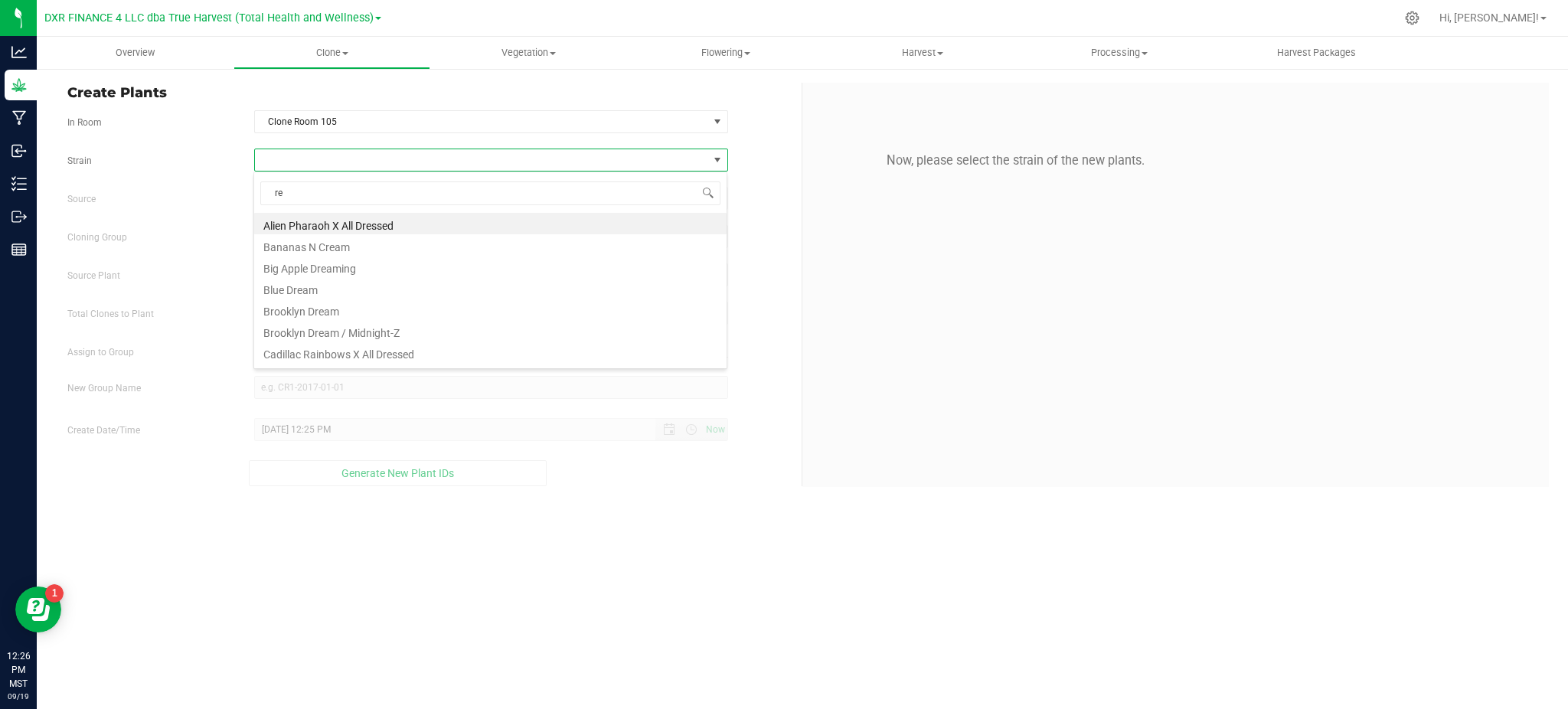
type input "r"
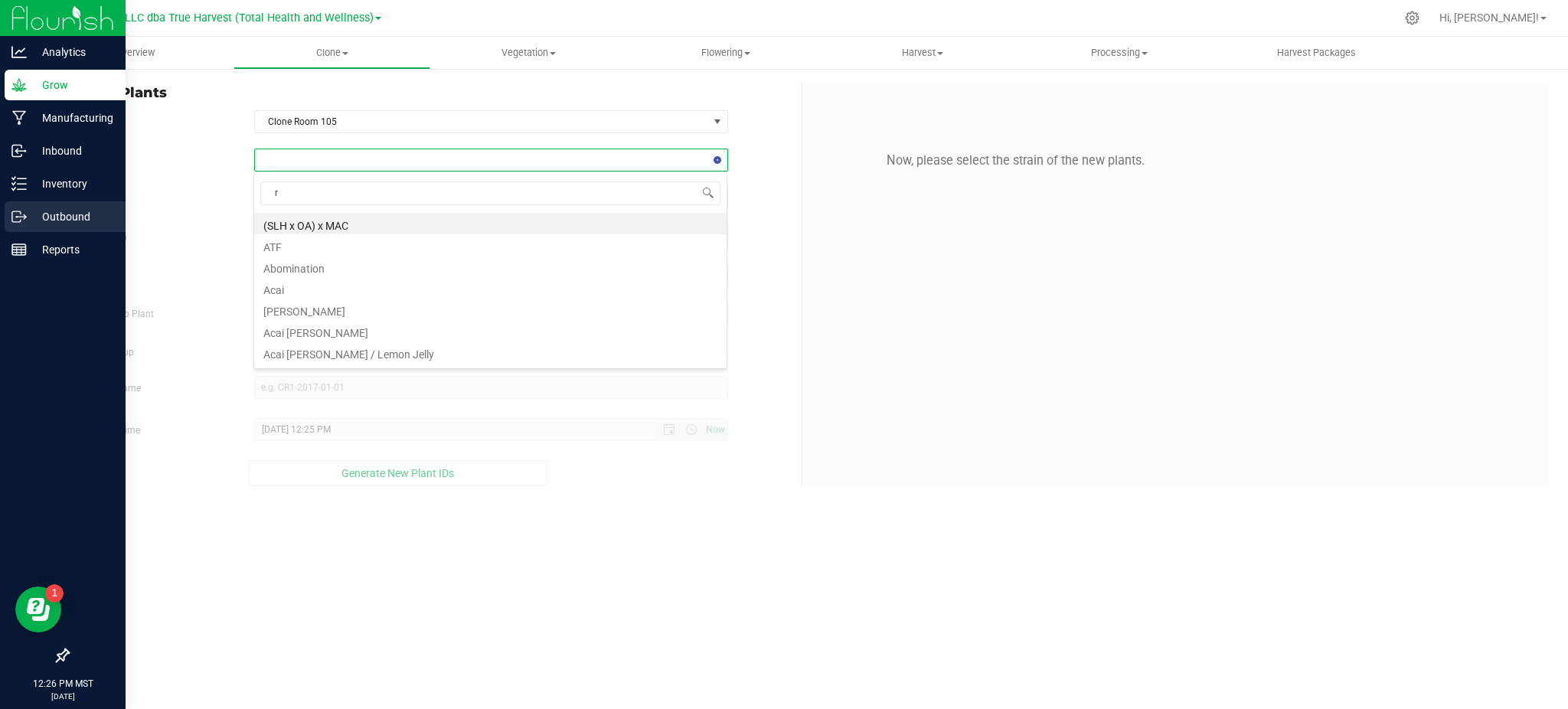
type input "rs"
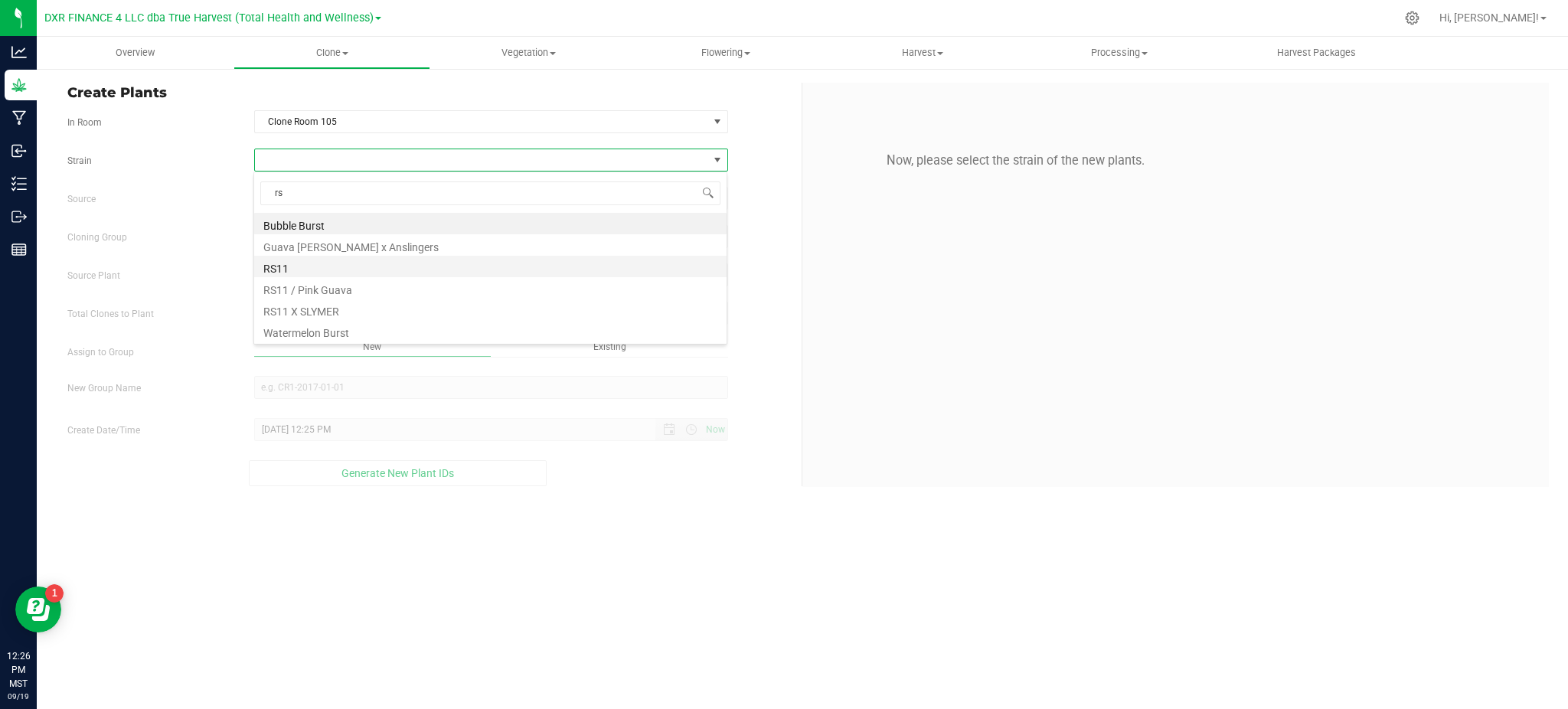
click at [308, 264] on li "RS11" at bounding box center [490, 266] width 473 height 21
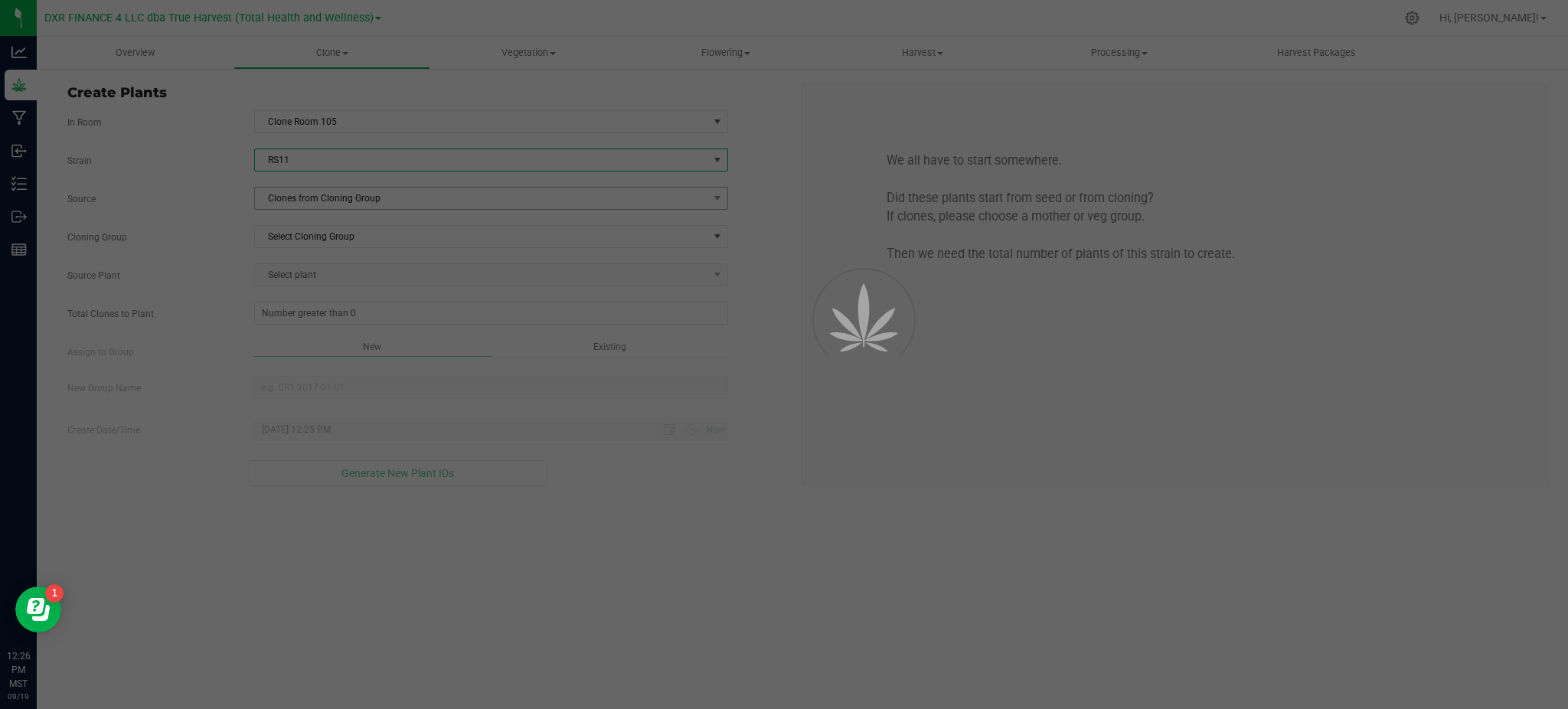
drag, startPoint x: 241, startPoint y: 212, endPoint x: 262, endPoint y: 202, distance: 23.3
click at [241, 211] on div at bounding box center [784, 354] width 1568 height 709
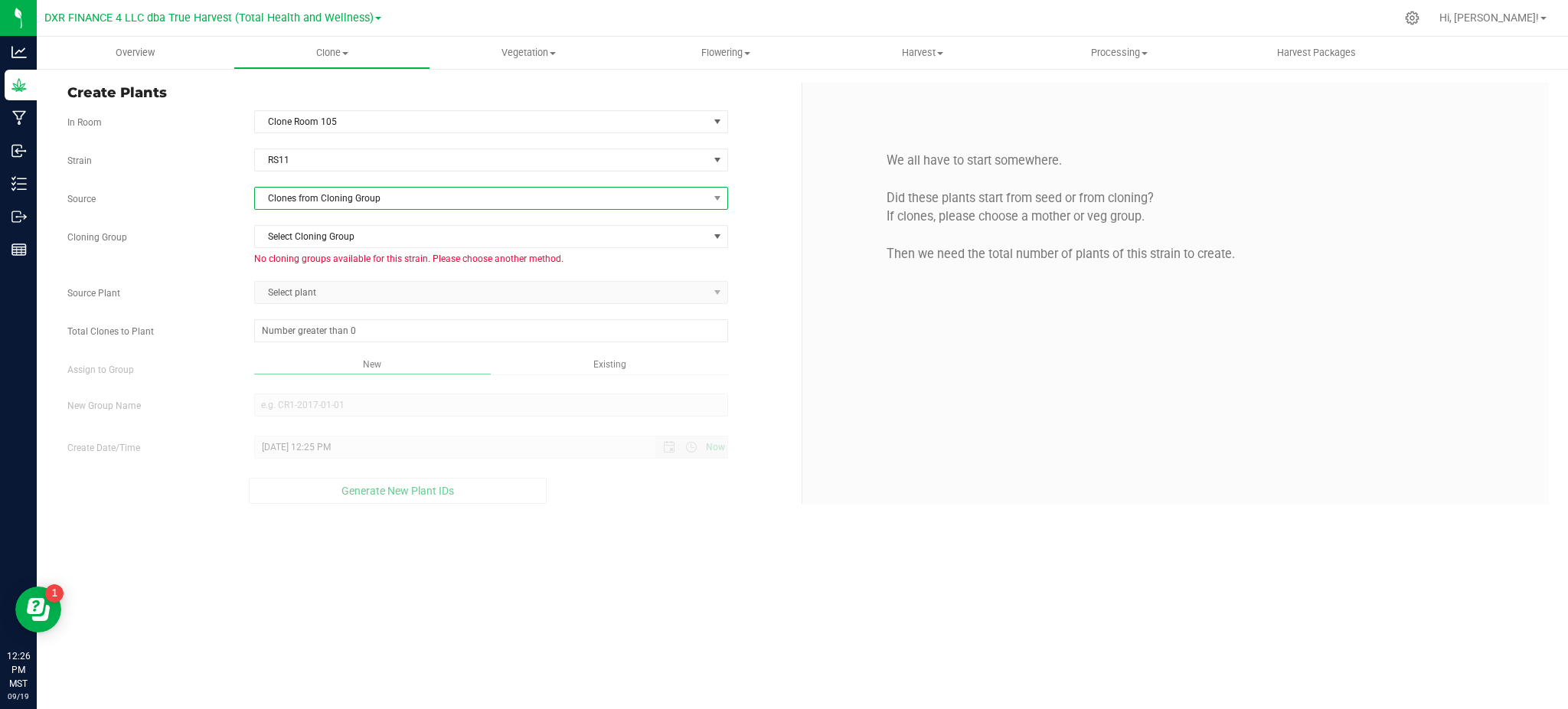
click at [325, 196] on span "Clones from Cloning Group" at bounding box center [481, 198] width 454 height 21
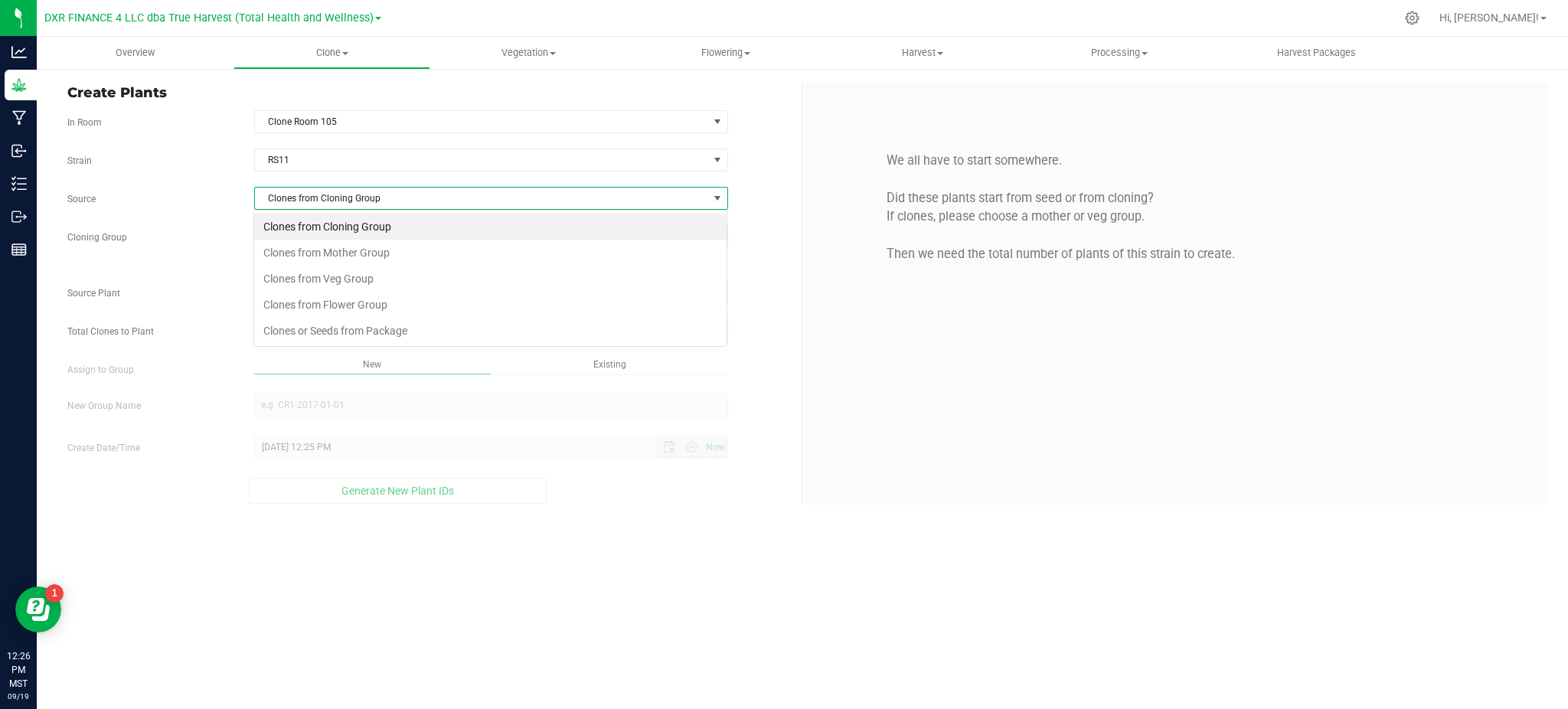
scroll to position [23, 473]
click at [376, 254] on li "Clones from Mother Group" at bounding box center [490, 252] width 473 height 26
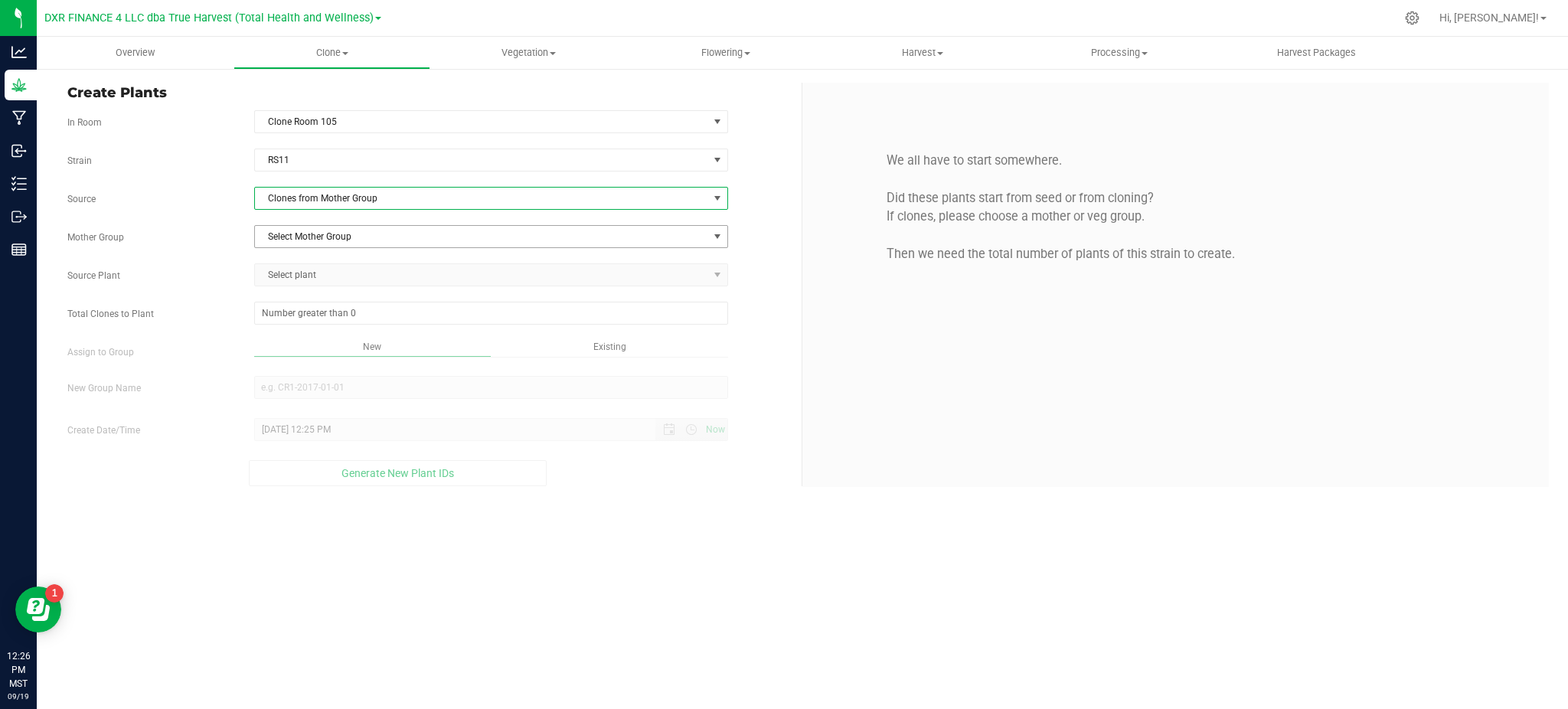
click at [362, 232] on span "Select Mother Group" at bounding box center [481, 236] width 454 height 21
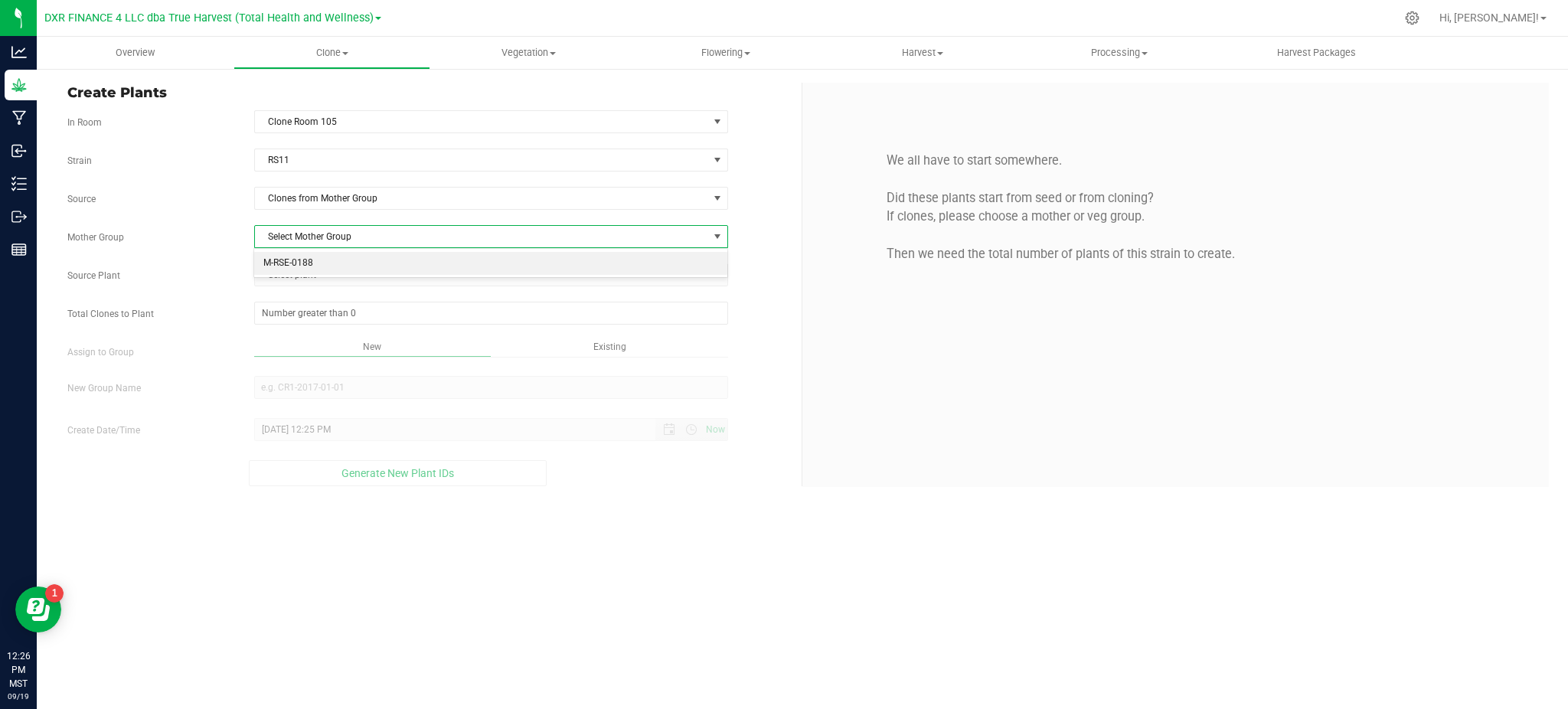
click at [370, 266] on li "M-RSE-0188" at bounding box center [490, 263] width 473 height 23
click at [230, 252] on div "Strain RS11 Source Clones from Mother Group Mother Group M-RSE-0188 Select Moth…" at bounding box center [428, 317] width 723 height 338
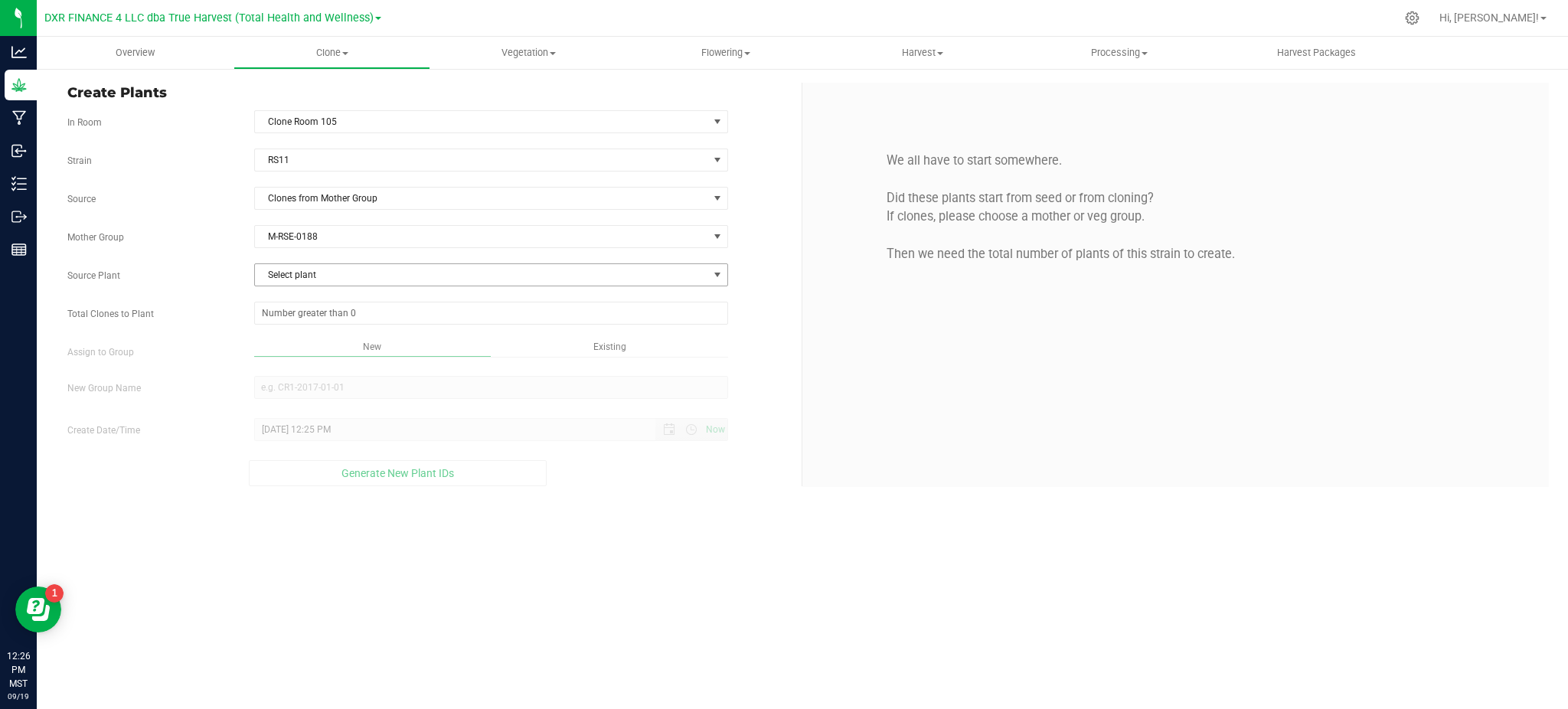
click at [333, 268] on span "Select plant" at bounding box center [481, 275] width 454 height 21
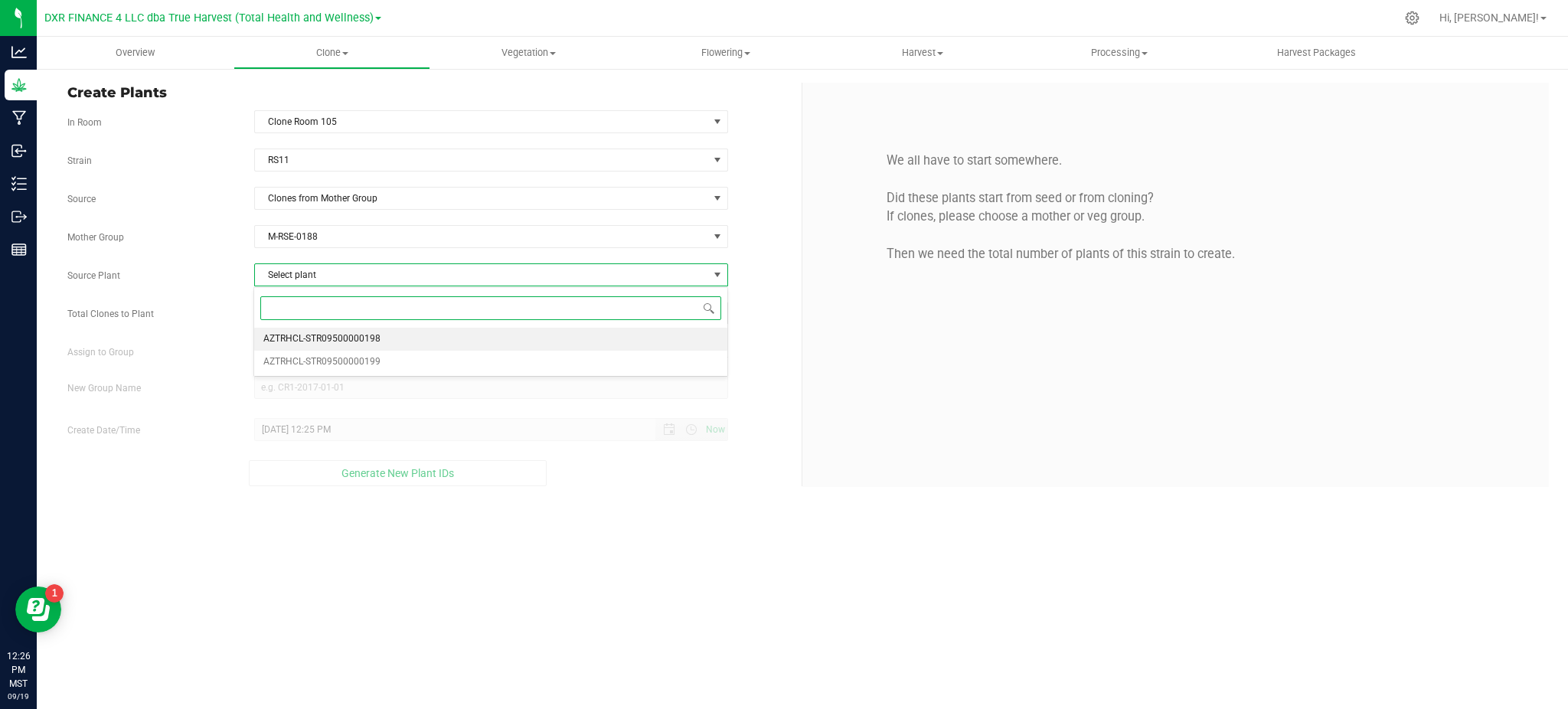
click at [329, 346] on span "AZTRHCL-STR09500000198" at bounding box center [321, 339] width 117 height 20
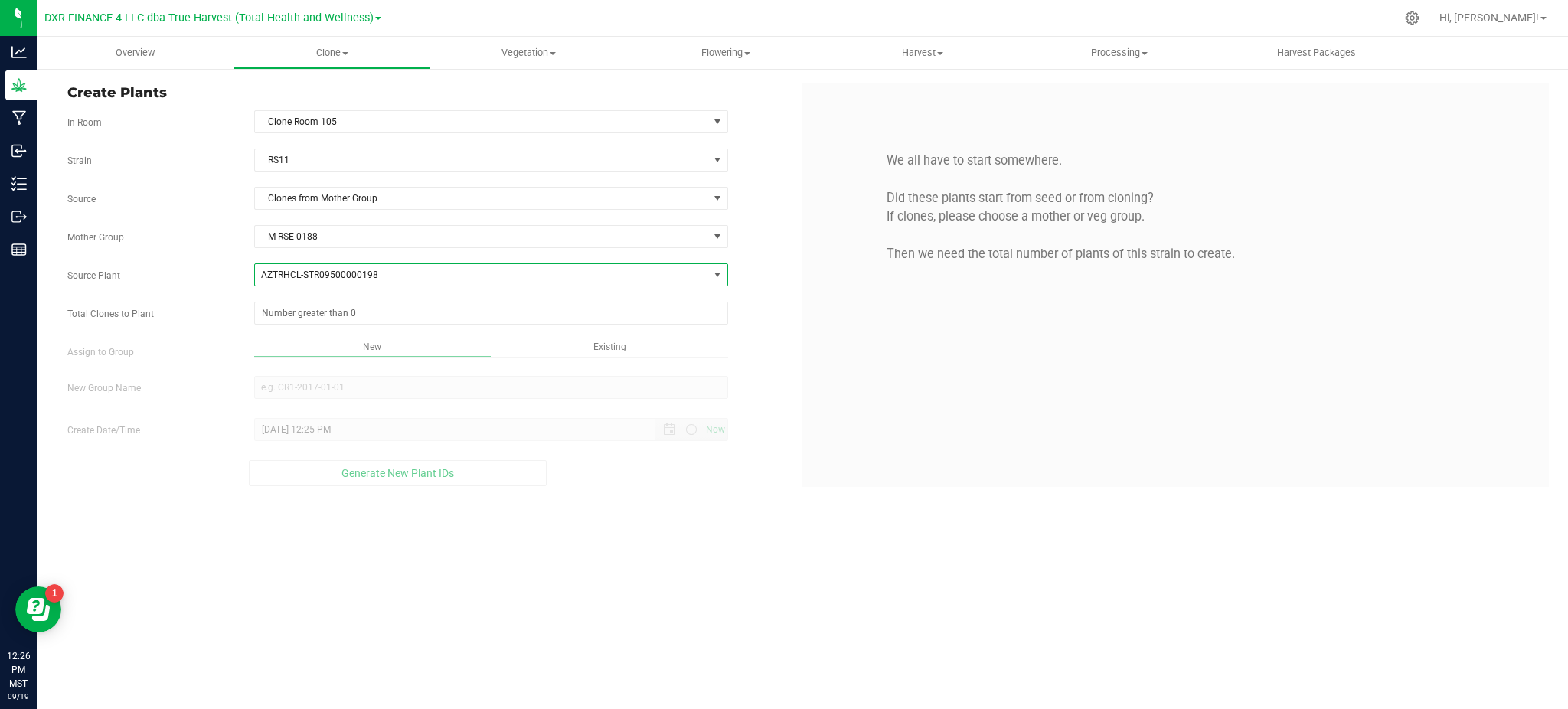
click at [187, 291] on div "Strain RS11 Source Clones from Mother Group Mother Group M-RSE-0188 Select Moth…" at bounding box center [428, 317] width 723 height 338
click at [291, 318] on span at bounding box center [490, 314] width 474 height 23
type input "10"
click at [189, 323] on div "Overview Clone Create plants Cloning groups Cloning plants Apply to plants Vege…" at bounding box center [802, 372] width 1531 height 672
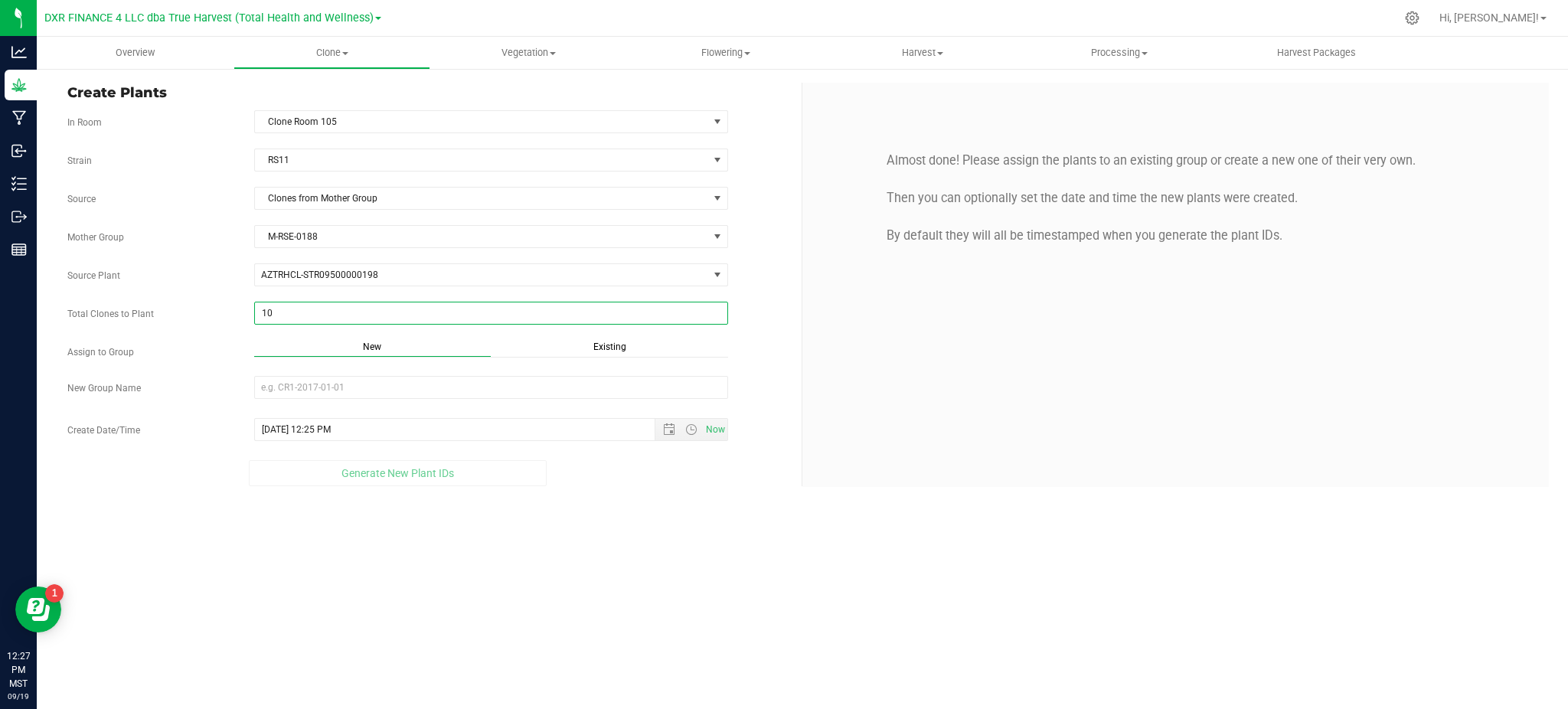
drag, startPoint x: 278, startPoint y: 308, endPoint x: 168, endPoint y: 316, distance: 110.3
click at [176, 313] on div "Total Clones to Plant 10 10" at bounding box center [428, 314] width 746 height 23
type input "5"
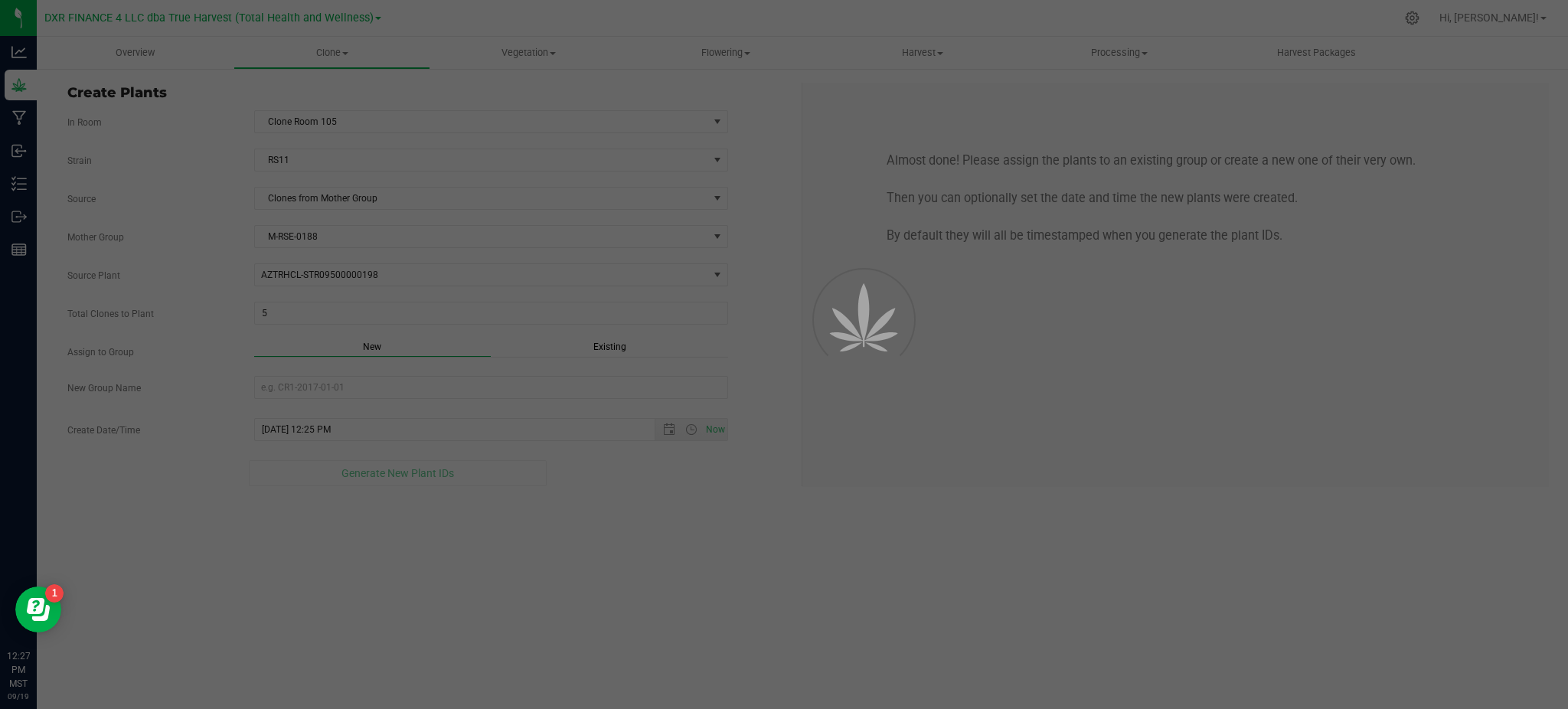
drag, startPoint x: 483, startPoint y: 624, endPoint x: 488, endPoint y: 561, distance: 63.2
click at [484, 623] on div "Overview Clone Create plants Cloning groups Cloning plants Apply to plants Vege…" at bounding box center [802, 372] width 1531 height 672
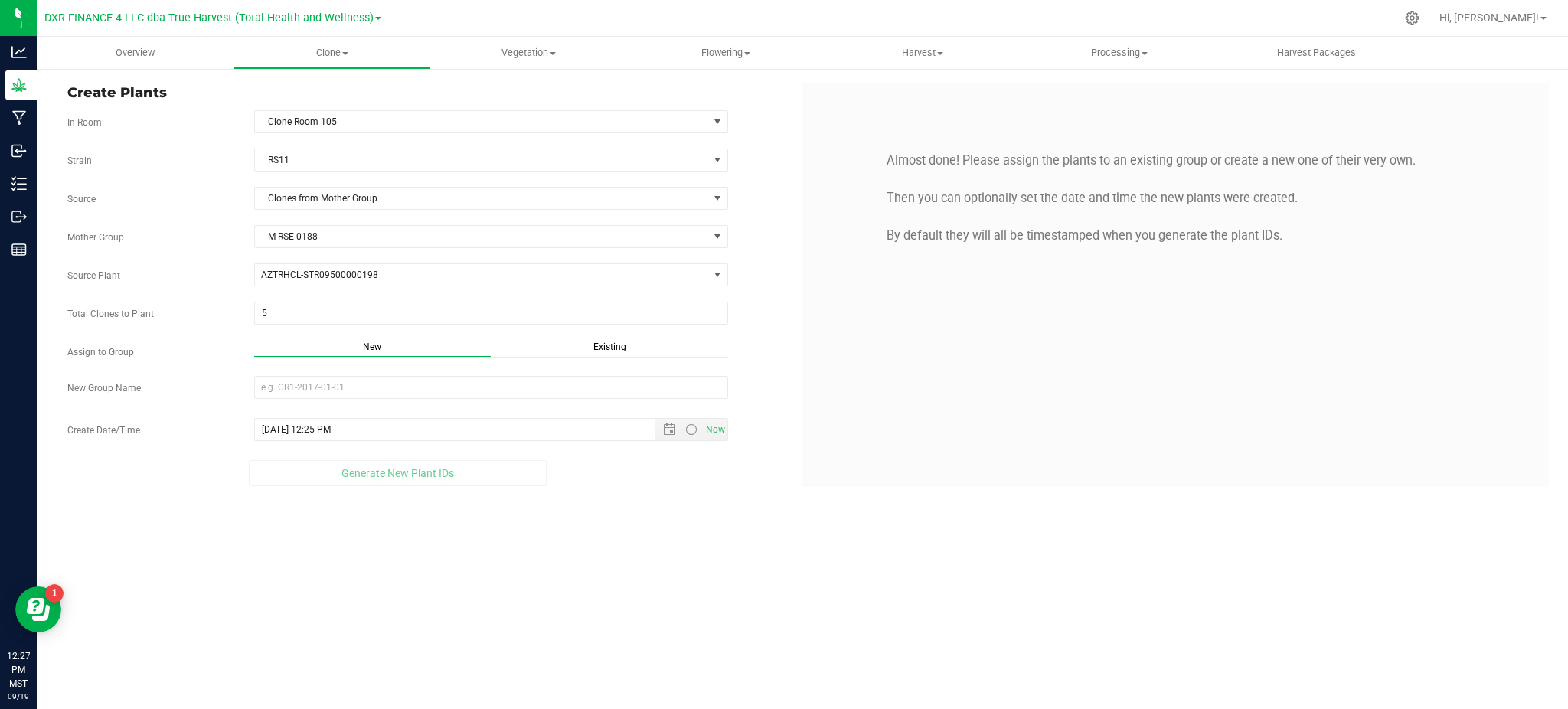
click at [610, 335] on div "Strain RS11 Source Clones from Mother Group Mother Group M-RSE-0188 Select Moth…" at bounding box center [428, 317] width 723 height 338
click at [615, 344] on span "Existing" at bounding box center [610, 346] width 33 height 11
click at [769, 391] on div "Select group Select Plant Group Select Plant Group M-APC-0021 M-CHC-0706 M-CMC-…" at bounding box center [428, 388] width 746 height 23
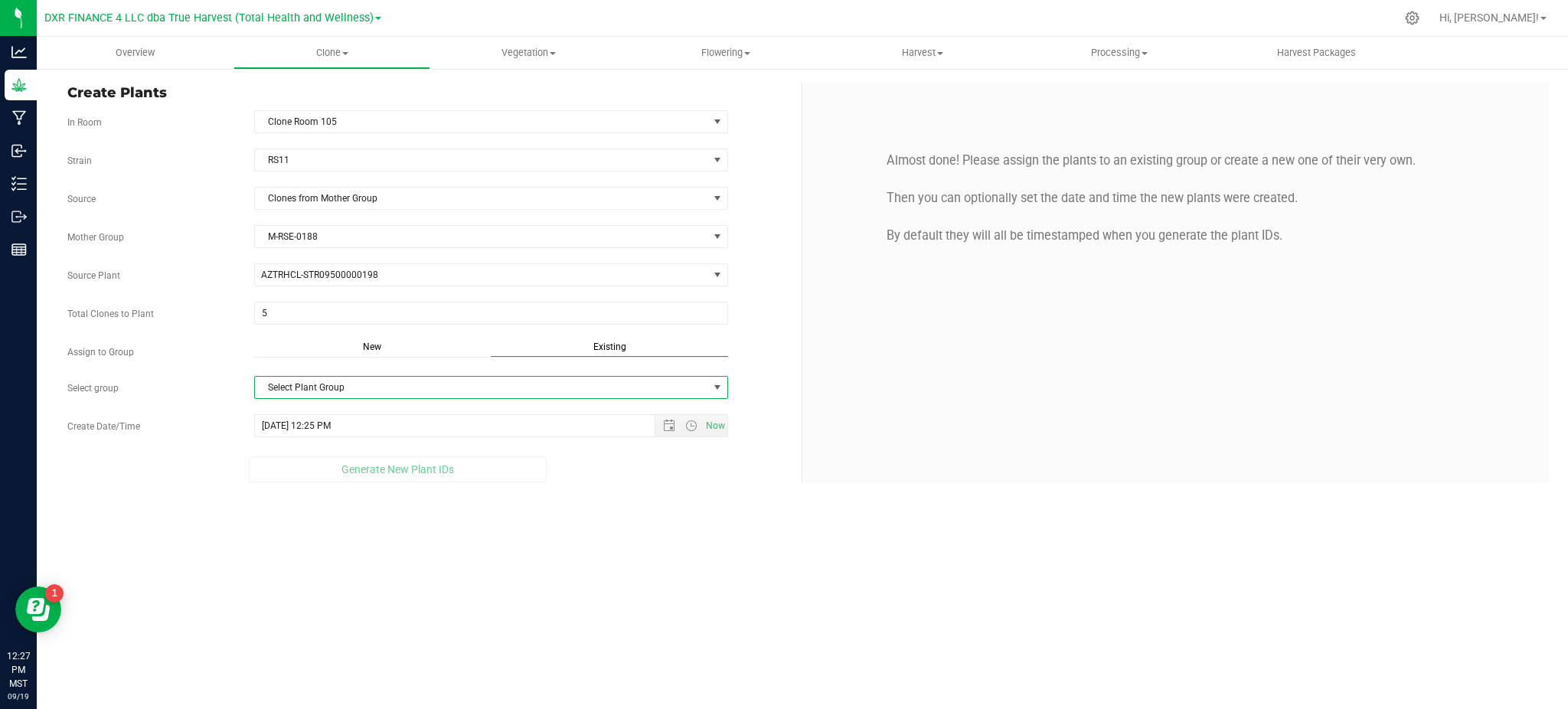
click at [663, 387] on span "Select Plant Group" at bounding box center [481, 387] width 454 height 21
click at [488, 535] on div "Overview Clone Create plants Cloning groups Cloning plants Apply to plants Vege…" at bounding box center [802, 372] width 1531 height 672
click at [371, 352] on span "New" at bounding box center [371, 346] width 18 height 11
click at [395, 386] on input "New Group Name" at bounding box center [490, 388] width 474 height 23
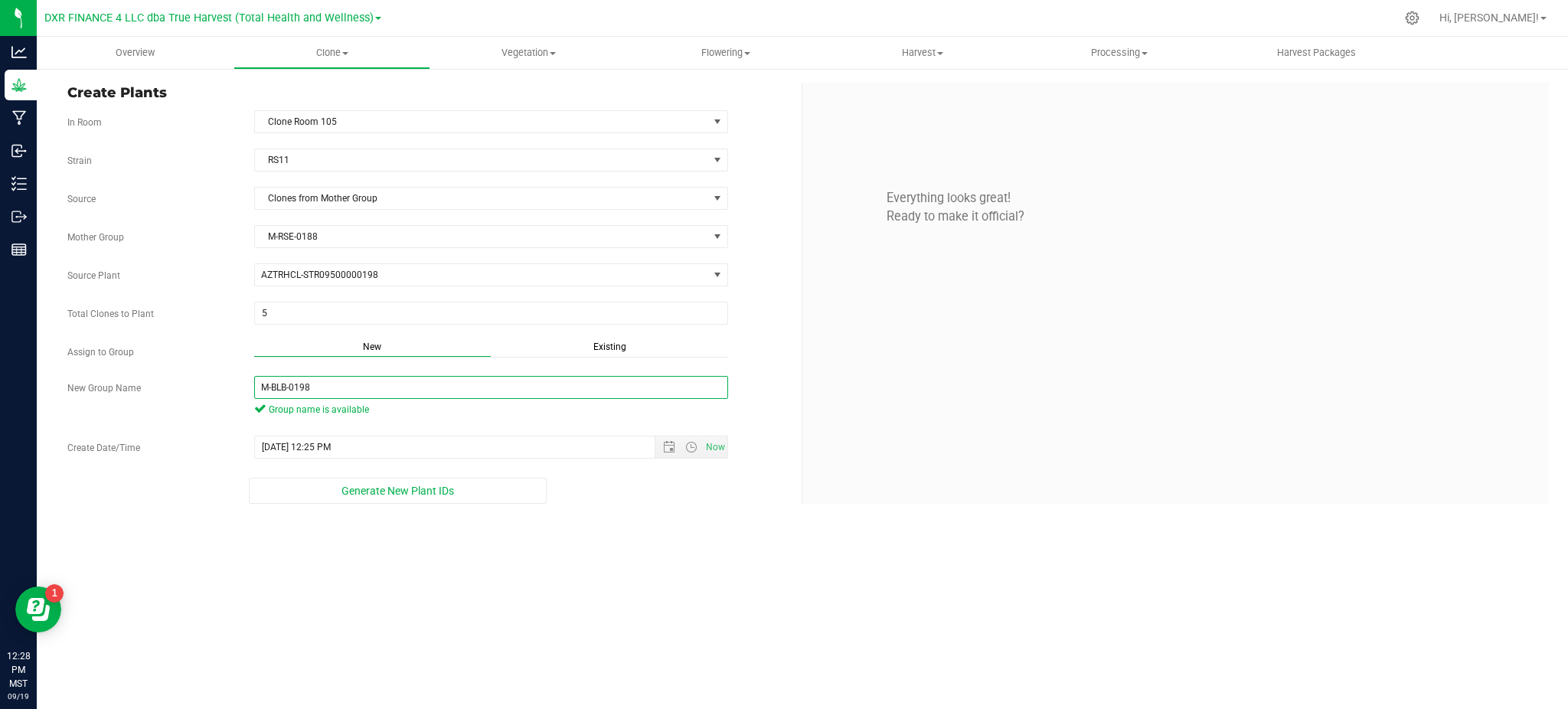
type input "M-BLB-0198"
click at [658, 496] on div "Generate New Plant IDs" at bounding box center [398, 490] width 661 height 26
click at [660, 447] on span "Open the date view" at bounding box center [669, 447] width 26 height 13
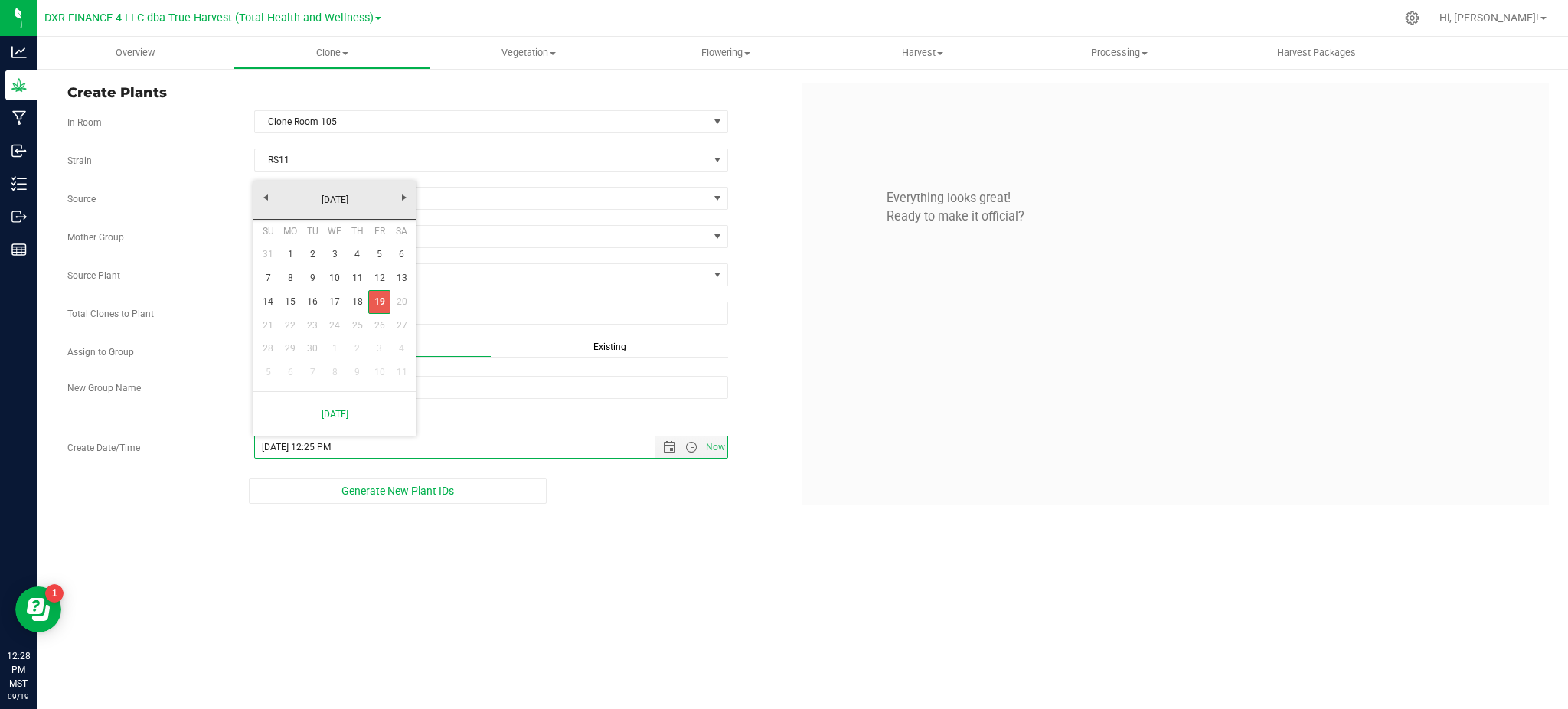
drag, startPoint x: 376, startPoint y: 304, endPoint x: 439, endPoint y: 350, distance: 78.0
click at [376, 304] on link "19" at bounding box center [379, 302] width 22 height 24
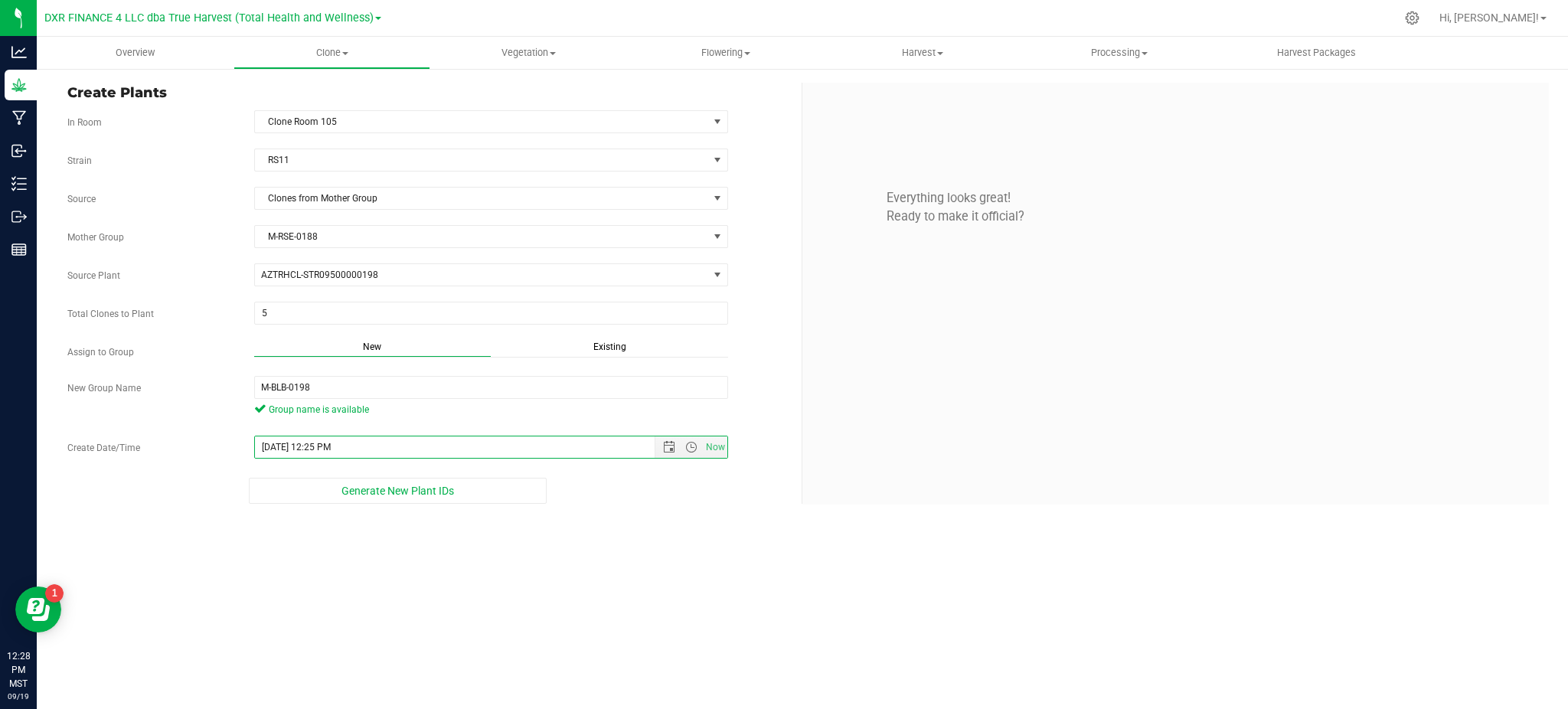
drag, startPoint x: 647, startPoint y: 539, endPoint x: 626, endPoint y: 512, distance: 34.2
click at [647, 539] on div "Overview Clone Create plants Cloning groups Cloning plants Apply to plants Vege…" at bounding box center [802, 372] width 1531 height 672
drag, startPoint x: 603, startPoint y: 566, endPoint x: 524, endPoint y: 528, distance: 87.7
click at [598, 563] on div "Overview Clone Create plants Cloning groups Cloning plants Apply to plants Vege…" at bounding box center [802, 372] width 1531 height 672
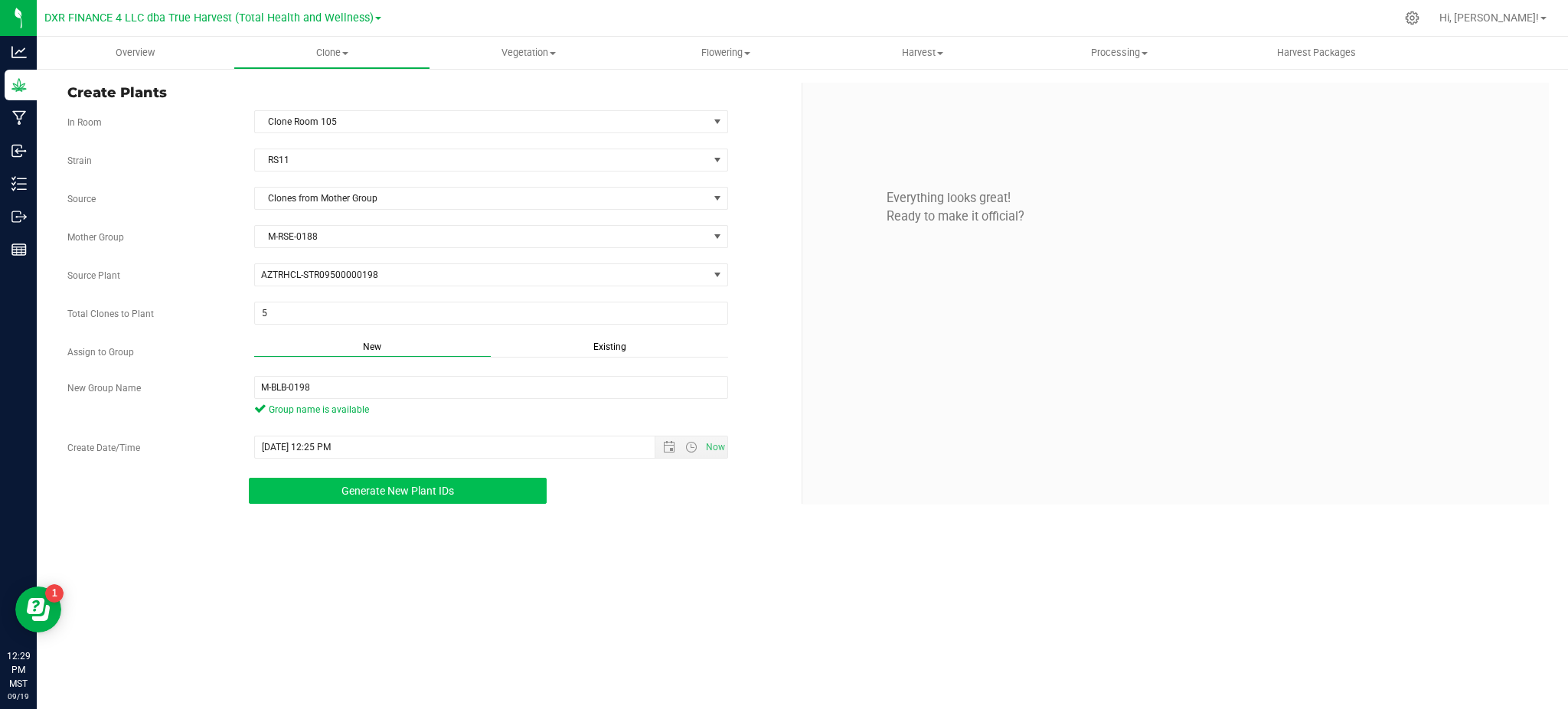
click at [451, 501] on button "Generate New Plant IDs" at bounding box center [398, 490] width 297 height 26
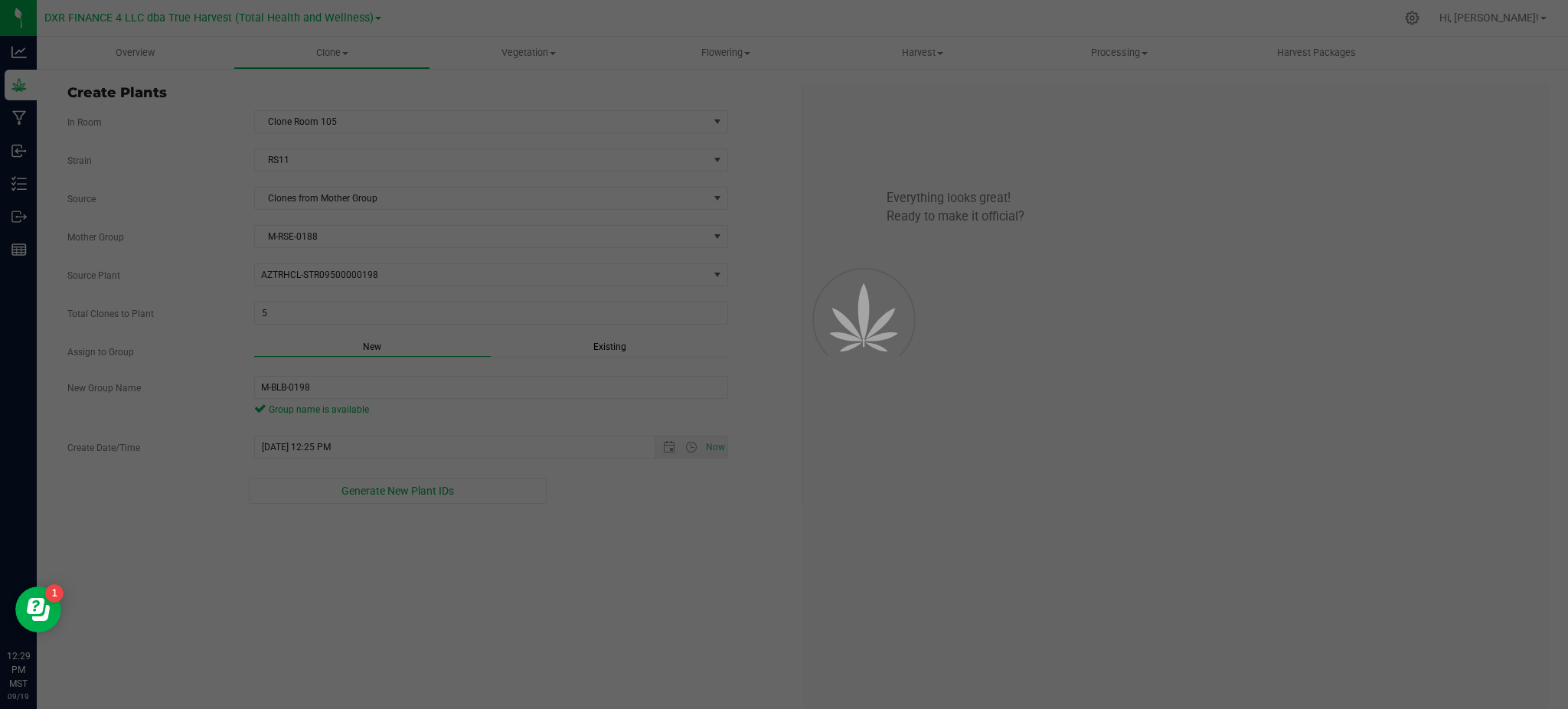
scroll to position [45, 0]
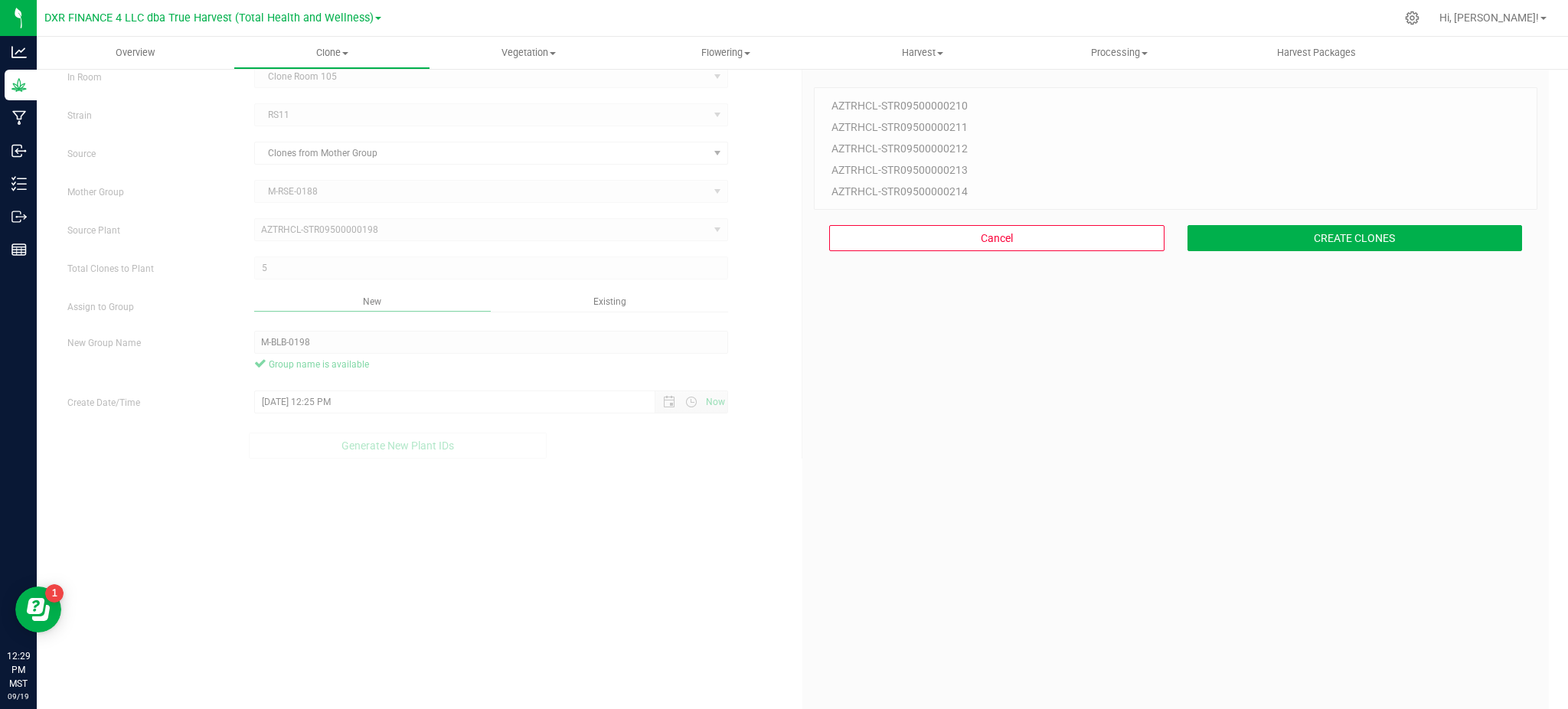
click at [1238, 511] on div "5 Plant IDs to Generate AZTRHCL-STR09500000210 AZTRHCL-STR09500000211 AZTRHCL-S…" at bounding box center [1175, 413] width 724 height 709
click at [1291, 232] on button "CREATE CLONES" at bounding box center [1356, 237] width 336 height 26
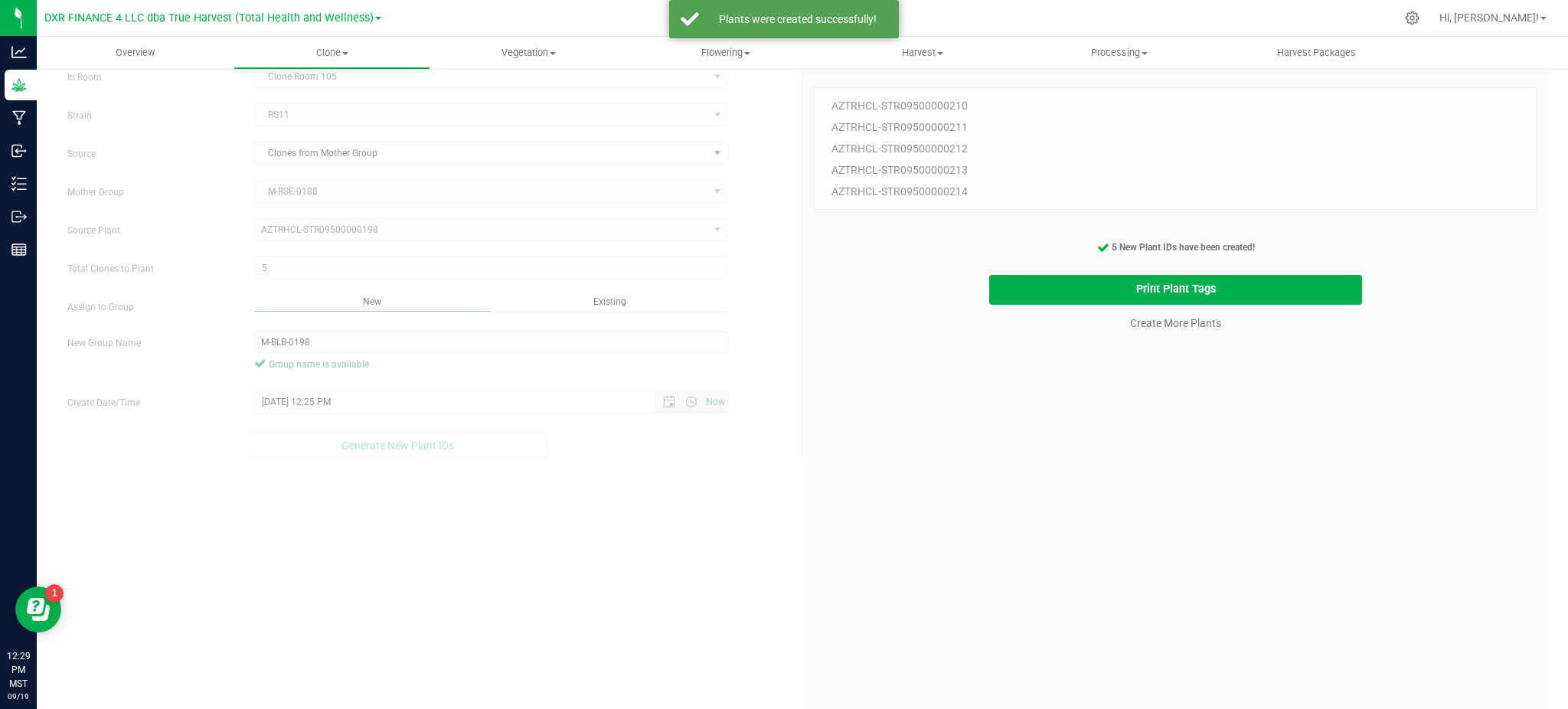
click at [905, 276] on div "Print Plant Tags" at bounding box center [1175, 289] width 747 height 30
click at [1170, 460] on div "5 Plant IDs to Generate AZTRHCL-STR09500000210 AZTRHCL-STR09500000211 AZTRHCL-S…" at bounding box center [1175, 413] width 724 height 709
click at [1149, 322] on link "Create More Plants" at bounding box center [1175, 323] width 91 height 15
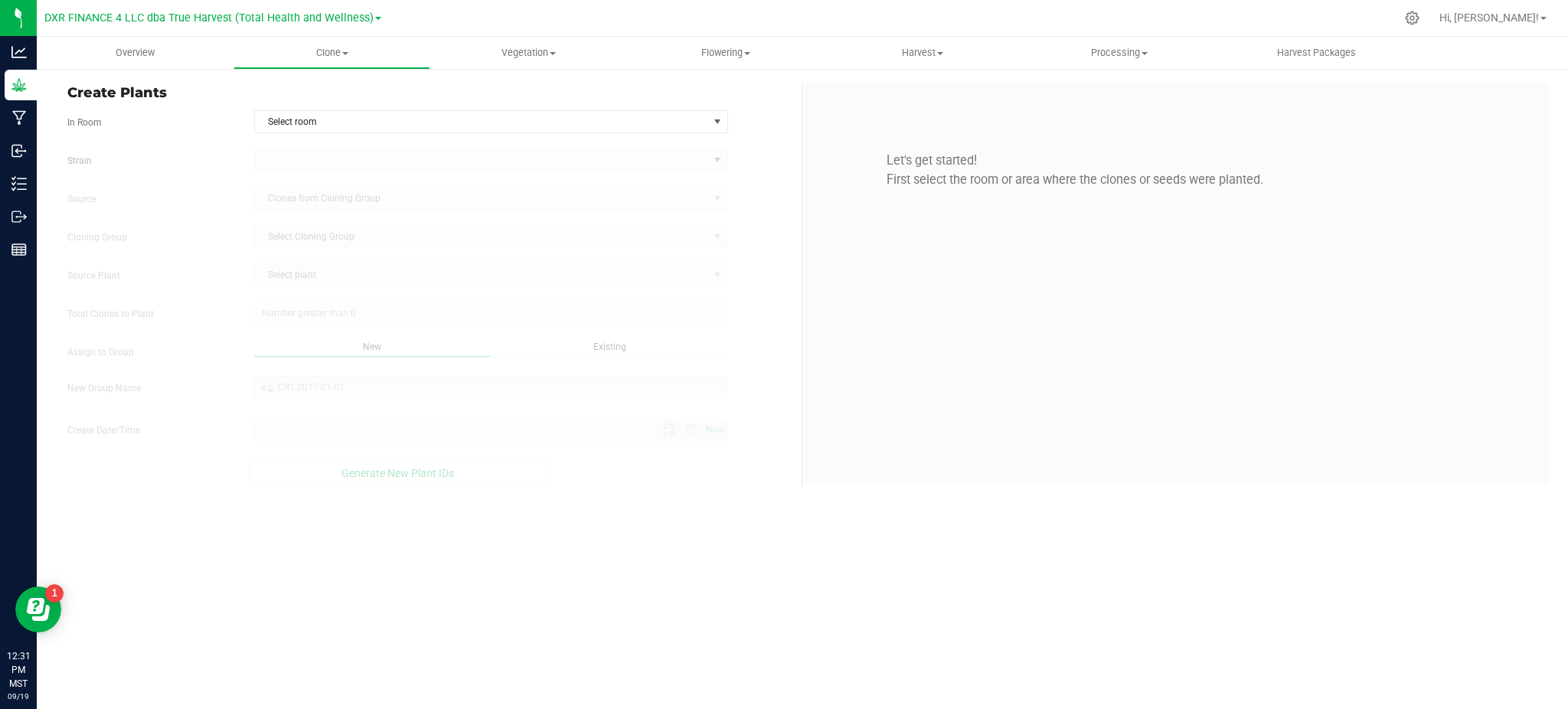
type input "[DATE] 12:31 PM"
drag, startPoint x: 767, startPoint y: 139, endPoint x: 742, endPoint y: 127, distance: 27.7
click at [766, 138] on form "In Room Select room Select room Clone Room 104 Clone Room 105 Clone Tent 101 Cl…" at bounding box center [428, 298] width 723 height 376
click at [710, 121] on span "select" at bounding box center [718, 122] width 19 height 21
drag, startPoint x: 408, startPoint y: 169, endPoint x: 254, endPoint y: 147, distance: 155.6
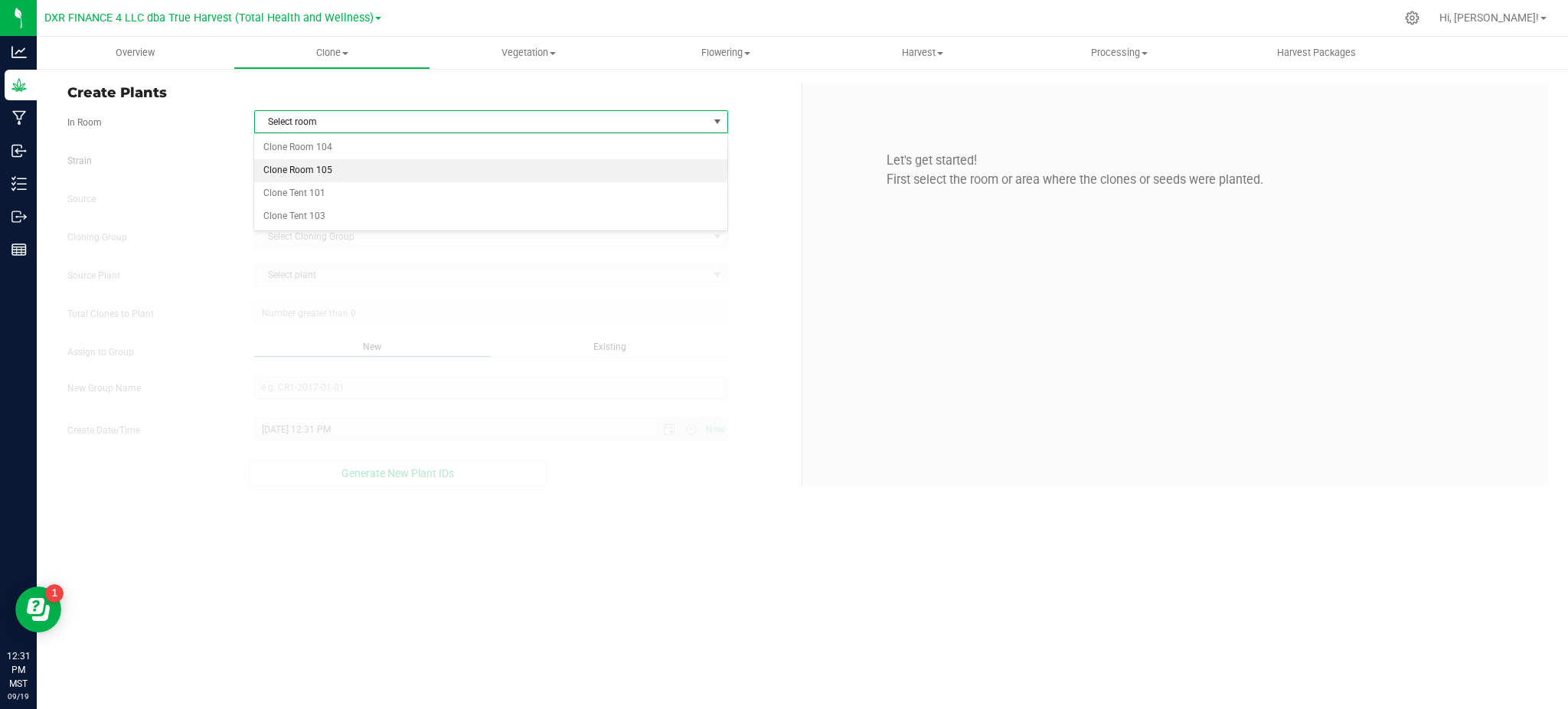
click at [406, 169] on li "Clone Room 105" at bounding box center [490, 171] width 473 height 23
drag, startPoint x: 206, startPoint y: 132, endPoint x: 308, endPoint y: 165, distance: 107.2
click at [214, 135] on form "In Room Clone Room 105 Select room Clone Room 104 Clone Room 105 Clone Tent 101…" at bounding box center [428, 298] width 723 height 376
click at [310, 166] on span at bounding box center [481, 160] width 454 height 21
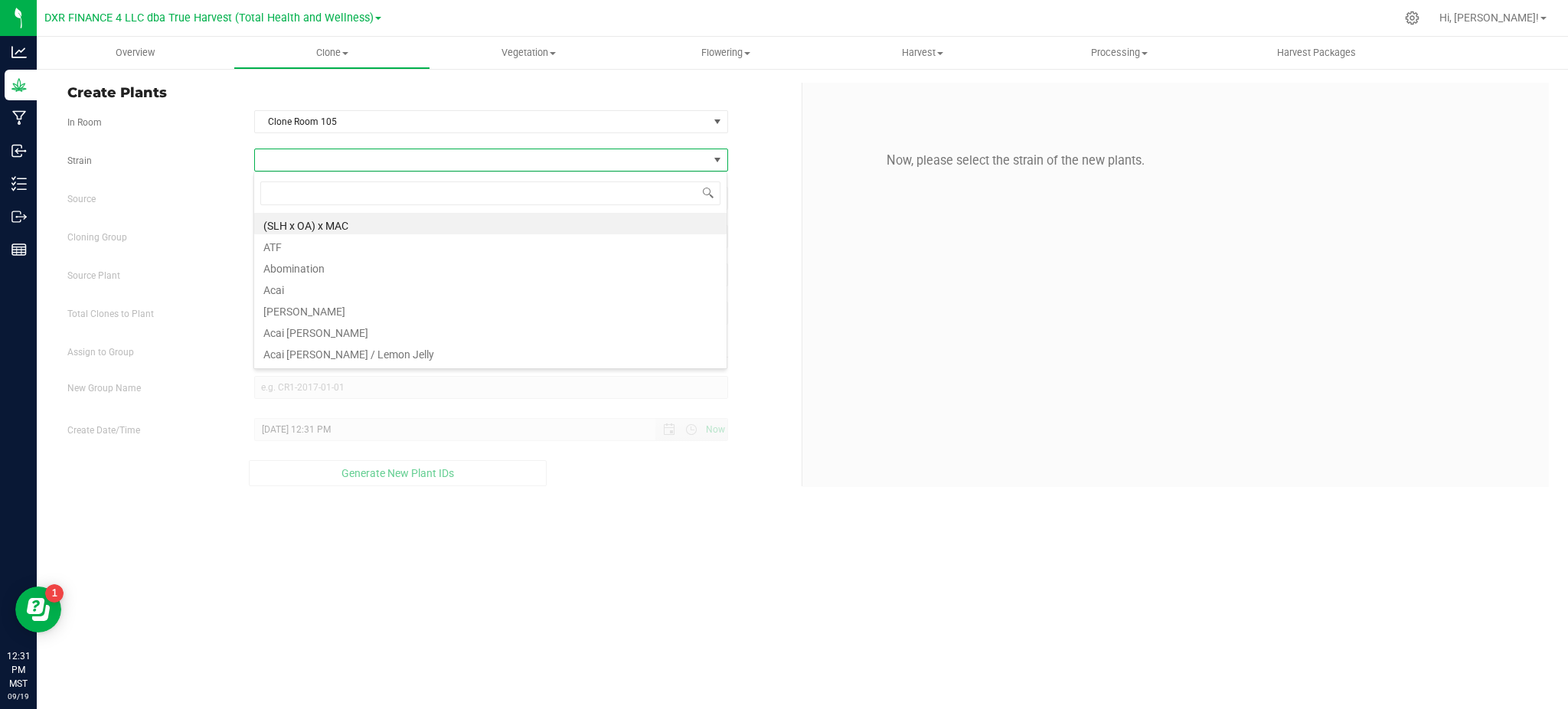
scroll to position [23, 473]
type input "gelato 41"
click at [300, 230] on li "Gelato 41" at bounding box center [490, 224] width 473 height 21
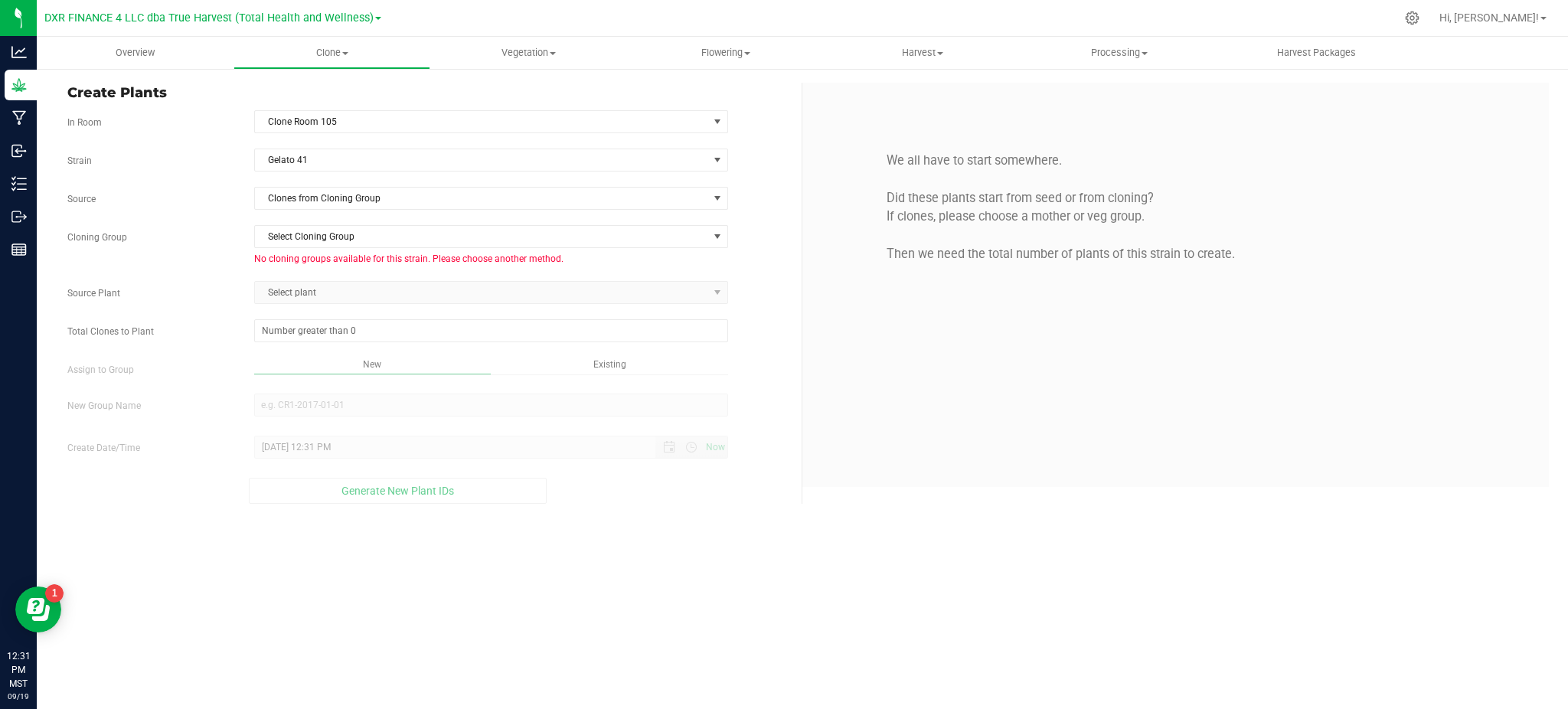
drag, startPoint x: 225, startPoint y: 202, endPoint x: 240, endPoint y: 205, distance: 15.3
click at [232, 203] on label "Source" at bounding box center [150, 199] width 187 height 14
click at [326, 201] on span "Clones from Cloning Group" at bounding box center [481, 198] width 454 height 21
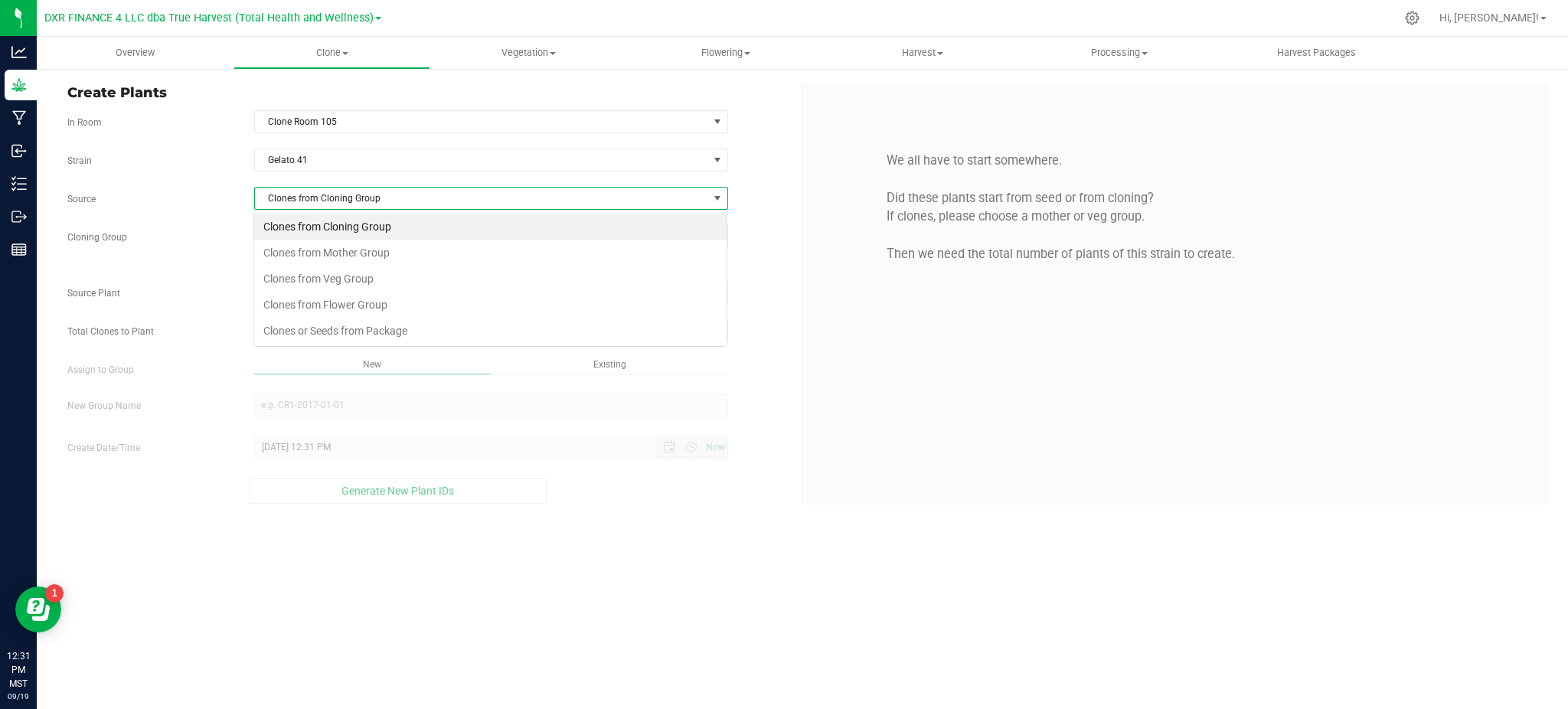
scroll to position [23, 473]
drag, startPoint x: 356, startPoint y: 252, endPoint x: 290, endPoint y: 224, distance: 71.7
click at [354, 252] on li "Clones from Mother Group" at bounding box center [490, 252] width 473 height 26
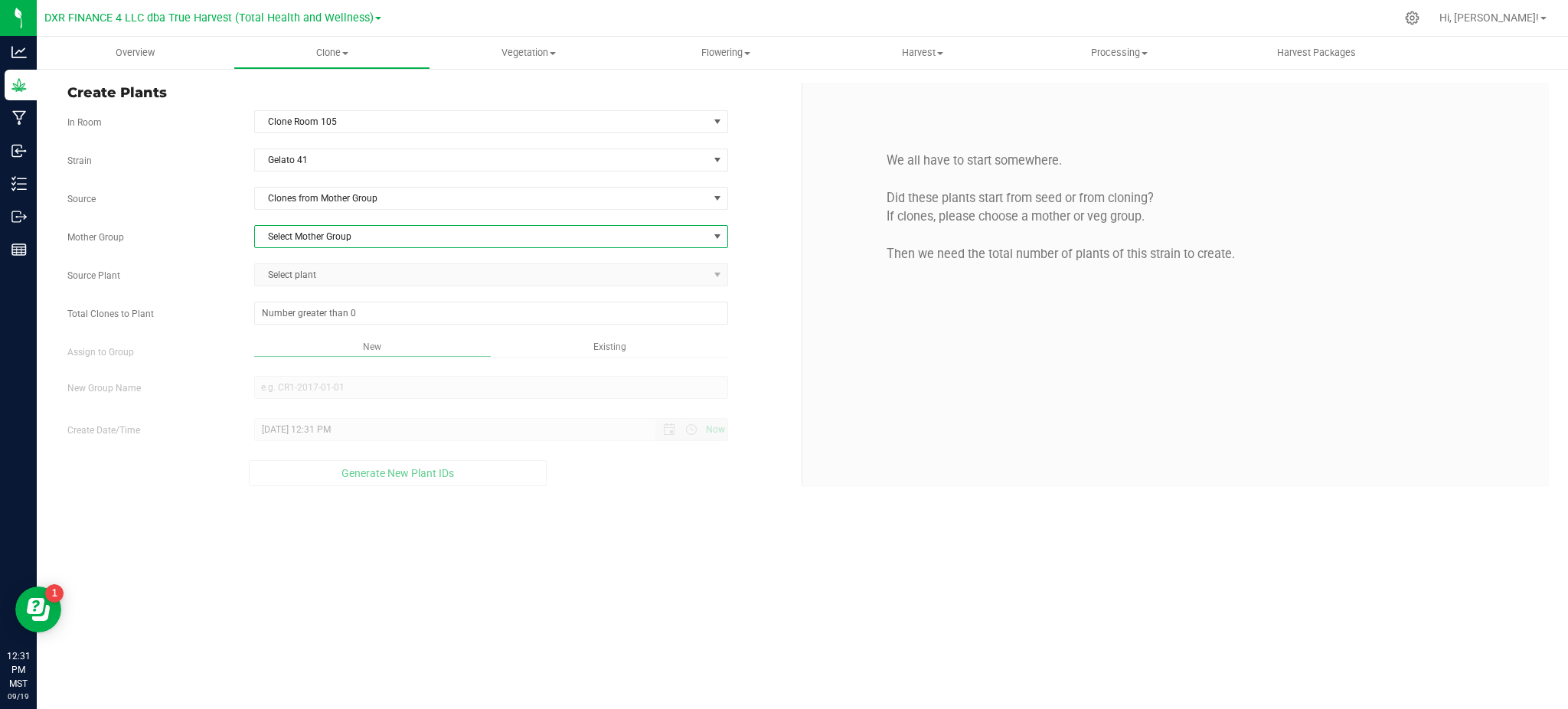
click at [346, 230] on span "Select Mother Group" at bounding box center [481, 236] width 454 height 21
drag, startPoint x: 320, startPoint y: 255, endPoint x: 321, endPoint y: 272, distance: 17.0
click at [320, 256] on li "M-GLF-0451" at bounding box center [490, 263] width 473 height 23
click at [321, 276] on span "Select plant" at bounding box center [481, 275] width 454 height 21
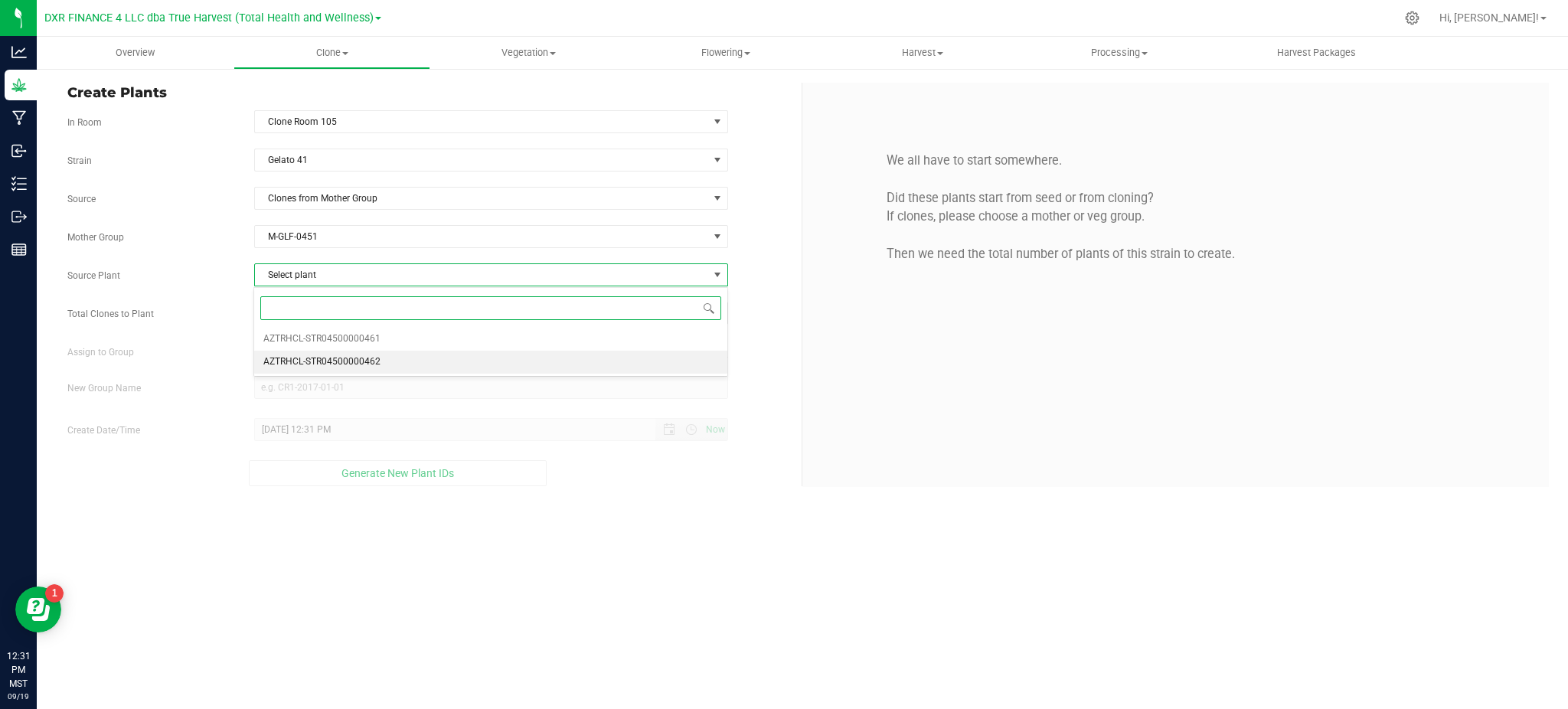
click at [331, 352] on span "AZTRHCL-STR04500000462" at bounding box center [321, 362] width 117 height 20
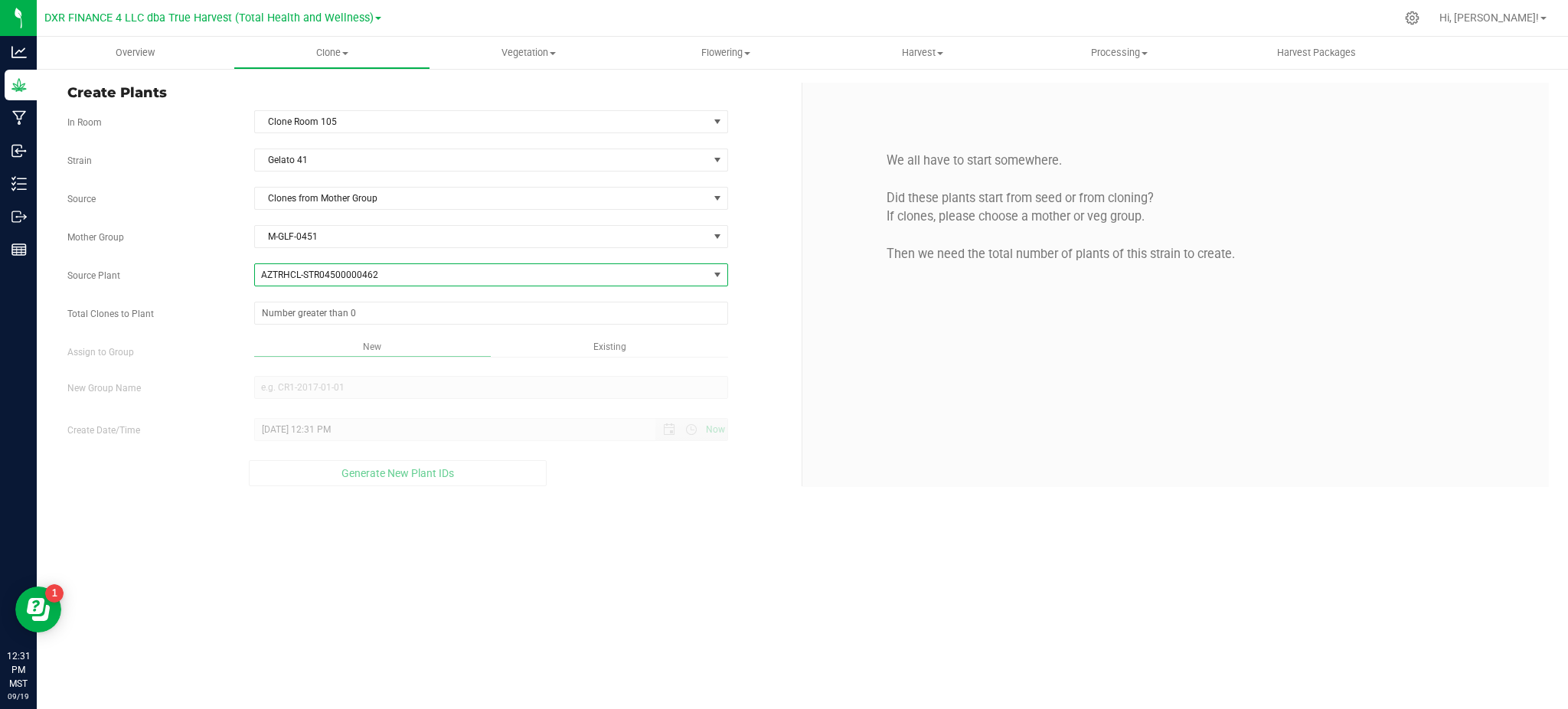
drag, startPoint x: 219, startPoint y: 289, endPoint x: 250, endPoint y: 292, distance: 31.1
click at [222, 288] on div "Strain Gelato 41 Source Clones from Mother Group Mother Group M-GLF-0451 Select…" at bounding box center [428, 317] width 723 height 338
click at [289, 307] on span at bounding box center [490, 314] width 474 height 23
type input "5"
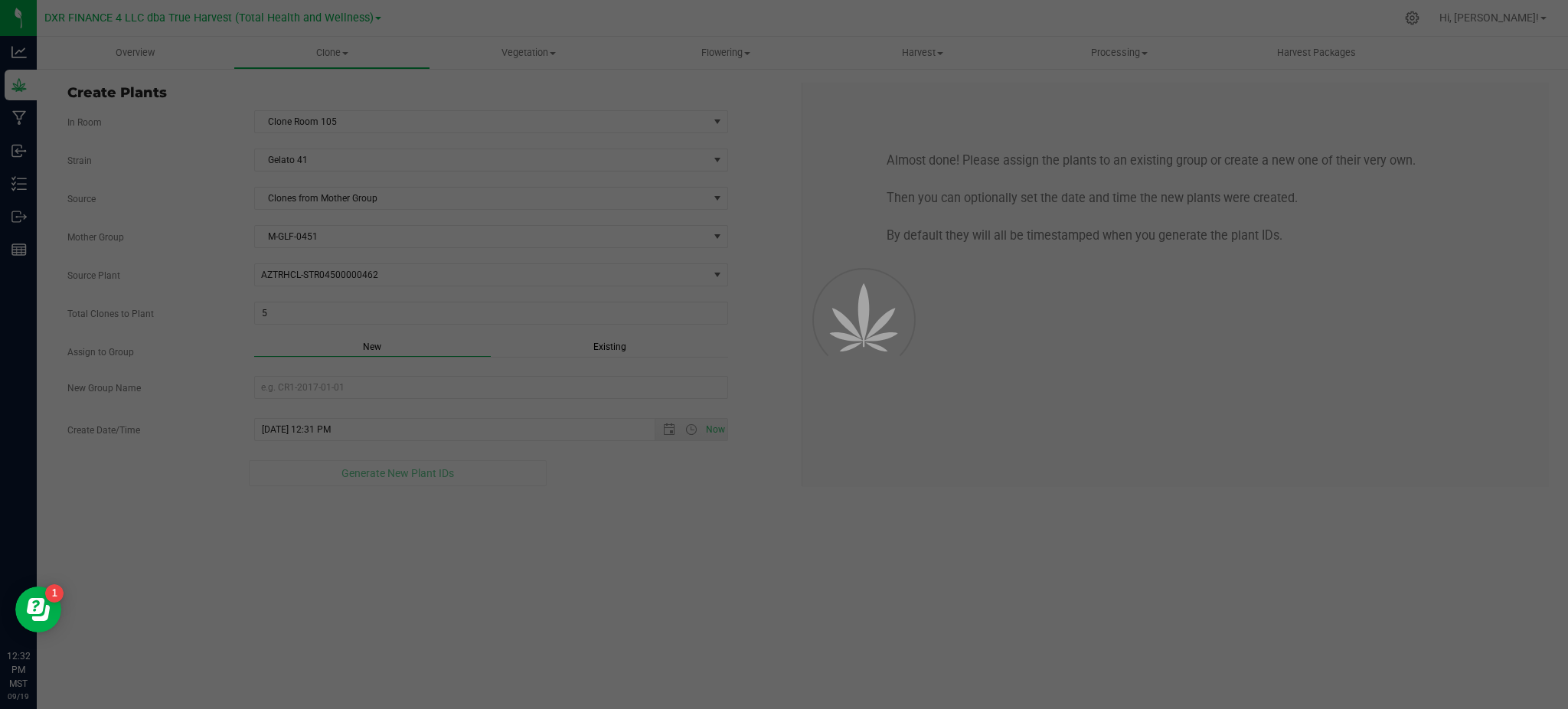
drag, startPoint x: 621, startPoint y: 621, endPoint x: 591, endPoint y: 504, distance: 120.8
click at [623, 620] on div "Overview Clone Create plants Cloning groups Cloning plants Apply to plants Vege…" at bounding box center [802, 372] width 1531 height 672
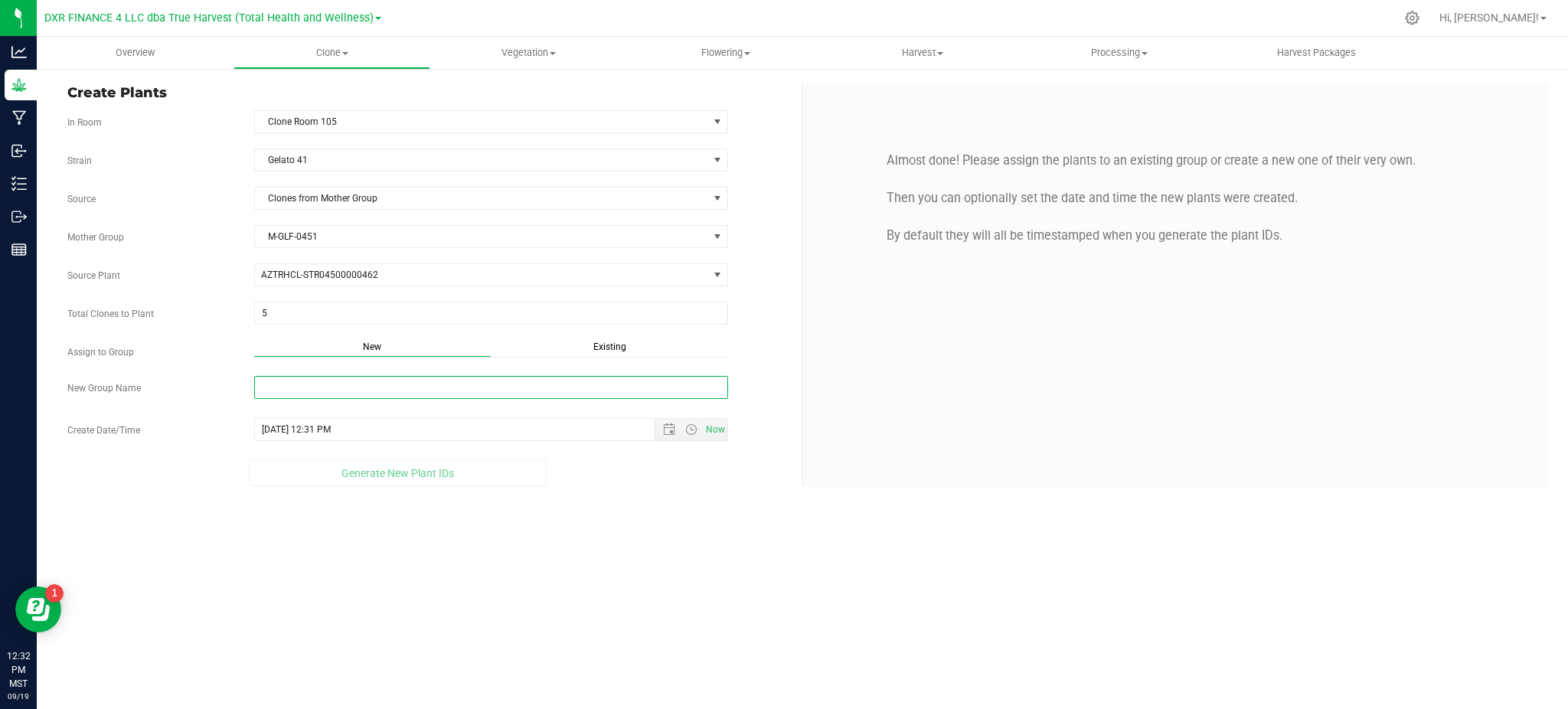
click at [584, 392] on input "New Group Name" at bounding box center [490, 388] width 474 height 23
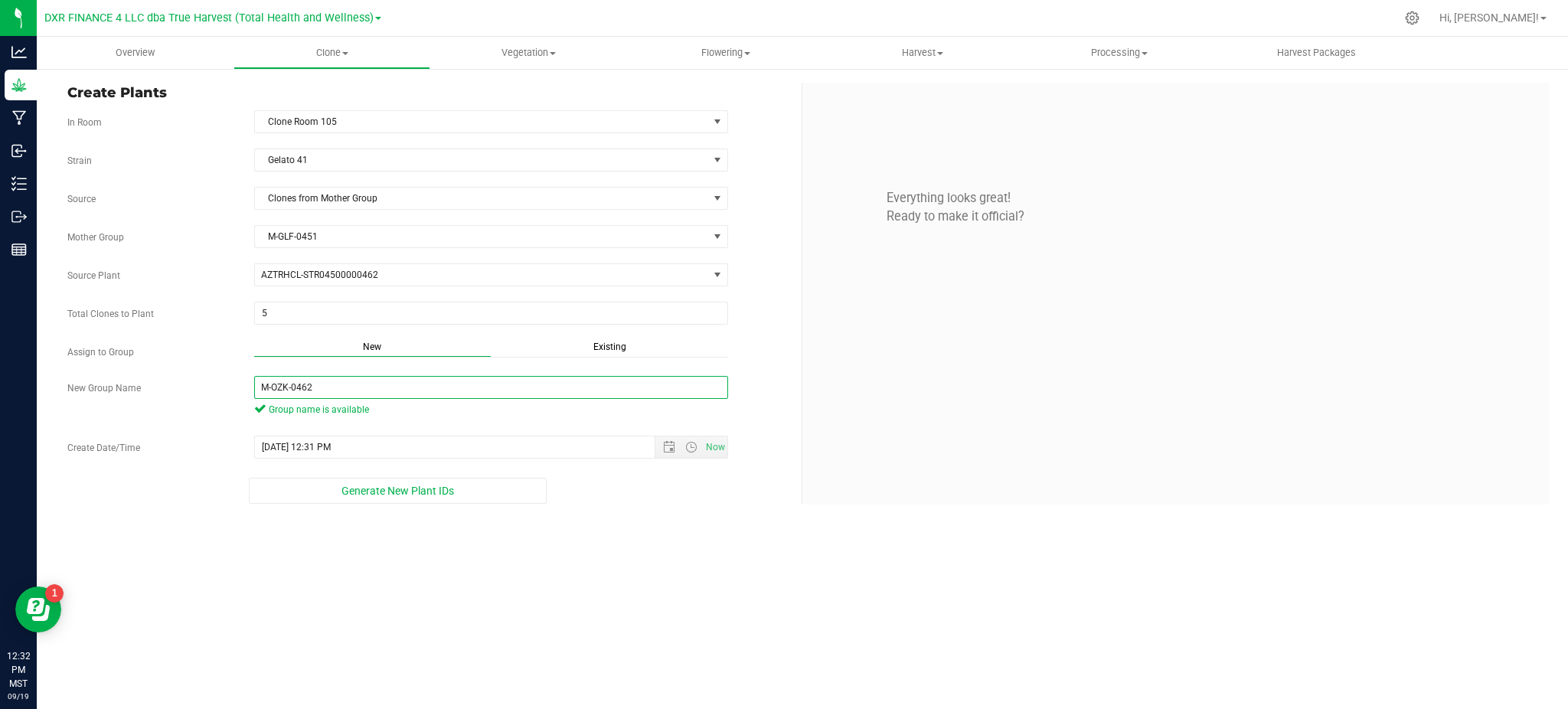
type input "M-OZK-0462"
click at [591, 498] on div "Generate New Plant IDs" at bounding box center [398, 490] width 661 height 26
click at [628, 524] on div "Overview Clone Create plants Cloning groups Cloning plants Apply to plants Vege…" at bounding box center [802, 372] width 1531 height 672
click at [346, 539] on div "Overview Clone Create plants Cloning groups Cloning plants Apply to plants Vege…" at bounding box center [802, 372] width 1531 height 672
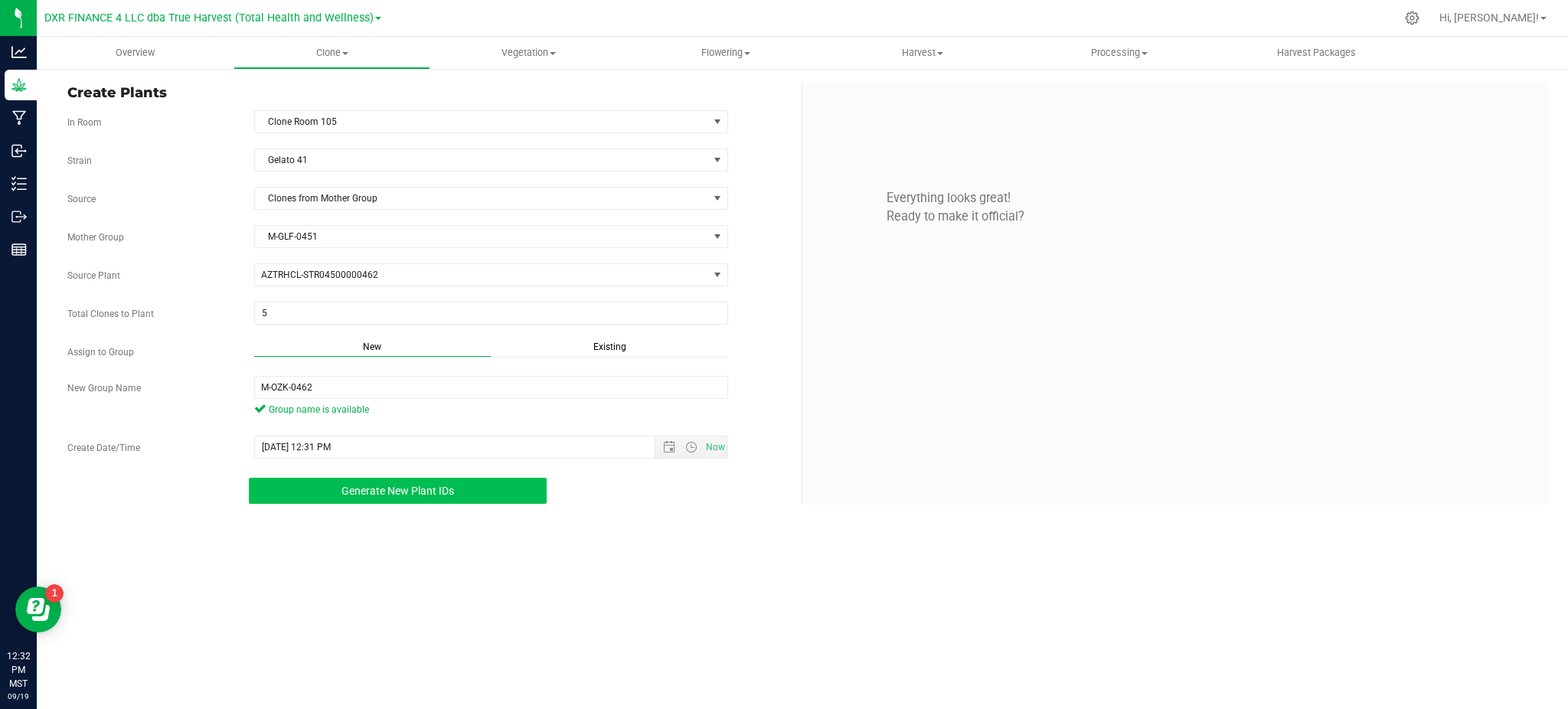
click at [339, 491] on button "Generate New Plant IDs" at bounding box center [398, 490] width 297 height 26
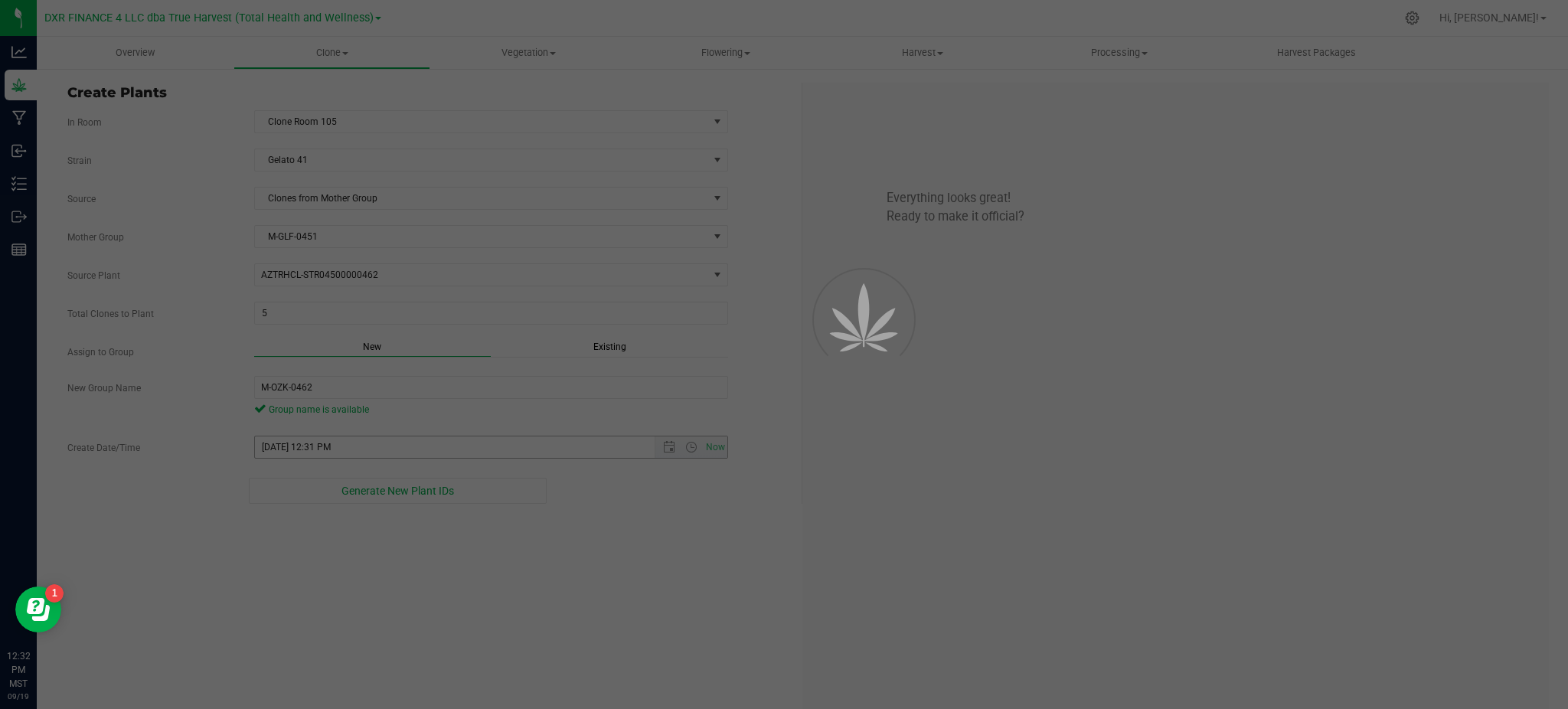
scroll to position [45, 0]
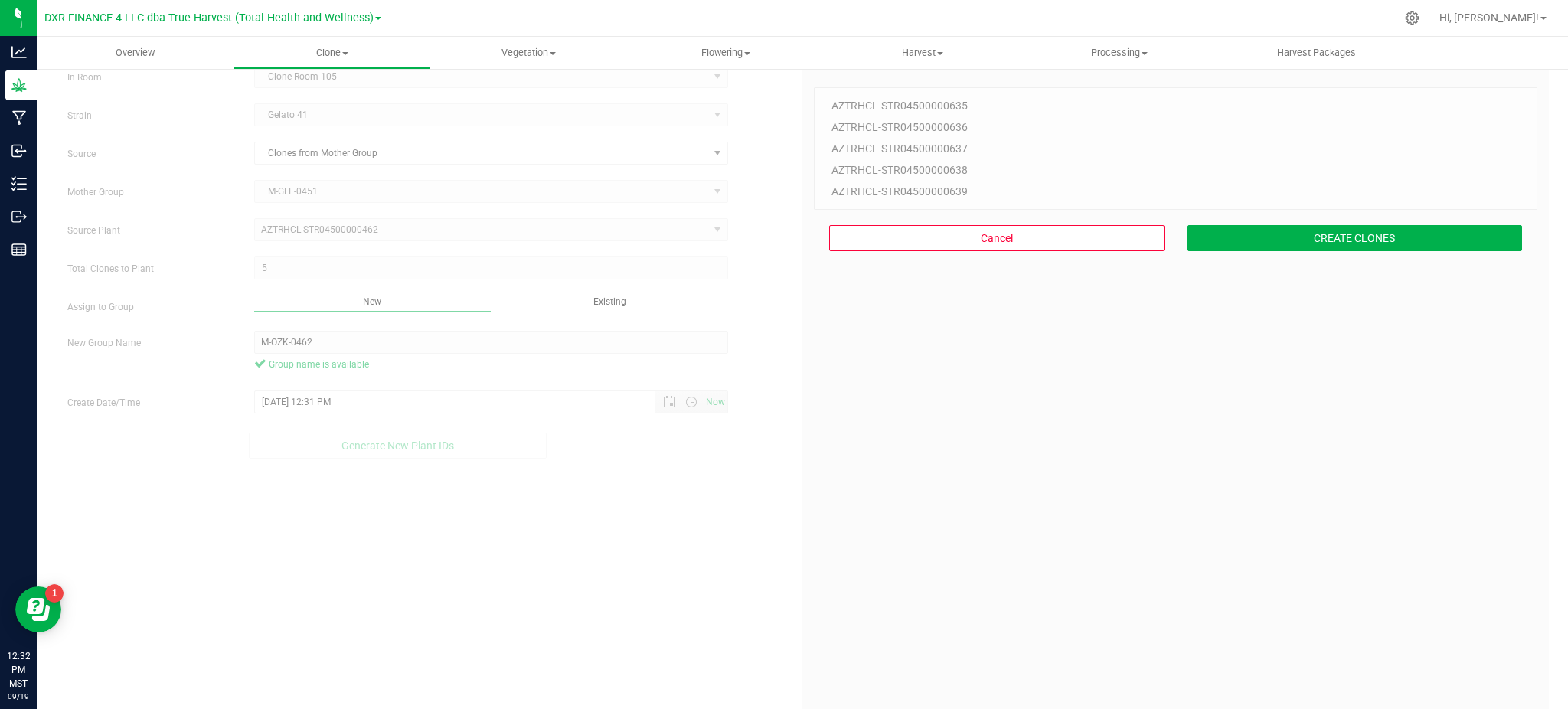
click at [1047, 498] on div "5 Plant IDs to Generate AZTRHCL-STR04500000635 AZTRHCL-STR04500000636 AZTRHCL-S…" at bounding box center [1175, 413] width 724 height 709
click at [1247, 412] on div "5 Plant IDs to Generate AZTRHCL-STR04500000635 AZTRHCL-STR04500000636 AZTRHCL-S…" at bounding box center [1175, 413] width 724 height 709
click at [1281, 248] on button "CREATE CLONES" at bounding box center [1356, 237] width 336 height 26
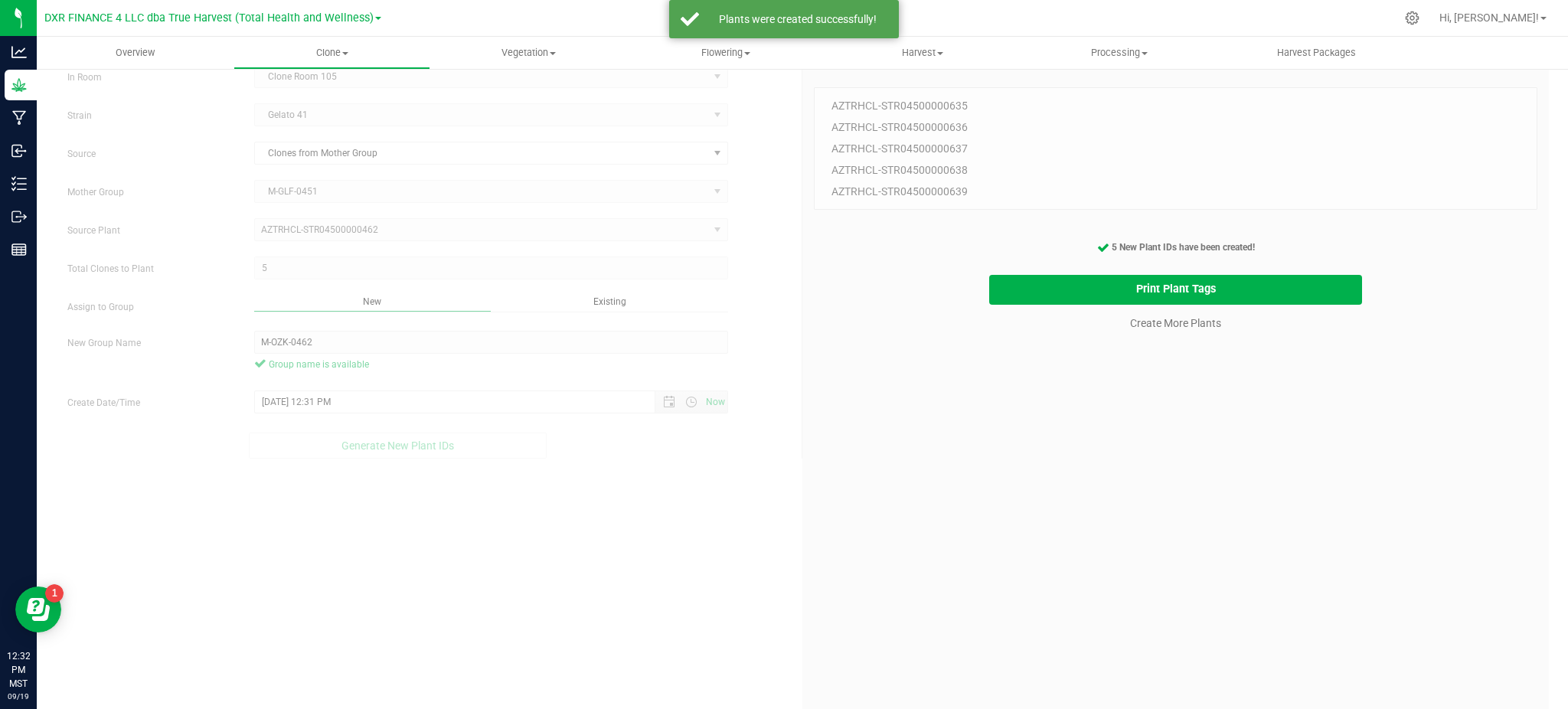
drag, startPoint x: 1332, startPoint y: 487, endPoint x: 1252, endPoint y: 361, distance: 149.3
click at [1324, 465] on div "5 Plant IDs to Generate AZTRHCL-STR04500000635 AZTRHCL-STR04500000636 AZTRHCL-S…" at bounding box center [1175, 413] width 724 height 709
click at [1216, 278] on button "Print Plant Tags" at bounding box center [1175, 289] width 373 height 30
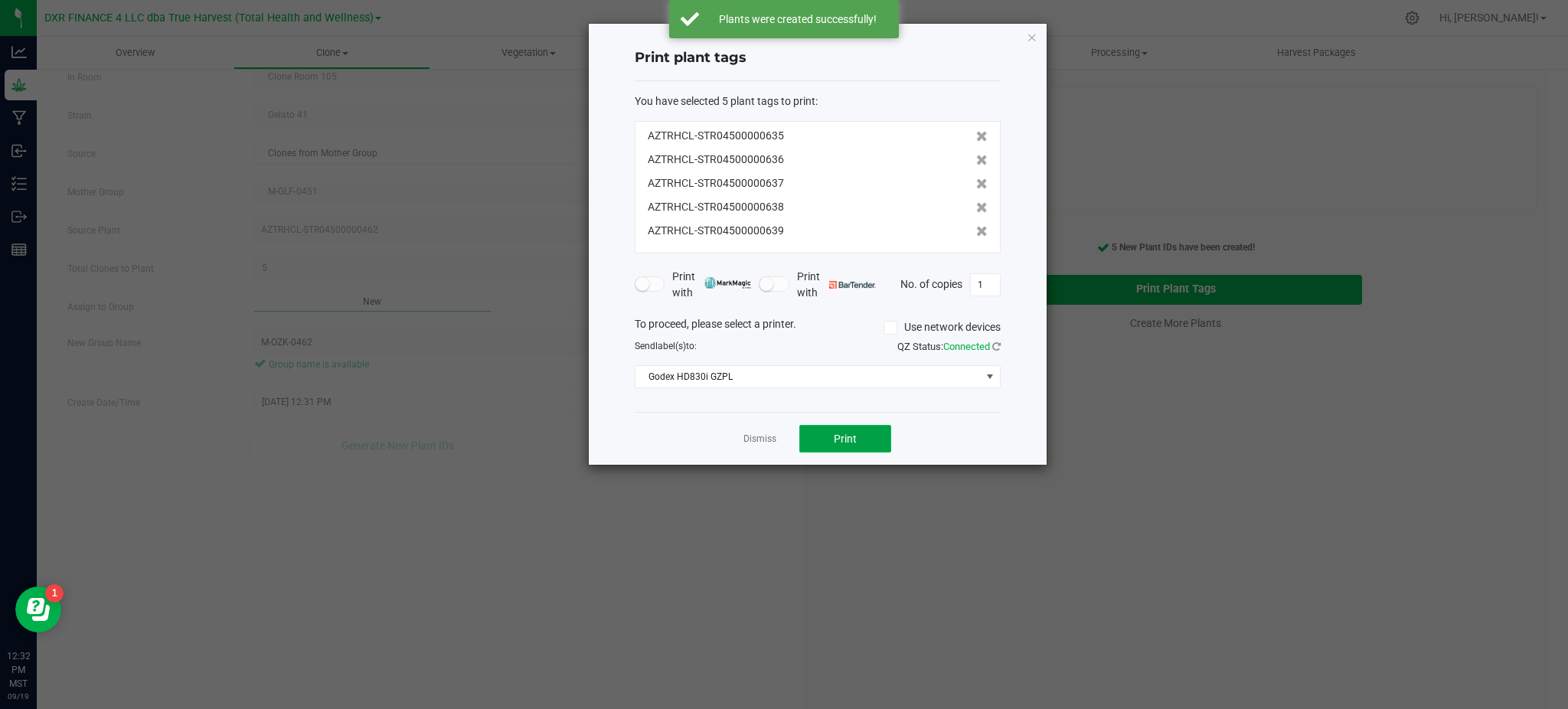
click at [805, 445] on button "Print" at bounding box center [844, 438] width 92 height 28
click at [754, 435] on link "Dismiss" at bounding box center [759, 438] width 33 height 13
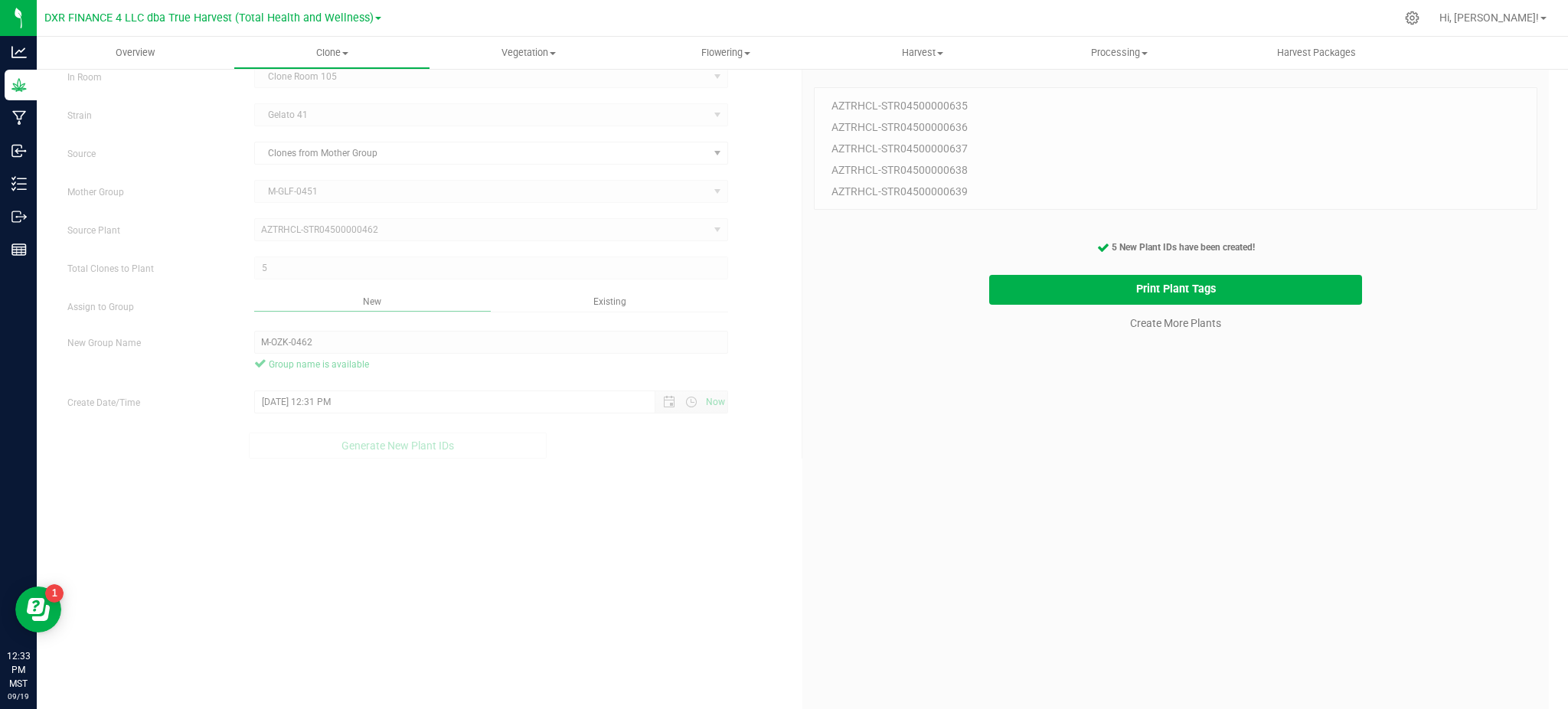
drag, startPoint x: 961, startPoint y: 467, endPoint x: 920, endPoint y: 391, distance: 86.4
click at [961, 449] on div "5 Plant IDs to Generate AZTRHCL-STR04500000635 AZTRHCL-STR04500000636 AZTRHCL-S…" at bounding box center [1175, 413] width 724 height 709
click at [1099, 376] on div "5 Plant IDs to Generate AZTRHCL-STR04500000635 AZTRHCL-STR04500000636 AZTRHCL-S…" at bounding box center [1175, 413] width 724 height 709
click at [1172, 325] on link "Create More Plants" at bounding box center [1175, 323] width 91 height 15
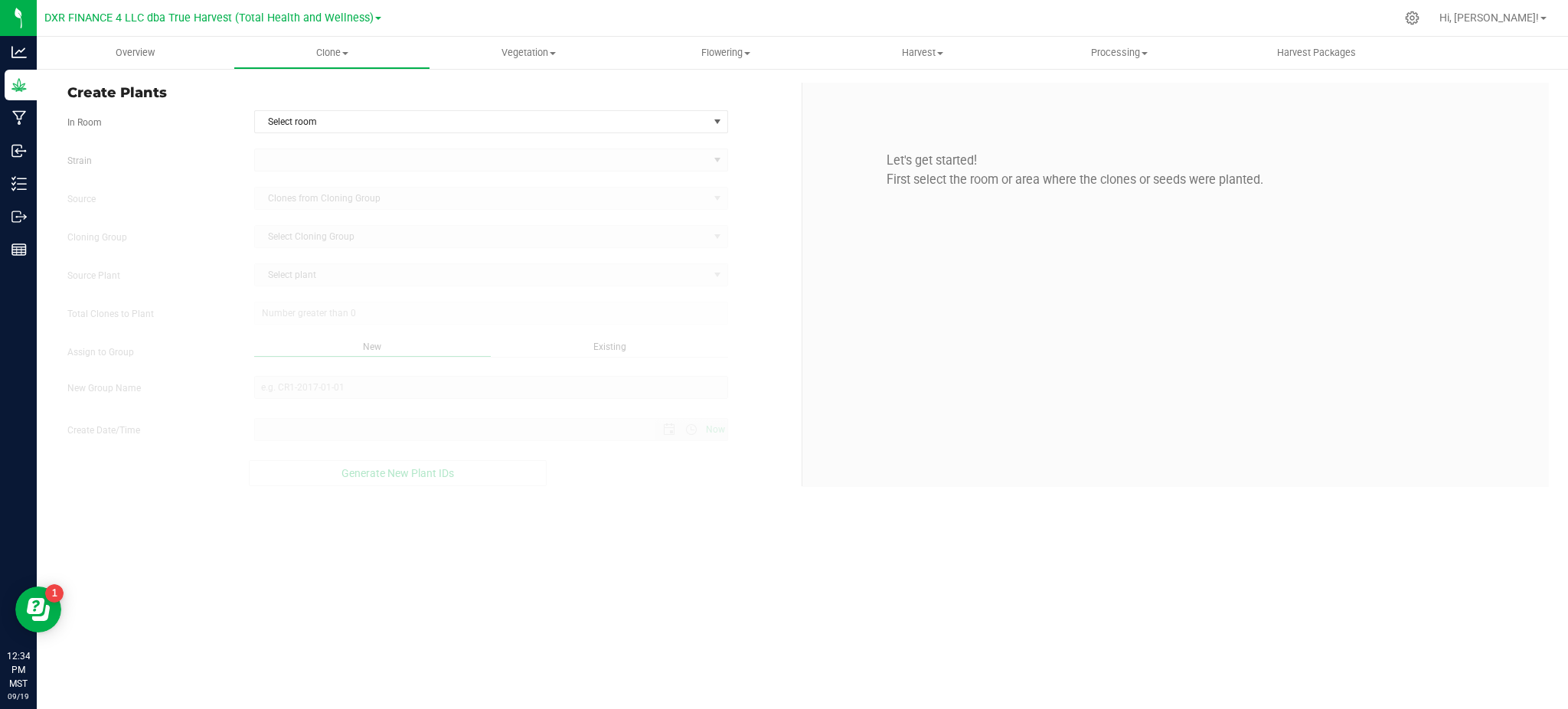
type input "[DATE] 12:34 PM"
drag, startPoint x: 665, startPoint y: 594, endPoint x: 671, endPoint y: 588, distance: 8.5
click at [666, 594] on div "Overview Clone Create plants Cloning groups Cloning plants Apply to plants Vege…" at bounding box center [802, 372] width 1531 height 672
click at [384, 132] on span "Select room" at bounding box center [490, 122] width 474 height 23
click at [385, 129] on span "Select room" at bounding box center [481, 122] width 454 height 21
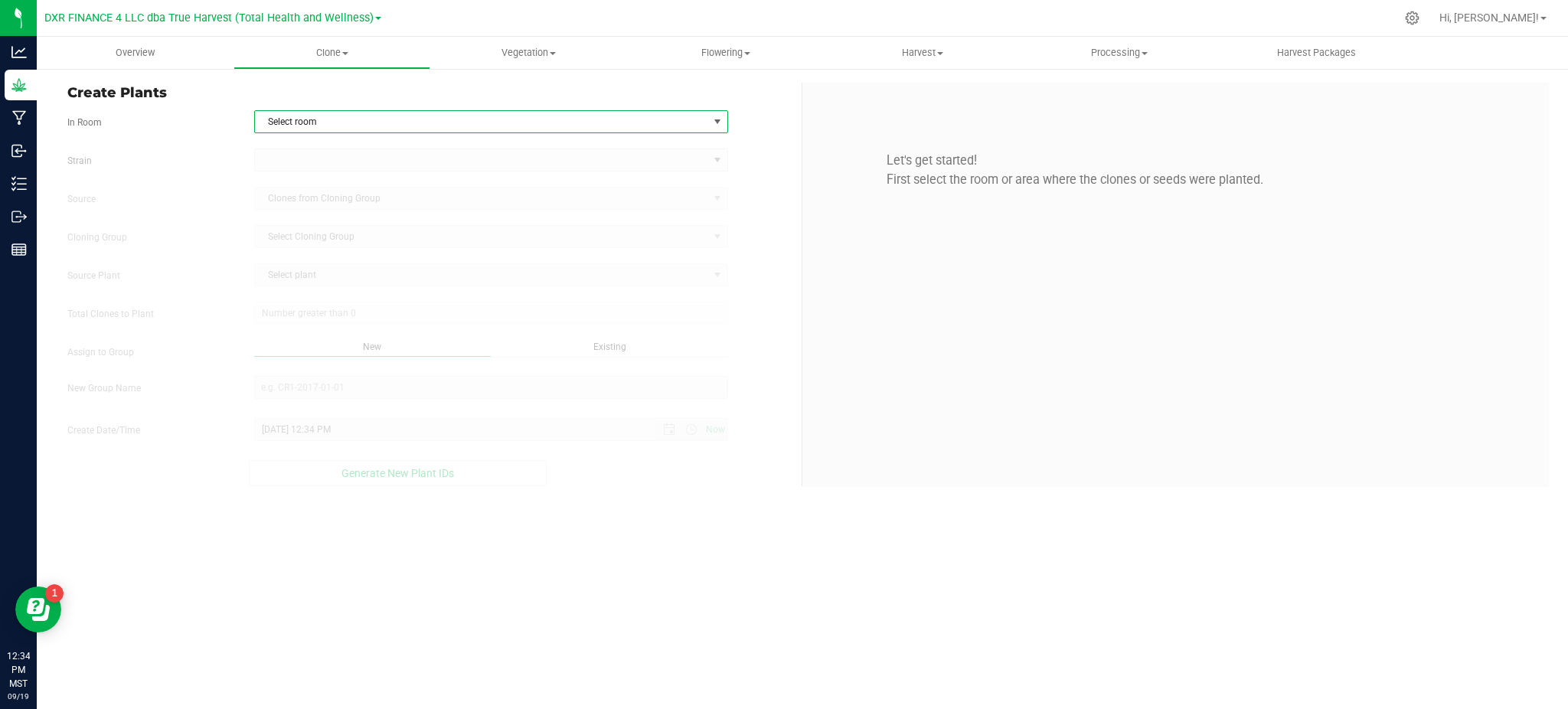
click at [375, 128] on span "Select room" at bounding box center [481, 122] width 454 height 21
drag, startPoint x: 337, startPoint y: 168, endPoint x: 235, endPoint y: 162, distance: 102.2
click at [336, 168] on li "Clone Room 105" at bounding box center [490, 171] width 473 height 23
drag, startPoint x: 231, startPoint y: 162, endPoint x: 272, endPoint y: 155, distance: 41.6
click at [235, 161] on label "Strain" at bounding box center [150, 160] width 187 height 14
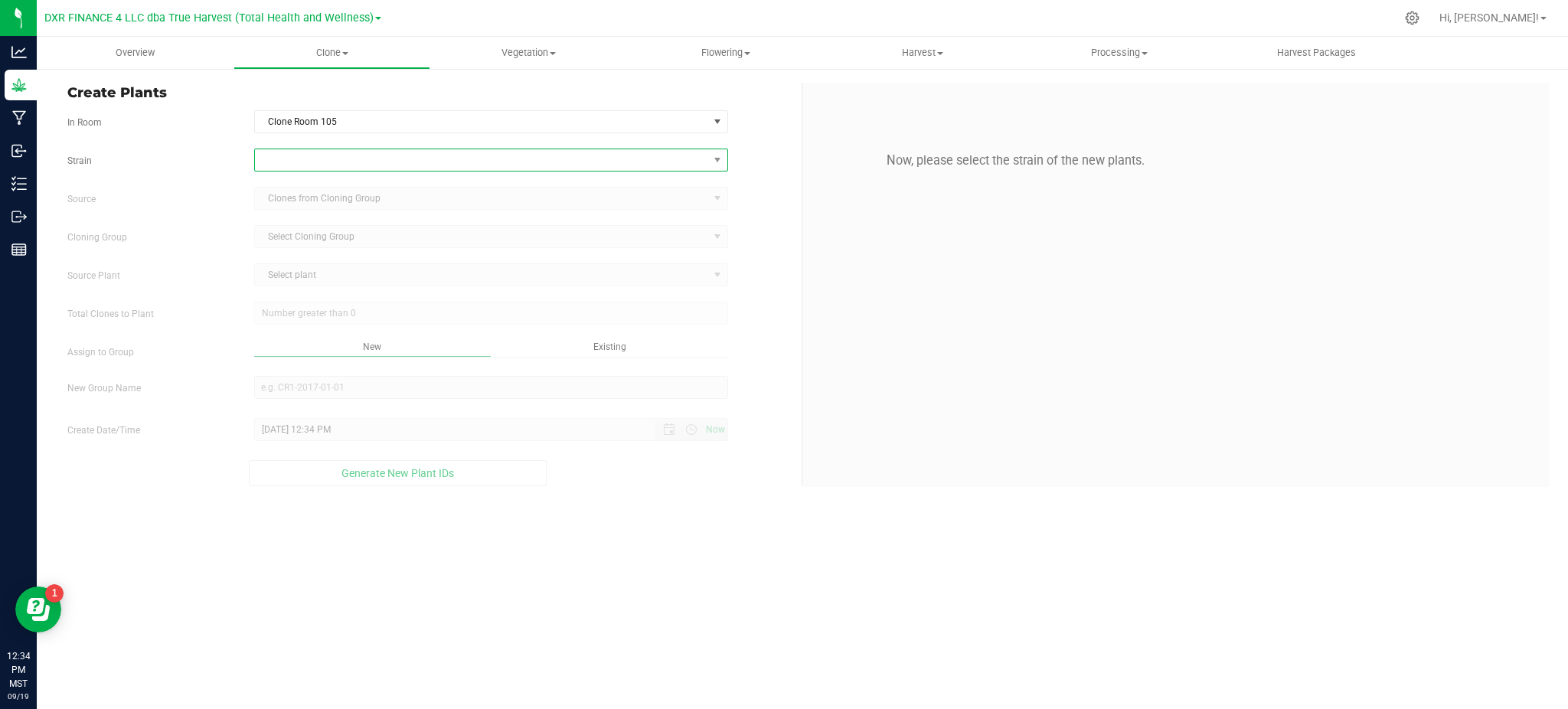
click at [279, 154] on span at bounding box center [481, 160] width 454 height 21
type input "cherry ga"
click at [290, 224] on li "[PERSON_NAME]" at bounding box center [490, 224] width 473 height 21
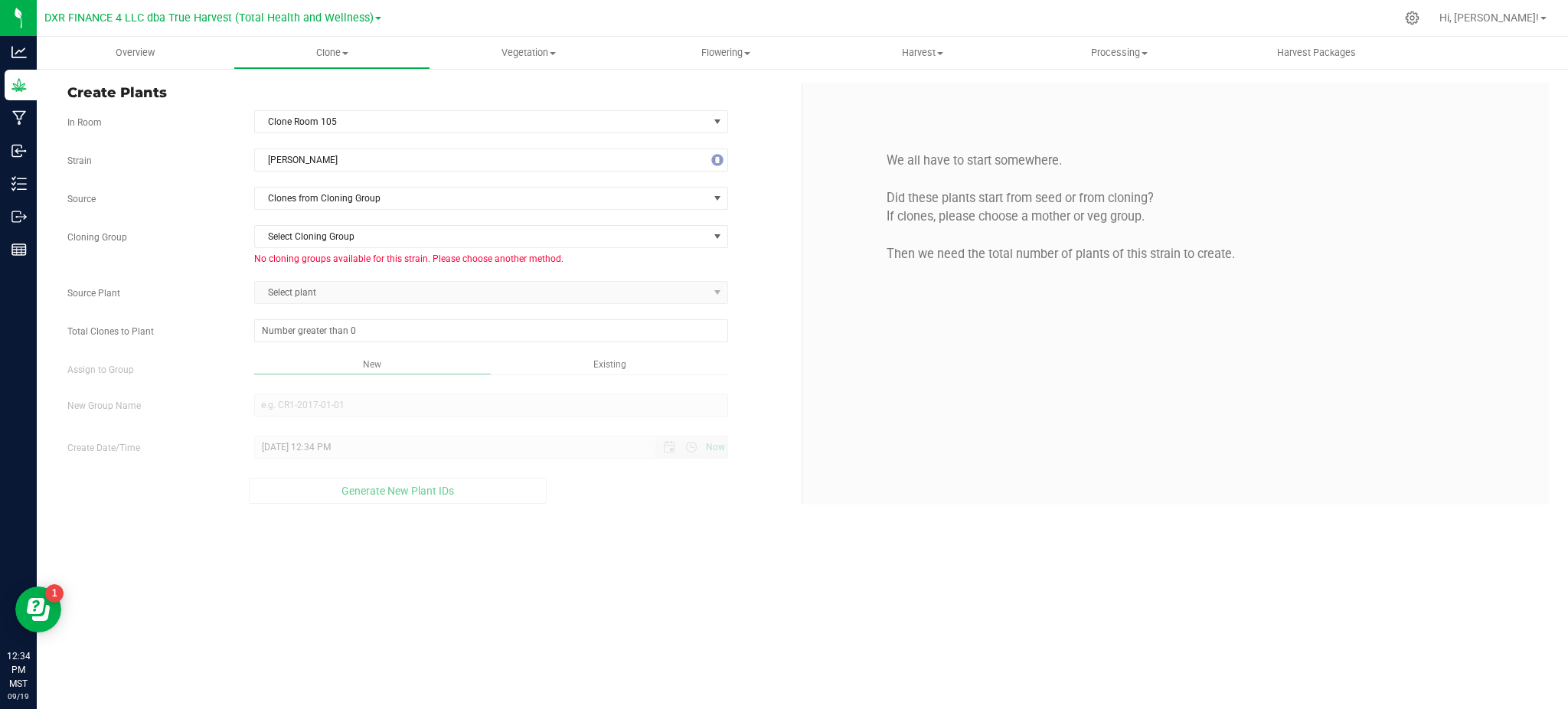
drag, startPoint x: 227, startPoint y: 224, endPoint x: 313, endPoint y: 202, distance: 88.8
click at [229, 224] on div "Strain Cherry [PERSON_NAME] Source Clones from Cloning Group Cloning Group Sele…" at bounding box center [428, 326] width 723 height 355
click at [313, 201] on span "Clones from Cloning Group" at bounding box center [481, 198] width 454 height 21
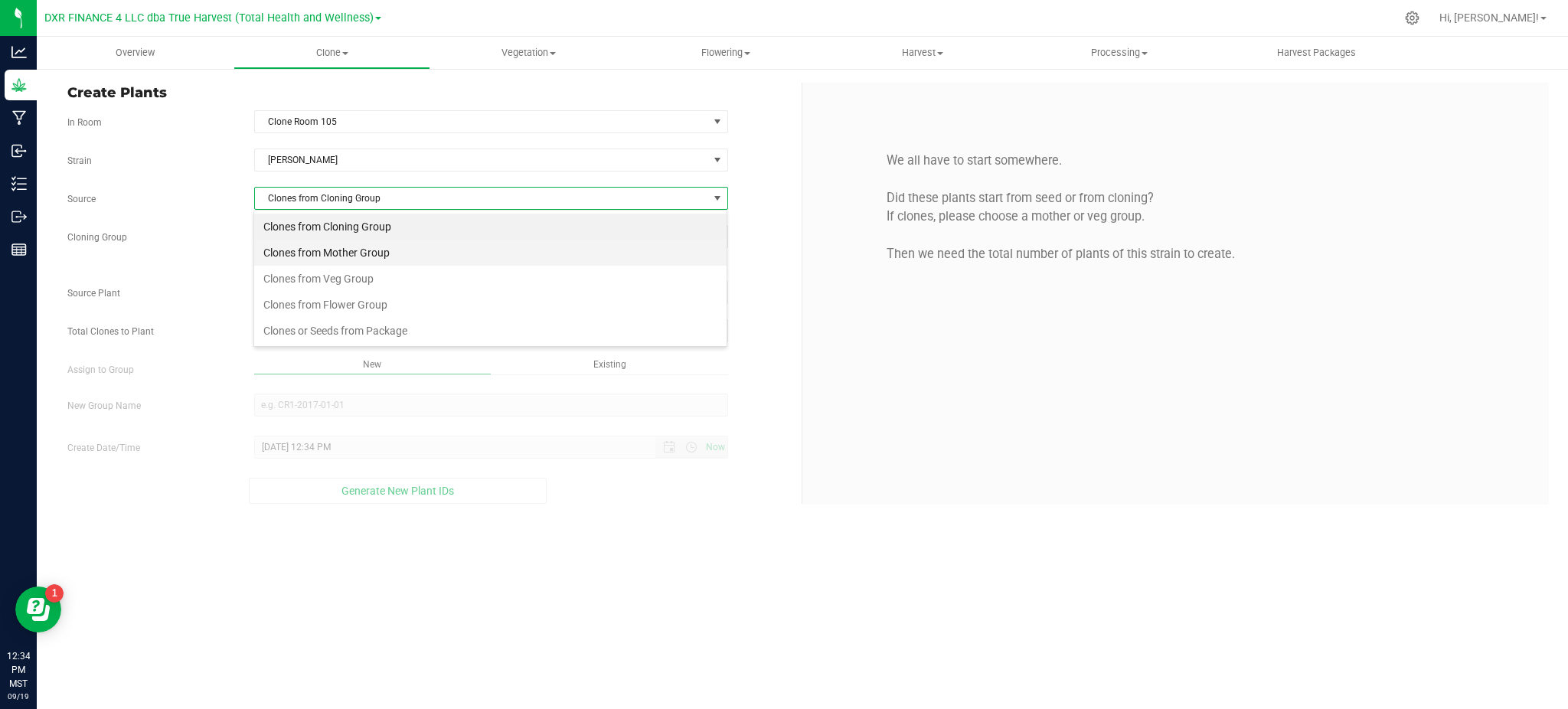
scroll to position [23, 473]
click at [383, 254] on li "Clones from Mother Group" at bounding box center [490, 252] width 473 height 26
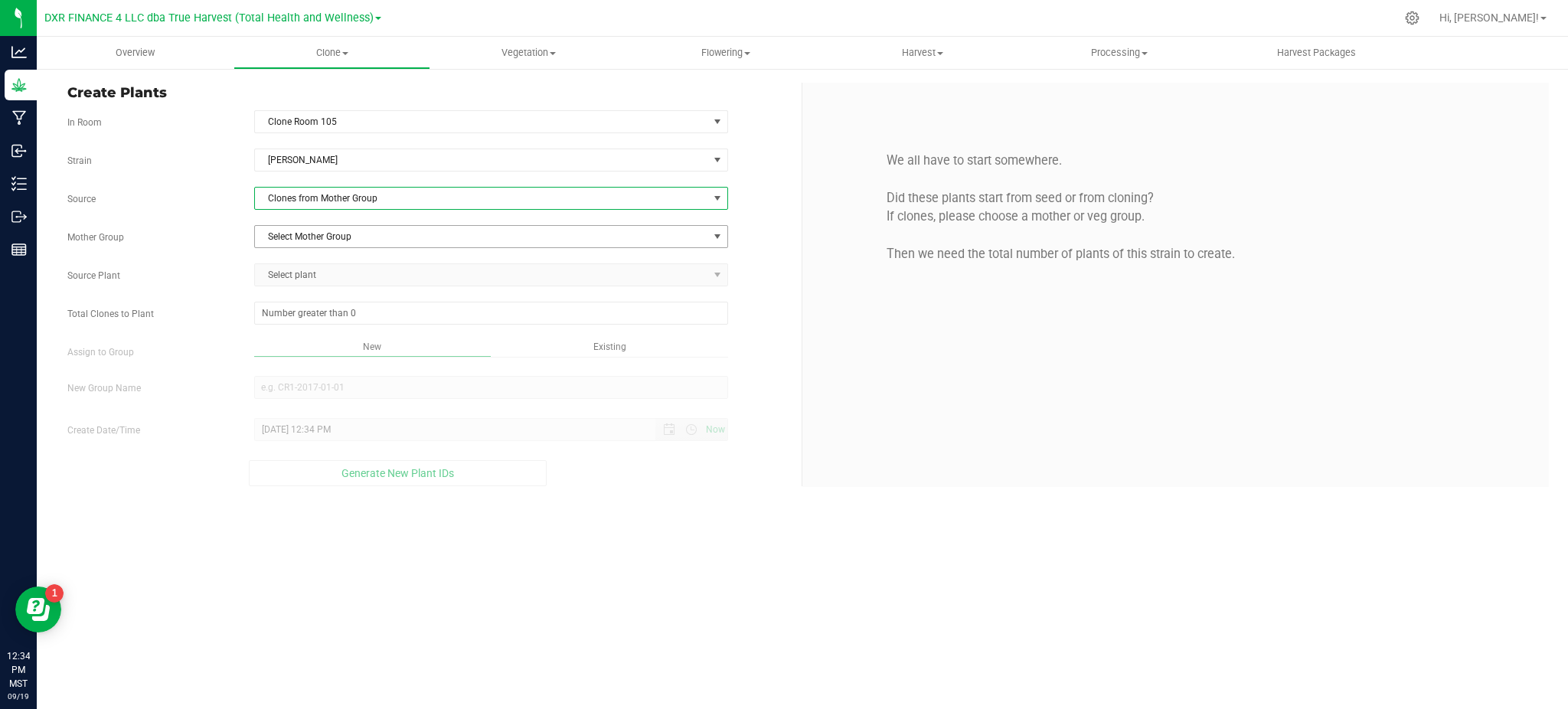
click at [351, 246] on span "Select Mother Group" at bounding box center [481, 236] width 454 height 21
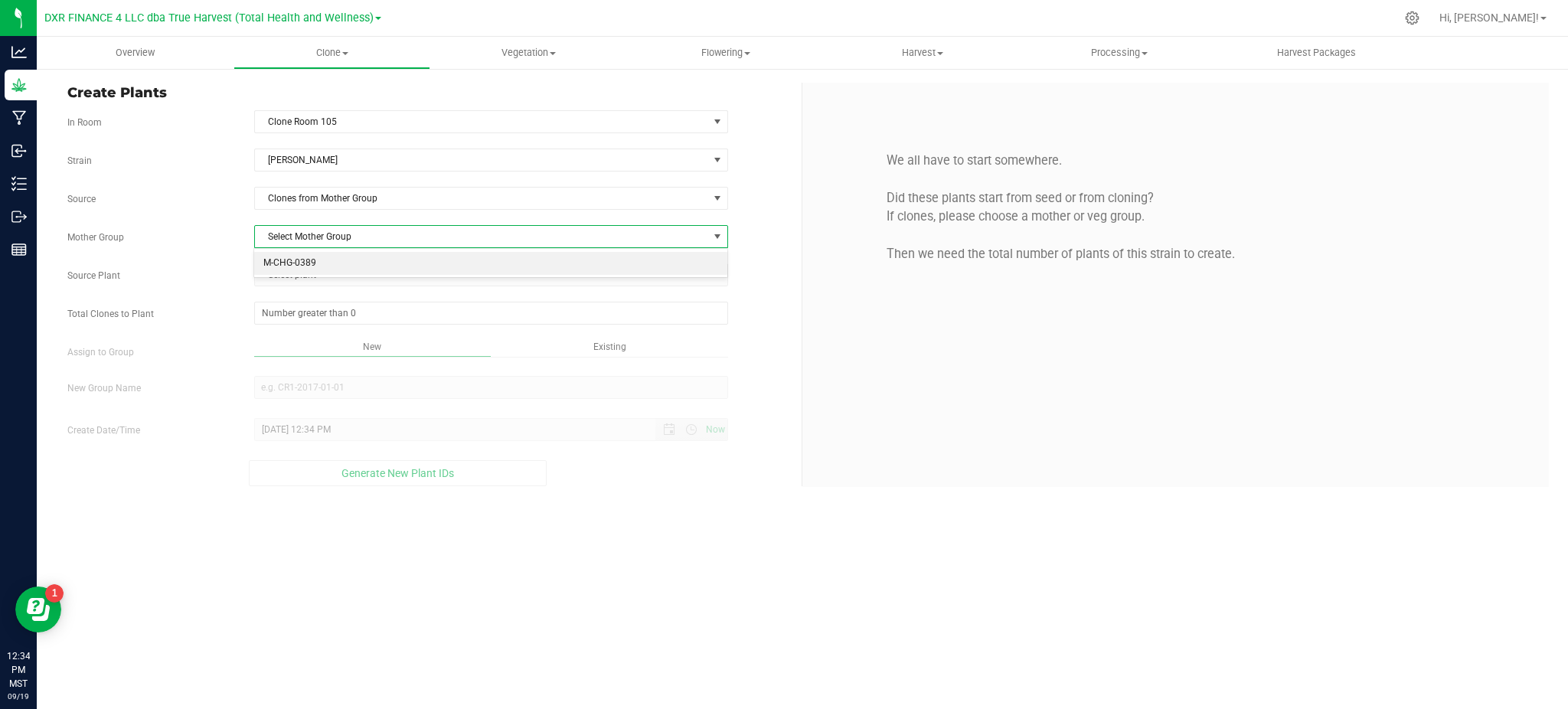
click at [359, 261] on li "M-CHG-0389" at bounding box center [490, 263] width 473 height 23
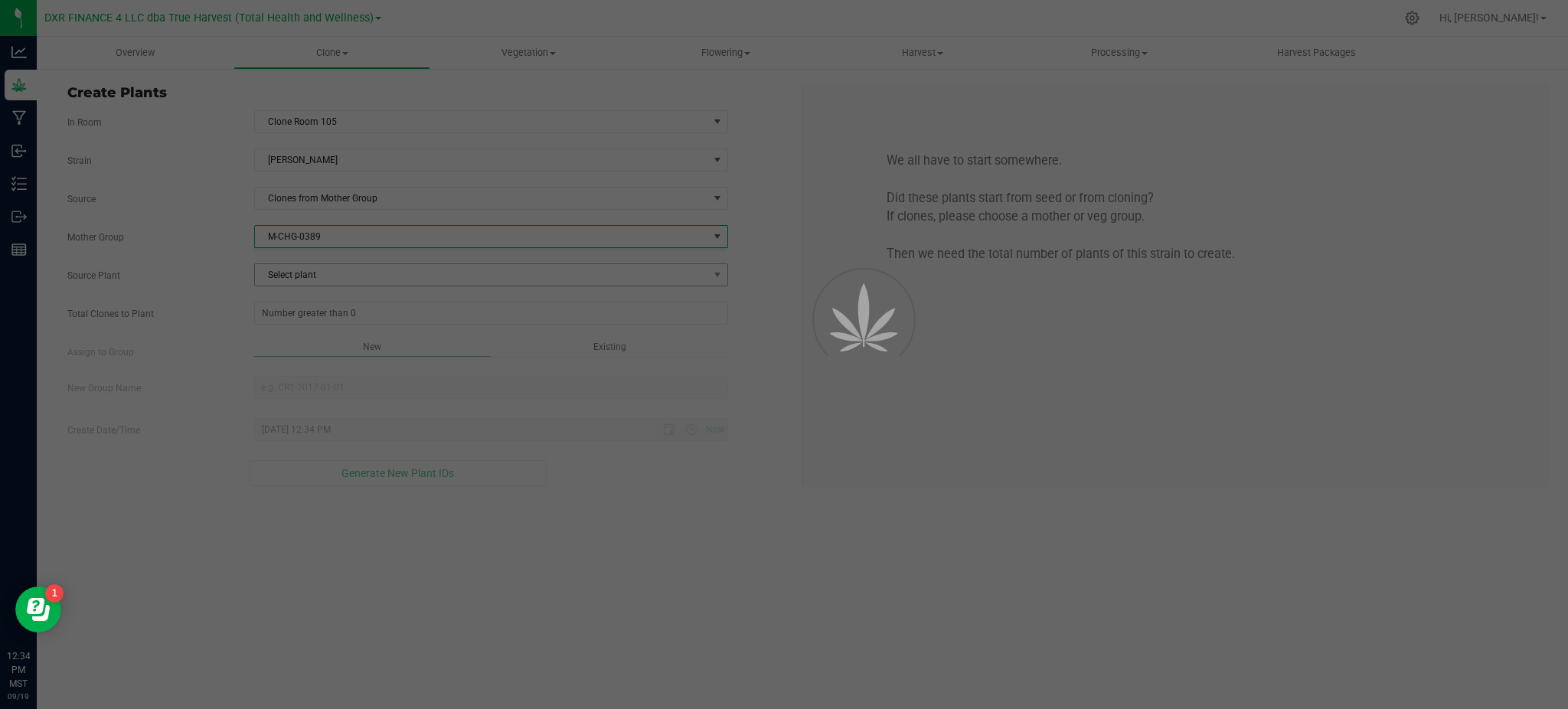
drag, startPoint x: 226, startPoint y: 256, endPoint x: 306, endPoint y: 264, distance: 80.4
click at [253, 260] on div "Strain Cherry [PERSON_NAME] Source Clones from Mother Group Mother Group M-CHG-…" at bounding box center [428, 317] width 723 height 338
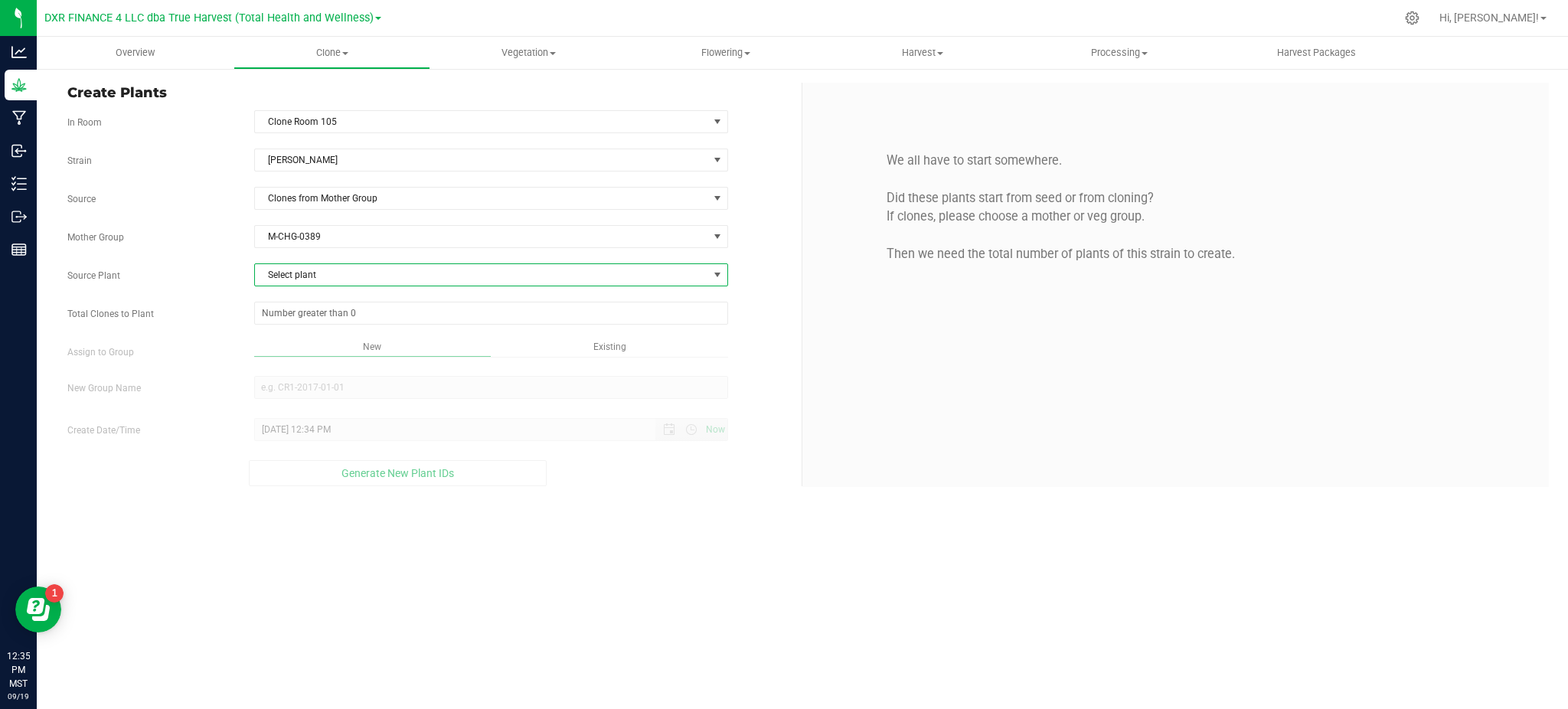
click at [328, 269] on span "Select plant" at bounding box center [481, 275] width 454 height 21
click at [406, 359] on li "AZTRHCL-STR25100000402" at bounding box center [490, 362] width 473 height 23
drag, startPoint x: 214, startPoint y: 321, endPoint x: 250, endPoint y: 313, distance: 36.9
click at [220, 320] on div "Total Clones to Plant" at bounding box center [428, 314] width 746 height 23
click at [265, 307] on span at bounding box center [490, 314] width 474 height 23
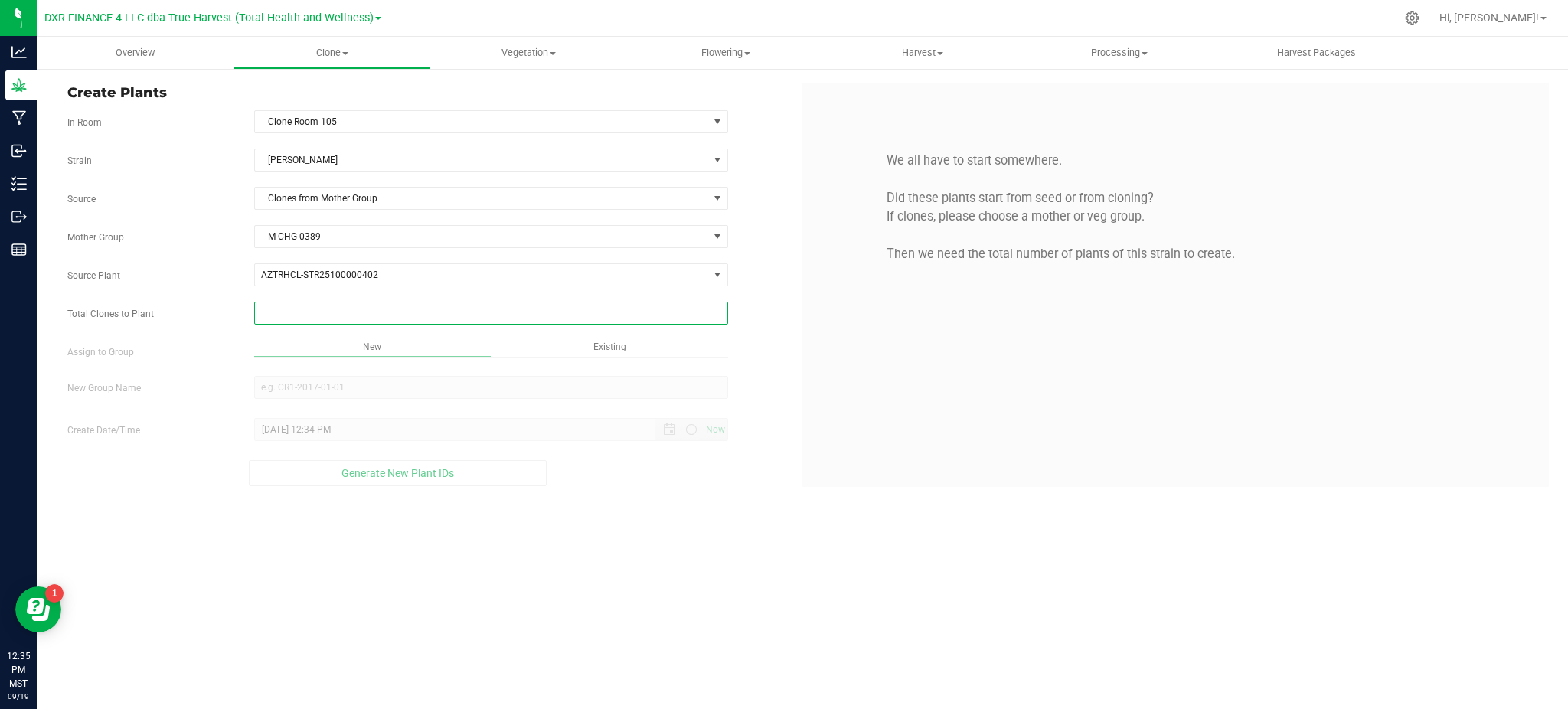
type input "5"
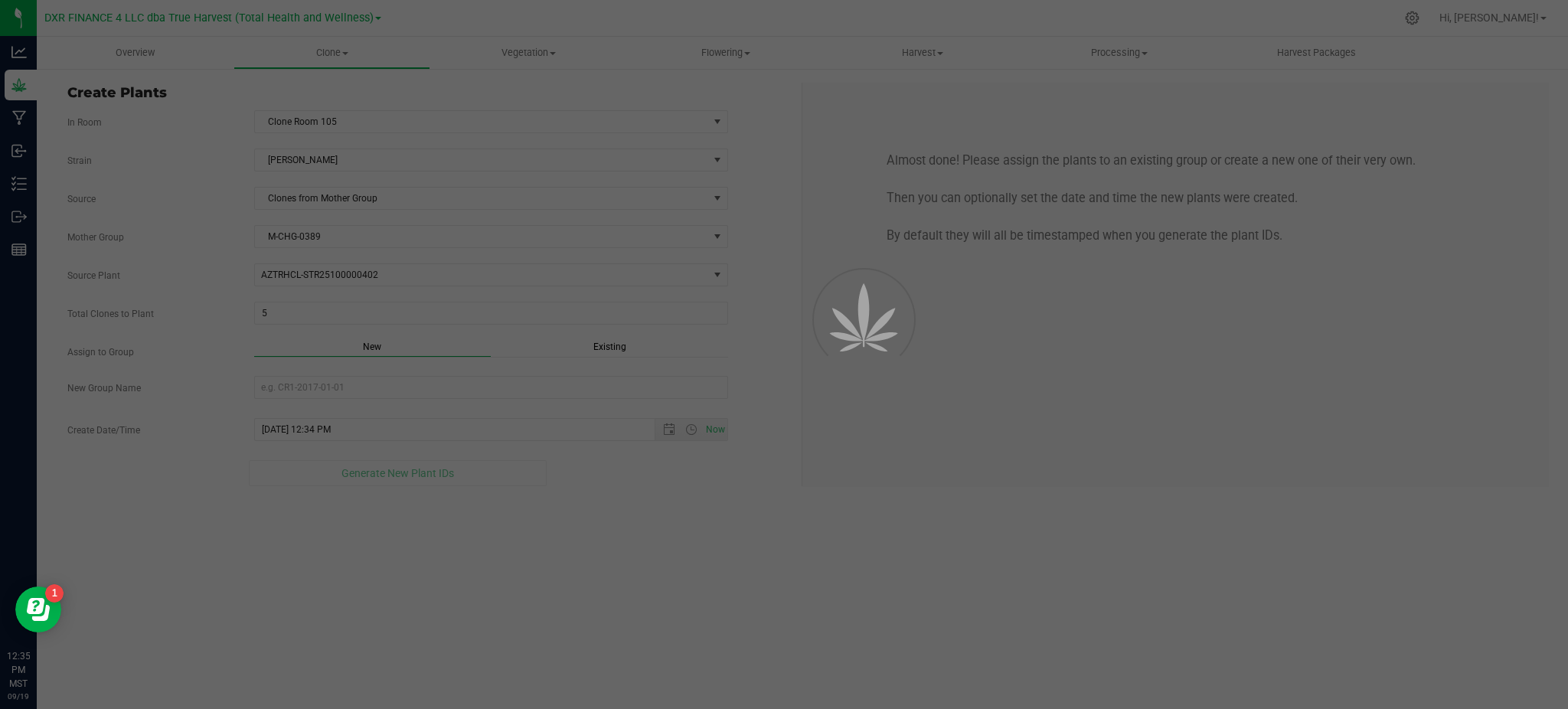
click at [676, 594] on div "Overview Clone Create plants Cloning groups Cloning plants Apply to plants Vege…" at bounding box center [802, 372] width 1531 height 672
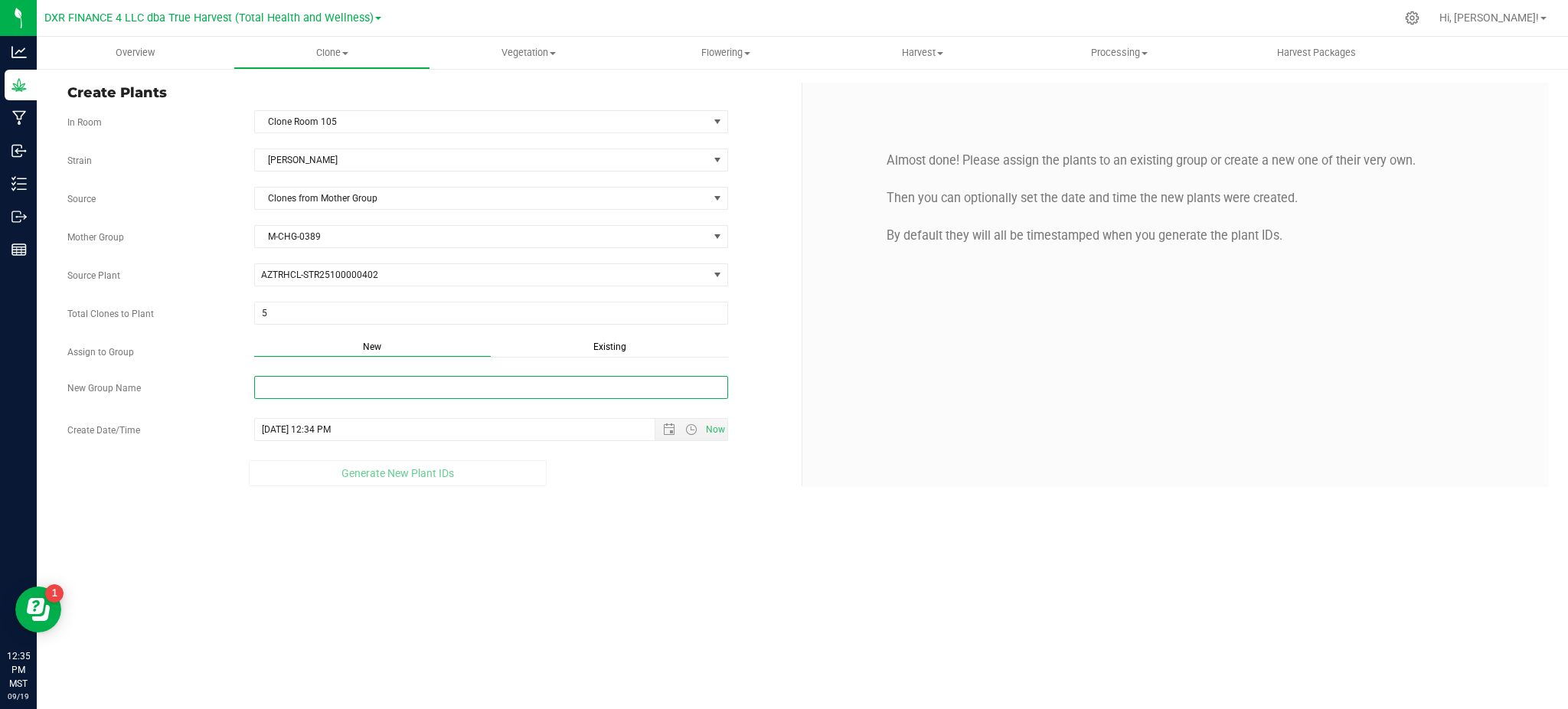
click at [556, 389] on input "New Group Name" at bounding box center [490, 388] width 474 height 23
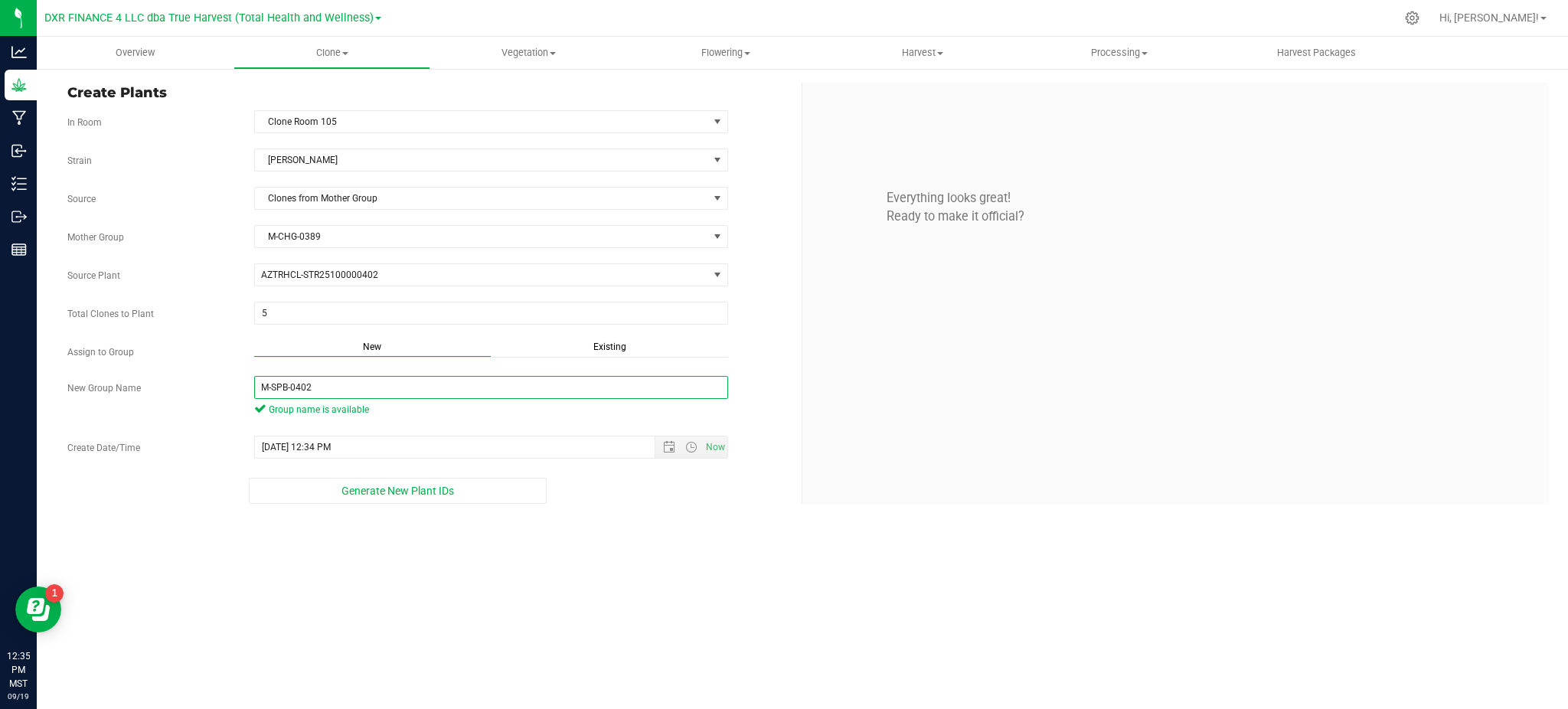
type input "M-SPB-0402"
click at [604, 580] on div "Overview Clone Create plants Cloning groups Cloning plants Apply to plants Vege…" at bounding box center [802, 372] width 1531 height 672
click at [620, 488] on div "Generate New Plant IDs" at bounding box center [398, 490] width 661 height 26
click at [630, 499] on div "Generate New Plant IDs" at bounding box center [398, 490] width 661 height 26
click at [392, 473] on div "Strain Cherry [PERSON_NAME] Source Clones from Mother Group Mother Group M-CHG-…" at bounding box center [428, 326] width 723 height 355
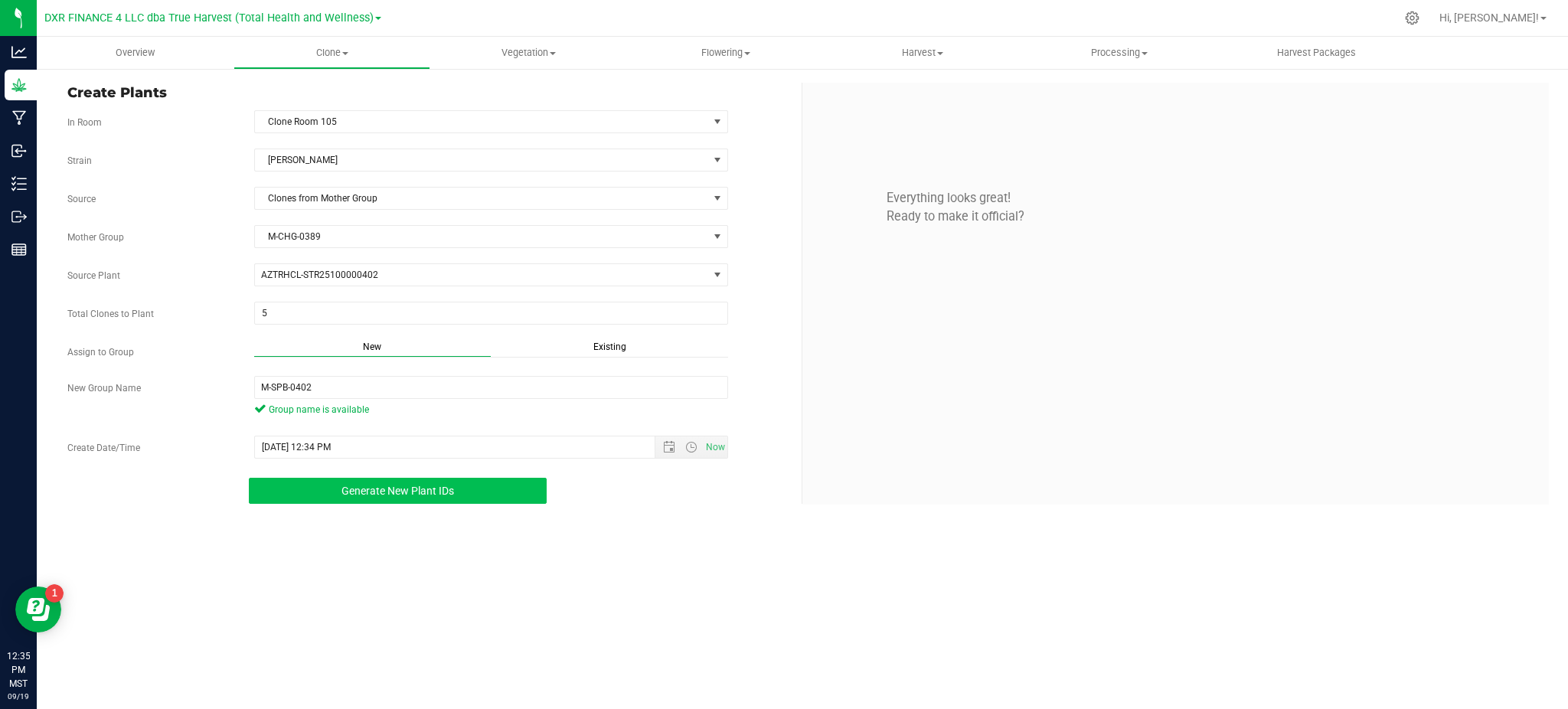
click at [388, 484] on span "Generate New Plant IDs" at bounding box center [398, 490] width 113 height 13
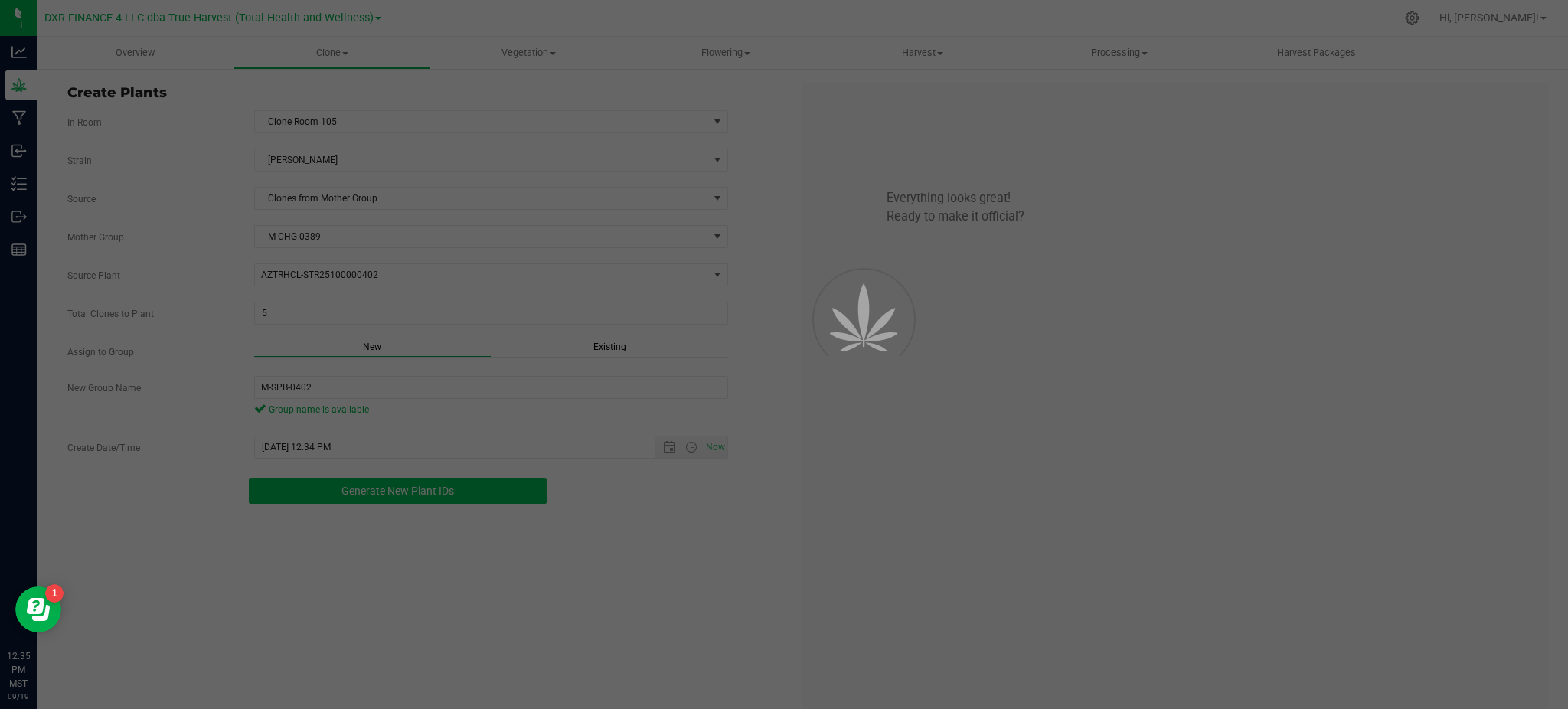
scroll to position [45, 0]
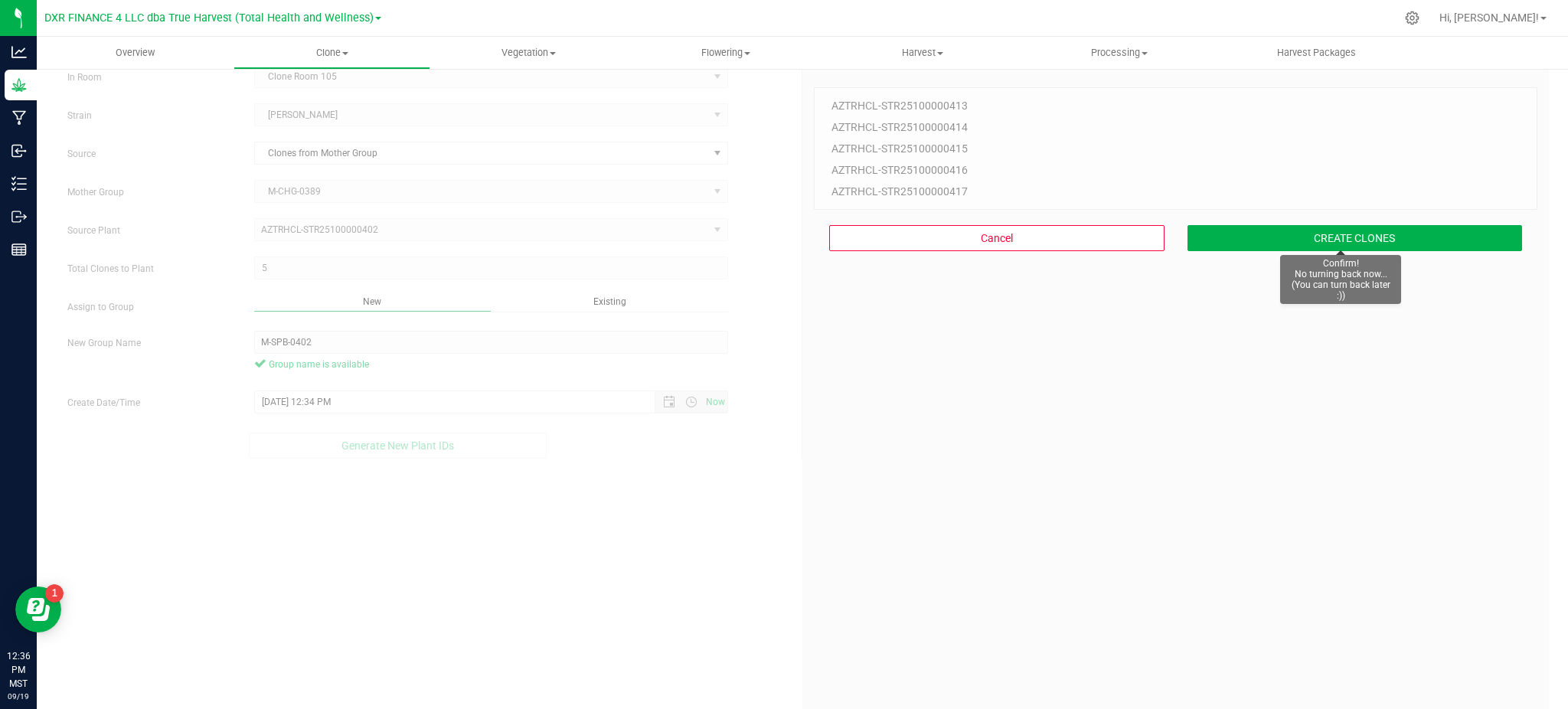
drag, startPoint x: 1165, startPoint y: 418, endPoint x: 1202, endPoint y: 361, distance: 68.0
click at [1169, 409] on div "5 Plant IDs to Generate AZTRHCL-STR25100000413 AZTRHCL-STR25100000414 AZTRHCL-S…" at bounding box center [1175, 413] width 724 height 709
click at [1263, 239] on button "CREATE CLONES" at bounding box center [1356, 237] width 336 height 26
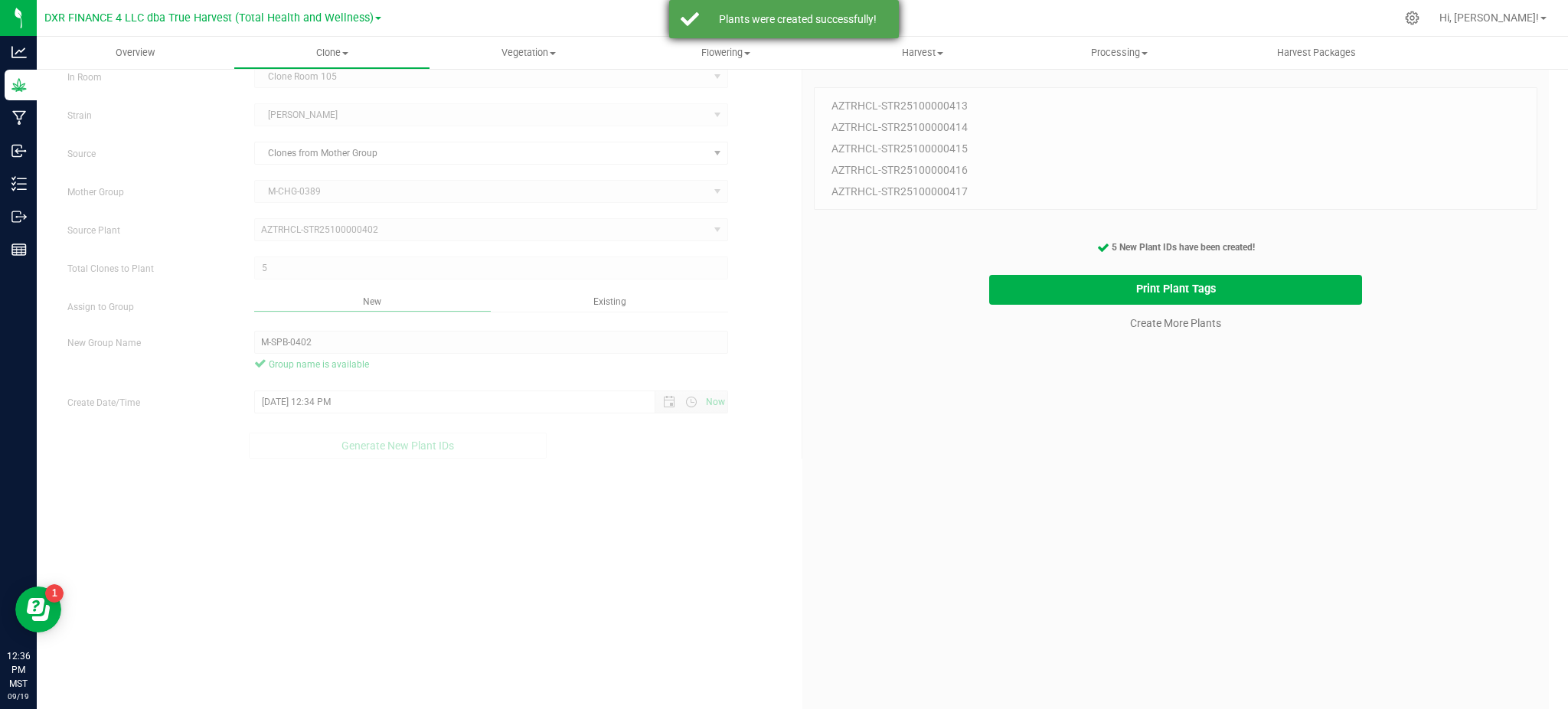
click at [773, 21] on div "Plants were created successfully!" at bounding box center [797, 19] width 179 height 15
click at [965, 334] on div "5 Plant IDs to Generate AZTRHCL-STR25100000413 AZTRHCL-STR25100000414 AZTRHCL-S…" at bounding box center [1175, 413] width 724 height 709
drag, startPoint x: 1204, startPoint y: 493, endPoint x: 1243, endPoint y: 383, distance: 116.7
click at [1208, 487] on div "5 Plant IDs to Generate AZTRHCL-STR25100000413 AZTRHCL-STR25100000414 AZTRHCL-S…" at bounding box center [1175, 413] width 724 height 709
click at [1179, 319] on link "Create More Plants" at bounding box center [1175, 323] width 91 height 15
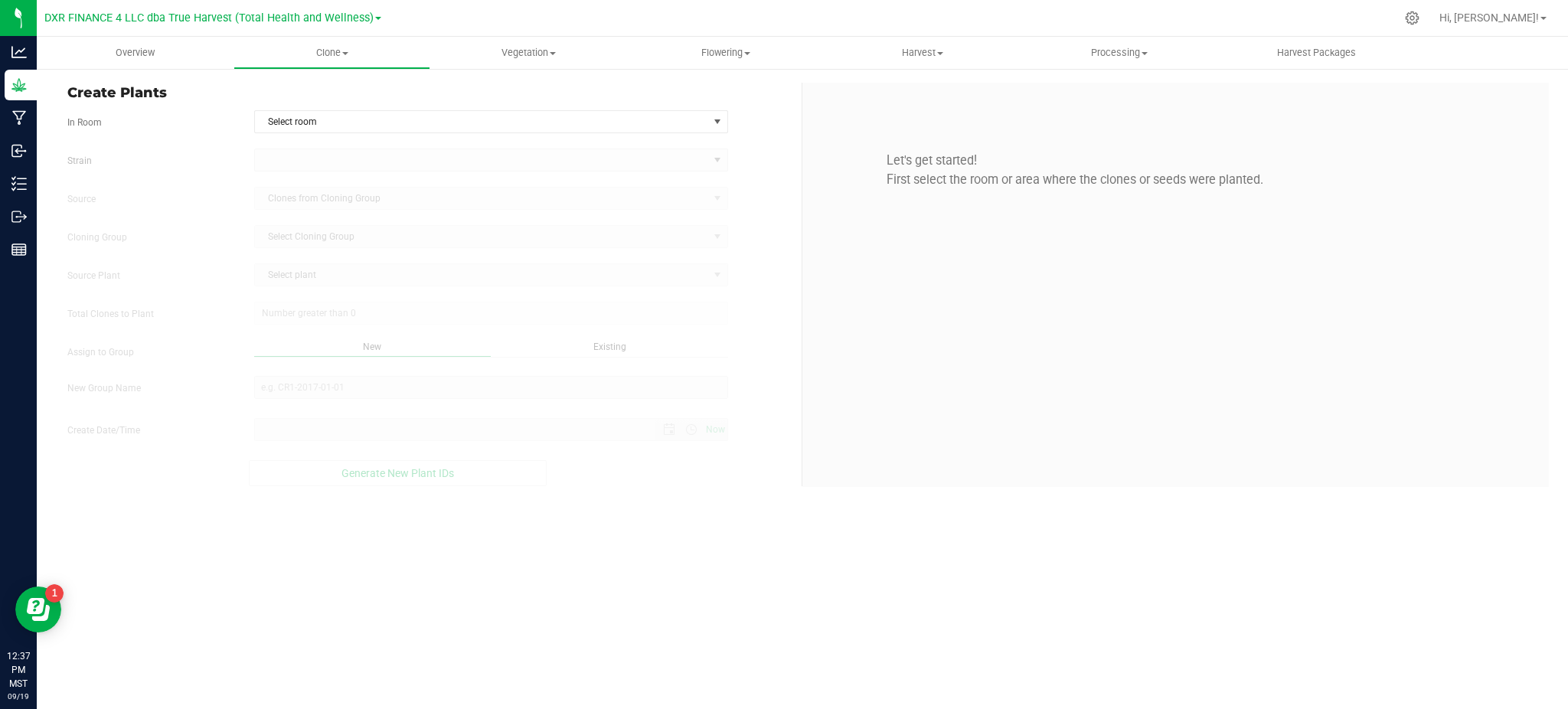
type input "[DATE] 12:37 PM"
click at [807, 195] on div "Let's get started! First select the room or area where the clones or seeds were…" at bounding box center [1175, 285] width 747 height 404
click at [642, 124] on span "Select room" at bounding box center [481, 122] width 454 height 21
drag, startPoint x: 410, startPoint y: 165, endPoint x: 217, endPoint y: 146, distance: 193.9
click at [409, 165] on li "Clone Room 105" at bounding box center [490, 171] width 473 height 23
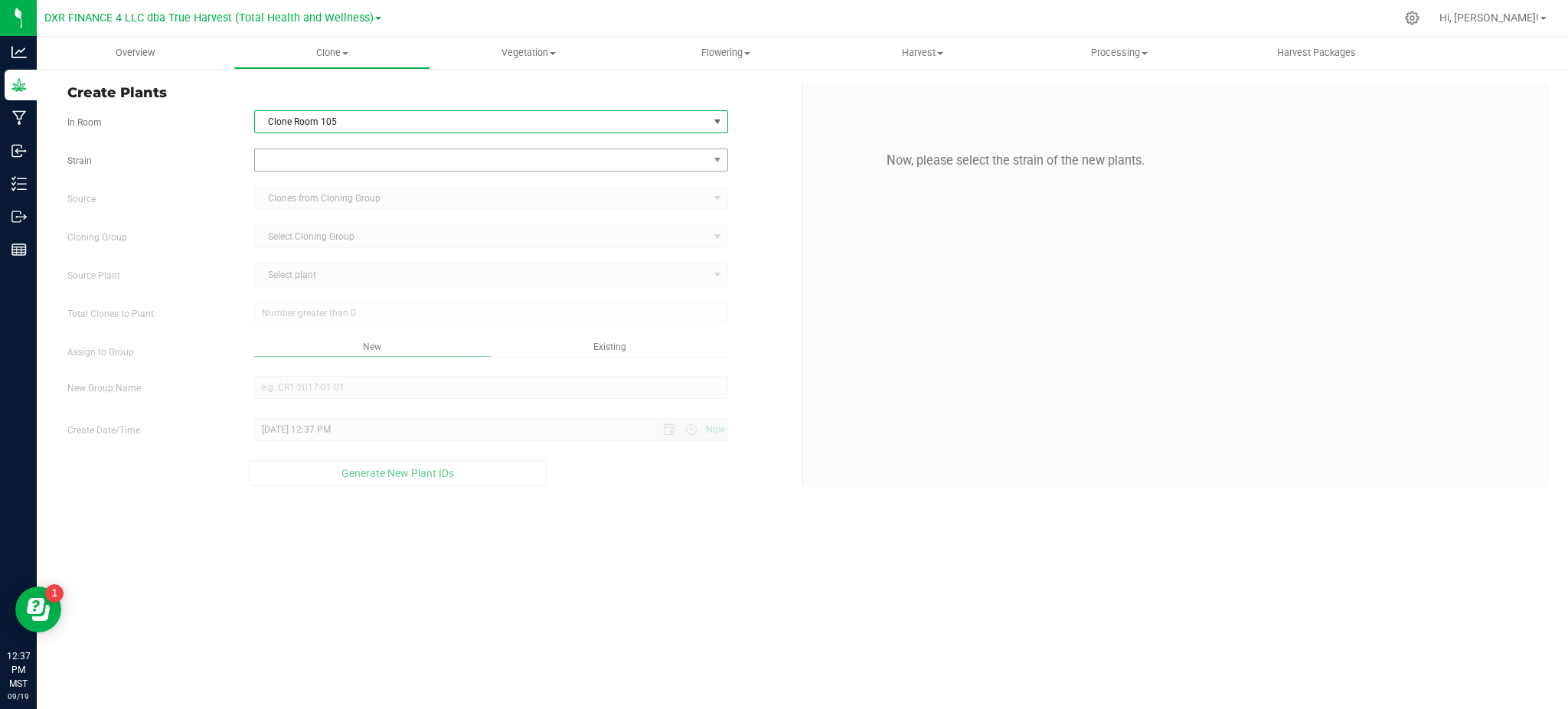
drag, startPoint x: 179, startPoint y: 146, endPoint x: 325, endPoint y: 150, distance: 146.1
click at [180, 146] on form "In Room Clone Room 105 Select room Clone Room 104 Clone Room 105 Clone Tent 101…" at bounding box center [428, 298] width 723 height 376
click at [358, 152] on span at bounding box center [481, 160] width 454 height 21
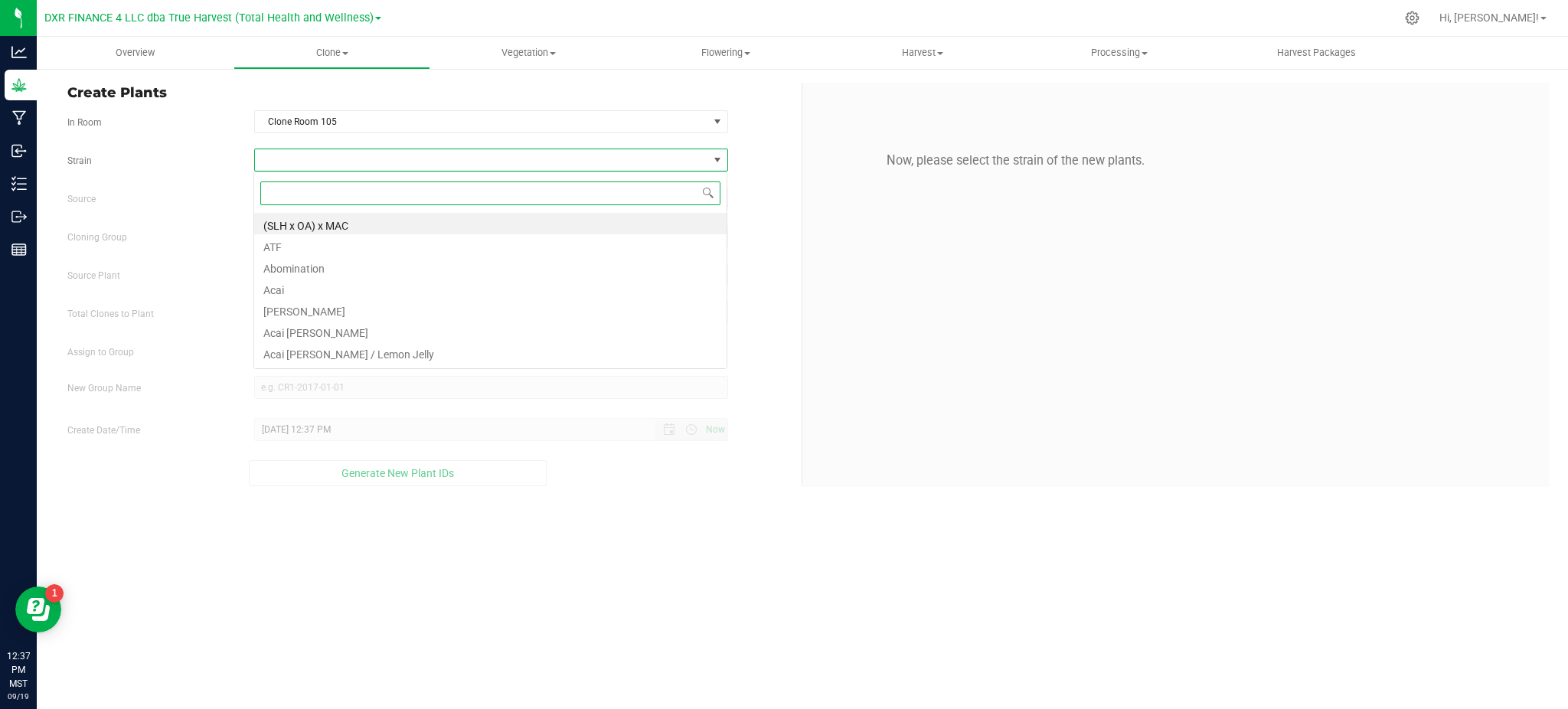
scroll to position [23, 473]
type input "o"
type input "strawberry"
drag, startPoint x: 363, startPoint y: 354, endPoint x: 260, endPoint y: 302, distance: 115.4
click at [363, 354] on li "Strawberry Zkillato BX1" at bounding box center [490, 352] width 473 height 21
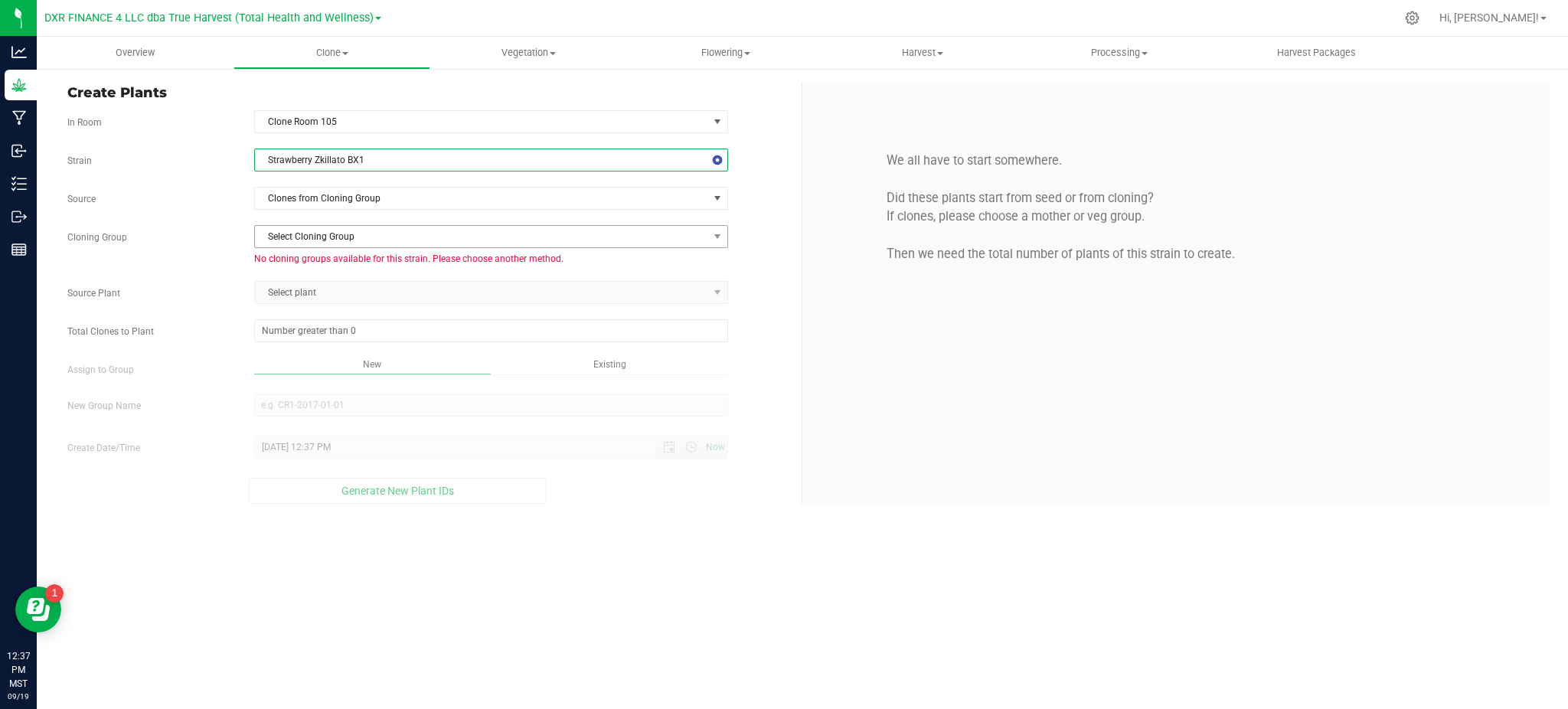
click at [240, 246] on div "Cloning Group Select Cloning Group Select Cloning Group No cloning groups avail…" at bounding box center [428, 245] width 746 height 41
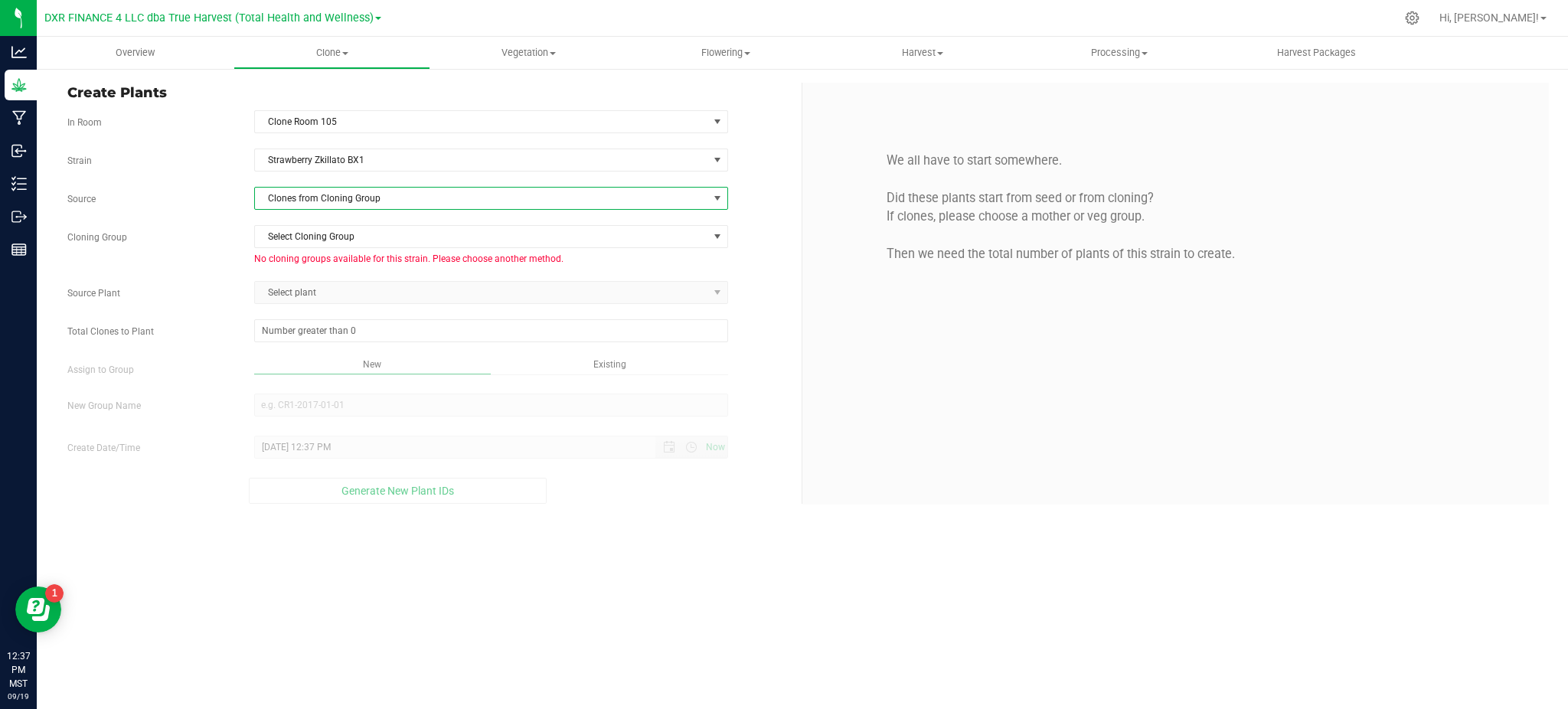
click at [356, 205] on span "Clones from Cloning Group" at bounding box center [481, 198] width 454 height 21
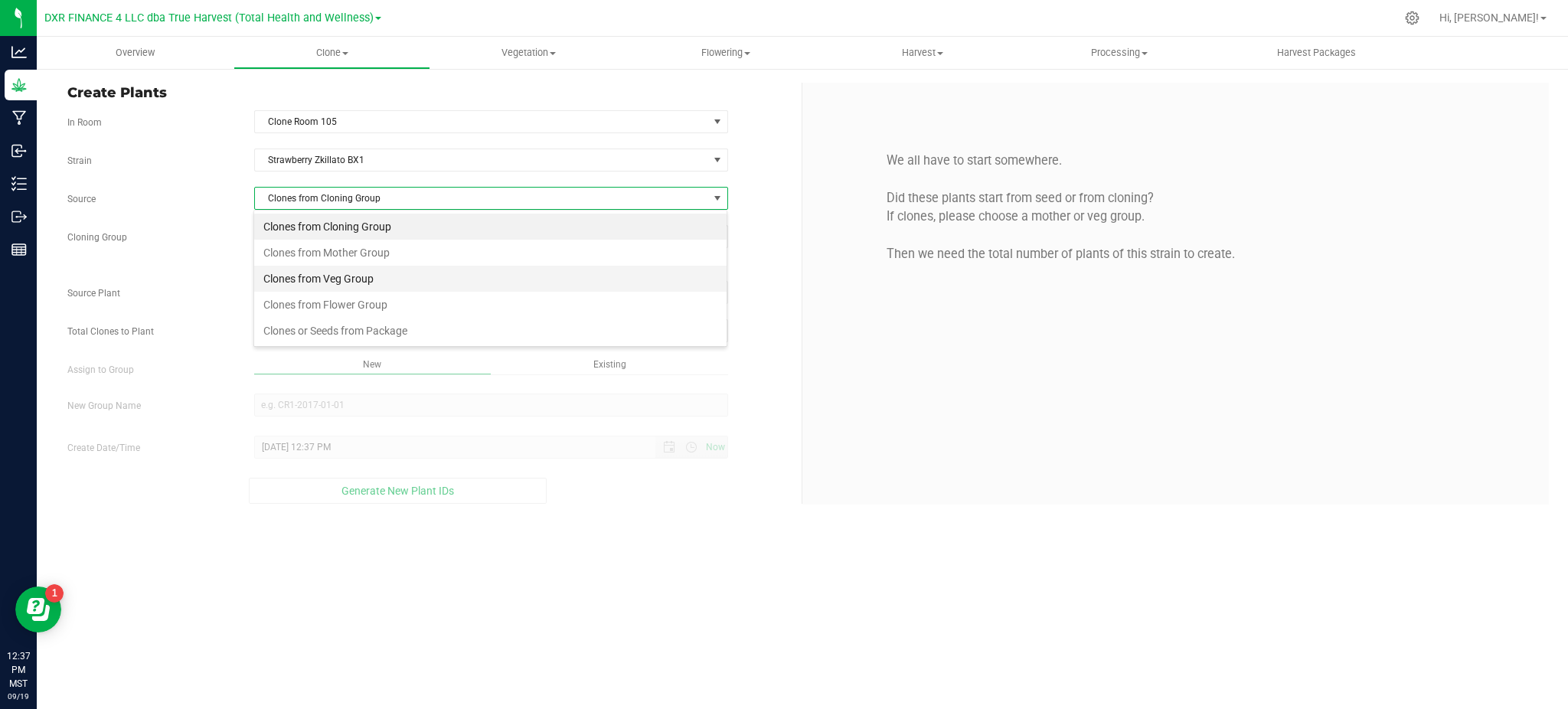
scroll to position [23, 473]
click at [364, 253] on li "Clones from Mother Group" at bounding box center [490, 252] width 473 height 26
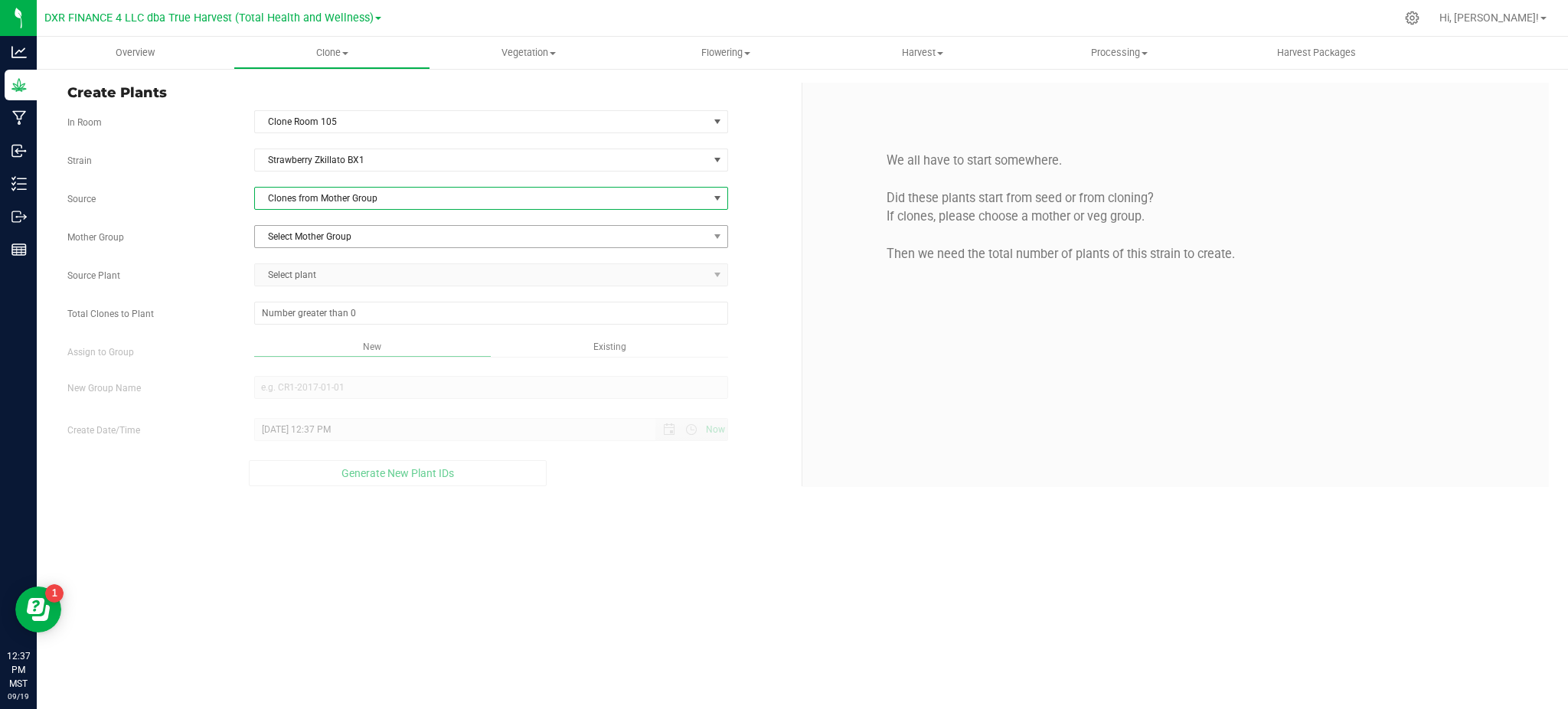
click at [328, 246] on span "Select Mother Group" at bounding box center [481, 236] width 454 height 21
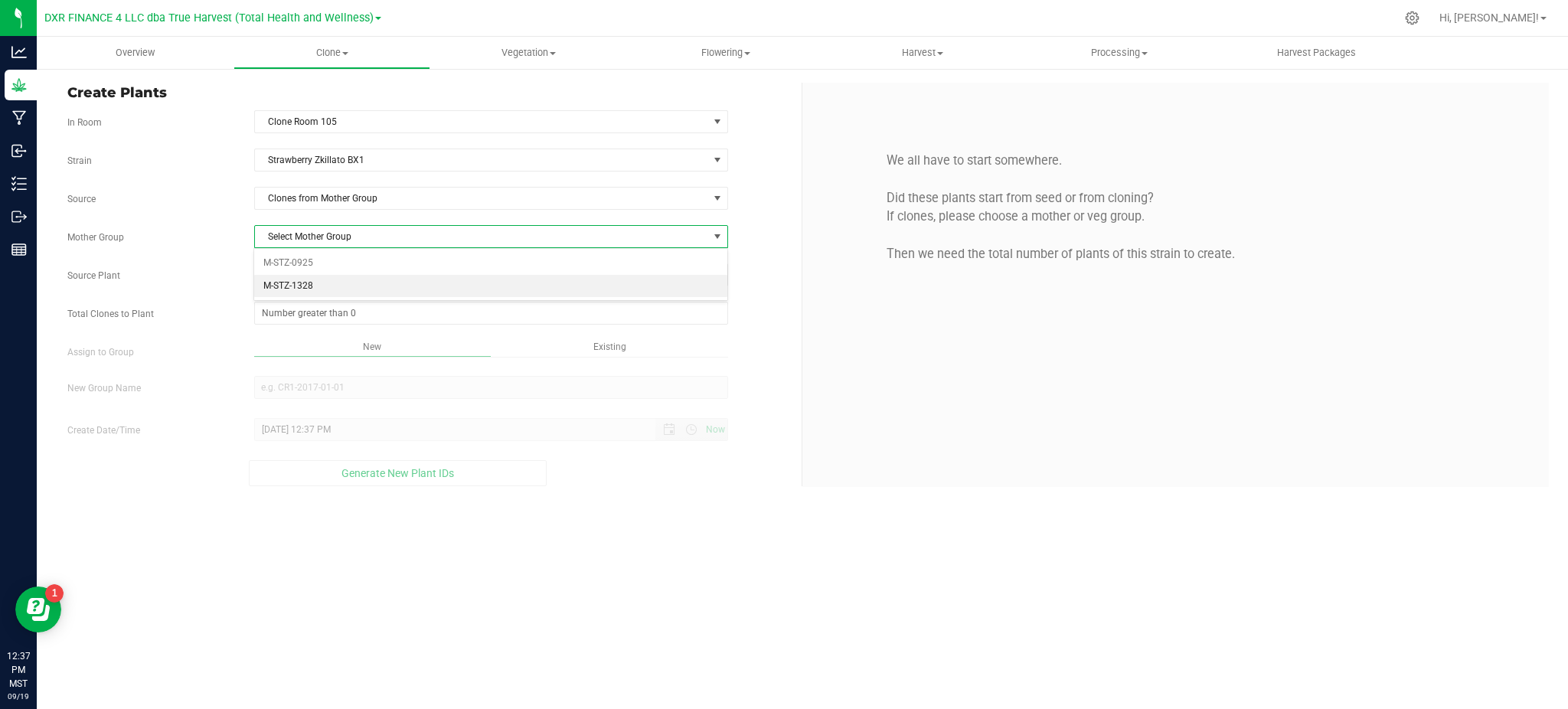
click at [288, 283] on li "M-STZ-1328" at bounding box center [490, 286] width 473 height 23
drag, startPoint x: 223, startPoint y: 270, endPoint x: 290, endPoint y: 280, distance: 67.7
click at [230, 268] on label "Source Plant" at bounding box center [150, 275] width 187 height 14
click at [290, 280] on span "Select plant" at bounding box center [481, 275] width 454 height 21
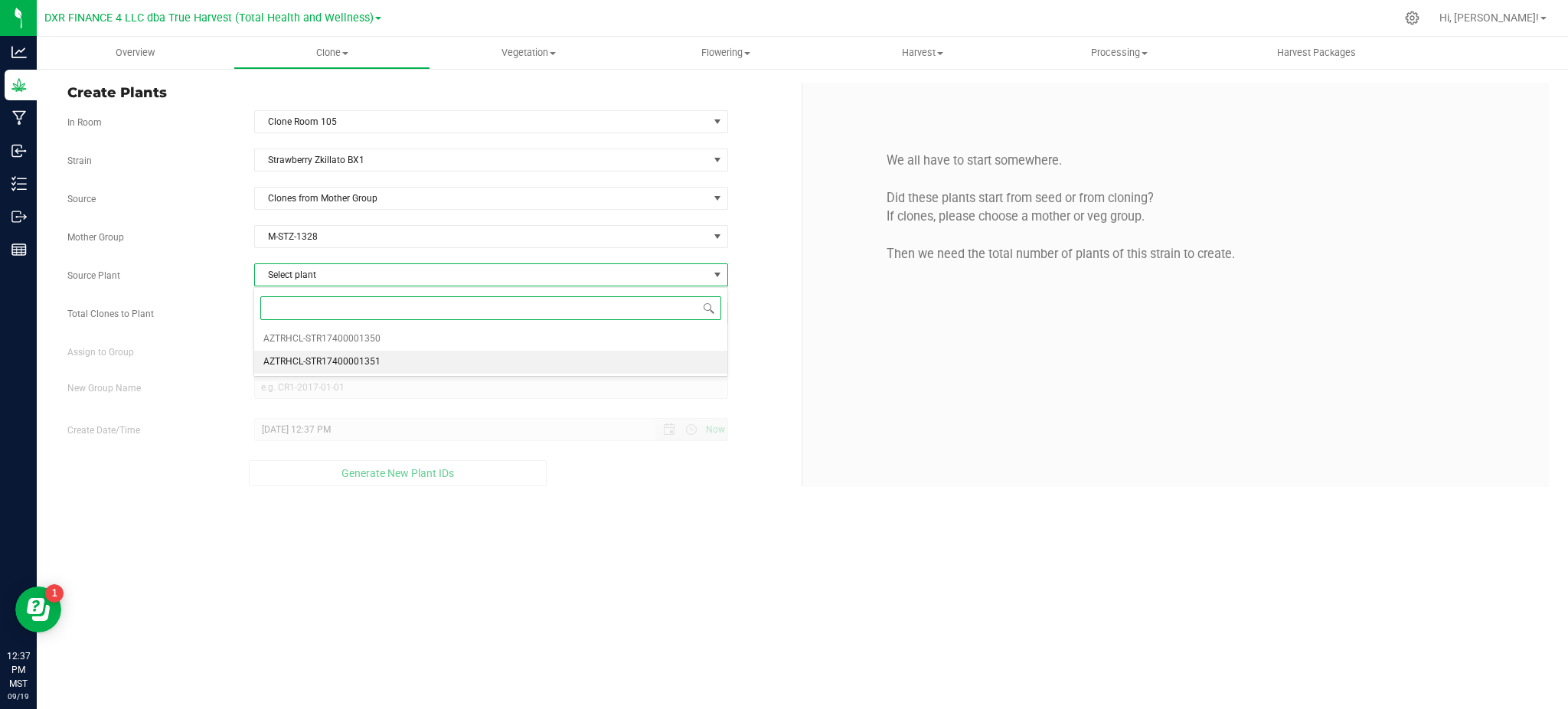
drag, startPoint x: 331, startPoint y: 364, endPoint x: 203, endPoint y: 331, distance: 132.2
click at [326, 364] on span "AZTRHCL-STR17400001351" at bounding box center [321, 362] width 117 height 20
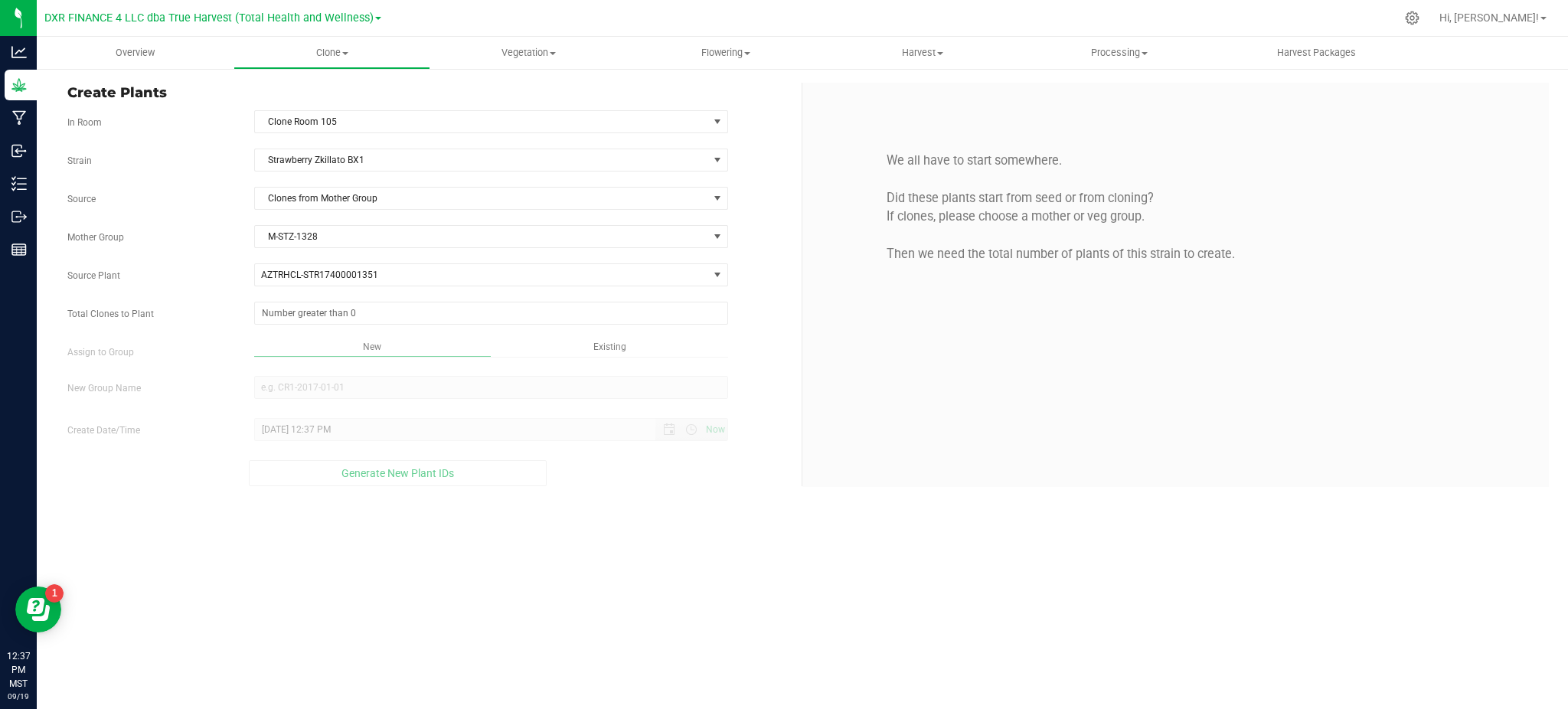
click at [198, 329] on div "Strain Strawberry Zkillato BX1 Source Clones from Mother Group Mother Group M-S…" at bounding box center [428, 317] width 723 height 338
click at [266, 313] on span at bounding box center [490, 314] width 474 height 23
type input "5"
click at [622, 565] on div "Overview Clone Create plants Cloning groups Cloning plants Apply to plants Vege…" at bounding box center [802, 372] width 1531 height 672
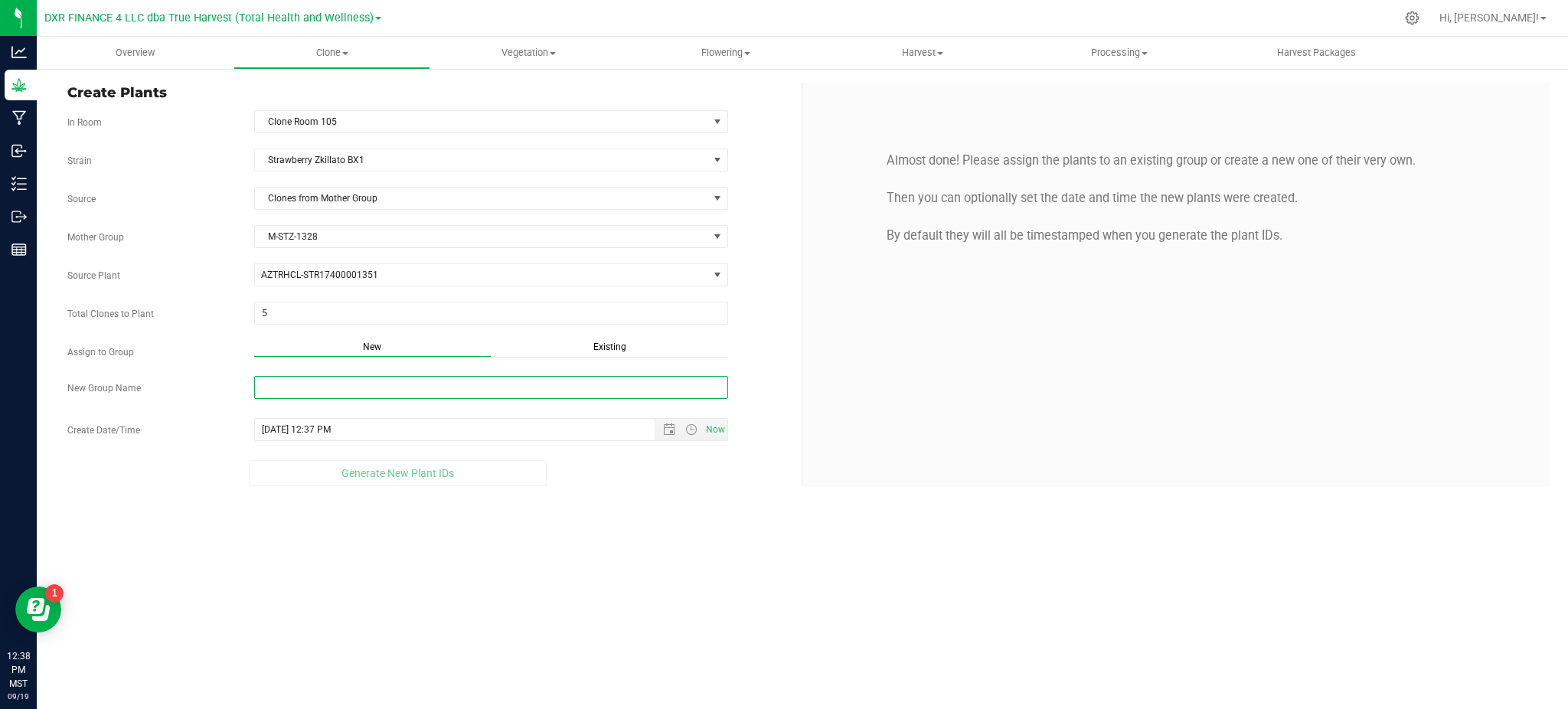
click at [565, 383] on input "New Group Name" at bounding box center [490, 388] width 474 height 23
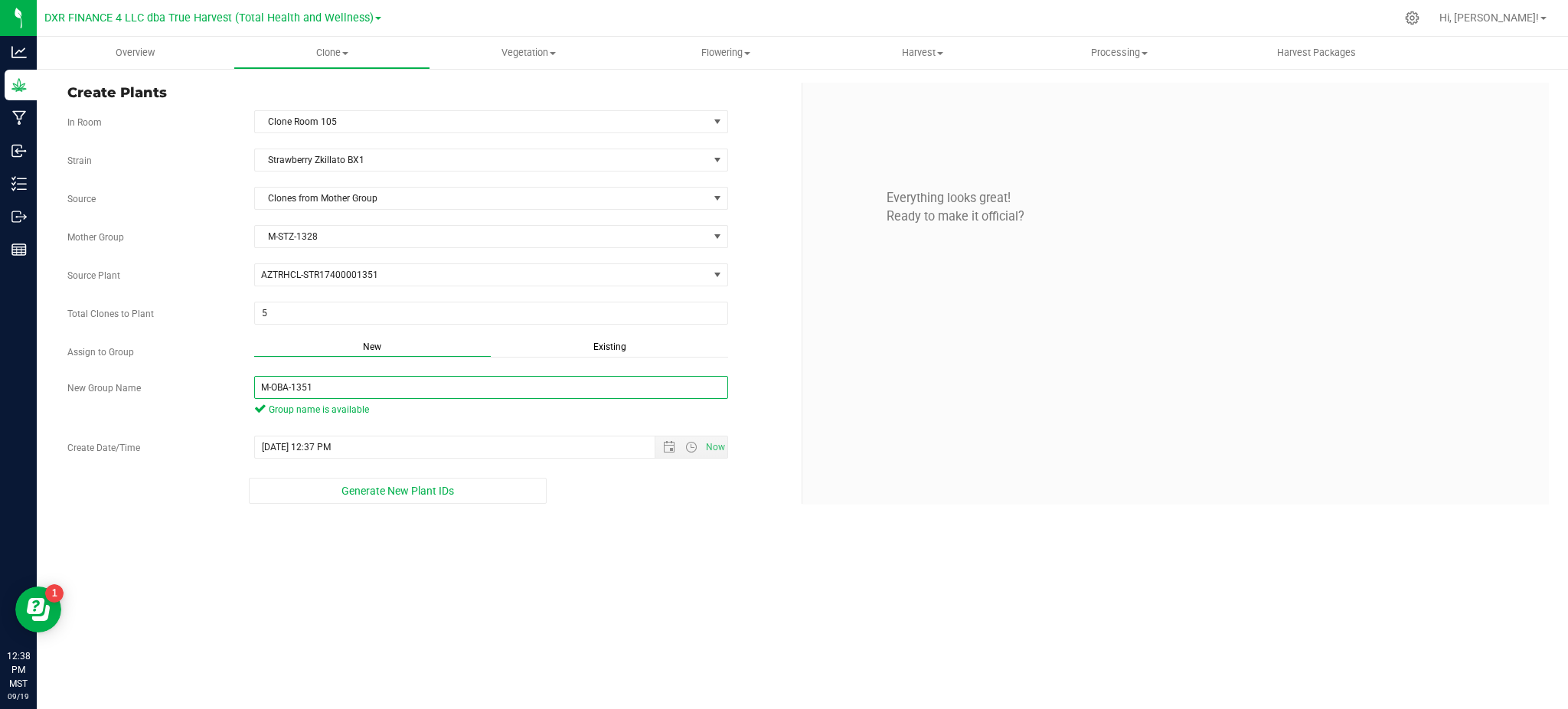
type input "M-OBA-1351"
drag, startPoint x: 637, startPoint y: 549, endPoint x: 654, endPoint y: 505, distance: 47.2
click at [639, 546] on div "Overview Clone Create plants Cloning groups Cloning plants Apply to plants Vege…" at bounding box center [802, 372] width 1531 height 672
click at [665, 443] on span "Open the date view" at bounding box center [669, 447] width 13 height 13
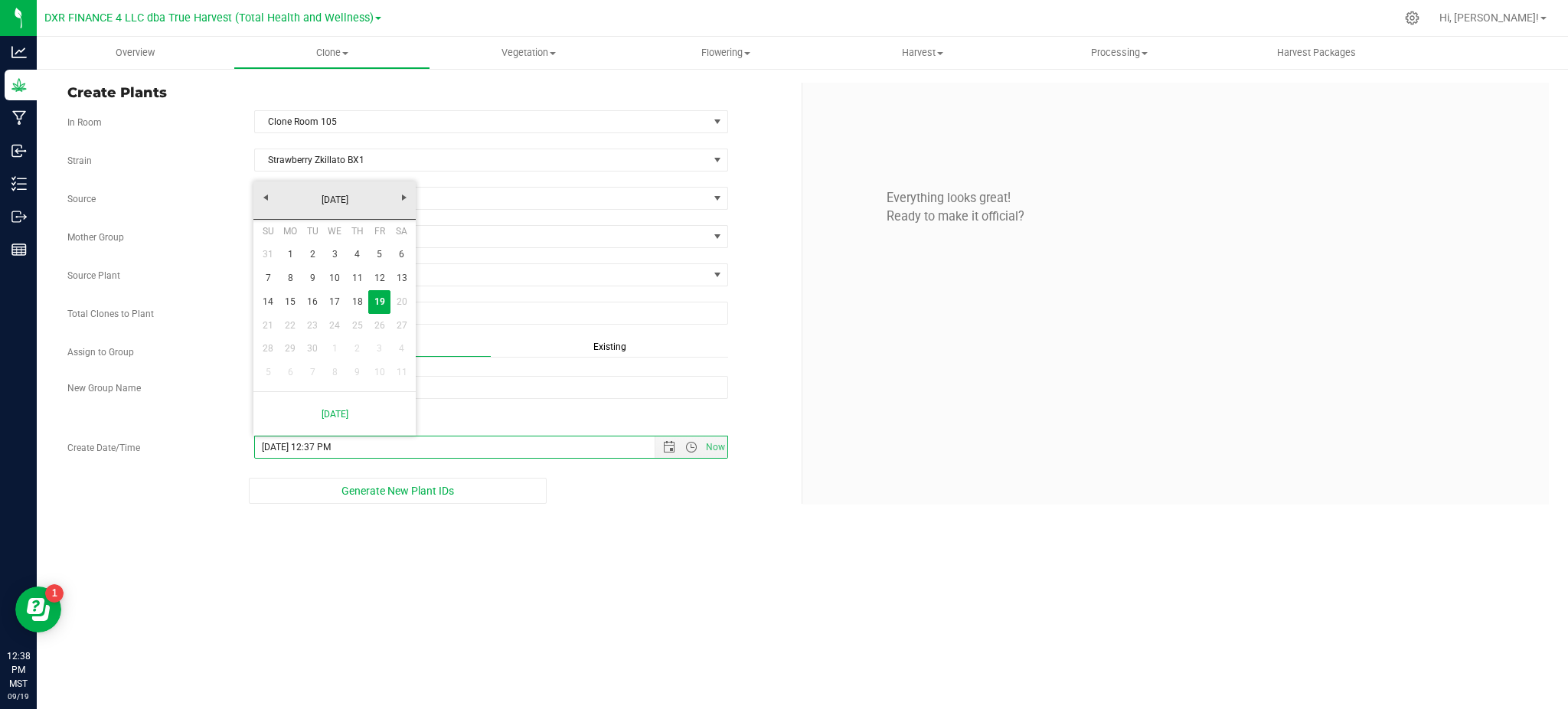
drag, startPoint x: 597, startPoint y: 551, endPoint x: 573, endPoint y: 513, distance: 44.9
click at [597, 546] on div "Overview Clone Create plants Cloning groups Cloning plants Apply to plants Vege…" at bounding box center [802, 372] width 1531 height 672
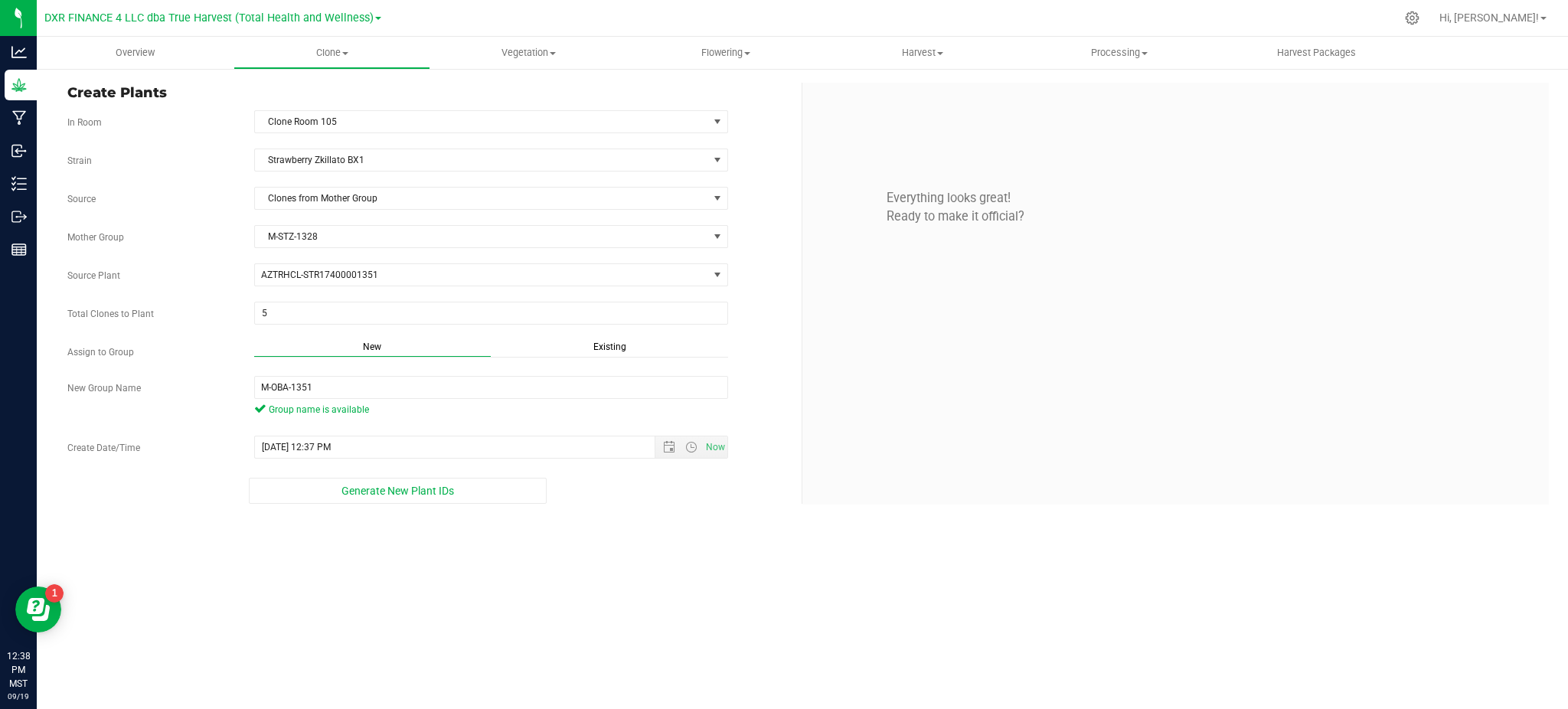
click at [580, 498] on div "Generate New Plant IDs" at bounding box center [398, 490] width 661 height 26
click at [565, 562] on div "Overview Clone Create plants Cloning groups Cloning plants Apply to plants Vege…" at bounding box center [802, 372] width 1531 height 672
click at [579, 599] on div "Overview Clone Create plants Cloning groups Cloning plants Apply to plants Vege…" at bounding box center [802, 372] width 1531 height 672
drag, startPoint x: 475, startPoint y: 513, endPoint x: 487, endPoint y: 546, distance: 35.1
click at [487, 546] on div "Overview Clone Create plants Cloning groups Cloning plants Apply to plants Vege…" at bounding box center [802, 372] width 1531 height 672
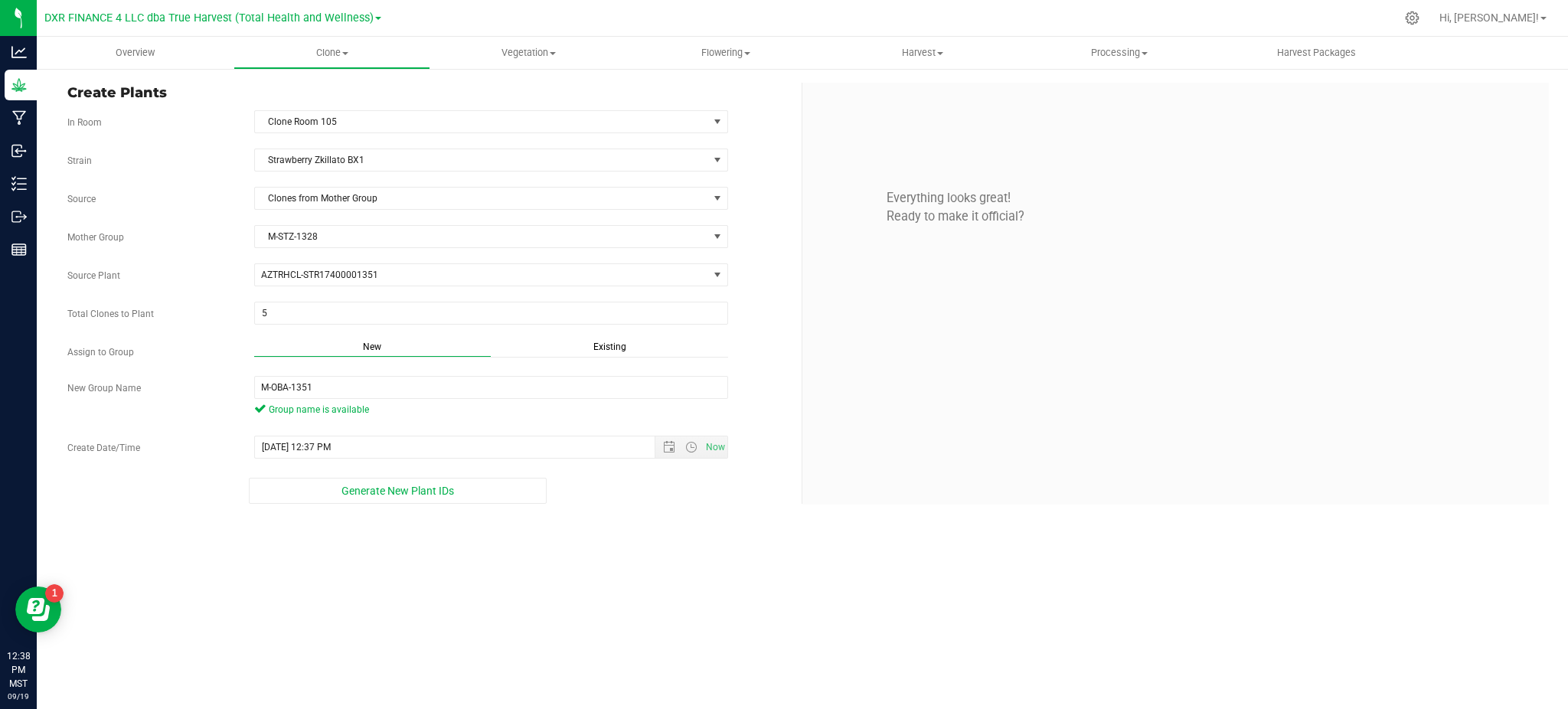
drag, startPoint x: 455, startPoint y: 568, endPoint x: 402, endPoint y: 521, distance: 70.8
click at [452, 568] on div "Overview Clone Create plants Cloning groups Cloning plants Apply to plants Vege…" at bounding box center [802, 372] width 1531 height 672
click at [394, 495] on span "Generate New Plant IDs" at bounding box center [398, 490] width 113 height 13
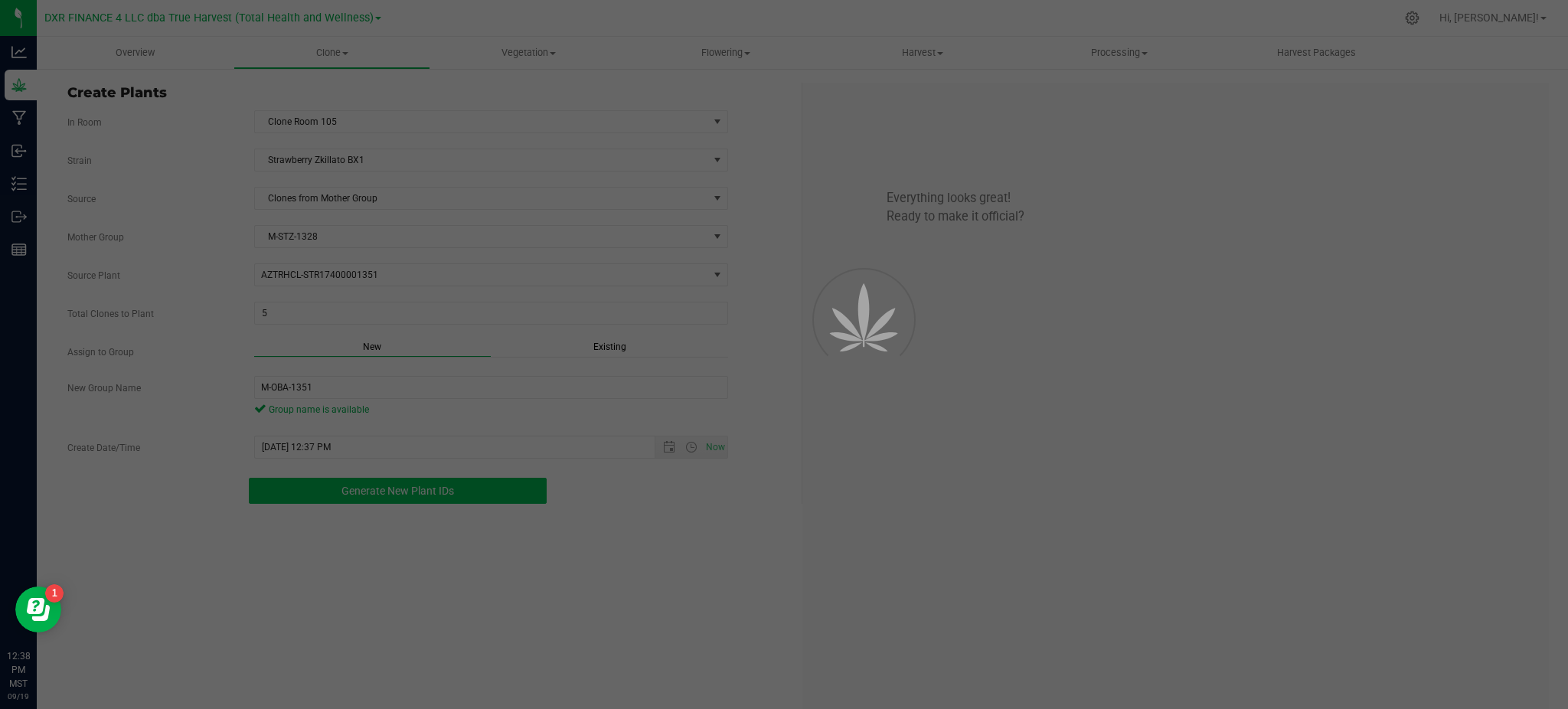
scroll to position [45, 0]
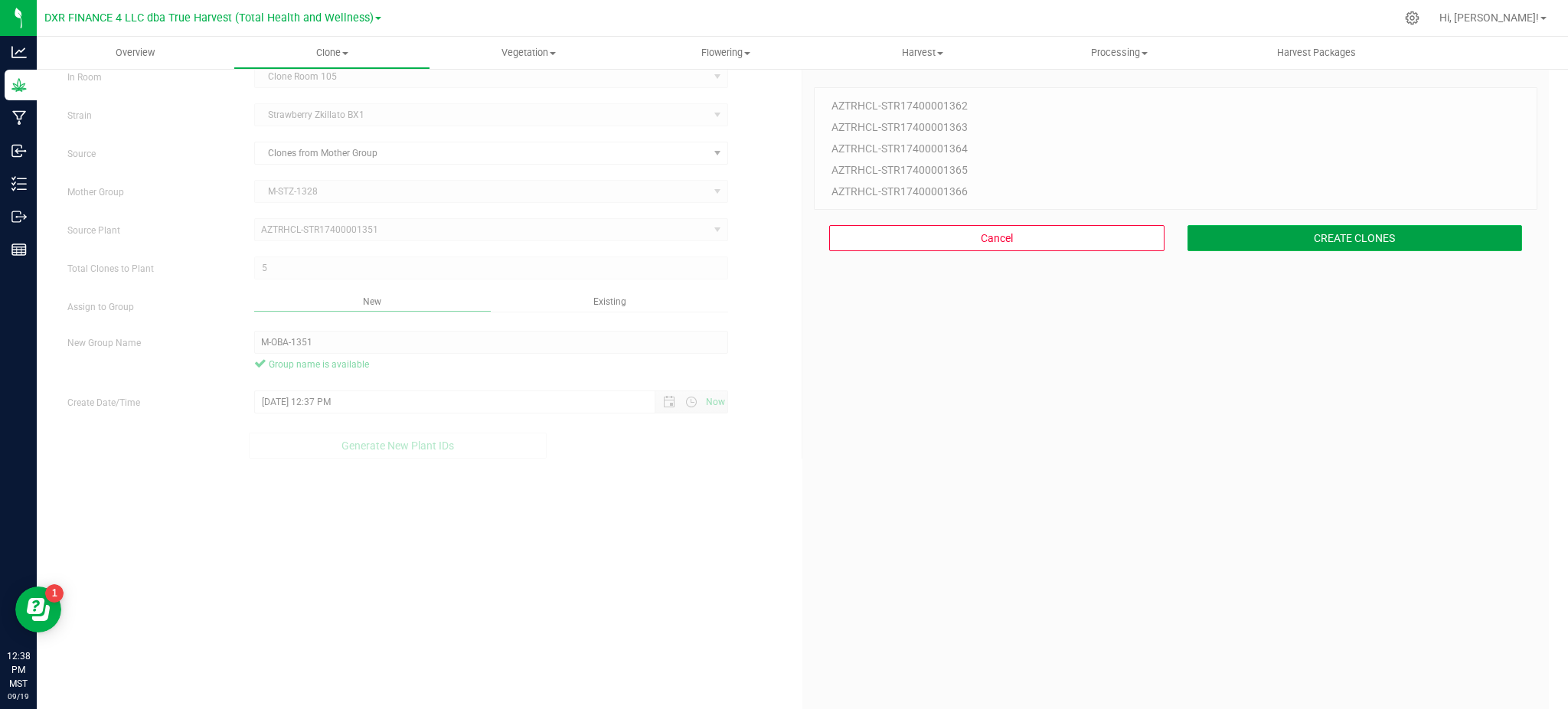
click at [1243, 232] on button "CREATE CLONES" at bounding box center [1356, 237] width 336 height 26
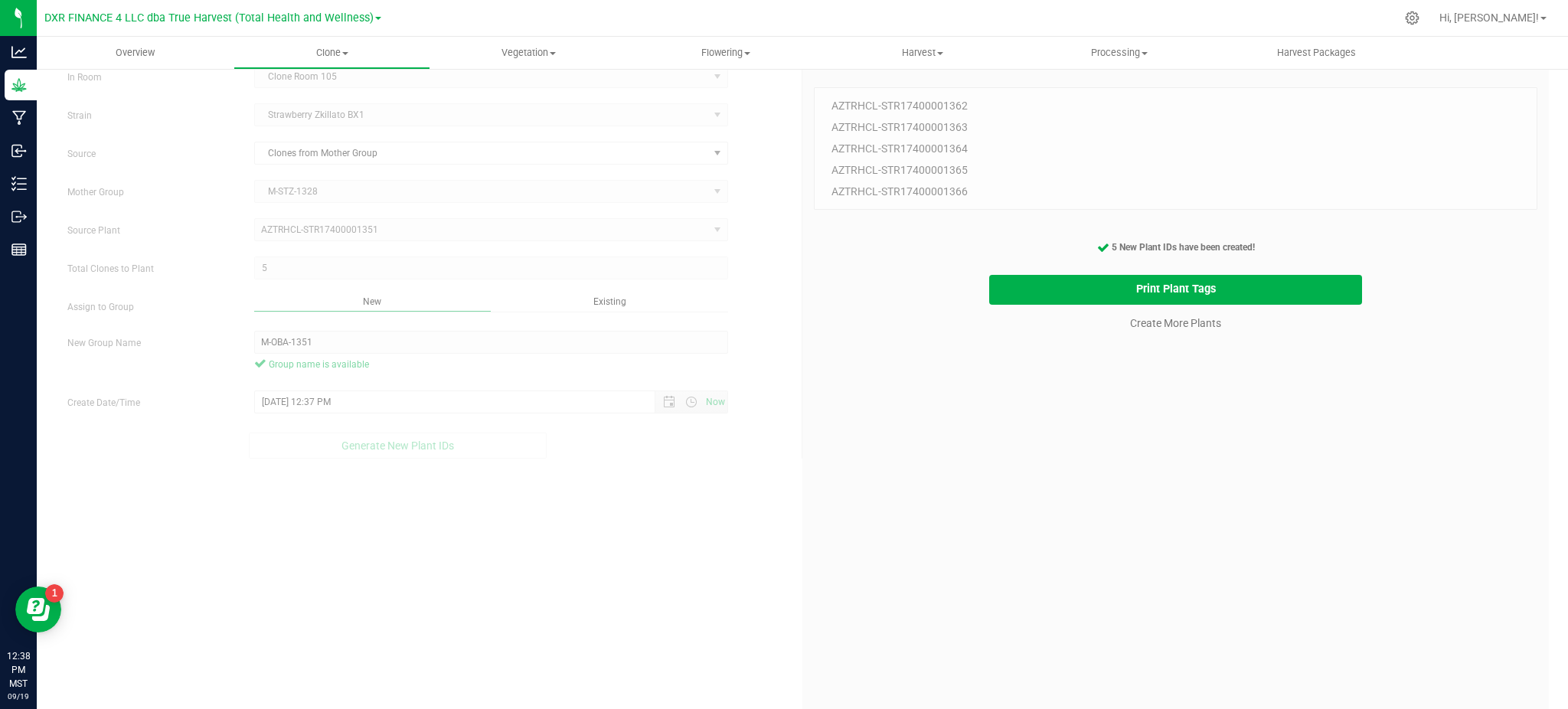
click at [1003, 457] on div "5 Plant IDs to Generate AZTRHCL-STR17400001362 AZTRHCL-STR17400001363 AZTRHCL-S…" at bounding box center [1175, 413] width 724 height 709
drag, startPoint x: 1095, startPoint y: 416, endPoint x: 1114, endPoint y: 339, distance: 79.3
click at [1097, 404] on div "5 Plant IDs to Generate AZTRHCL-STR17400001362 AZTRHCL-STR17400001363 AZTRHCL-S…" at bounding box center [1175, 413] width 724 height 709
click at [1141, 317] on link "Create More Plants" at bounding box center [1175, 323] width 91 height 15
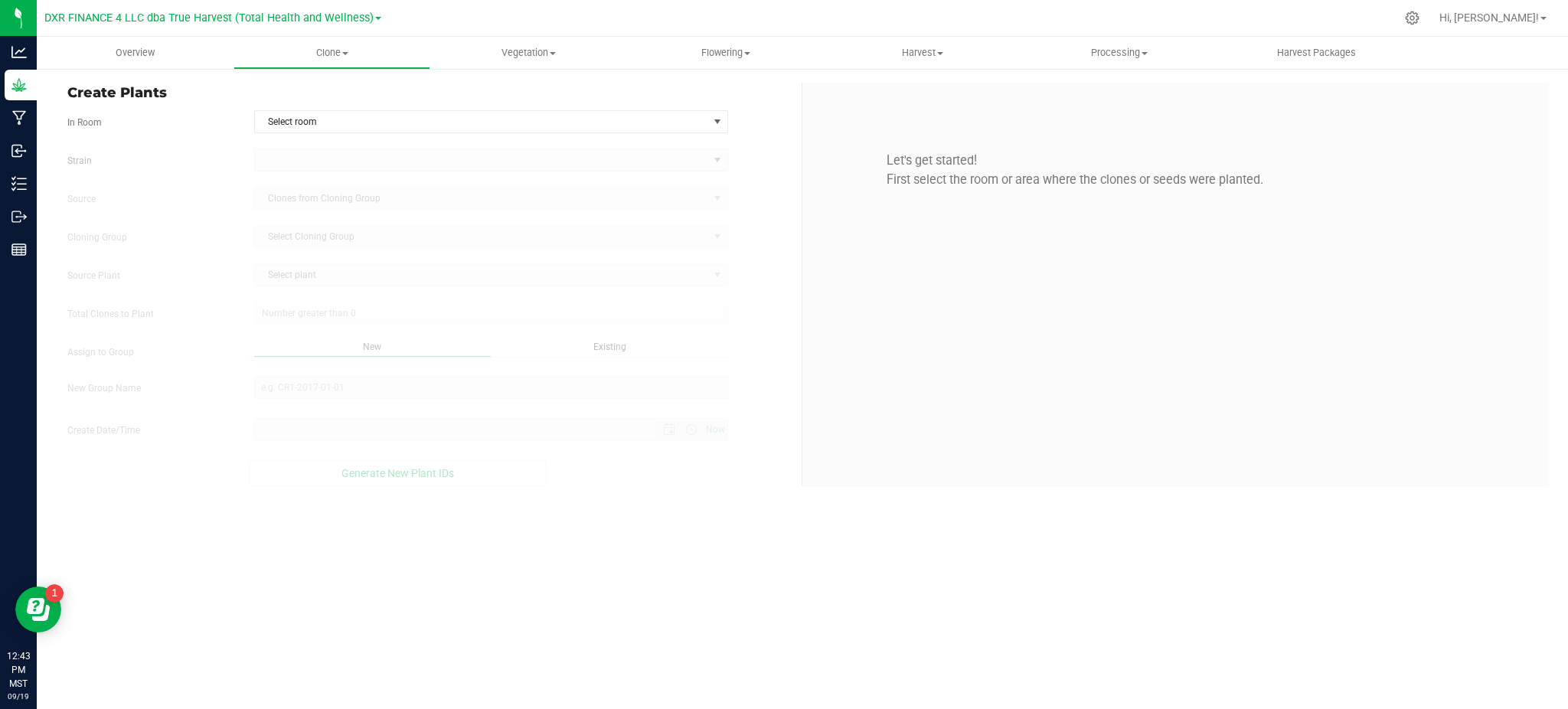
type input "[DATE] 12:43 PM"
click at [500, 104] on div "Create Plants In Room Select room Select room Clone Room 104 Clone Room 105 Clo…" at bounding box center [429, 285] width 747 height 403
click at [496, 123] on span "Select room" at bounding box center [481, 122] width 454 height 21
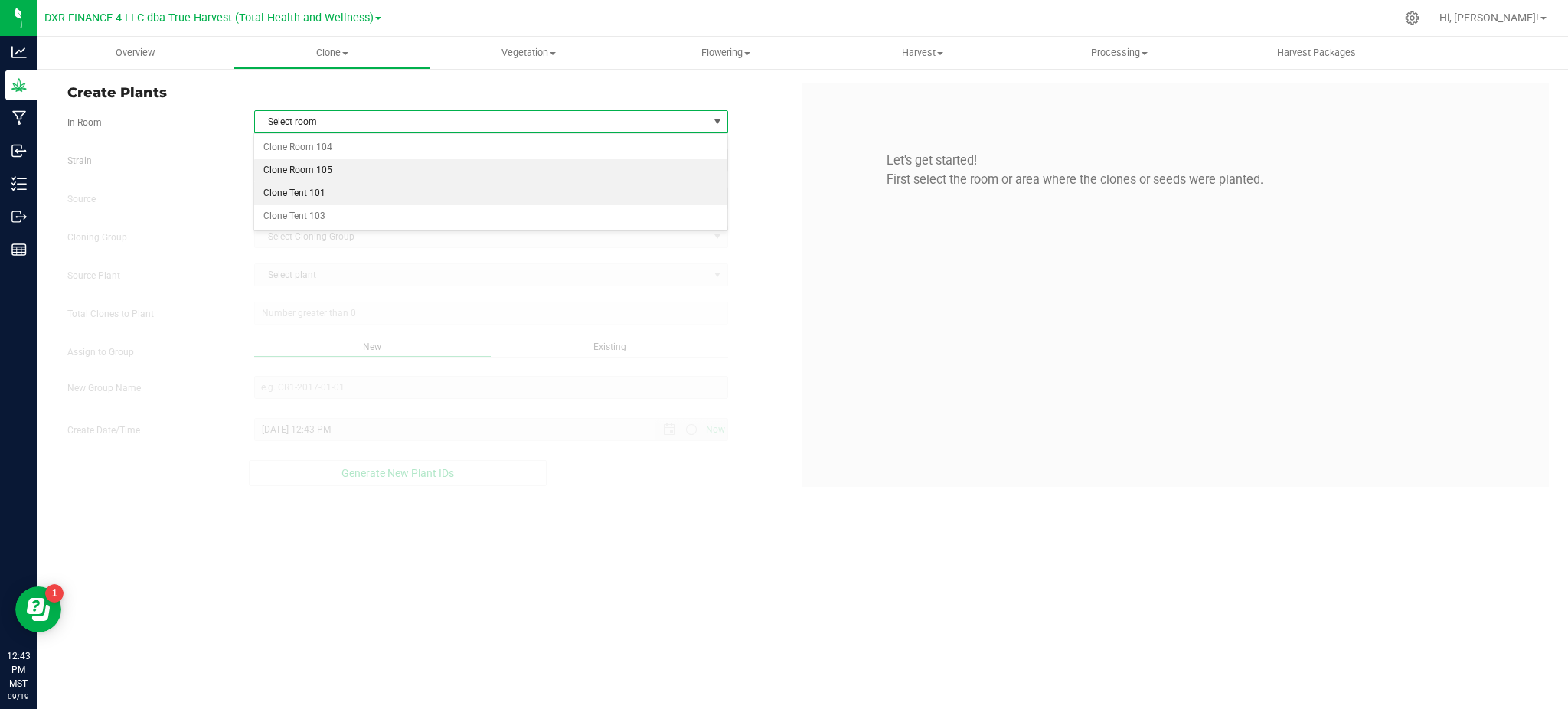
click at [323, 163] on li "Clone Room 105" at bounding box center [490, 171] width 473 height 23
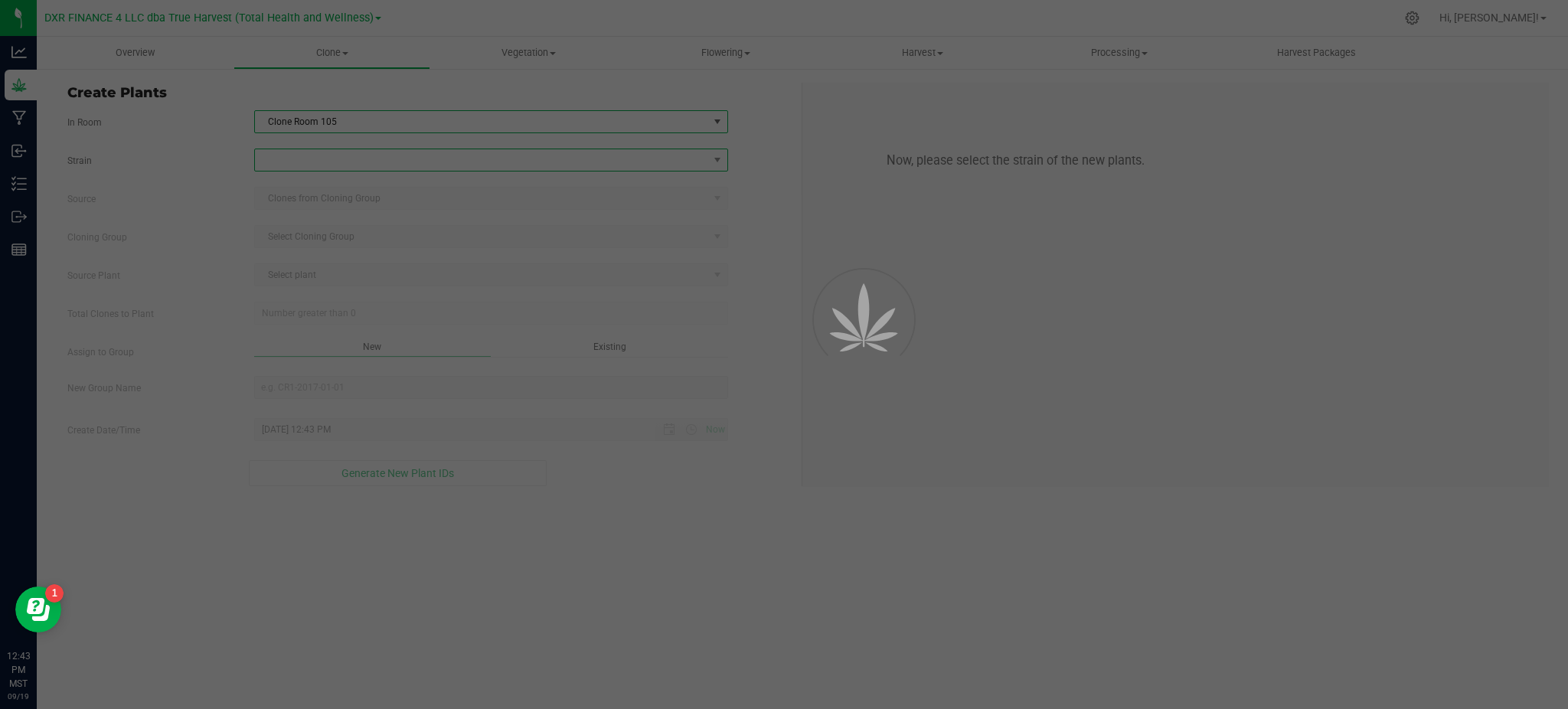
click at [325, 157] on span at bounding box center [481, 160] width 454 height 21
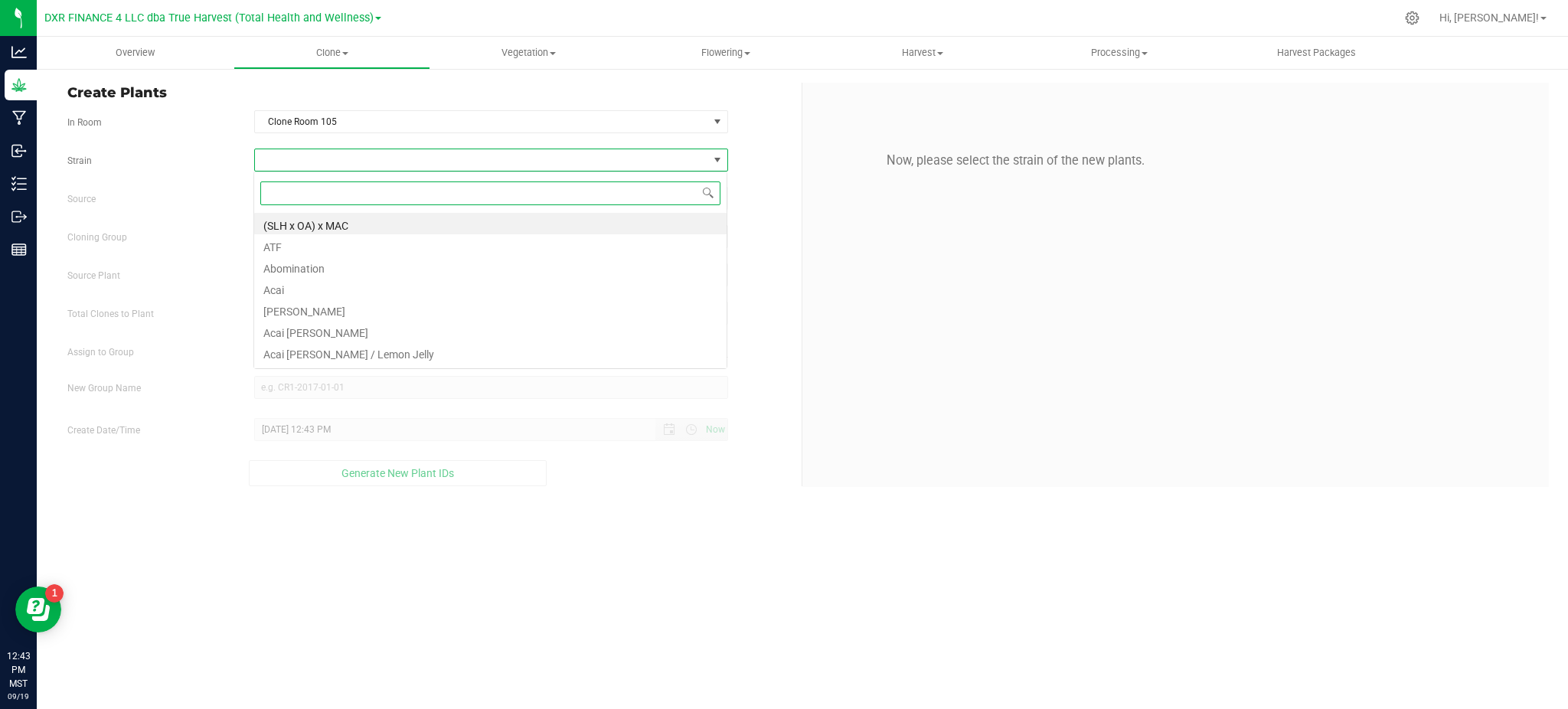
scroll to position [23, 473]
type input "insa"
click at [303, 287] on li "Insane Plantain" at bounding box center [490, 287] width 473 height 21
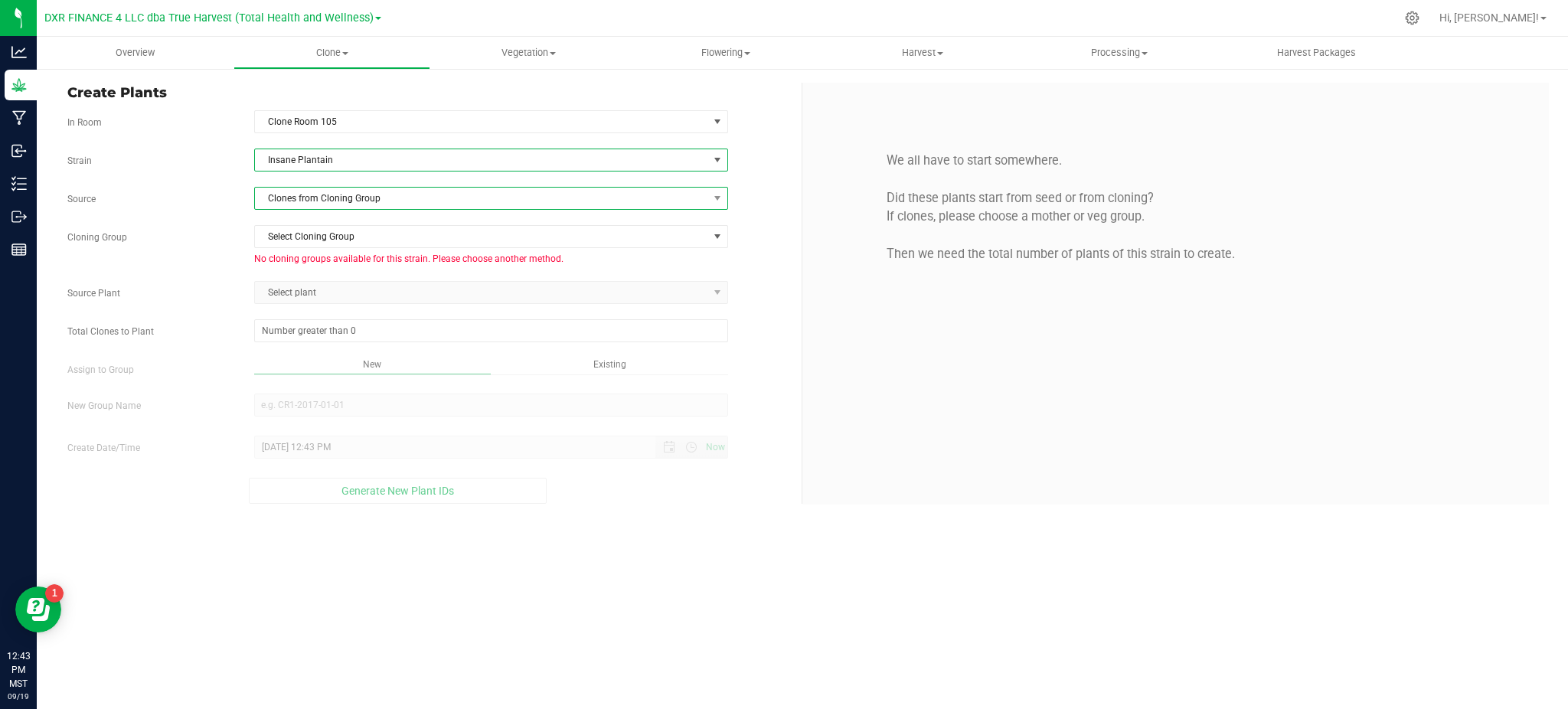
click at [352, 203] on span "Clones from Cloning Group" at bounding box center [481, 198] width 454 height 21
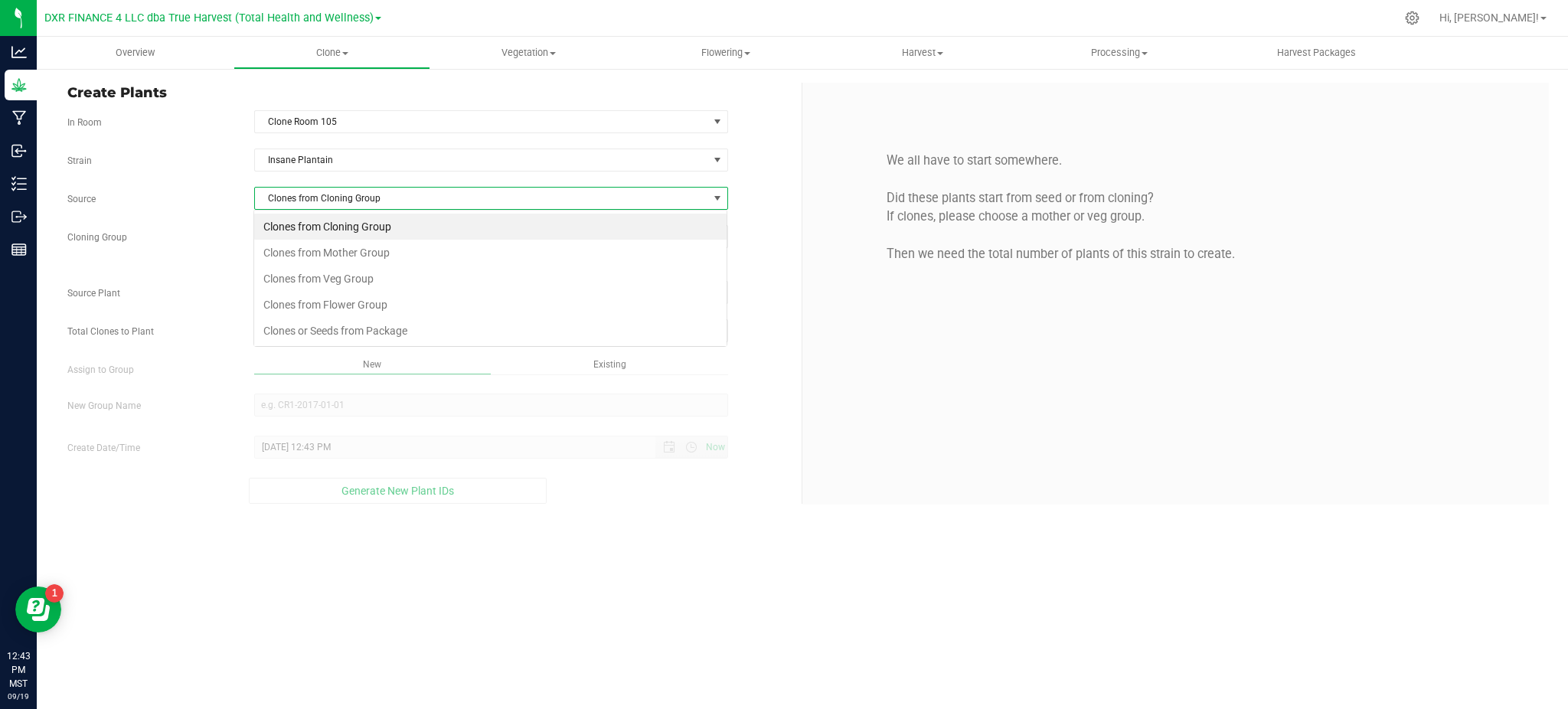
scroll to position [23, 473]
click at [361, 258] on li "Clones from Mother Group" at bounding box center [490, 252] width 473 height 26
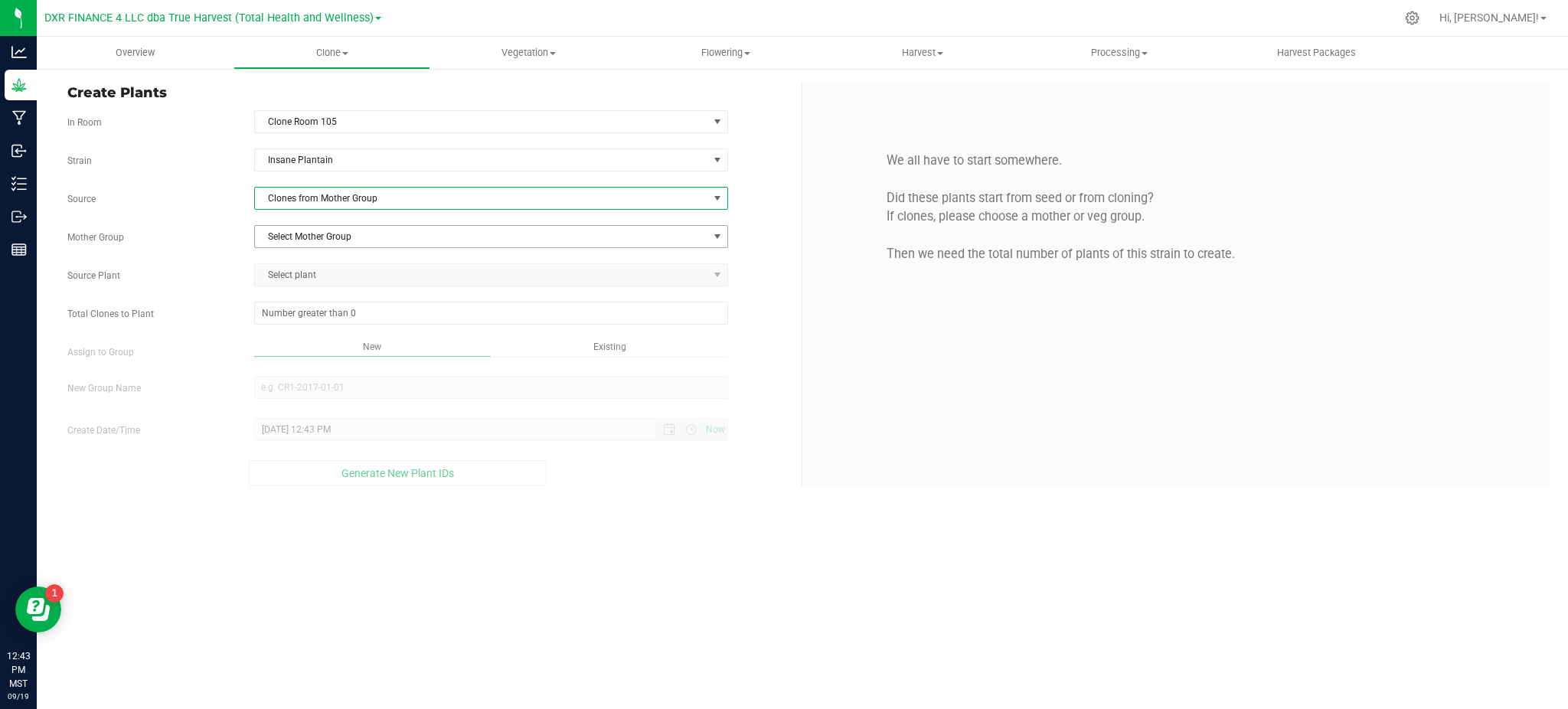
click at [395, 238] on span "Select Mother Group" at bounding box center [481, 236] width 454 height 21
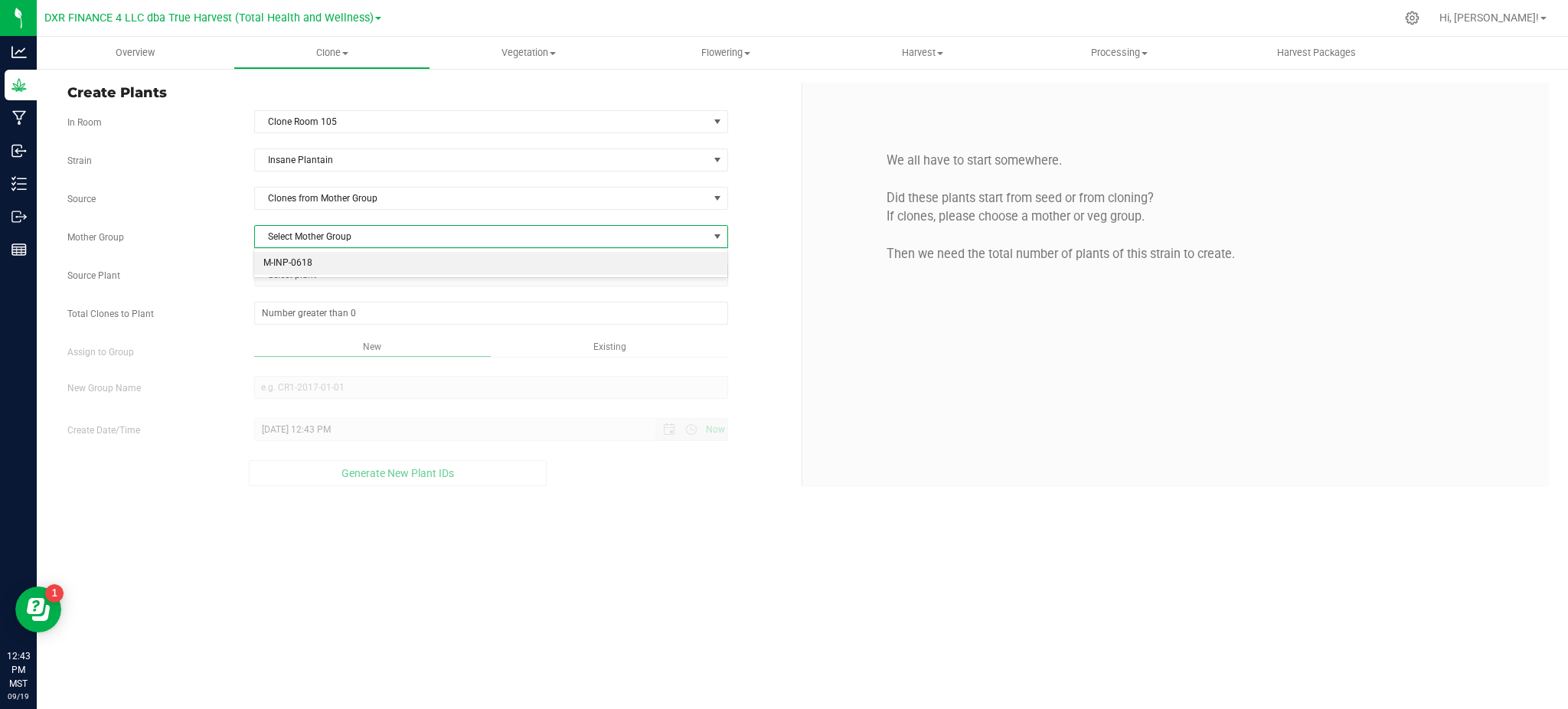
click at [399, 267] on li "M-INP-0618" at bounding box center [490, 263] width 473 height 23
click at [240, 286] on div "Source Plant Select plant AZTRHCL-STR05800000628 AZTRHCL-STR05800000629" at bounding box center [428, 275] width 746 height 23
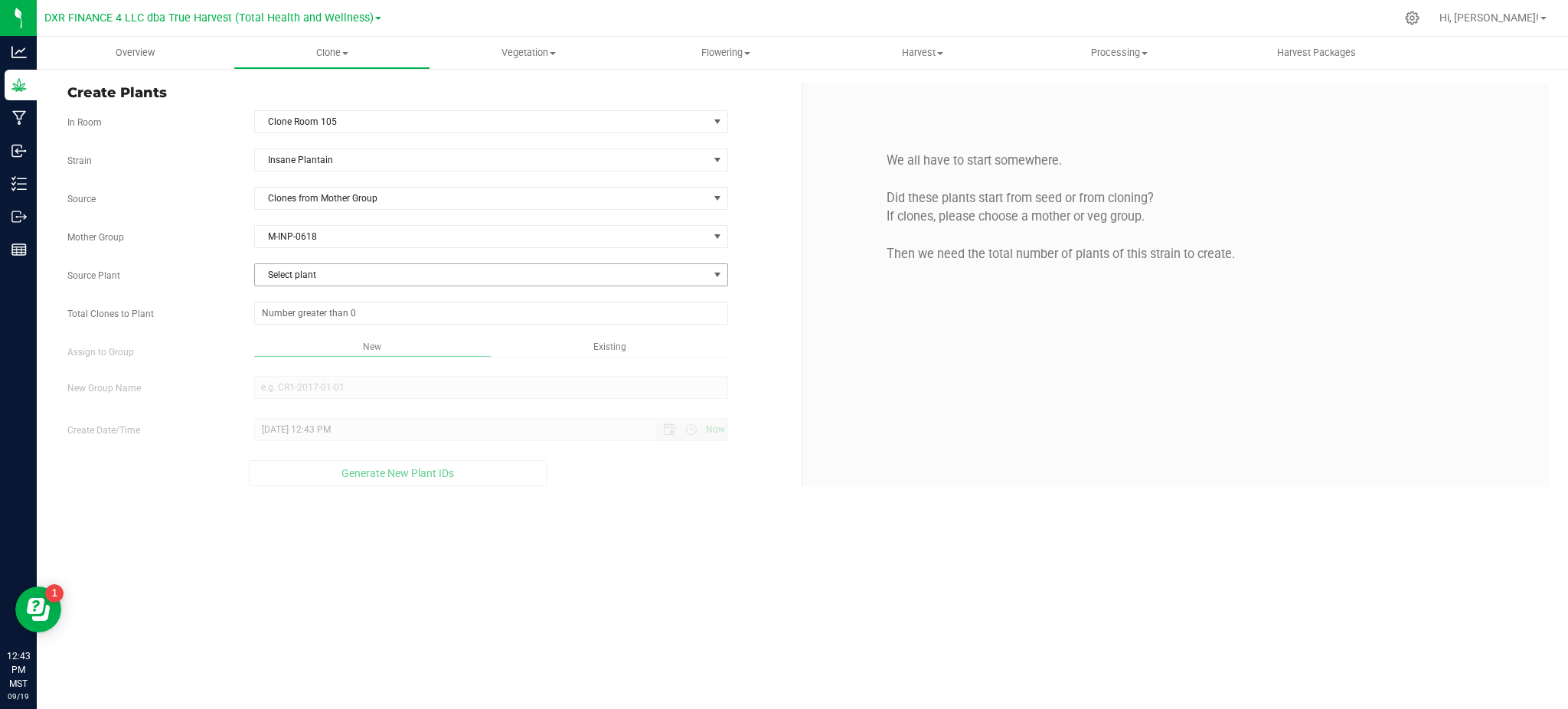
click at [284, 287] on div "Strain Insane Plantain Source Clones from Mother Group Mother Group M-INP-0618 …" at bounding box center [428, 317] width 723 height 338
click at [303, 277] on span "Select plant" at bounding box center [481, 275] width 454 height 21
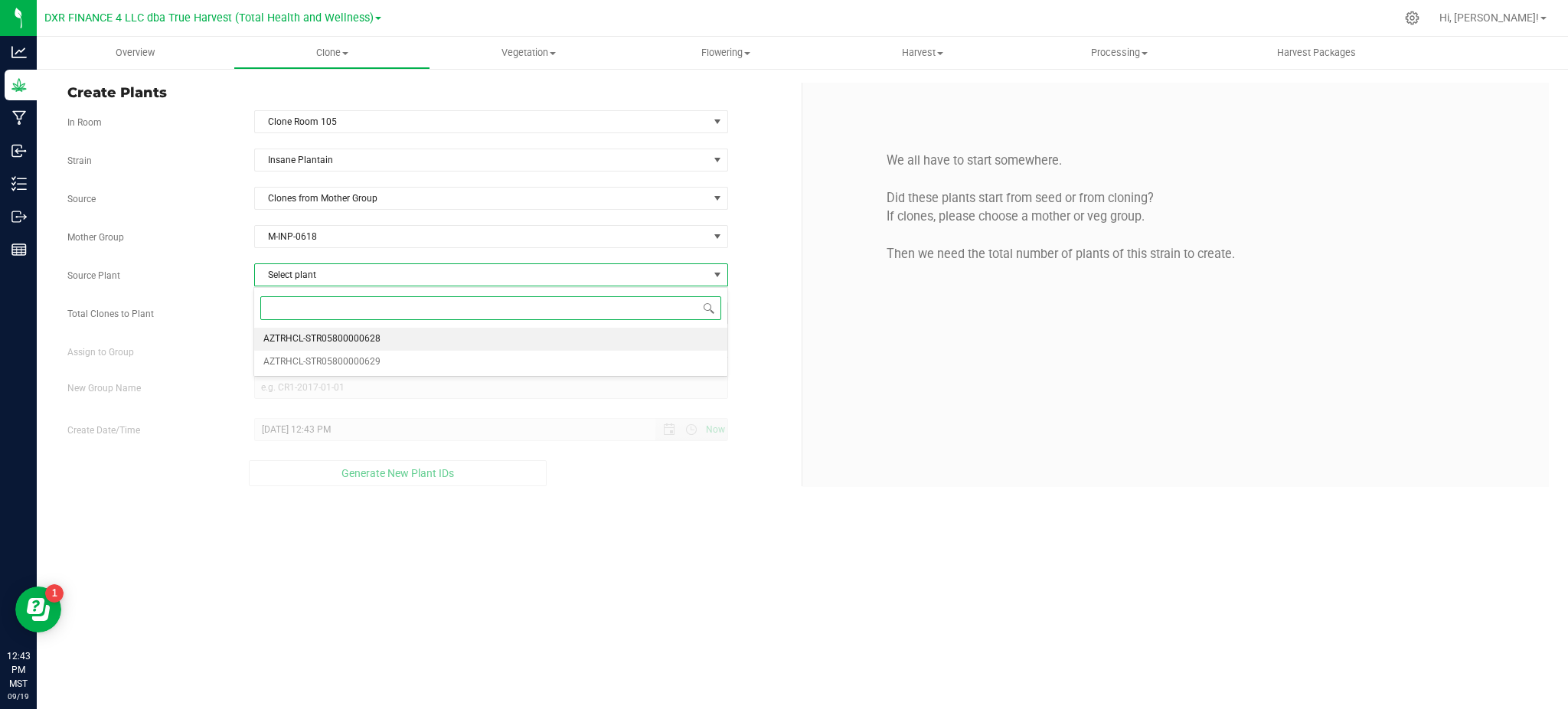
click at [310, 343] on span "AZTRHCL-STR05800000628" at bounding box center [321, 339] width 117 height 20
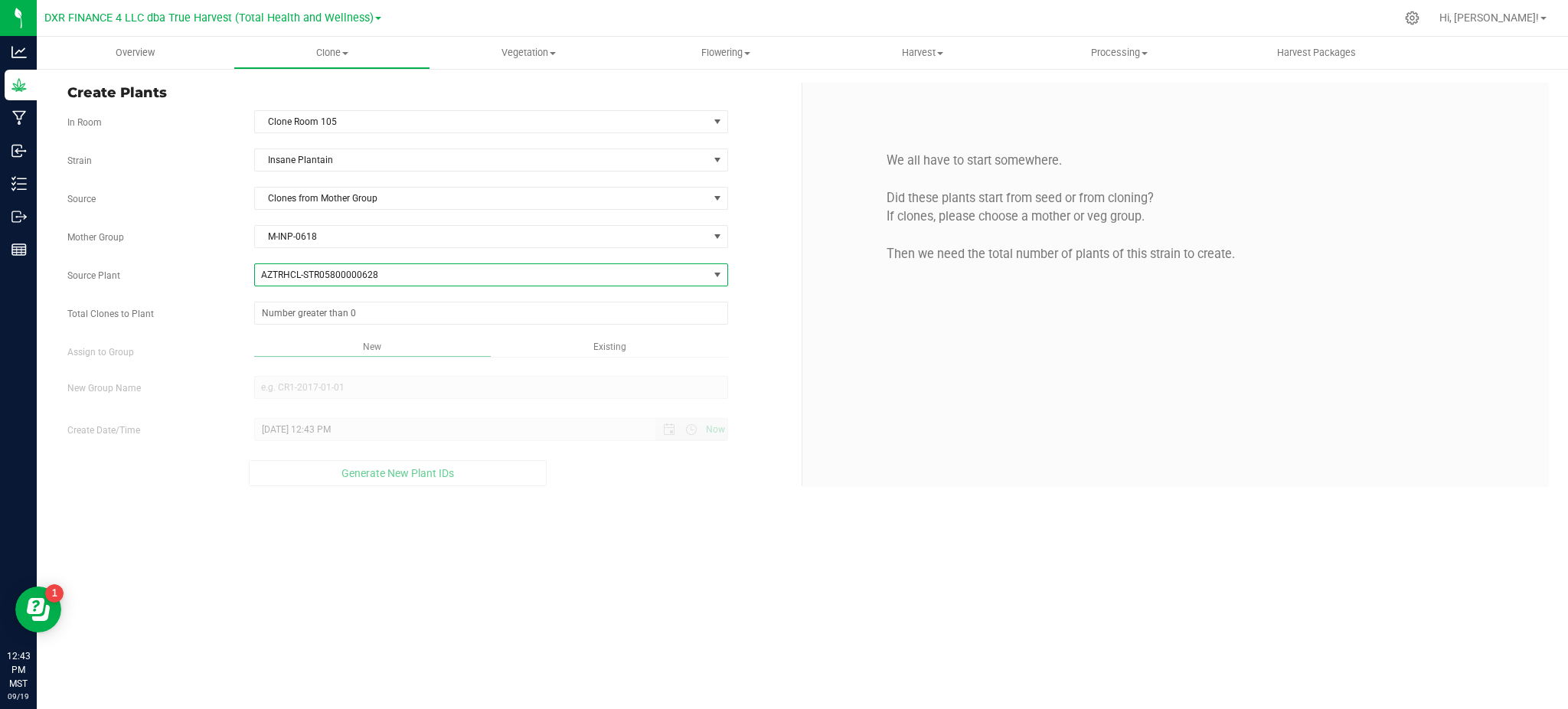
click at [228, 302] on div "Total Clones to Plant" at bounding box center [428, 314] width 746 height 23
click at [287, 317] on span at bounding box center [490, 314] width 474 height 23
type input "10"
click at [583, 576] on div "Overview Clone Create plants Cloning groups Cloning plants Apply to plants Vege…" at bounding box center [802, 372] width 1531 height 672
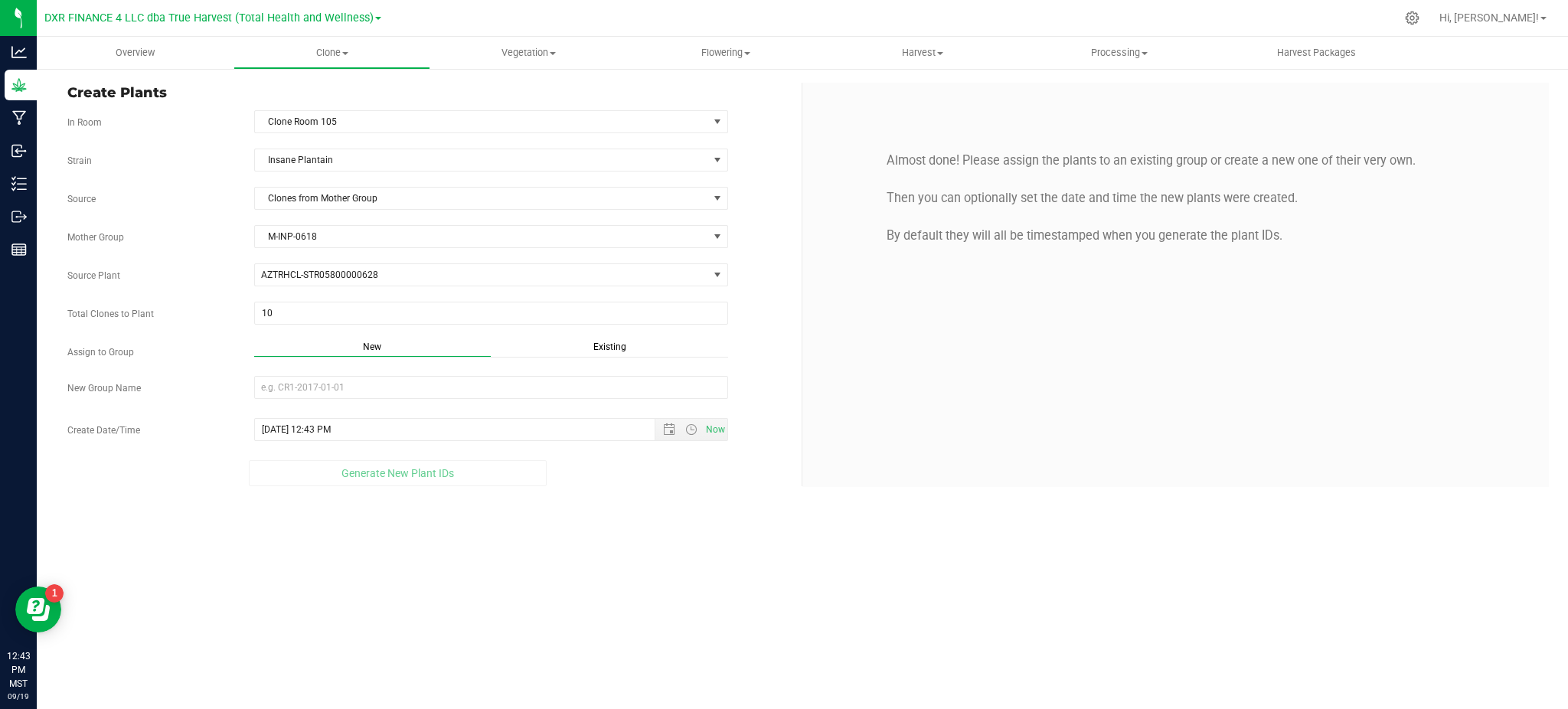
click at [491, 365] on div "Strain Insane Plantain Source Clones from Mother Group Mother Group M-INP-0618 …" at bounding box center [428, 317] width 723 height 338
drag, startPoint x: 488, startPoint y: 383, endPoint x: 500, endPoint y: 380, distance: 12.4
click at [488, 383] on input "New Group Name" at bounding box center [490, 388] width 474 height 23
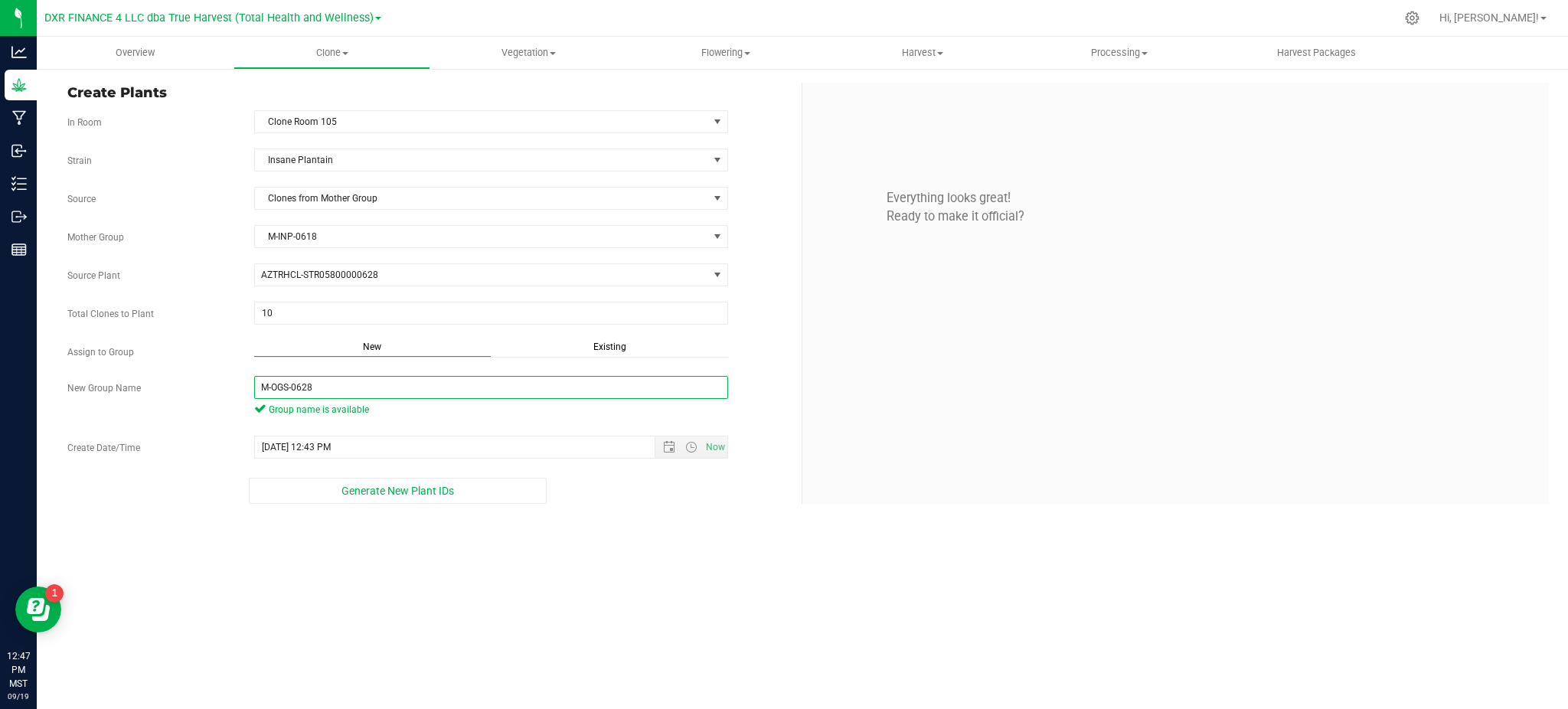
type input "M-OGS-0628"
click at [717, 599] on div "Overview Clone Create plants Cloning groups Cloning plants Apply to plants Vege…" at bounding box center [802, 372] width 1531 height 672
drag, startPoint x: 692, startPoint y: 572, endPoint x: 693, endPoint y: 561, distance: 11.0
click at [693, 561] on div "Overview Clone Create plants Cloning groups Cloning plants Apply to plants Vege…" at bounding box center [802, 372] width 1531 height 672
click at [661, 448] on span "Open the date view" at bounding box center [669, 447] width 26 height 13
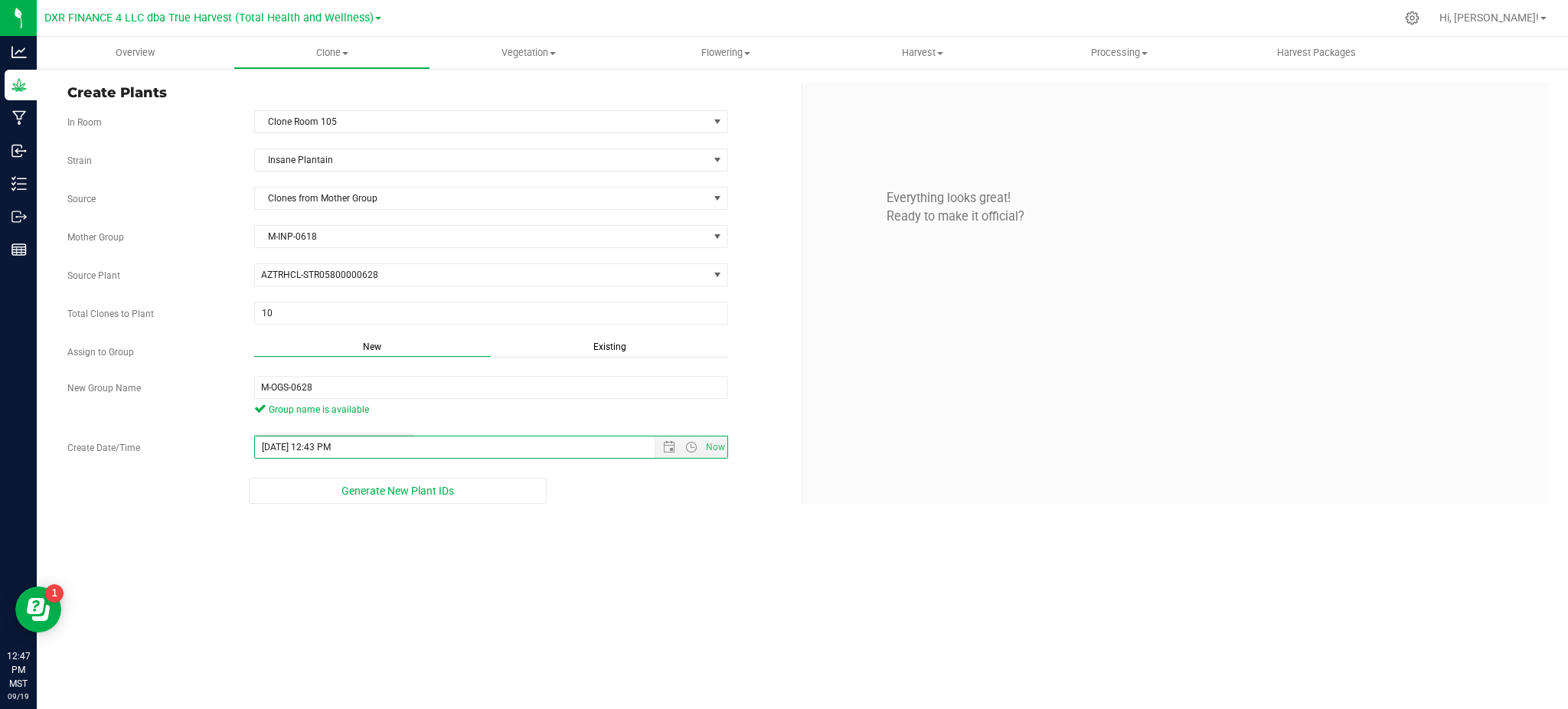
drag, startPoint x: 558, startPoint y: 525, endPoint x: 565, endPoint y: 513, distance: 13.9
click at [562, 522] on div "Overview Clone Create plants Cloning groups Cloning plants Apply to plants Vege…" at bounding box center [802, 372] width 1531 height 672
drag, startPoint x: 460, startPoint y: 641, endPoint x: 417, endPoint y: 542, distance: 107.9
click at [457, 632] on div "Overview Clone Create plants Cloning groups Cloning plants Apply to plants Vege…" at bounding box center [802, 372] width 1531 height 672
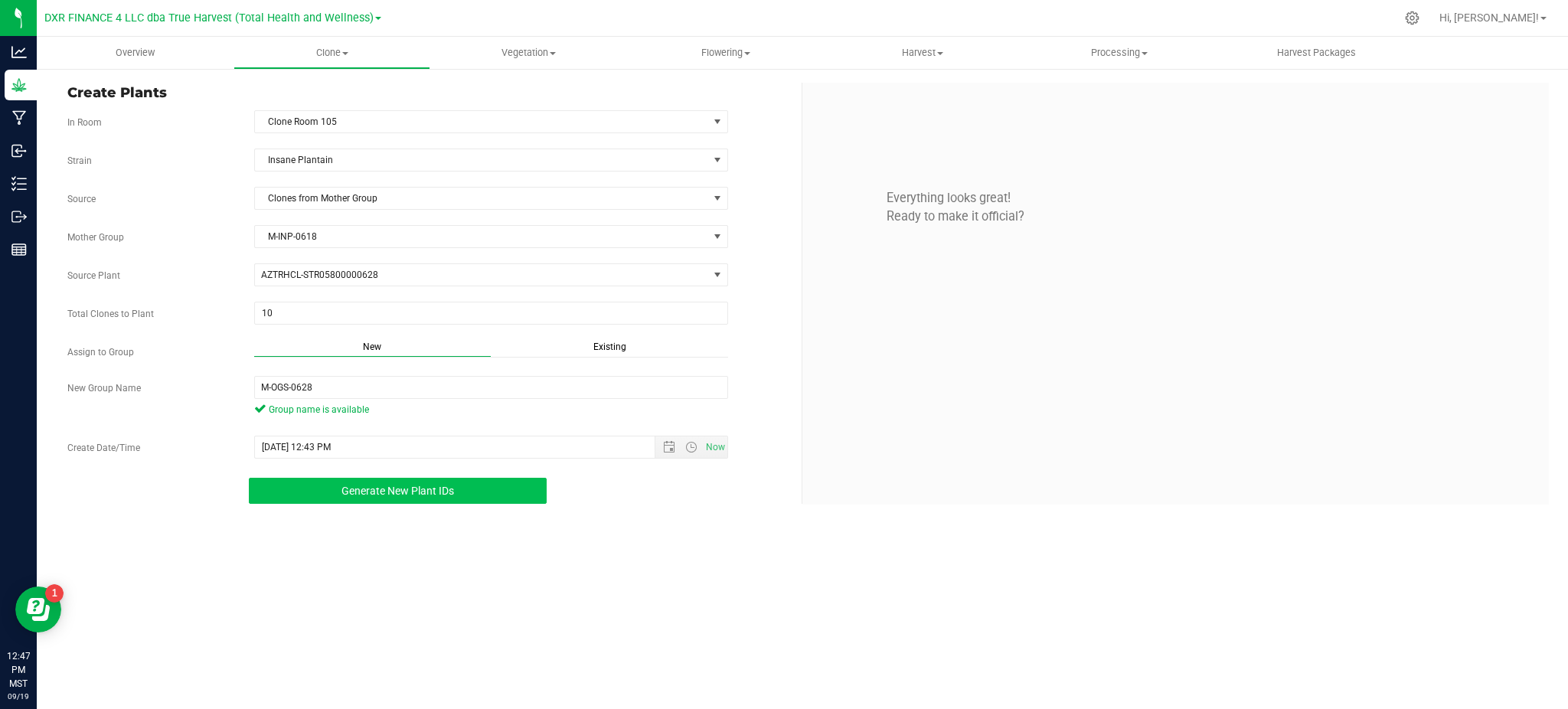
click at [399, 504] on button "Generate New Plant IDs" at bounding box center [398, 490] width 297 height 26
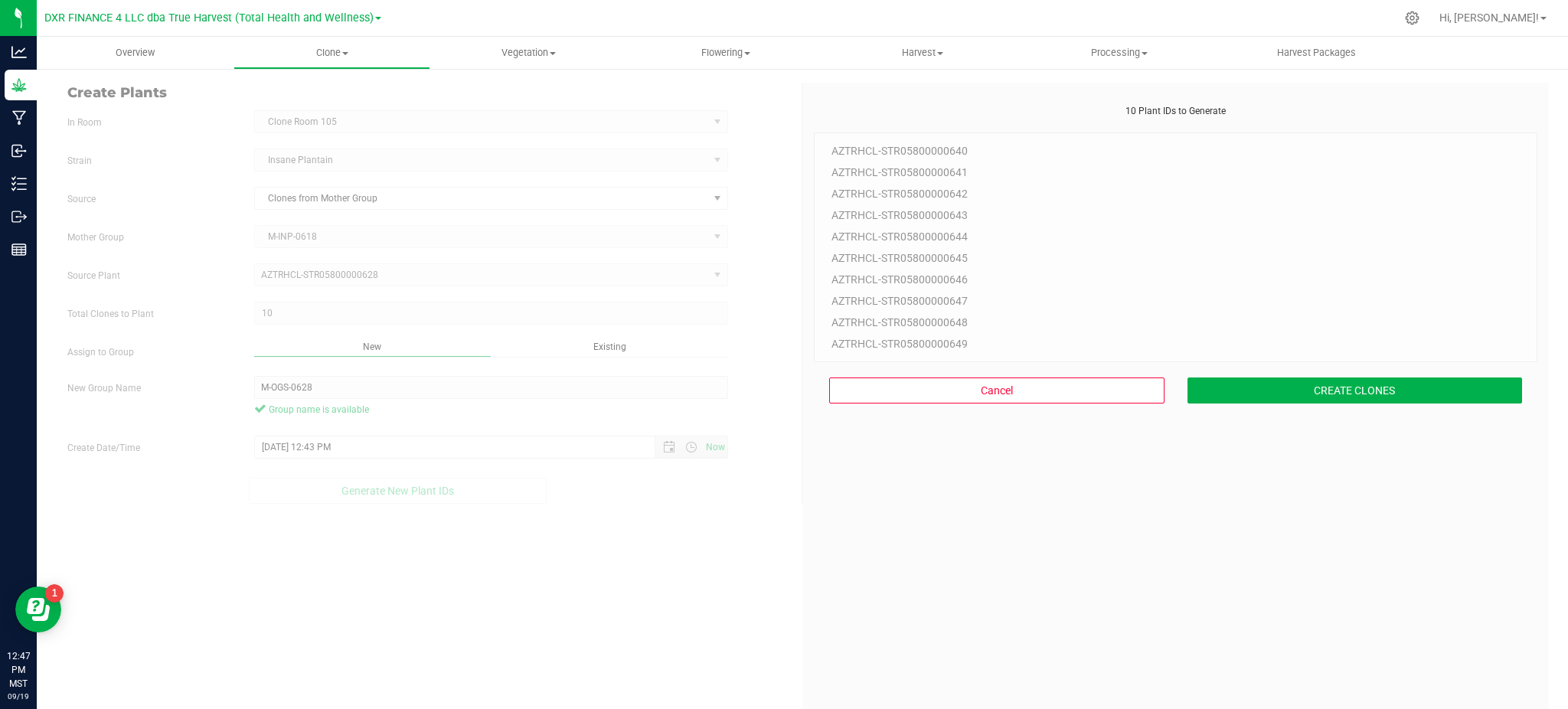
scroll to position [45, 0]
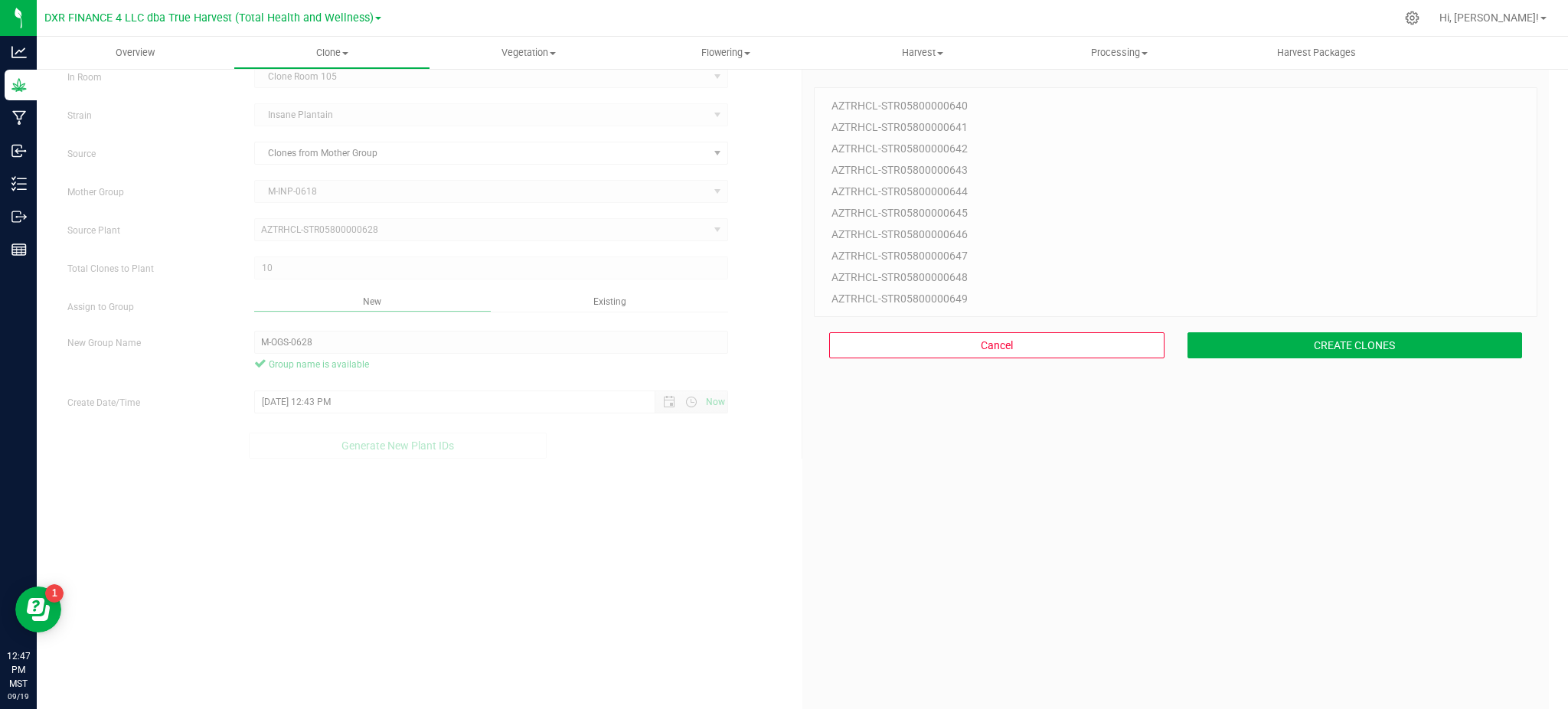
click at [950, 522] on div "10 Plant IDs to Generate AZTRHCL-STR05800000640 AZTRHCL-STR05800000641 AZTRHCL-…" at bounding box center [1175, 413] width 724 height 709
click at [1291, 467] on div "10 Plant IDs to Generate AZTRHCL-STR05800000640 AZTRHCL-STR05800000641 AZTRHCL-…" at bounding box center [1175, 413] width 724 height 709
click at [1295, 339] on button "CREATE CLONES" at bounding box center [1356, 344] width 336 height 26
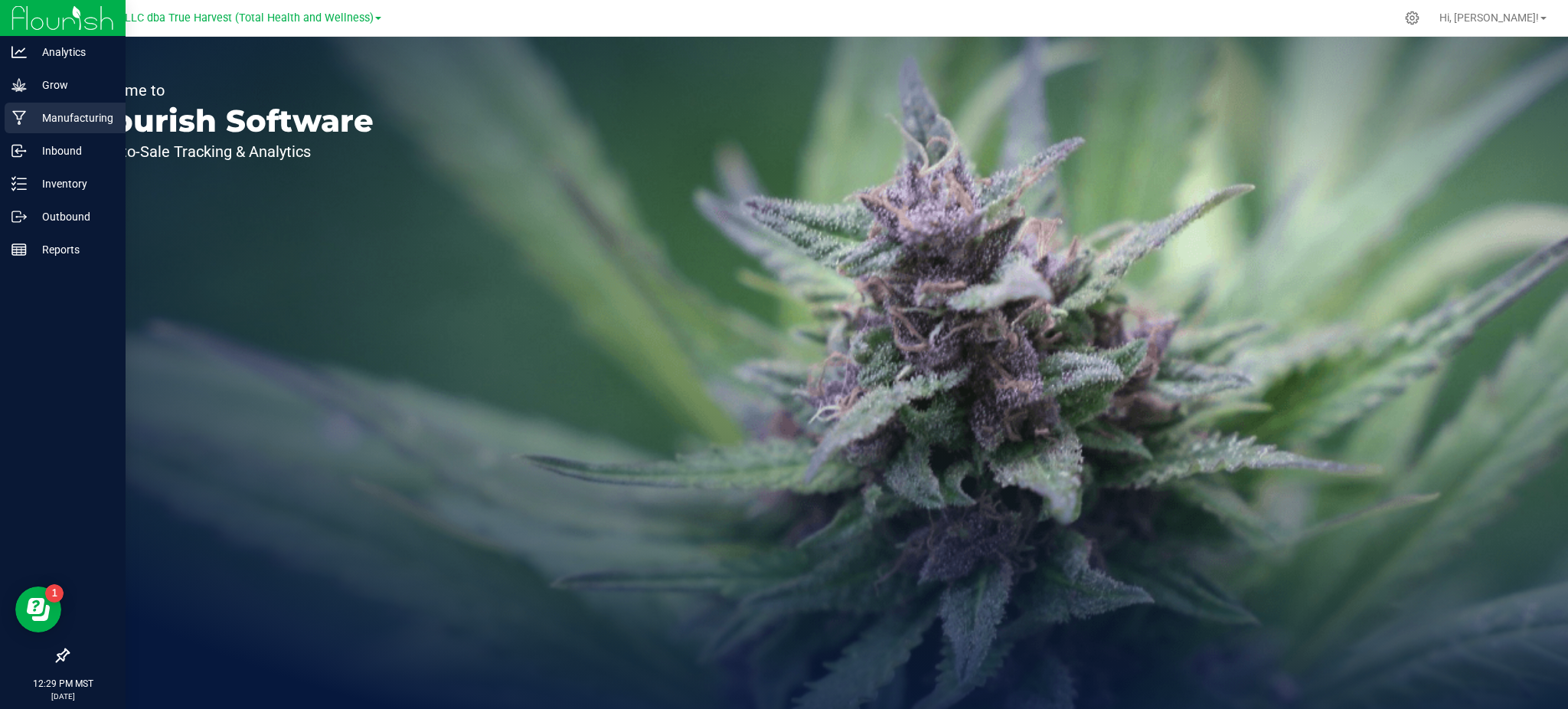
click at [49, 113] on p "Manufacturing" at bounding box center [72, 118] width 92 height 18
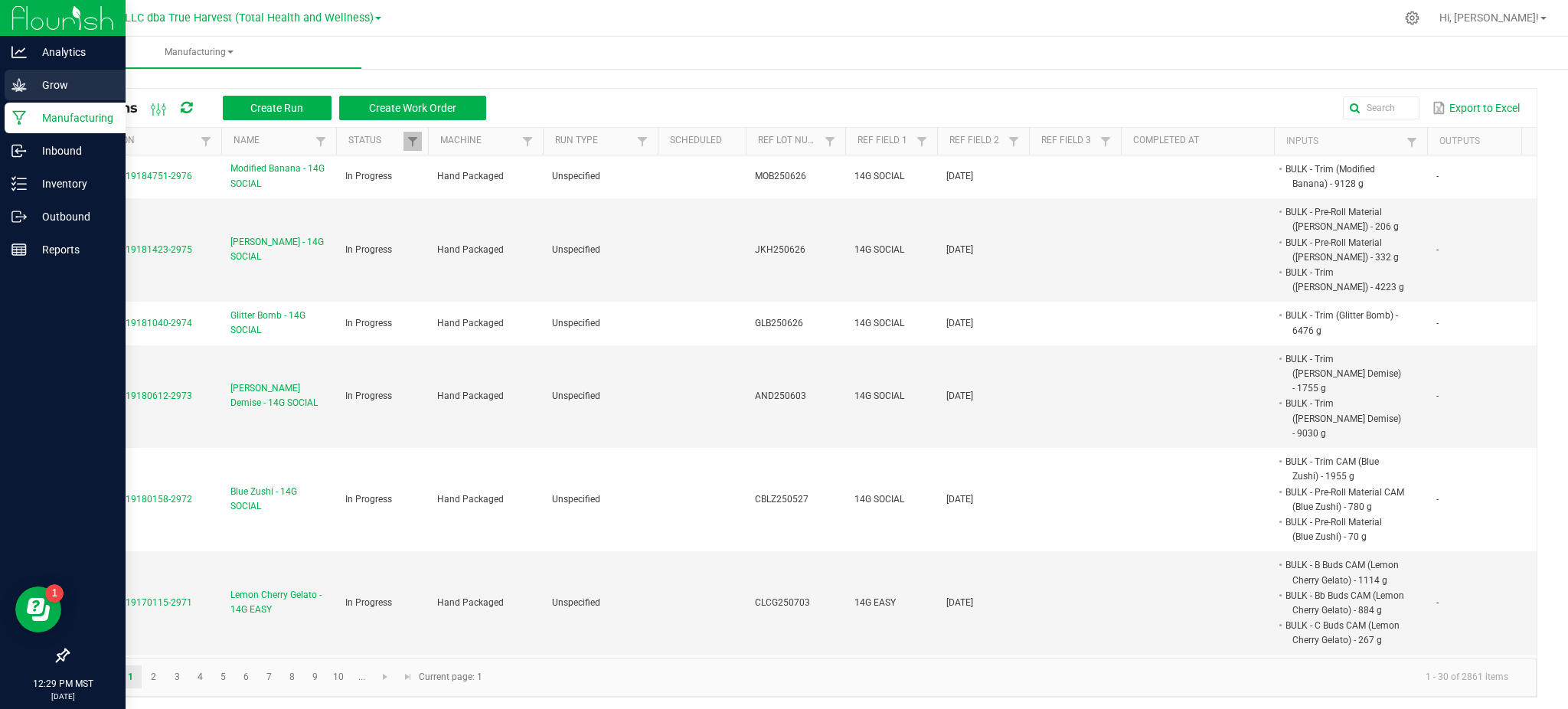
click at [54, 80] on p "Grow" at bounding box center [72, 85] width 92 height 18
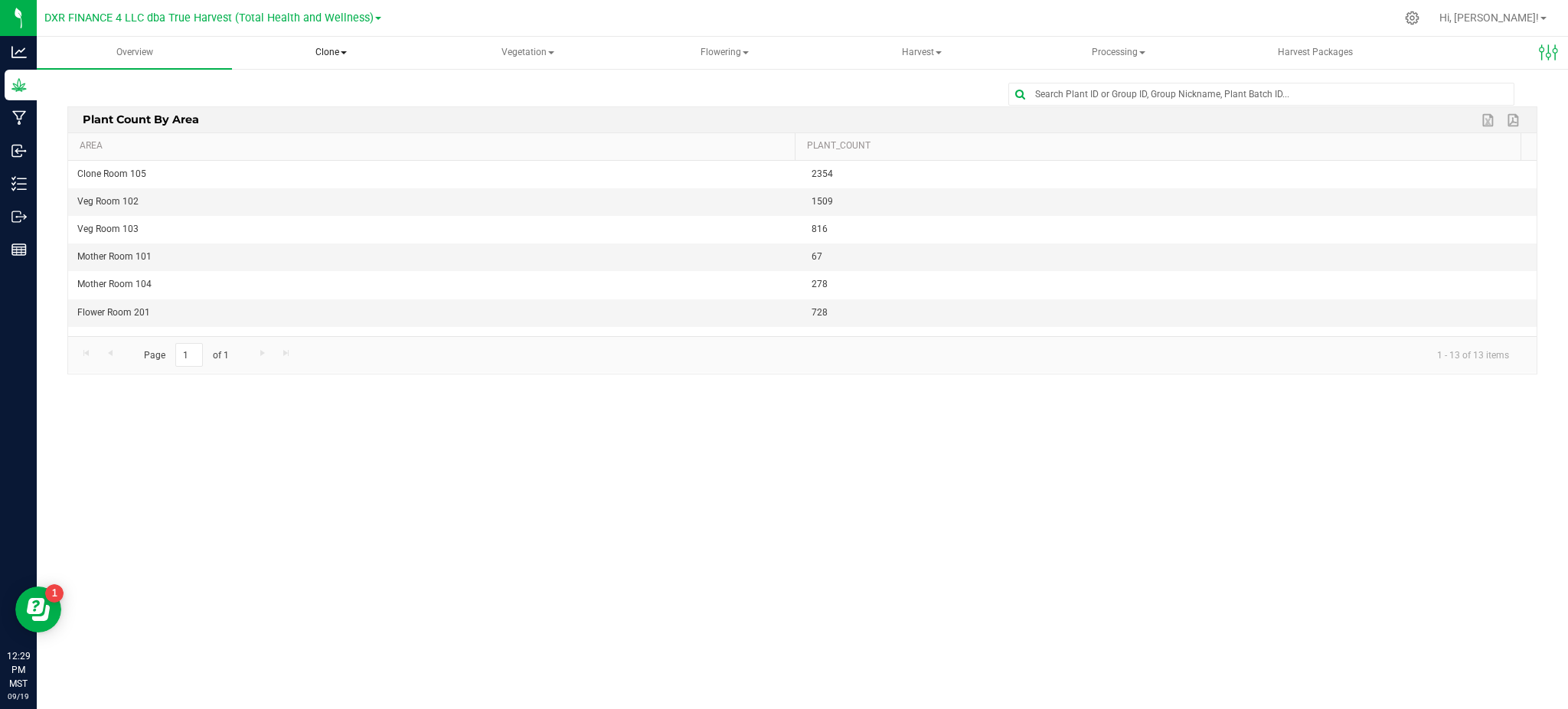
click at [326, 54] on span "Clone" at bounding box center [331, 53] width 194 height 31
click at [324, 111] on span "Cloning groups" at bounding box center [312, 109] width 116 height 13
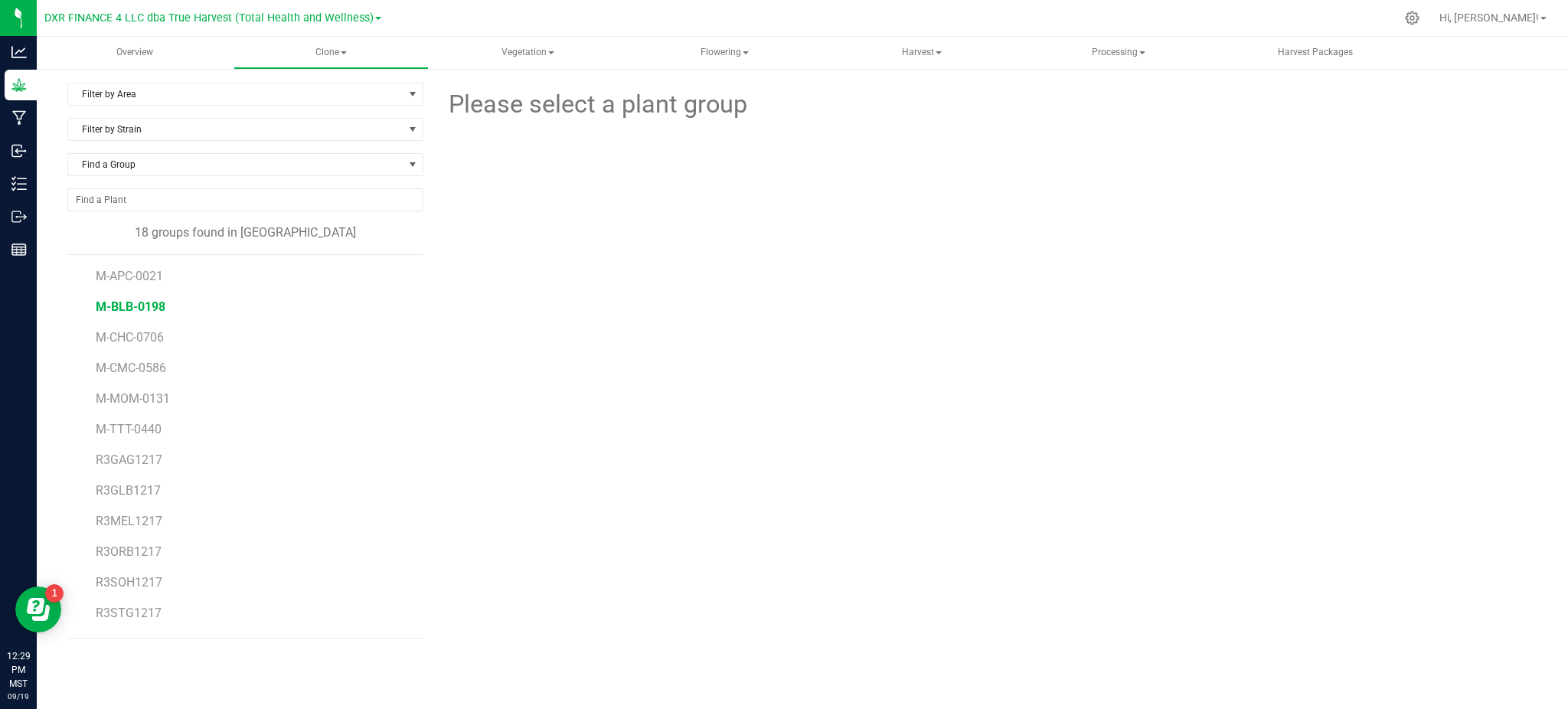
click at [103, 305] on span "M-BLB-0198" at bounding box center [130, 306] width 69 height 14
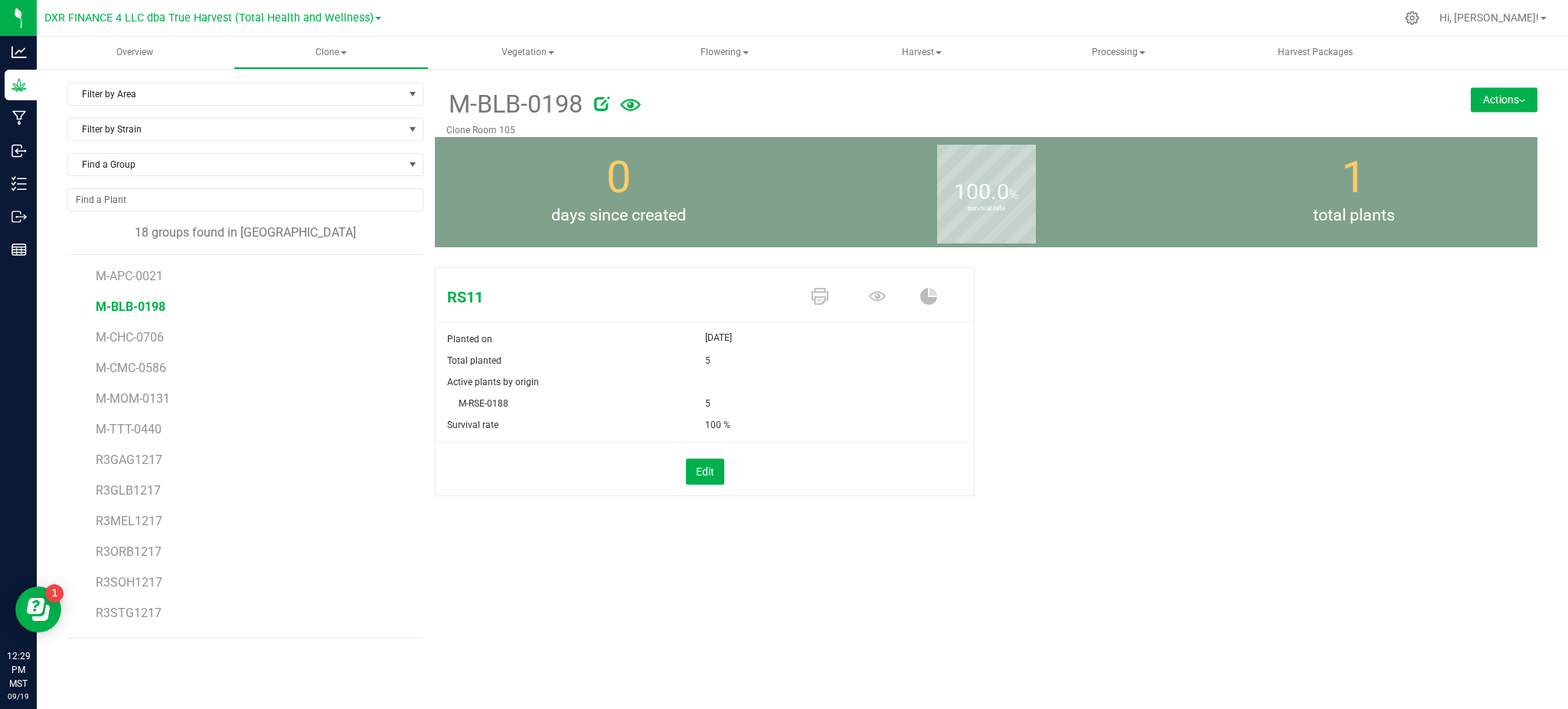
click at [1079, 487] on div "RS11 Planted on Sep 19, 2025 Total planted 5 Active plants by origin M-RSE-0188…" at bounding box center [986, 397] width 1102 height 273
click at [1511, 101] on button "Actions" at bounding box center [1503, 98] width 67 height 24
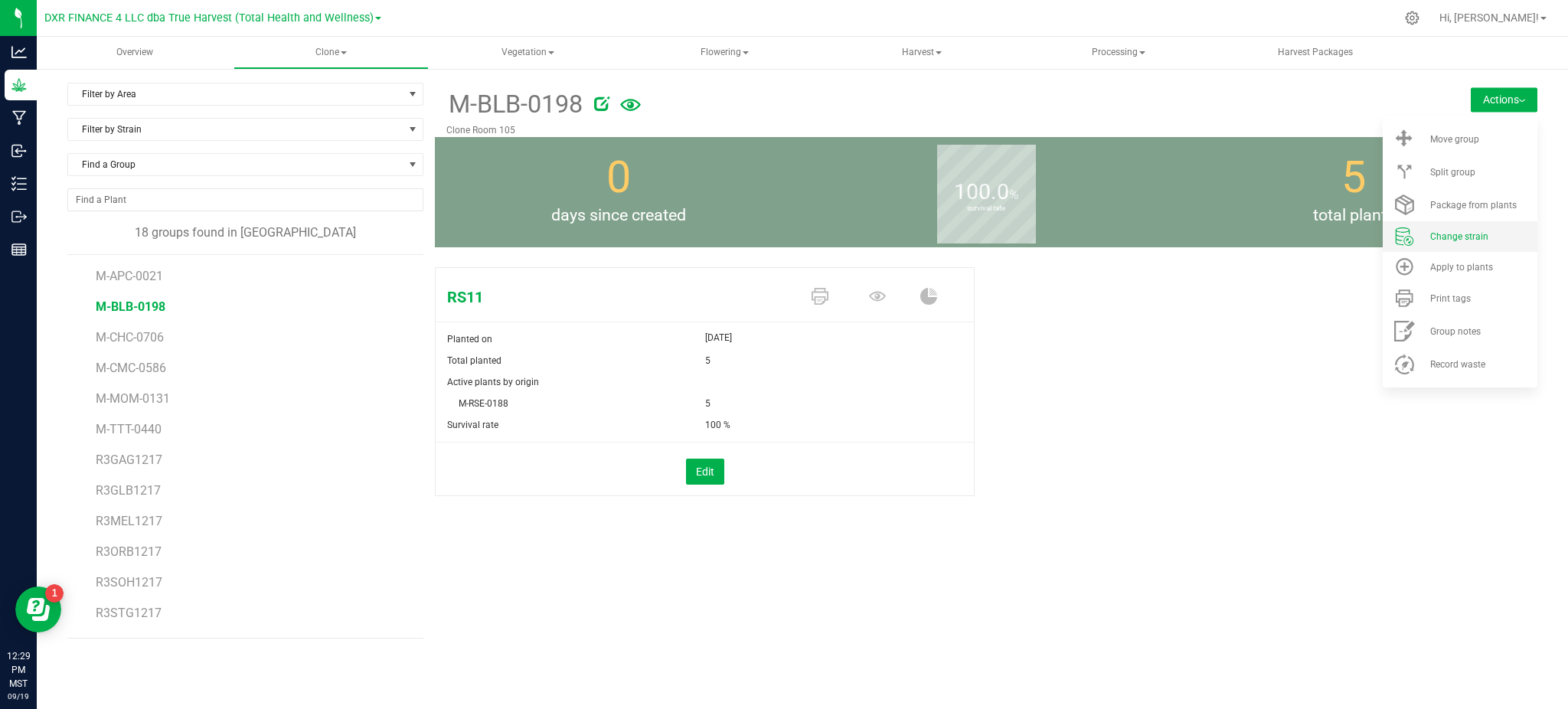
click at [1462, 242] on li "Change strain" at bounding box center [1460, 236] width 154 height 31
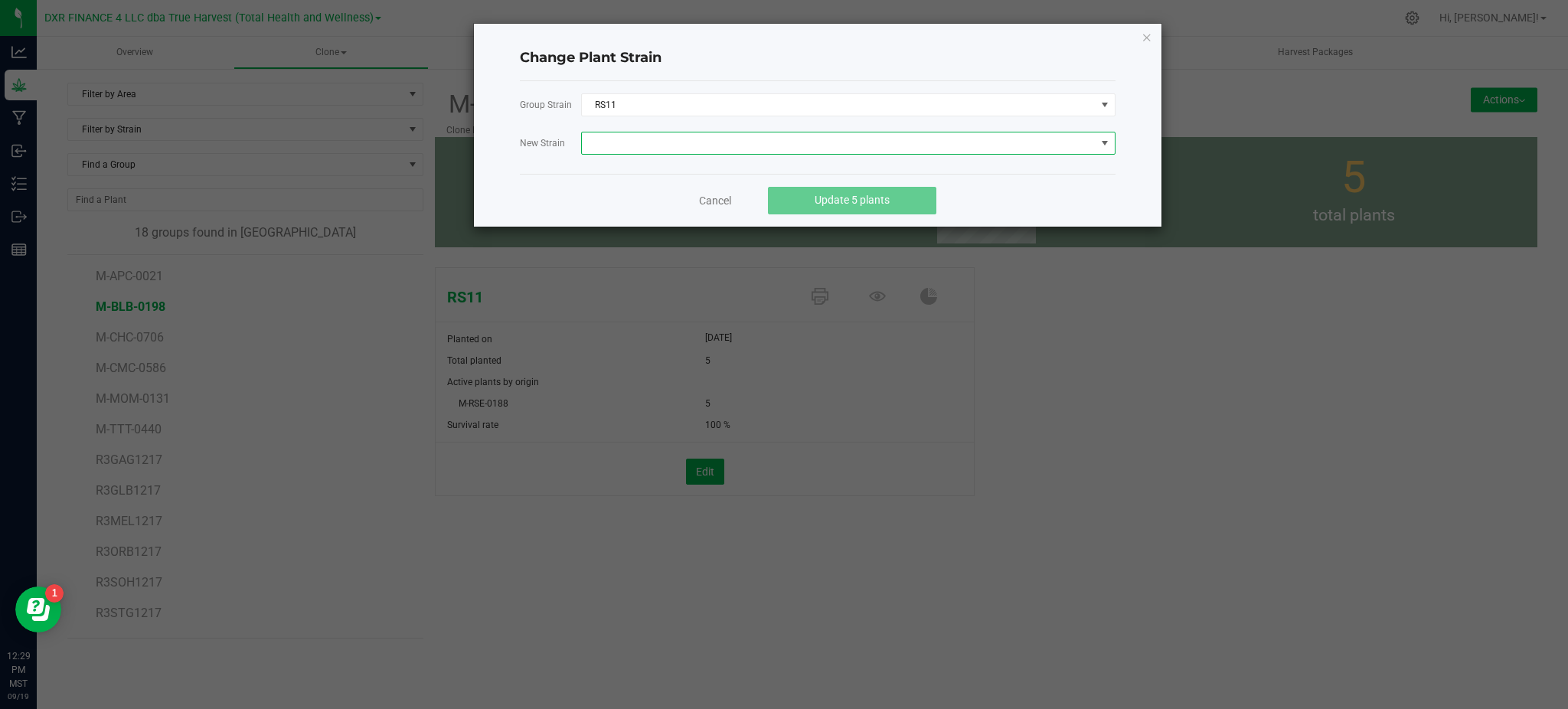
click at [634, 135] on span at bounding box center [839, 143] width 513 height 21
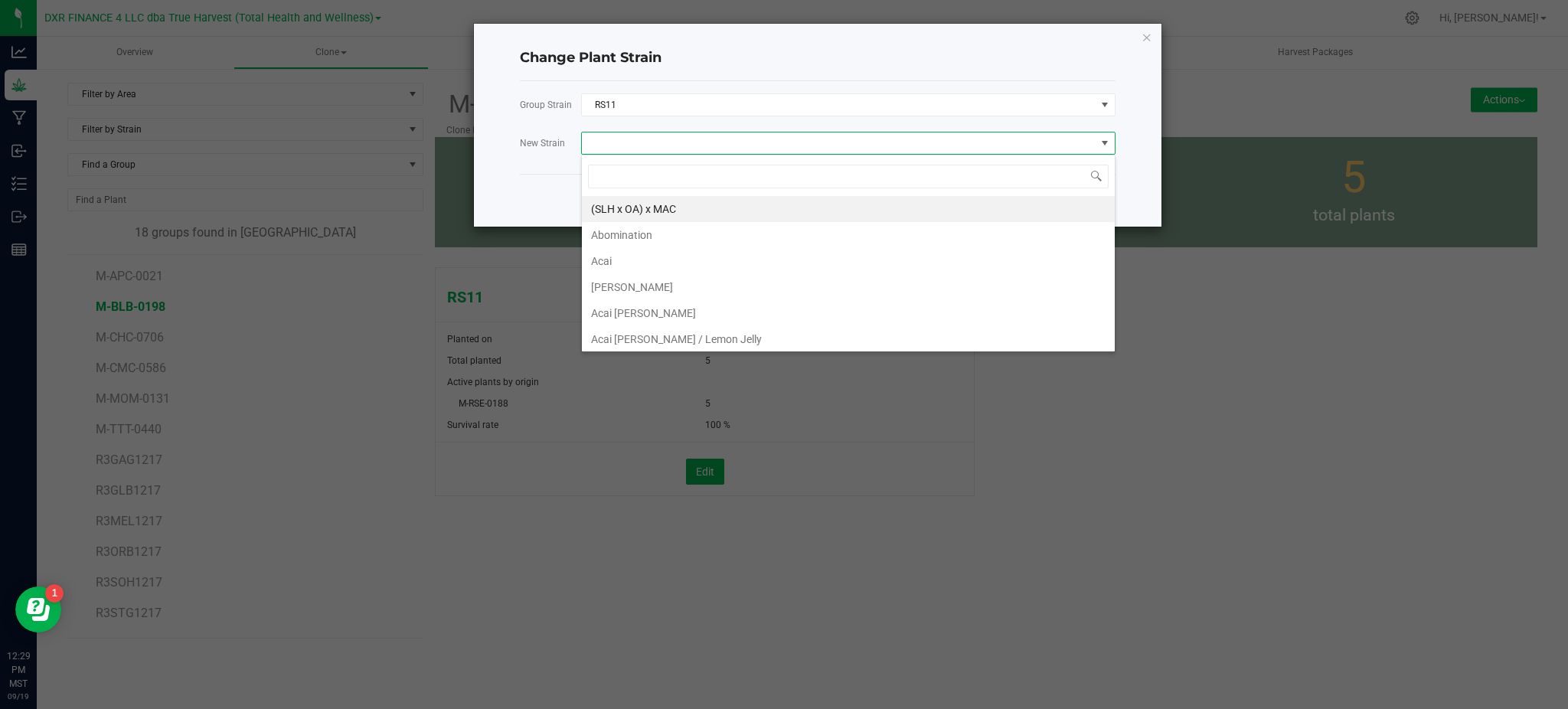
scroll to position [23, 535]
type input "blueberr"
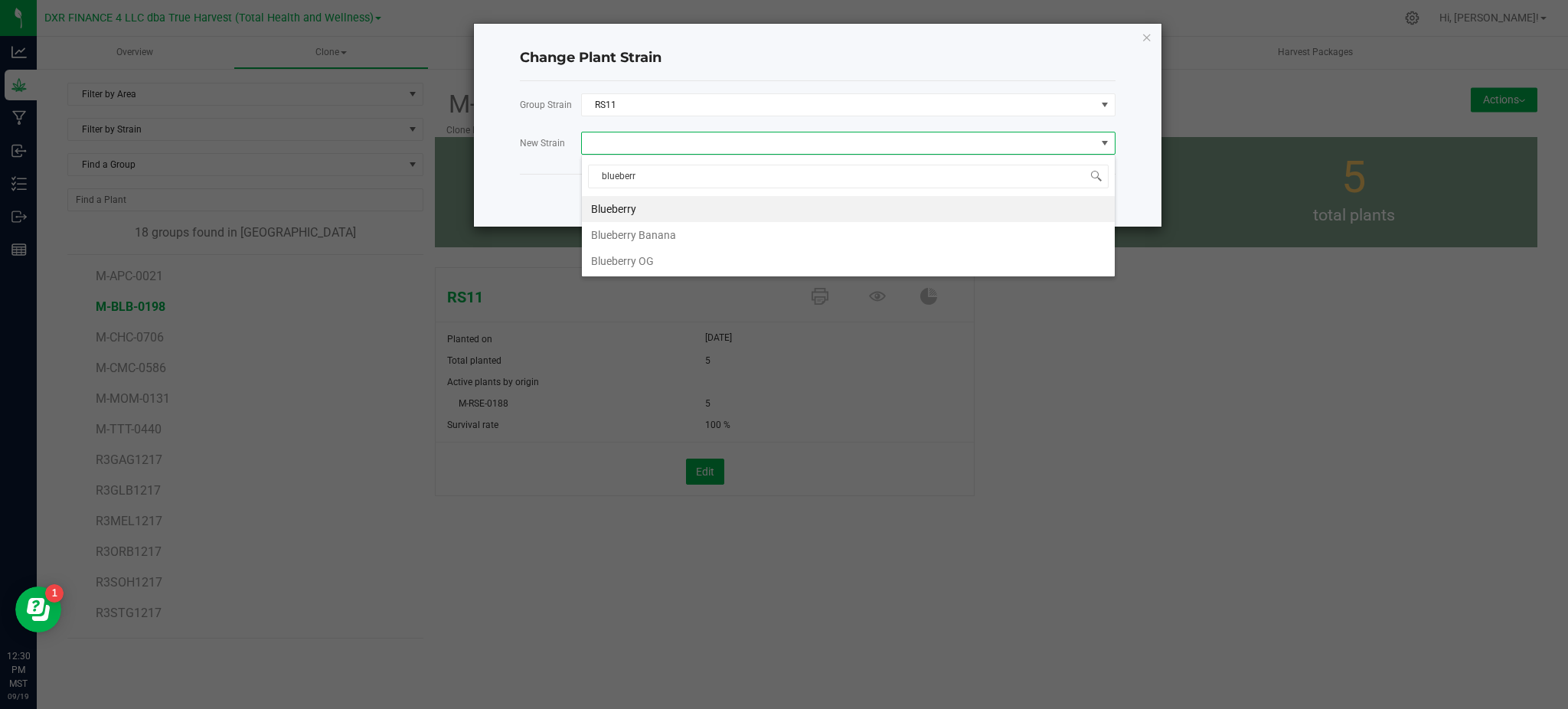
drag, startPoint x: 625, startPoint y: 205, endPoint x: 556, endPoint y: 183, distance: 72.4
click at [622, 205] on li "Blueberry" at bounding box center [848, 208] width 533 height 26
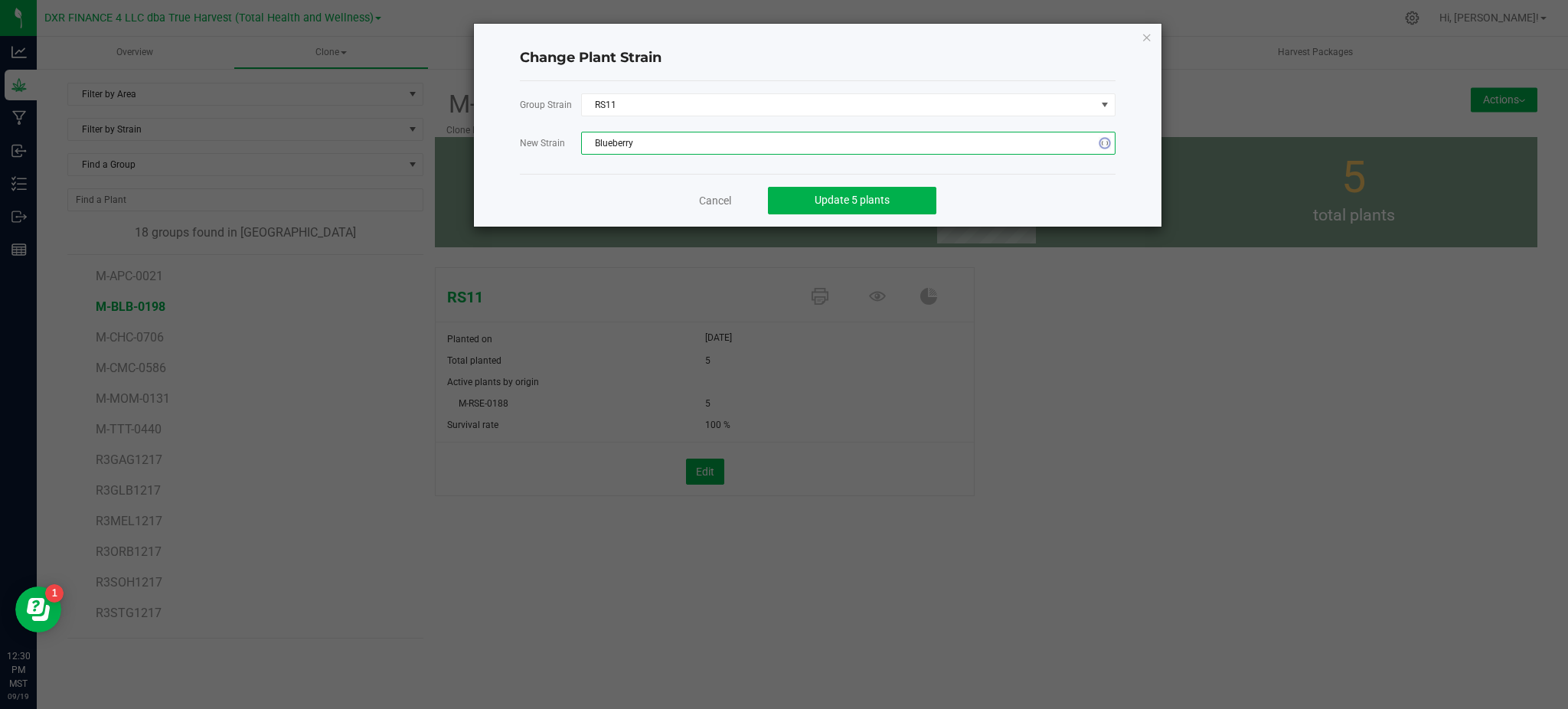
drag, startPoint x: 553, startPoint y: 182, endPoint x: 588, endPoint y: 179, distance: 35.1
click at [556, 182] on div "Cancel Update 5 plants" at bounding box center [817, 200] width 595 height 53
drag, startPoint x: 1006, startPoint y: 193, endPoint x: 833, endPoint y: 205, distance: 173.4
click at [987, 195] on div "Cancel Update 5 plants" at bounding box center [817, 200] width 595 height 53
click at [829, 191] on button "Update 5 plants" at bounding box center [852, 201] width 169 height 28
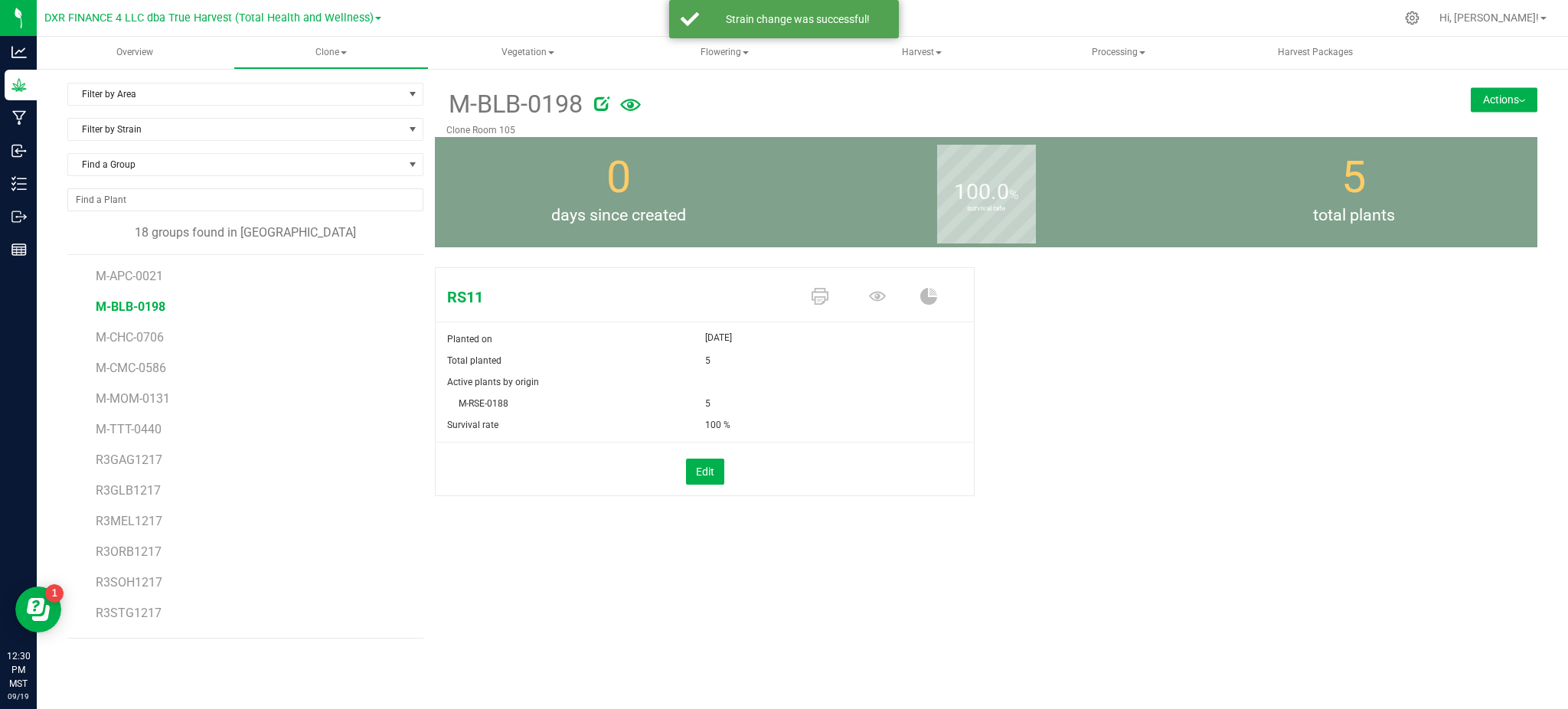
click at [121, 303] on span "M-BLB-0198" at bounding box center [130, 306] width 69 height 14
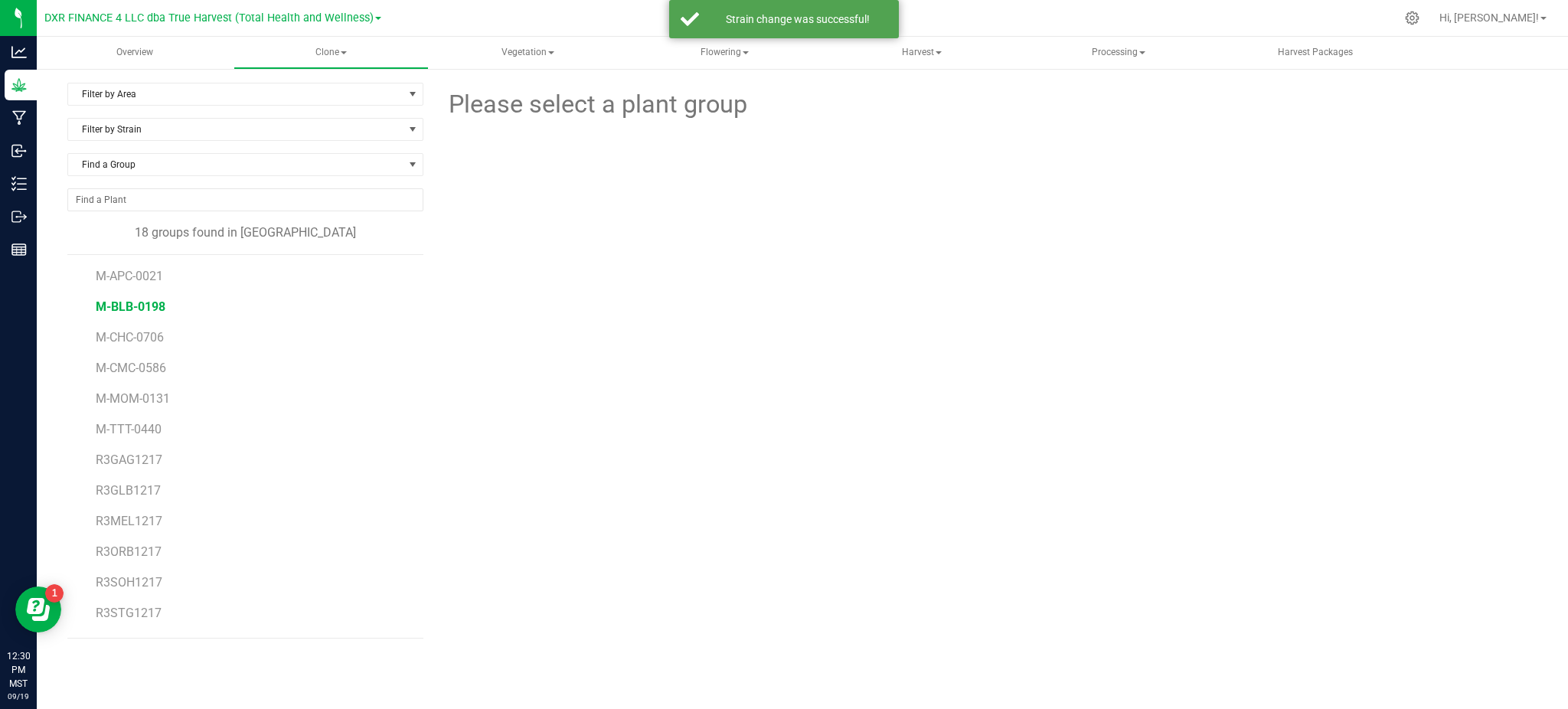
click at [120, 303] on span "M-BLB-0198" at bounding box center [130, 306] width 69 height 14
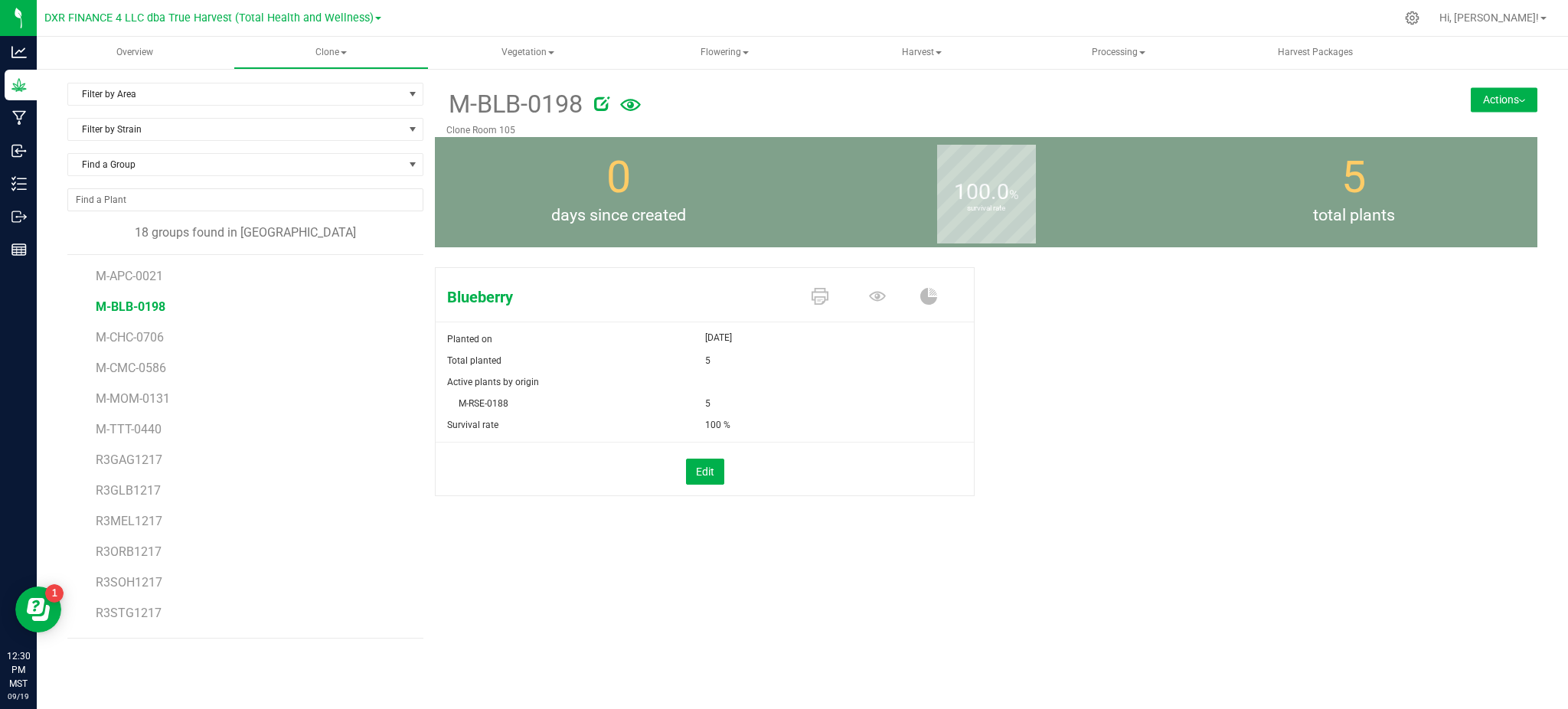
click at [1500, 105] on button "Actions" at bounding box center [1503, 98] width 67 height 24
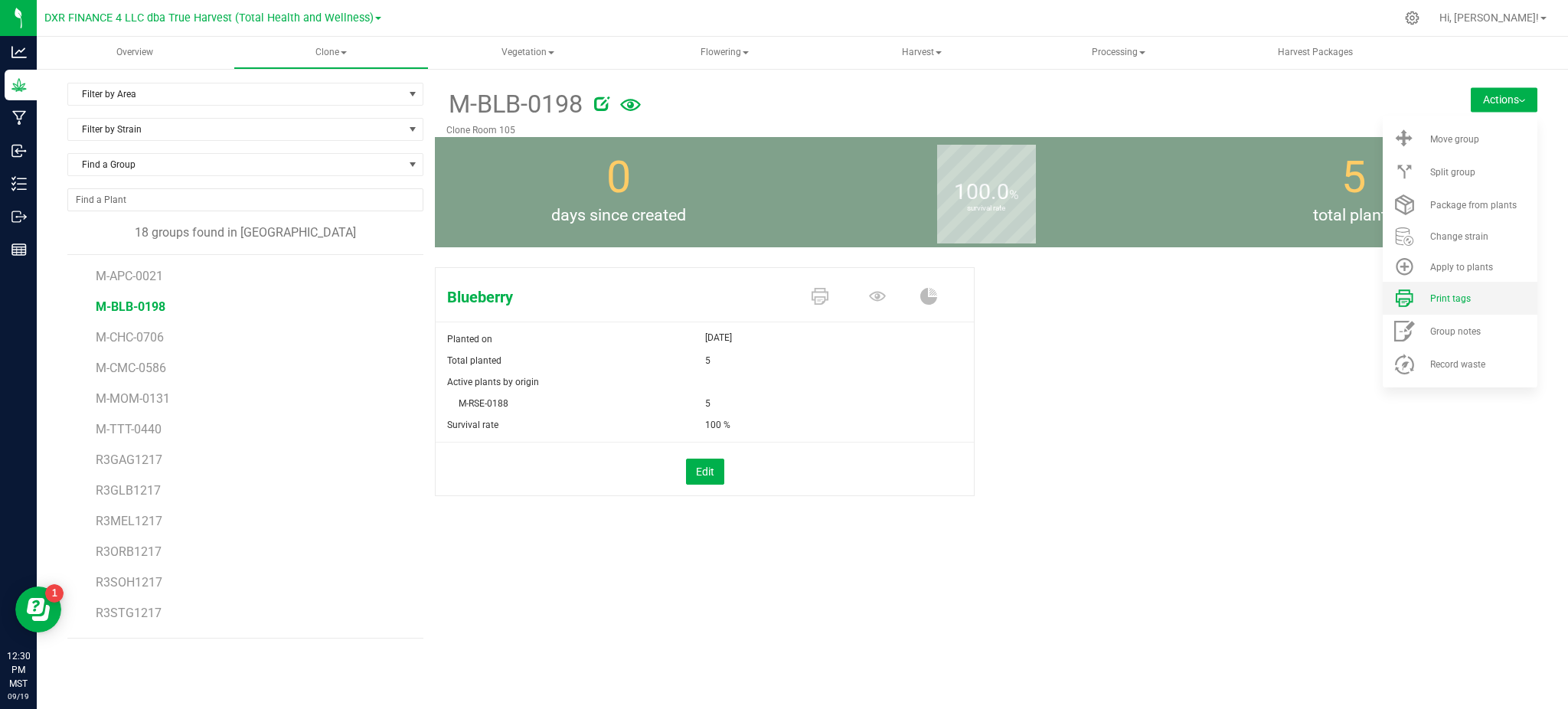
click at [1454, 294] on span "Print tags" at bounding box center [1450, 298] width 41 height 11
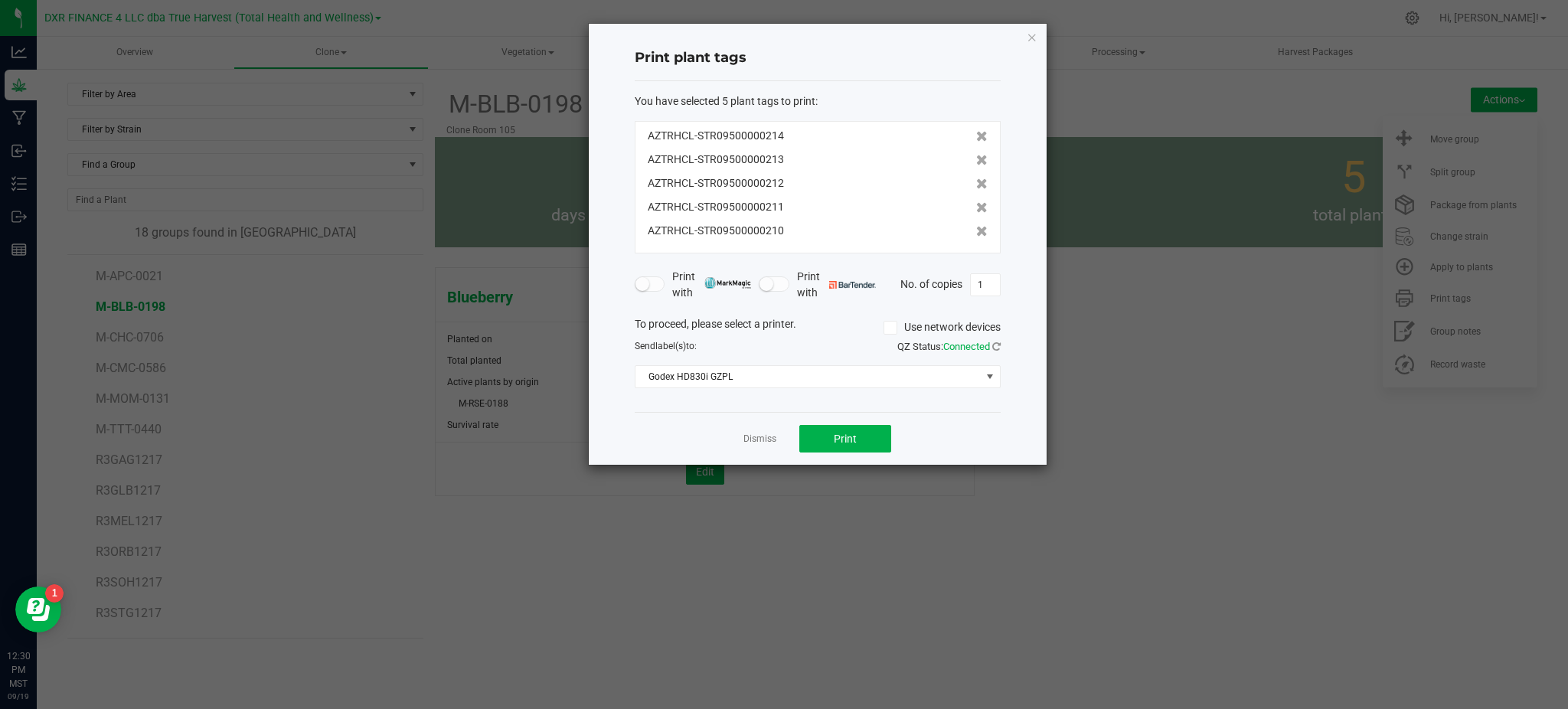
drag, startPoint x: 989, startPoint y: 450, endPoint x: 1014, endPoint y: 403, distance: 53.2
click at [995, 450] on div "Dismiss Print" at bounding box center [817, 438] width 366 height 53
click at [931, 436] on div "Dismiss Print" at bounding box center [817, 438] width 366 height 53
click at [843, 437] on span "Print" at bounding box center [845, 438] width 23 height 13
click at [977, 139] on icon at bounding box center [982, 136] width 12 height 11
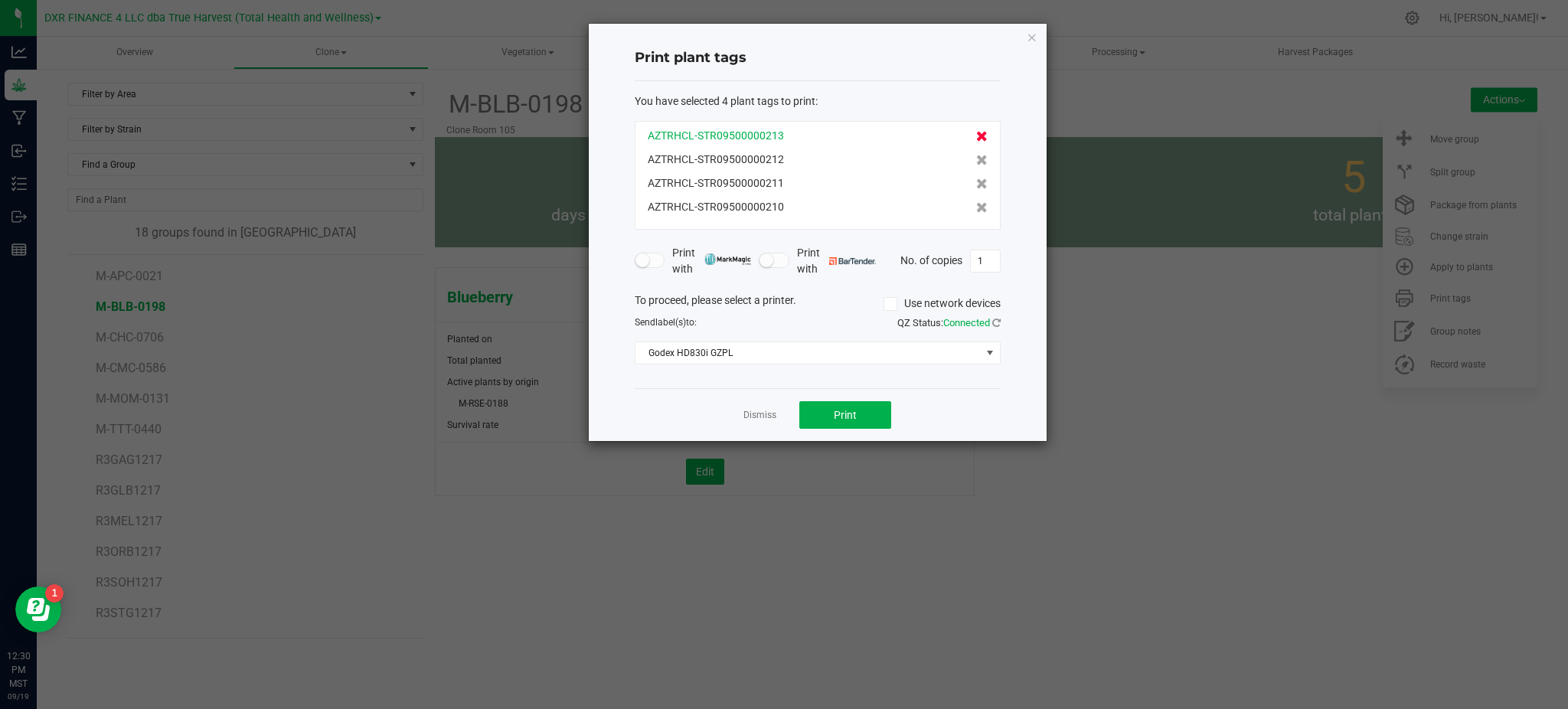
click at [977, 139] on icon at bounding box center [982, 136] width 12 height 11
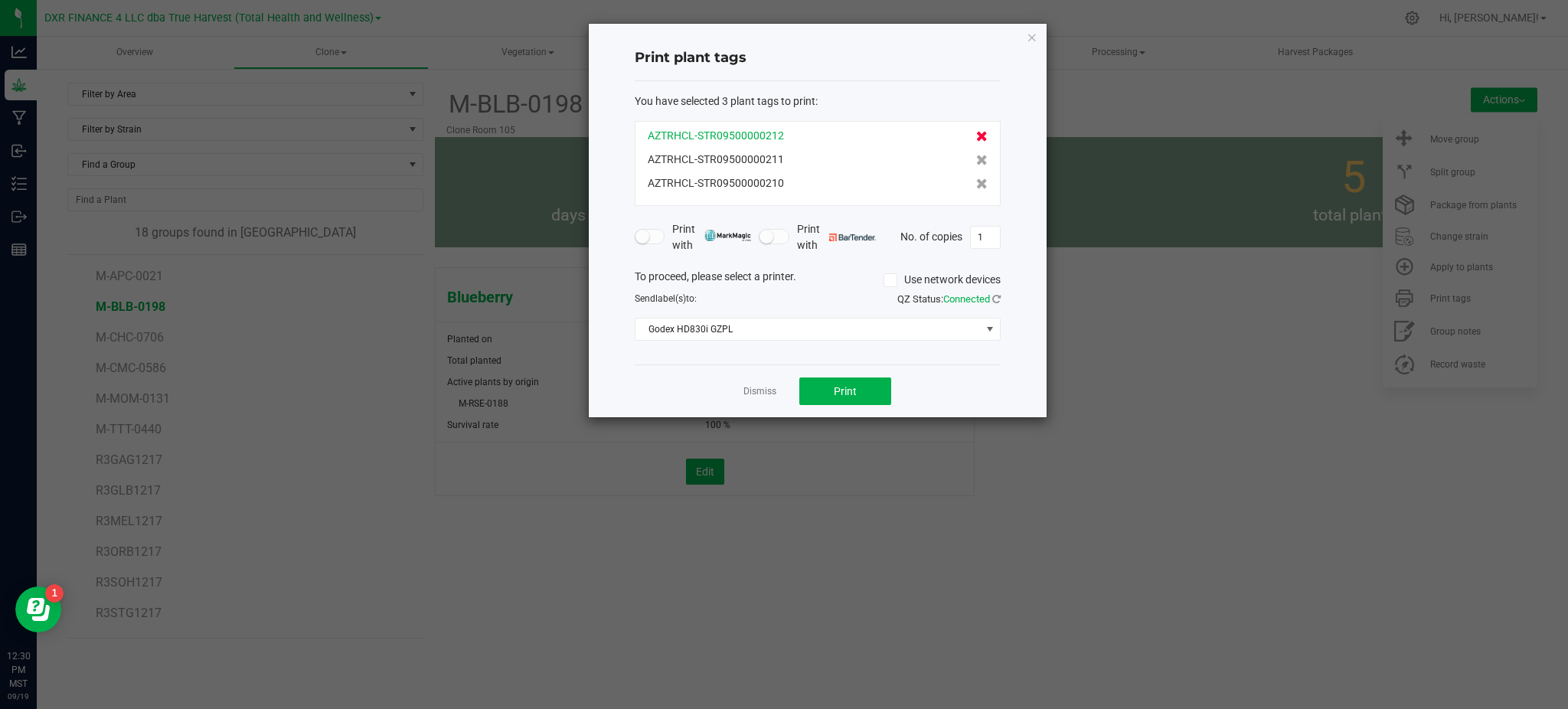
click at [977, 139] on icon at bounding box center [982, 136] width 12 height 11
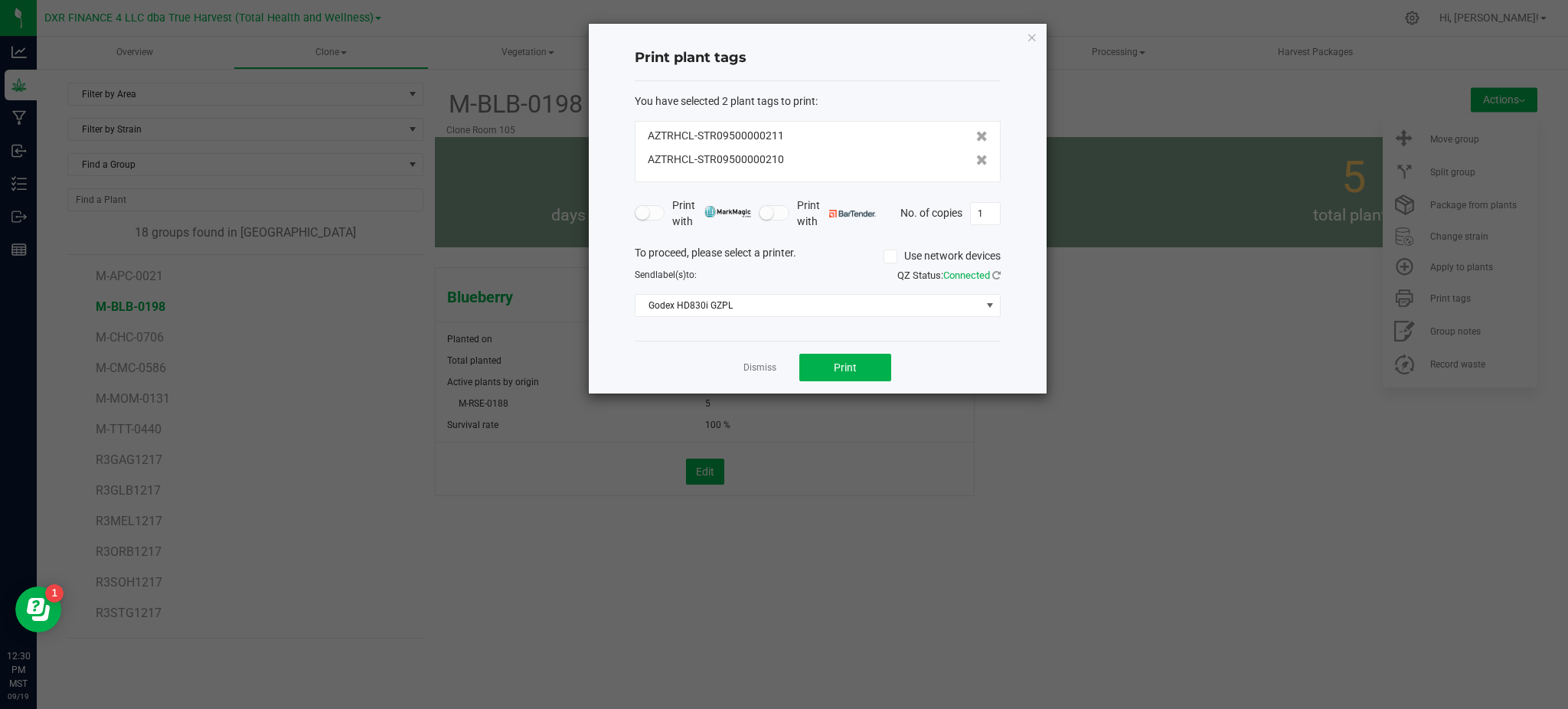
click at [861, 383] on div "Dismiss Print" at bounding box center [817, 367] width 366 height 53
click at [861, 373] on button "Print" at bounding box center [844, 368] width 92 height 28
click at [714, 352] on div "Dismiss Print" at bounding box center [817, 367] width 366 height 53
click at [765, 372] on link "Dismiss" at bounding box center [759, 367] width 33 height 13
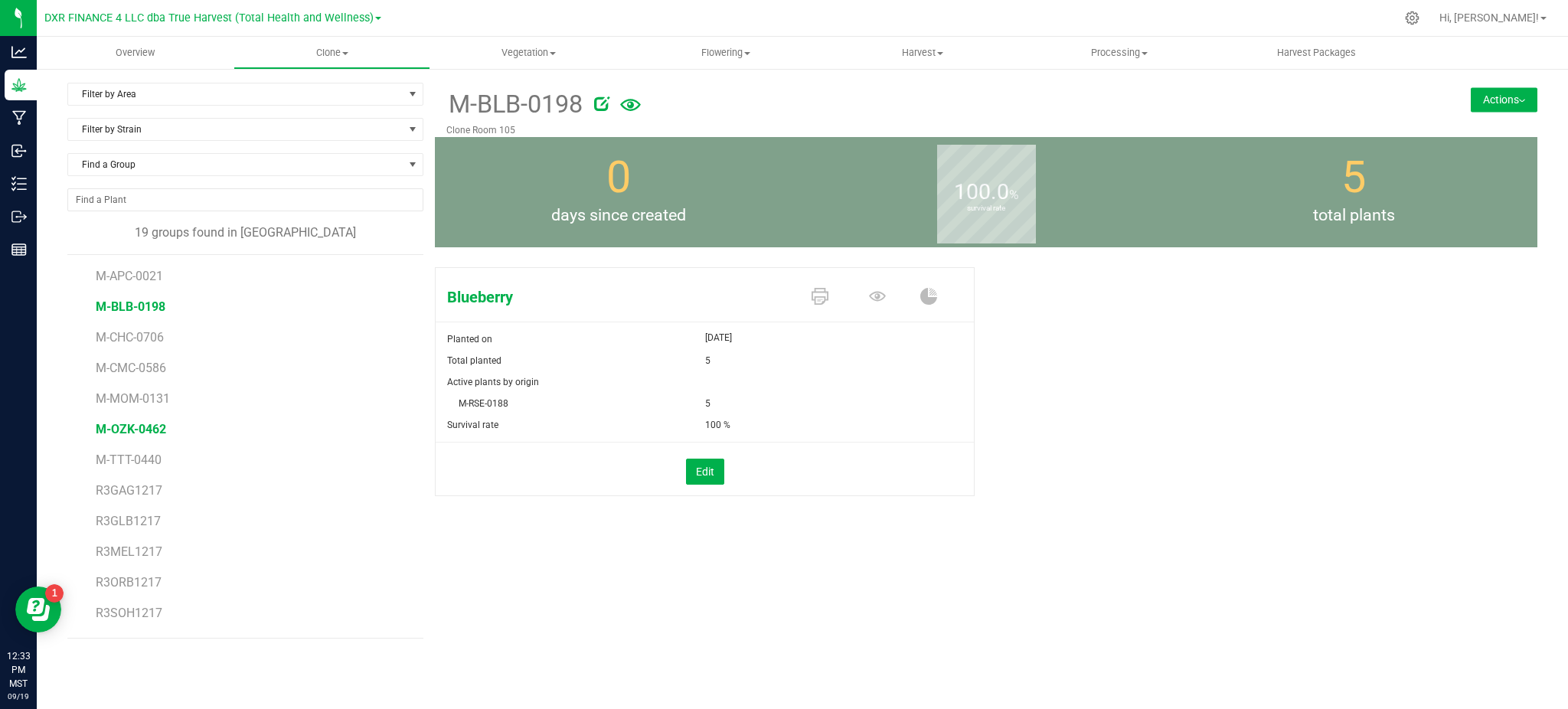
click at [128, 435] on span "M-OZK-0462" at bounding box center [130, 428] width 70 height 14
click at [1202, 386] on div "Gelato 41 Planted on [DATE] Total planted 5 Active plants by origin M-GLF-0451 5" at bounding box center [986, 397] width 1102 height 273
click at [1474, 114] on div "M-OZK-0462 Clone Room 105 Actions Move group Split group" at bounding box center [986, 110] width 1102 height 54
click at [1485, 101] on button "Actions" at bounding box center [1503, 98] width 67 height 24
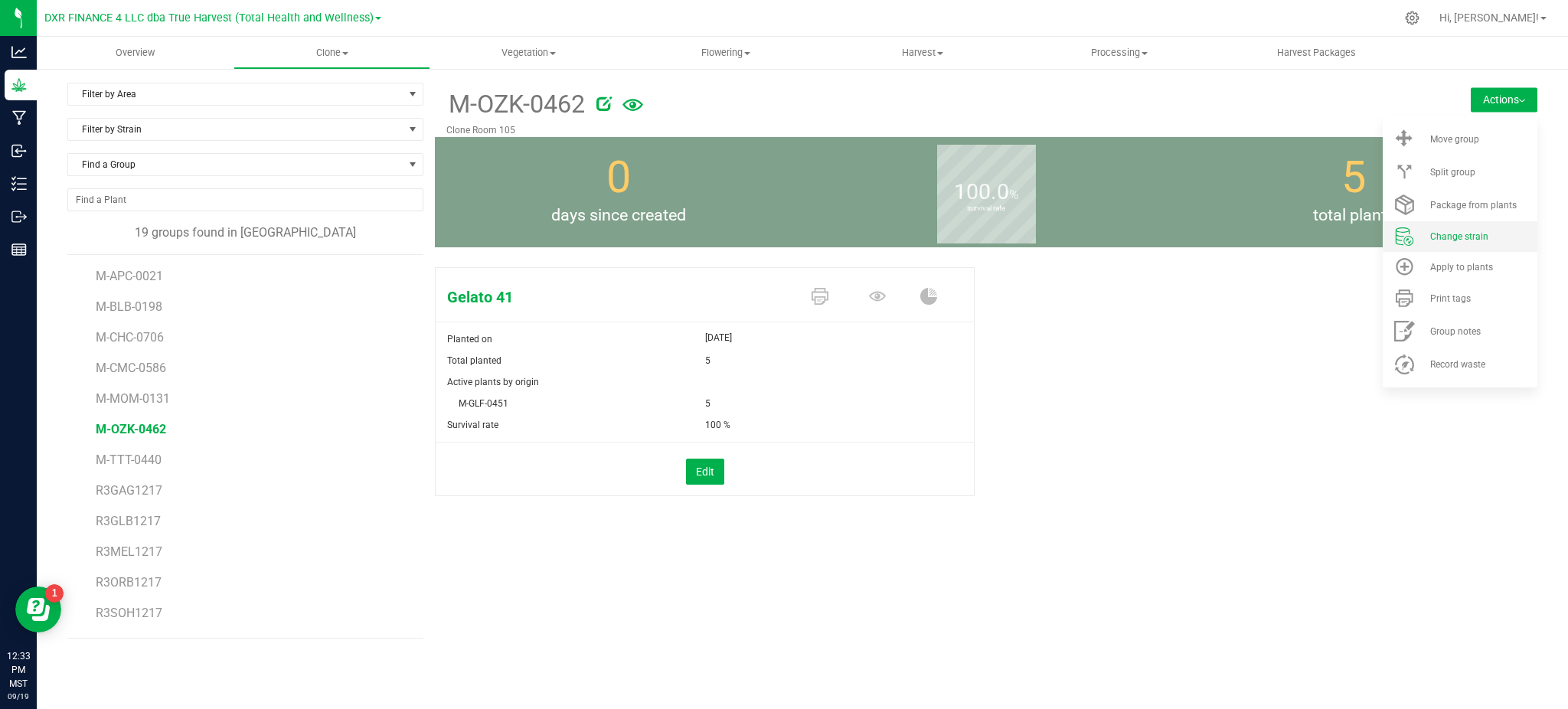
click at [1454, 232] on span "Change strain" at bounding box center [1459, 236] width 58 height 11
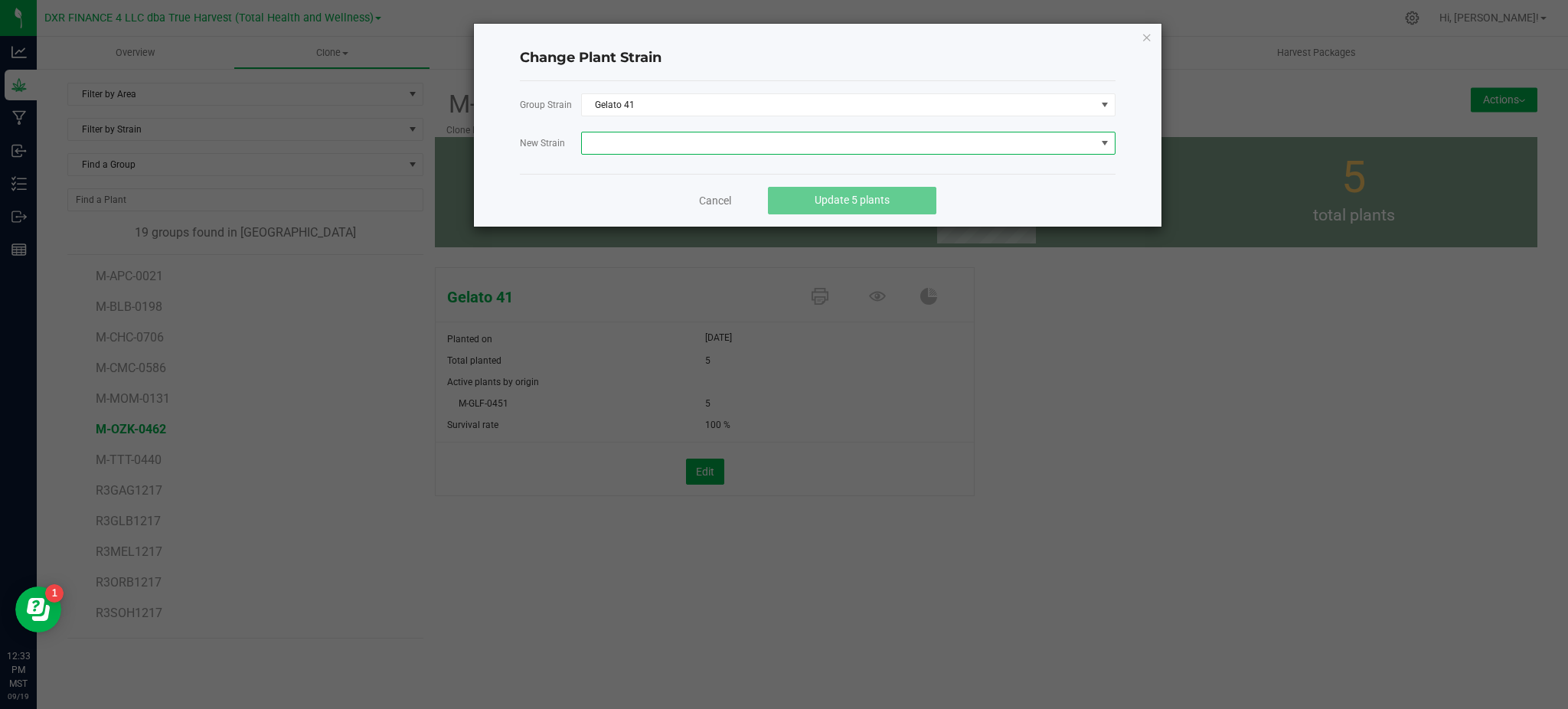
click at [667, 149] on span at bounding box center [839, 143] width 513 height 21
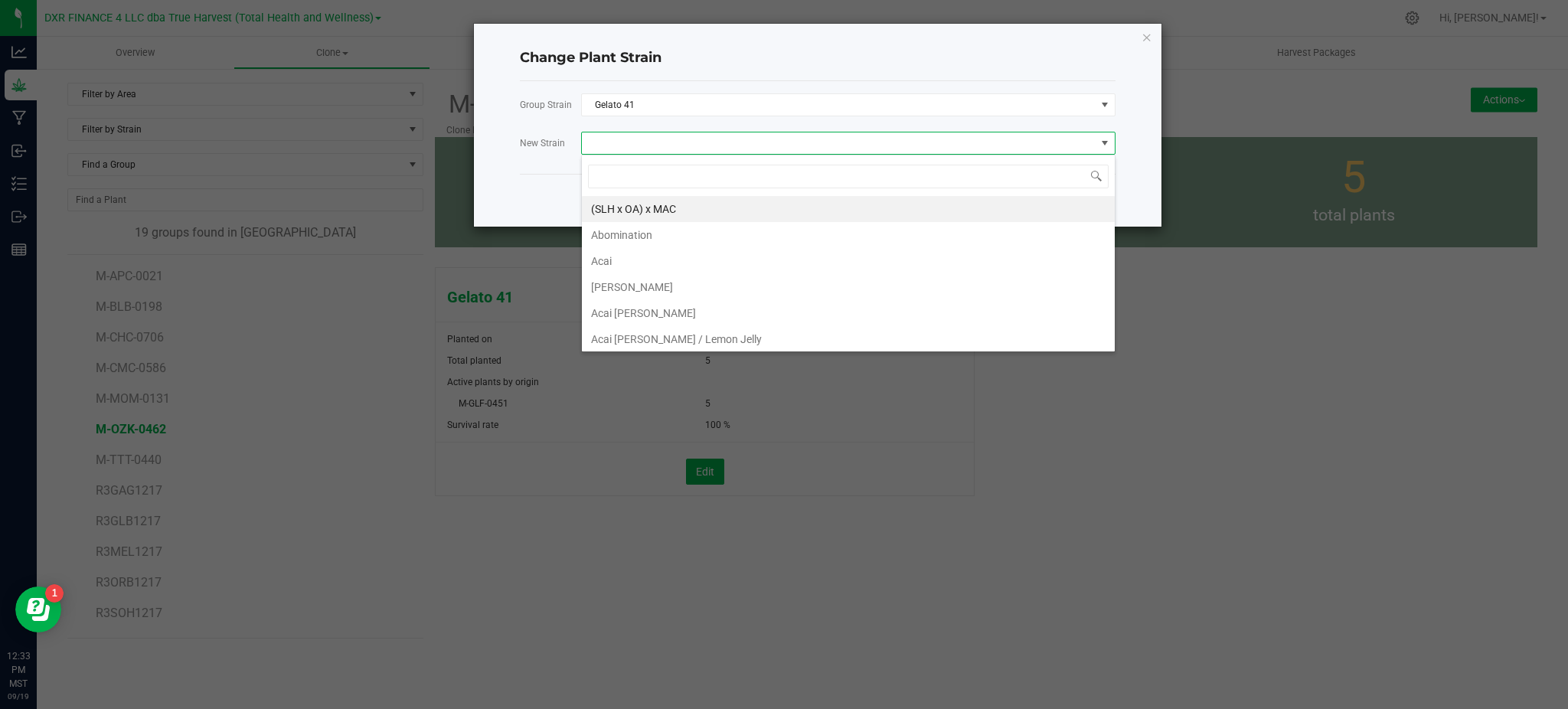
scroll to position [23, 535]
type input "ozk"
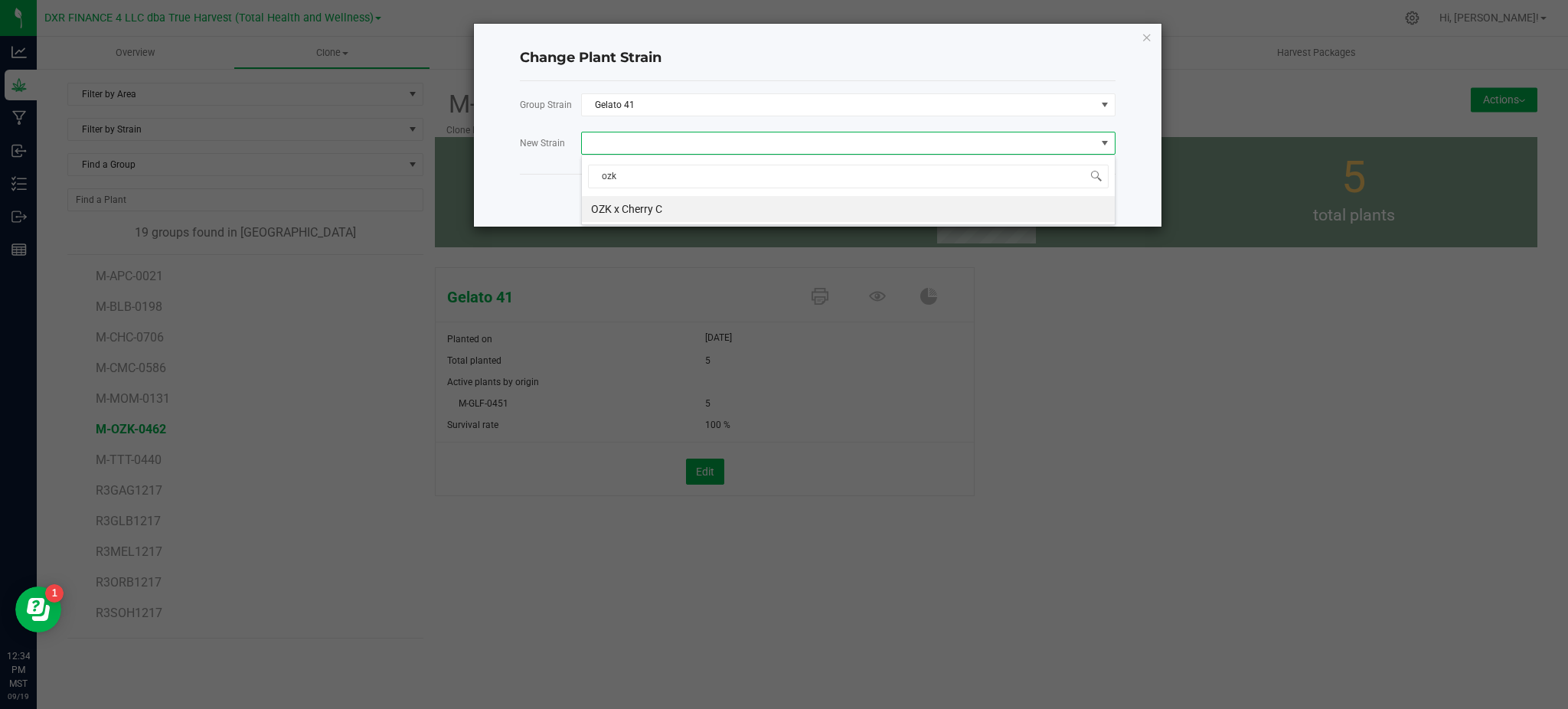
drag, startPoint x: 628, startPoint y: 208, endPoint x: 593, endPoint y: 211, distance: 35.1
click at [624, 209] on li "OZK x Cherry C" at bounding box center [848, 208] width 533 height 26
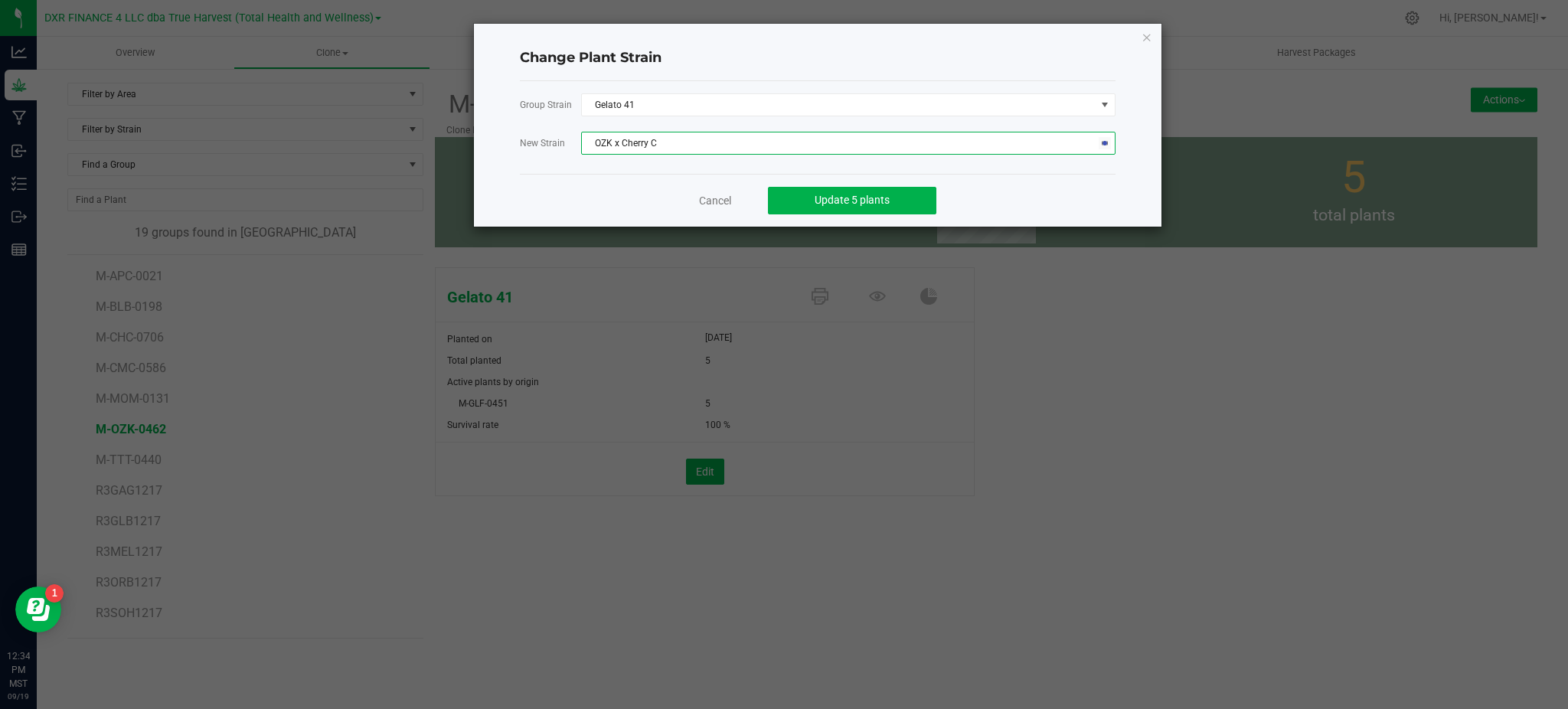
drag, startPoint x: 543, startPoint y: 201, endPoint x: 623, endPoint y: 201, distance: 80.0
click at [551, 201] on div "Cancel Update 5 plants" at bounding box center [817, 200] width 595 height 53
drag, startPoint x: 1009, startPoint y: 196, endPoint x: 922, endPoint y: 205, distance: 87.5
click at [1009, 196] on div "Cancel Update 5 plants" at bounding box center [817, 200] width 595 height 53
click at [886, 209] on button "Update 5 plants" at bounding box center [852, 201] width 169 height 28
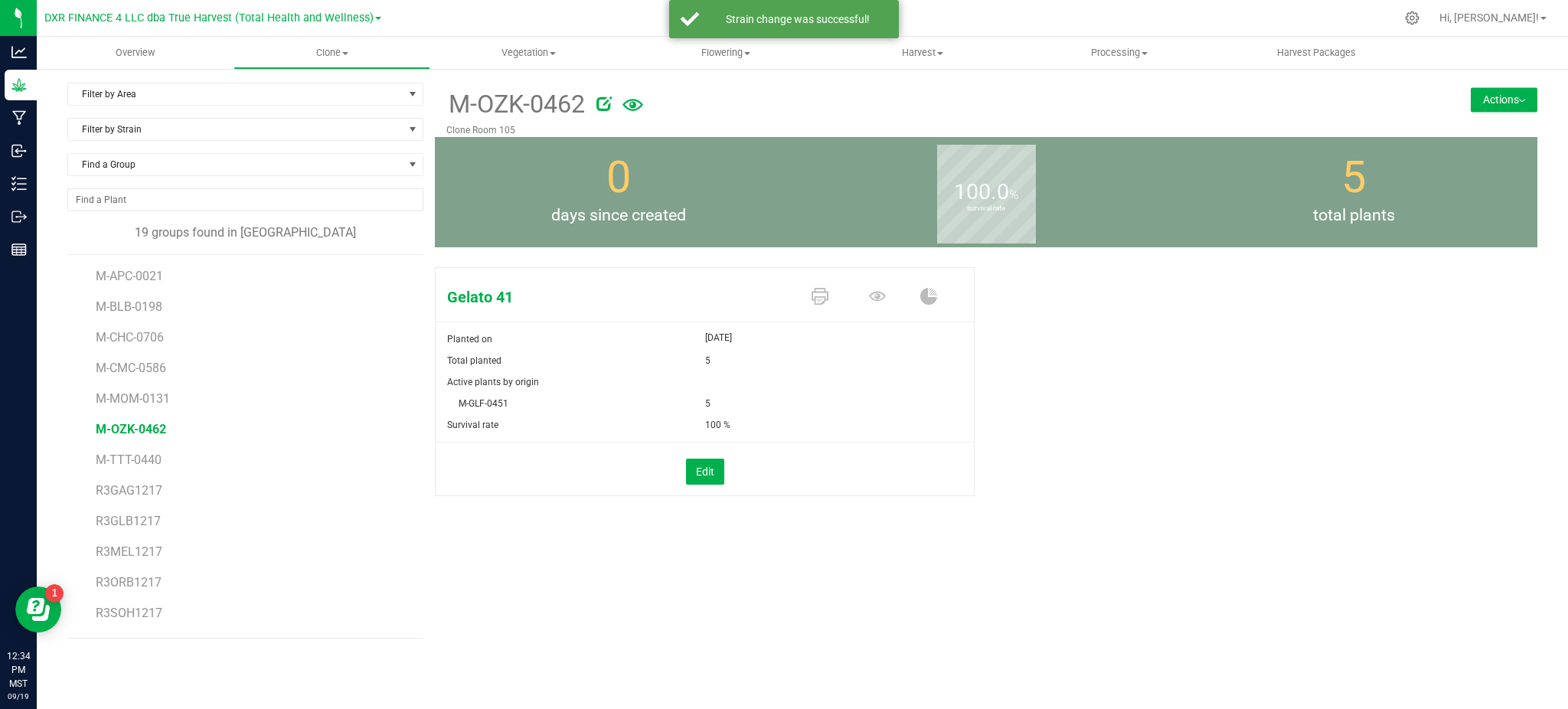
click at [151, 428] on span "M-OZK-0462" at bounding box center [130, 428] width 70 height 14
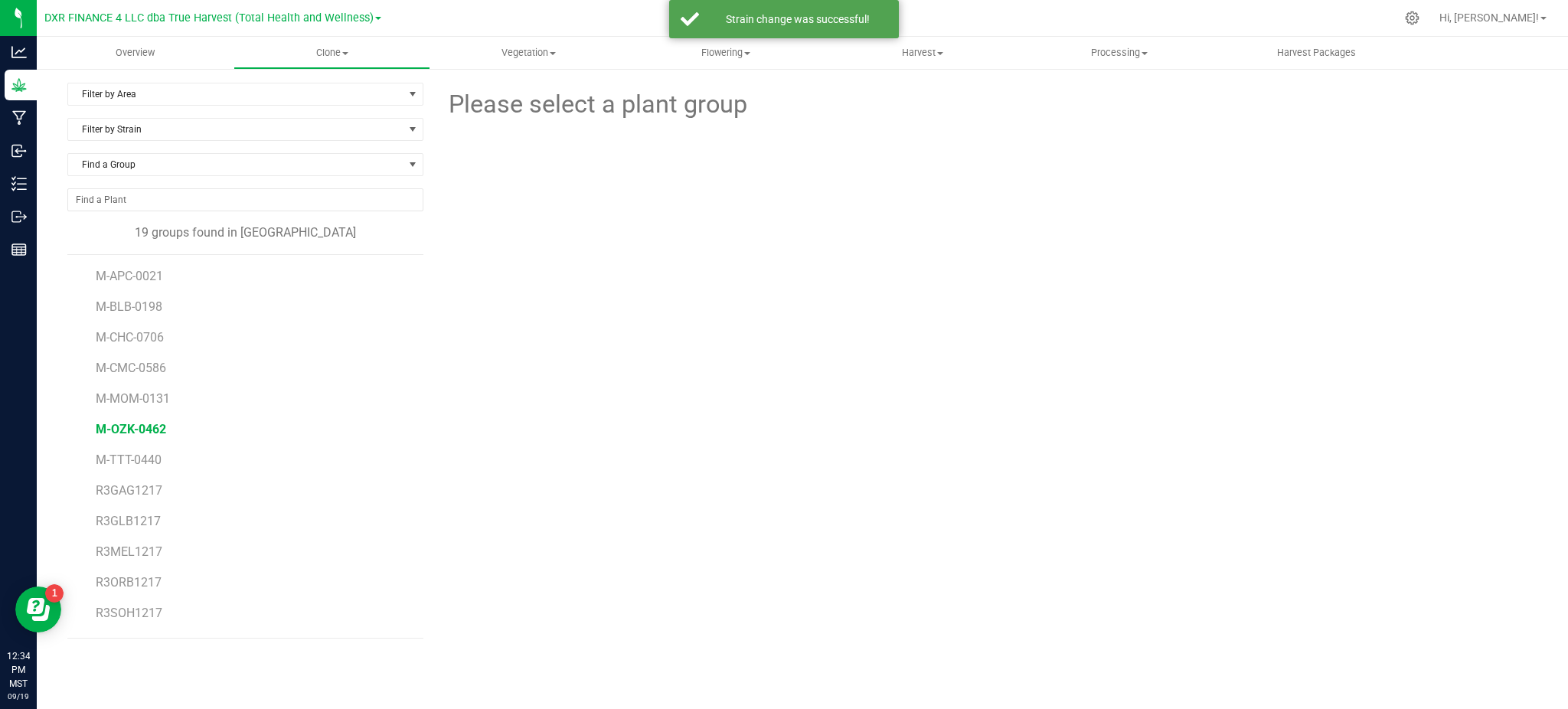
click at [150, 427] on span "M-OZK-0462" at bounding box center [130, 428] width 70 height 14
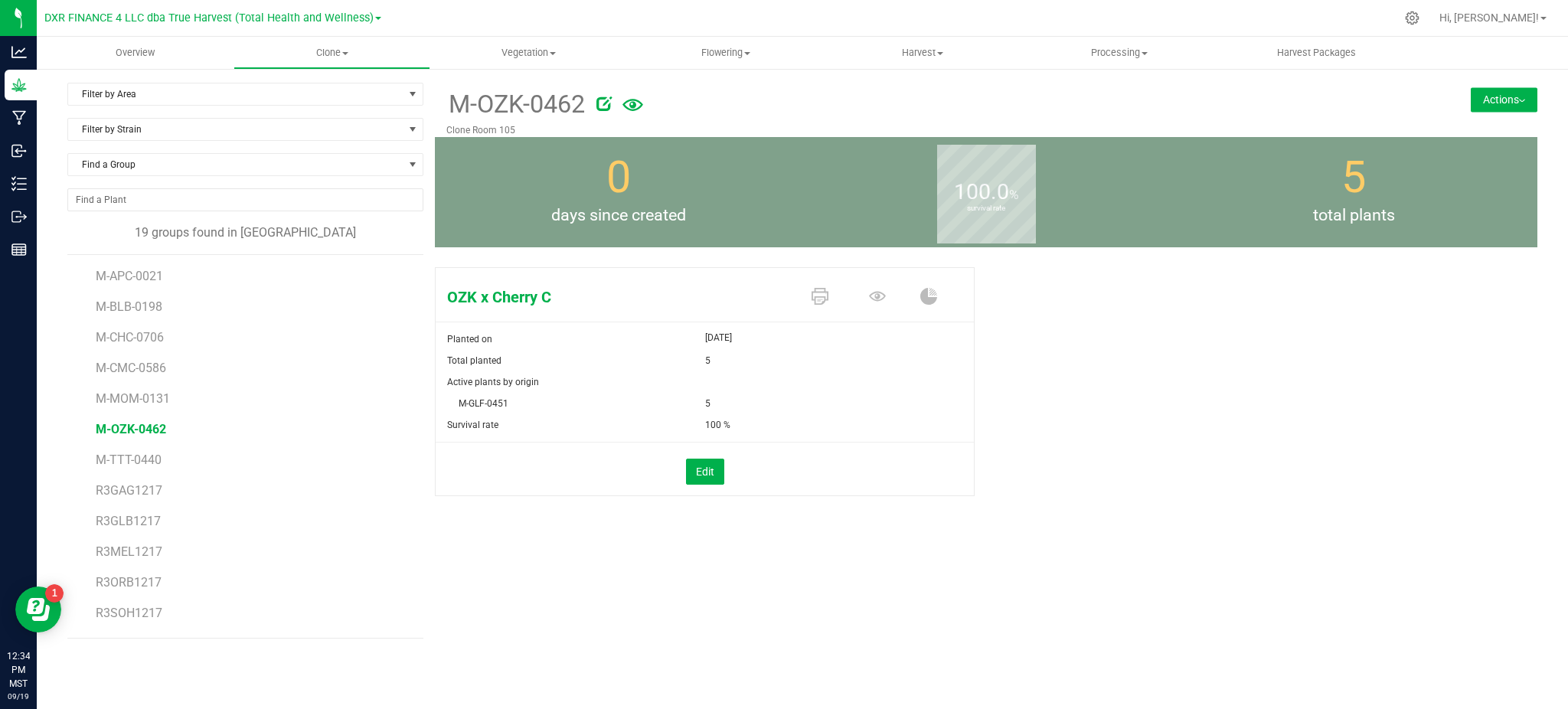
click at [1478, 87] on button "Actions" at bounding box center [1503, 98] width 67 height 24
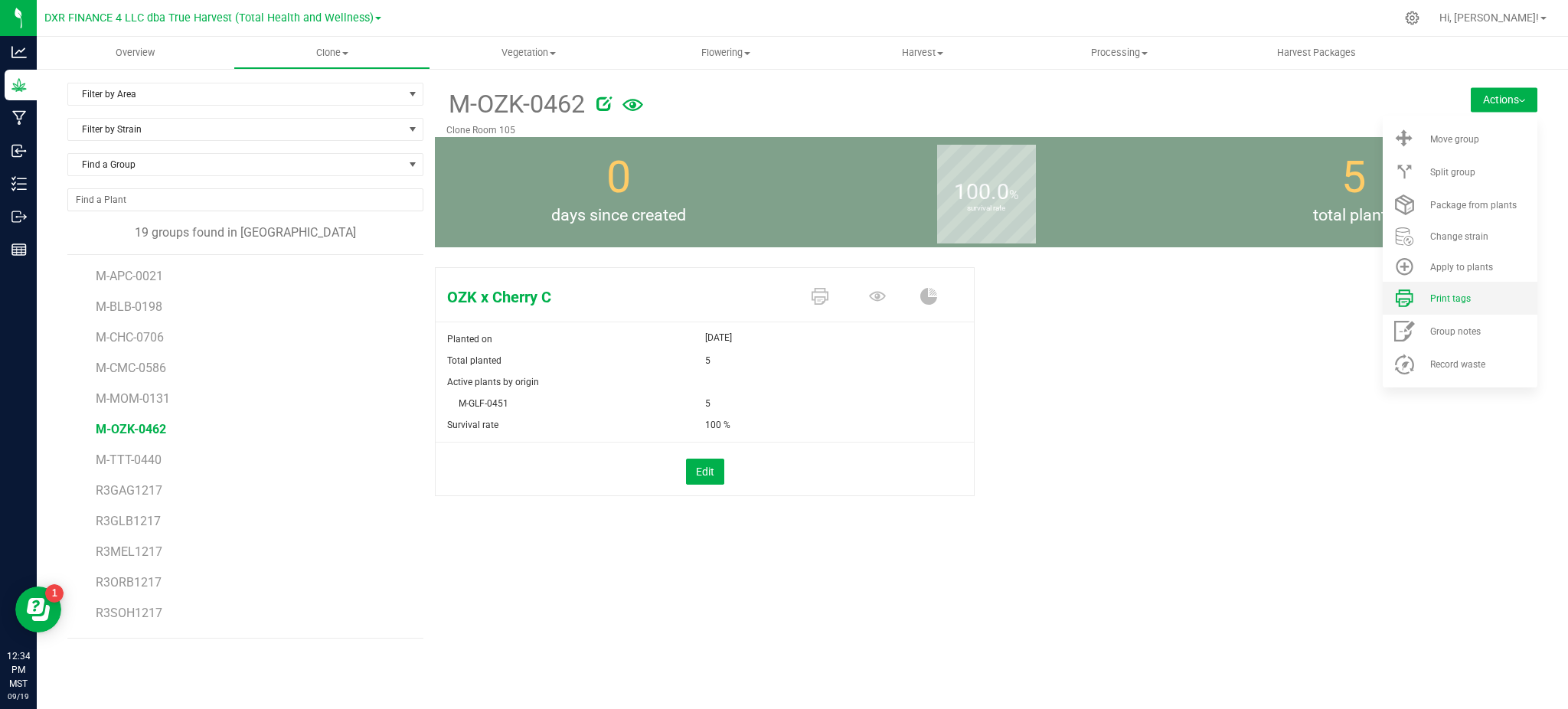
click at [1438, 307] on li "Print tags" at bounding box center [1460, 298] width 154 height 33
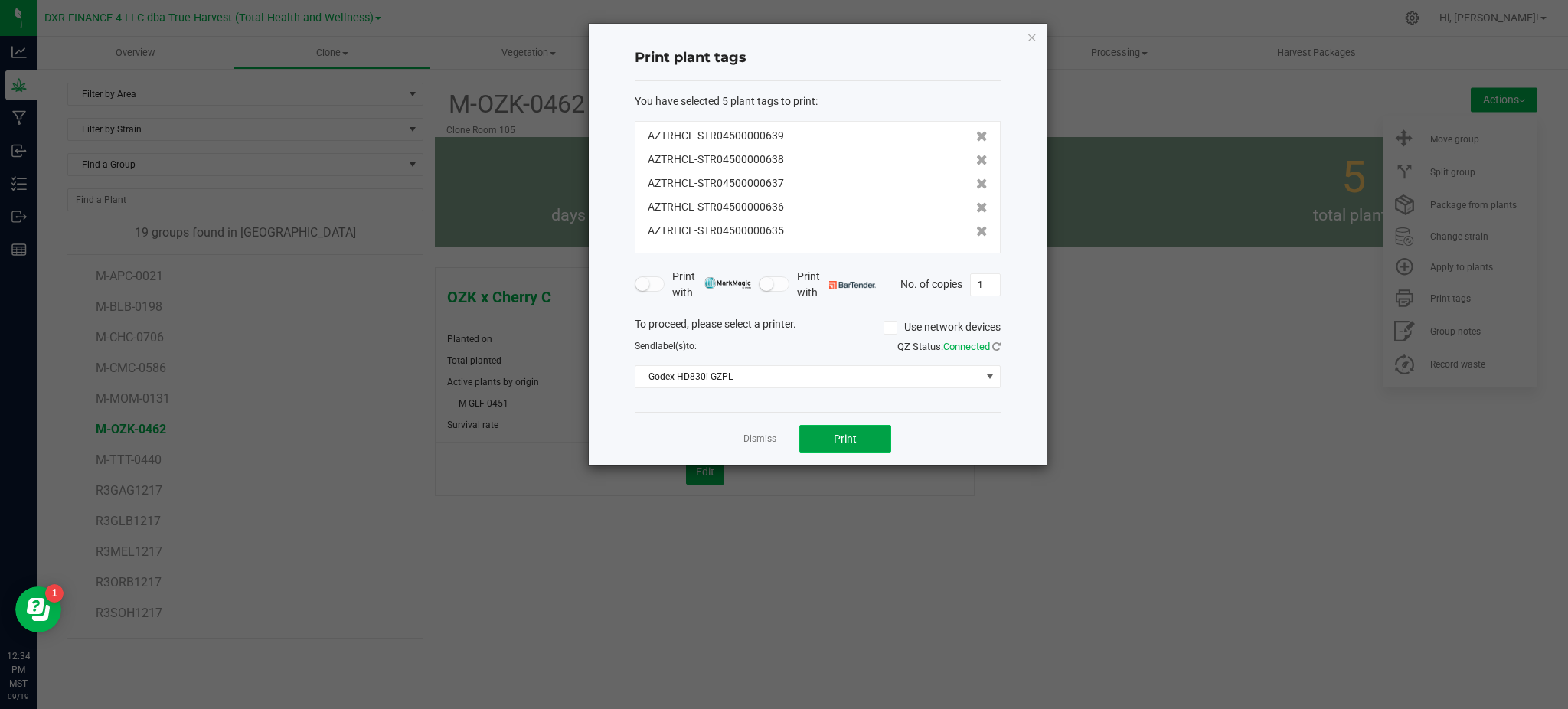
click at [854, 438] on span "Print" at bounding box center [845, 438] width 23 height 13
click at [684, 409] on div "You have selected 5 plant tags to print : AZTRHCL-STR04500000639 AZTRHCL-STR045…" at bounding box center [817, 247] width 366 height 332
click at [752, 438] on link "Dismiss" at bounding box center [759, 438] width 33 height 13
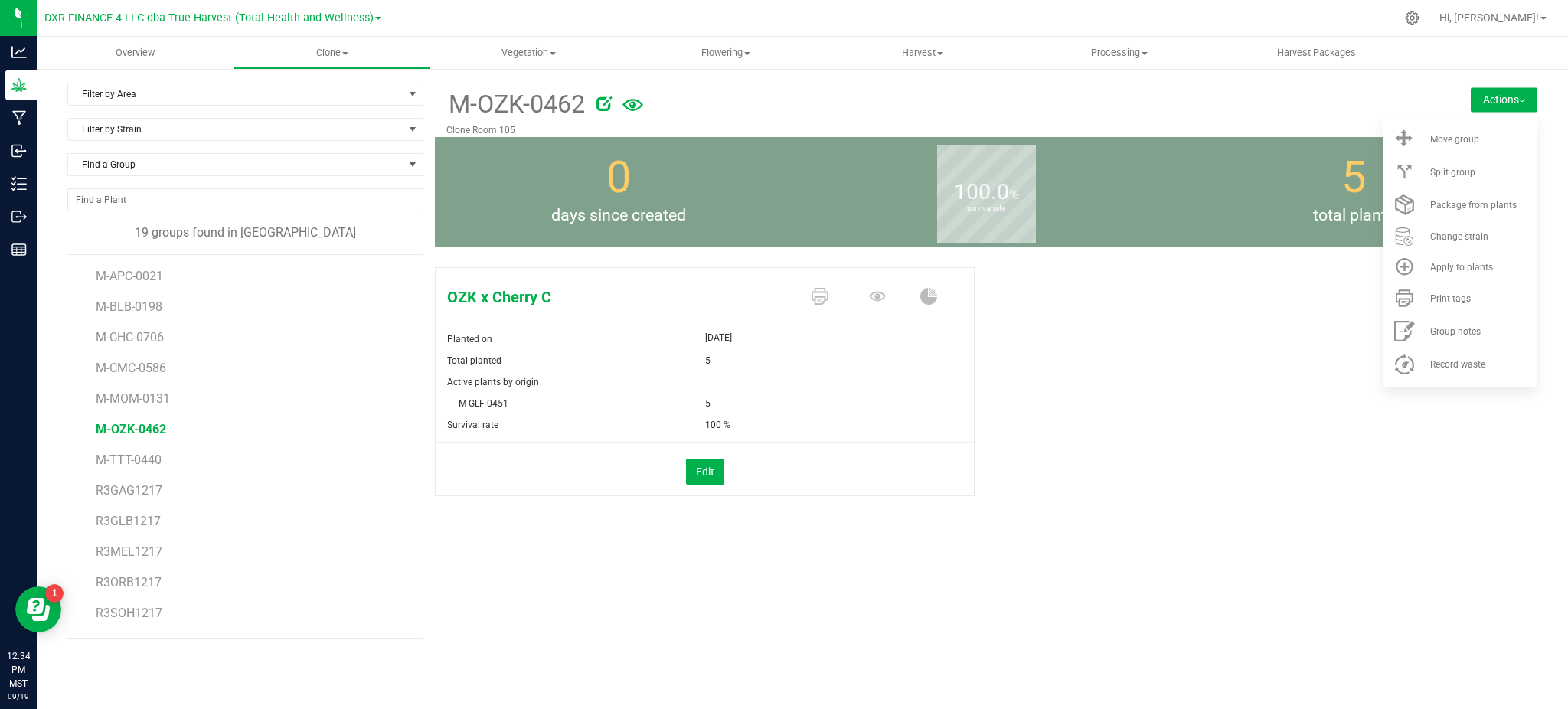
click at [1017, 448] on div "OZK x Cherry C Planted on Sep 19, 2025 Total planted 5 Active plants by origin …" at bounding box center [986, 397] width 1102 height 273
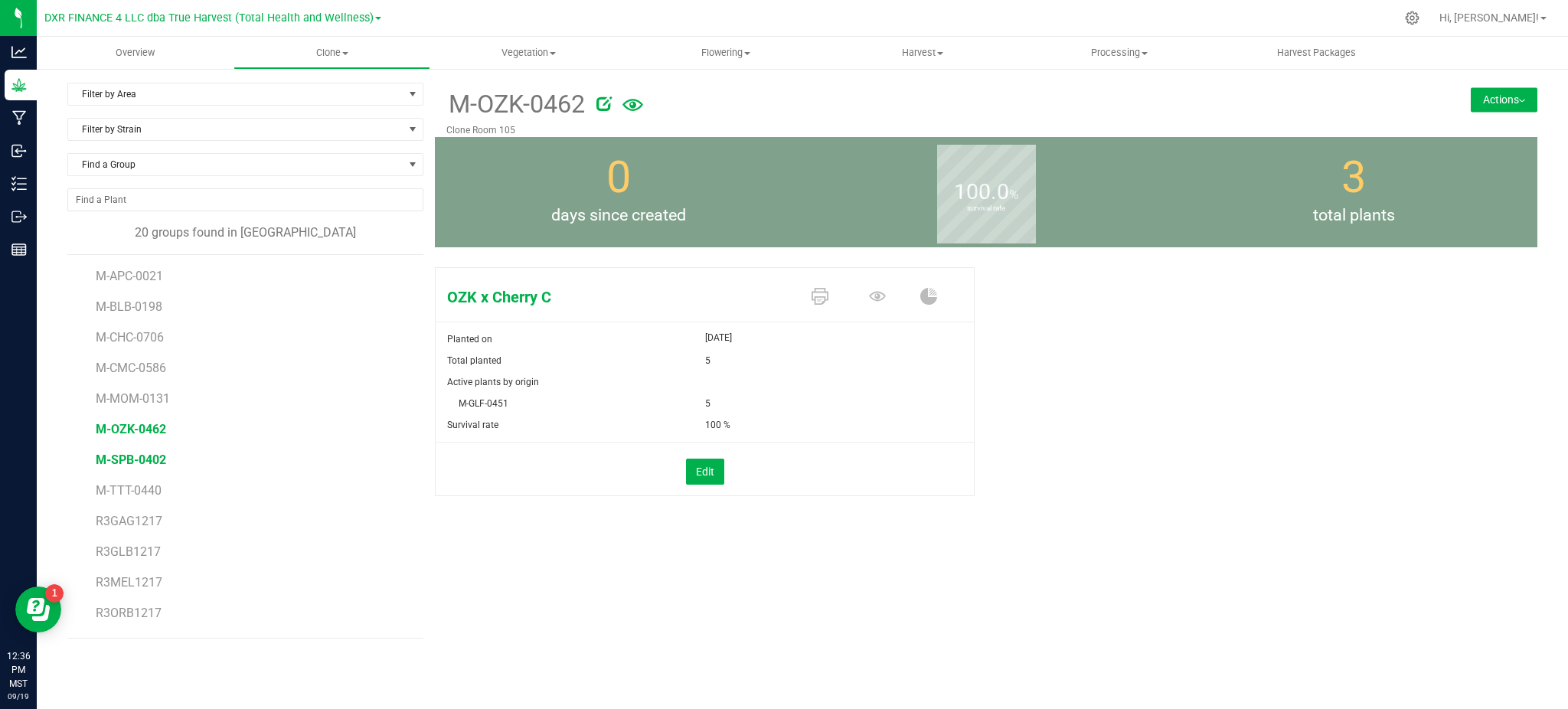
click at [123, 458] on span "M-SPB-0402" at bounding box center [130, 459] width 70 height 14
click at [1106, 472] on div "[PERSON_NAME] Planted on [DATE] Total planted 5 Active plants by origin M-CHG-0…" at bounding box center [986, 397] width 1102 height 273
click at [1471, 91] on button "Actions" at bounding box center [1503, 98] width 67 height 24
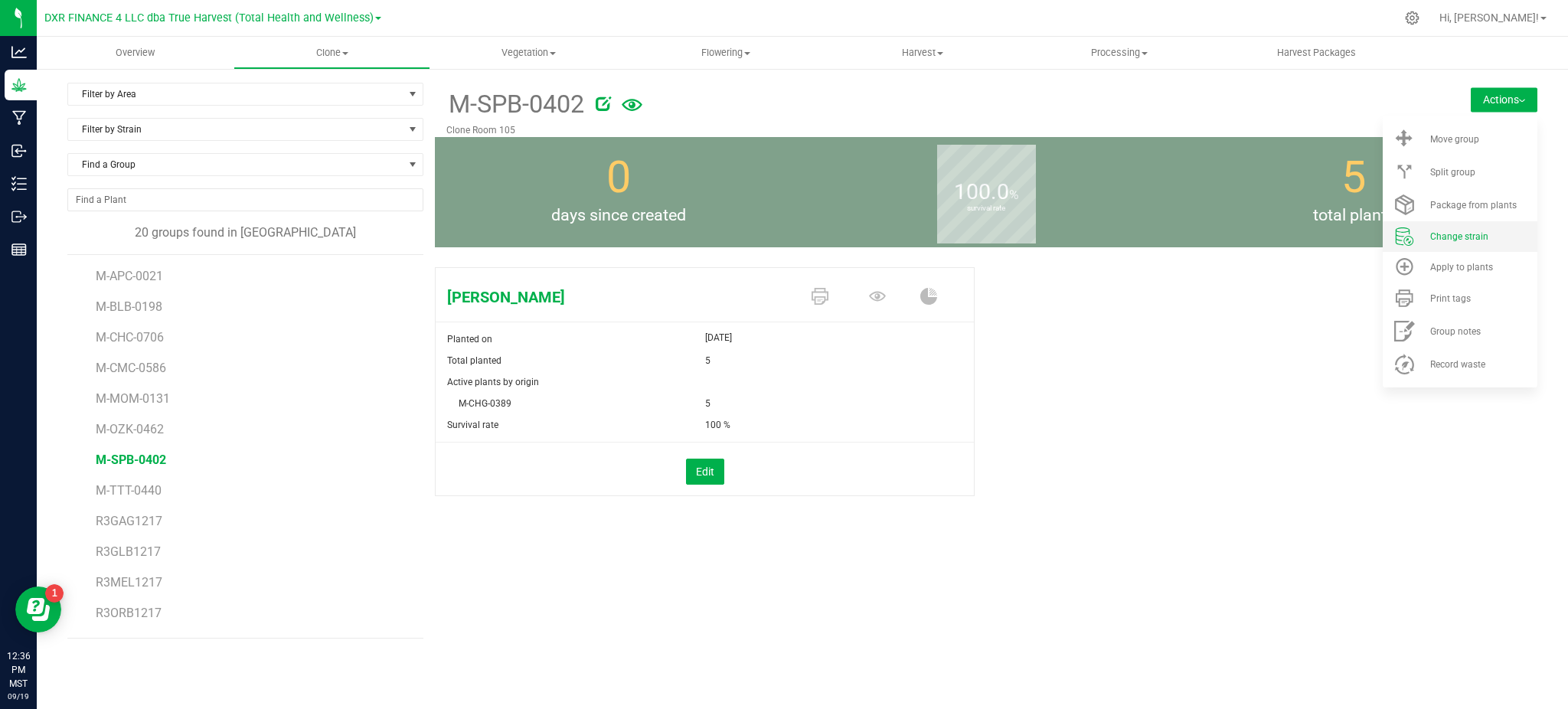
click at [1482, 232] on span "Change strain" at bounding box center [1459, 236] width 58 height 11
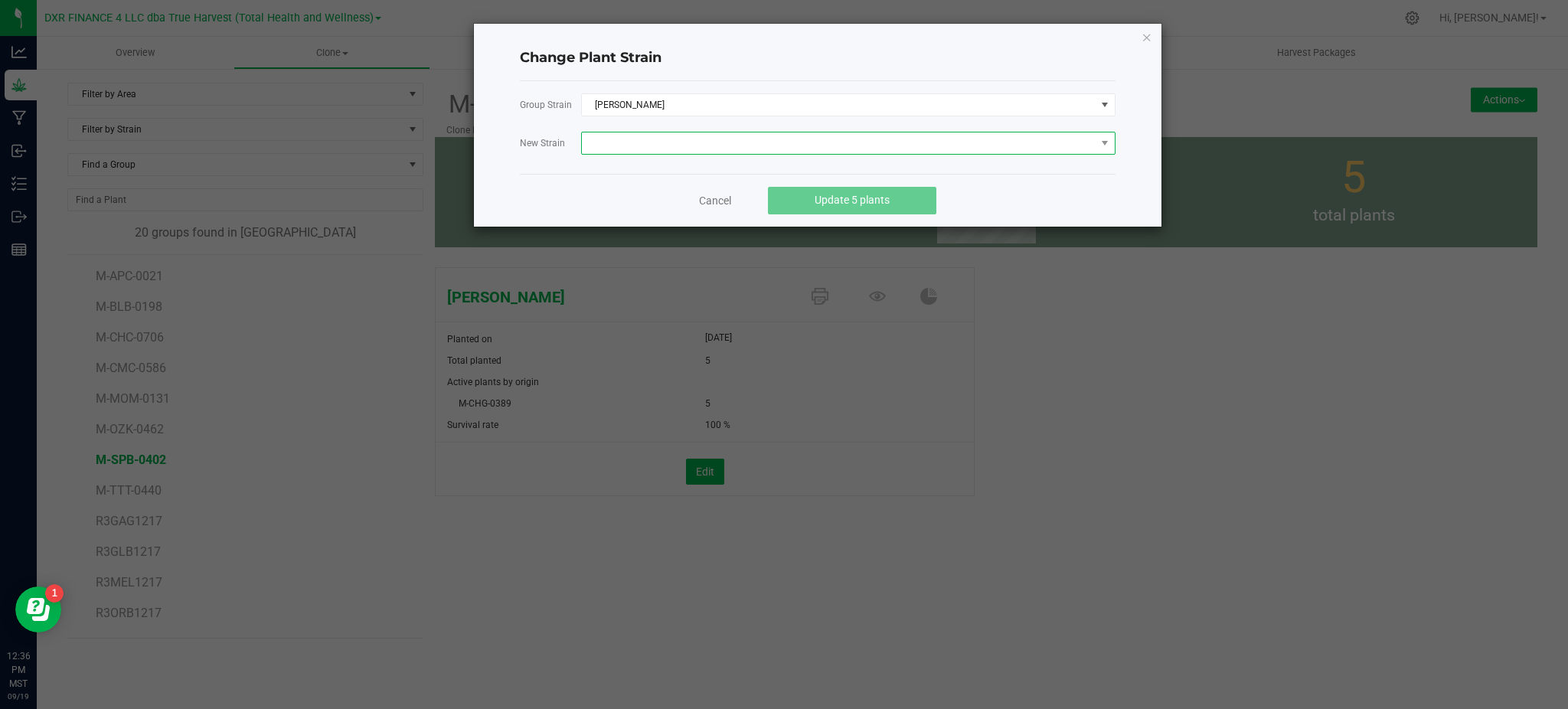
click at [732, 143] on span at bounding box center [839, 143] width 513 height 21
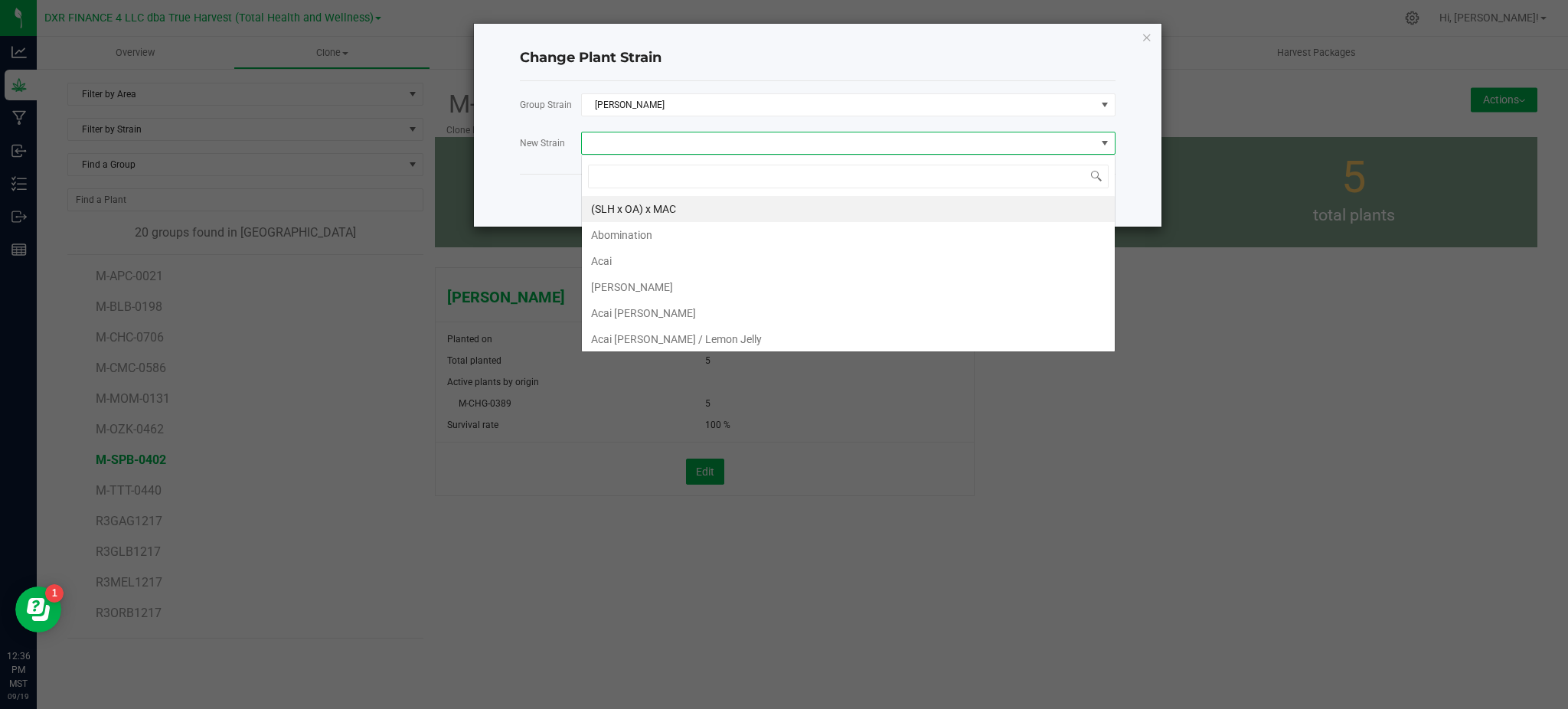
scroll to position [23, 535]
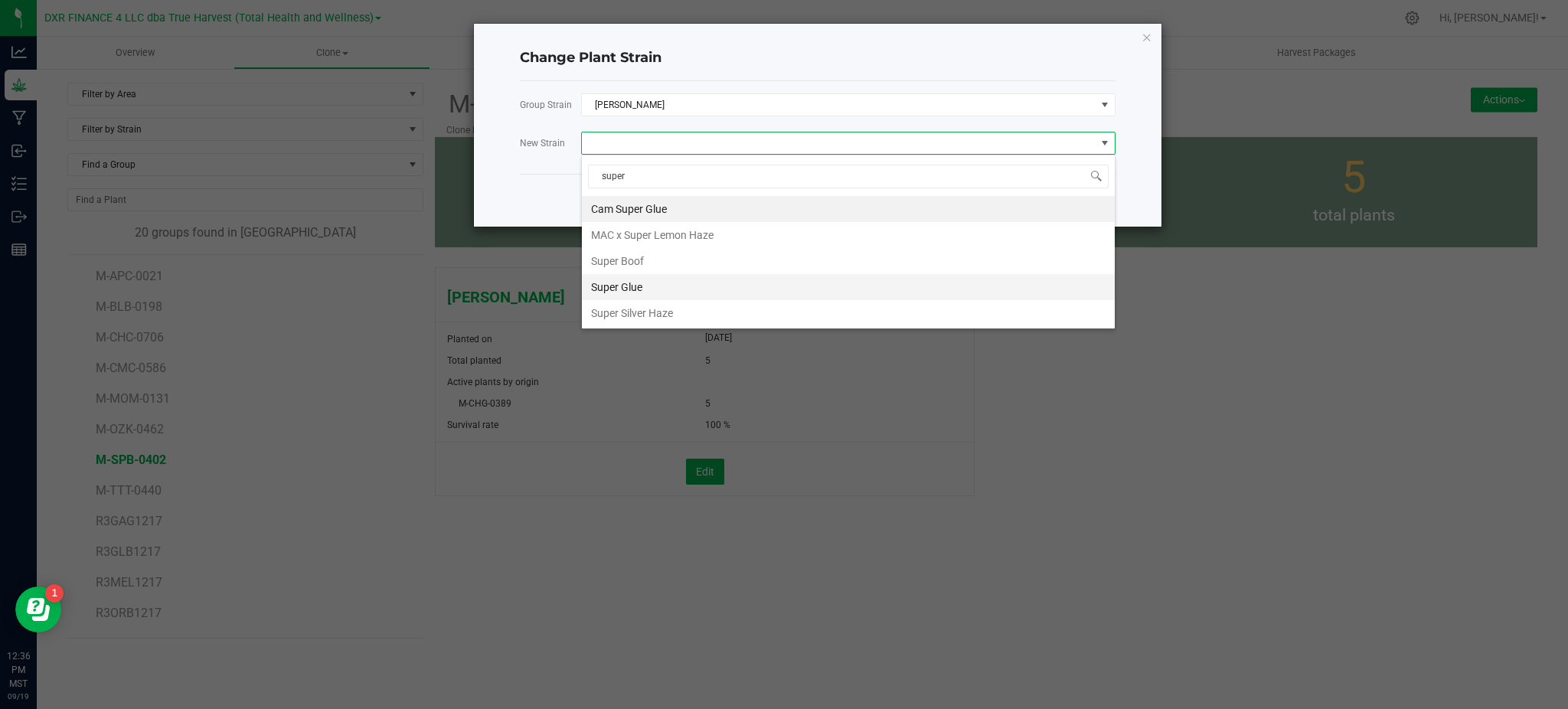
type input "super"
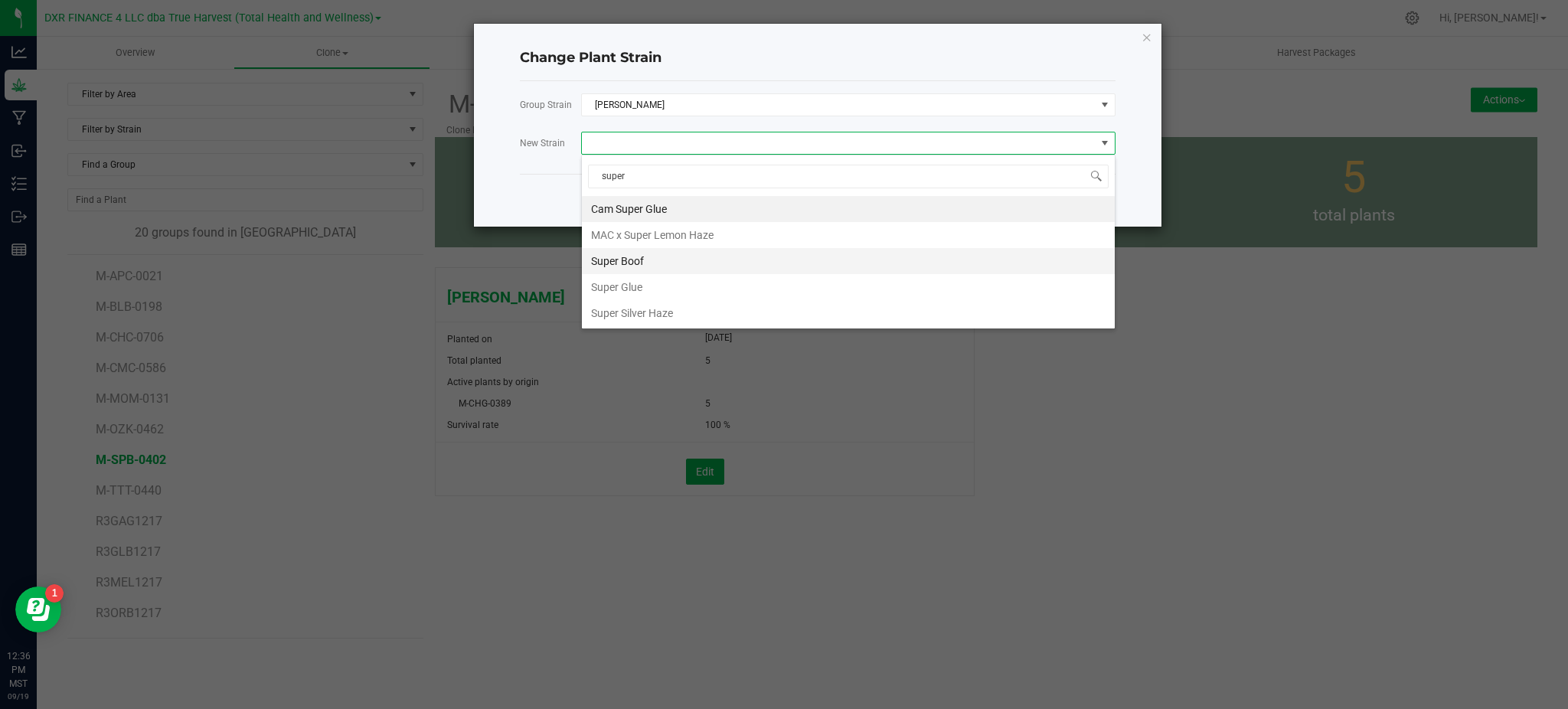
click at [635, 266] on li "Super Boof" at bounding box center [848, 260] width 533 height 26
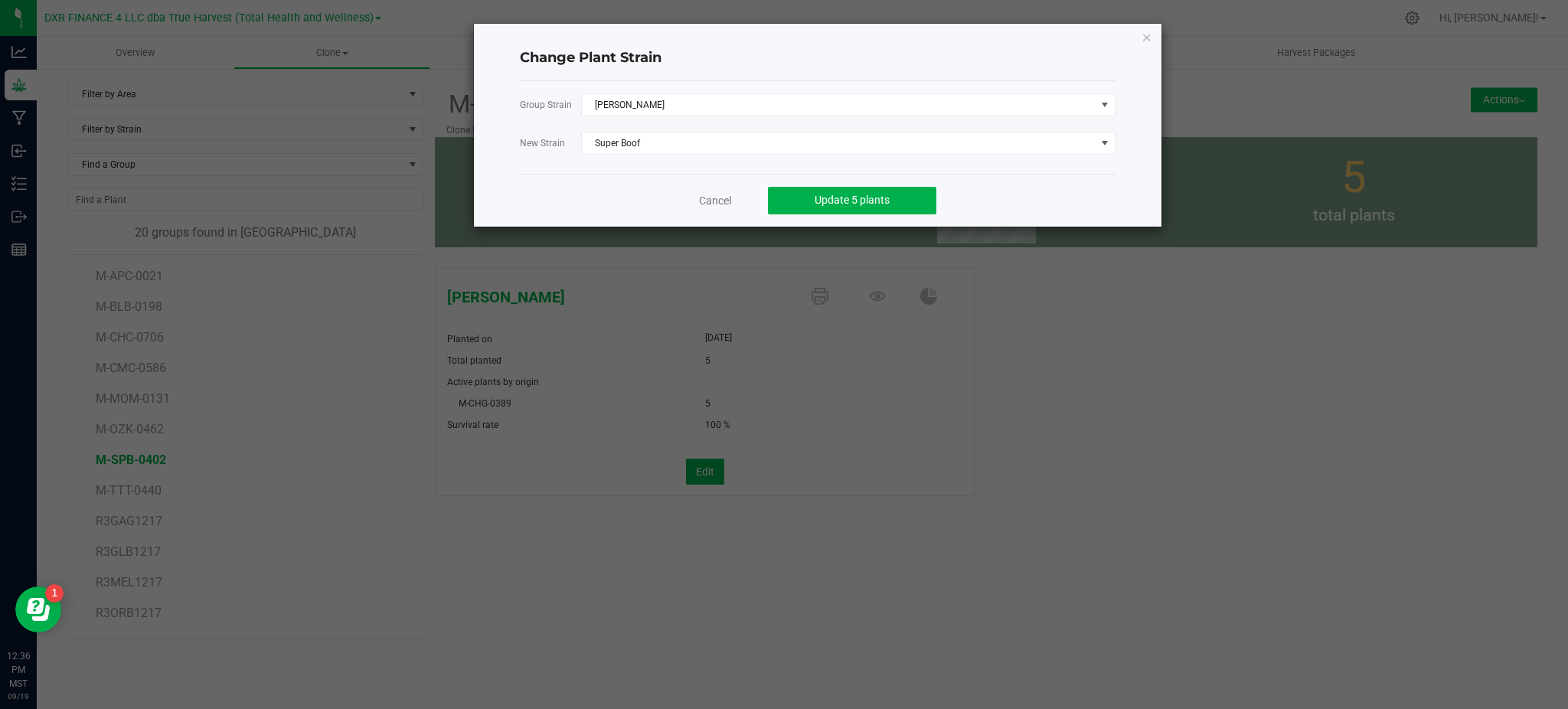
click at [1001, 181] on div "Cancel Update 5 plants" at bounding box center [817, 200] width 595 height 53
click at [839, 198] on span "Update 5 plants" at bounding box center [852, 200] width 75 height 13
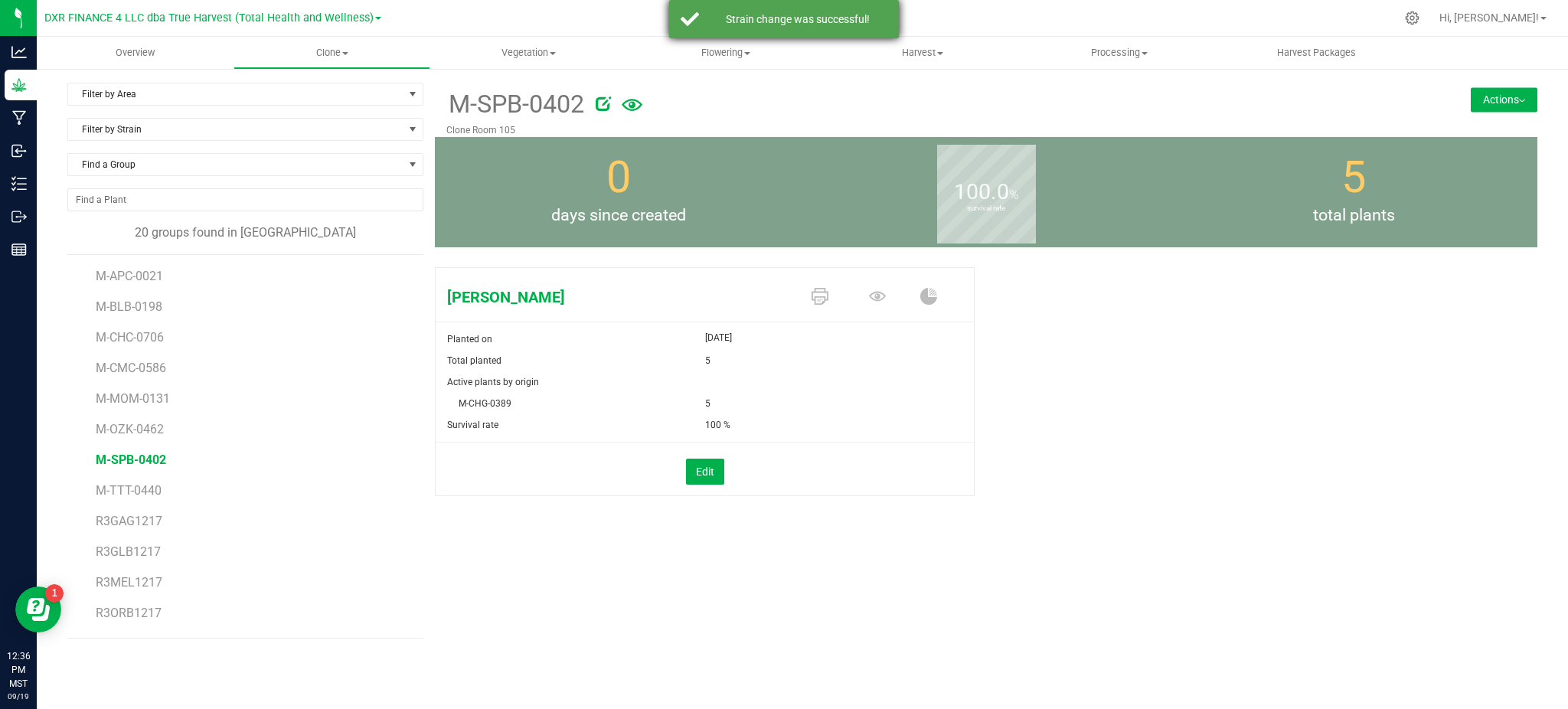
click at [836, 15] on div "Strain change was successful!" at bounding box center [797, 19] width 179 height 15
click at [140, 431] on span "M-OZK-0462" at bounding box center [130, 428] width 70 height 14
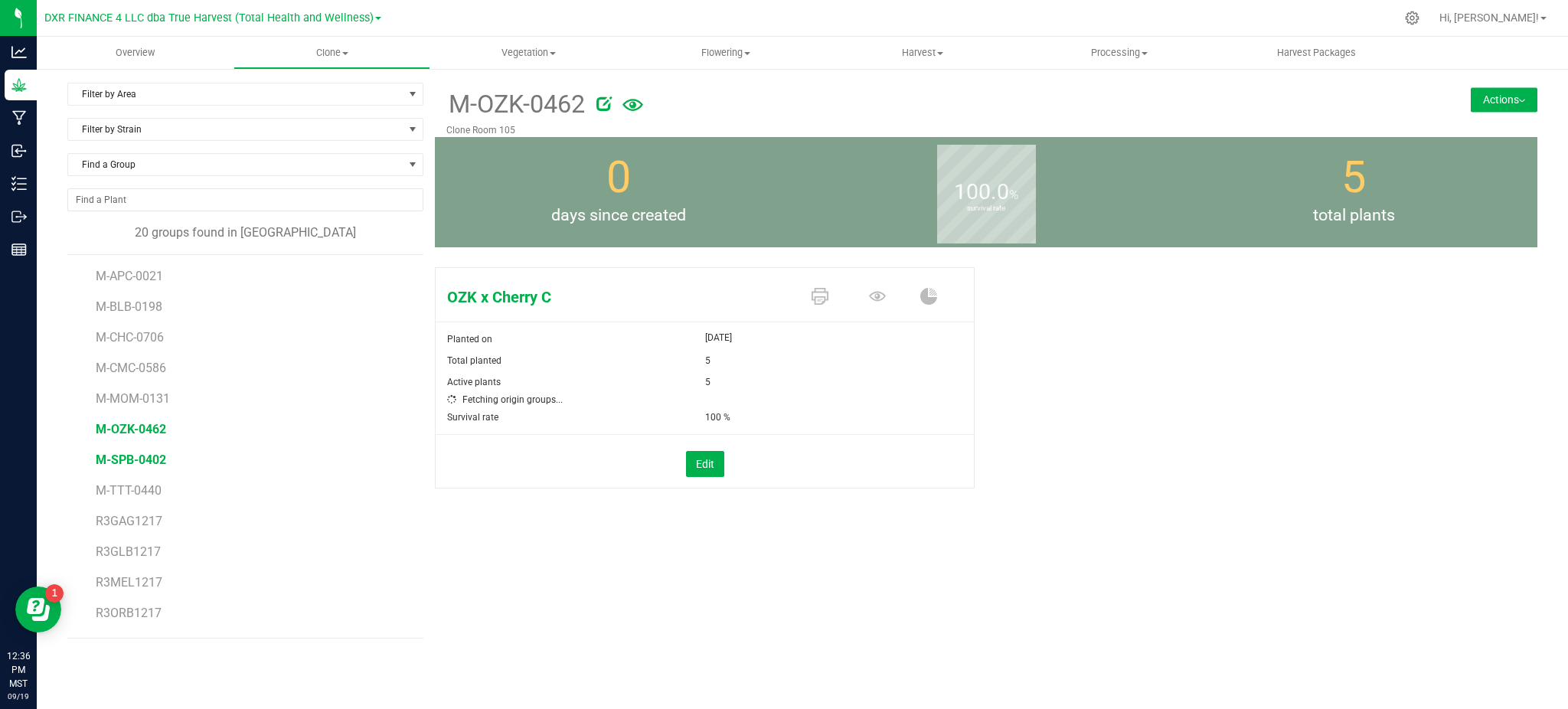
click at [139, 453] on span "M-SPB-0402" at bounding box center [130, 459] width 70 height 14
click at [1208, 443] on div "Super Boof Planted on [DATE] Total planted 5 Active plants by origin M-CHG-0389…" at bounding box center [986, 397] width 1102 height 273
click at [1487, 105] on button "Actions" at bounding box center [1503, 98] width 67 height 24
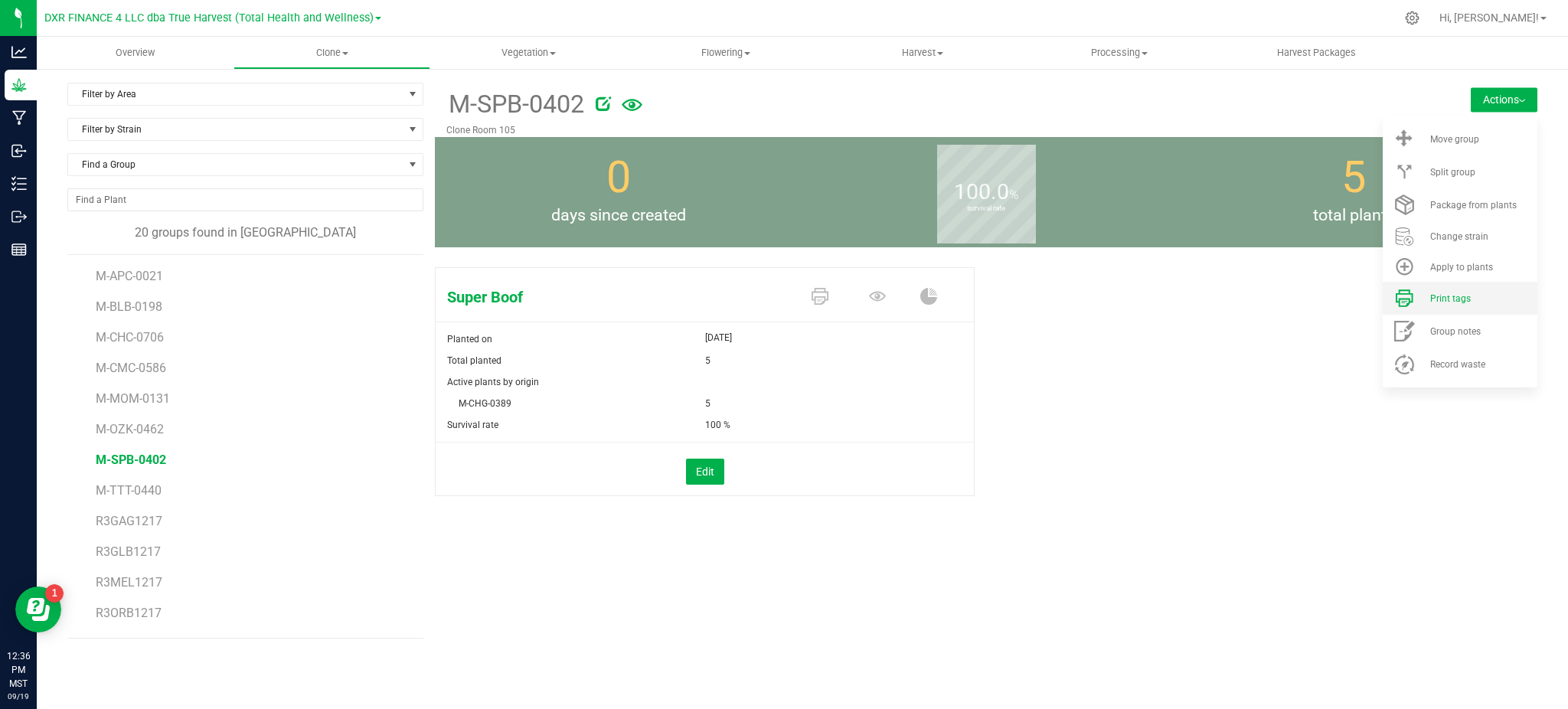
click at [1454, 301] on span "Print tags" at bounding box center [1450, 298] width 41 height 11
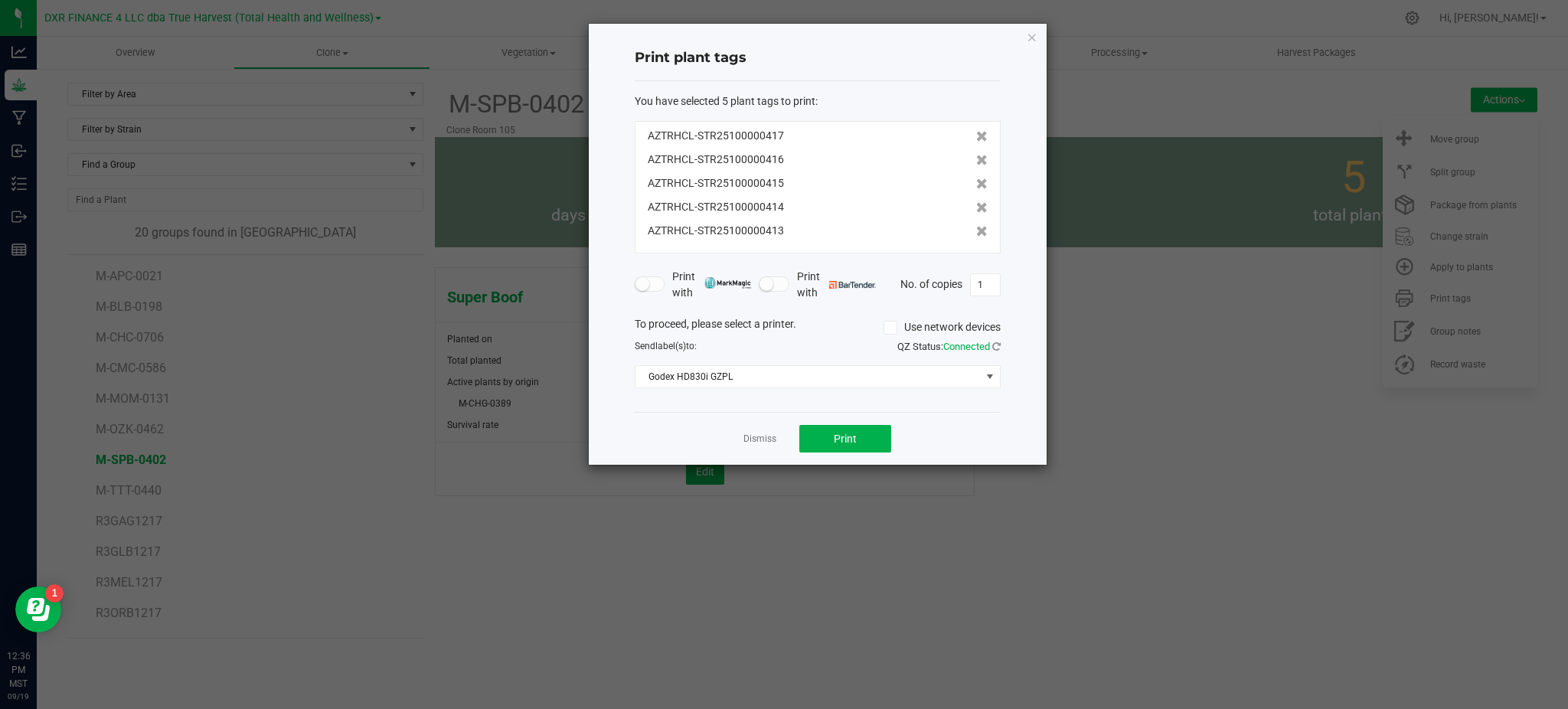
click at [969, 437] on div "Dismiss Print" at bounding box center [817, 438] width 366 height 53
click at [854, 444] on span "Print" at bounding box center [845, 438] width 23 height 13
click at [669, 425] on div "Dismiss Print" at bounding box center [817, 438] width 366 height 53
click at [756, 439] on link "Dismiss" at bounding box center [759, 438] width 33 height 13
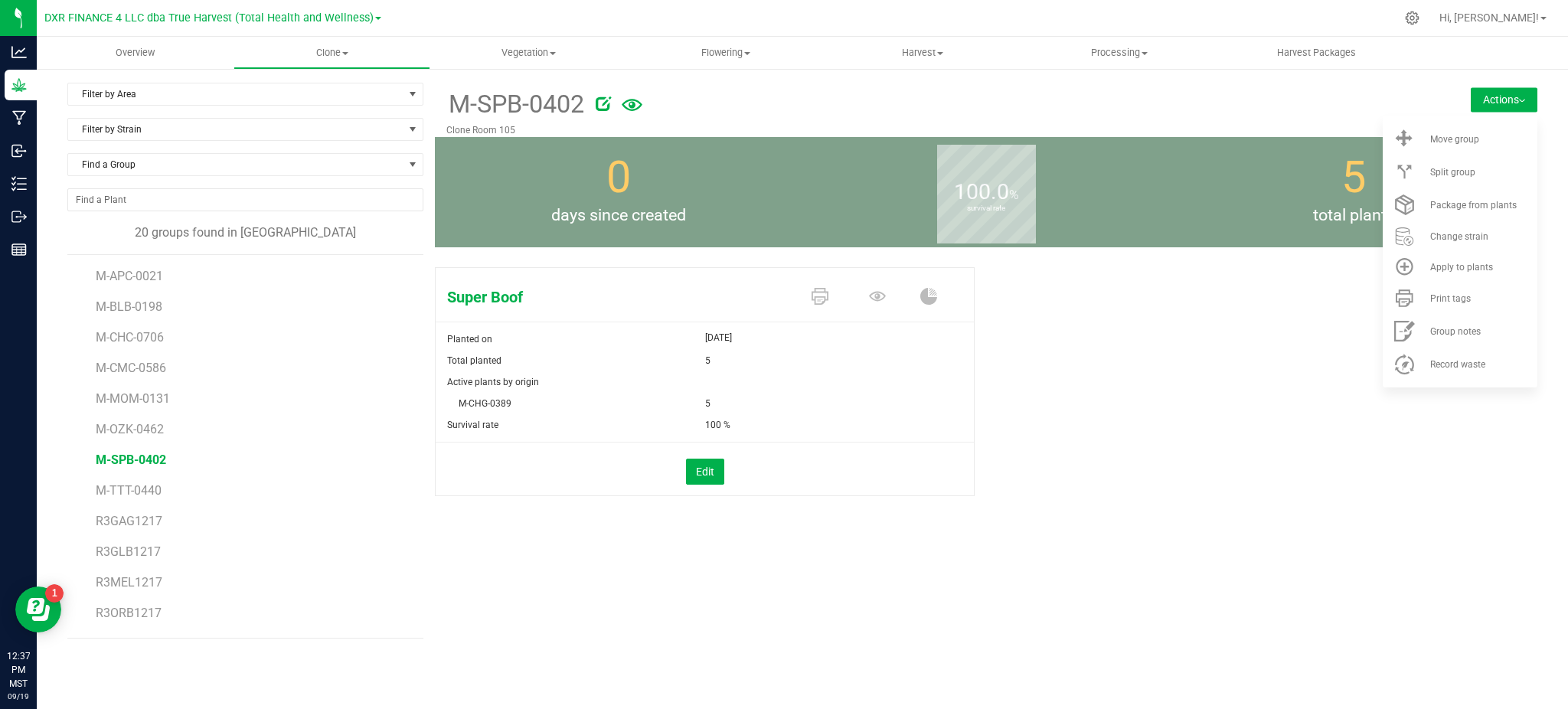
drag, startPoint x: 1132, startPoint y: 472, endPoint x: 1124, endPoint y: 461, distance: 13.6
click at [1131, 472] on div "Super Boof Planted on [DATE] Total planted 5 Active plants by origin M-CHG-0389…" at bounding box center [986, 397] width 1102 height 273
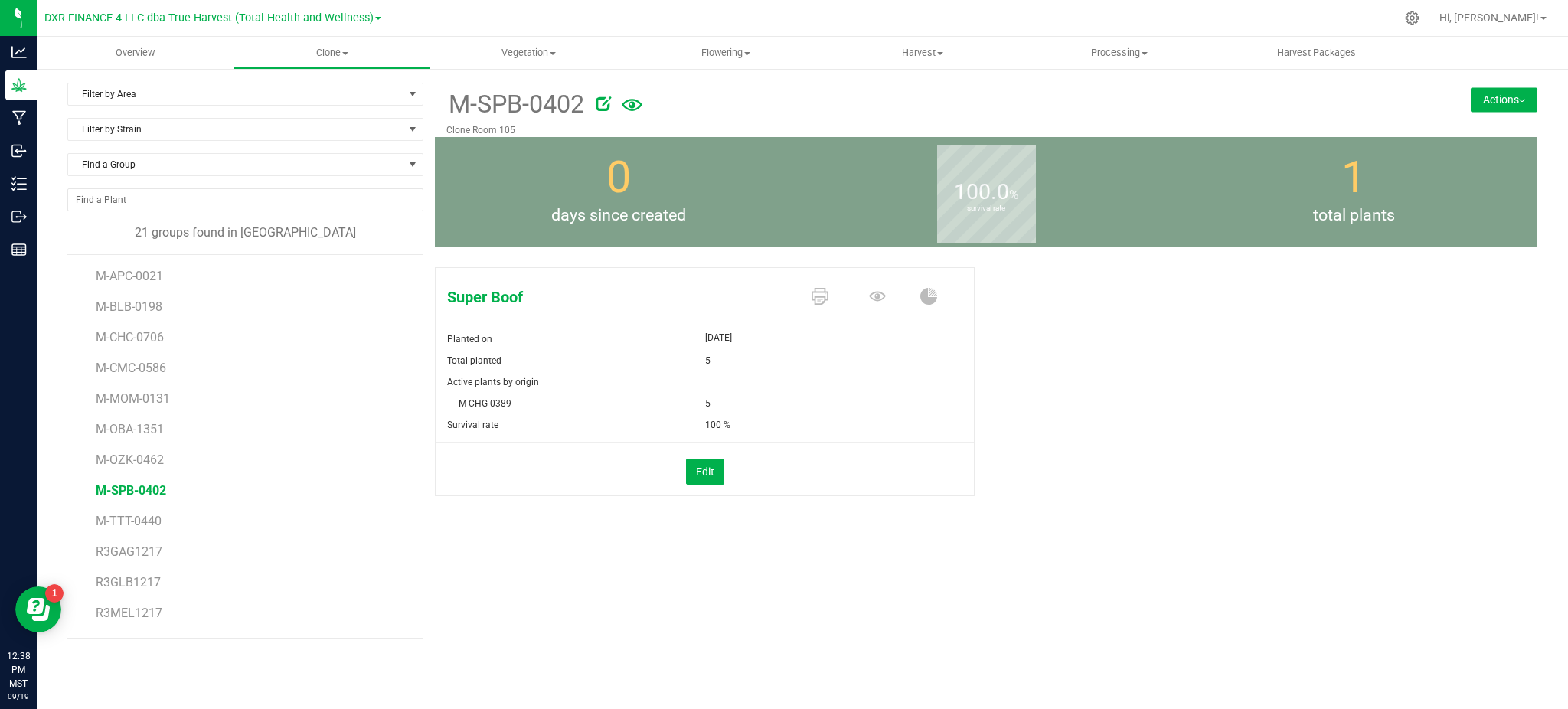
click at [545, 533] on div "M-SPB-0402 Clone Room 105 Actions Move group Split group 0" at bounding box center [986, 361] width 1102 height 556
click at [143, 431] on span "M-OBA-1351" at bounding box center [131, 428] width 72 height 14
drag, startPoint x: 1177, startPoint y: 354, endPoint x: 1210, endPoint y: 336, distance: 37.6
click at [1191, 346] on div "Strawberry Zkillato BX1 Planted on [DATE] Total planted 5 Active plants by orig…" at bounding box center [986, 397] width 1102 height 273
click at [1472, 98] on button "Actions" at bounding box center [1503, 98] width 67 height 24
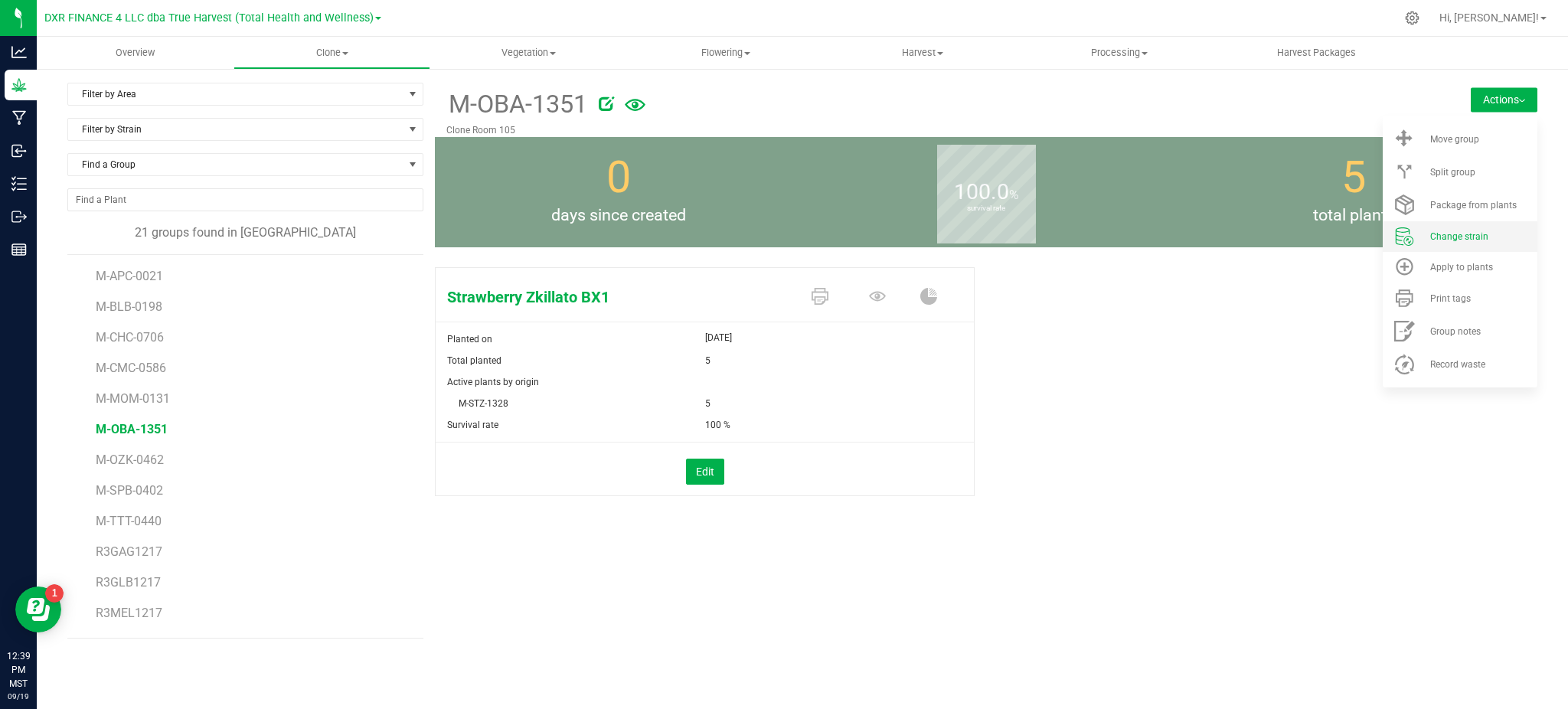
click at [1435, 228] on li "Change strain" at bounding box center [1460, 236] width 154 height 31
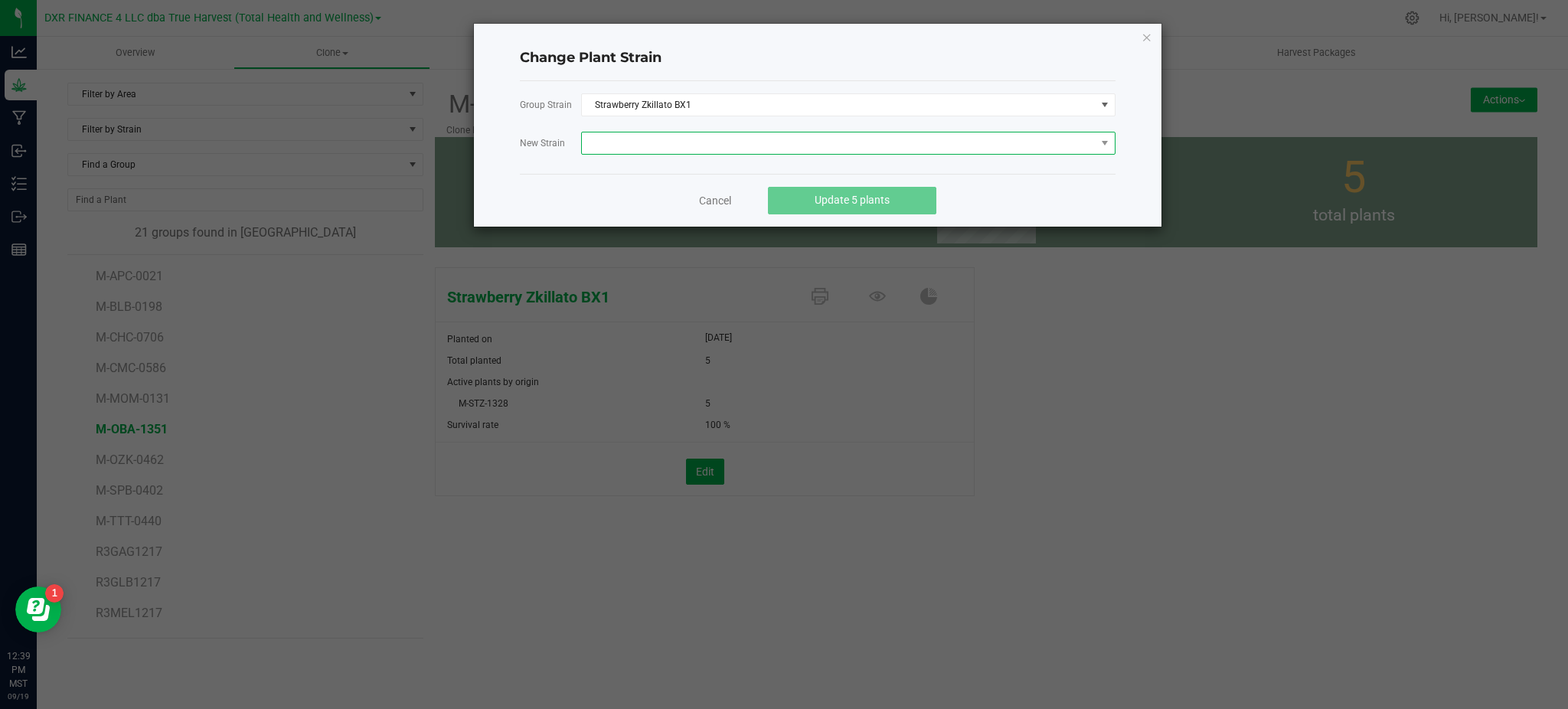
click at [657, 152] on span at bounding box center [839, 143] width 513 height 21
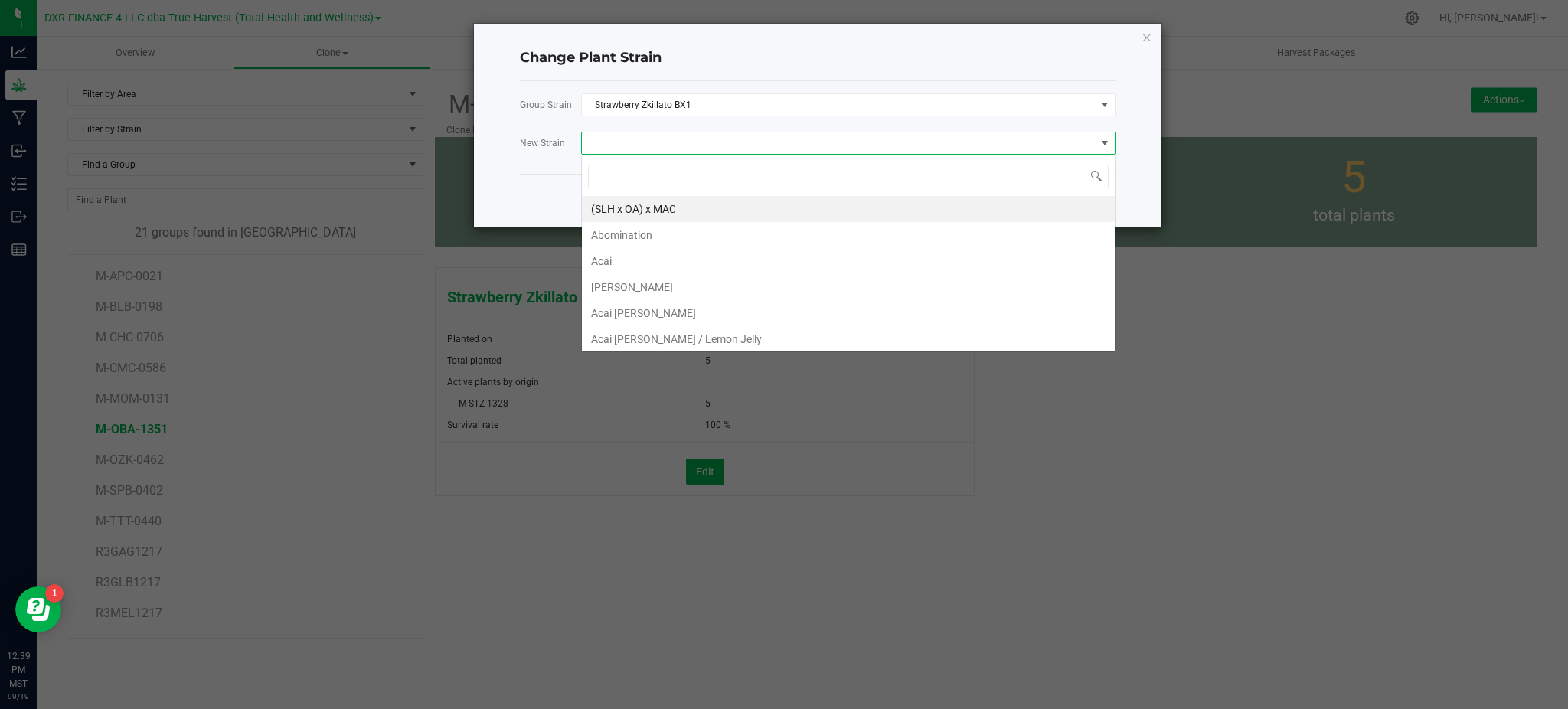
scroll to position [23, 535]
type input "ge b"
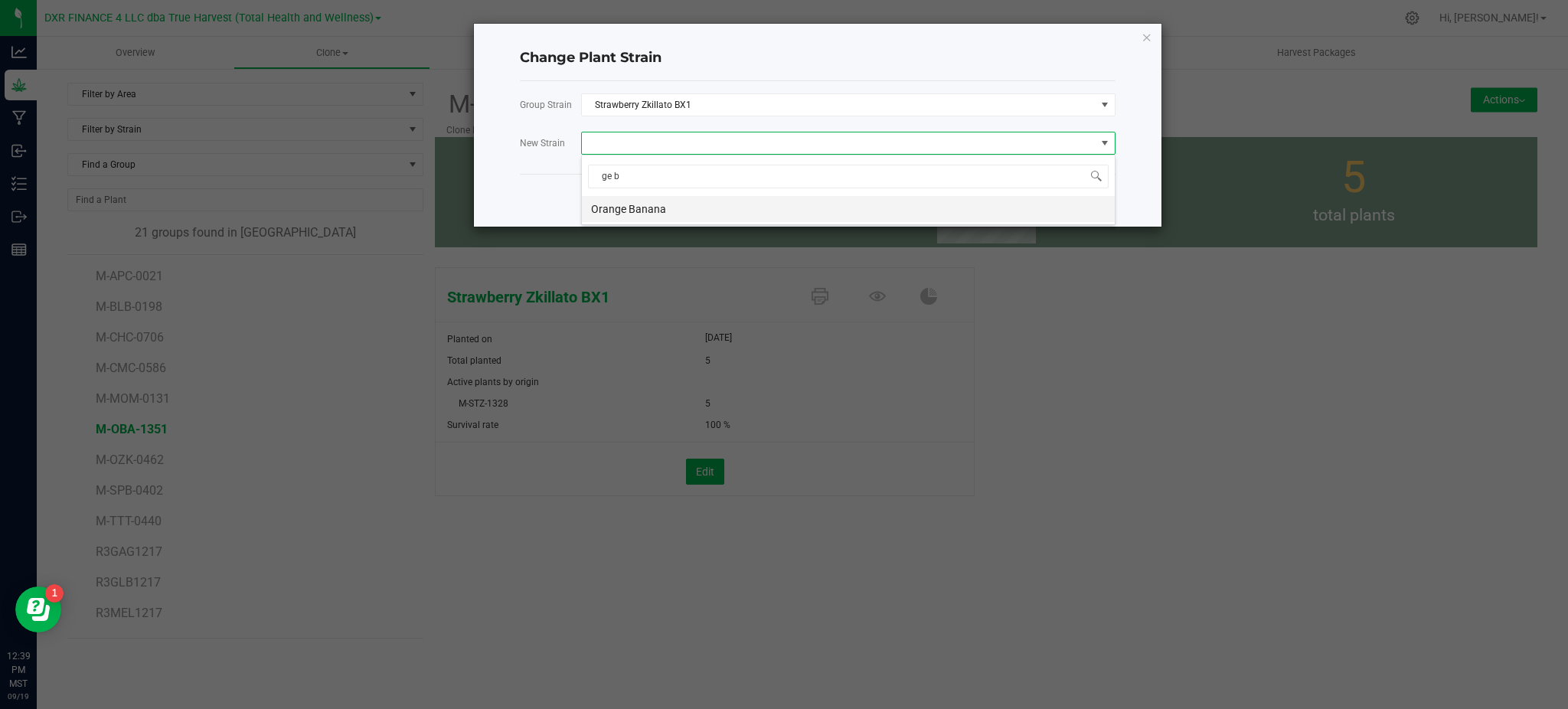
click at [629, 203] on li "Orange Banana" at bounding box center [848, 208] width 533 height 26
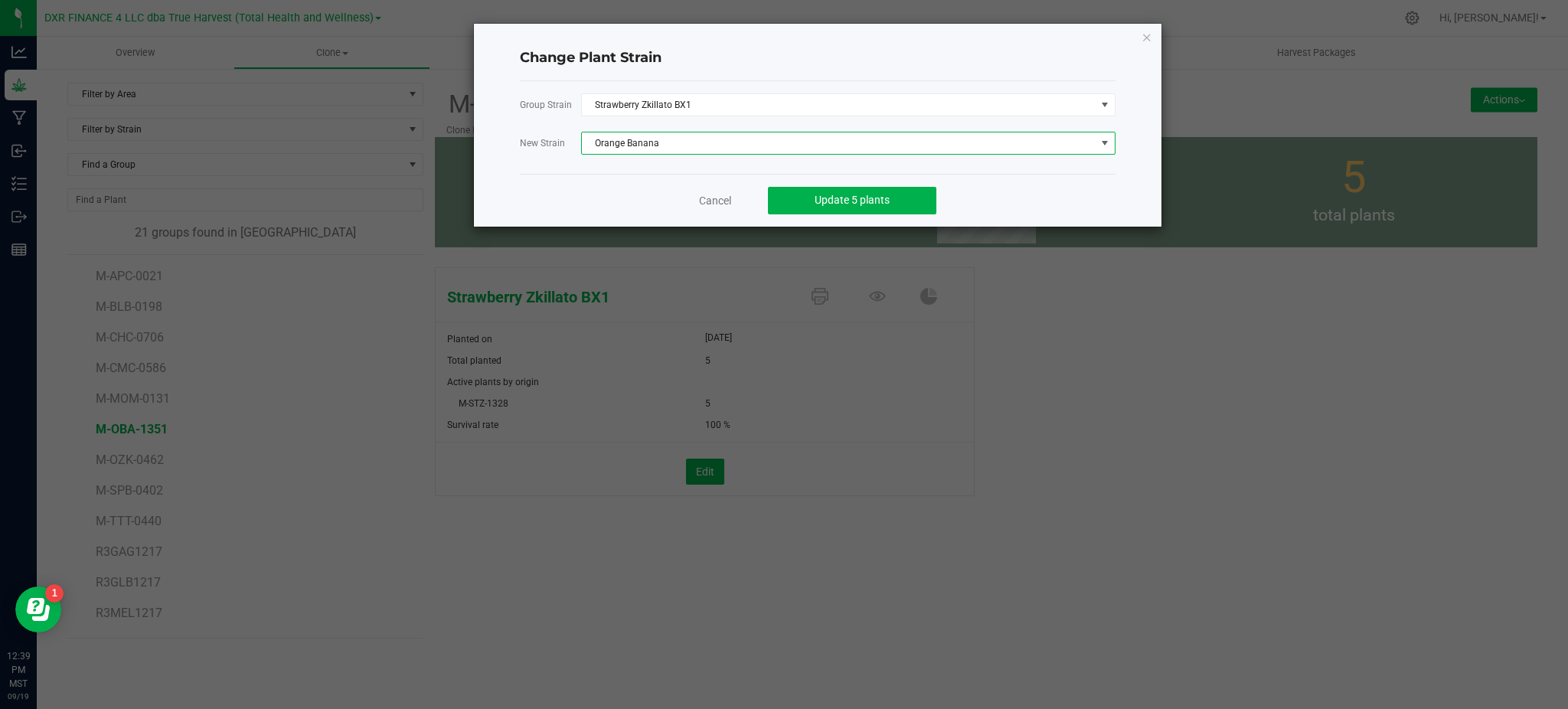
click at [1051, 201] on div "Cancel Update 5 plants" at bounding box center [817, 200] width 595 height 53
click at [854, 202] on span "Update 5 plants" at bounding box center [852, 200] width 75 height 13
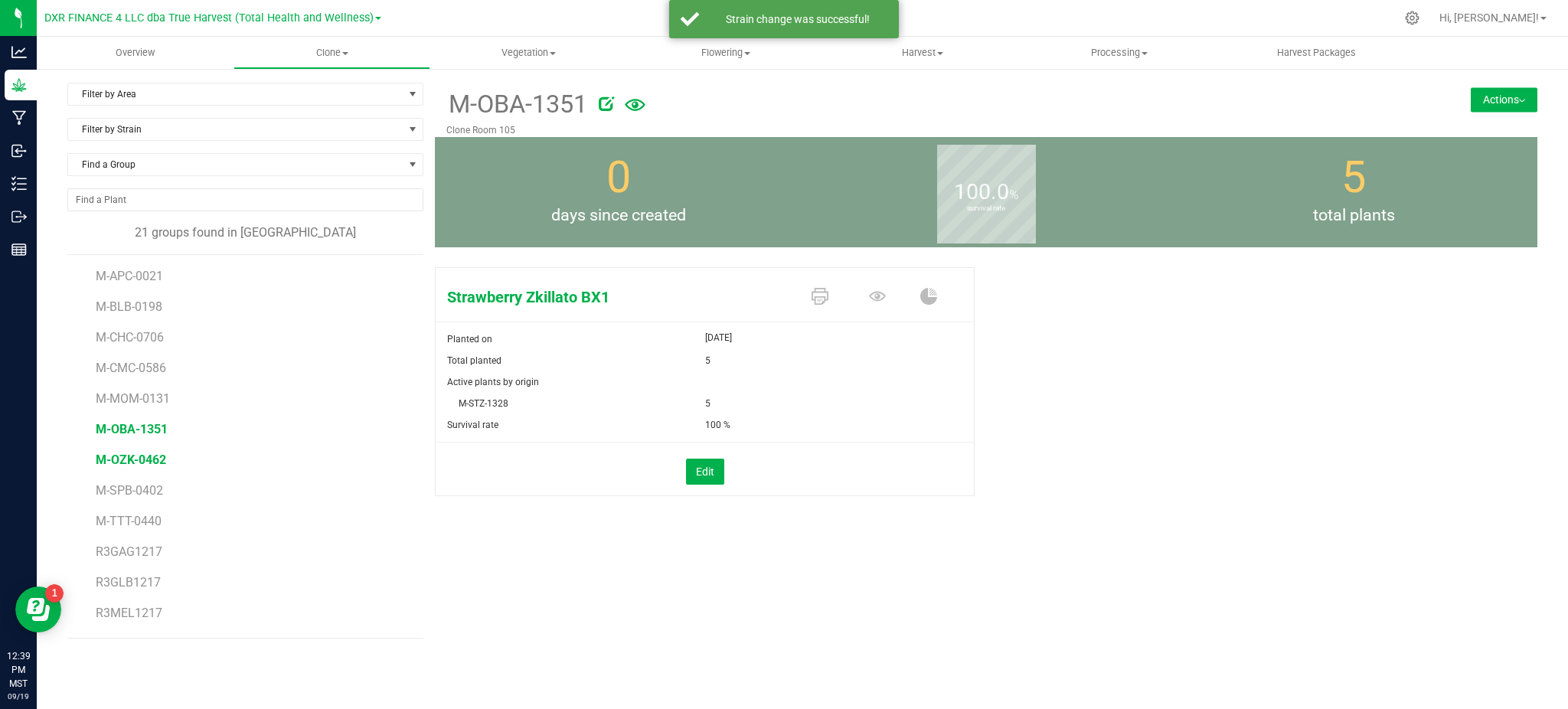
click at [131, 467] on span "M-OZK-0462" at bounding box center [130, 459] width 70 height 14
click at [128, 436] on span "M-OBA-1351" at bounding box center [131, 428] width 72 height 14
click at [975, 387] on div "Orange Banana Planted on [DATE] Total planted 5 Active plants by origin M-STZ-1…" at bounding box center [710, 381] width 551 height 239
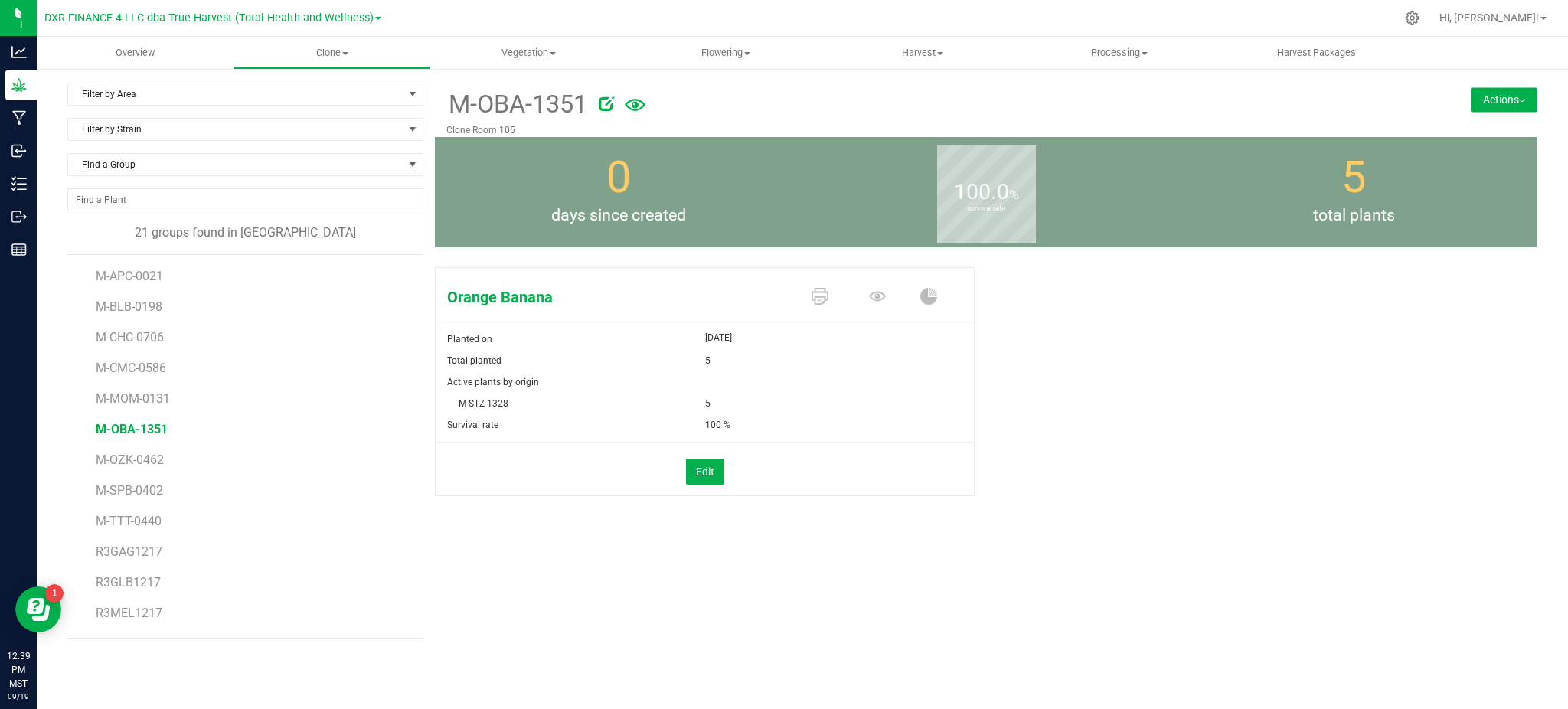
drag, startPoint x: 1473, startPoint y: 92, endPoint x: 1499, endPoint y: 105, distance: 29.1
click at [1476, 92] on button "Actions" at bounding box center [1503, 98] width 67 height 24
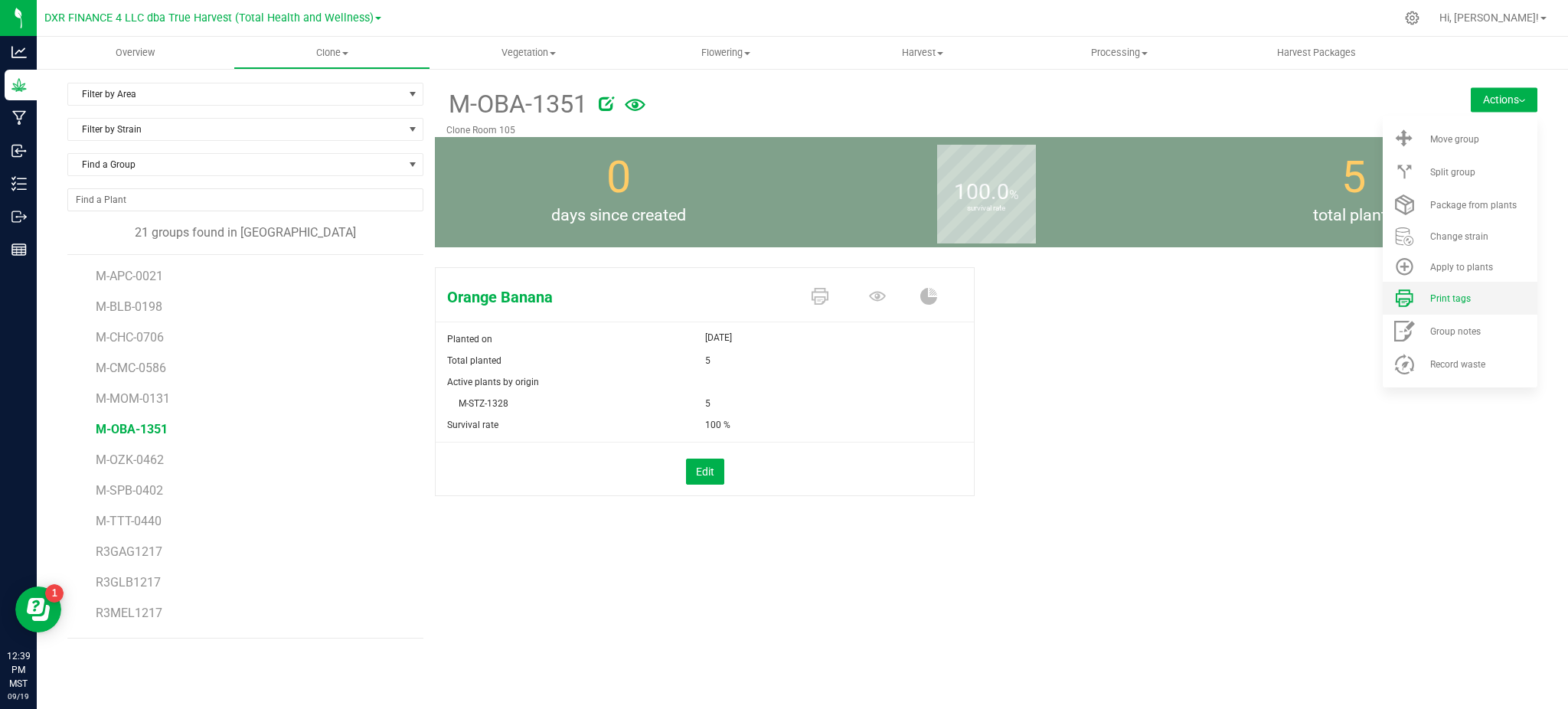
click at [1493, 303] on div "Print tags" at bounding box center [1482, 298] width 104 height 11
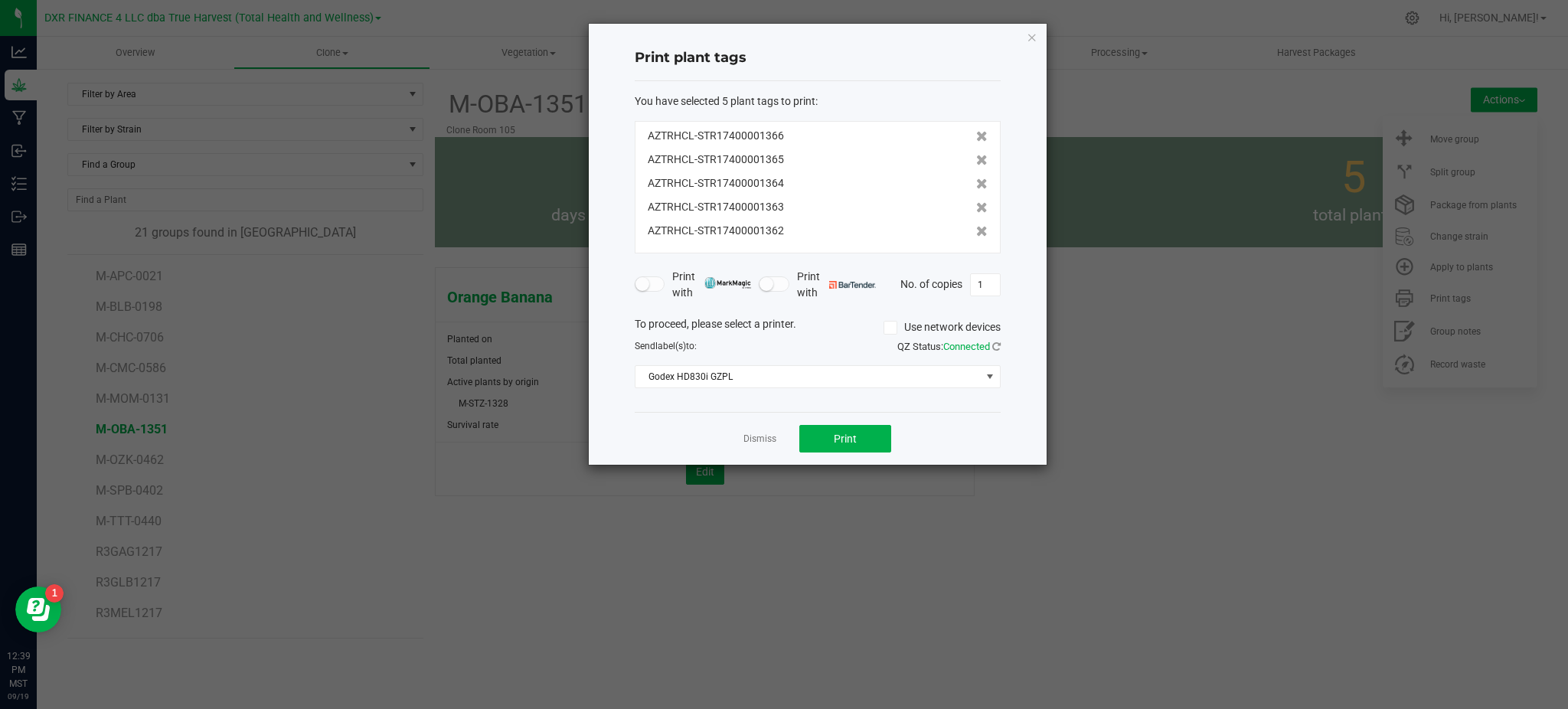
click at [1004, 424] on div "Print plant tags You have selected 5 plant tags to print : AZTRHCL-STR174000013…" at bounding box center [817, 244] width 457 height 441
click at [882, 433] on button "Print" at bounding box center [844, 438] width 92 height 28
click at [738, 445] on div "Dismiss Print" at bounding box center [817, 438] width 366 height 53
click at [756, 443] on link "Dismiss" at bounding box center [759, 438] width 33 height 13
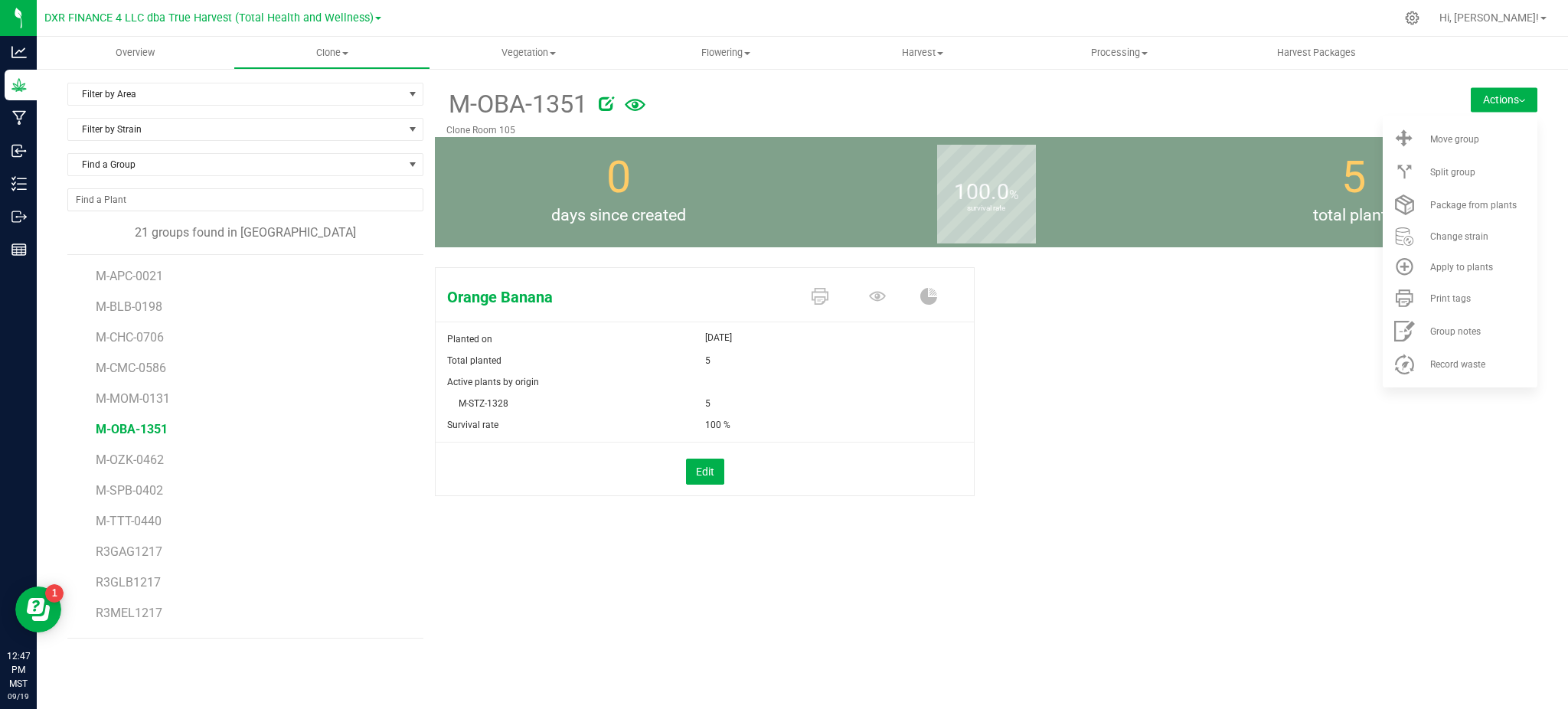
drag, startPoint x: 1125, startPoint y: 341, endPoint x: 1058, endPoint y: 335, distance: 67.3
click at [1122, 341] on div "Orange Banana Planted on [DATE] Total planted 5 Active plants by origin M-STZ-1…" at bounding box center [986, 397] width 1102 height 273
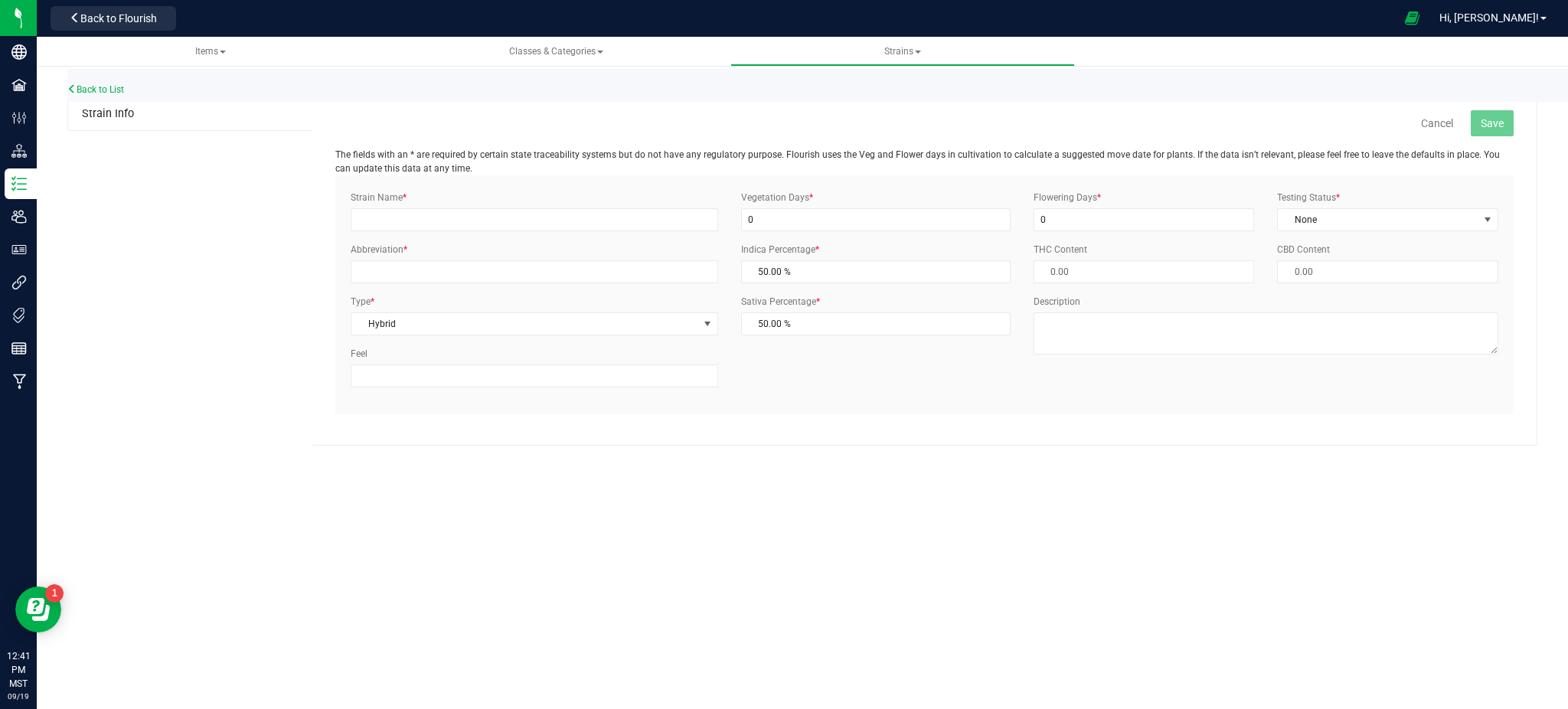
click at [93, 77] on div "Back to List" at bounding box center [851, 85] width 1568 height 33
click at [95, 84] on link "Back to List" at bounding box center [96, 89] width 57 height 11
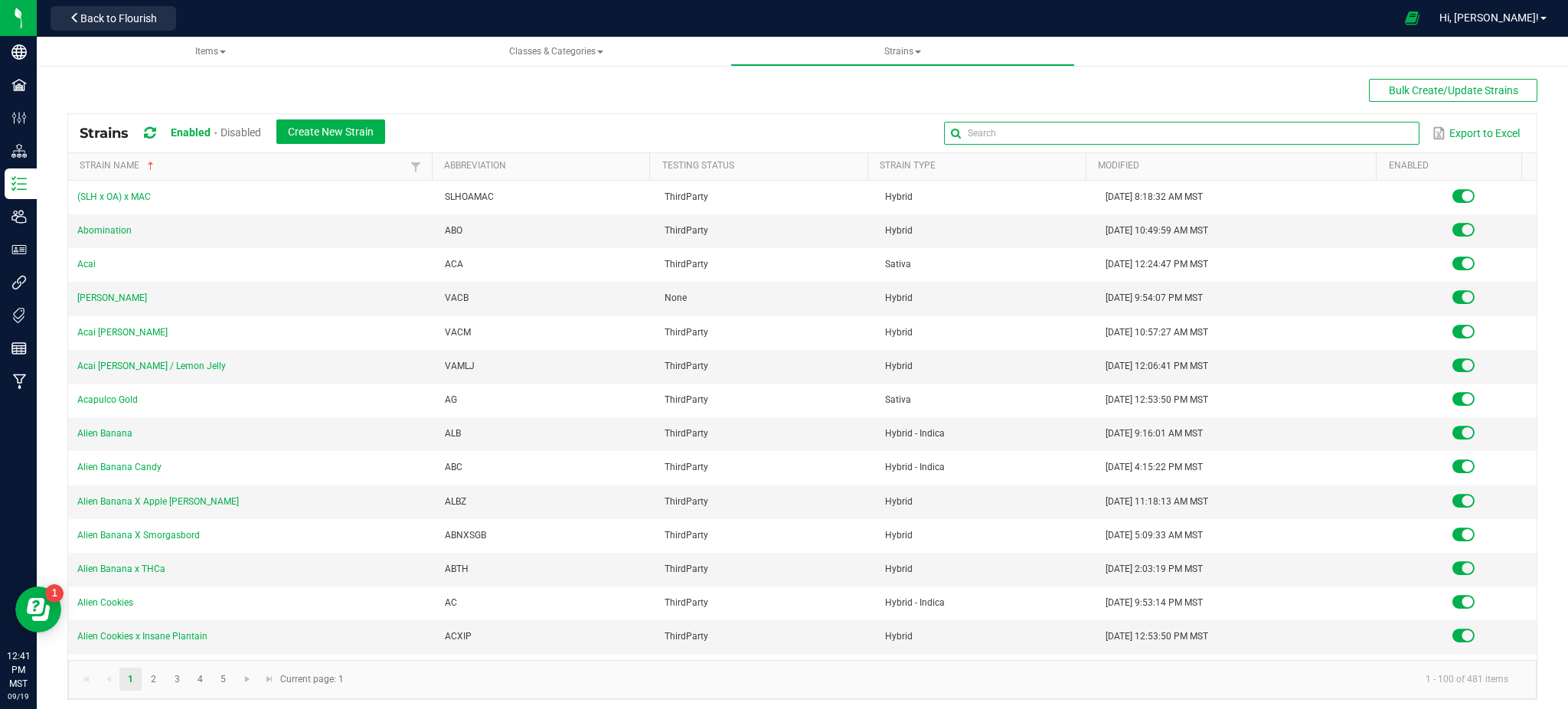
click at [1352, 133] on input "text" at bounding box center [1181, 133] width 475 height 23
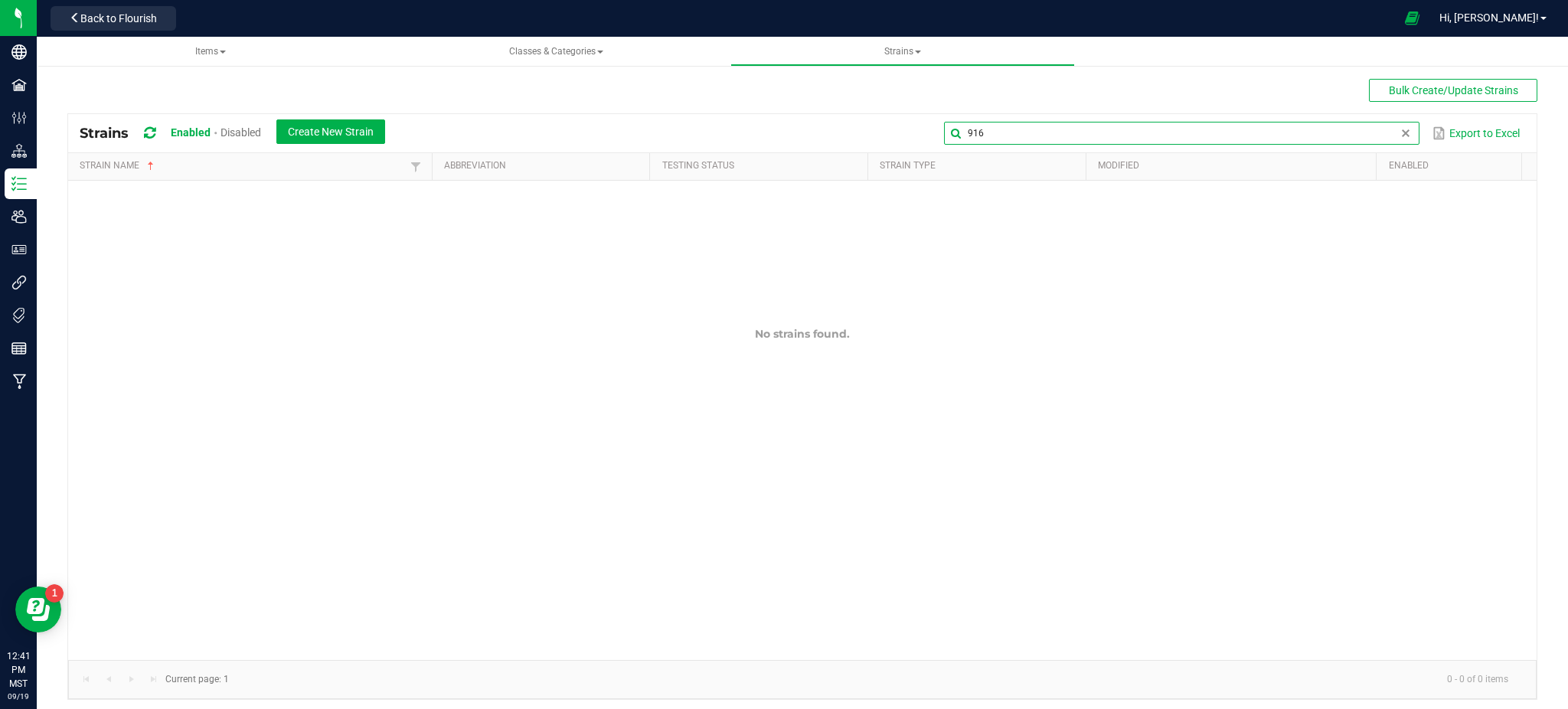
drag, startPoint x: 1009, startPoint y: 134, endPoint x: 833, endPoint y: 125, distance: 176.2
click at [836, 126] on div "916 Export to Excel" at bounding box center [960, 133] width 1128 height 26
click at [643, 101] on div "Bulk Create/Update Strains Strains Enabled Disabled Create New Strain 916 Expor…" at bounding box center [802, 389] width 1470 height 620
drag, startPoint x: 1373, startPoint y: 135, endPoint x: 1206, endPoint y: 129, distance: 167.1
click at [1214, 129] on input "916" at bounding box center [1181, 133] width 475 height 23
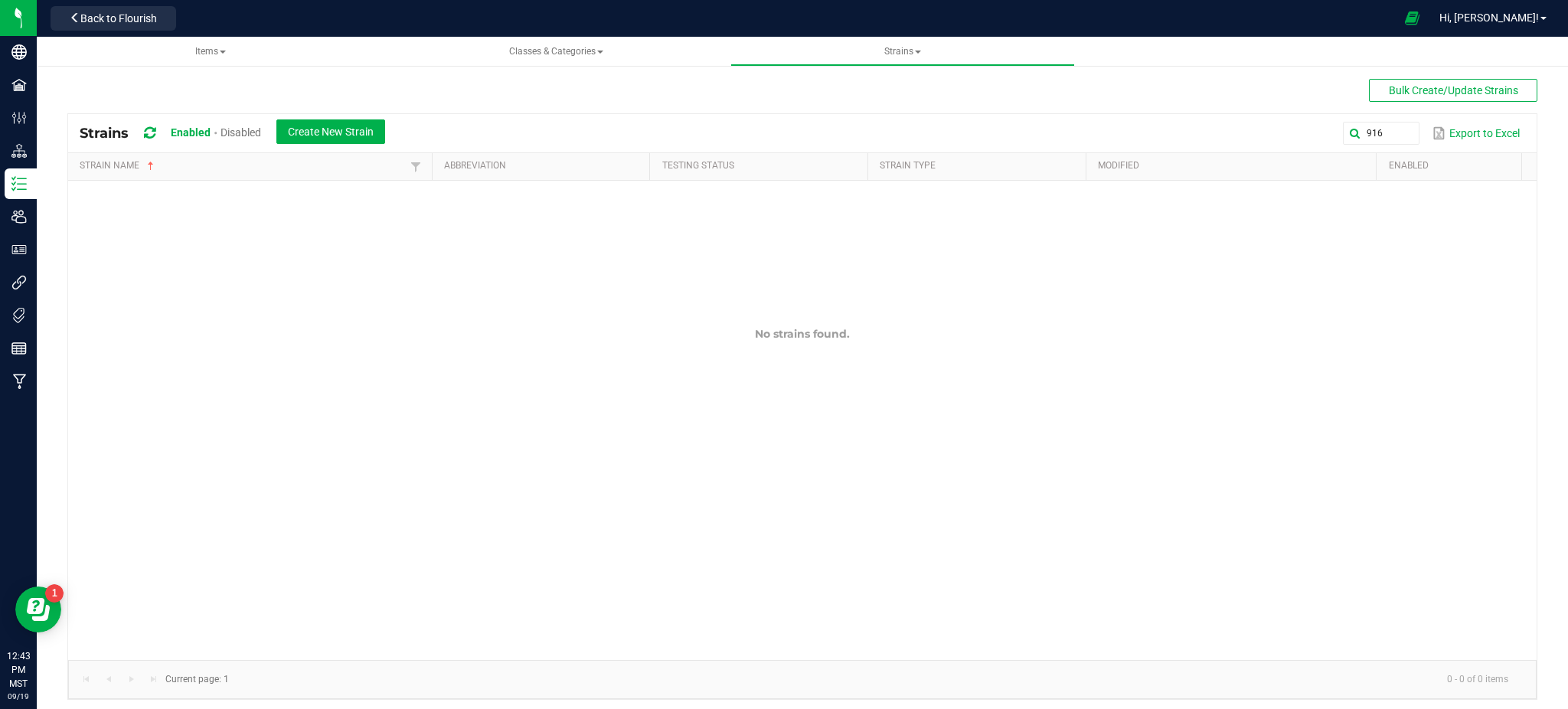
click at [1006, 107] on div "Bulk Create/Update Strains Strains Enabled Disabled Create New Strain 916 Expor…" at bounding box center [802, 389] width 1470 height 620
drag, startPoint x: 1377, startPoint y: 135, endPoint x: 837, endPoint y: 111, distance: 540.5
click at [837, 111] on div "Bulk Create/Update Strains Strains Enabled Disabled Create New Strain 916 Expor…" at bounding box center [802, 389] width 1470 height 620
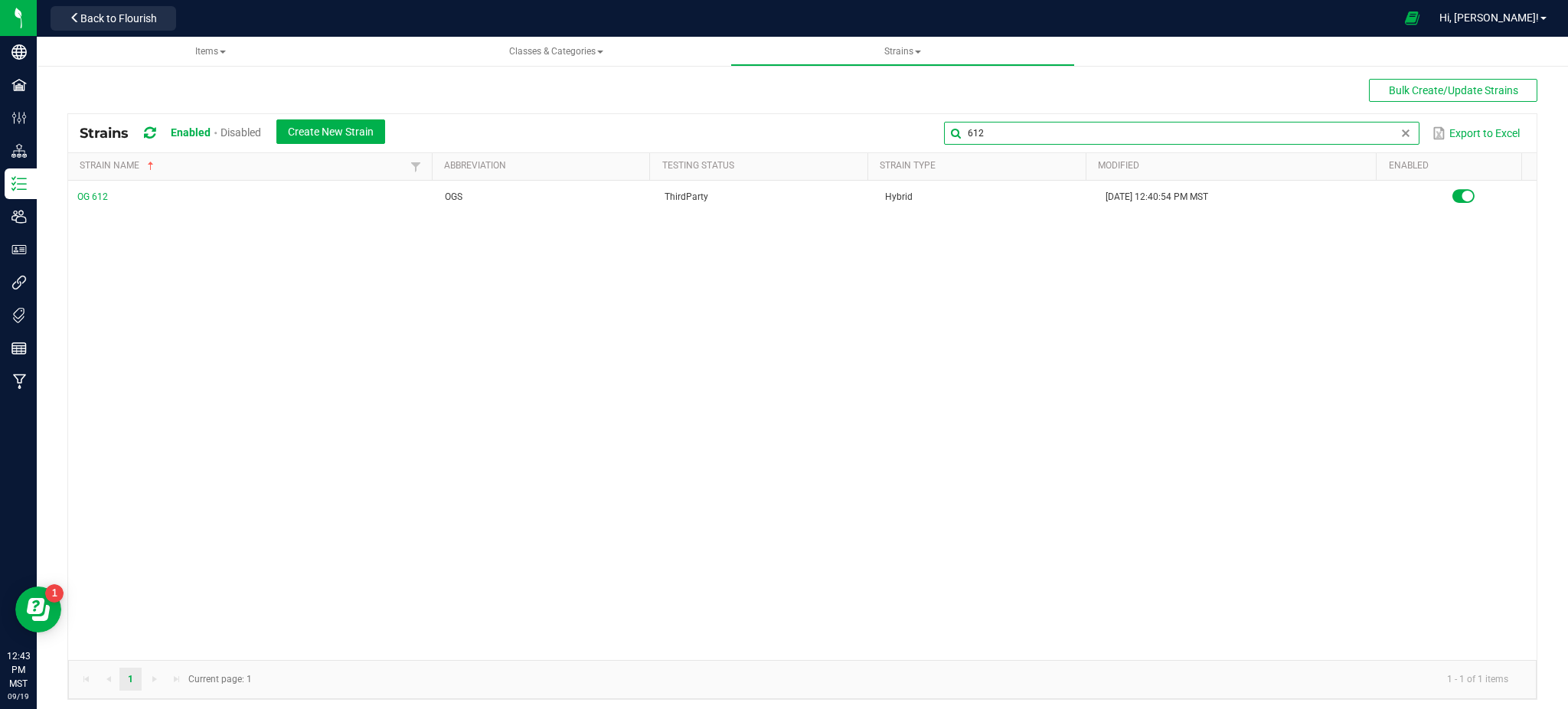
type input "612"
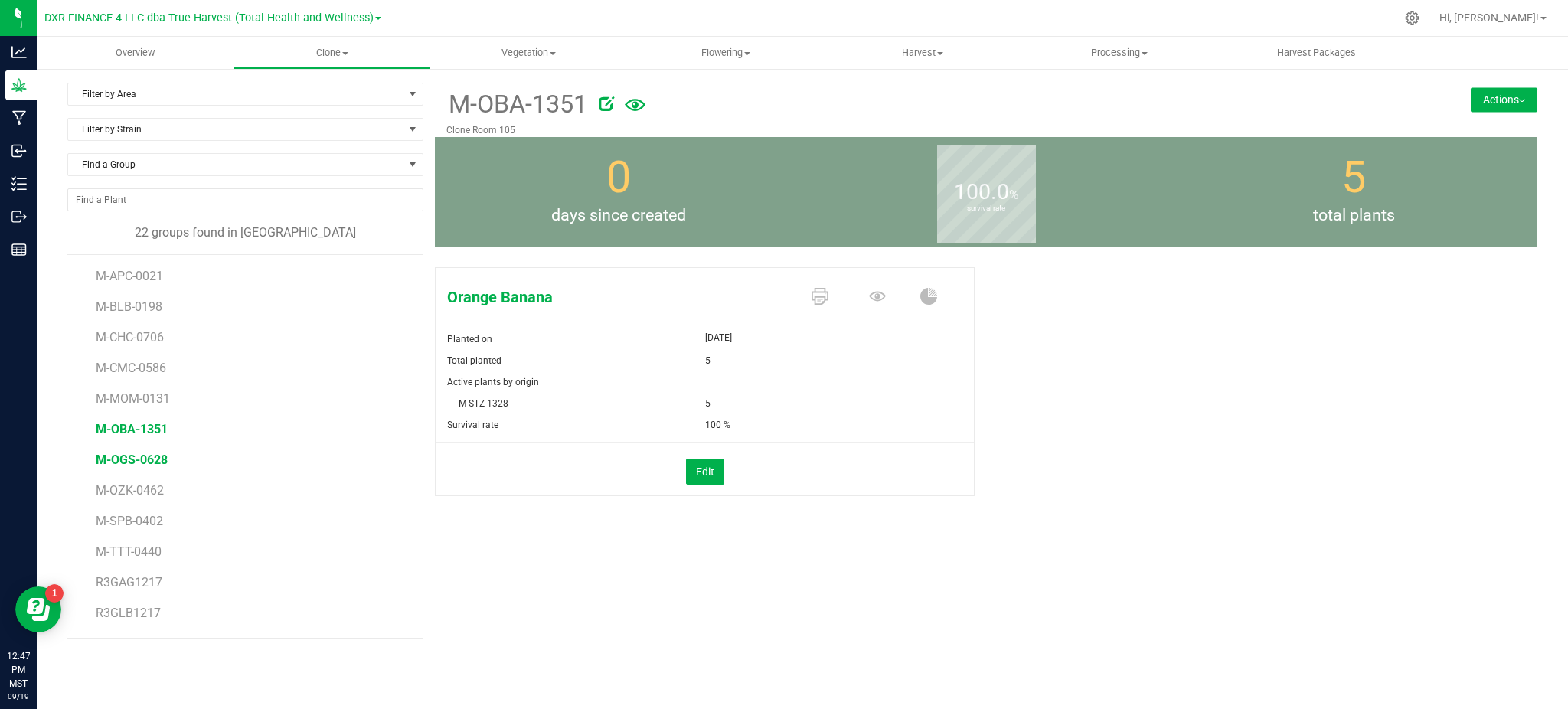
click at [149, 454] on span "M-OGS-0628" at bounding box center [131, 459] width 72 height 14
click at [1520, 108] on button "Actions" at bounding box center [1503, 98] width 67 height 24
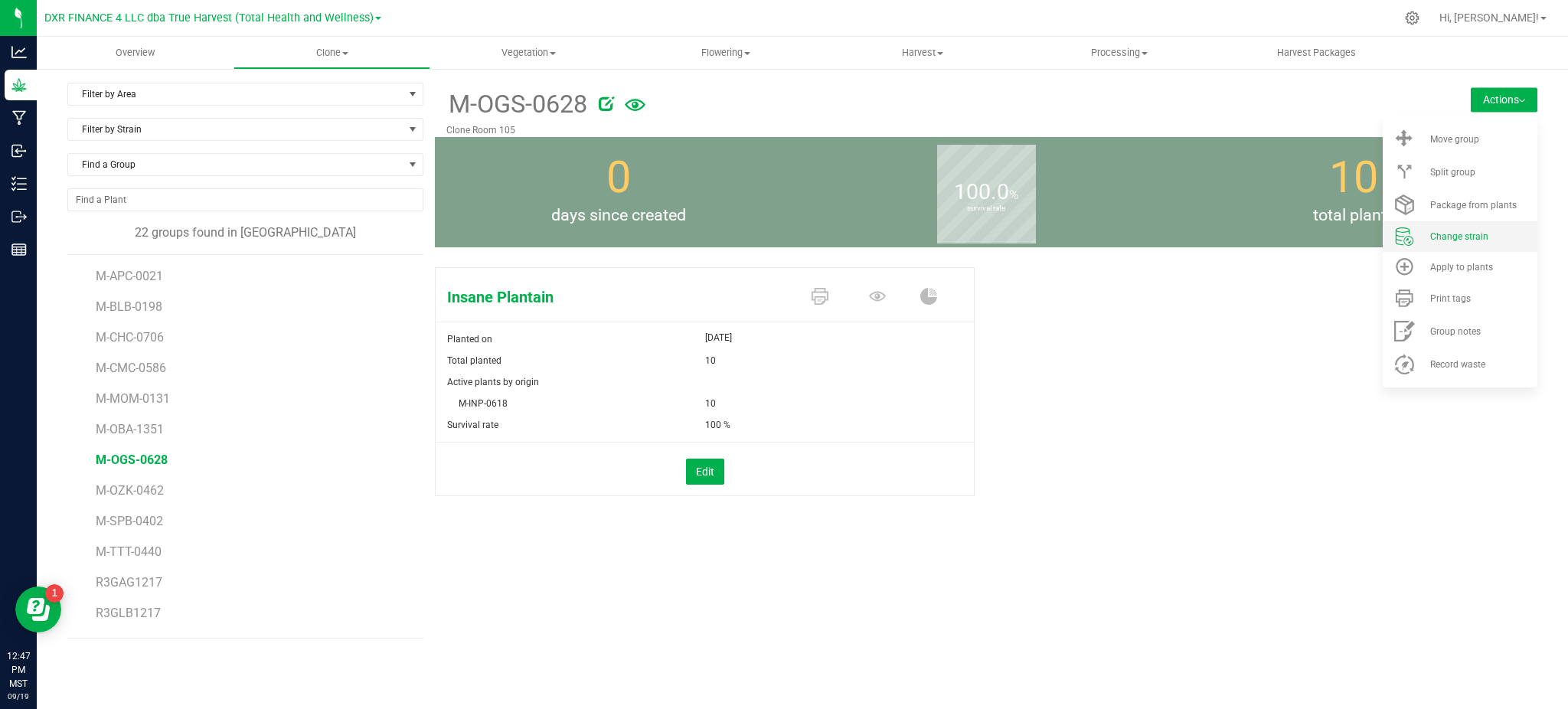
click at [1473, 245] on li "Change strain" at bounding box center [1460, 236] width 154 height 31
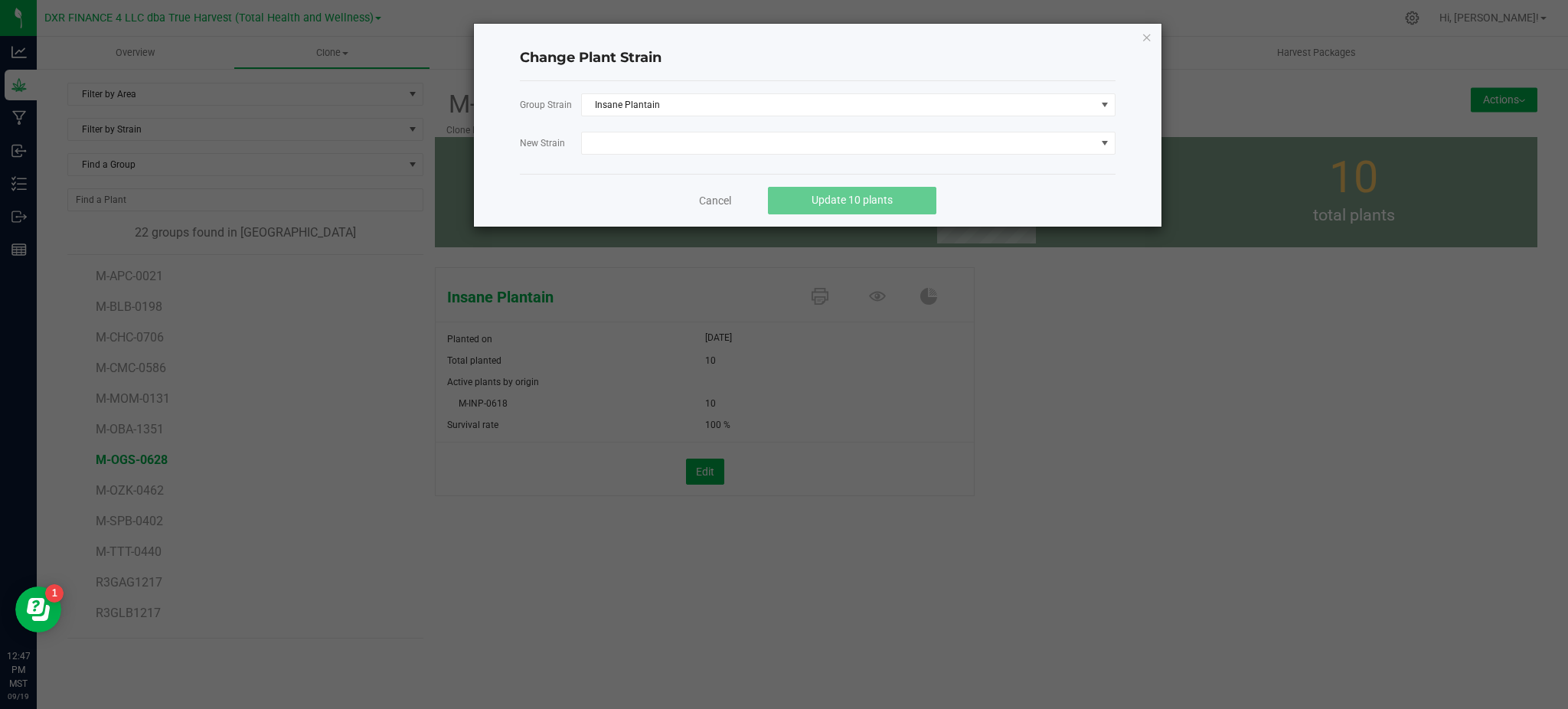
click at [654, 169] on div "Group Strain Insane Plantain [GEOGRAPHIC_DATA]" at bounding box center [817, 127] width 595 height 93
click at [629, 147] on span at bounding box center [839, 143] width 513 height 21
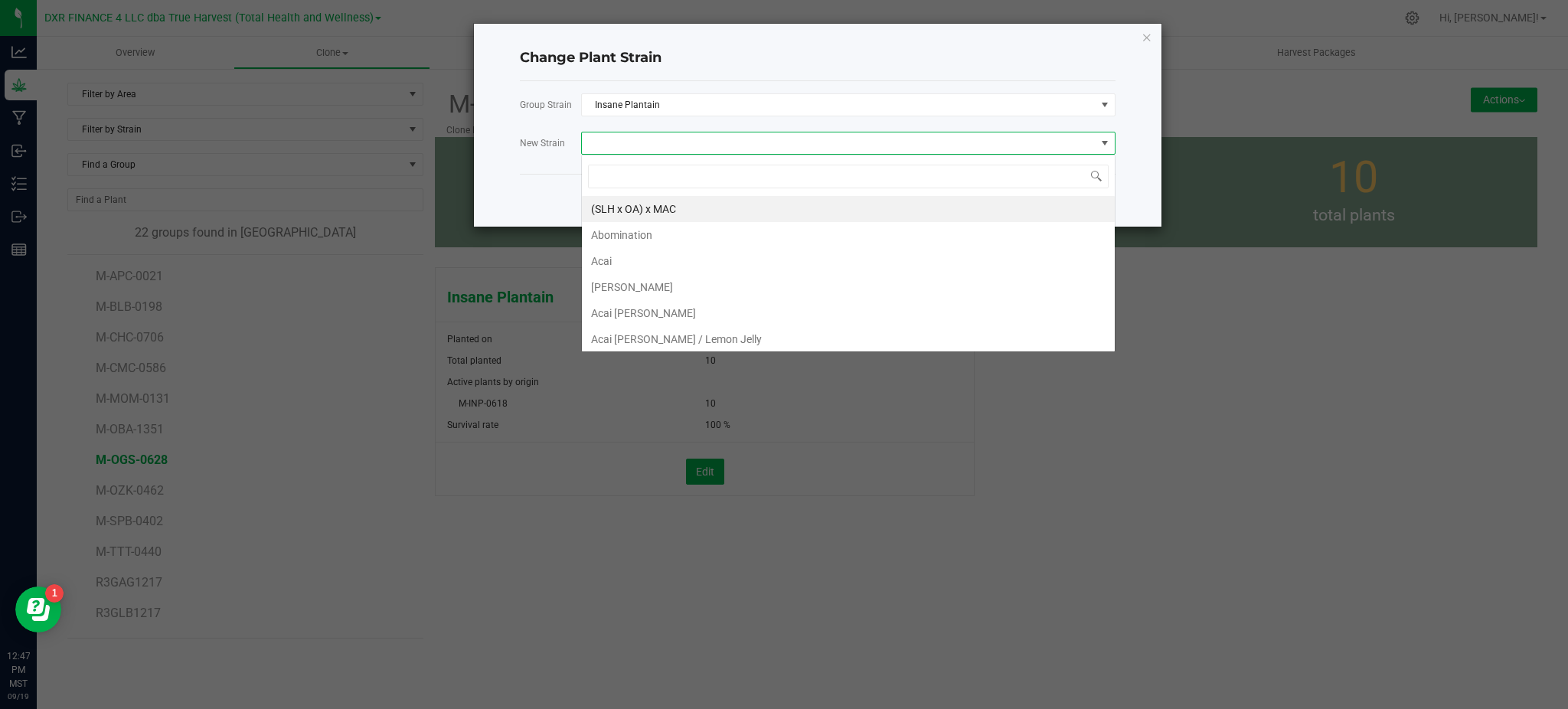
scroll to position [23, 535]
type input "og 6"
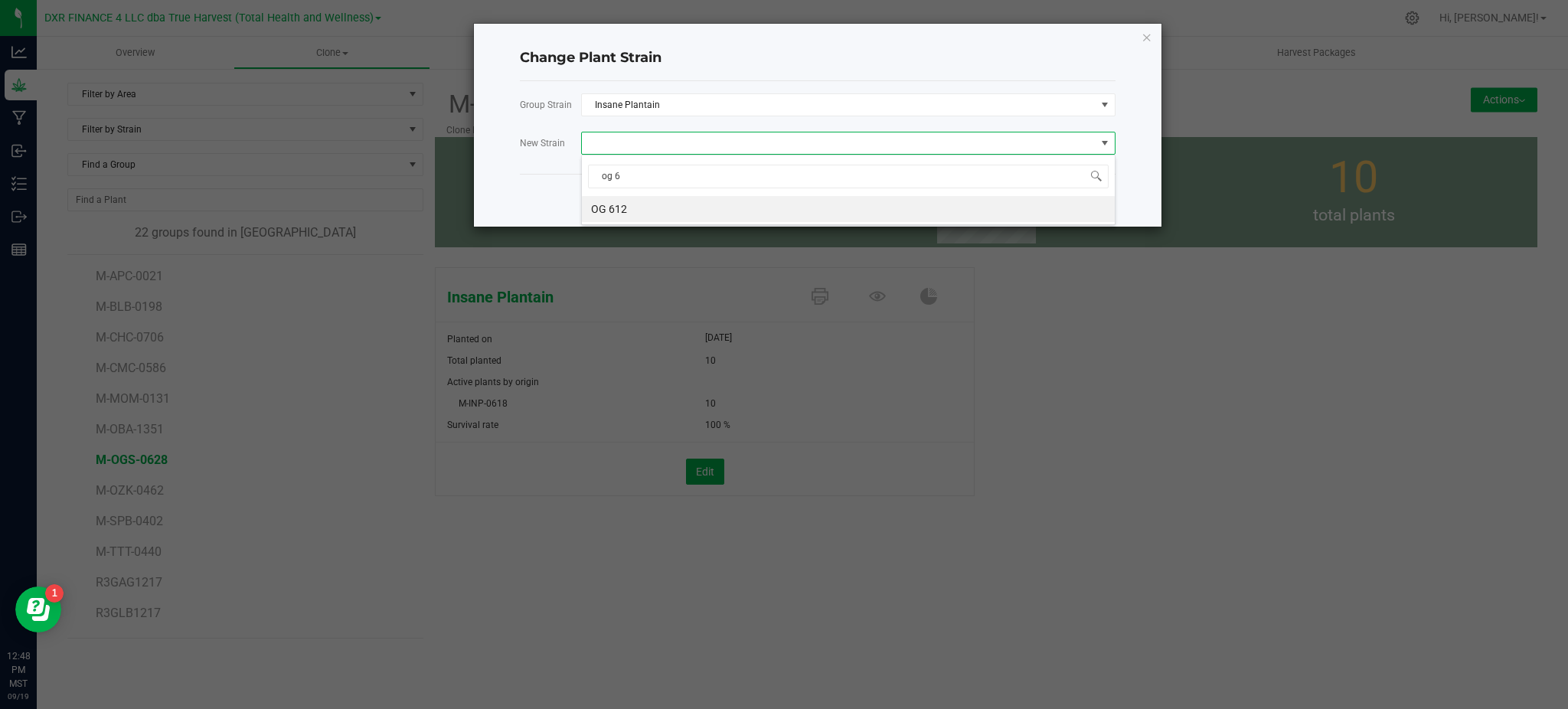
drag, startPoint x: 616, startPoint y: 213, endPoint x: 562, endPoint y: 201, distance: 55.3
click at [608, 212] on li "OG 612" at bounding box center [848, 208] width 533 height 26
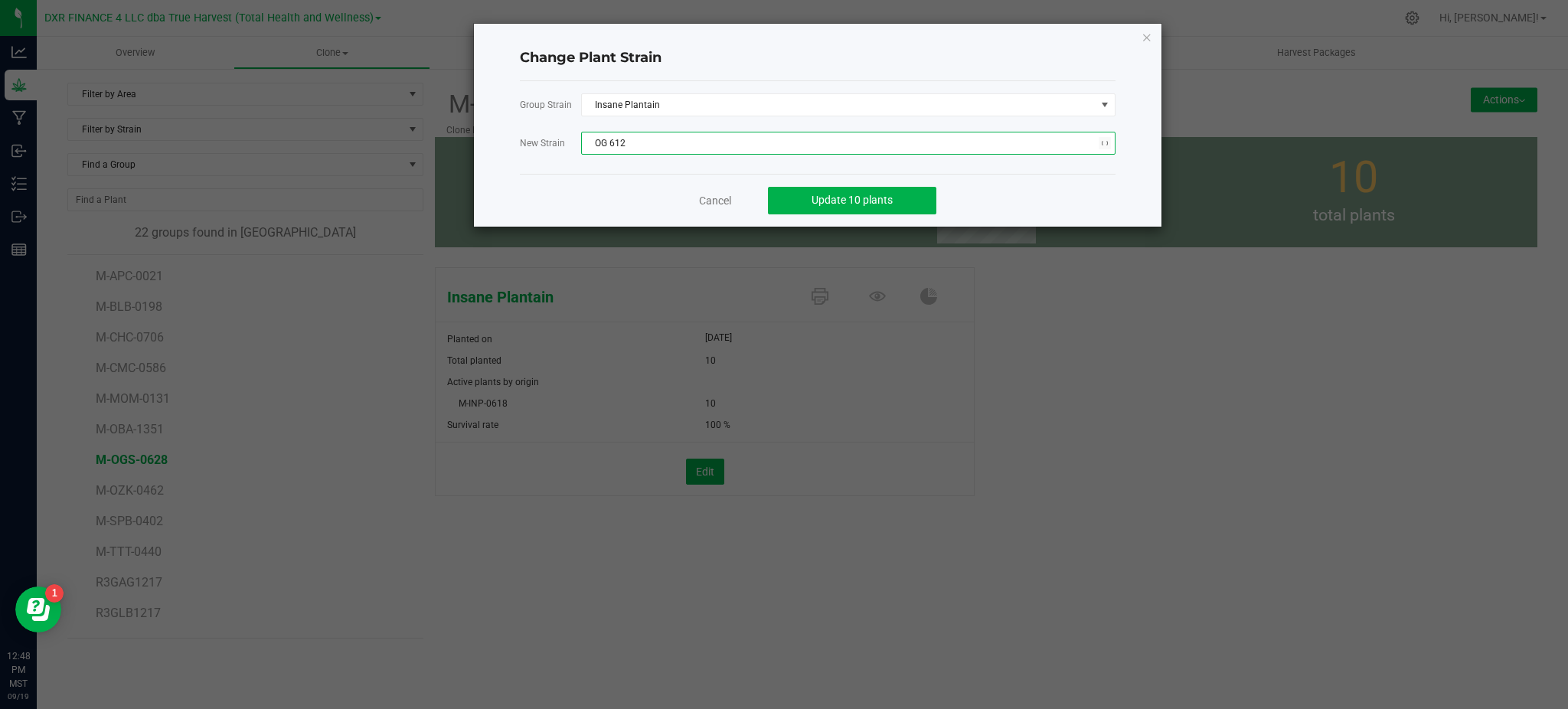
click at [558, 197] on div "Cancel Update 10 plants" at bounding box center [817, 200] width 595 height 53
click at [780, 199] on button "Update 10 plants" at bounding box center [852, 201] width 169 height 28
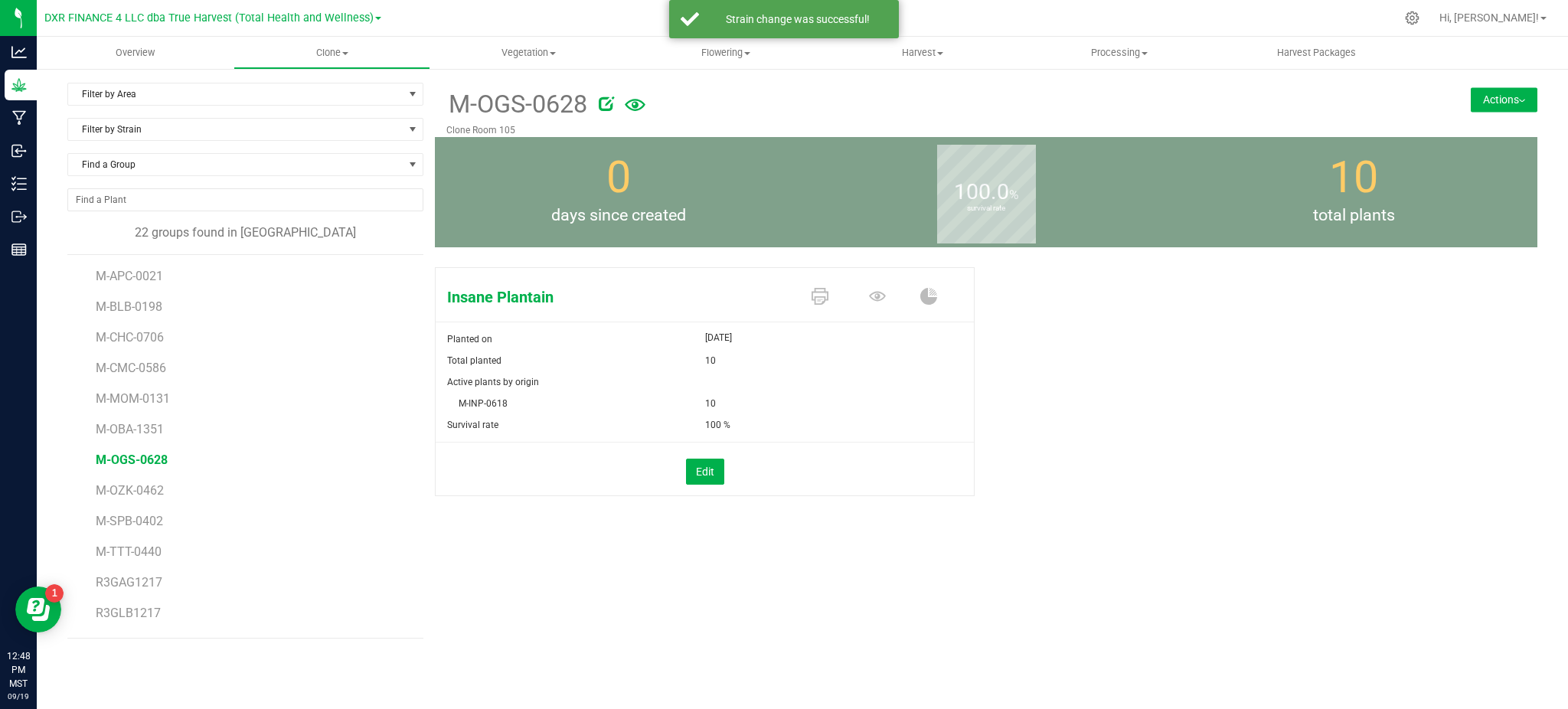
drag, startPoint x: 1124, startPoint y: 447, endPoint x: 696, endPoint y: 216, distance: 486.4
click at [1128, 447] on div "Insane Plantain Planted on [DATE] Total planted 10 Active plants by origin M-IN…" at bounding box center [986, 397] width 1102 height 273
drag, startPoint x: 115, startPoint y: 438, endPoint x: 128, endPoint y: 438, distance: 13.0
click at [117, 438] on li "M-OBA-1351" at bounding box center [254, 423] width 316 height 31
click at [126, 461] on span "M-OGS-0628" at bounding box center [131, 459] width 72 height 14
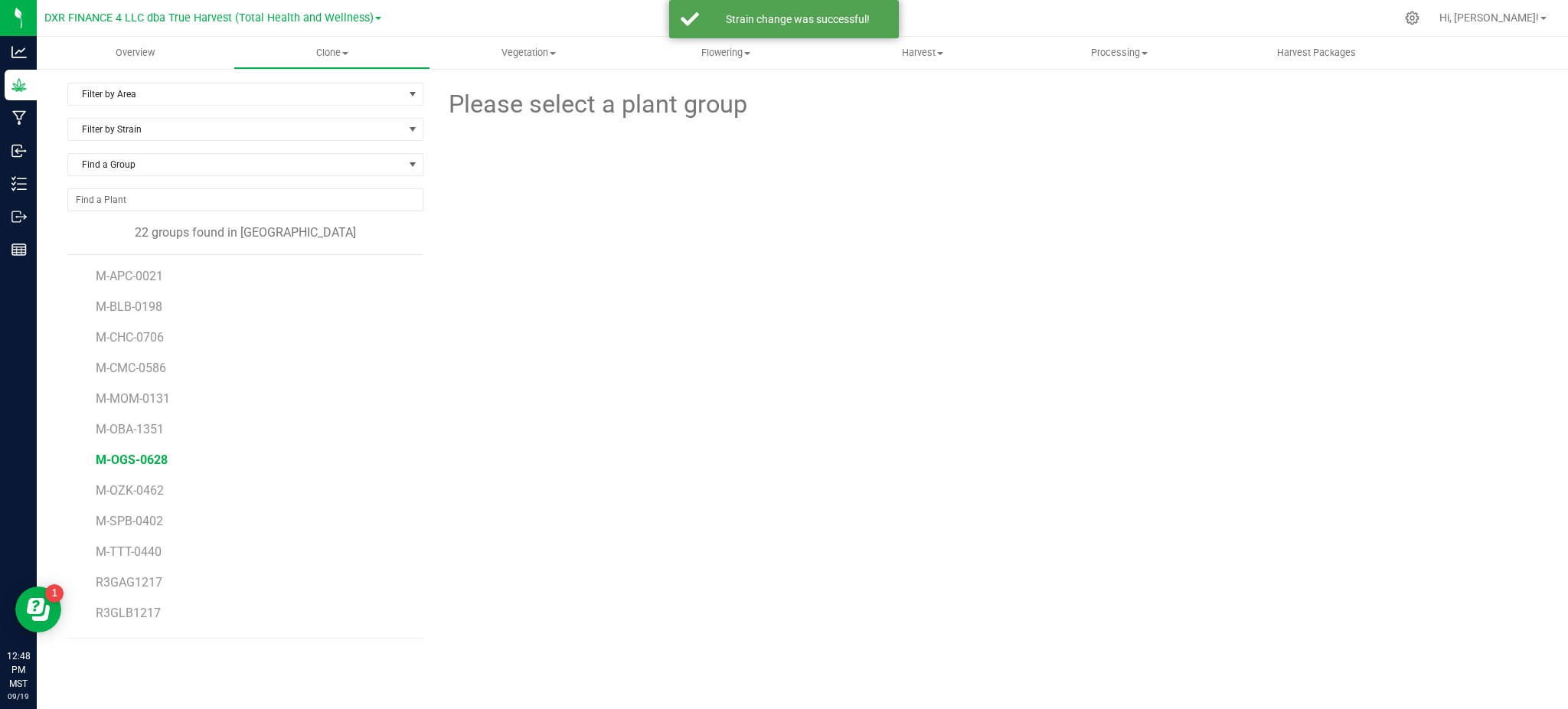
drag, startPoint x: 124, startPoint y: 465, endPoint x: 140, endPoint y: 459, distance: 17.1
click at [132, 461] on span "M-OGS-0628" at bounding box center [131, 459] width 72 height 14
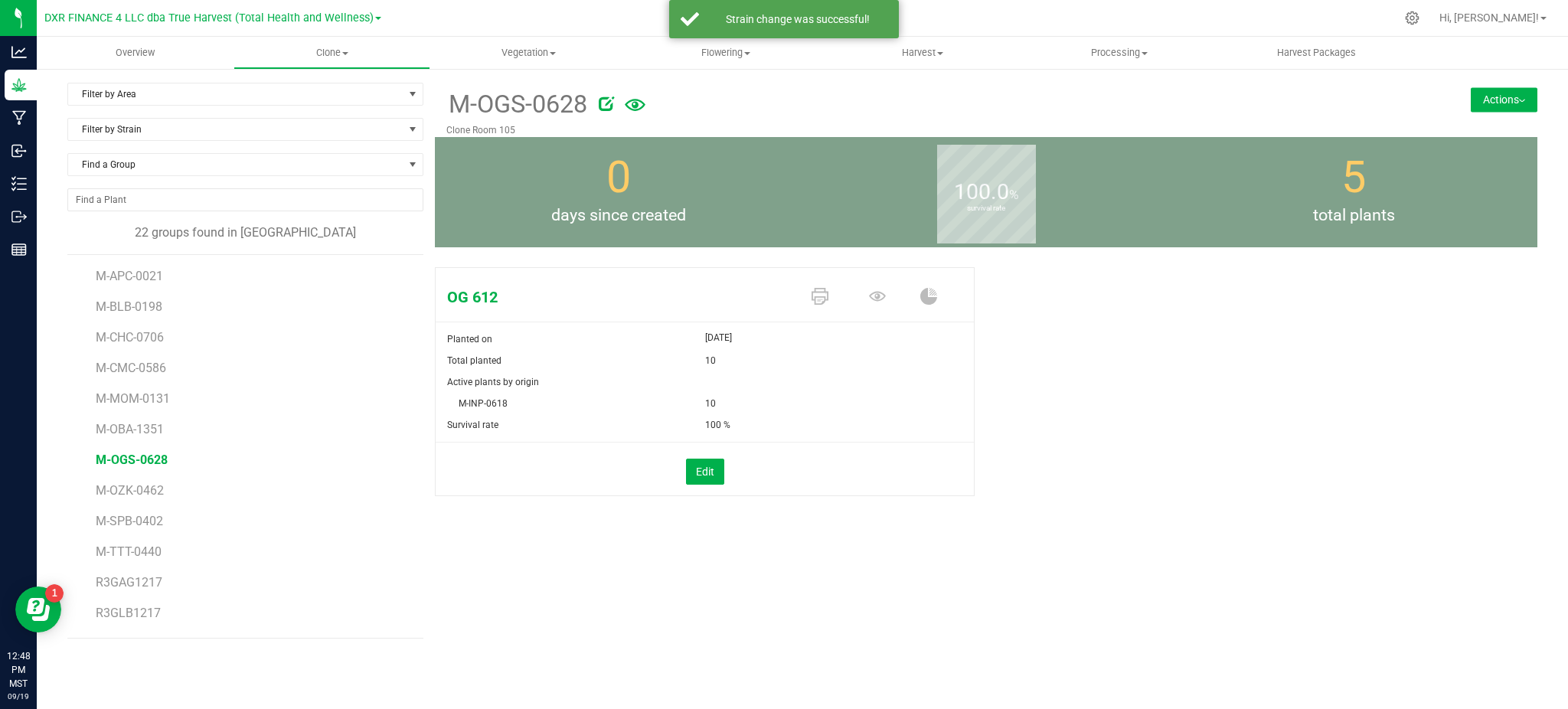
click at [1172, 509] on div "OG 612 Planted on Sep 19, 2025 Total planted 10 Active plants by origin M-INP-0…" at bounding box center [986, 397] width 1102 height 273
drag, startPoint x: 1169, startPoint y: 456, endPoint x: 1261, endPoint y: 405, distance: 105.2
click at [1177, 453] on div "OG 612 Planted on Sep 19, 2025 Total planted 10 Active plants by origin M-INP-0…" at bounding box center [986, 397] width 1102 height 273
click at [1487, 95] on button "Actions" at bounding box center [1503, 98] width 67 height 24
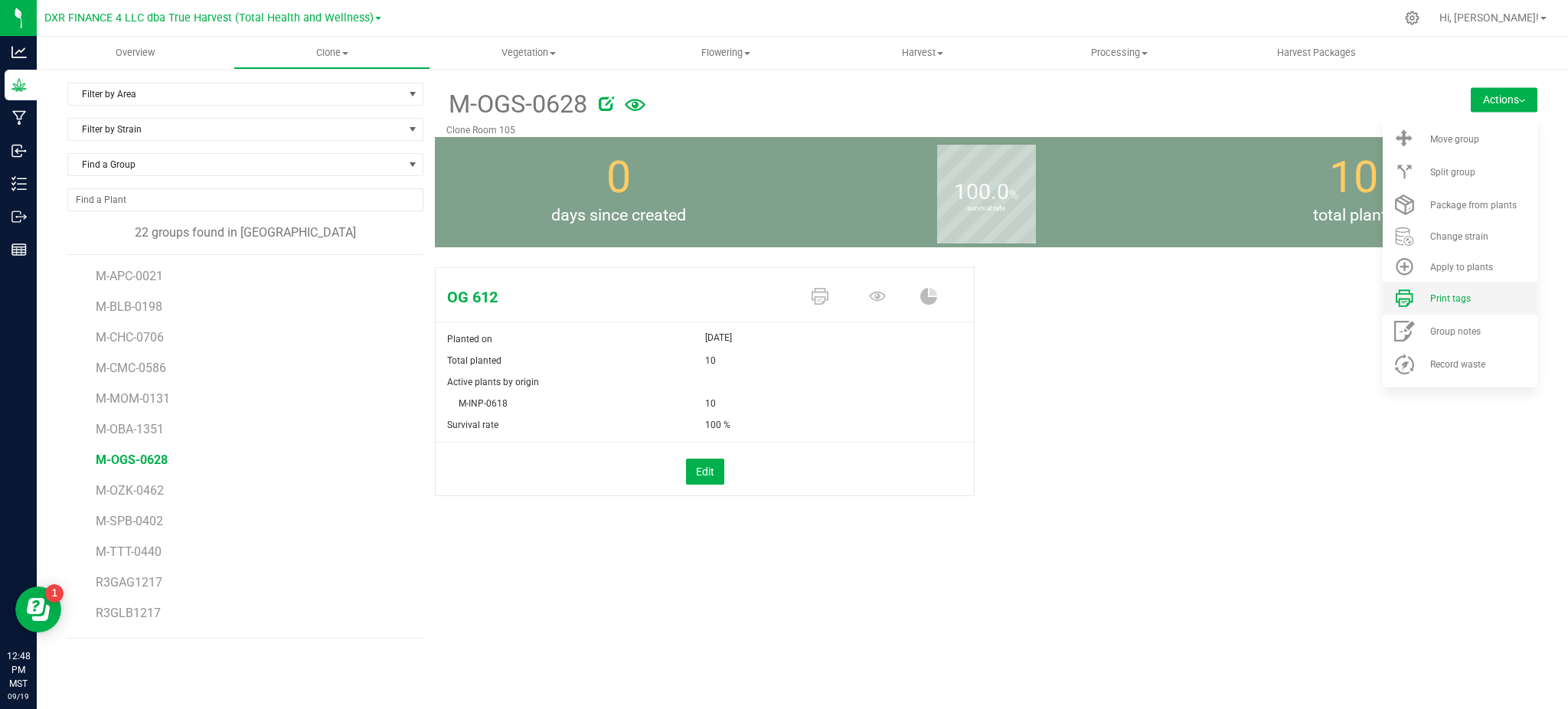
click at [1456, 307] on li "Print tags" at bounding box center [1460, 298] width 154 height 33
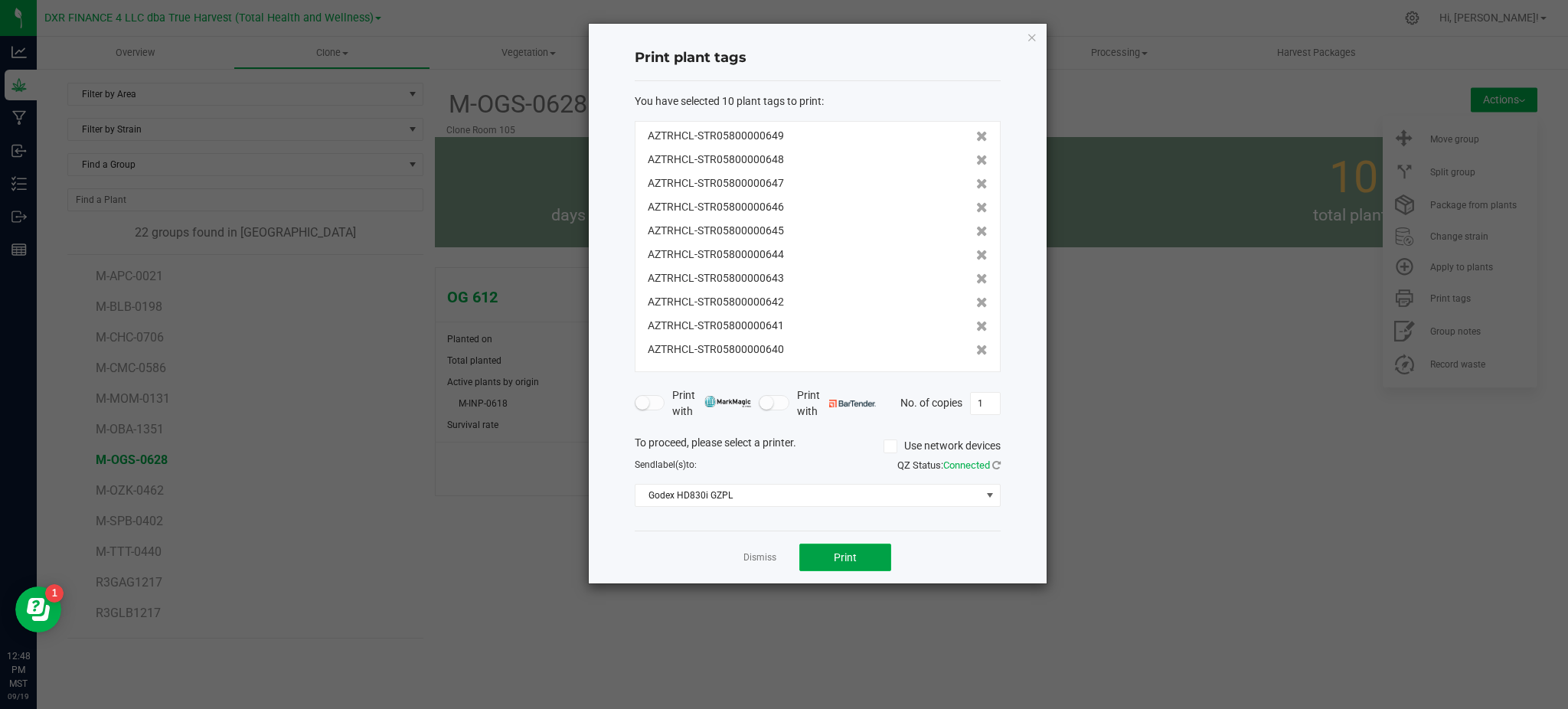
click at [851, 543] on button "Print" at bounding box center [844, 557] width 92 height 28
click at [998, 534] on div "Dismiss Print" at bounding box center [817, 557] width 366 height 53
click at [650, 580] on div "Dismiss Print" at bounding box center [817, 557] width 366 height 53
click at [634, 554] on div "Print plant tags You have selected 10 plant tags to print : AZTRHCL-STR05800000…" at bounding box center [817, 304] width 457 height 559
click at [754, 556] on link "Dismiss" at bounding box center [759, 557] width 33 height 13
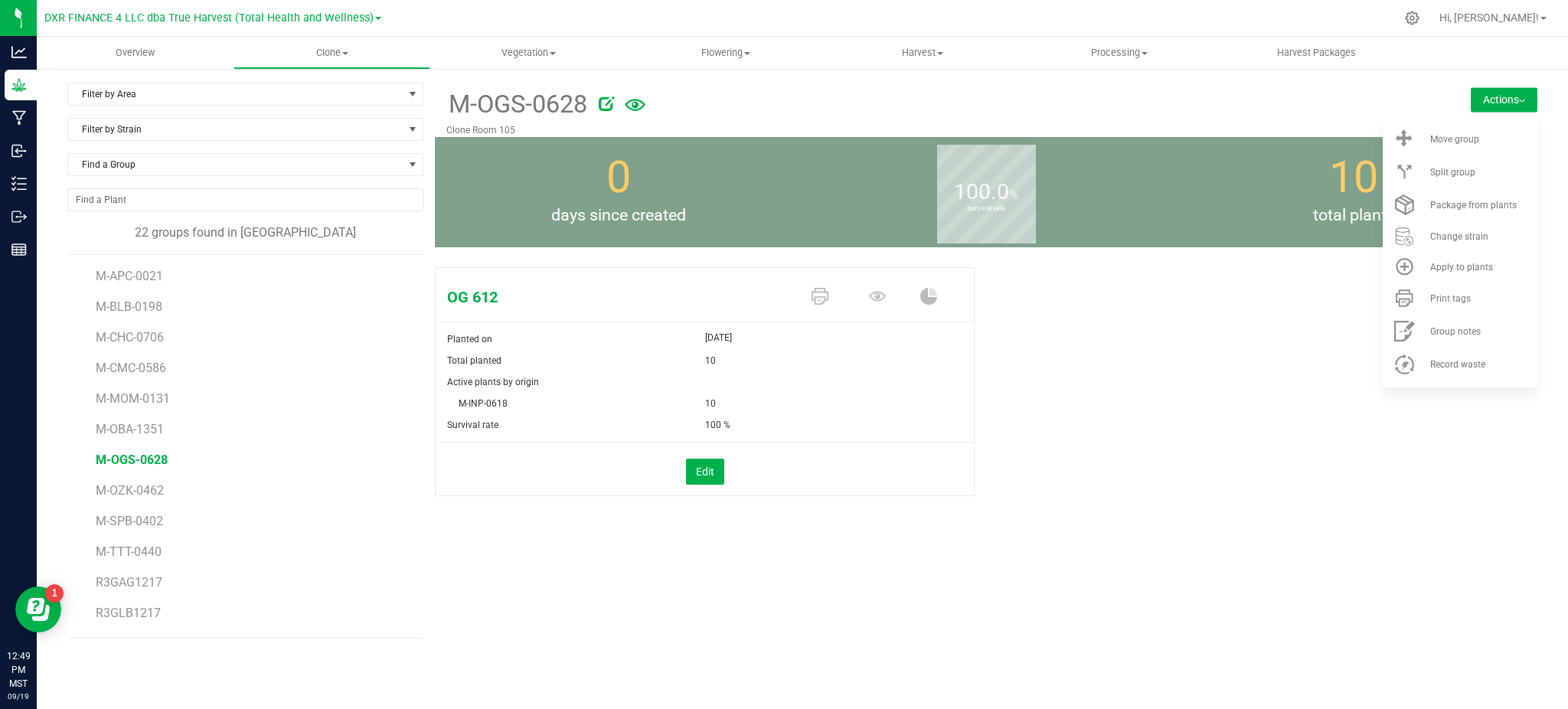
drag, startPoint x: 756, startPoint y: 584, endPoint x: 1176, endPoint y: 491, distance: 430.2
click at [763, 584] on div "M-OGS-0628 Clone Room 105 Actions Move group Split group 0" at bounding box center [986, 361] width 1102 height 556
drag, startPoint x: 983, startPoint y: 523, endPoint x: 1067, endPoint y: 423, distance: 130.6
click at [983, 521] on div "OG 612 Planted on Sep 19, 2025 Total planted 10 Active plants by origin M-INP-0…" at bounding box center [986, 397] width 1102 height 273
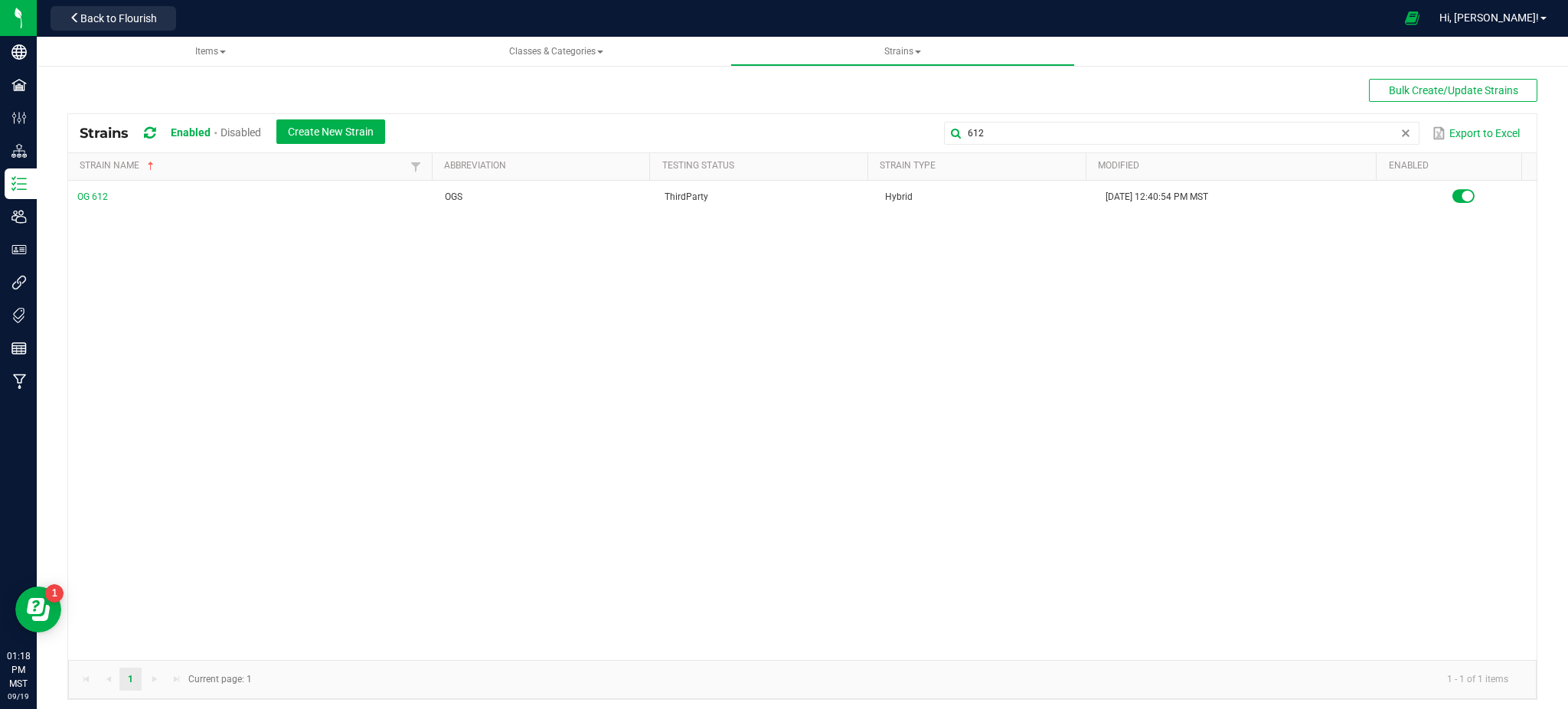
drag, startPoint x: 1026, startPoint y: 138, endPoint x: 406, endPoint y: 132, distance: 620.0
click at [515, 147] on div "Strains Enabled Disabled Create New Strain 612 Export to Excel" at bounding box center [803, 133] width 1469 height 39
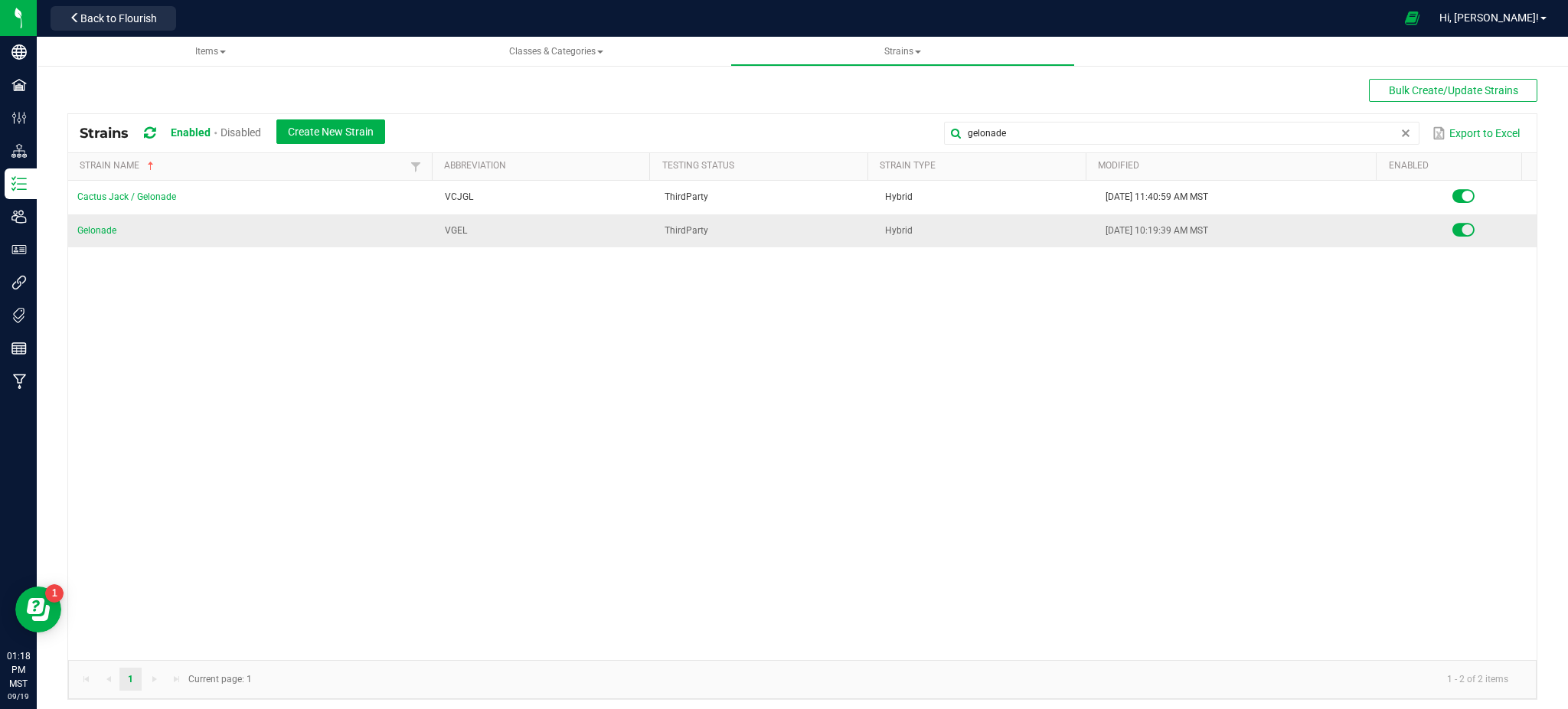
type input "gelonade"
click at [94, 237] on td "Gelonade" at bounding box center [252, 231] width 368 height 33
click at [94, 230] on link "Gelonade" at bounding box center [96, 230] width 39 height 11
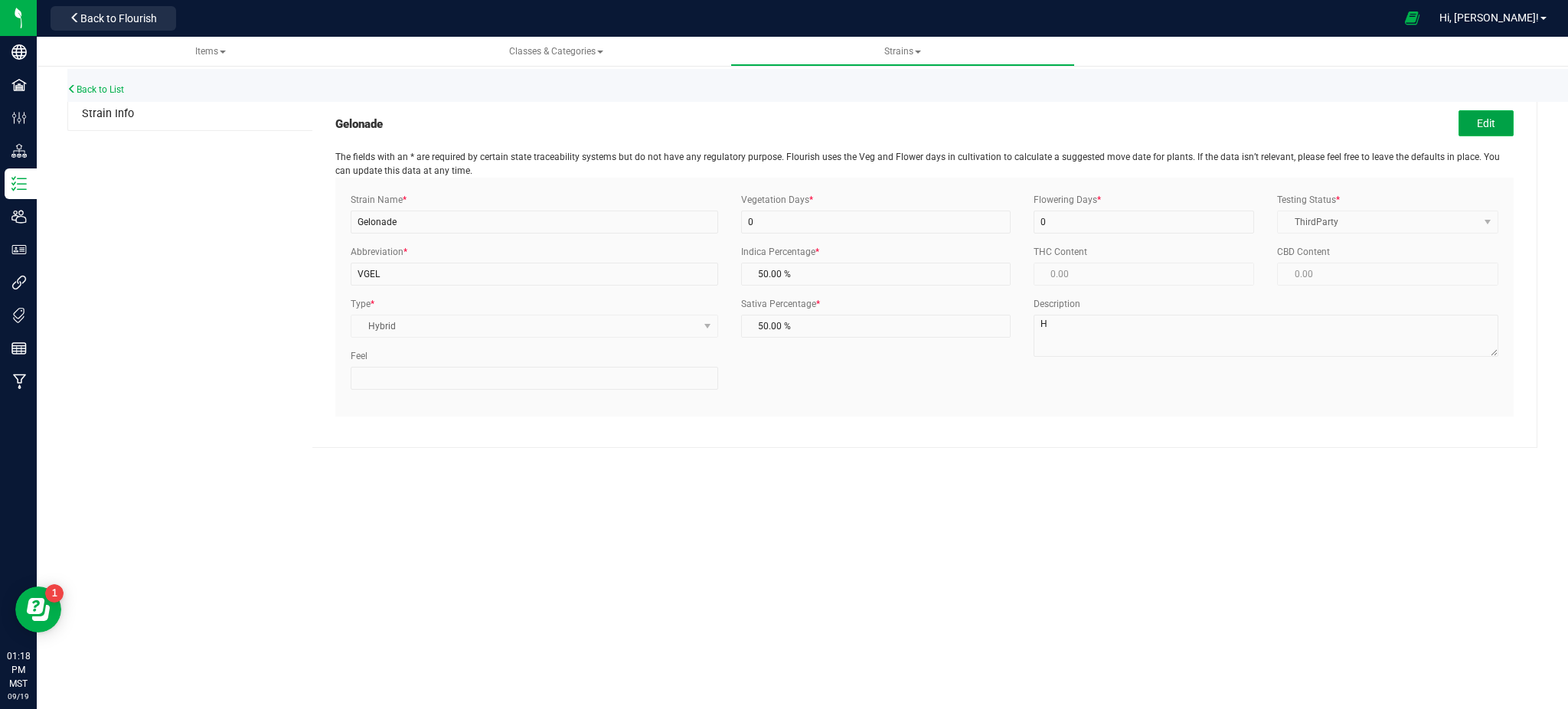
click at [1484, 112] on button "Edit" at bounding box center [1485, 123] width 55 height 26
drag, startPoint x: 411, startPoint y: 268, endPoint x: 301, endPoint y: 272, distance: 110.1
click at [302, 272] on div "Strain Info Gelonade Cancel Disable Save The fields with an * are required by c…" at bounding box center [802, 273] width 1470 height 350
type input "GEL"
click at [530, 509] on div "Items Classes & Categories Strains Back to List Strain Info Gelonade Cancel Dis…" at bounding box center [802, 372] width 1531 height 672
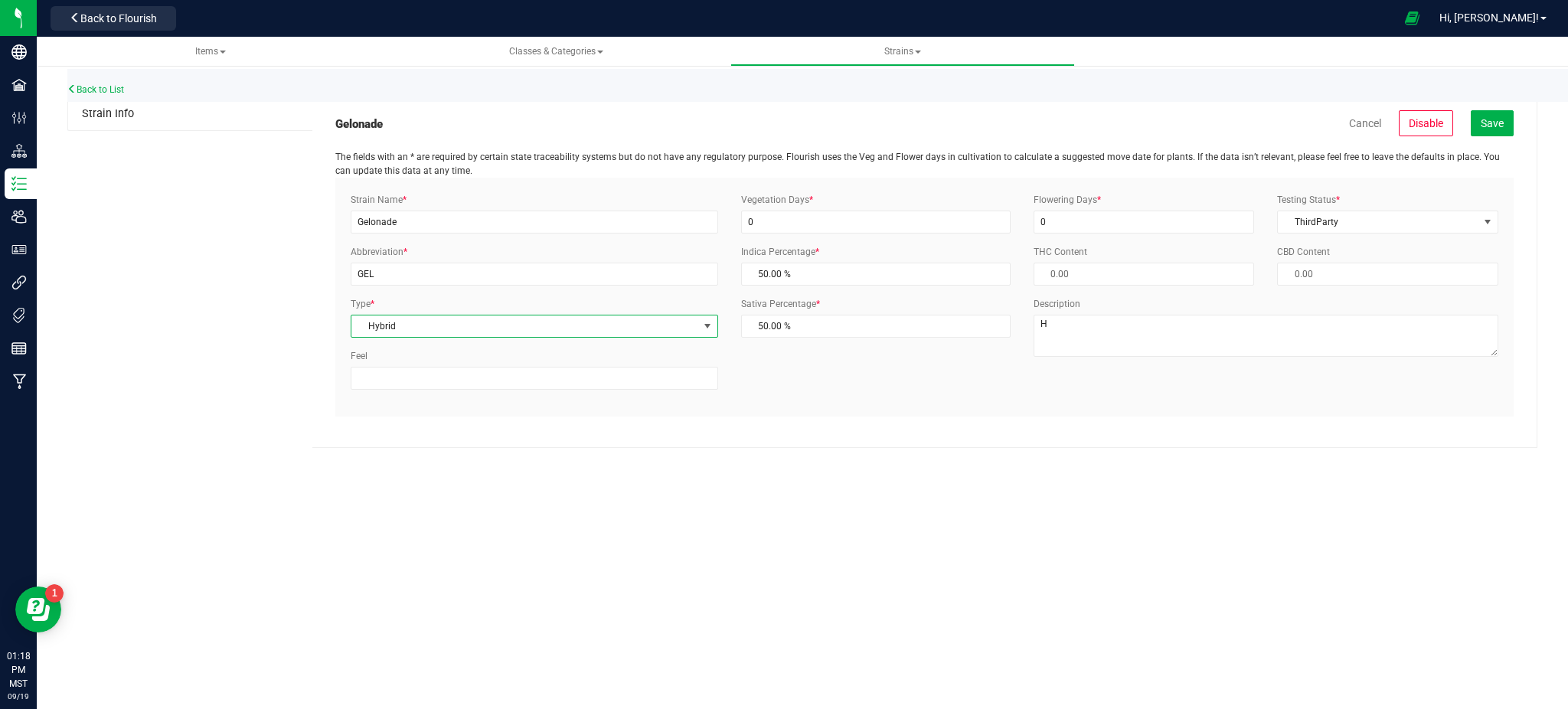
click at [421, 324] on span "Hybrid" at bounding box center [524, 326] width 346 height 21
drag, startPoint x: 433, startPoint y: 482, endPoint x: 770, endPoint y: 557, distance: 345.2
click at [434, 482] on li "Hybrid - Sativa" at bounding box center [534, 488] width 366 height 23
drag, startPoint x: 839, startPoint y: 569, endPoint x: 840, endPoint y: 561, distance: 8.1
click at [839, 567] on div "Items Classes & Categories Strains Back to List Strain Info Gelonade Cancel Dis…" at bounding box center [802, 372] width 1531 height 672
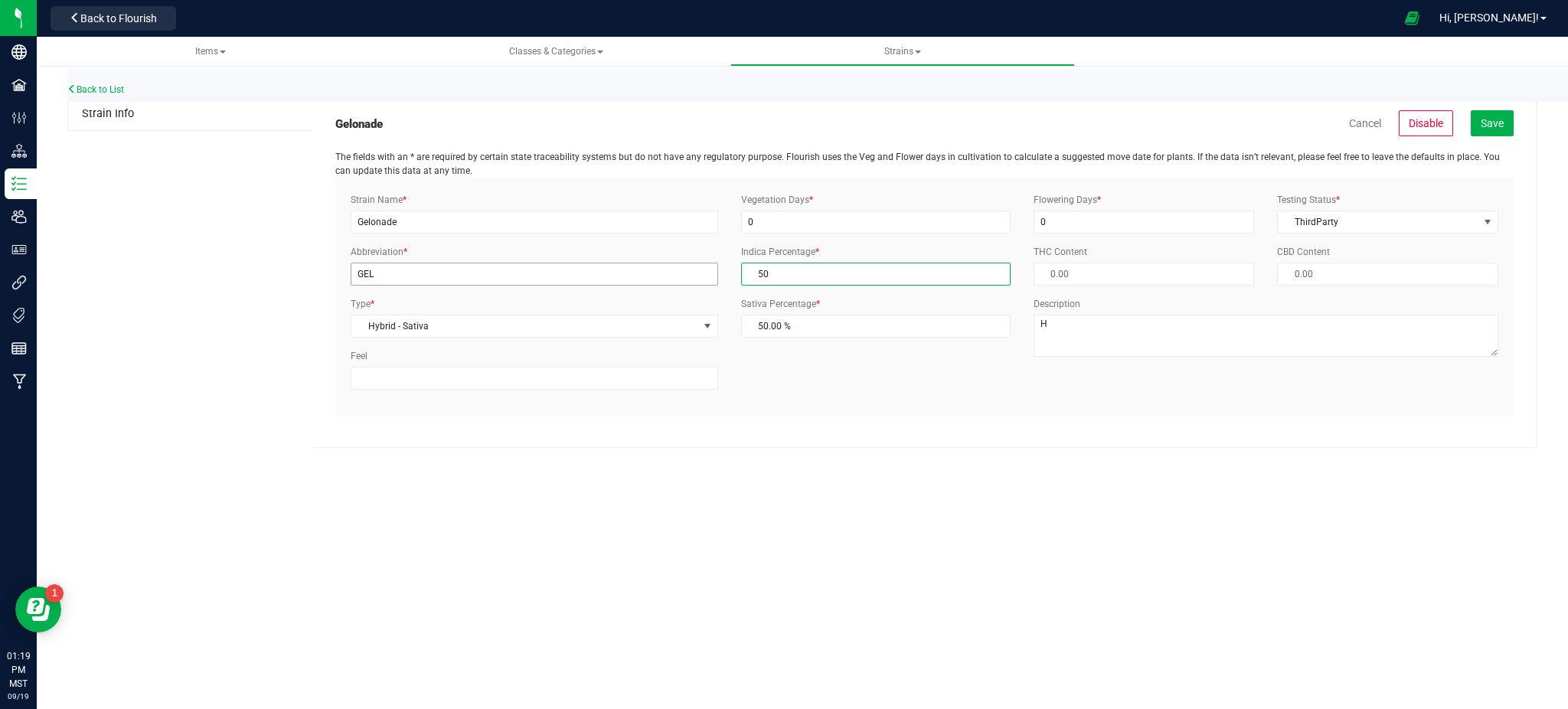
drag, startPoint x: 862, startPoint y: 275, endPoint x: 617, endPoint y: 280, distance: 245.1
click at [625, 282] on div "Strain Name * Gelonade Abbreviation * GEL Type * Hybrid - Sativa Select Indica …" at bounding box center [923, 297] width 1170 height 208
type input "7"
type input "93.00 %"
type input "70"
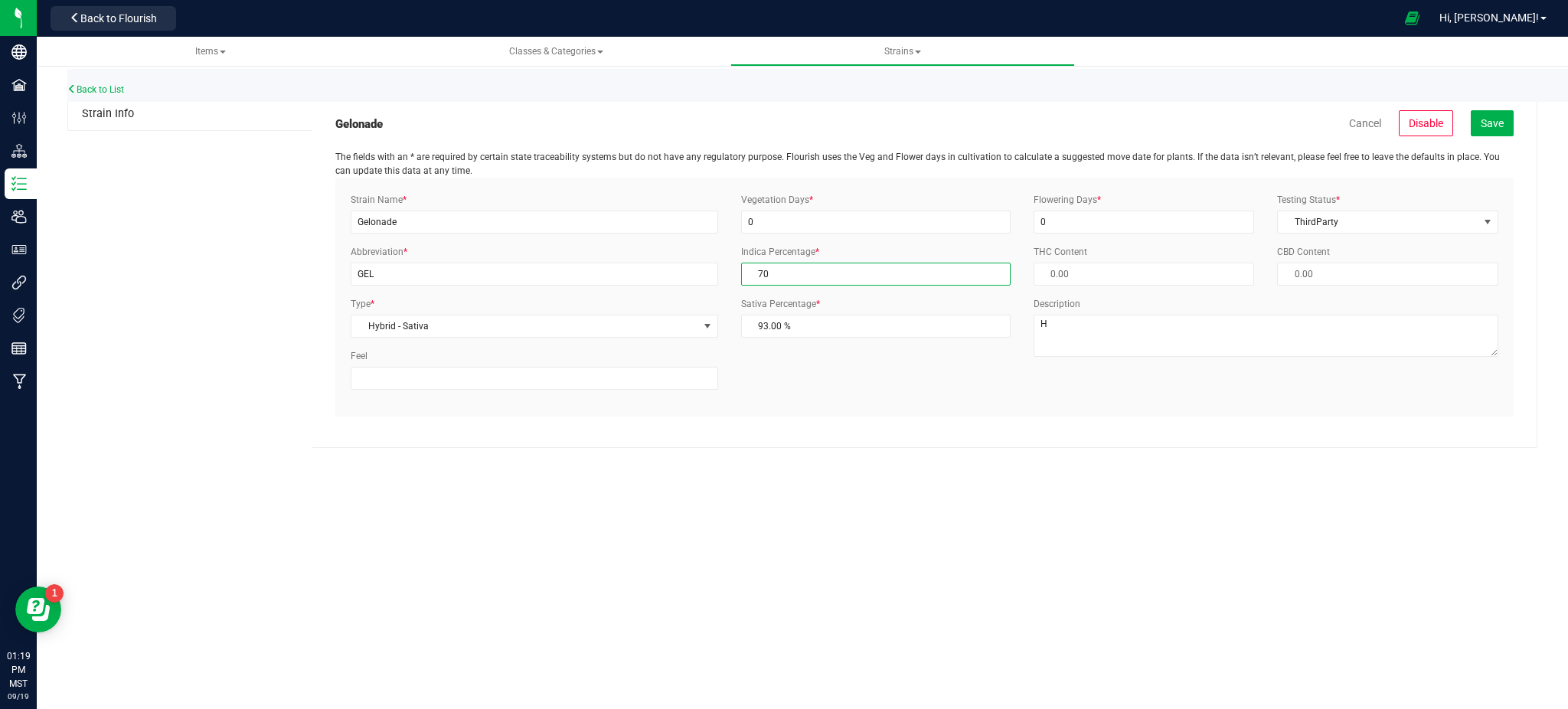
type input "30.00 %"
type input "70.00 %"
drag, startPoint x: 869, startPoint y: 447, endPoint x: 743, endPoint y: 395, distance: 136.3
click at [868, 447] on div "Gelonade Cancel Disable Save The fields with an * are required by certain state…" at bounding box center [924, 273] width 1224 height 350
drag, startPoint x: 1192, startPoint y: 342, endPoint x: 864, endPoint y: 348, distance: 328.1
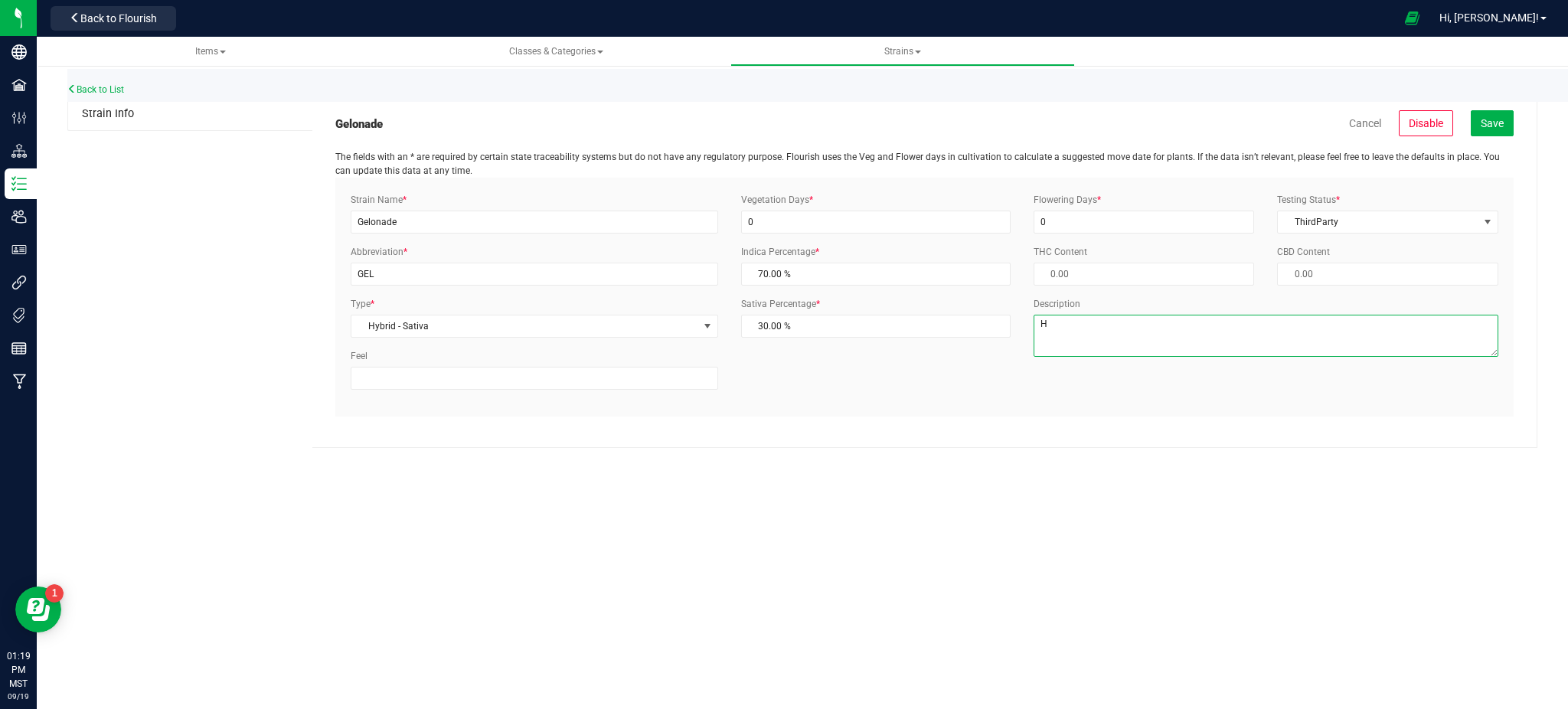
click at [900, 350] on div "Strain Name * Gelonade Abbreviation * GEL Type * Hybrid - Sativa Select Indica …" at bounding box center [923, 297] width 1170 height 208
type textarea "S/H"
click at [812, 484] on div "Items Classes & Categories Strains Back to List Strain Info Gelonade Cancel Dis…" at bounding box center [802, 372] width 1531 height 672
click at [858, 221] on input "0" at bounding box center [875, 222] width 269 height 23
drag, startPoint x: 666, startPoint y: 240, endPoint x: 426, endPoint y: 243, distance: 240.0
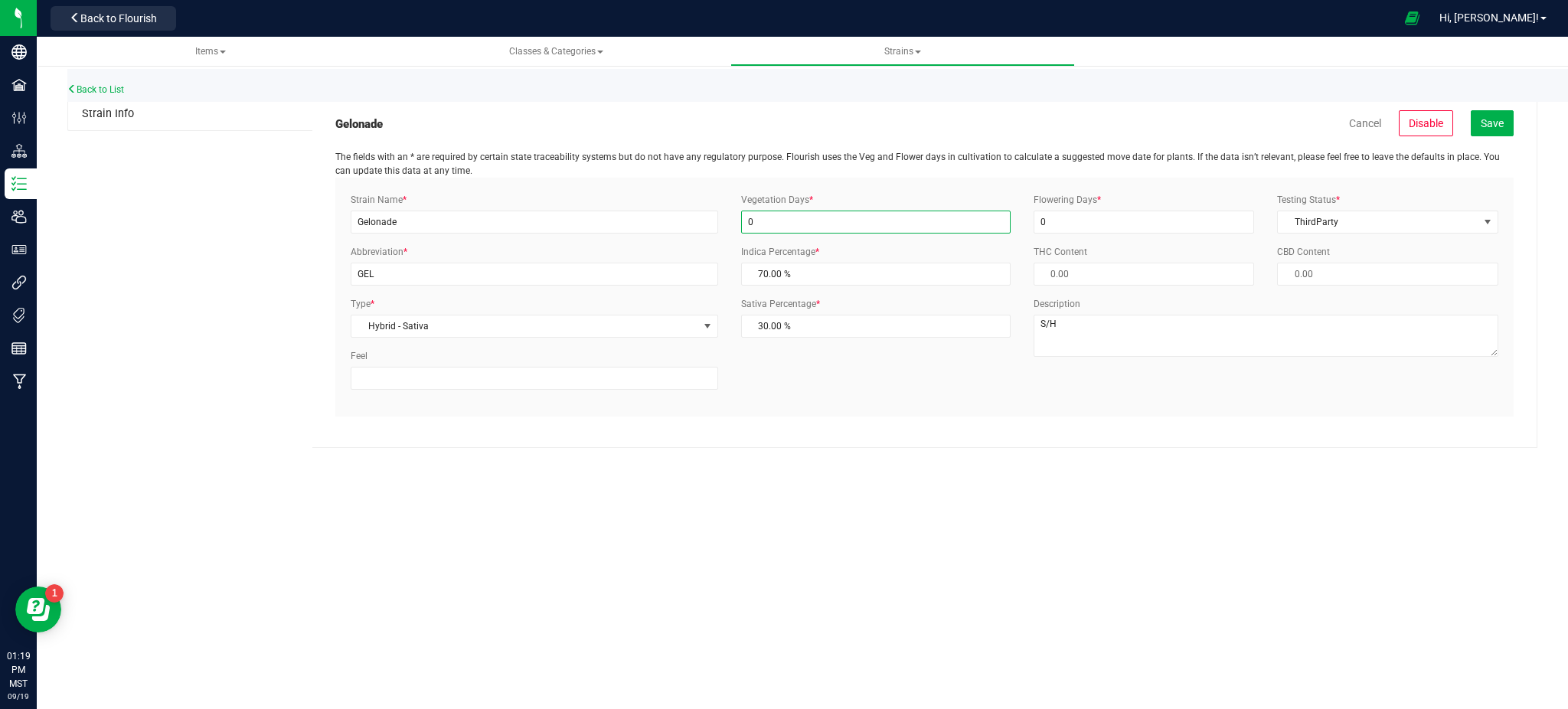
click at [473, 246] on div "Strain Name * Gelonade Abbreviation * GEL Type * Hybrid - Sativa Select Indica …" at bounding box center [923, 297] width 1170 height 208
click at [1023, 188] on div "Strain Name * Gelonade Abbreviation * GEL Type * Hybrid - Sativa Select Indica …" at bounding box center [924, 297] width 1178 height 239
click at [839, 228] on input "2" at bounding box center [875, 222] width 269 height 23
type input "28"
click at [1058, 232] on input "0" at bounding box center [1143, 222] width 221 height 23
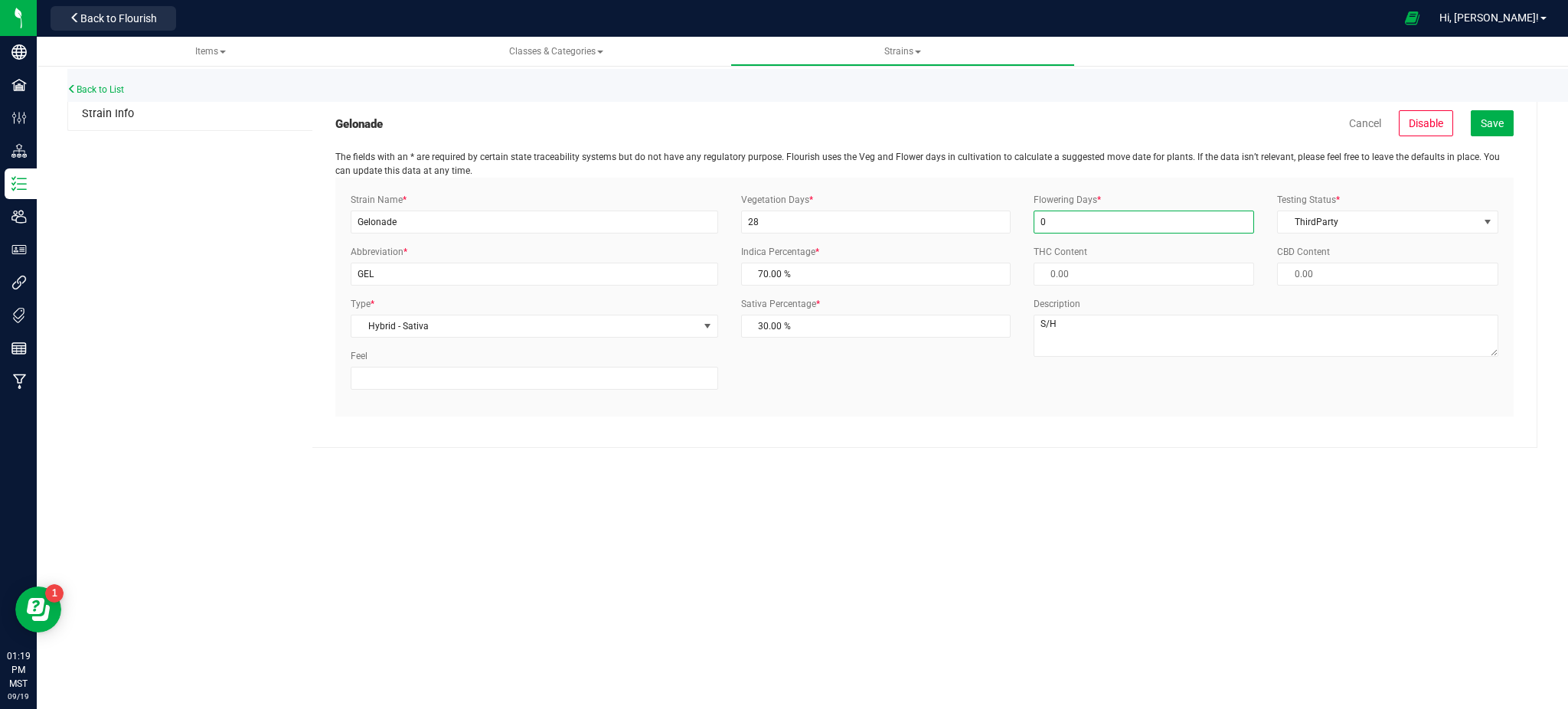
drag, startPoint x: 976, startPoint y: 228, endPoint x: 789, endPoint y: 238, distance: 187.3
click at [931, 229] on div "Strain Name * Gelonade Abbreviation * GEL Type * Hybrid - Sativa Select Indica …" at bounding box center [923, 297] width 1170 height 208
type input "63"
click at [1166, 535] on div "Items Classes & Categories Strains Back to List Strain Info Gelonade Cancel Dis…" at bounding box center [802, 372] width 1531 height 672
click at [1321, 502] on div "Items Classes & Categories Strains Back to List Strain Info Gelonade Cancel Dis…" at bounding box center [802, 372] width 1531 height 672
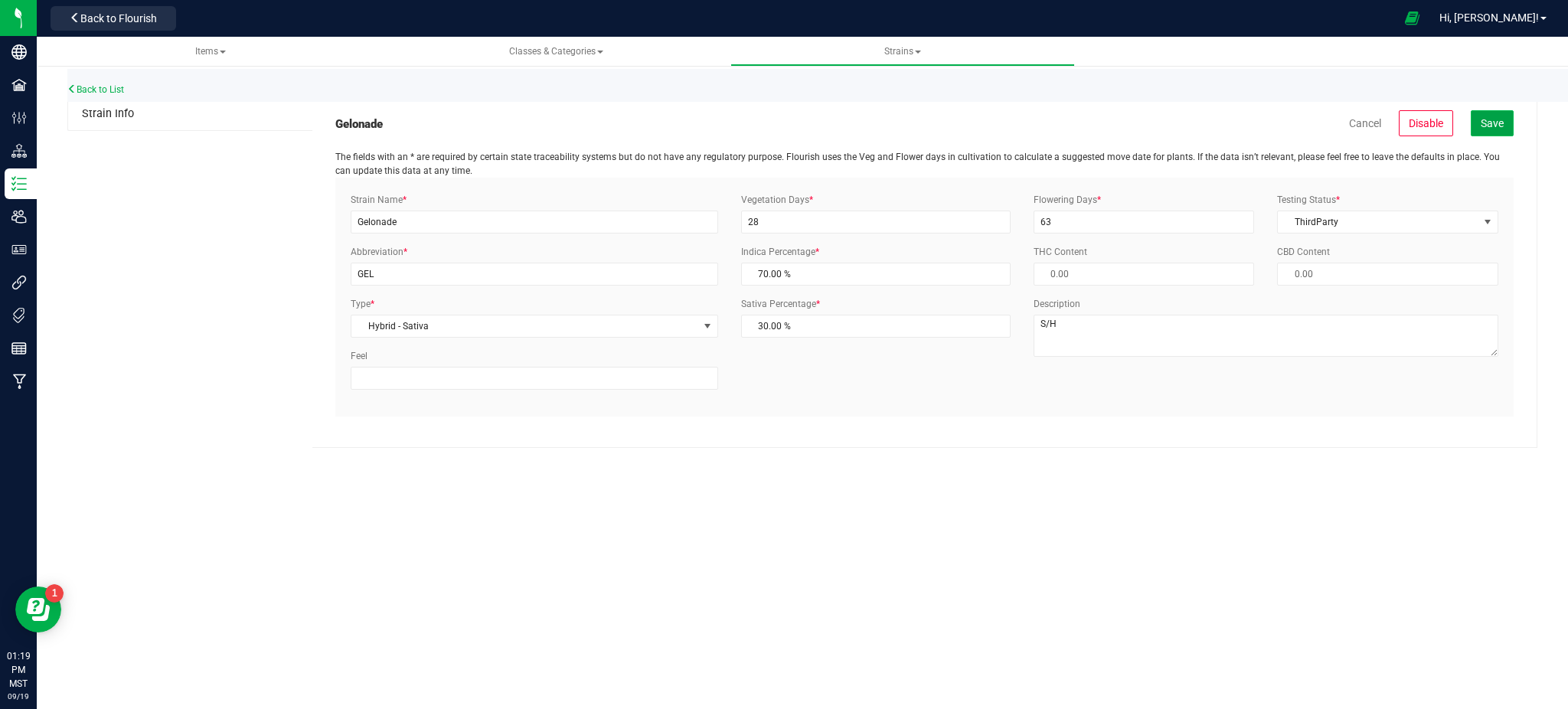
click at [1488, 118] on span "Save" at bounding box center [1492, 123] width 23 height 13
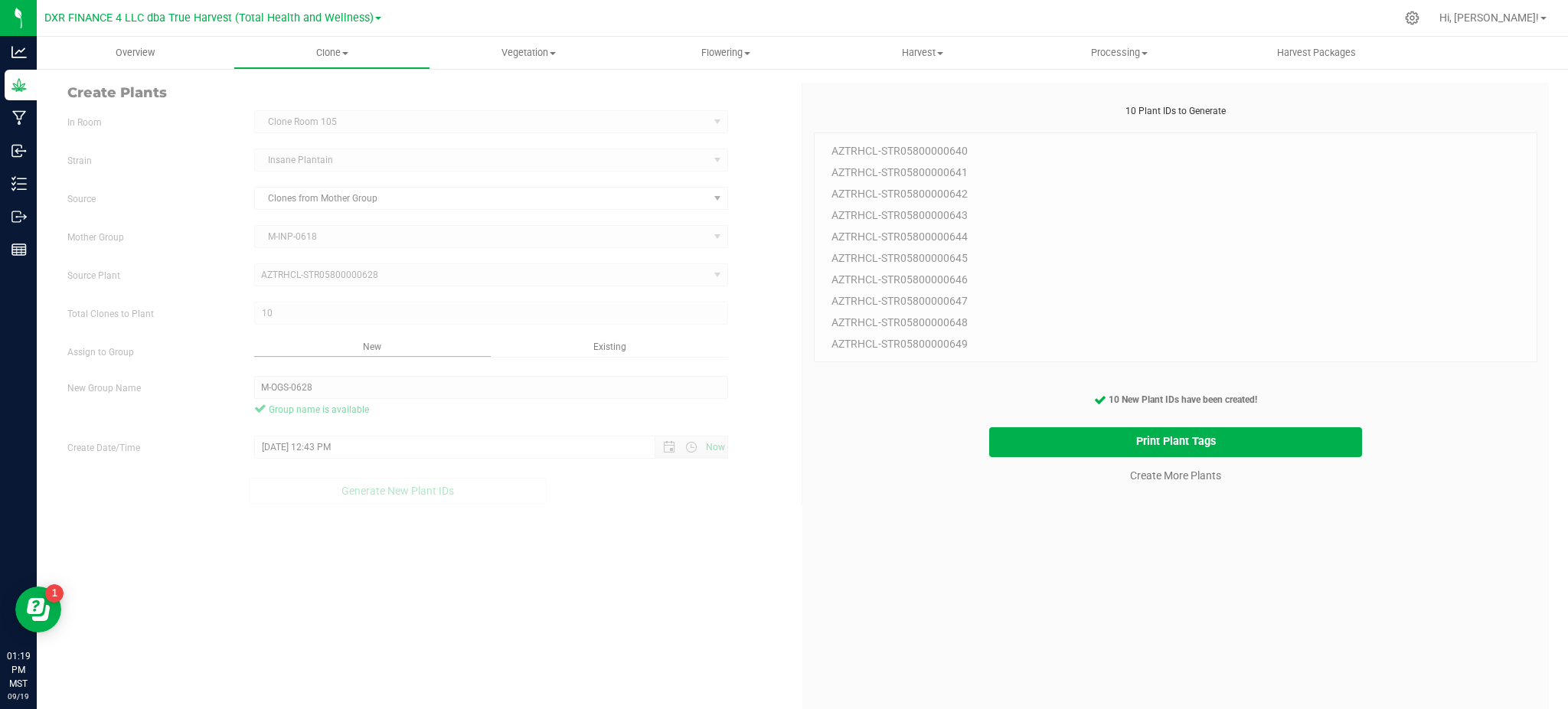
click at [899, 535] on div "10 Plant IDs to Generate AZTRHCL-STR05800000640 AZTRHCL-STR05800000641 AZTRHCL-…" at bounding box center [1175, 458] width 724 height 709
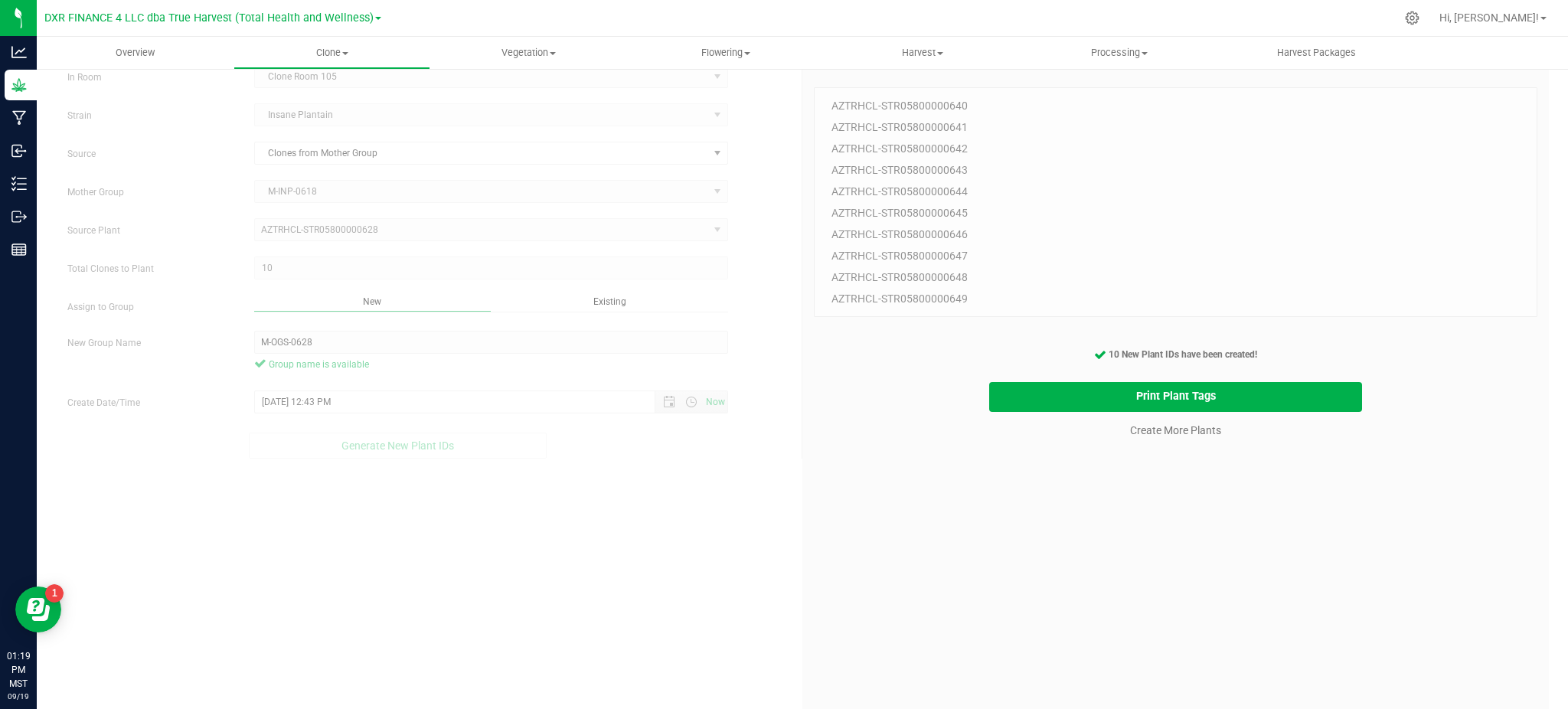
drag, startPoint x: 949, startPoint y: 532, endPoint x: 1049, endPoint y: 495, distance: 106.6
click at [969, 518] on div "10 Plant IDs to Generate AZTRHCL-STR05800000640 AZTRHCL-STR05800000641 AZTRHCL-…" at bounding box center [1175, 413] width 724 height 709
click at [1157, 428] on link "Create More Plants" at bounding box center [1175, 430] width 91 height 15
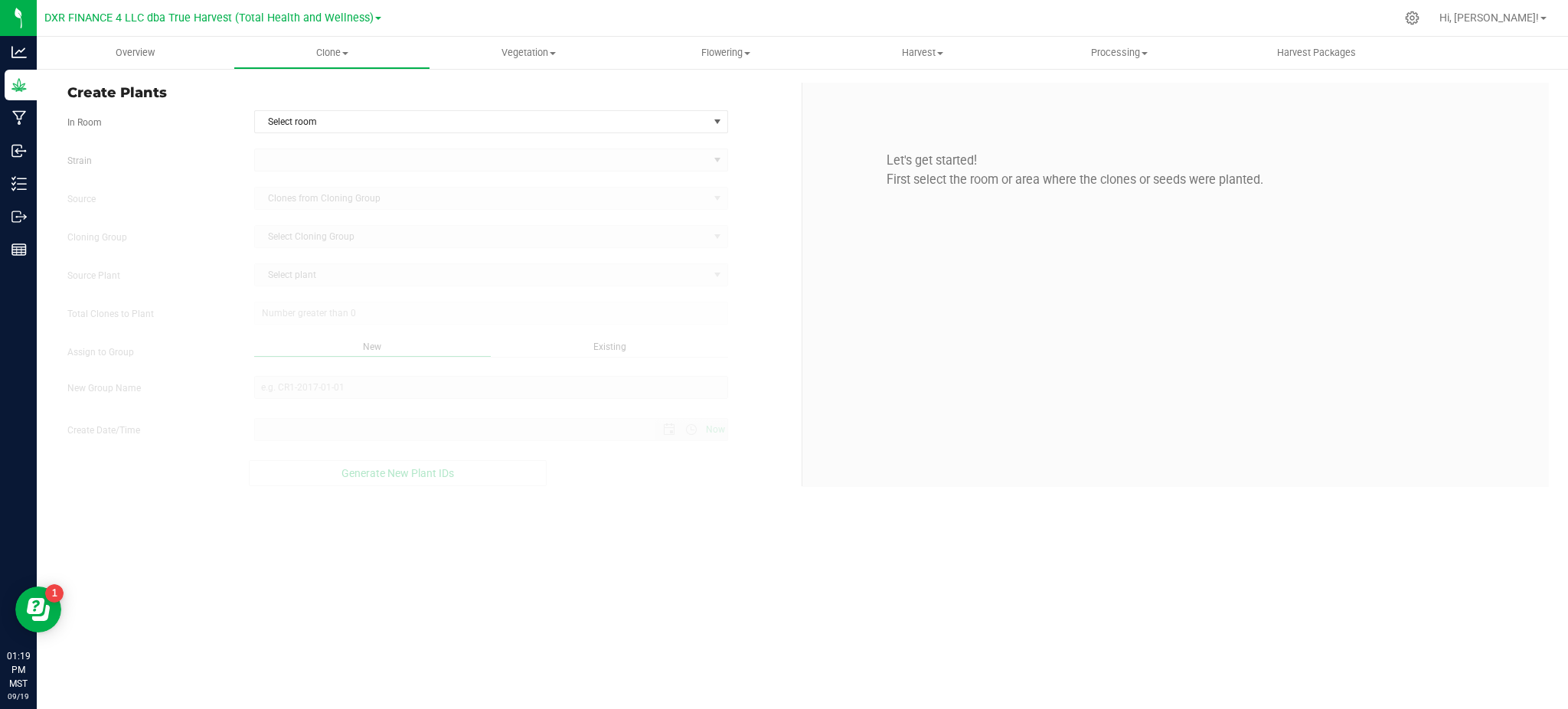
type input "[DATE] 1:19 PM"
click at [417, 112] on span "Select room" at bounding box center [481, 122] width 454 height 21
click at [346, 167] on li "Clone Room 105" at bounding box center [490, 171] width 473 height 23
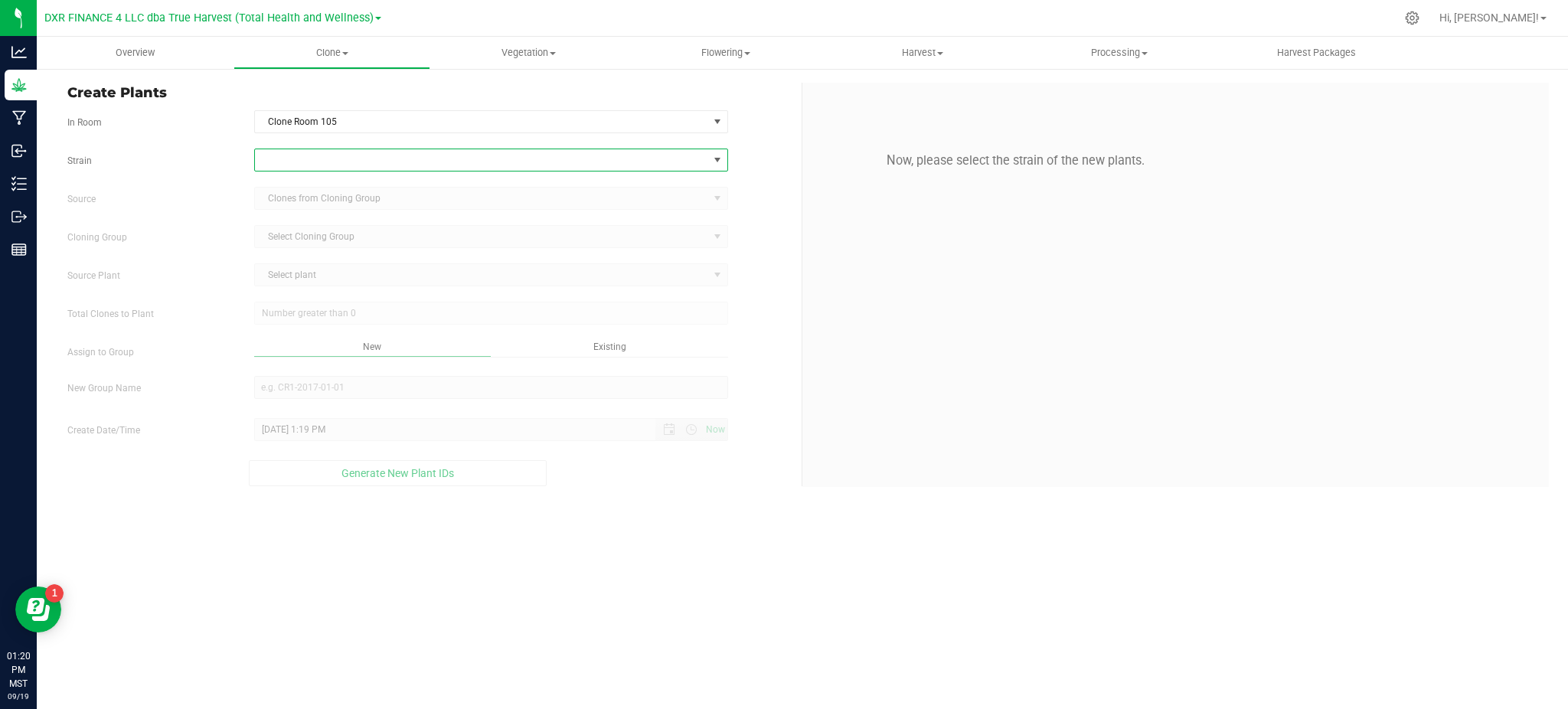
click at [329, 154] on span at bounding box center [481, 160] width 454 height 21
type input "x mac"
click at [325, 225] on li "(SLH x OA) x MAC" at bounding box center [490, 224] width 473 height 21
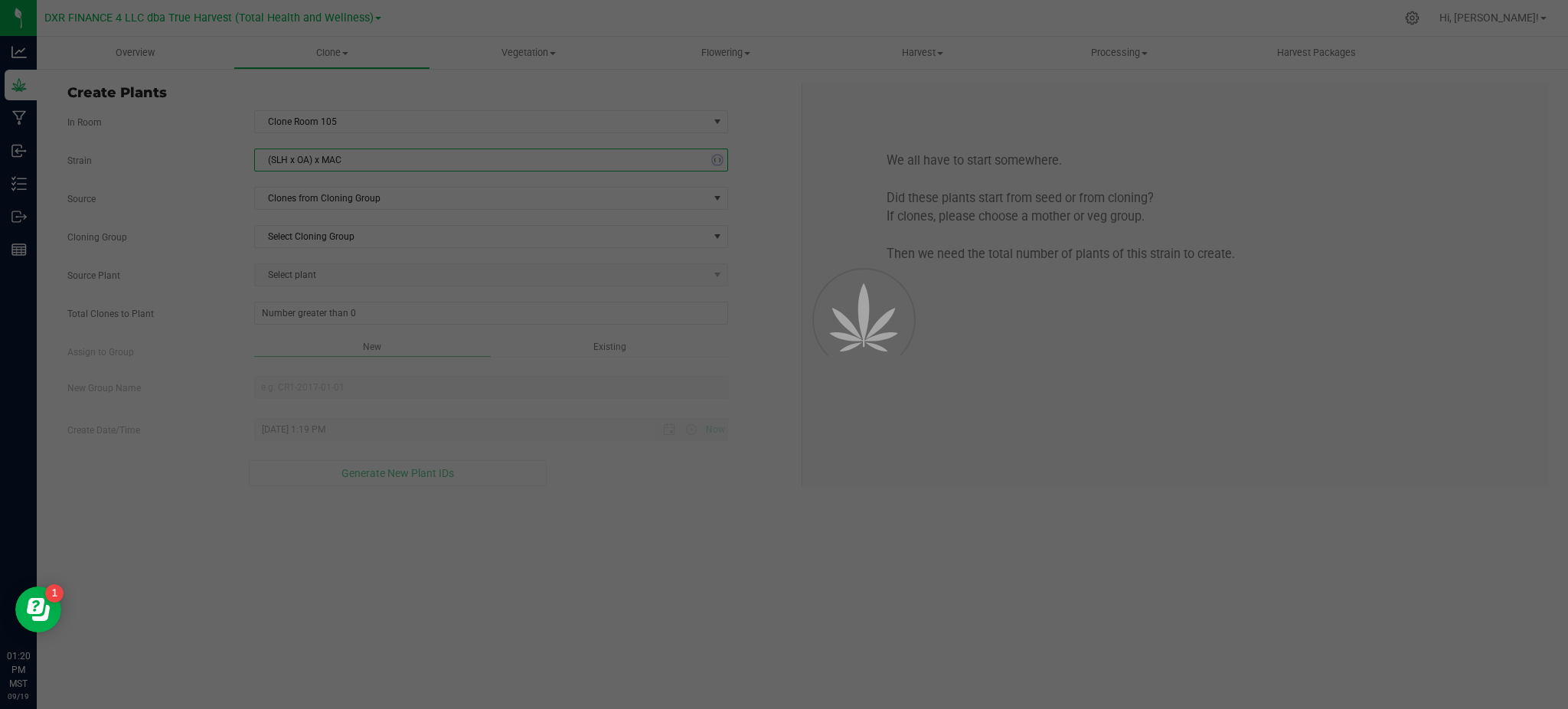
click at [219, 197] on label "Source" at bounding box center [150, 199] width 187 height 14
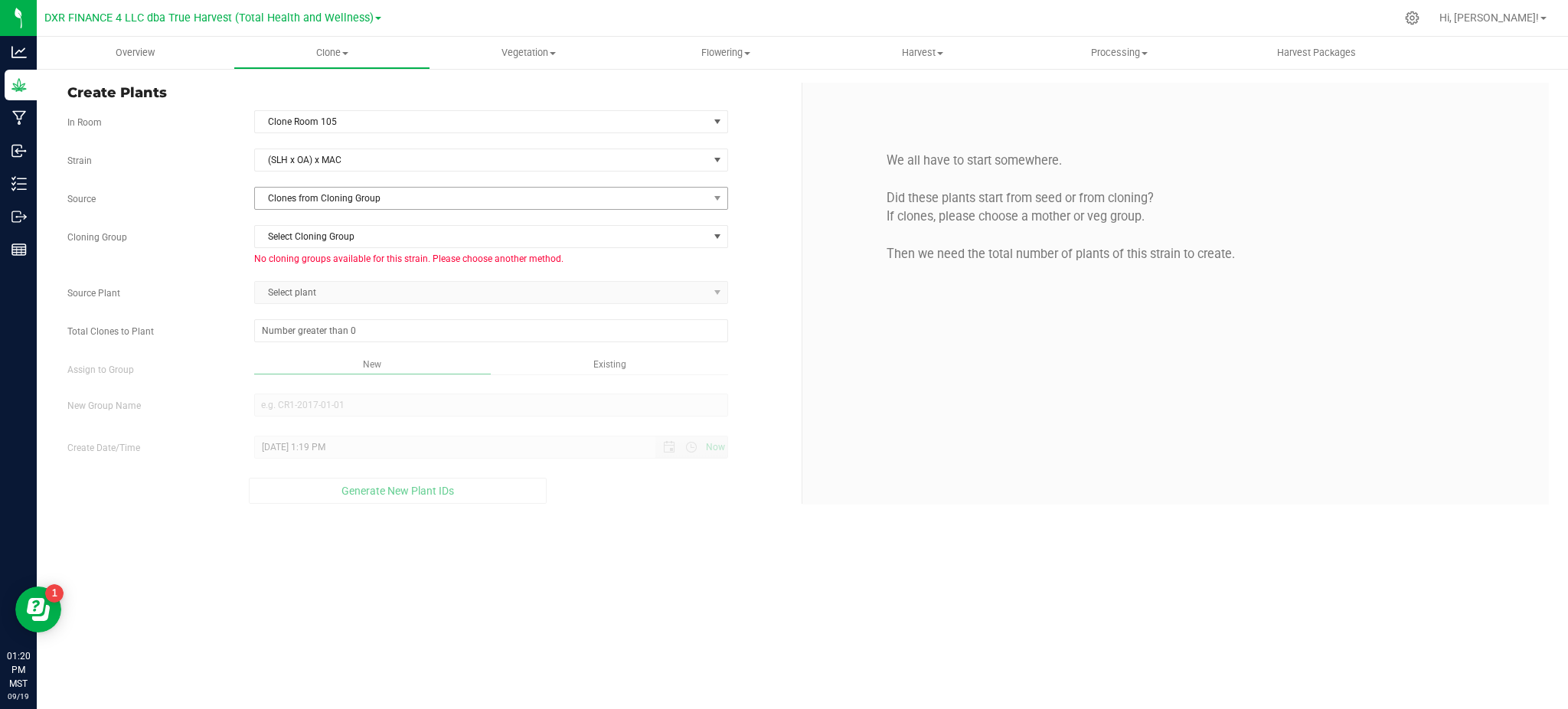
click at [337, 183] on div "Strain (SLH x OA) x MAC Source Clones from Cloning Group Cloning Group Select C…" at bounding box center [428, 326] width 723 height 355
click at [327, 203] on span "Clones from Cloning Group" at bounding box center [481, 198] width 454 height 21
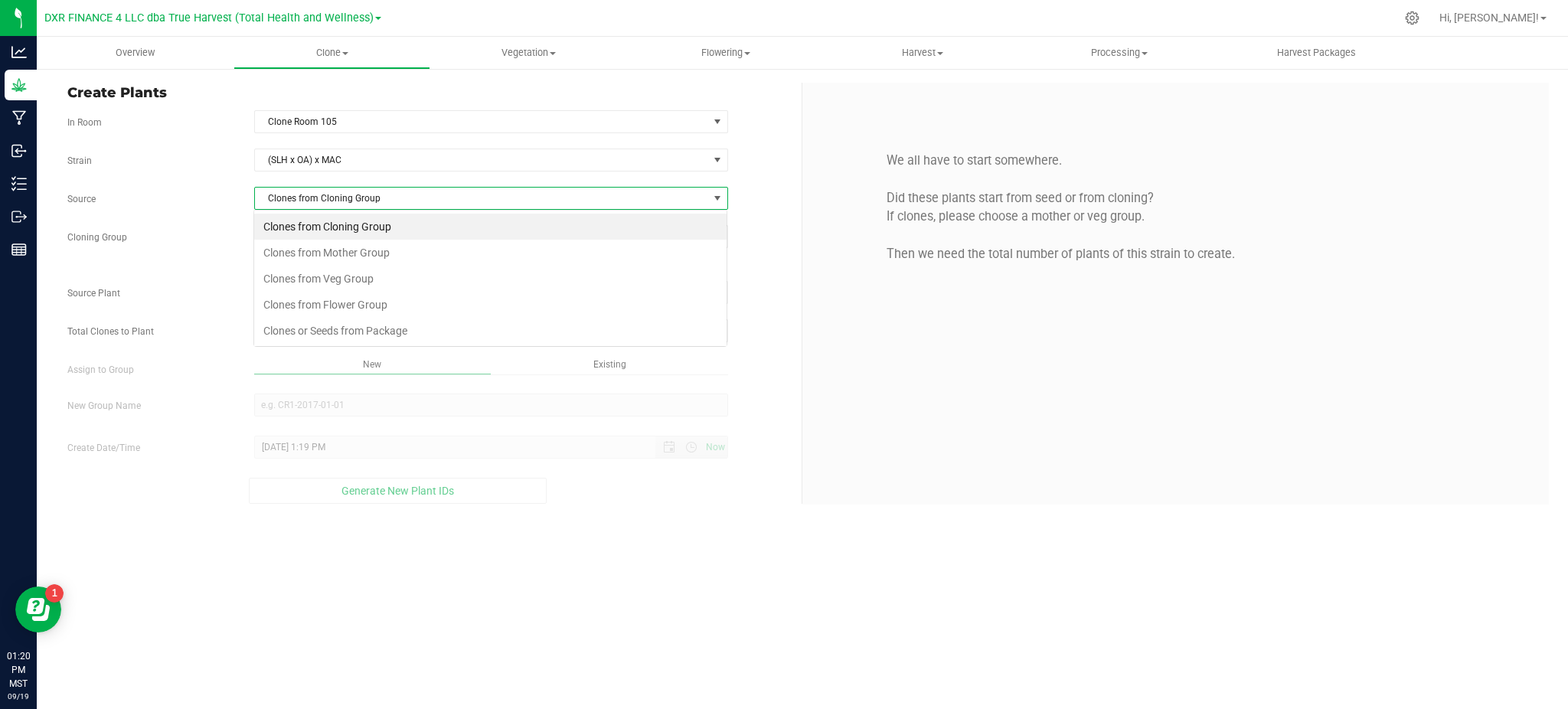
scroll to position [23, 473]
click at [373, 252] on li "Clones from Mother Group" at bounding box center [490, 252] width 473 height 26
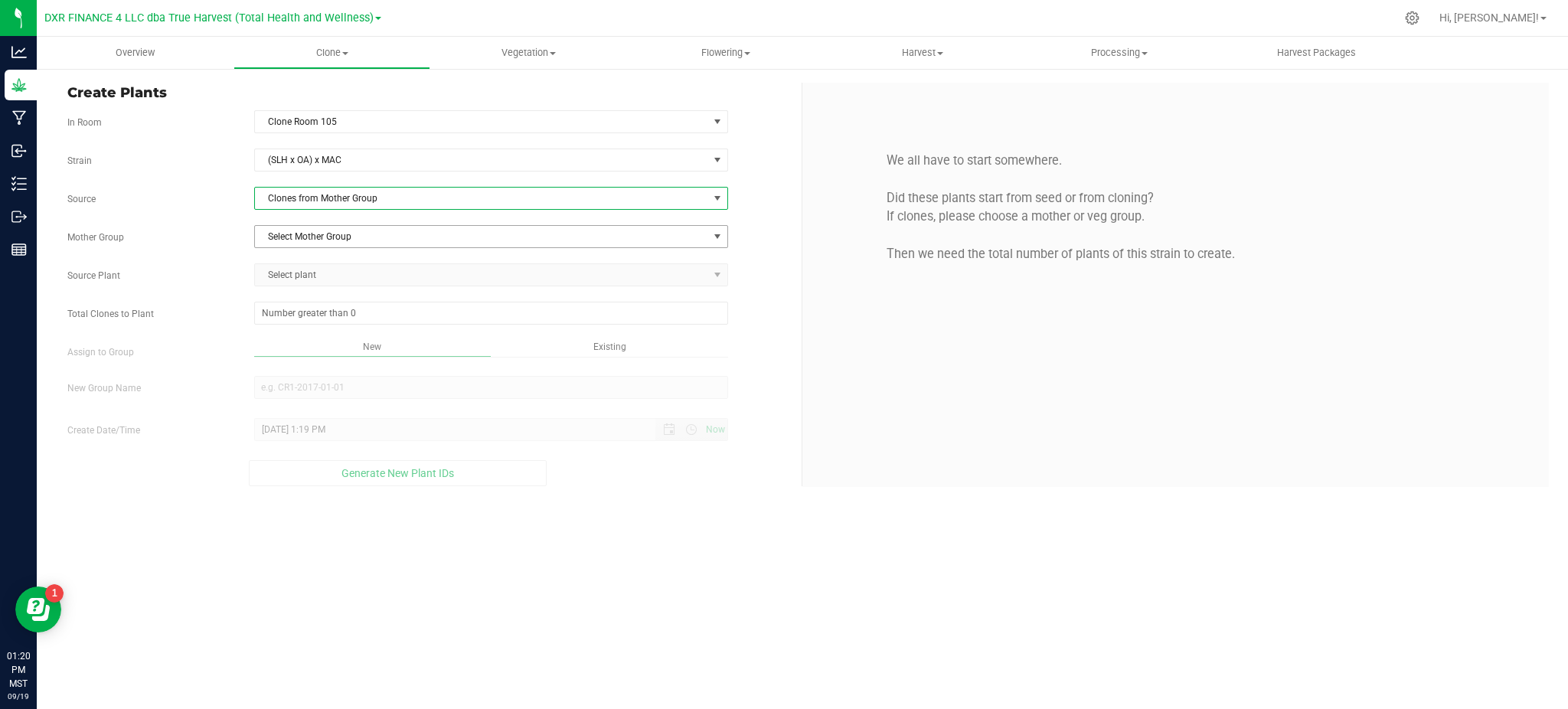
click at [344, 232] on span "Select Mother Group" at bounding box center [481, 236] width 454 height 21
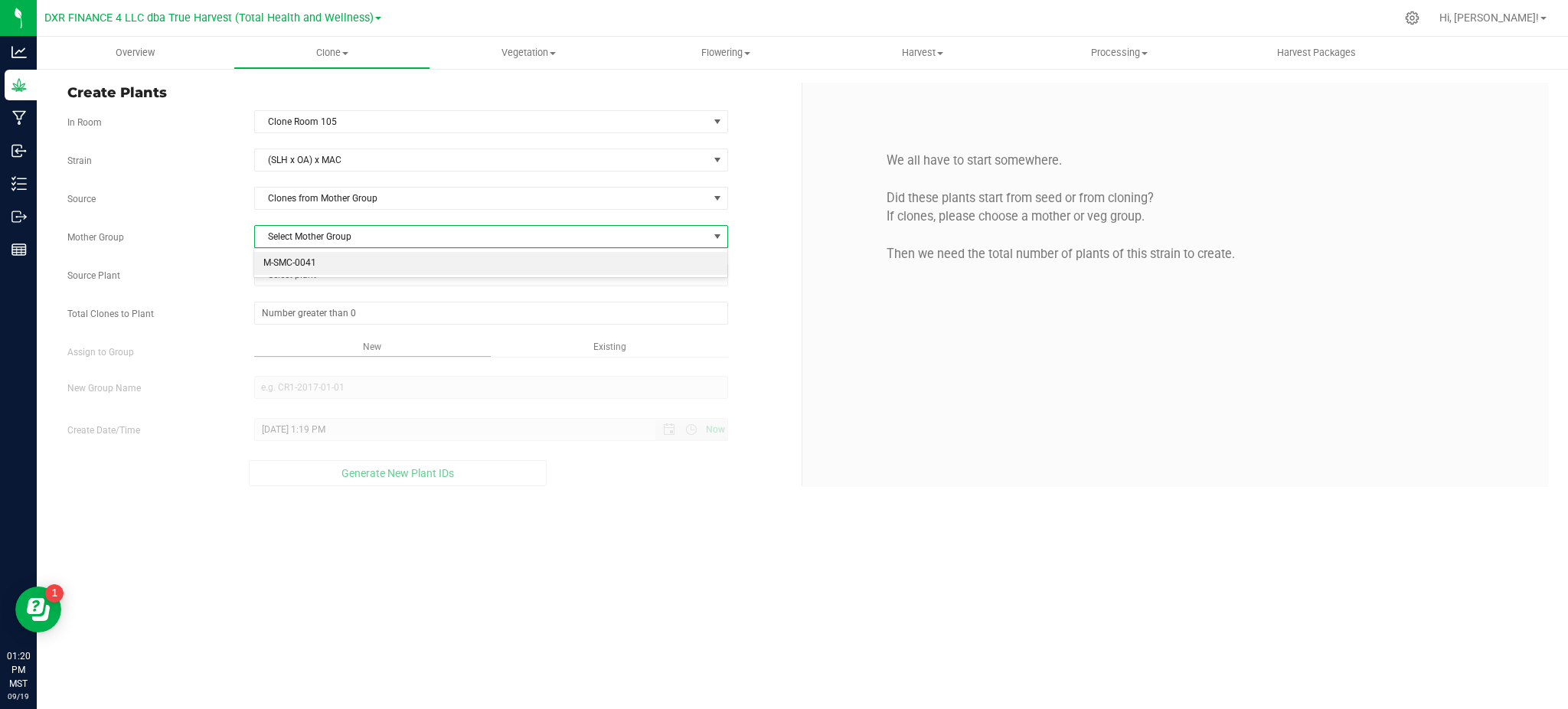
click at [339, 260] on li "M-SMC-0041" at bounding box center [490, 263] width 473 height 23
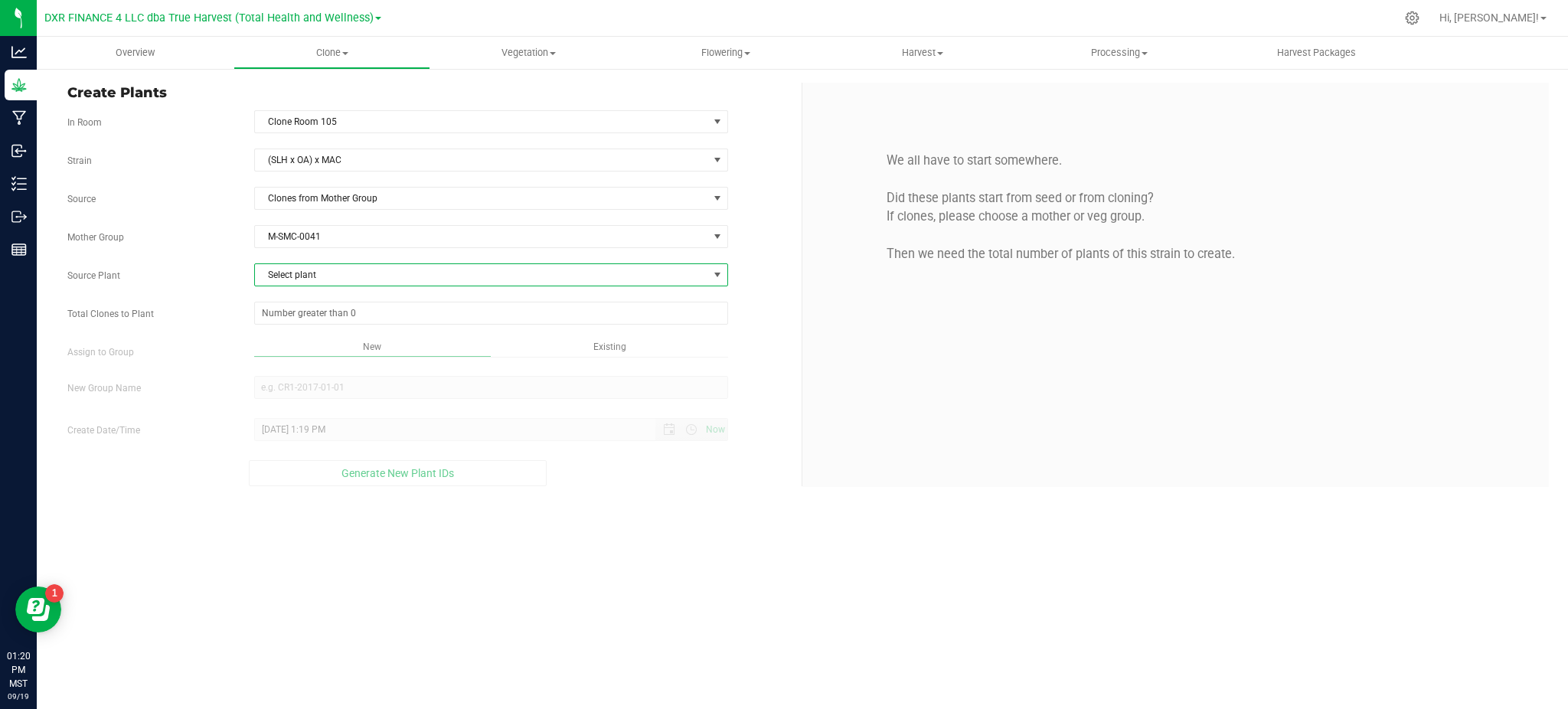
click at [335, 274] on span "Select plant" at bounding box center [481, 275] width 454 height 21
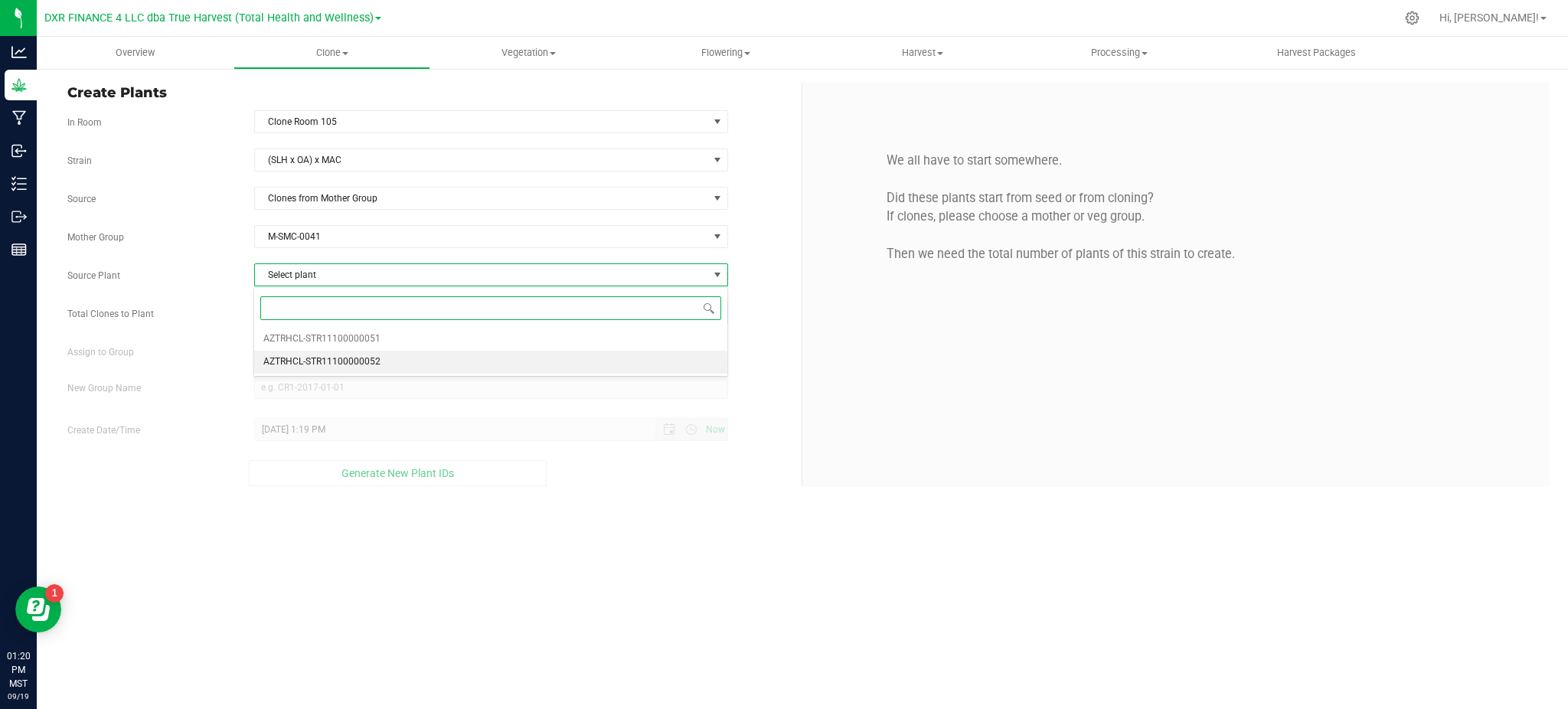
drag, startPoint x: 331, startPoint y: 361, endPoint x: 259, endPoint y: 351, distance: 72.7
click at [326, 360] on span "AZTRHCL-STR11100000052" at bounding box center [321, 362] width 117 height 20
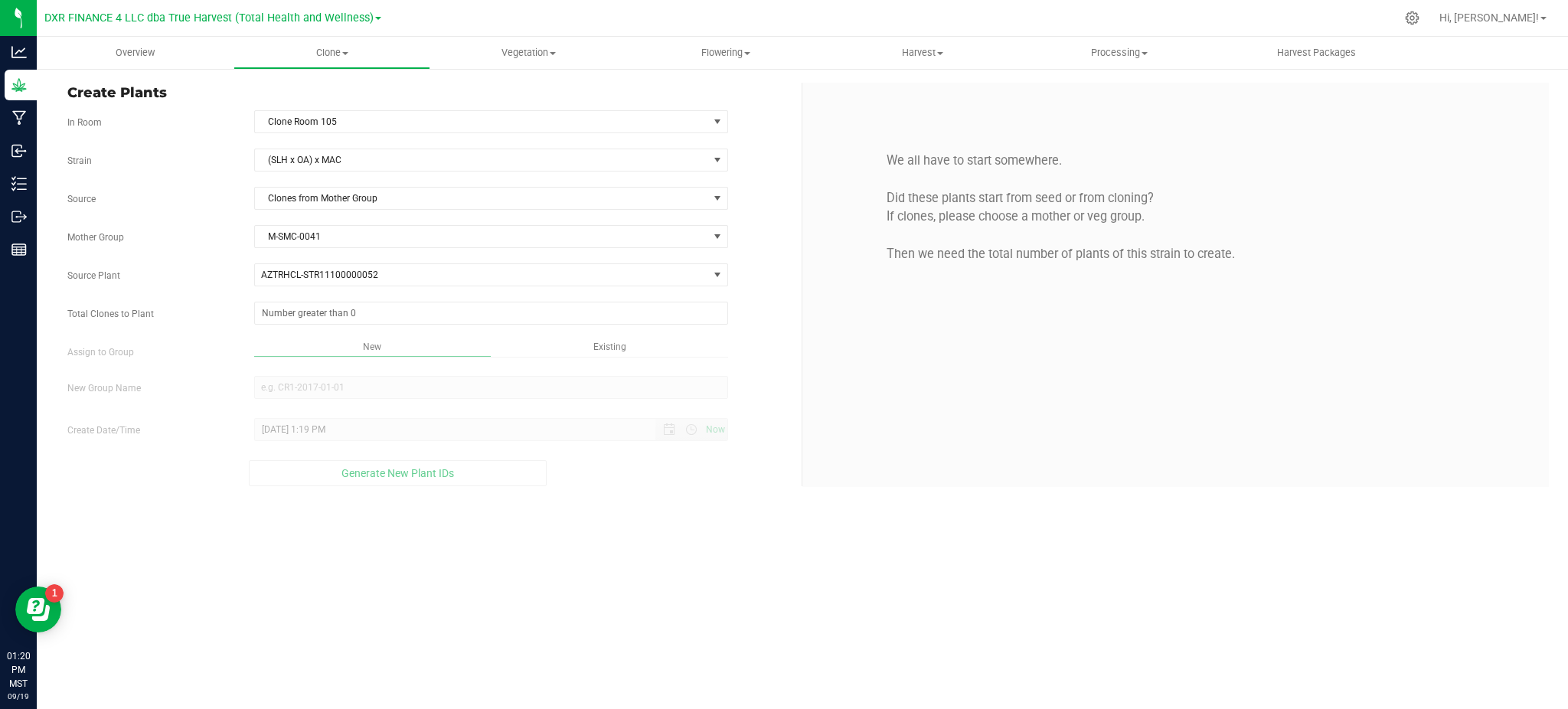
drag, startPoint x: 179, startPoint y: 326, endPoint x: 242, endPoint y: 326, distance: 63.0
click at [185, 326] on div "Strain (SLH x OA) x MAC Source Clones from Mother Group Mother Group M-SMC-0041…" at bounding box center [428, 317] width 723 height 338
click at [313, 306] on span at bounding box center [490, 314] width 474 height 23
type input "10"
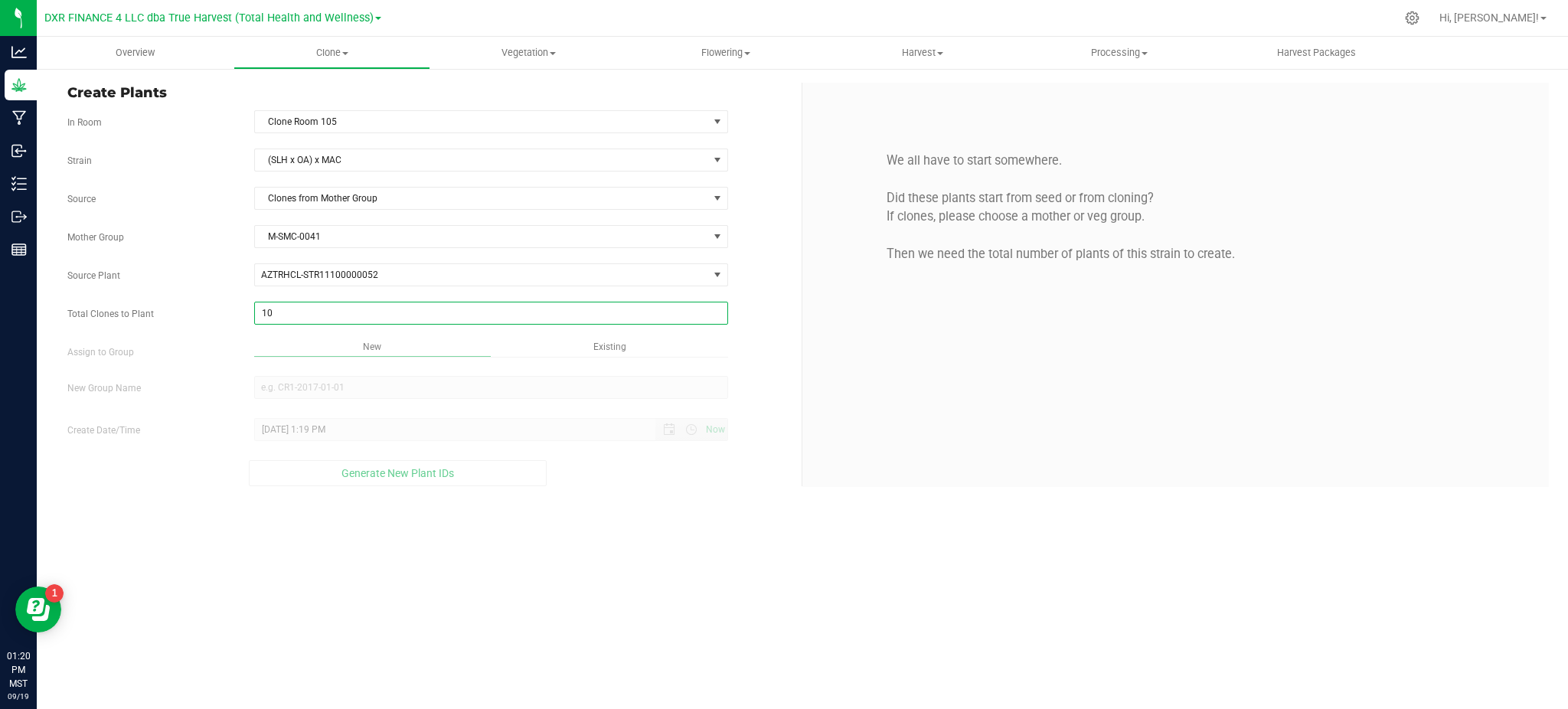
click at [611, 543] on div "Overview Clone Create plants Cloning groups Cloning plants Apply to plants Vege…" at bounding box center [802, 372] width 1531 height 672
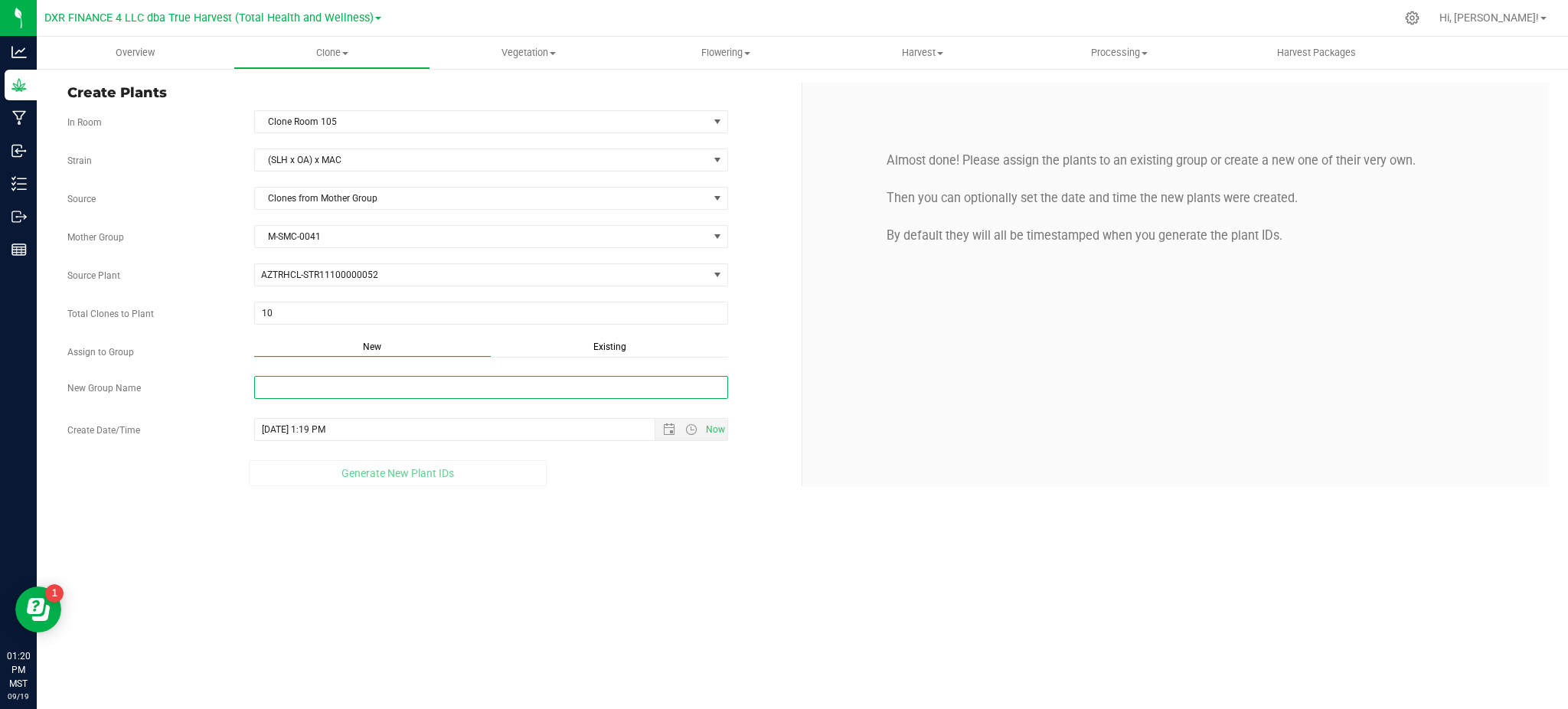
drag, startPoint x: 439, startPoint y: 391, endPoint x: 410, endPoint y: 398, distance: 29.8
click at [437, 391] on input "New Group Name" at bounding box center [490, 388] width 474 height 23
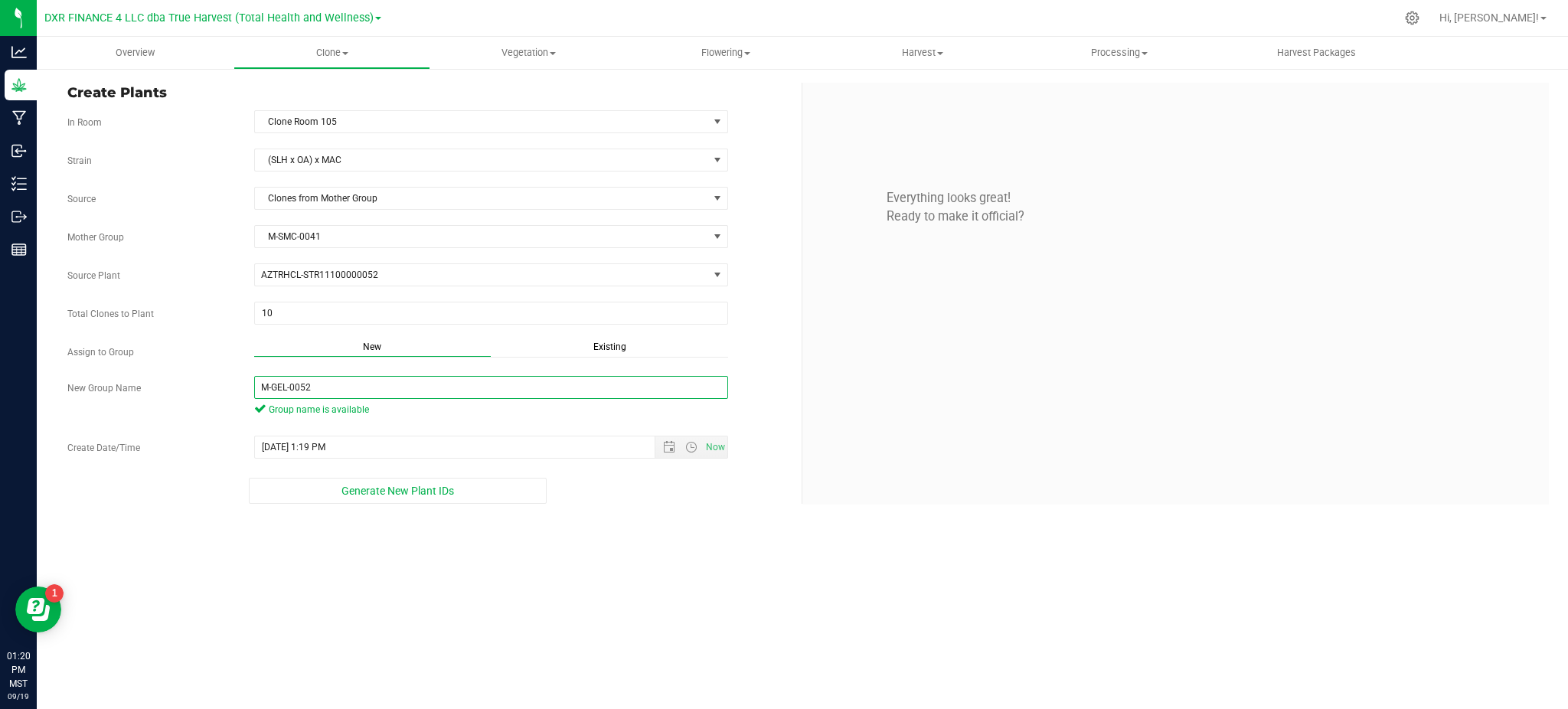
type input "M-GEL-0052"
click at [635, 489] on div "Generate New Plant IDs" at bounding box center [398, 490] width 661 height 26
click at [676, 489] on div "Generate New Plant IDs" at bounding box center [398, 490] width 661 height 26
drag, startPoint x: 653, startPoint y: 594, endPoint x: 369, endPoint y: 421, distance: 332.5
click at [657, 588] on div "Overview Clone Create plants Cloning groups Cloning plants Apply to plants Vege…" at bounding box center [802, 372] width 1531 height 672
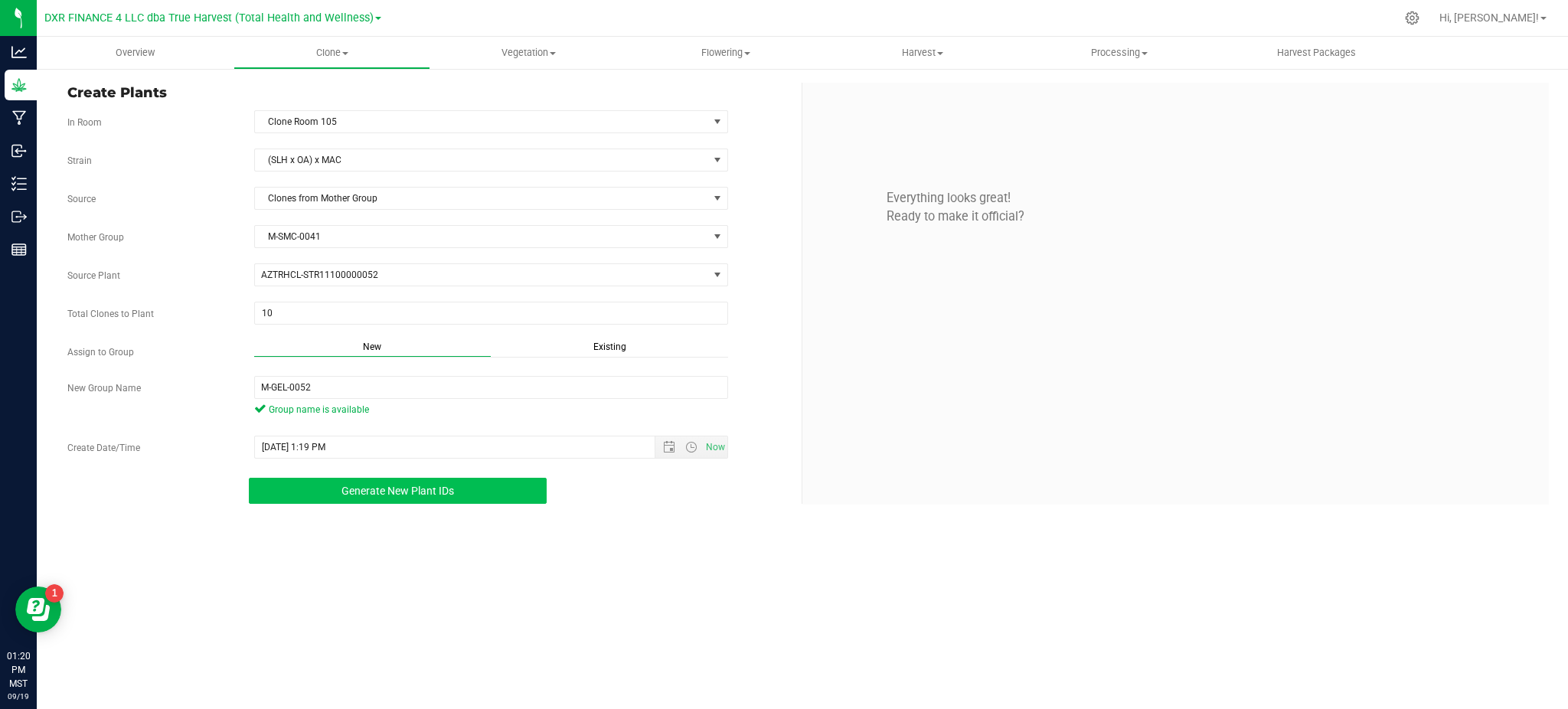
click at [331, 498] on button "Generate New Plant IDs" at bounding box center [398, 490] width 297 height 26
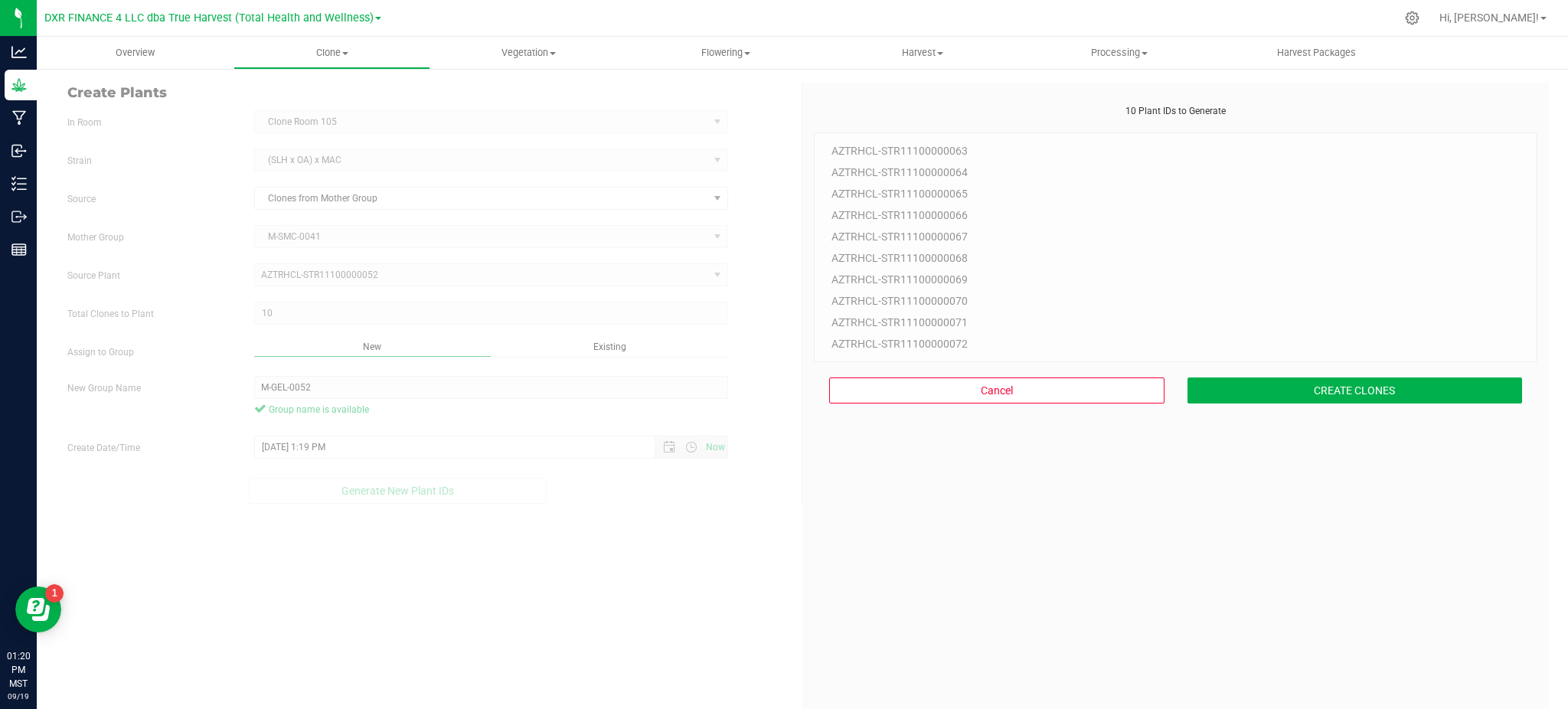
scroll to position [45, 0]
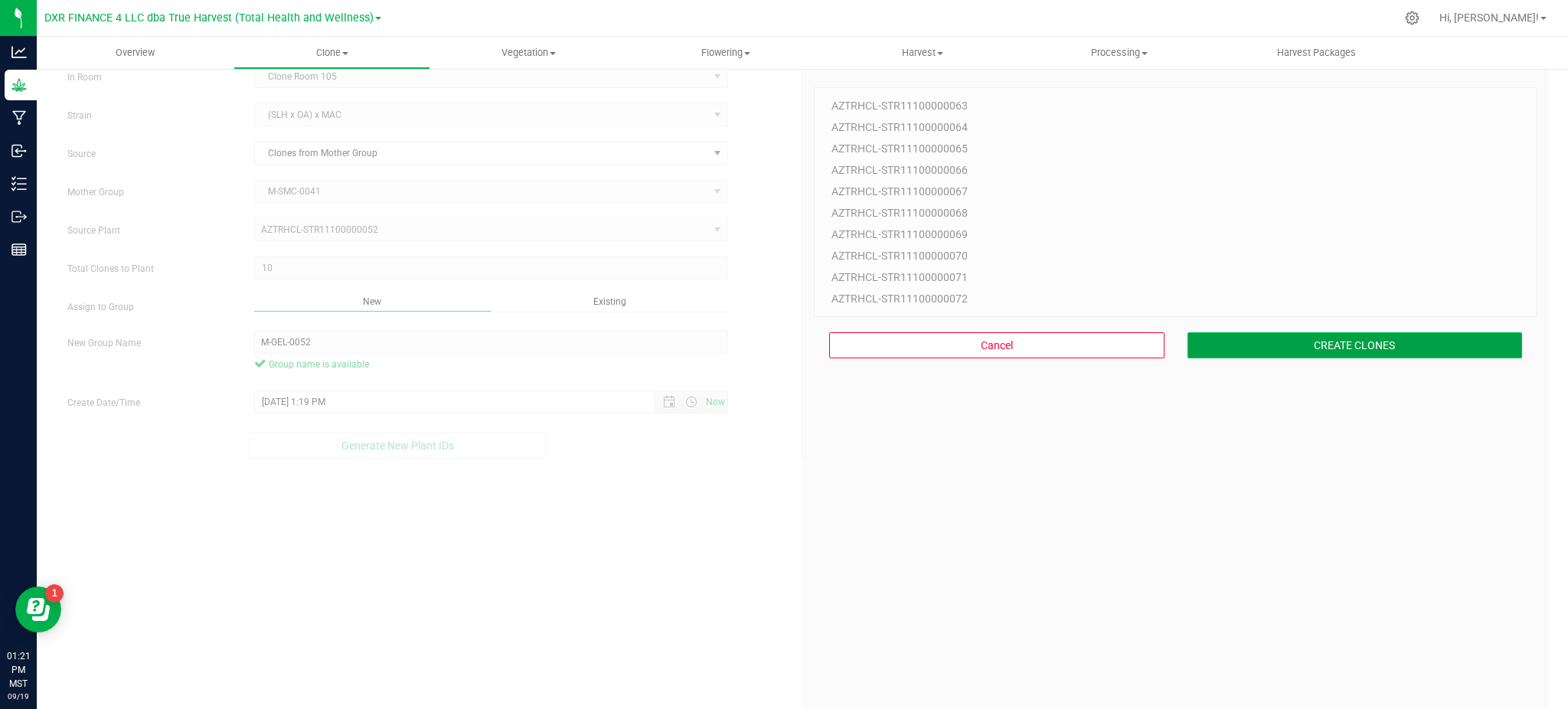
click at [1309, 340] on button "CREATE CLONES" at bounding box center [1356, 344] width 336 height 26
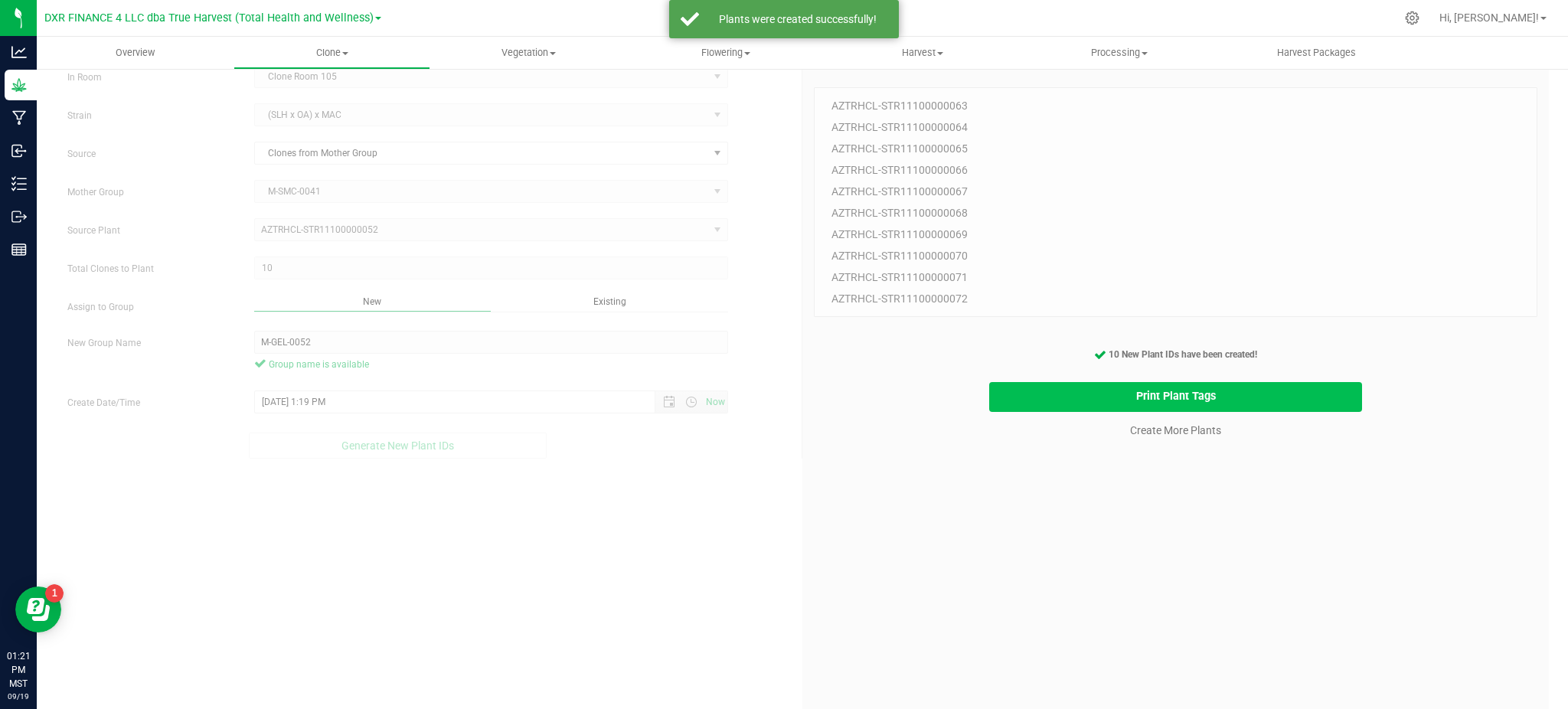
click at [1026, 404] on button "Print Plant Tags" at bounding box center [1175, 396] width 373 height 30
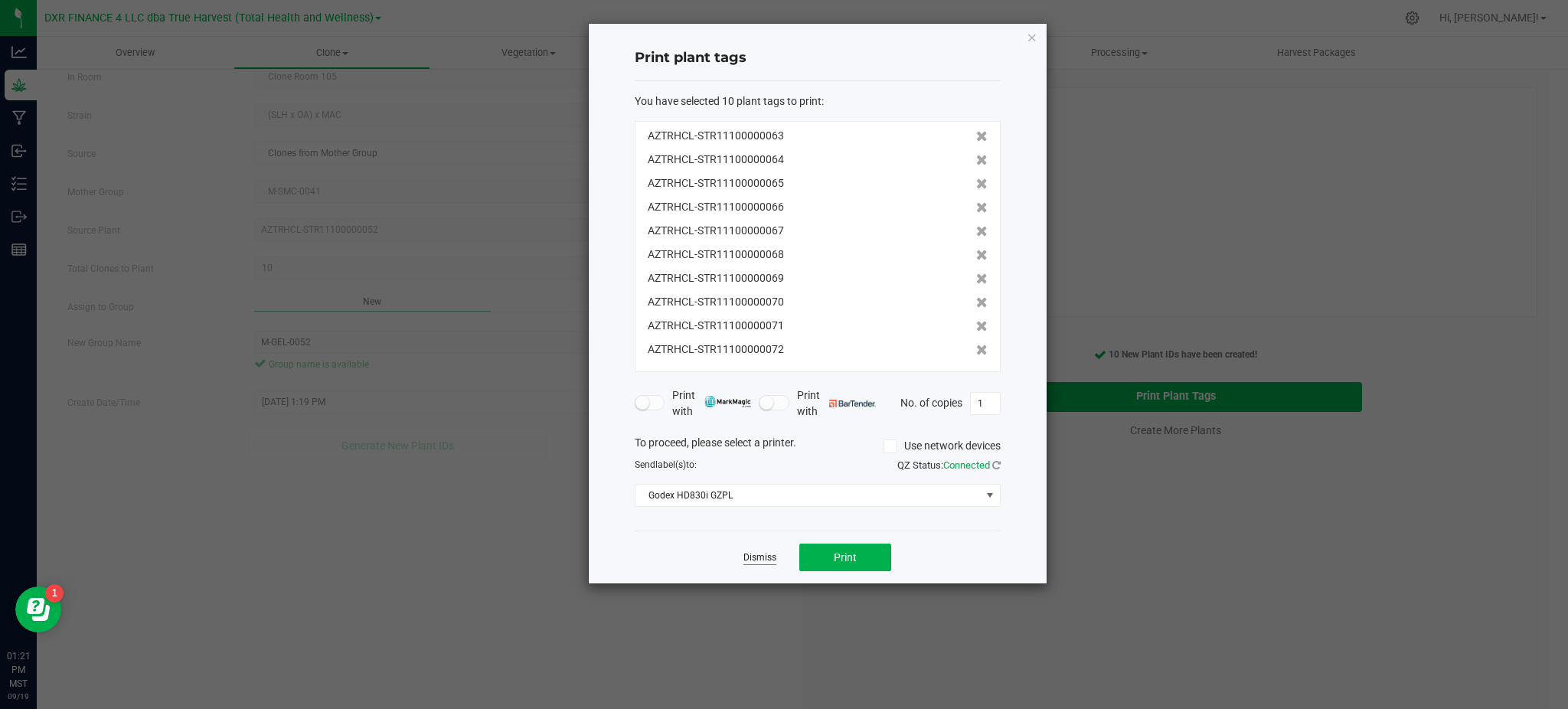
click at [752, 553] on link "Dismiss" at bounding box center [759, 557] width 33 height 13
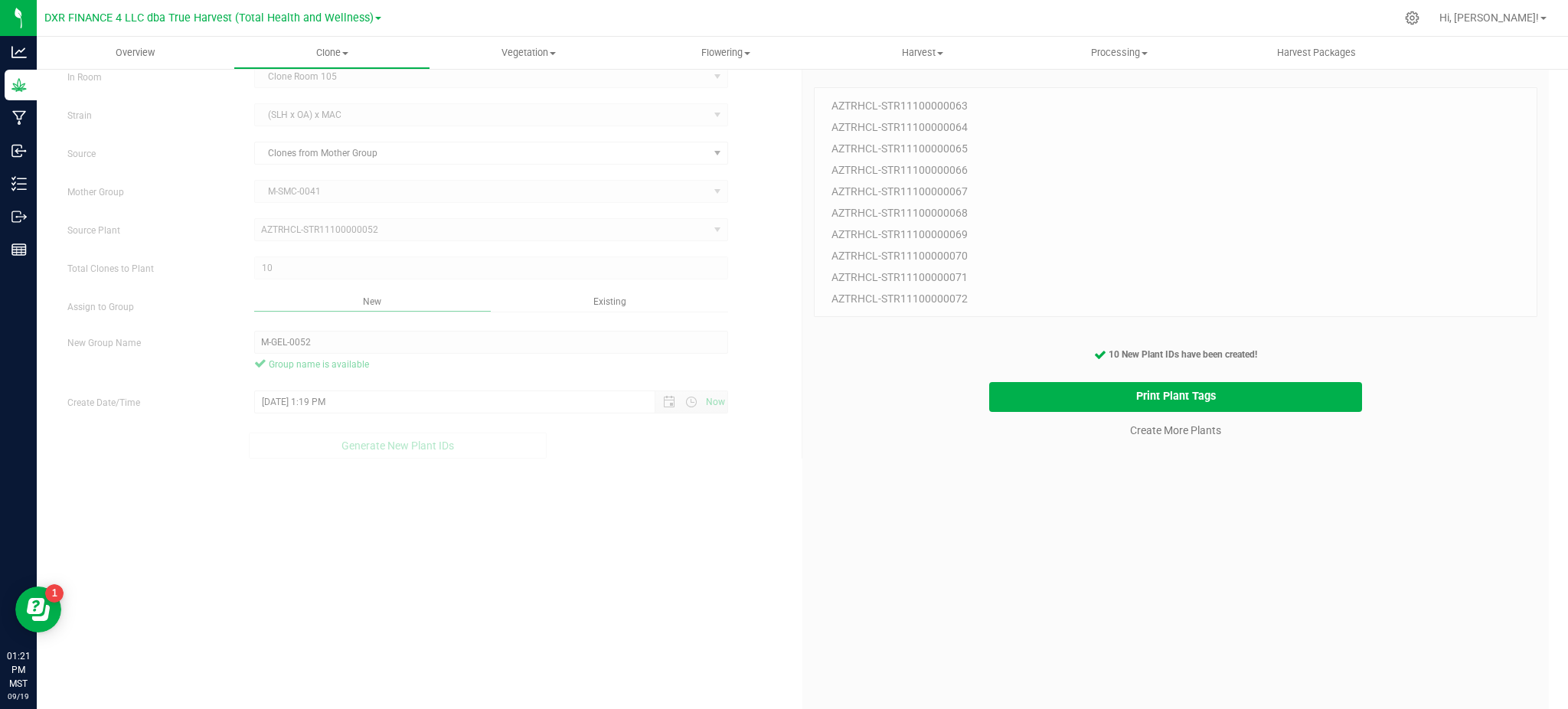
click at [816, 577] on div "10 Plant IDs to Generate AZTRHCL-STR11100000063 AZTRHCL-STR11100000064 AZTRHCL-…" at bounding box center [1175, 413] width 724 height 709
click at [318, 59] on span "Clone" at bounding box center [332, 53] width 195 height 14
click at [310, 117] on span "Cloning groups" at bounding box center [291, 110] width 116 height 13
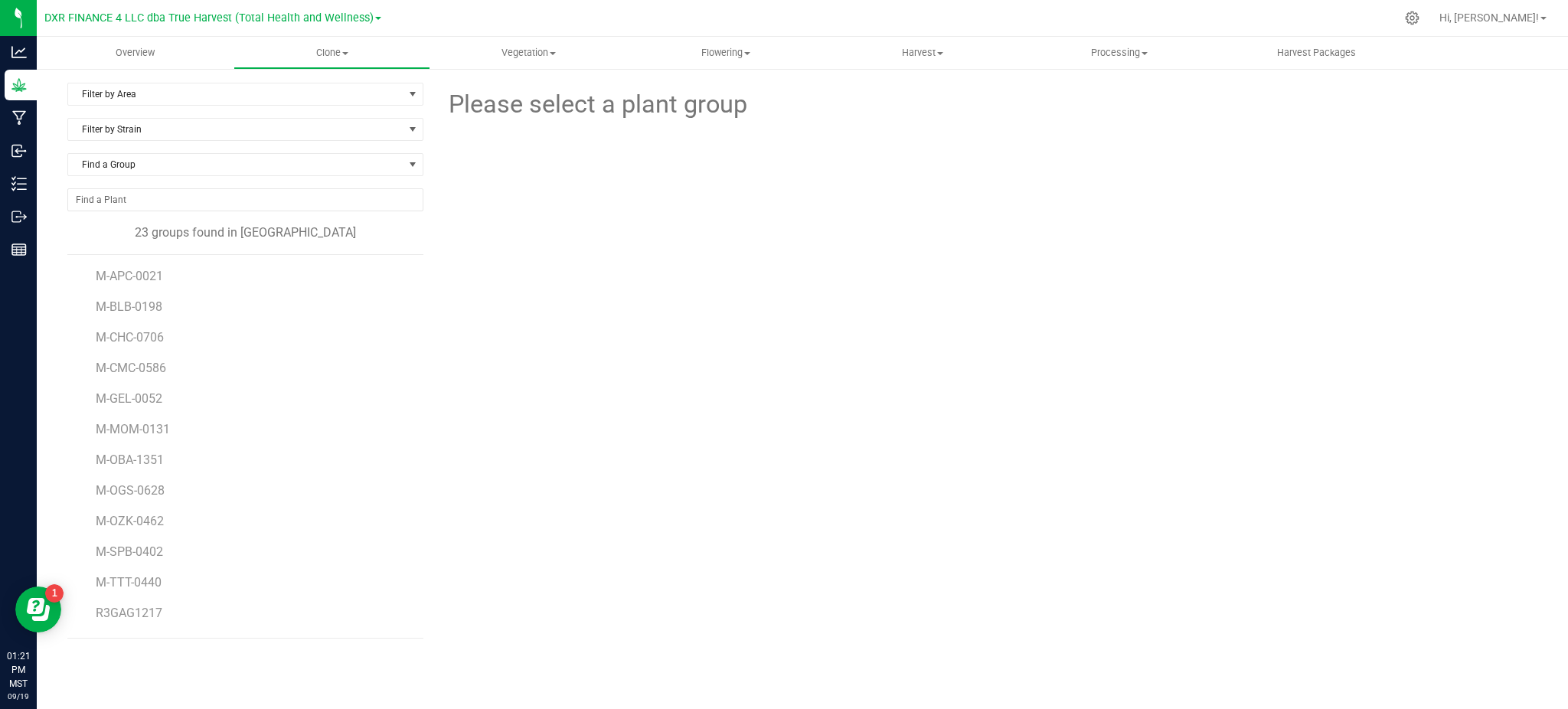
click at [121, 408] on li "M-GEL-0052" at bounding box center [254, 393] width 316 height 31
click at [121, 393] on span "M-GEL-0052" at bounding box center [130, 397] width 69 height 14
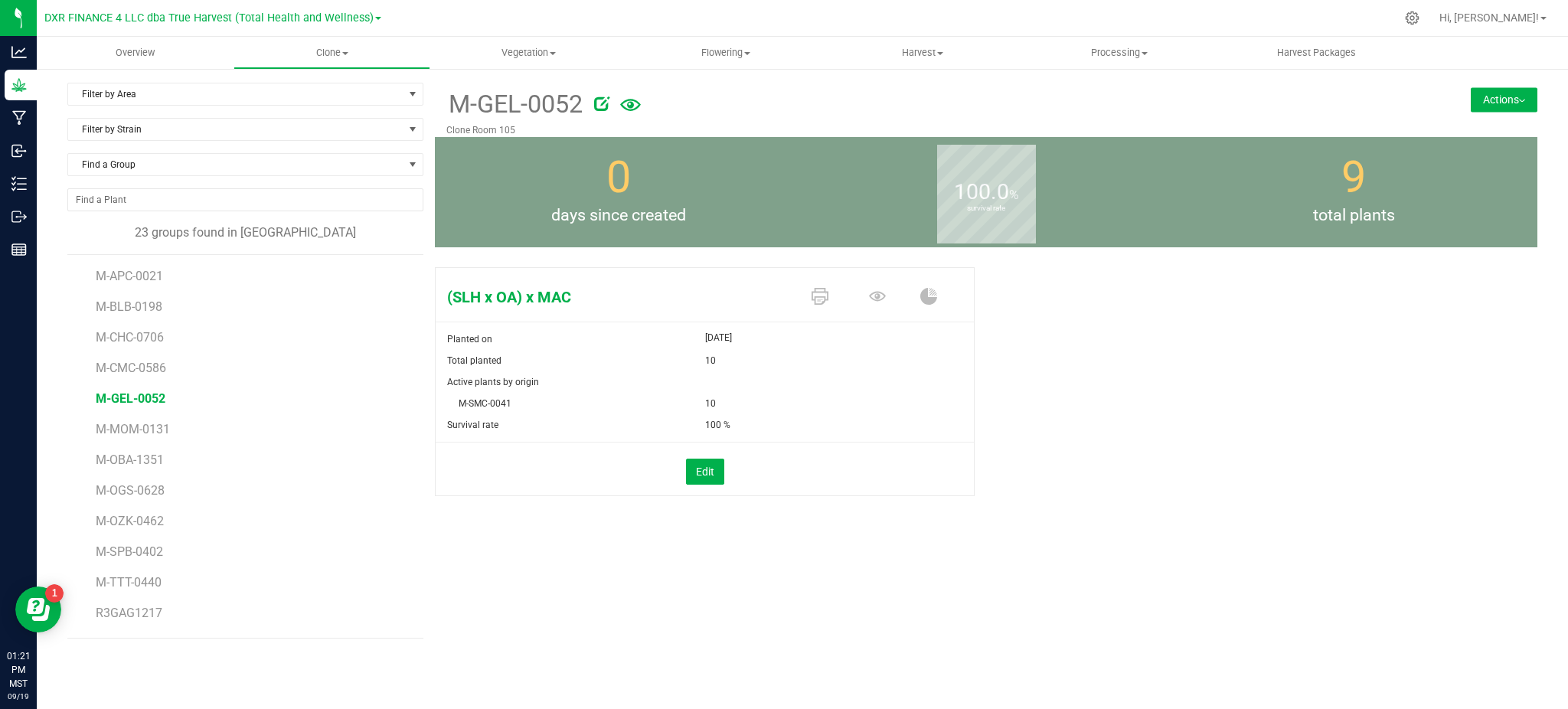
click at [1482, 91] on button "Actions" at bounding box center [1503, 98] width 67 height 24
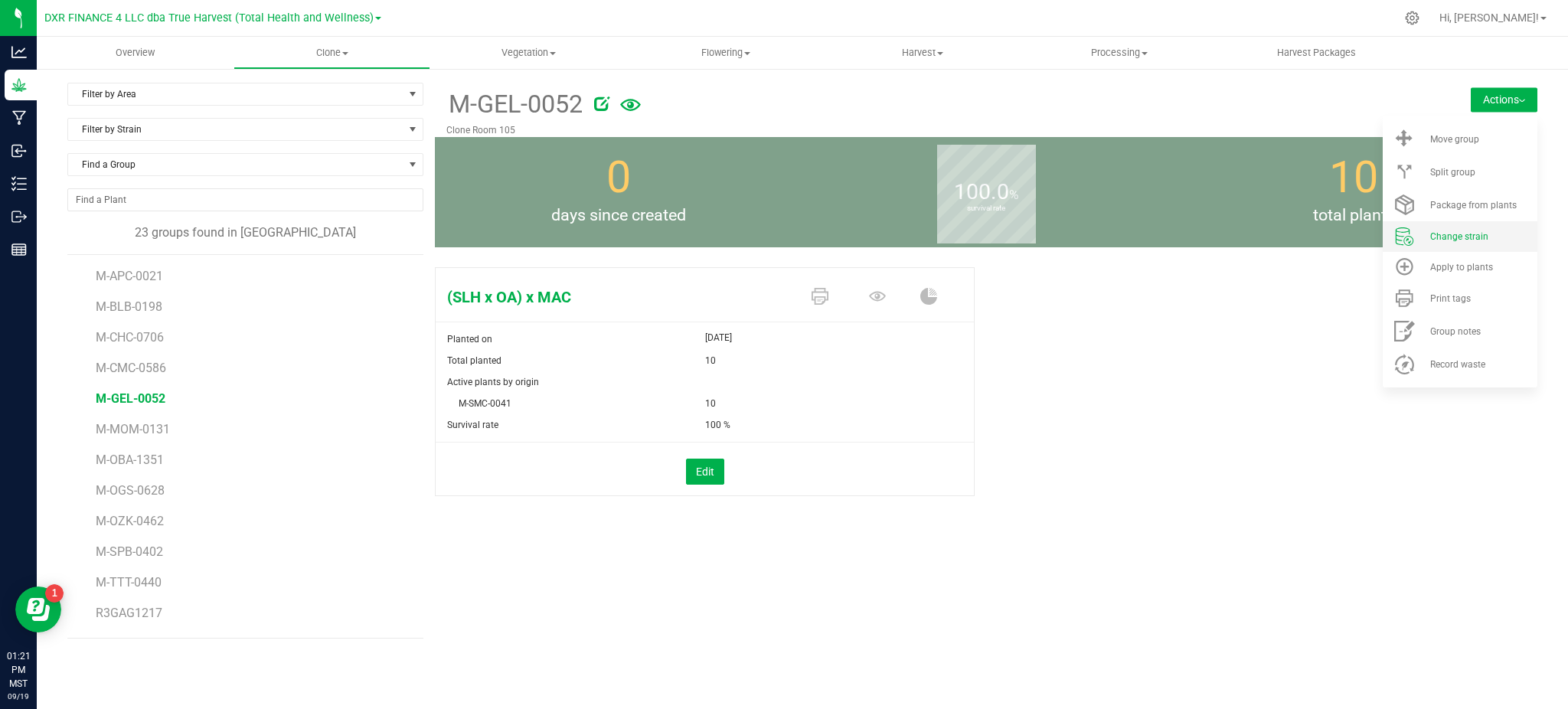
click at [1458, 232] on span "Change strain" at bounding box center [1459, 236] width 58 height 11
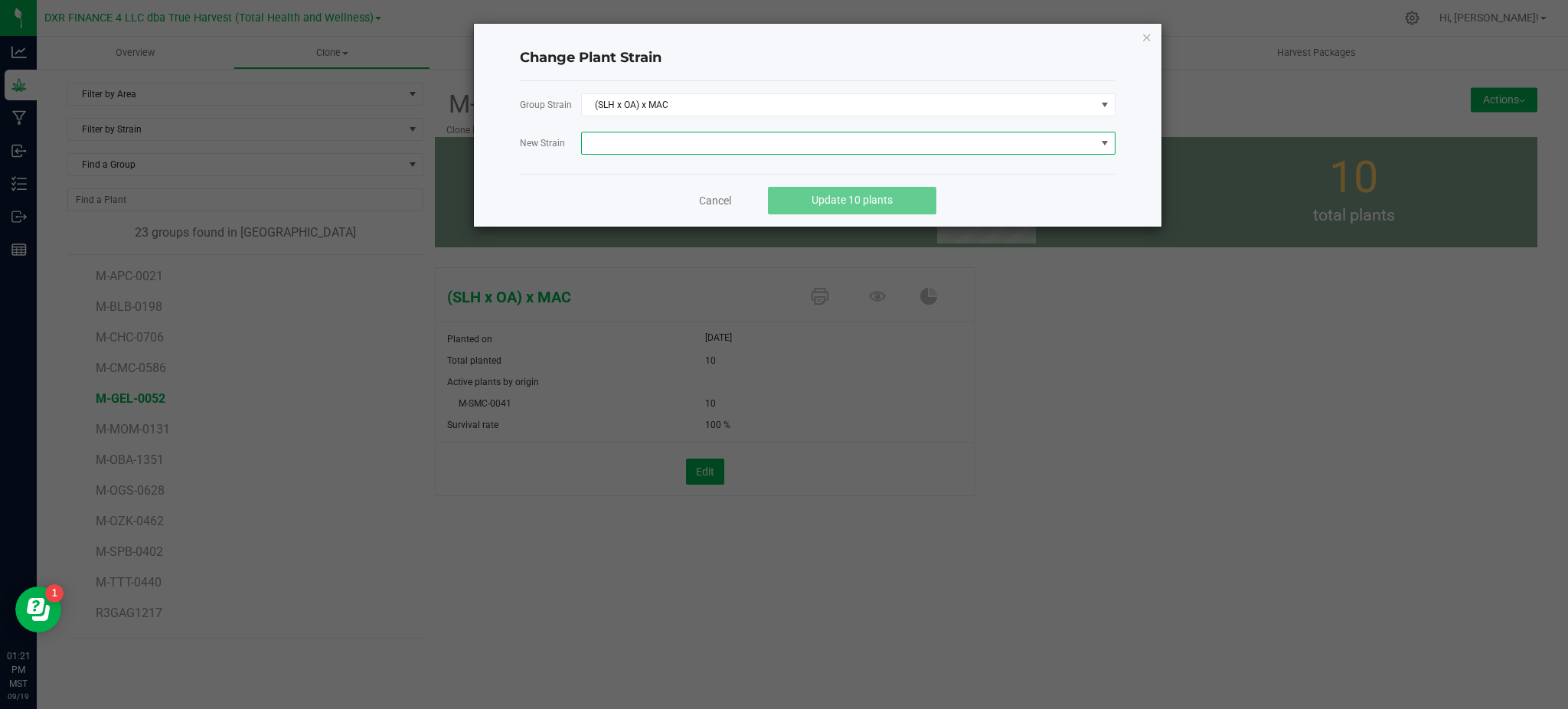
drag, startPoint x: 635, startPoint y: 136, endPoint x: 642, endPoint y: 146, distance: 12.2
click at [638, 139] on span at bounding box center [839, 143] width 513 height 21
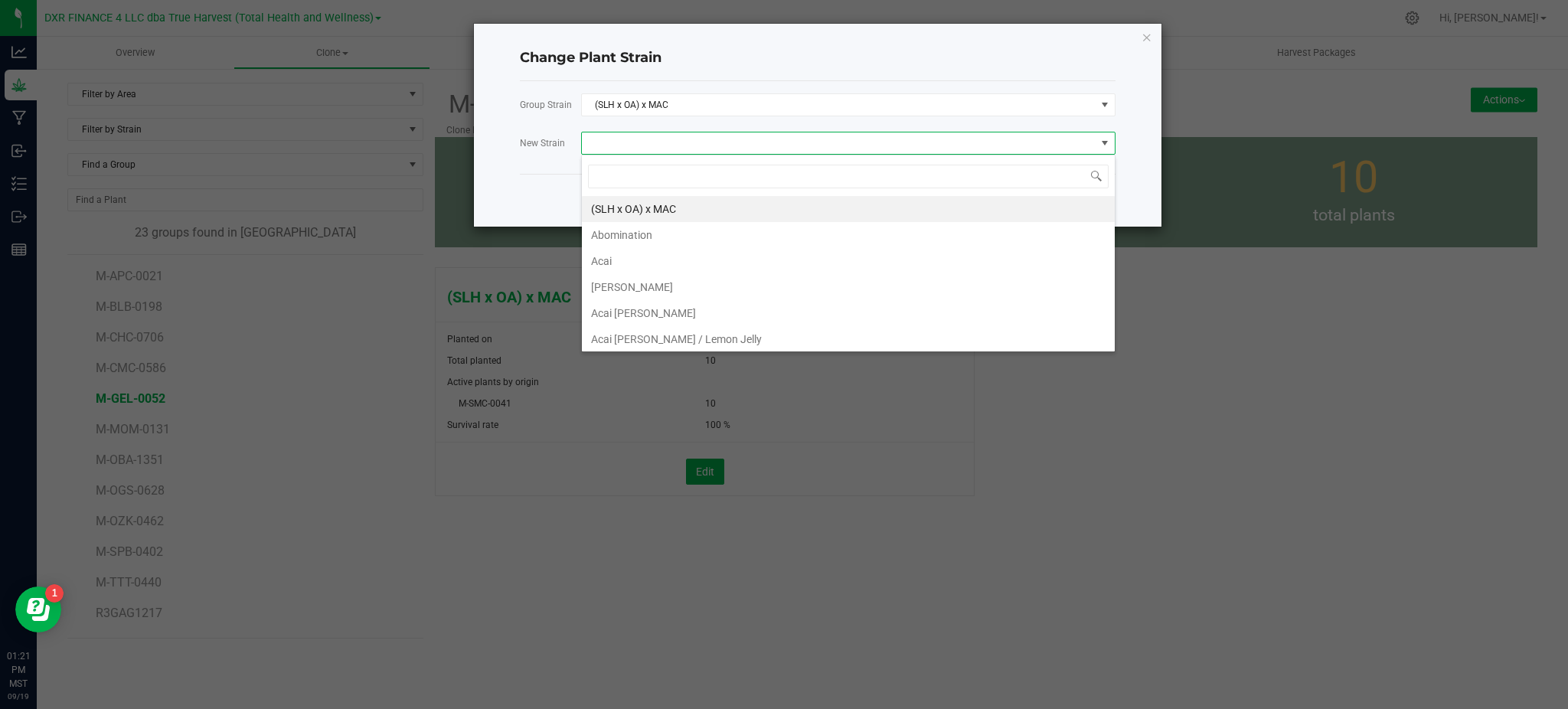
scroll to position [23, 535]
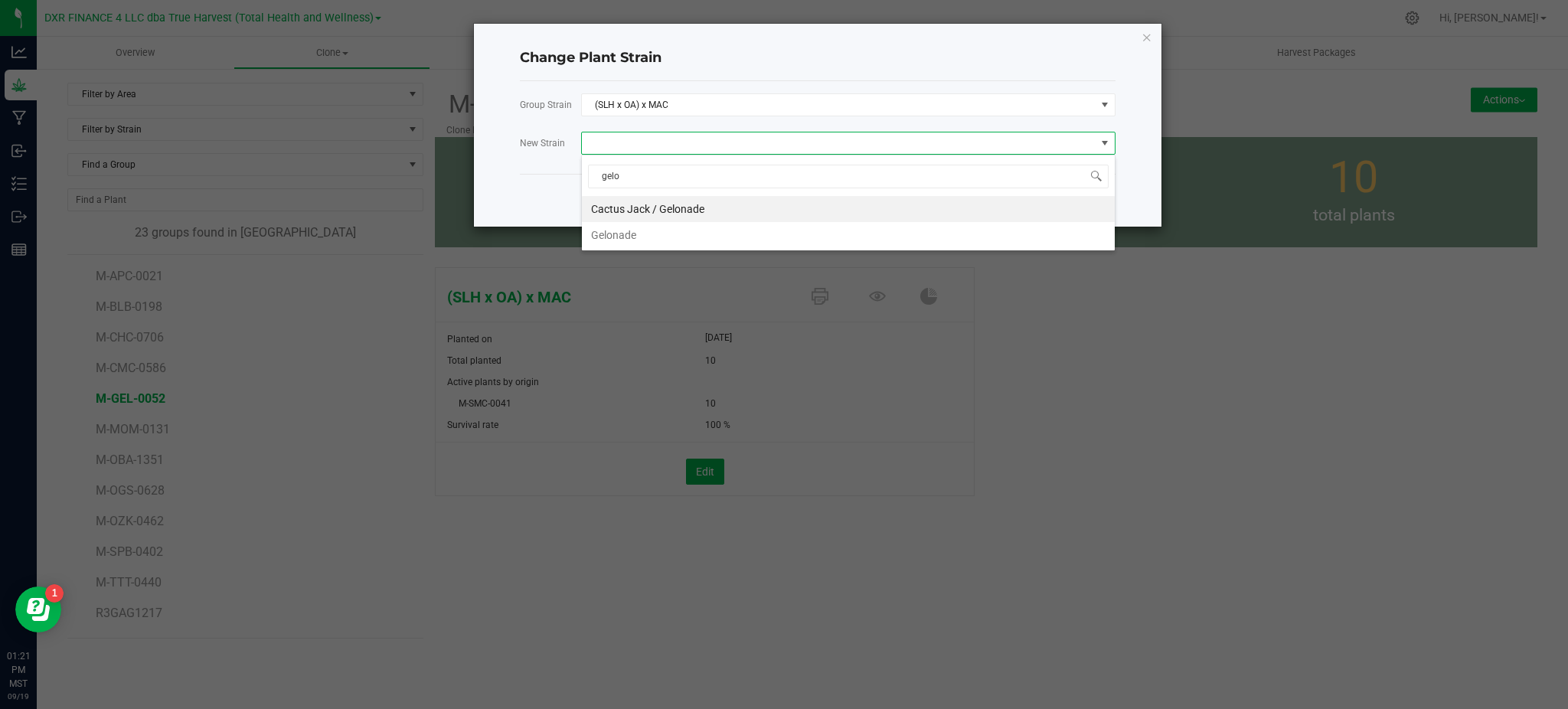
type input "gelon"
click at [610, 230] on li "Gelonade" at bounding box center [848, 234] width 533 height 26
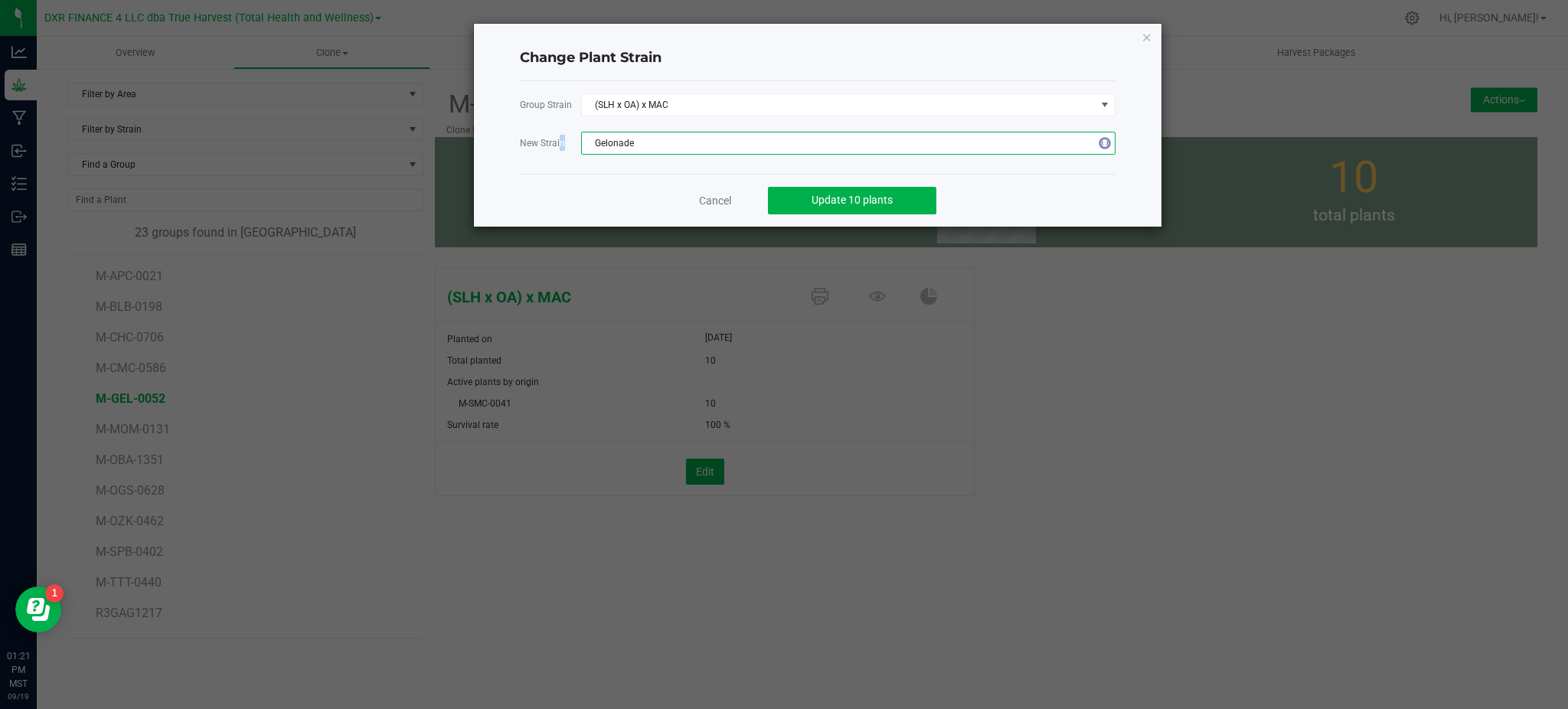
drag, startPoint x: 558, startPoint y: 170, endPoint x: 667, endPoint y: 180, distance: 109.5
click at [580, 171] on div "Group Strain (SLH x OA) x MAC New Strain Gelonade" at bounding box center [817, 127] width 595 height 93
click at [836, 198] on span "Update 10 plants" at bounding box center [852, 200] width 81 height 13
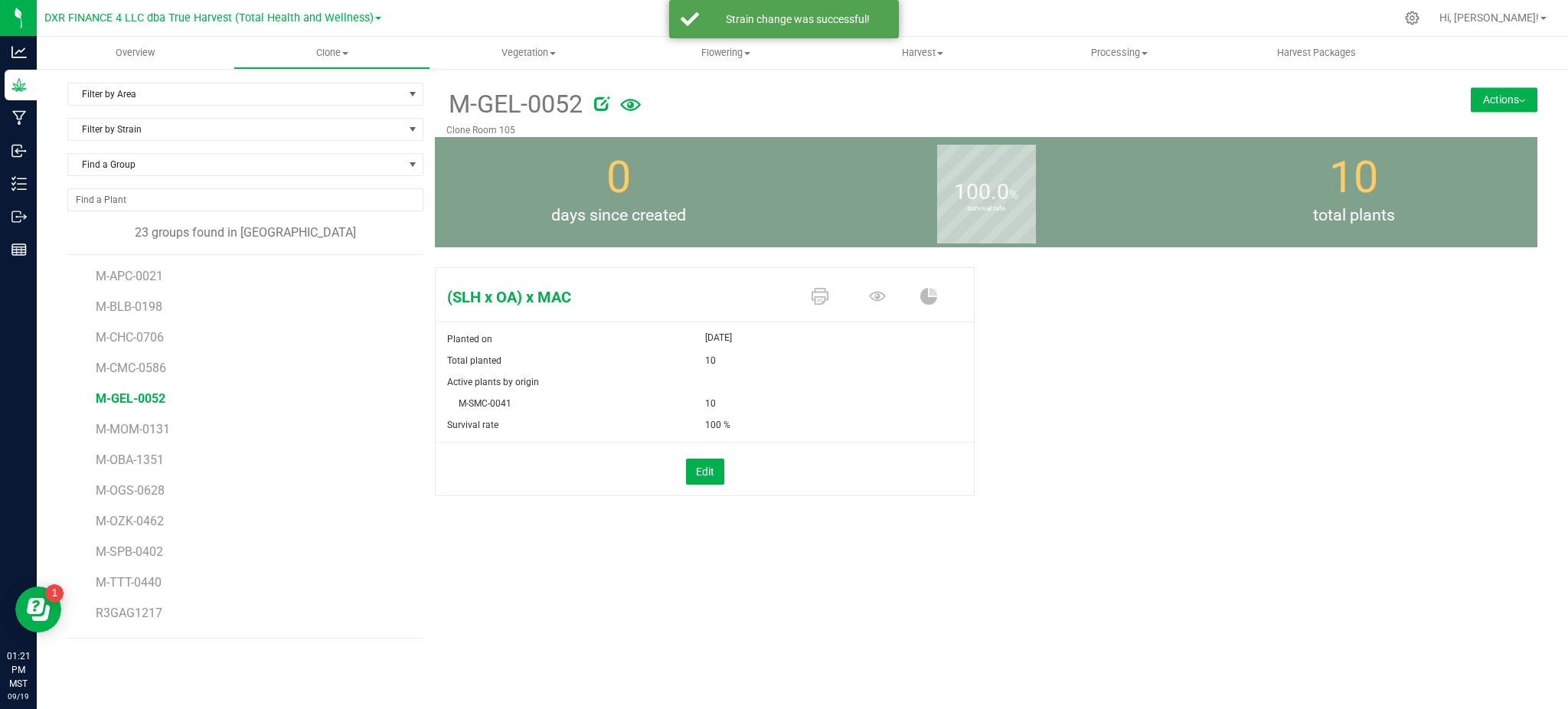
drag, startPoint x: 1041, startPoint y: 187, endPoint x: 1023, endPoint y: 180, distance: 19.3
click at [1042, 187] on div "100.0 % survival rate" at bounding box center [985, 192] width 368 height 110
drag, startPoint x: 917, startPoint y: 371, endPoint x: 944, endPoint y: 347, distance: 36.1
click at [937, 353] on form "Planted on [DATE] Total planted 10 Active plants by origin M-SMC-0041 10 Surviv…" at bounding box center [704, 411] width 538 height 167
drag, startPoint x: 995, startPoint y: 371, endPoint x: 1001, endPoint y: 364, distance: 9.2
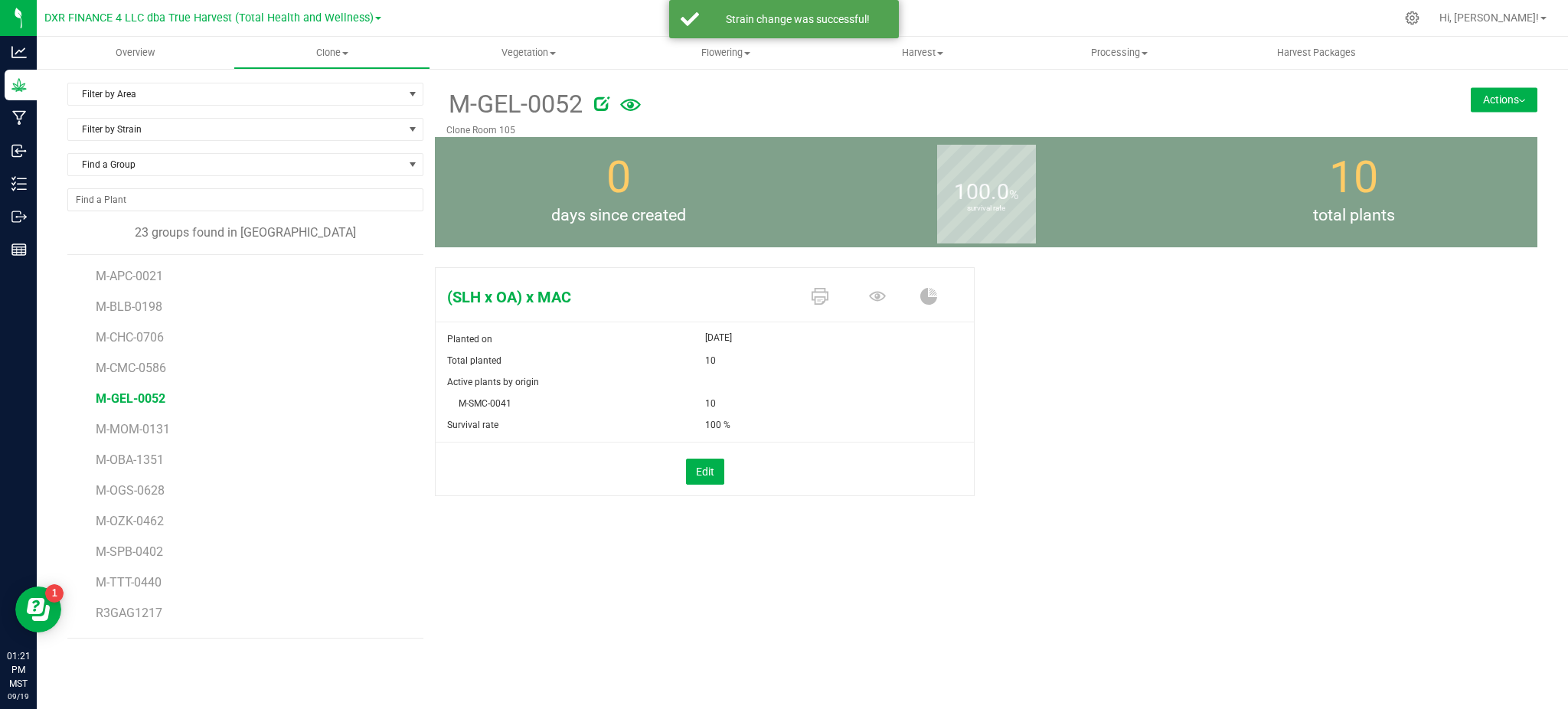
click at [1001, 364] on div "(SLH x OA) x MAC Planted on [DATE] Total planted 10 Active plants by origin M-S…" at bounding box center [986, 397] width 1102 height 273
click at [107, 416] on li "M-MOM-0131" at bounding box center [254, 423] width 316 height 31
click at [110, 404] on span "M-GEL-0052" at bounding box center [130, 397] width 69 height 14
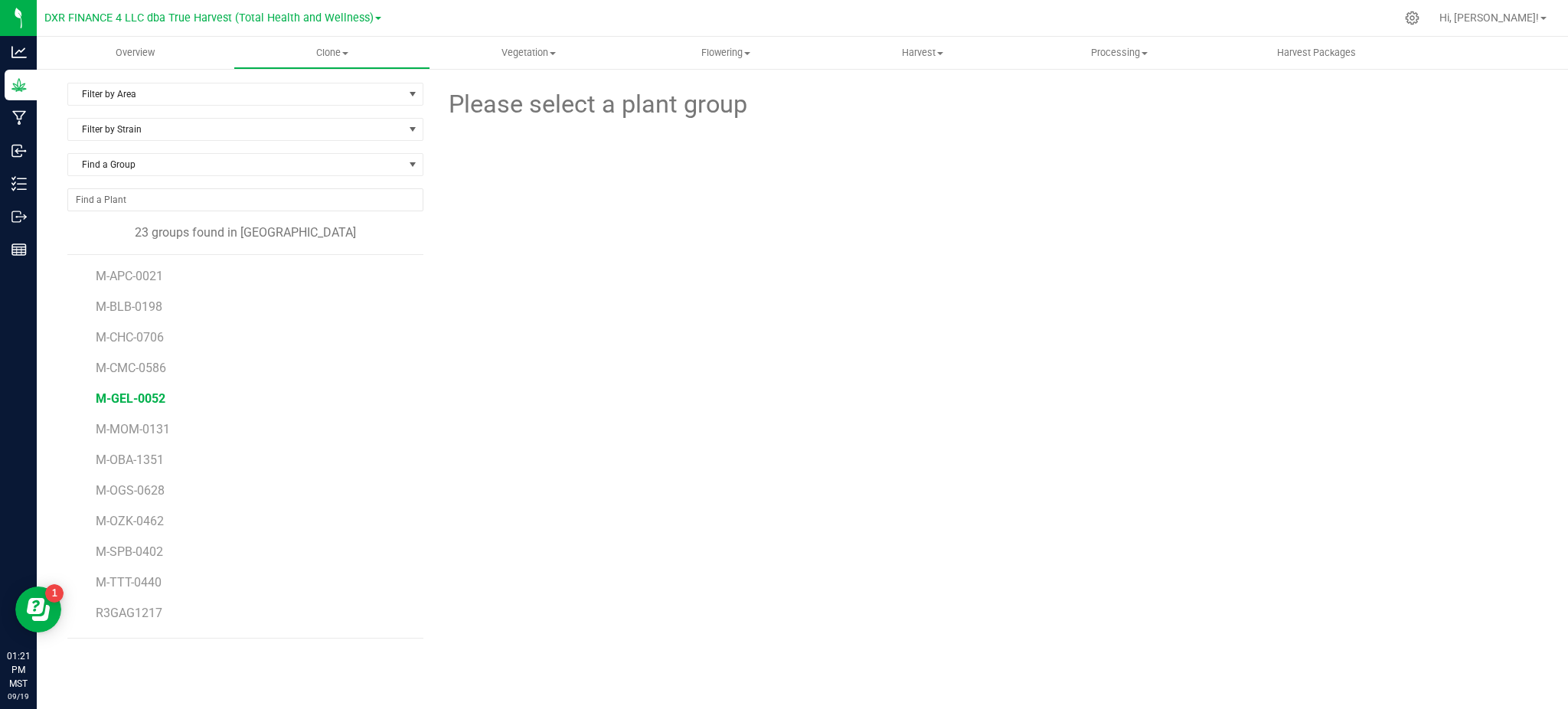
click at [109, 404] on span "M-GEL-0052" at bounding box center [130, 397] width 69 height 14
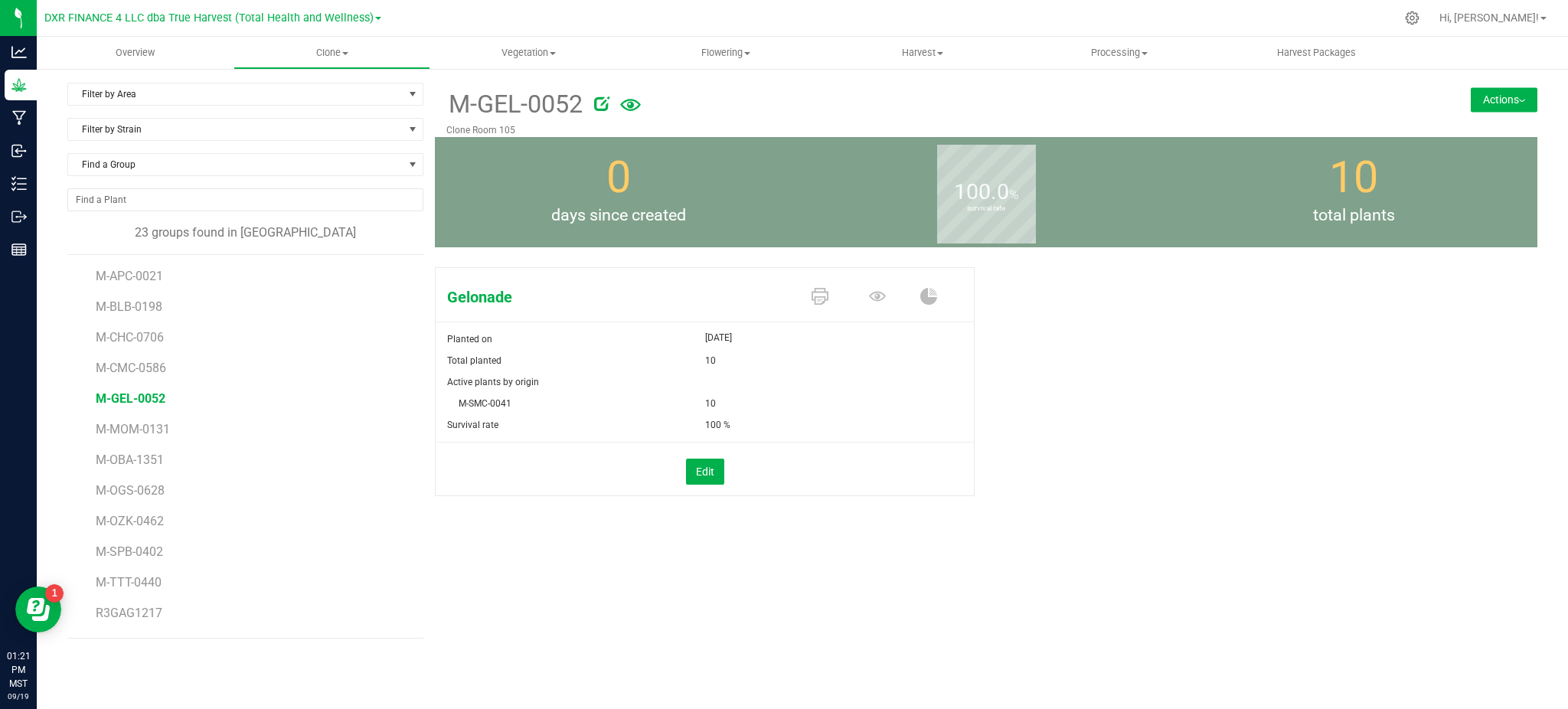
click at [1462, 96] on div "M-GEL-0052 Clone Room 105 Actions Move group Split group" at bounding box center [986, 110] width 1102 height 54
click at [1476, 98] on button "Actions" at bounding box center [1503, 98] width 67 height 24
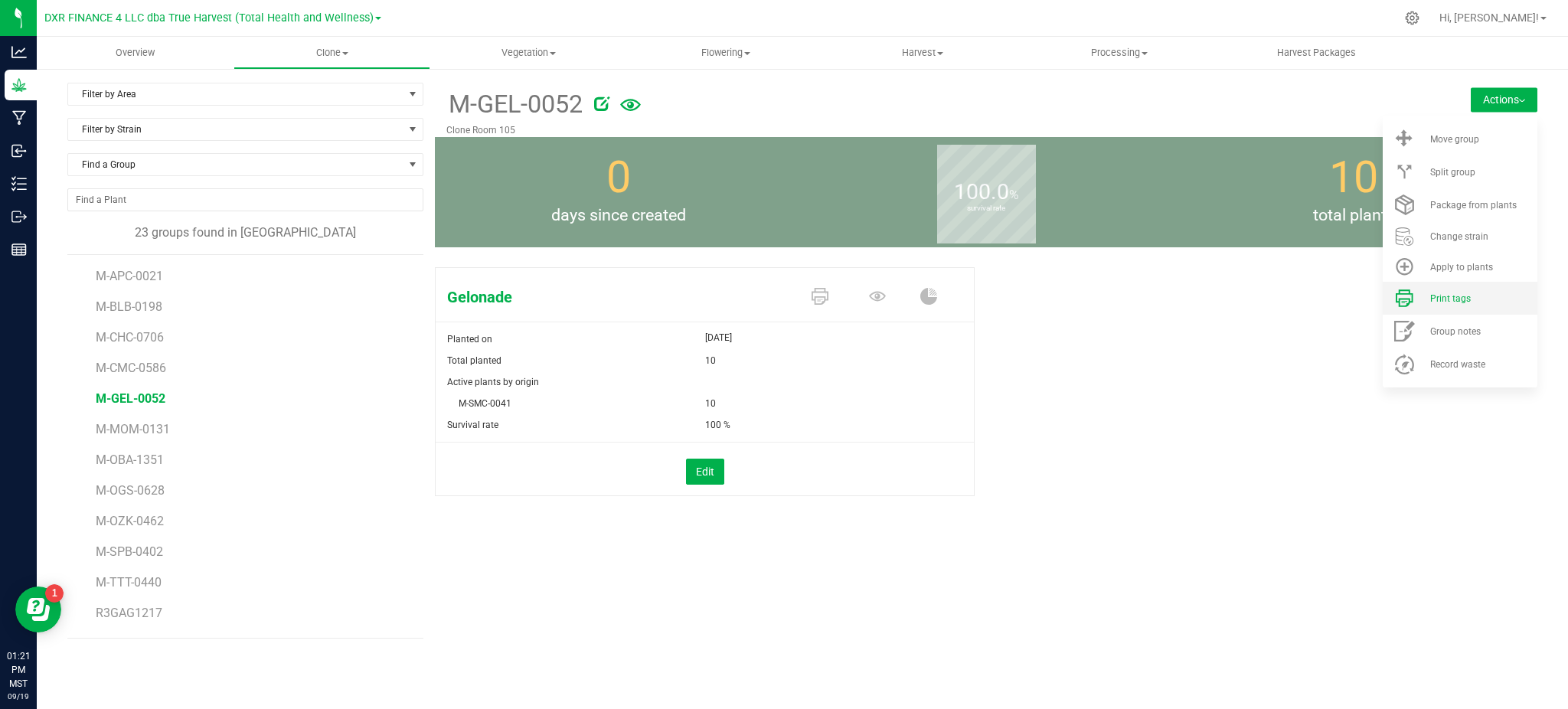
click at [1446, 293] on span "Print tags" at bounding box center [1450, 298] width 41 height 11
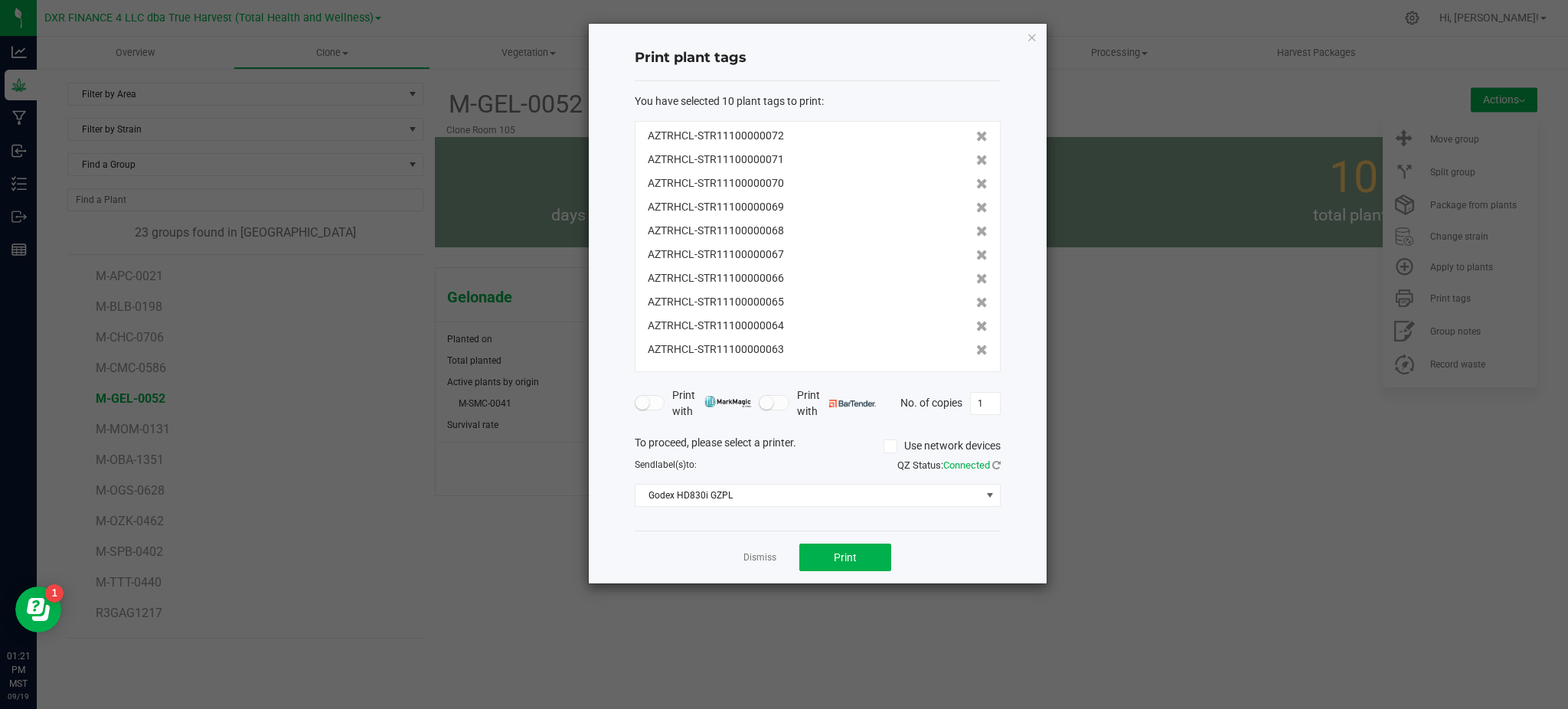
click at [1002, 568] on div "Print plant tags You have selected 10 plant tags to print : AZTRHCL-STR11100000…" at bounding box center [817, 304] width 457 height 559
click at [931, 554] on div "Dismiss Print" at bounding box center [817, 557] width 366 height 53
click at [888, 556] on button "Print" at bounding box center [844, 557] width 92 height 28
